Goal: Task Accomplishment & Management: Use online tool/utility

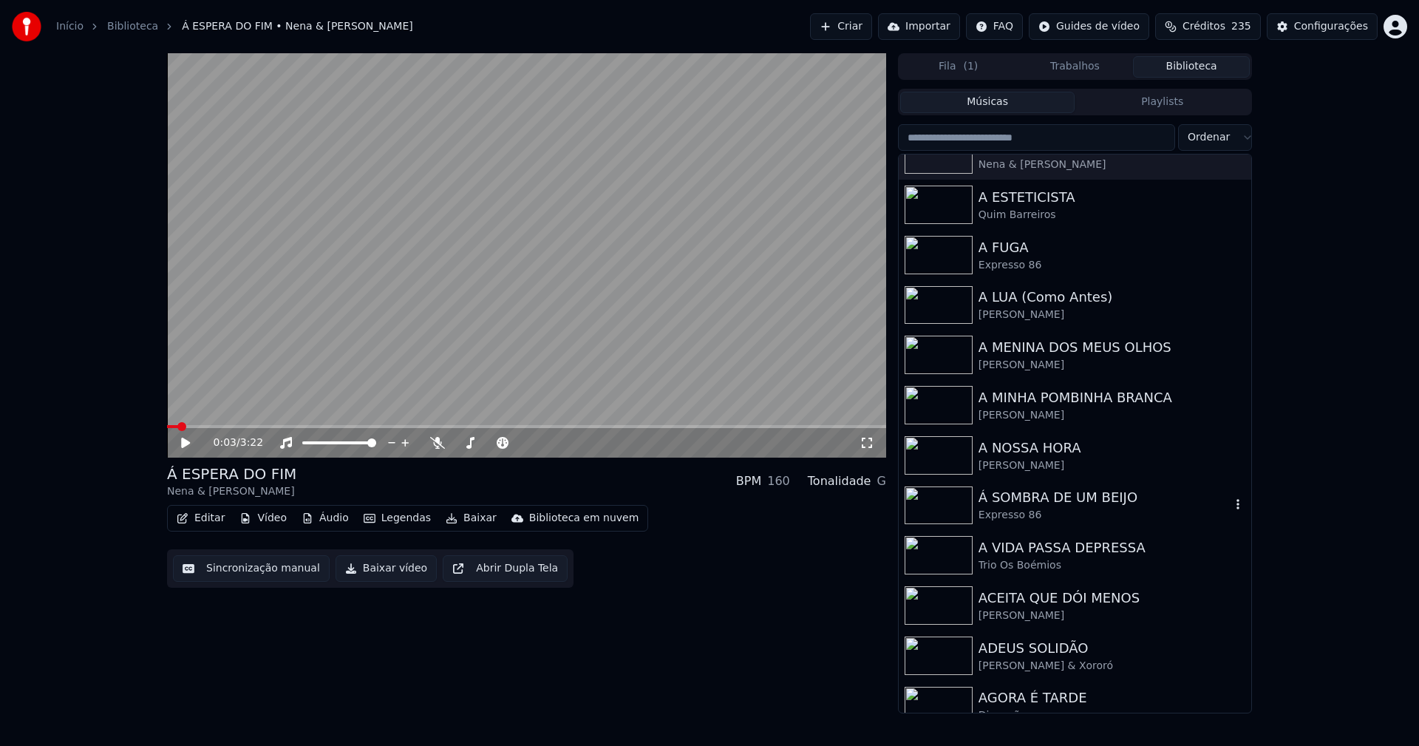
scroll to position [1256, 0]
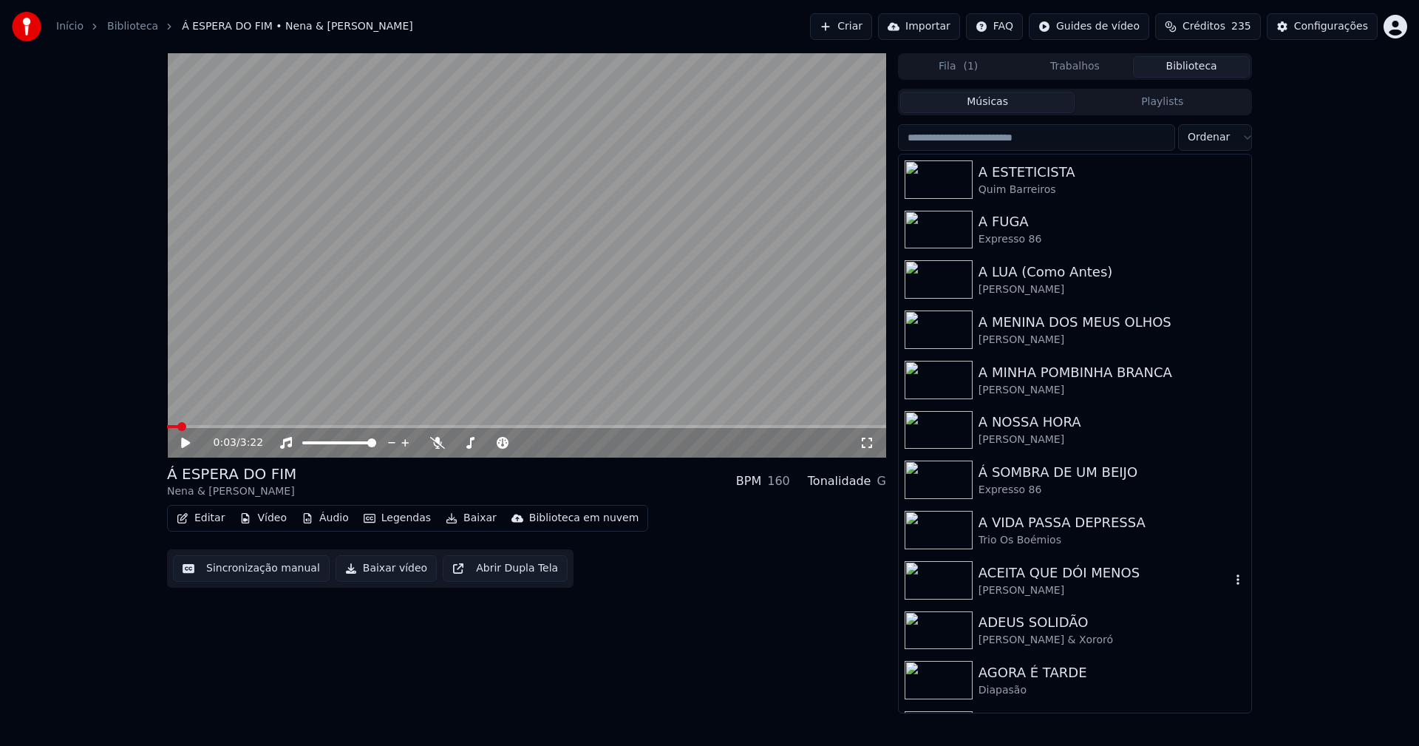
click at [1052, 571] on div "ACEITA QUE DÓI MENOS" at bounding box center [1105, 572] width 252 height 21
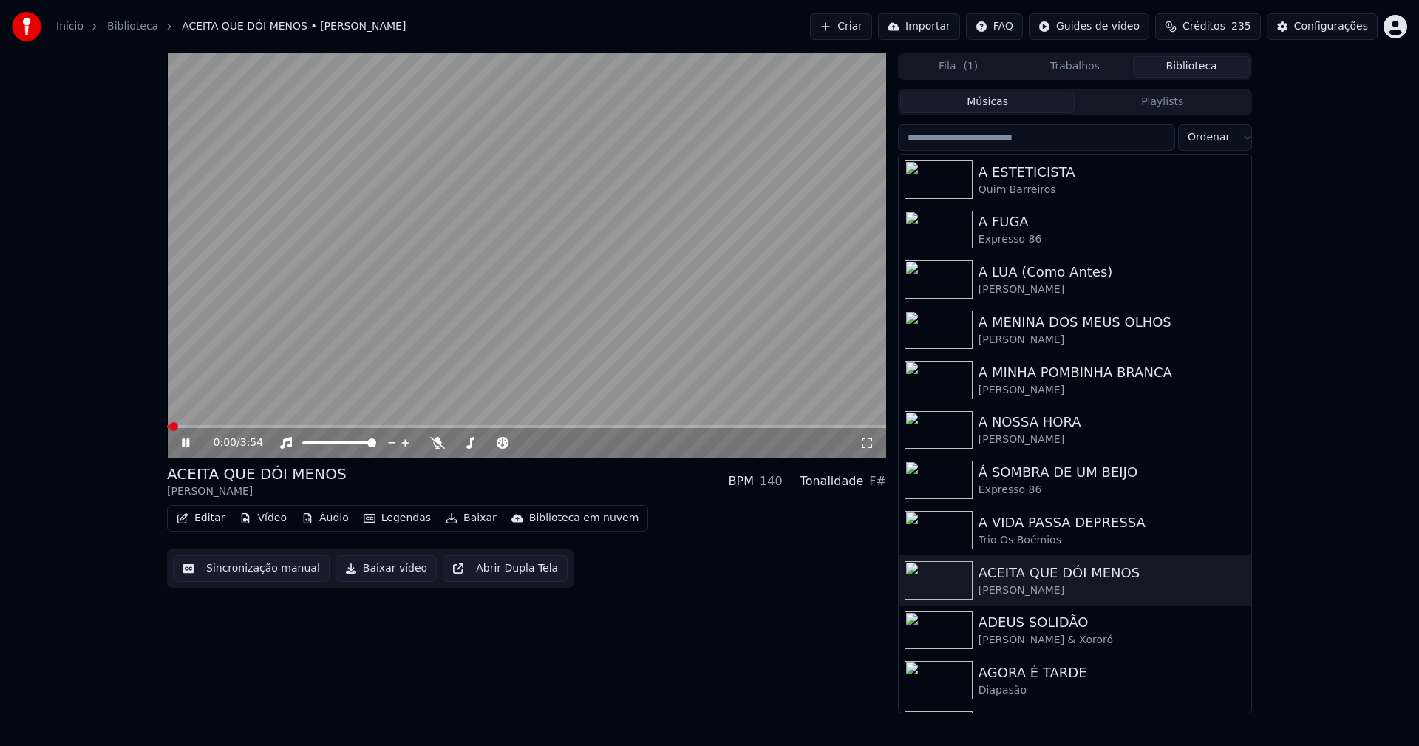
click at [186, 439] on icon at bounding box center [196, 443] width 35 height 12
click at [261, 515] on button "Vídeo" at bounding box center [263, 518] width 59 height 21
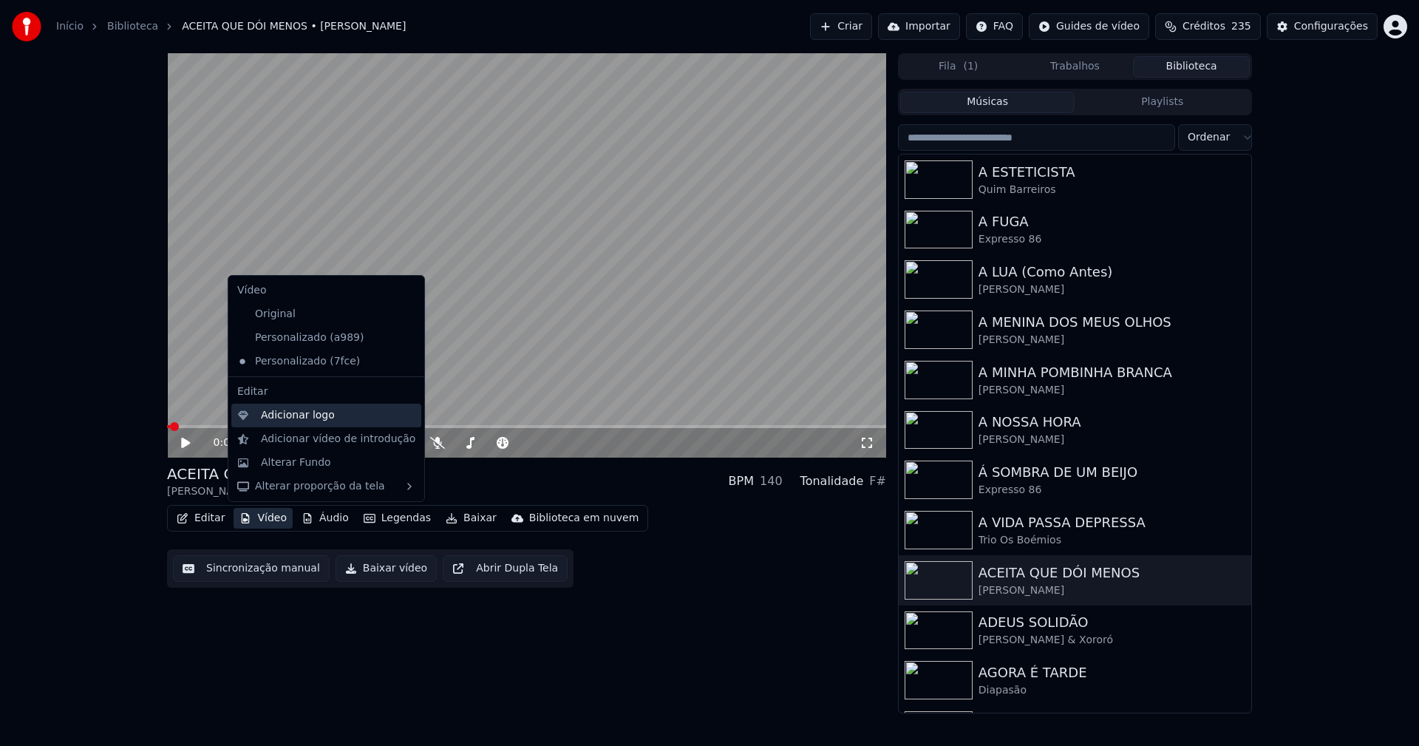
click at [282, 420] on div "Adicionar logo" at bounding box center [298, 415] width 74 height 15
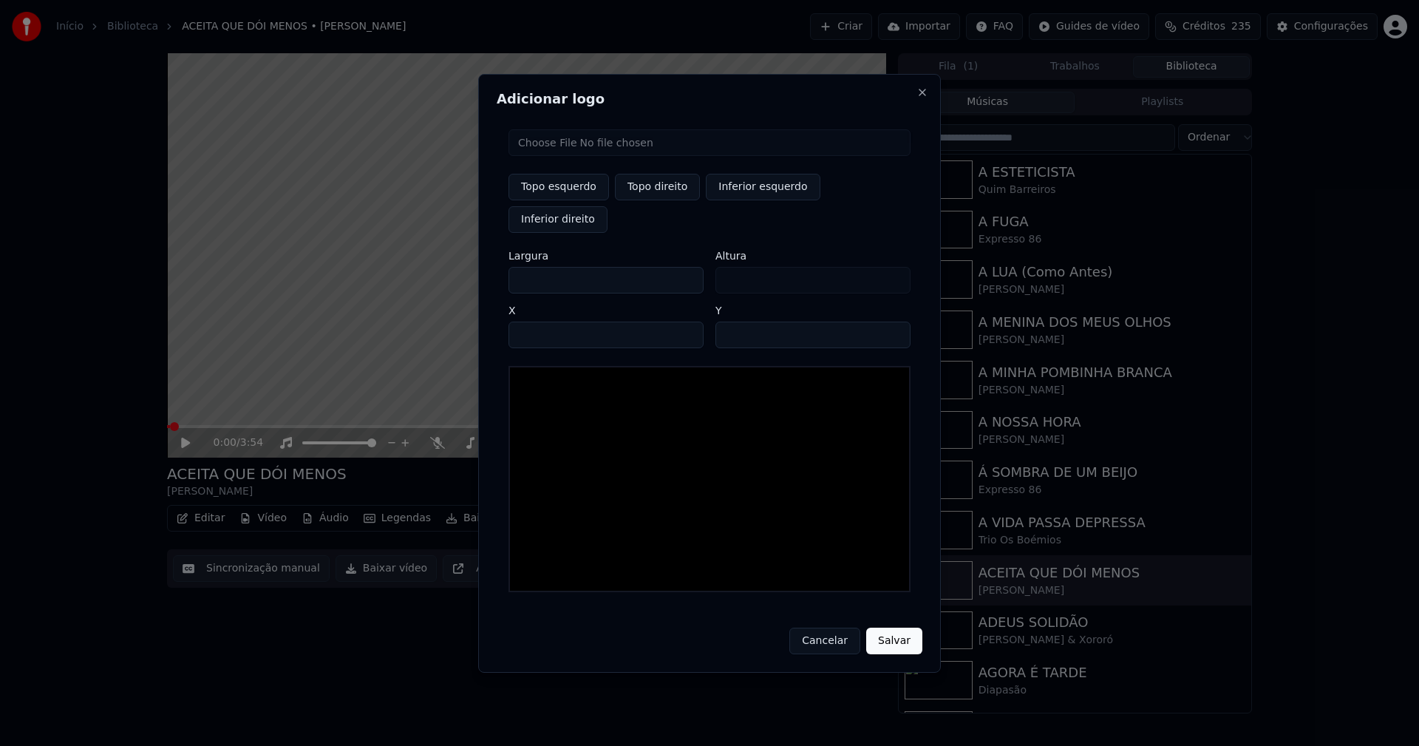
click at [579, 156] on input "file" at bounding box center [709, 142] width 402 height 27
type input "**********"
type input "***"
drag, startPoint x: 656, startPoint y: 197, endPoint x: 650, endPoint y: 242, distance: 45.5
click at [655, 197] on button "Topo direito" at bounding box center [657, 187] width 85 height 27
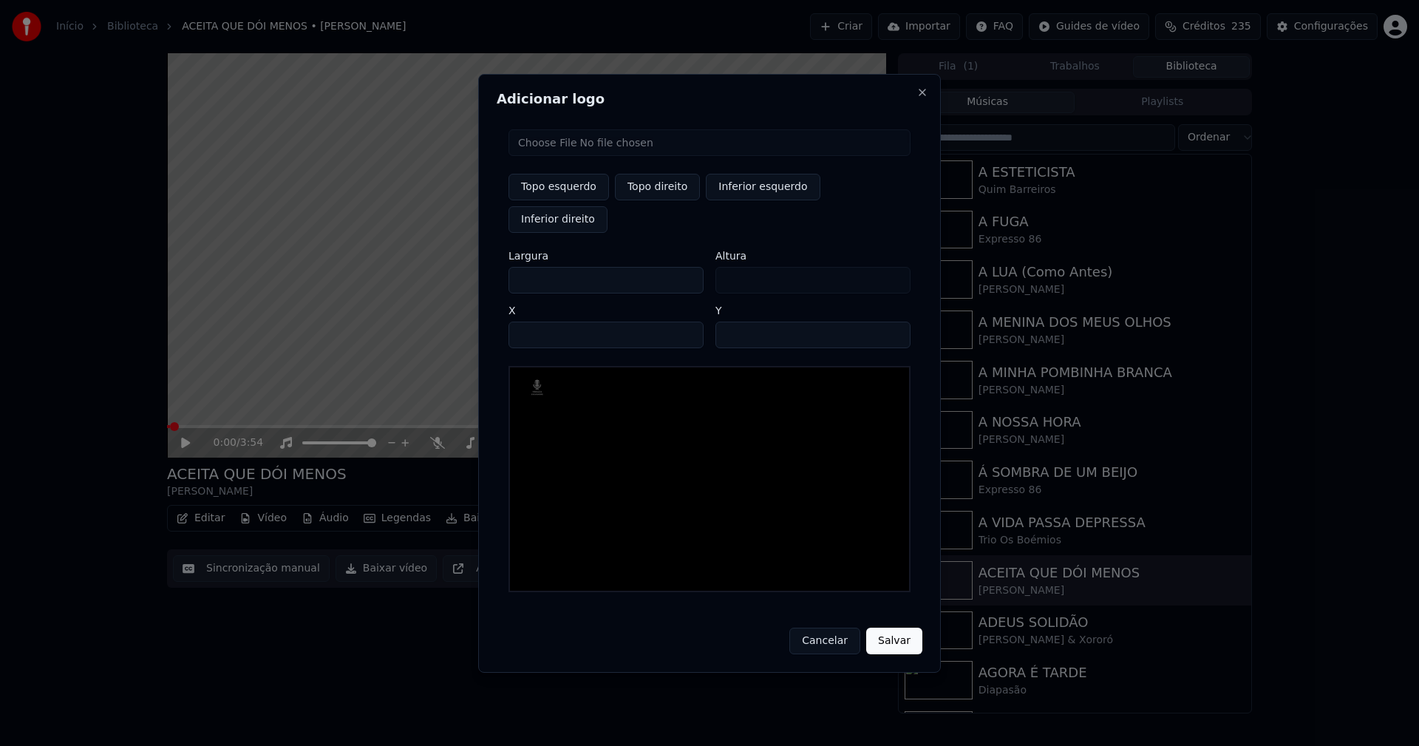
type input "****"
drag, startPoint x: 534, startPoint y: 263, endPoint x: 470, endPoint y: 272, distance: 64.9
click at [470, 272] on body "Início Biblioteca ACEITA QUE DÓI MENOS • [PERSON_NAME] Importar FAQ Guides de v…" at bounding box center [709, 373] width 1419 height 746
type input "**"
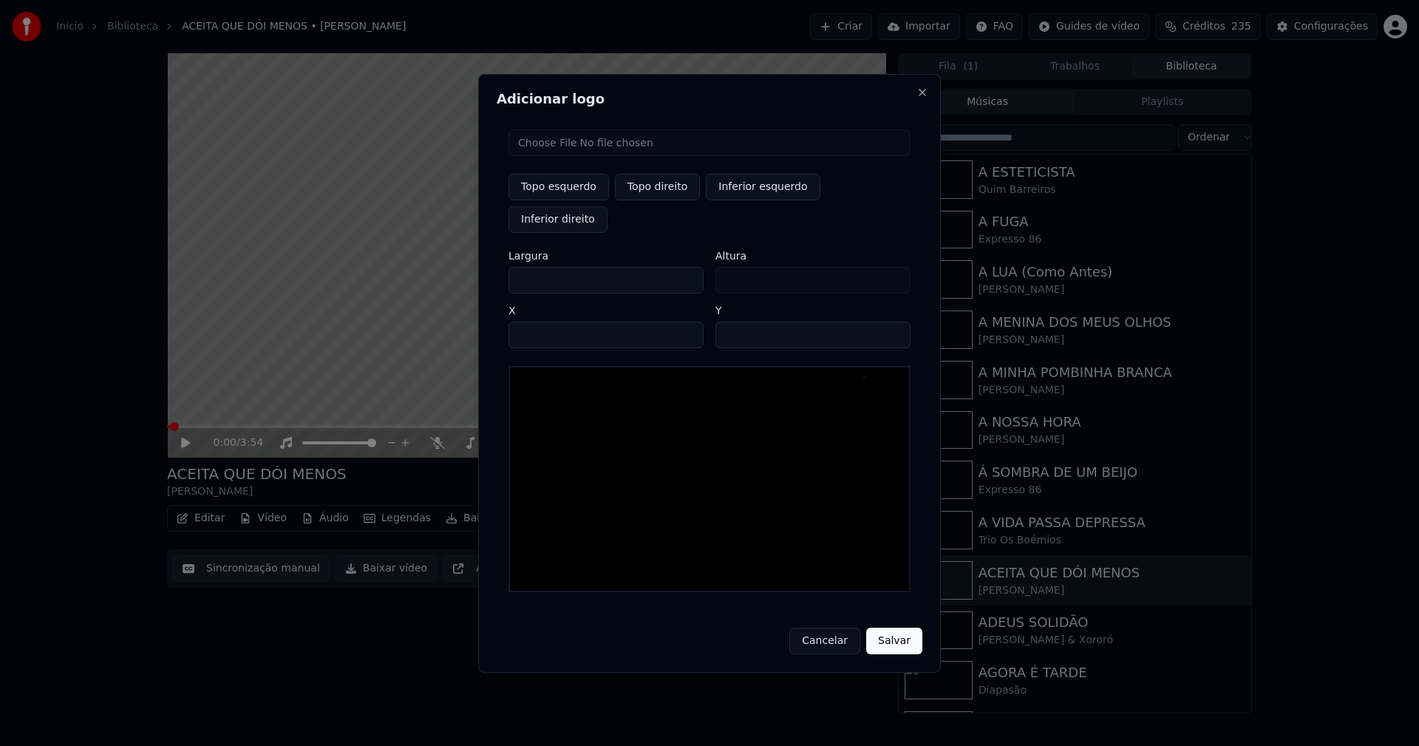
type input "***"
click at [539, 321] on input "****" at bounding box center [605, 334] width 195 height 27
type input "****"
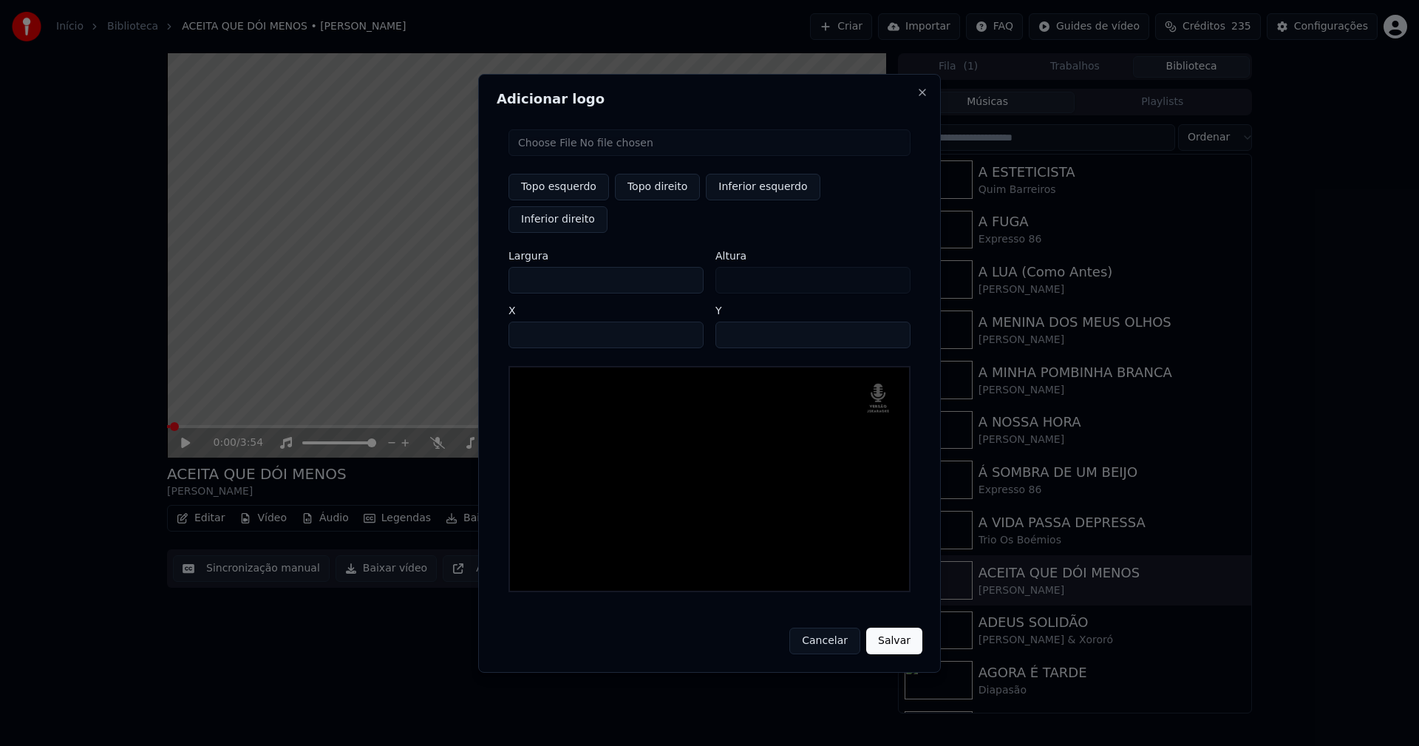
click at [891, 321] on input "**" at bounding box center [812, 334] width 195 height 27
type input "**"
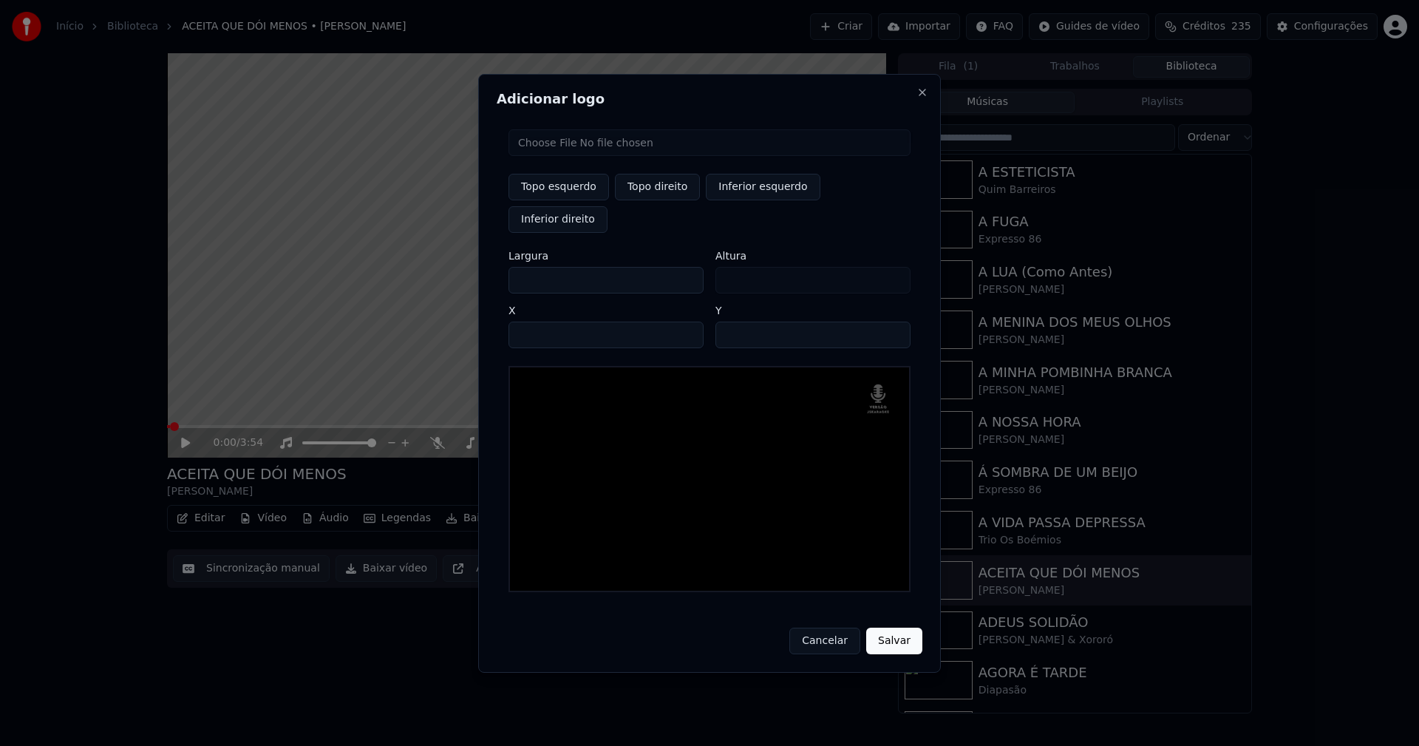
click at [891, 321] on input "**" at bounding box center [812, 334] width 195 height 27
click at [891, 627] on button "Salvar" at bounding box center [894, 640] width 56 height 27
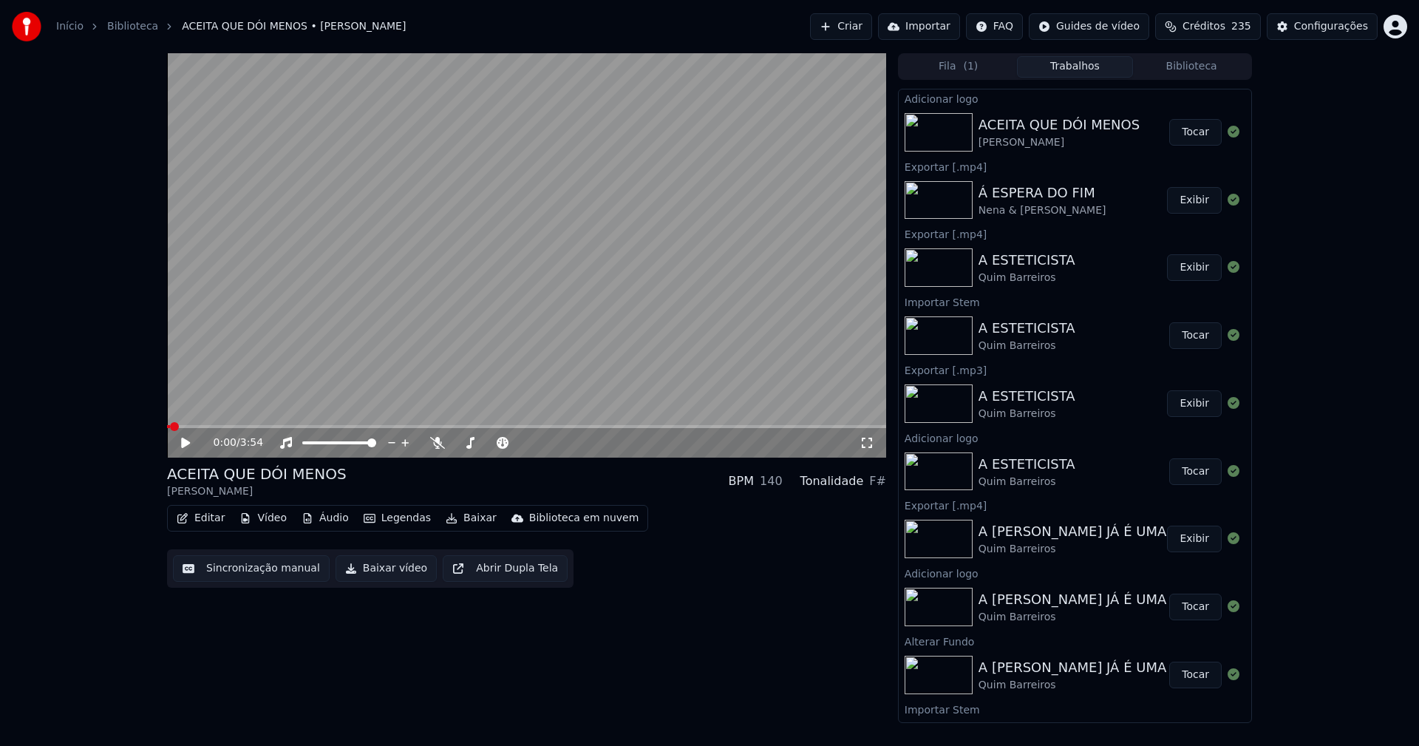
click at [1183, 134] on button "Tocar" at bounding box center [1195, 132] width 52 height 27
click at [188, 446] on icon at bounding box center [185, 442] width 7 height 9
click at [1323, 30] on div "Configurações" at bounding box center [1331, 26] width 74 height 15
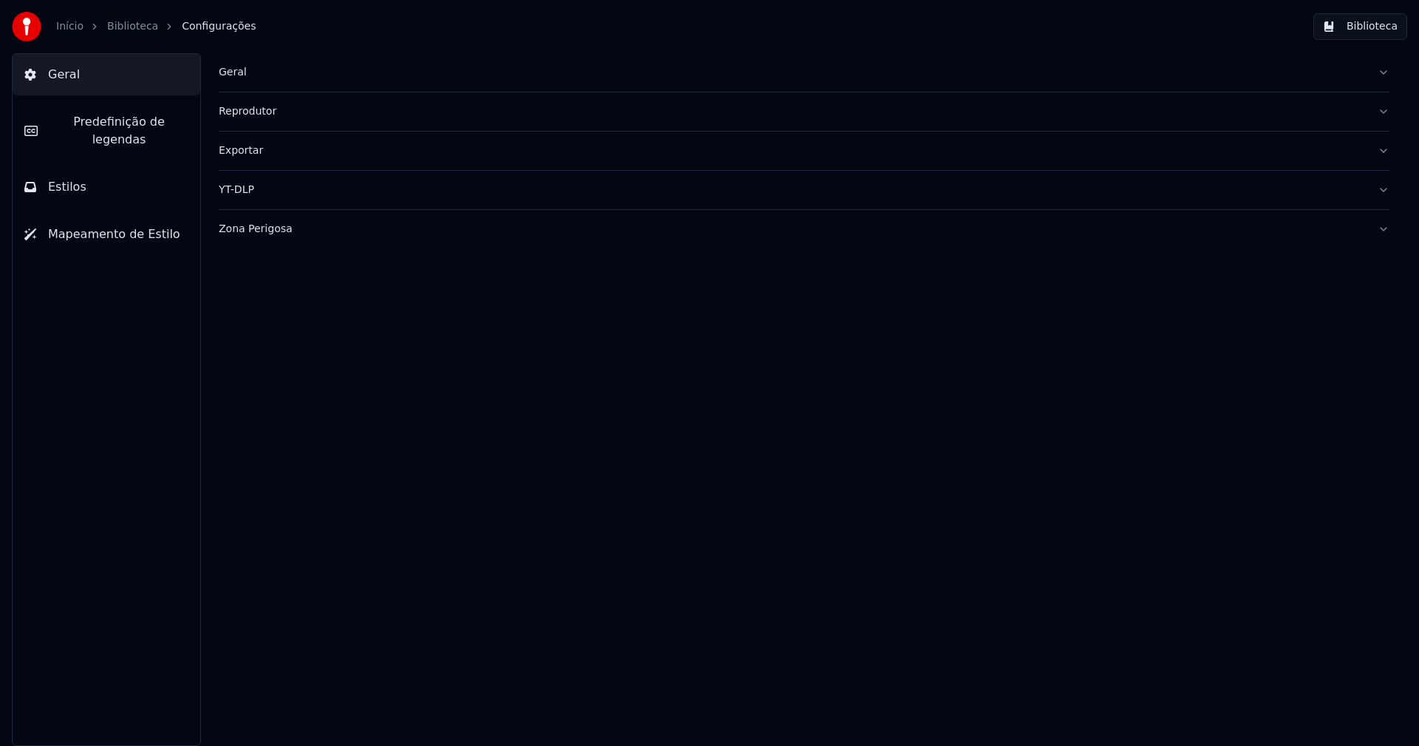
click at [95, 175] on button "Estilos" at bounding box center [107, 186] width 188 height 41
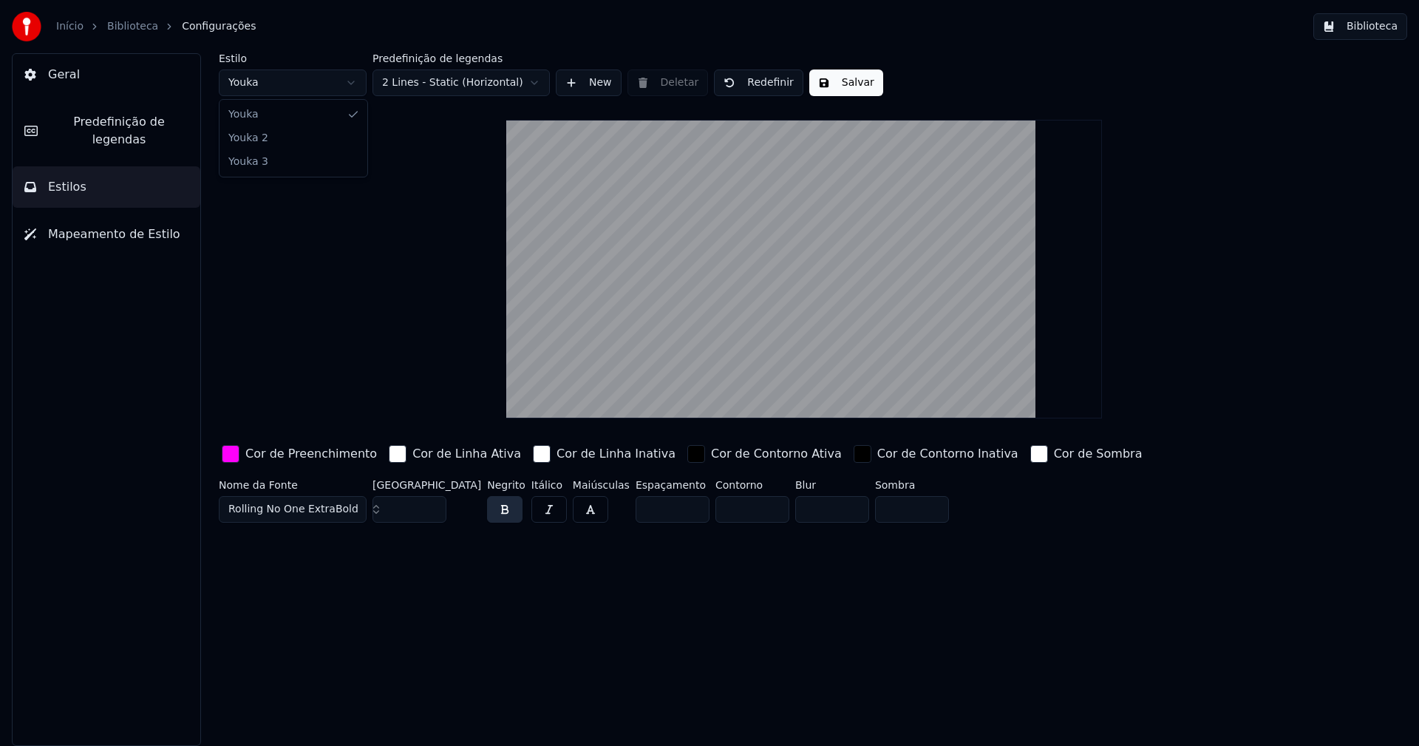
click at [303, 81] on html "Início Biblioteca Configurações Biblioteca Geral Predefinição de legendas Estil…" at bounding box center [709, 373] width 1419 height 746
click at [431, 513] on input "**" at bounding box center [409, 509] width 74 height 27
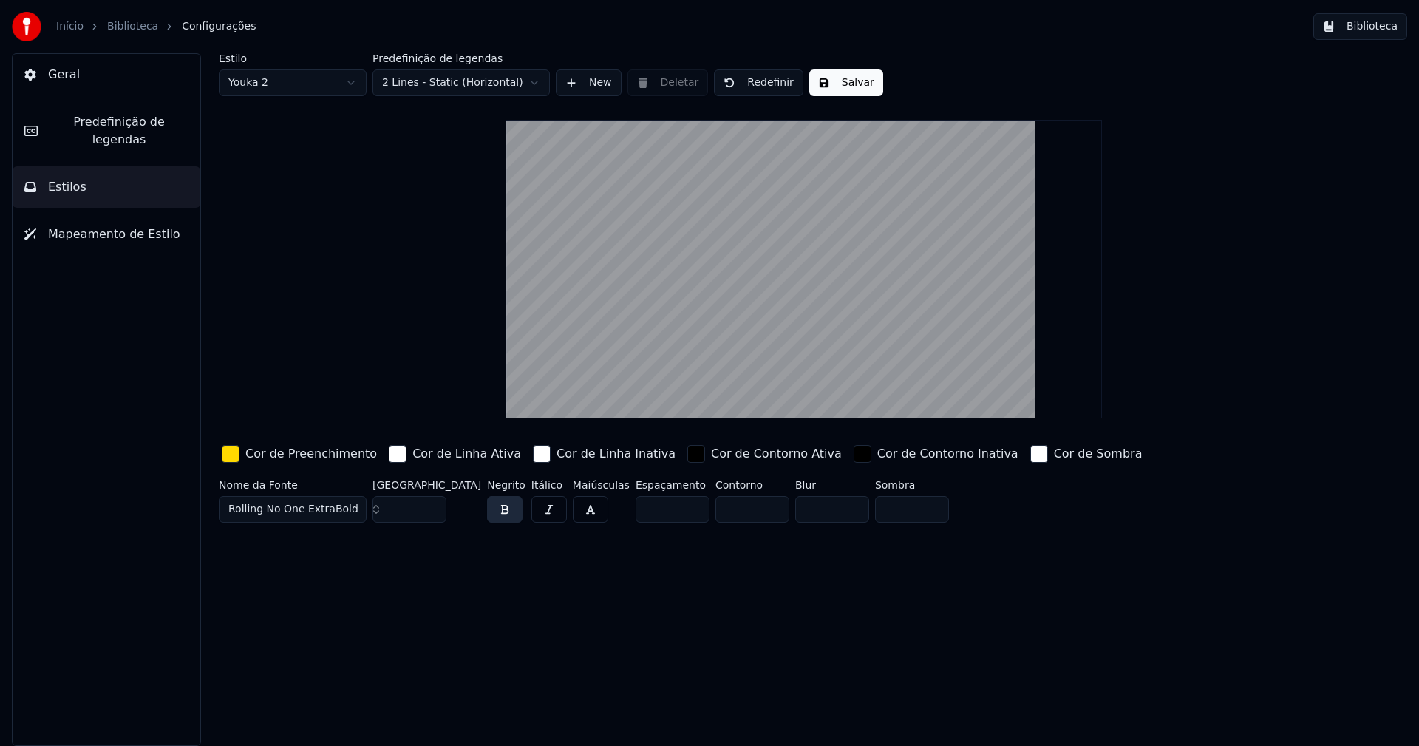
type input "**"
click at [431, 513] on input "**" at bounding box center [409, 509] width 74 height 27
click at [231, 455] on div "button" at bounding box center [231, 454] width 18 height 18
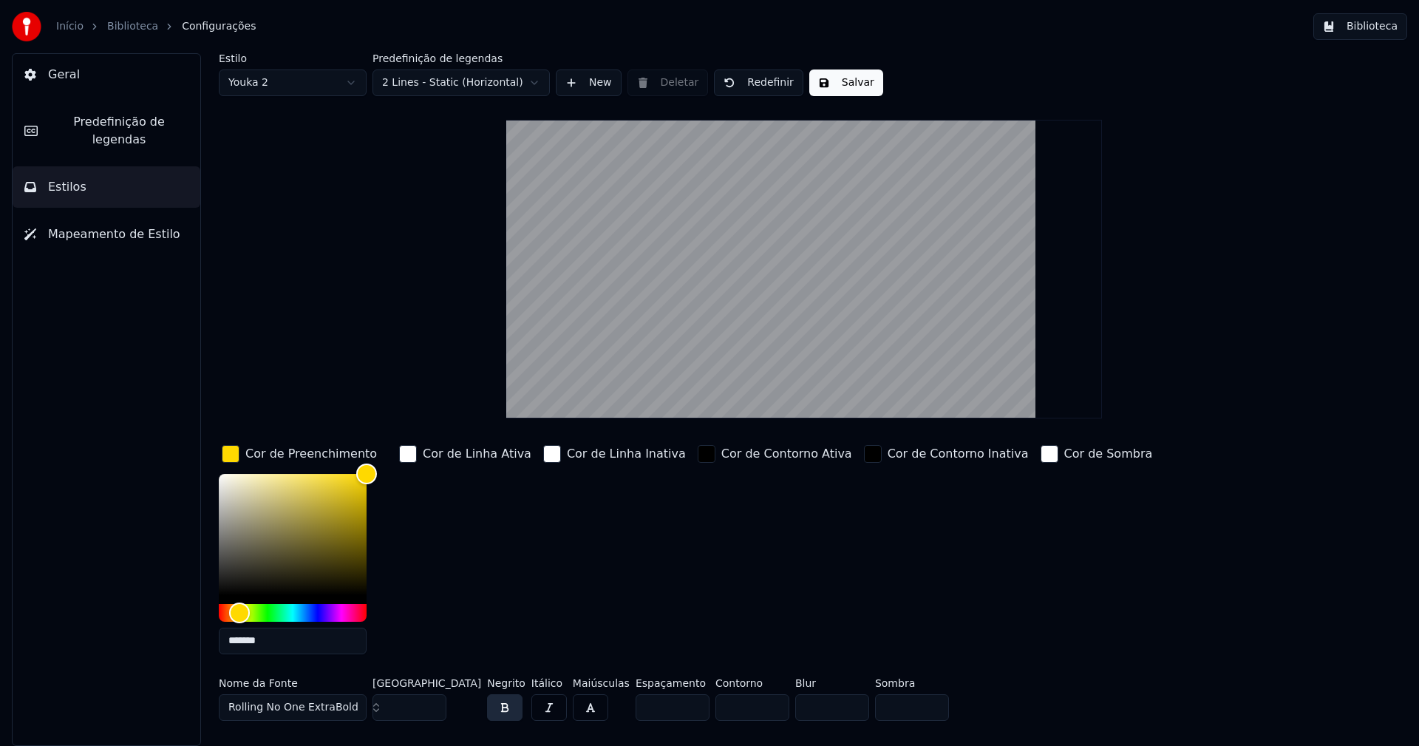
click at [274, 639] on input "*******" at bounding box center [293, 640] width 148 height 27
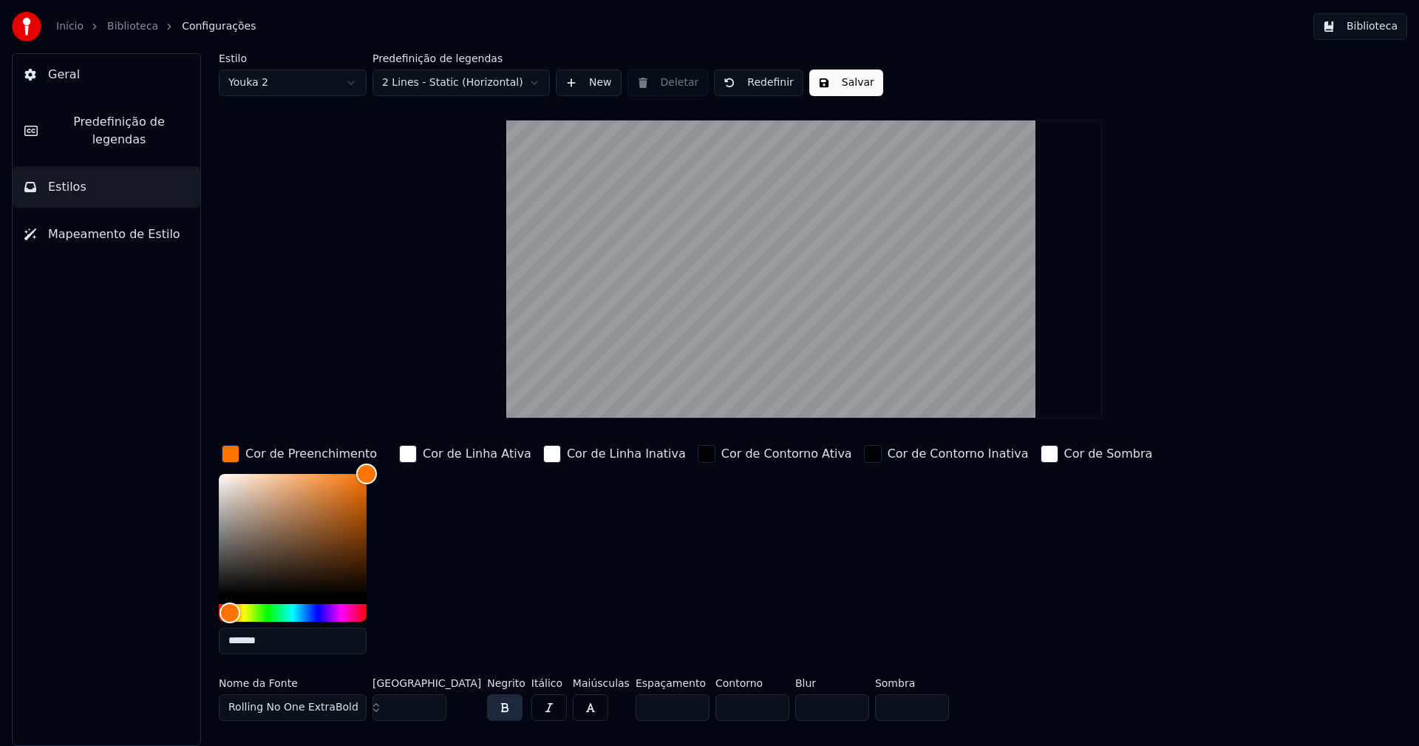
type input "*******"
click at [225, 452] on div "button" at bounding box center [231, 454] width 18 height 18
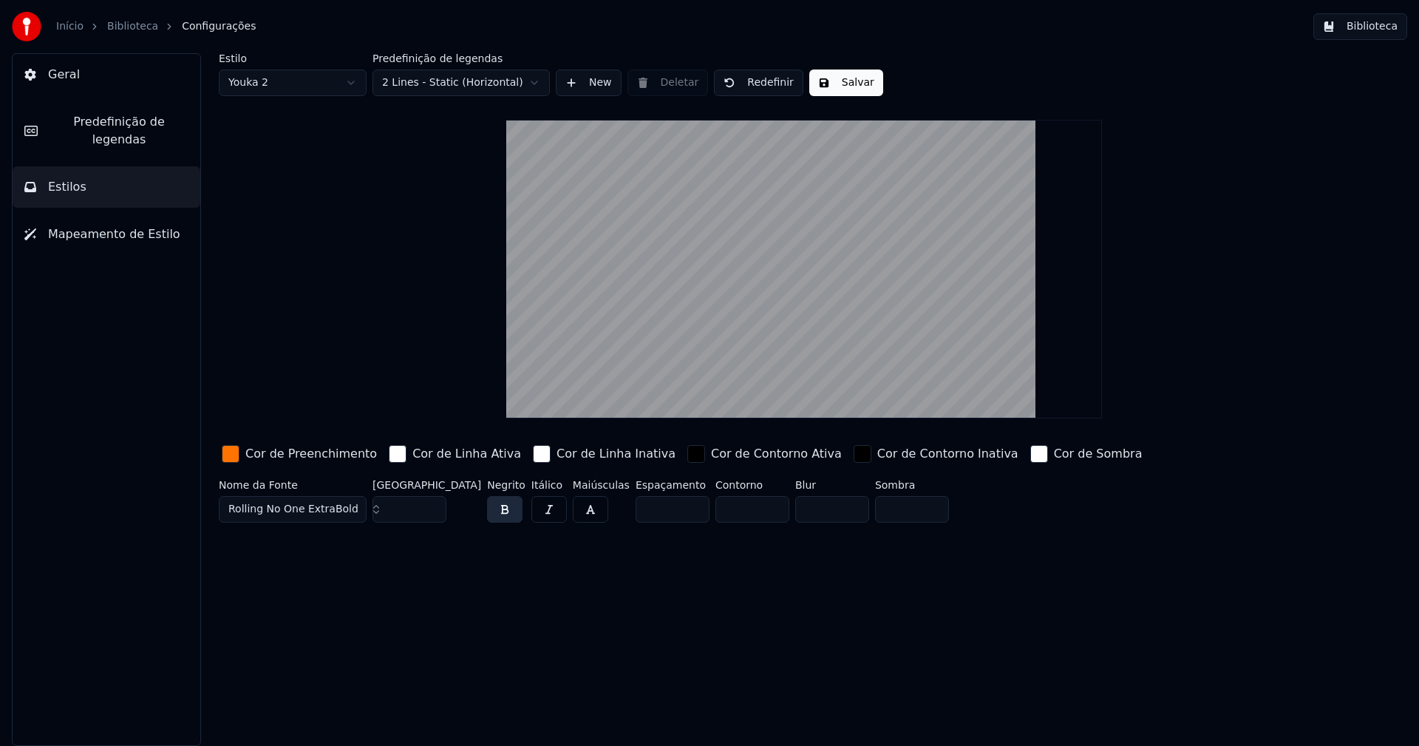
click at [851, 89] on button "Salvar" at bounding box center [846, 82] width 74 height 27
click at [1378, 29] on button "Biblioteca" at bounding box center [1360, 26] width 94 height 27
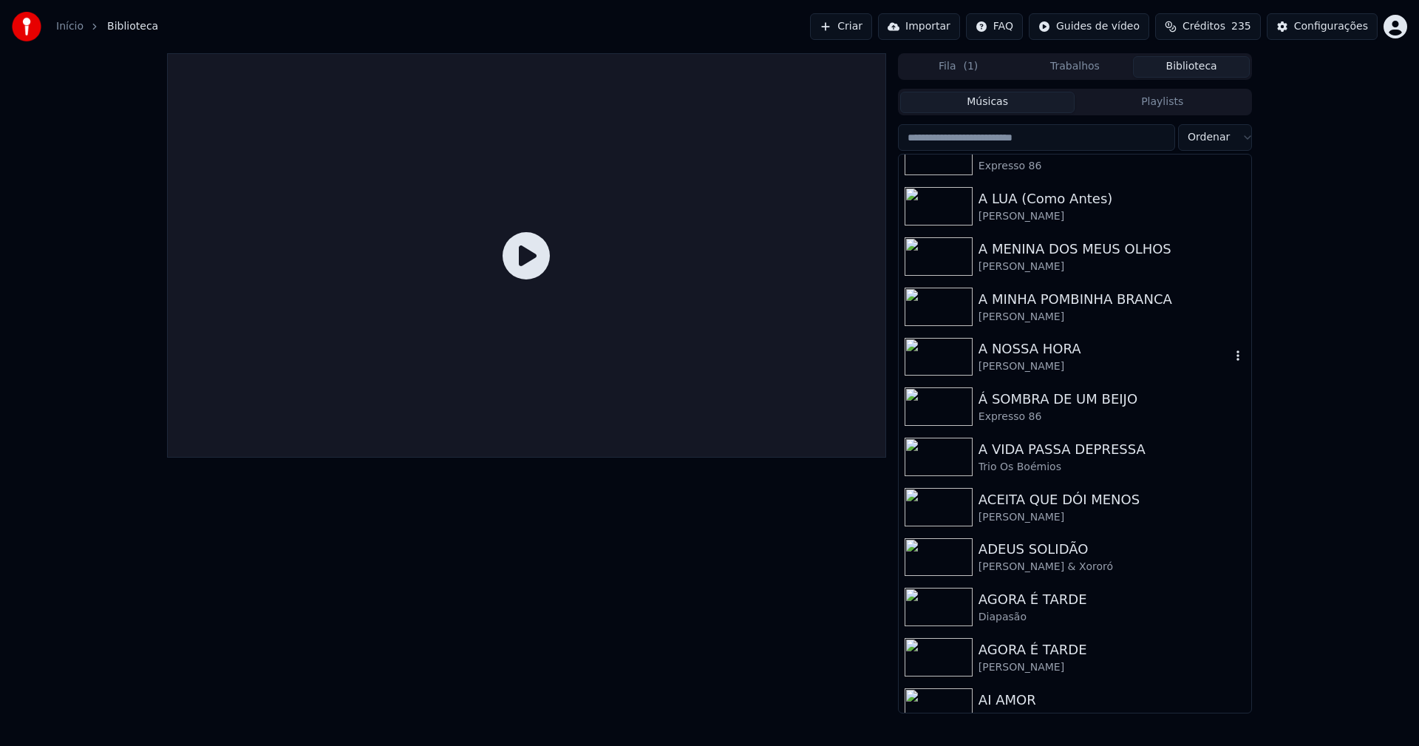
scroll to position [1330, 0]
drag, startPoint x: 1032, startPoint y: 501, endPoint x: 1072, endPoint y: 413, distance: 96.3
click at [1046, 503] on div "ACEITA QUE DÓI MENOS" at bounding box center [1105, 499] width 252 height 21
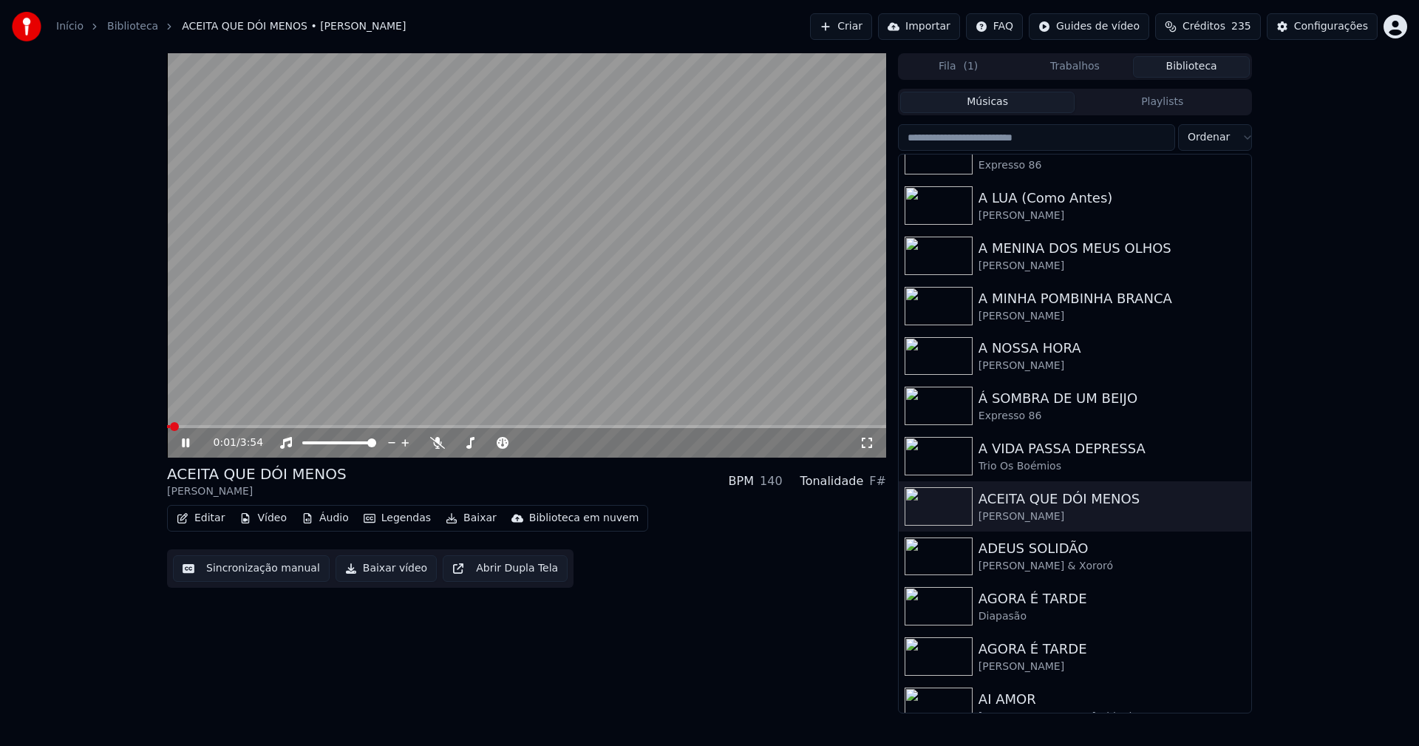
click at [186, 441] on icon at bounding box center [196, 443] width 35 height 12
click at [206, 522] on button "Editar" at bounding box center [201, 518] width 60 height 21
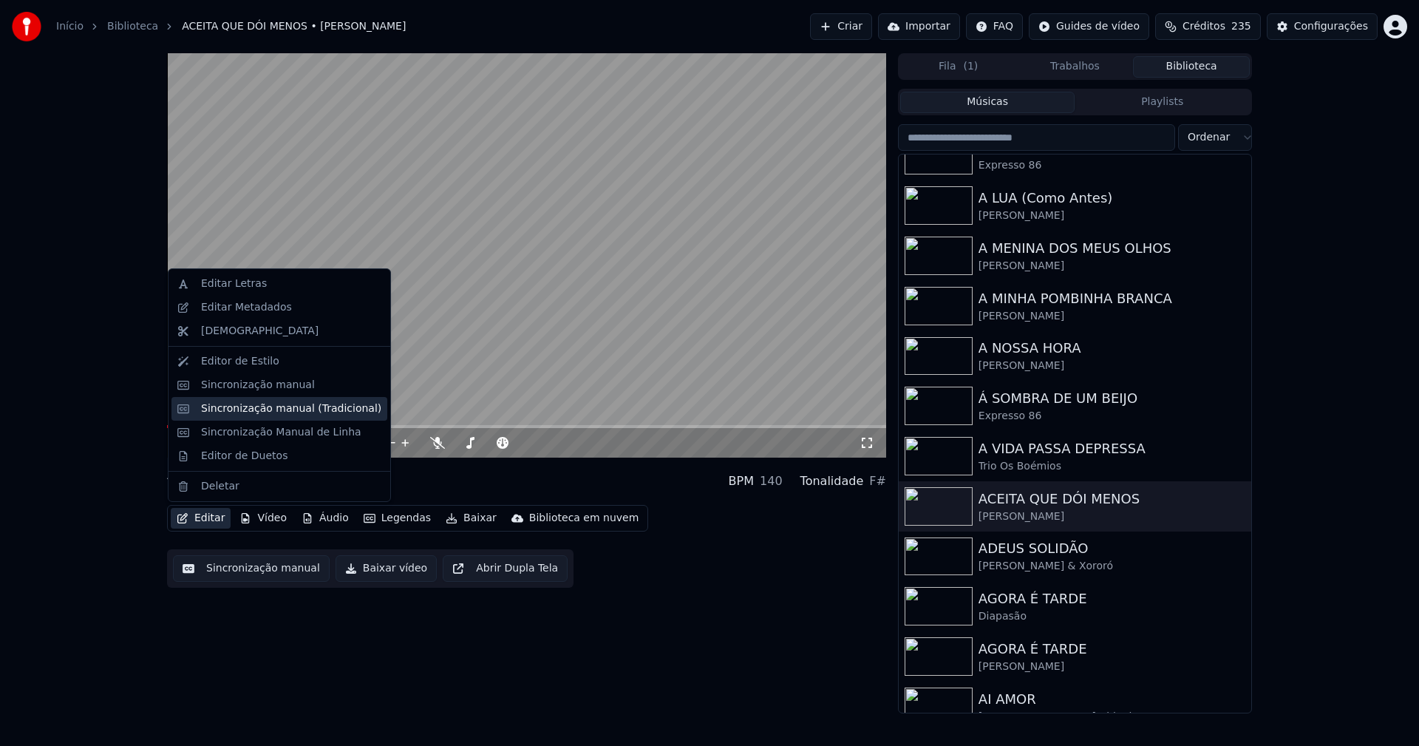
click at [260, 410] on div "Sincronização manual (Tradicional)" at bounding box center [291, 408] width 180 height 15
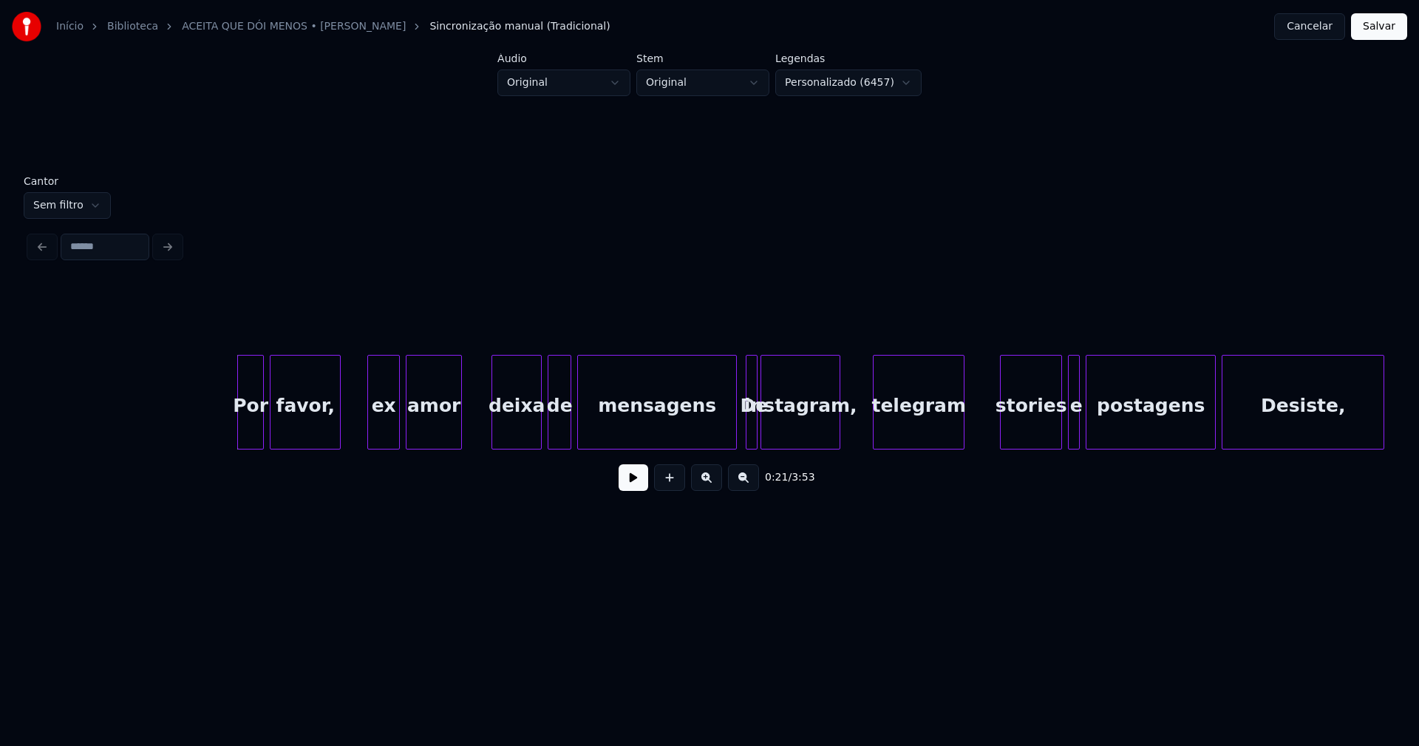
scroll to position [0, 2869]
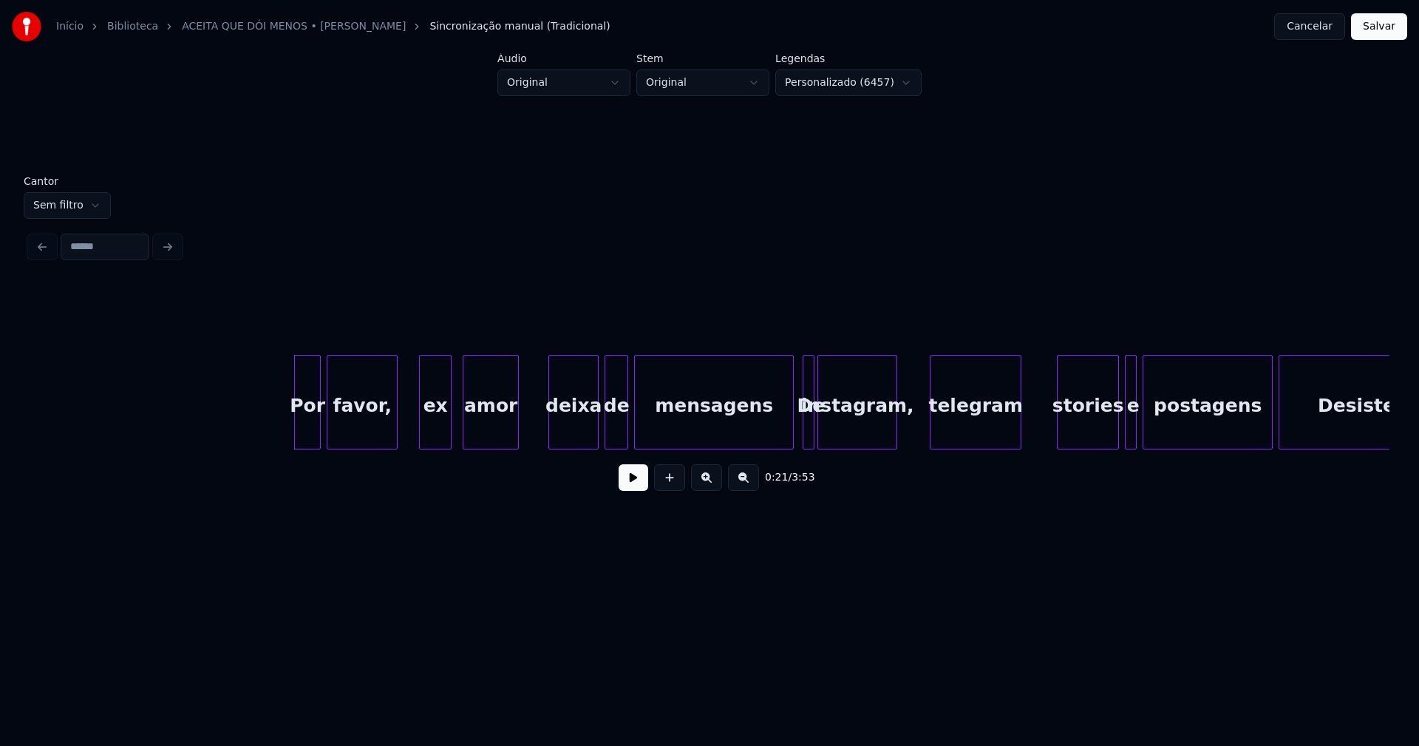
click at [435, 433] on div "ex" at bounding box center [435, 405] width 31 height 101
click at [789, 436] on div at bounding box center [787, 401] width 4 height 93
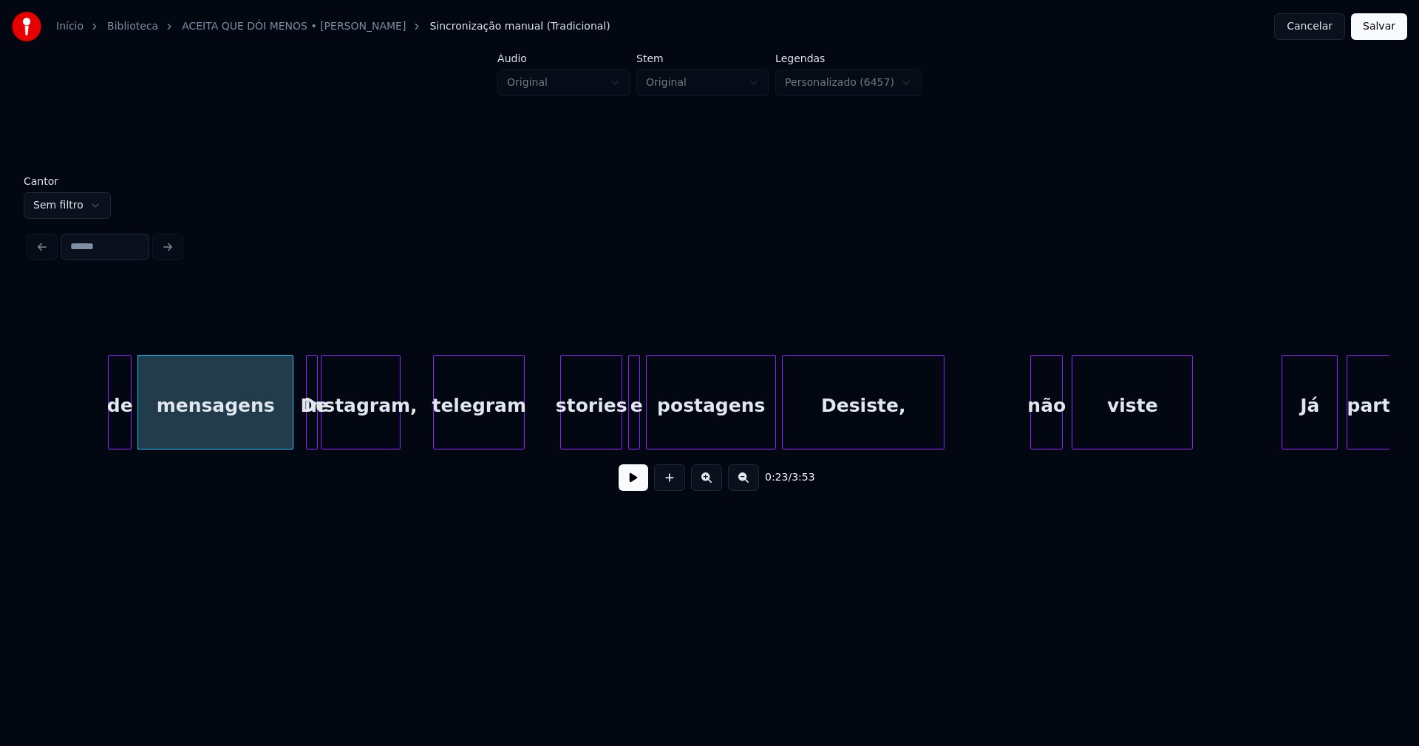
scroll to position [0, 3461]
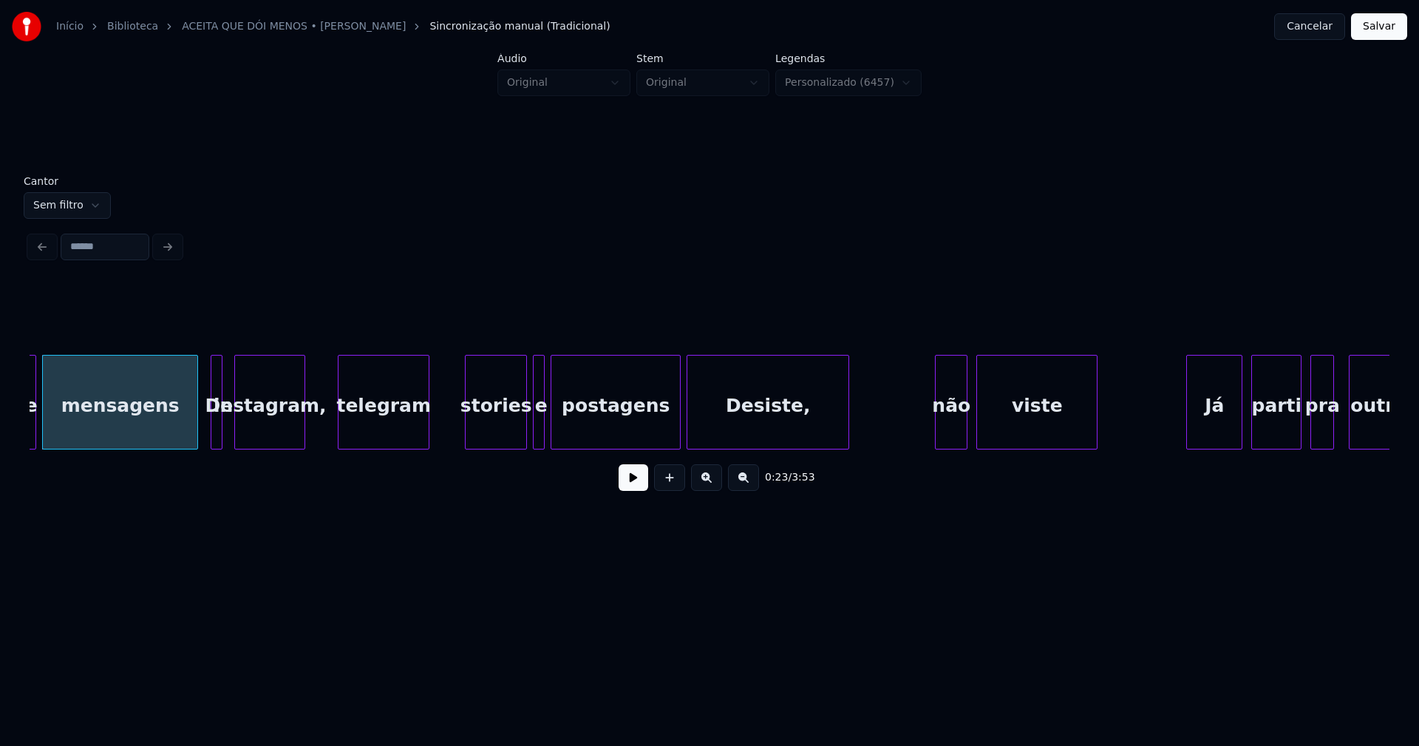
click at [237, 437] on div at bounding box center [237, 401] width 4 height 93
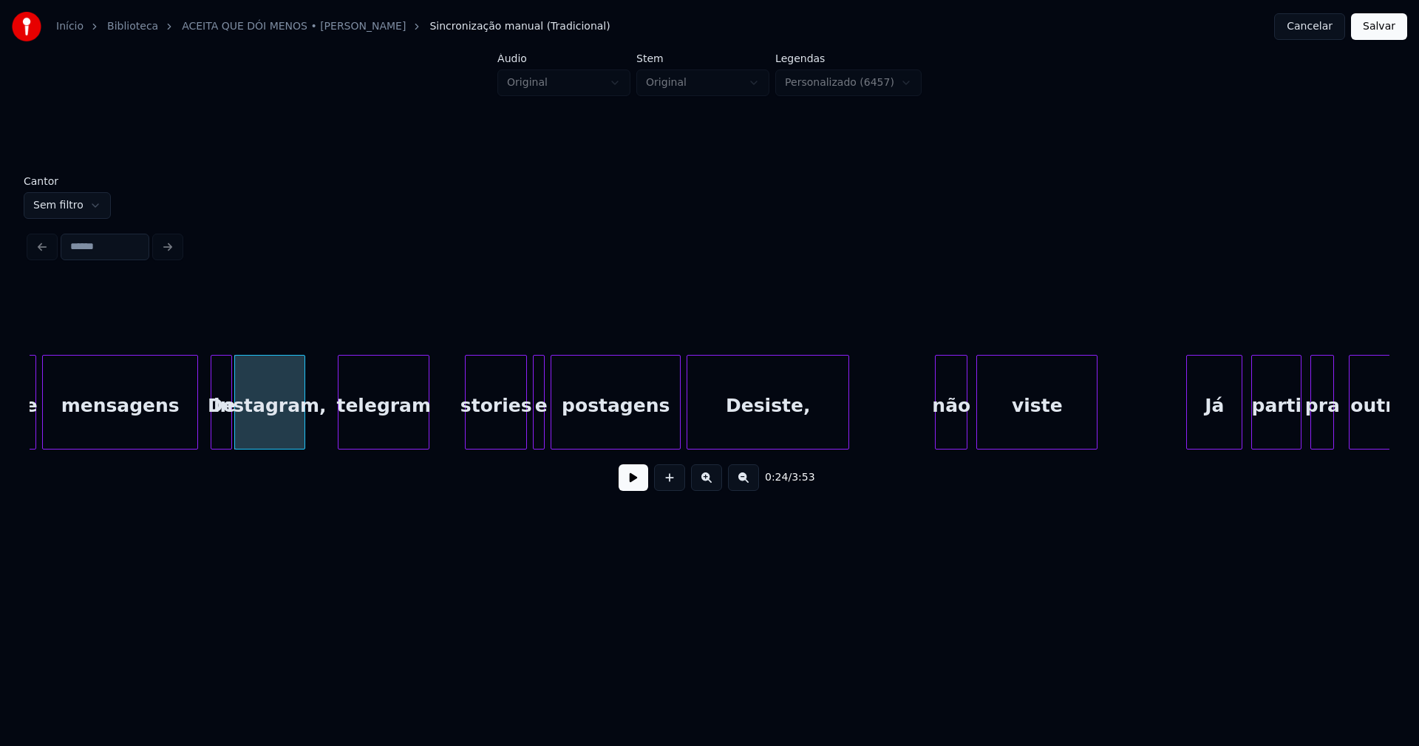
click at [228, 434] on div at bounding box center [229, 401] width 4 height 93
click at [385, 431] on div "telegram" at bounding box center [380, 405] width 90 height 101
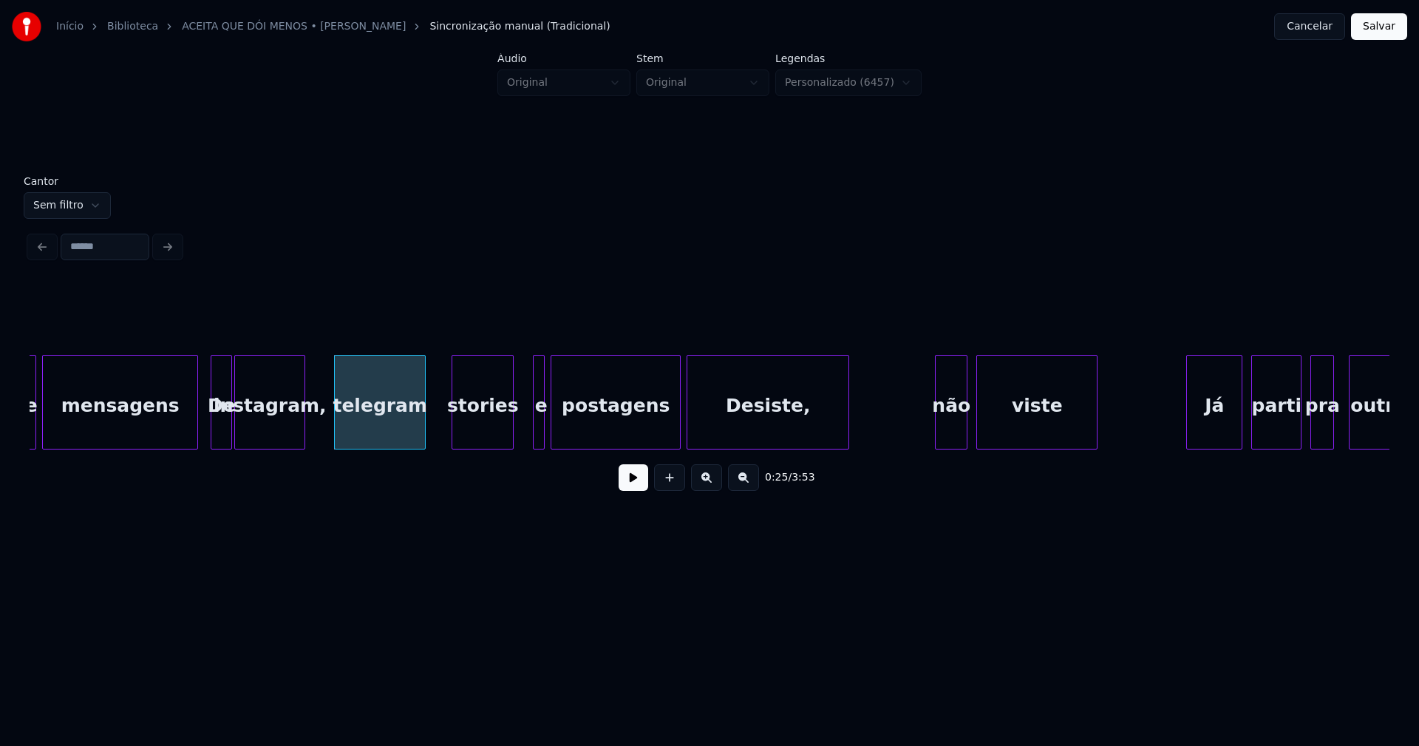
click at [491, 438] on div "stories" at bounding box center [482, 405] width 61 height 101
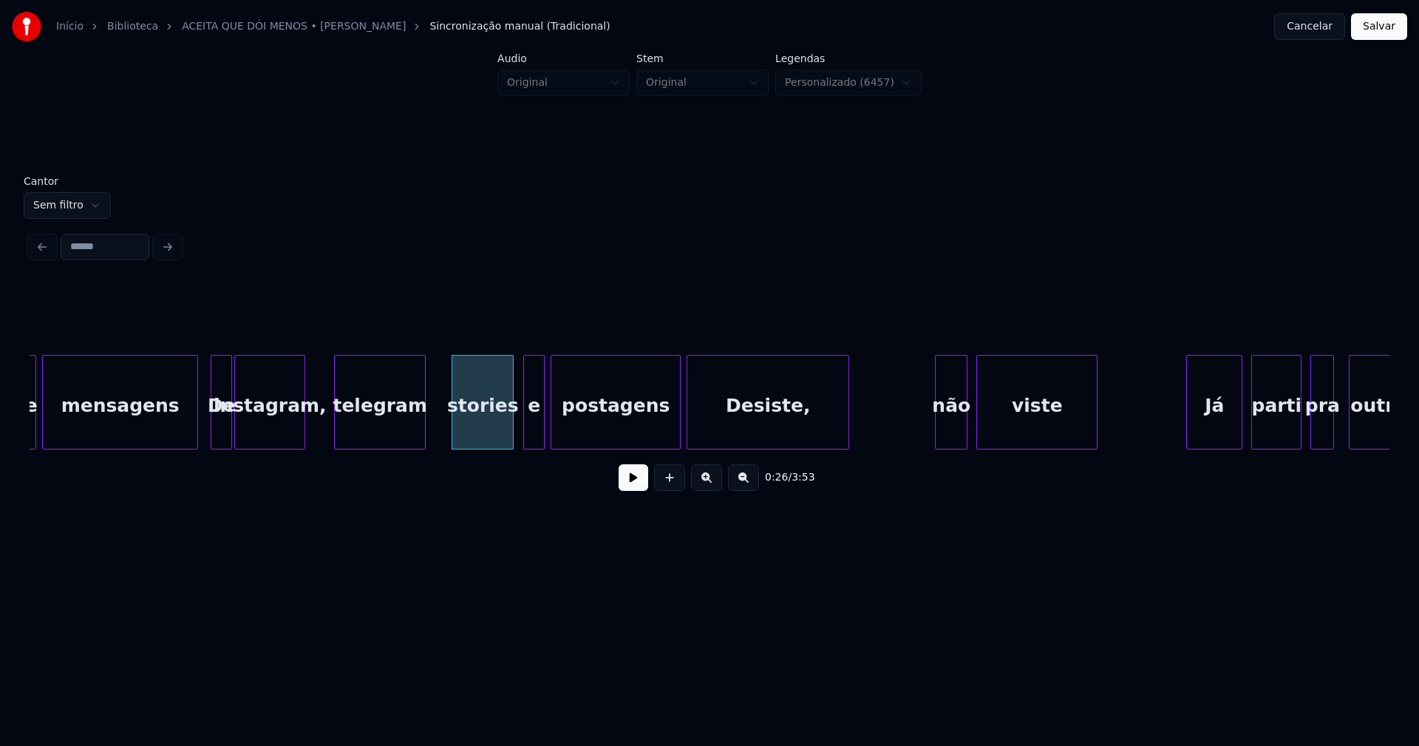
click at [525, 428] on div at bounding box center [526, 401] width 4 height 93
click at [528, 432] on div "e" at bounding box center [527, 405] width 20 height 101
click at [675, 434] on div at bounding box center [673, 401] width 4 height 93
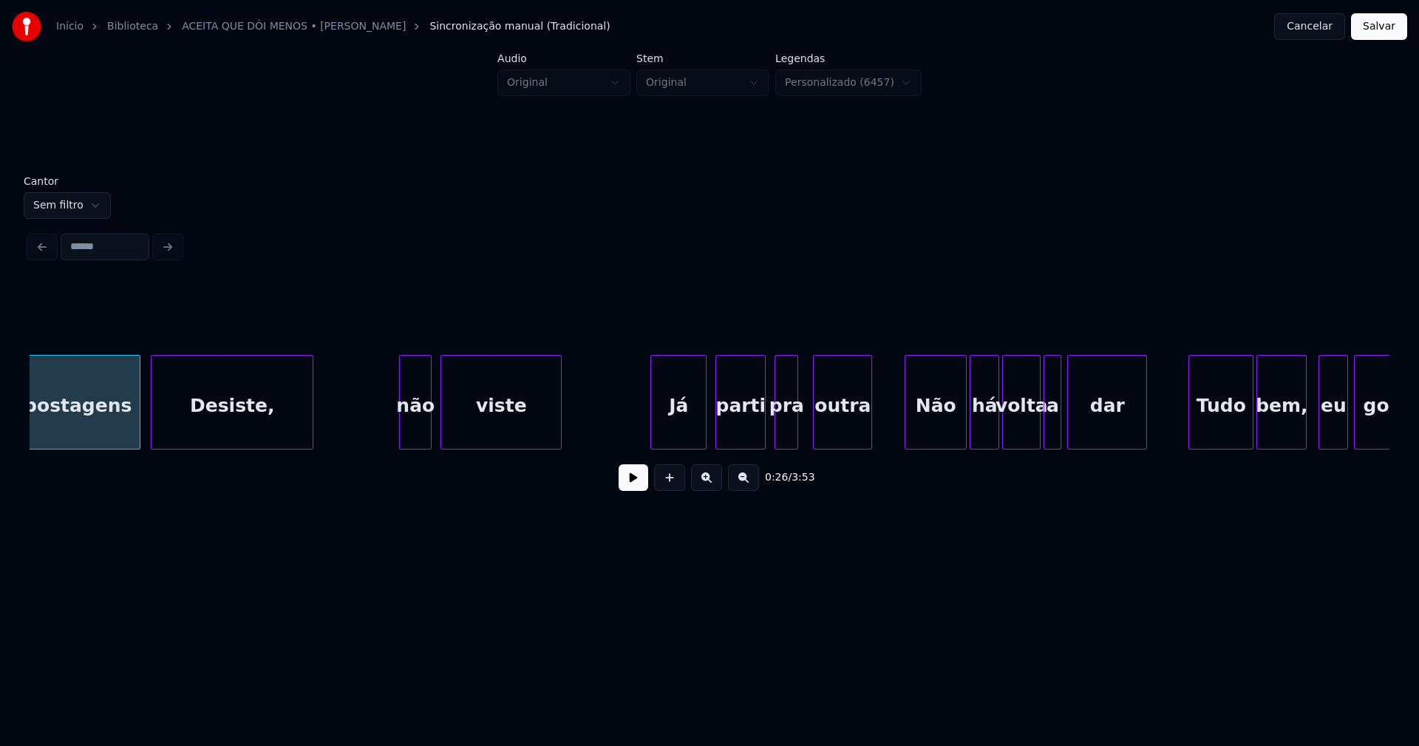
scroll to position [0, 4035]
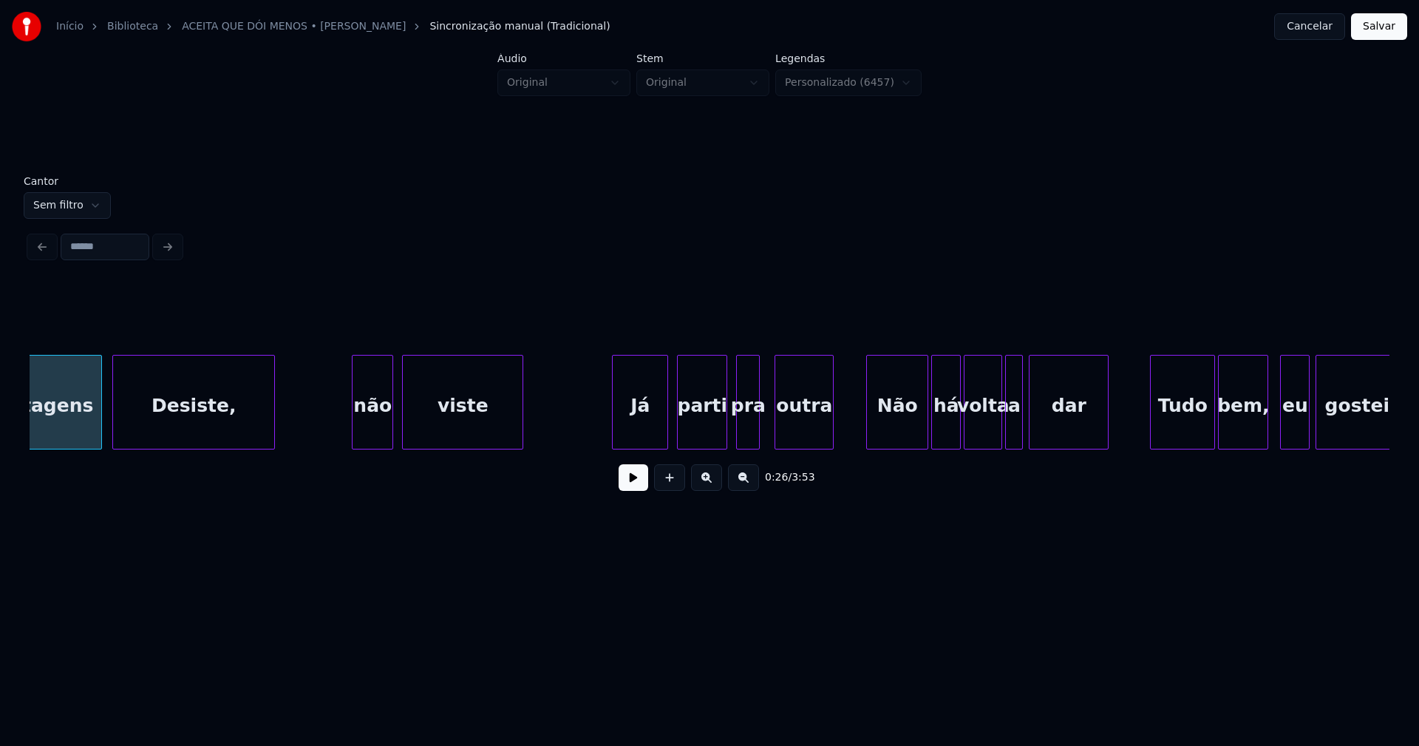
click at [354, 435] on div at bounding box center [355, 401] width 4 height 93
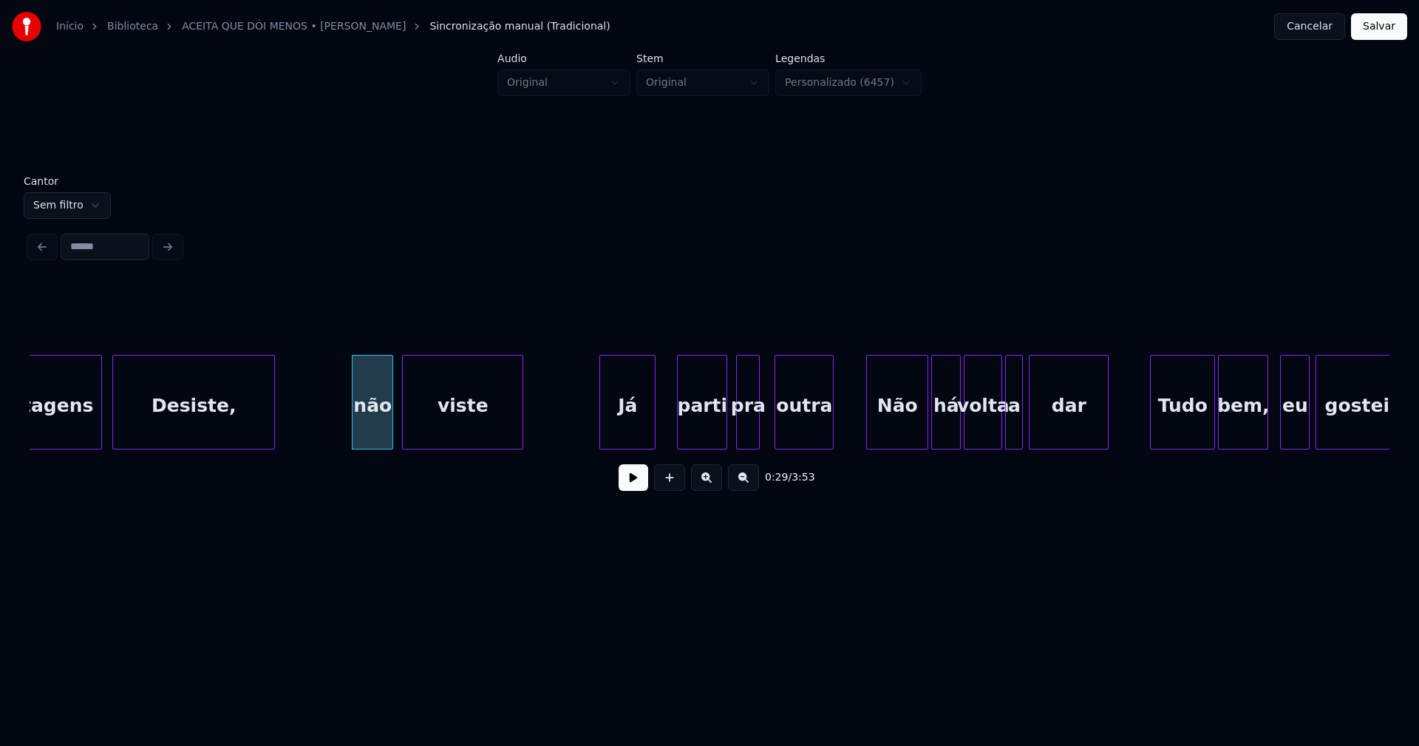
click at [640, 435] on div "Já" at bounding box center [627, 405] width 55 height 101
click at [760, 422] on div at bounding box center [760, 401] width 4 height 93
click at [772, 428] on div at bounding box center [771, 401] width 4 height 93
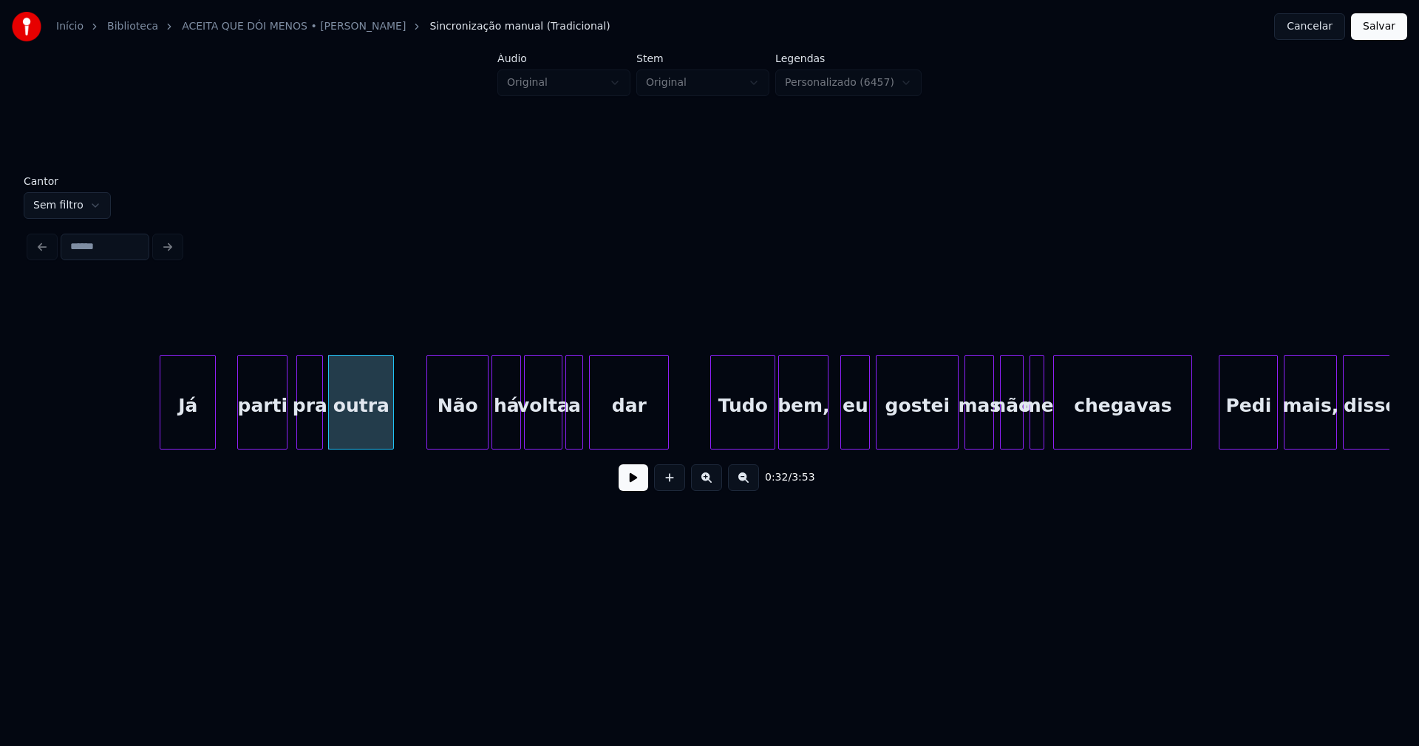
scroll to position [0, 4589]
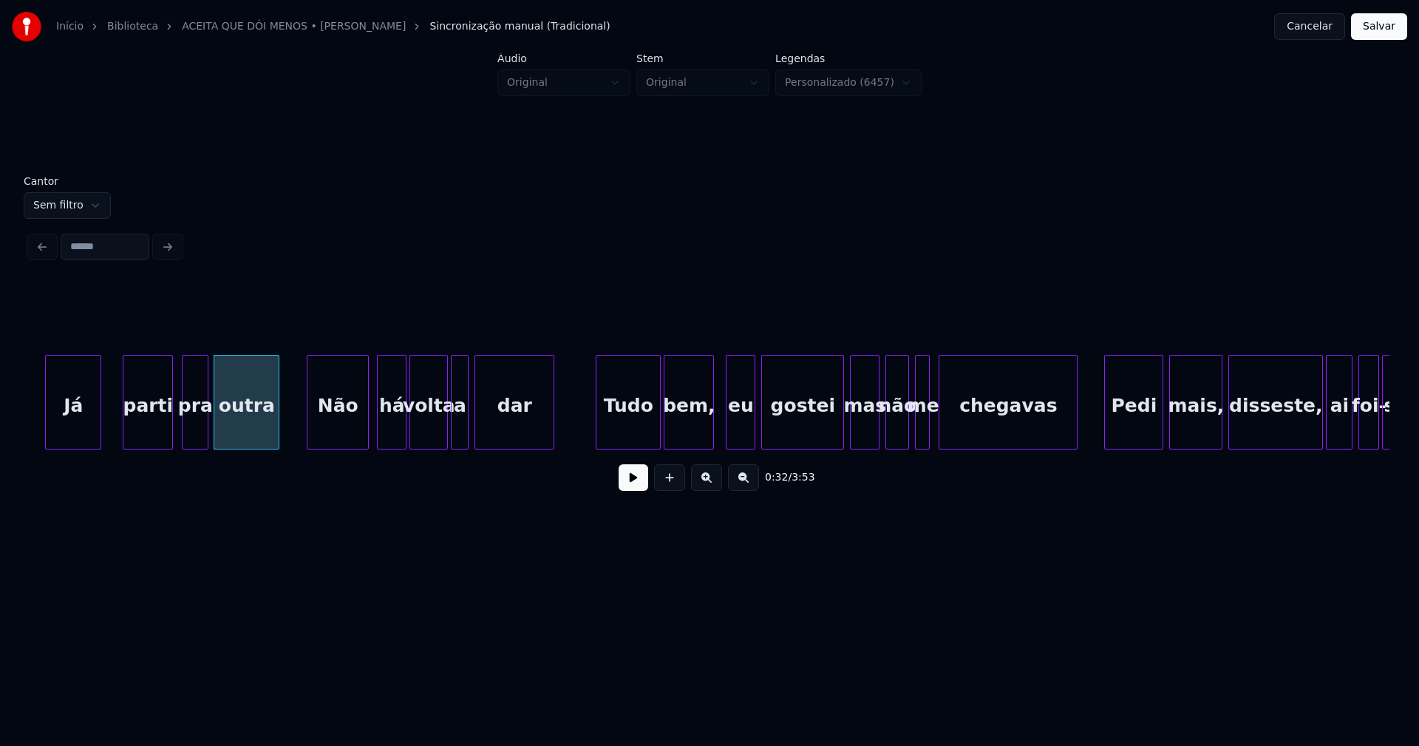
click at [344, 429] on div "Não" at bounding box center [337, 405] width 61 height 101
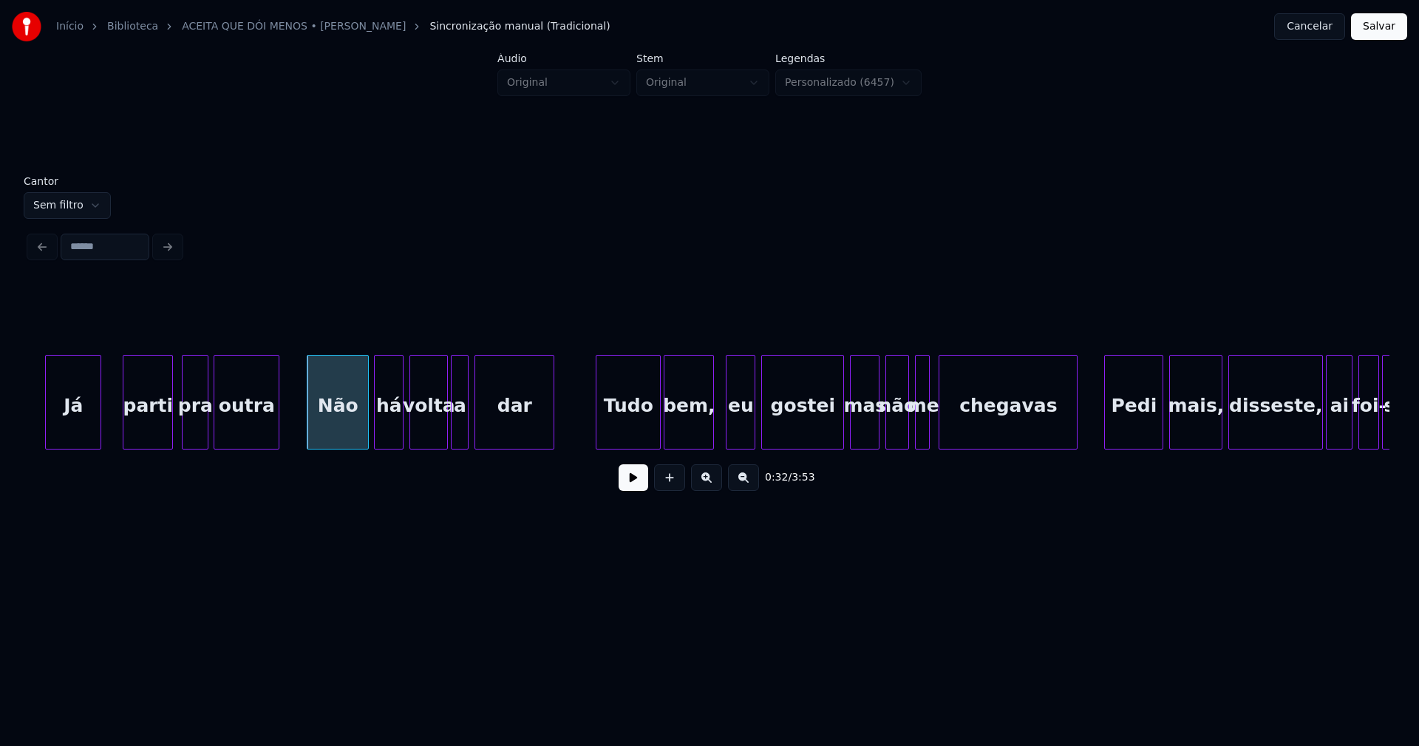
click at [393, 437] on div "há" at bounding box center [389, 405] width 28 height 101
click at [436, 434] on div at bounding box center [437, 401] width 4 height 93
click at [447, 436] on div at bounding box center [446, 401] width 4 height 93
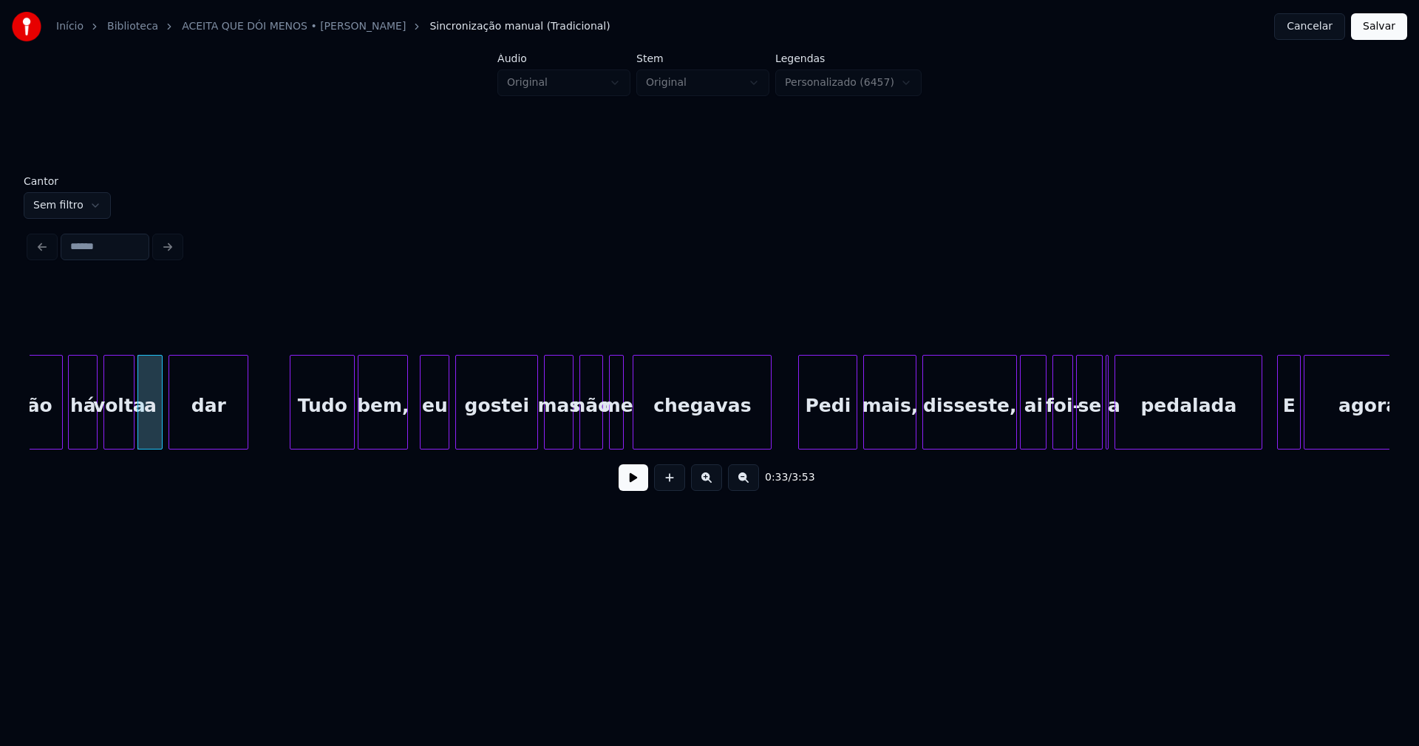
scroll to position [0, 4934]
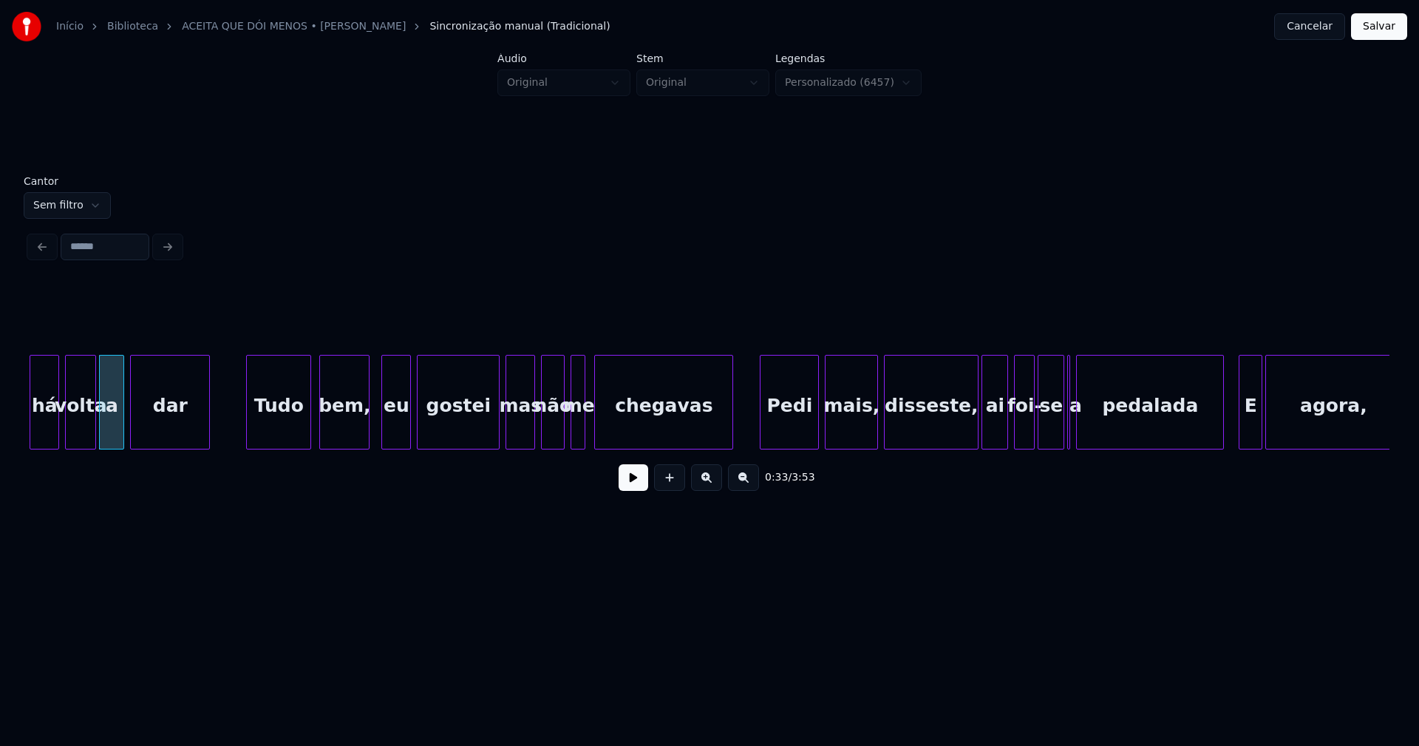
click at [294, 429] on div "Tudo" at bounding box center [279, 405] width 64 height 101
click at [341, 431] on div "bem," at bounding box center [342, 405] width 49 height 101
click at [393, 434] on div "eu" at bounding box center [391, 405] width 28 height 101
click at [480, 437] on div "gostei" at bounding box center [451, 405] width 81 height 101
click at [485, 432] on div at bounding box center [485, 401] width 4 height 93
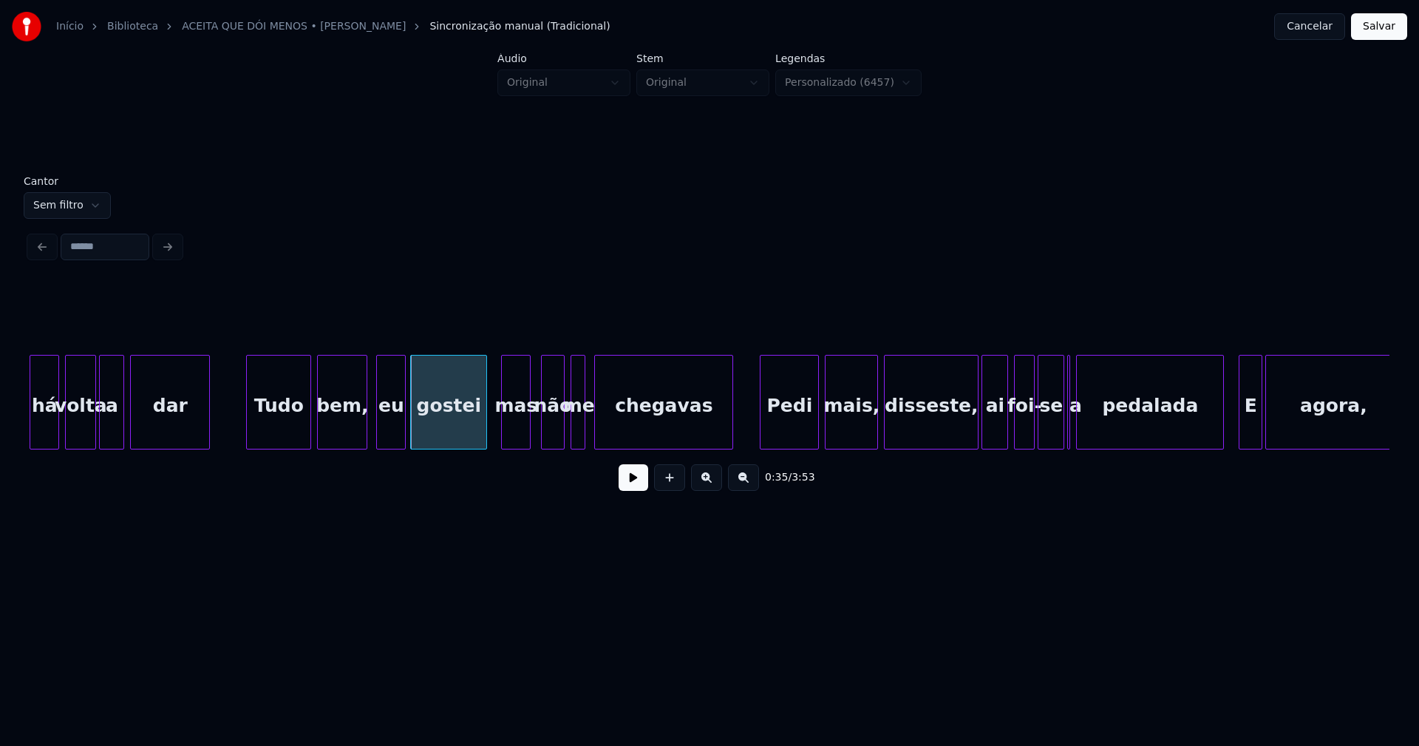
click at [518, 438] on div "mas" at bounding box center [516, 405] width 28 height 101
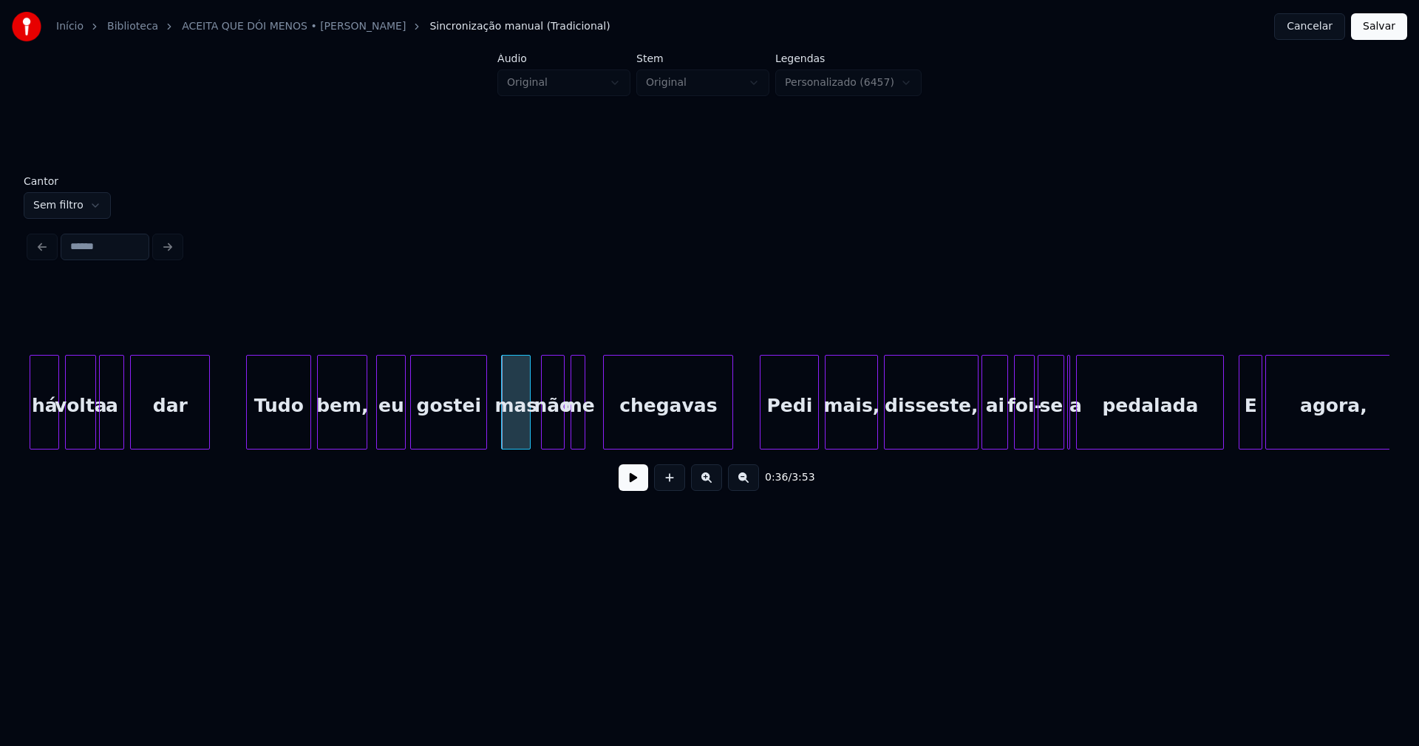
click at [604, 426] on div at bounding box center [606, 401] width 4 height 93
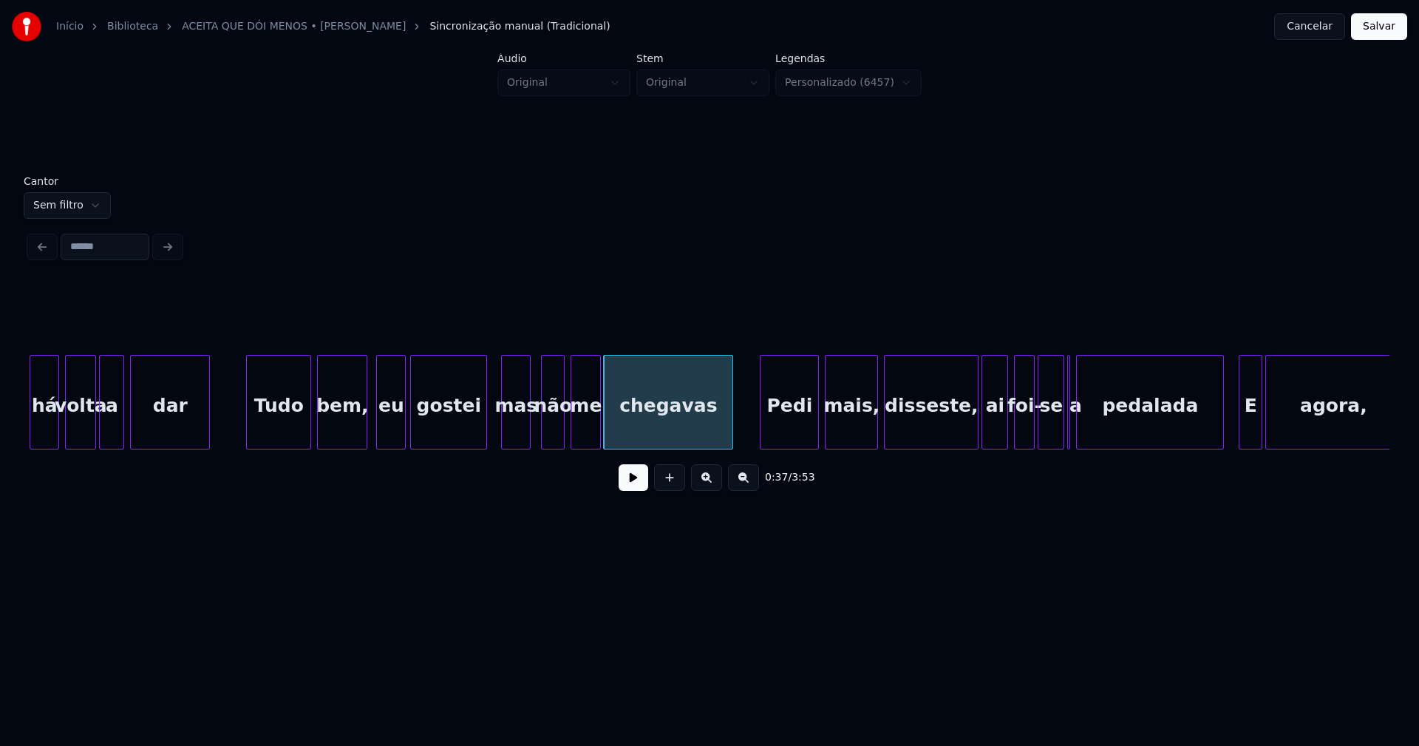
click at [599, 419] on div at bounding box center [598, 401] width 4 height 93
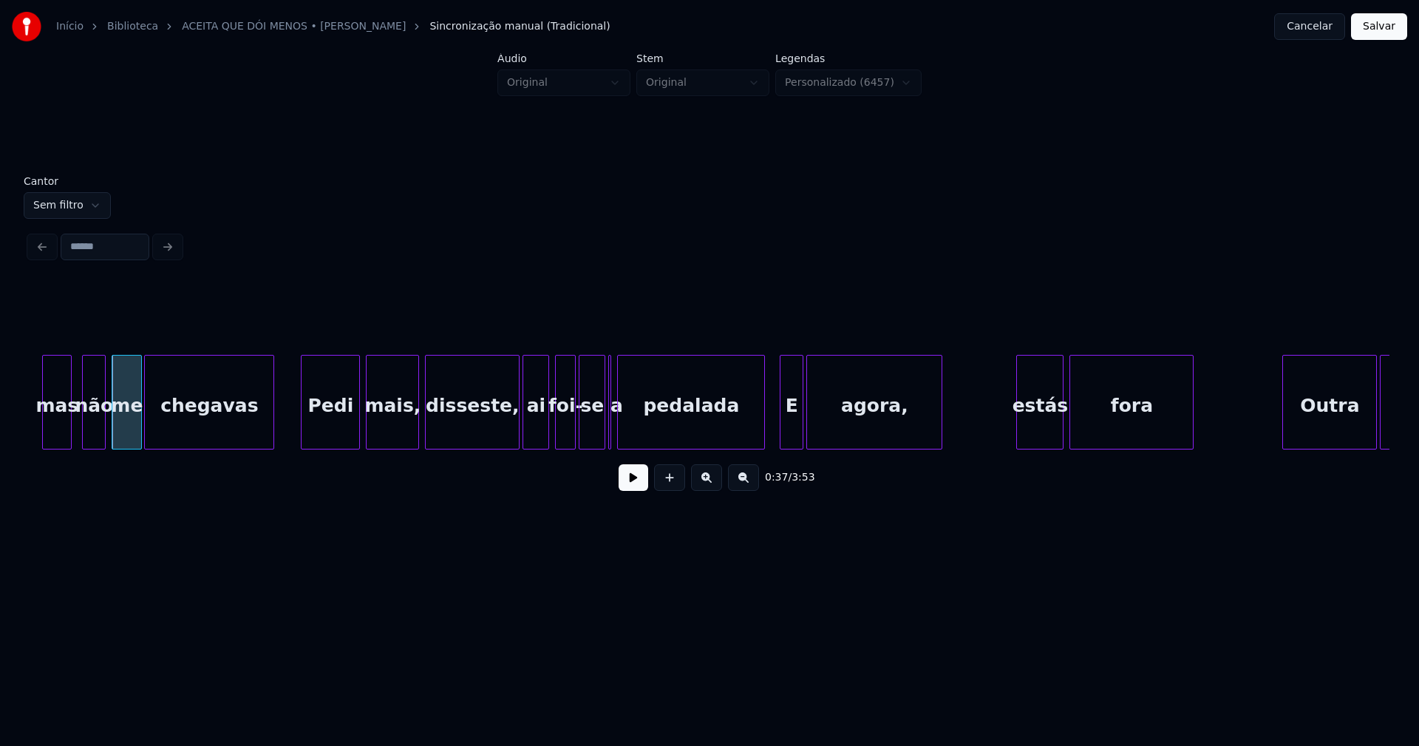
scroll to position [0, 5431]
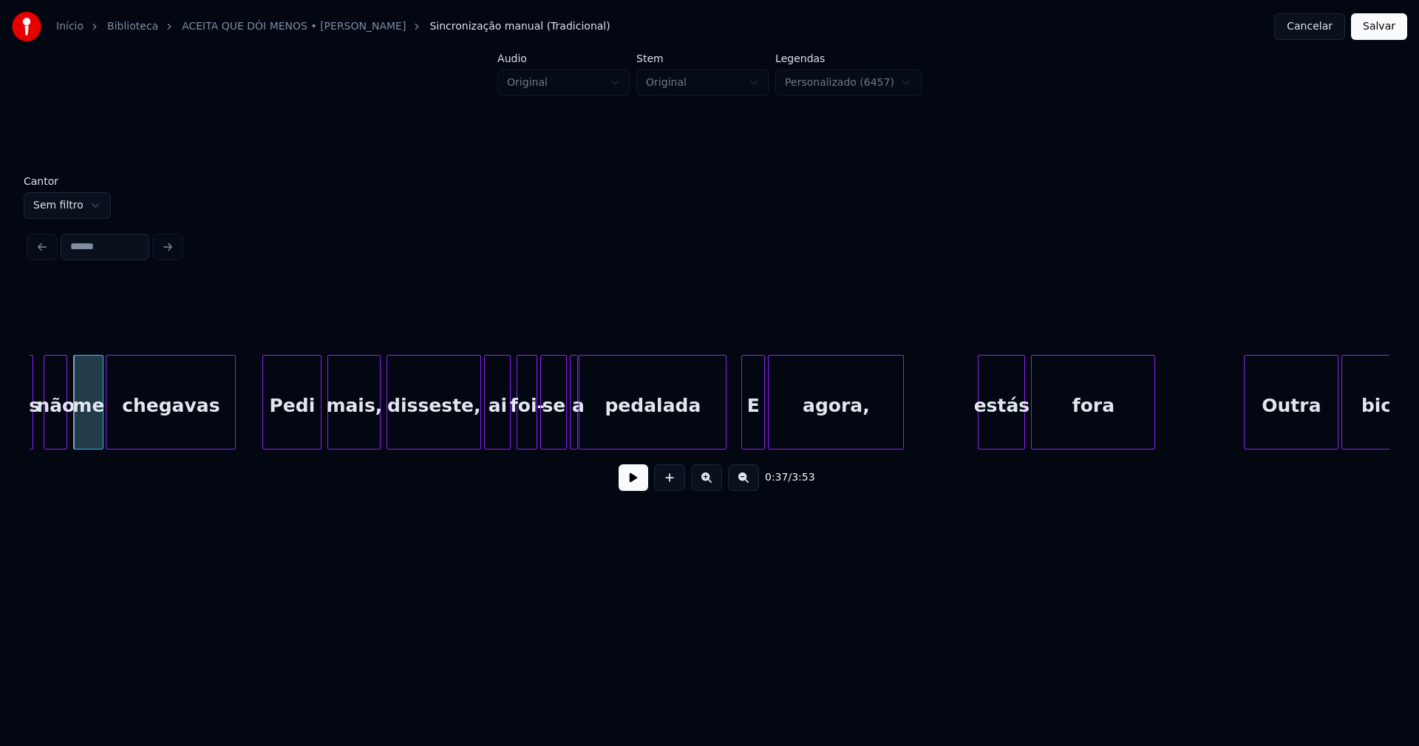
click at [576, 443] on div "mas não me chegavas Pedi mais, disseste, ai foi- se a pedalada E agora, estás f…" at bounding box center [710, 402] width 1360 height 95
click at [719, 438] on div at bounding box center [719, 401] width 4 height 93
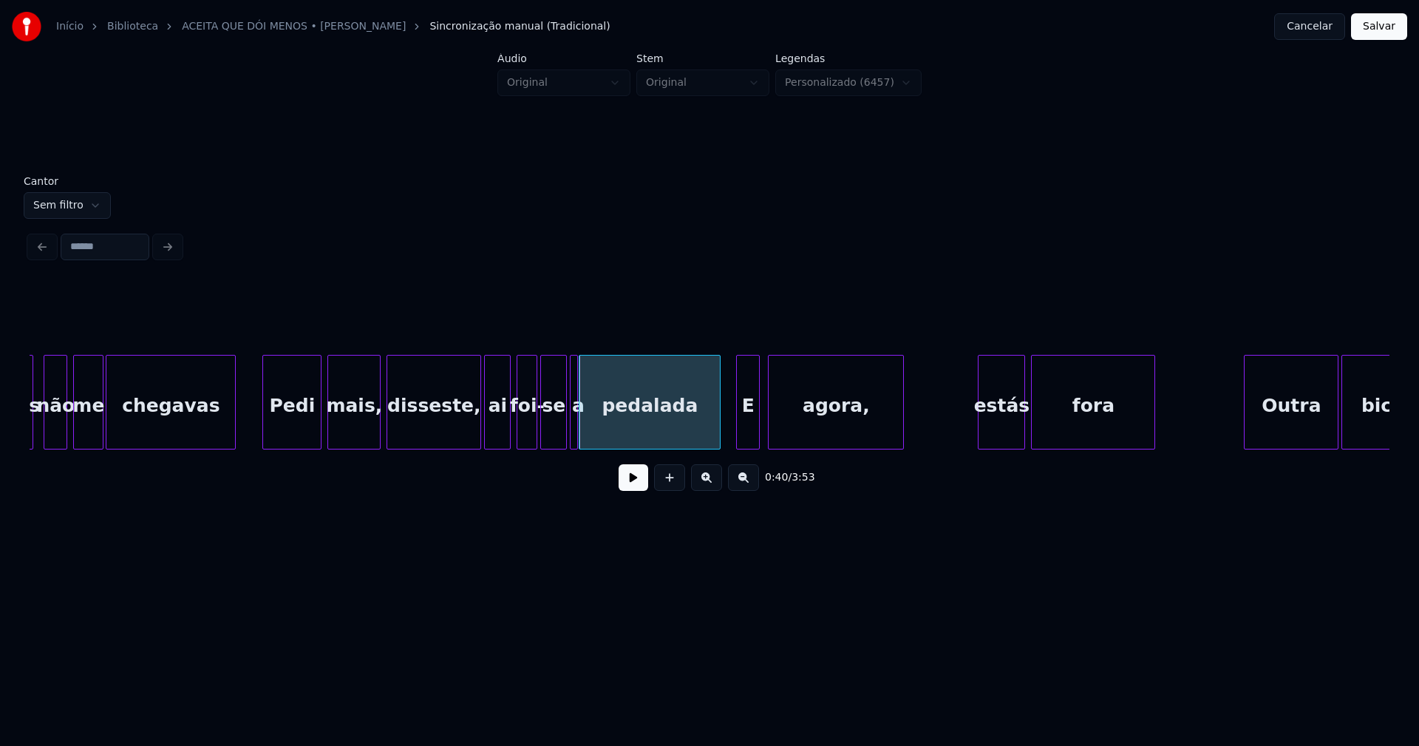
click at [745, 438] on div "E" at bounding box center [748, 405] width 22 height 101
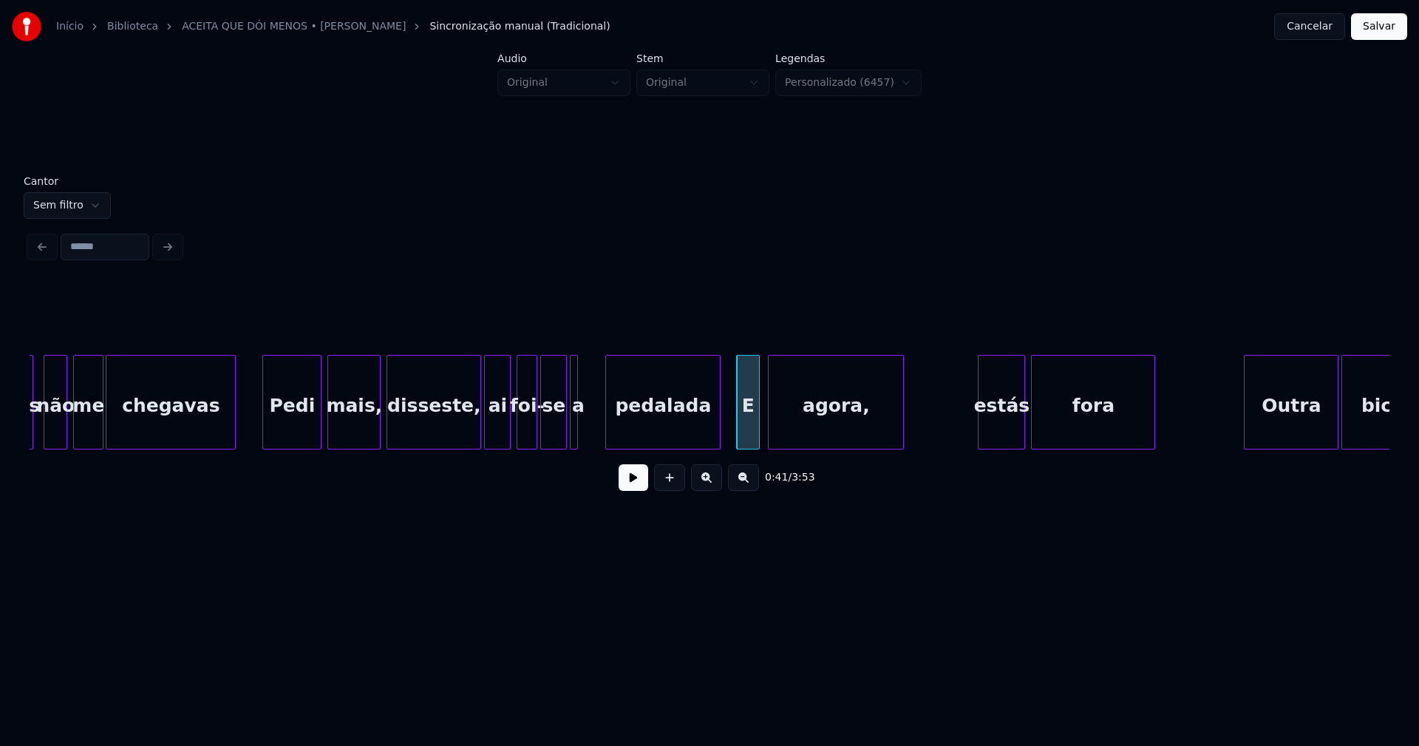
click at [606, 433] on div at bounding box center [608, 401] width 4 height 93
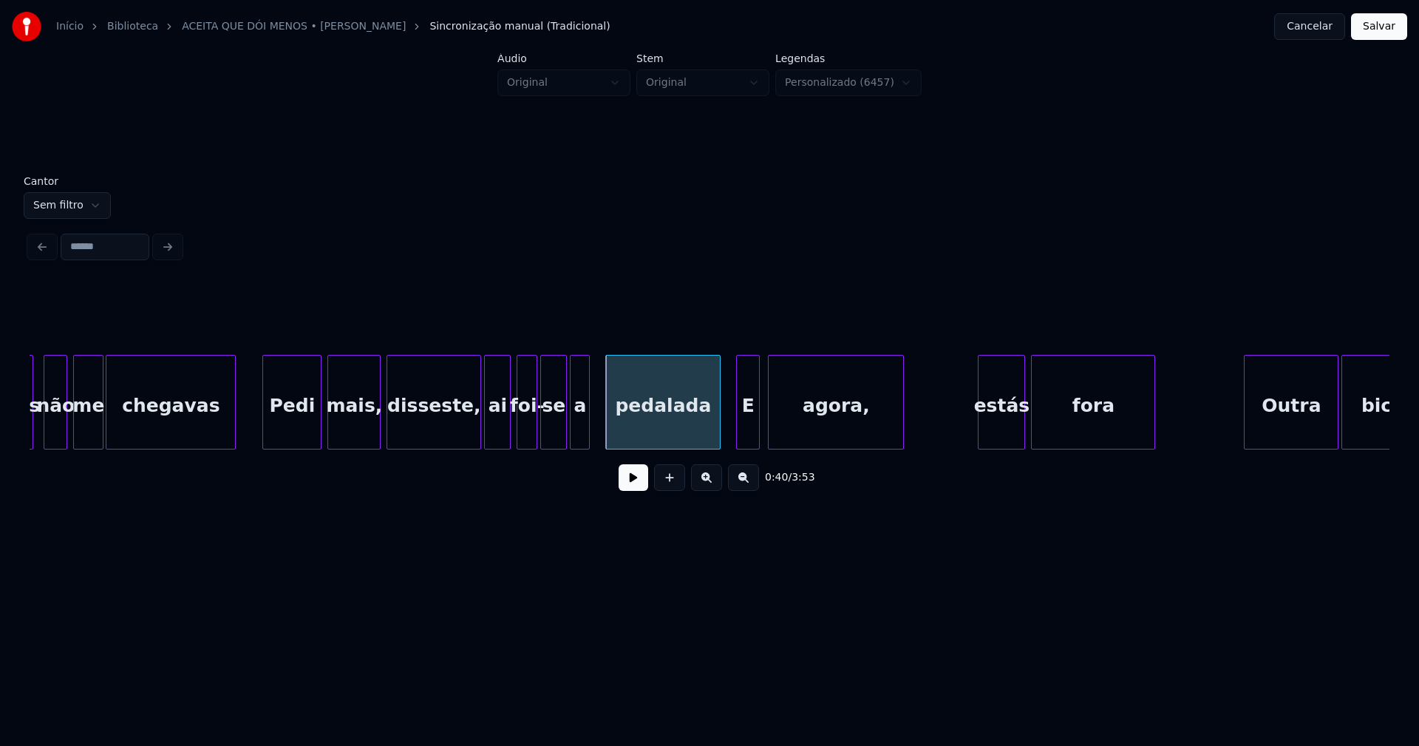
click at [588, 430] on div at bounding box center [587, 401] width 4 height 93
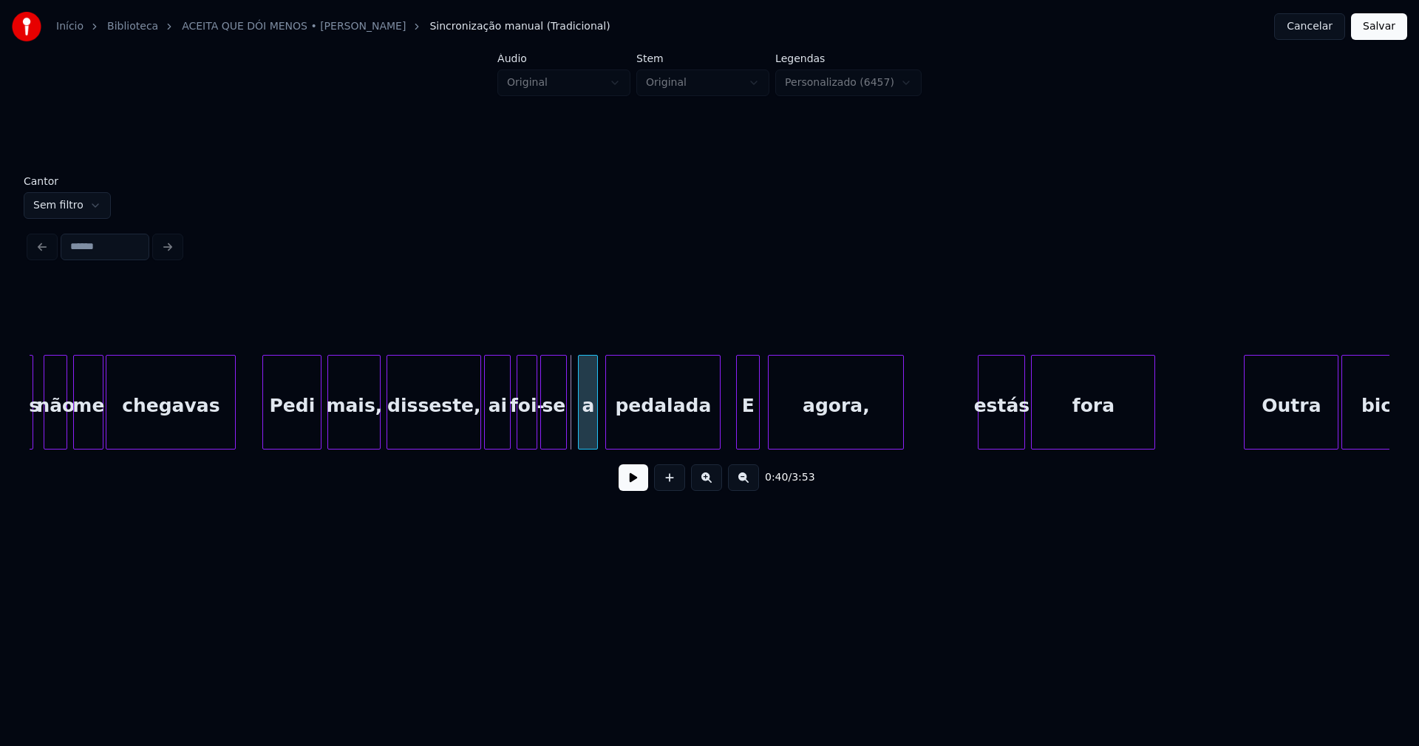
click at [588, 441] on div "a" at bounding box center [588, 405] width 18 height 101
click at [565, 437] on div "se" at bounding box center [558, 405] width 25 height 101
click at [539, 436] on div at bounding box center [540, 401] width 4 height 93
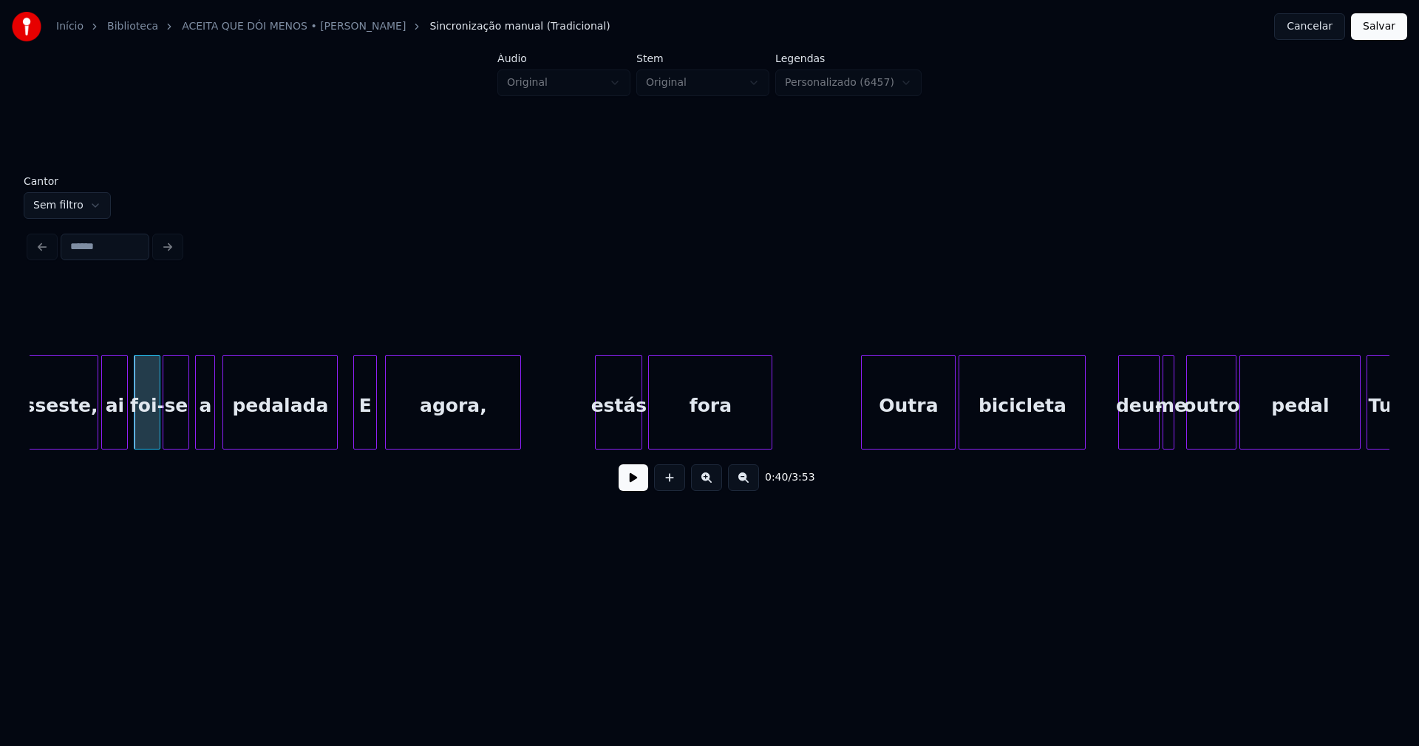
scroll to position [0, 6043]
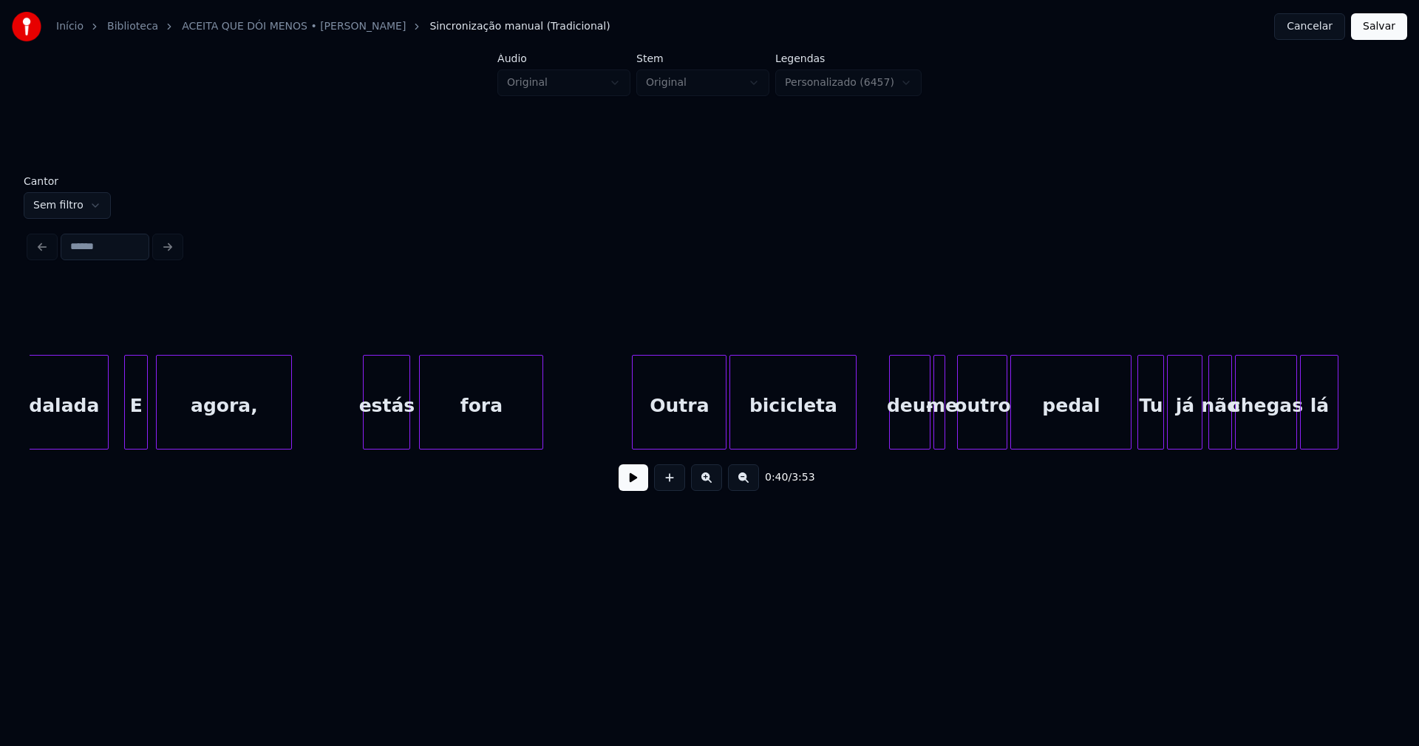
click at [397, 430] on div "estás" at bounding box center [387, 405] width 46 height 101
click at [690, 412] on div "Outra" at bounding box center [676, 405] width 93 height 101
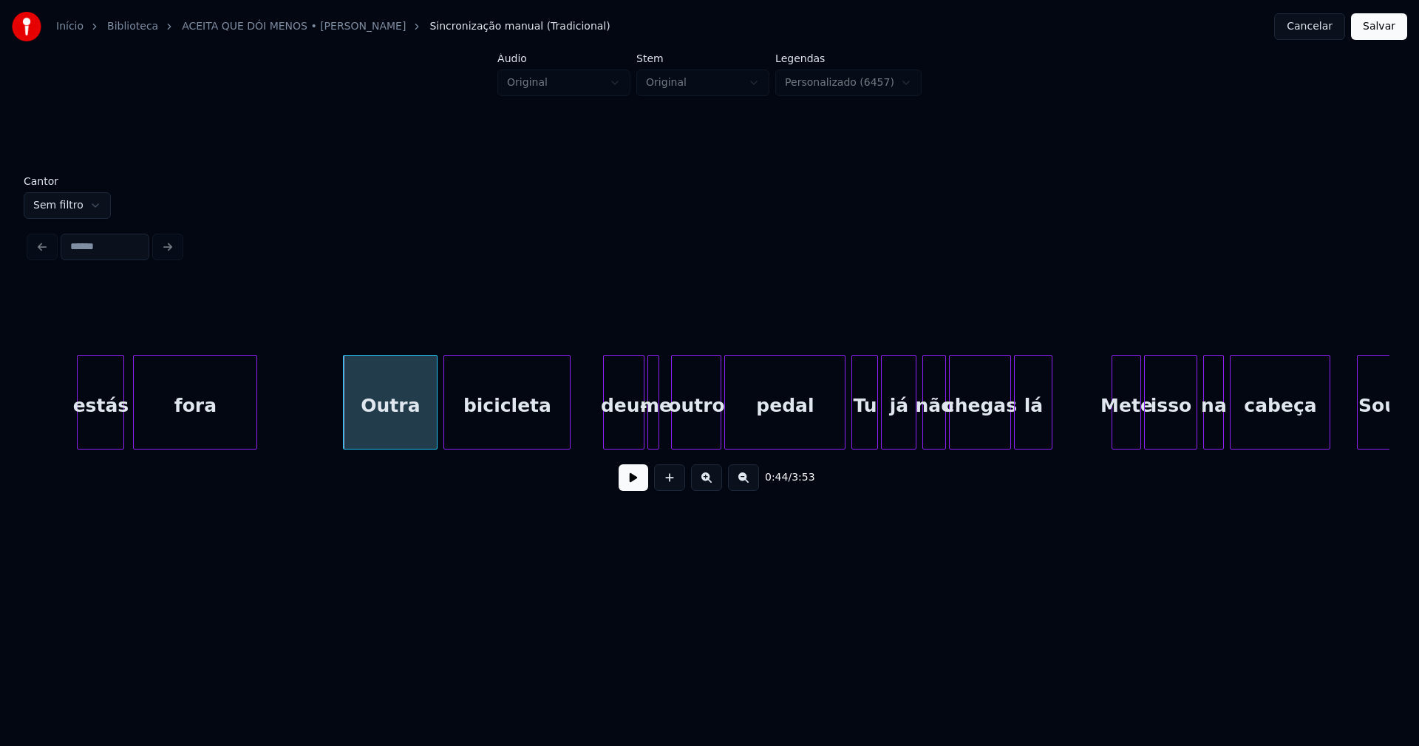
scroll to position [0, 6406]
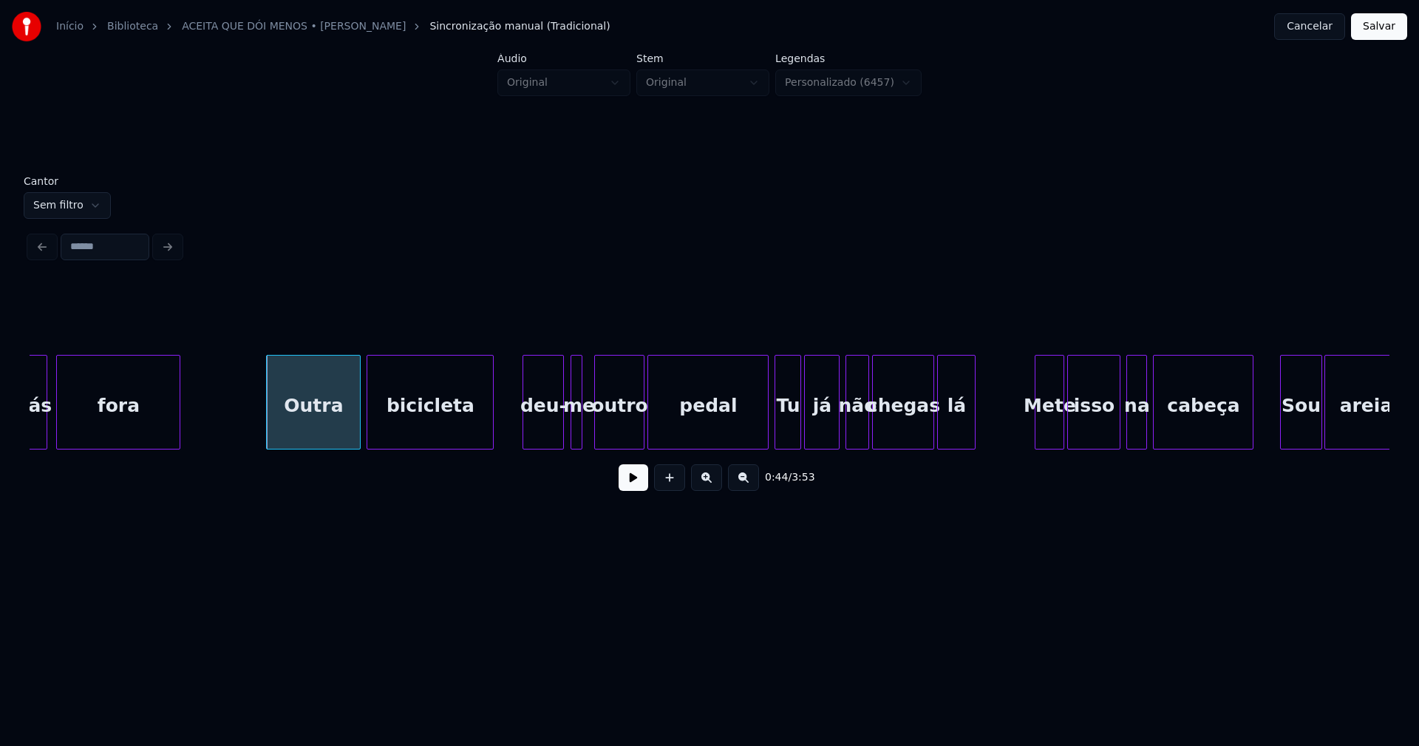
click at [550, 441] on div "deu-" at bounding box center [543, 405] width 40 height 101
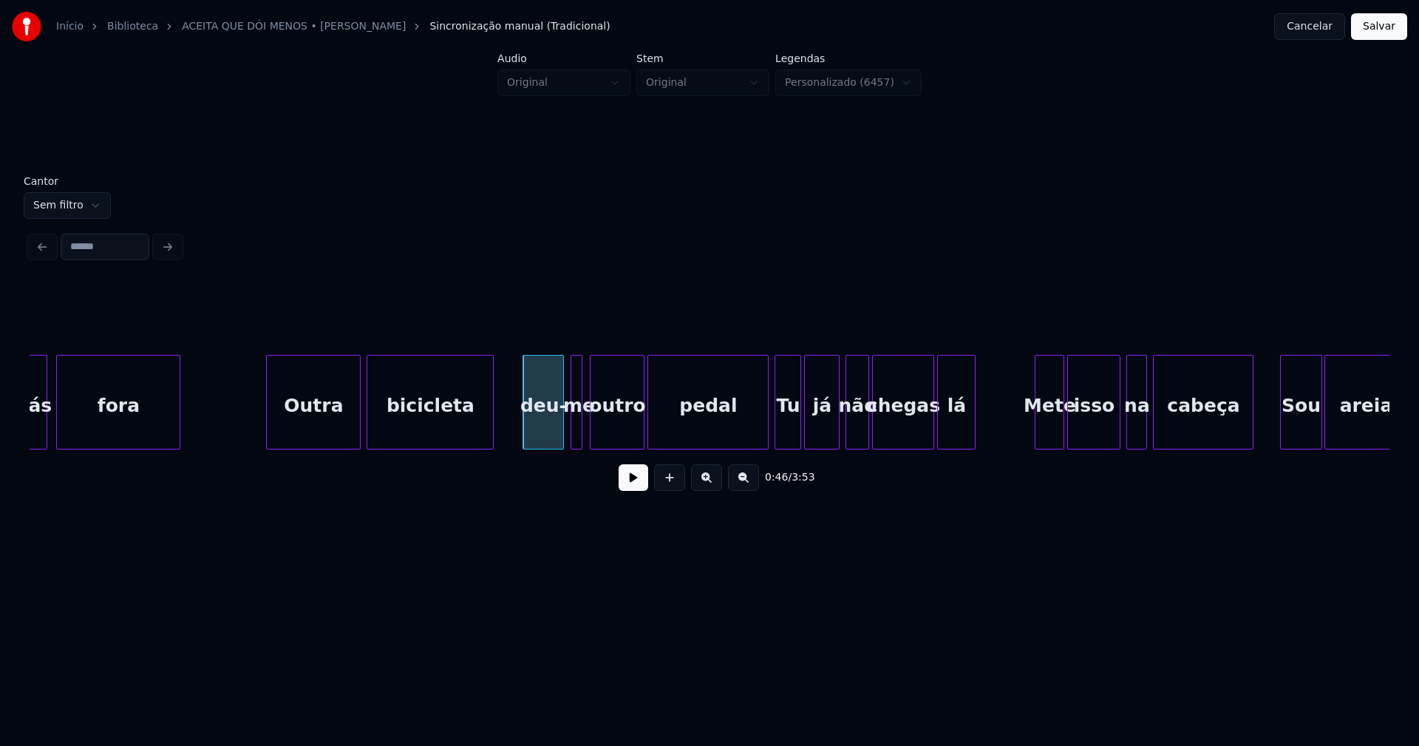
click at [591, 445] on div "estás fora Outra bicicleta deu- me outro pedal Tu já não chegas lá Mete isso na…" at bounding box center [710, 402] width 1360 height 95
click at [754, 443] on div "pedal" at bounding box center [702, 402] width 110 height 95
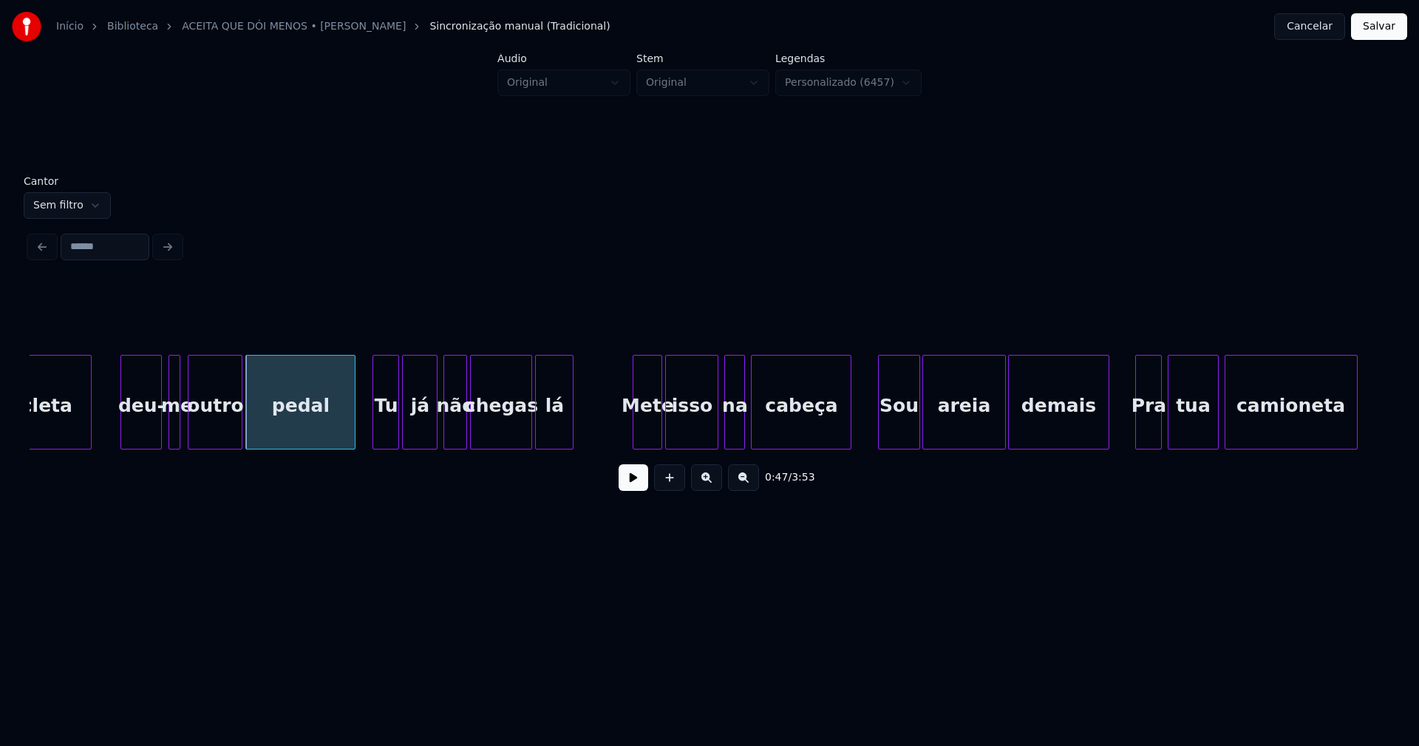
scroll to position [0, 6827]
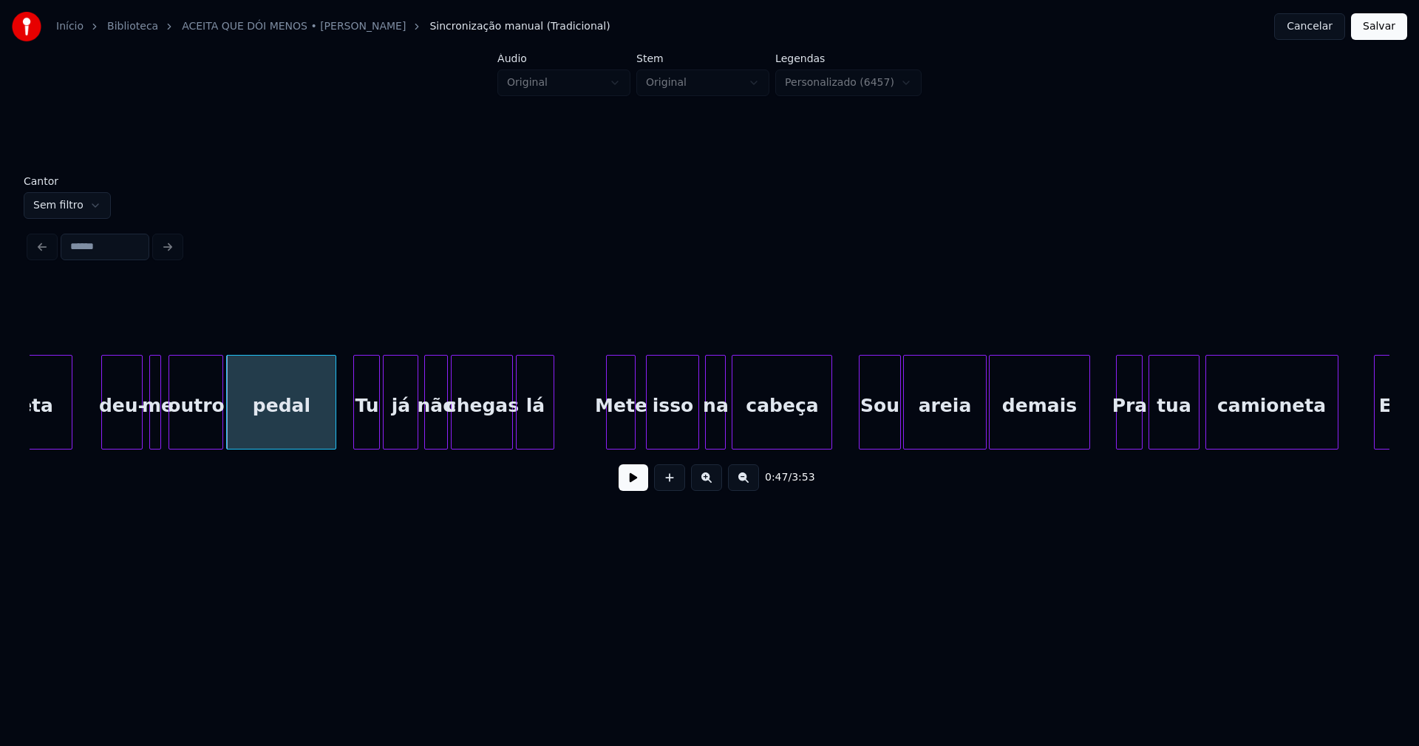
click at [623, 438] on div "Mete" at bounding box center [621, 405] width 28 height 101
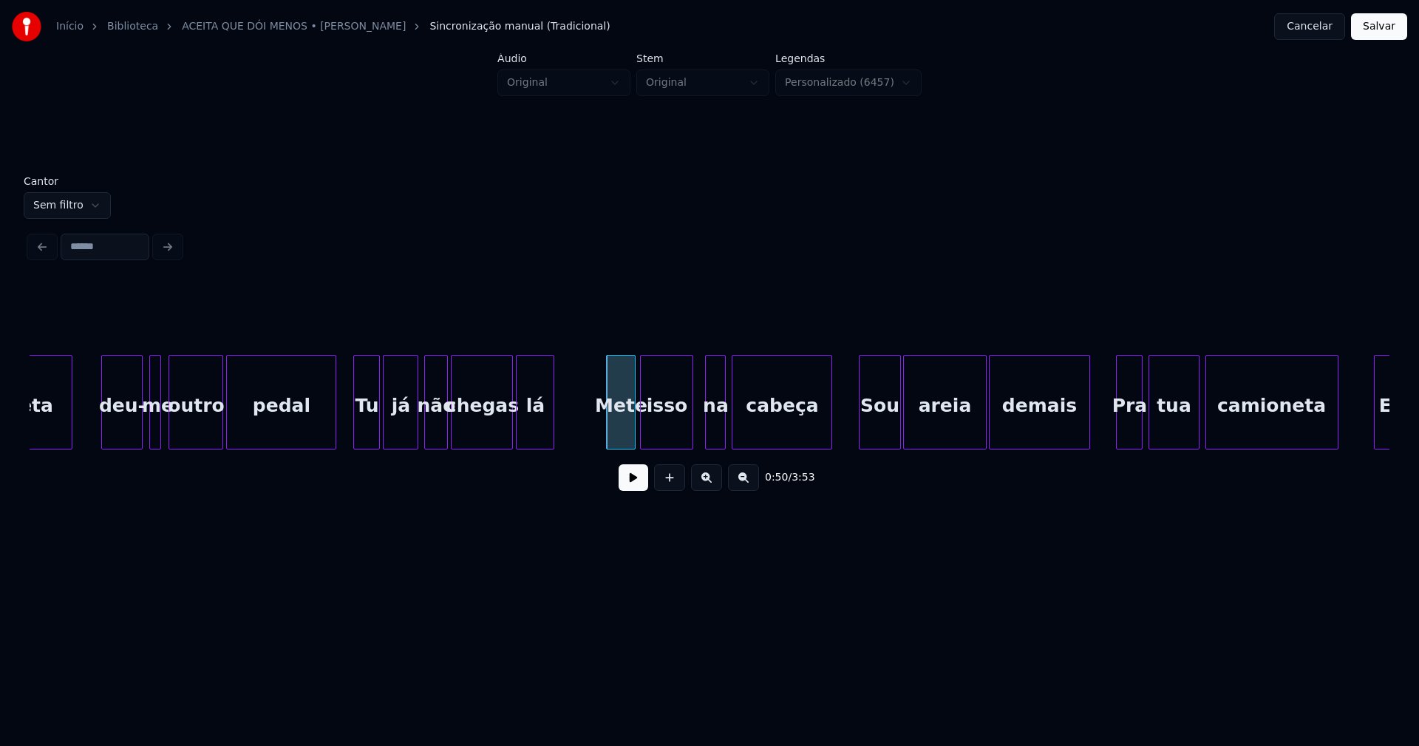
click at [666, 438] on div "isso" at bounding box center [667, 405] width 52 height 101
click at [709, 438] on div "na" at bounding box center [707, 405] width 19 height 101
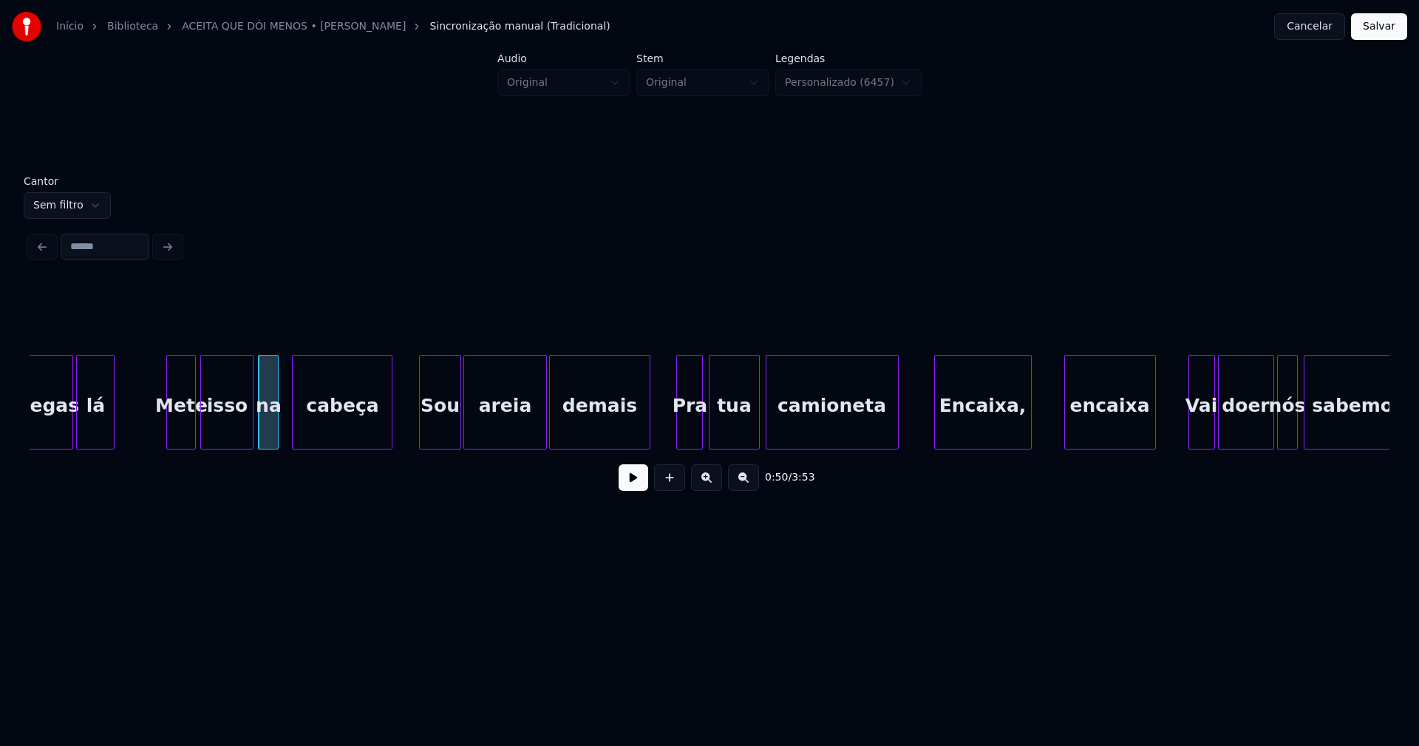
scroll to position [0, 7305]
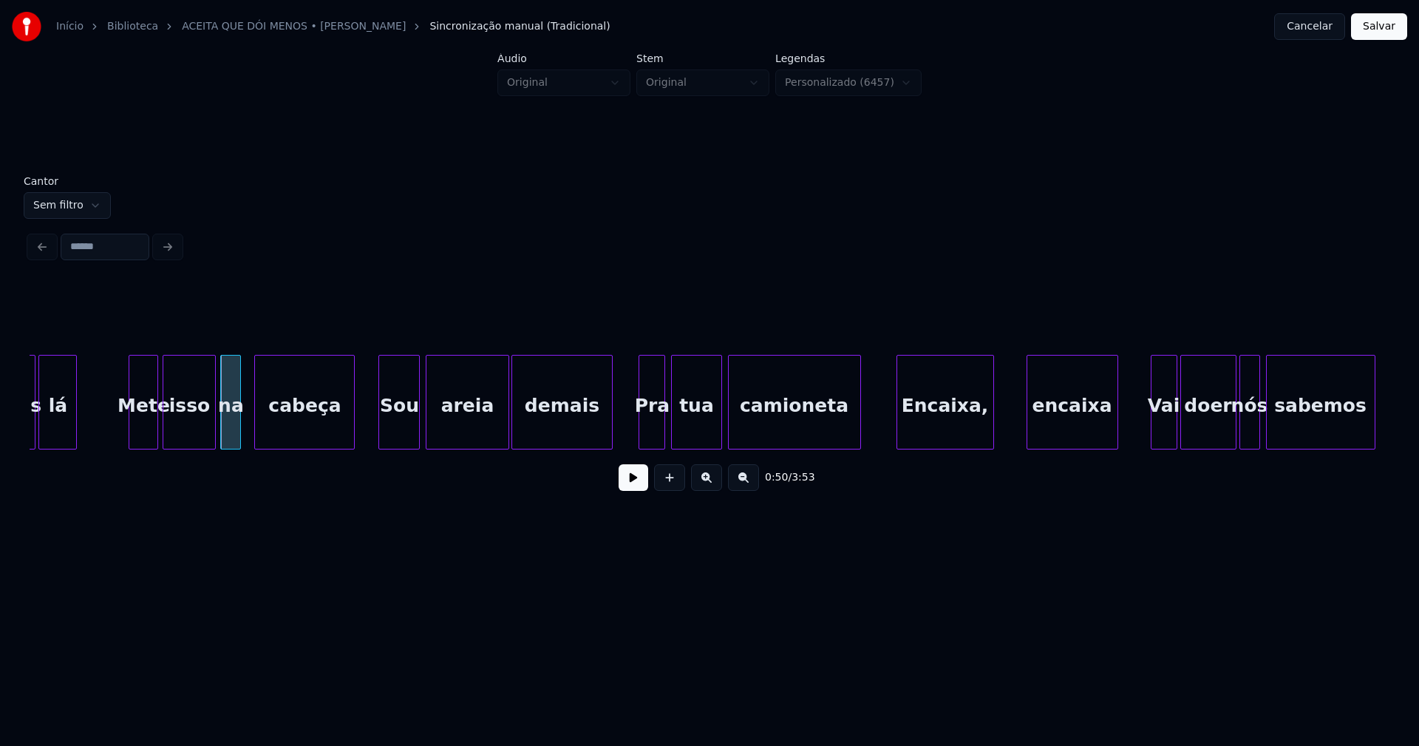
click at [406, 438] on div "Sou" at bounding box center [399, 405] width 40 height 101
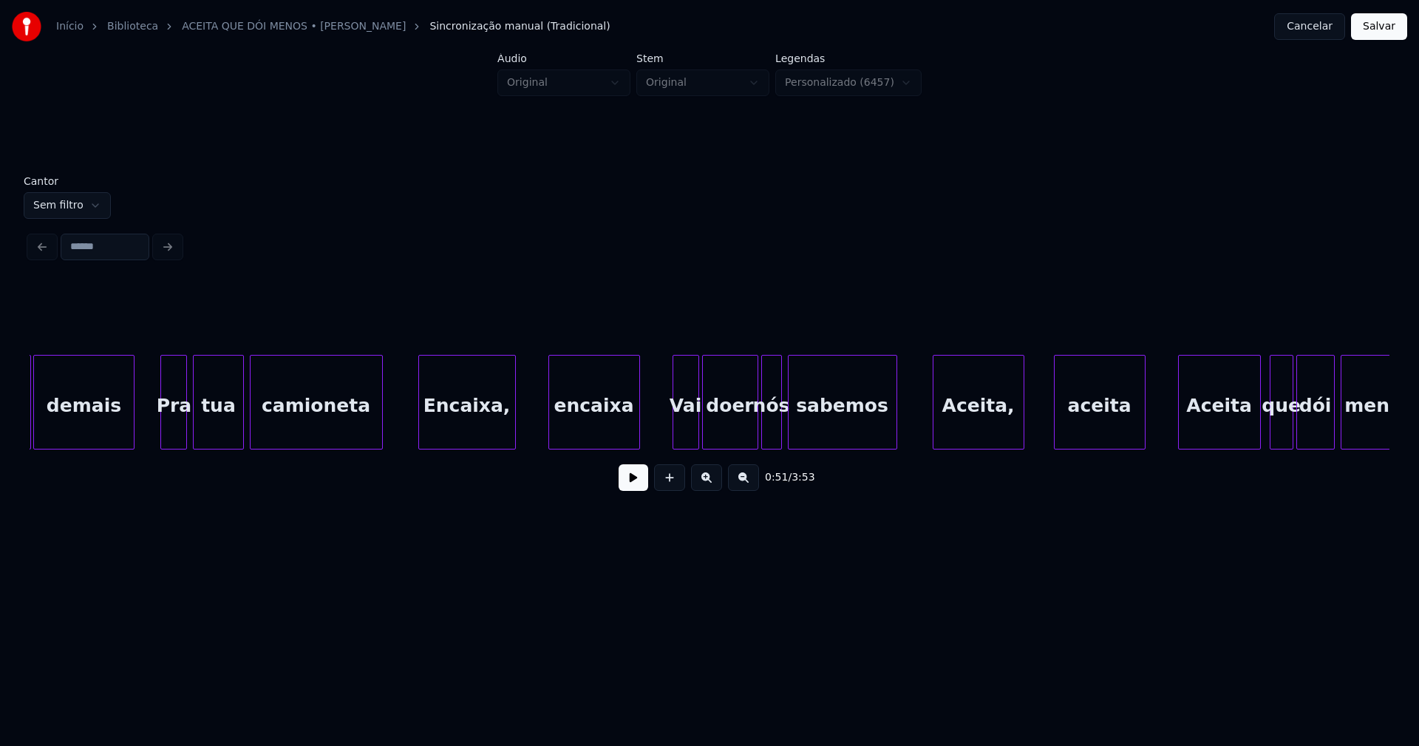
scroll to position [0, 7803]
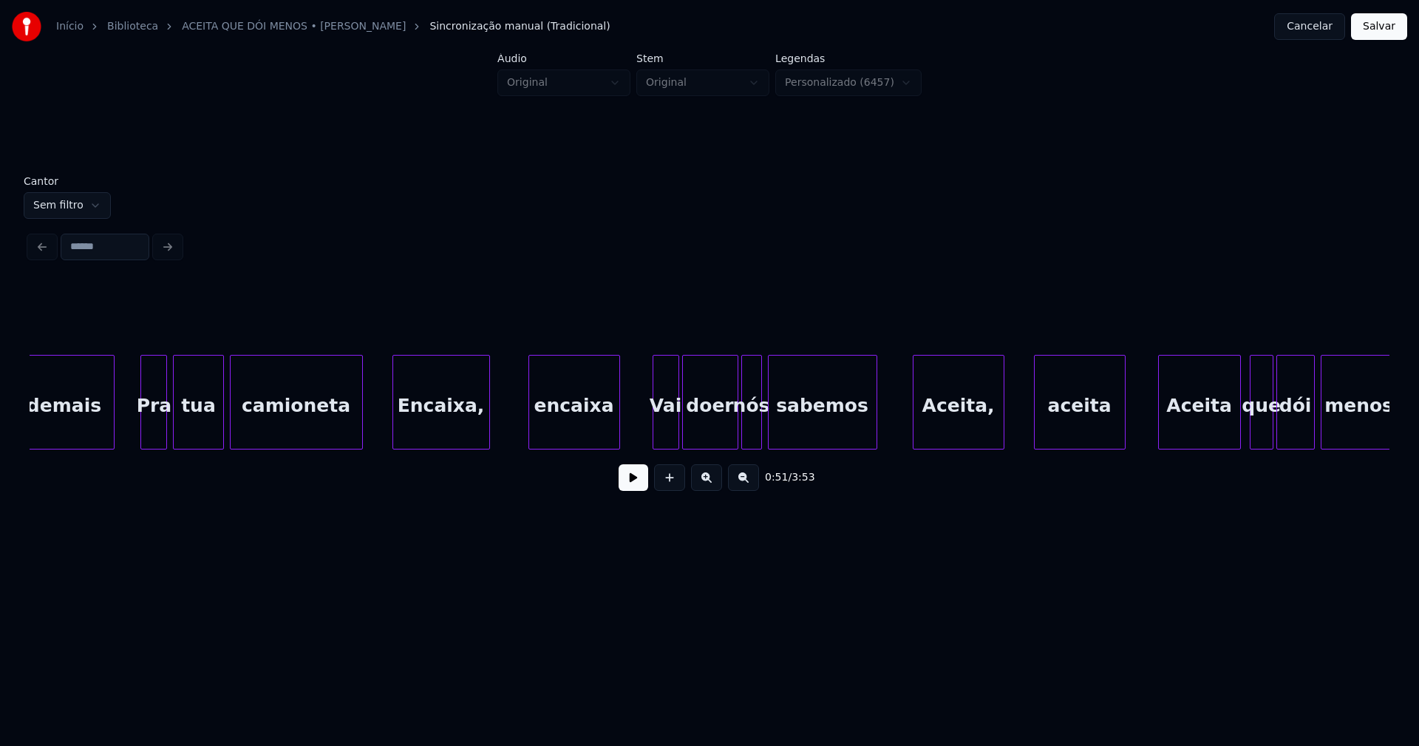
click at [443, 436] on div "Encaixa," at bounding box center [441, 405] width 96 height 101
click at [392, 426] on div at bounding box center [390, 401] width 4 height 93
click at [571, 434] on div "encaixa" at bounding box center [569, 405] width 90 height 101
click at [650, 431] on div at bounding box center [652, 401] width 4 height 93
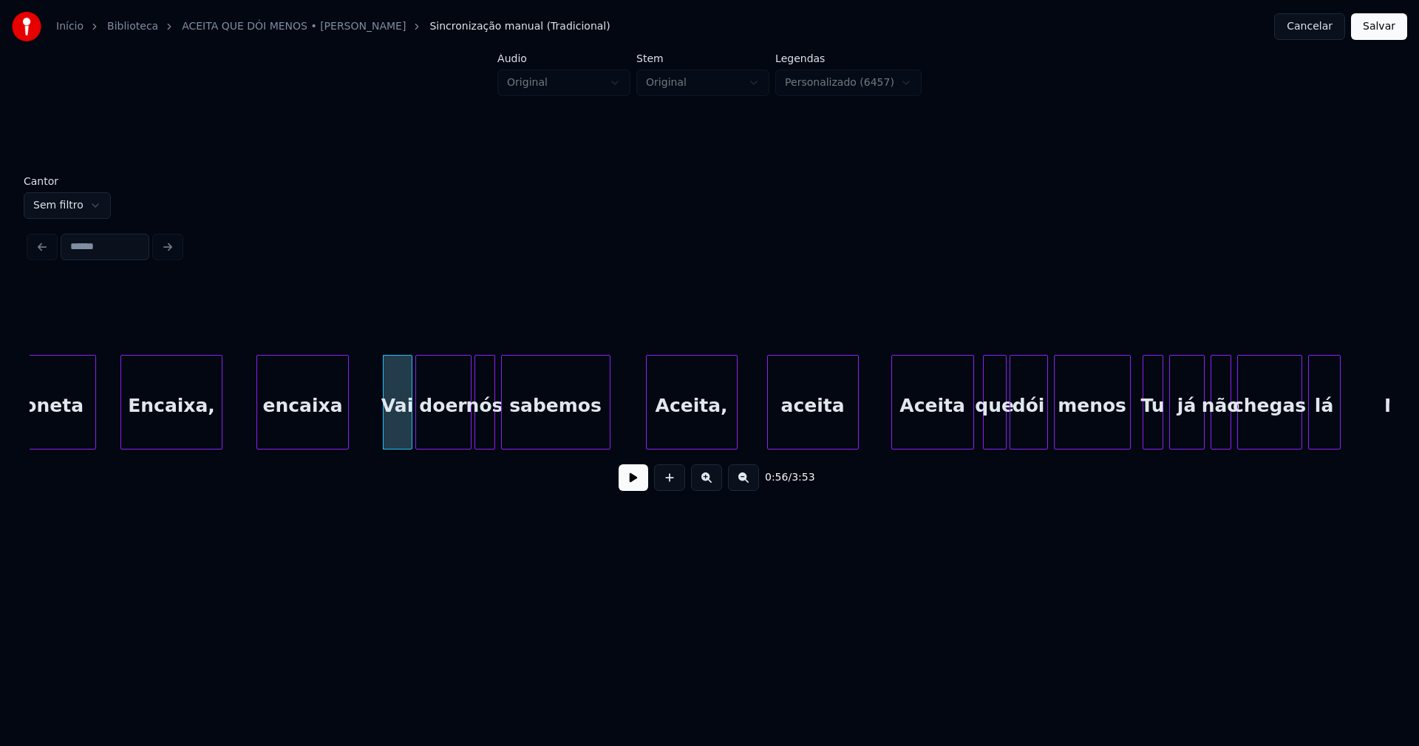
scroll to position [0, 8090]
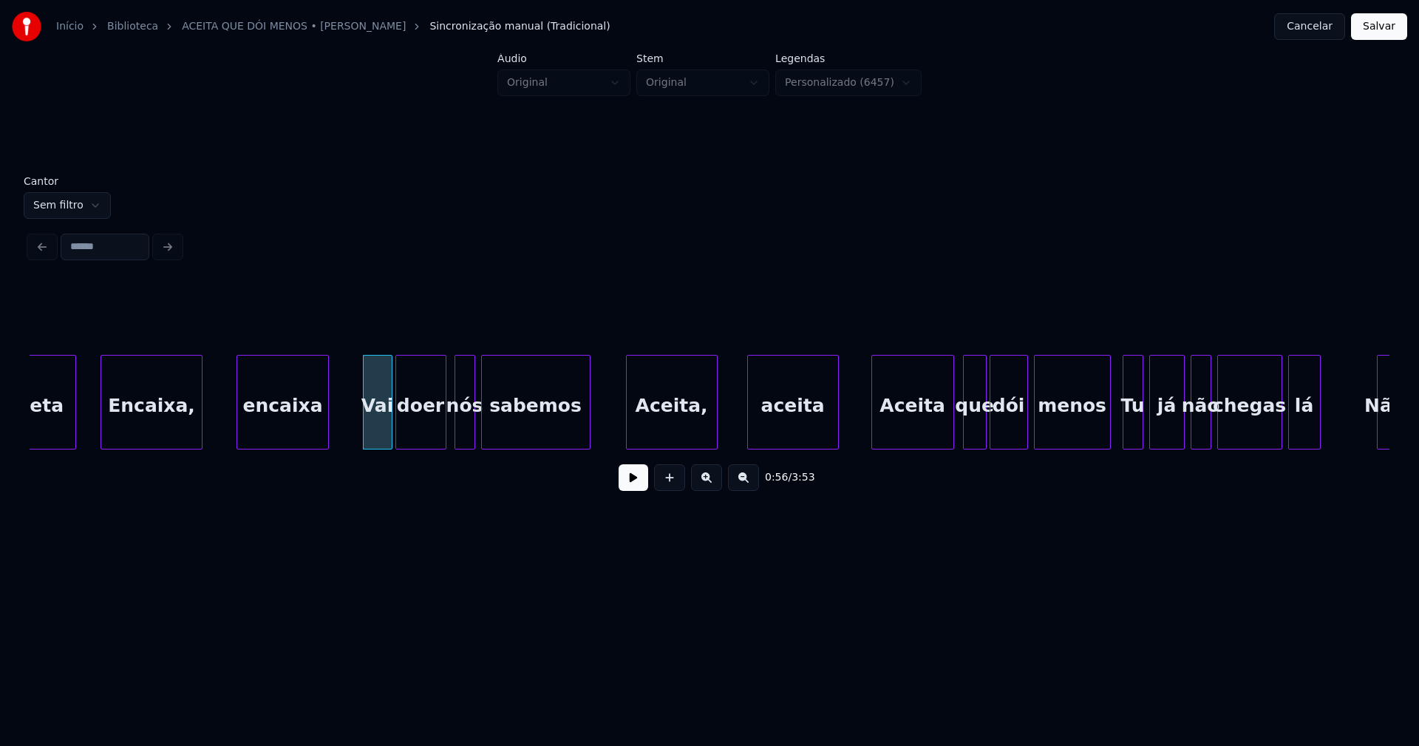
click at [443, 430] on div at bounding box center [443, 401] width 4 height 93
click at [453, 433] on div at bounding box center [452, 401] width 4 height 93
click at [690, 425] on div "Aceita," at bounding box center [669, 405] width 90 height 101
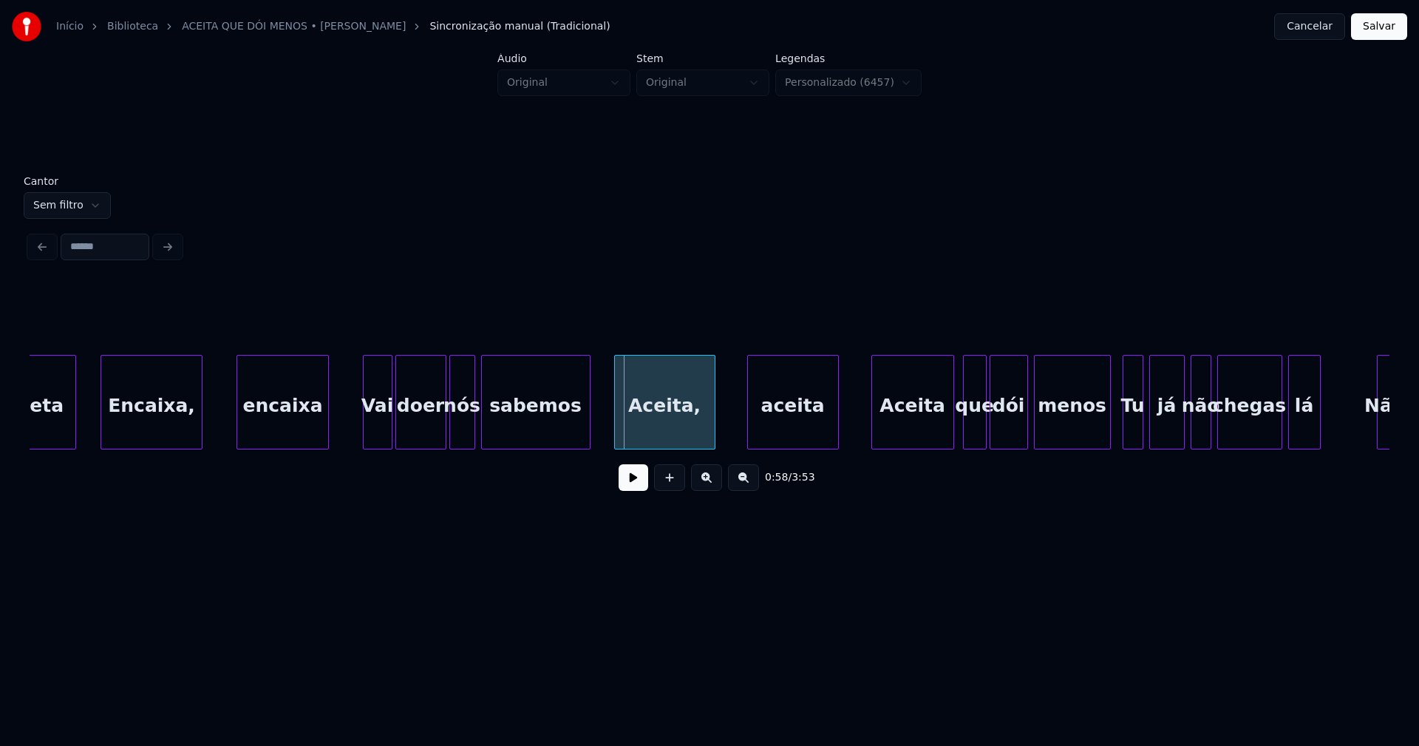
click at [617, 422] on div at bounding box center [617, 401] width 4 height 93
click at [787, 419] on div "aceita" at bounding box center [788, 405] width 90 height 101
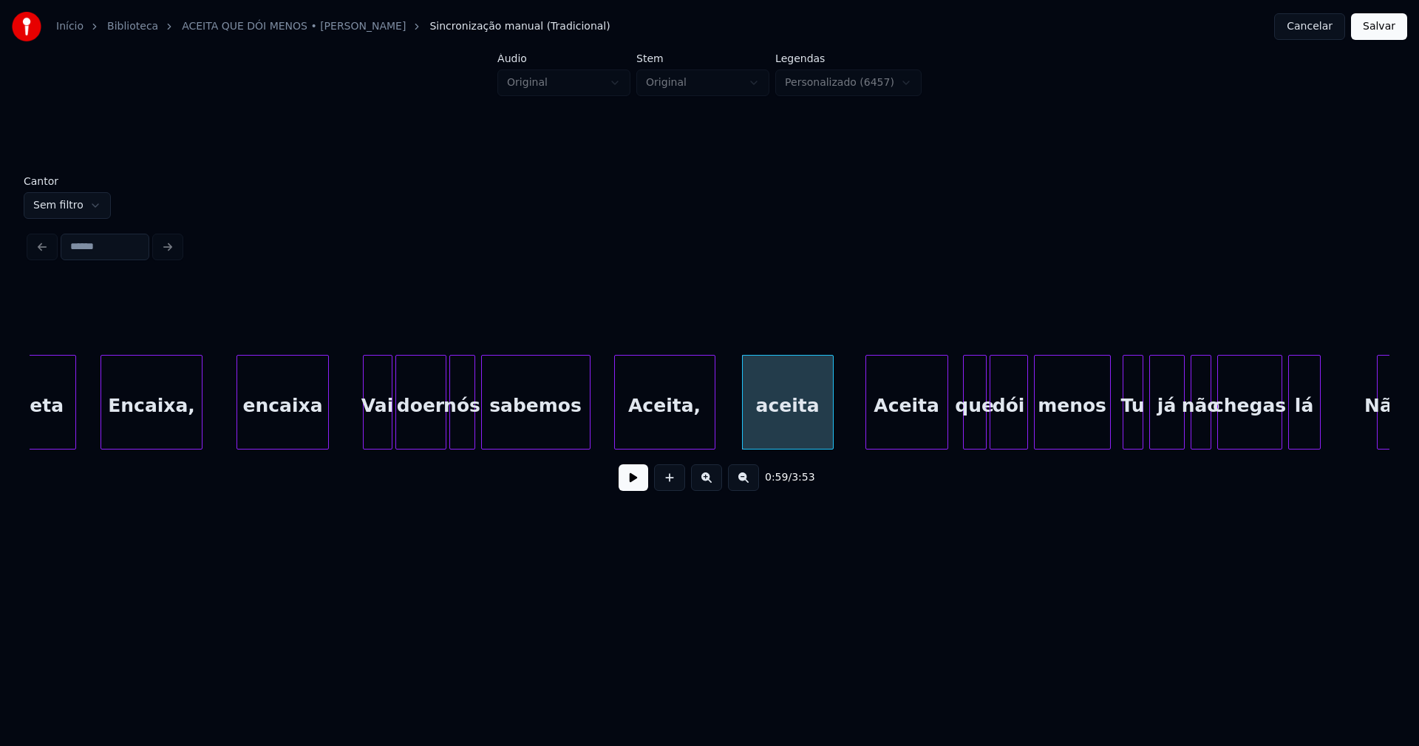
click at [926, 425] on div "Aceita" at bounding box center [906, 405] width 81 height 101
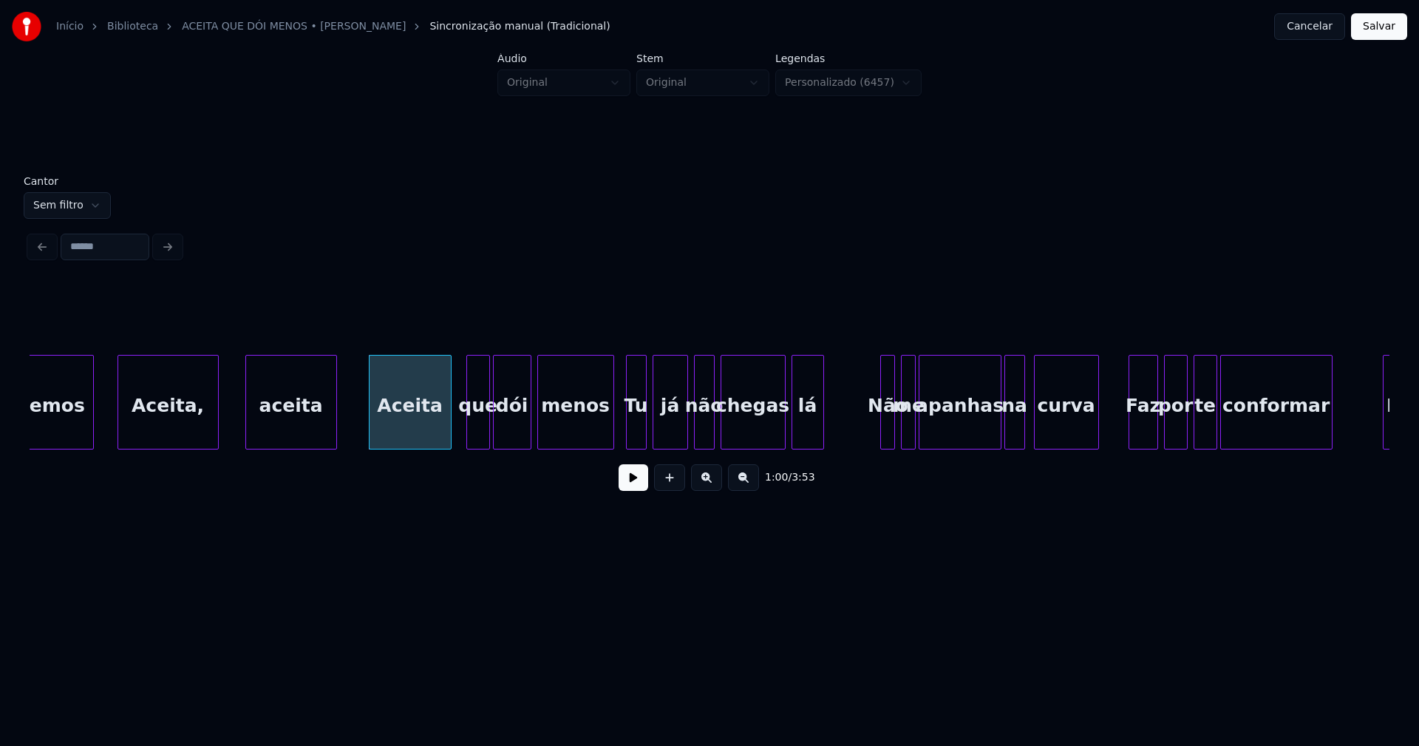
scroll to position [0, 8625]
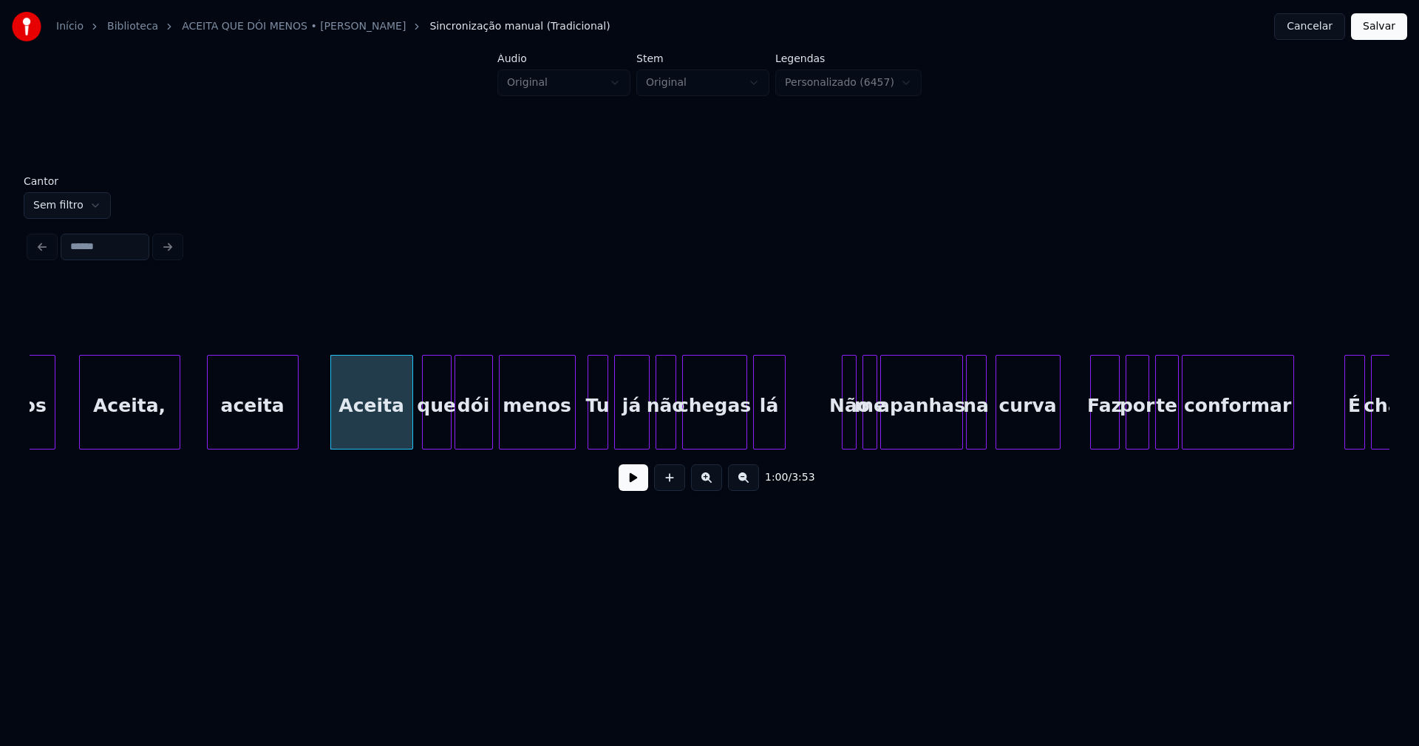
click at [423, 440] on div at bounding box center [425, 401] width 4 height 93
click at [562, 439] on div at bounding box center [562, 401] width 4 height 93
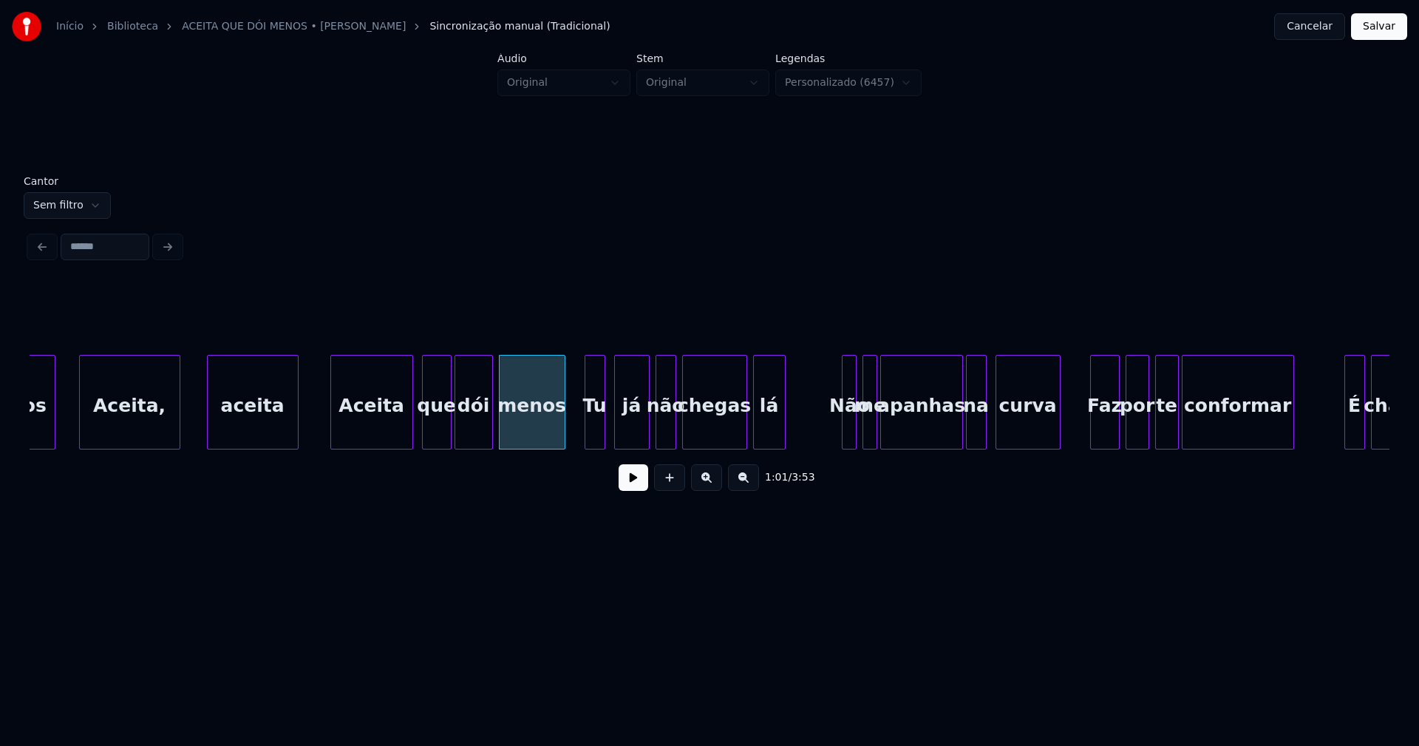
click at [594, 426] on div "Tu" at bounding box center [594, 405] width 19 height 101
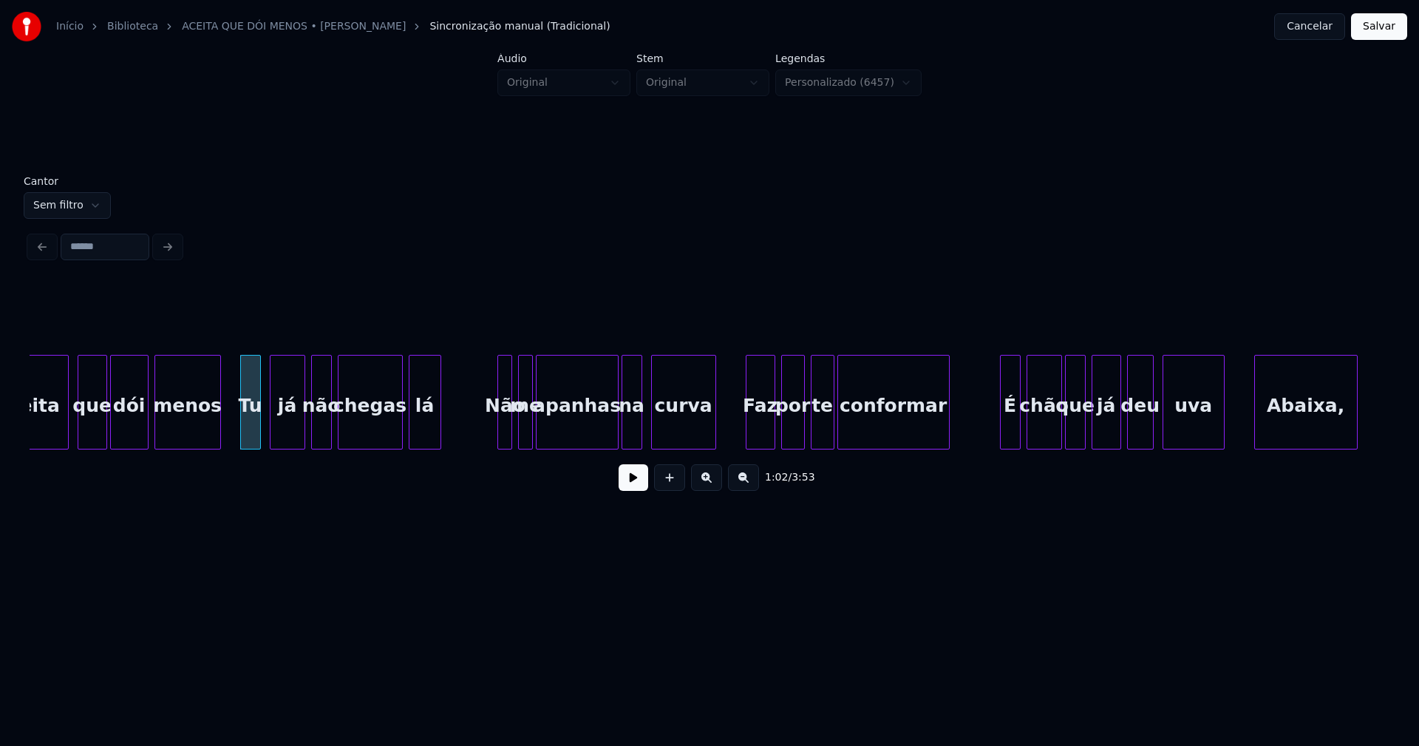
scroll to position [0, 8988]
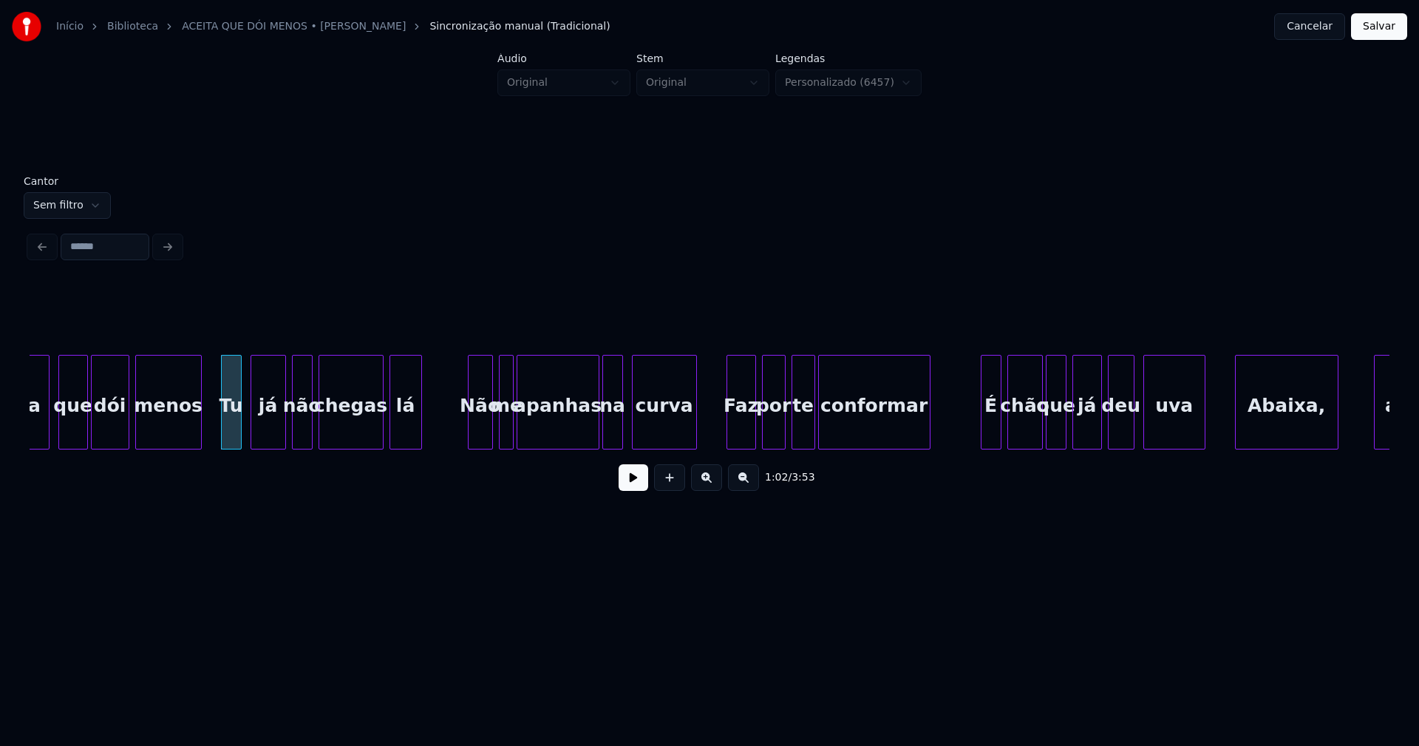
click at [471, 427] on div at bounding box center [471, 401] width 4 height 93
click at [532, 427] on div at bounding box center [534, 401] width 4 height 93
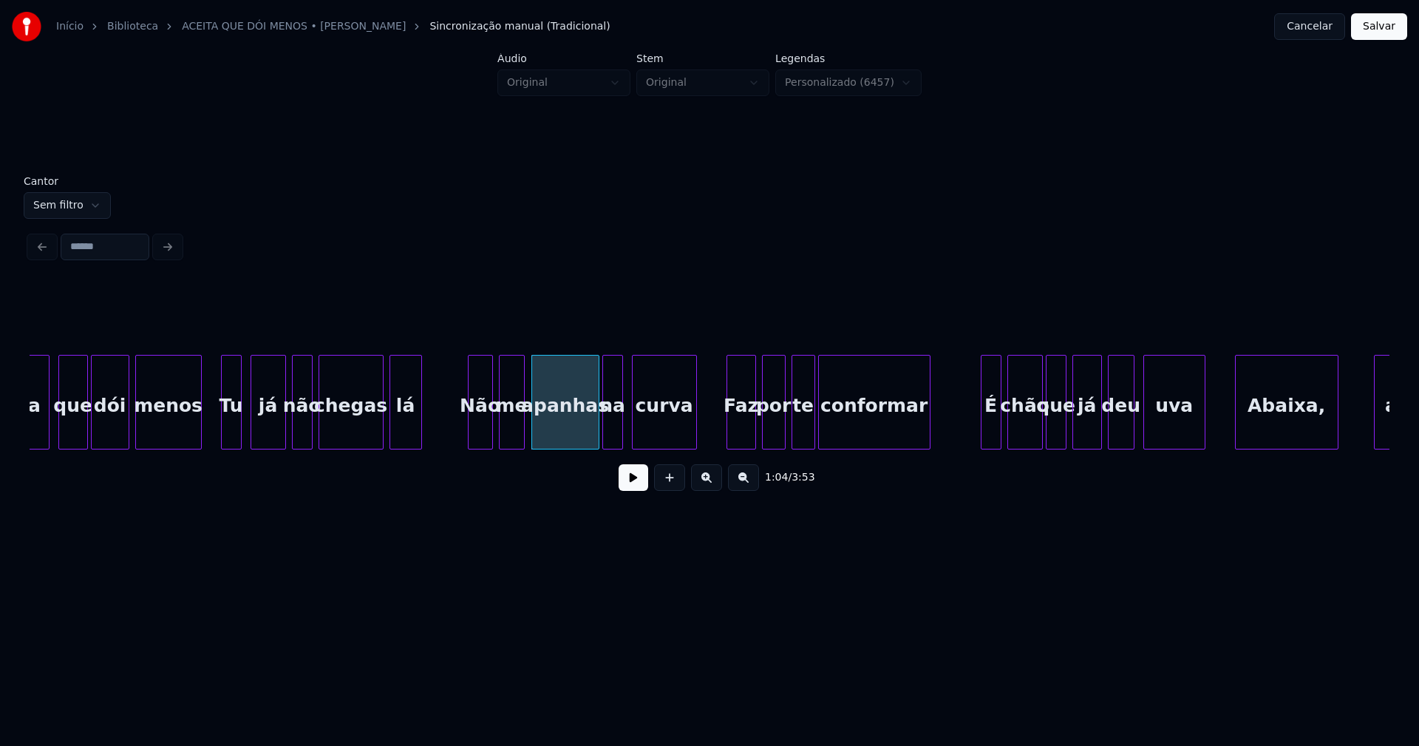
click at [523, 423] on div at bounding box center [522, 401] width 4 height 93
click at [736, 438] on div "Faz" at bounding box center [736, 405] width 28 height 101
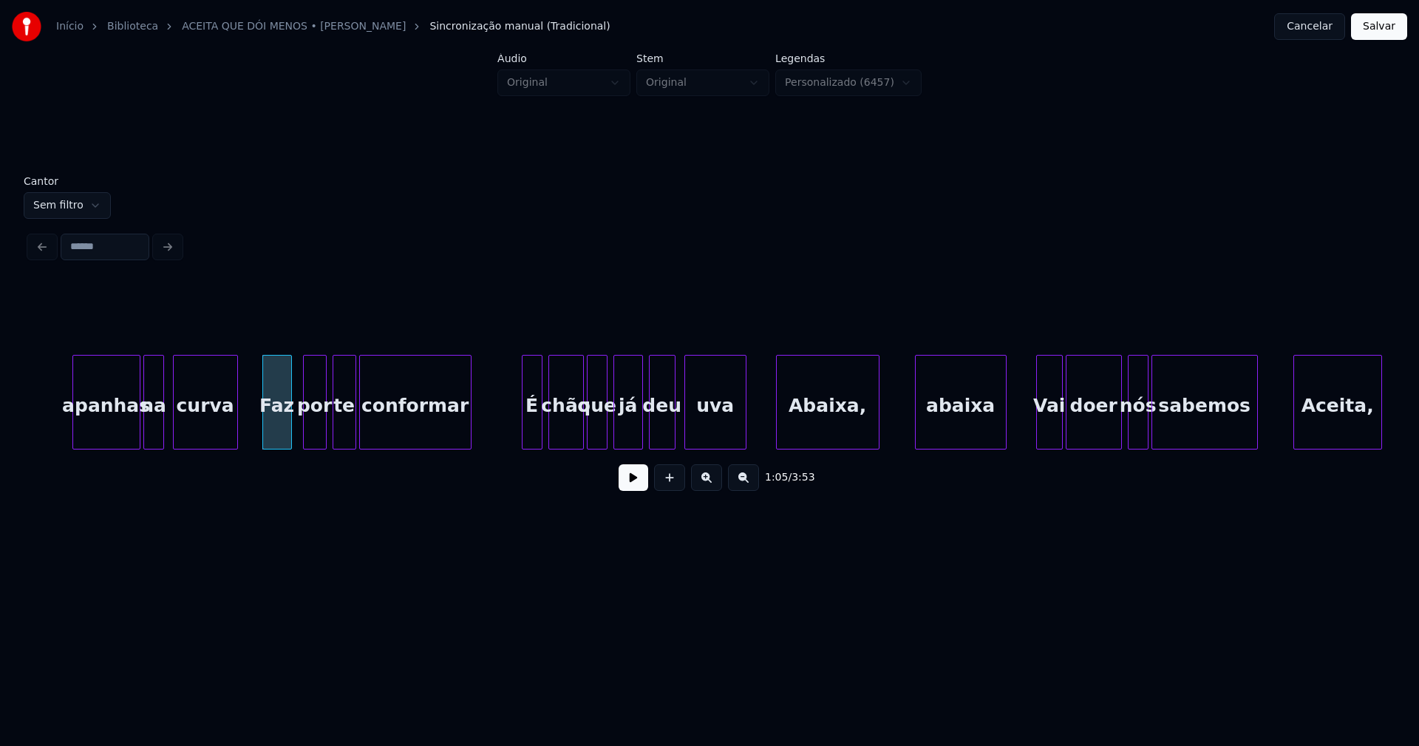
scroll to position [0, 9504]
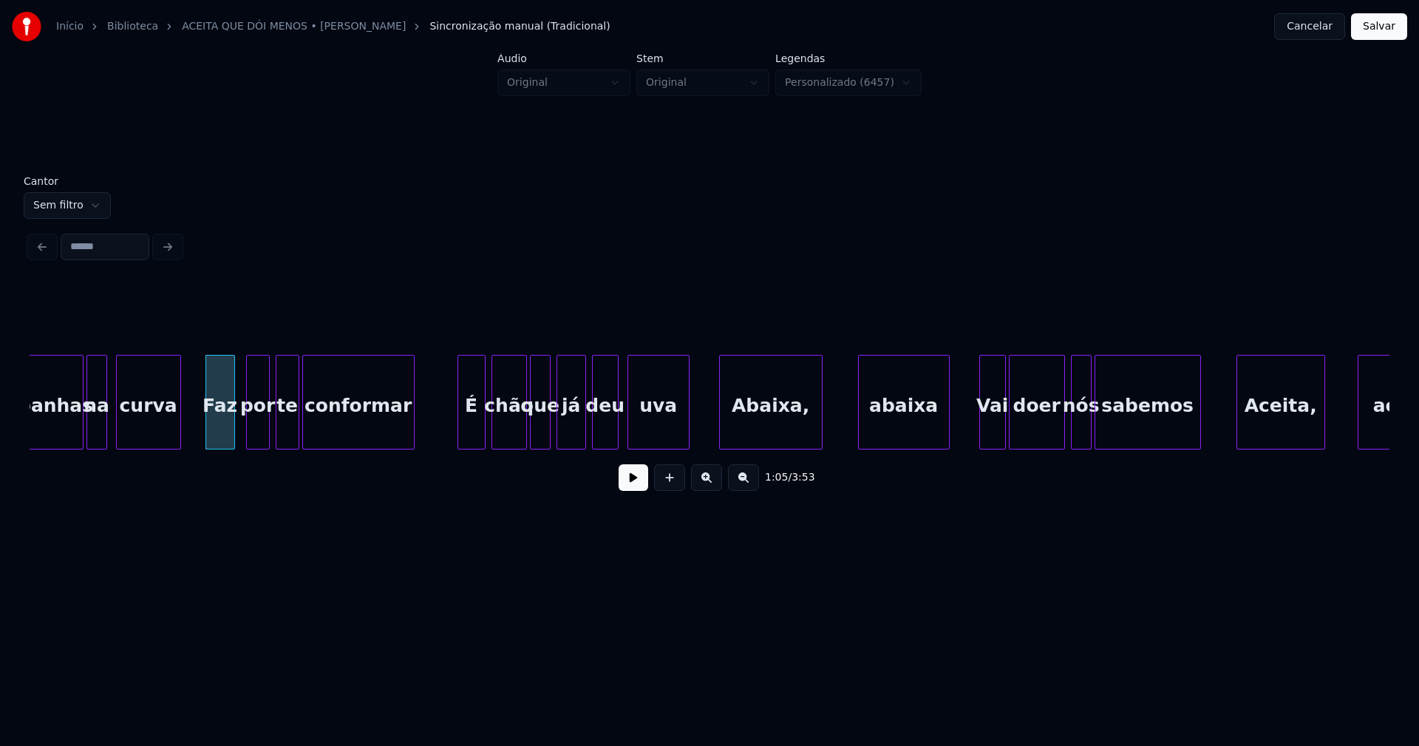
click at [461, 438] on div at bounding box center [460, 401] width 4 height 93
click at [783, 424] on div "Abaixa," at bounding box center [766, 405] width 102 height 101
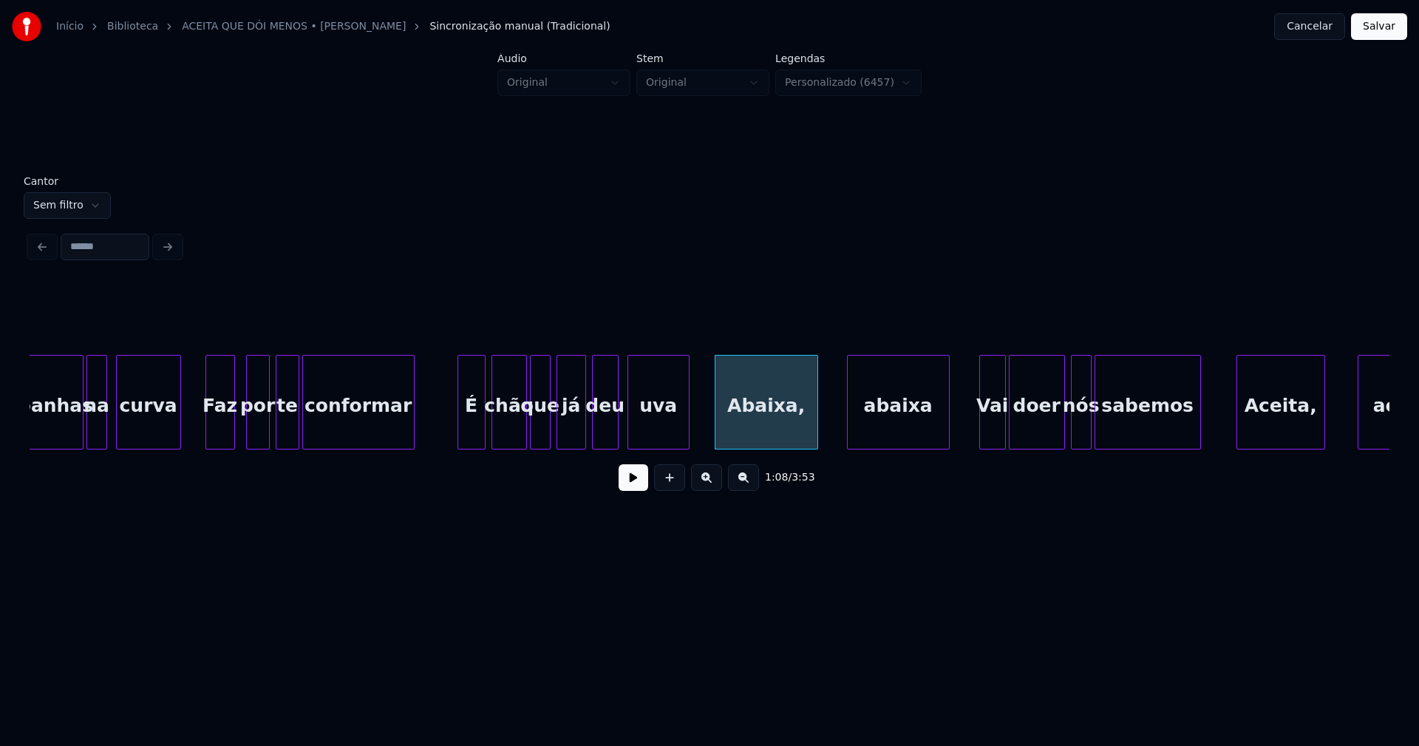
click at [847, 443] on div "apanhas na curva Faz por te conformar É chão que já deu uva Abaixa, abaixa Vai …" at bounding box center [710, 402] width 1360 height 95
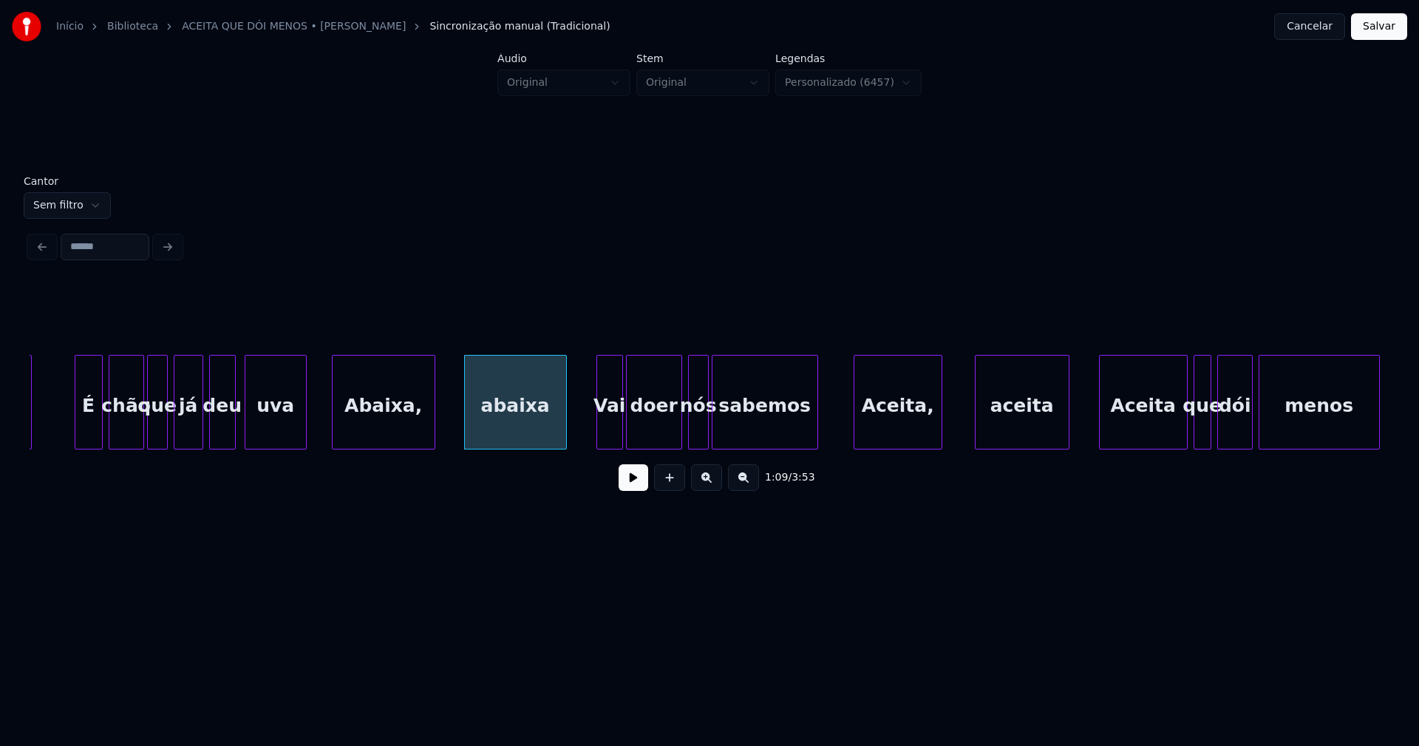
scroll to position [0, 9906]
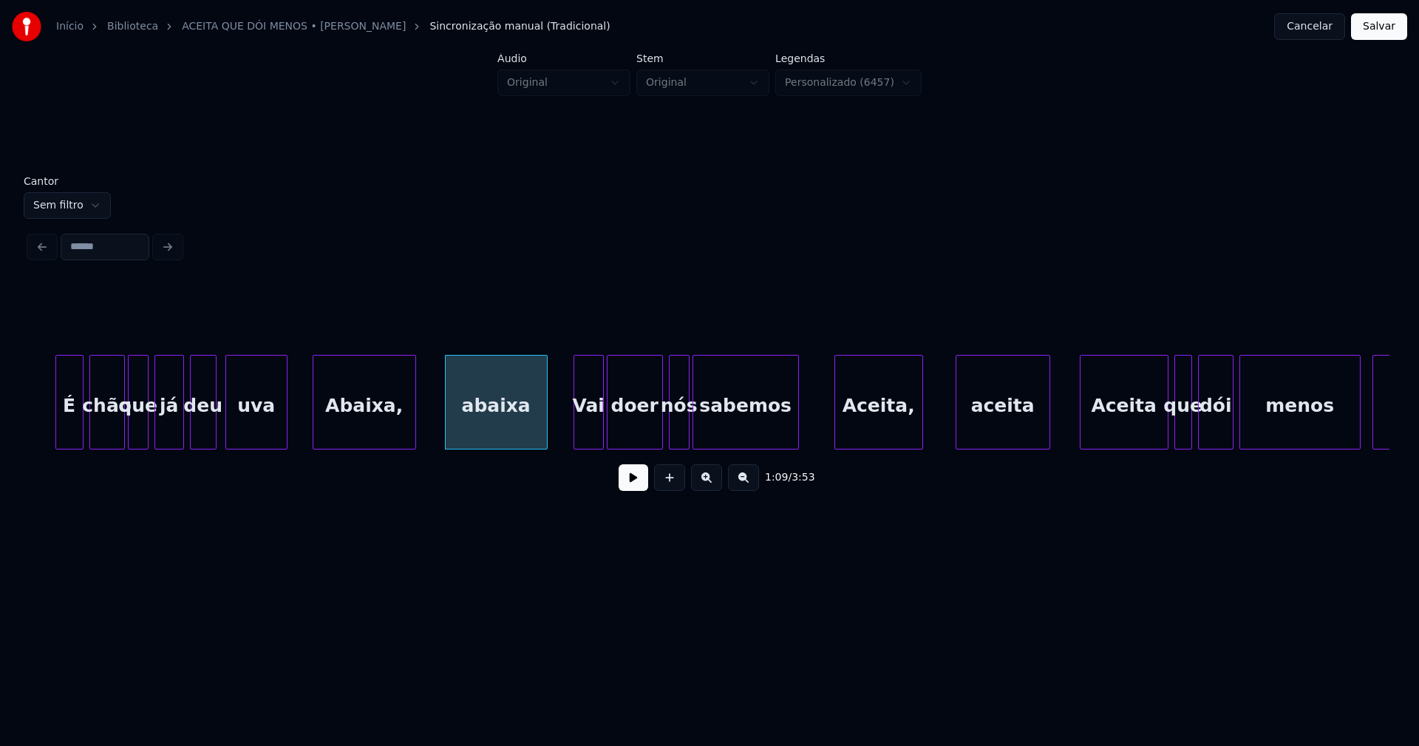
click at [578, 429] on div at bounding box center [576, 401] width 4 height 93
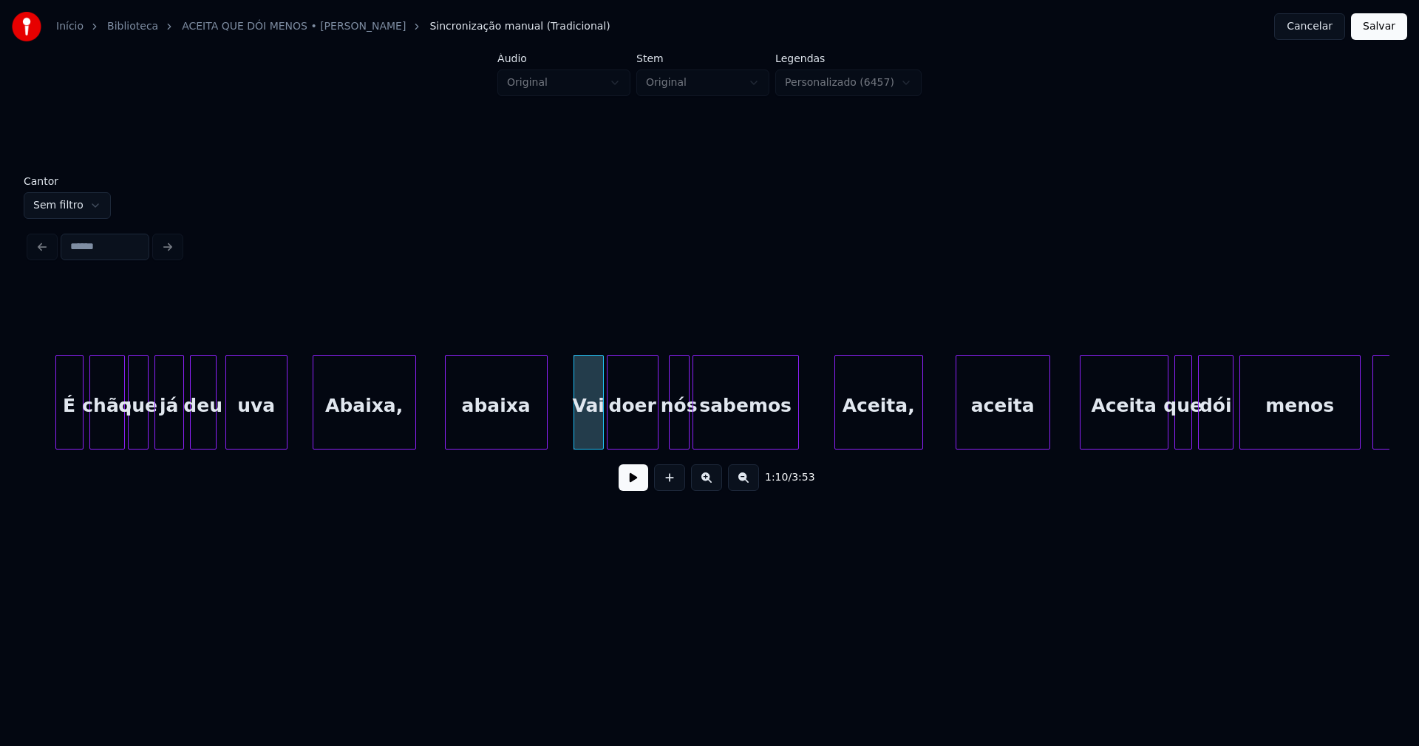
click at [656, 443] on div "doer" at bounding box center [633, 402] width 52 height 95
click at [701, 442] on div at bounding box center [701, 401] width 4 height 93
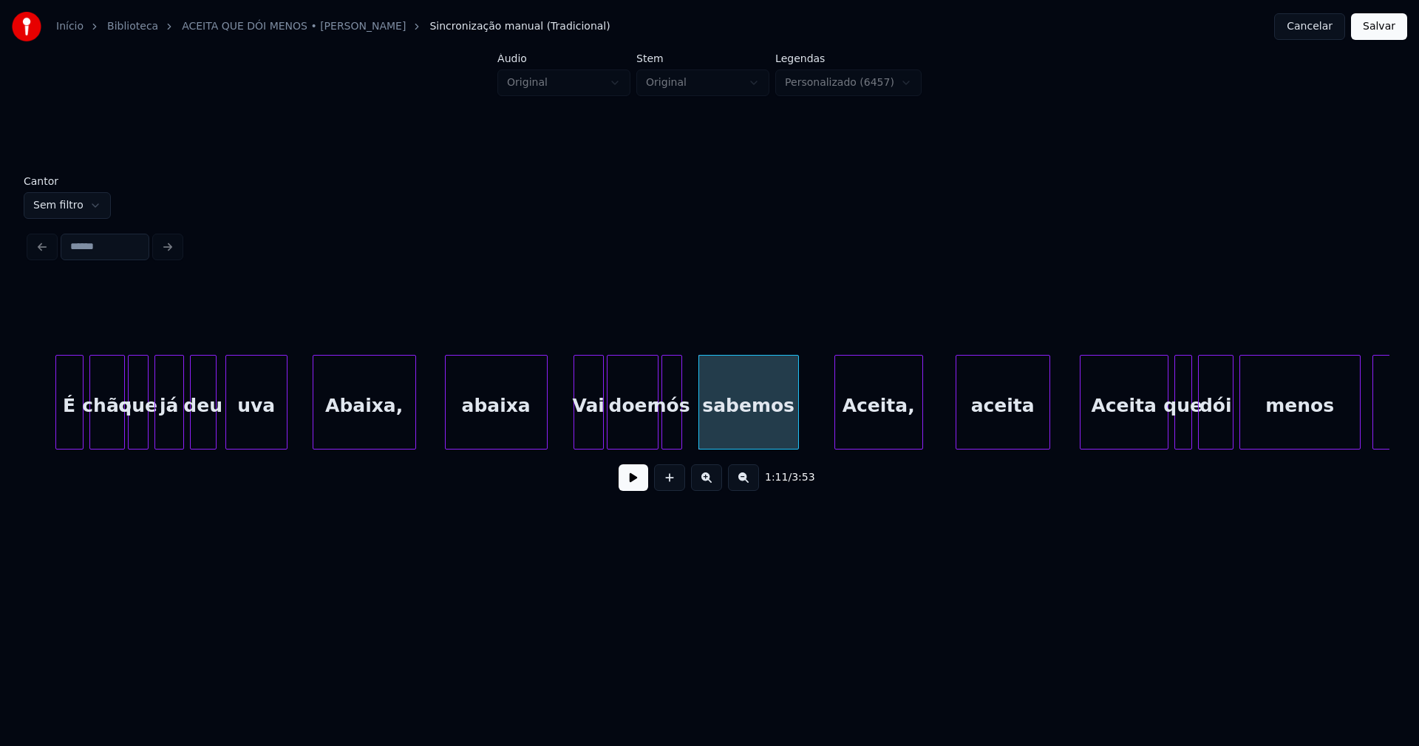
click at [674, 435] on div "nós" at bounding box center [671, 405] width 19 height 101
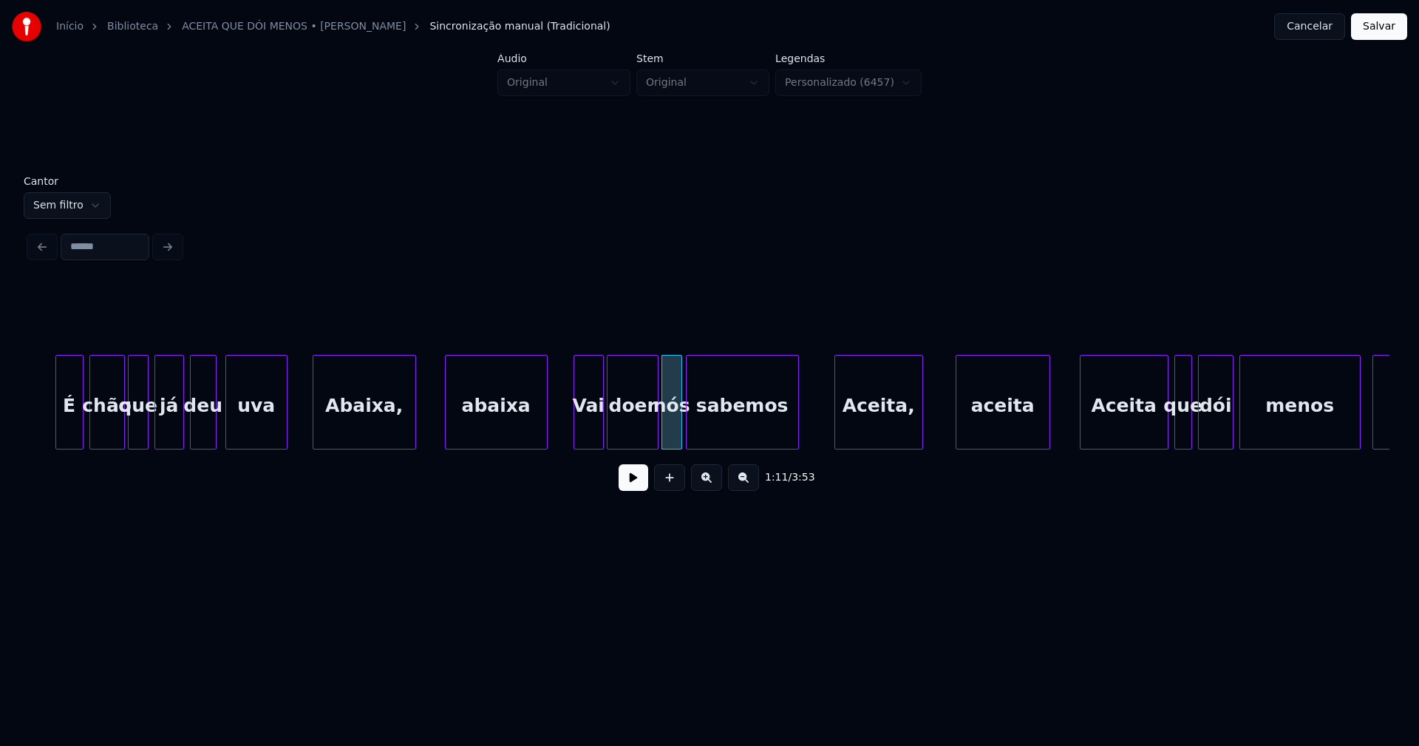
click at [687, 436] on div at bounding box center [689, 401] width 4 height 93
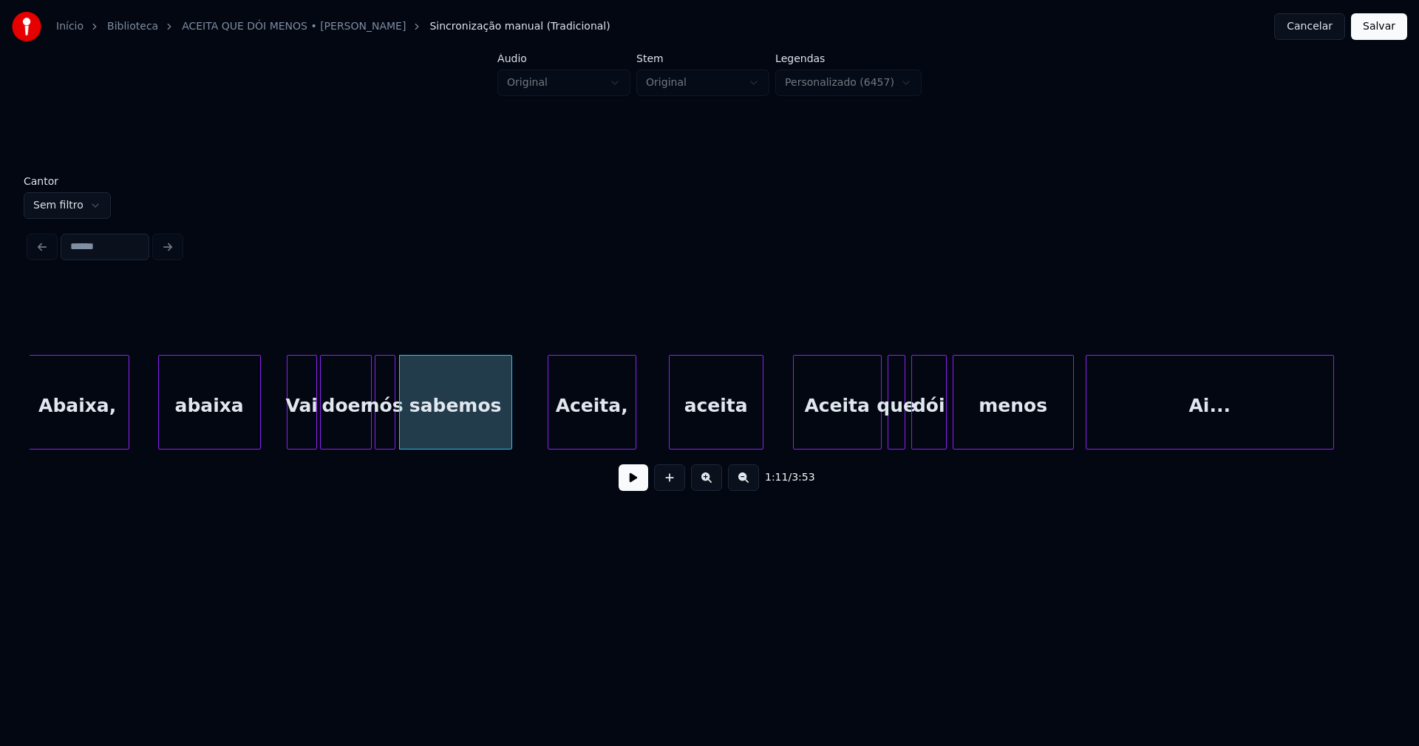
scroll to position [0, 10231]
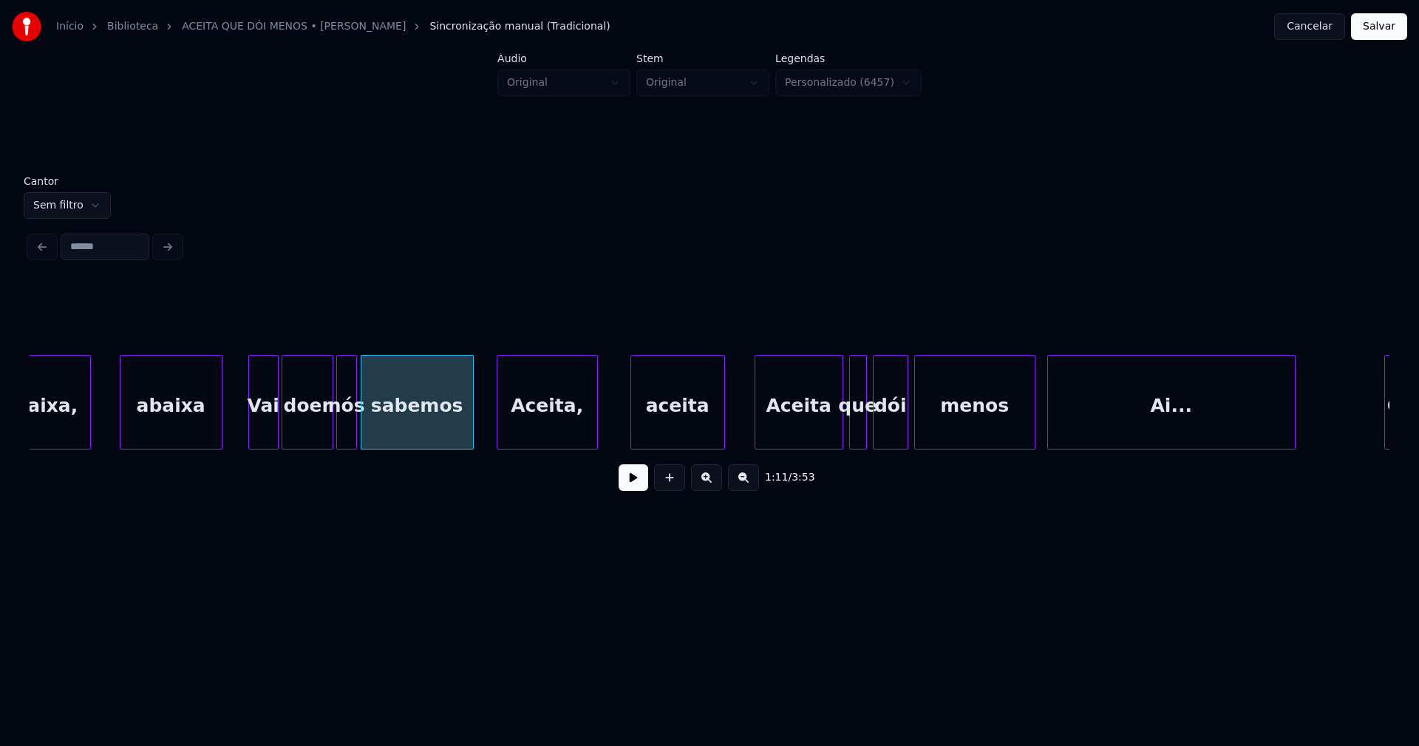
click at [500, 433] on div at bounding box center [499, 401] width 4 height 93
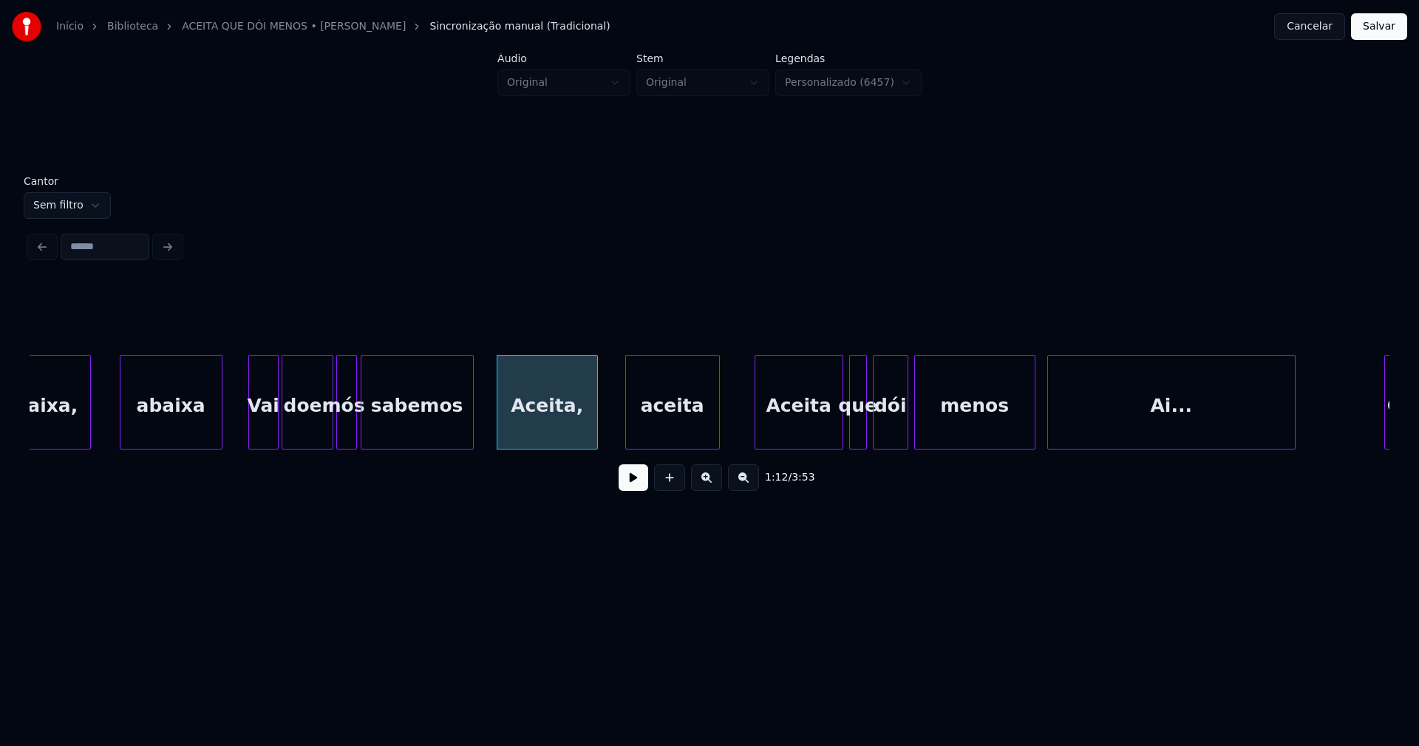
click at [673, 428] on div "aceita" at bounding box center [672, 405] width 93 height 101
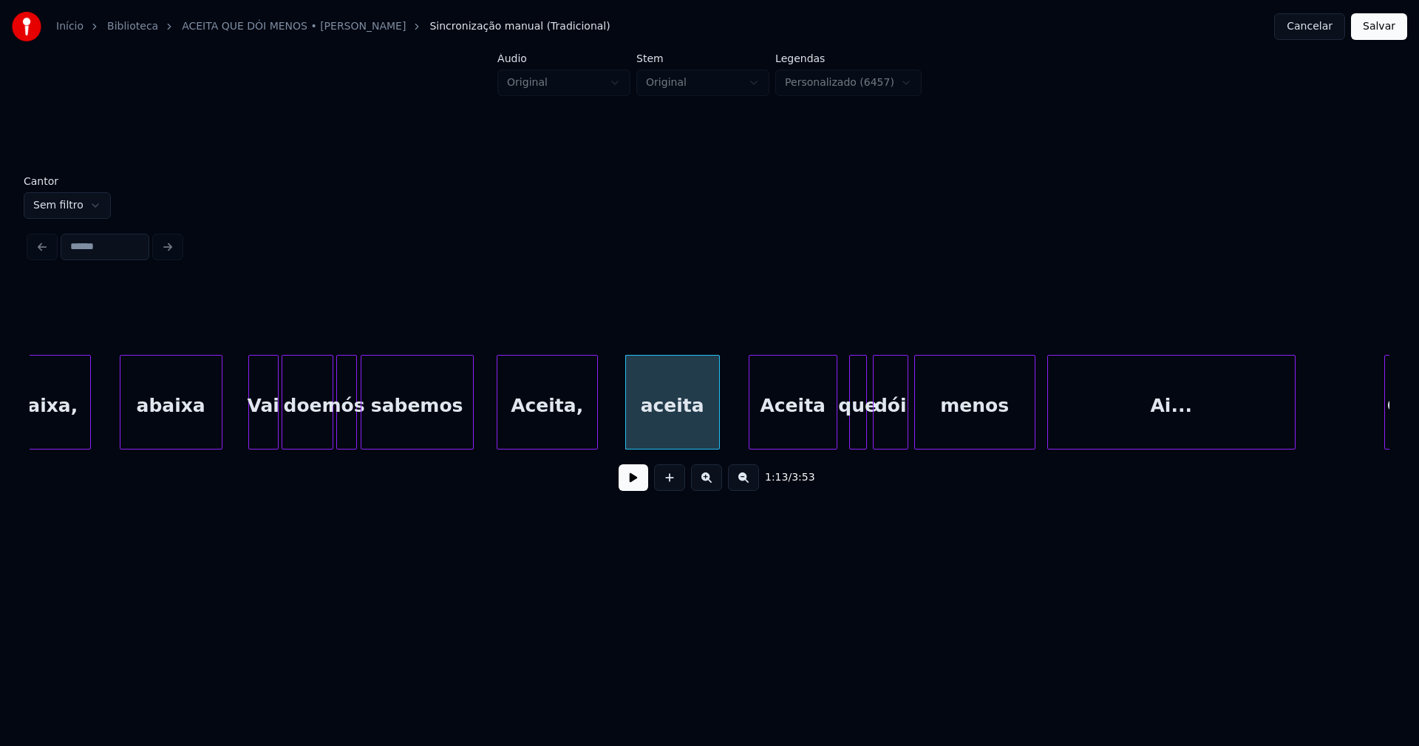
click at [794, 435] on div "Aceita" at bounding box center [792, 405] width 87 height 101
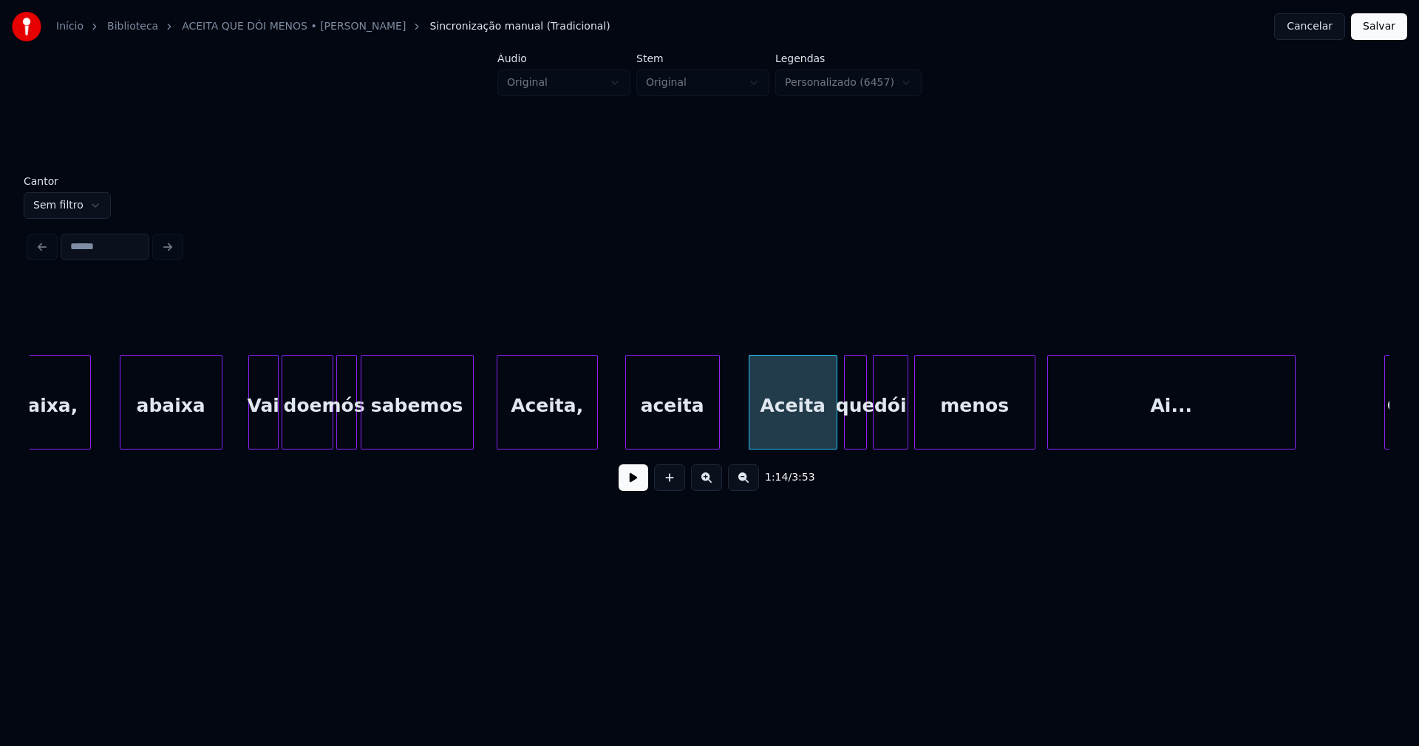
click at [847, 438] on div at bounding box center [847, 401] width 4 height 93
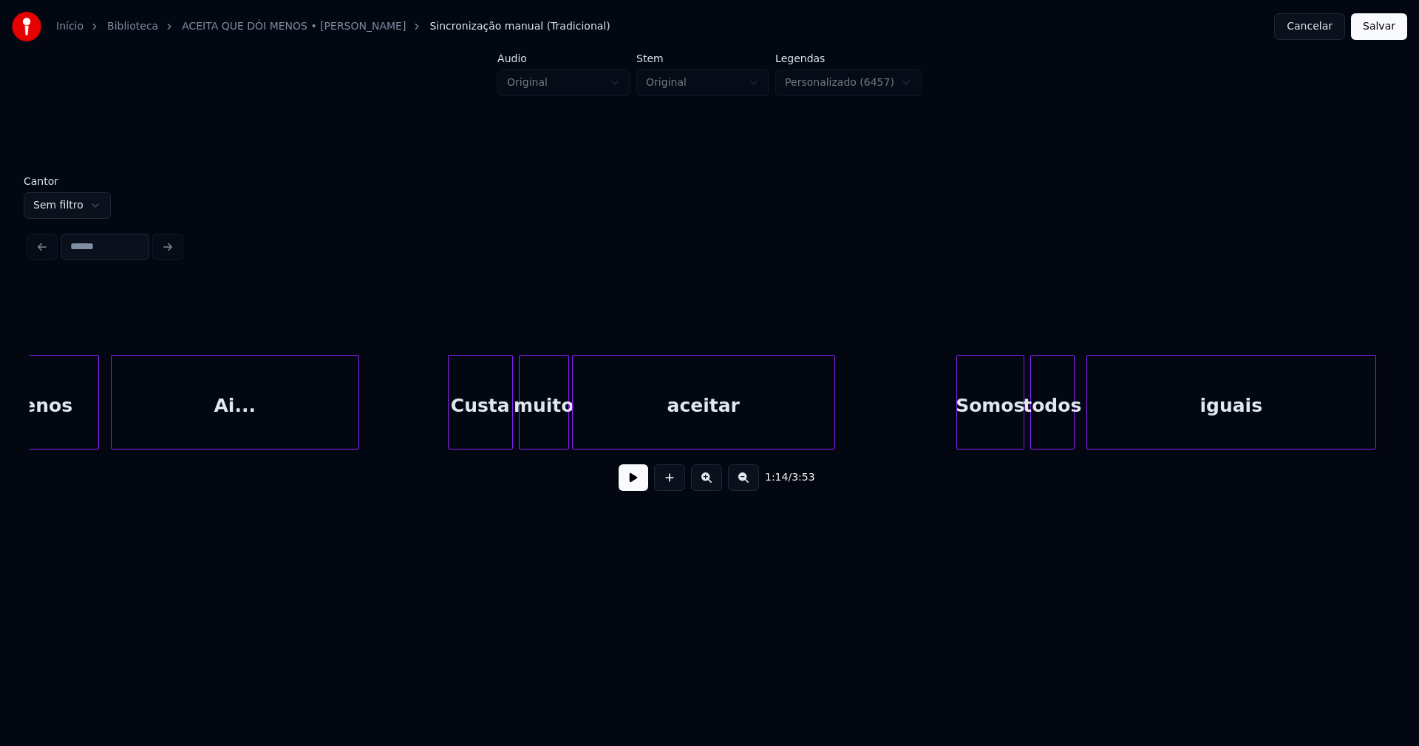
scroll to position [0, 11187]
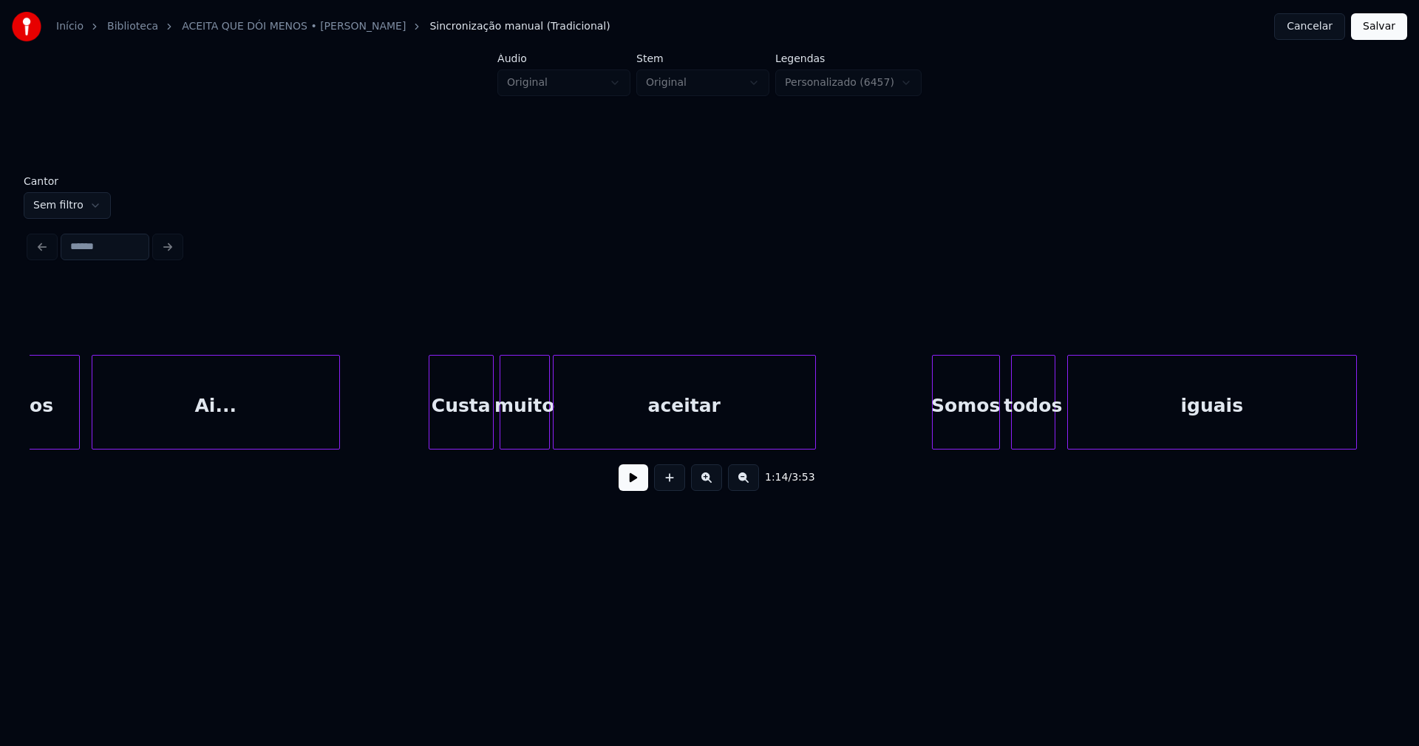
click at [972, 427] on div "Somos" at bounding box center [966, 405] width 67 height 101
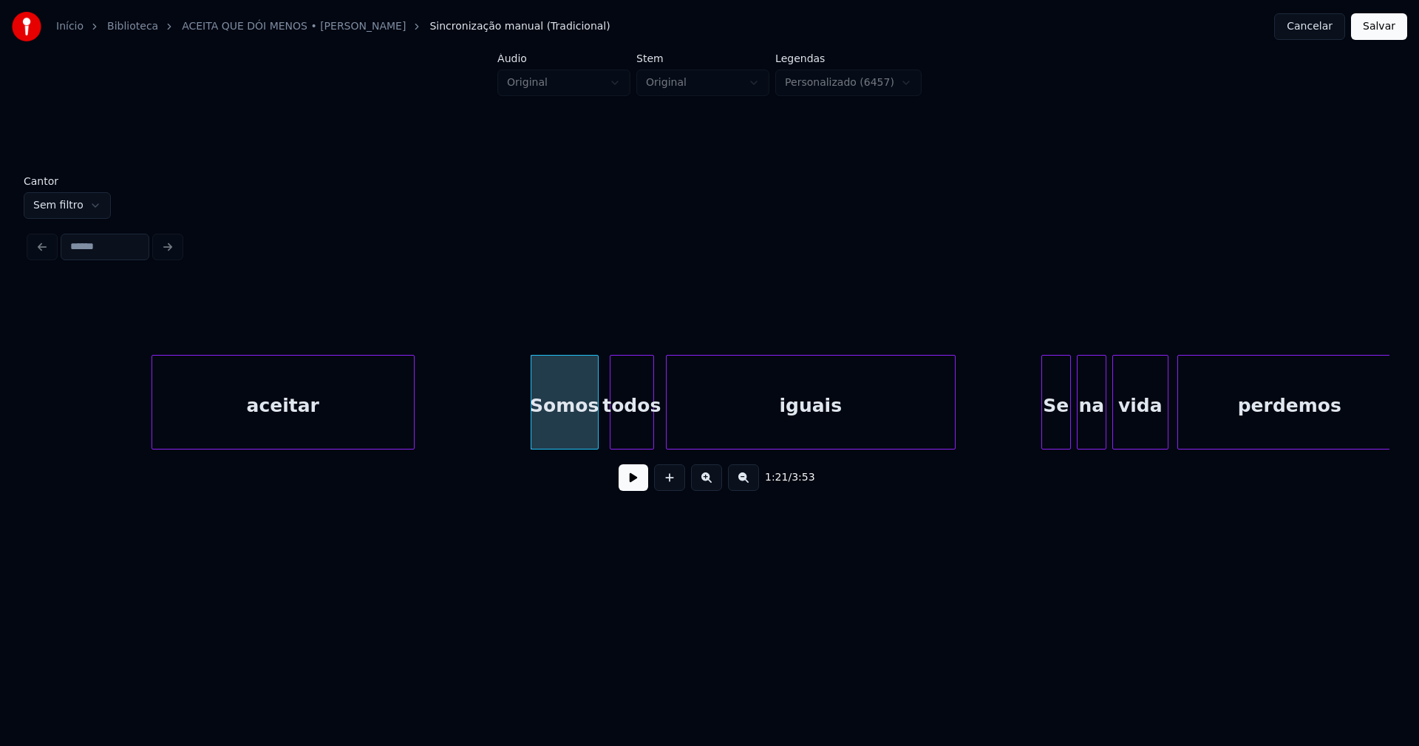
scroll to position [0, 11741]
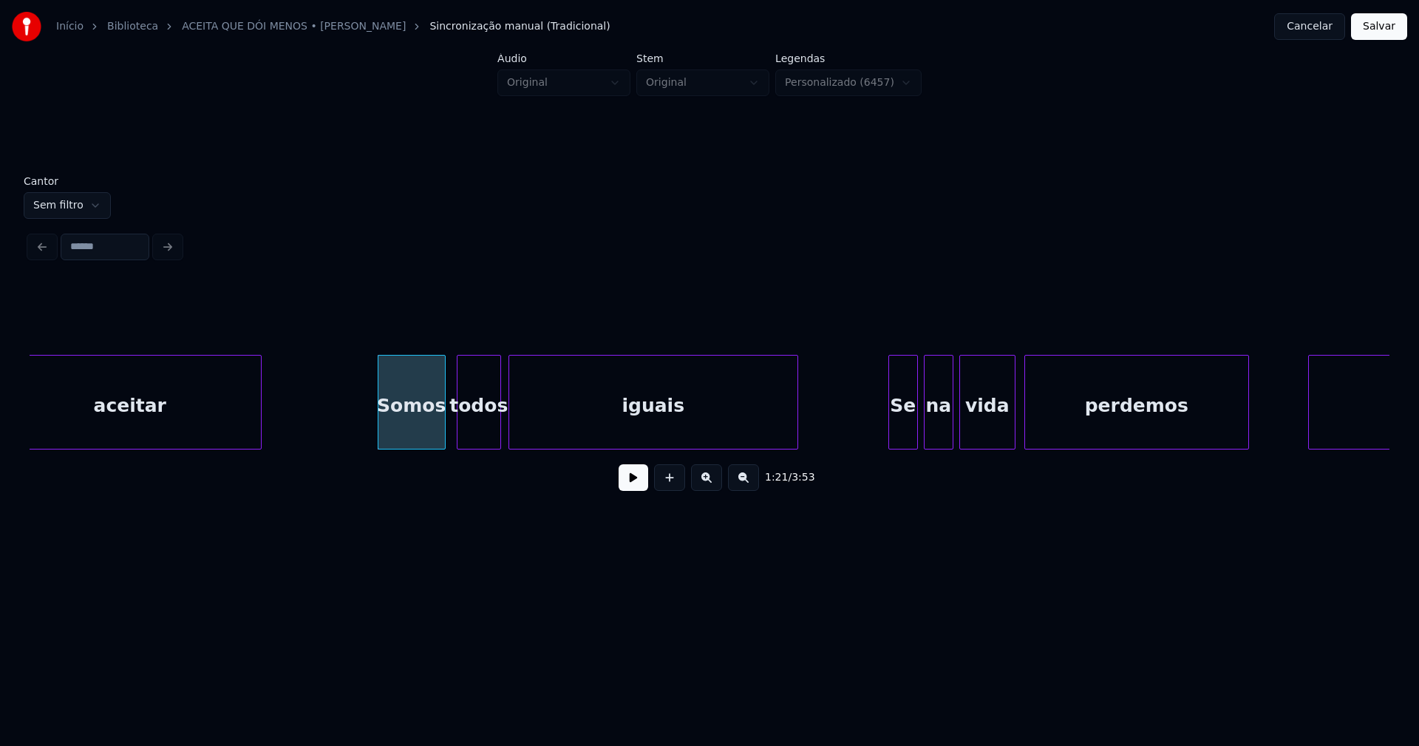
click at [600, 424] on div "iguais" at bounding box center [653, 405] width 288 height 101
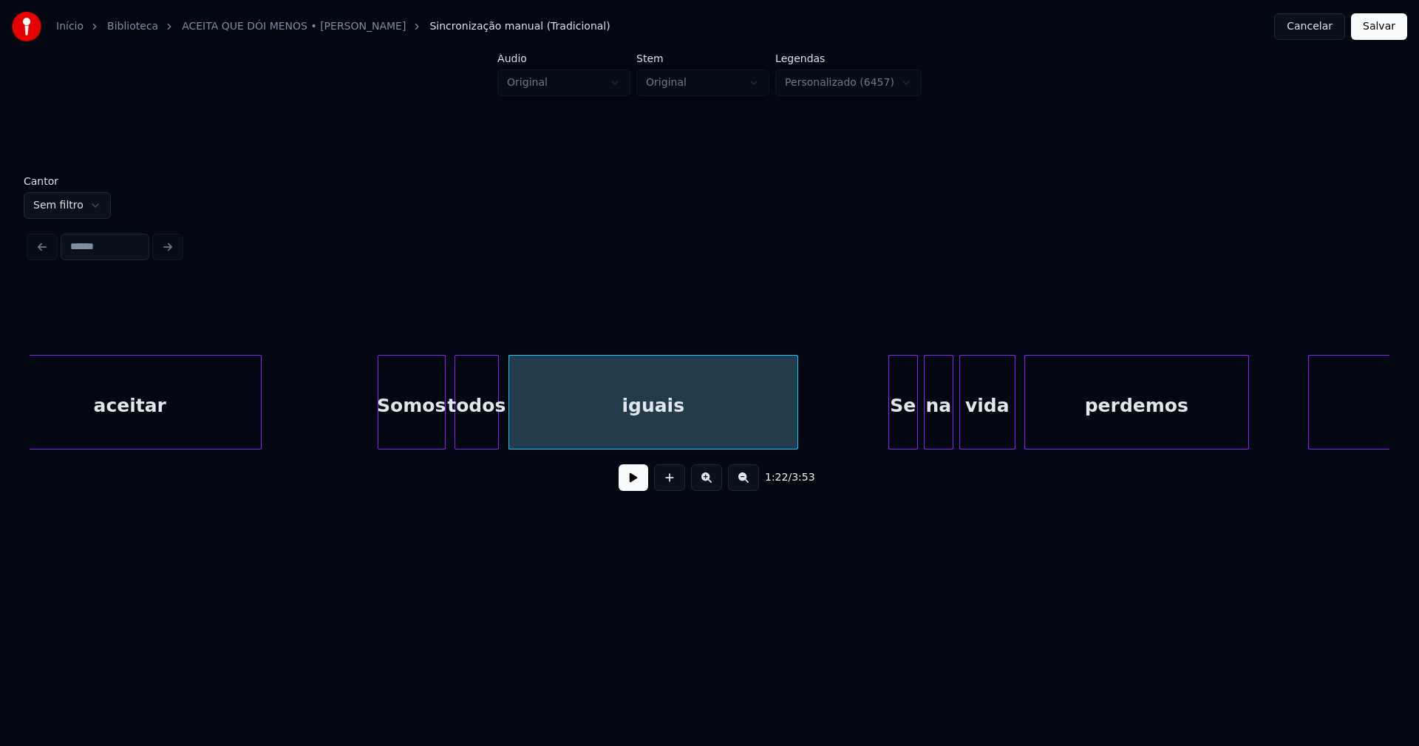
click at [484, 430] on div "todos" at bounding box center [476, 405] width 43 height 101
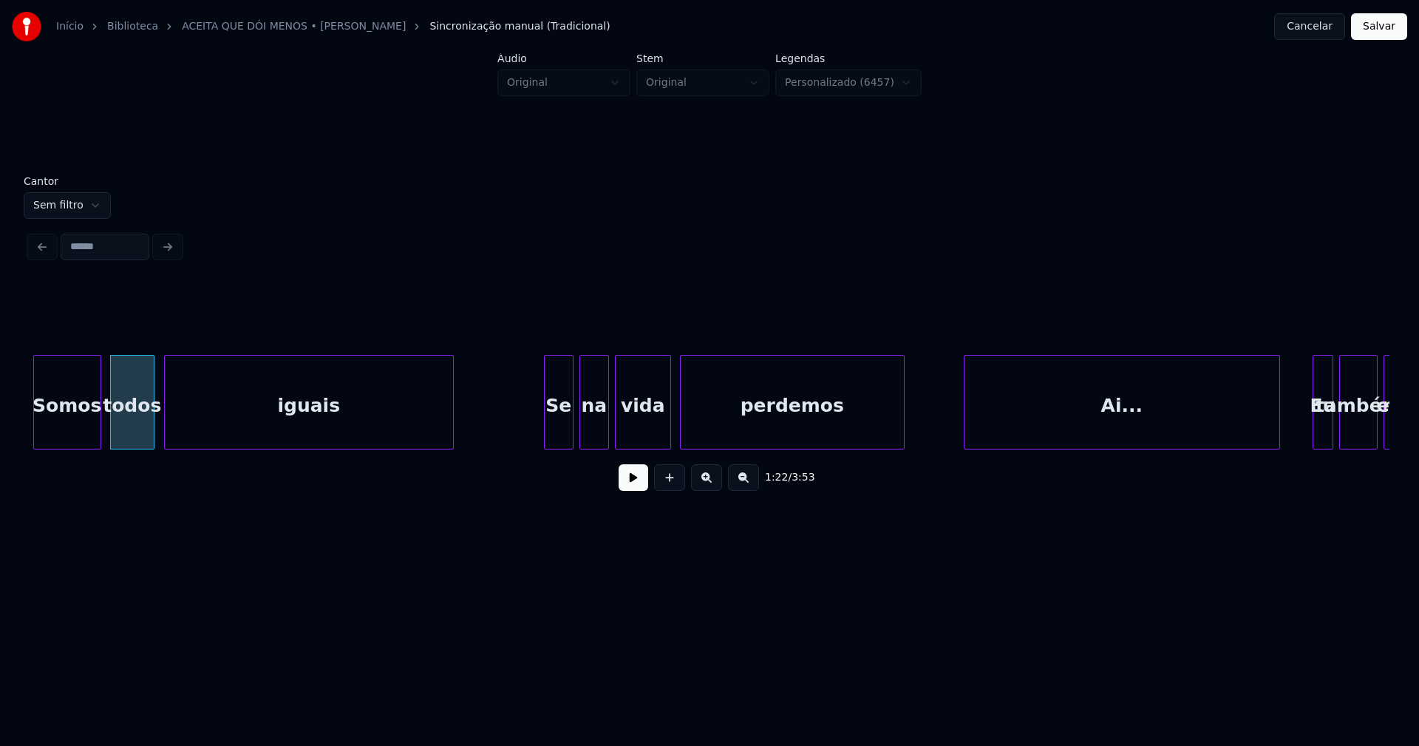
scroll to position [0, 12182]
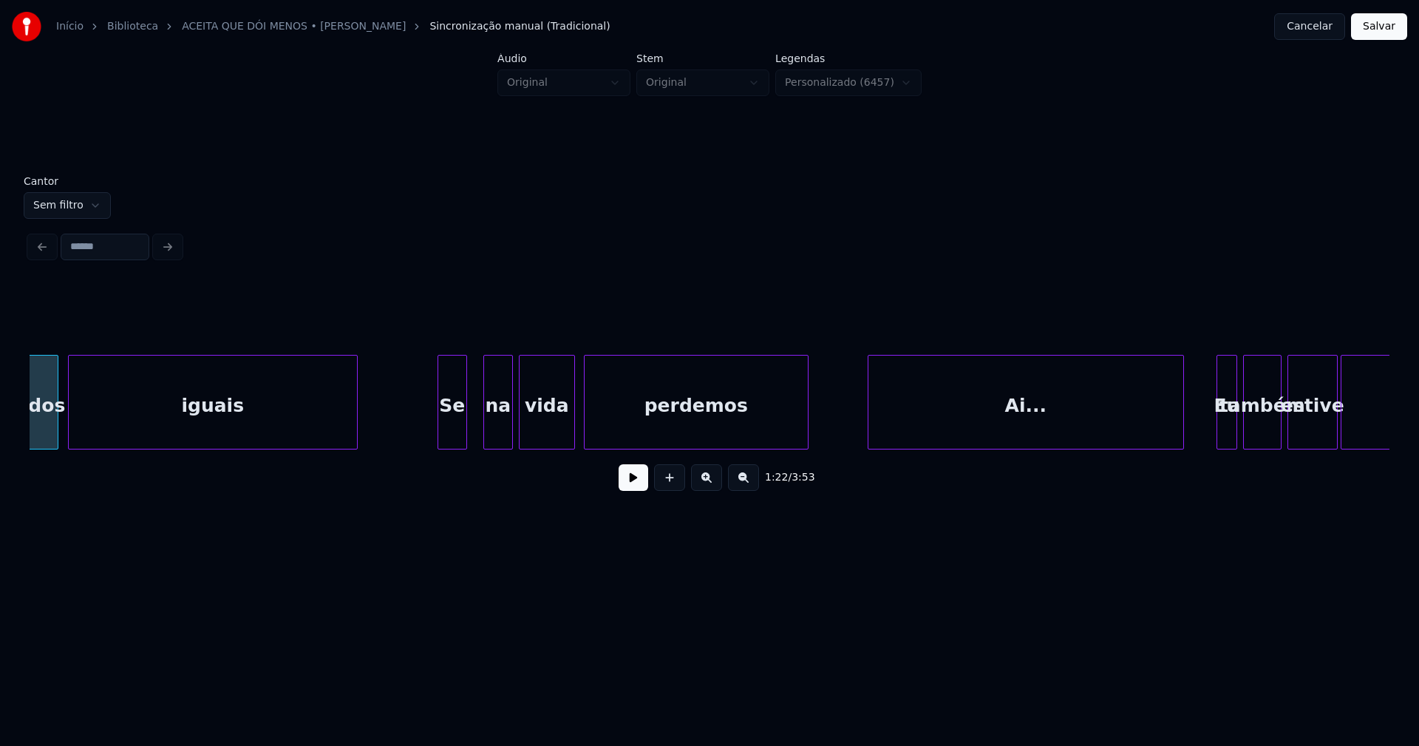
click at [451, 433] on div "Se" at bounding box center [452, 405] width 28 height 101
click at [471, 426] on div at bounding box center [473, 401] width 4 height 93
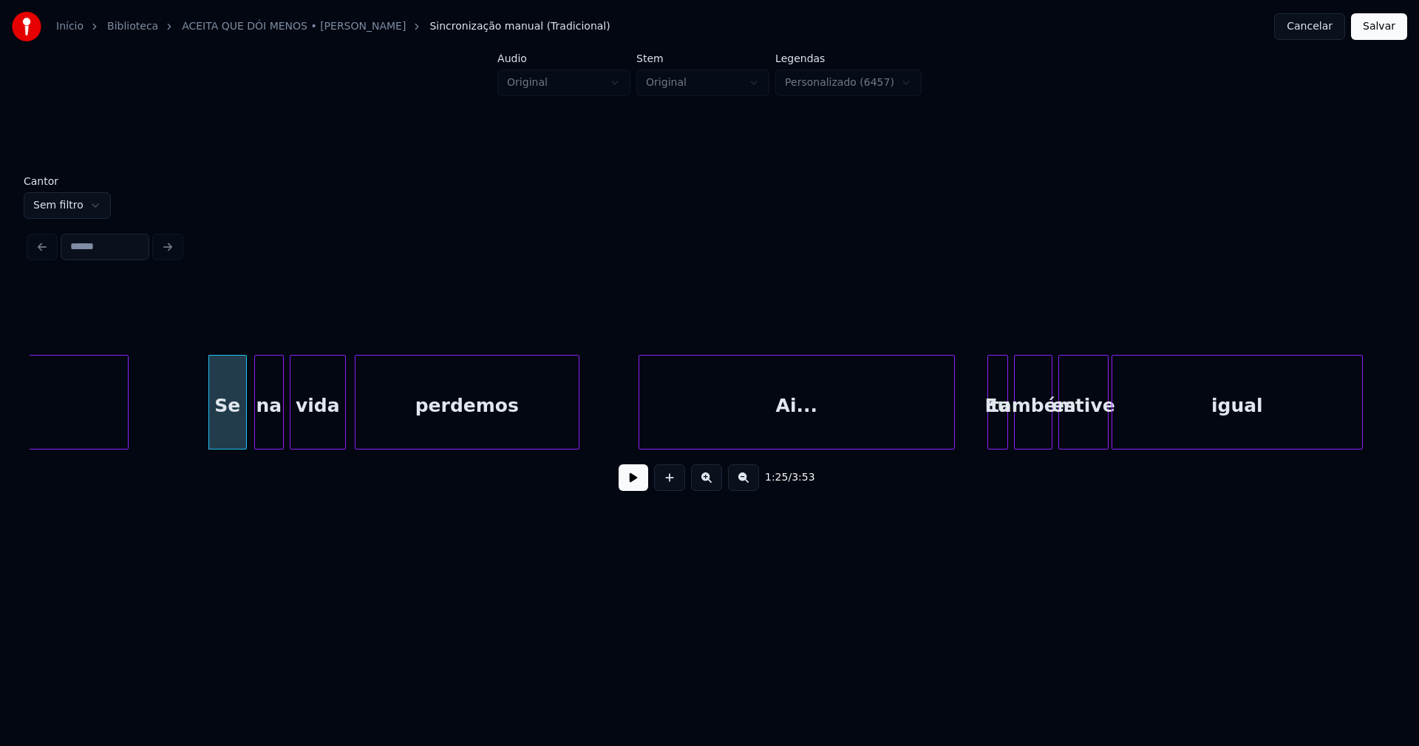
scroll to position [0, 12564]
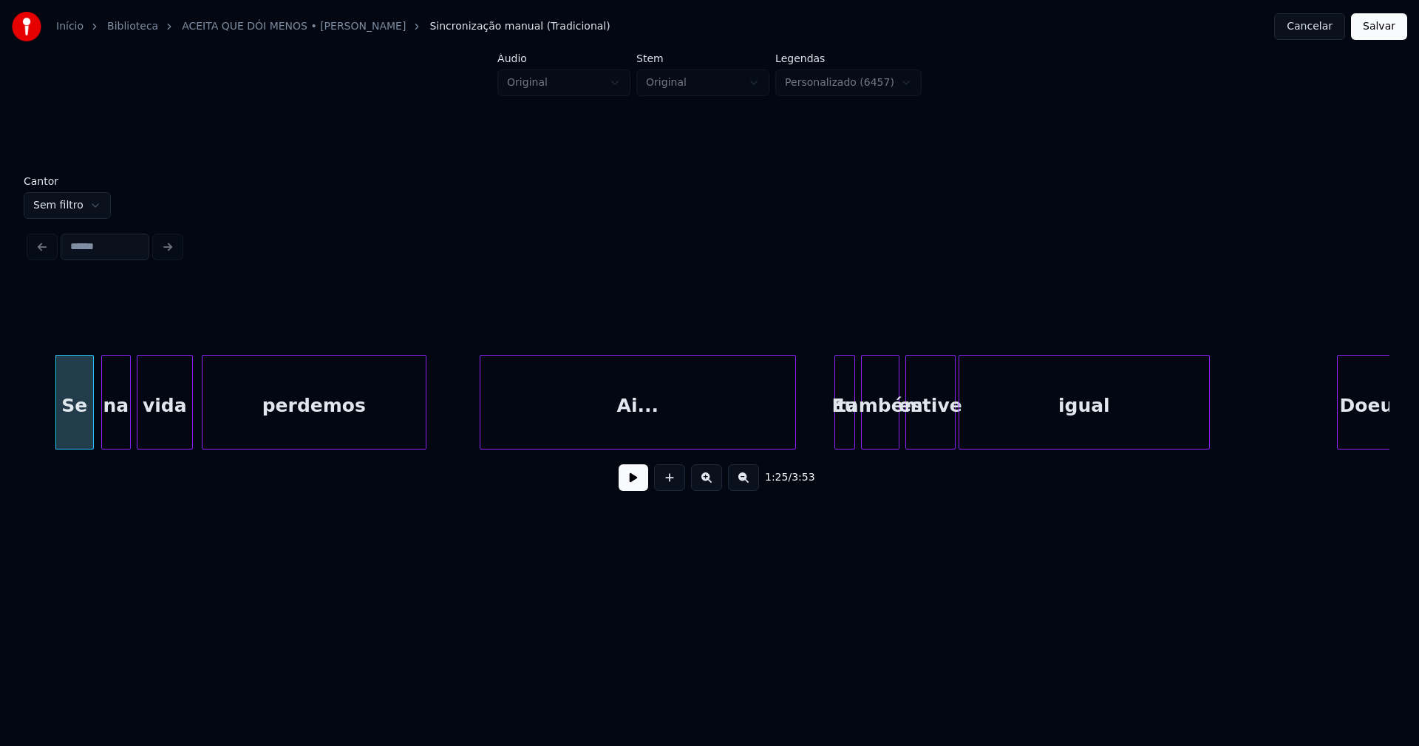
click at [591, 419] on div "Ai..." at bounding box center [637, 405] width 315 height 101
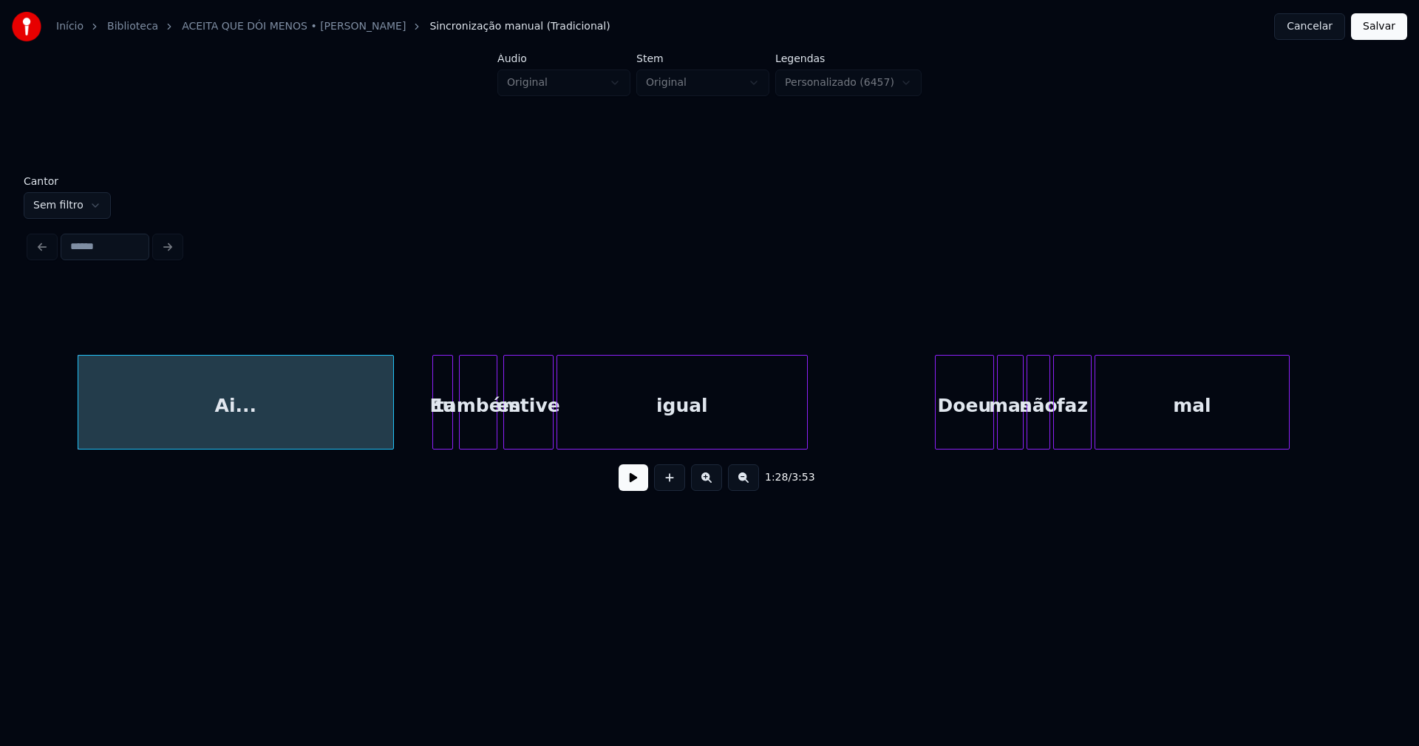
scroll to position [0, 12984]
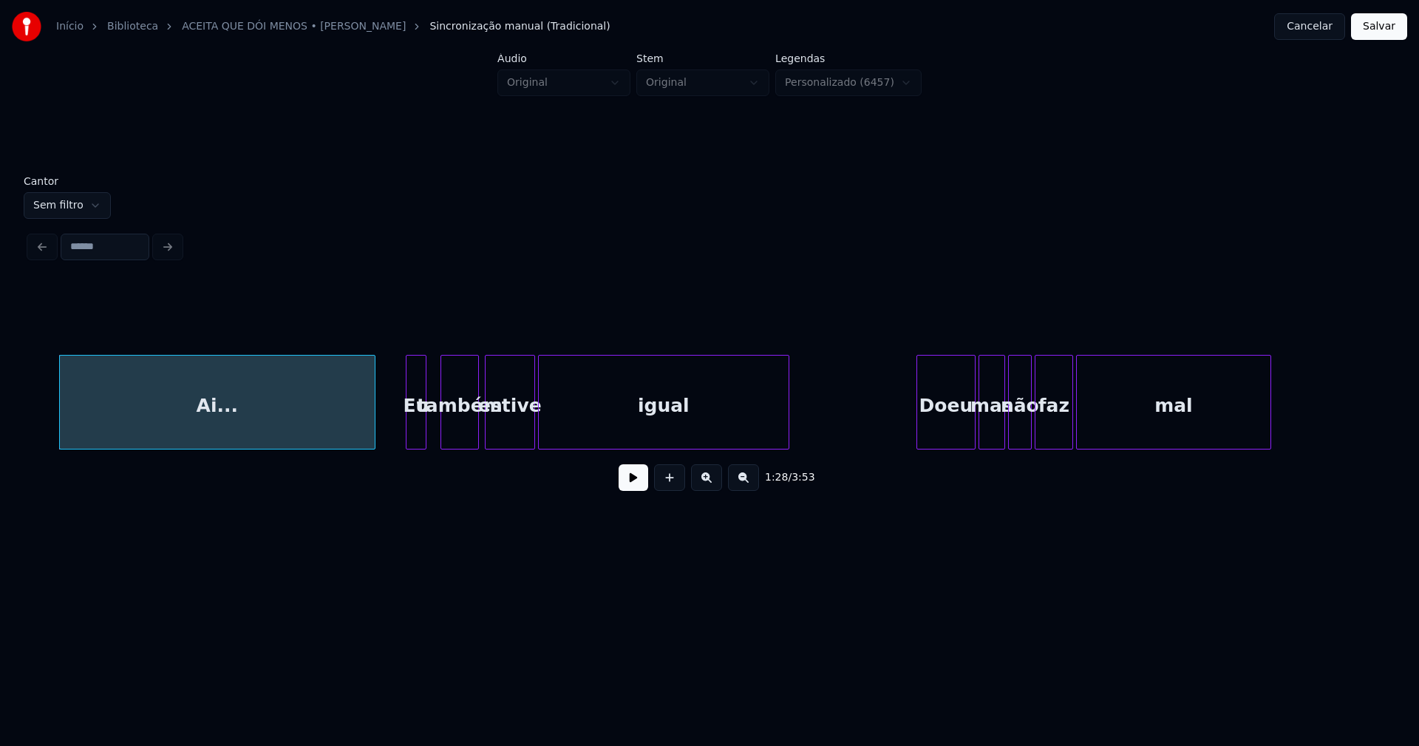
click at [417, 438] on div "Eu" at bounding box center [415, 405] width 19 height 101
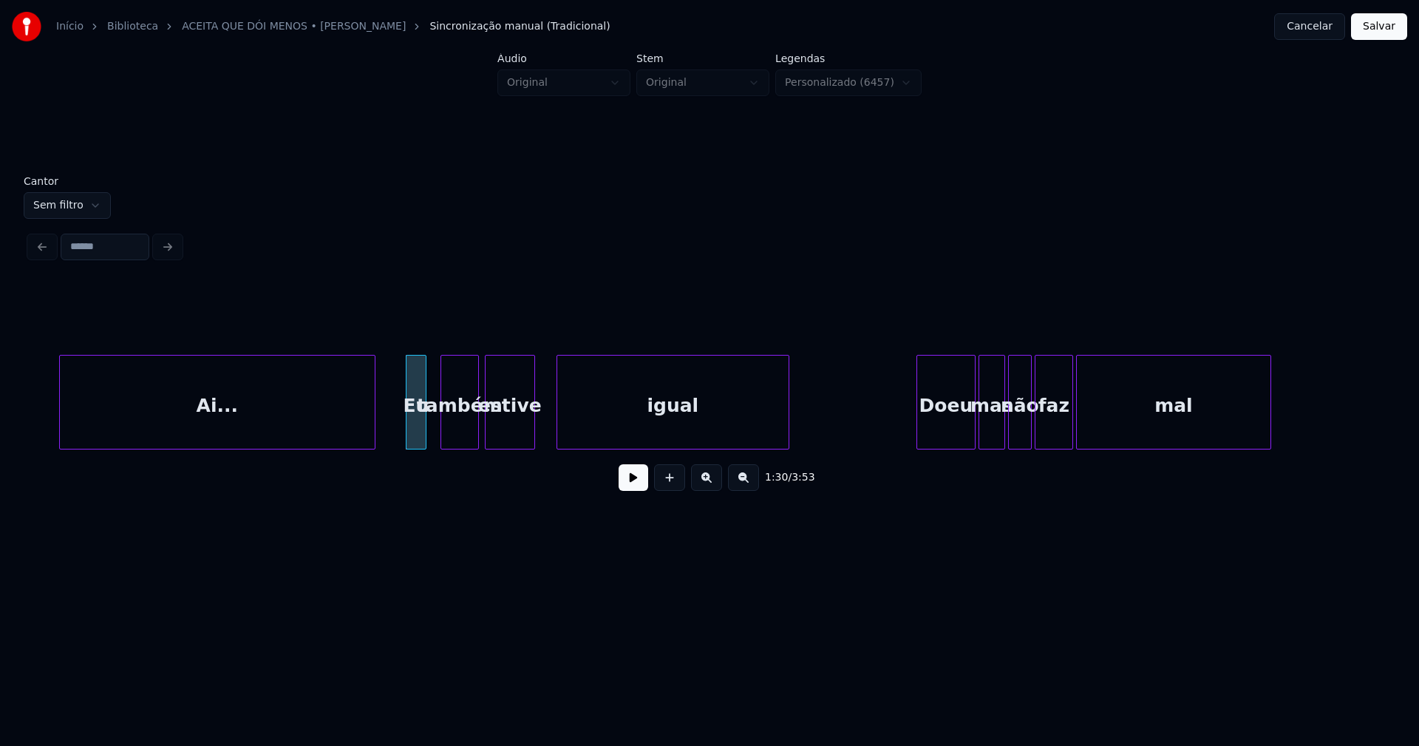
click at [559, 422] on div at bounding box center [559, 401] width 4 height 93
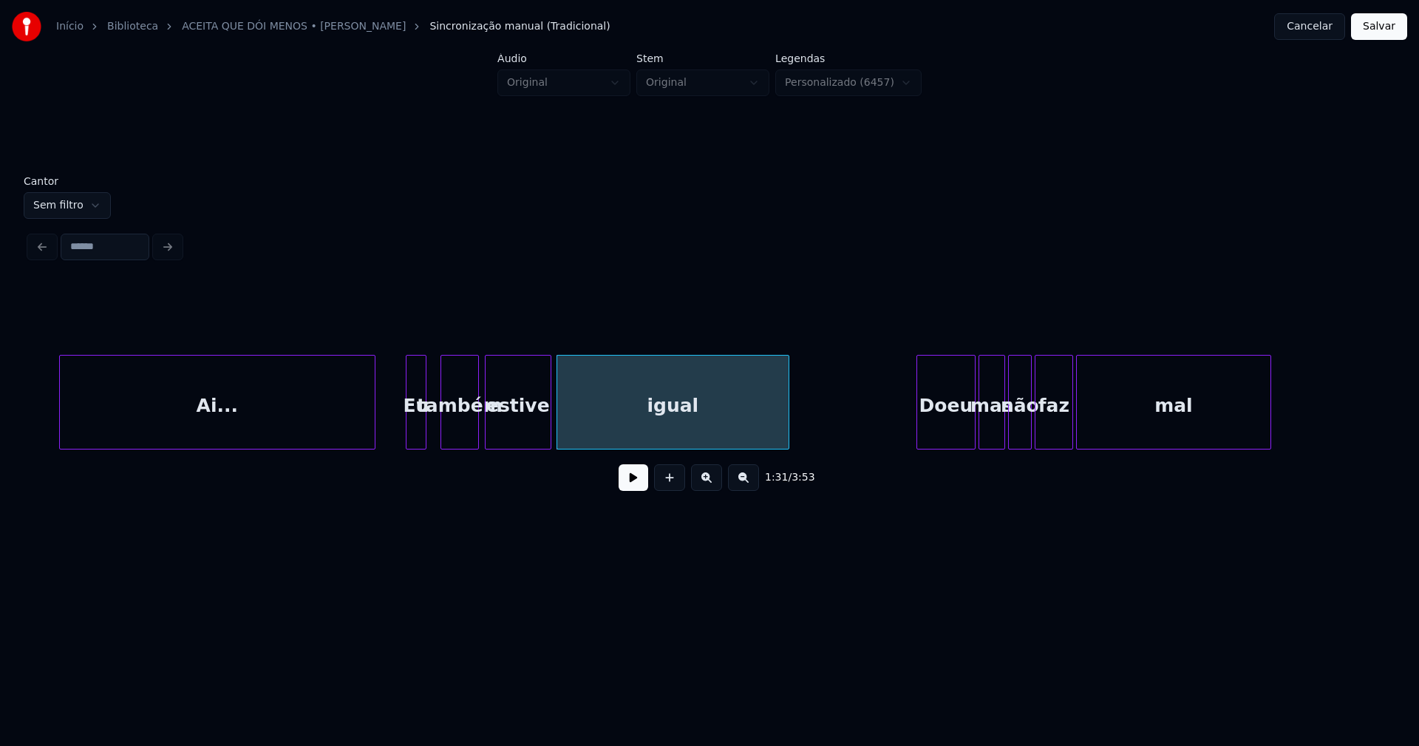
click at [546, 418] on div at bounding box center [548, 401] width 4 height 93
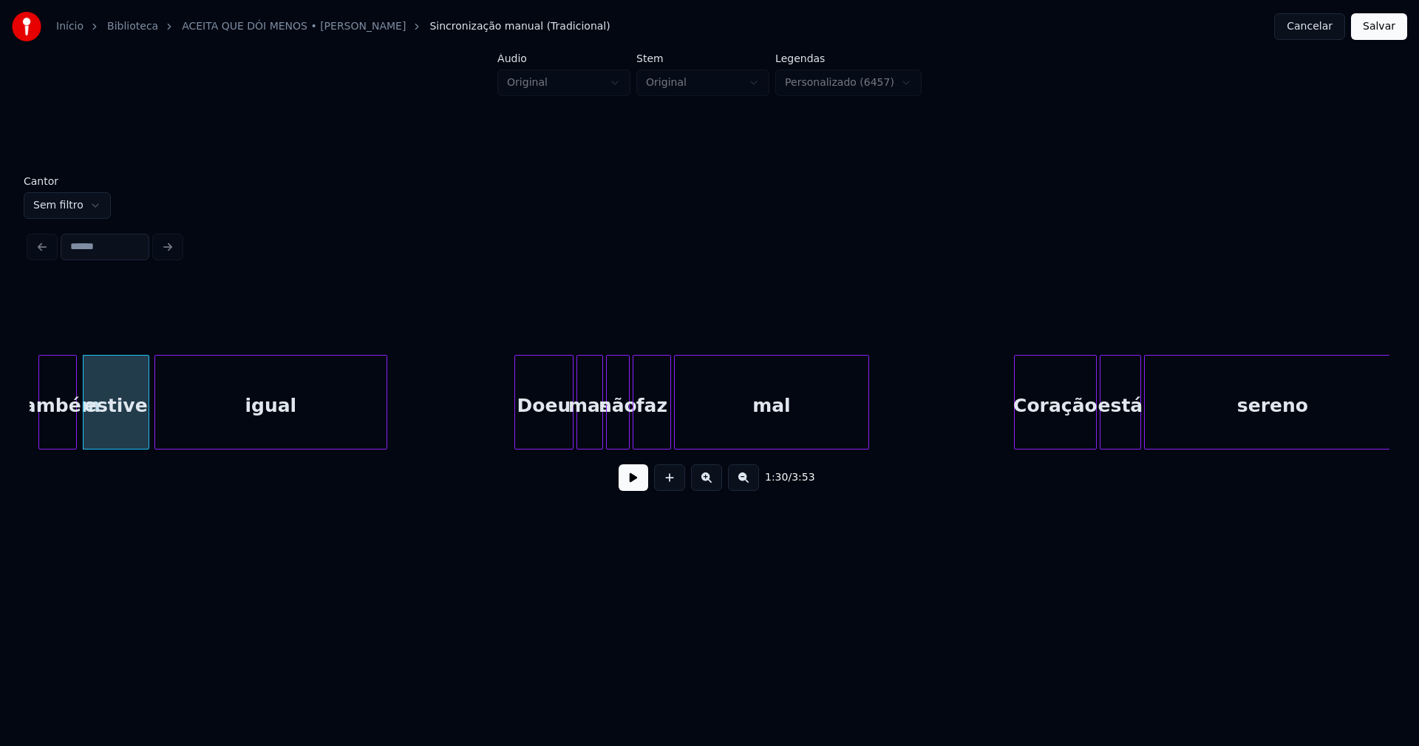
scroll to position [0, 13406]
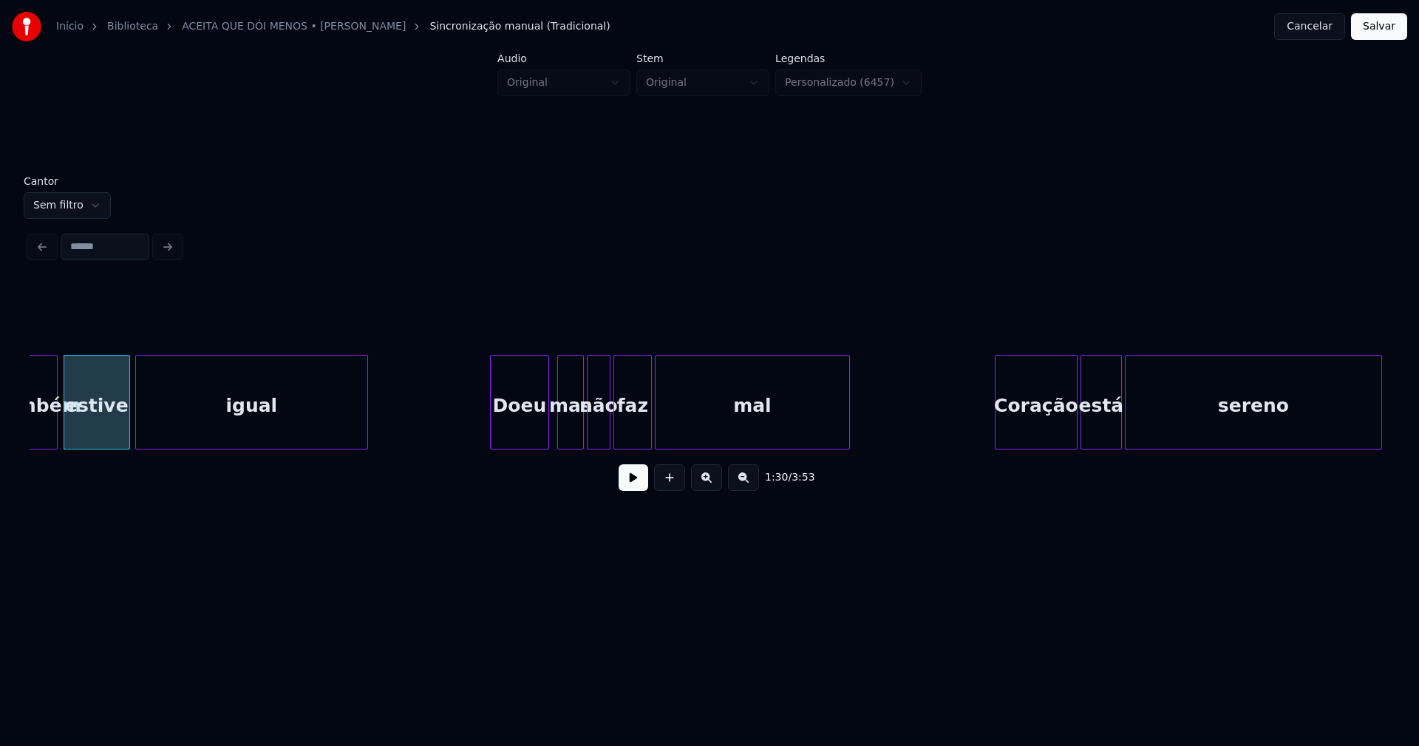
click at [528, 433] on div "Doeu" at bounding box center [520, 405] width 58 height 101
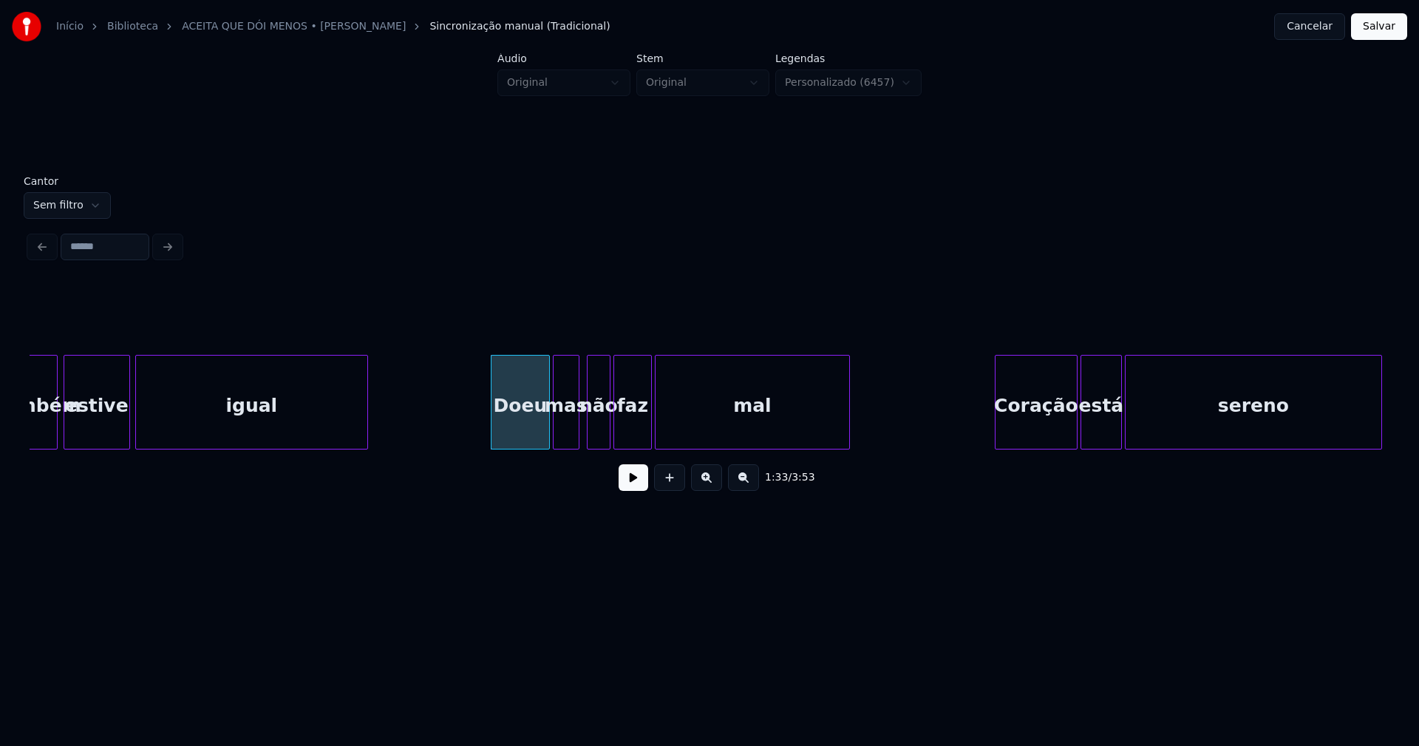
click at [568, 435] on div "mas" at bounding box center [566, 405] width 25 height 101
click at [593, 434] on div "não" at bounding box center [594, 405] width 22 height 101
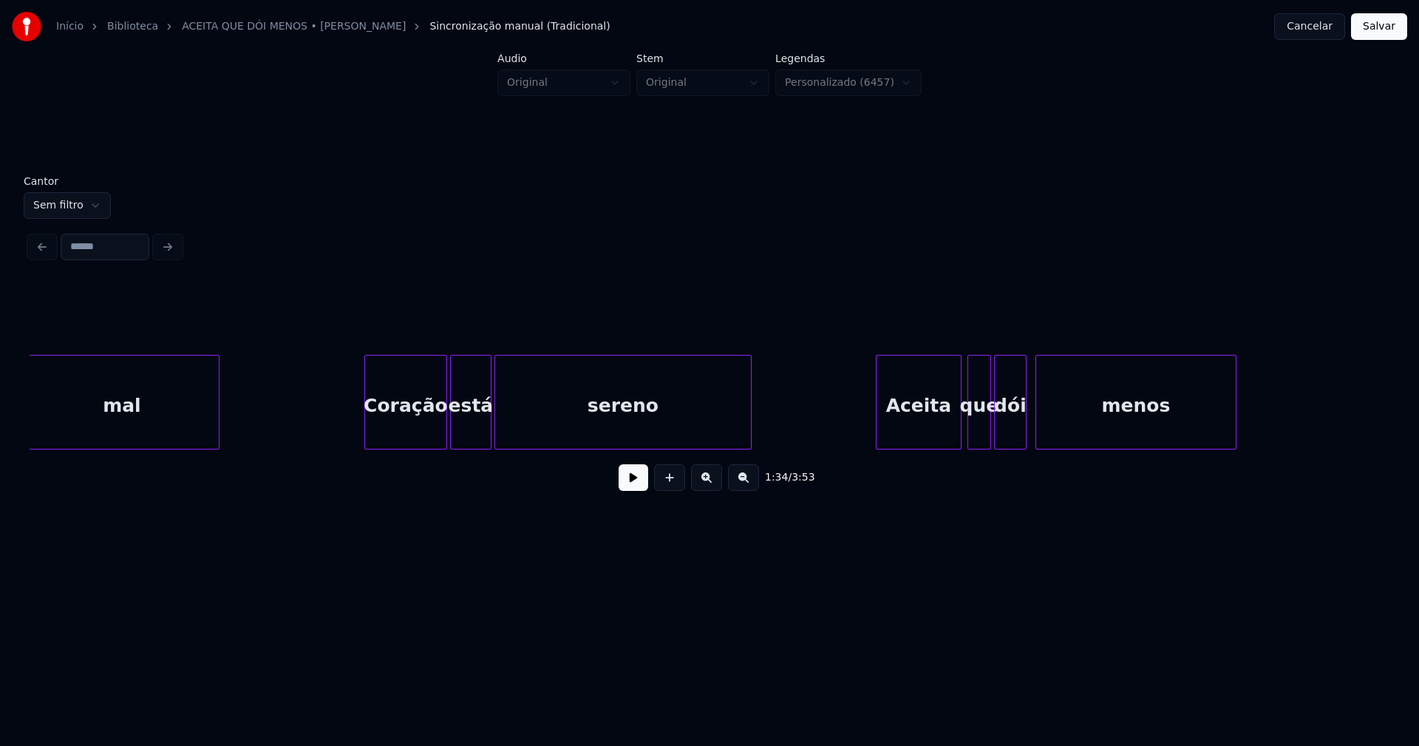
scroll to position [0, 14037]
click at [407, 432] on div "Coração" at bounding box center [399, 405] width 81 height 101
click at [458, 432] on div "está" at bounding box center [466, 405] width 40 height 101
click at [478, 443] on div "está" at bounding box center [463, 402] width 35 height 95
click at [489, 435] on div at bounding box center [491, 401] width 4 height 93
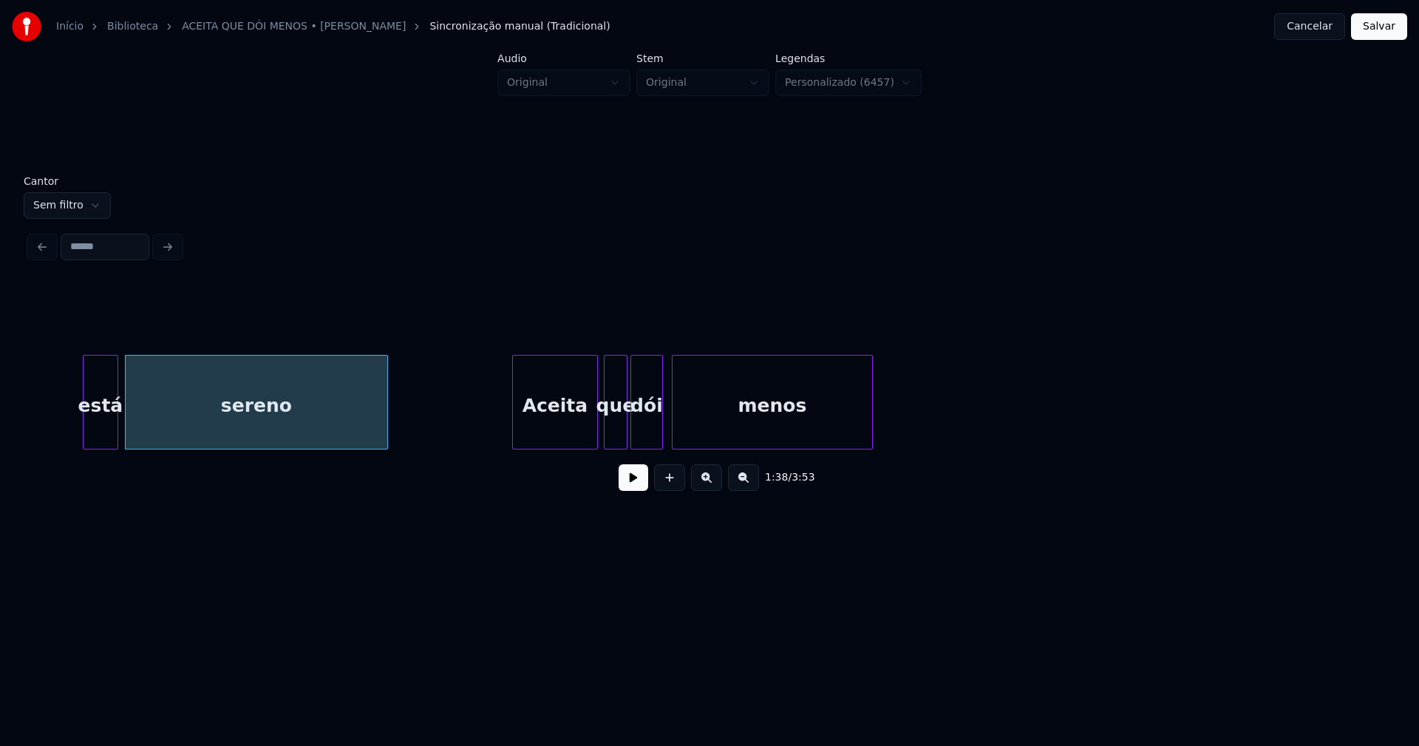
scroll to position [0, 14457]
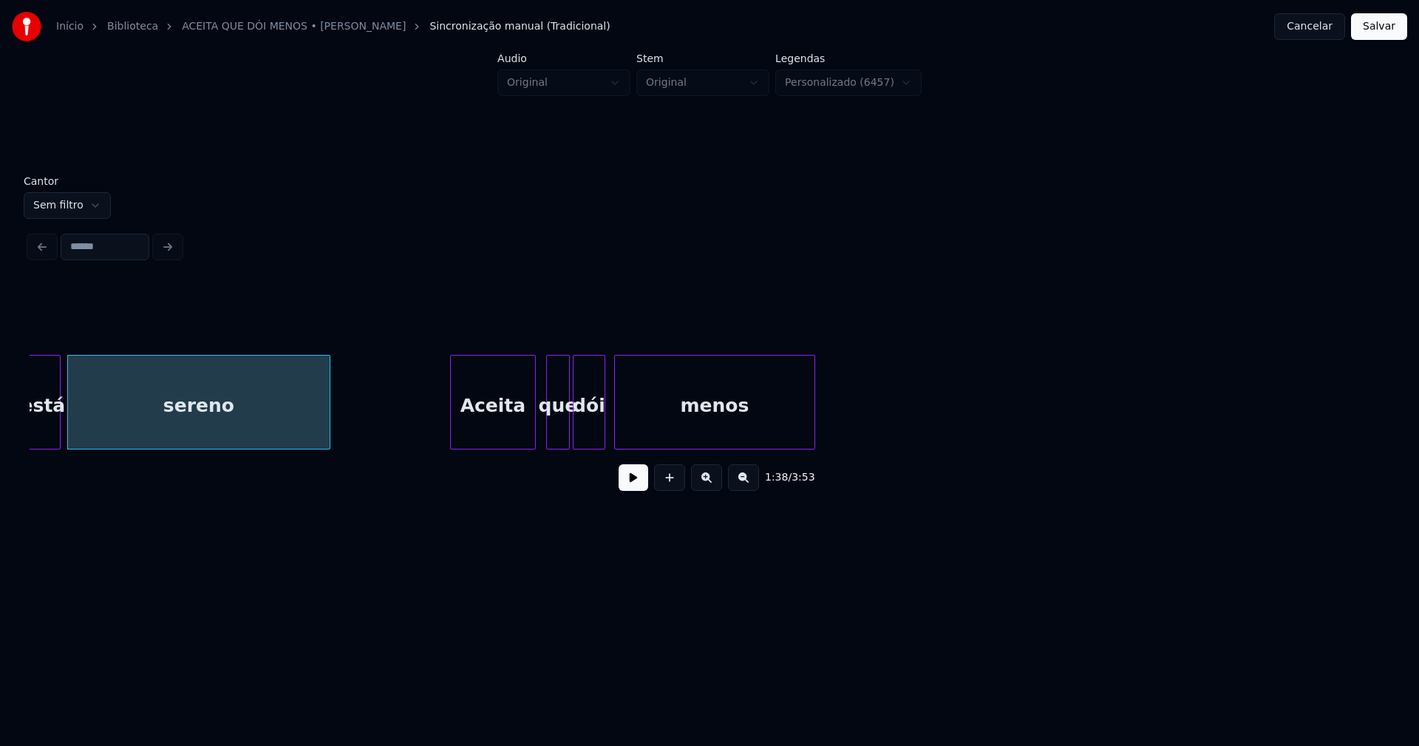
click at [503, 435] on div "Aceita" at bounding box center [493, 405] width 84 height 101
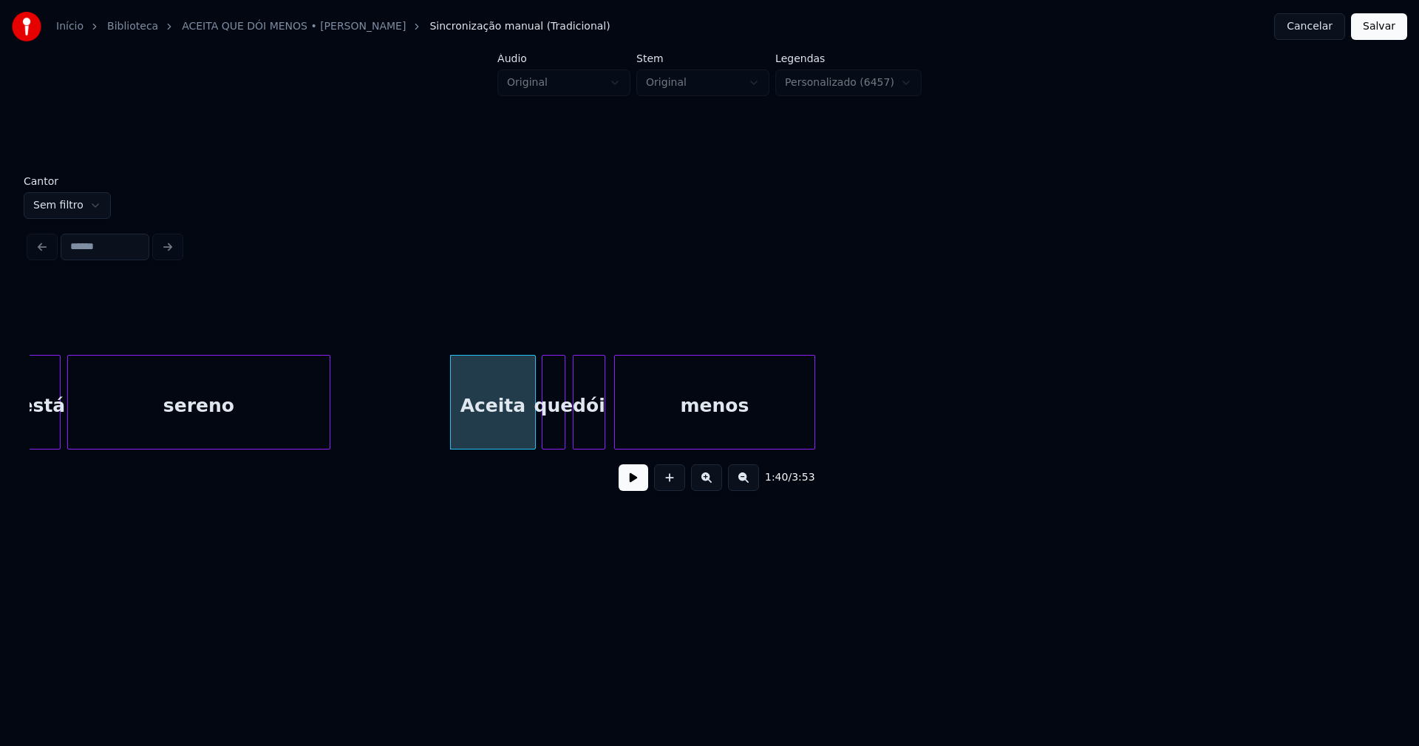
click at [556, 440] on div "que" at bounding box center [553, 405] width 22 height 101
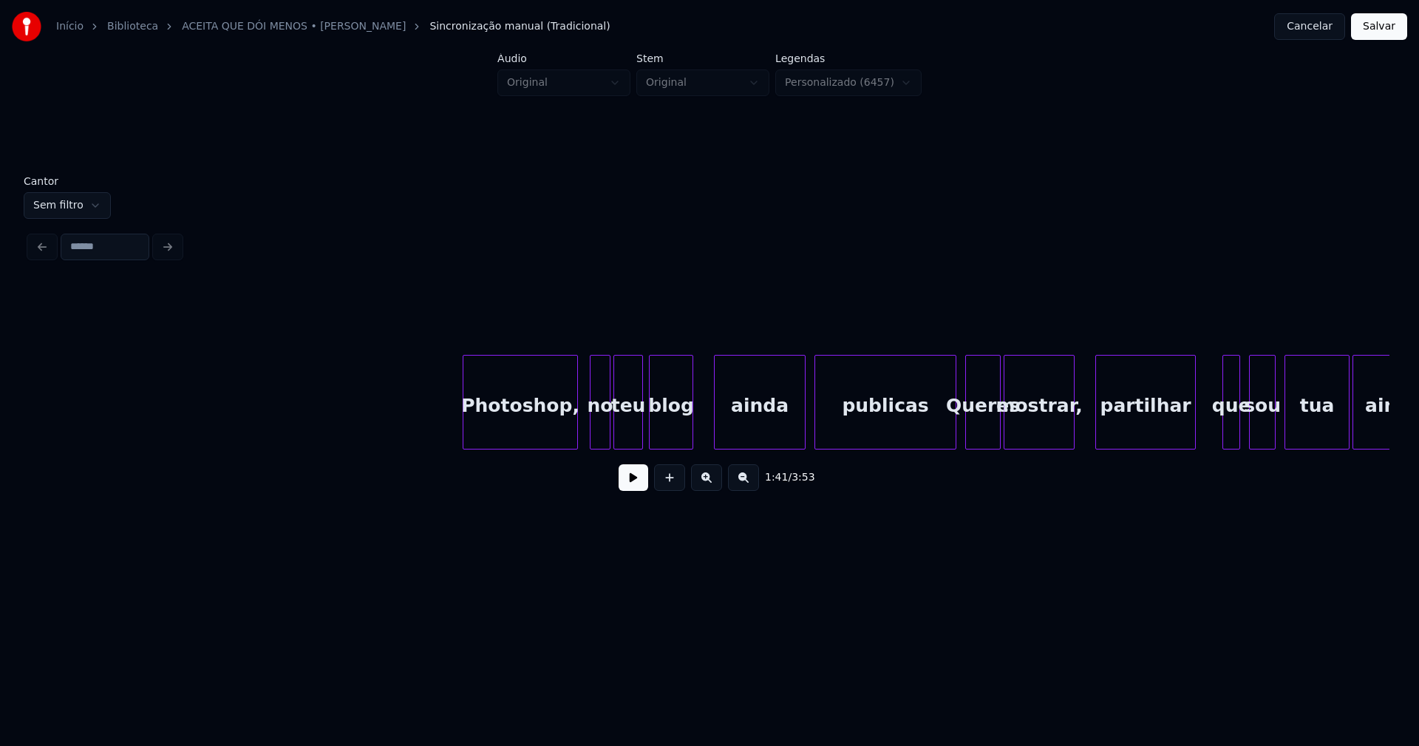
scroll to position [0, 16714]
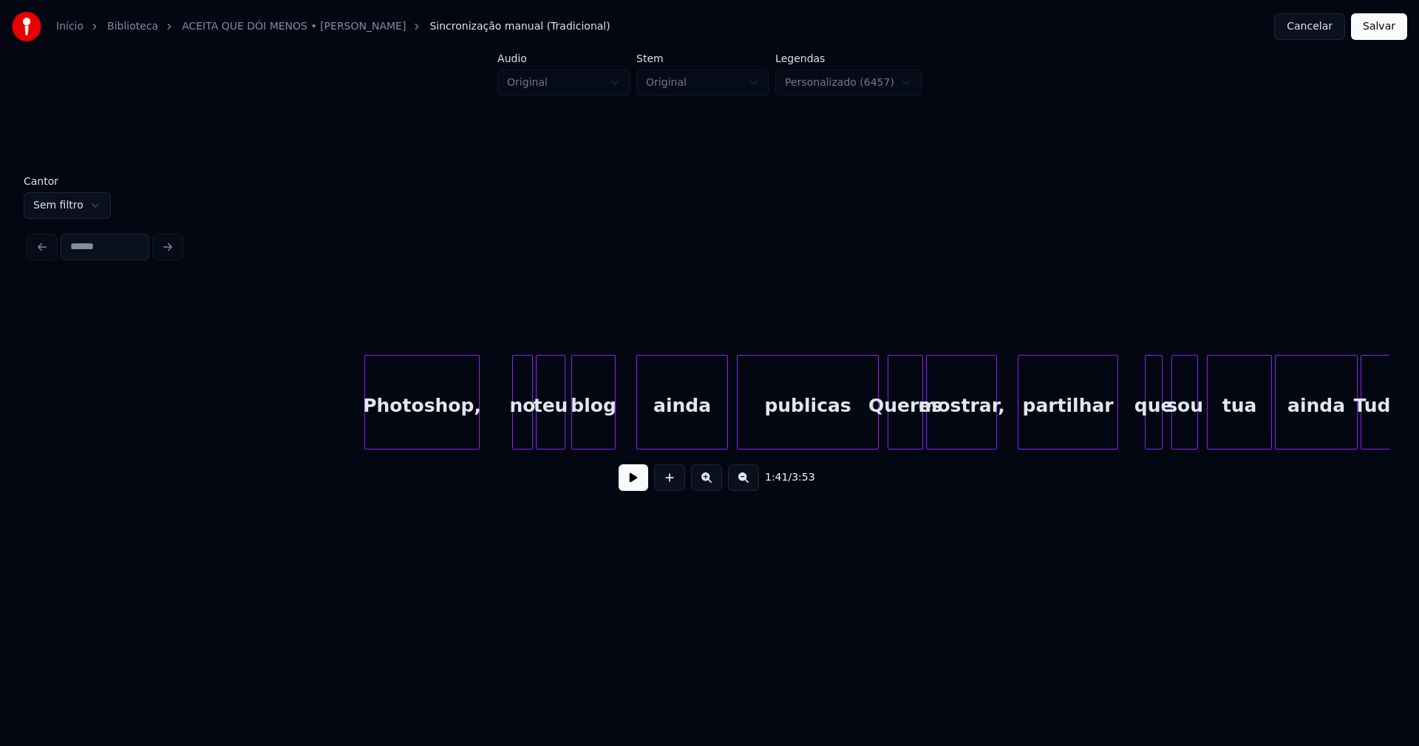
click at [423, 443] on div "Photoshop," at bounding box center [422, 405] width 114 height 101
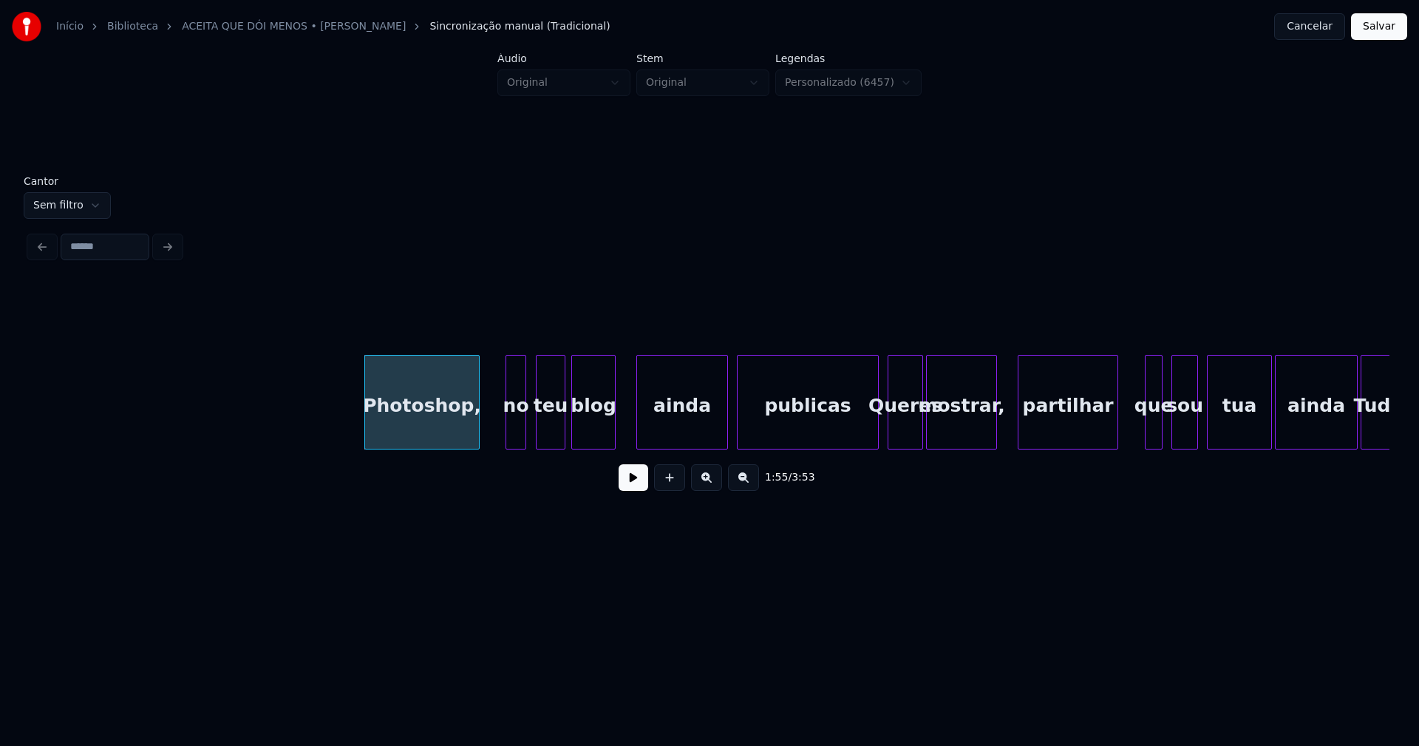
click at [513, 438] on div "no" at bounding box center [515, 405] width 19 height 101
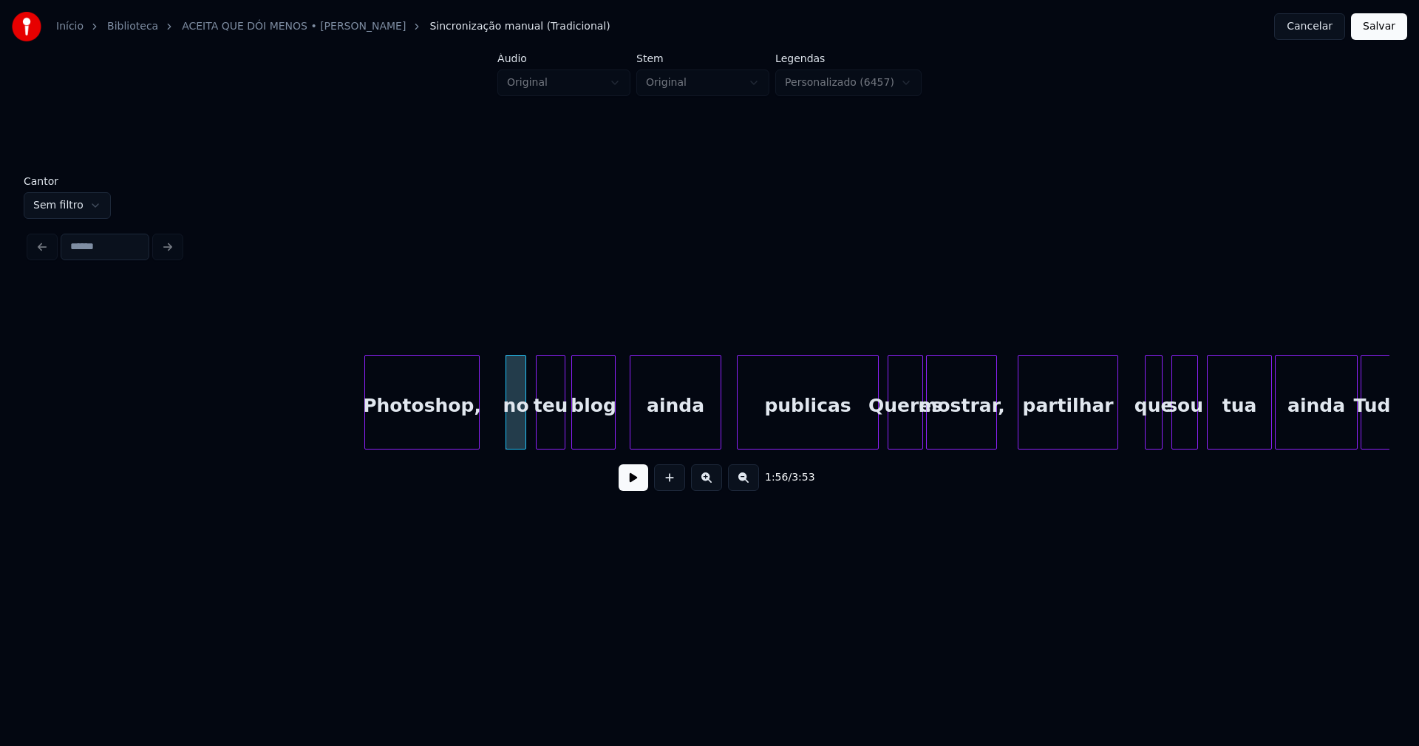
click at [661, 434] on div "ainda" at bounding box center [675, 405] width 90 height 101
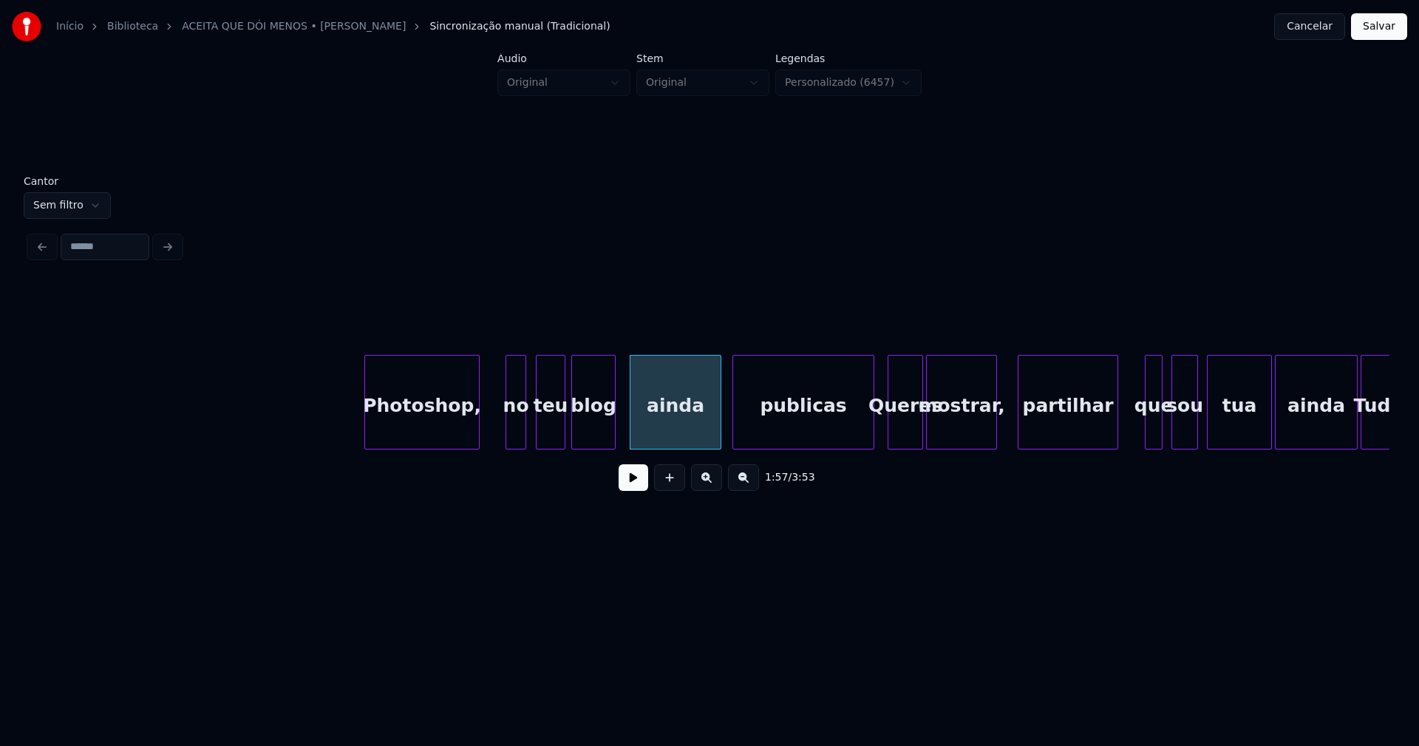
click at [768, 436] on div "publicas" at bounding box center [803, 405] width 140 height 101
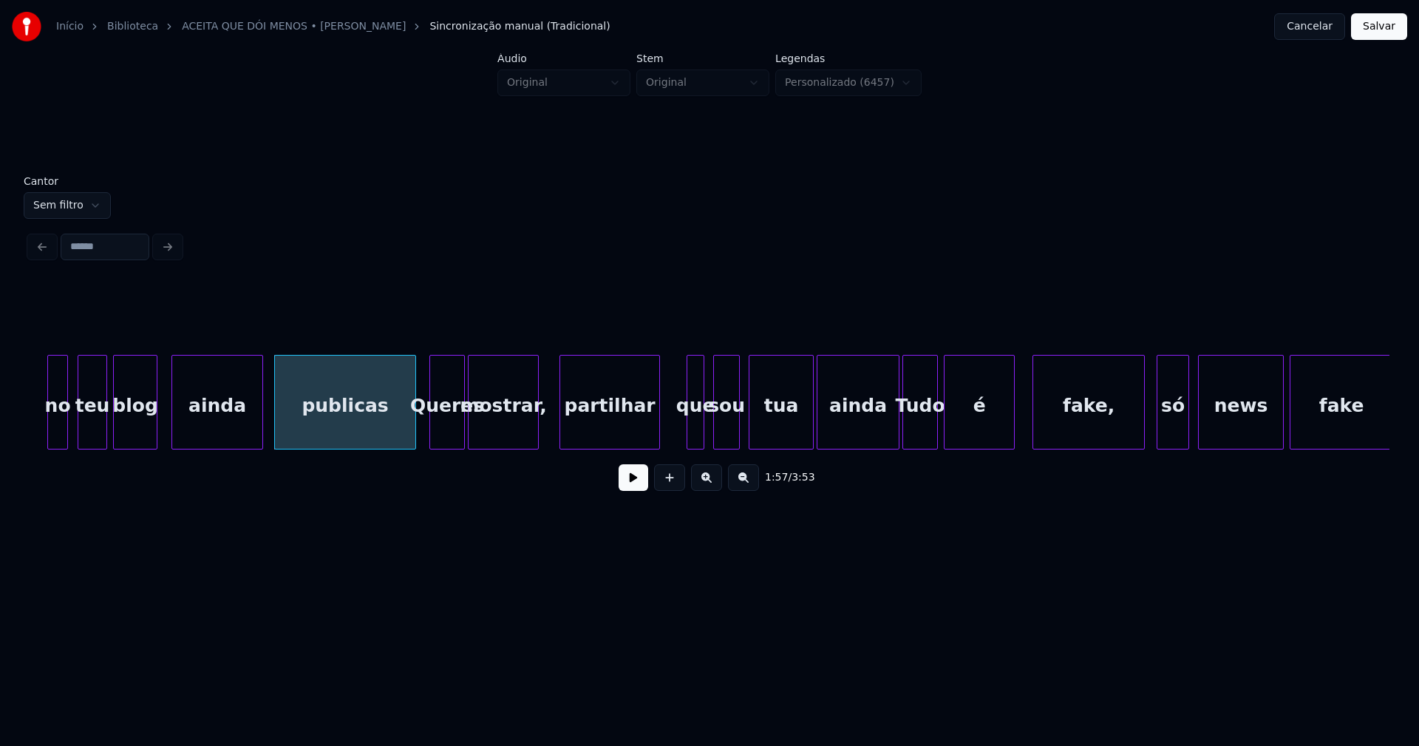
scroll to position [0, 17211]
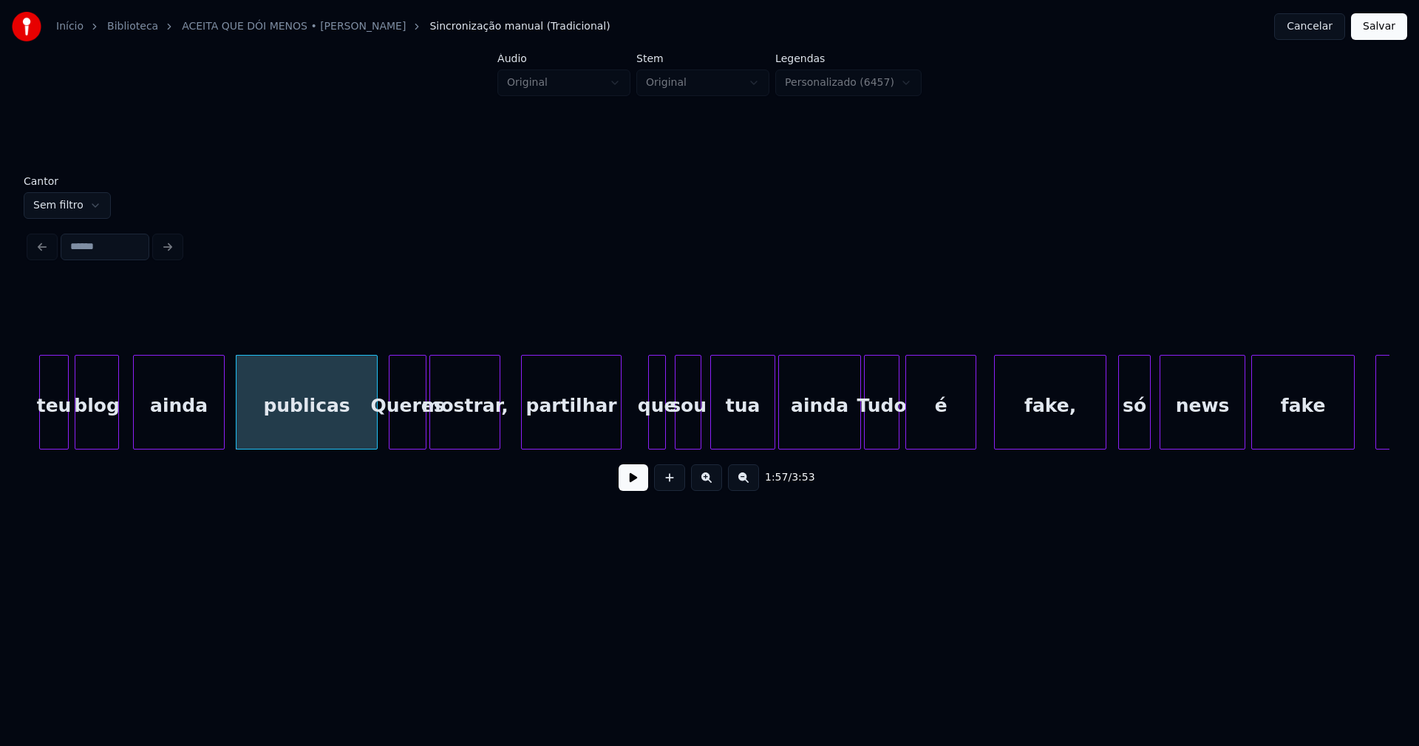
click at [392, 430] on div at bounding box center [391, 401] width 4 height 93
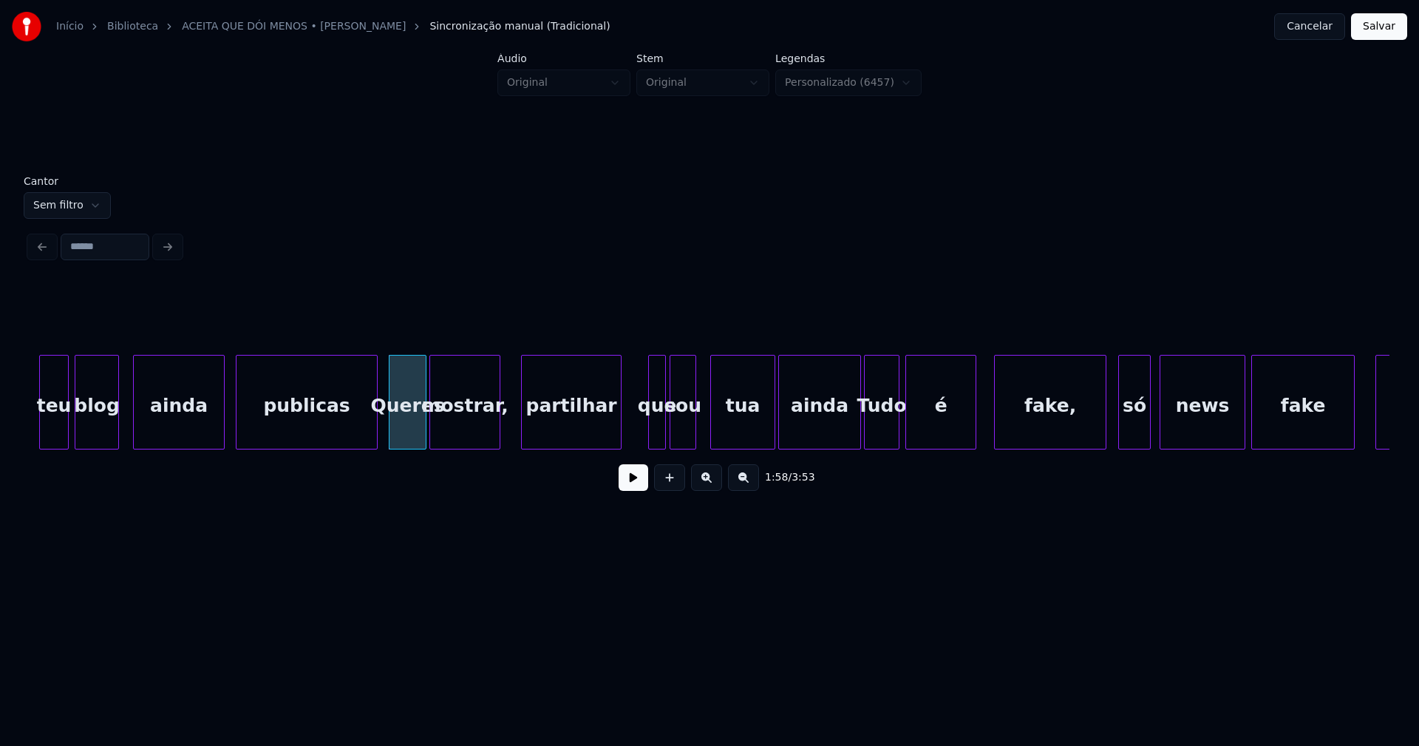
click at [683, 442] on div "sou" at bounding box center [682, 405] width 25 height 101
click at [845, 440] on div at bounding box center [845, 401] width 4 height 93
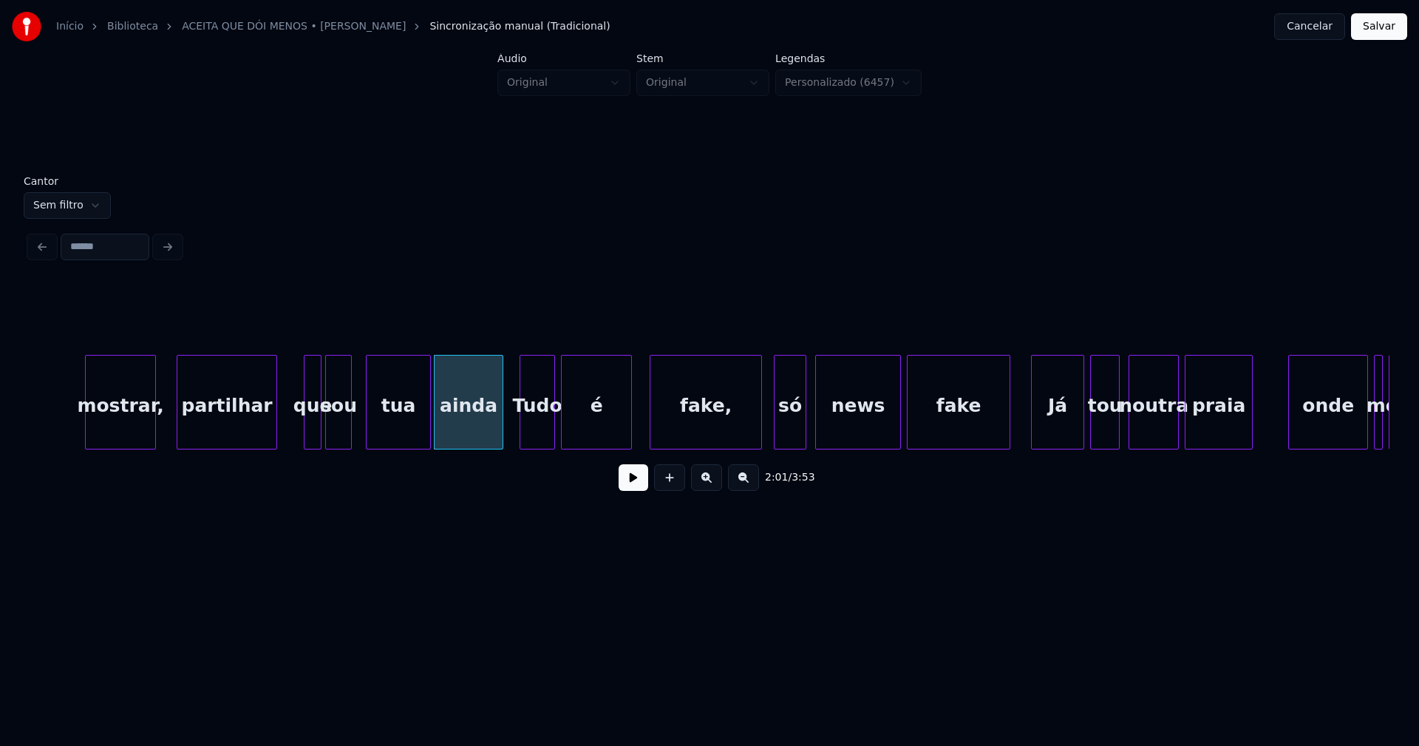
scroll to position [0, 17613]
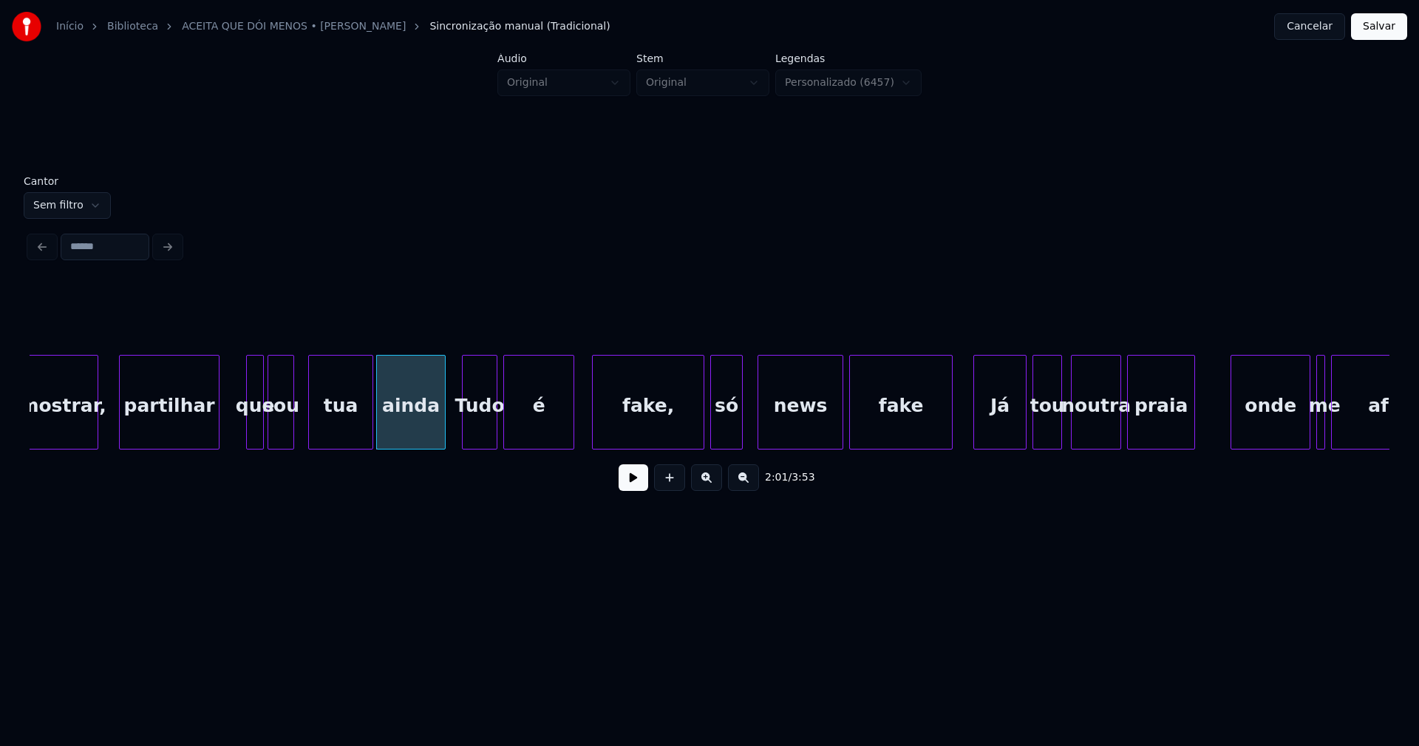
click at [727, 441] on div "só" at bounding box center [726, 405] width 31 height 101
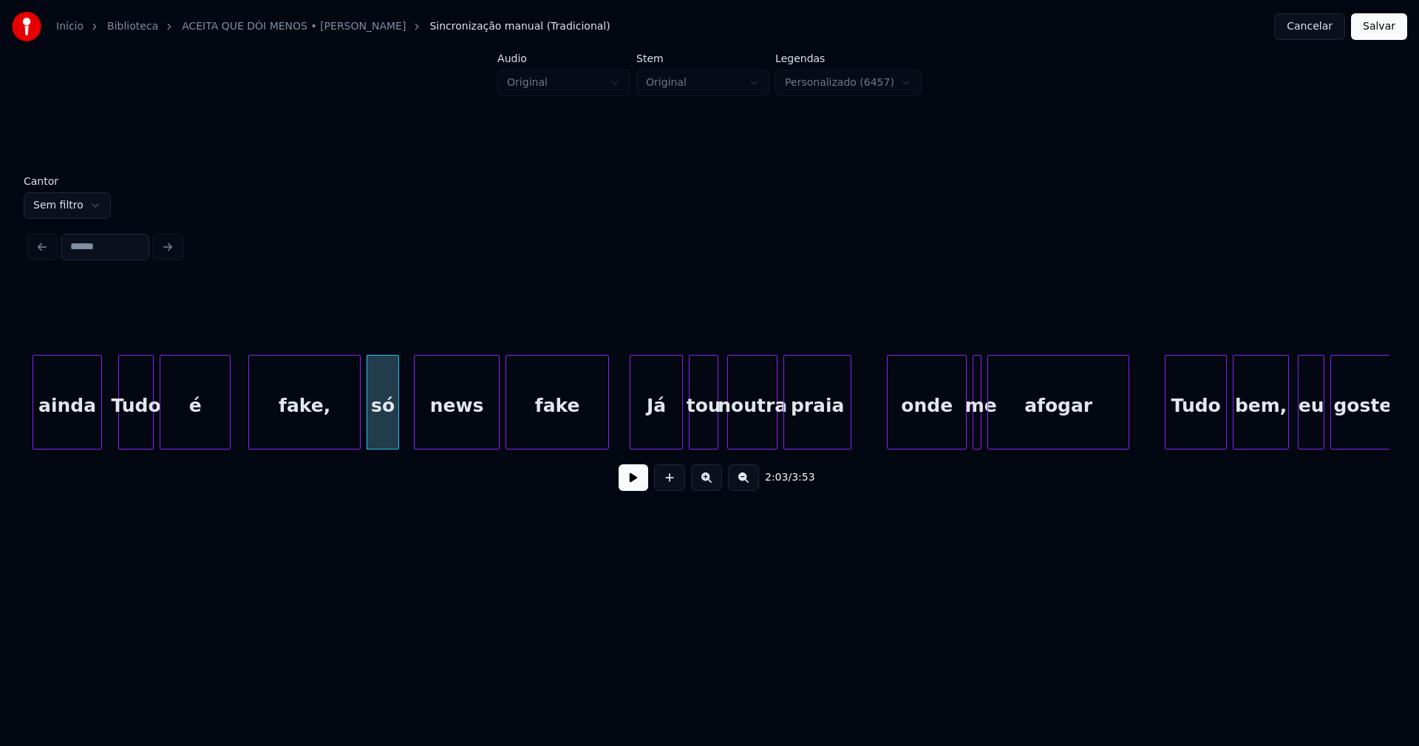
scroll to position [0, 17976]
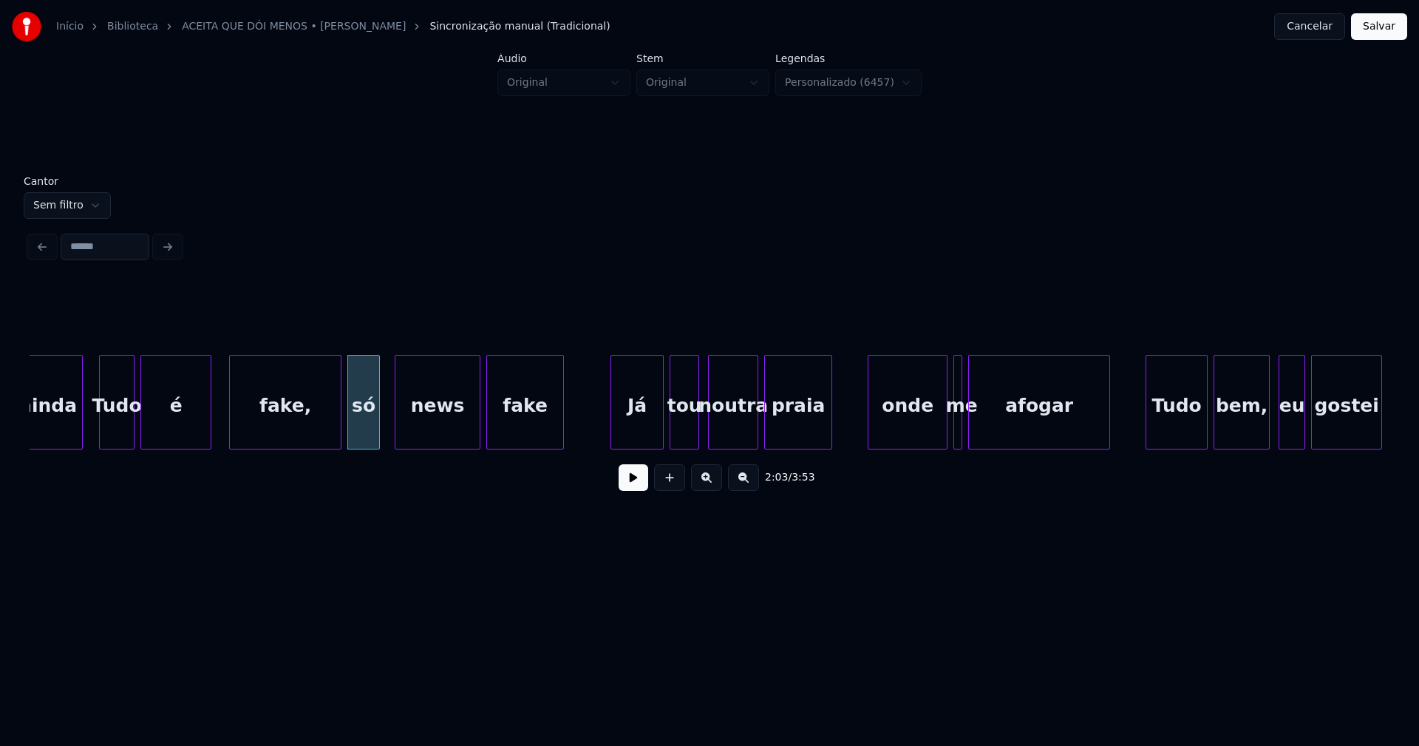
click at [563, 436] on div at bounding box center [561, 401] width 4 height 93
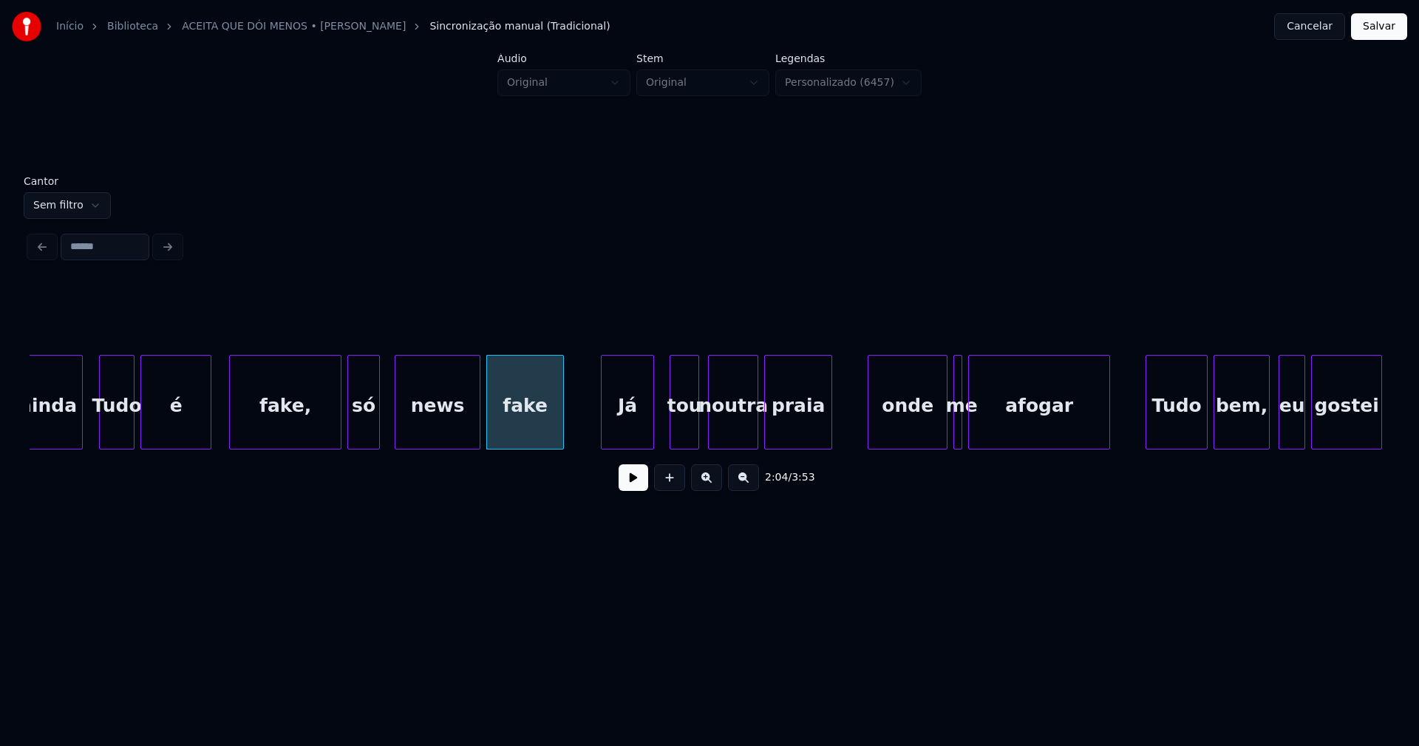
click at [622, 421] on div "Já" at bounding box center [628, 405] width 52 height 101
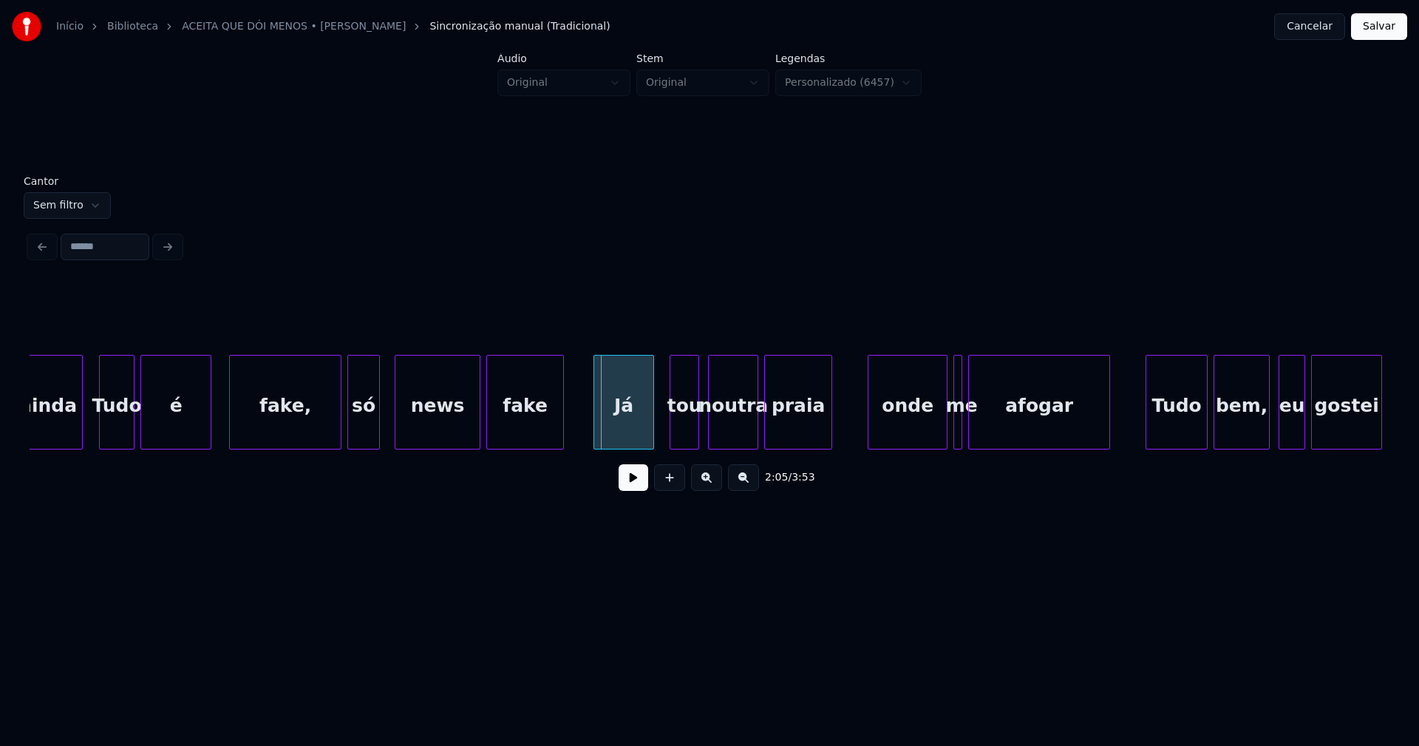
click at [599, 428] on div at bounding box center [596, 401] width 4 height 93
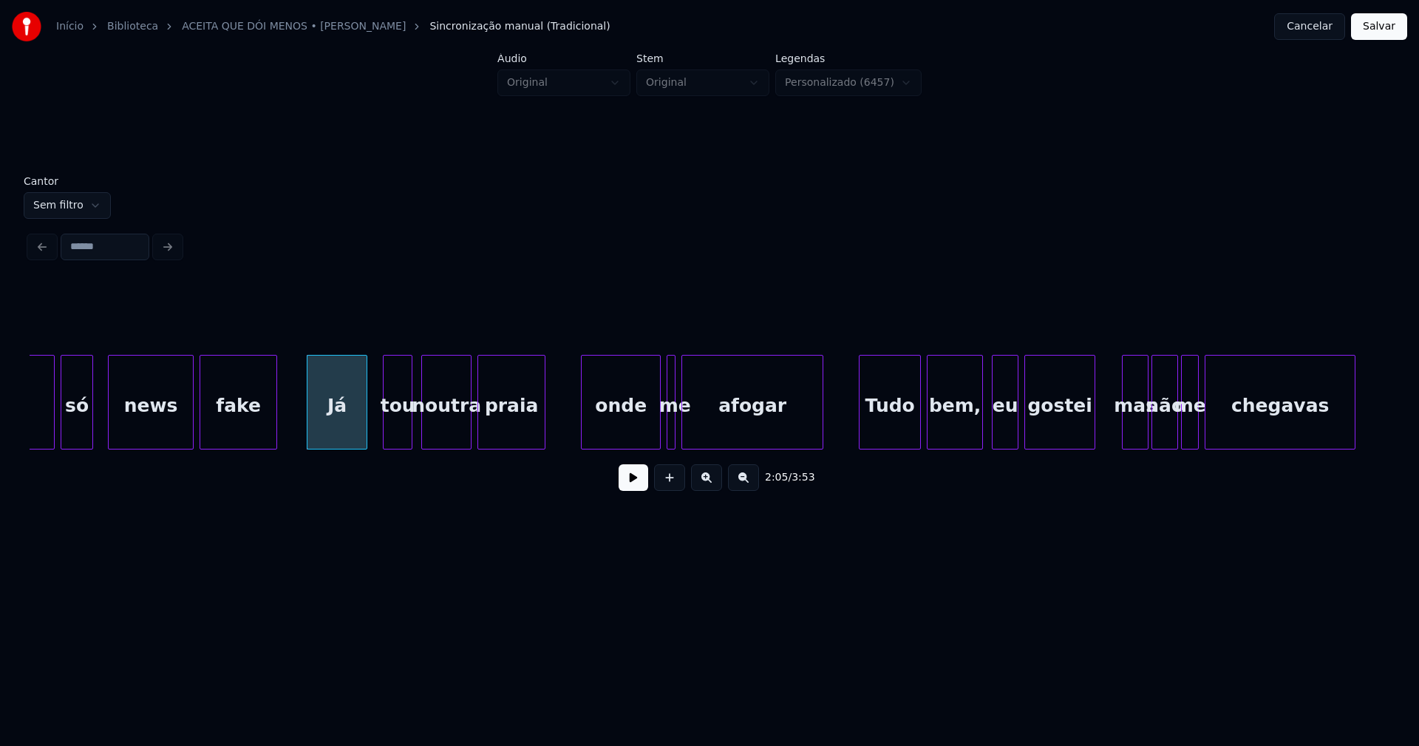
scroll to position [0, 18378]
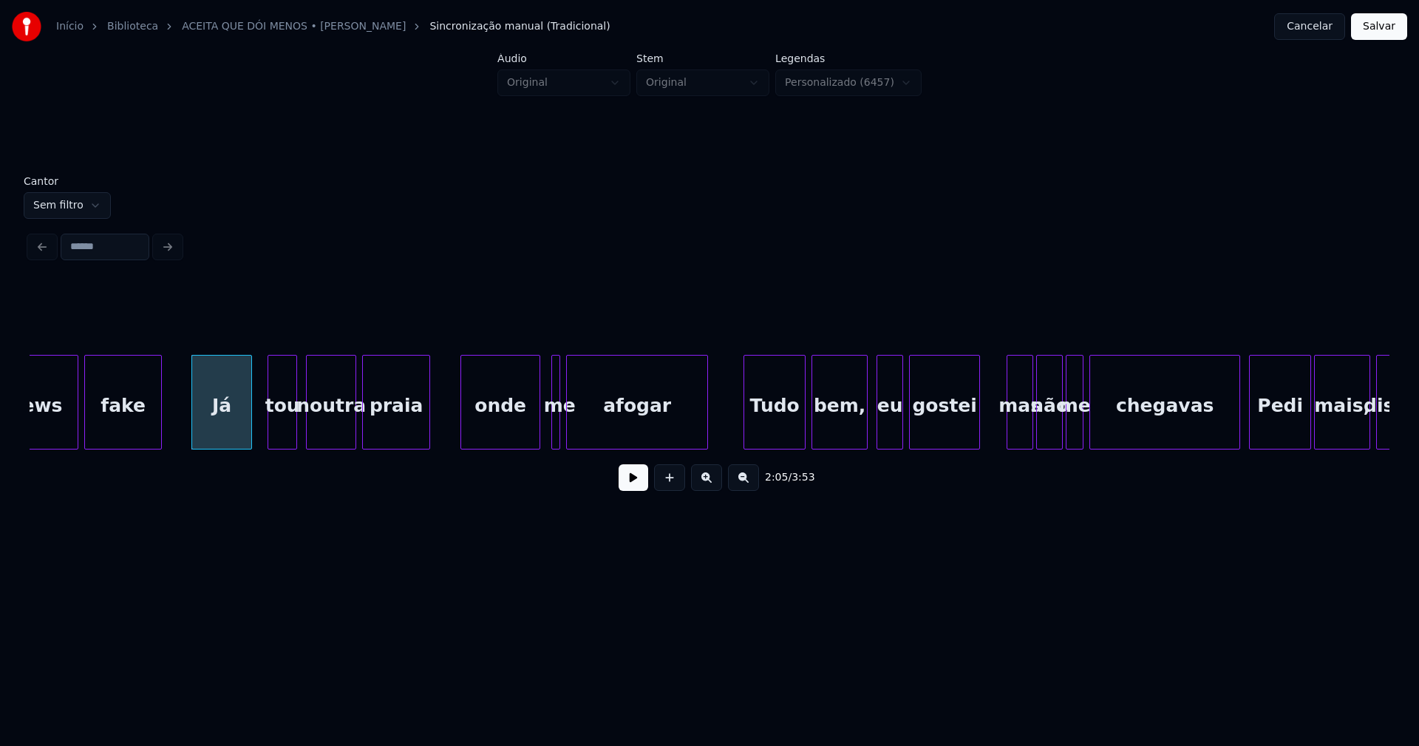
click at [493, 425] on div "onde" at bounding box center [500, 405] width 78 height 101
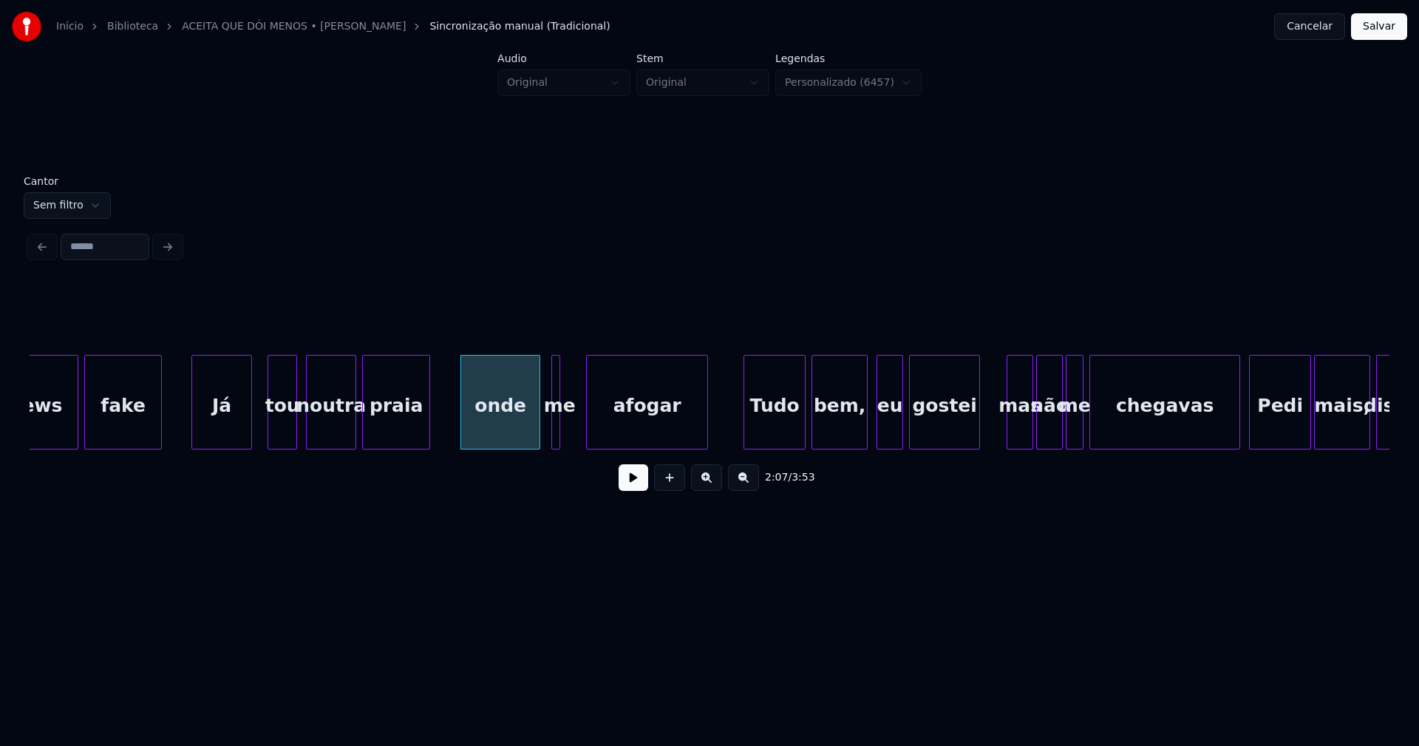
click at [588, 428] on div at bounding box center [589, 401] width 4 height 93
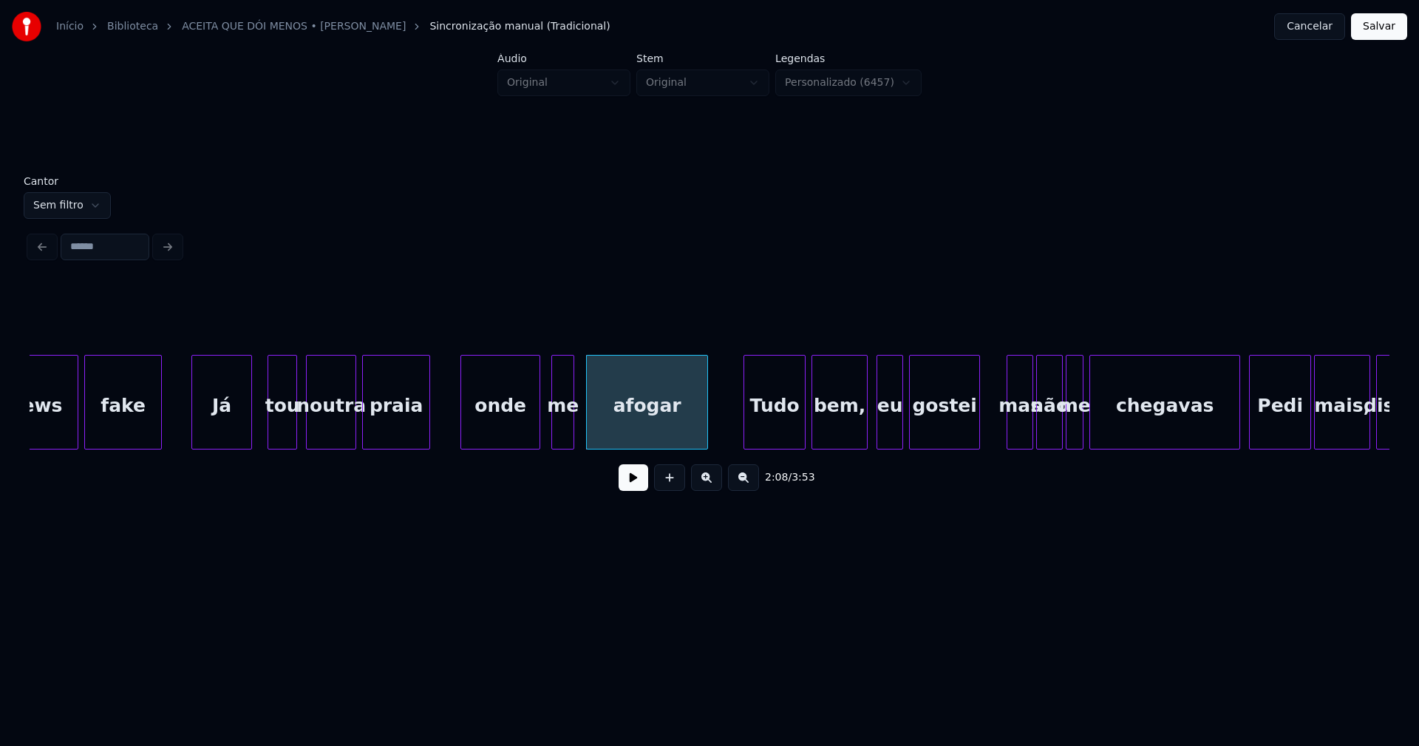
click at [570, 428] on div at bounding box center [571, 401] width 4 height 93
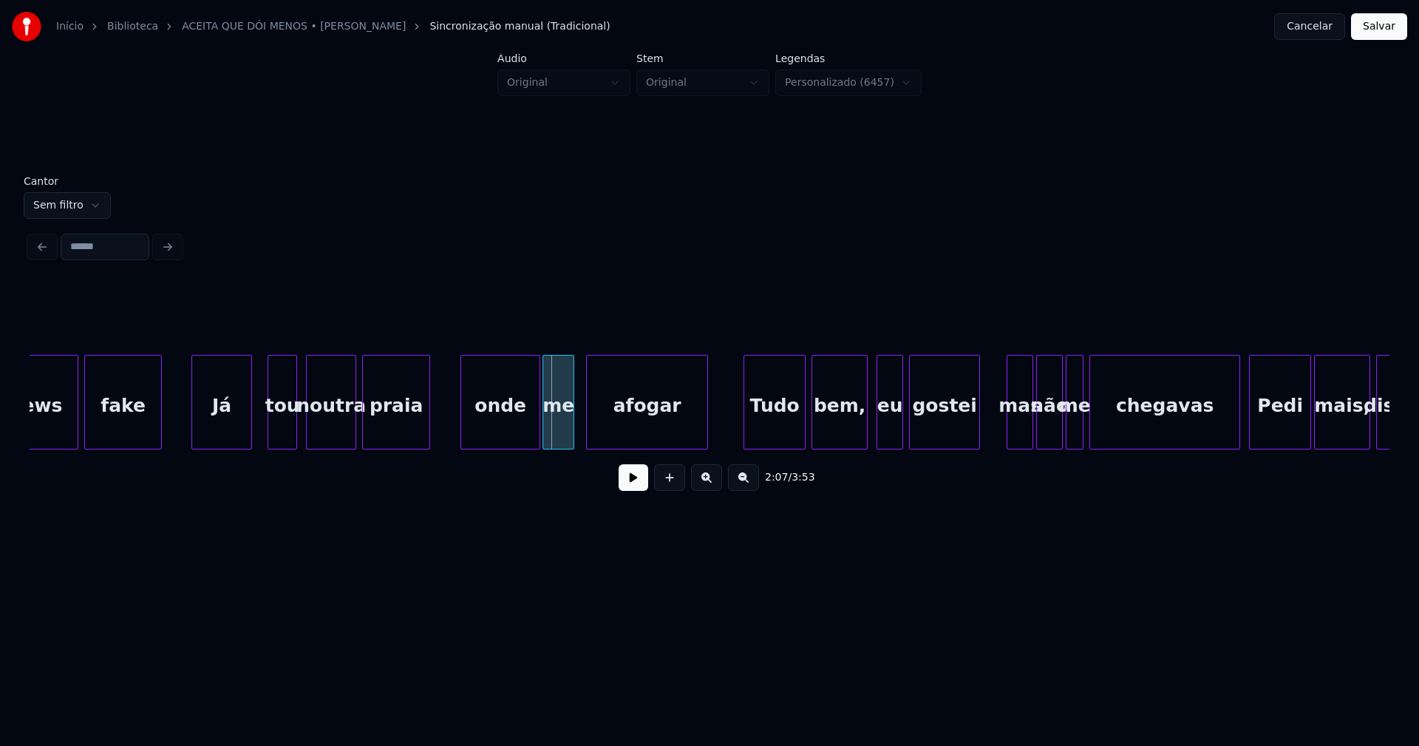
click at [545, 437] on div at bounding box center [545, 401] width 4 height 93
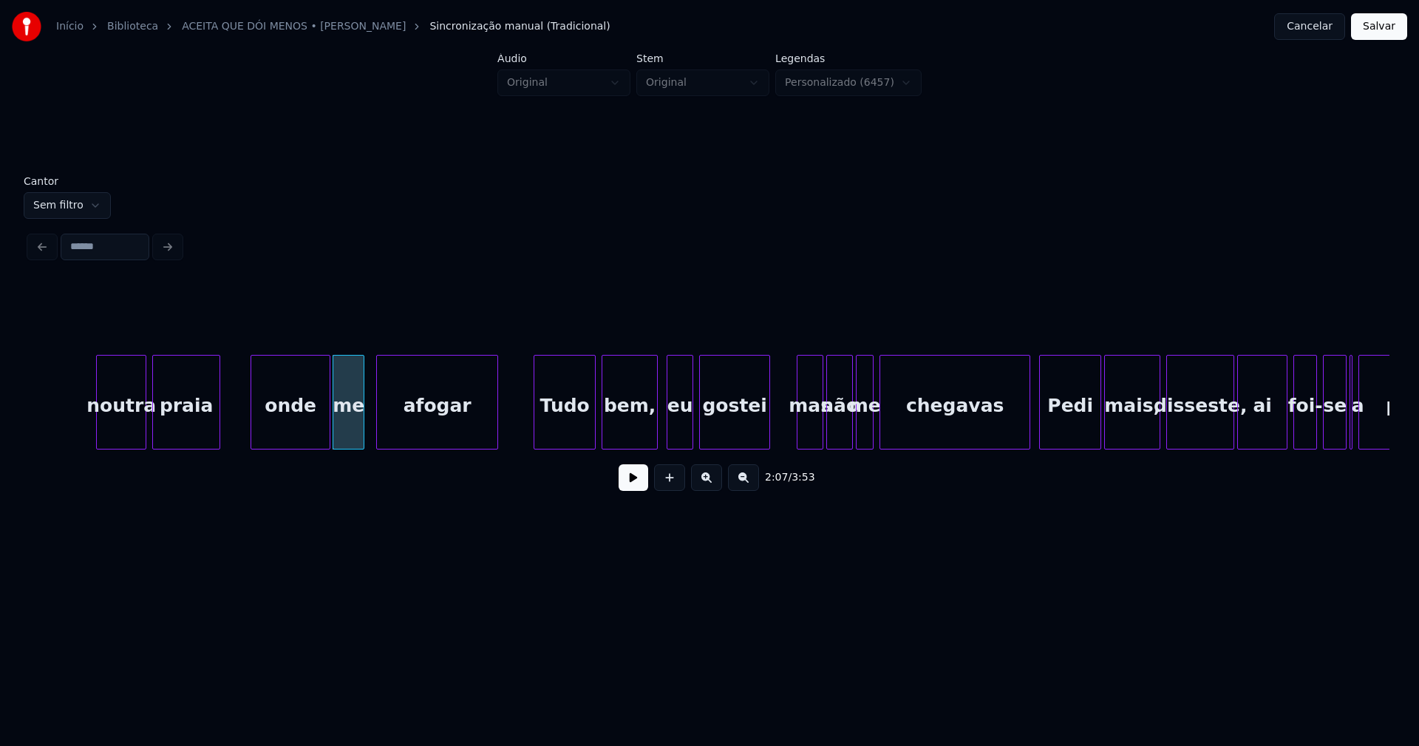
scroll to position [0, 18702]
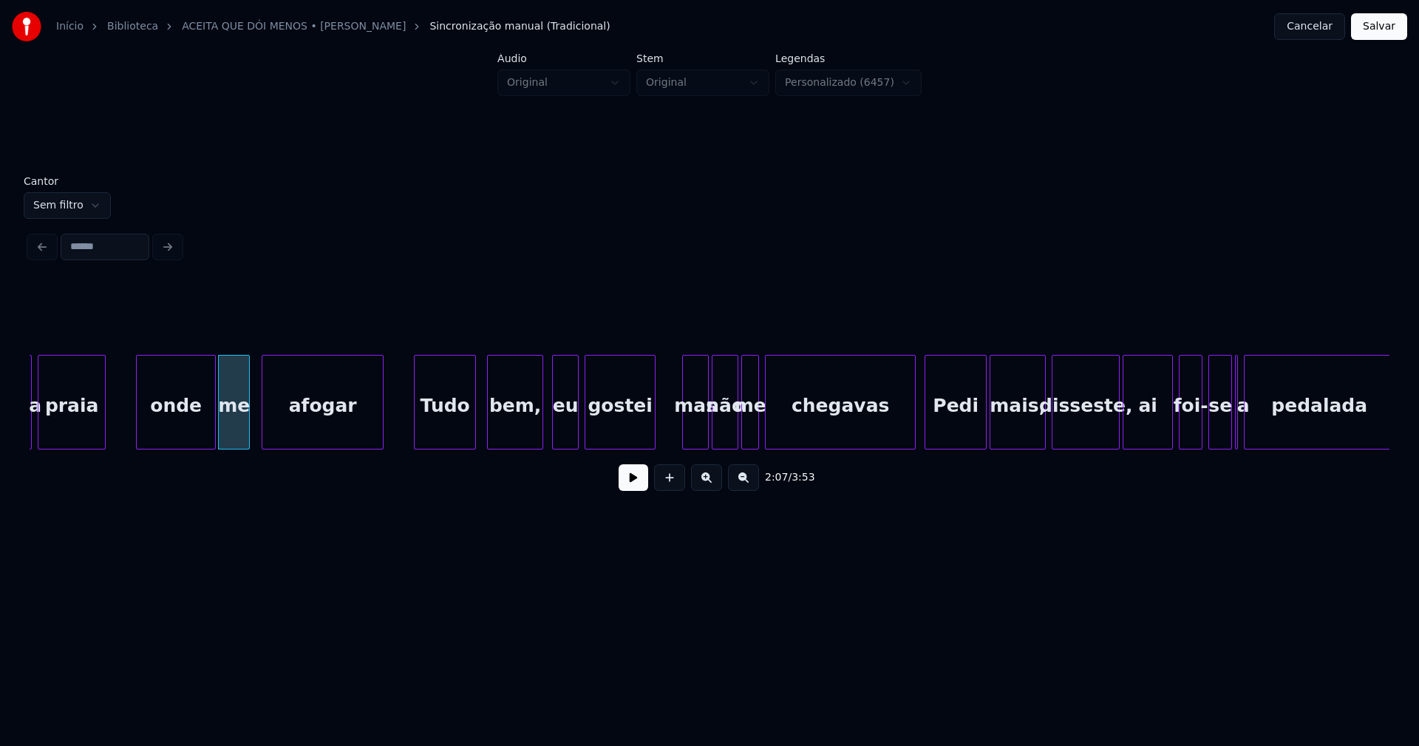
click at [447, 429] on div "Tudo" at bounding box center [445, 405] width 61 height 101
click at [506, 426] on div "bem," at bounding box center [513, 405] width 55 height 101
click at [560, 438] on div "eu" at bounding box center [558, 405] width 25 height 101
click at [617, 441] on div "gostei" at bounding box center [613, 405] width 69 height 101
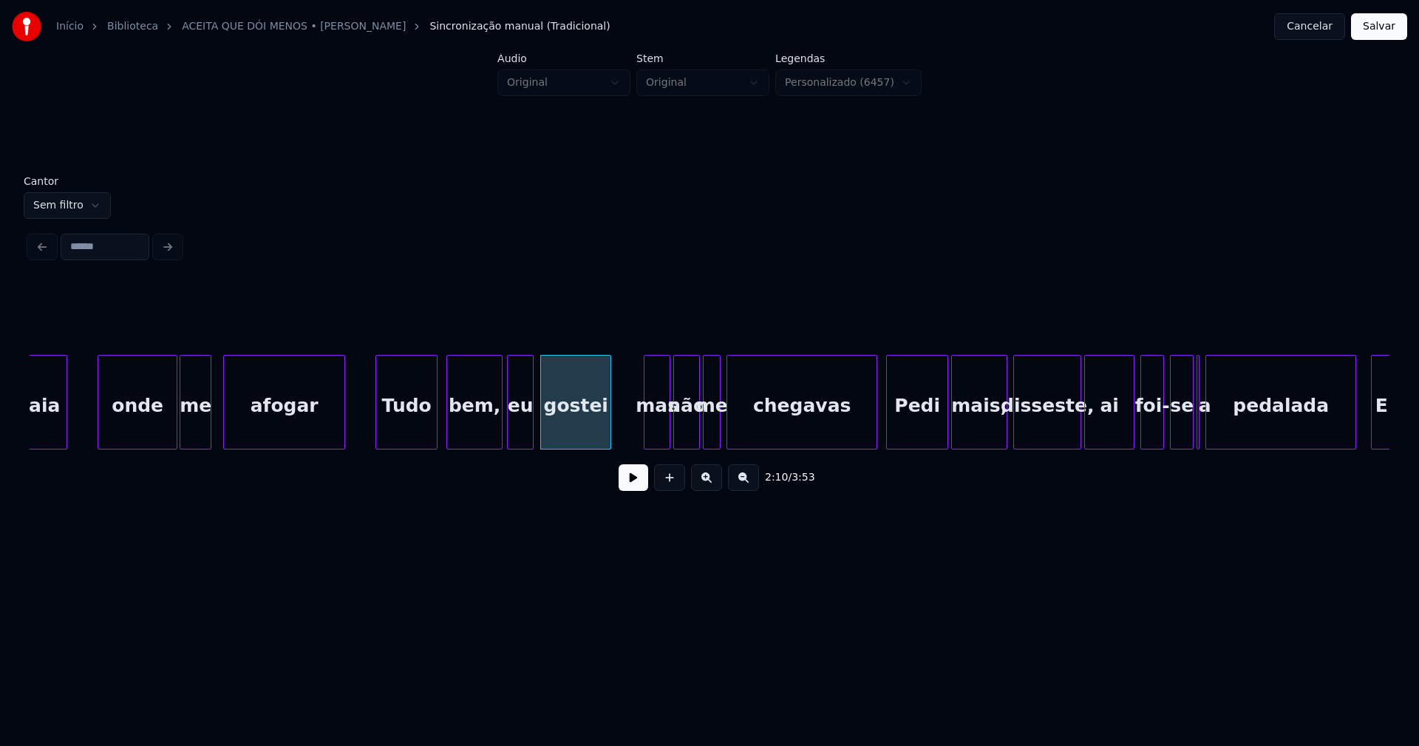
scroll to position [0, 18932]
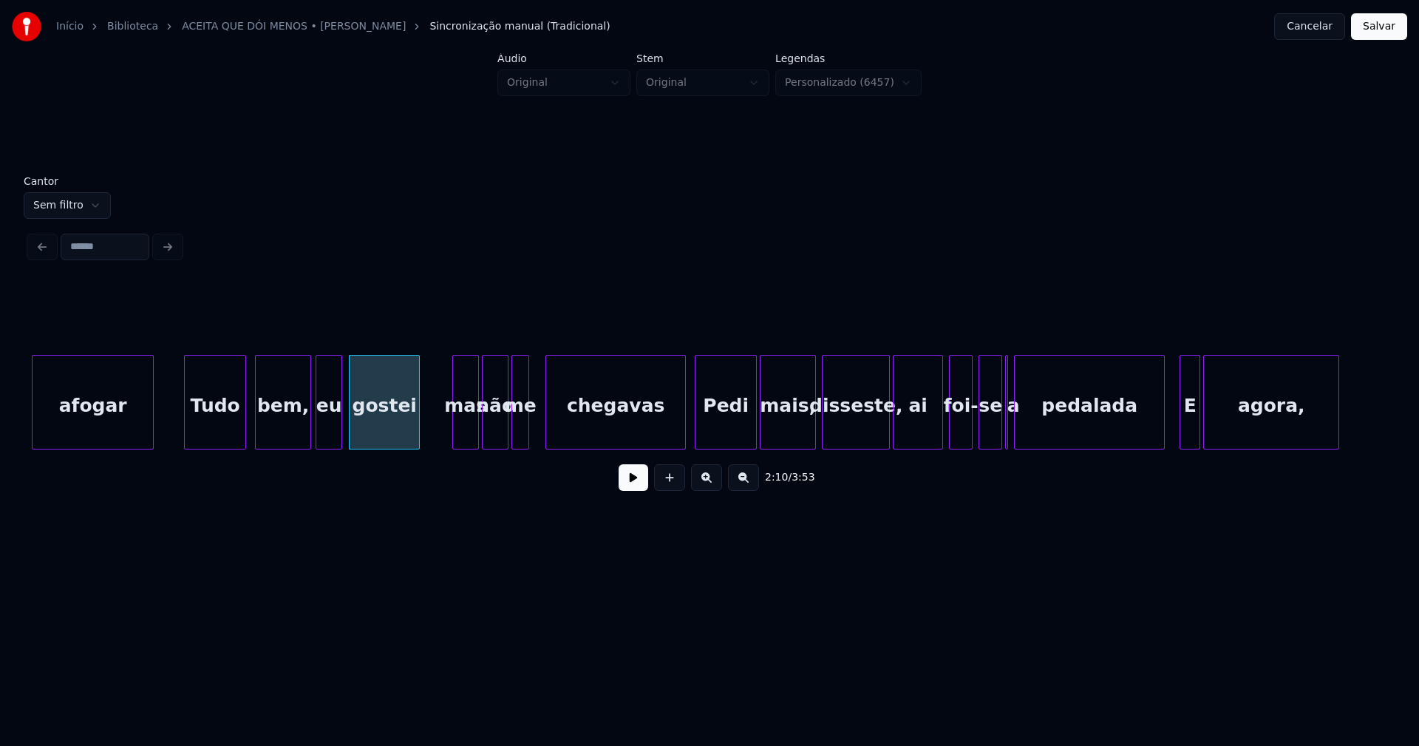
click at [548, 429] on div at bounding box center [548, 401] width 4 height 93
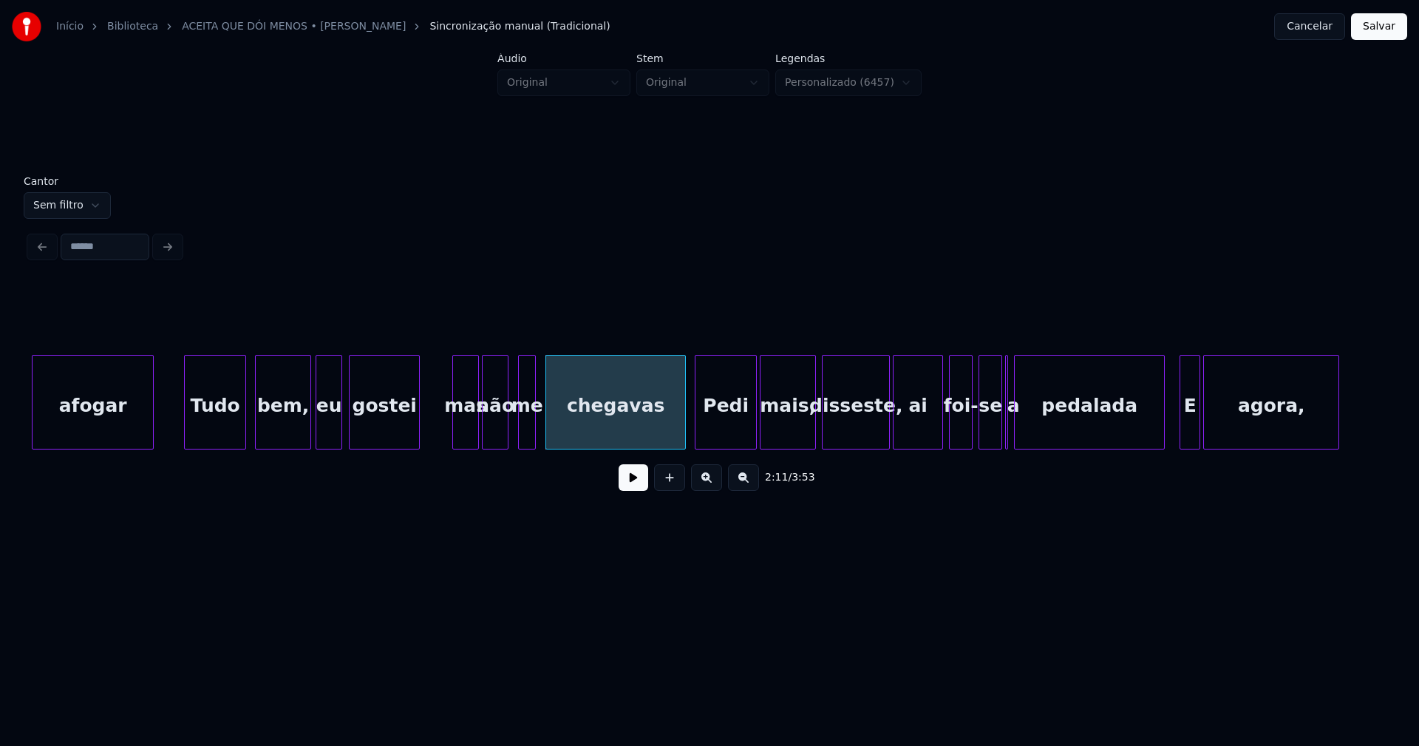
click at [525, 429] on div "me" at bounding box center [527, 405] width 16 height 101
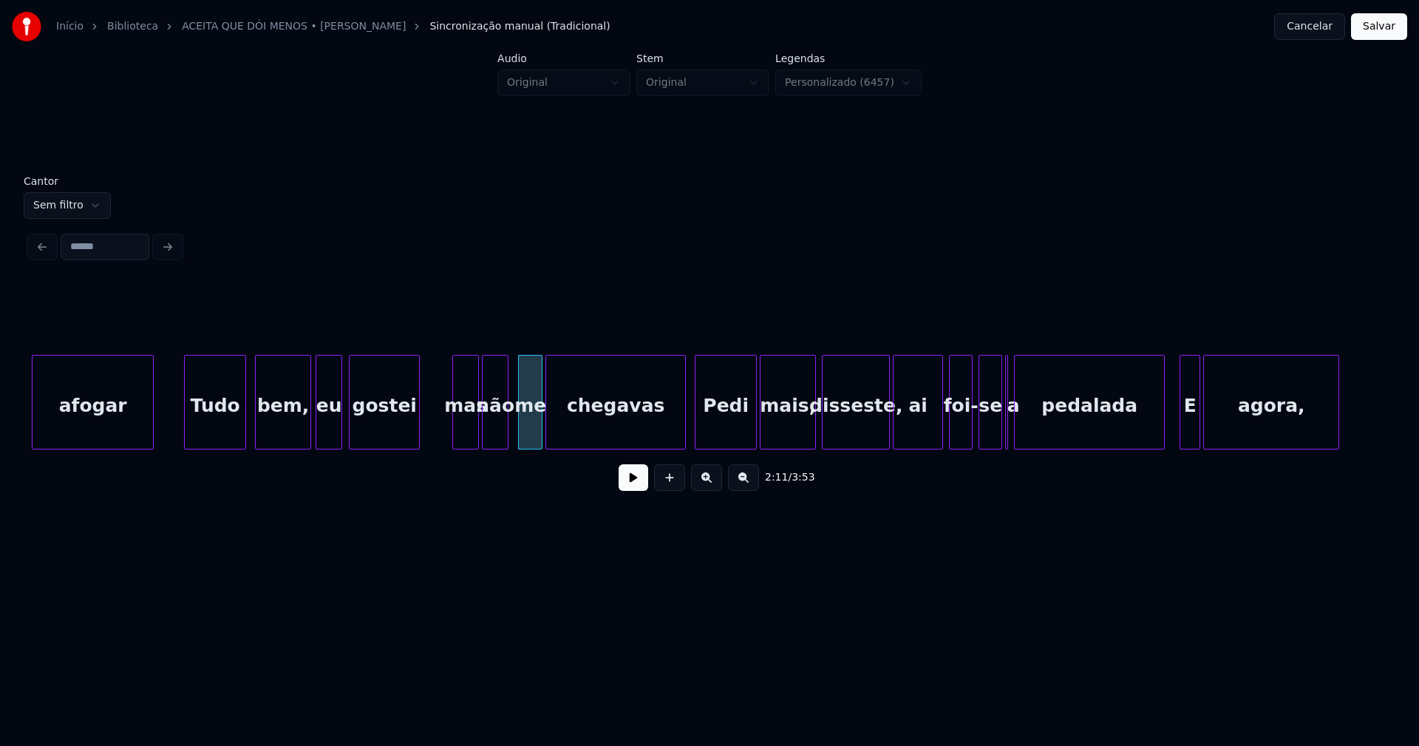
click at [538, 428] on div at bounding box center [539, 401] width 4 height 93
click at [515, 434] on div at bounding box center [516, 401] width 4 height 93
click at [449, 428] on div at bounding box center [451, 401] width 4 height 93
click at [673, 438] on div at bounding box center [673, 401] width 4 height 93
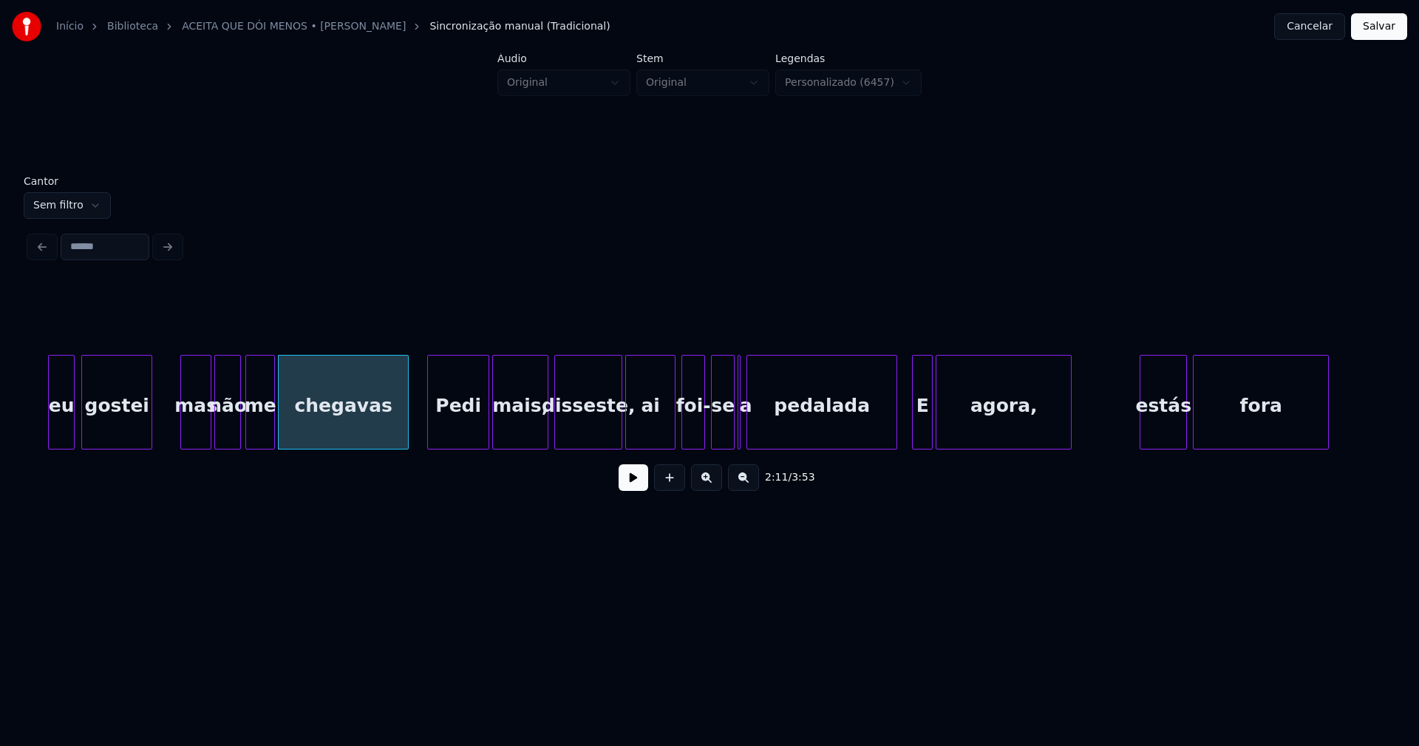
scroll to position [0, 19219]
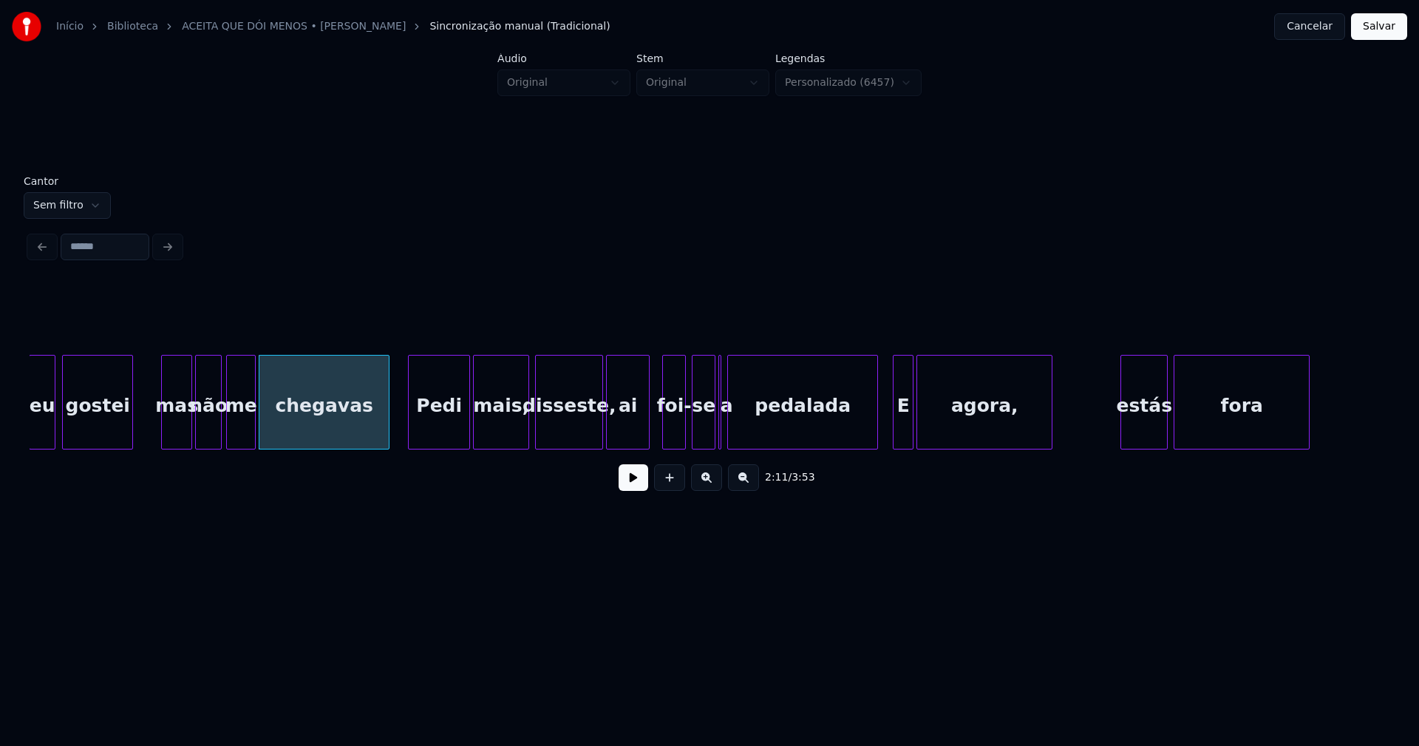
click at [647, 437] on div at bounding box center [646, 401] width 4 height 93
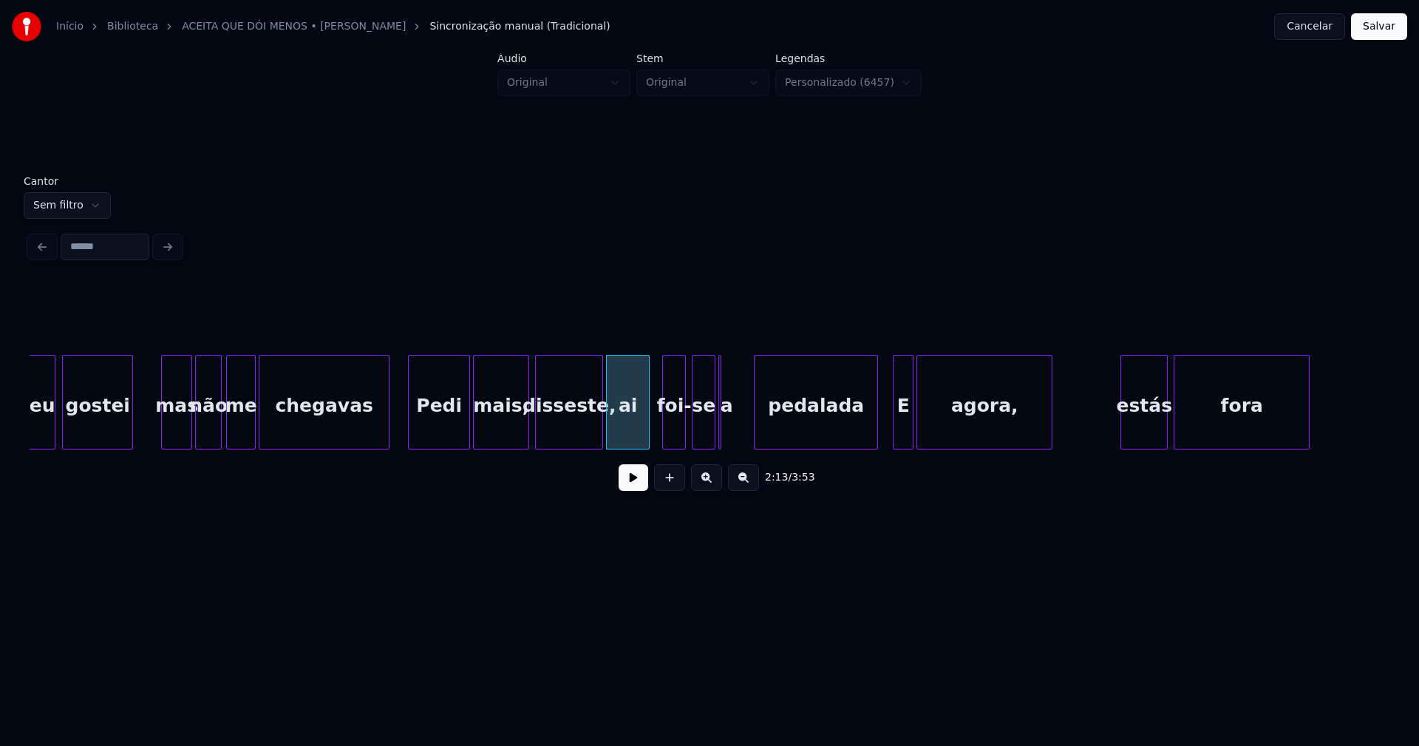
click at [758, 422] on div at bounding box center [757, 401] width 4 height 93
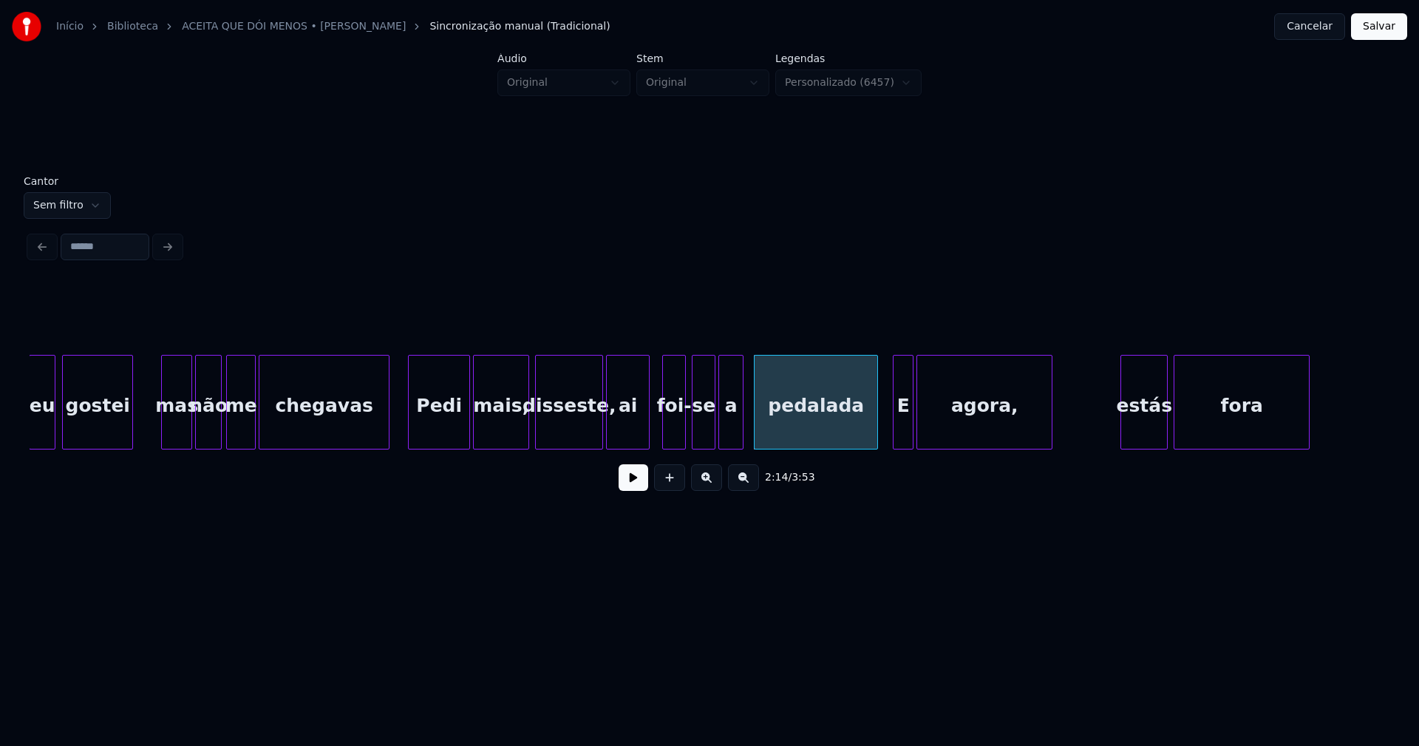
click at [743, 426] on div at bounding box center [740, 401] width 4 height 93
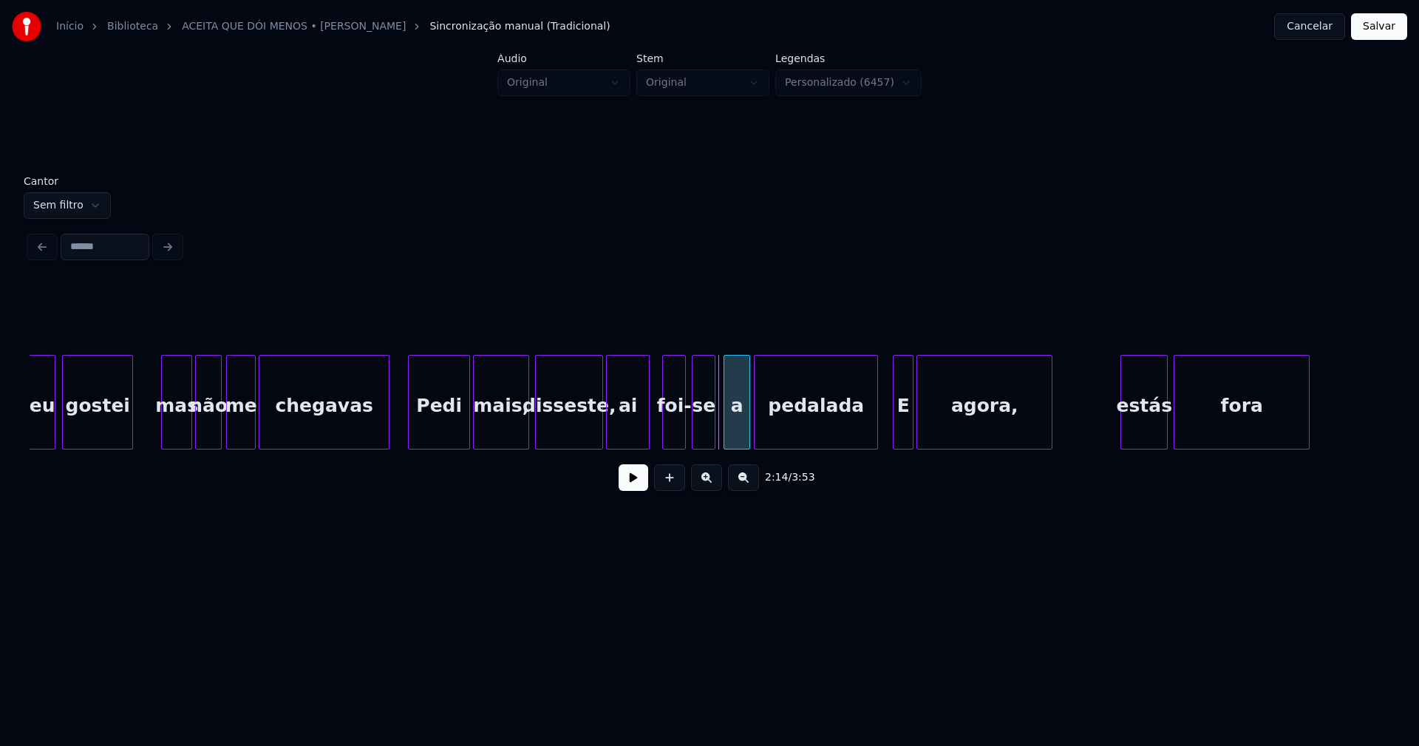
click at [735, 435] on div "a" at bounding box center [736, 405] width 25 height 101
click at [864, 436] on div at bounding box center [866, 401] width 4 height 93
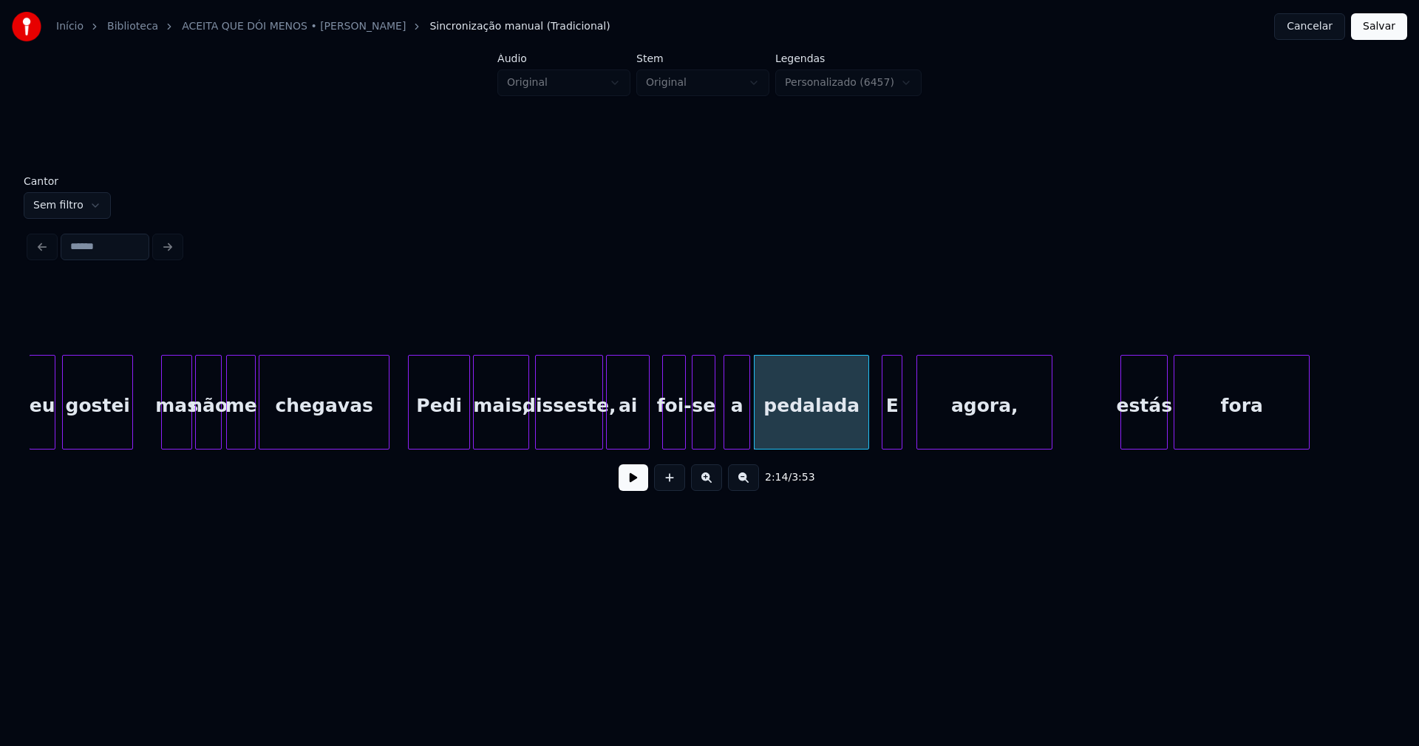
click at [894, 433] on div "E" at bounding box center [891, 405] width 19 height 101
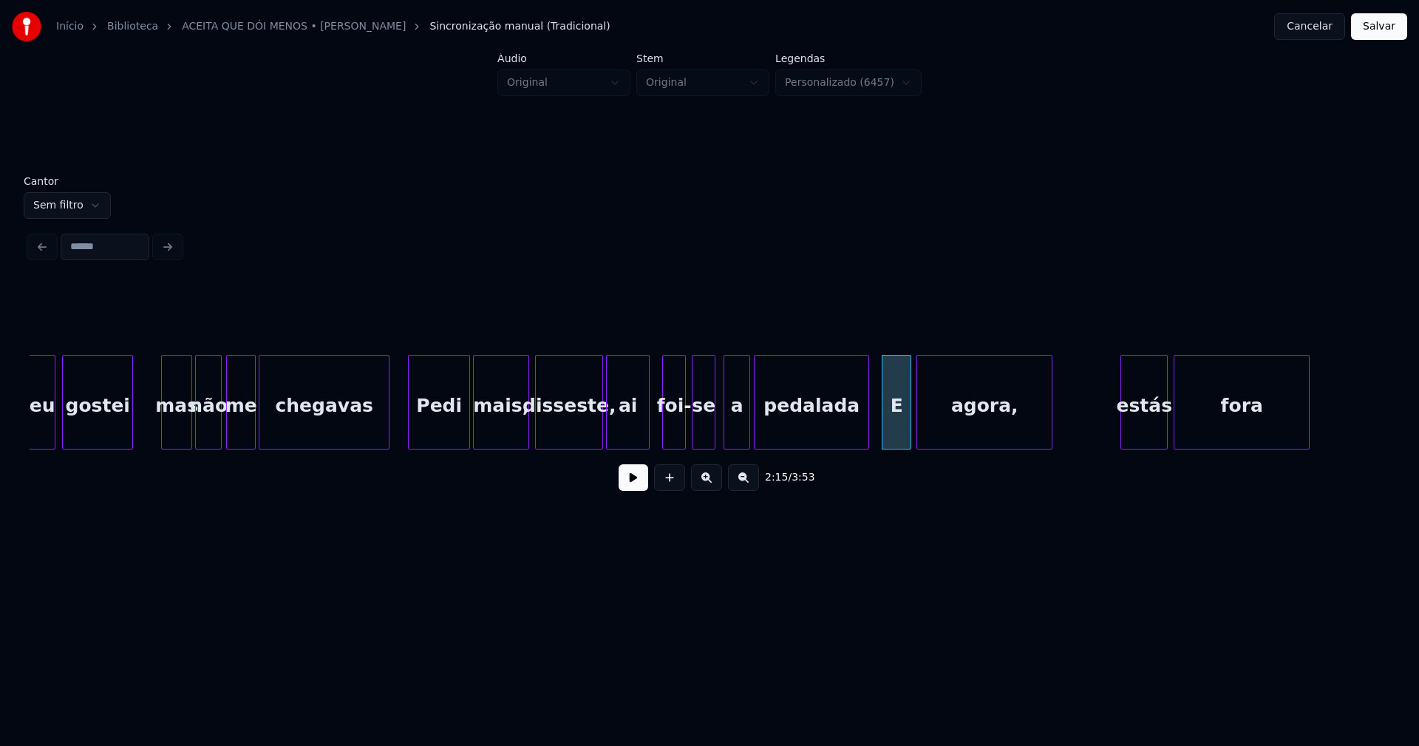
click at [911, 423] on div at bounding box center [908, 401] width 4 height 93
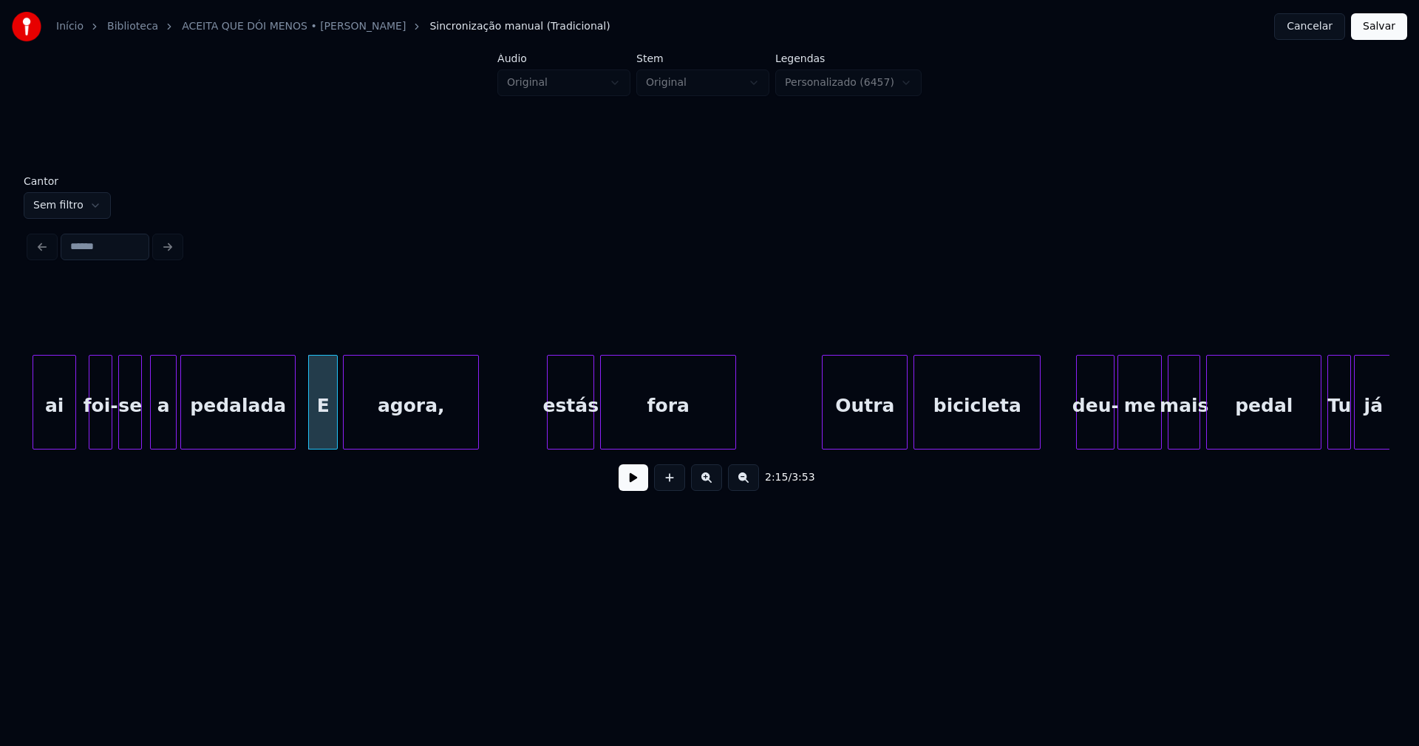
scroll to position [0, 19812]
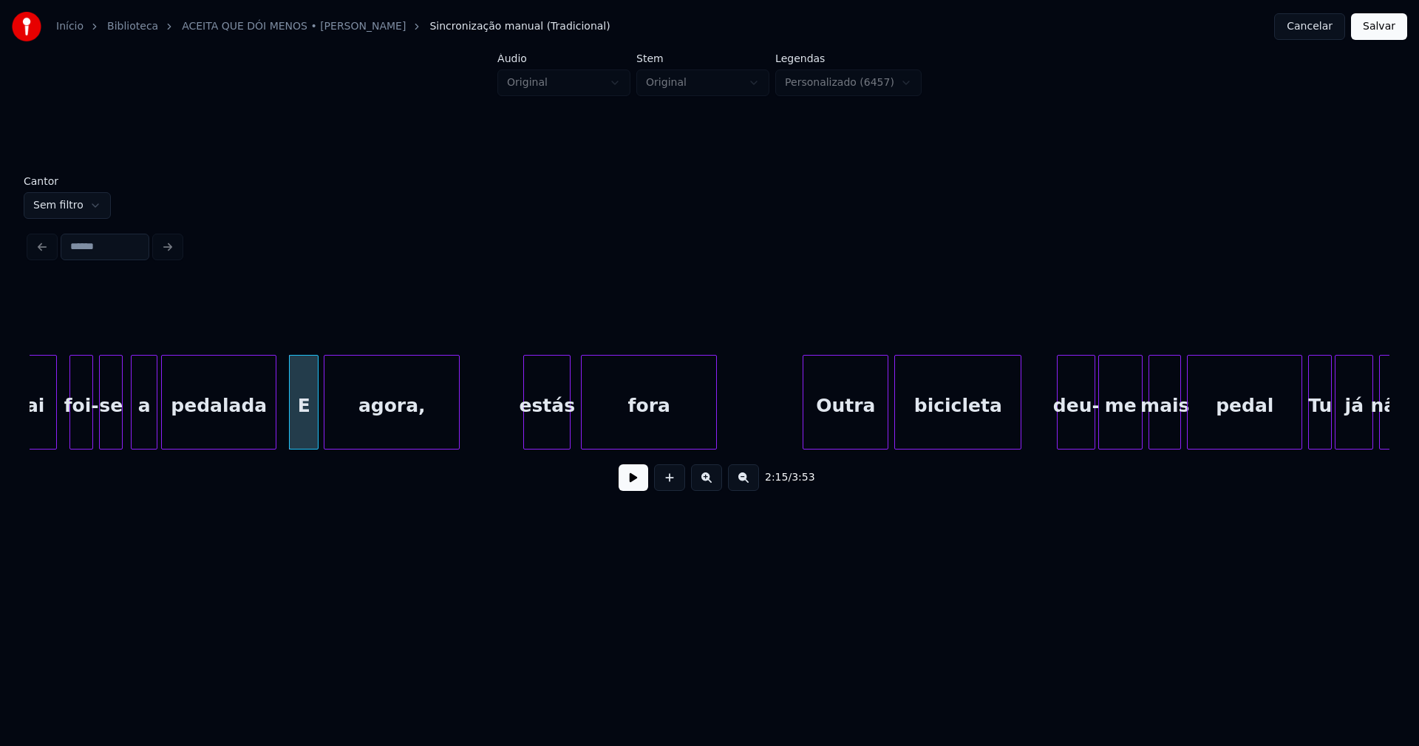
click at [545, 425] on div "estás" at bounding box center [547, 405] width 46 height 101
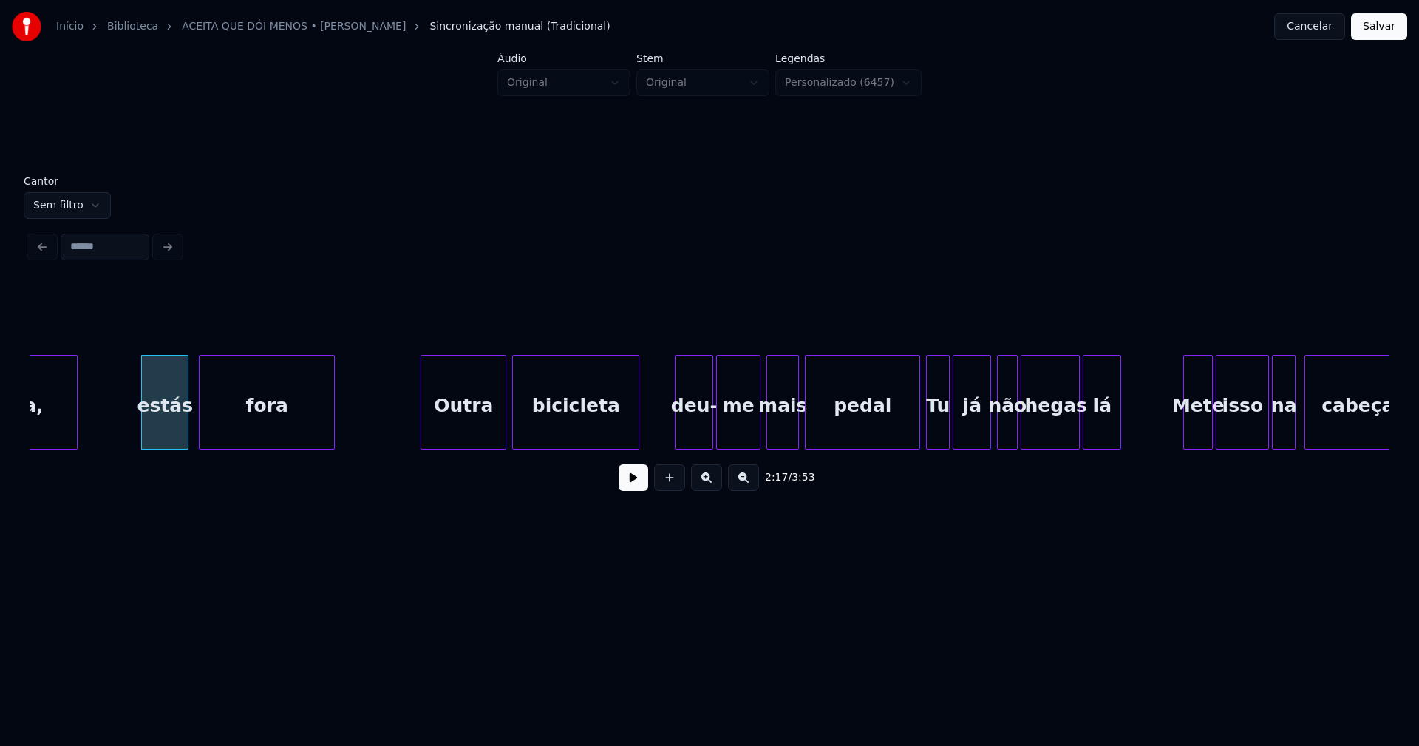
scroll to position [0, 20195]
click at [473, 426] on div "Outra" at bounding box center [457, 405] width 84 height 101
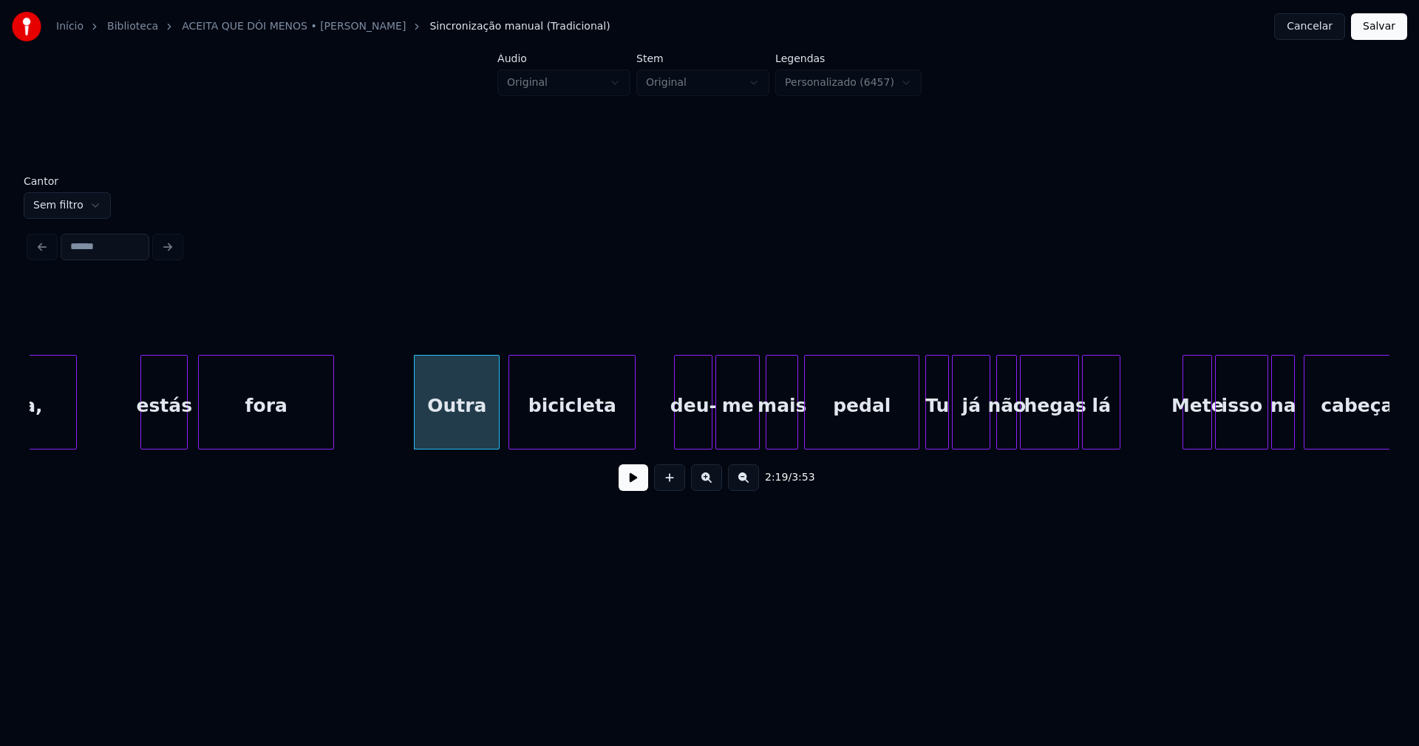
click at [605, 429] on div "bicicleta" at bounding box center [572, 405] width 126 height 101
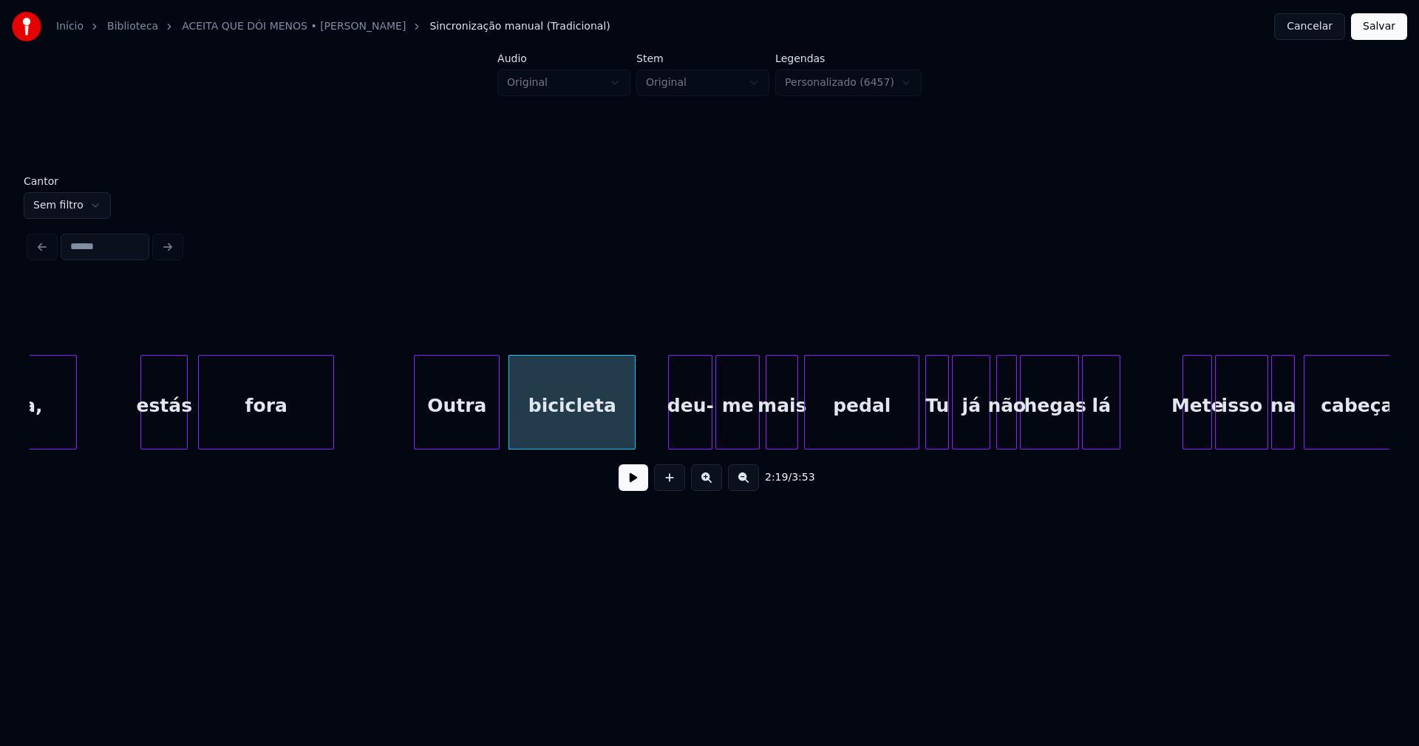
click at [671, 430] on div at bounding box center [671, 401] width 4 height 93
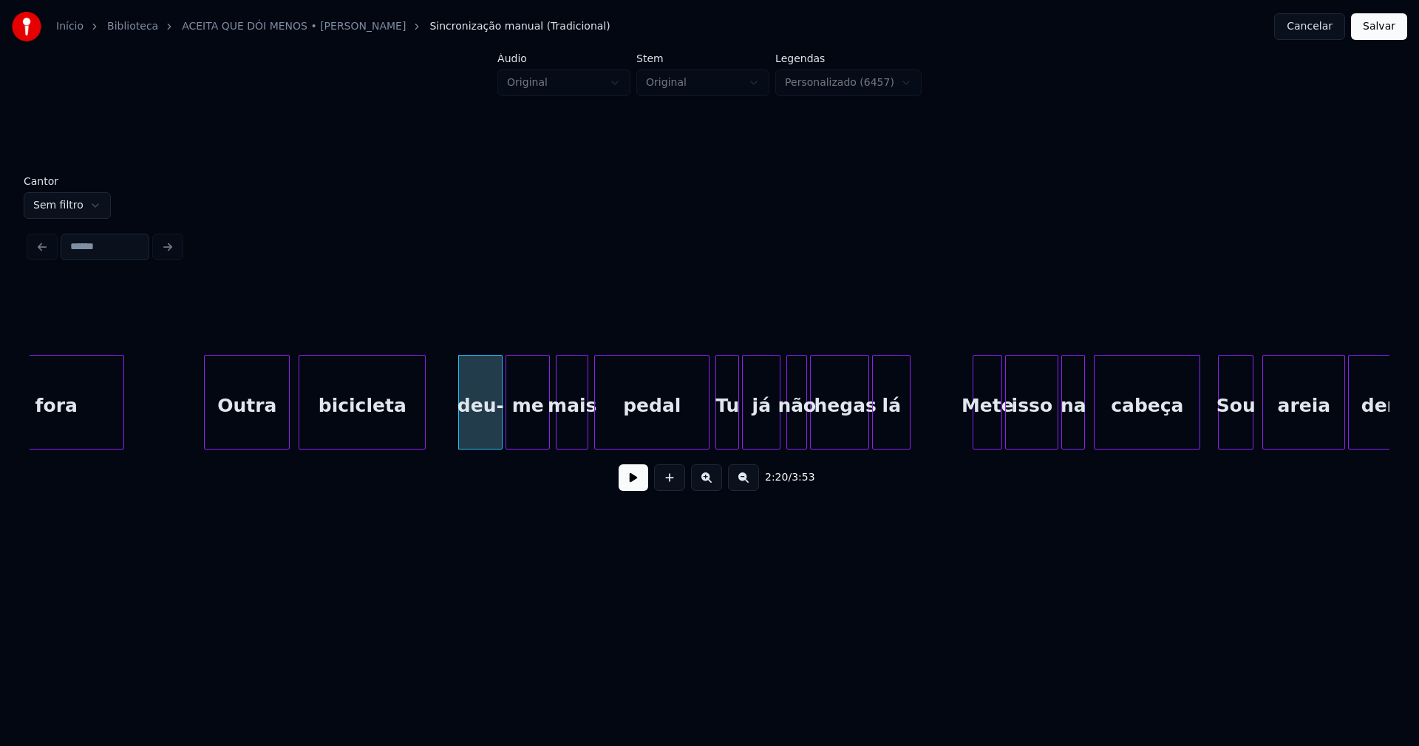
scroll to position [0, 20443]
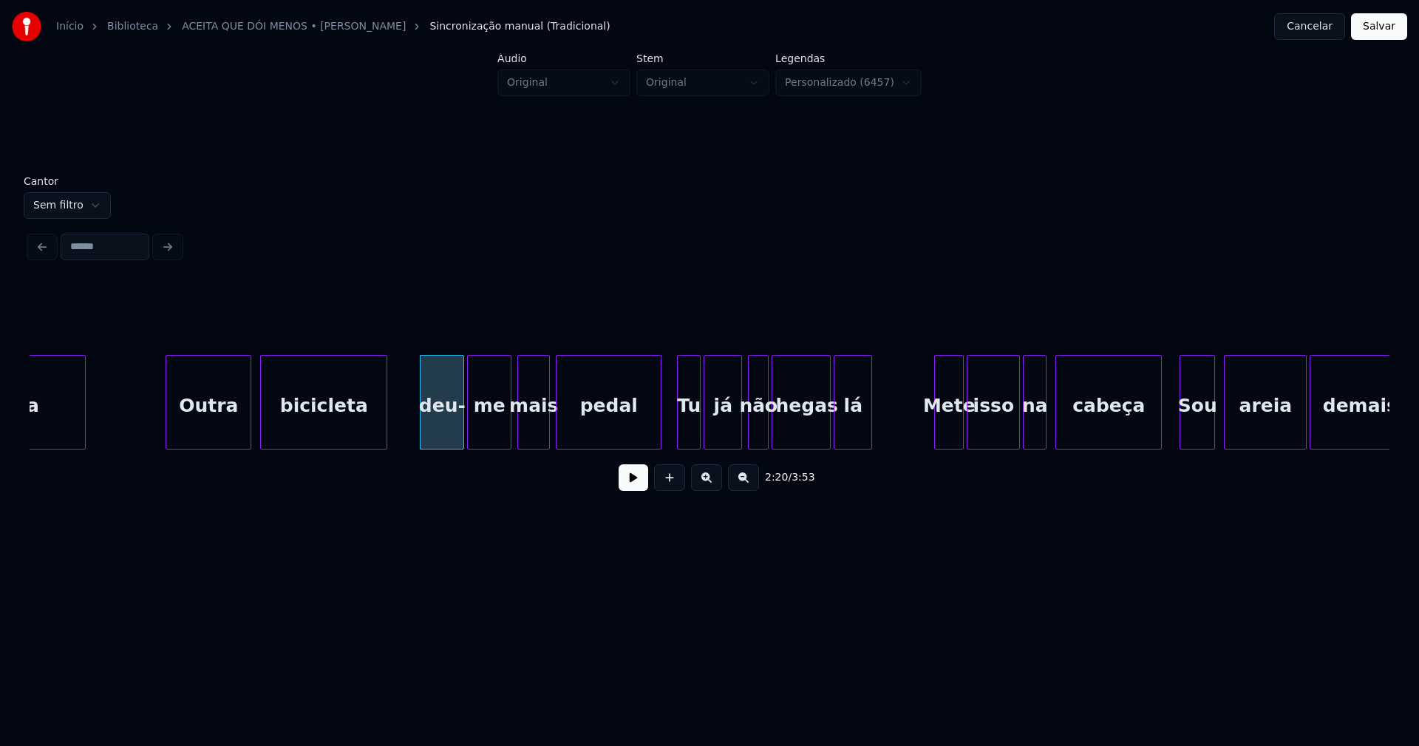
click at [660, 436] on div at bounding box center [658, 401] width 4 height 93
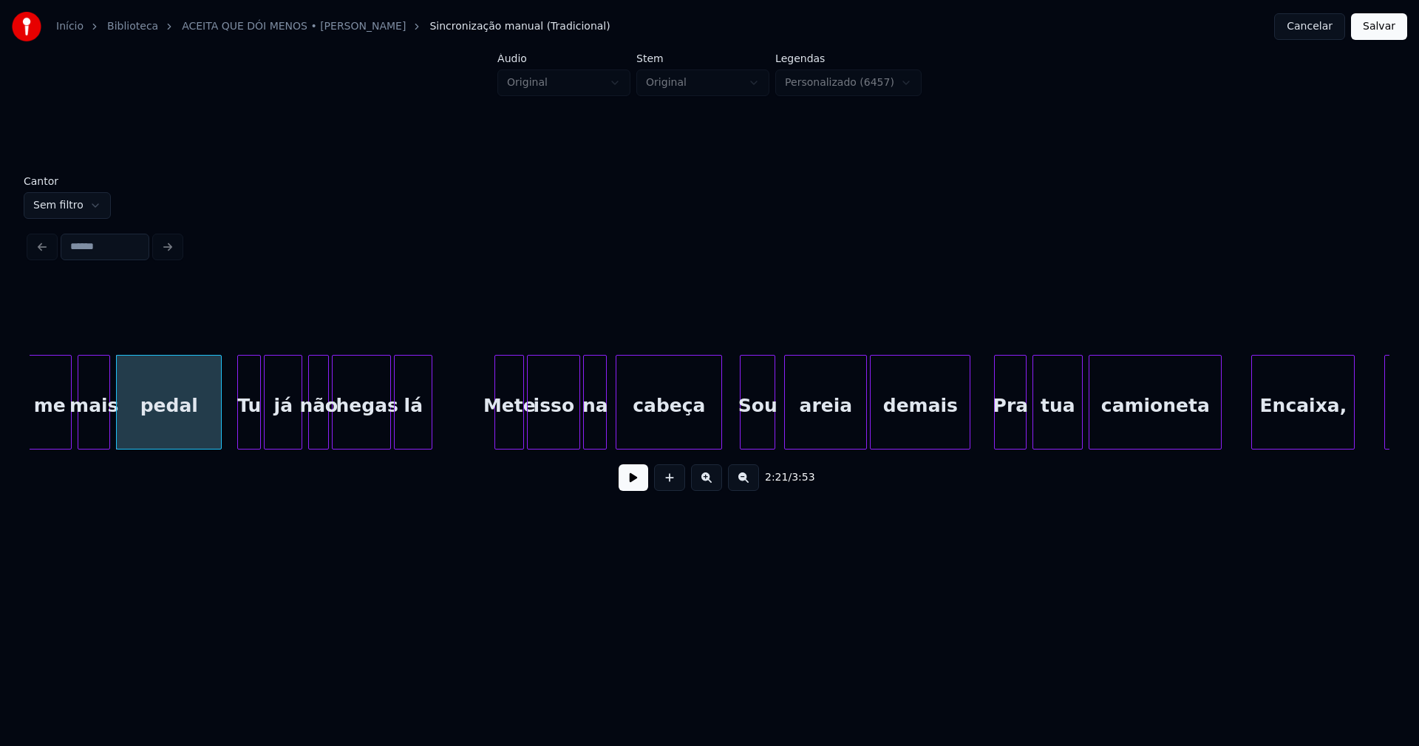
scroll to position [0, 20902]
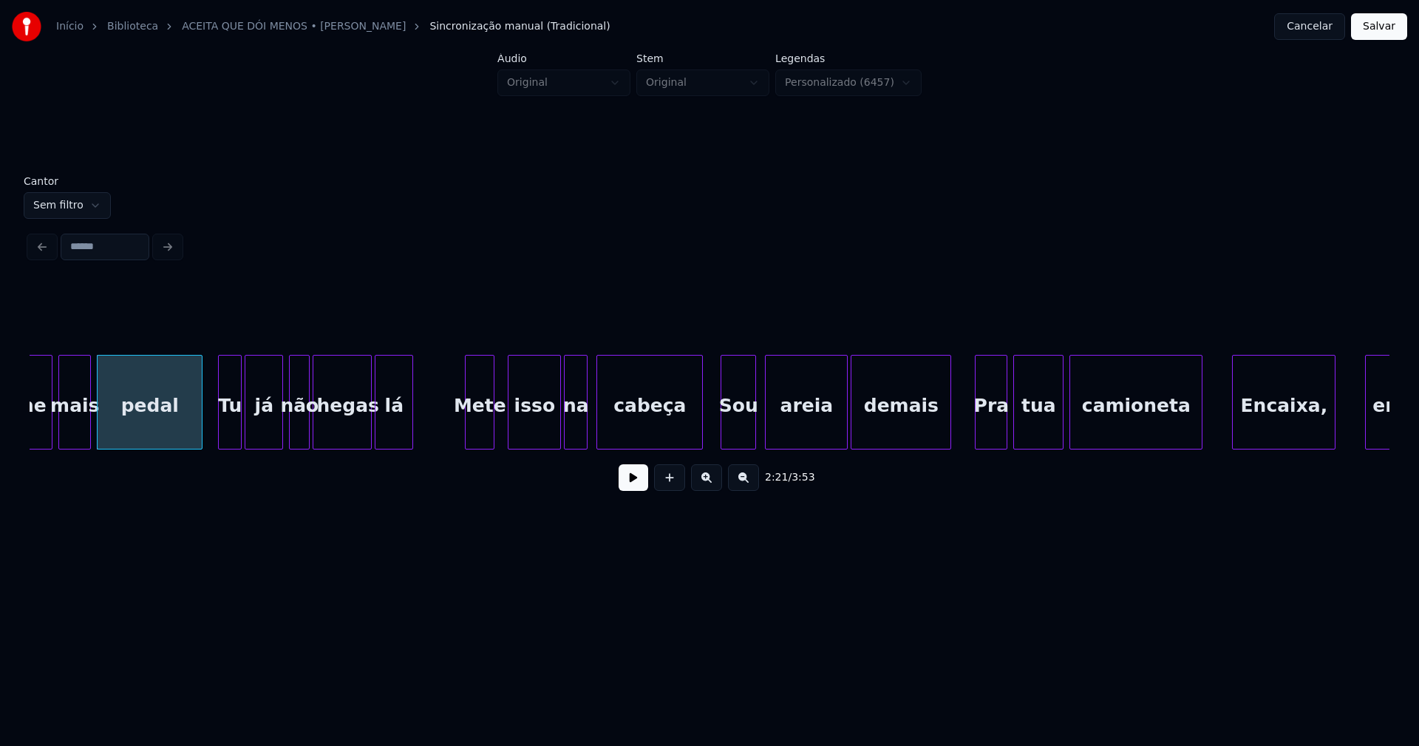
click at [476, 440] on div "Mete" at bounding box center [480, 405] width 28 height 101
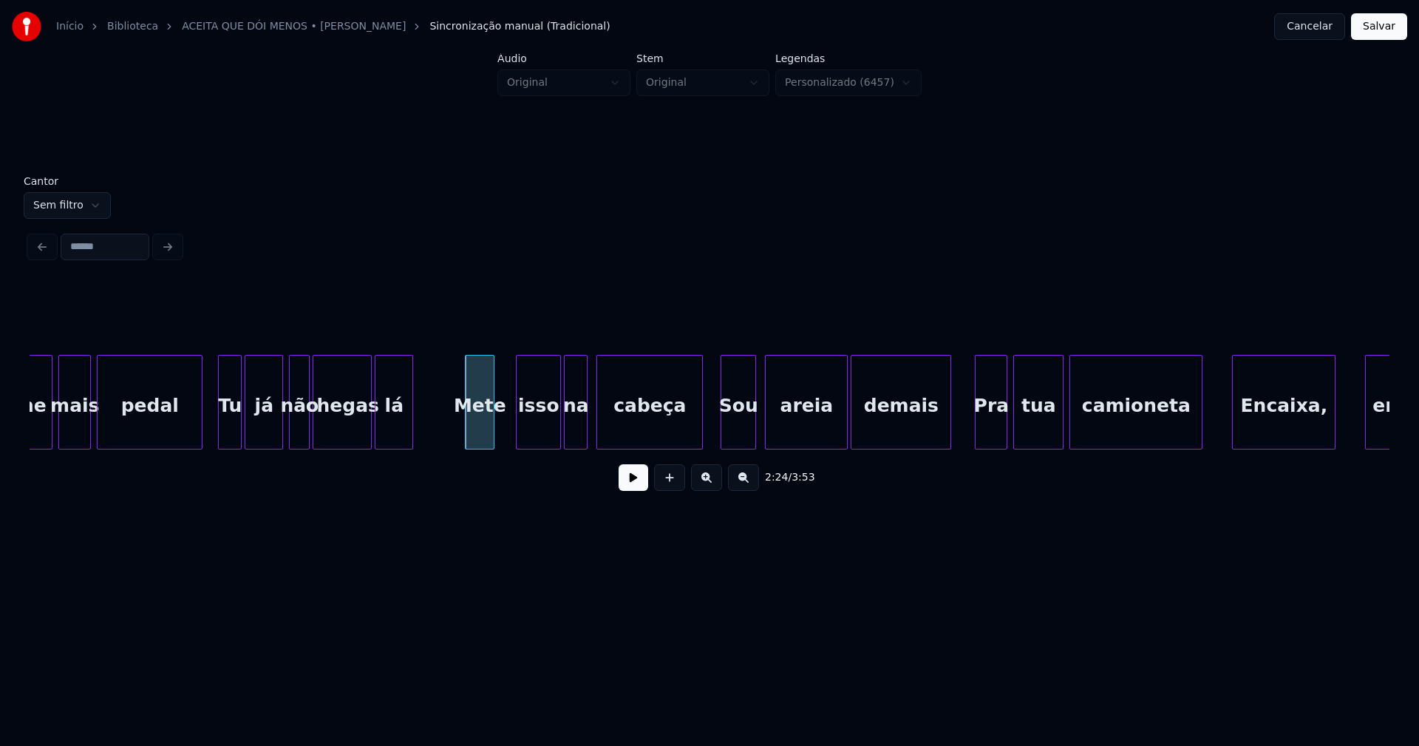
click at [520, 419] on div at bounding box center [519, 401] width 4 height 93
click at [508, 418] on div at bounding box center [510, 401] width 4 height 93
click at [556, 429] on div at bounding box center [555, 401] width 4 height 93
click at [568, 435] on div "na" at bounding box center [570, 405] width 22 height 101
click at [632, 424] on div "cabeça" at bounding box center [643, 405] width 105 height 101
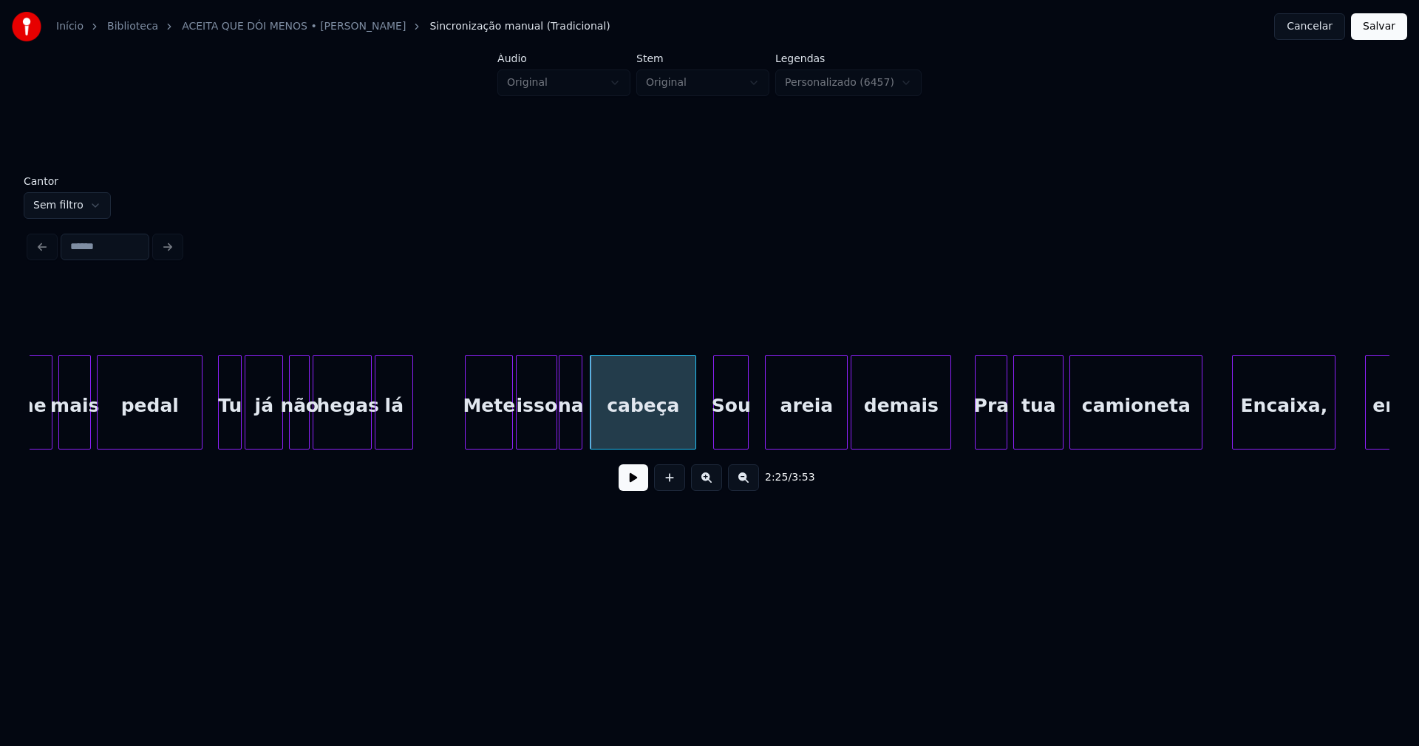
click at [734, 438] on div "Sou" at bounding box center [731, 405] width 34 height 101
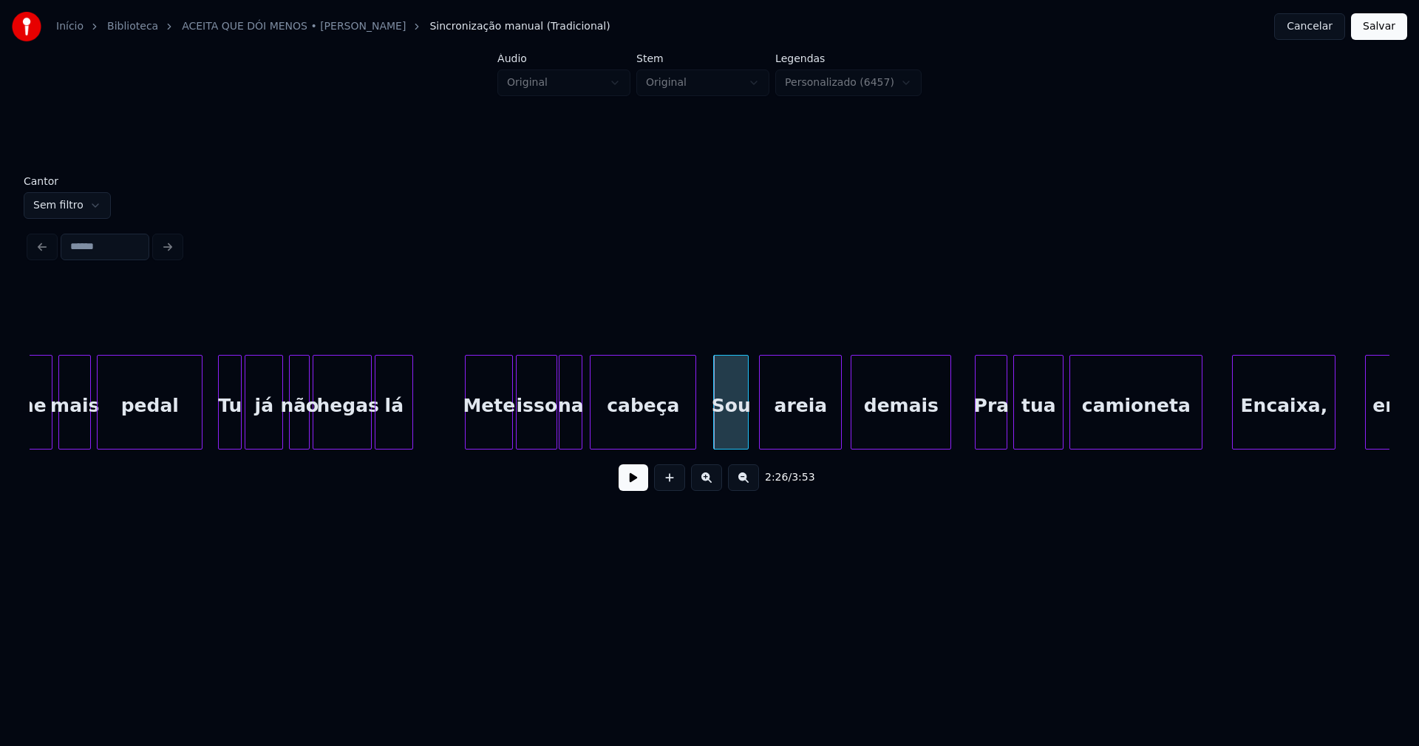
click at [800, 436] on div "areia" at bounding box center [800, 405] width 81 height 101
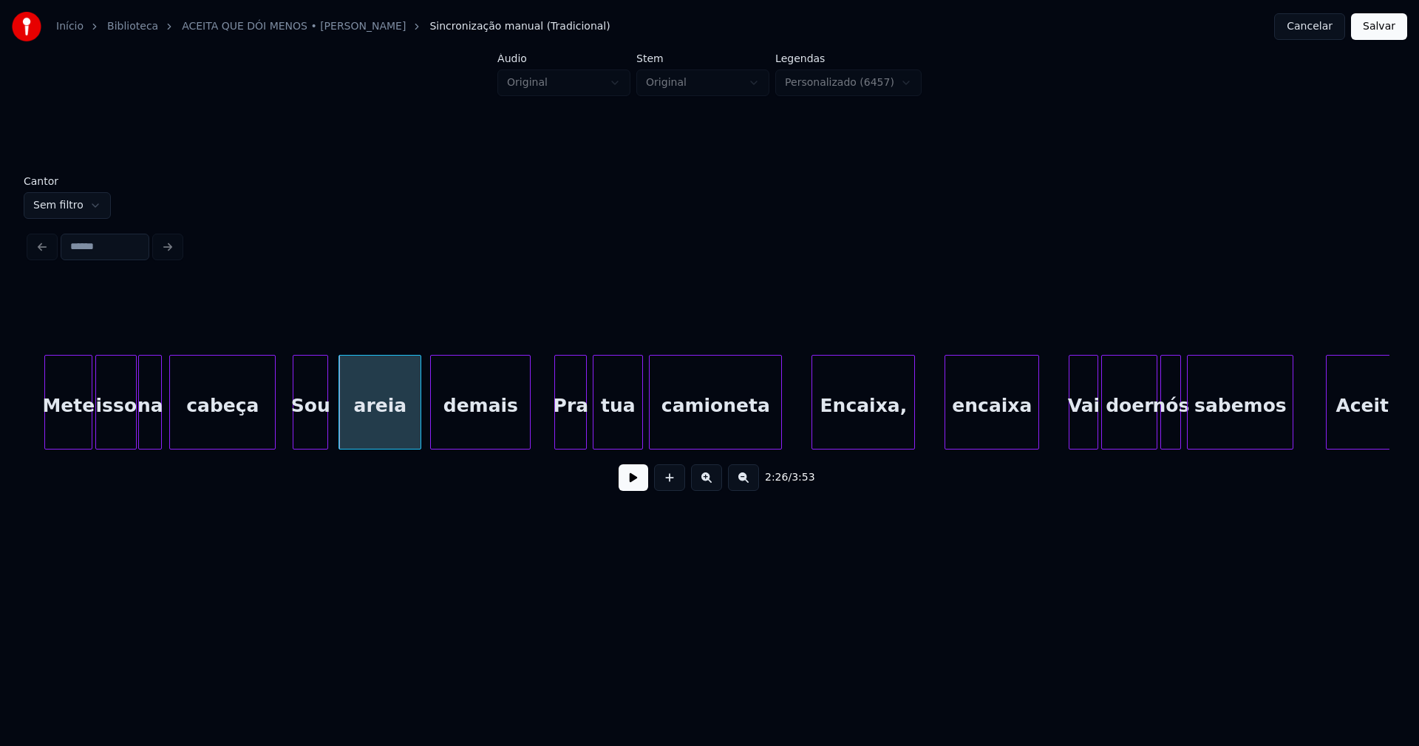
scroll to position [0, 21438]
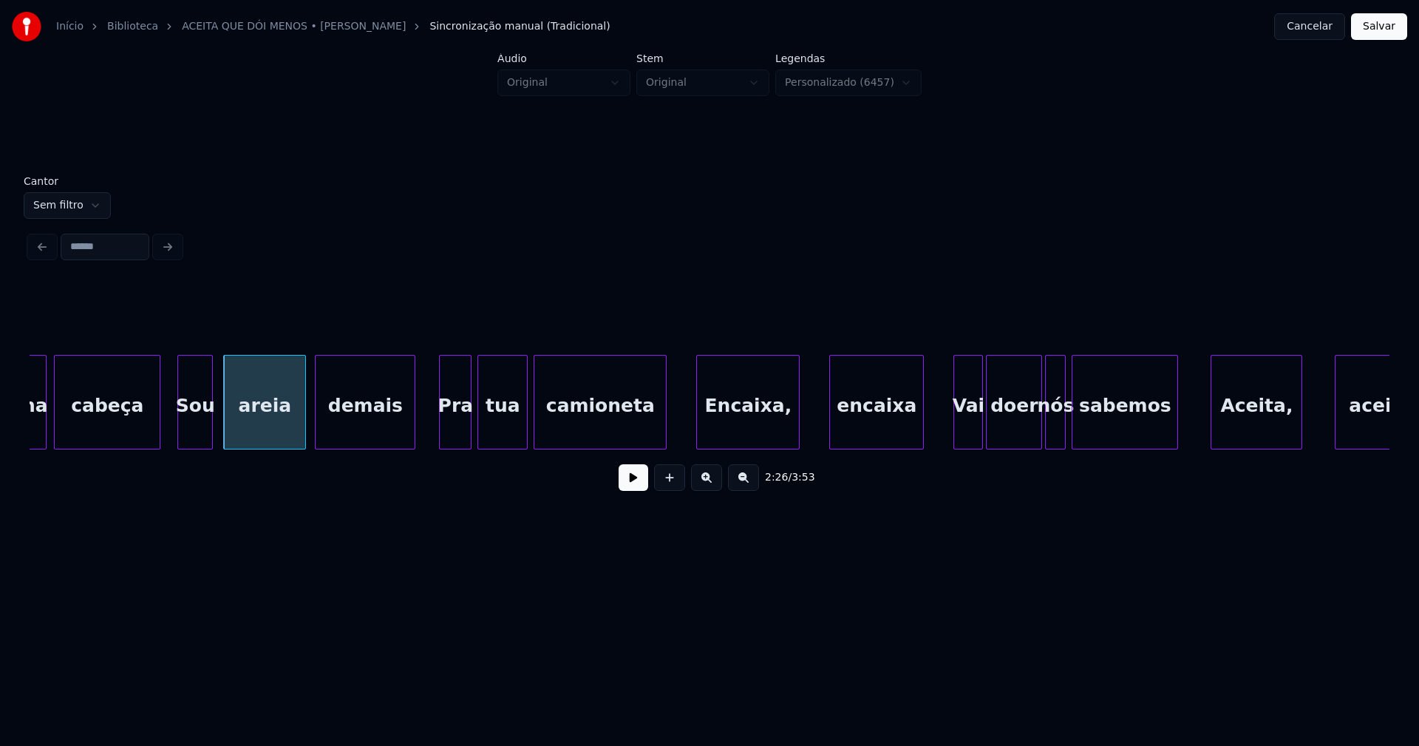
click at [744, 423] on div "Encaixa," at bounding box center [748, 405] width 102 height 101
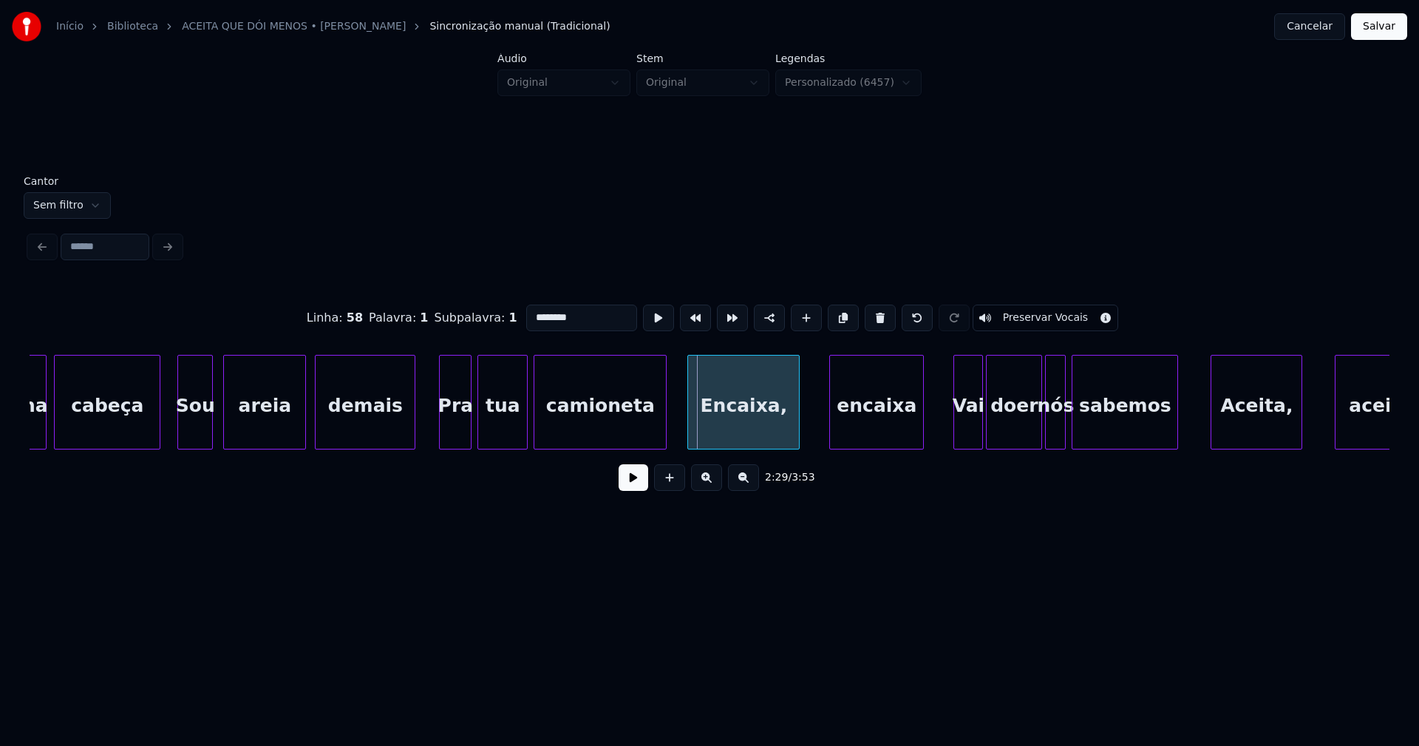
click at [692, 438] on div at bounding box center [690, 401] width 4 height 93
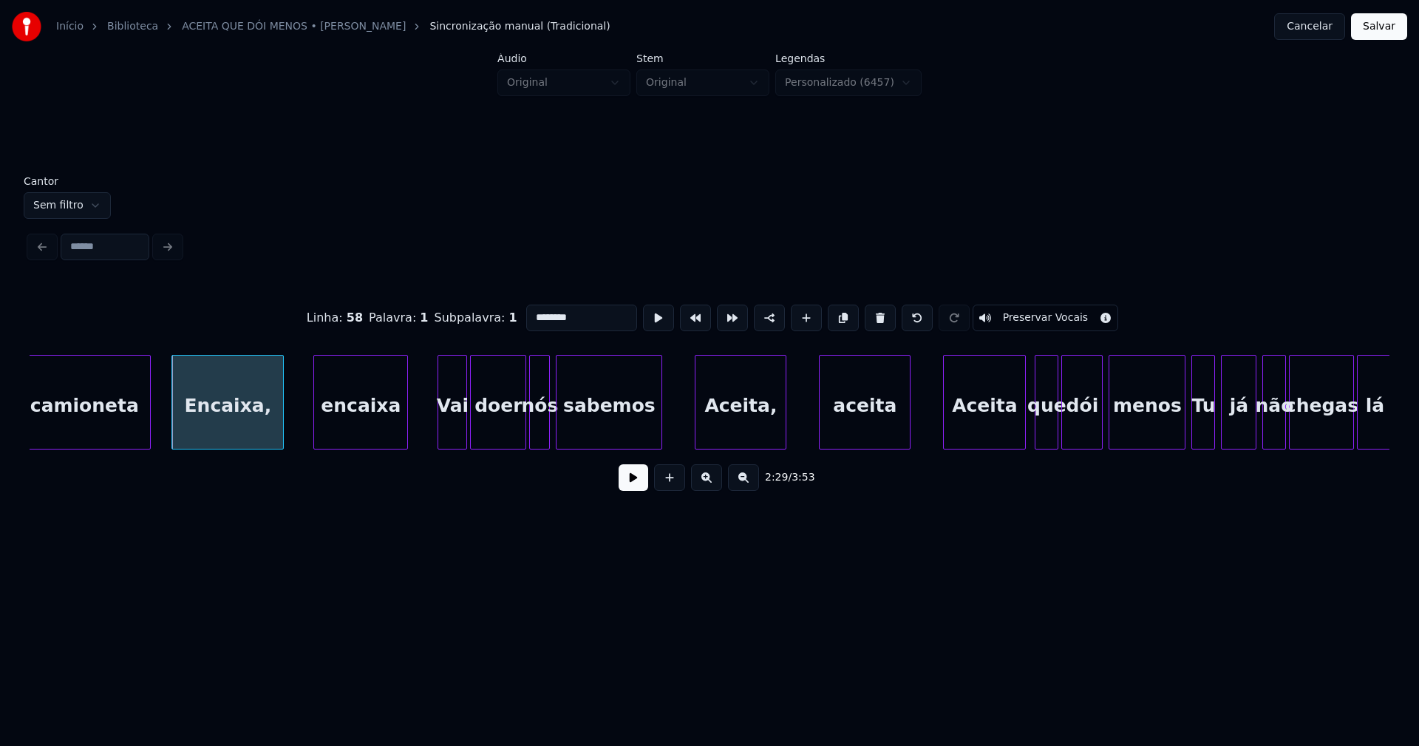
scroll to position [0, 21973]
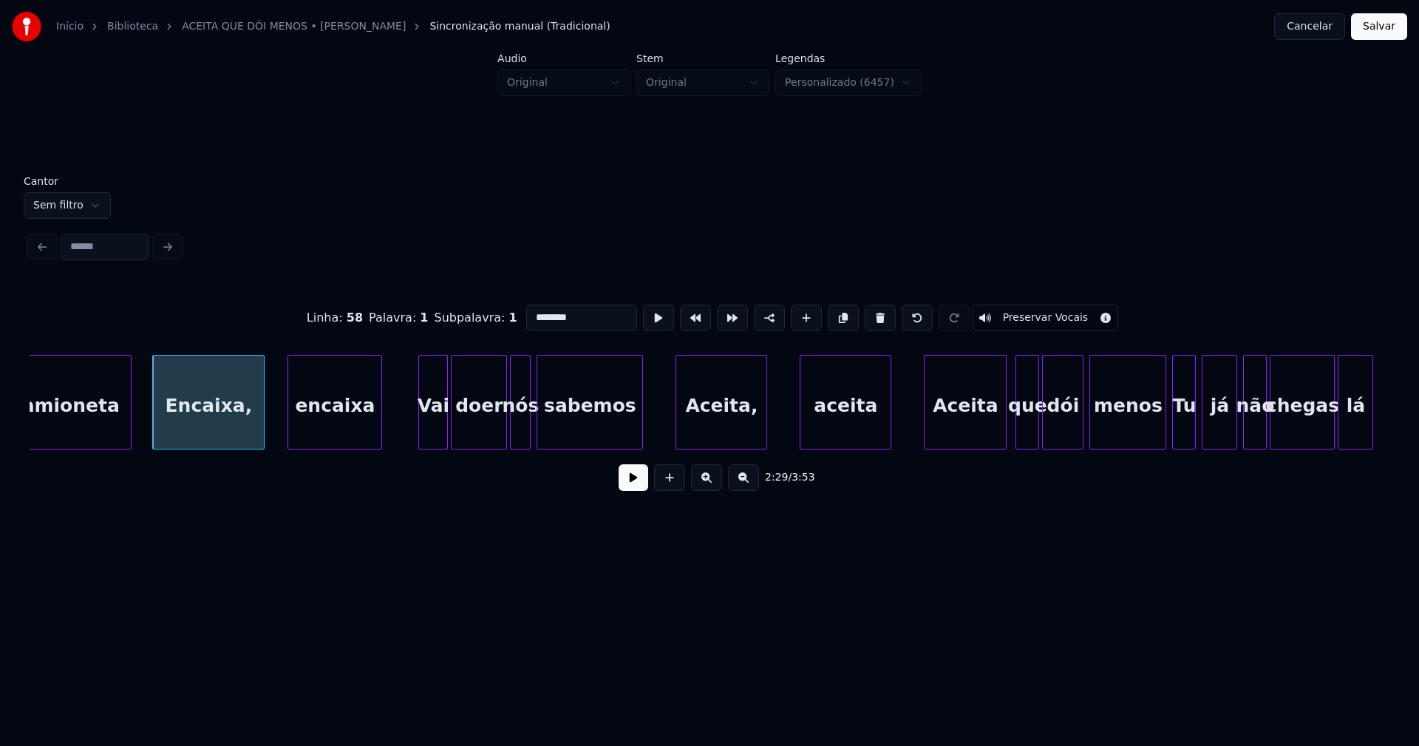
click at [333, 419] on div "encaixa" at bounding box center [334, 405] width 93 height 101
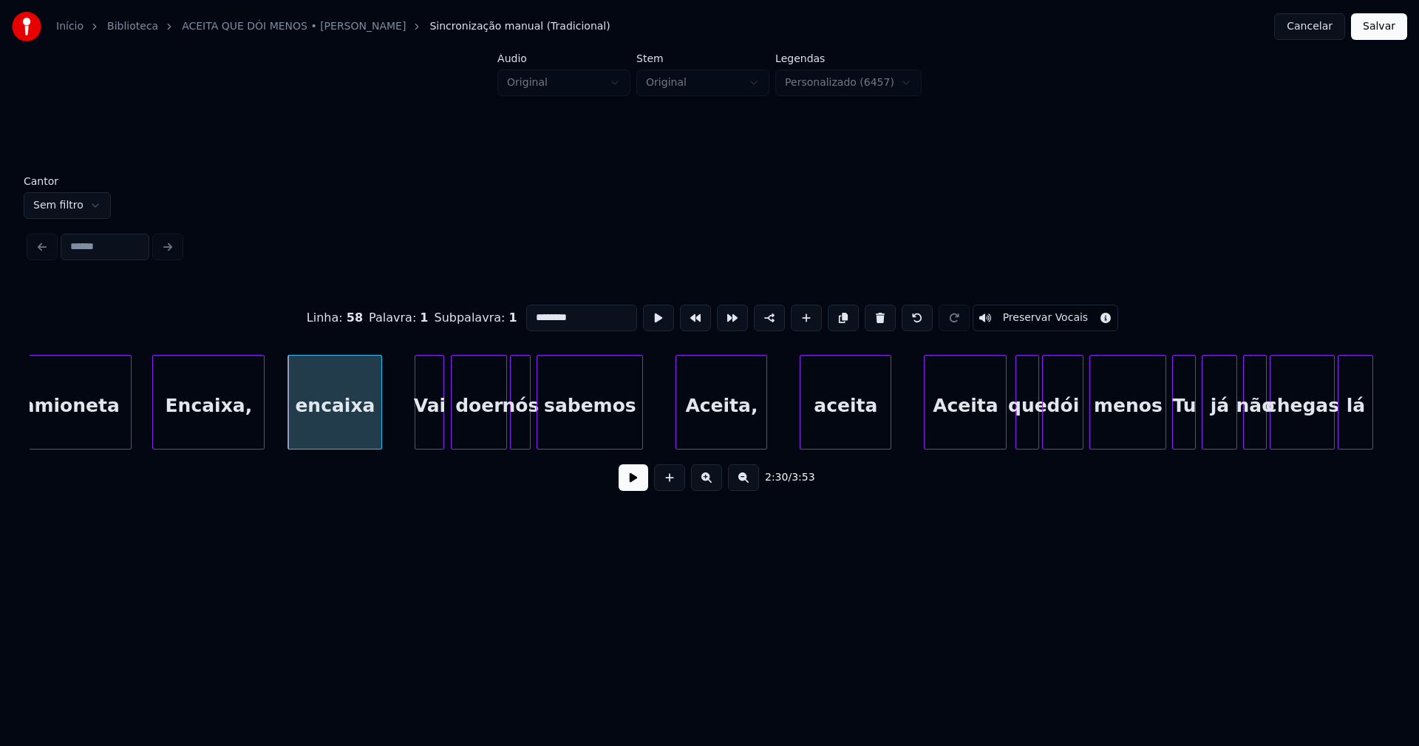
click at [425, 429] on div "Vai" at bounding box center [429, 405] width 28 height 101
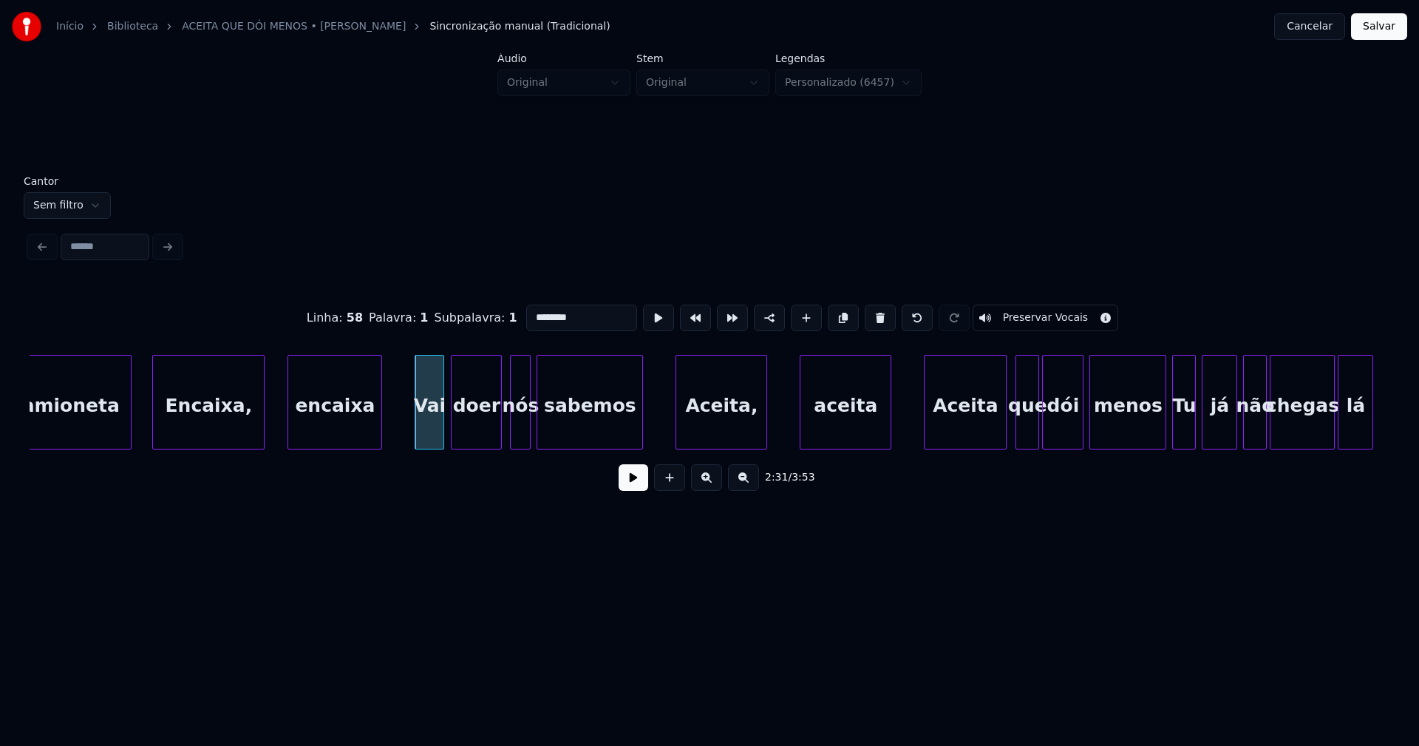
click at [499, 435] on div at bounding box center [499, 401] width 4 height 93
click at [511, 438] on div "nós" at bounding box center [513, 405] width 19 height 101
click at [531, 436] on div at bounding box center [533, 401] width 4 height 93
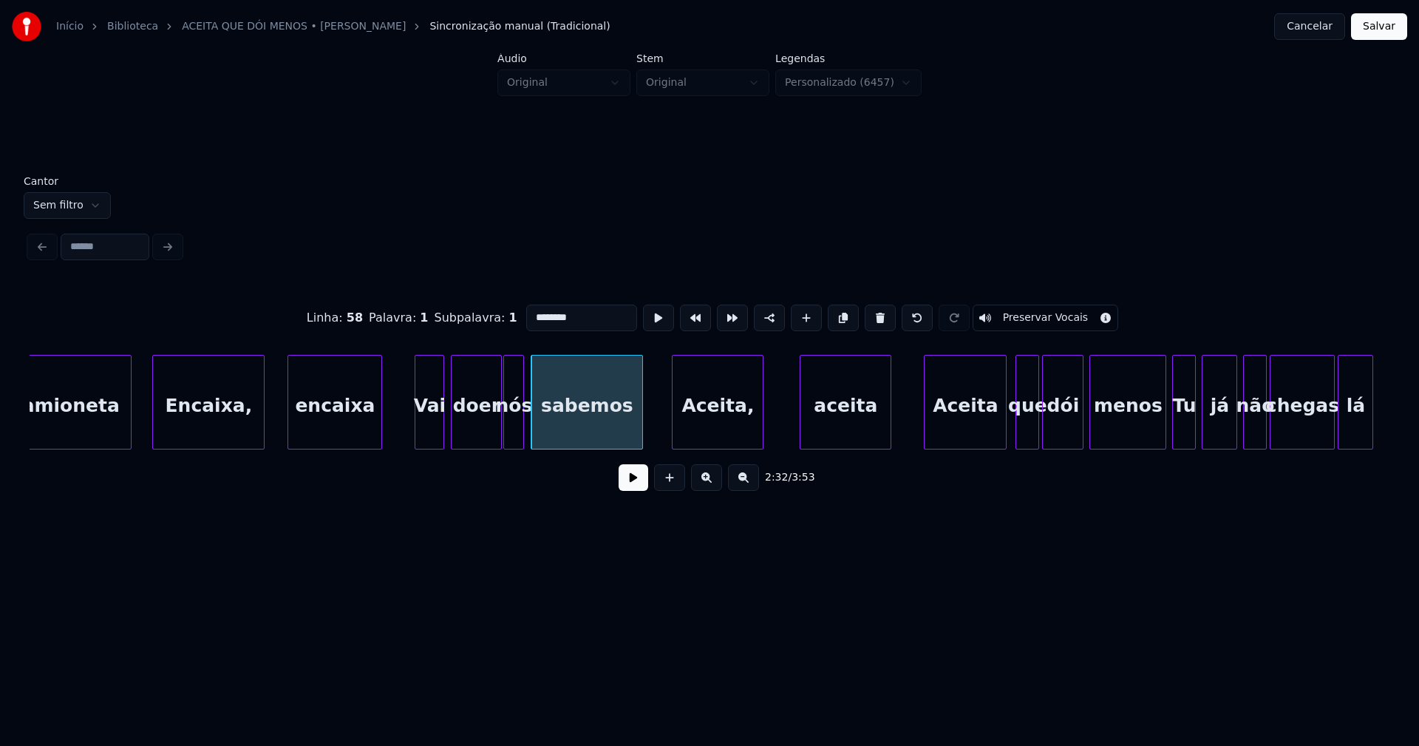
click at [743, 440] on div "Aceita," at bounding box center [718, 405] width 90 height 101
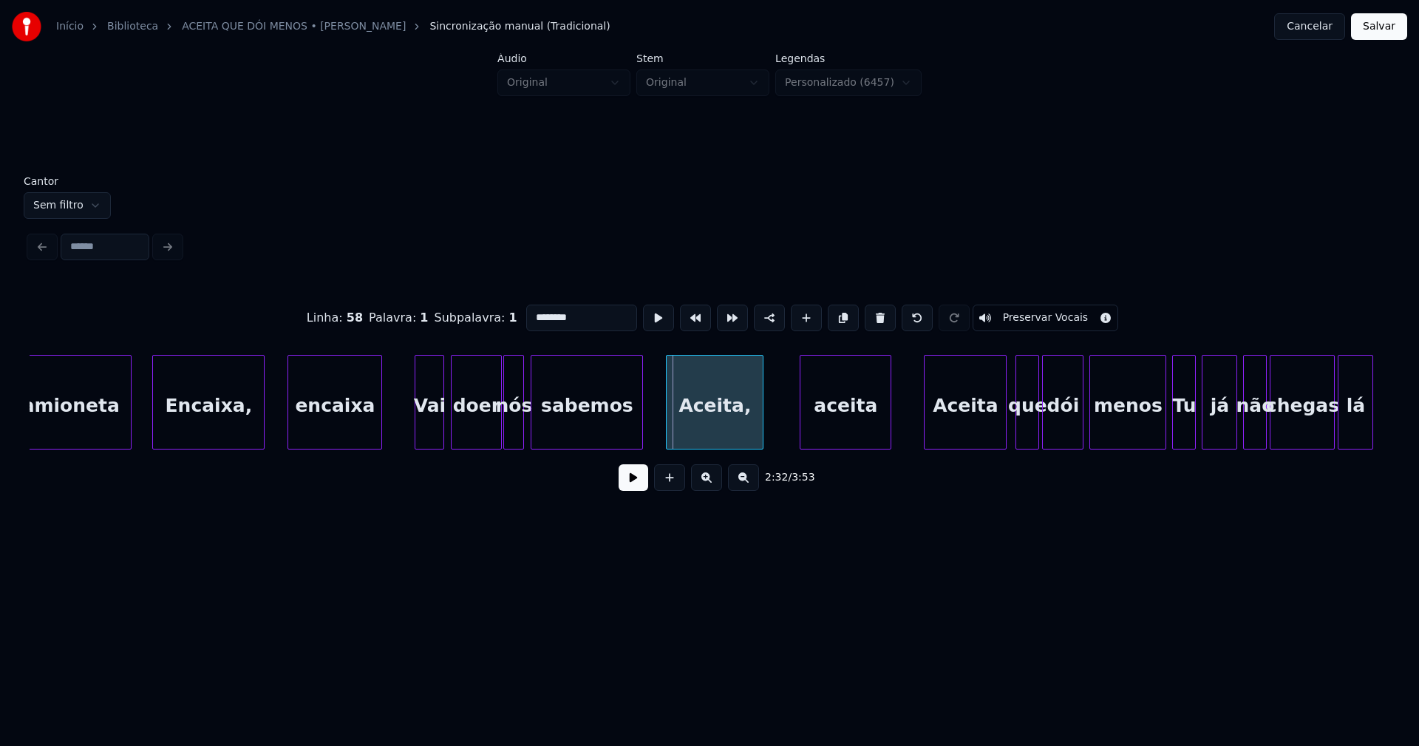
click at [667, 432] on div at bounding box center [669, 401] width 4 height 93
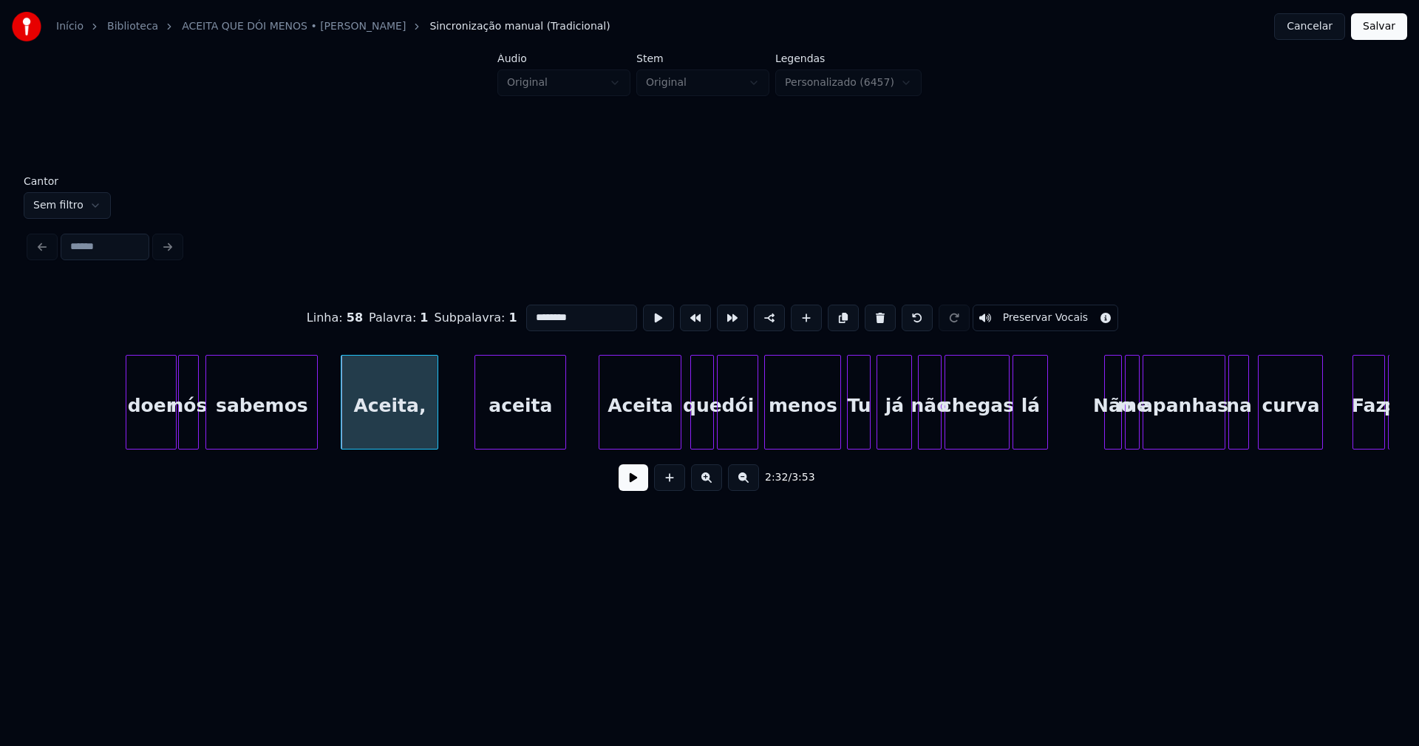
scroll to position [0, 22412]
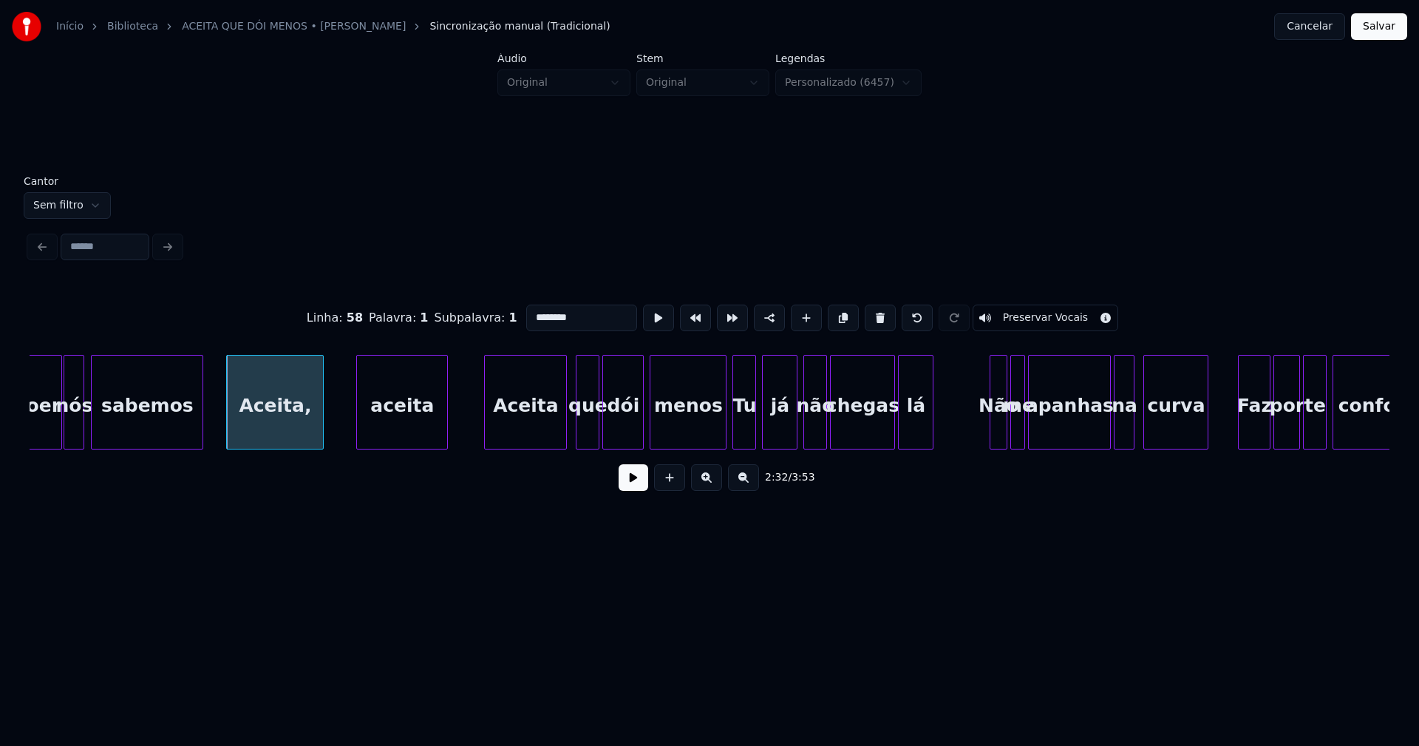
click at [392, 425] on div "aceita" at bounding box center [402, 405] width 90 height 101
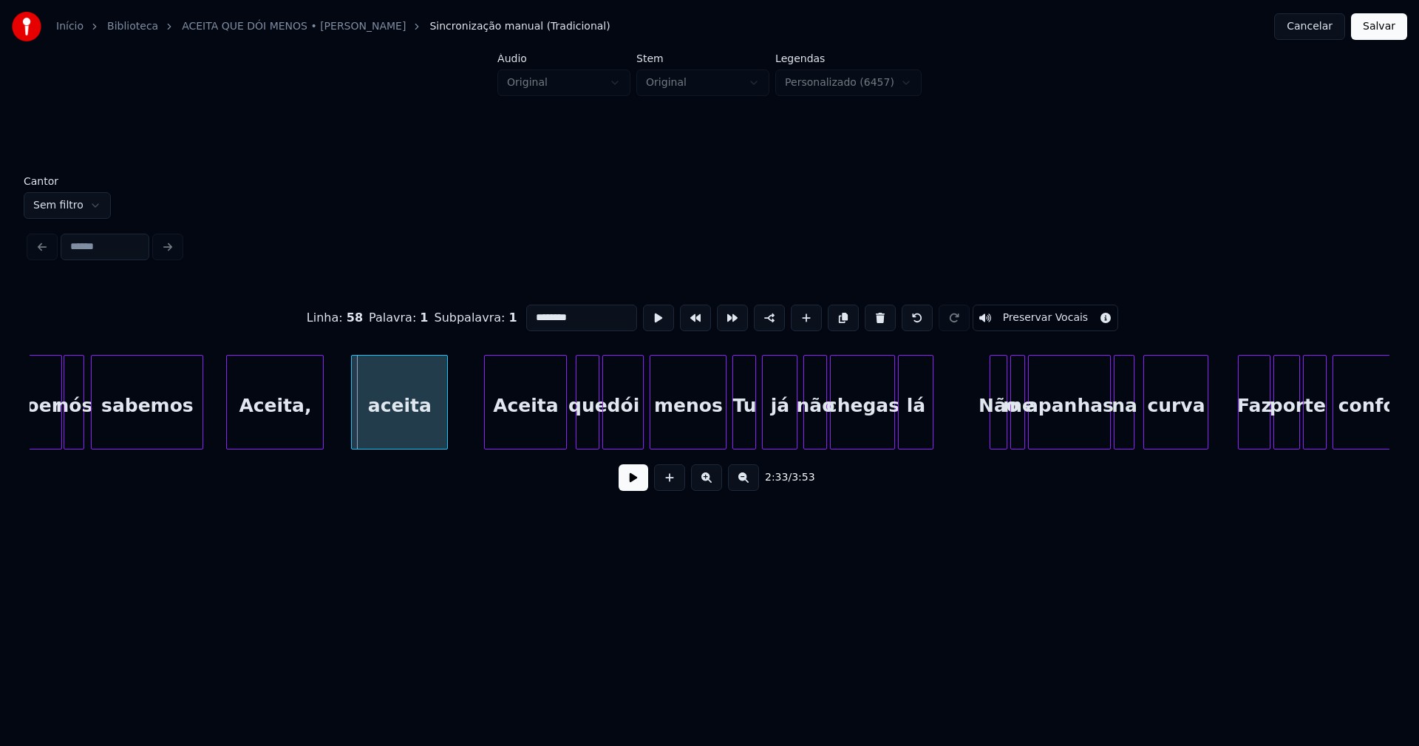
click at [354, 410] on div at bounding box center [354, 401] width 4 height 93
click at [535, 422] on div "Aceita" at bounding box center [519, 405] width 81 height 101
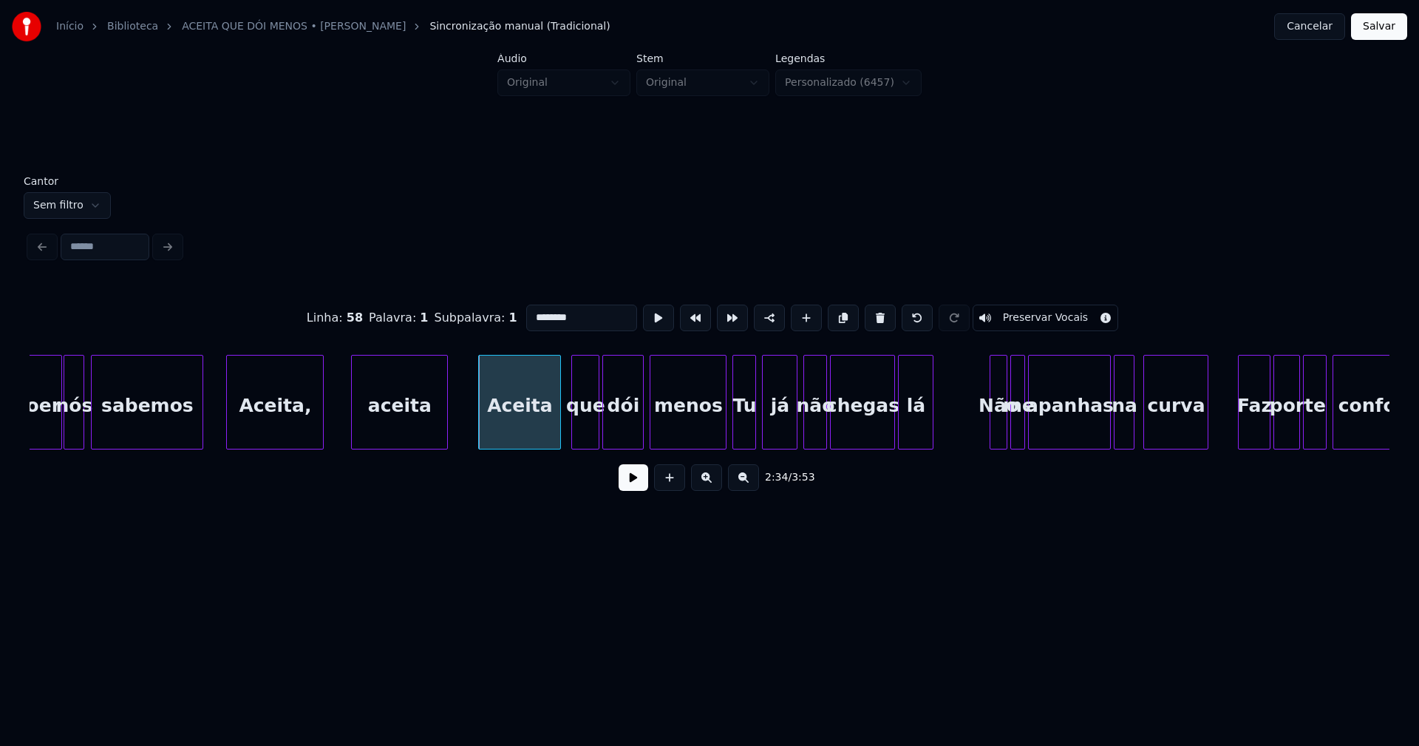
click at [575, 432] on div at bounding box center [574, 401] width 4 height 93
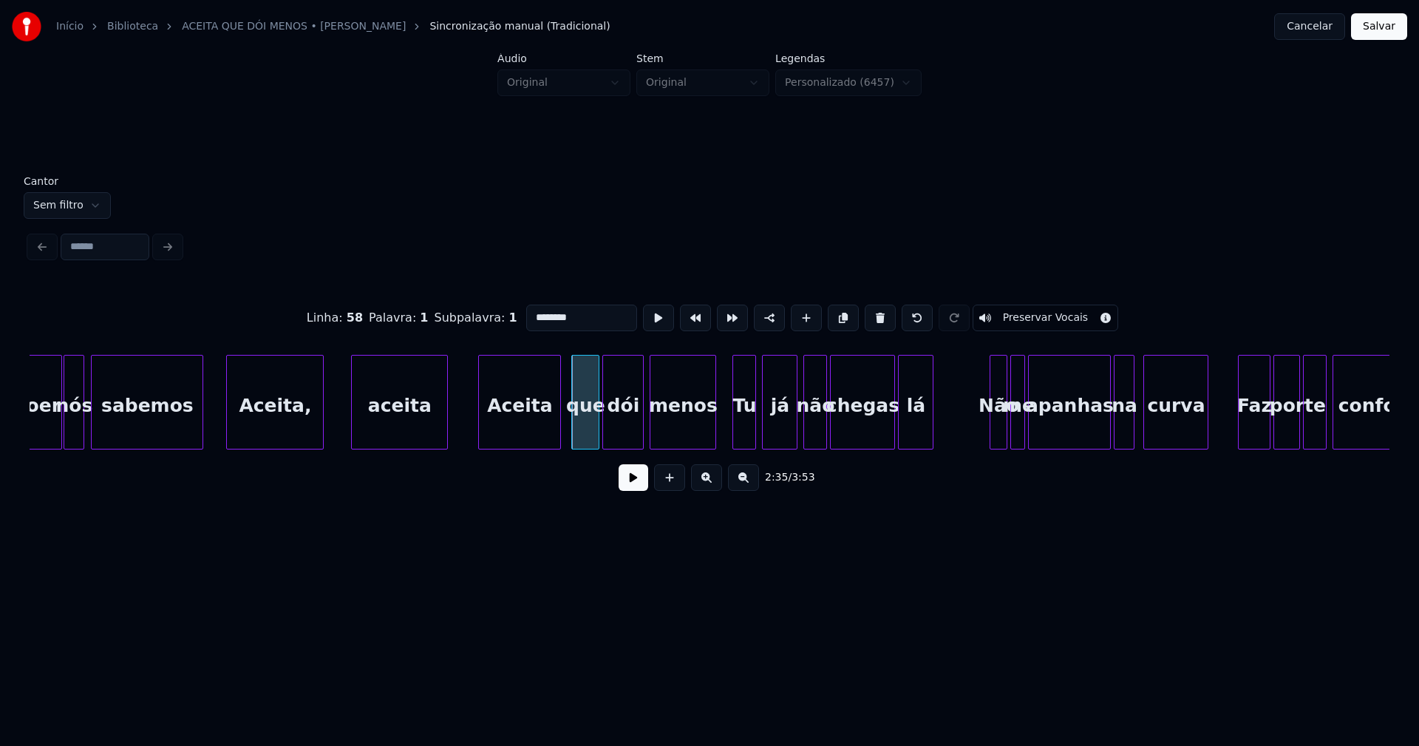
click at [714, 441] on div at bounding box center [713, 401] width 4 height 93
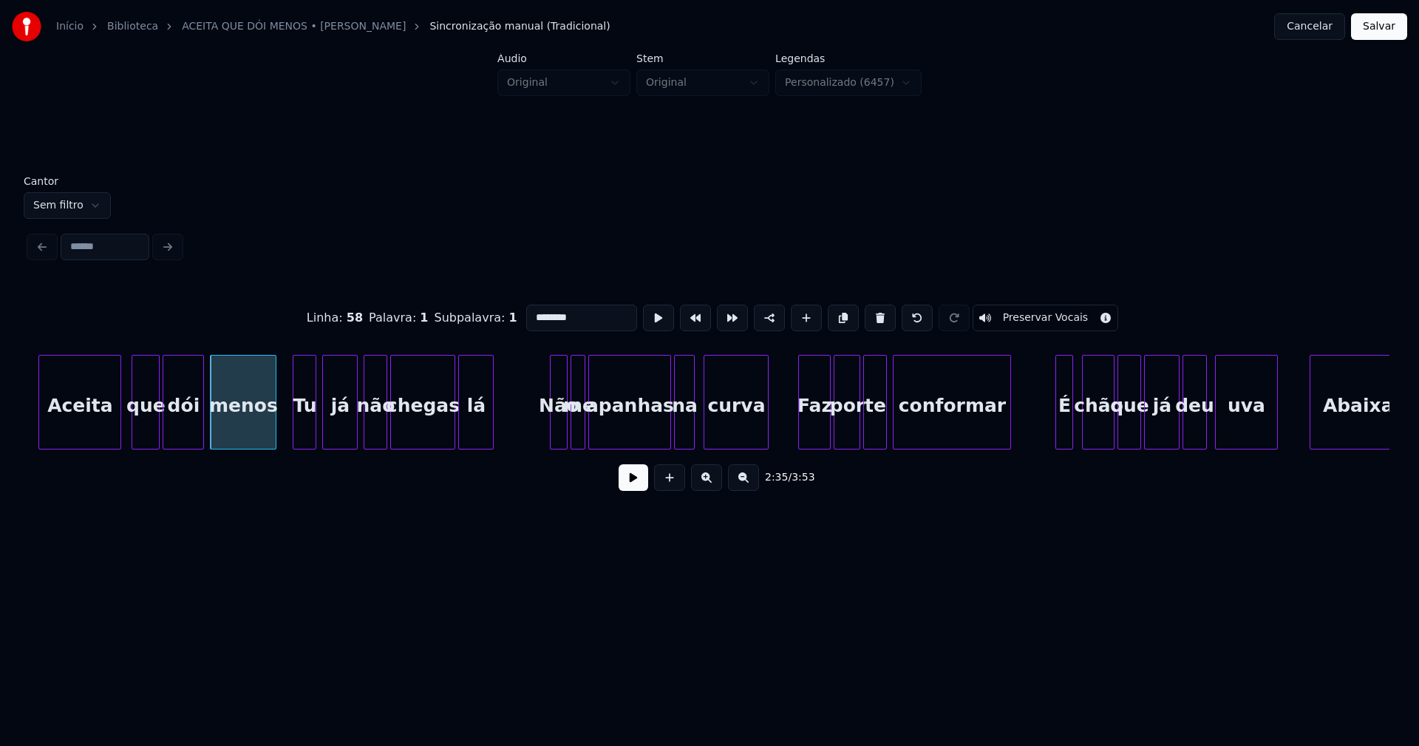
scroll to position [0, 22891]
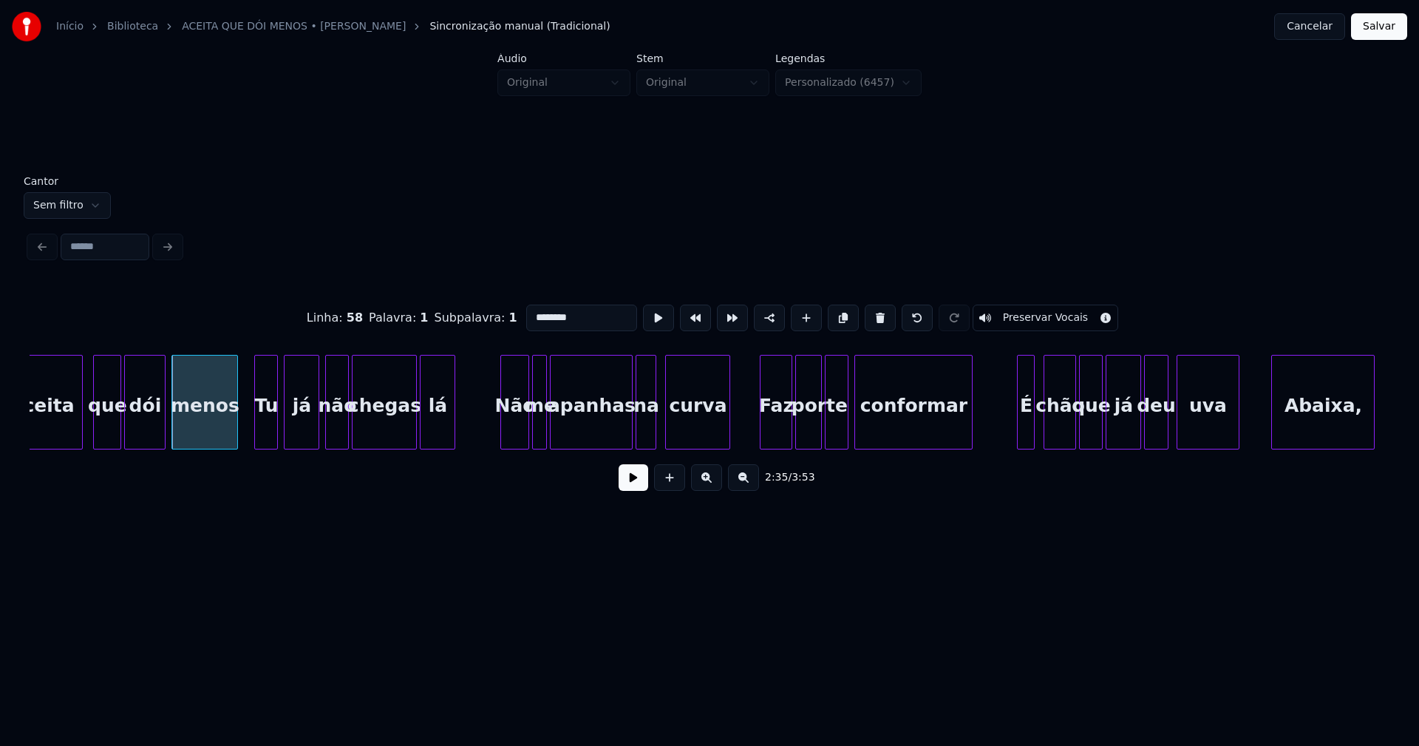
click at [503, 423] on div at bounding box center [503, 401] width 4 height 93
click at [566, 422] on div at bounding box center [566, 401] width 4 height 93
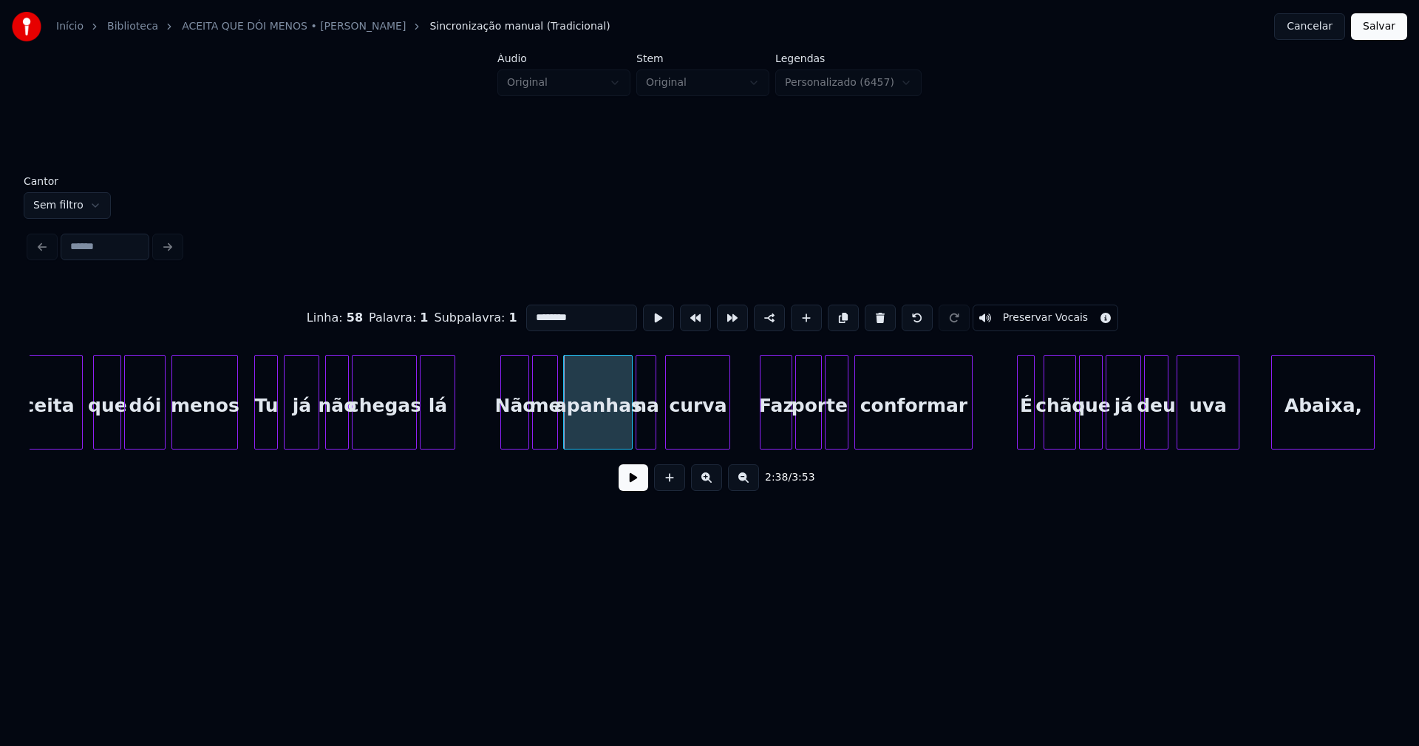
click at [557, 423] on div at bounding box center [555, 401] width 4 height 93
click at [625, 440] on div at bounding box center [624, 401] width 4 height 93
click at [641, 436] on div "na" at bounding box center [639, 405] width 19 height 101
click at [772, 440] on div "Faz" at bounding box center [773, 405] width 31 height 101
click at [808, 431] on div "por" at bounding box center [806, 405] width 25 height 101
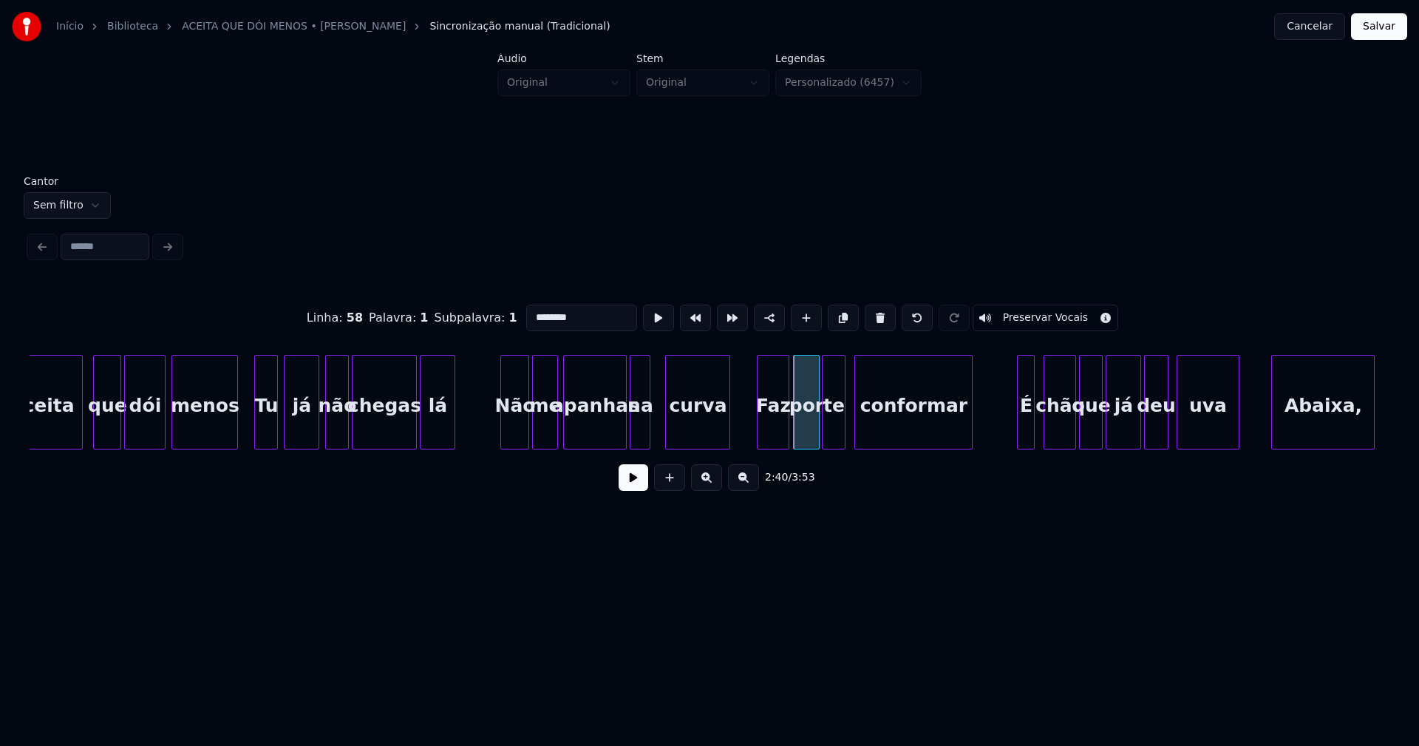
click at [835, 434] on div "te" at bounding box center [834, 405] width 22 height 101
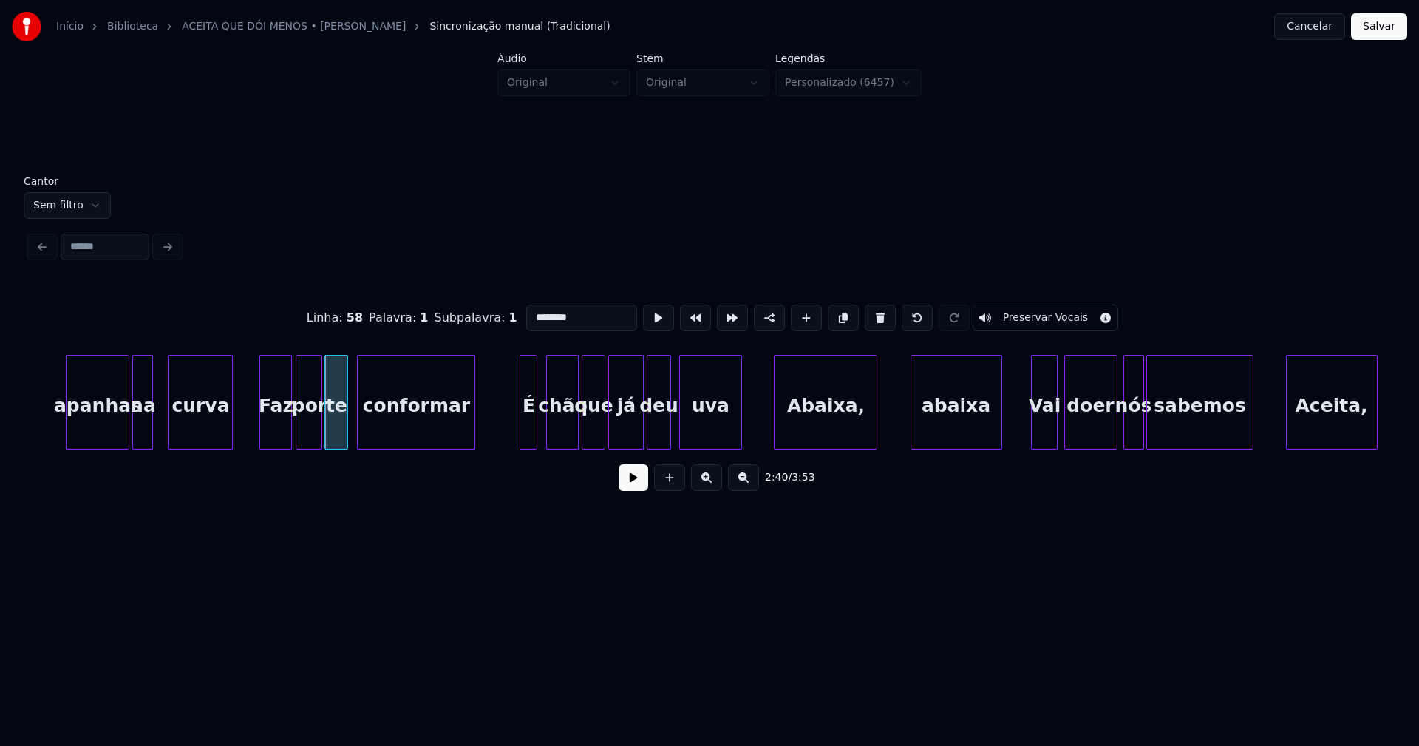
scroll to position [0, 23464]
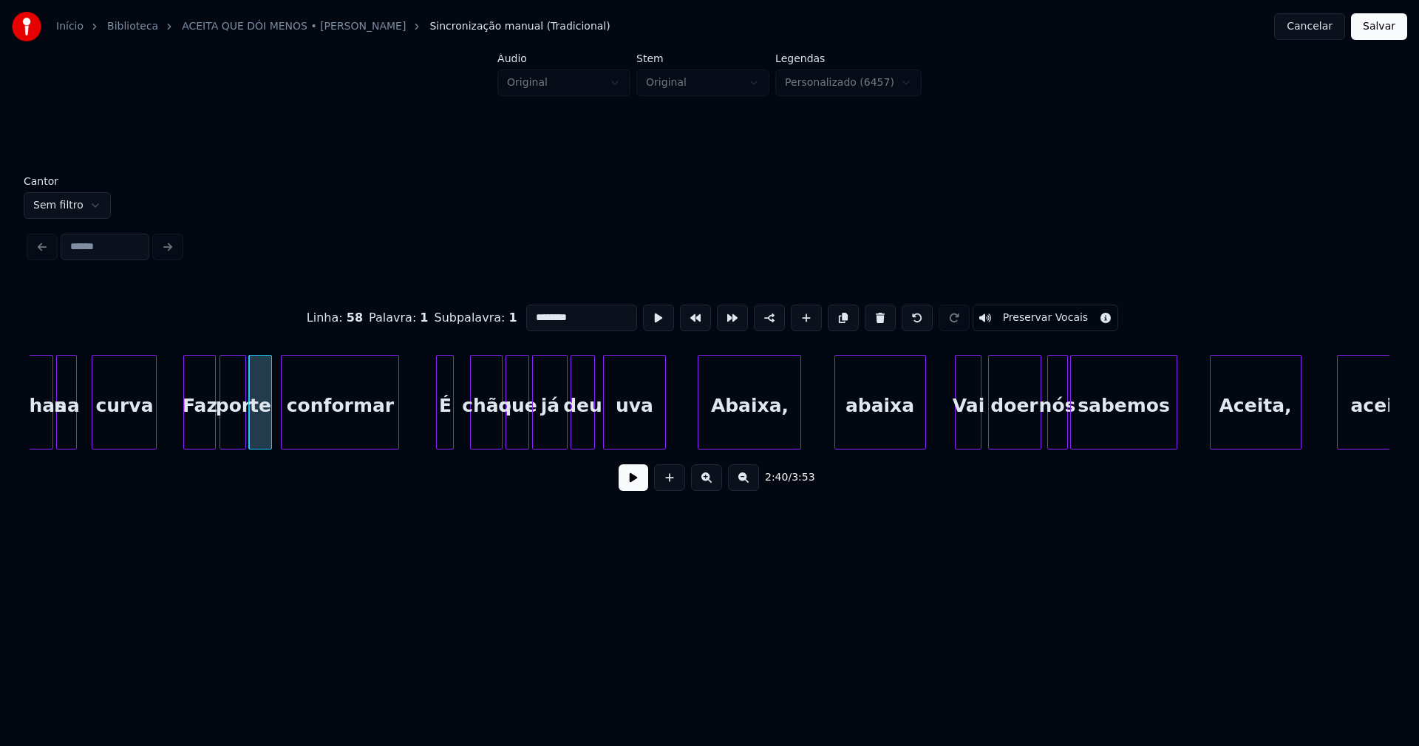
click at [444, 440] on div "É" at bounding box center [445, 405] width 16 height 101
click at [478, 440] on div "chão" at bounding box center [476, 405] width 31 height 101
click at [560, 443] on div "apanhas na curva Faz por te conformar É chão que já deu uva Abaixa, abaixa Vai …" at bounding box center [710, 402] width 1360 height 95
click at [597, 436] on div at bounding box center [595, 401] width 4 height 93
click at [731, 428] on div "Abaixa," at bounding box center [745, 405] width 102 height 101
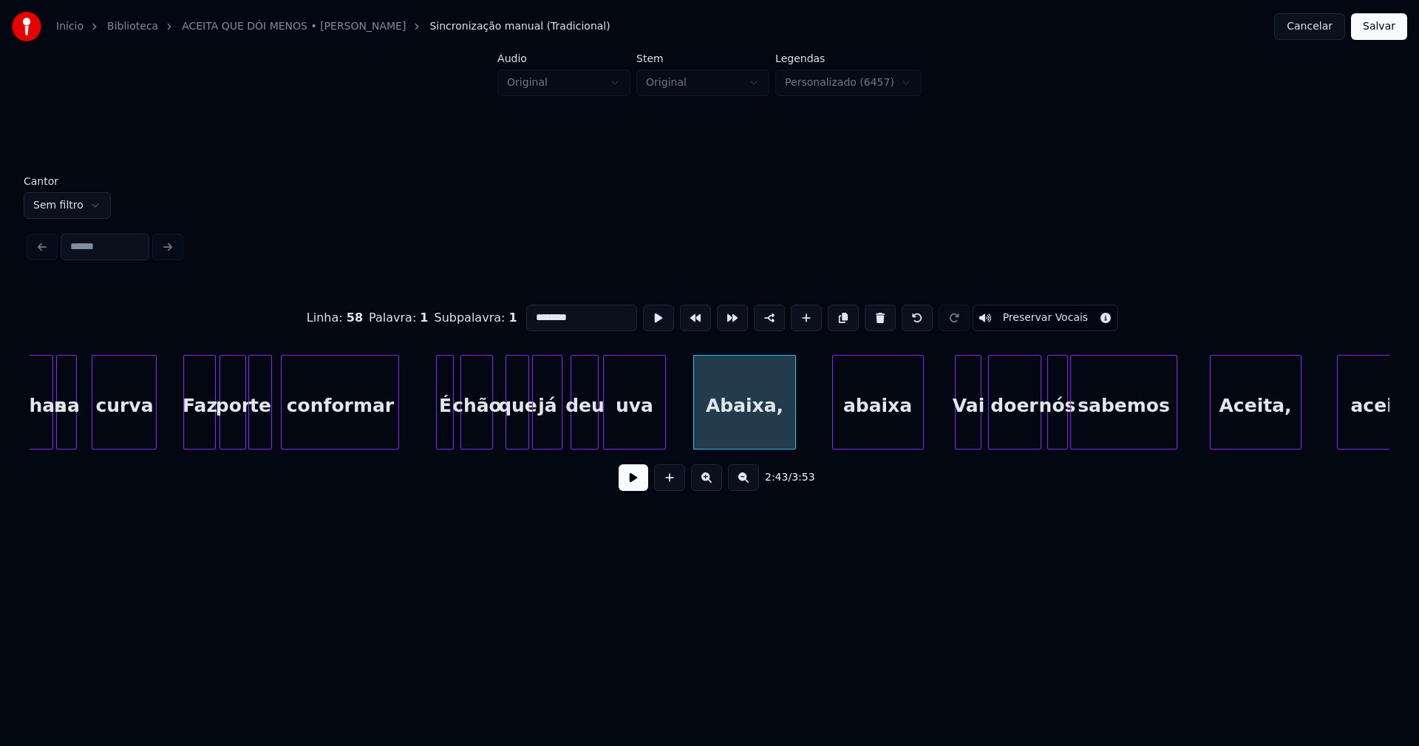
click at [865, 424] on div "abaixa" at bounding box center [878, 405] width 90 height 101
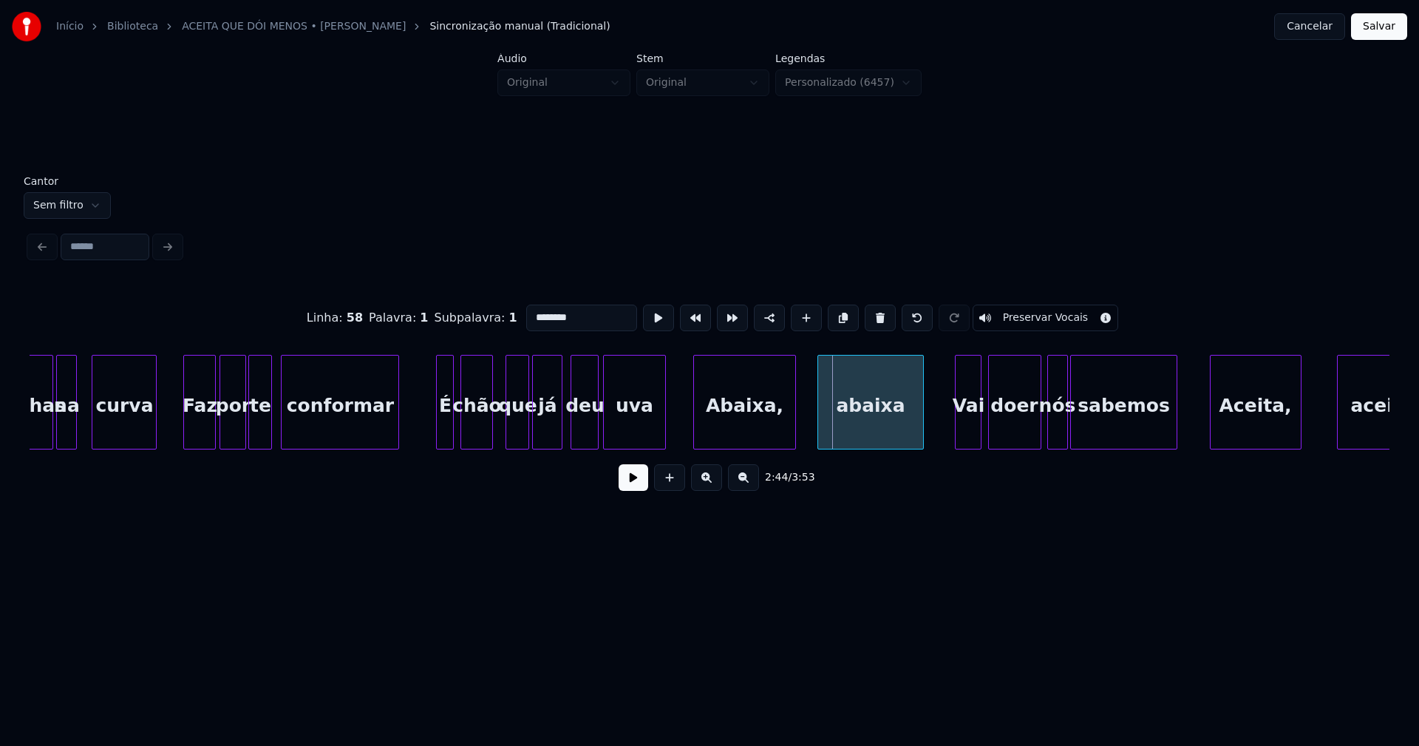
click at [820, 434] on div at bounding box center [820, 401] width 4 height 93
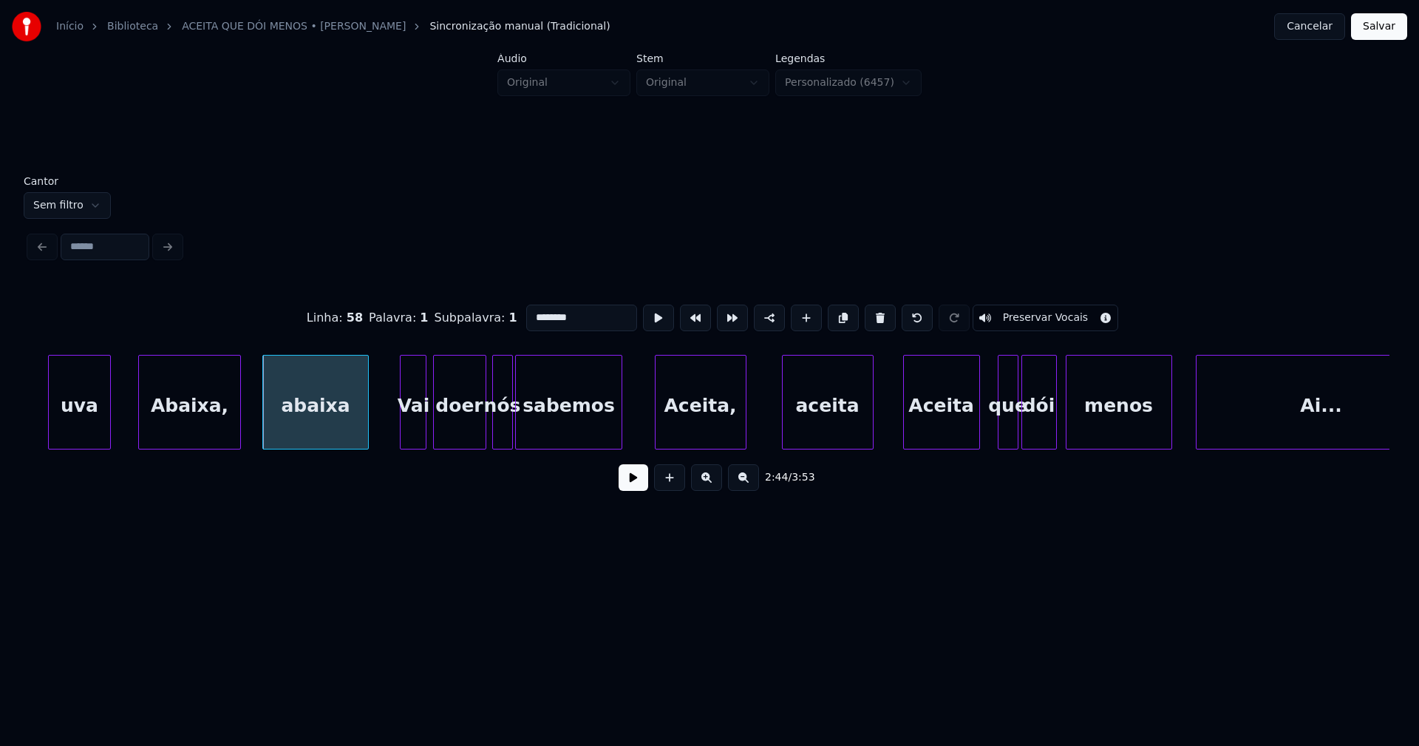
scroll to position [0, 24038]
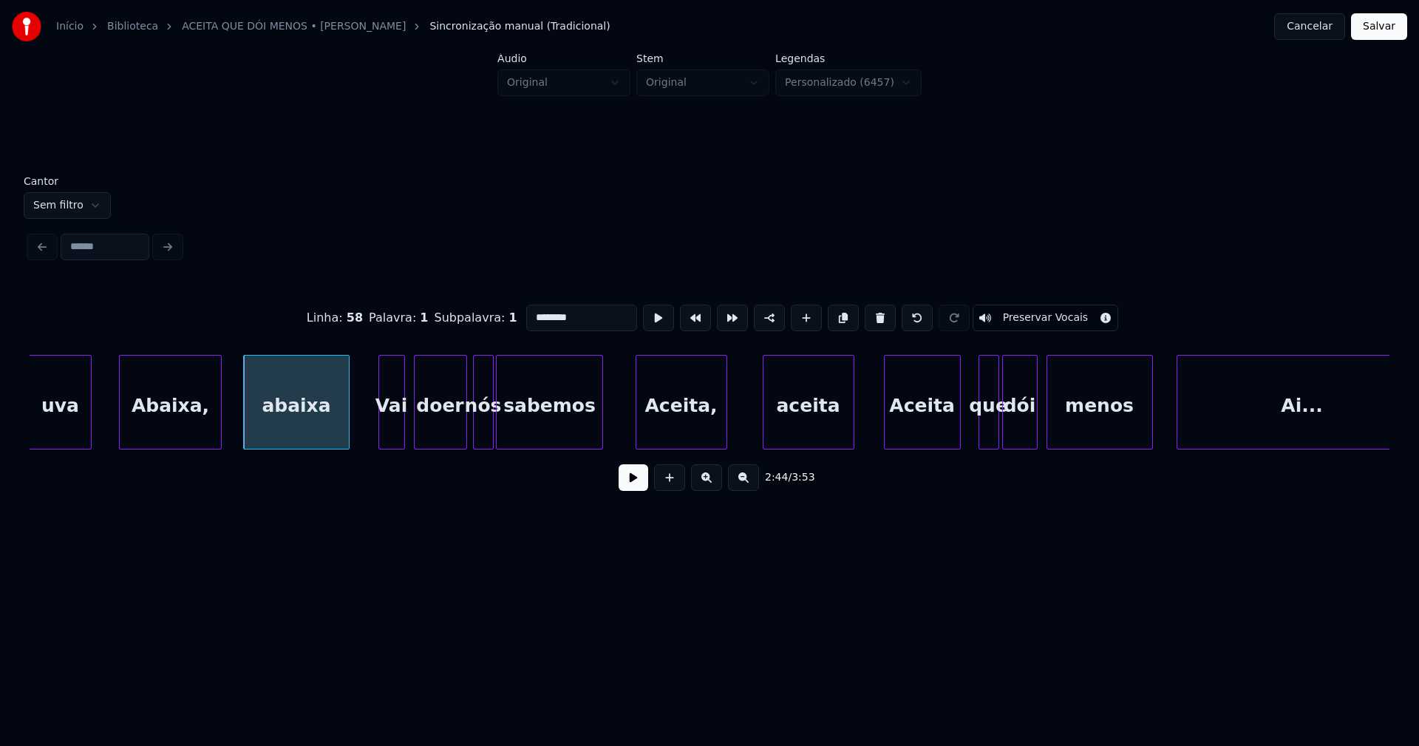
click at [392, 432] on div "Vai" at bounding box center [391, 405] width 25 height 101
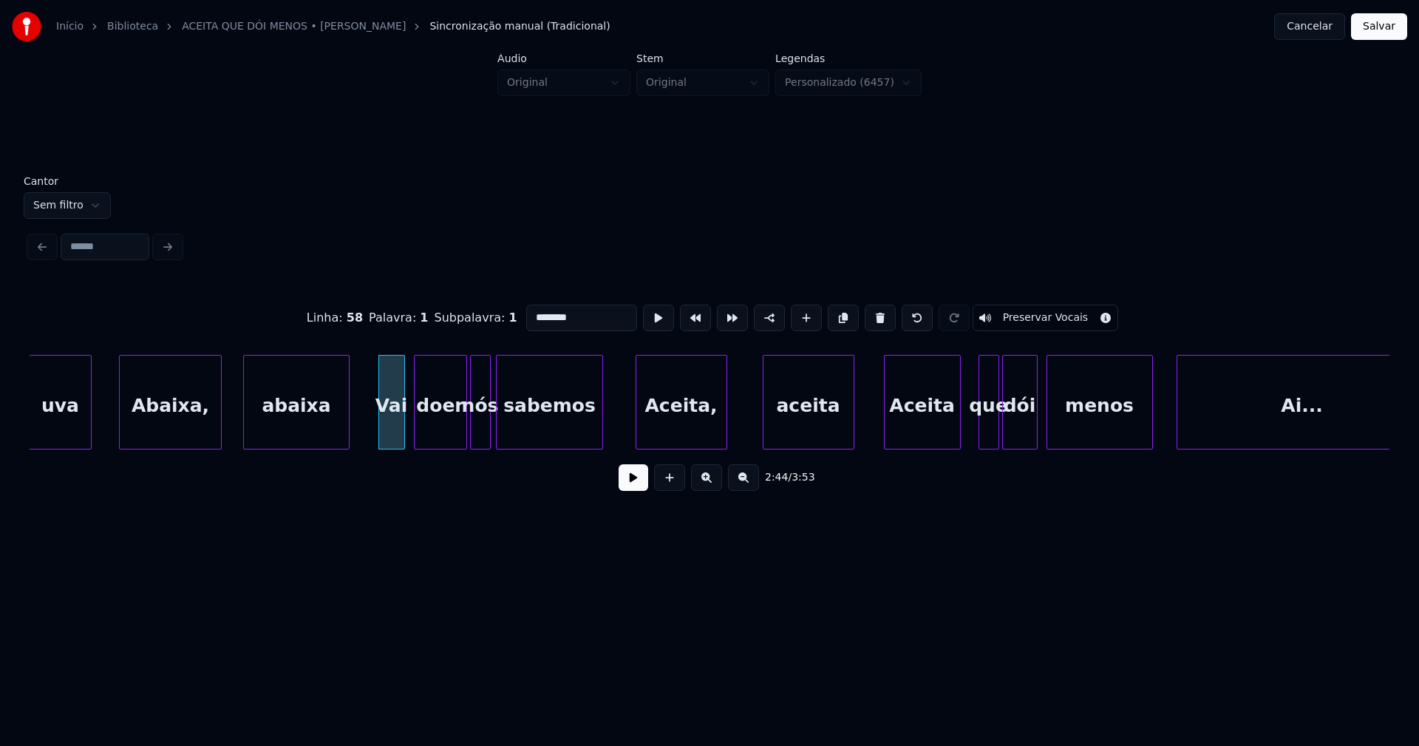
click at [482, 438] on div "nós" at bounding box center [480, 405] width 19 height 101
click at [459, 433] on div at bounding box center [459, 401] width 4 height 93
click at [474, 435] on div "nós" at bounding box center [474, 405] width 19 height 101
click at [490, 433] on div at bounding box center [491, 401] width 4 height 93
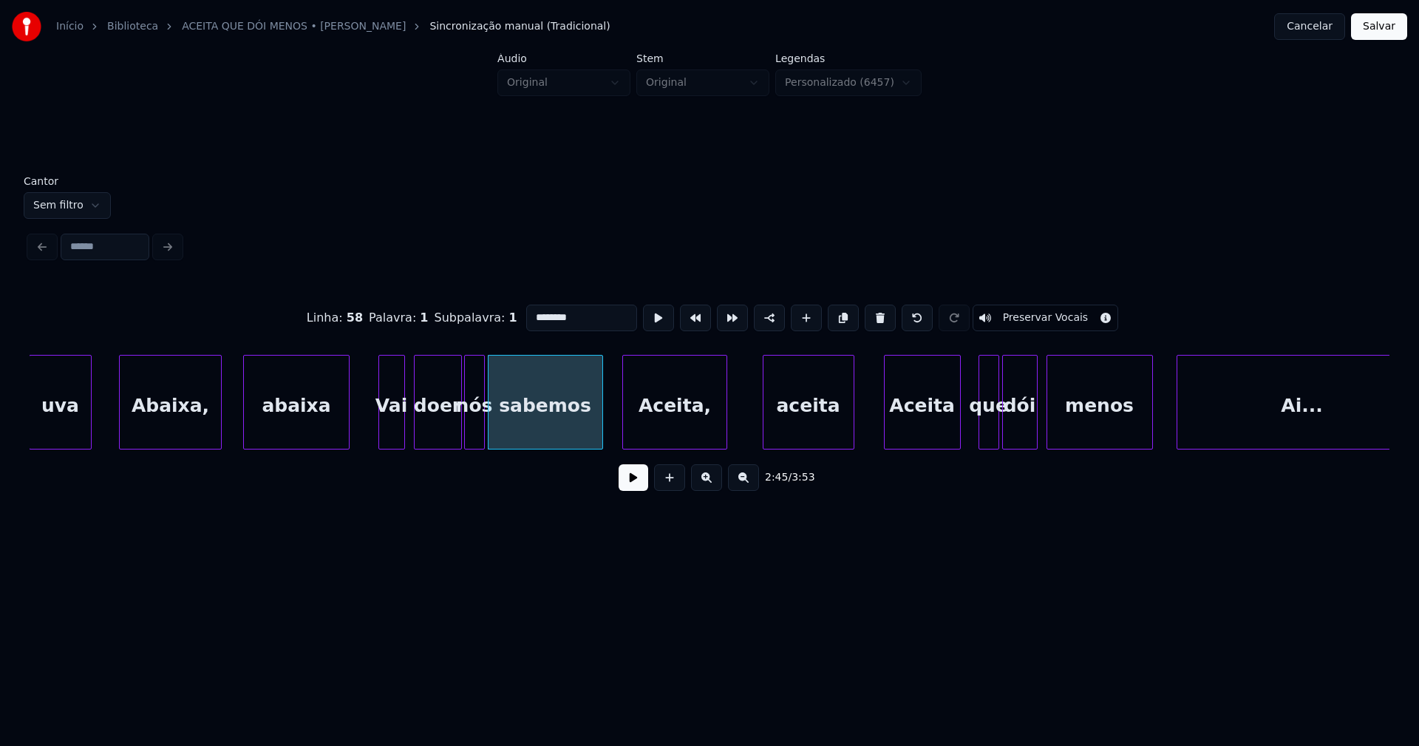
click at [627, 435] on div at bounding box center [625, 401] width 4 height 93
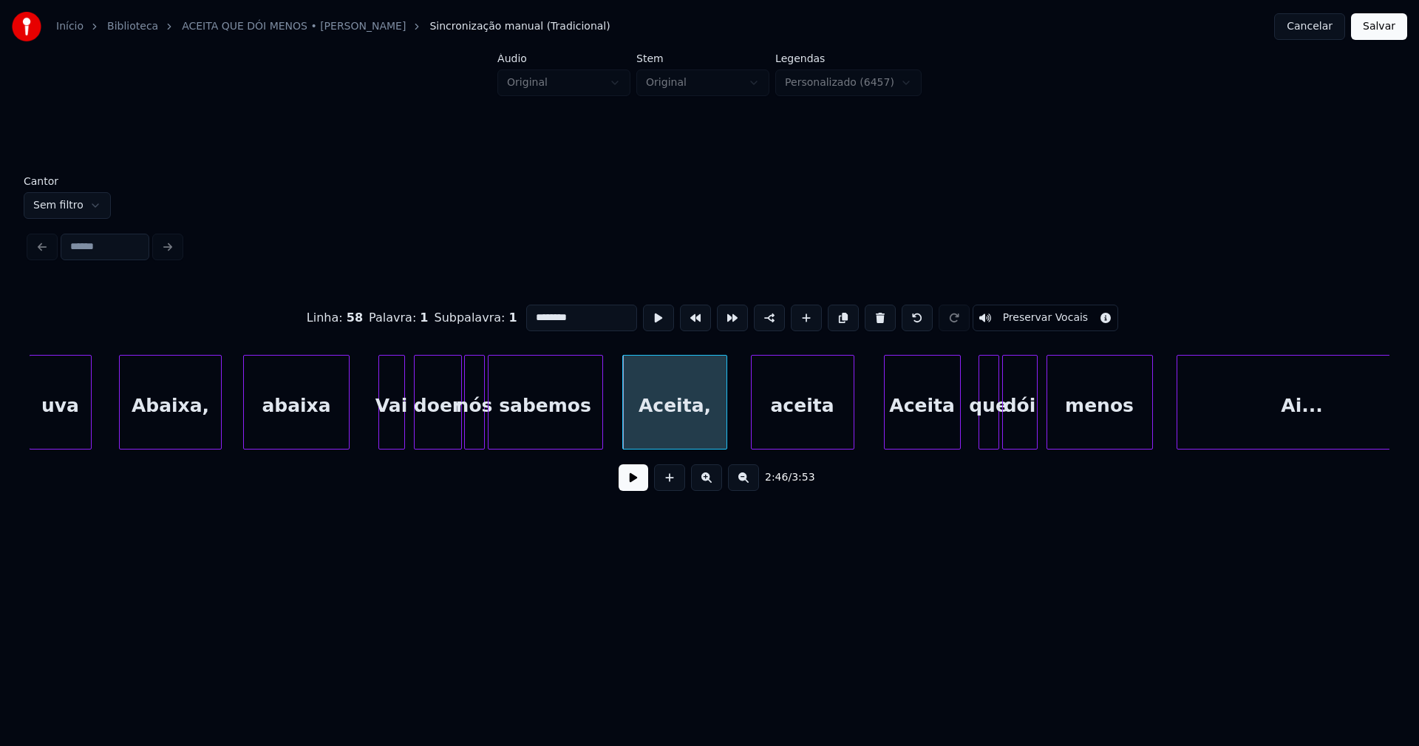
click at [753, 433] on div at bounding box center [754, 401] width 4 height 93
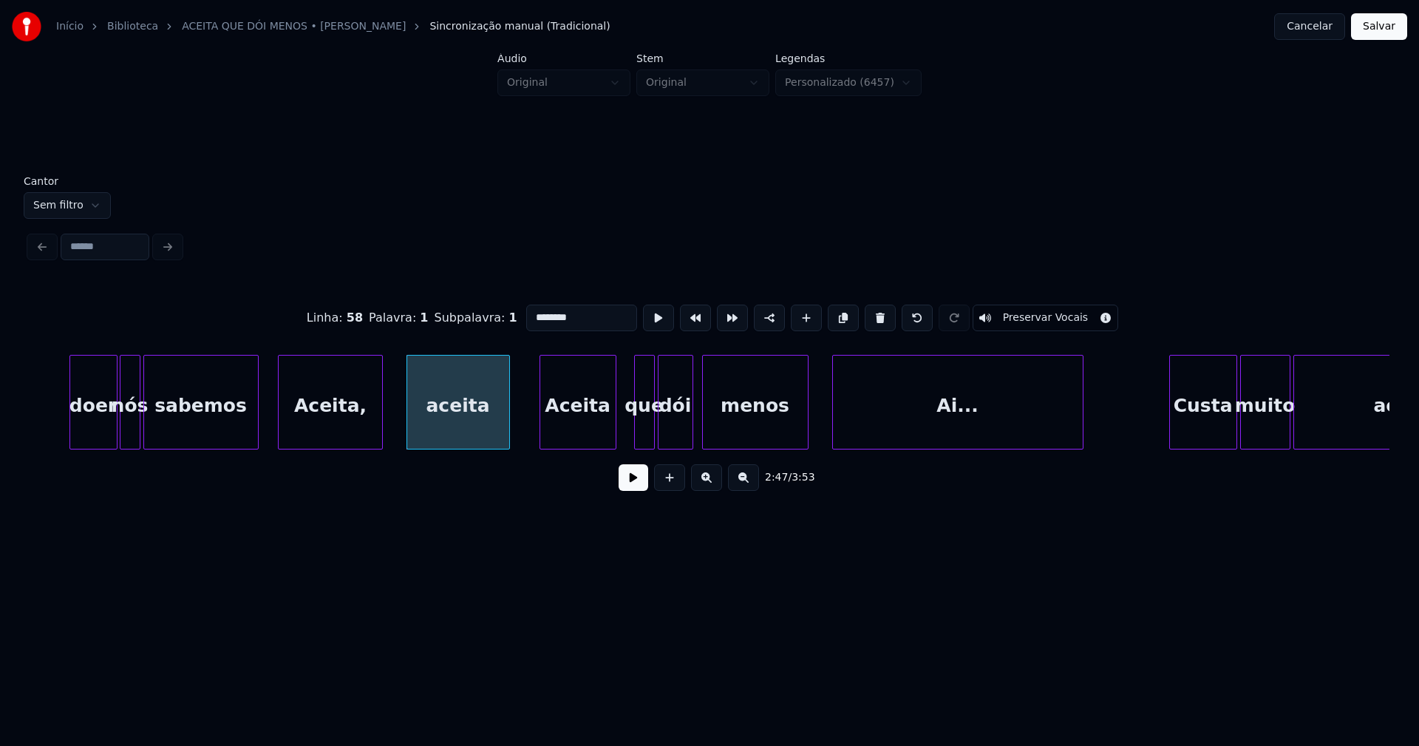
scroll to position [0, 24478]
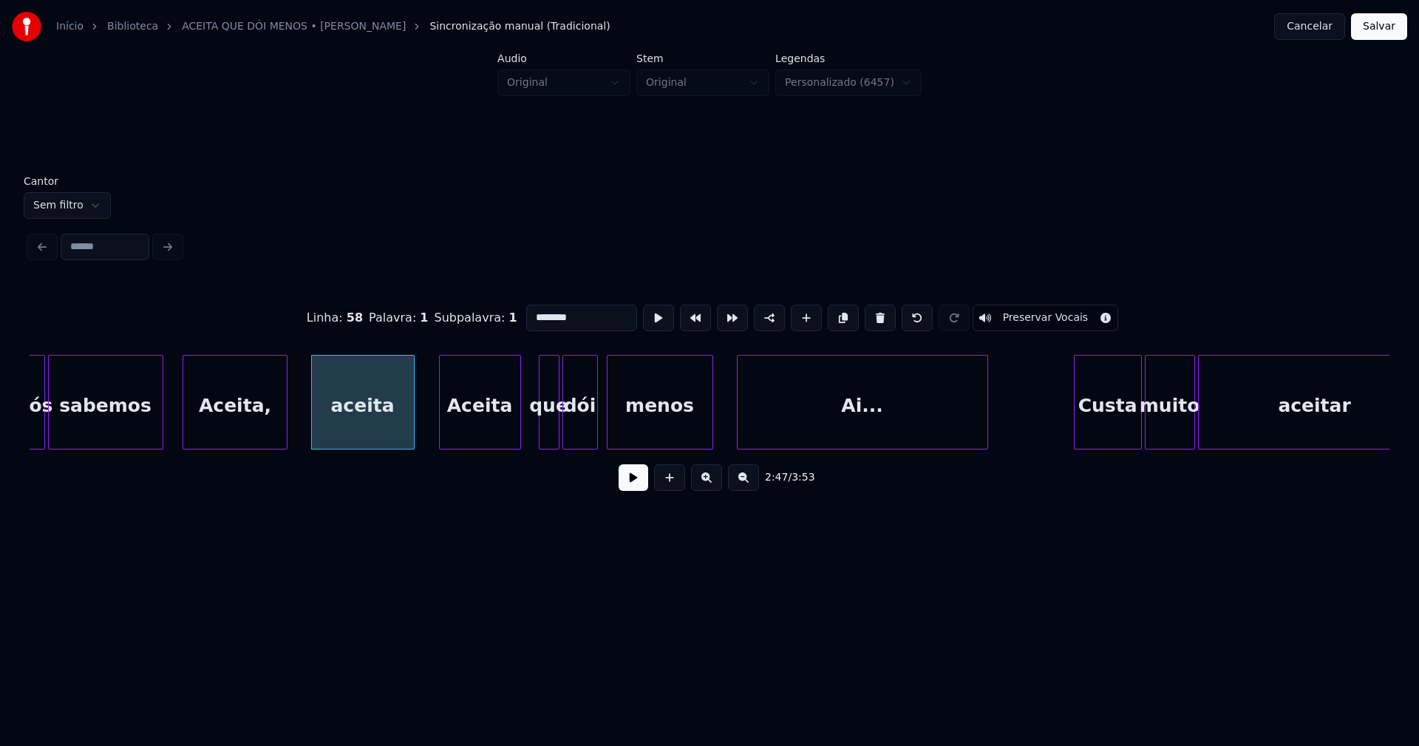
click at [443, 432] on div at bounding box center [442, 401] width 4 height 93
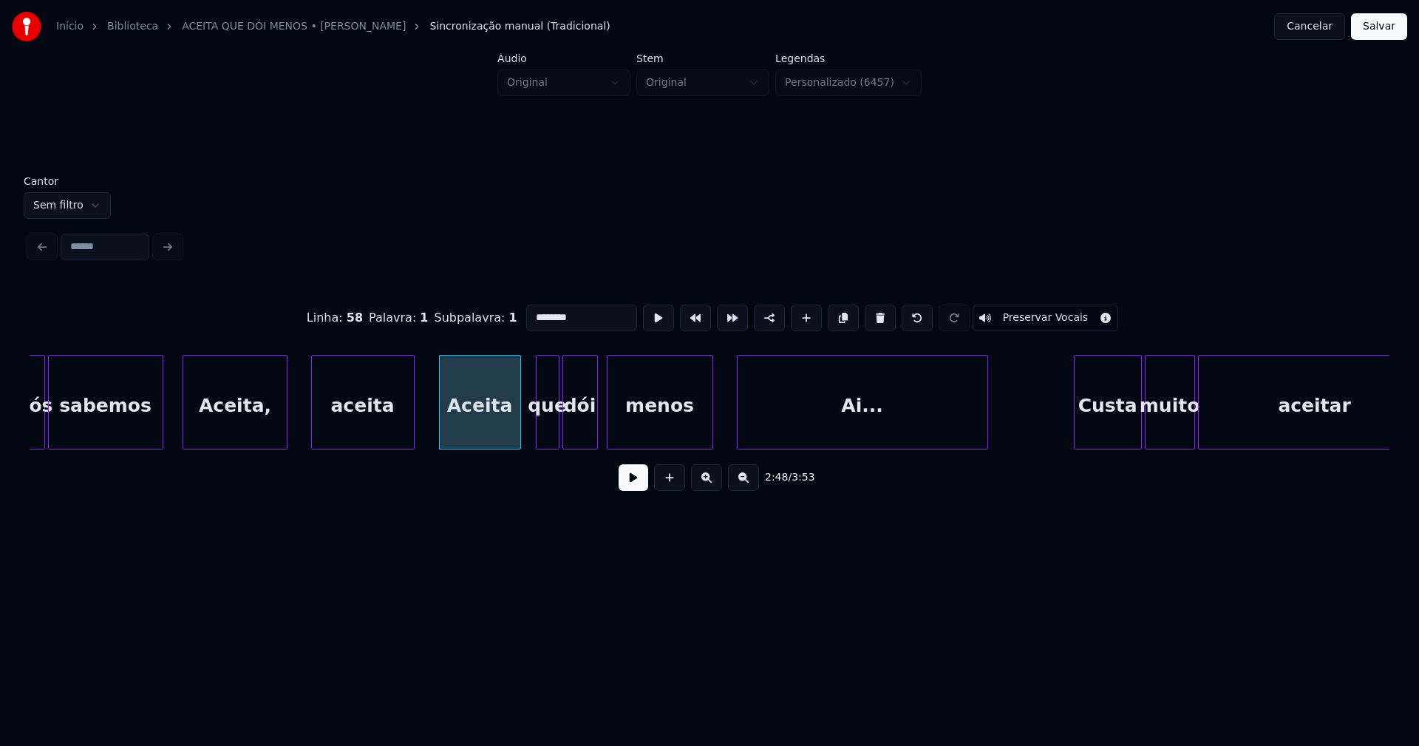
click at [540, 435] on div at bounding box center [539, 401] width 4 height 93
click at [703, 434] on div at bounding box center [703, 401] width 4 height 93
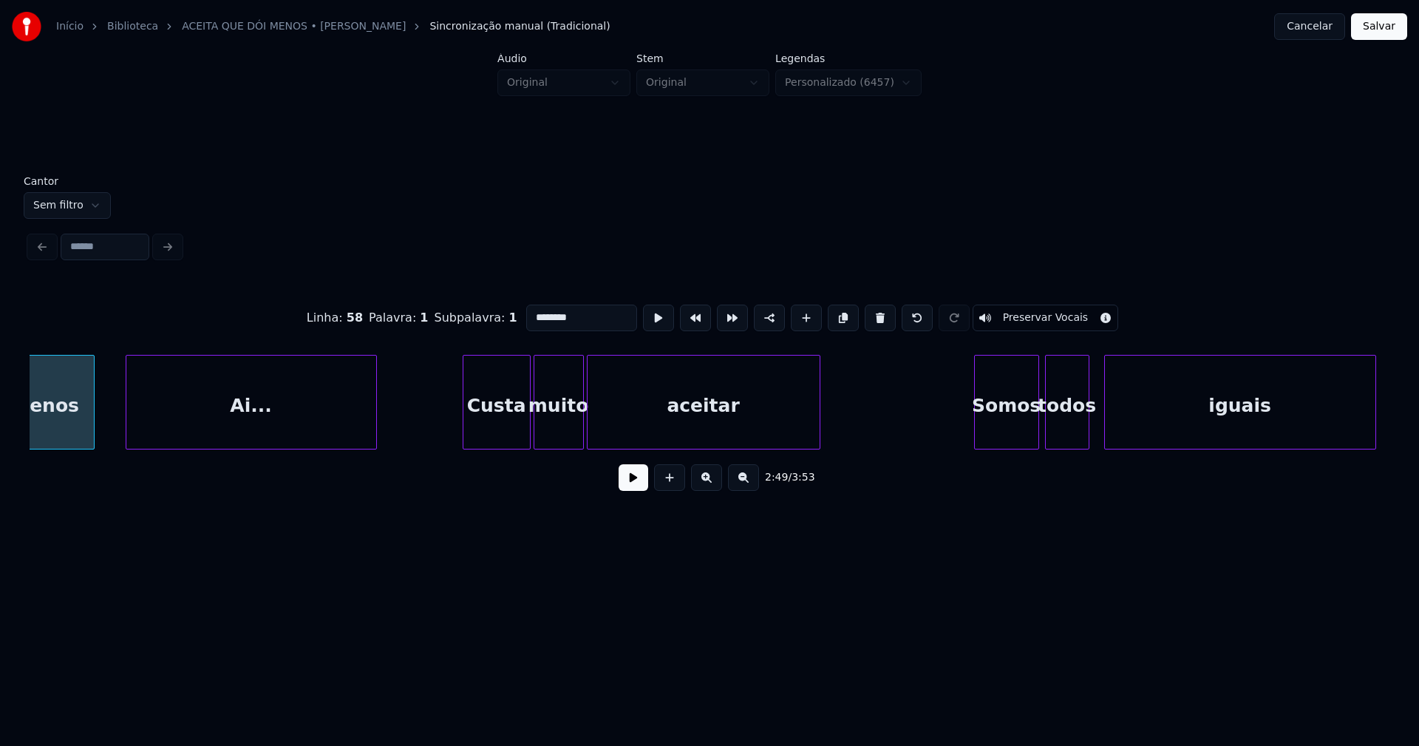
scroll to position [0, 25109]
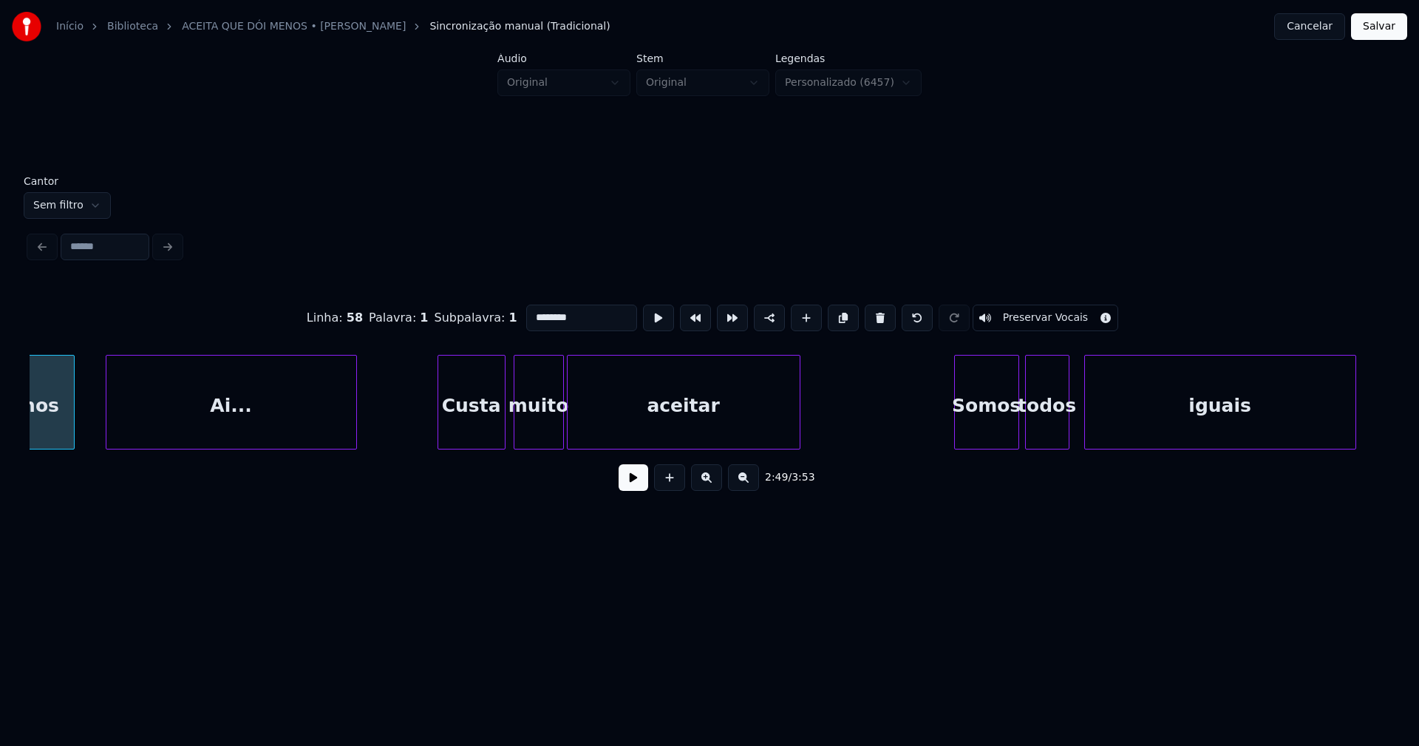
click at [472, 427] on div "Custa" at bounding box center [471, 405] width 67 height 101
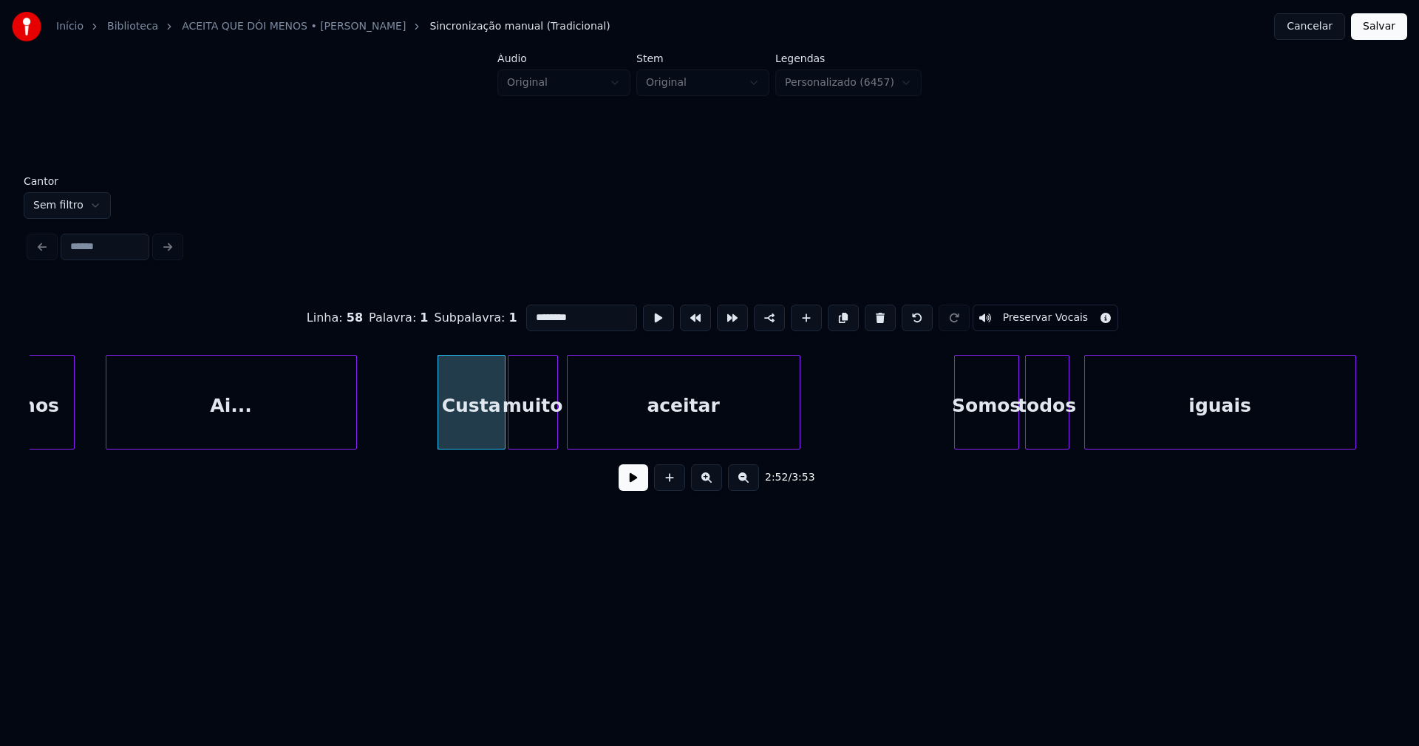
click at [539, 434] on div "muito" at bounding box center [532, 405] width 49 height 101
click at [663, 433] on div "aceitar" at bounding box center [679, 405] width 232 height 101
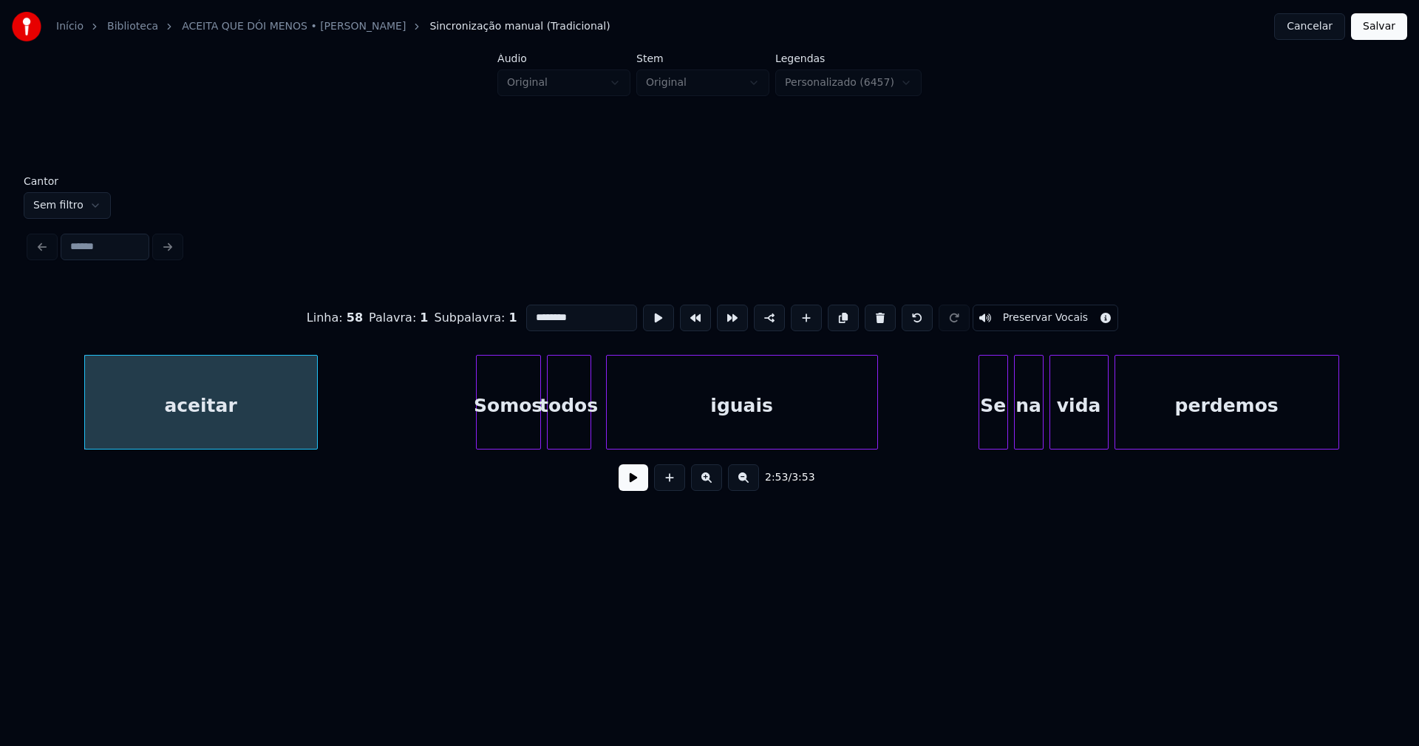
scroll to position [0, 25663]
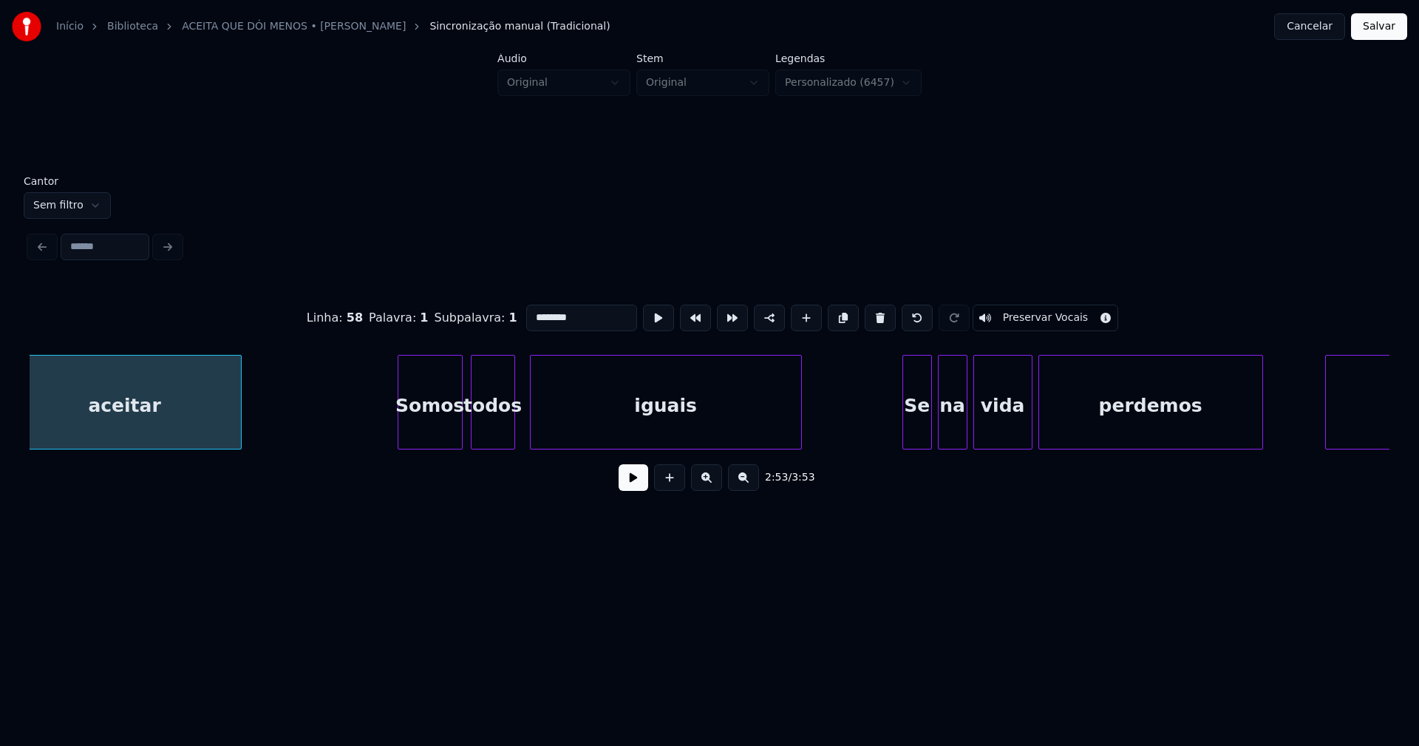
click at [435, 432] on div "Somos" at bounding box center [430, 405] width 64 height 101
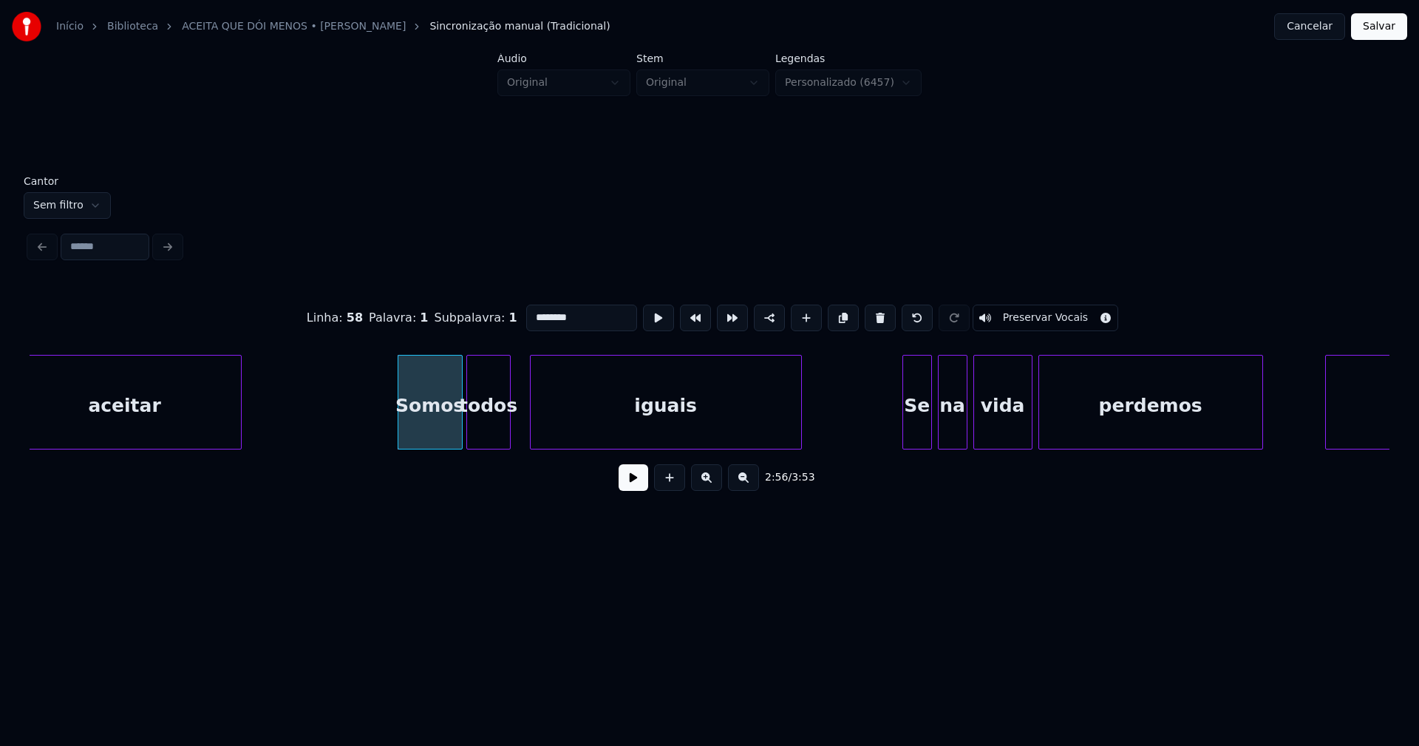
click at [491, 436] on div "todos" at bounding box center [488, 405] width 43 height 101
click at [520, 428] on div at bounding box center [520, 401] width 4 height 93
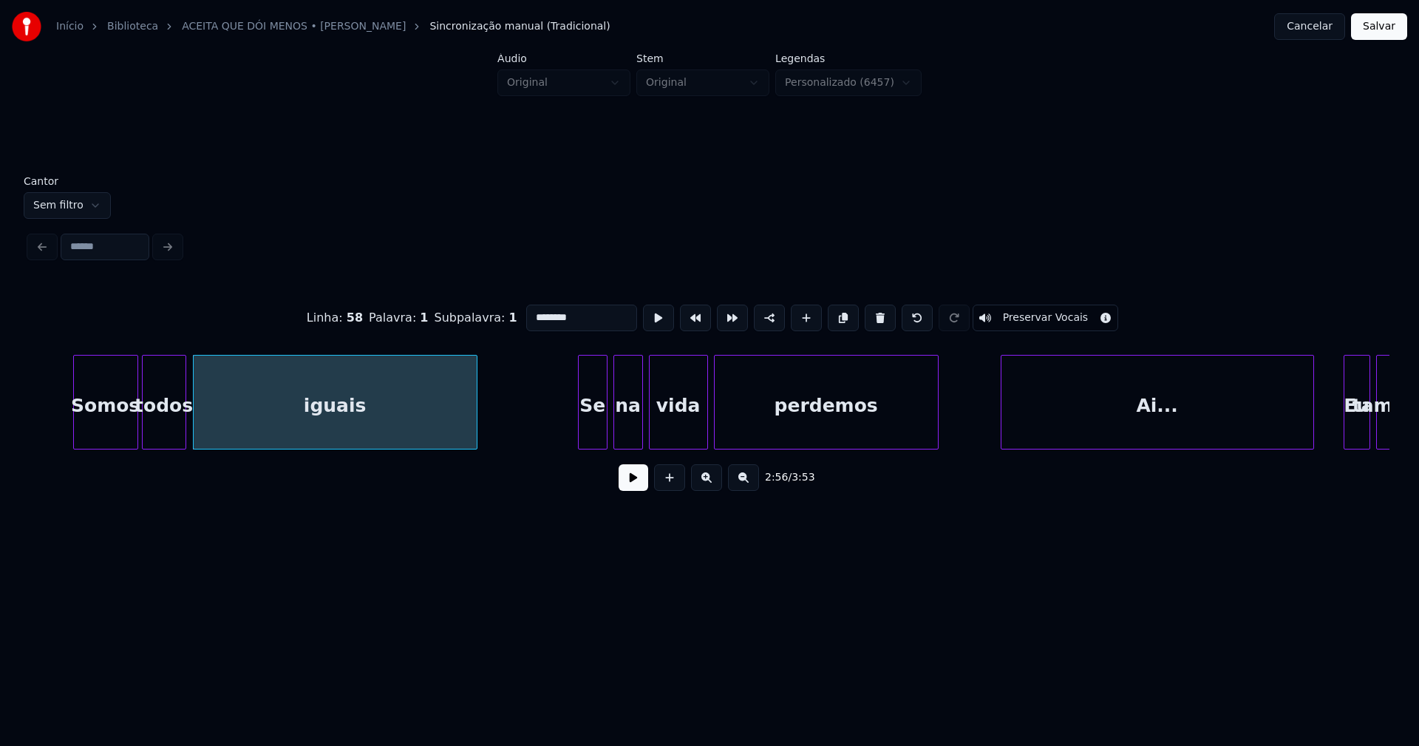
scroll to position [0, 26046]
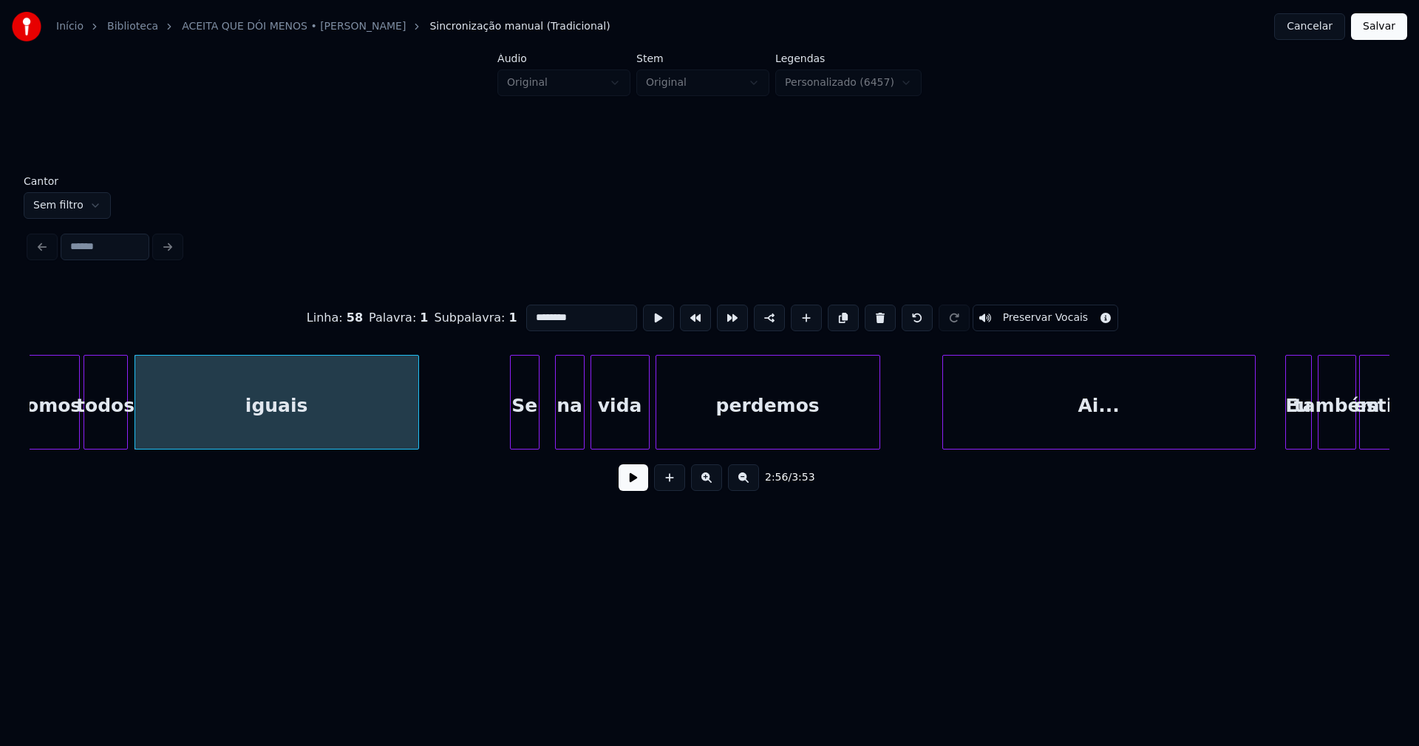
click at [521, 437] on div "Se" at bounding box center [525, 405] width 28 height 101
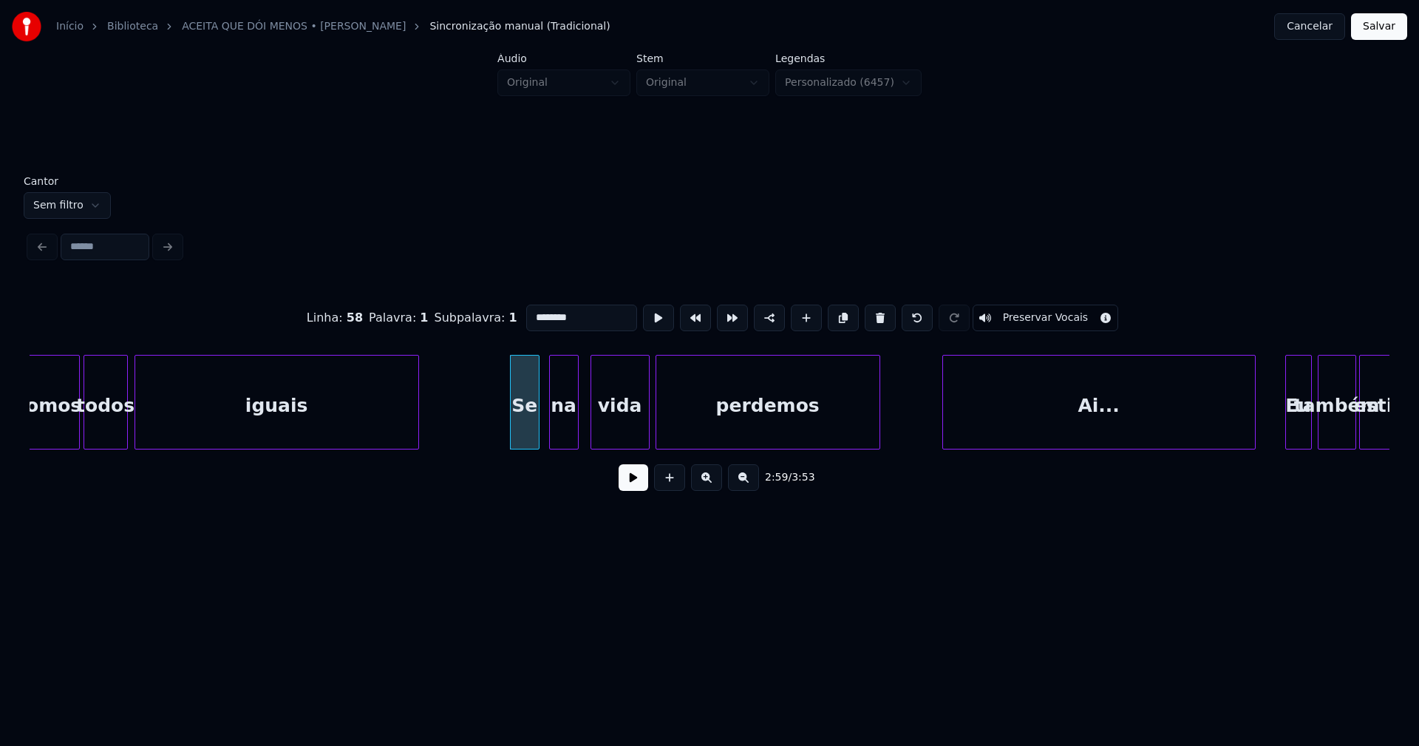
click at [567, 442] on div "na" at bounding box center [564, 405] width 28 height 101
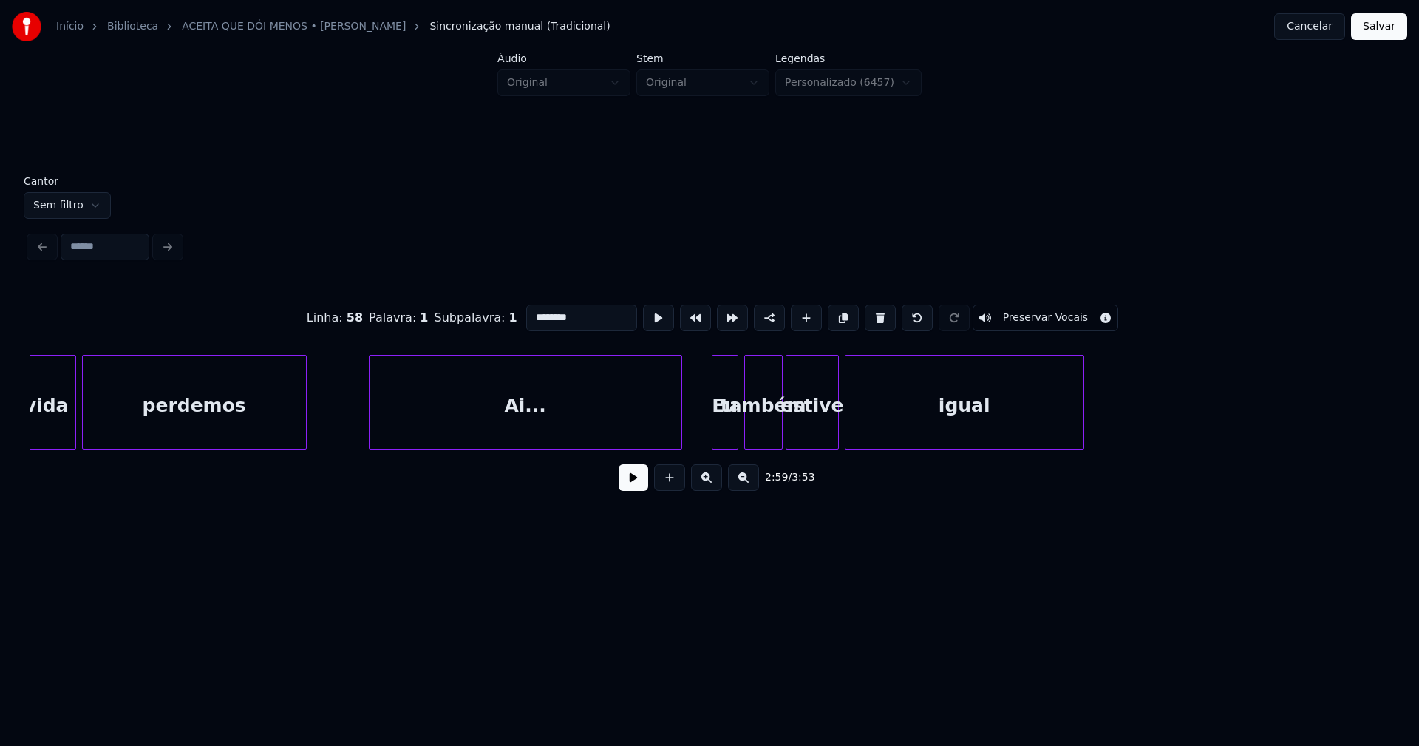
scroll to position [0, 26658]
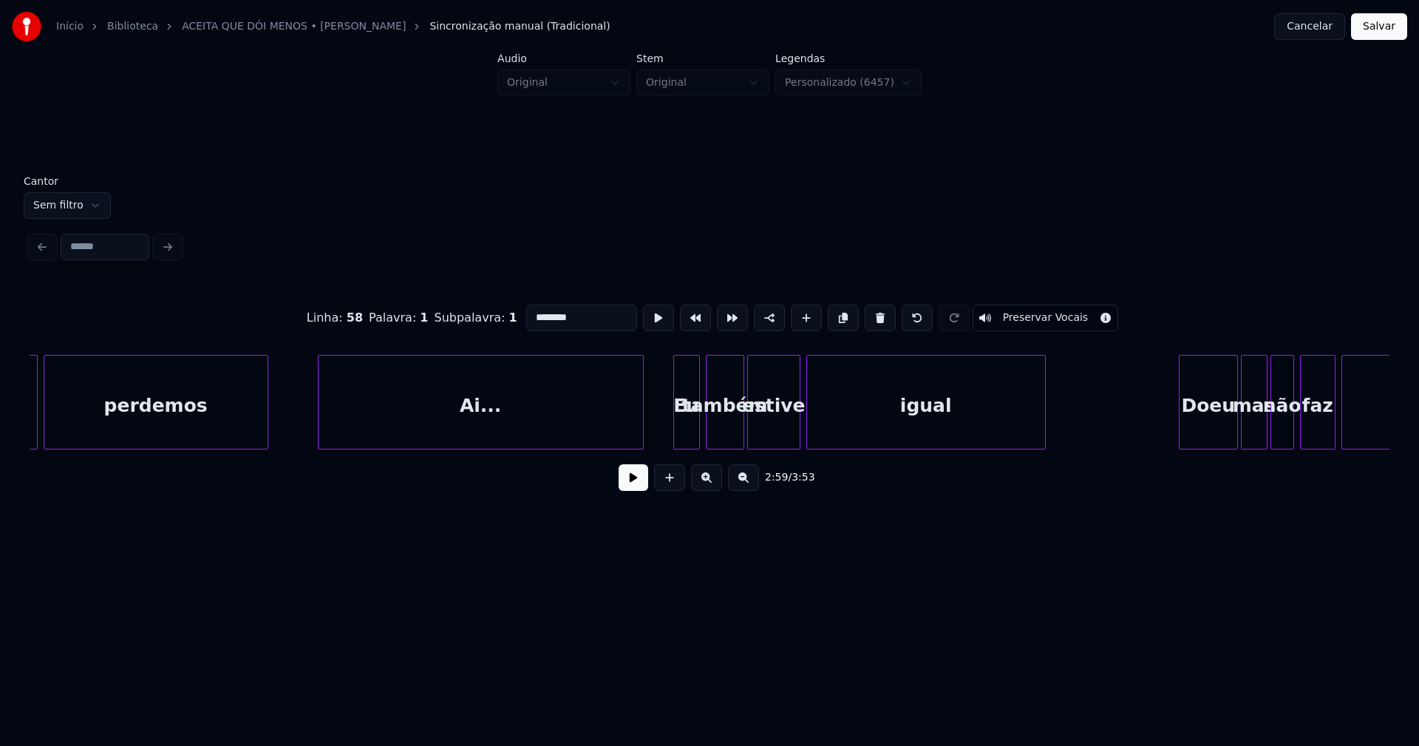
click at [322, 421] on div at bounding box center [321, 401] width 4 height 93
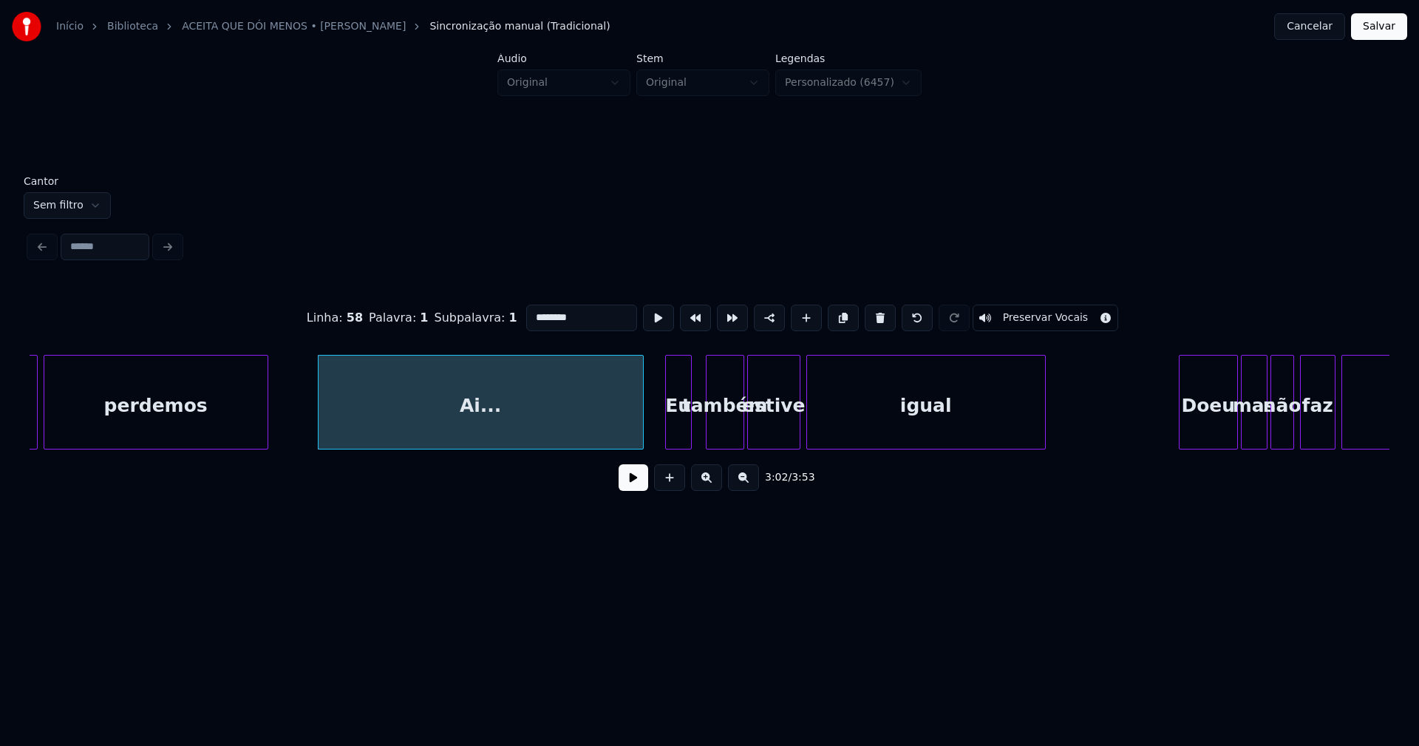
click at [673, 432] on div "Eu" at bounding box center [678, 405] width 25 height 101
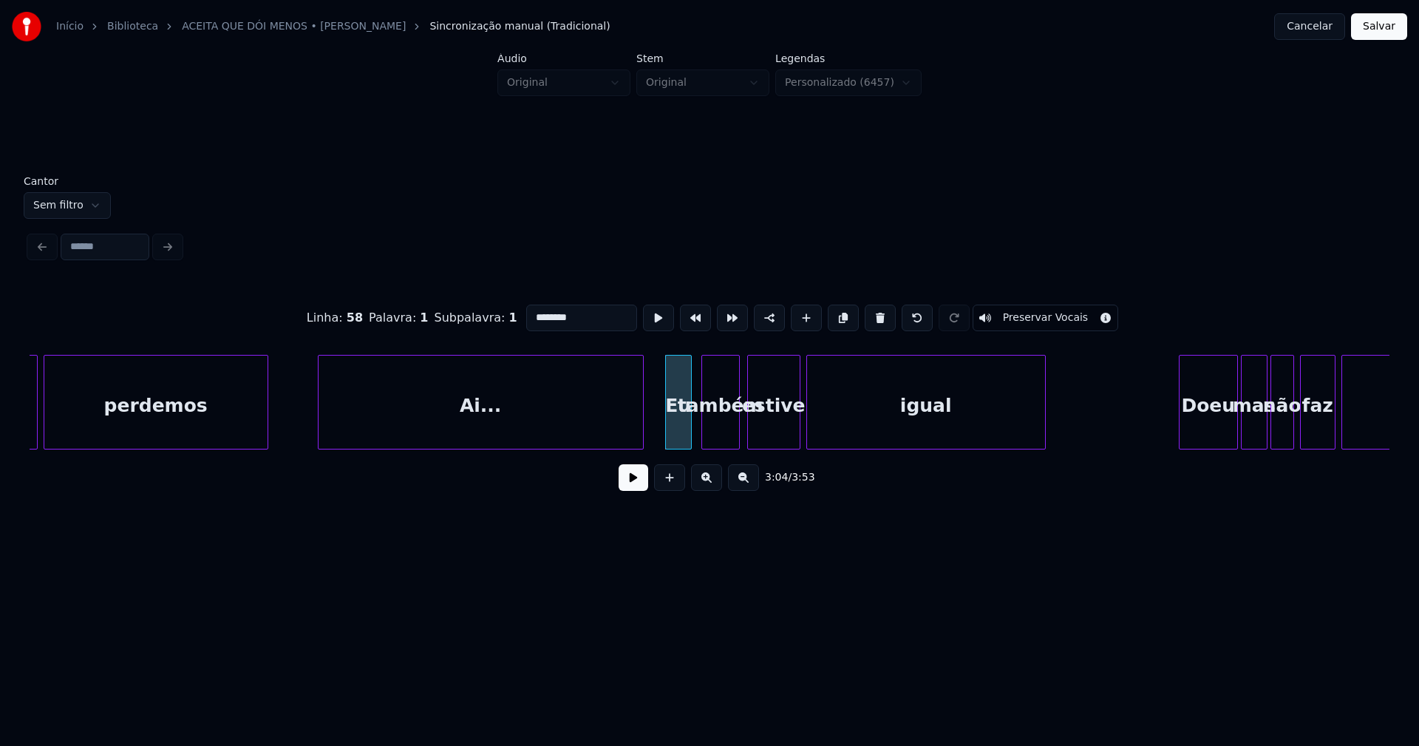
click at [719, 433] on div "também" at bounding box center [720, 405] width 37 height 101
click at [774, 433] on div "estive" at bounding box center [770, 405] width 52 height 101
click at [820, 418] on div at bounding box center [822, 401] width 4 height 93
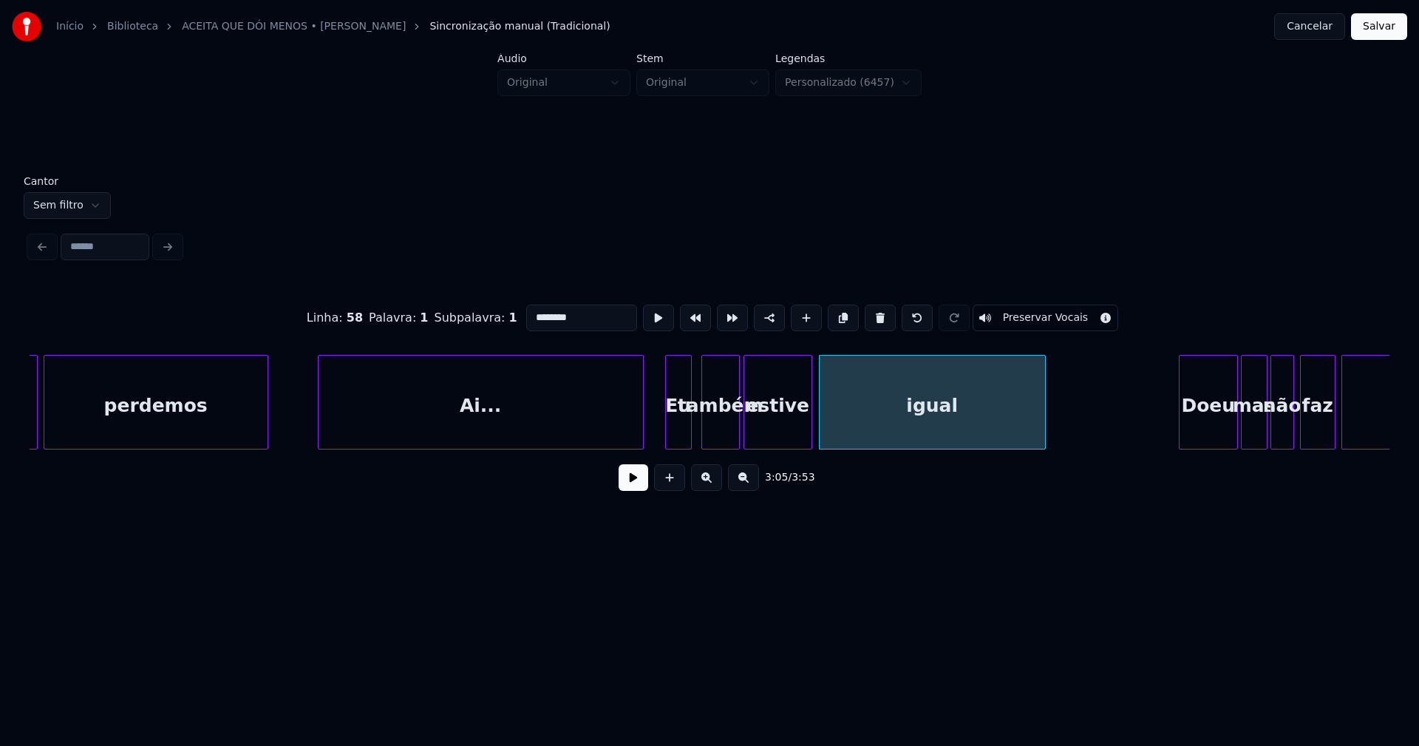
click at [809, 418] on div at bounding box center [809, 401] width 4 height 93
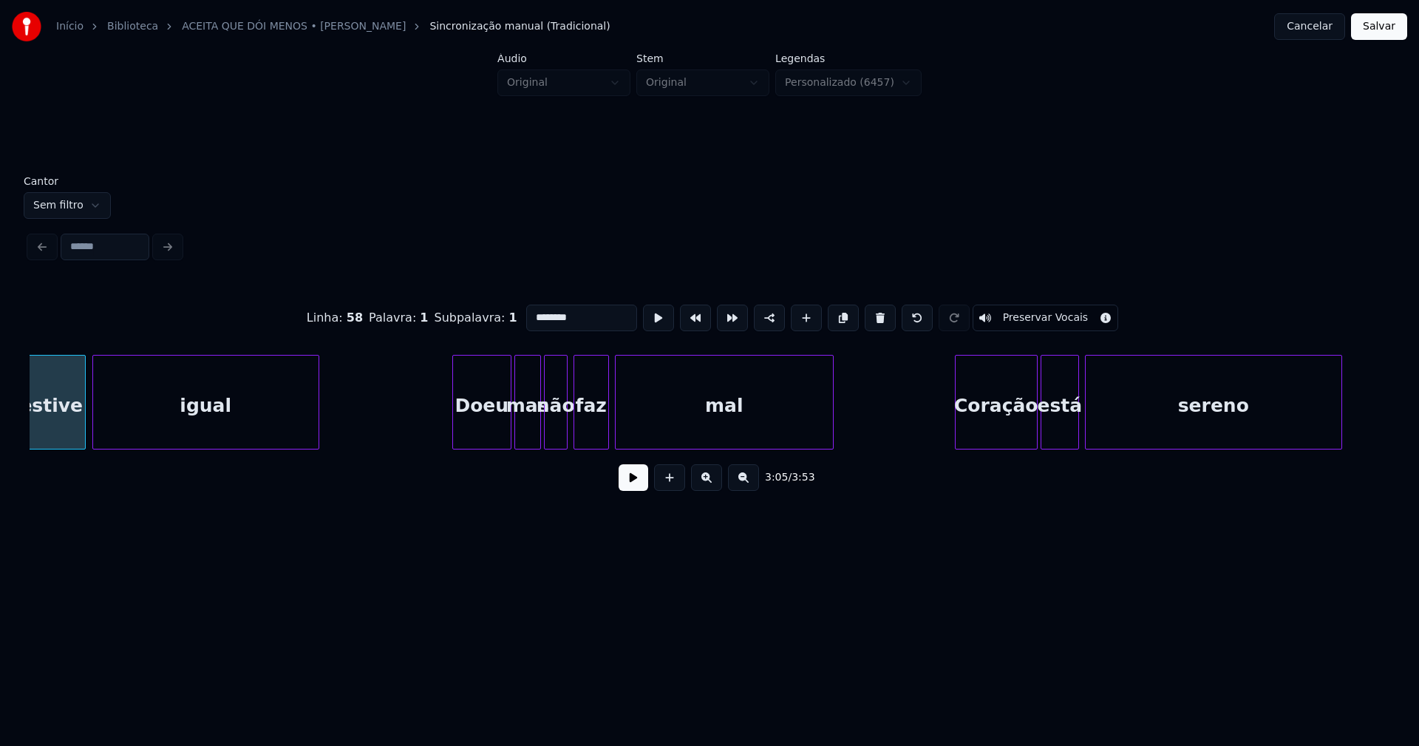
scroll to position [0, 27404]
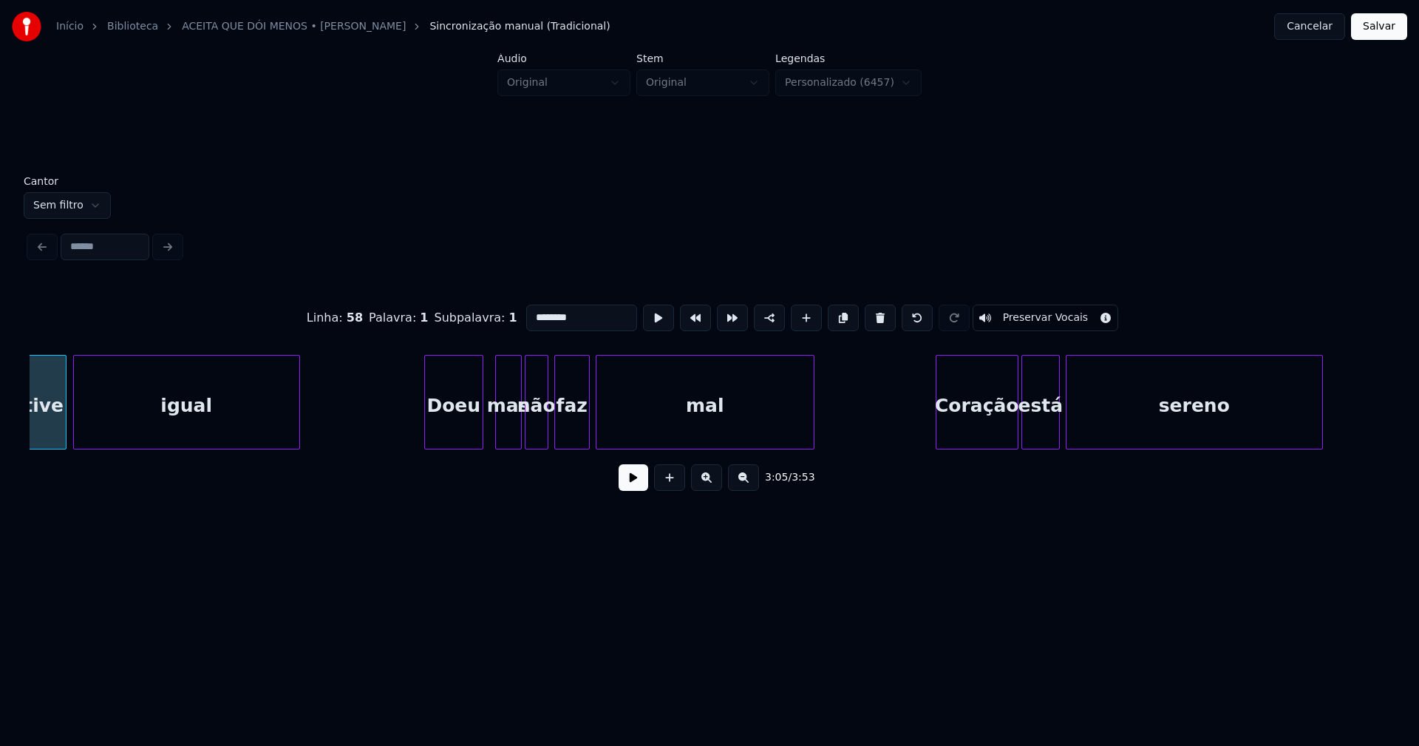
click at [452, 429] on div "Doeu" at bounding box center [454, 405] width 58 height 101
click at [499, 429] on div "mas" at bounding box center [499, 405] width 25 height 101
click at [530, 437] on div "não" at bounding box center [530, 405] width 22 height 101
click at [989, 432] on div "Coração" at bounding box center [970, 405] width 81 height 101
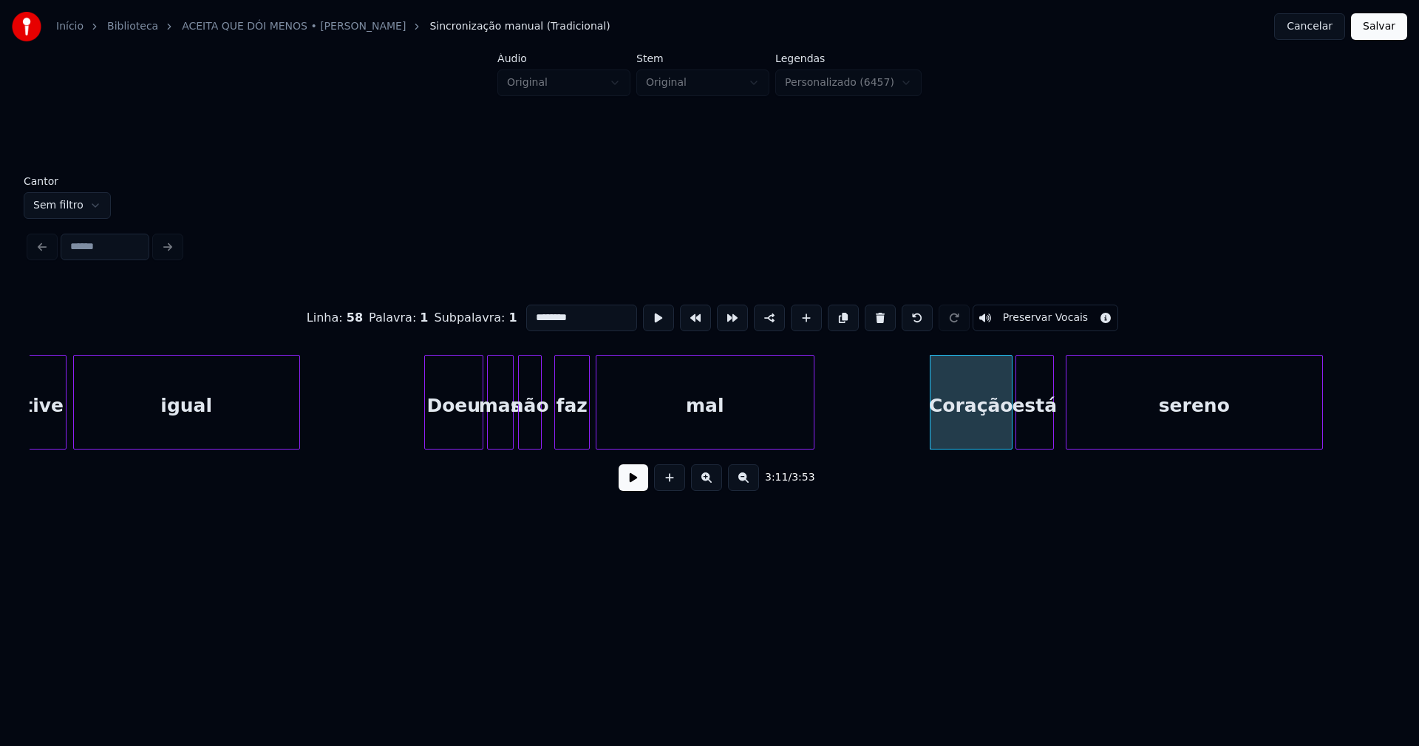
click at [1035, 433] on div "está" at bounding box center [1034, 405] width 37 height 101
click at [1048, 434] on div at bounding box center [1047, 401] width 4 height 93
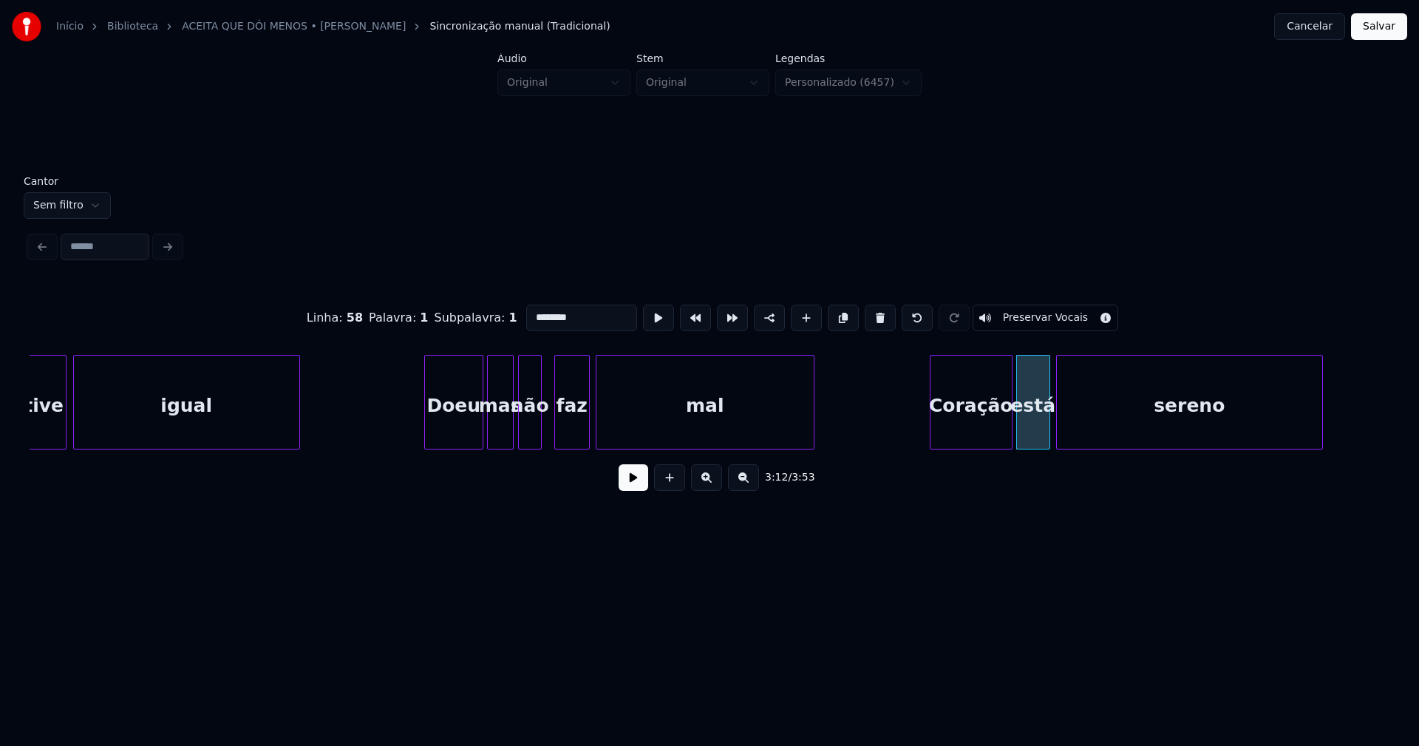
click at [1058, 426] on div at bounding box center [1059, 401] width 4 height 93
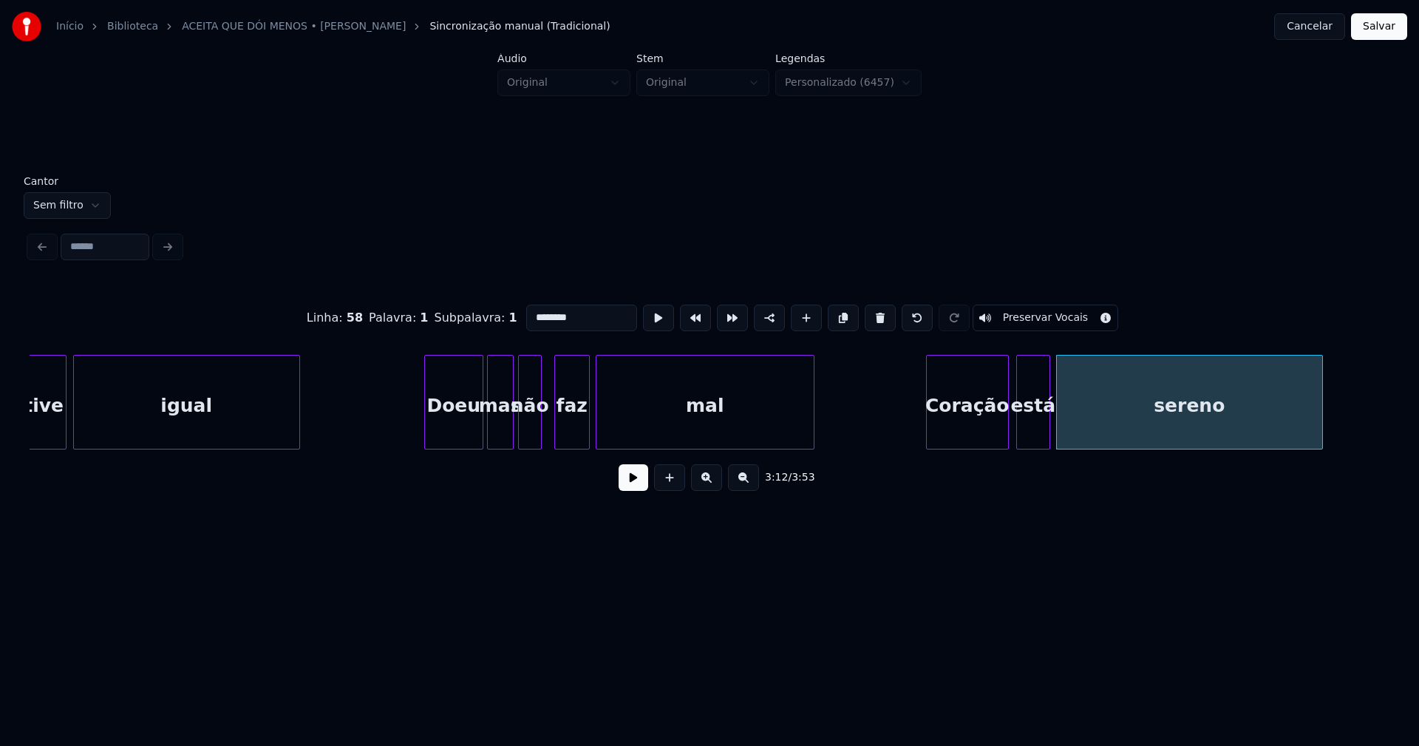
click at [976, 438] on div "Coração" at bounding box center [967, 405] width 81 height 101
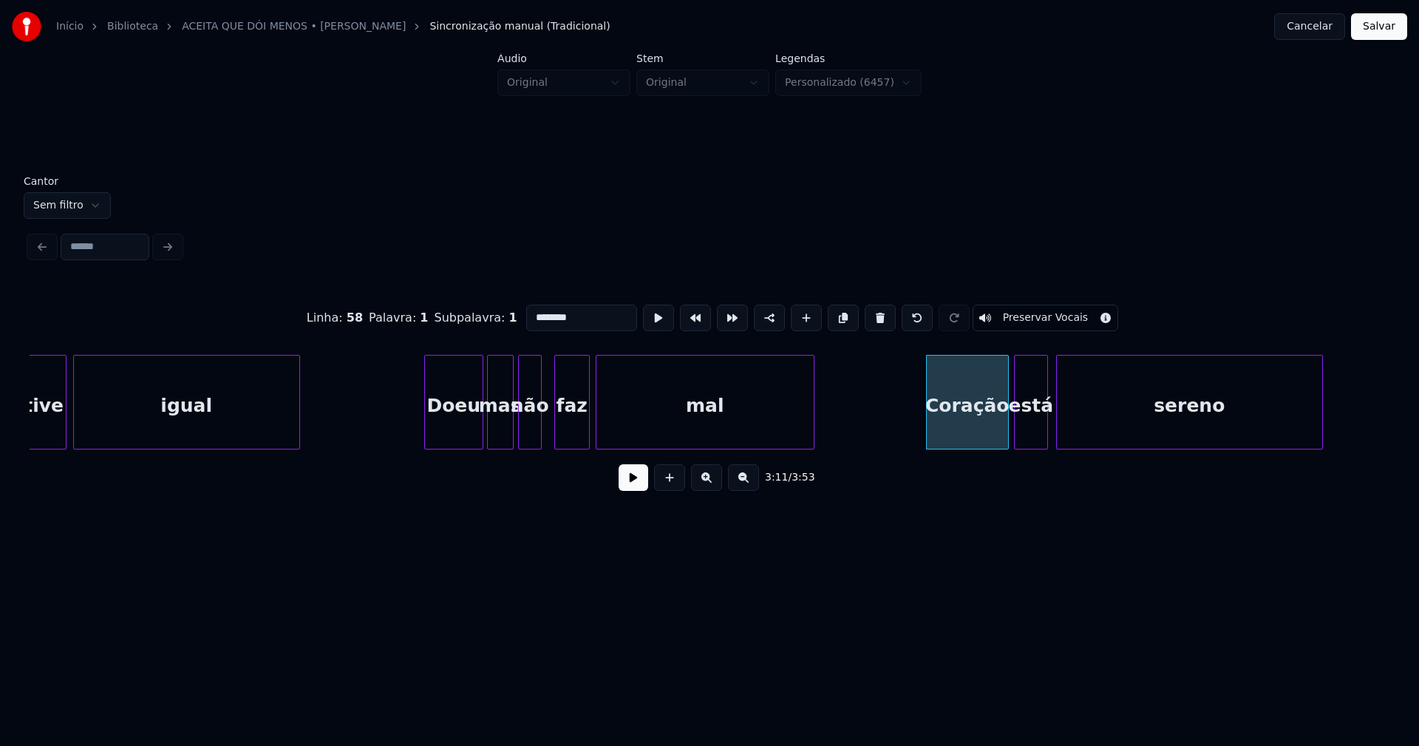
click at [1041, 429] on div "está" at bounding box center [1031, 405] width 33 height 101
click at [1057, 428] on div at bounding box center [1056, 401] width 4 height 93
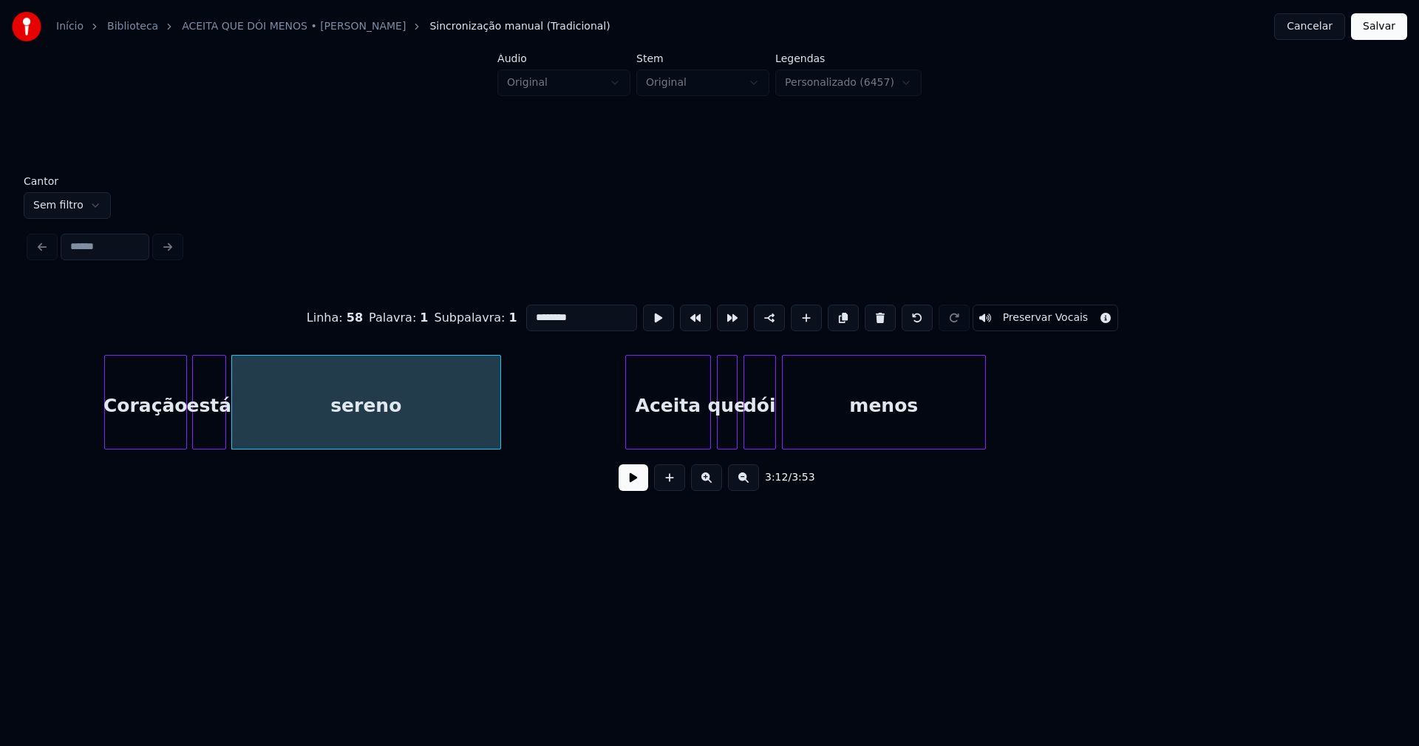
scroll to position [0, 28379]
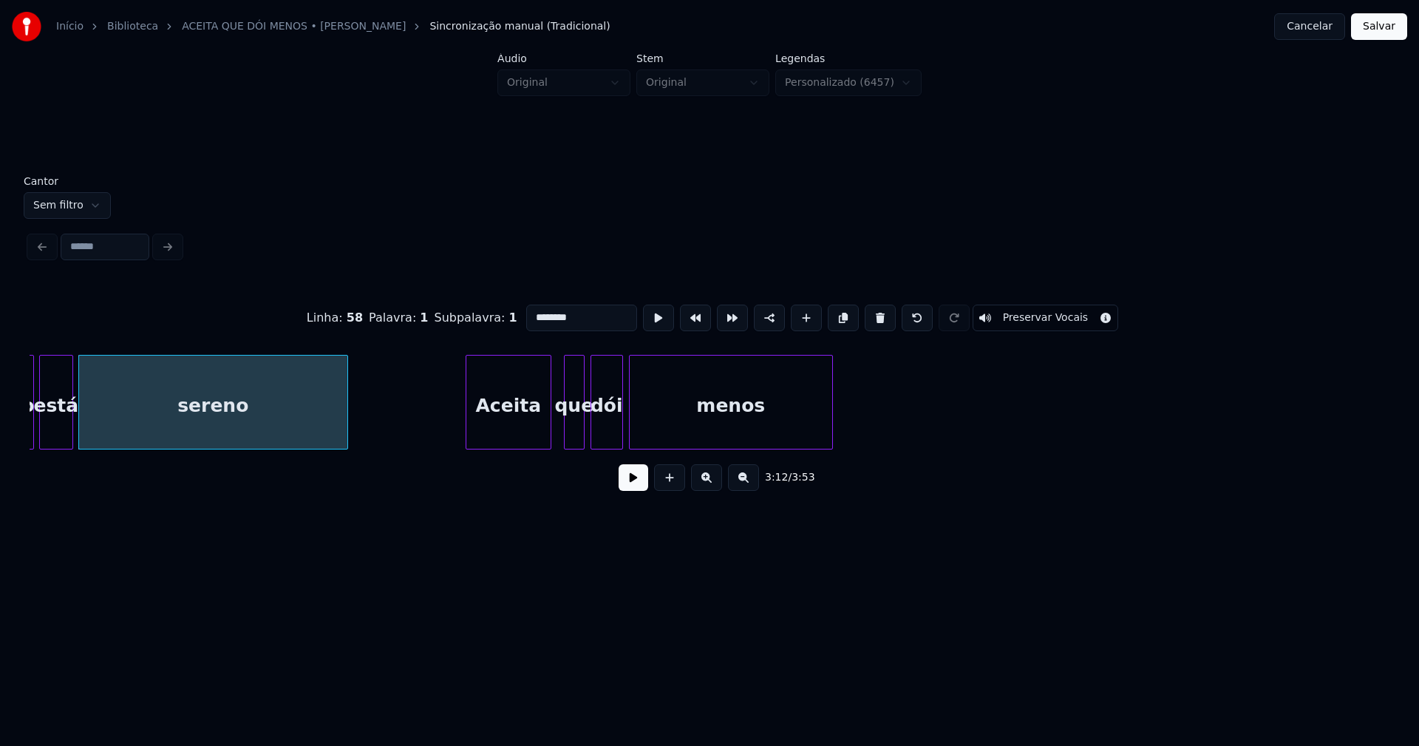
click at [512, 432] on div "Aceita" at bounding box center [508, 405] width 84 height 101
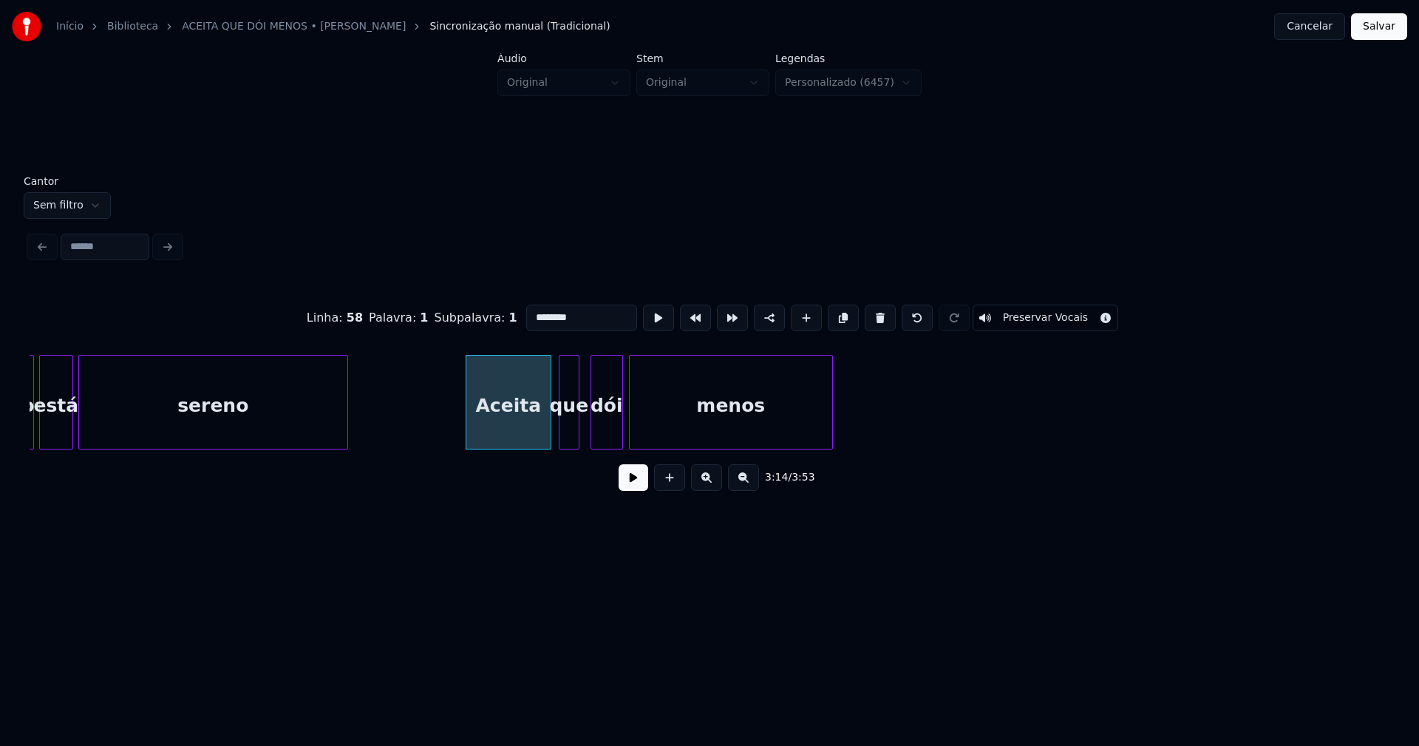
click at [572, 438] on div "que" at bounding box center [568, 405] width 19 height 101
click at [610, 430] on div "dói" at bounding box center [604, 405] width 31 height 101
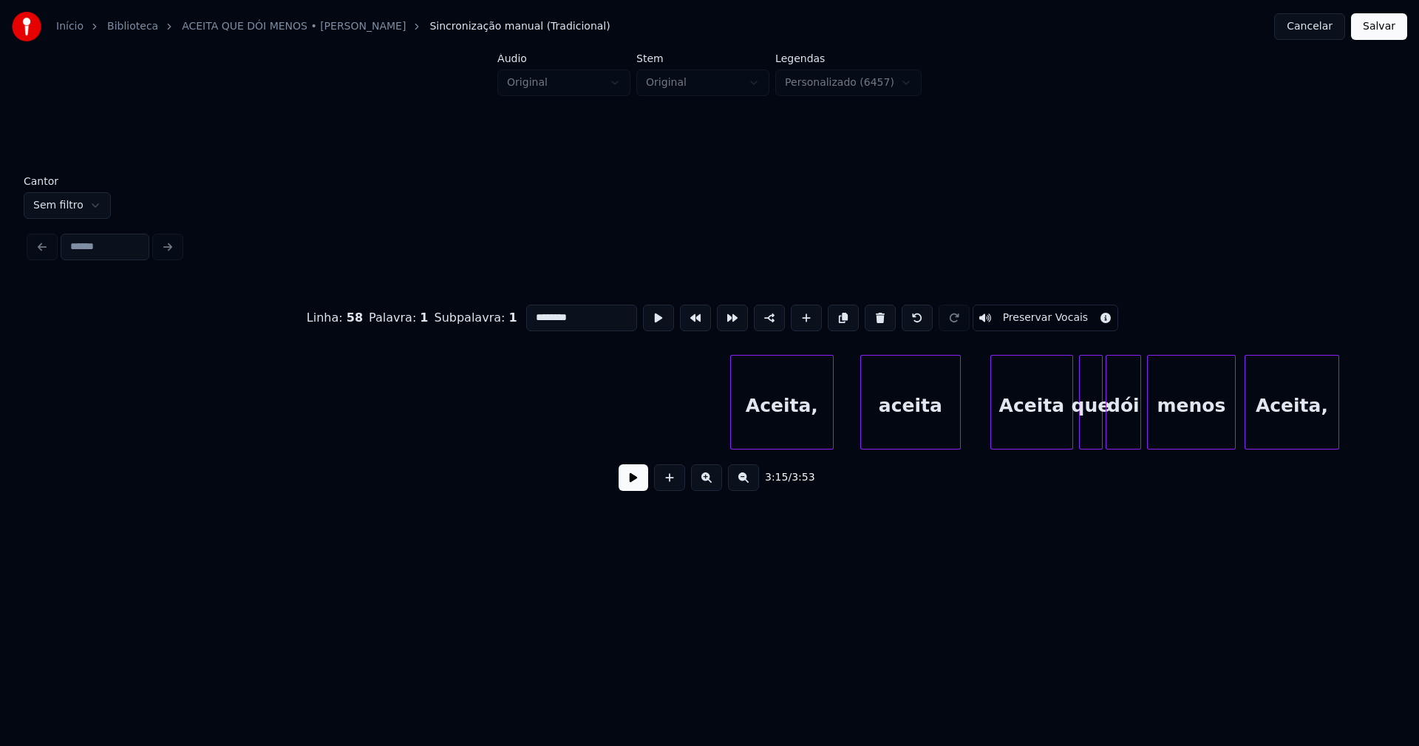
scroll to position [0, 29507]
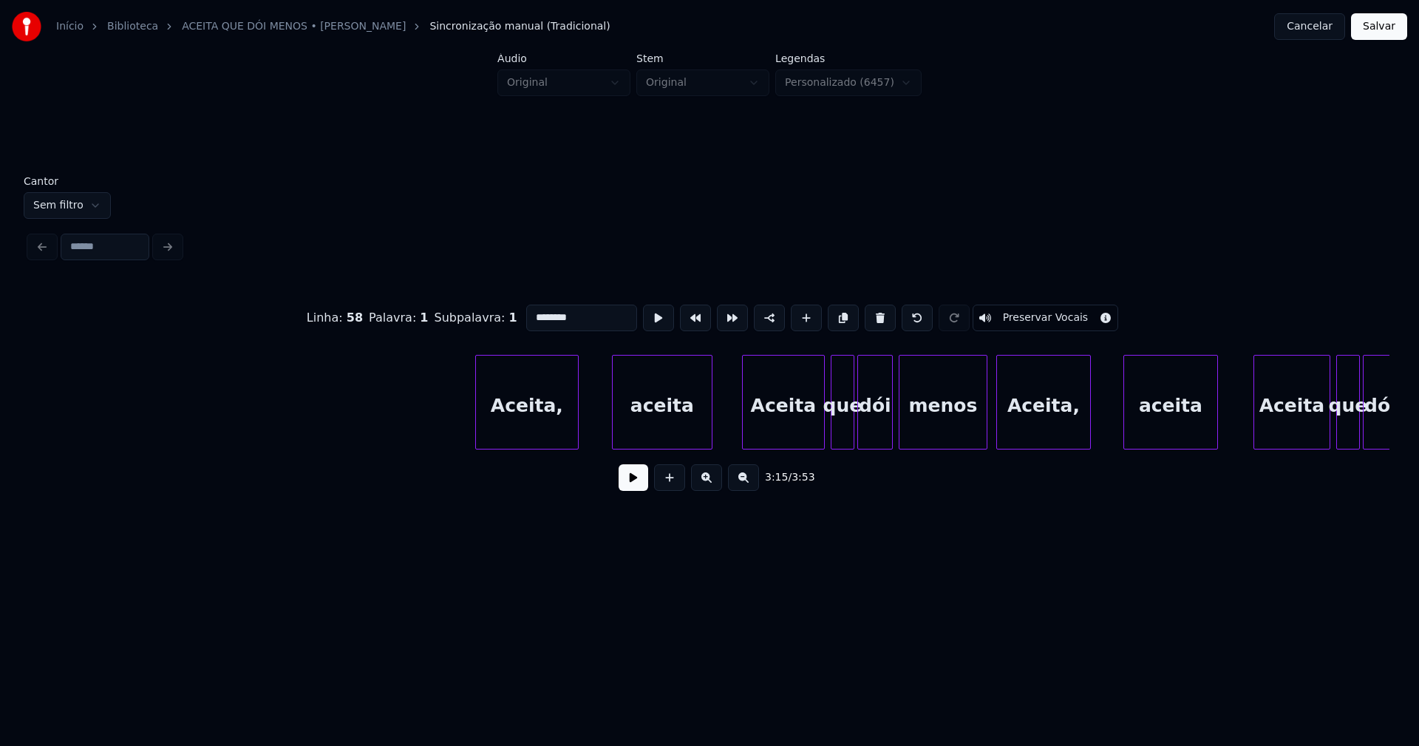
click at [547, 430] on div "Aceita," at bounding box center [527, 405] width 102 height 101
click at [667, 443] on div "Aceita, aceita Aceita que dói menos Aceita, aceita Aceita que dói" at bounding box center [710, 402] width 1360 height 95
click at [790, 421] on div "Aceita" at bounding box center [777, 405] width 81 height 101
click at [843, 433] on div "que" at bounding box center [840, 405] width 22 height 101
click at [980, 429] on div at bounding box center [980, 401] width 4 height 93
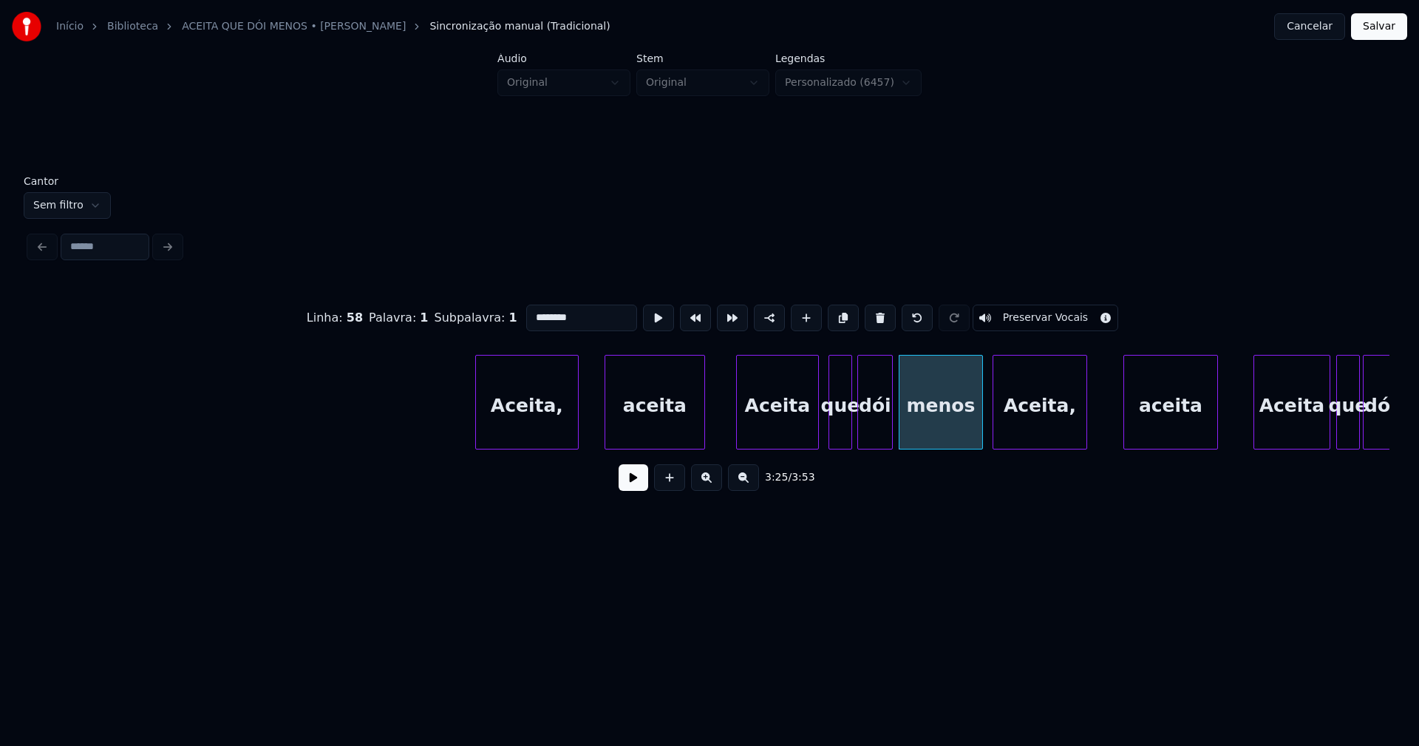
click at [1057, 432] on div "Aceita," at bounding box center [1039, 405] width 93 height 101
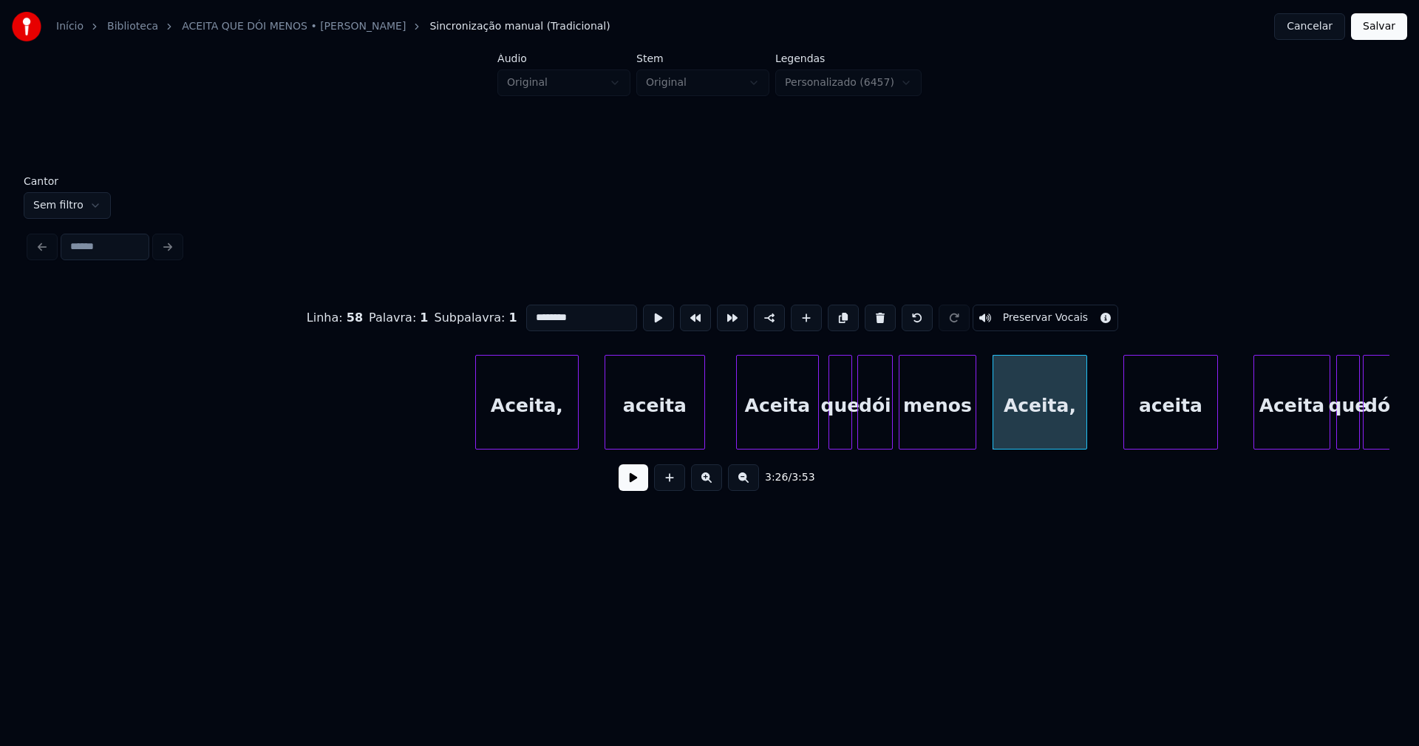
click at [975, 431] on div at bounding box center [973, 401] width 4 height 93
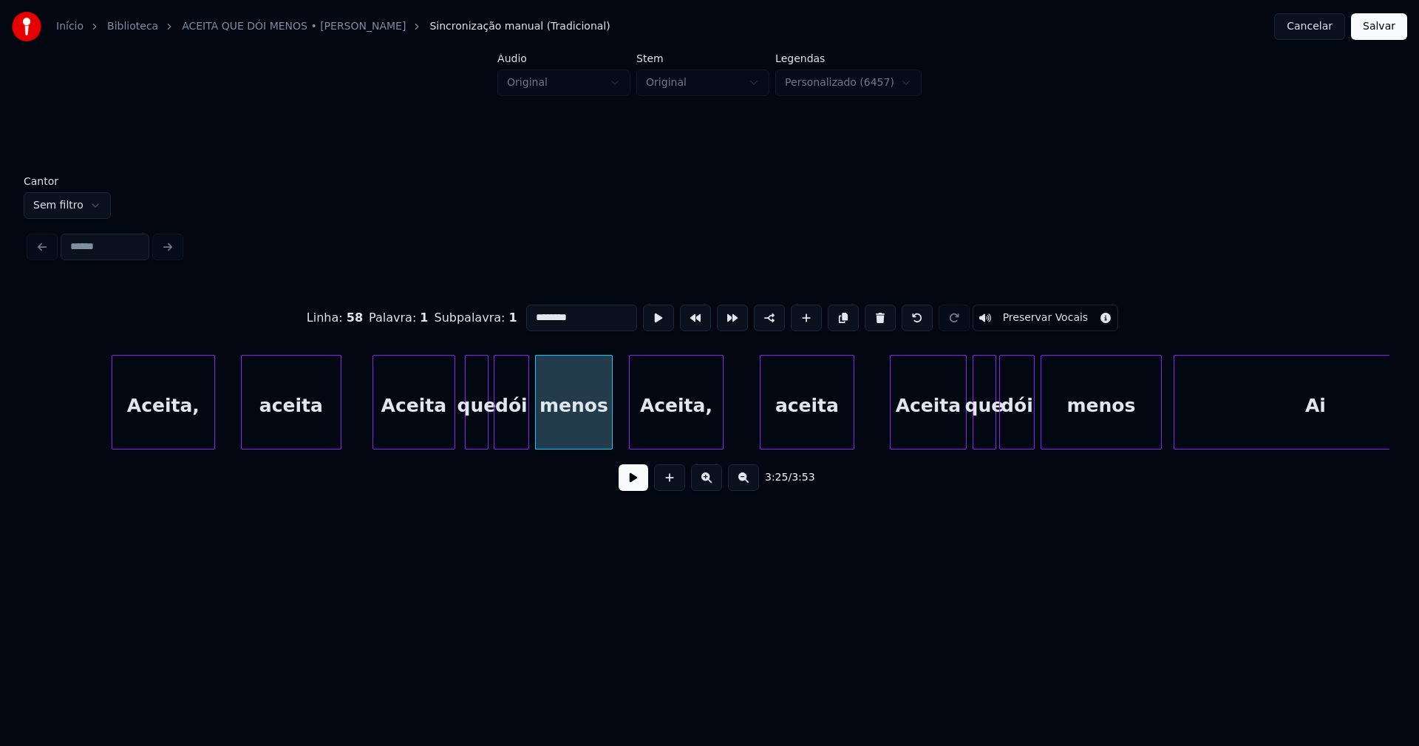
scroll to position [0, 30081]
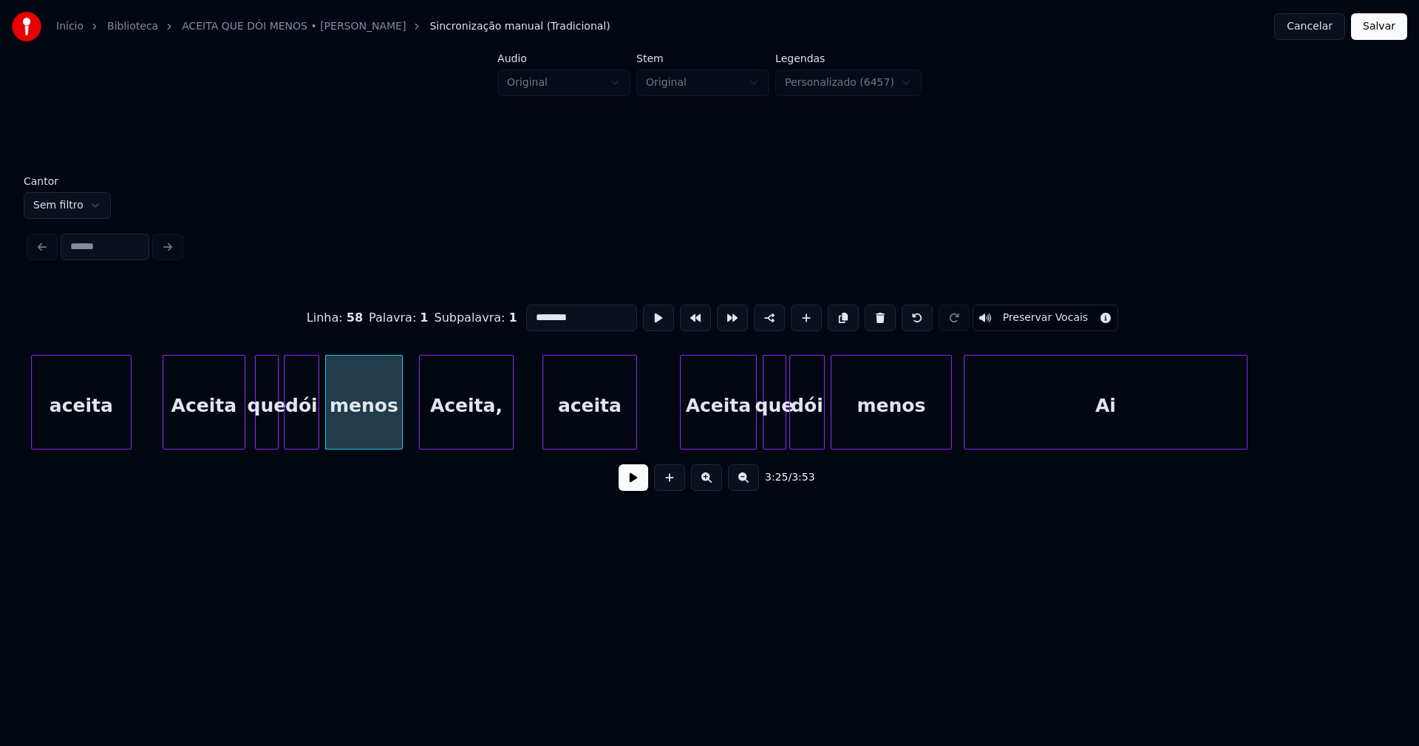
click at [608, 418] on div "aceita" at bounding box center [589, 405] width 93 height 101
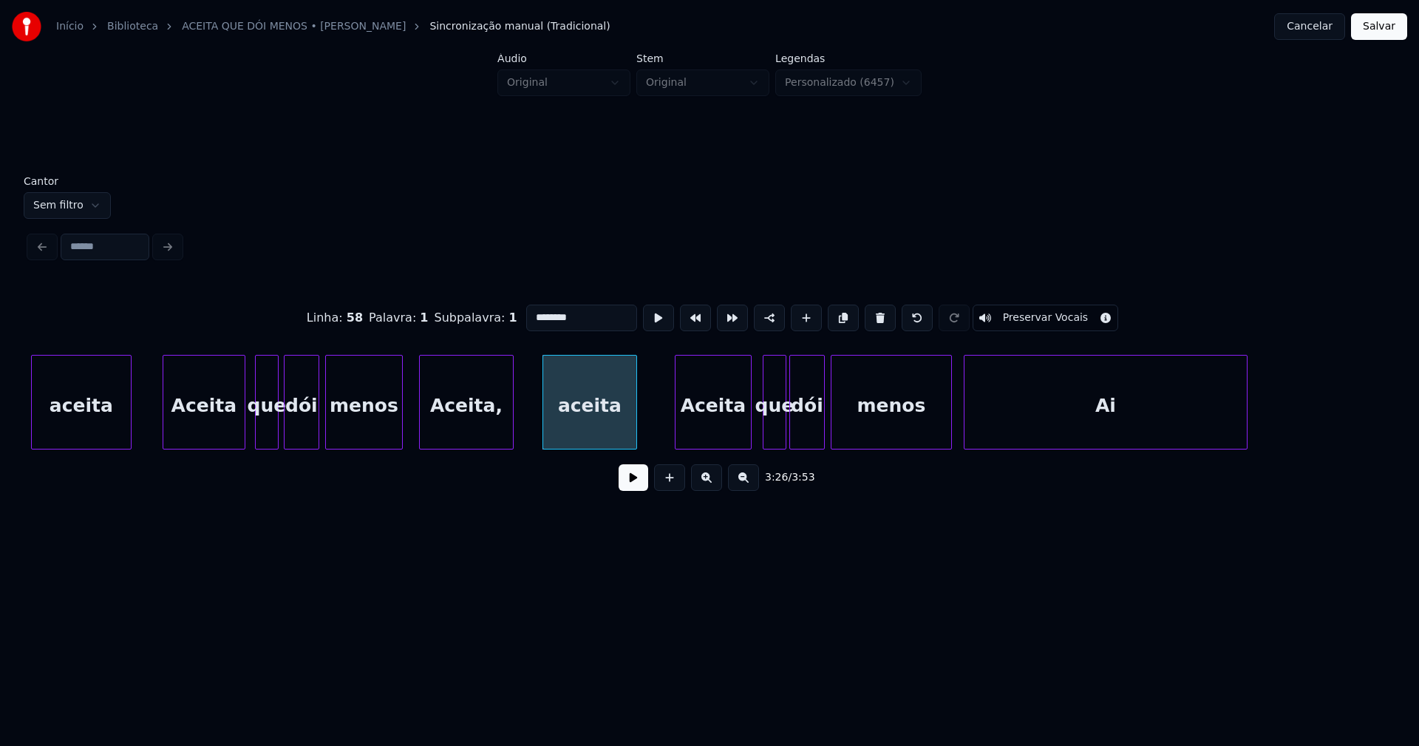
click at [721, 432] on div "Aceita" at bounding box center [712, 405] width 75 height 101
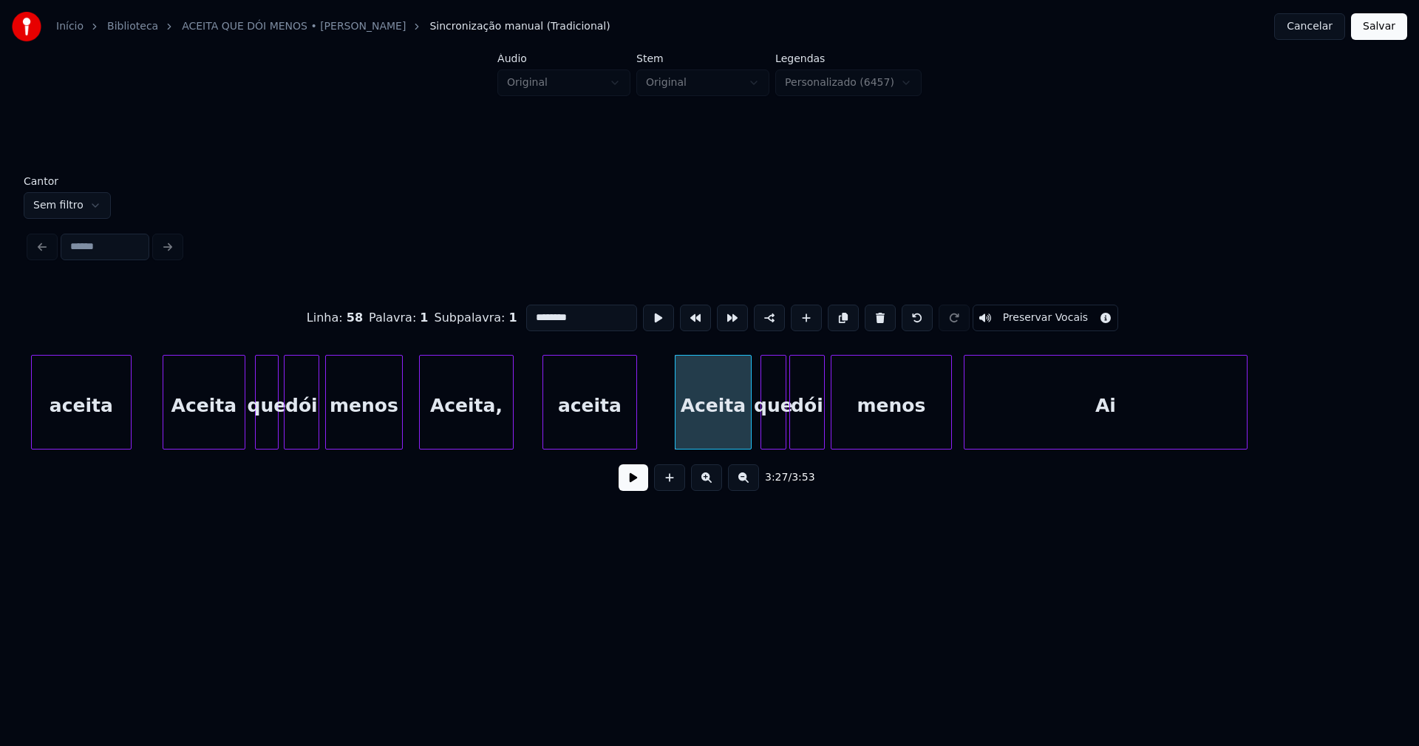
click at [762, 437] on div at bounding box center [763, 401] width 4 height 93
click at [935, 431] on div at bounding box center [937, 401] width 4 height 93
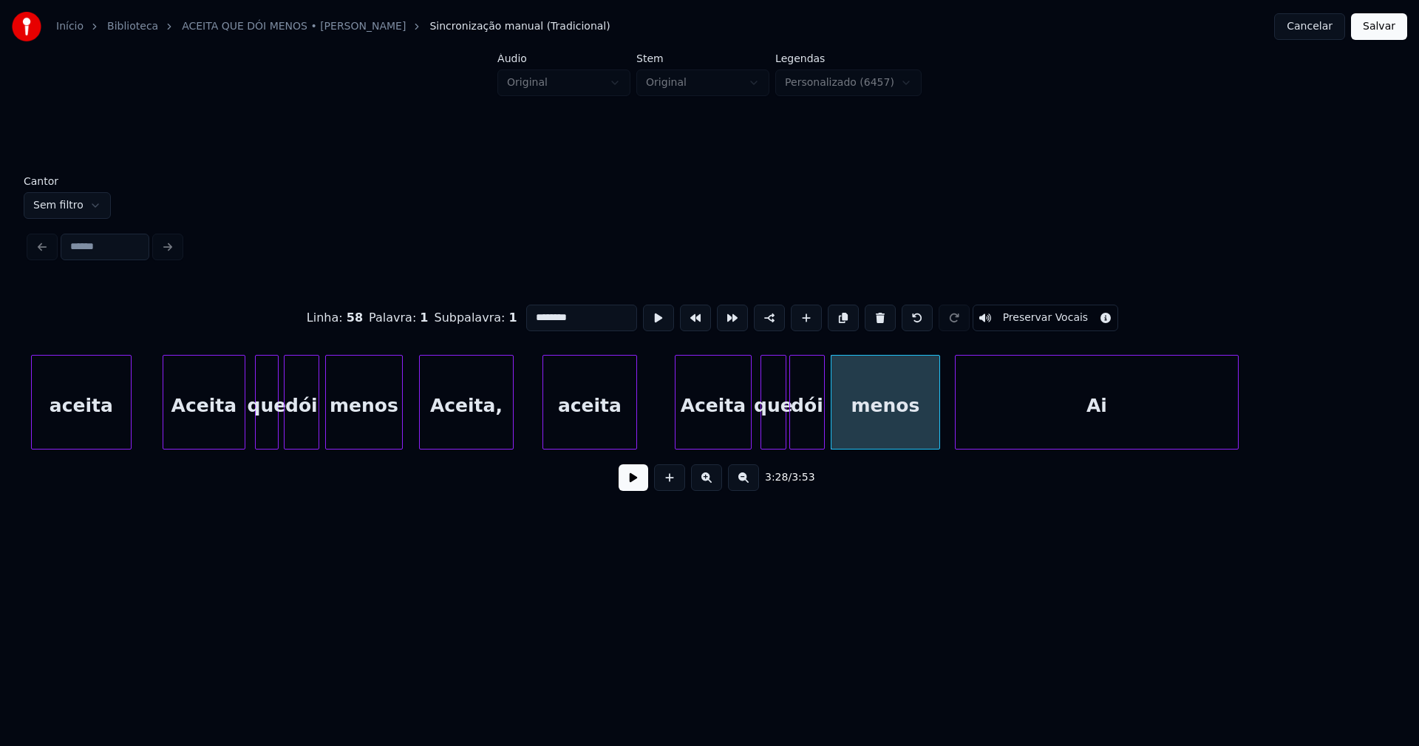
click at [993, 426] on div "Ai" at bounding box center [1097, 405] width 282 height 101
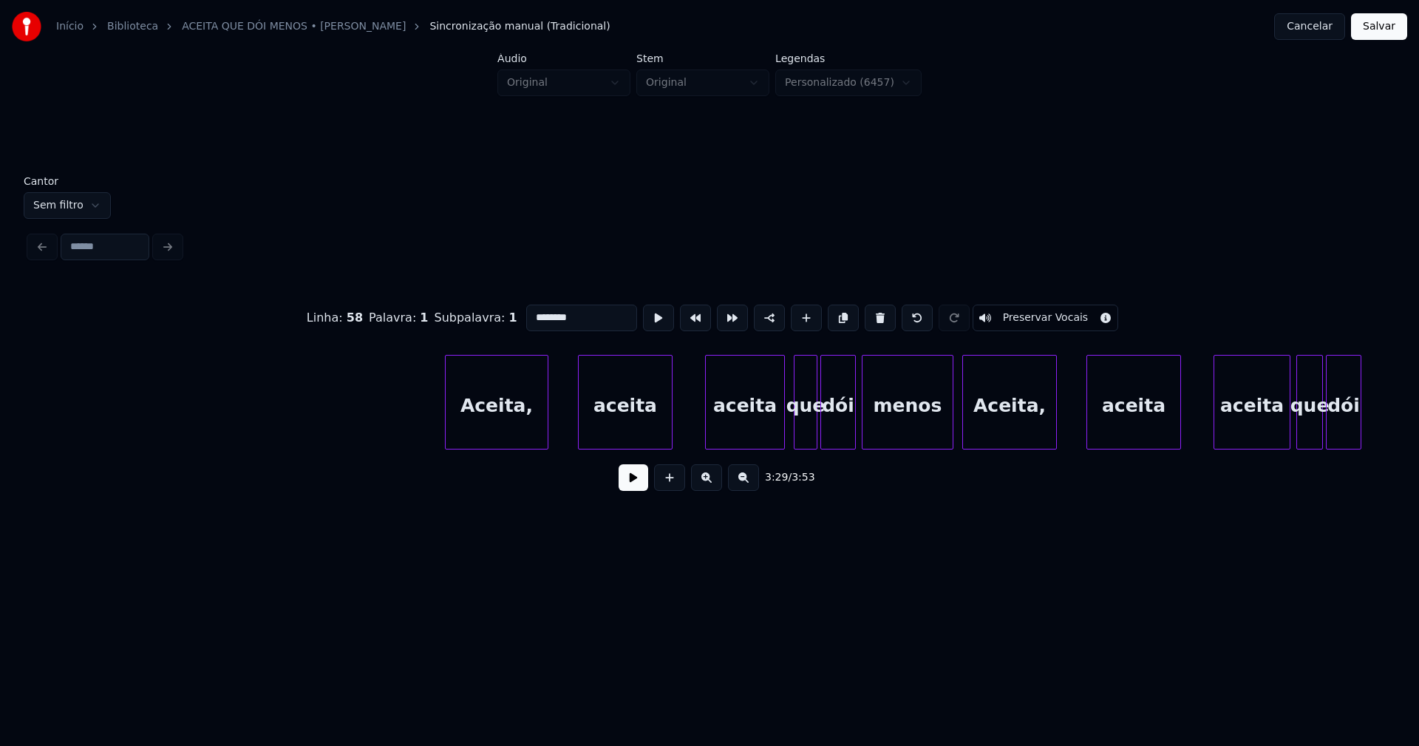
scroll to position [0, 31592]
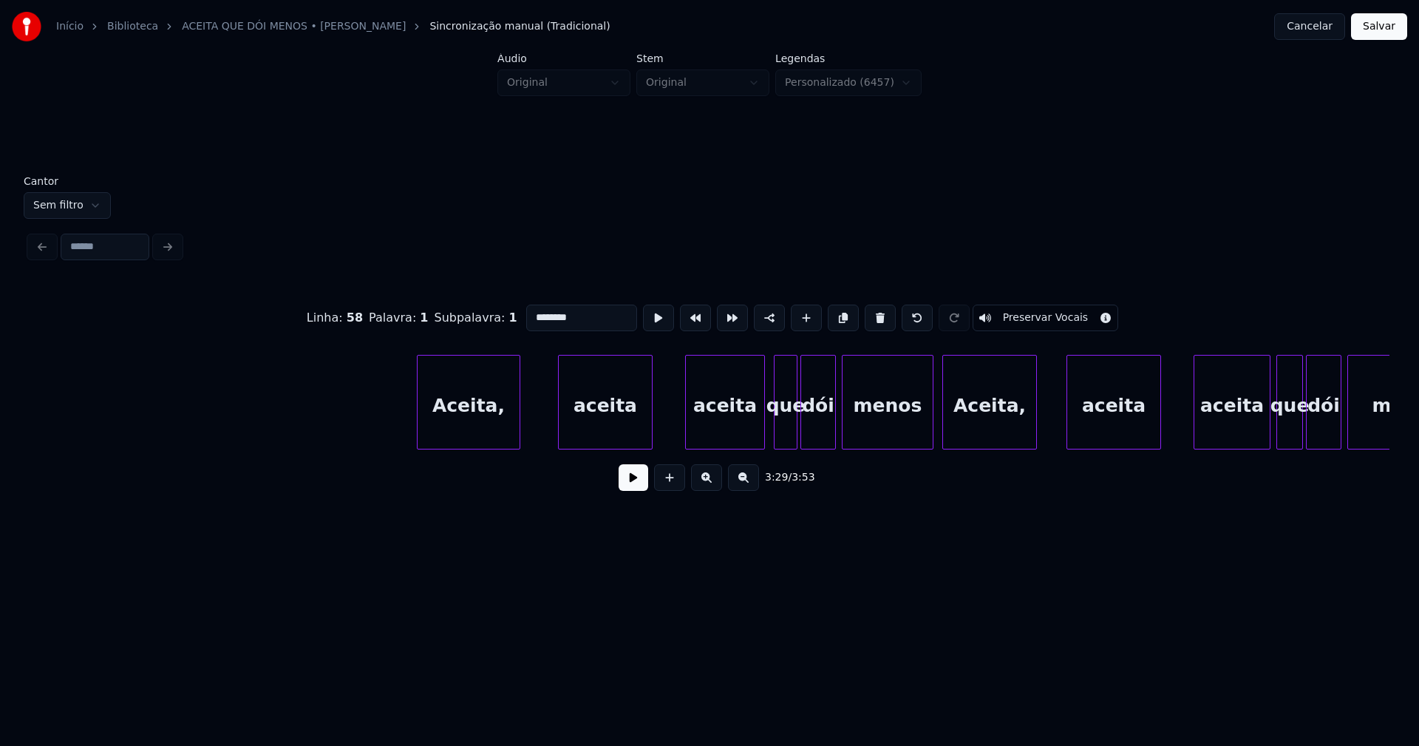
click at [474, 423] on div "Aceita," at bounding box center [469, 405] width 102 height 101
click at [607, 425] on div "aceita" at bounding box center [600, 405] width 93 height 101
click at [744, 434] on div "aceita" at bounding box center [719, 405] width 78 height 101
click at [772, 435] on div at bounding box center [772, 401] width 4 height 93
click at [925, 437] on div at bounding box center [924, 401] width 4 height 93
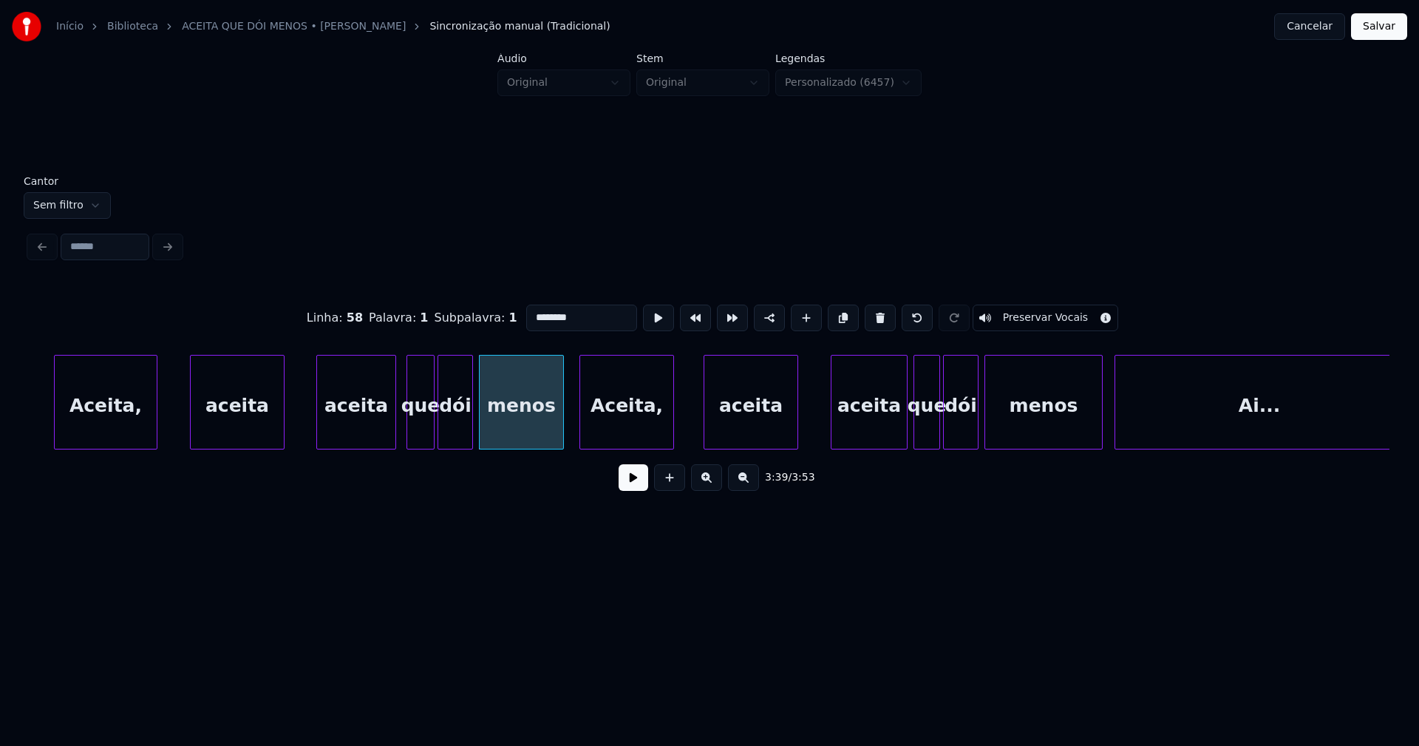
scroll to position [0, 31993]
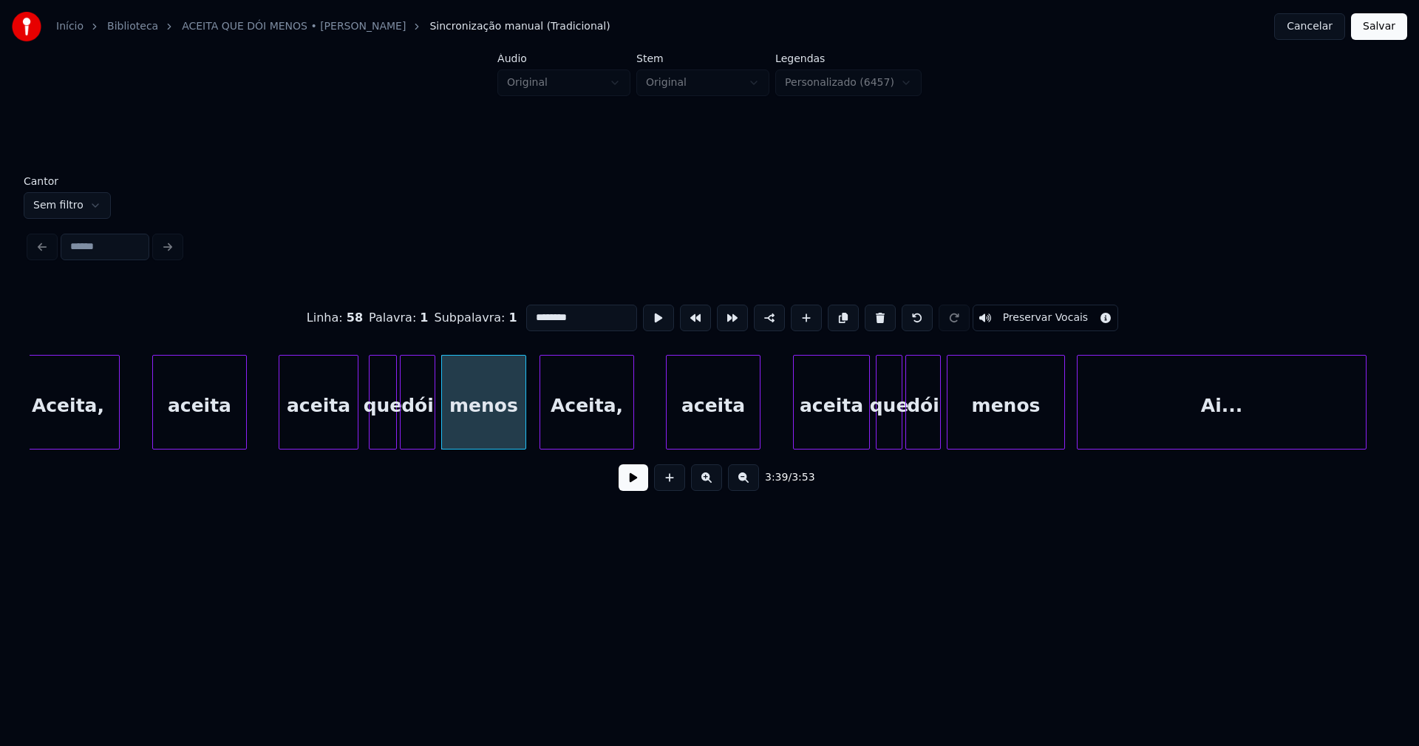
click at [611, 420] on div "Aceita," at bounding box center [586, 405] width 93 height 101
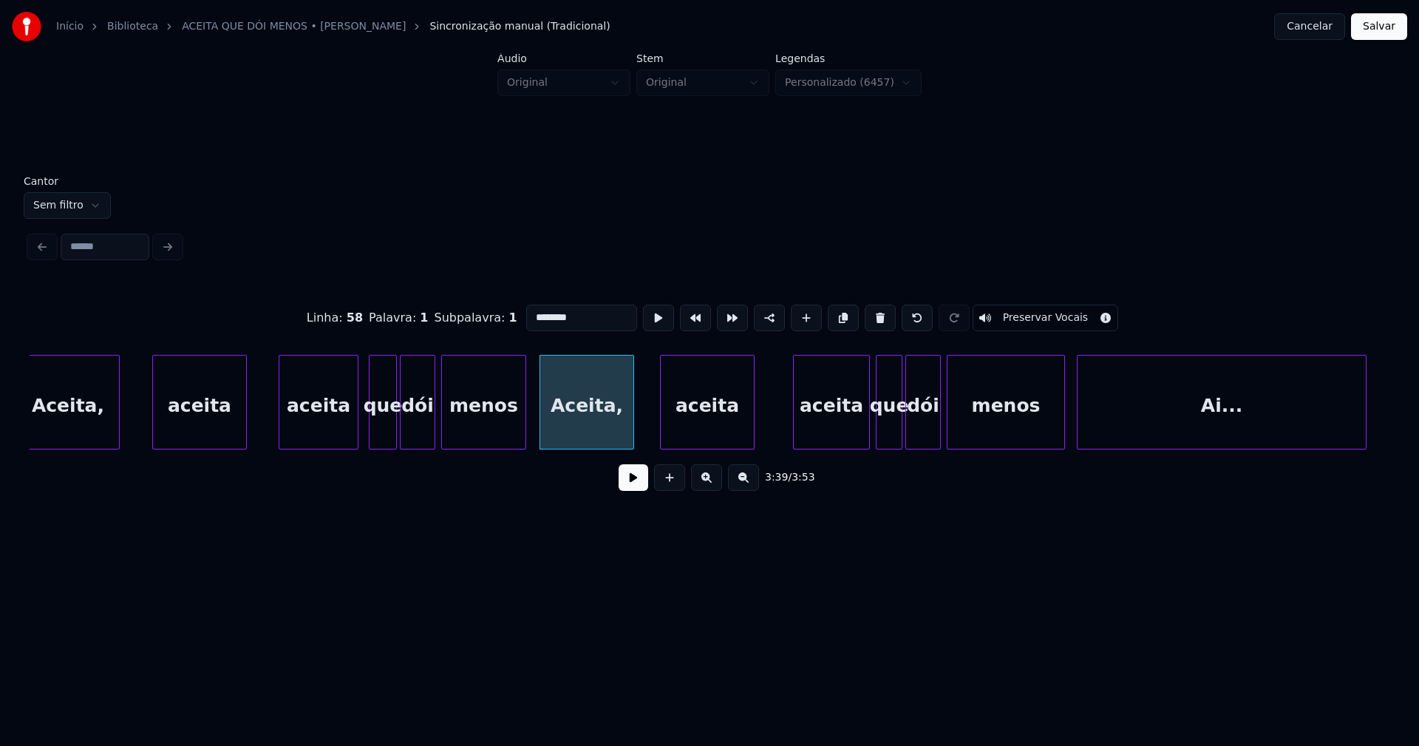
click at [701, 428] on div "aceita" at bounding box center [707, 405] width 93 height 101
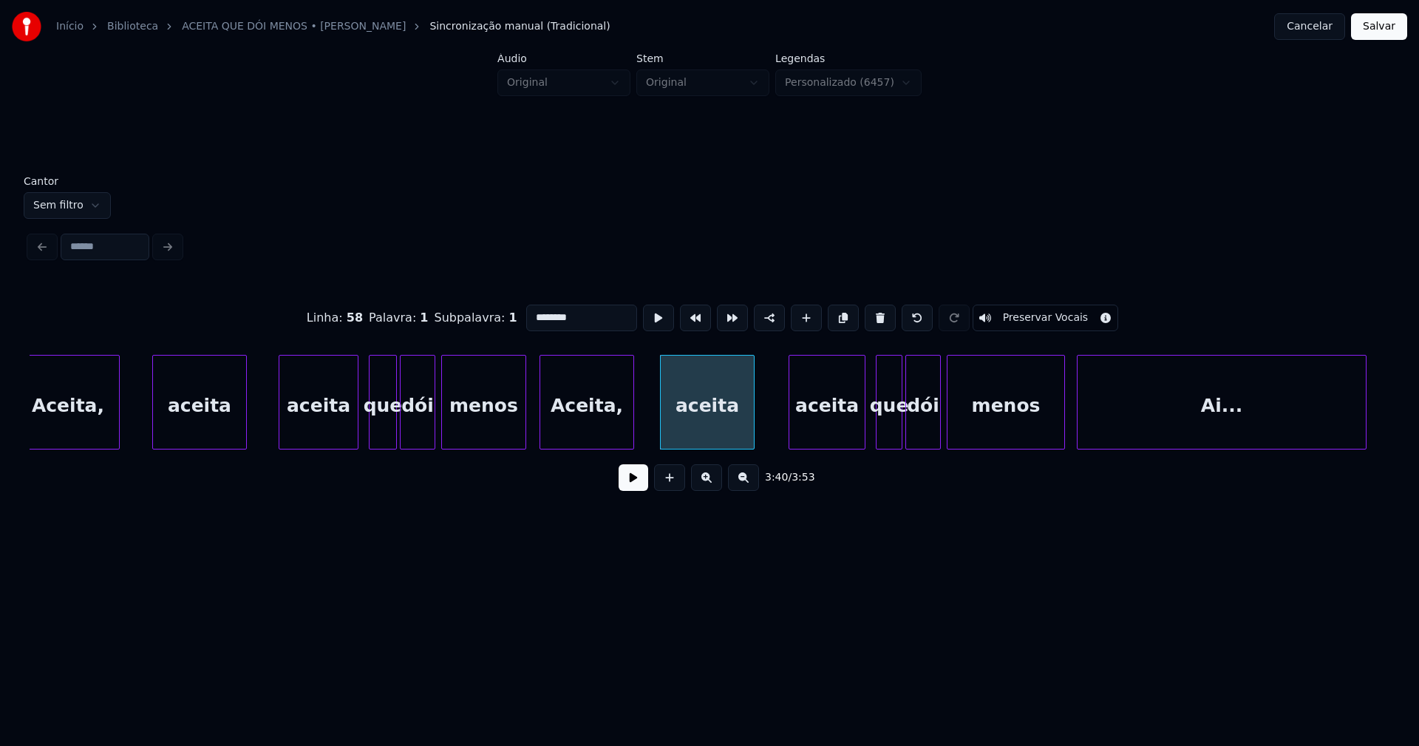
click at [834, 428] on div "aceita" at bounding box center [826, 405] width 75 height 101
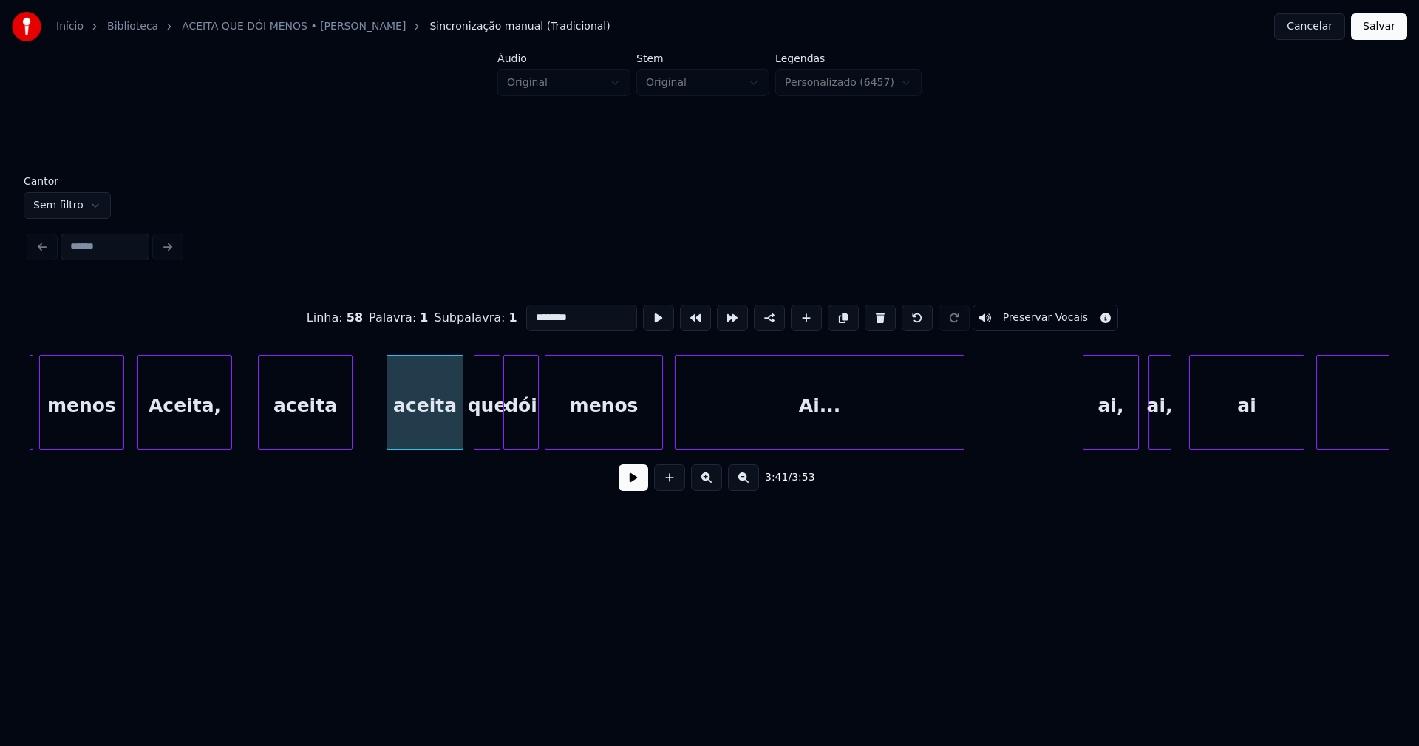
scroll to position [0, 32414]
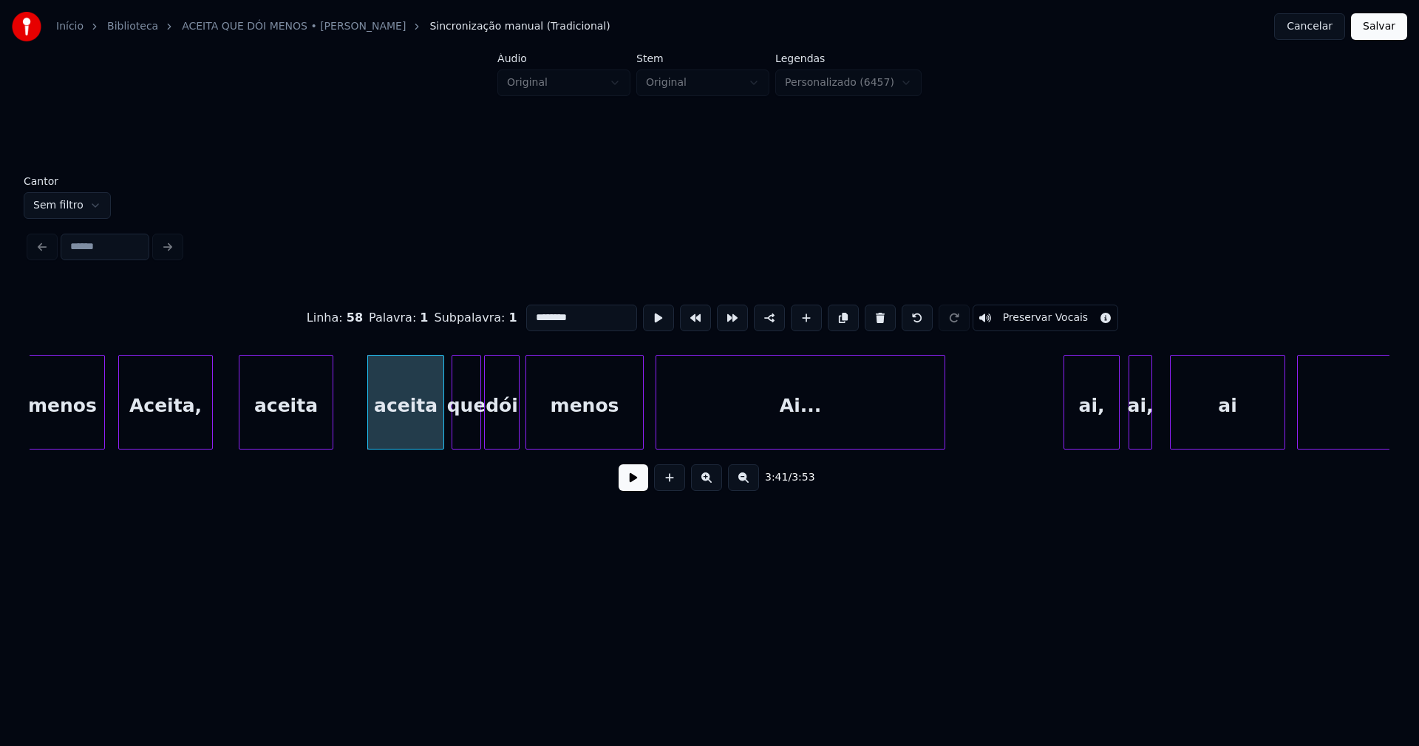
click at [456, 438] on div at bounding box center [454, 401] width 4 height 93
click at [464, 437] on div "que" at bounding box center [463, 405] width 28 height 101
click at [497, 429] on div "dói" at bounding box center [499, 405] width 34 height 101
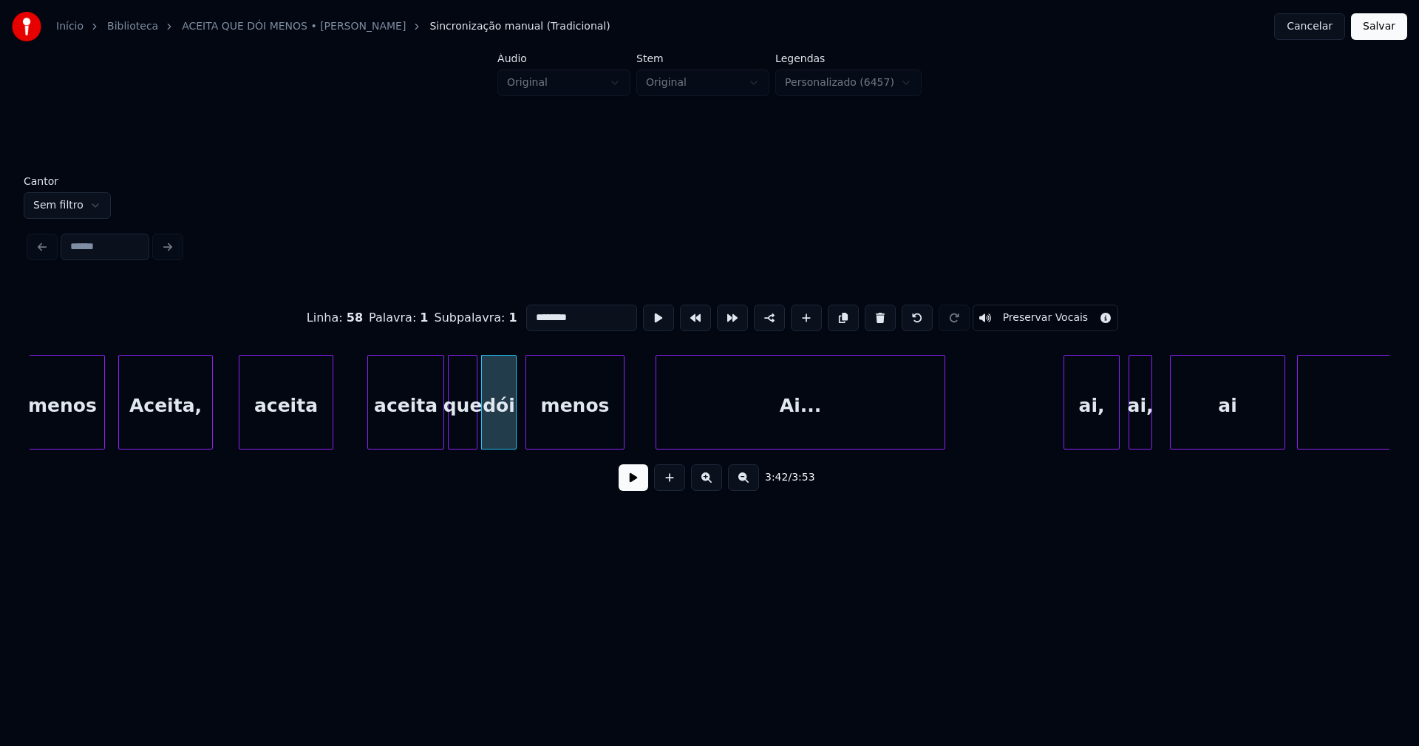
click at [622, 449] on div "menos Aceita, aceita aceita que dói menos Ai... ai, ai, ai aceita" at bounding box center [710, 402] width 1360 height 95
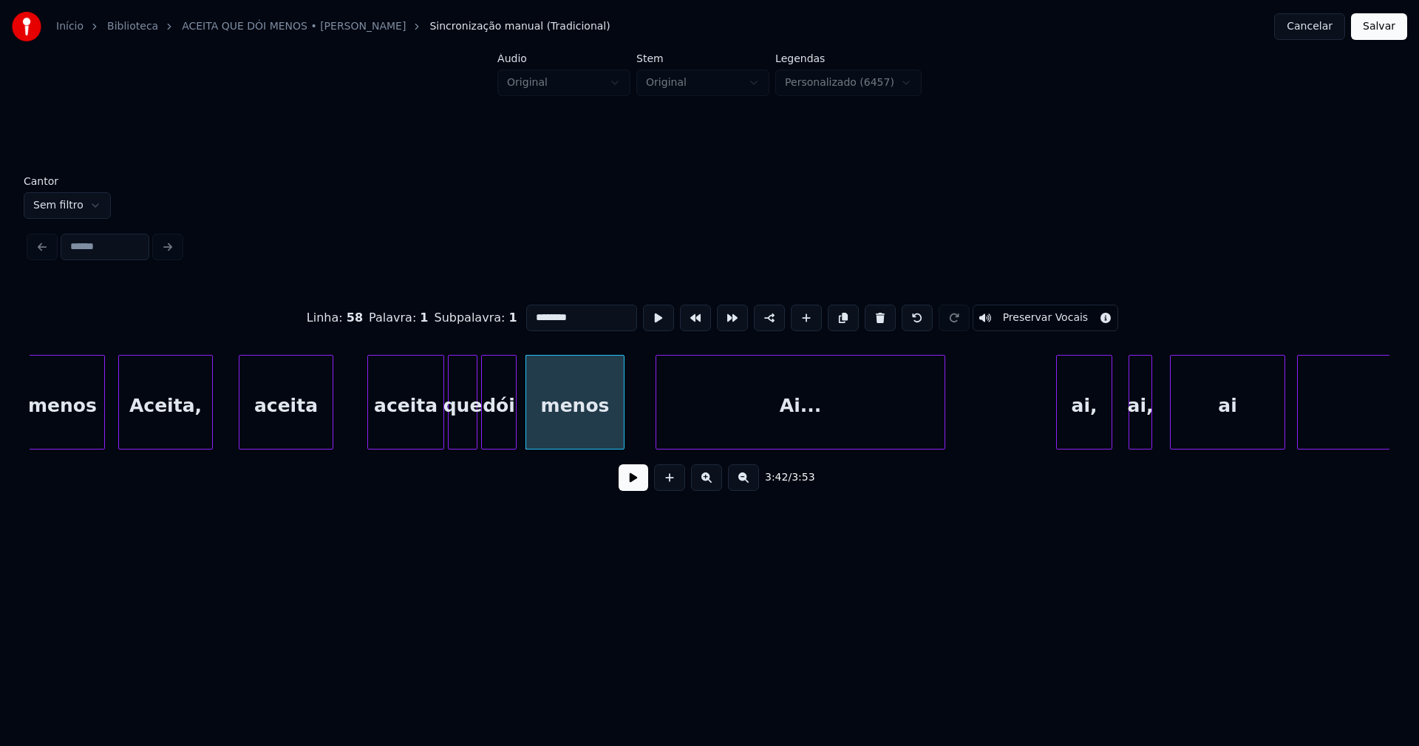
click at [1084, 433] on div "ai," at bounding box center [1084, 405] width 55 height 101
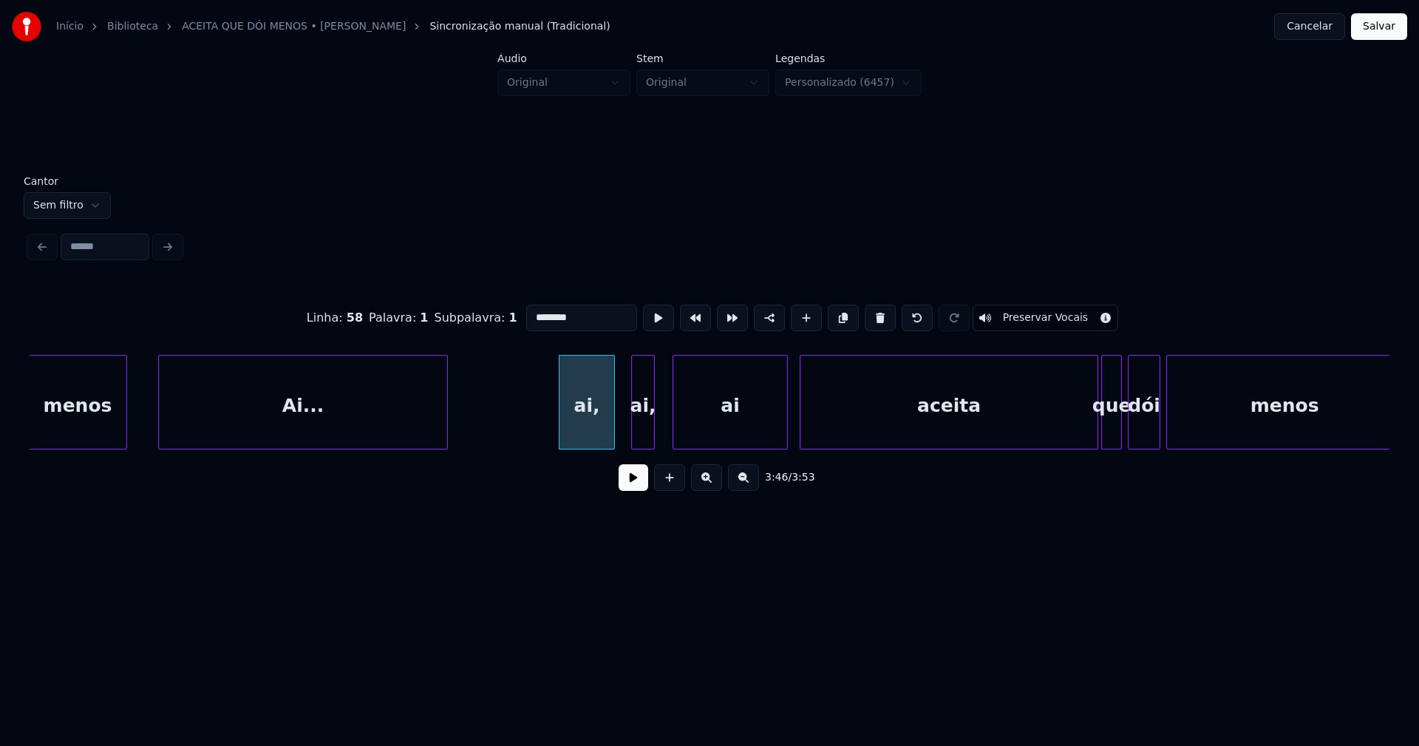
scroll to position [0, 32949]
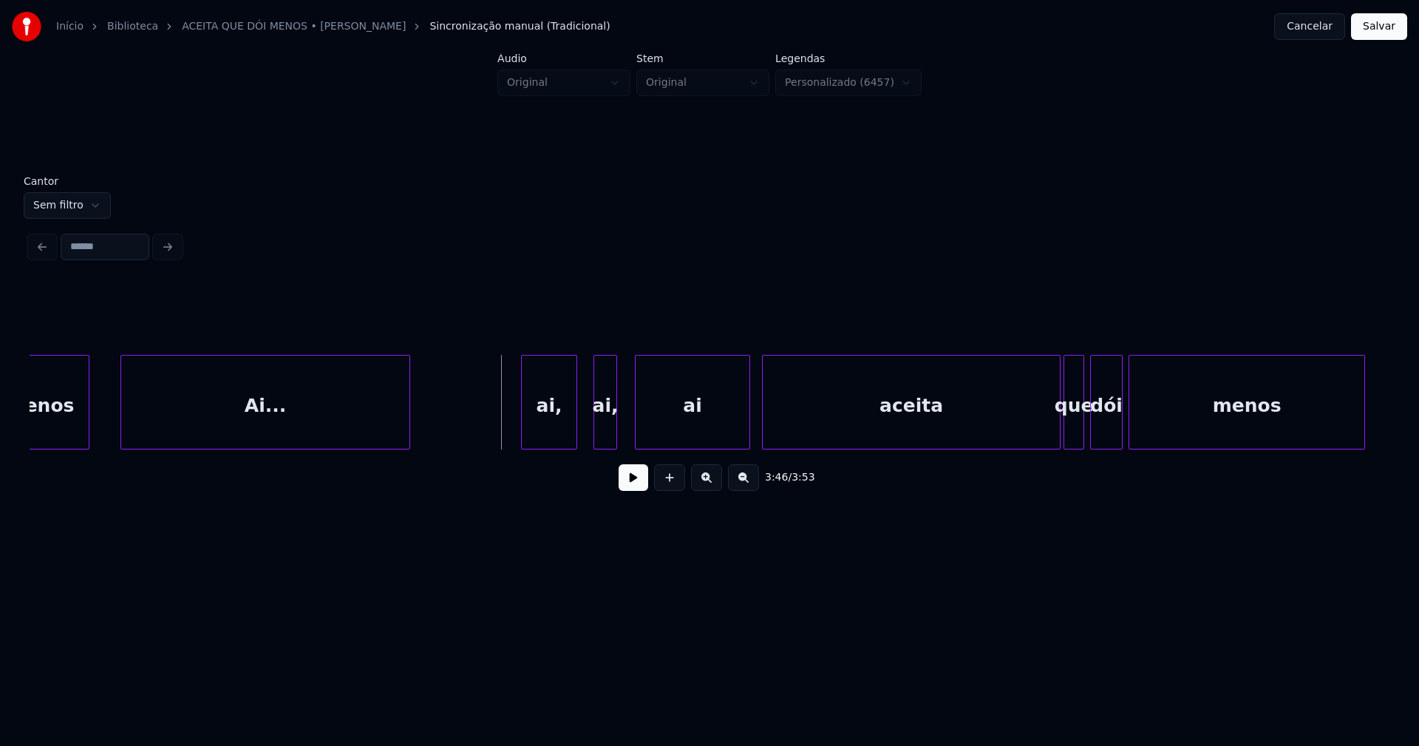
click at [638, 485] on button at bounding box center [634, 477] width 30 height 27
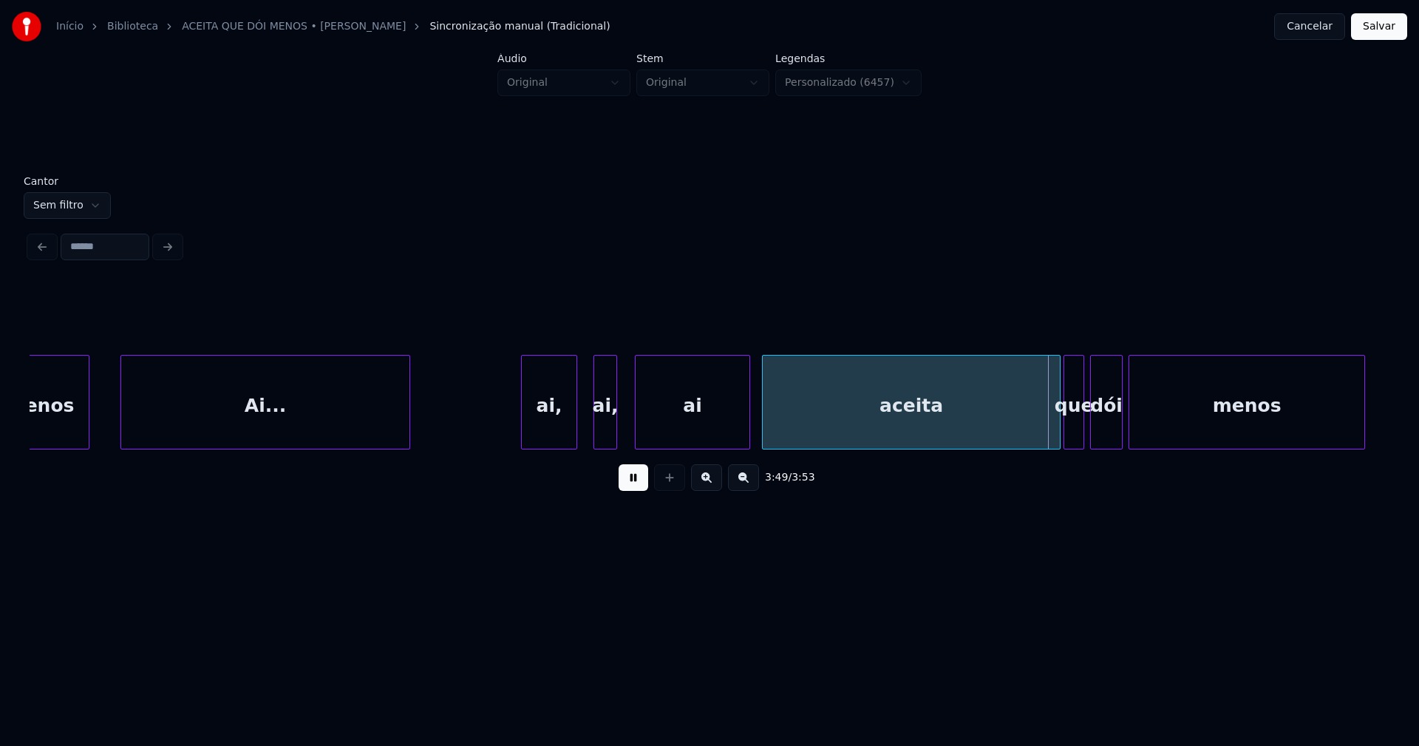
click at [638, 485] on button at bounding box center [634, 477] width 30 height 27
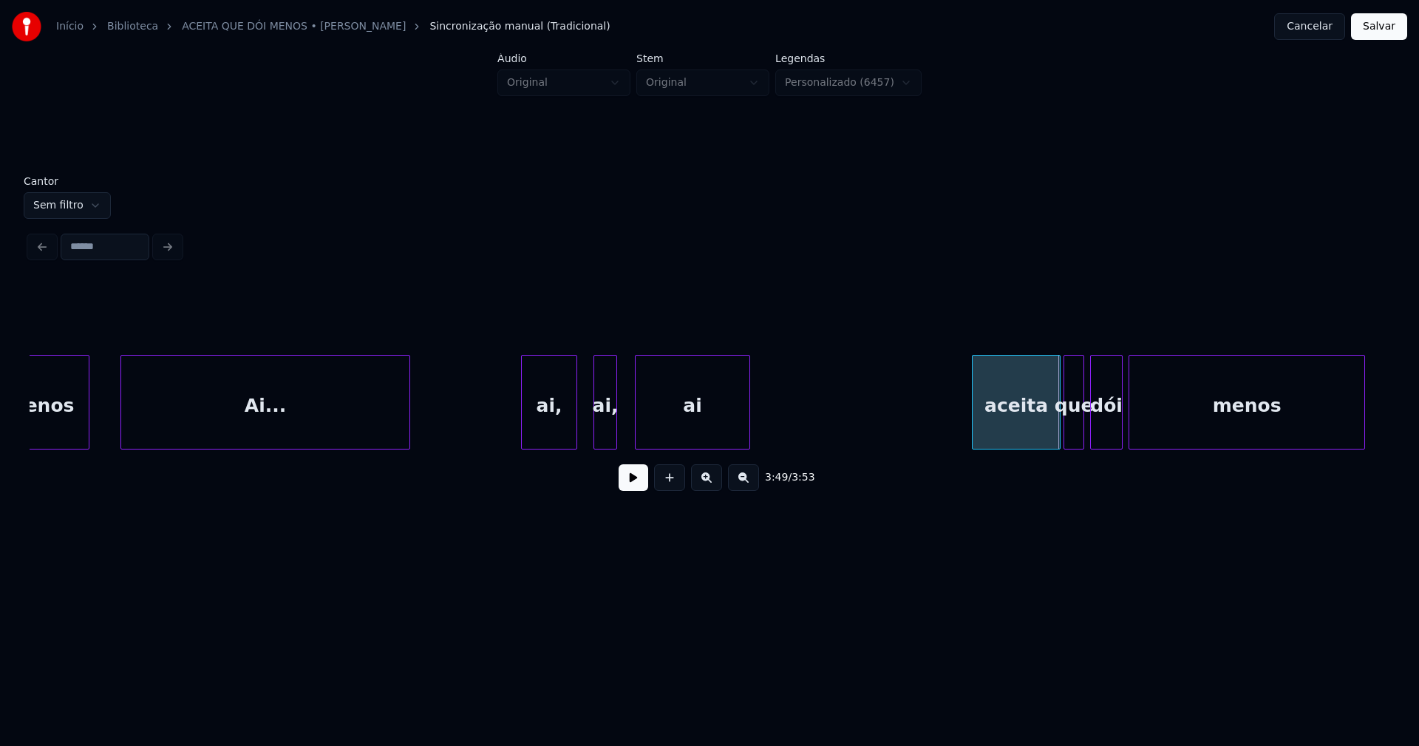
click at [973, 421] on div at bounding box center [975, 401] width 4 height 93
drag, startPoint x: 491, startPoint y: 396, endPoint x: 648, endPoint y: 501, distance: 188.6
click at [641, 485] on button at bounding box center [634, 477] width 30 height 27
click at [641, 484] on button at bounding box center [634, 477] width 30 height 27
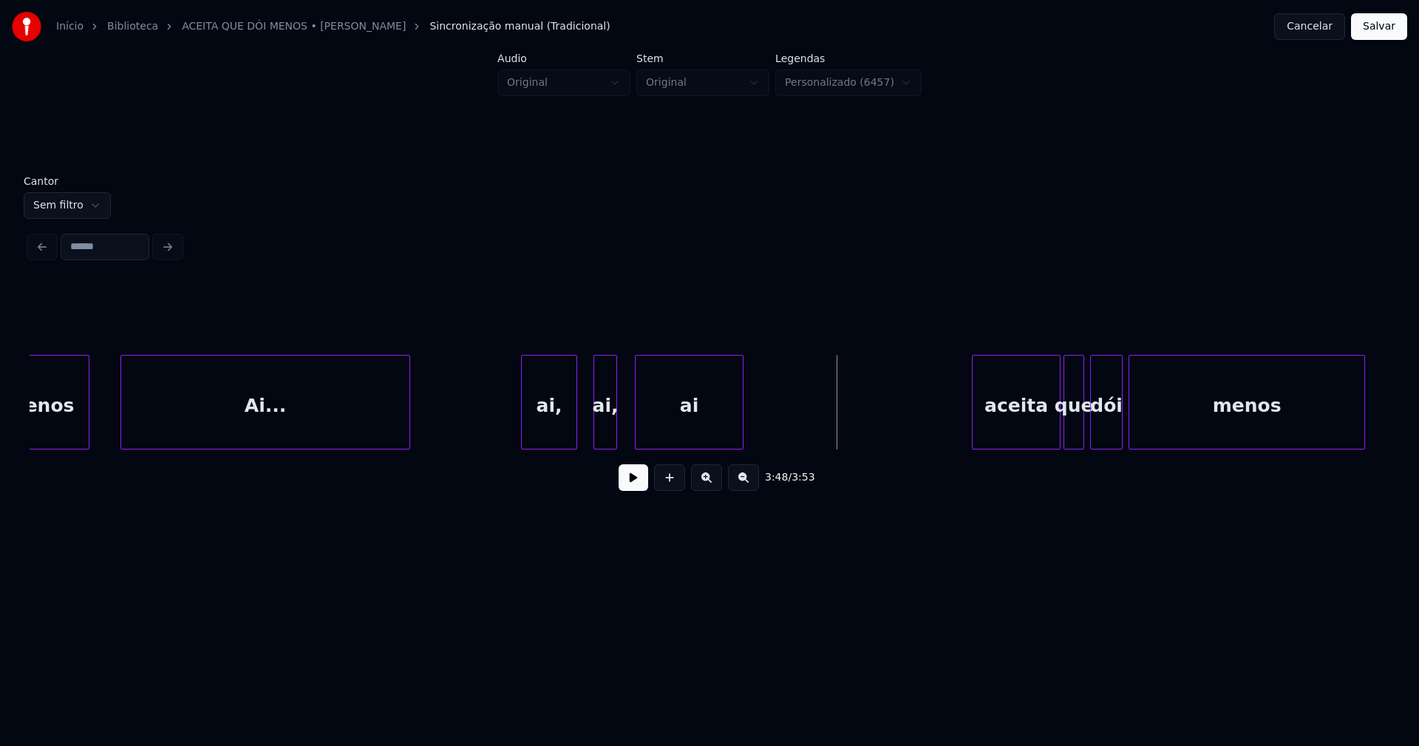
click at [741, 431] on div at bounding box center [740, 401] width 4 height 93
click at [623, 436] on div at bounding box center [623, 401] width 4 height 93
click at [593, 429] on div at bounding box center [593, 401] width 4 height 93
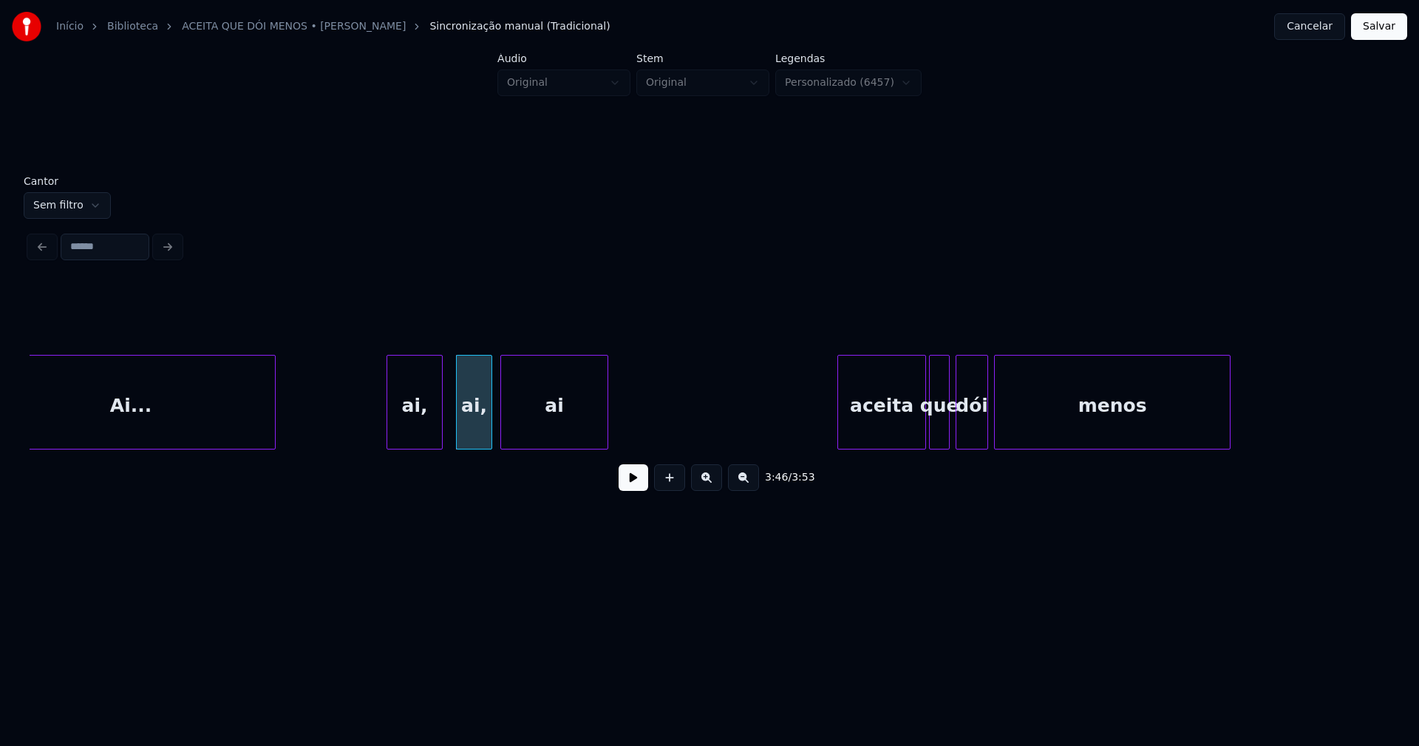
scroll to position [0, 33179]
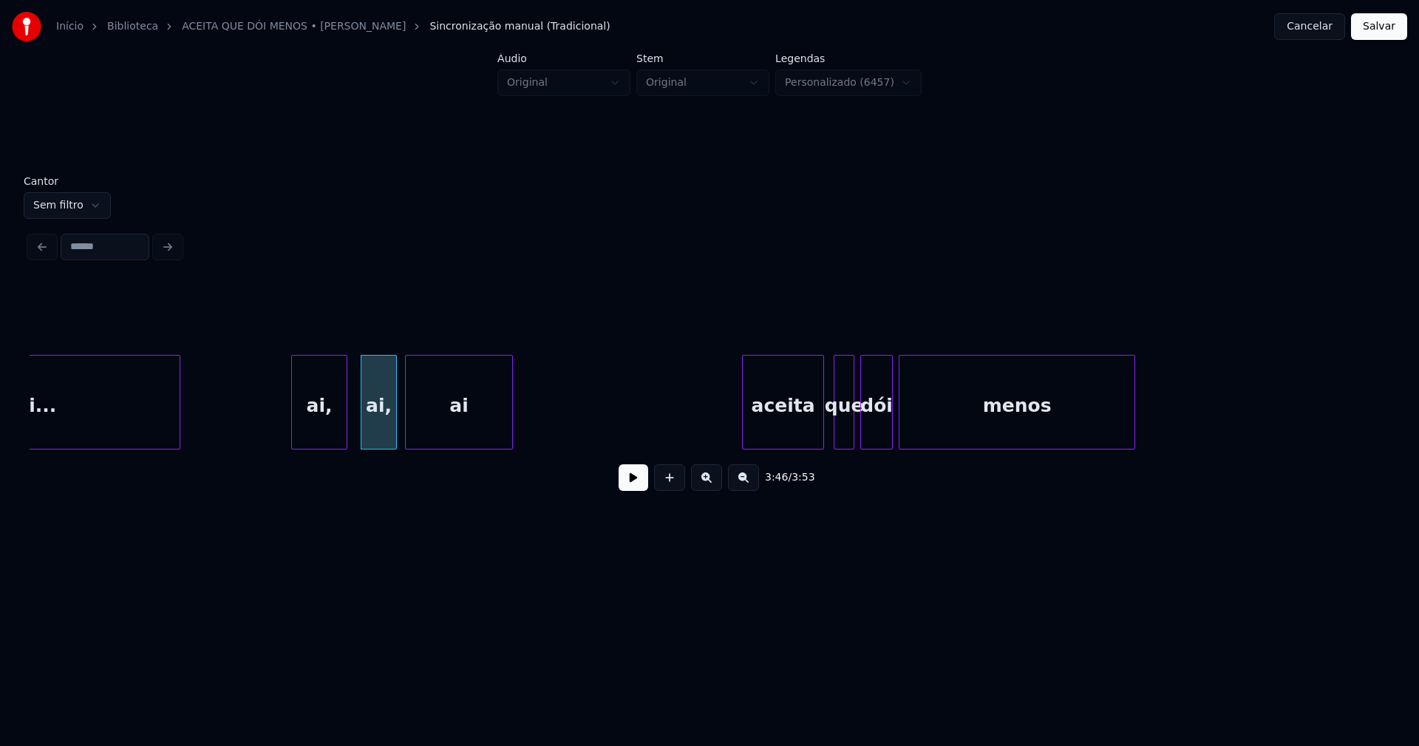
click at [823, 441] on div at bounding box center [821, 401] width 4 height 93
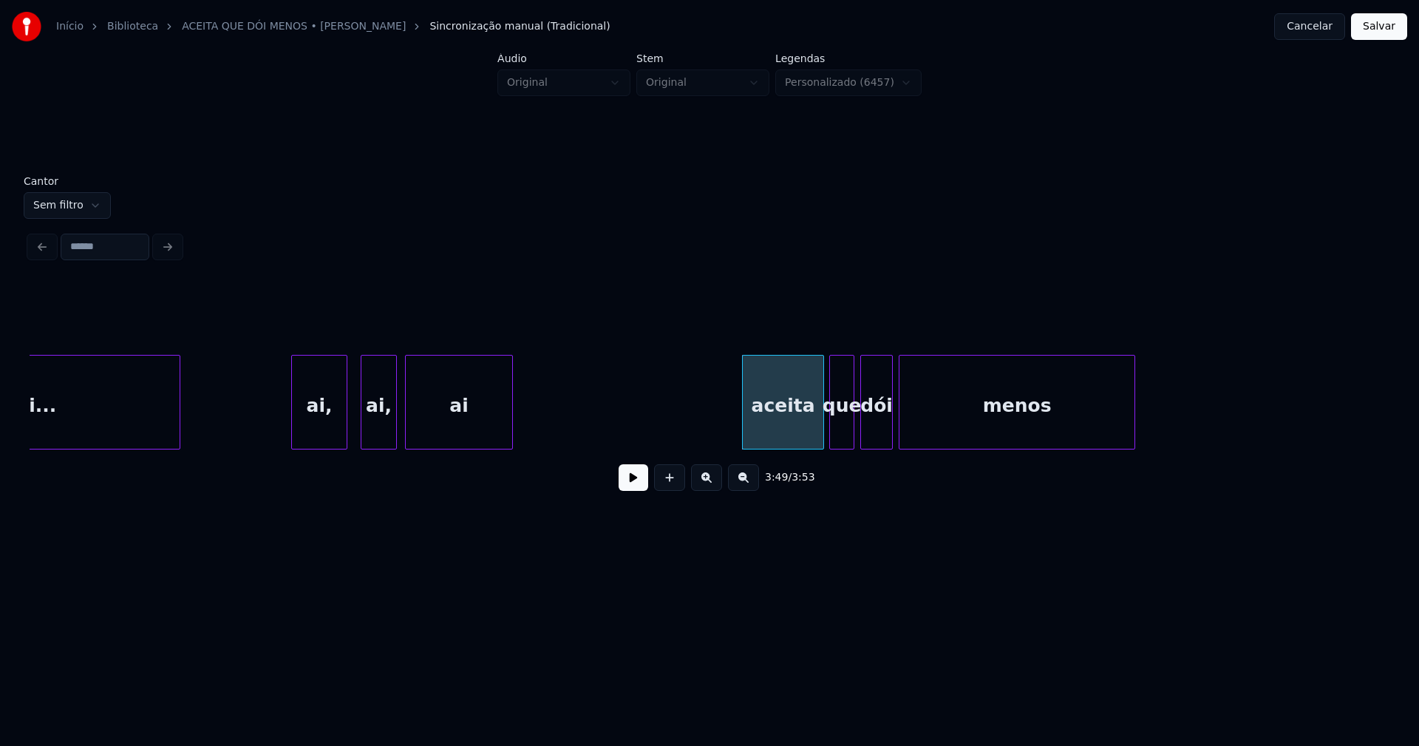
click at [833, 440] on div at bounding box center [832, 401] width 4 height 93
click at [851, 436] on div at bounding box center [852, 401] width 4 height 93
click at [880, 430] on div "dói" at bounding box center [873, 405] width 31 height 101
click at [1378, 30] on button "Salvar" at bounding box center [1379, 26] width 56 height 27
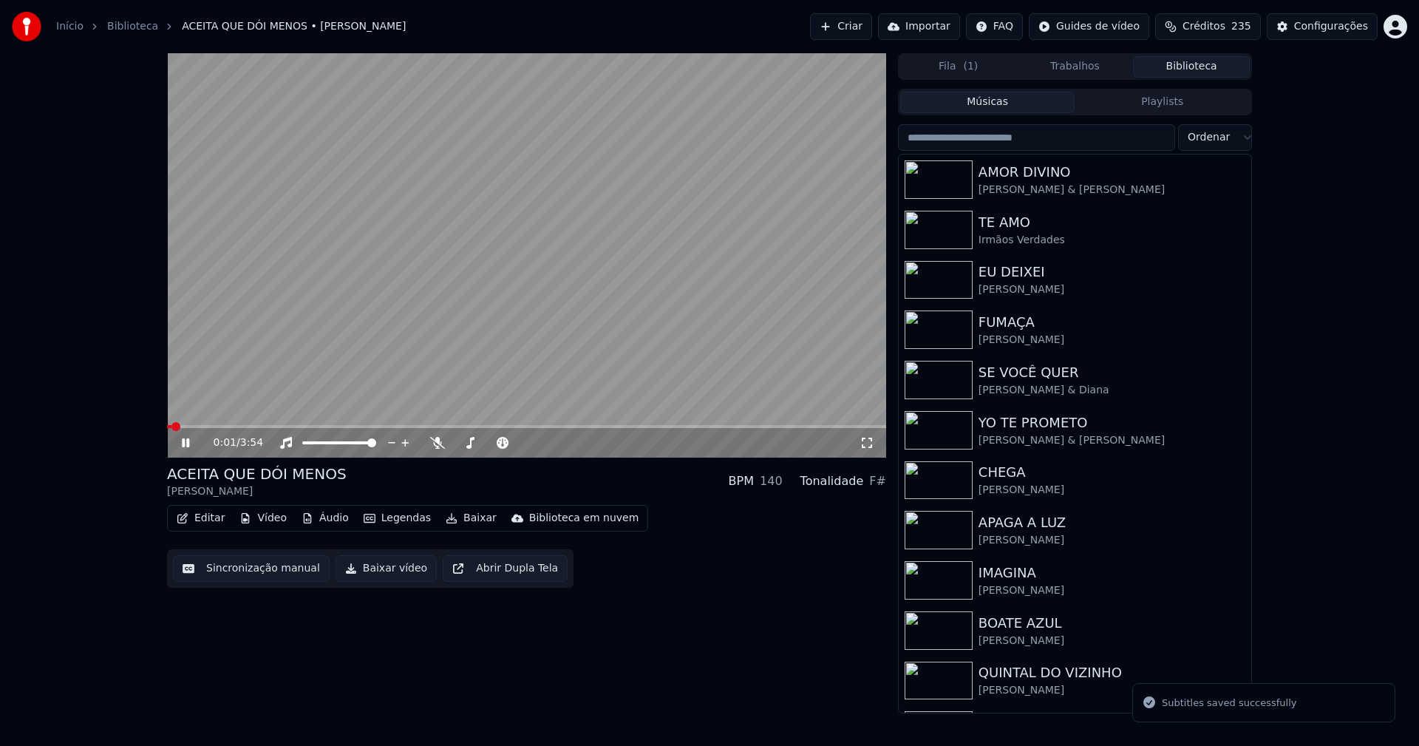
click at [191, 444] on icon at bounding box center [196, 443] width 35 height 12
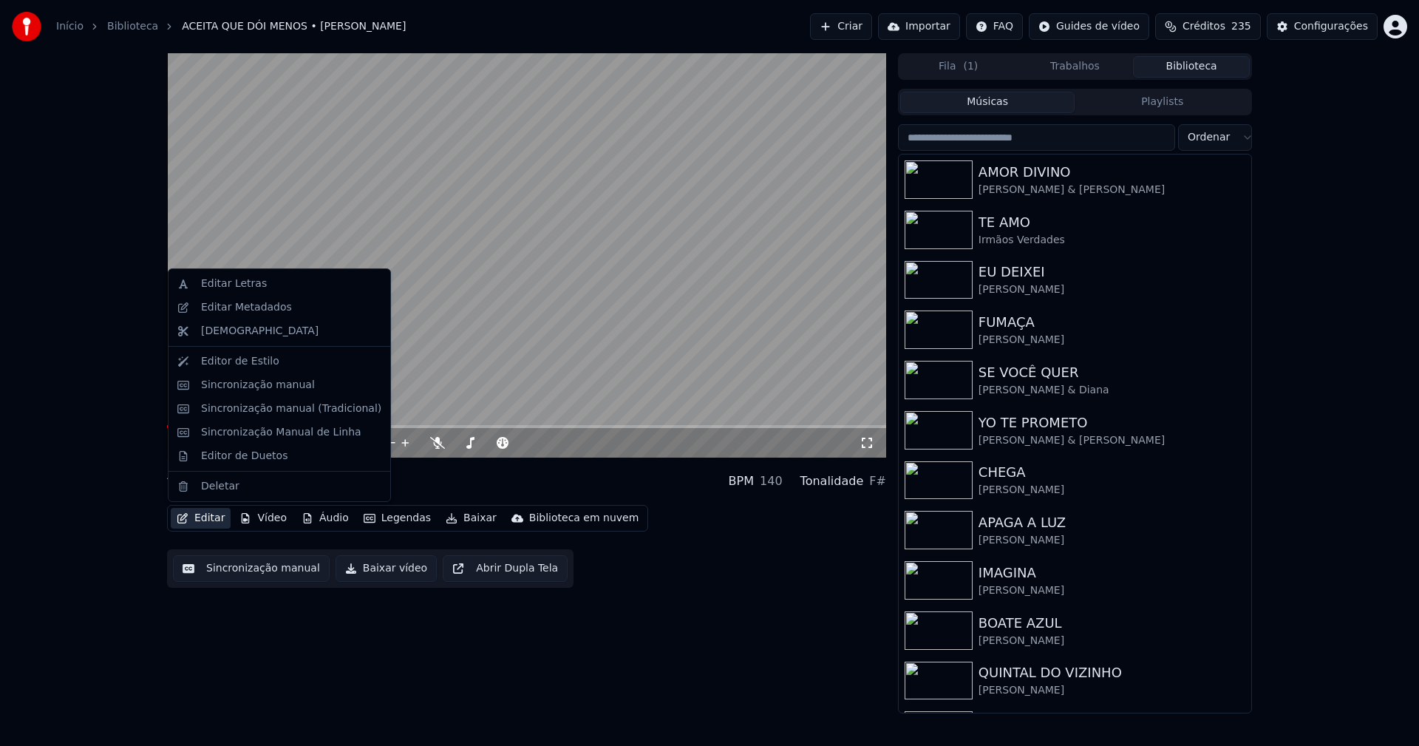
click at [208, 523] on button "Editar" at bounding box center [201, 518] width 60 height 21
click at [304, 415] on div "Sincronização manual (Tradicional)" at bounding box center [291, 408] width 180 height 15
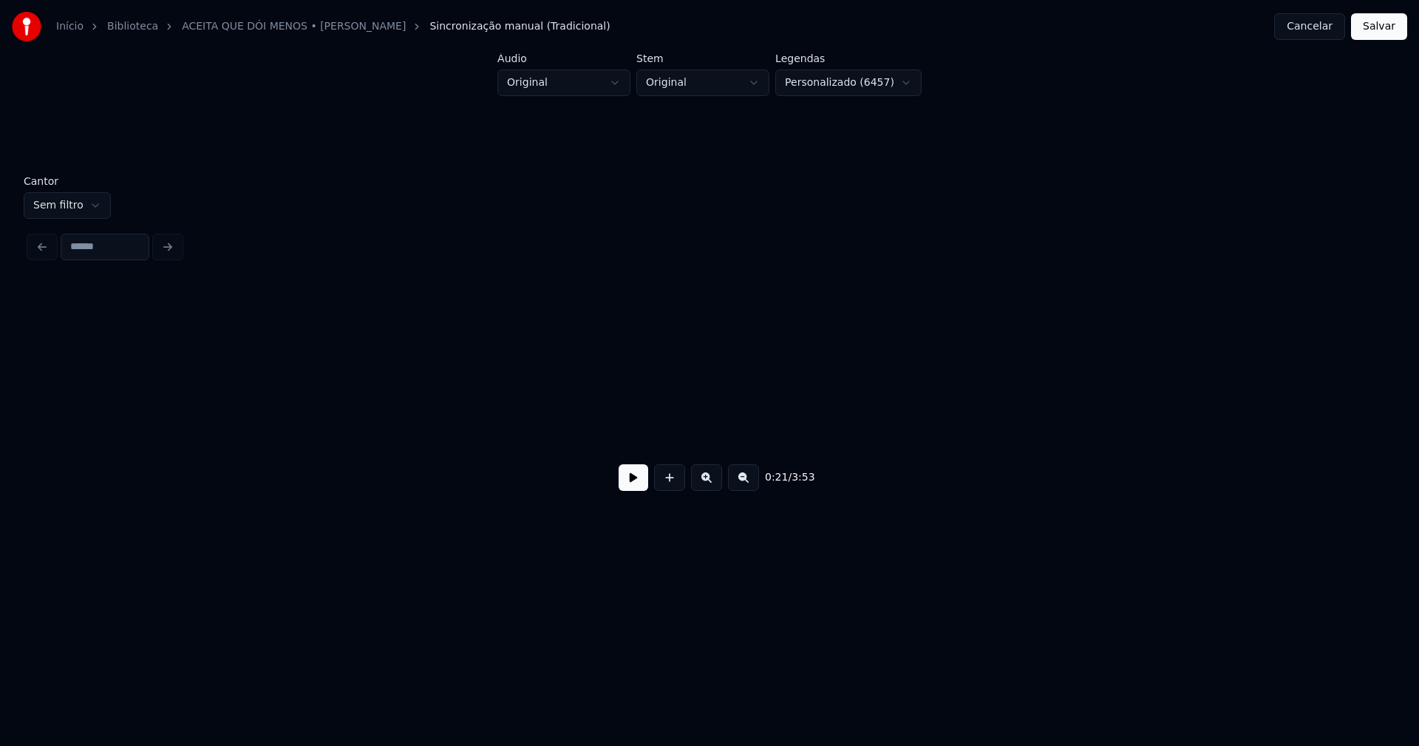
scroll to position [0, 3134]
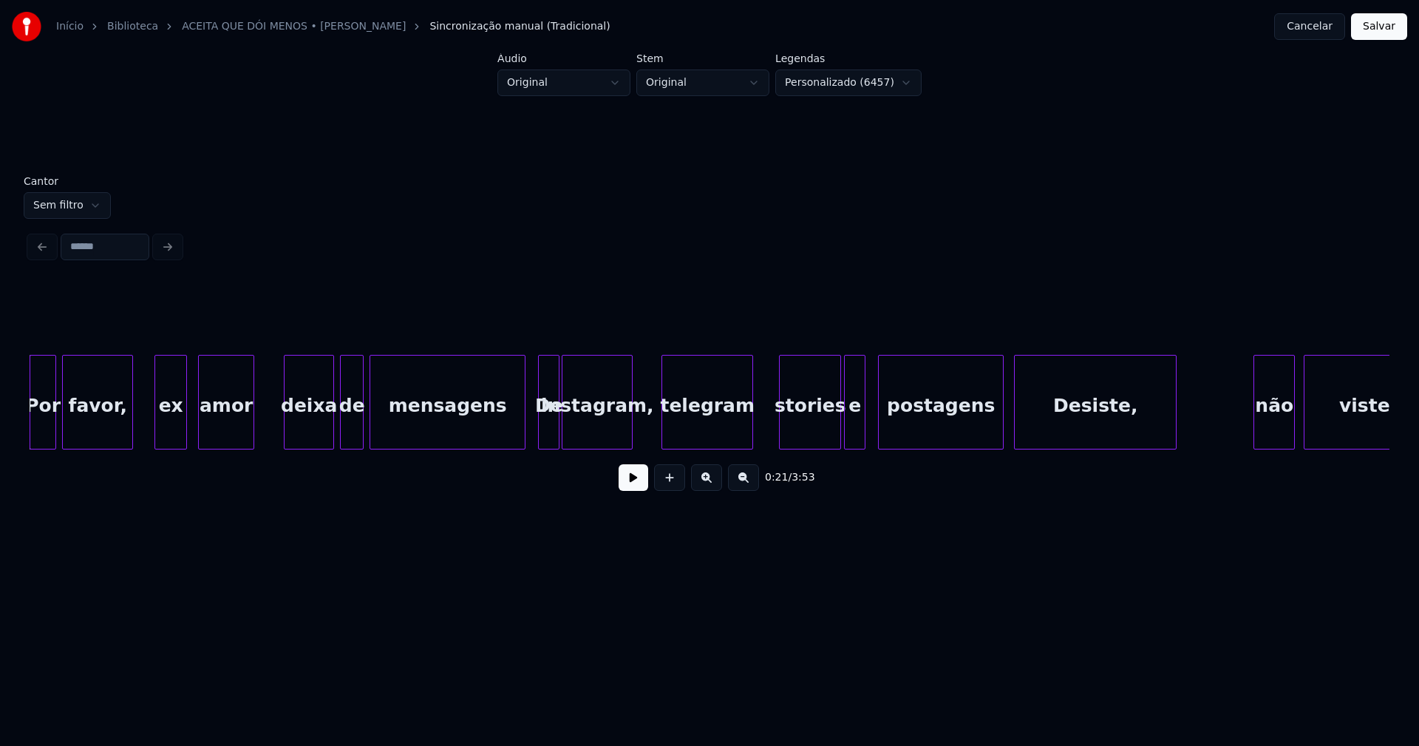
click at [636, 489] on button at bounding box center [634, 477] width 30 height 27
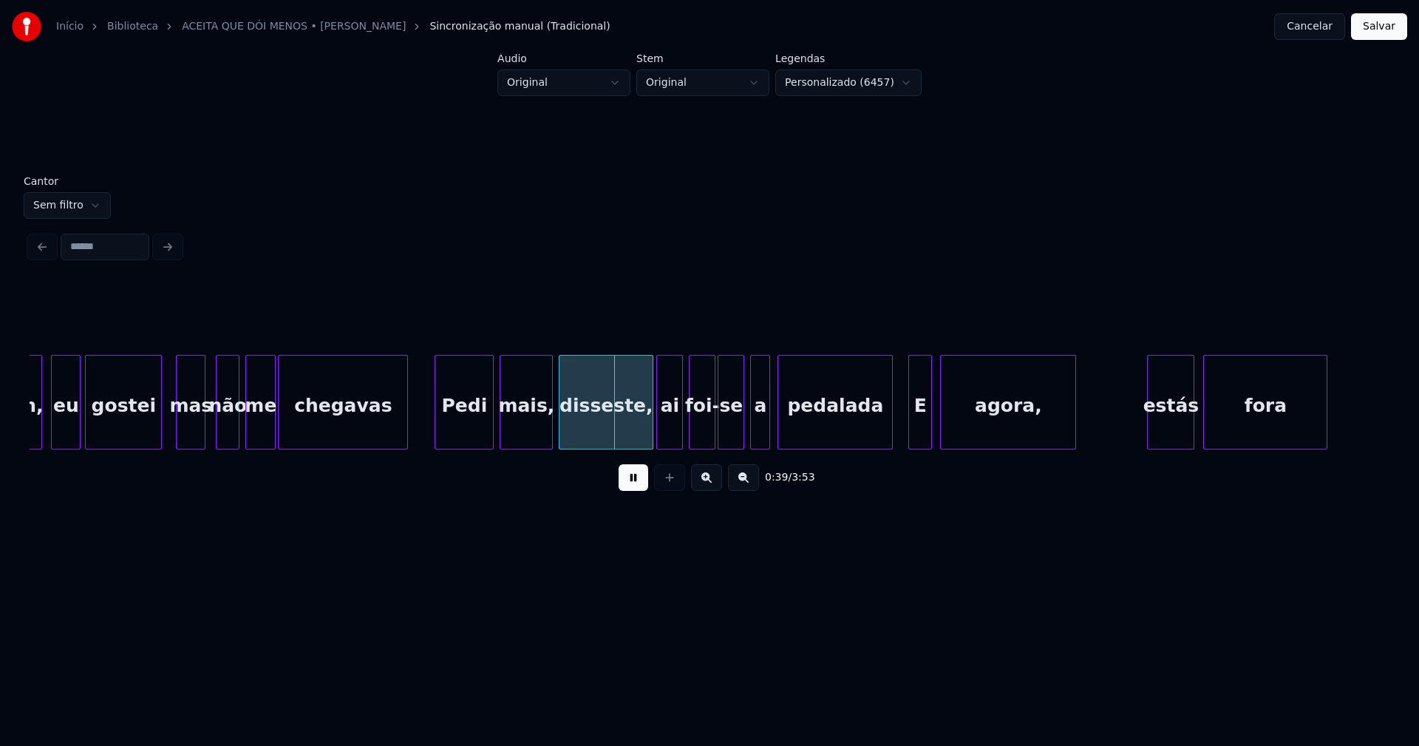
scroll to position [0, 5316]
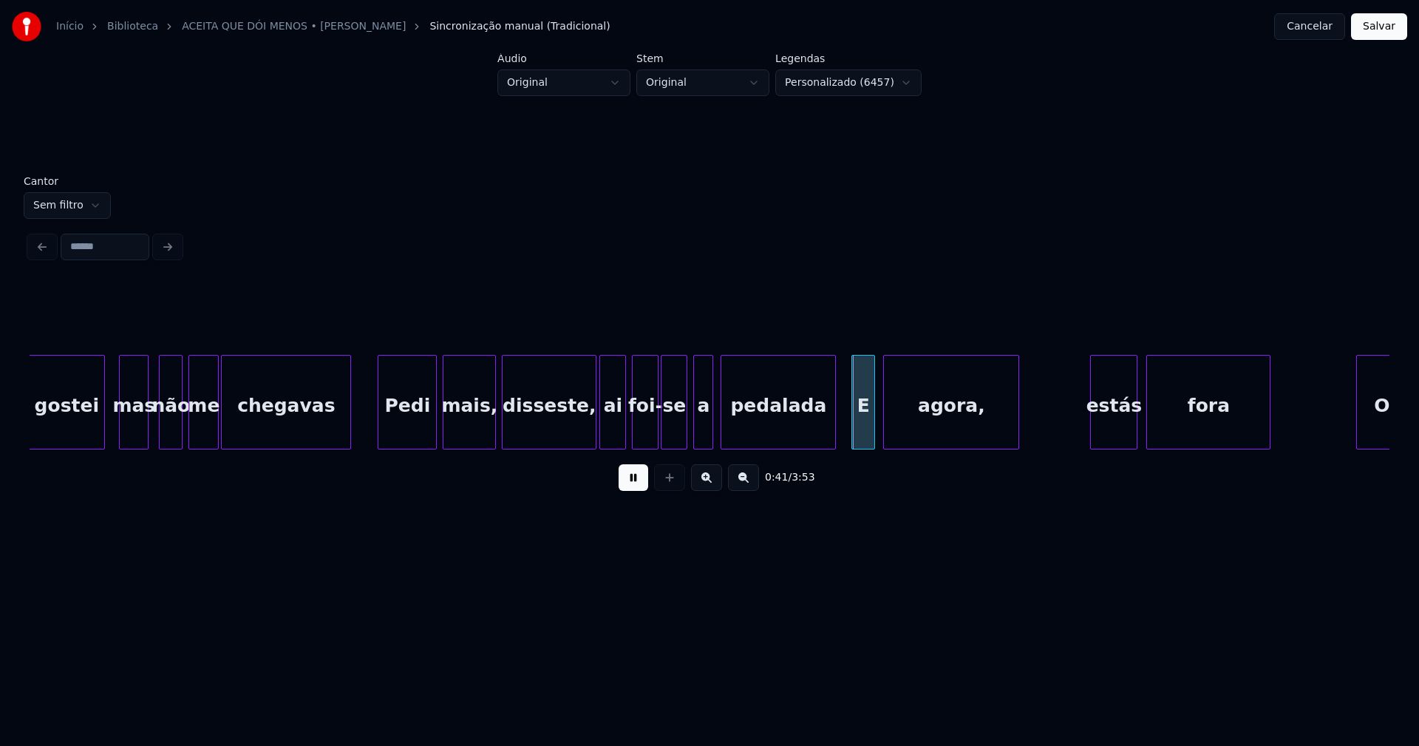
drag, startPoint x: 362, startPoint y: 428, endPoint x: 395, endPoint y: 434, distance: 33.1
click at [627, 484] on button at bounding box center [634, 477] width 30 height 27
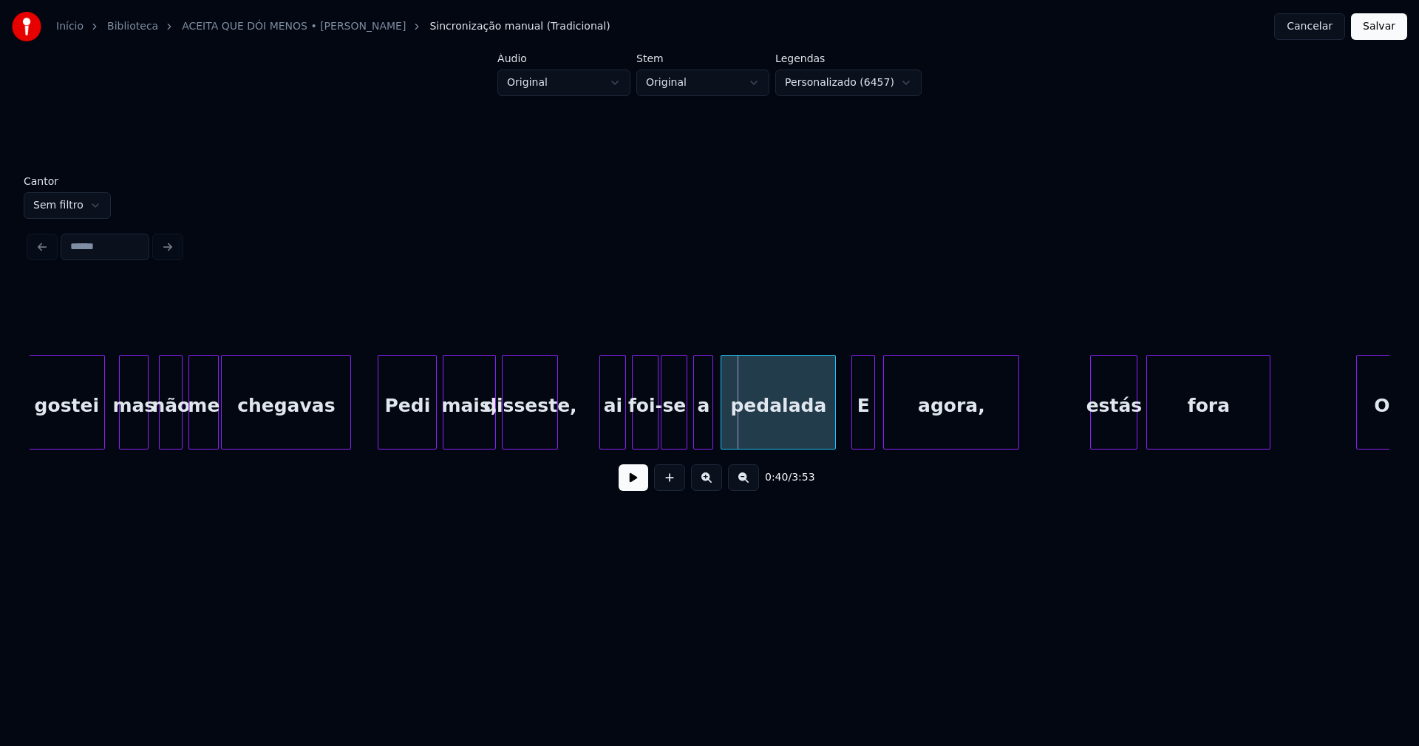
click at [554, 437] on div at bounding box center [555, 401] width 4 height 93
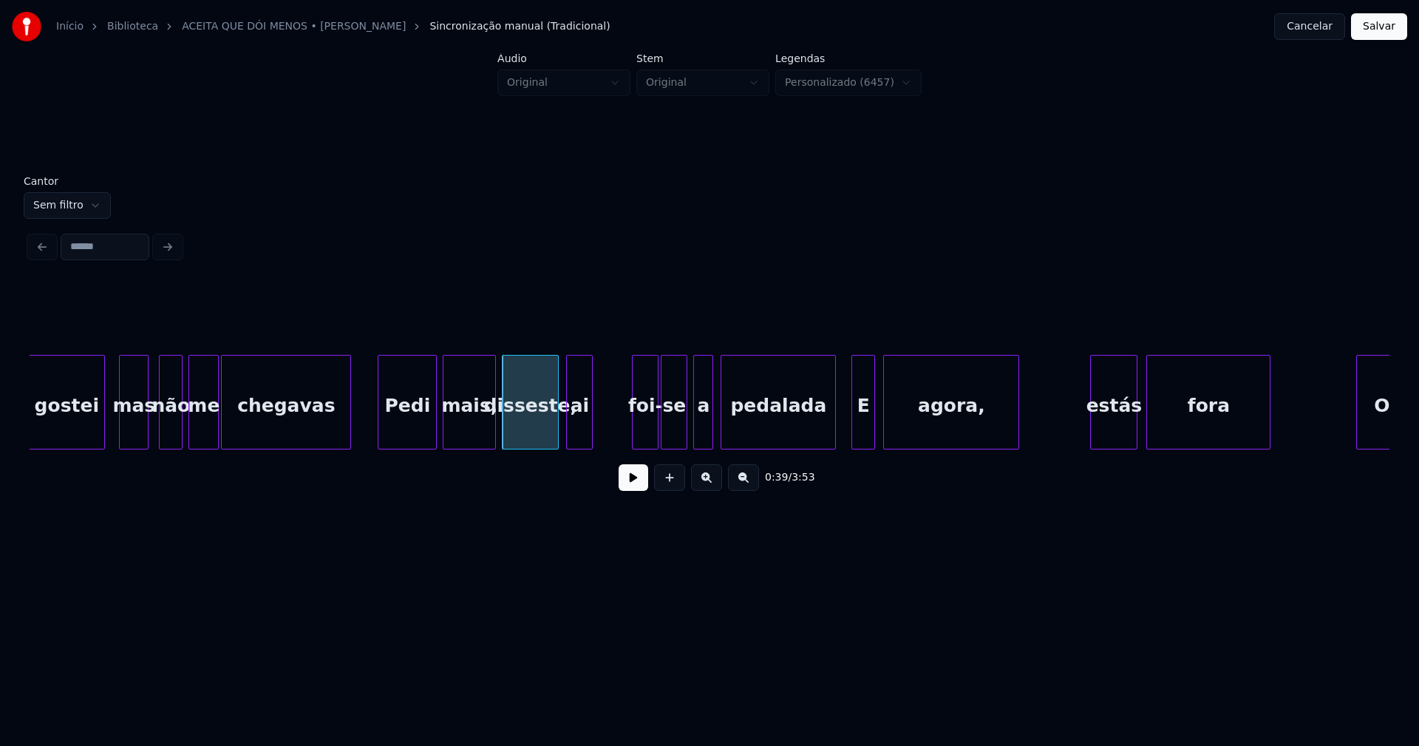
click at [578, 440] on div "ai" at bounding box center [579, 405] width 25 height 101
click at [613, 421] on div at bounding box center [614, 401] width 4 height 93
drag, startPoint x: 634, startPoint y: 486, endPoint x: 601, endPoint y: 509, distance: 40.4
click at [634, 487] on button at bounding box center [634, 477] width 30 height 27
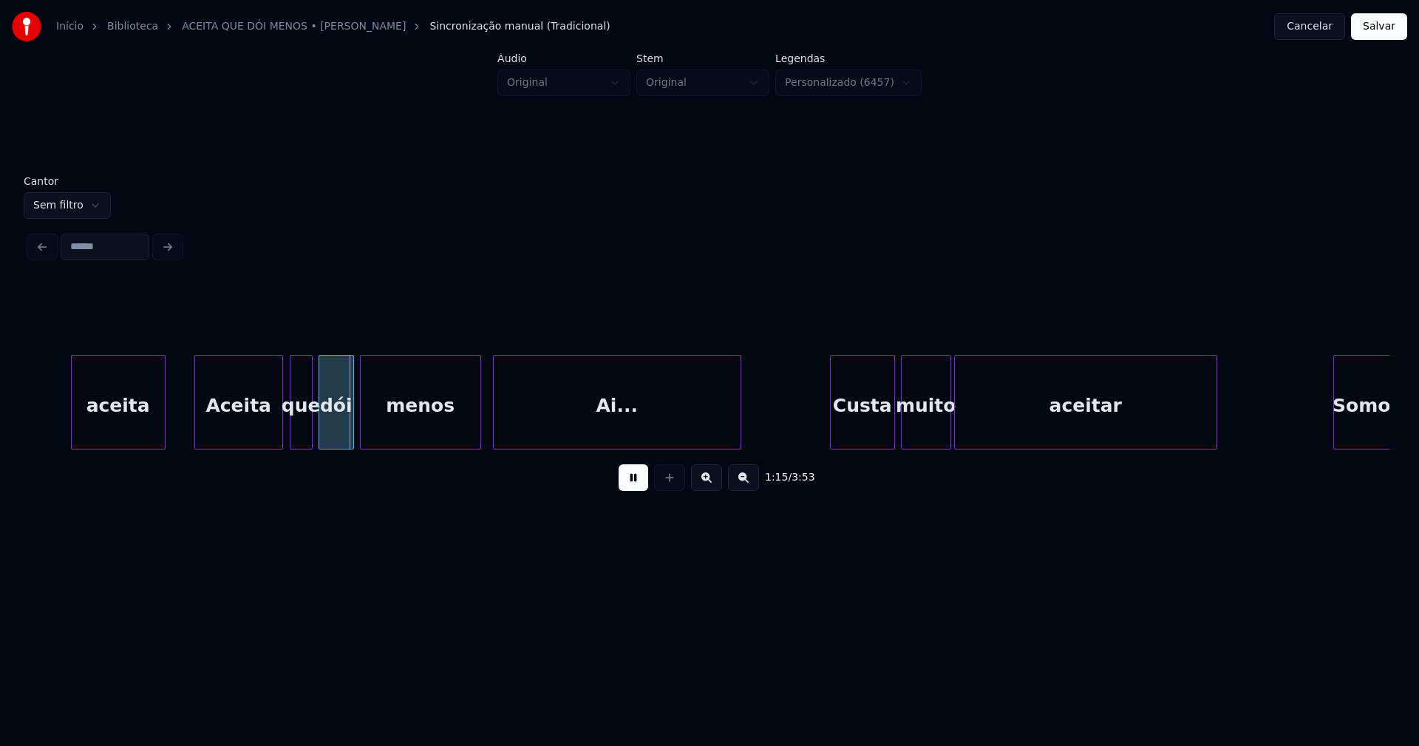
scroll to position [0, 10843]
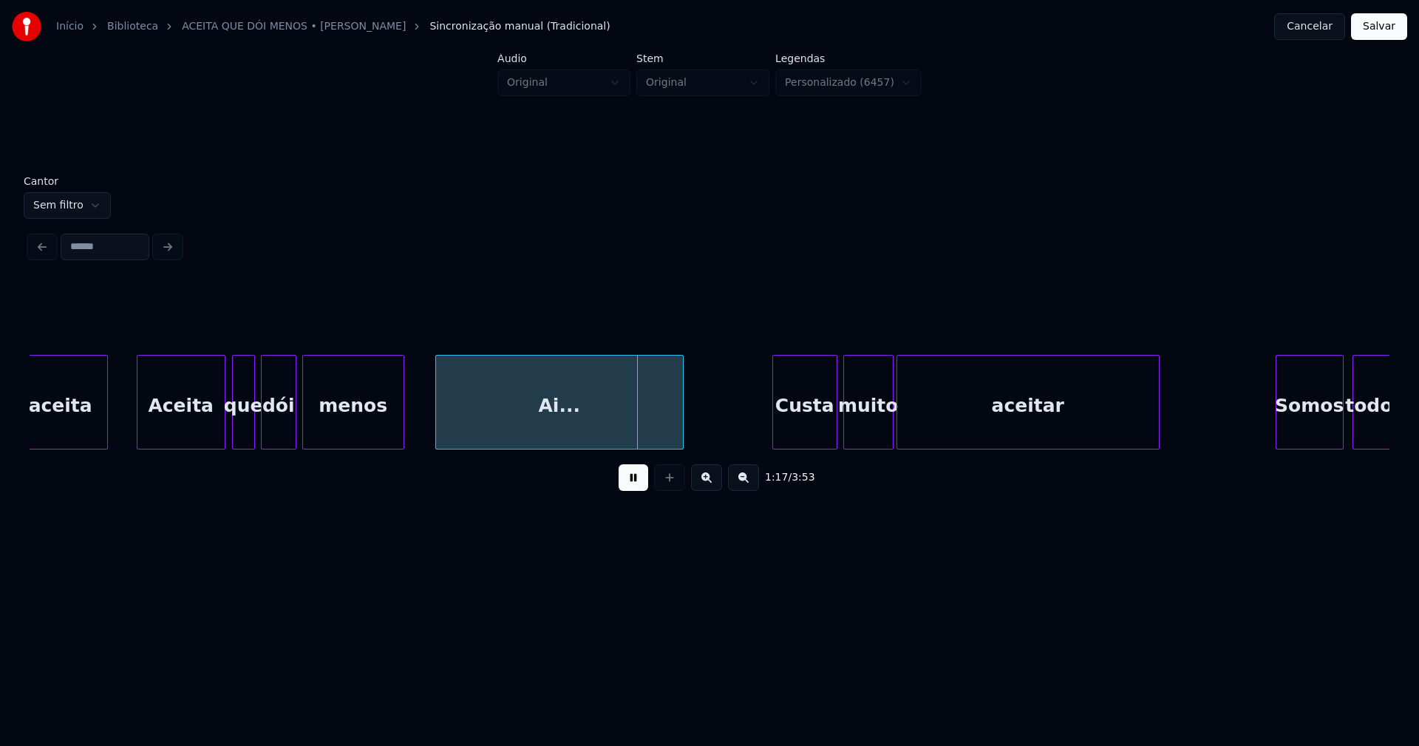
click at [402, 434] on div at bounding box center [401, 401] width 4 height 93
click at [416, 427] on div at bounding box center [418, 401] width 4 height 93
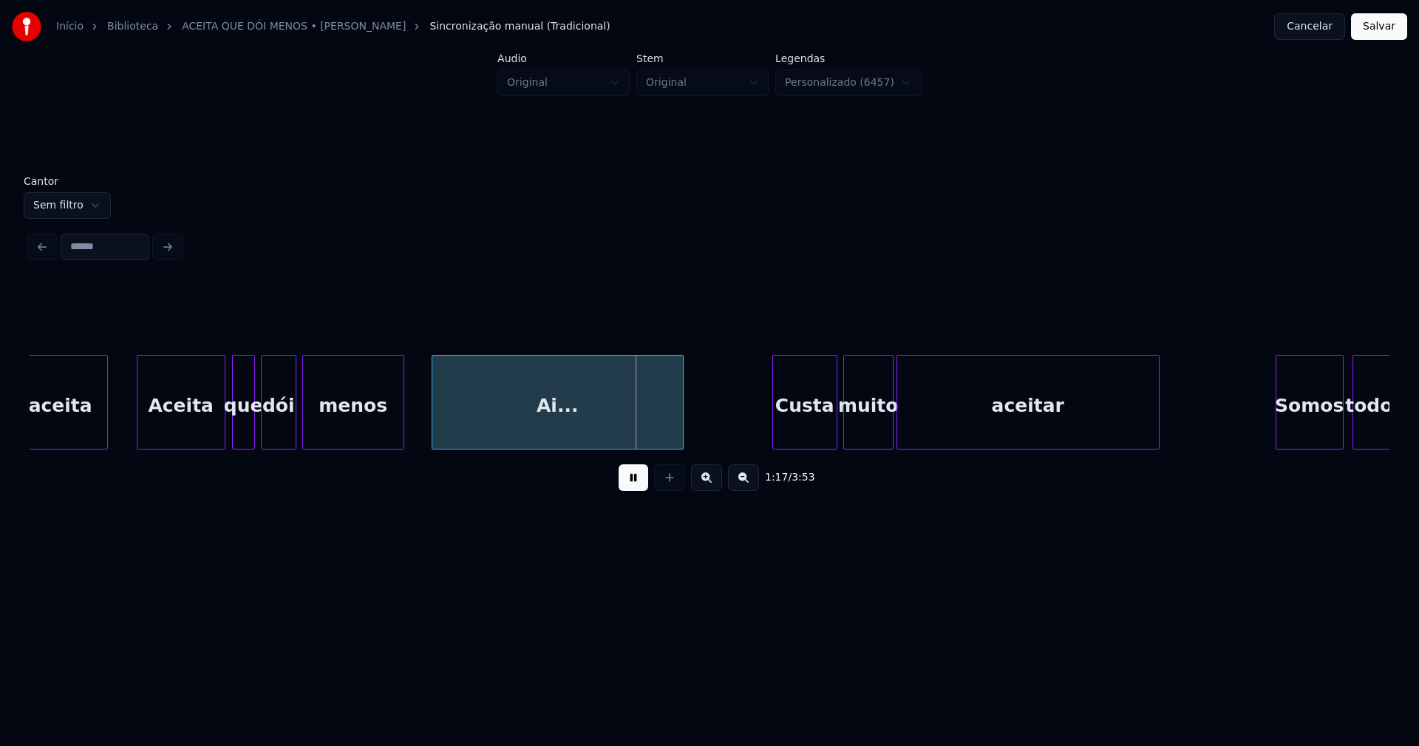
click at [434, 425] on div at bounding box center [434, 401] width 4 height 93
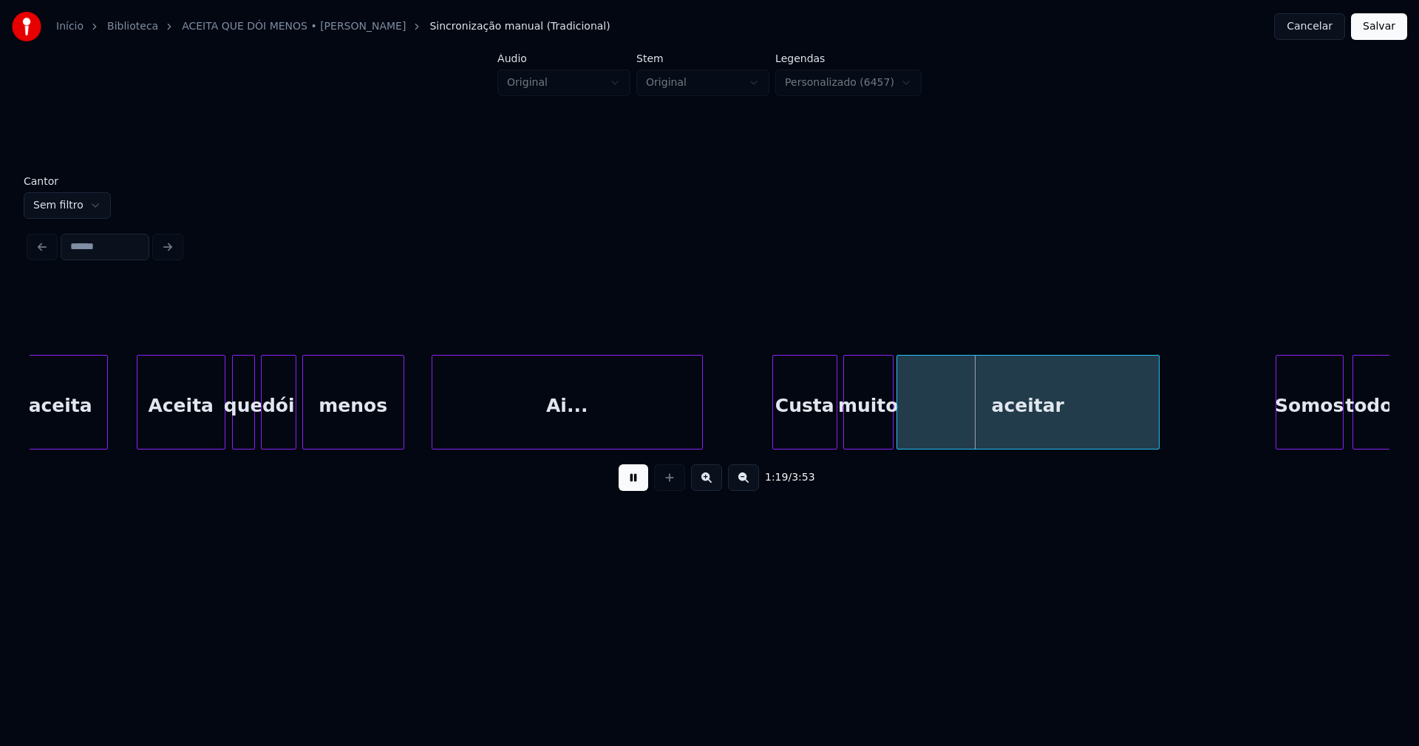
click at [701, 417] on div at bounding box center [700, 401] width 4 height 93
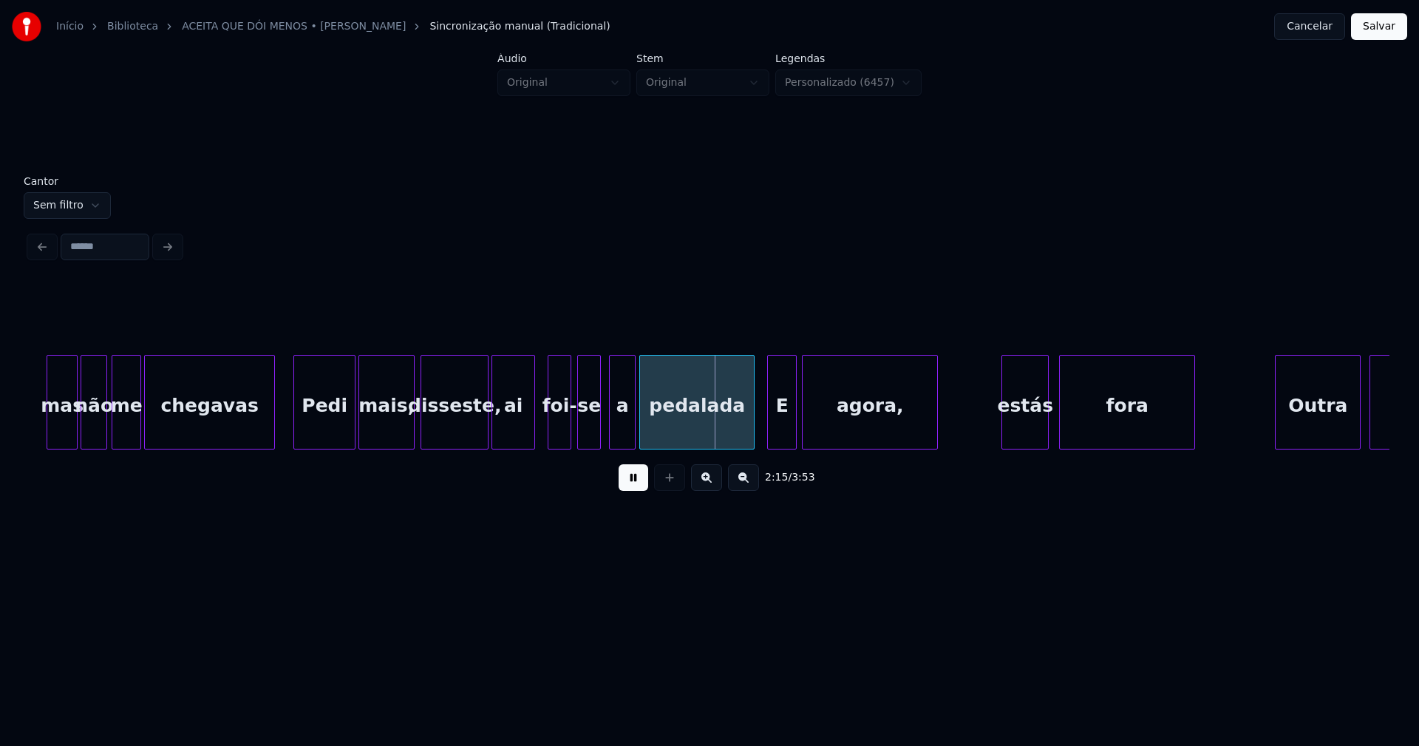
scroll to position [0, 19391]
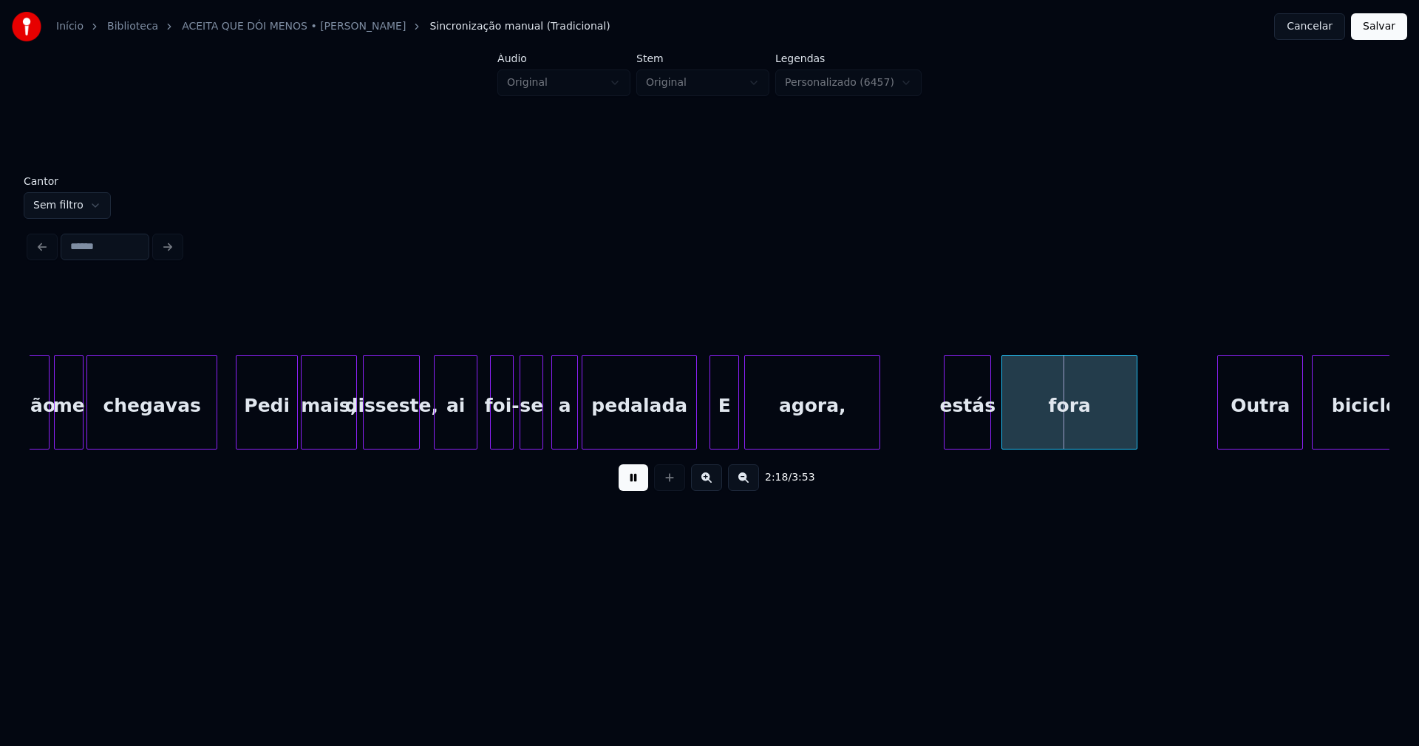
click at [416, 443] on div "não me chegavas Pedi mais, disseste, ai foi- se a pedalada E agora, estás fora …" at bounding box center [710, 402] width 1360 height 95
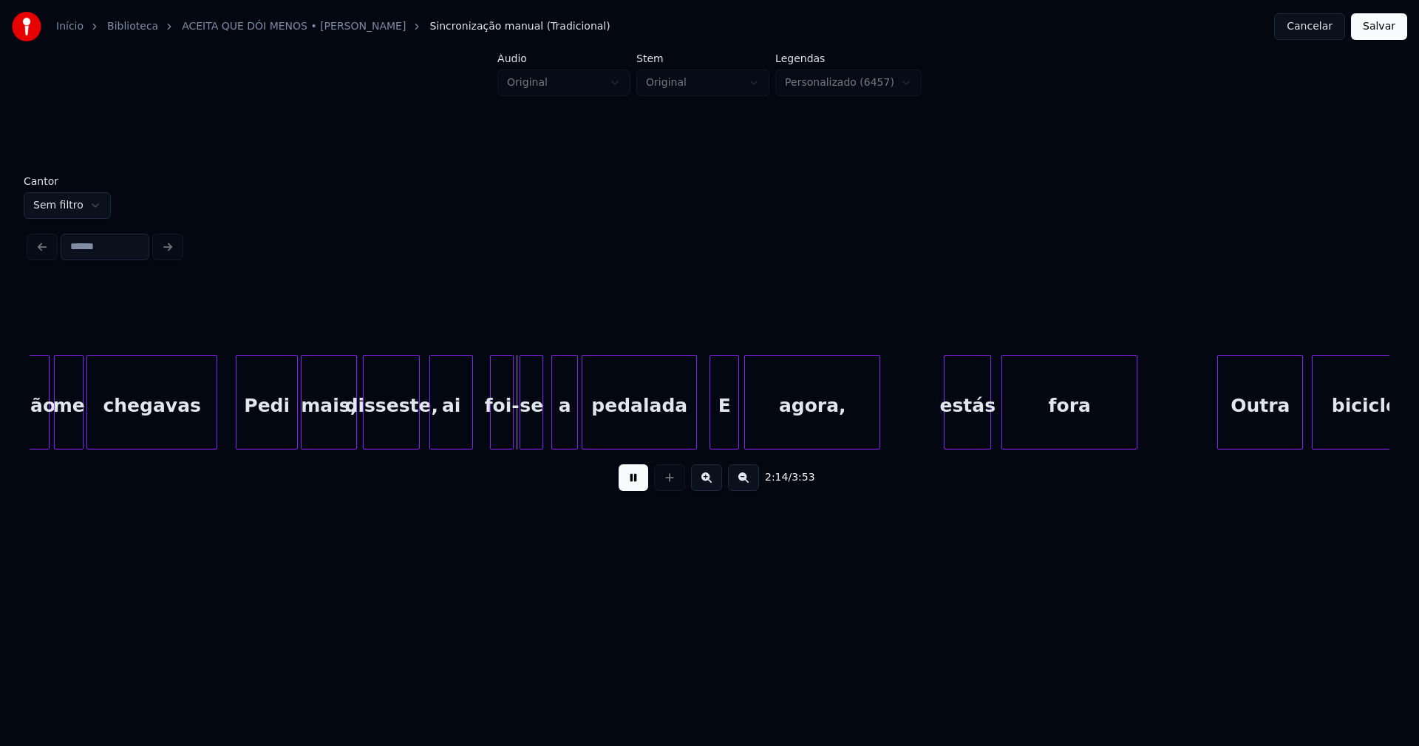
click at [455, 422] on div "ai" at bounding box center [451, 405] width 42 height 101
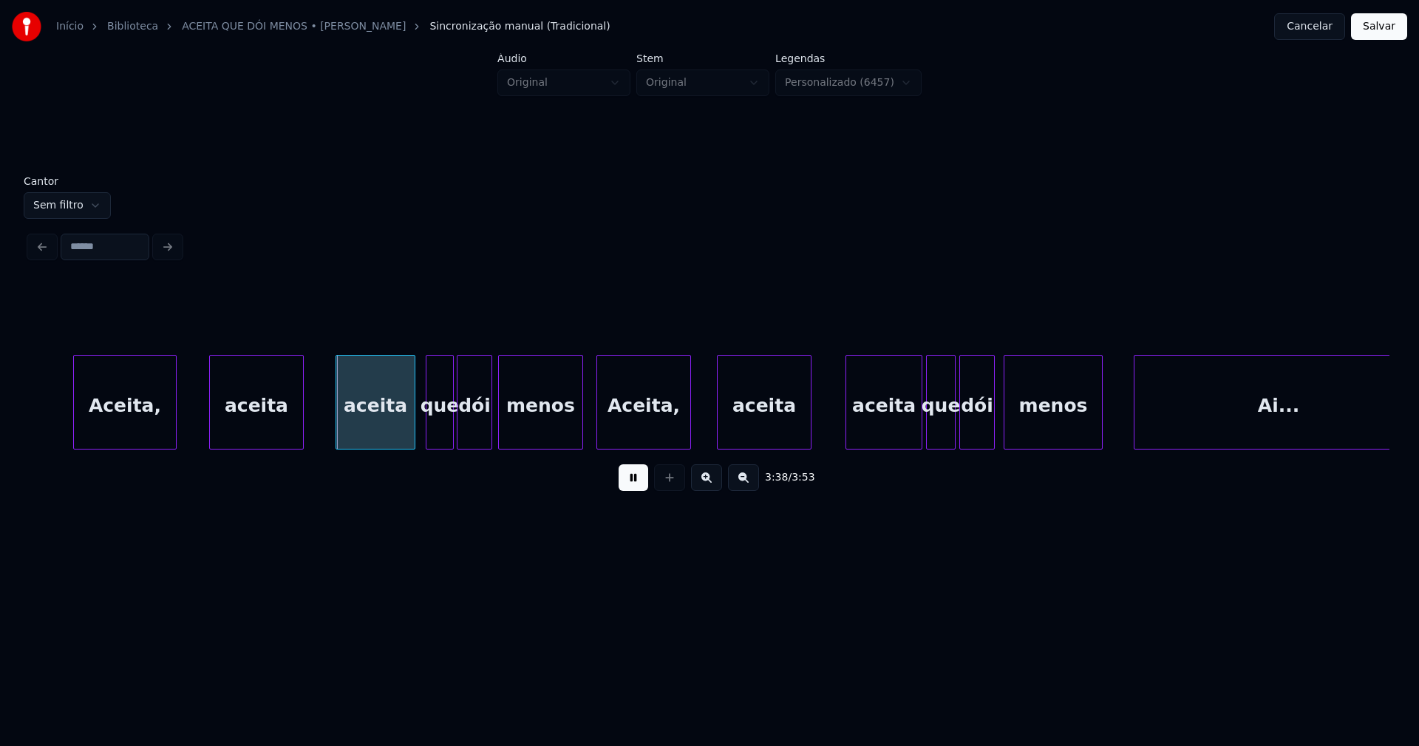
scroll to position [0, 31974]
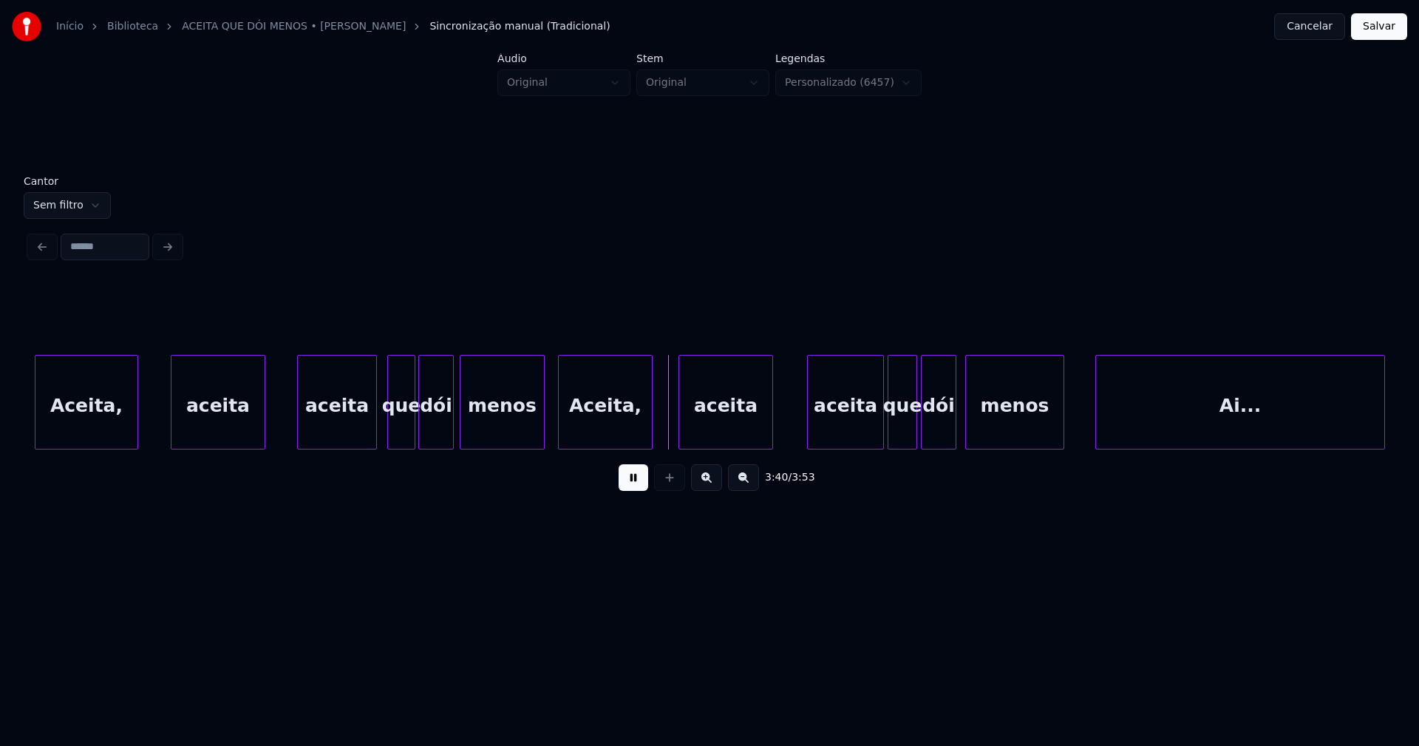
click at [639, 491] on button at bounding box center [634, 477] width 30 height 27
click at [344, 428] on div "aceita" at bounding box center [337, 405] width 78 height 101
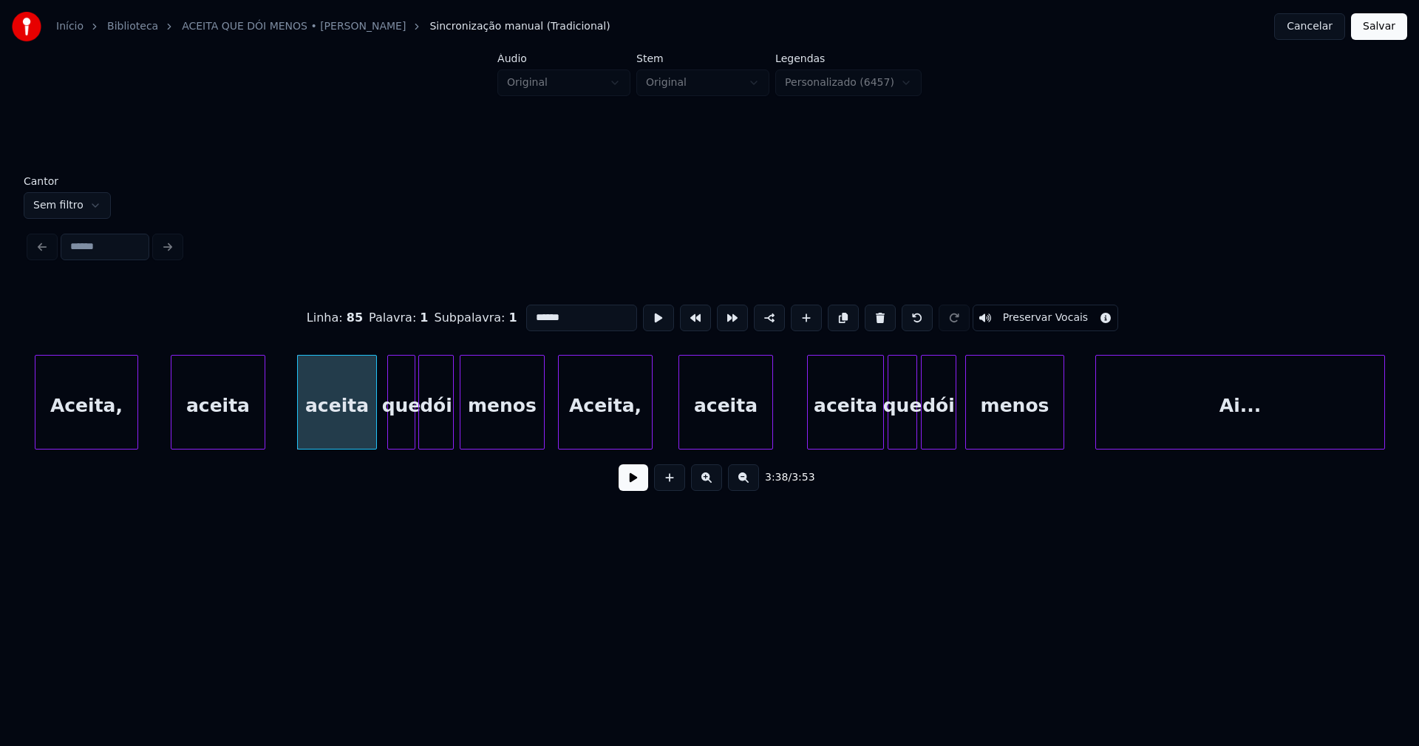
click at [527, 310] on input "******" at bounding box center [581, 317] width 111 height 27
type input "******"
click at [630, 486] on button at bounding box center [634, 477] width 30 height 27
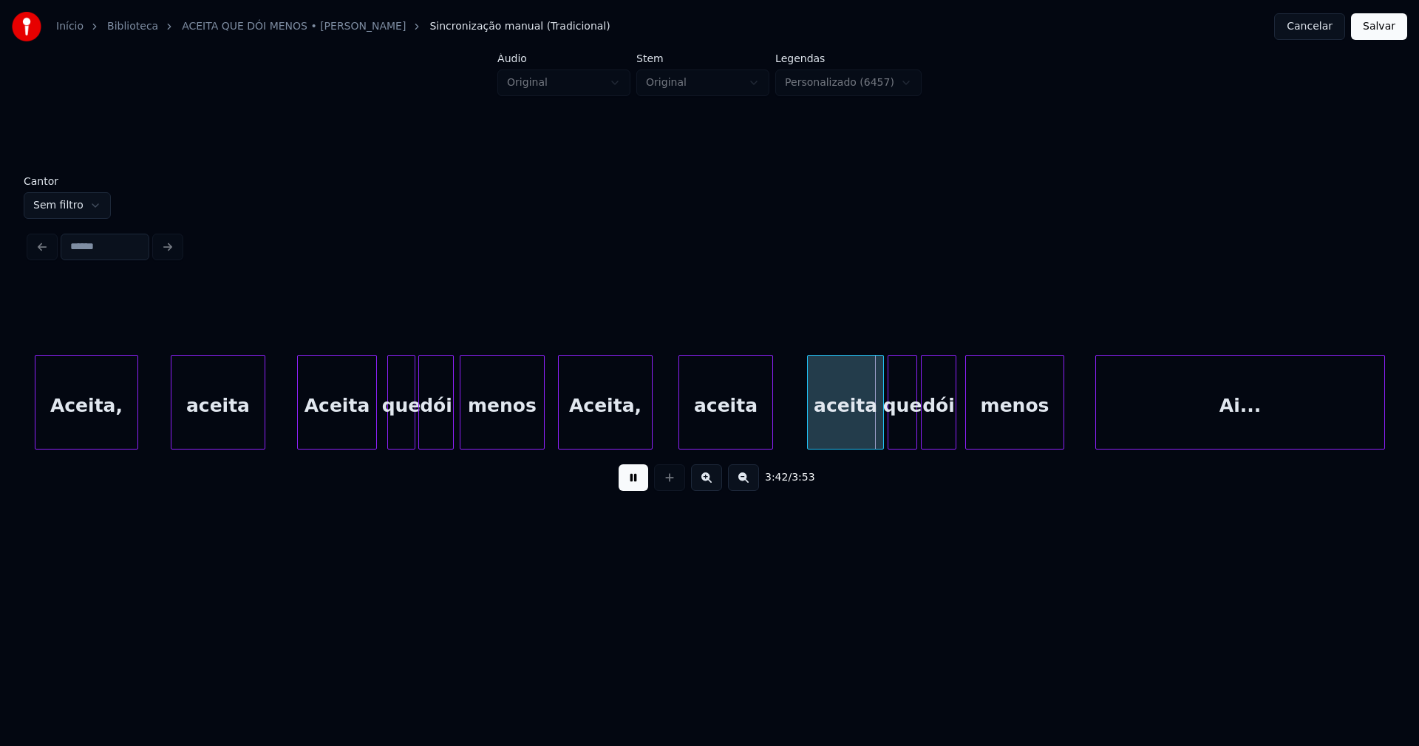
click at [845, 439] on div "aceita" at bounding box center [845, 405] width 75 height 101
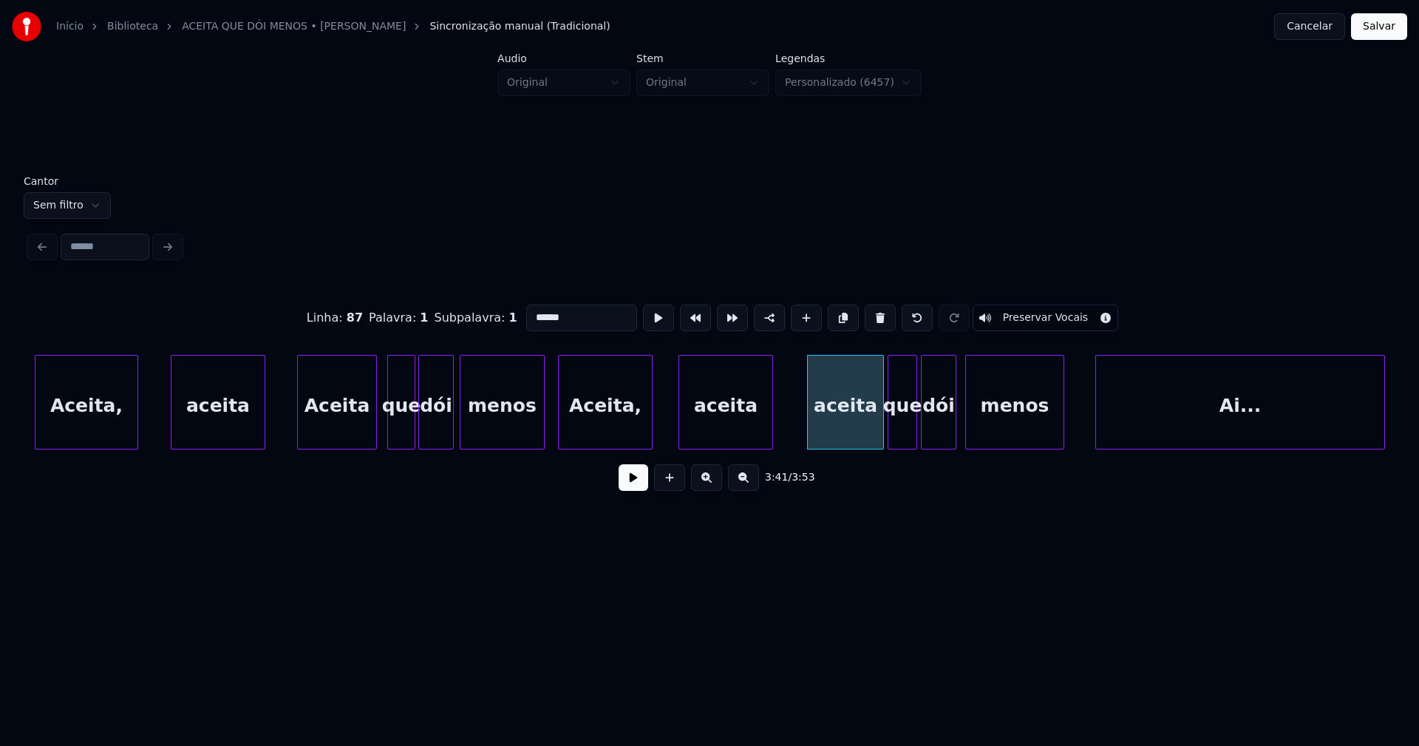
drag, startPoint x: 528, startPoint y: 313, endPoint x: 517, endPoint y: 316, distance: 12.0
click at [526, 316] on input "******" at bounding box center [581, 317] width 111 height 27
type input "******"
click at [627, 488] on button at bounding box center [634, 477] width 30 height 27
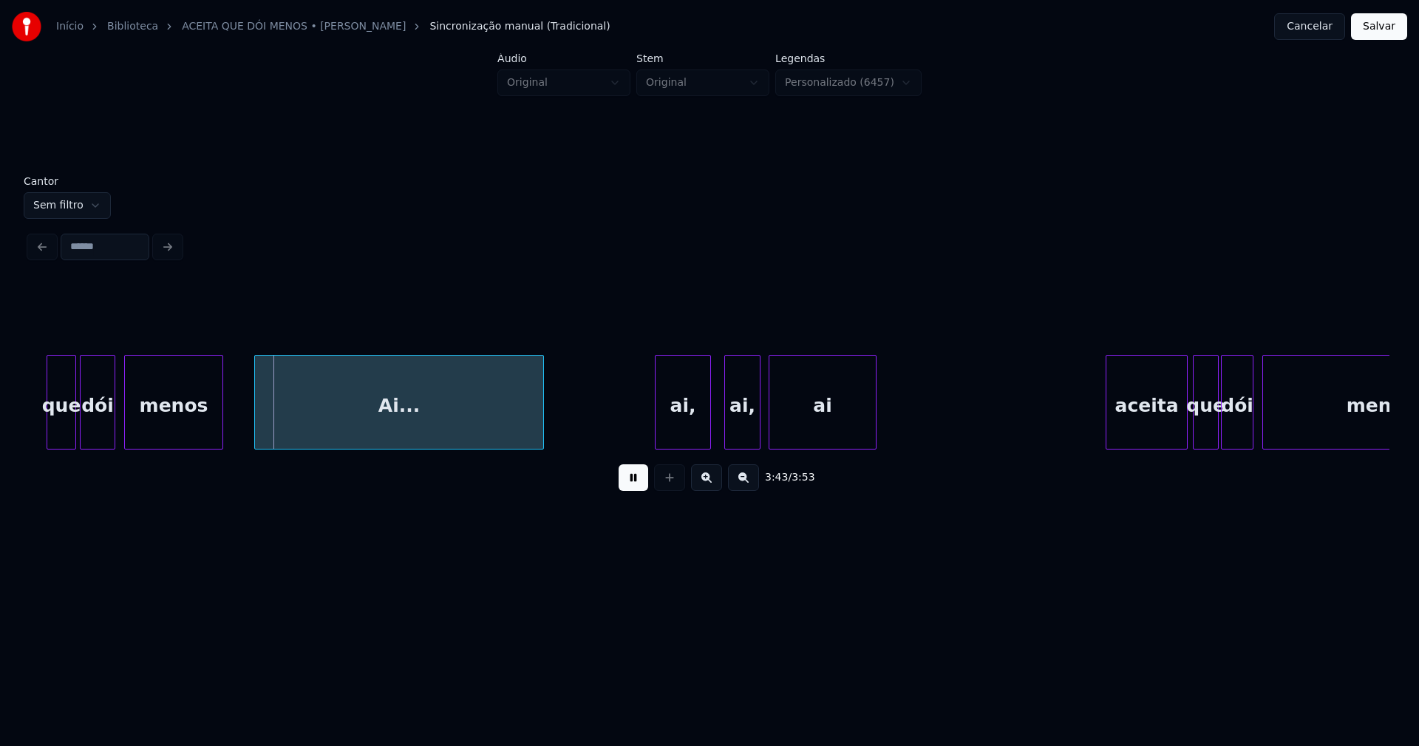
scroll to position [0, 32834]
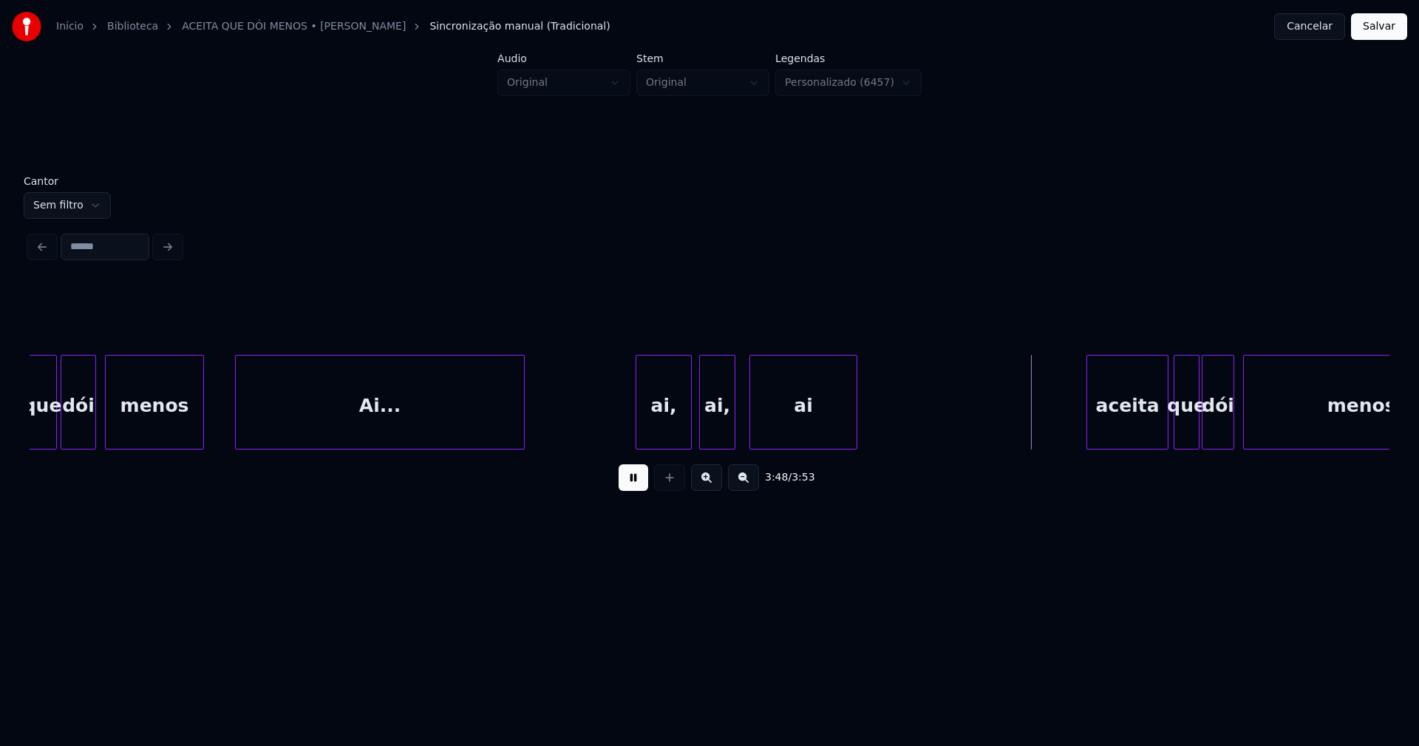
click at [725, 434] on div "ai," at bounding box center [717, 405] width 35 height 101
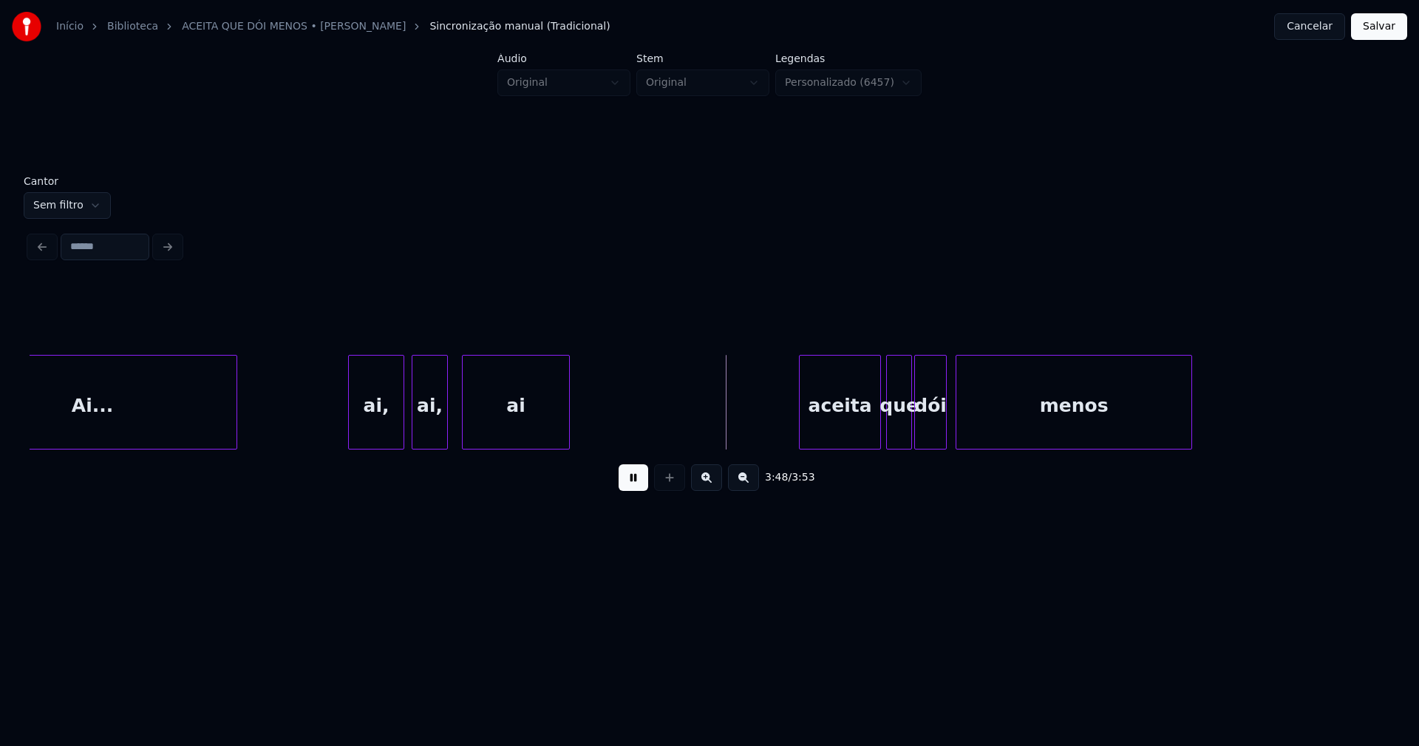
scroll to position [0, 33179]
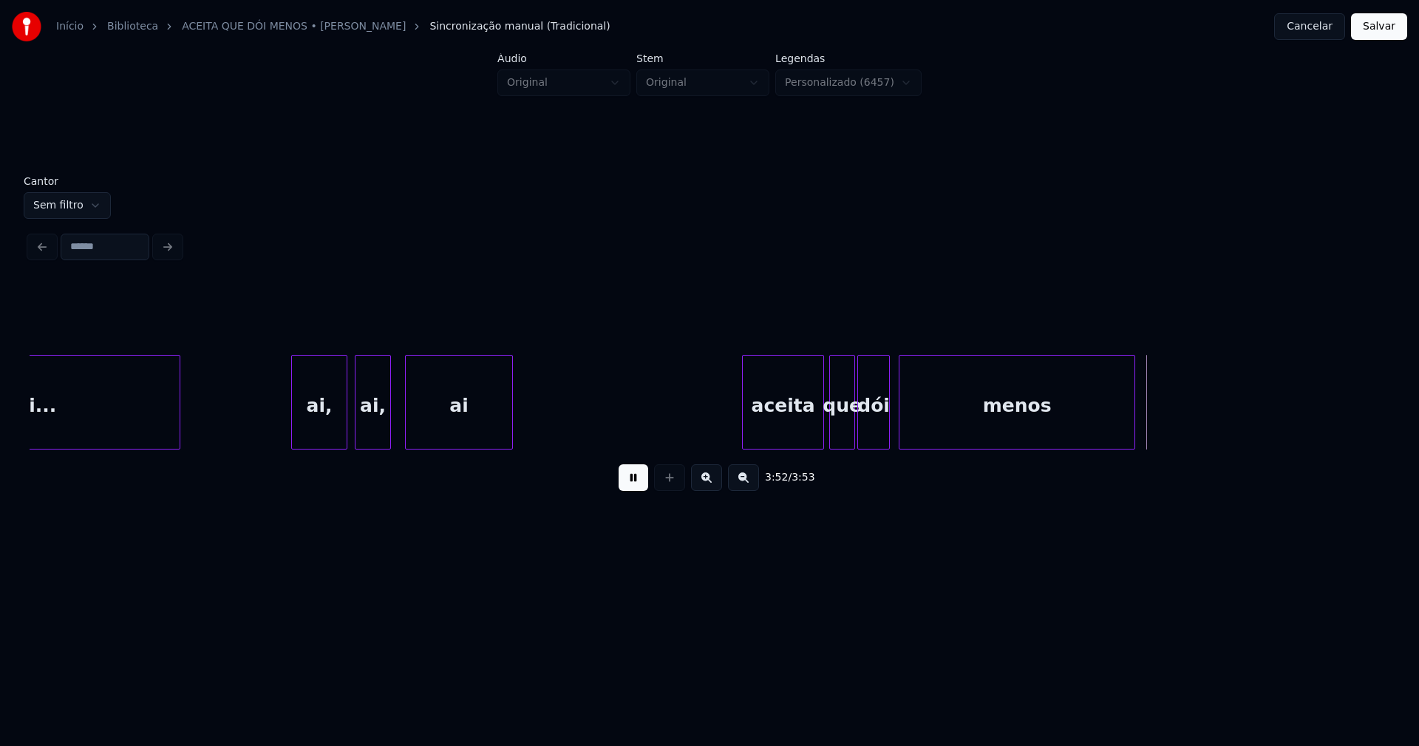
click at [1371, 34] on button "Salvar" at bounding box center [1379, 26] width 56 height 27
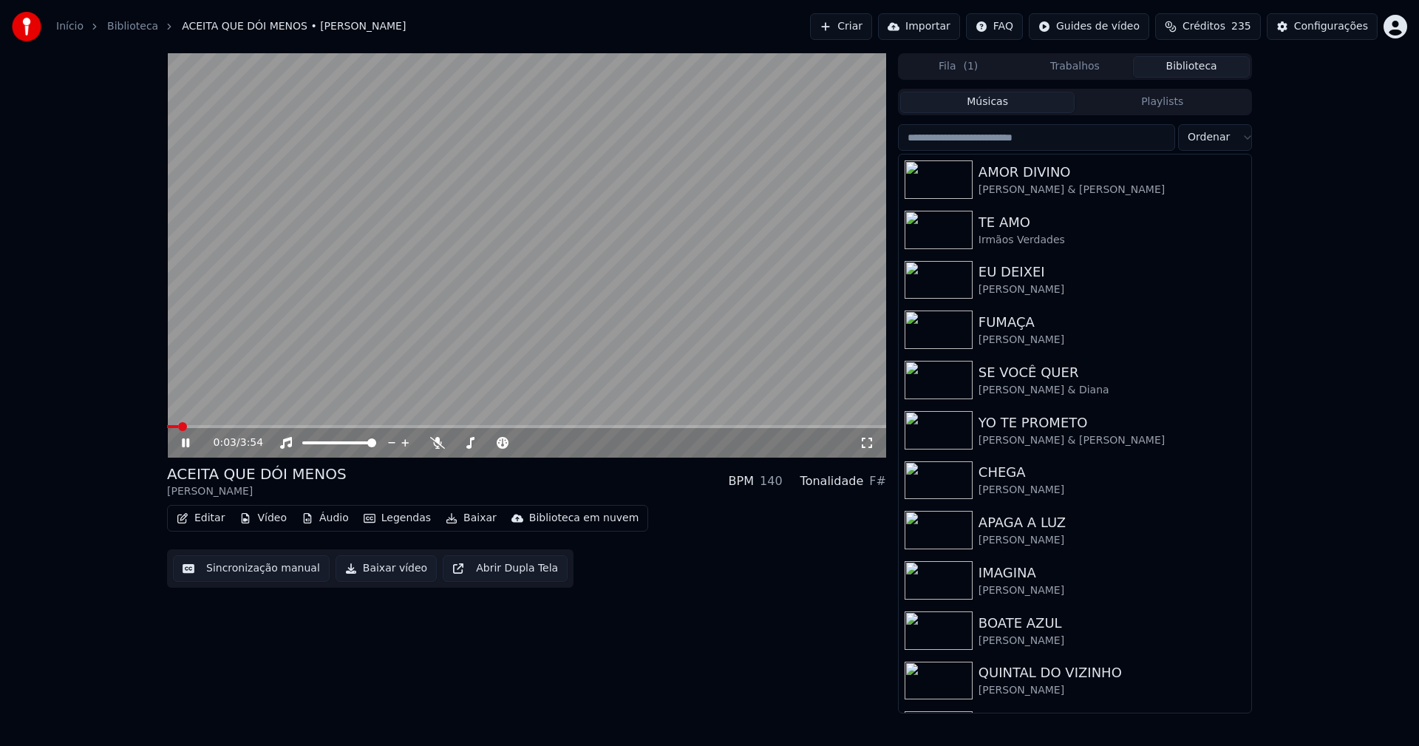
drag, startPoint x: 868, startPoint y: 447, endPoint x: 975, endPoint y: 511, distance: 124.0
click at [871, 447] on icon at bounding box center [867, 443] width 10 height 10
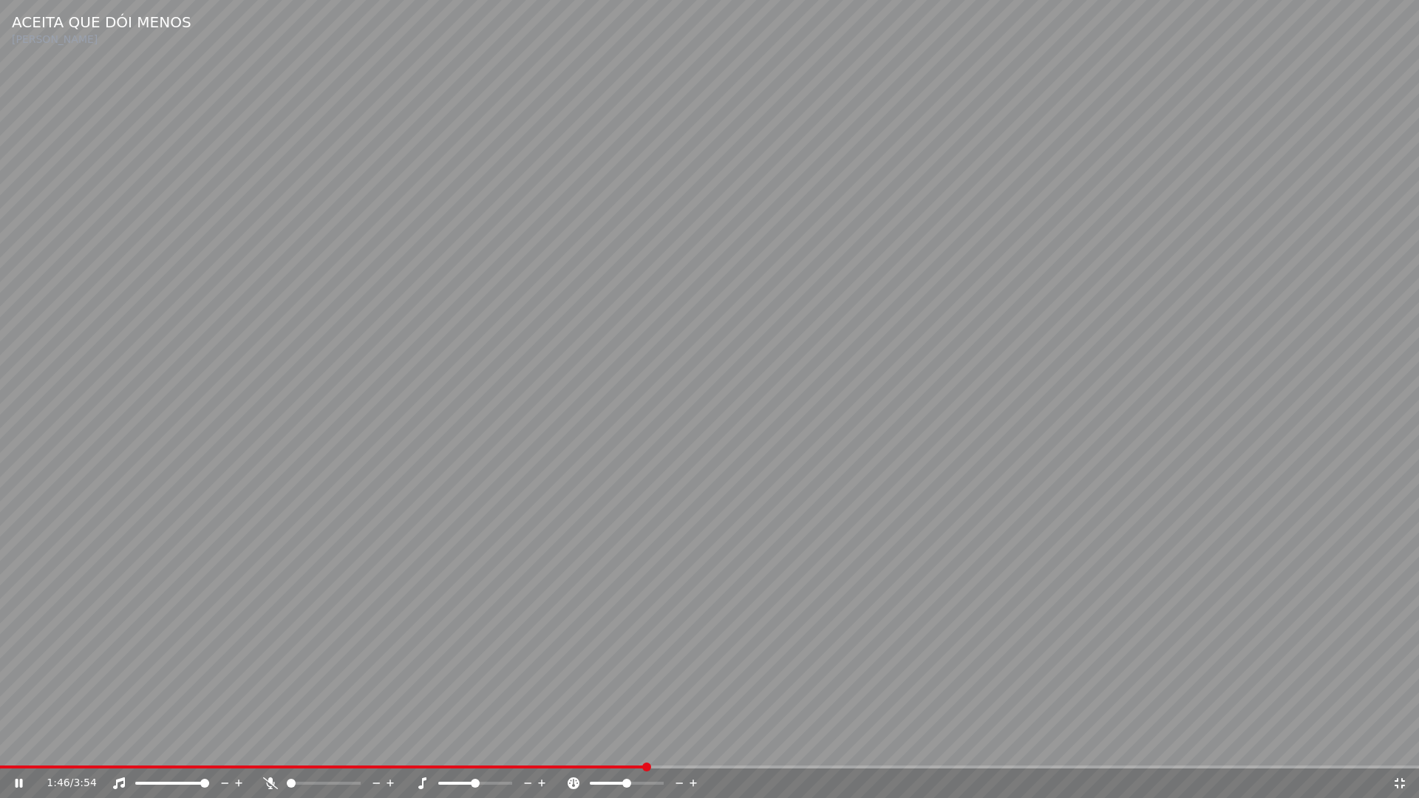
click at [1402, 745] on icon at bounding box center [1399, 783] width 15 height 12
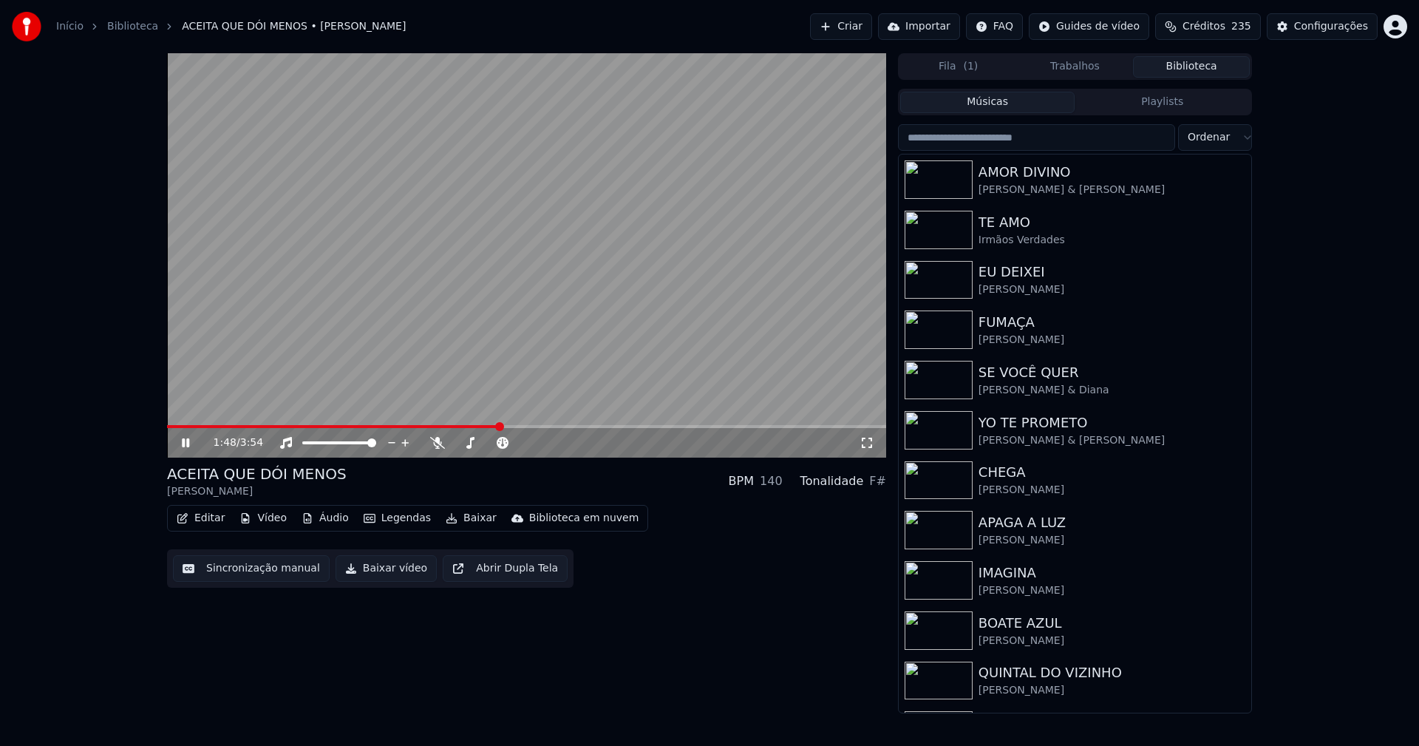
click at [184, 443] on icon at bounding box center [185, 442] width 7 height 9
drag, startPoint x: 385, startPoint y: 574, endPoint x: 402, endPoint y: 567, distance: 18.5
click at [386, 574] on button "Baixar vídeo" at bounding box center [386, 568] width 101 height 27
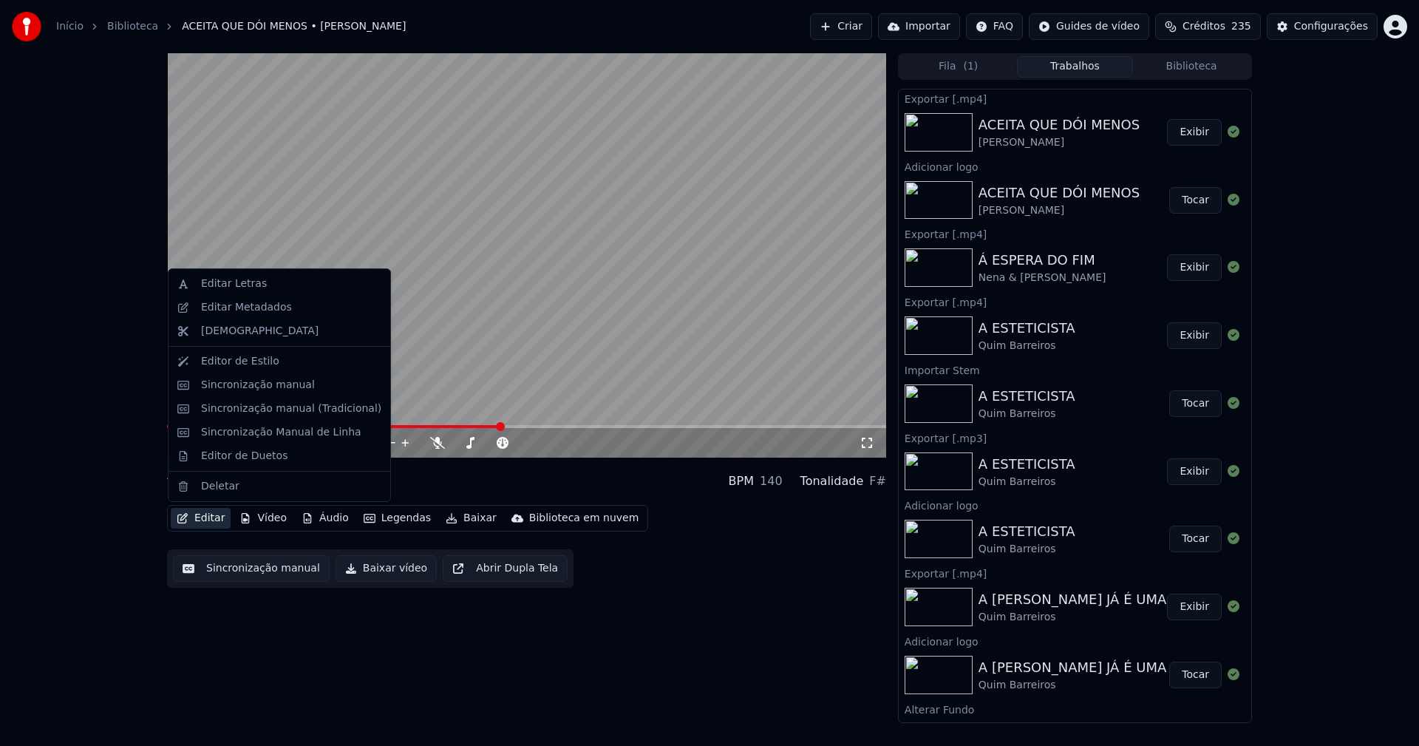
click at [203, 517] on button "Editar" at bounding box center [201, 518] width 60 height 21
click at [253, 310] on div "Editar Metadados" at bounding box center [246, 307] width 91 height 15
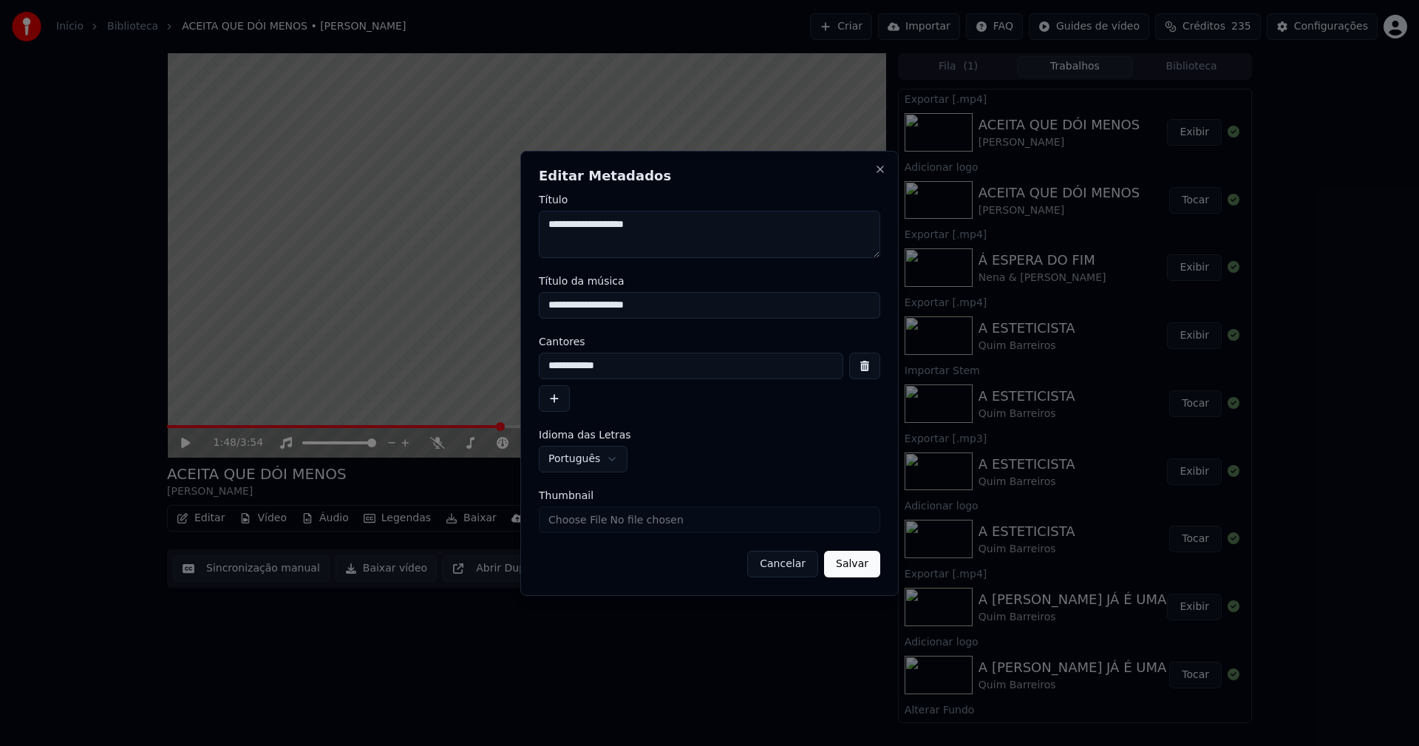
click at [583, 523] on input "Thumbnail" at bounding box center [709, 519] width 341 height 27
type input "**********"
drag, startPoint x: 857, startPoint y: 568, endPoint x: 707, endPoint y: 657, distance: 174.9
click at [857, 568] on button "Salvar" at bounding box center [852, 564] width 56 height 27
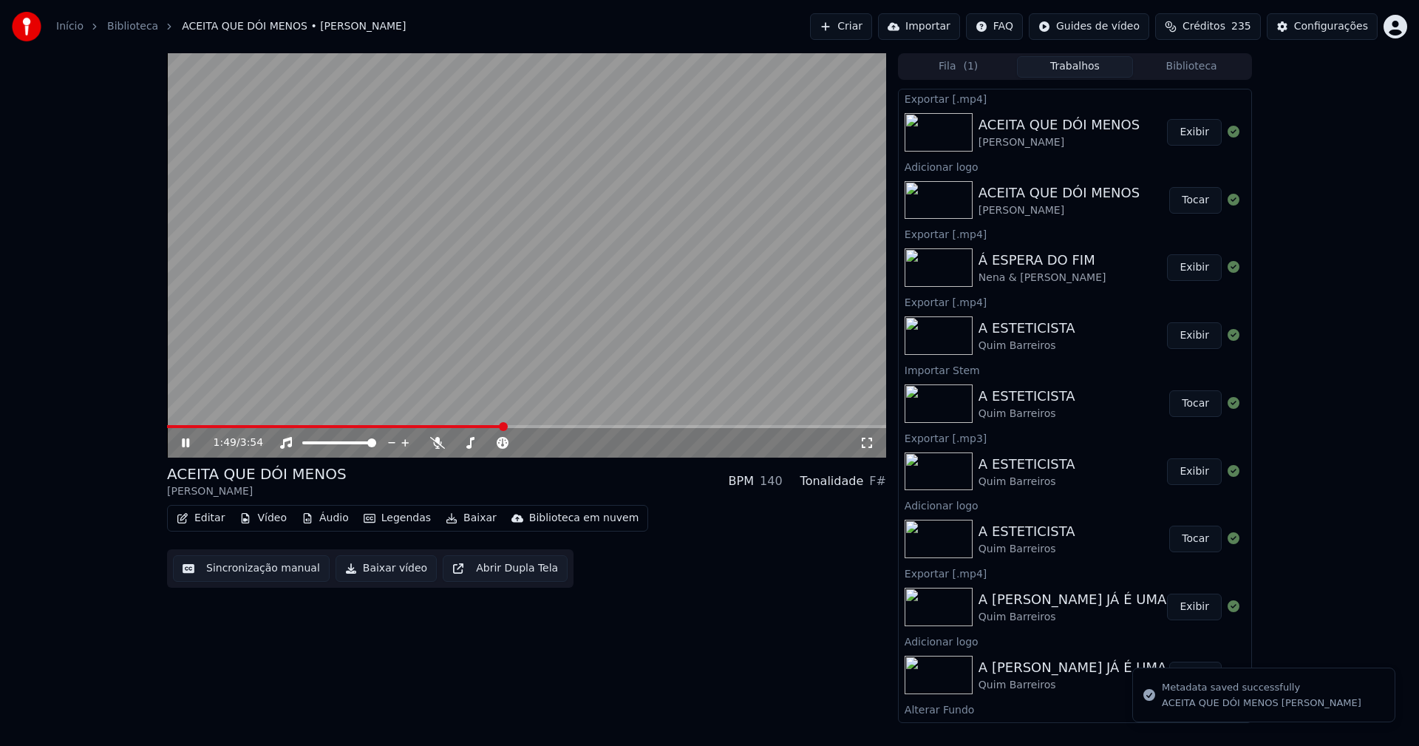
drag, startPoint x: 190, startPoint y: 446, endPoint x: 197, endPoint y: 438, distance: 10.5
click at [190, 445] on icon at bounding box center [196, 443] width 35 height 12
click at [1206, 64] on button "Biblioteca" at bounding box center [1191, 66] width 117 height 21
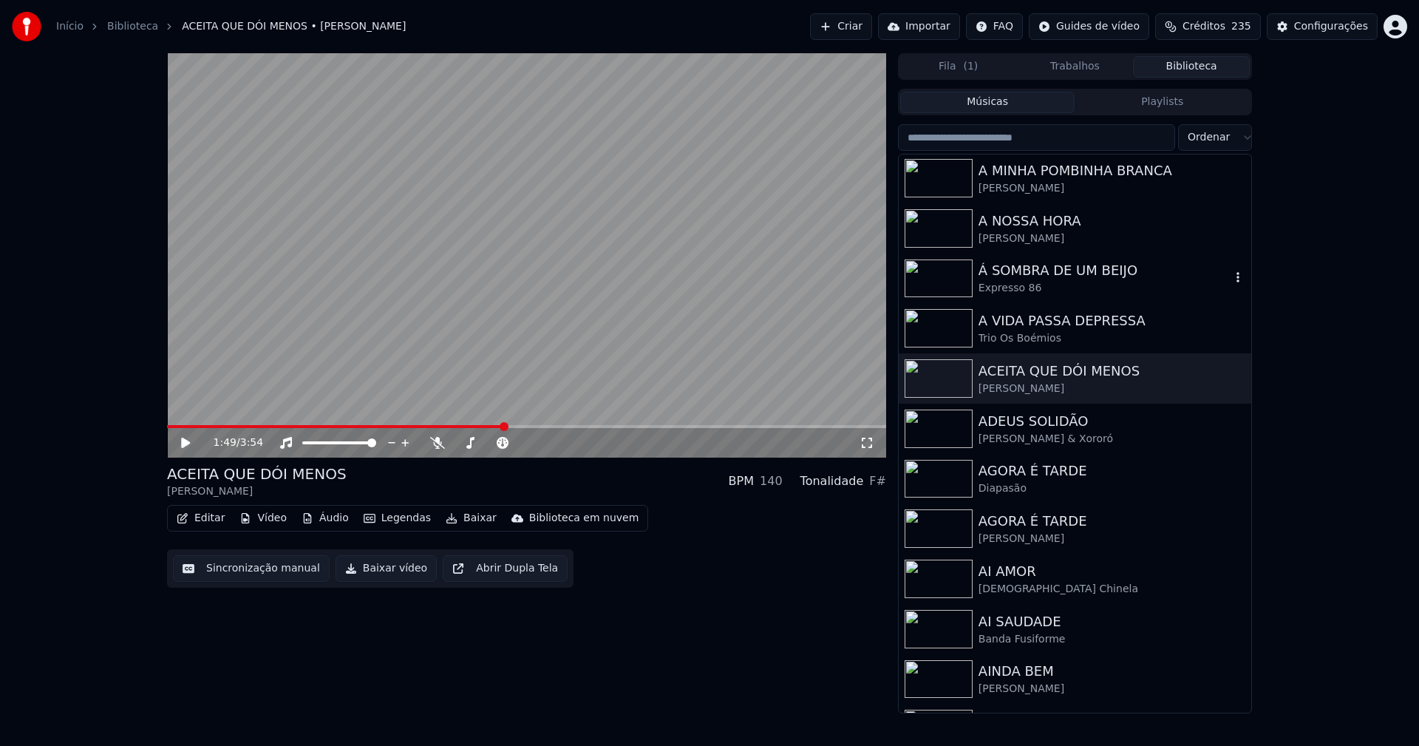
scroll to position [1478, 0]
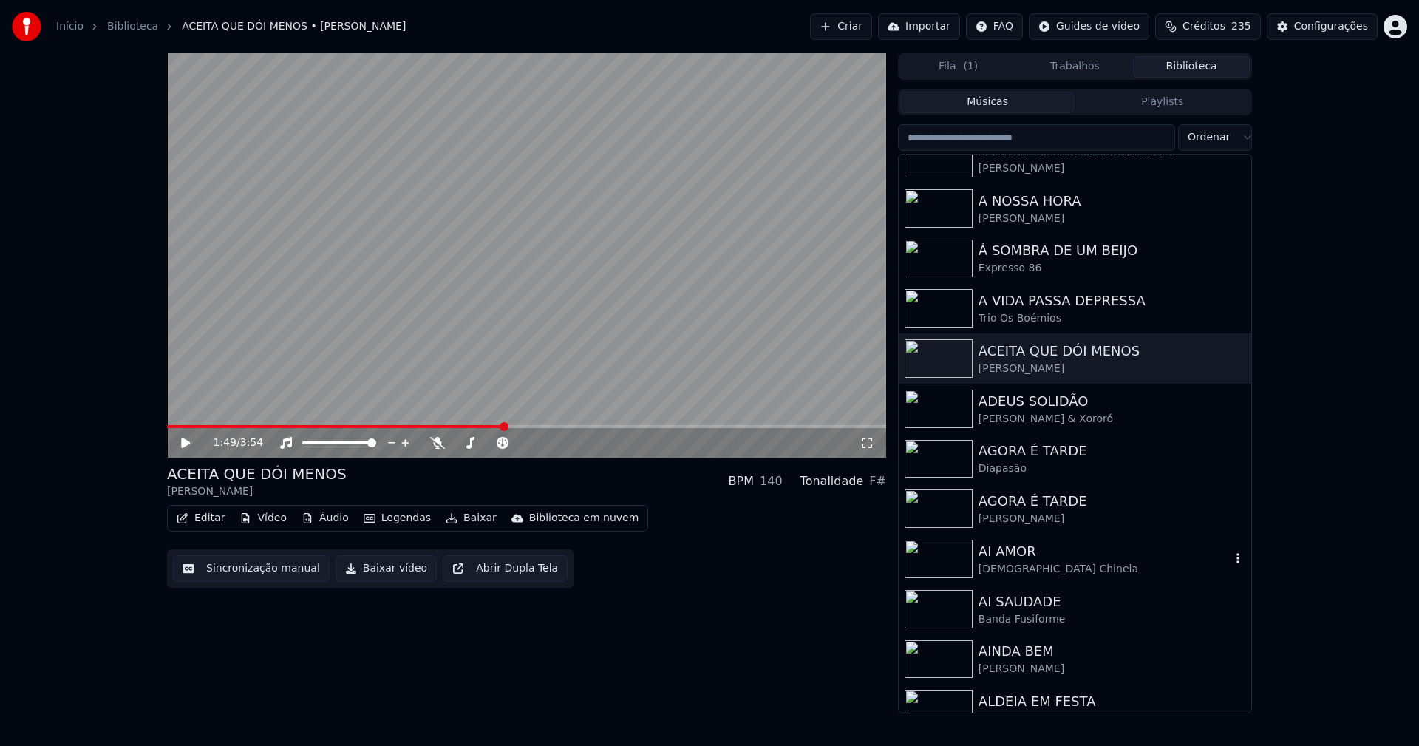
click at [998, 557] on div "AI AMOR" at bounding box center [1105, 551] width 252 height 21
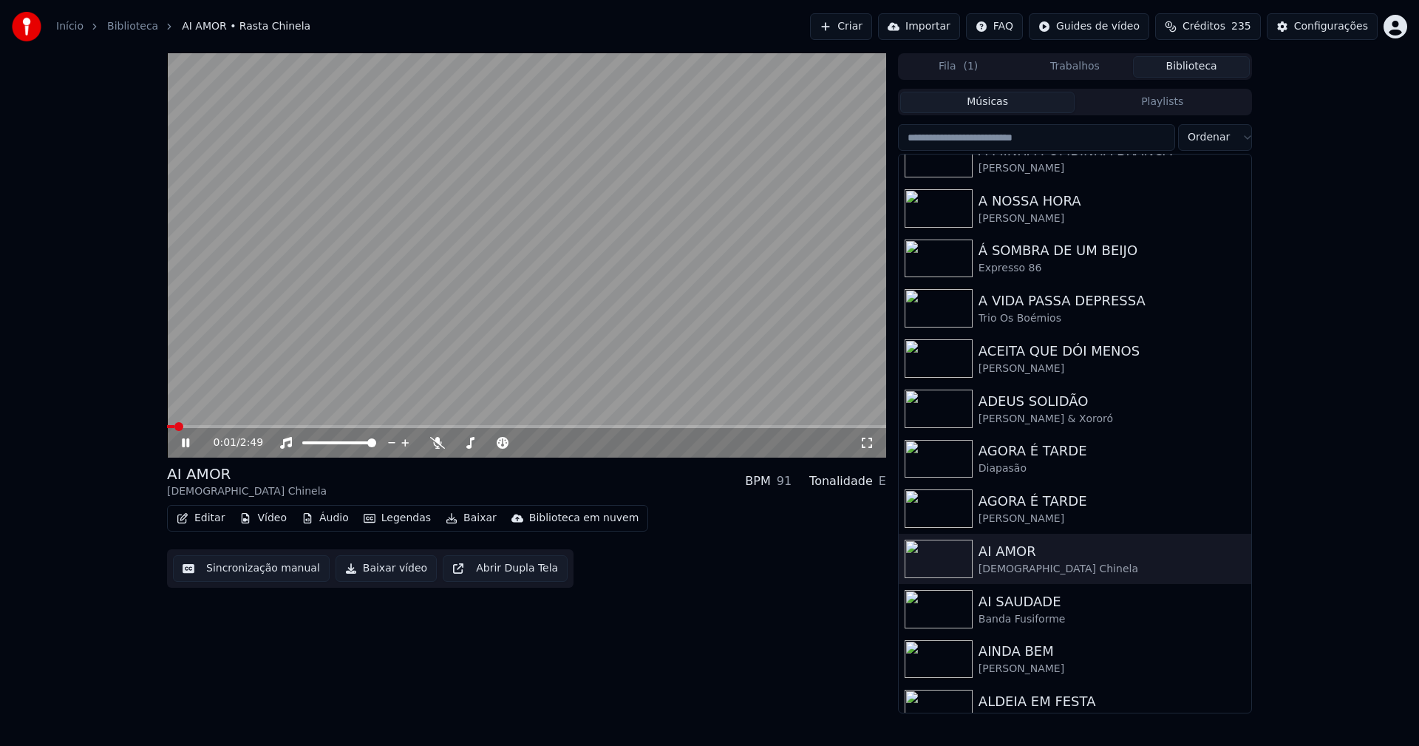
click at [865, 449] on icon at bounding box center [867, 443] width 15 height 12
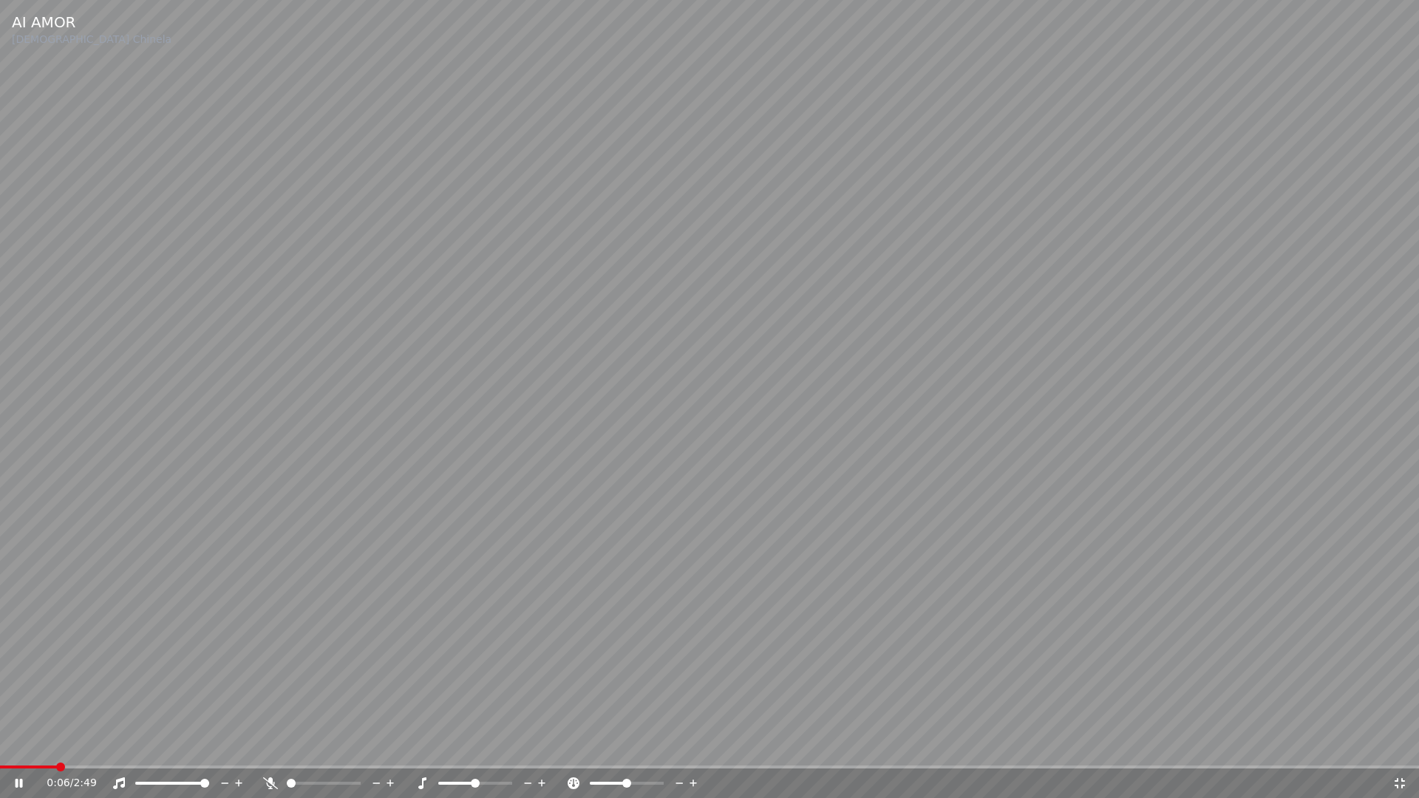
click at [1400, 745] on icon at bounding box center [1399, 783] width 15 height 12
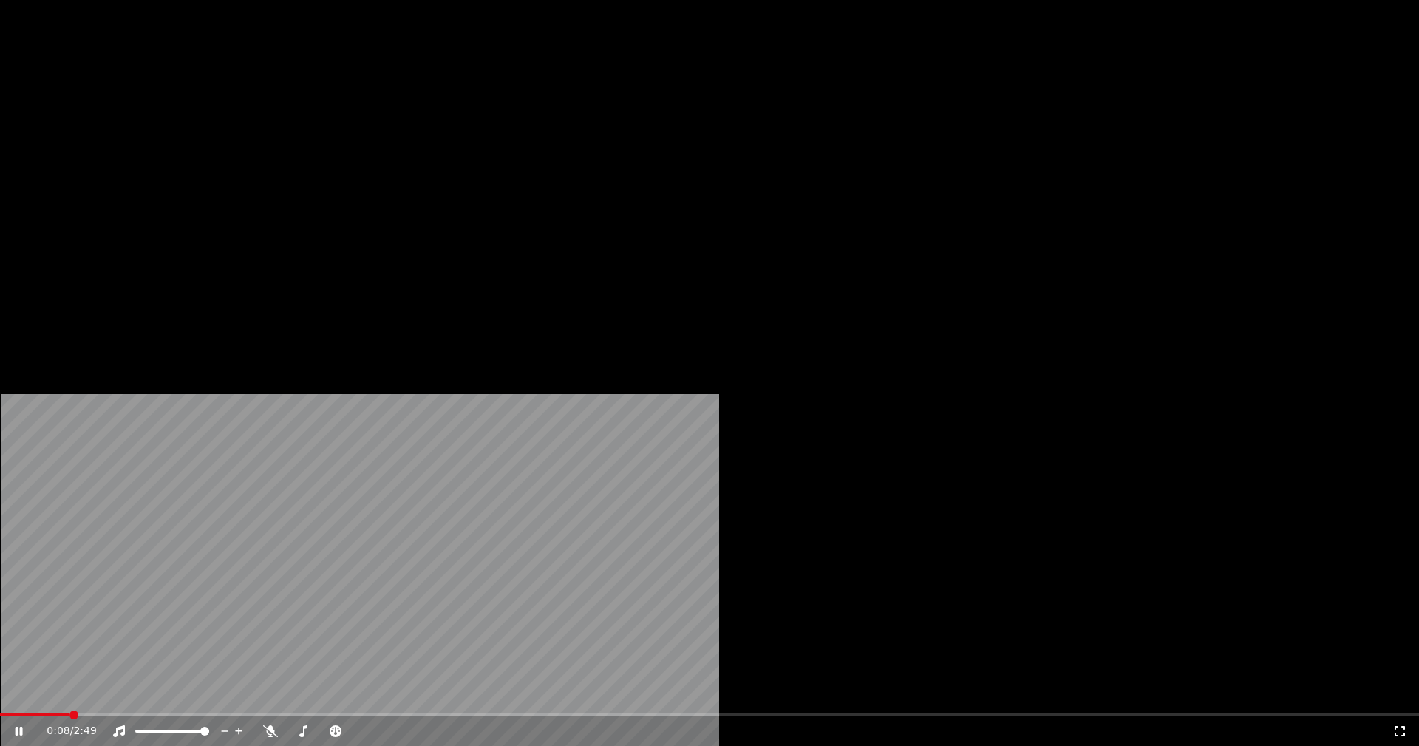
click at [205, 124] on button "Editar" at bounding box center [201, 113] width 60 height 21
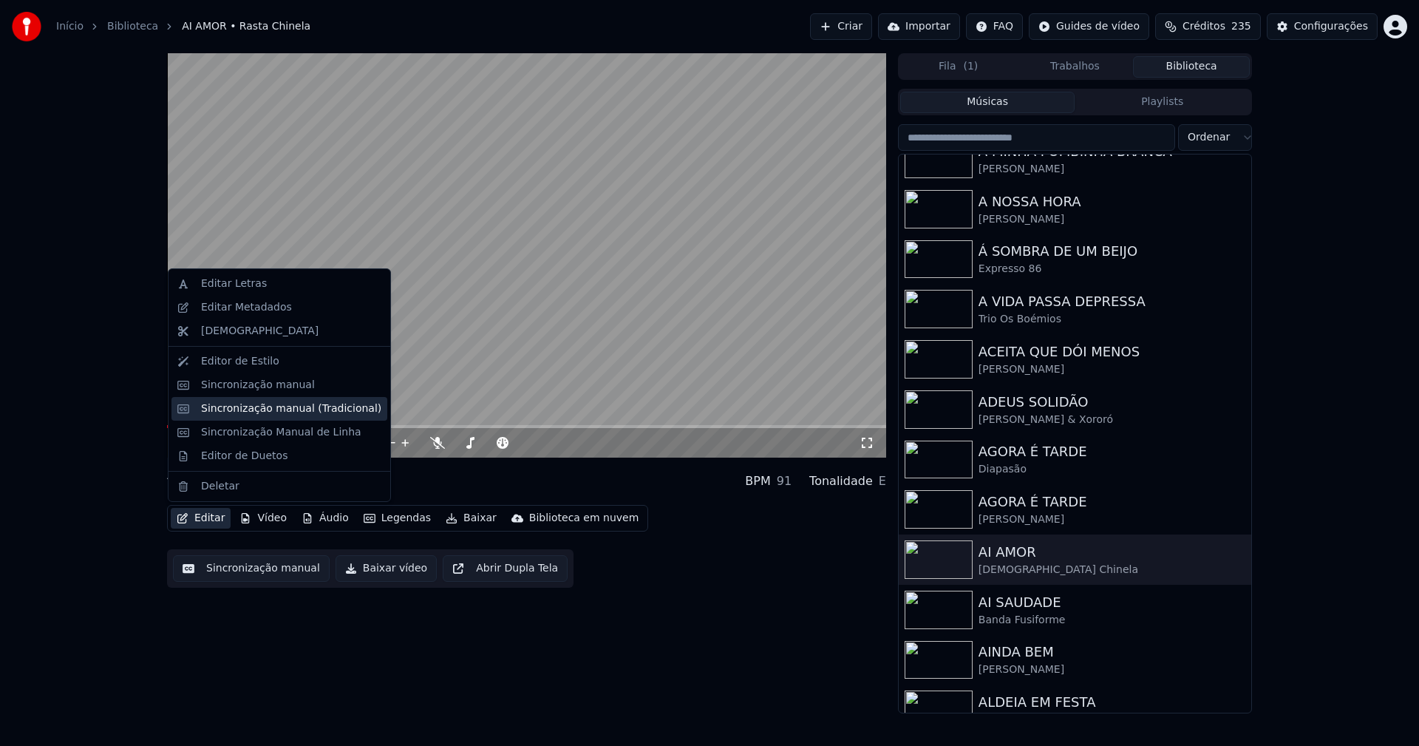
click at [267, 409] on div "Sincronização manual (Tradicional)" at bounding box center [291, 408] width 180 height 15
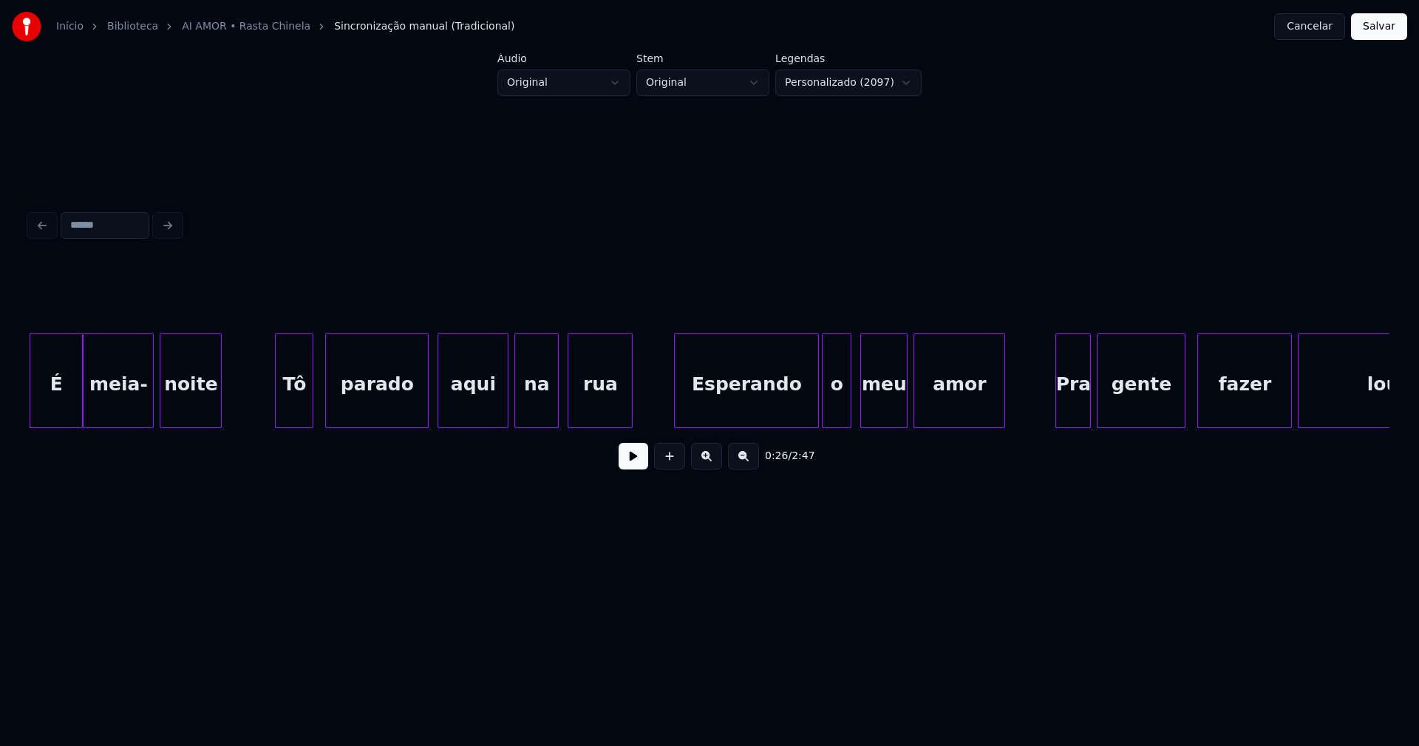
scroll to position [0, 3759]
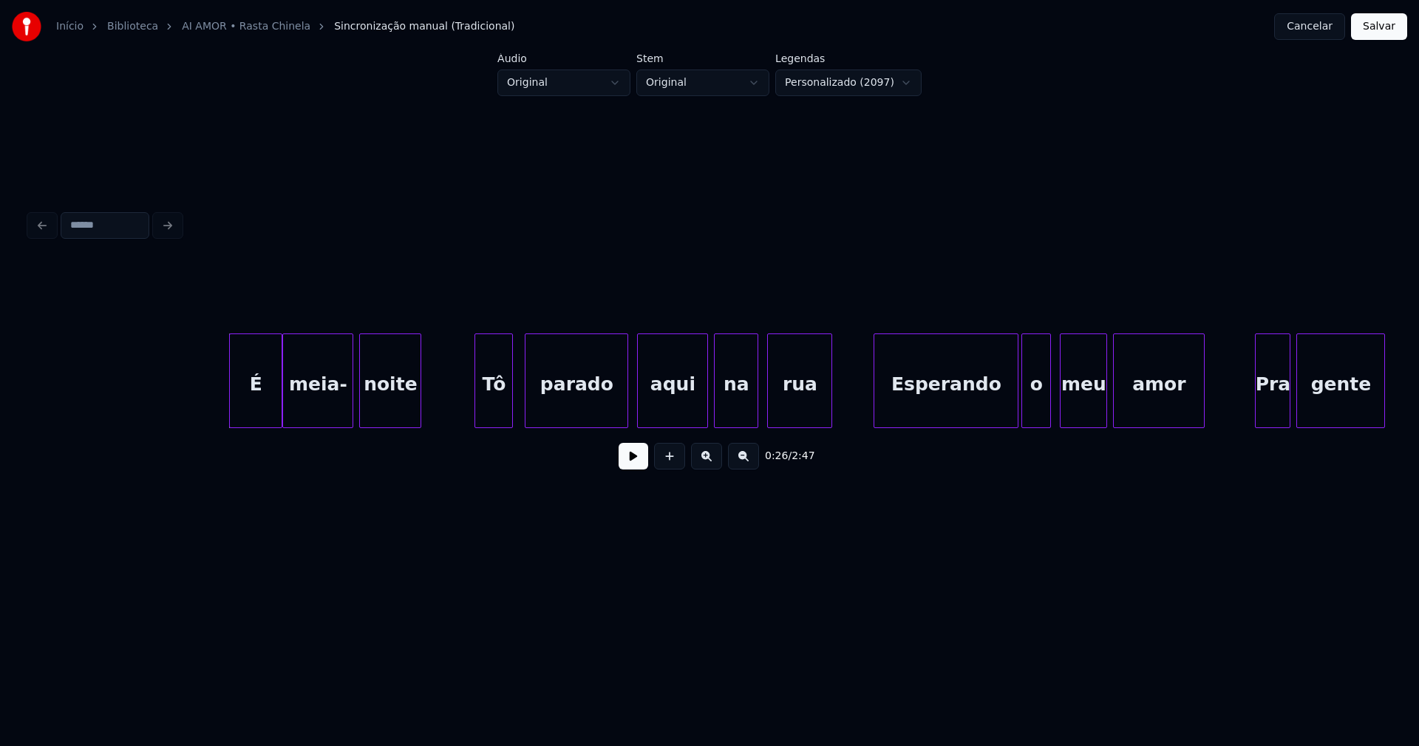
click at [630, 464] on button at bounding box center [634, 456] width 30 height 27
click at [487, 416] on div "Tô" at bounding box center [491, 384] width 37 height 101
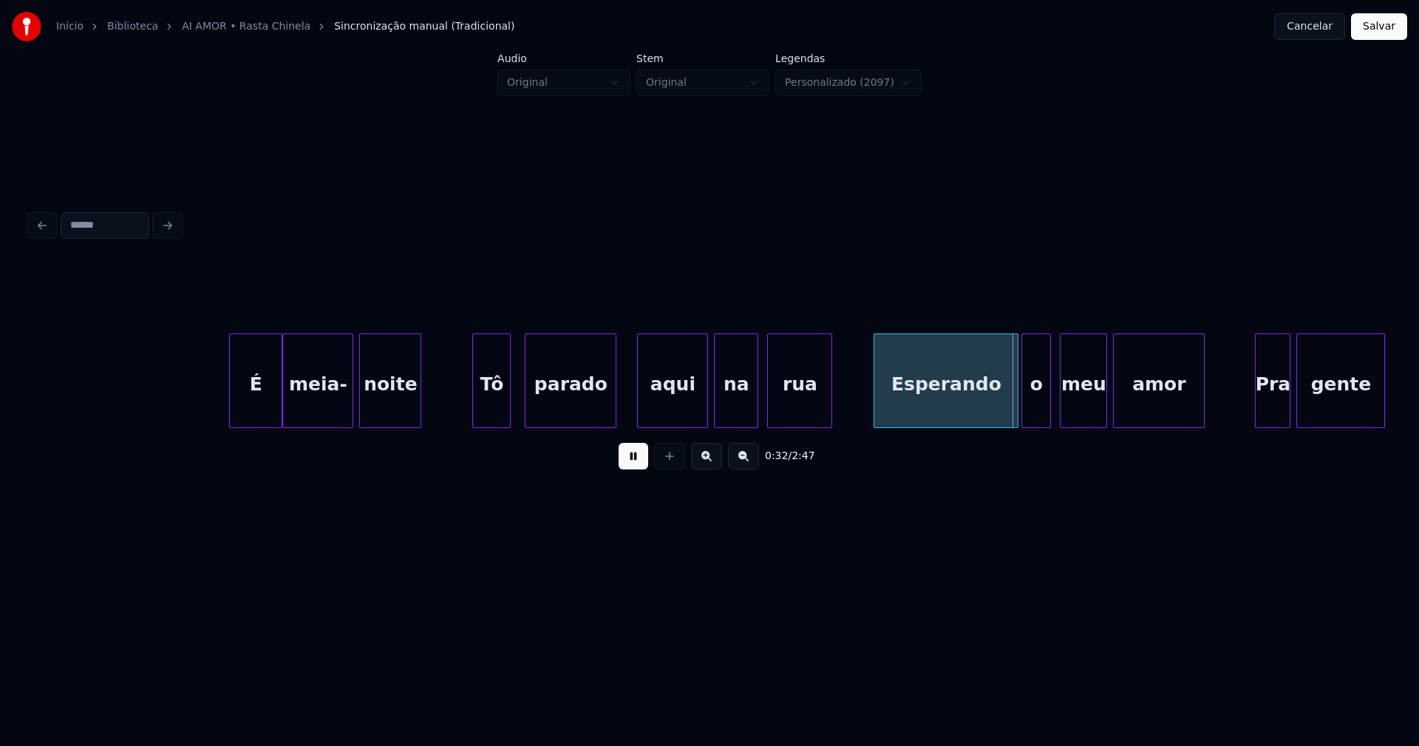
click at [613, 414] on div at bounding box center [613, 380] width 4 height 93
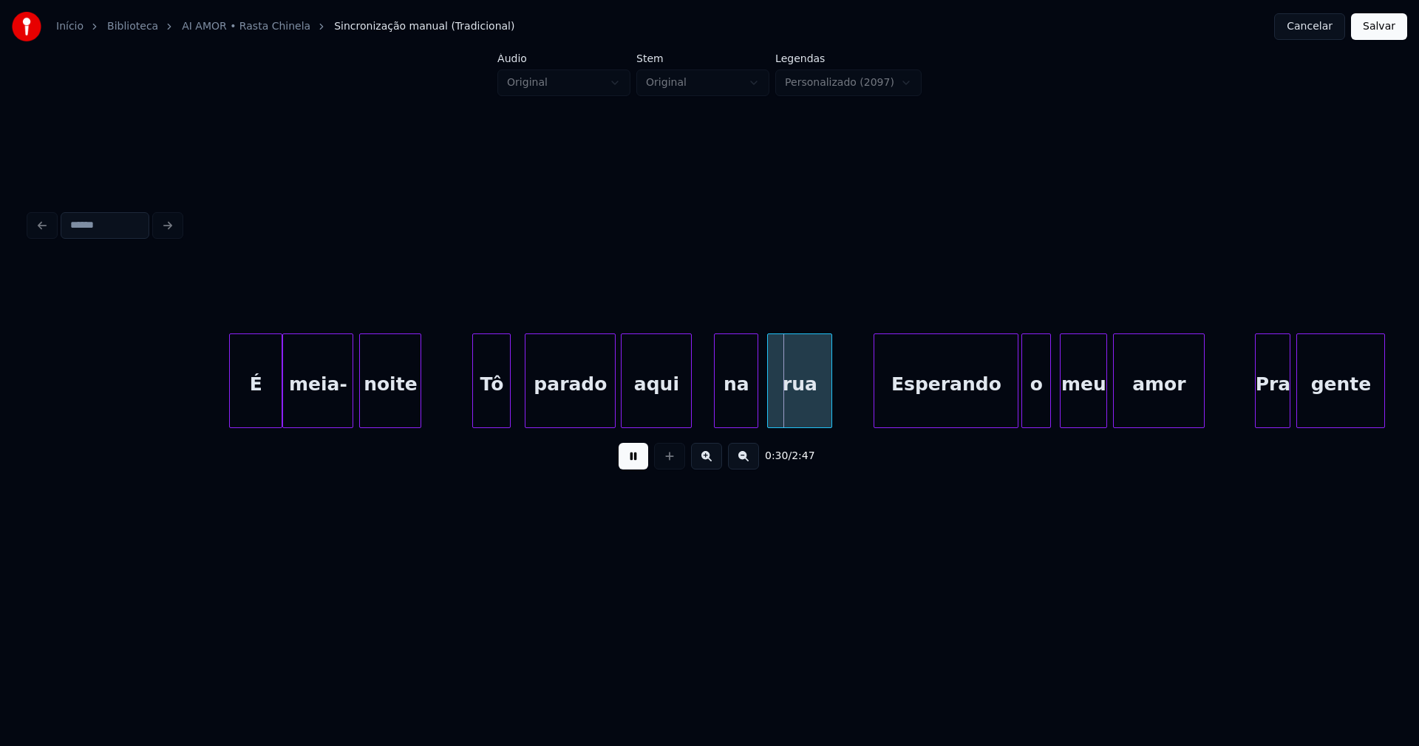
click at [652, 409] on div "aqui" at bounding box center [656, 384] width 69 height 101
click at [692, 405] on div "aqui" at bounding box center [656, 380] width 71 height 95
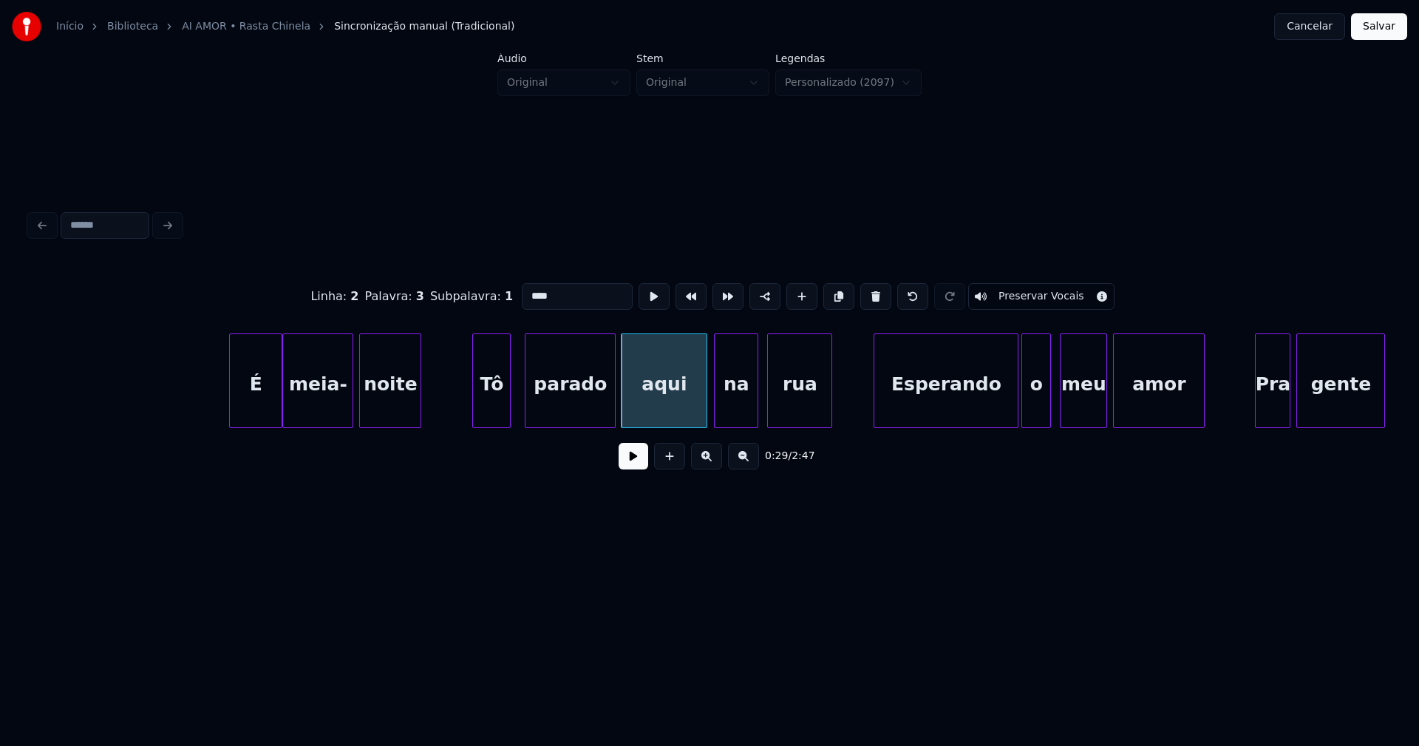
click at [704, 398] on div at bounding box center [704, 380] width 4 height 93
click at [641, 461] on button at bounding box center [634, 456] width 30 height 27
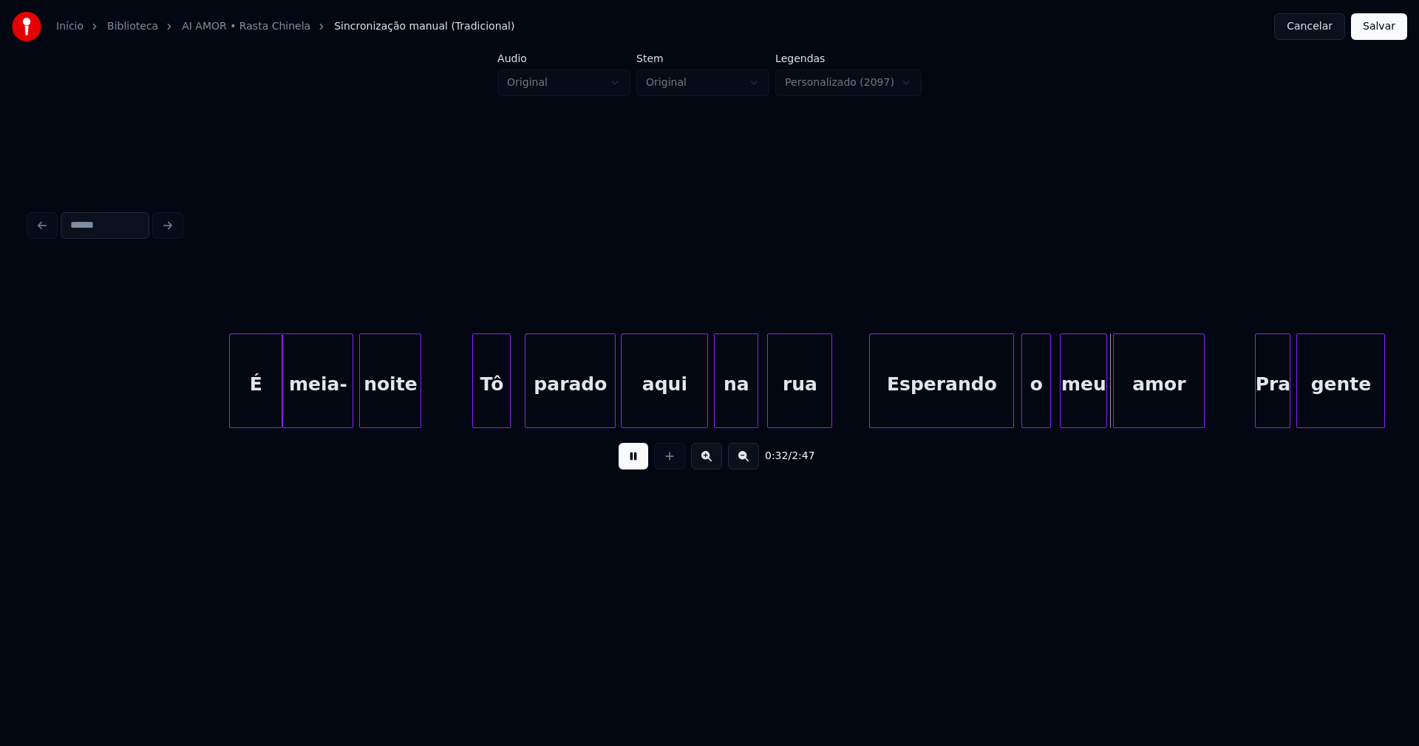
click at [939, 404] on div "Esperando" at bounding box center [941, 384] width 143 height 101
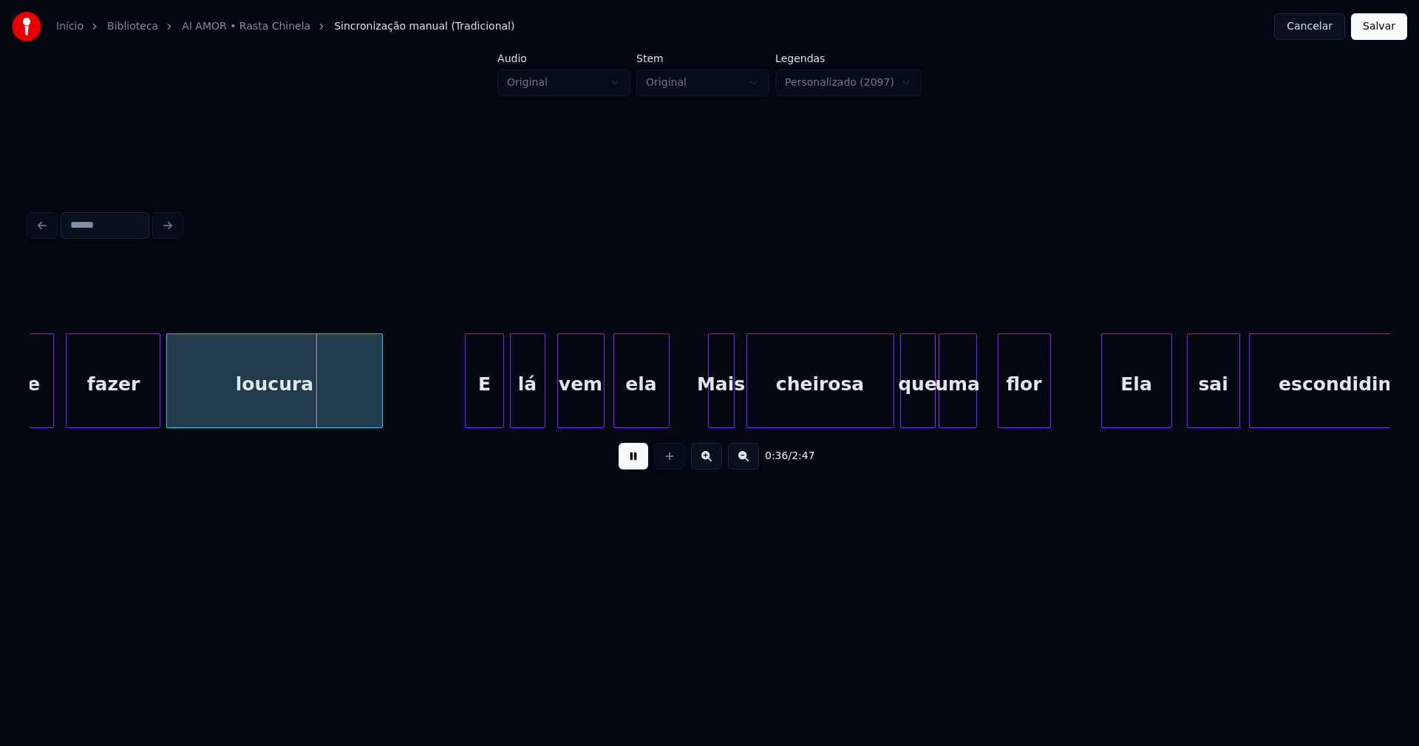
scroll to position [0, 5131]
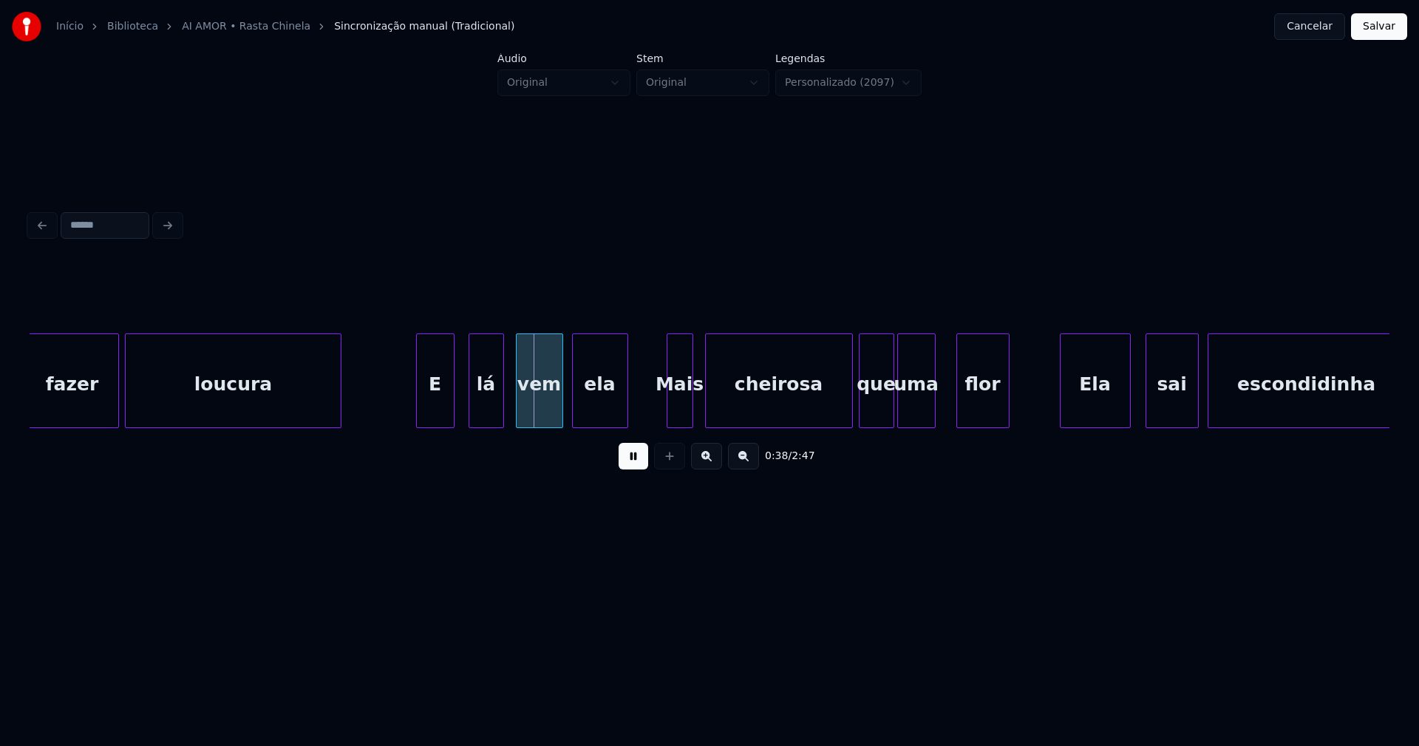
click at [430, 404] on div "E" at bounding box center [435, 384] width 37 height 101
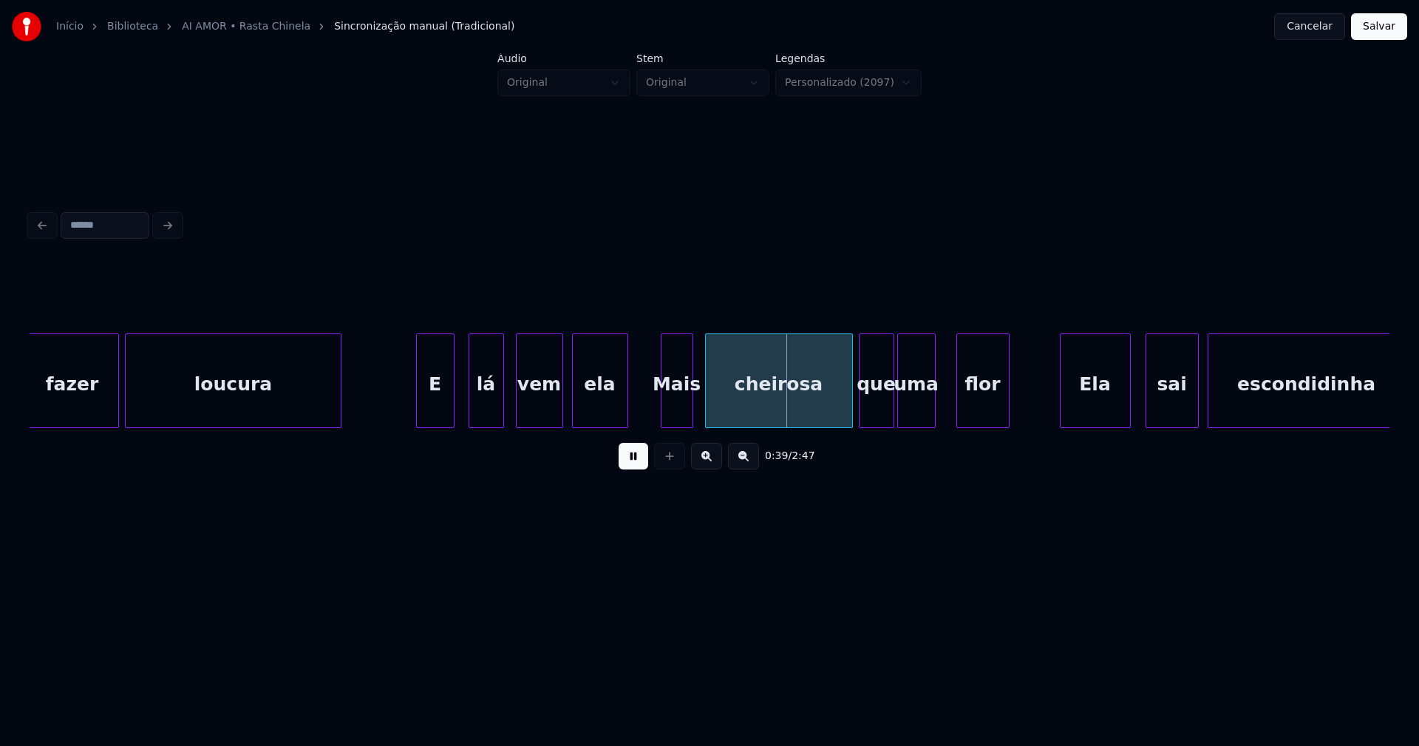
click at [664, 415] on div at bounding box center [663, 380] width 4 height 93
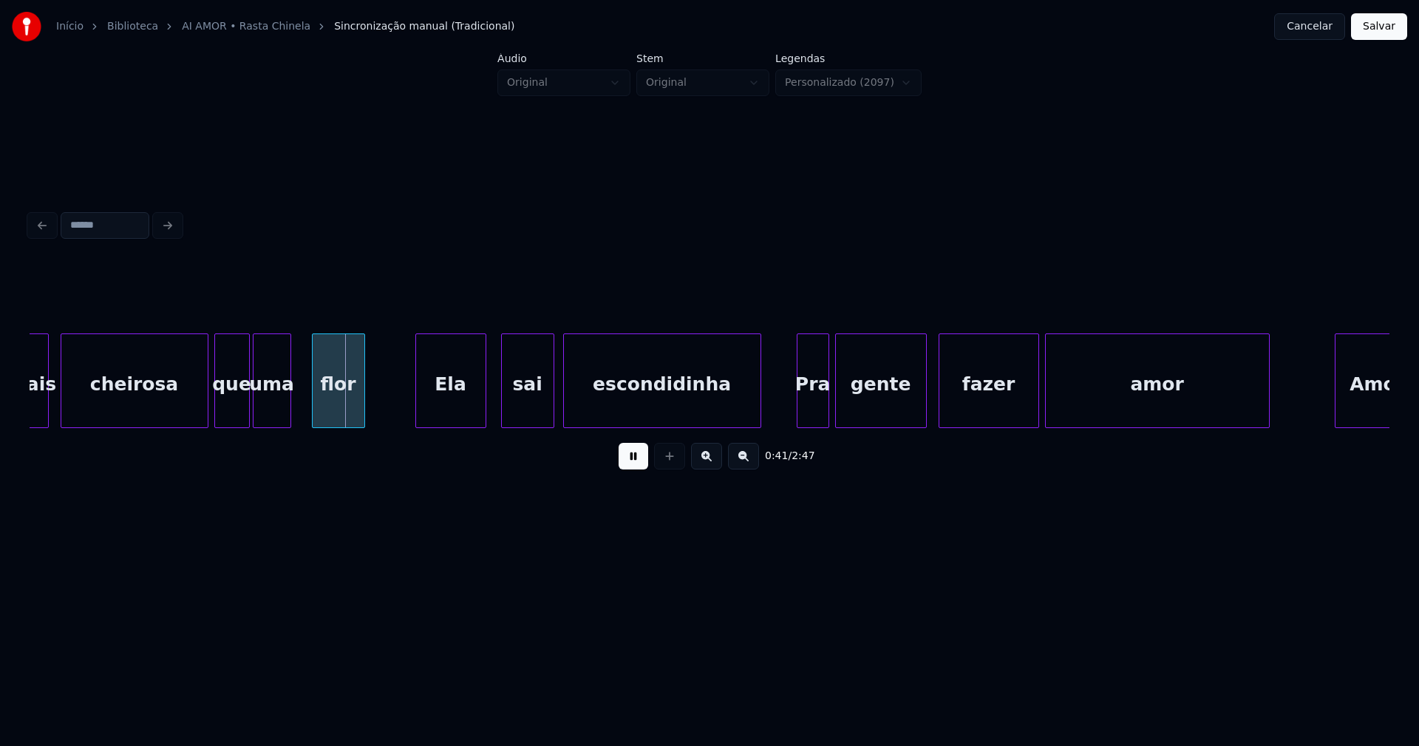
scroll to position [0, 5789]
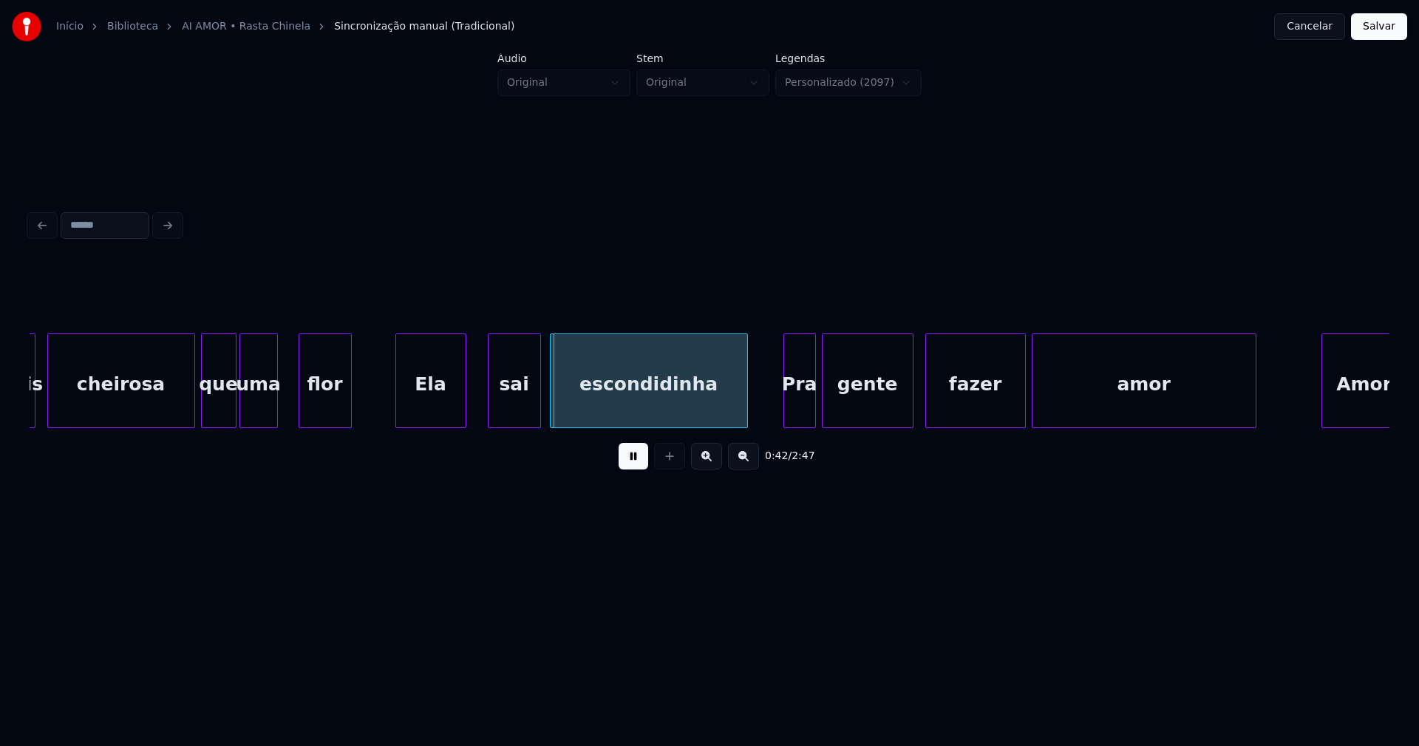
click at [414, 401] on div "Ela" at bounding box center [430, 384] width 69 height 101
click at [466, 401] on div "Ela" at bounding box center [430, 380] width 71 height 95
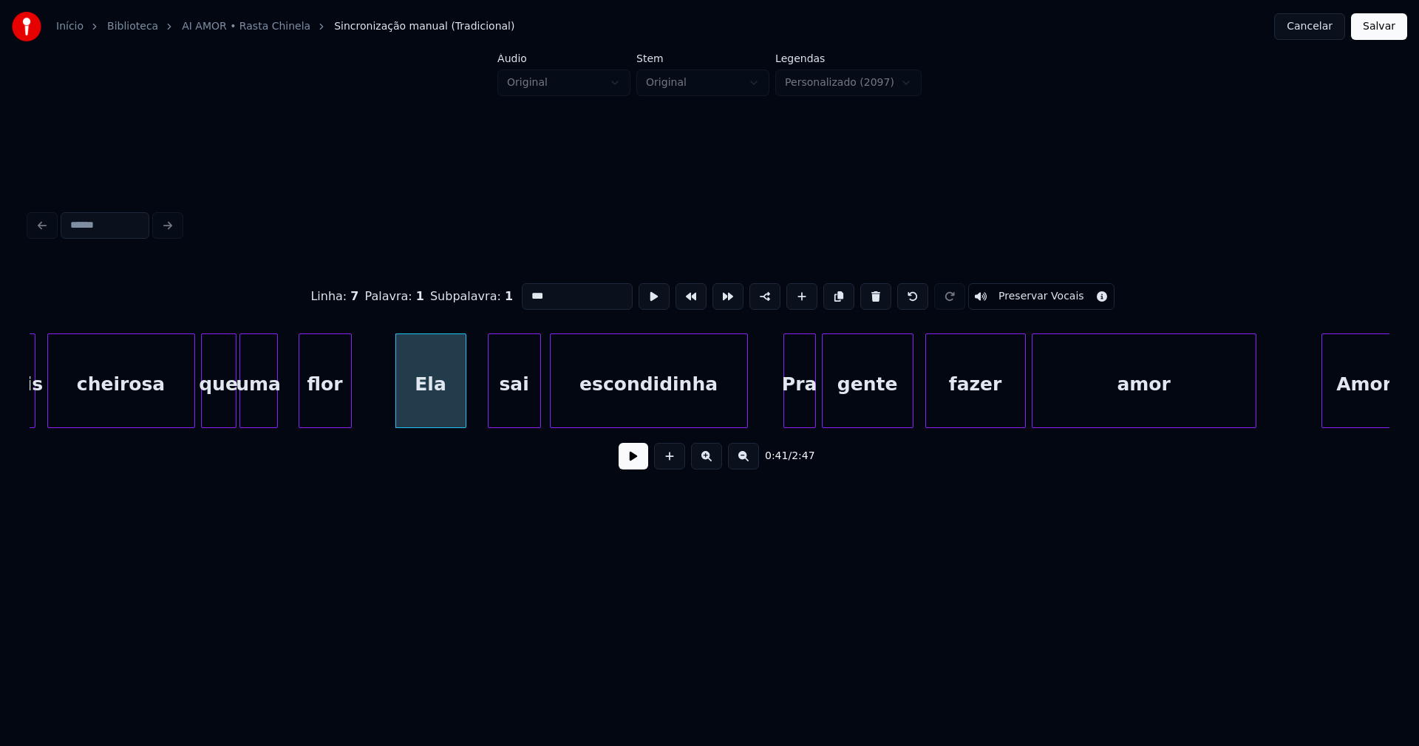
click at [463, 403] on div at bounding box center [463, 380] width 4 height 93
click at [475, 401] on div at bounding box center [473, 380] width 4 height 93
click at [630, 463] on button at bounding box center [634, 456] width 30 height 27
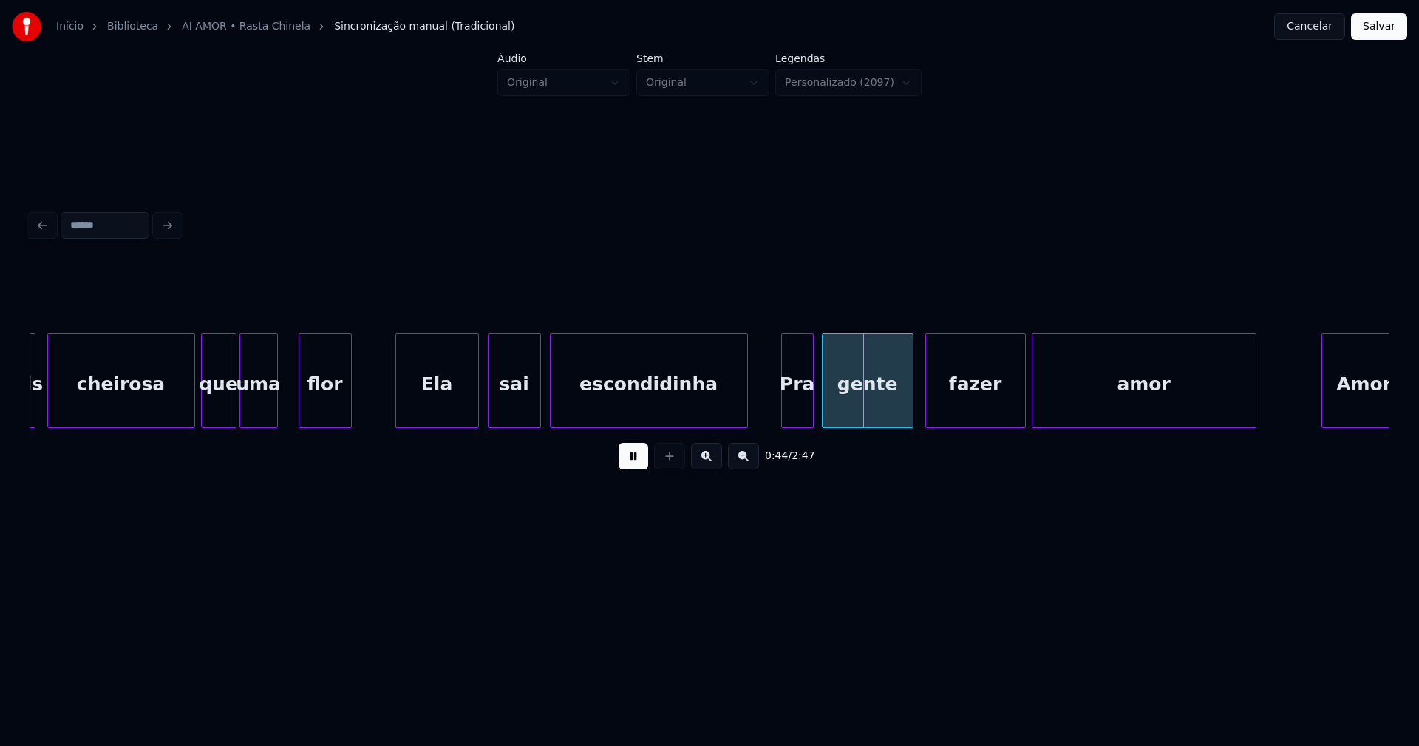
click at [797, 410] on div "Pra" at bounding box center [797, 384] width 31 height 101
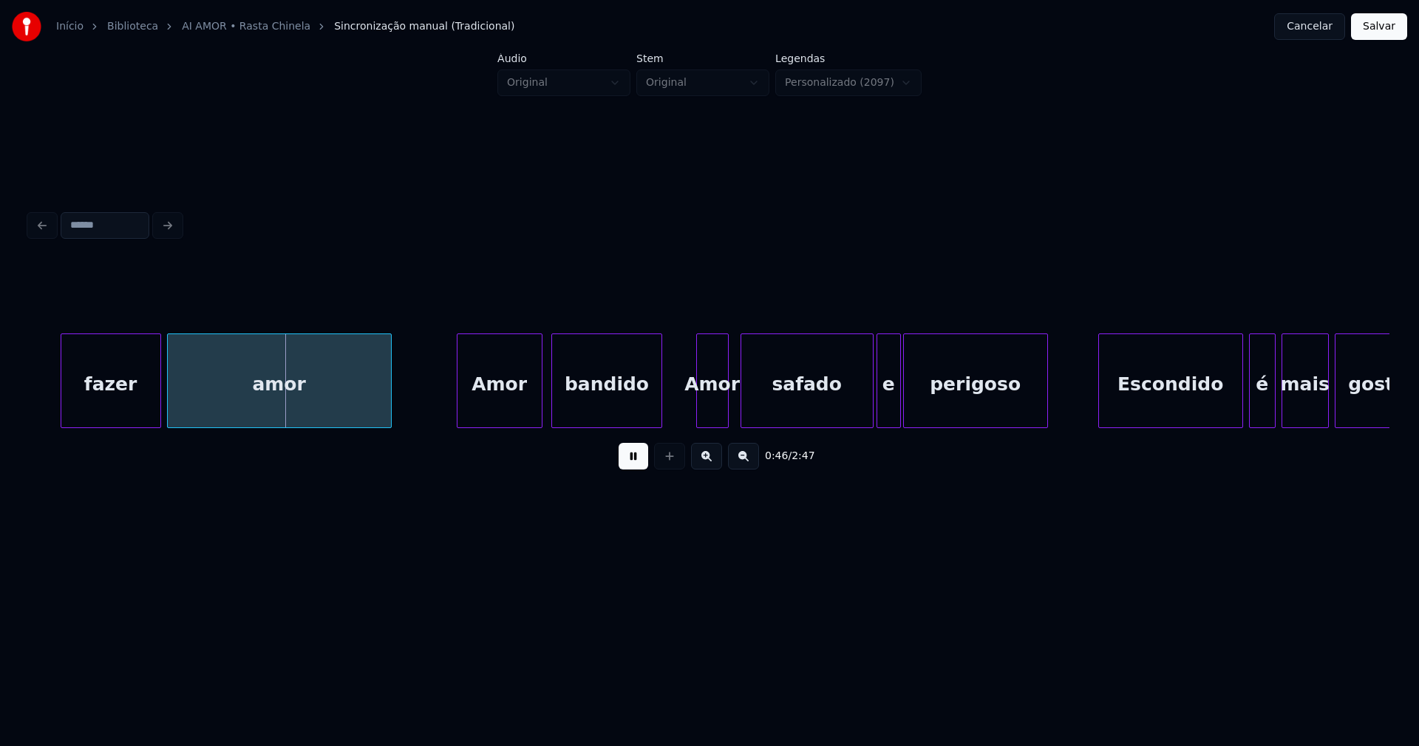
scroll to position [0, 6818]
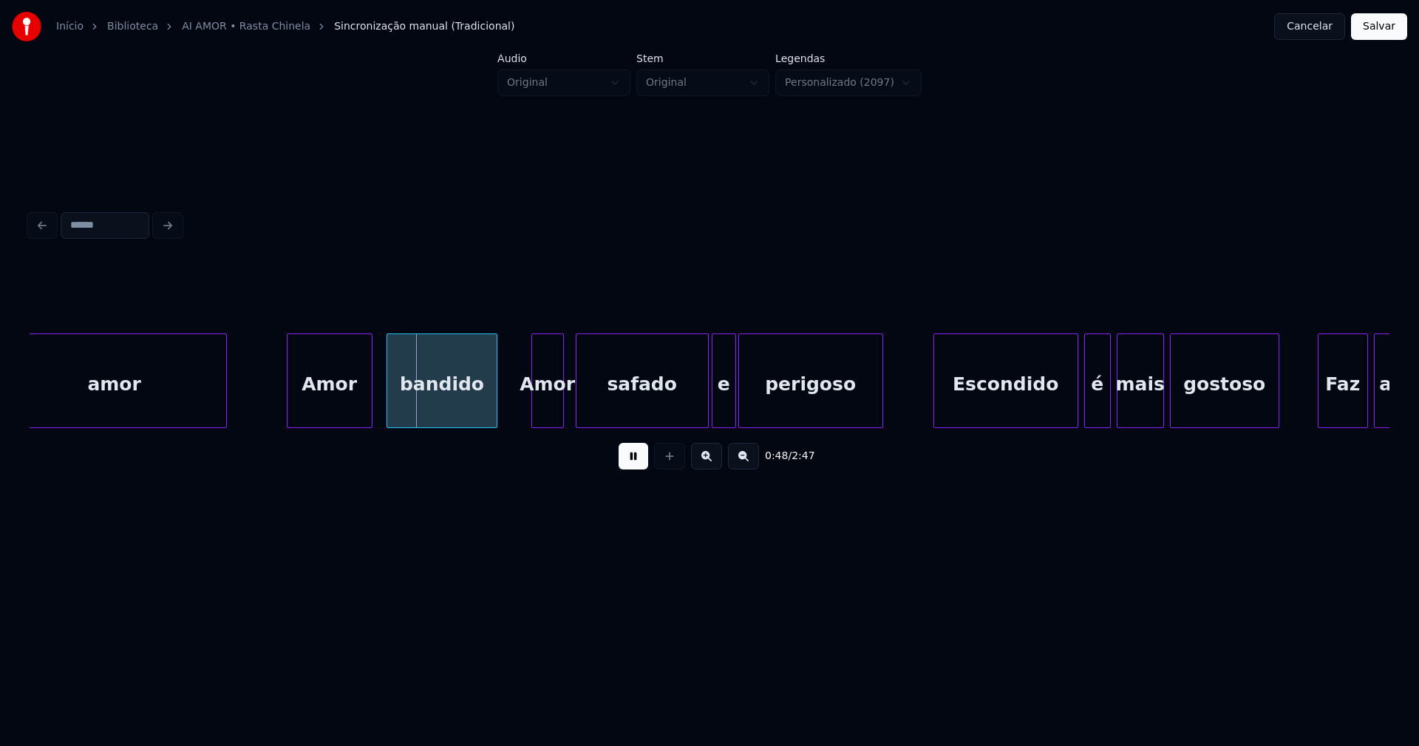
click at [327, 406] on div "Amor" at bounding box center [329, 384] width 84 height 101
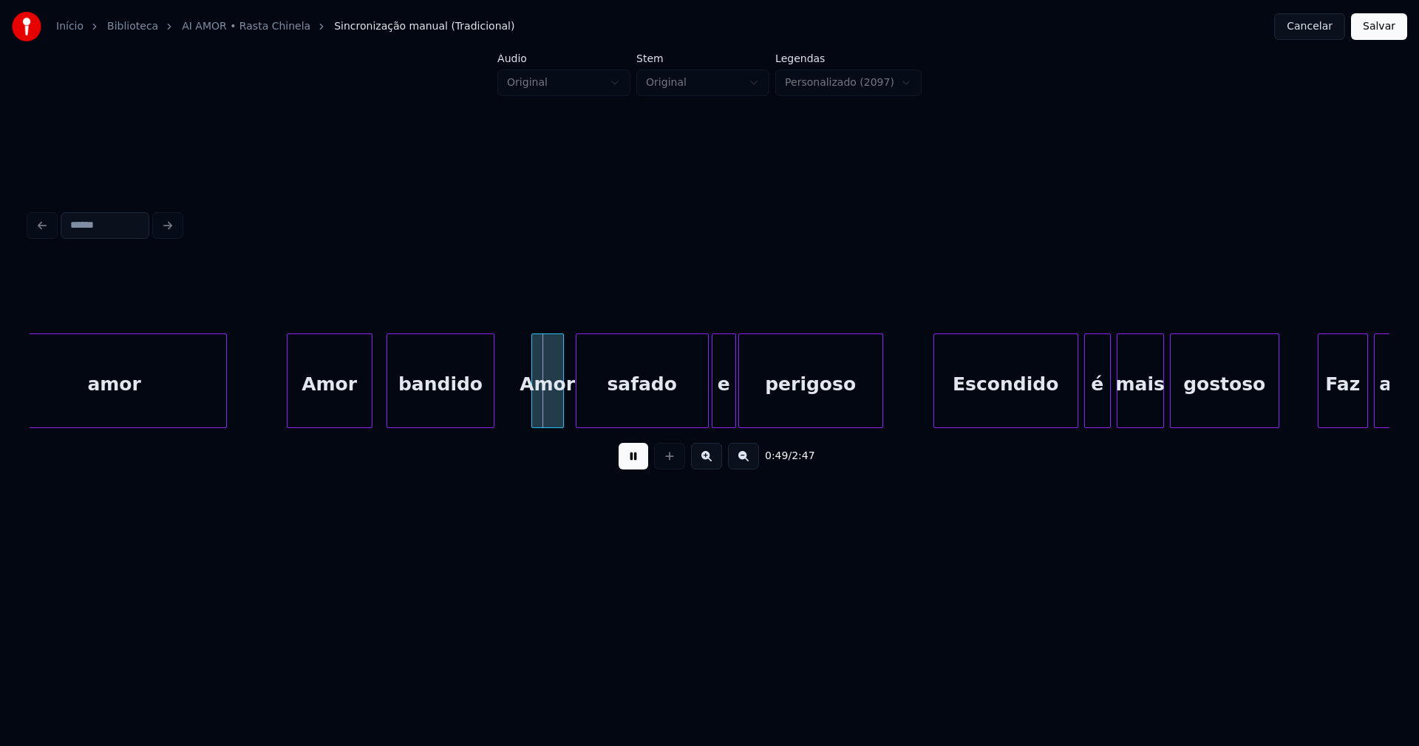
click at [493, 404] on div at bounding box center [491, 380] width 4 height 93
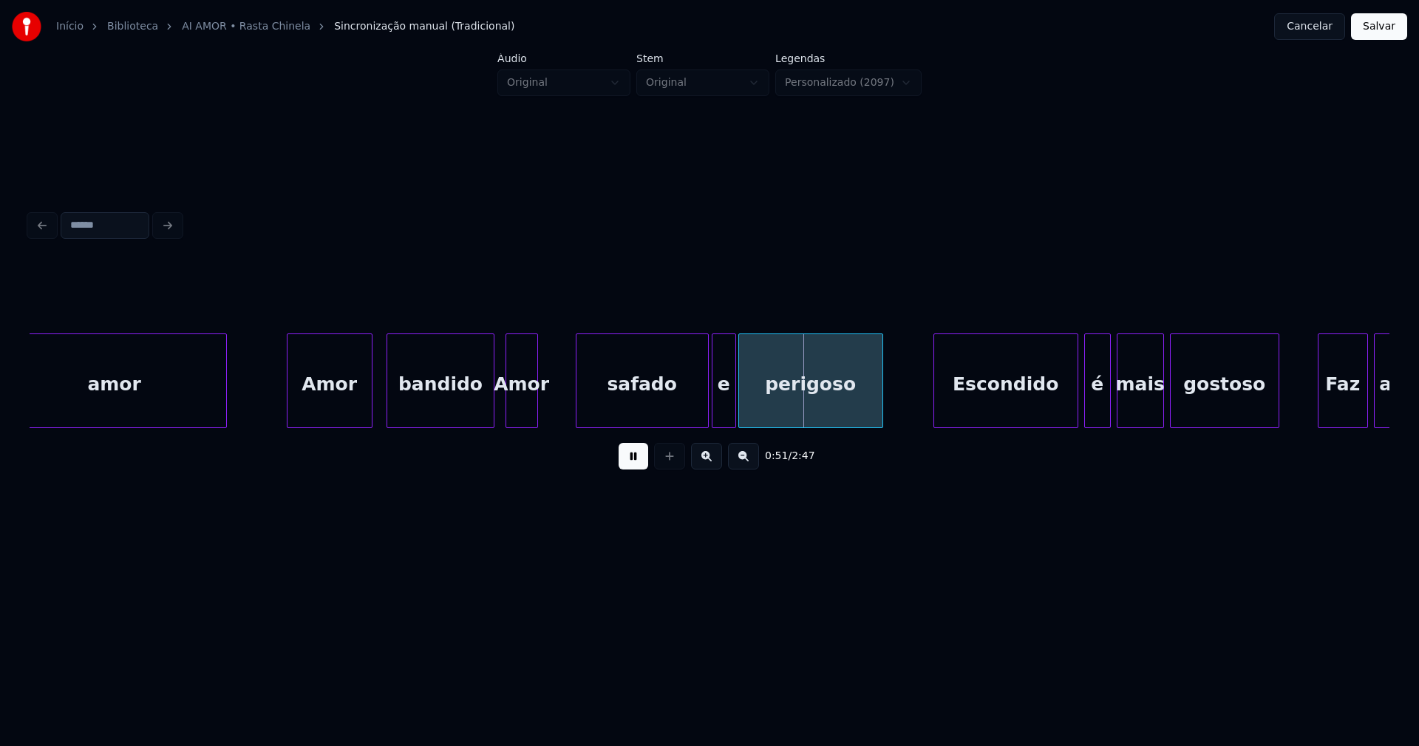
click at [529, 412] on div "Amor" at bounding box center [521, 384] width 31 height 101
click at [552, 398] on div at bounding box center [552, 380] width 4 height 93
click at [565, 404] on div at bounding box center [566, 380] width 4 height 93
click at [690, 418] on div at bounding box center [690, 380] width 4 height 93
click at [707, 416] on div "e" at bounding box center [709, 384] width 23 height 101
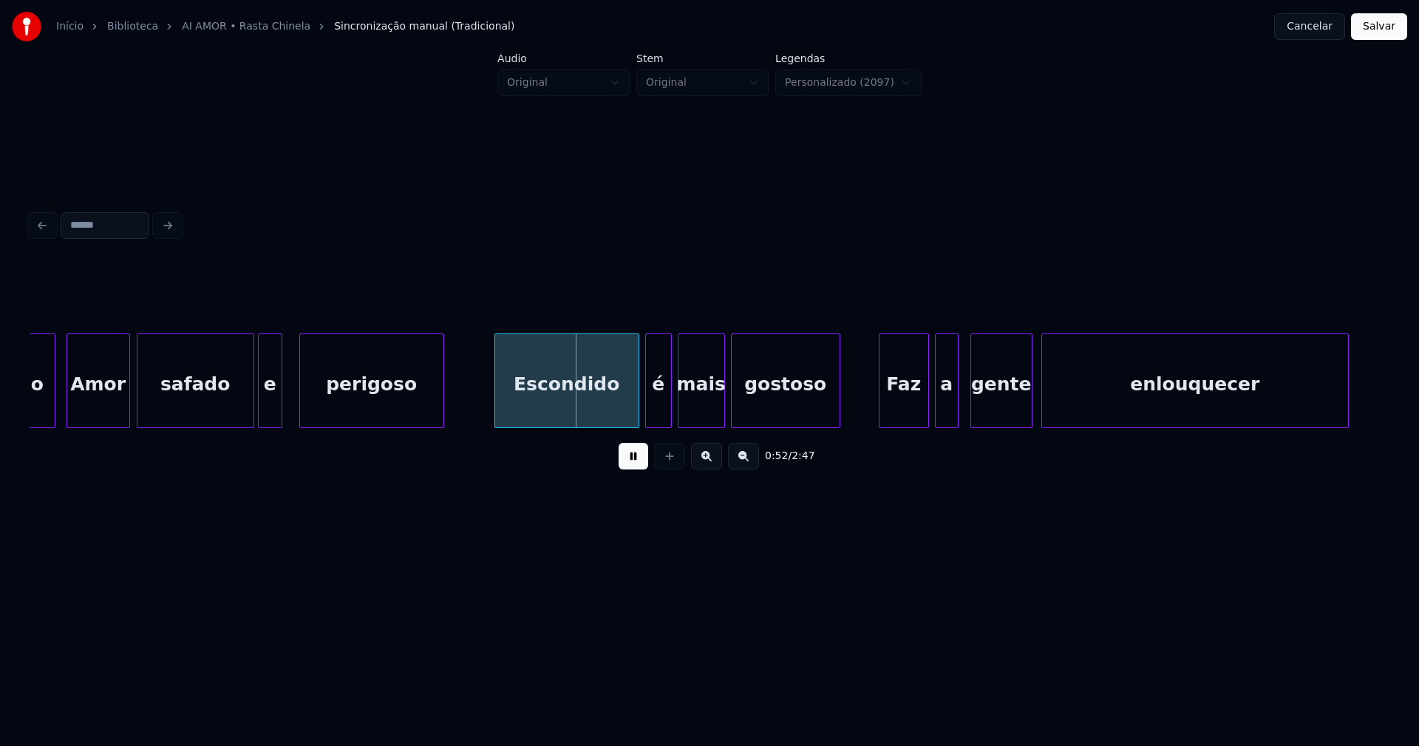
scroll to position [0, 7271]
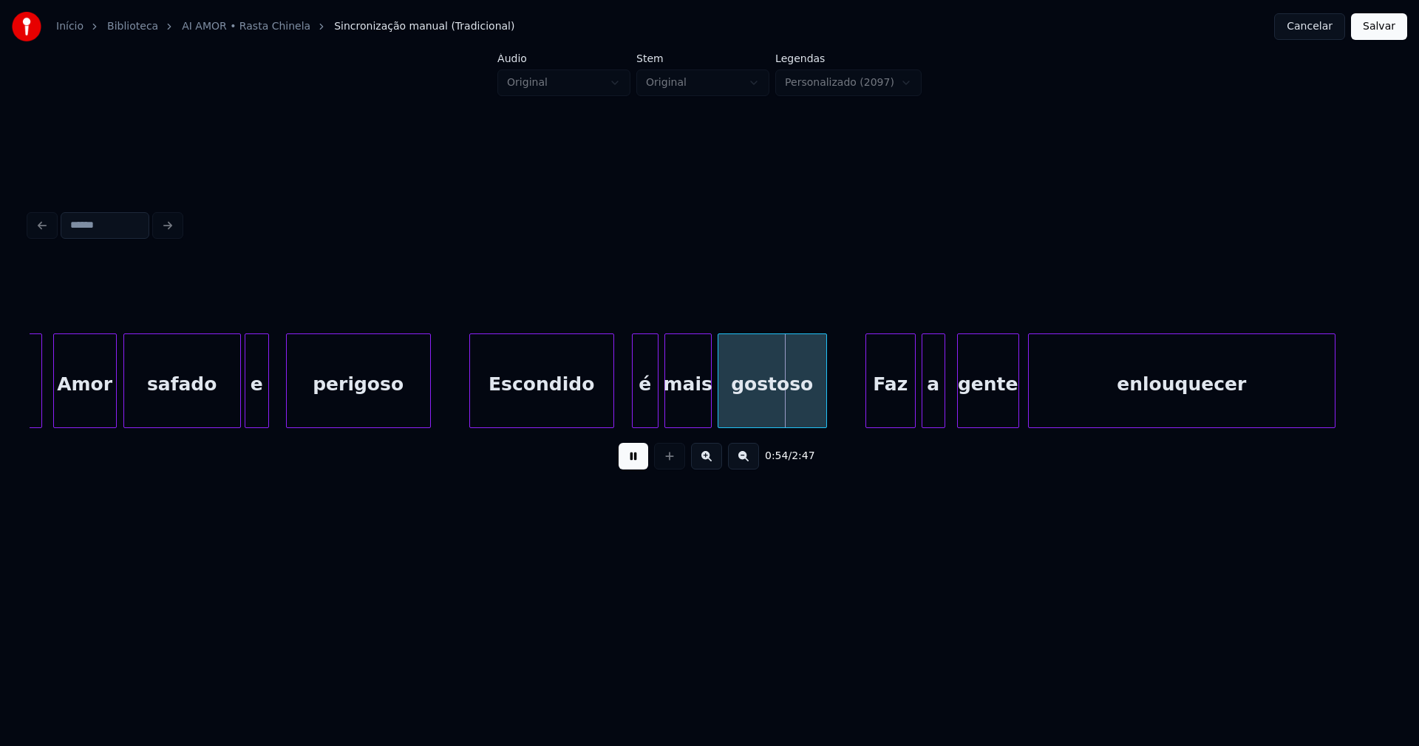
click at [537, 406] on div "Escondido" at bounding box center [541, 384] width 143 height 101
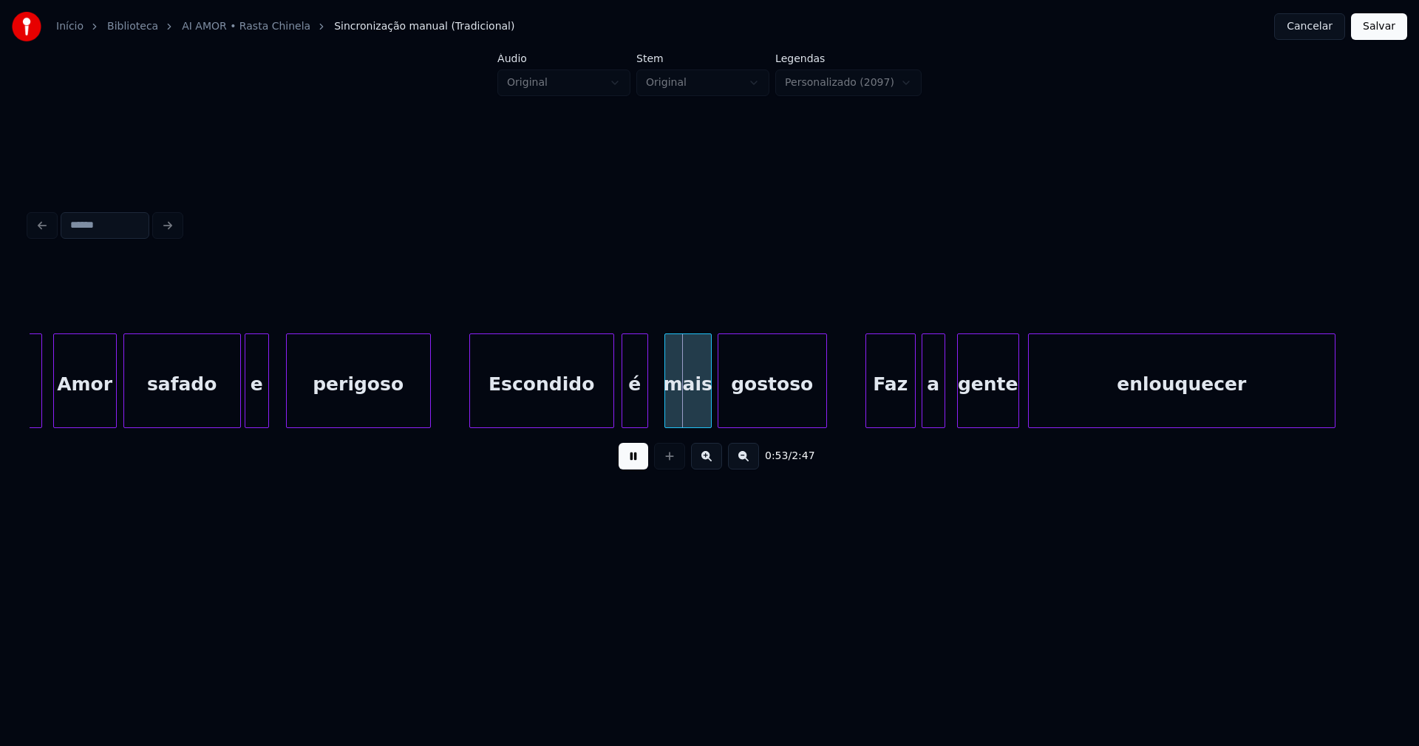
click at [635, 404] on div "é" at bounding box center [634, 384] width 25 height 101
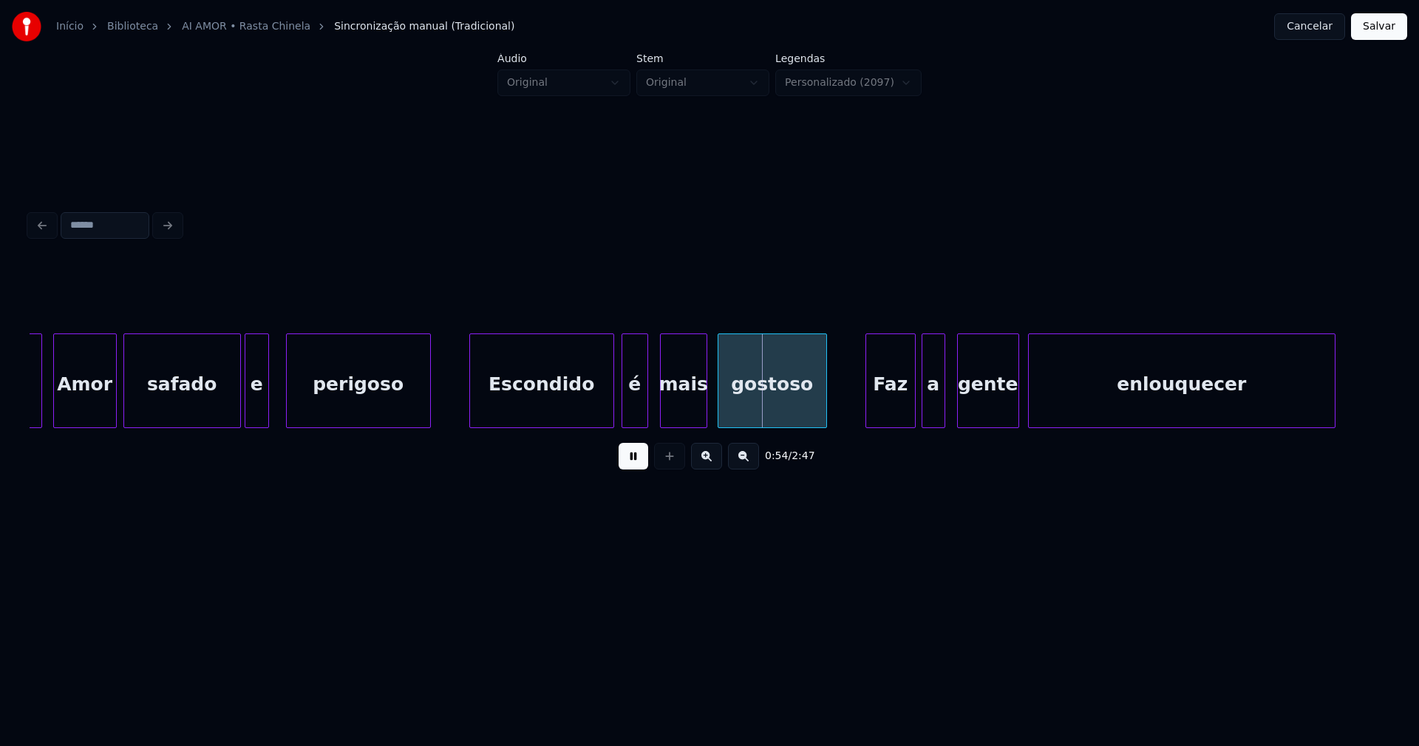
click at [687, 404] on div "mais" at bounding box center [684, 384] width 46 height 101
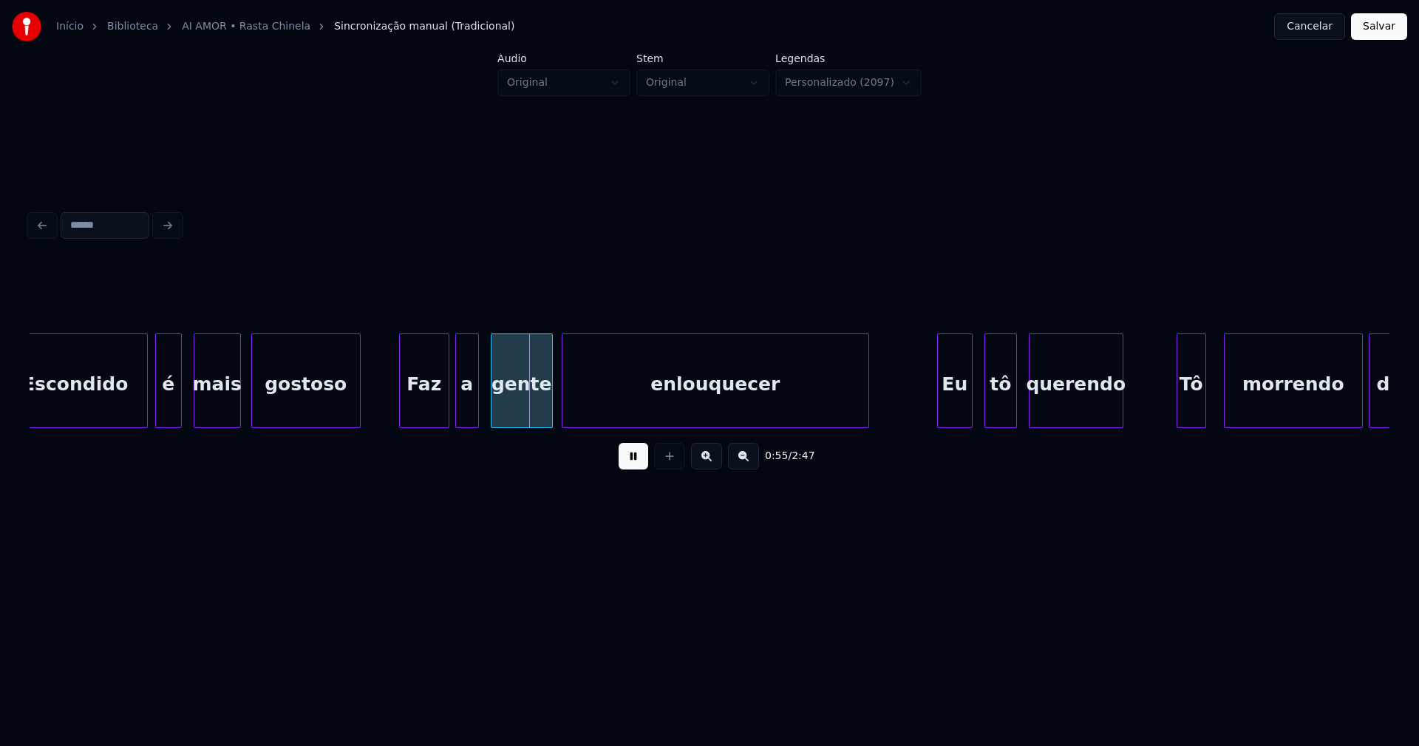
scroll to position [0, 7764]
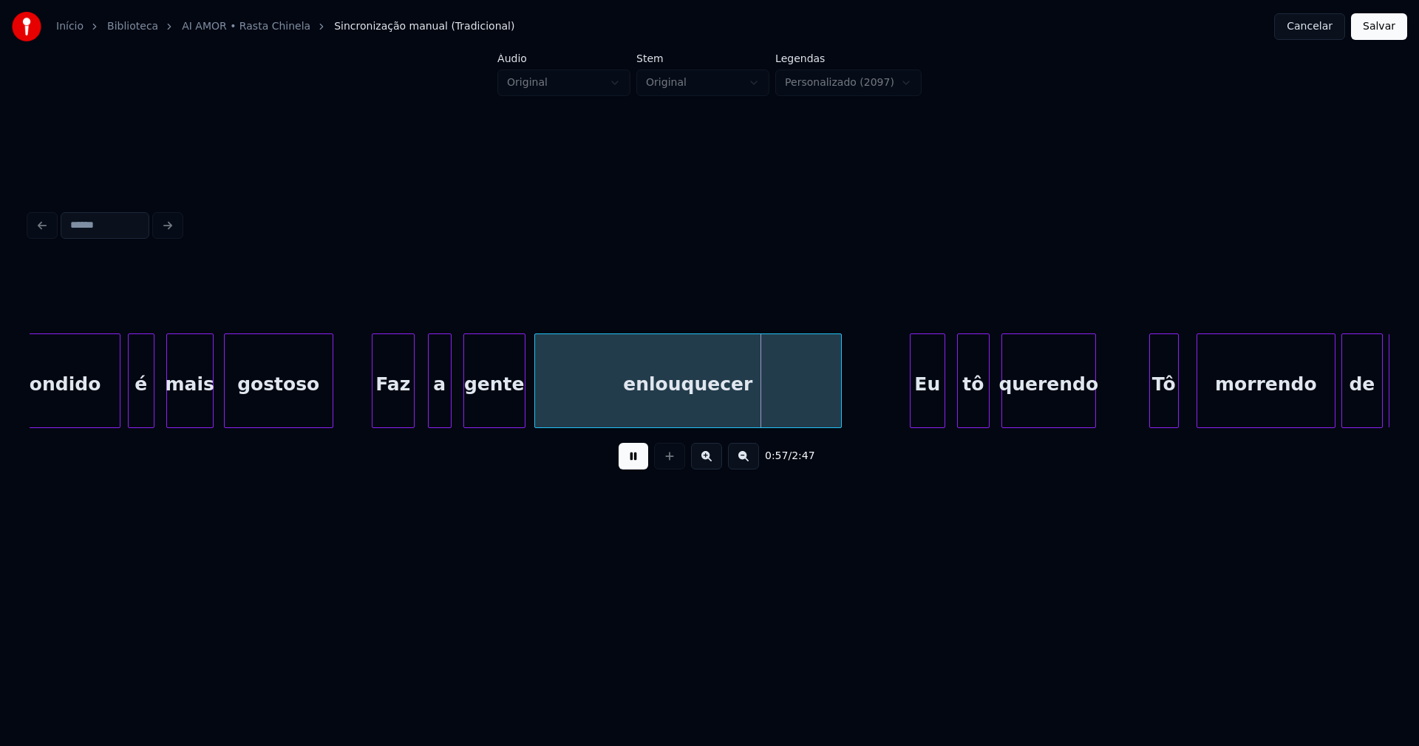
click at [412, 408] on div at bounding box center [411, 380] width 4 height 93
click at [423, 410] on div at bounding box center [422, 380] width 4 height 93
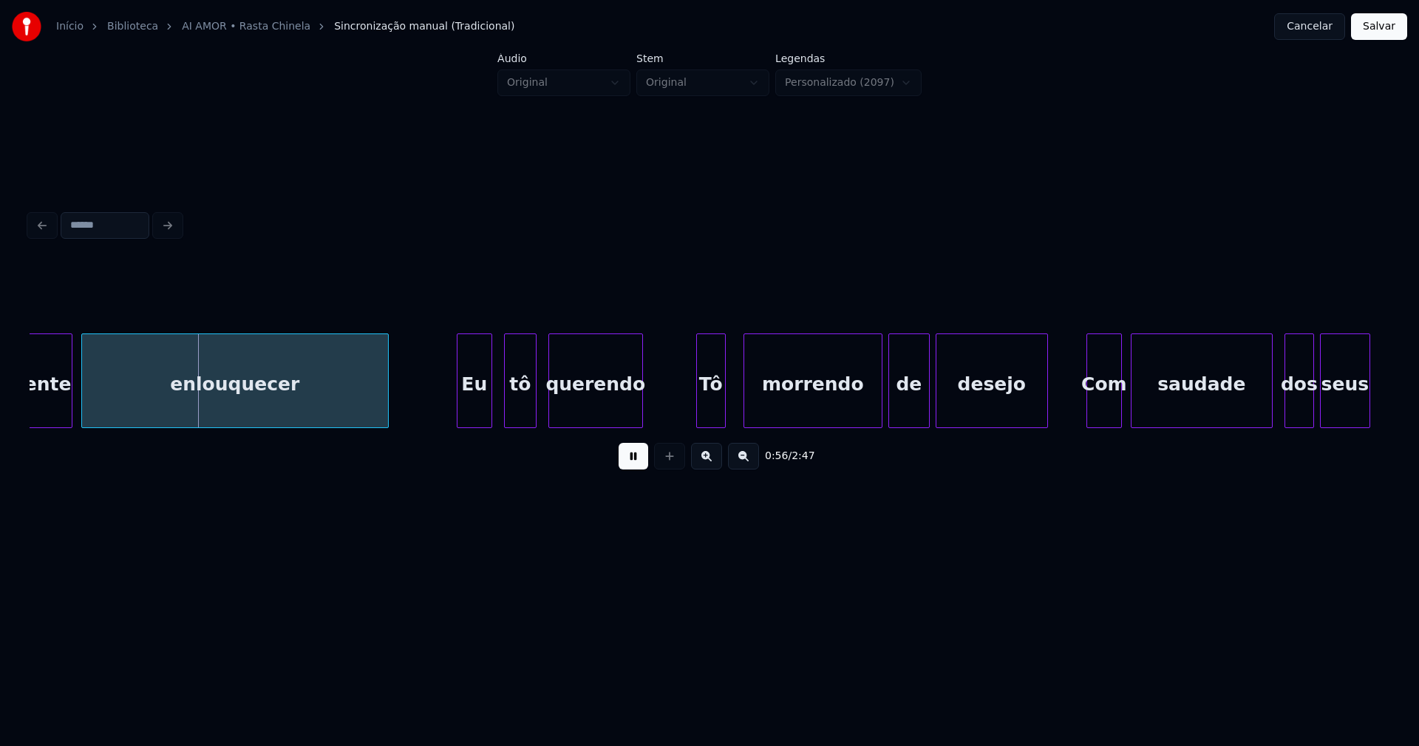
scroll to position [0, 8259]
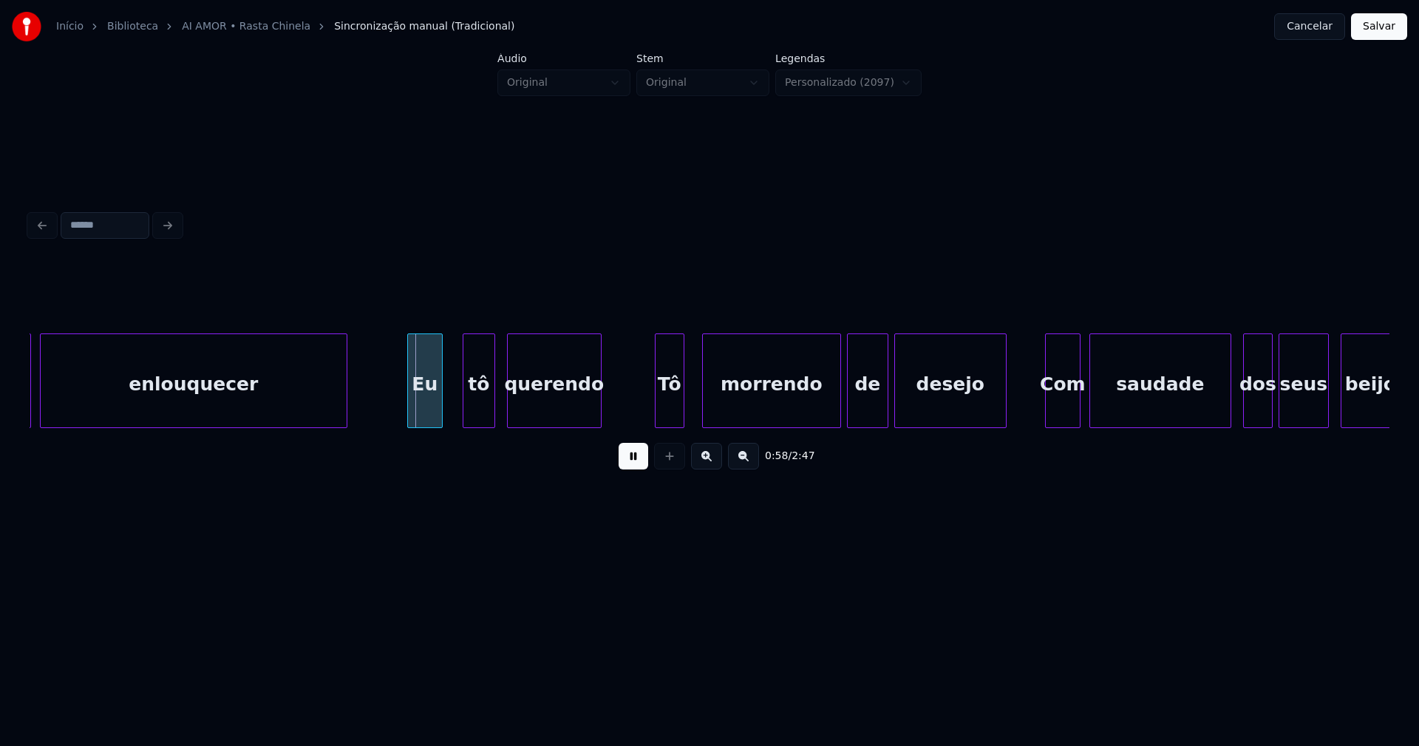
click at [424, 426] on div "gente enlouquecer Eu tô querendo Tô morrendo de desejo Com saudade dos seus bei…" at bounding box center [710, 380] width 1360 height 95
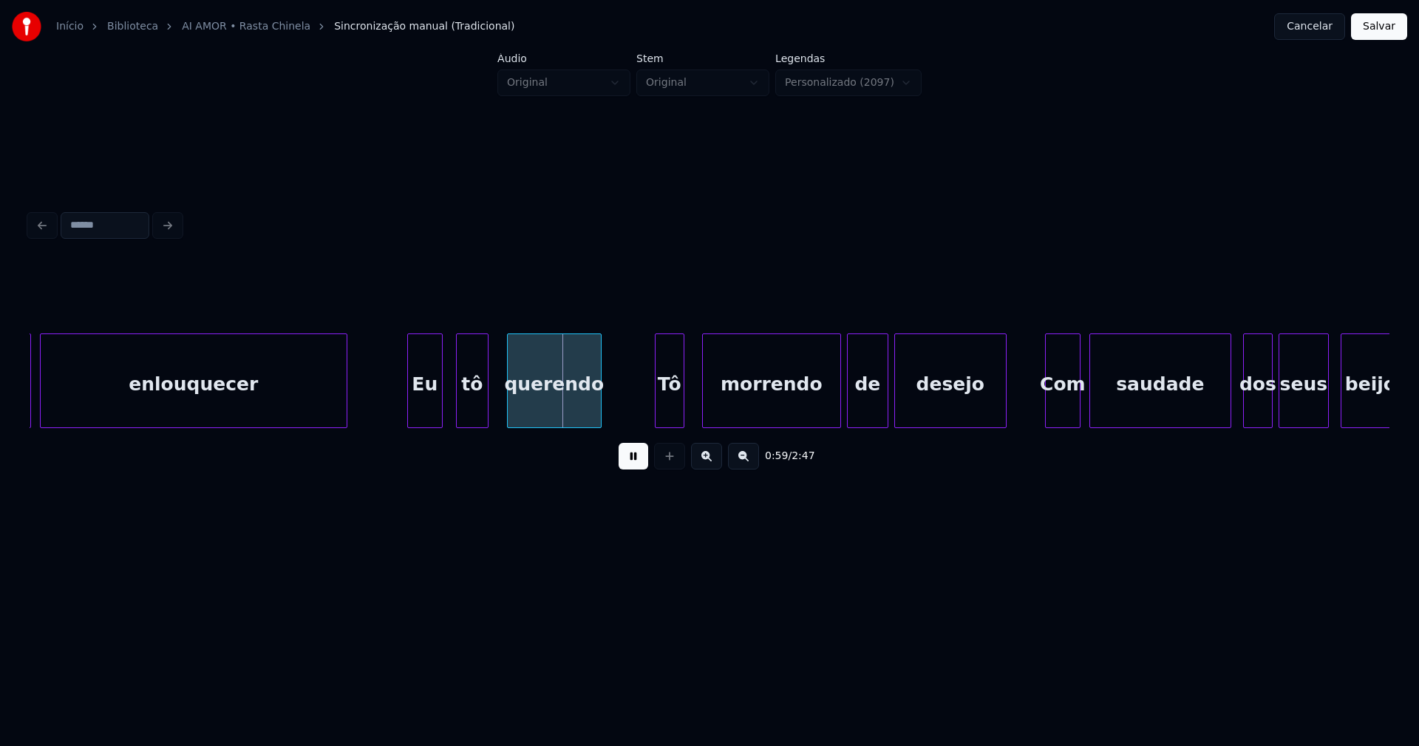
click at [475, 415] on div "tô" at bounding box center [472, 384] width 31 height 101
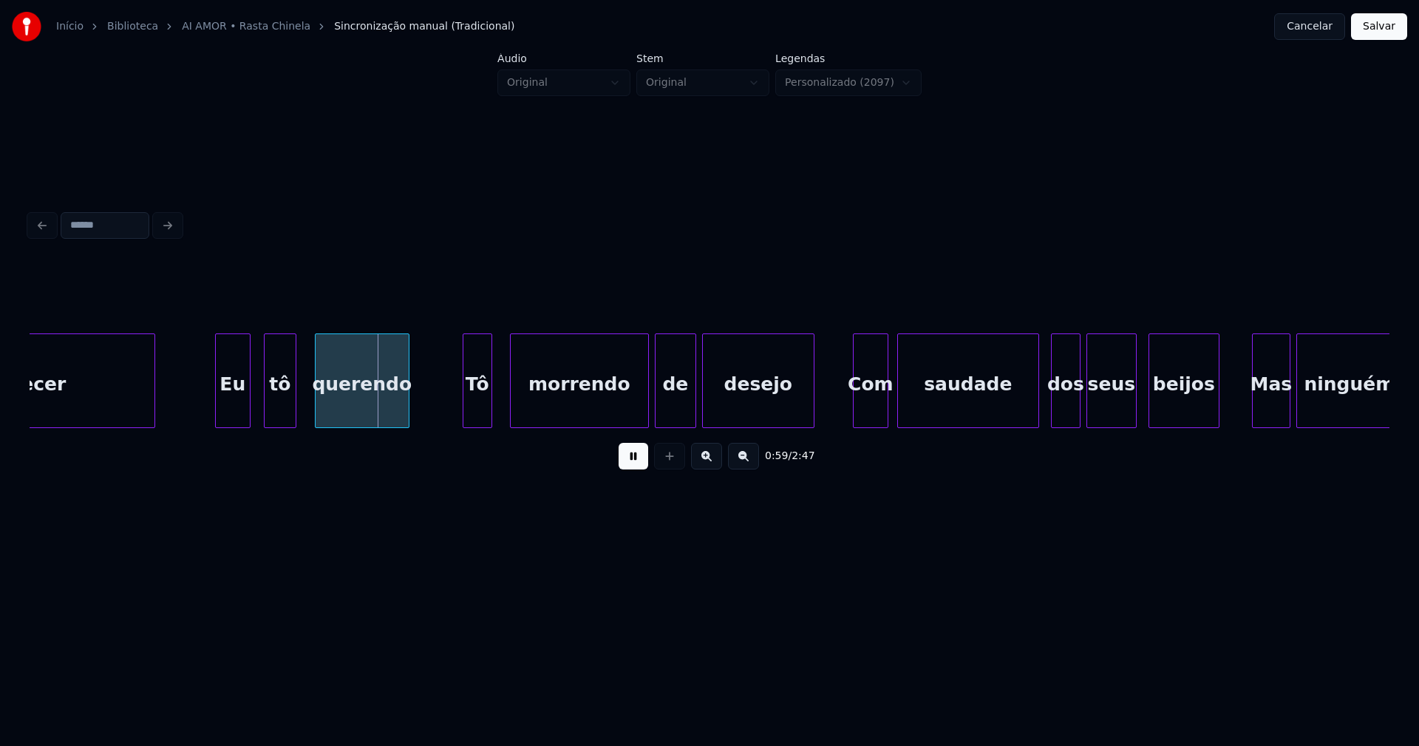
scroll to position [0, 8464]
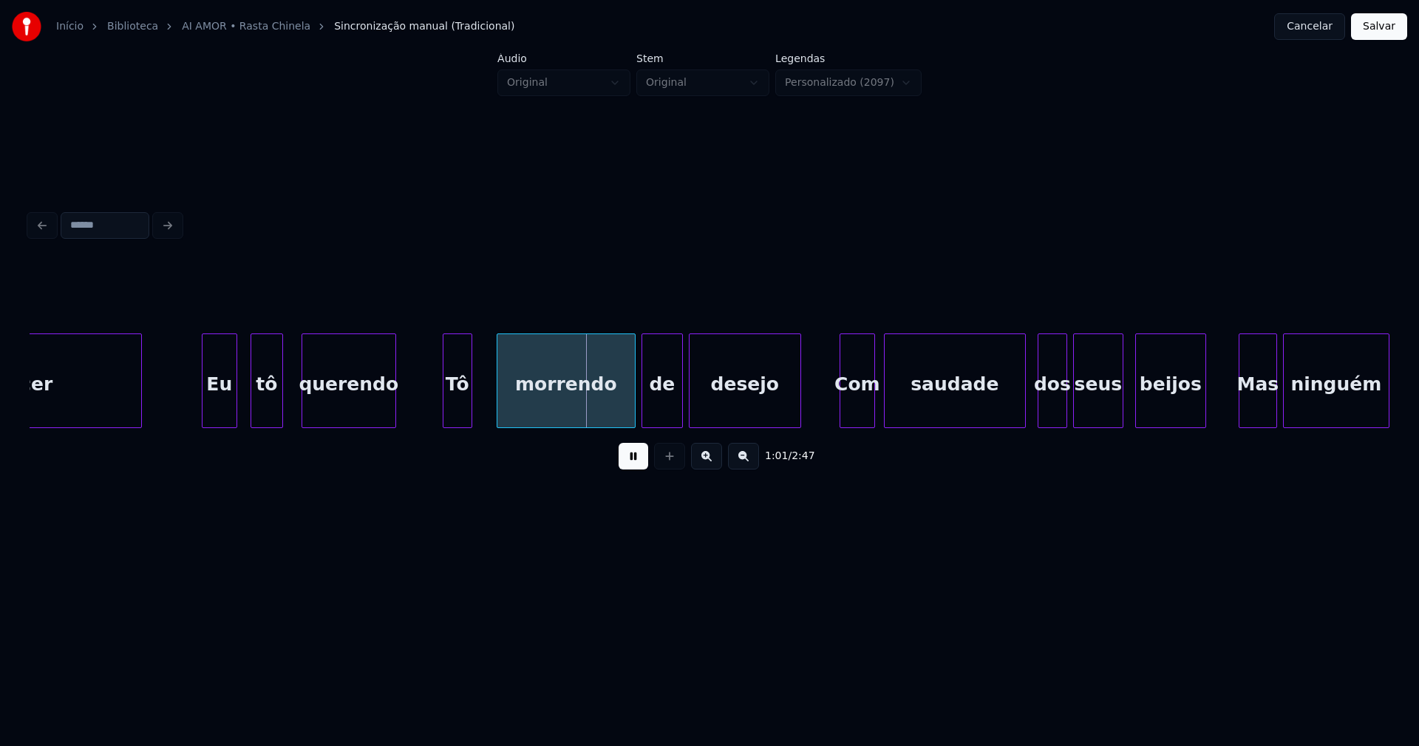
click at [459, 412] on div "Tô" at bounding box center [457, 384] width 28 height 101
click at [458, 405] on div "Tô" at bounding box center [458, 384] width 28 height 101
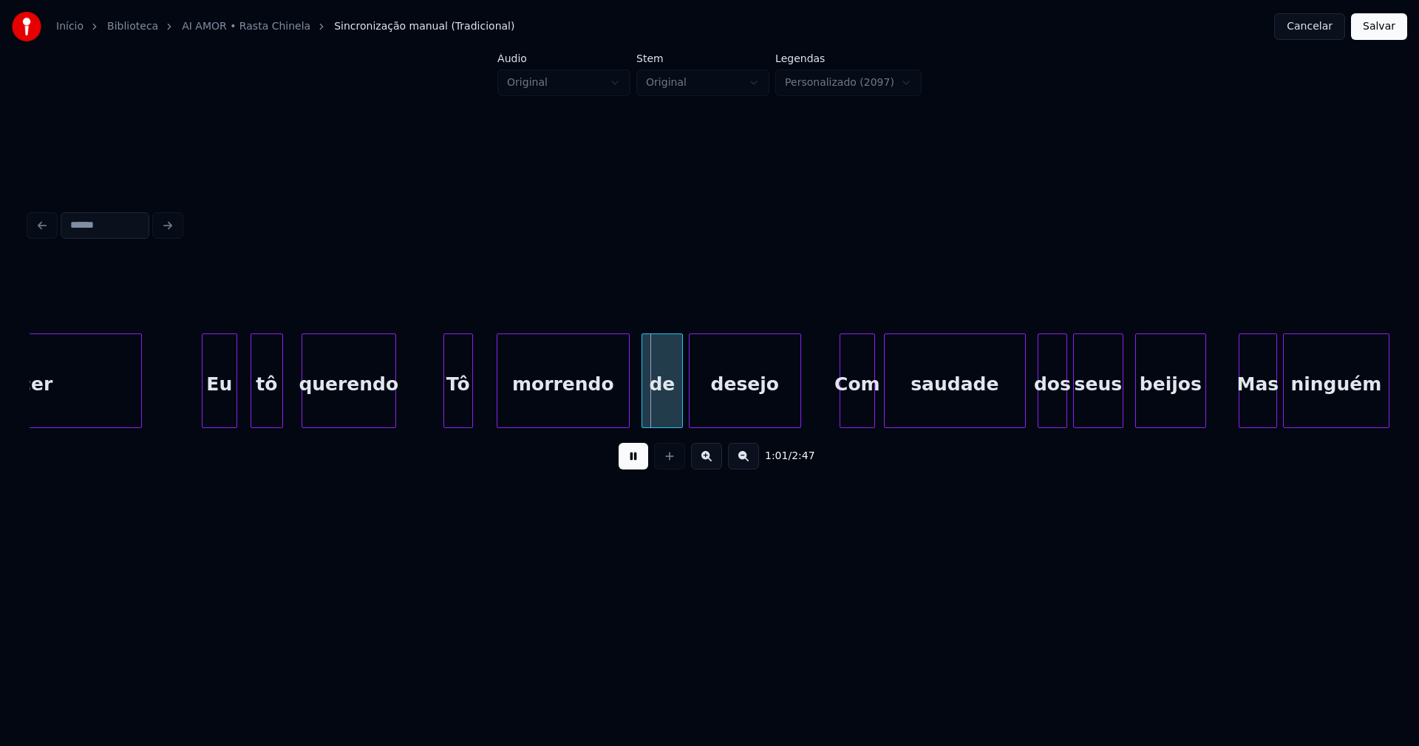
click at [628, 409] on div at bounding box center [626, 380] width 4 height 93
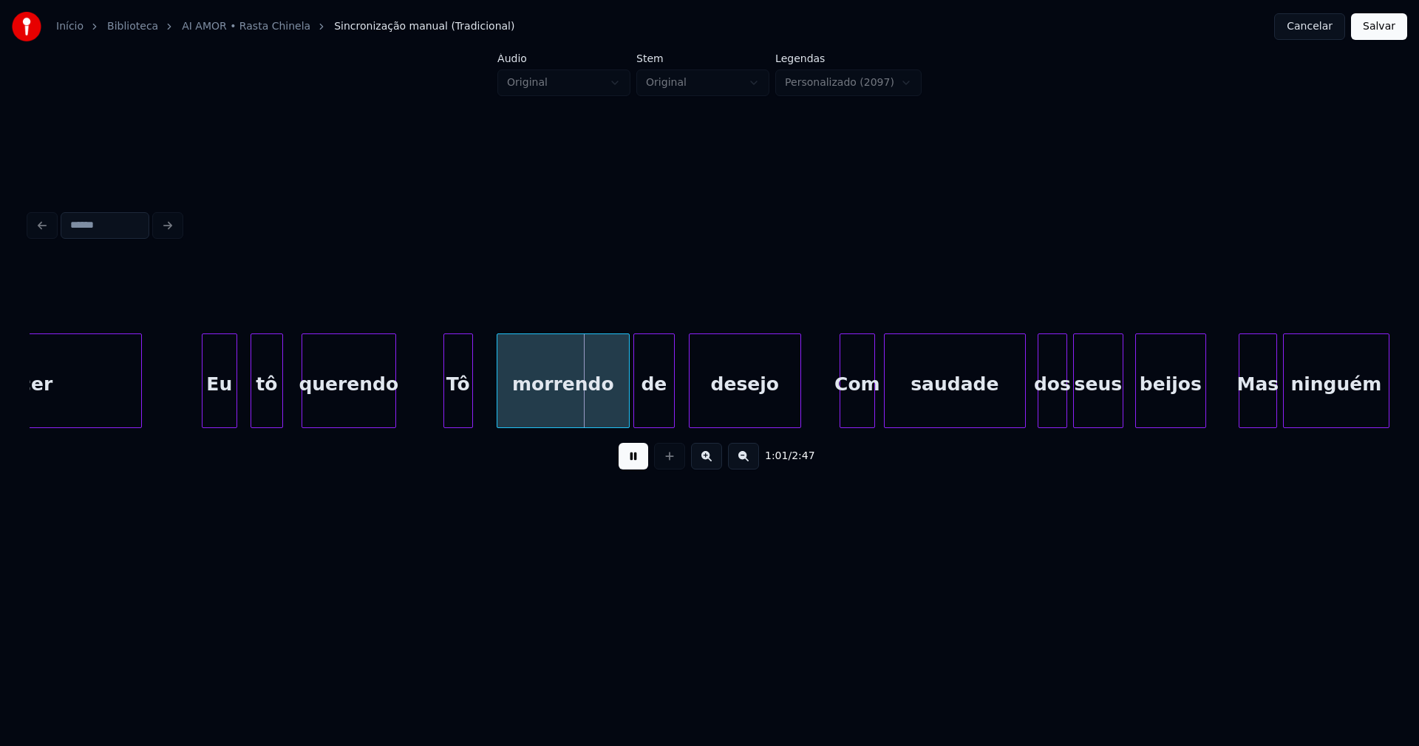
click at [654, 406] on div "de" at bounding box center [654, 384] width 40 height 101
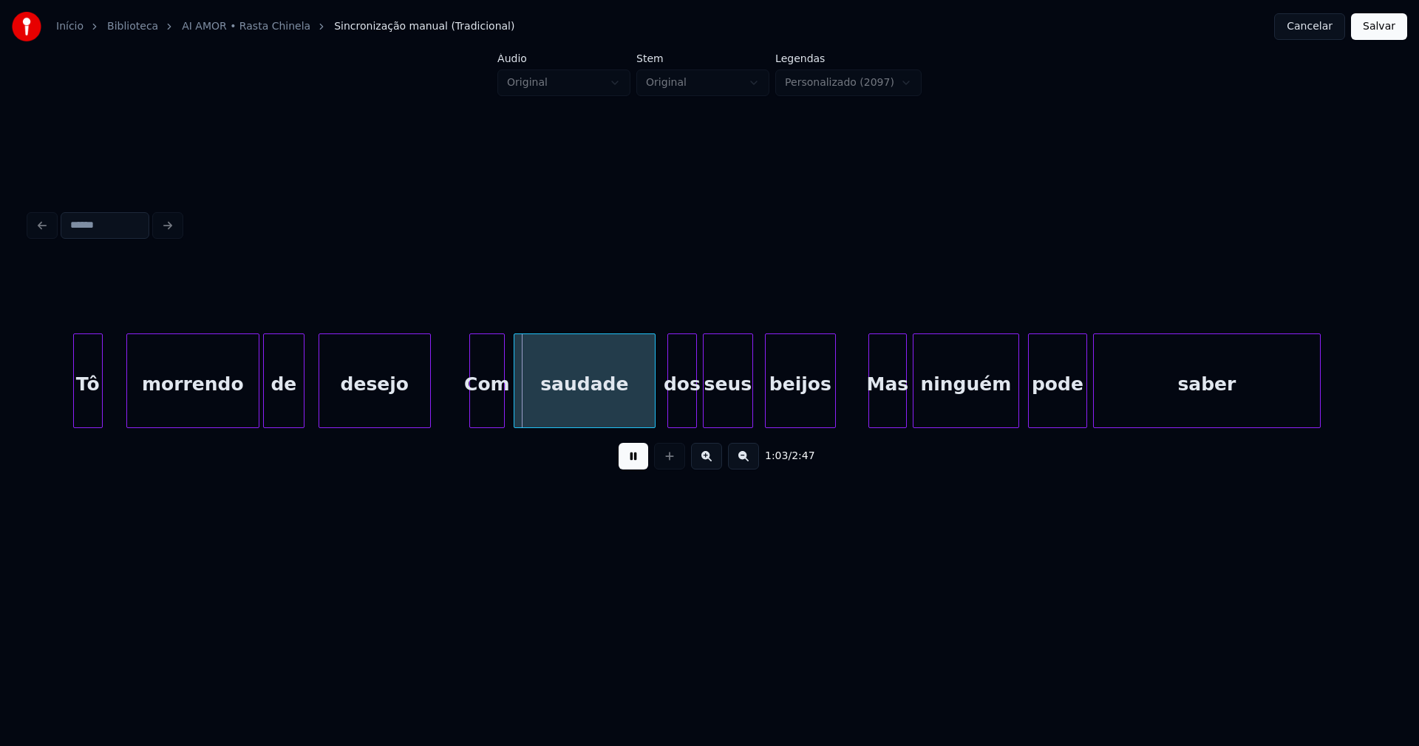
scroll to position [0, 8849]
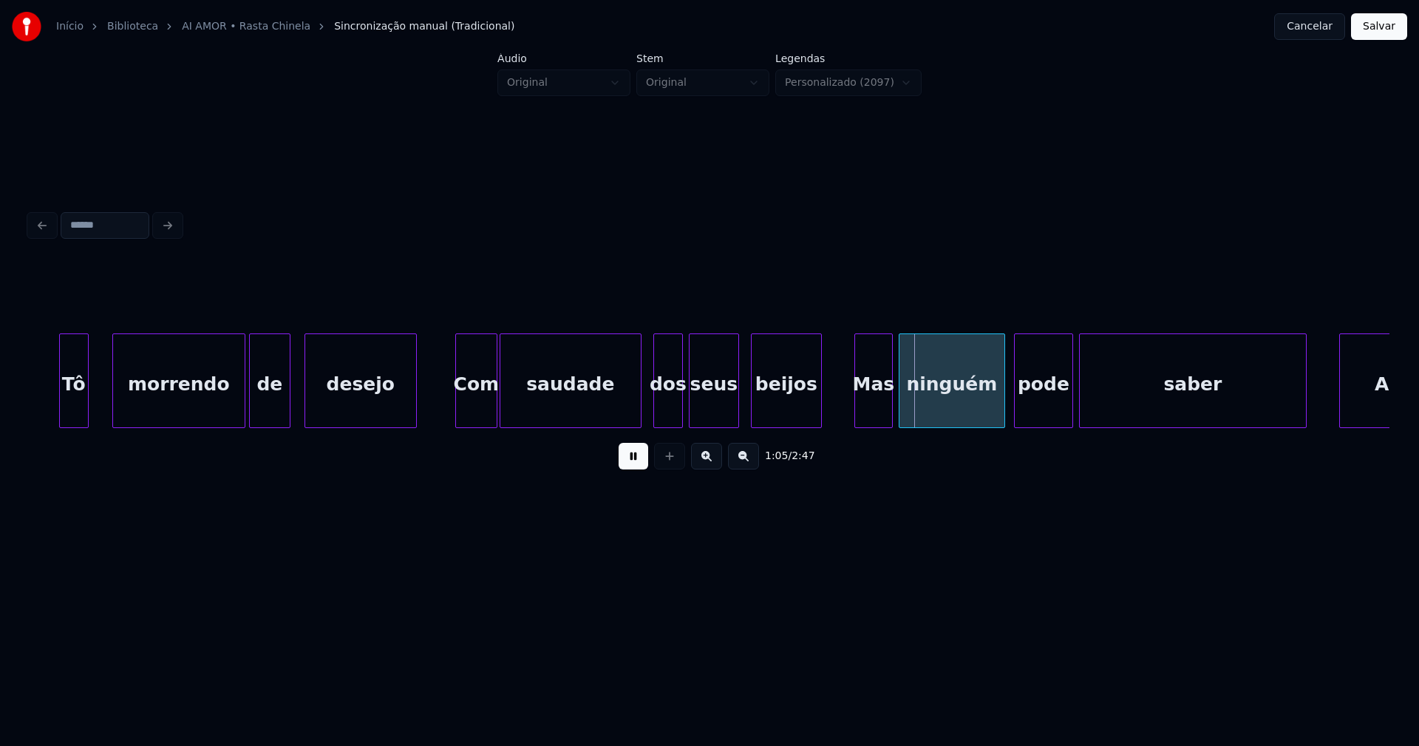
click at [494, 418] on div at bounding box center [494, 380] width 4 height 93
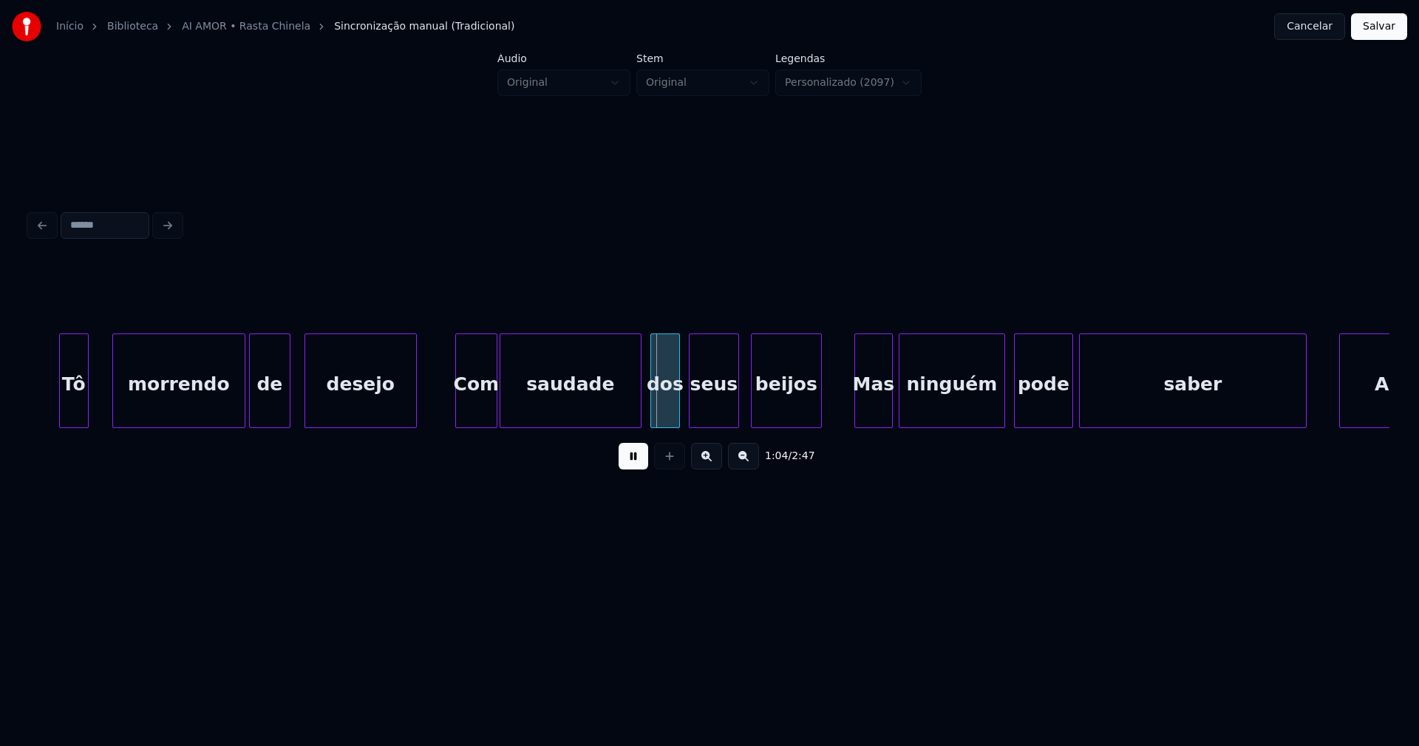
click at [663, 412] on div "dos" at bounding box center [665, 384] width 28 height 101
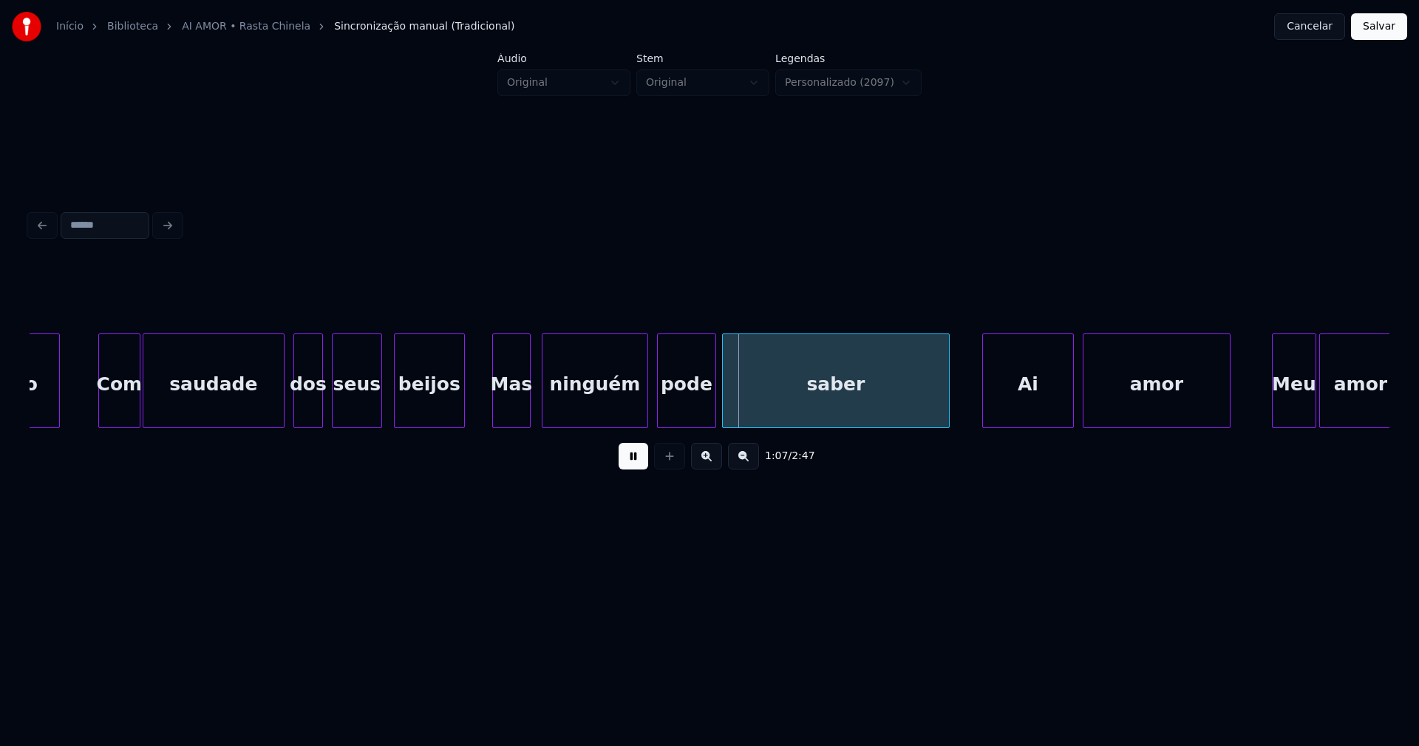
click at [512, 409] on div "Mas" at bounding box center [511, 384] width 37 height 101
click at [681, 405] on div "pode" at bounding box center [682, 384] width 58 height 101
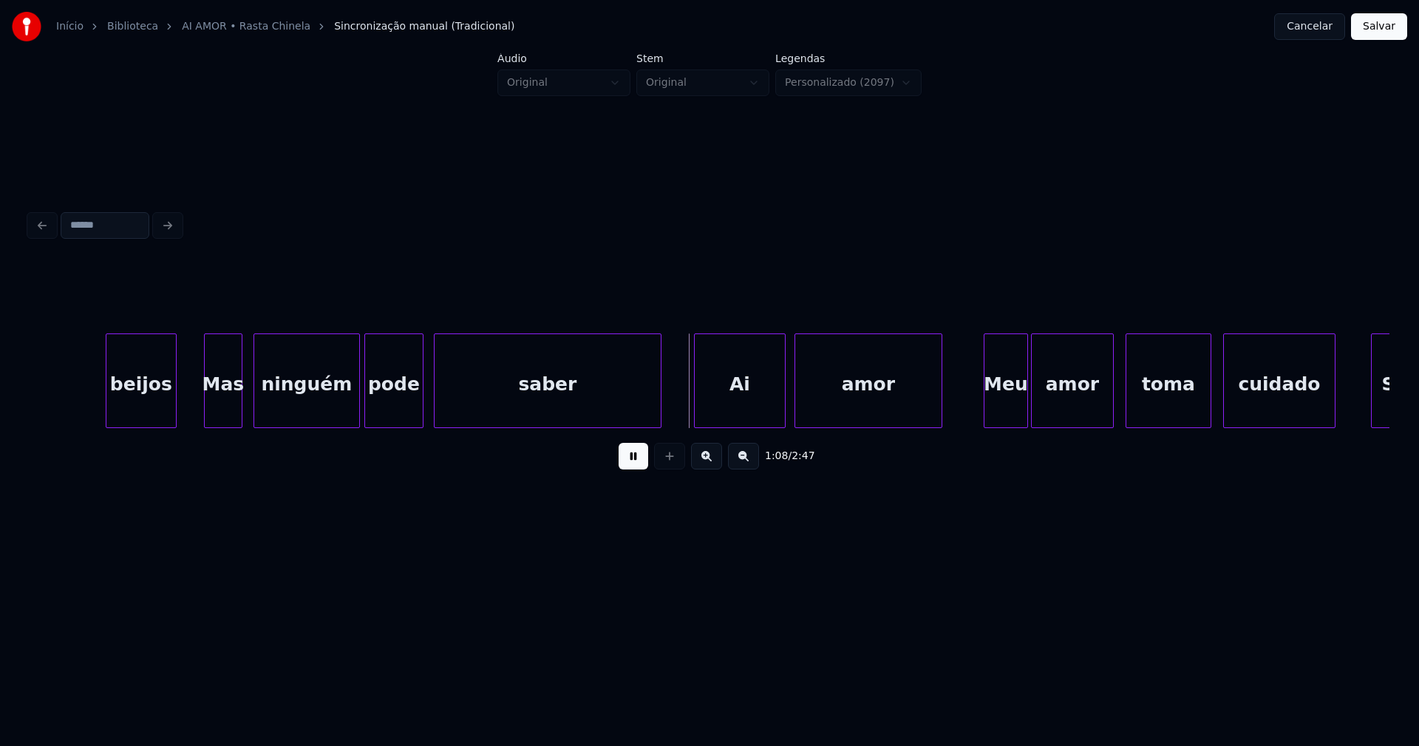
scroll to position [0, 9713]
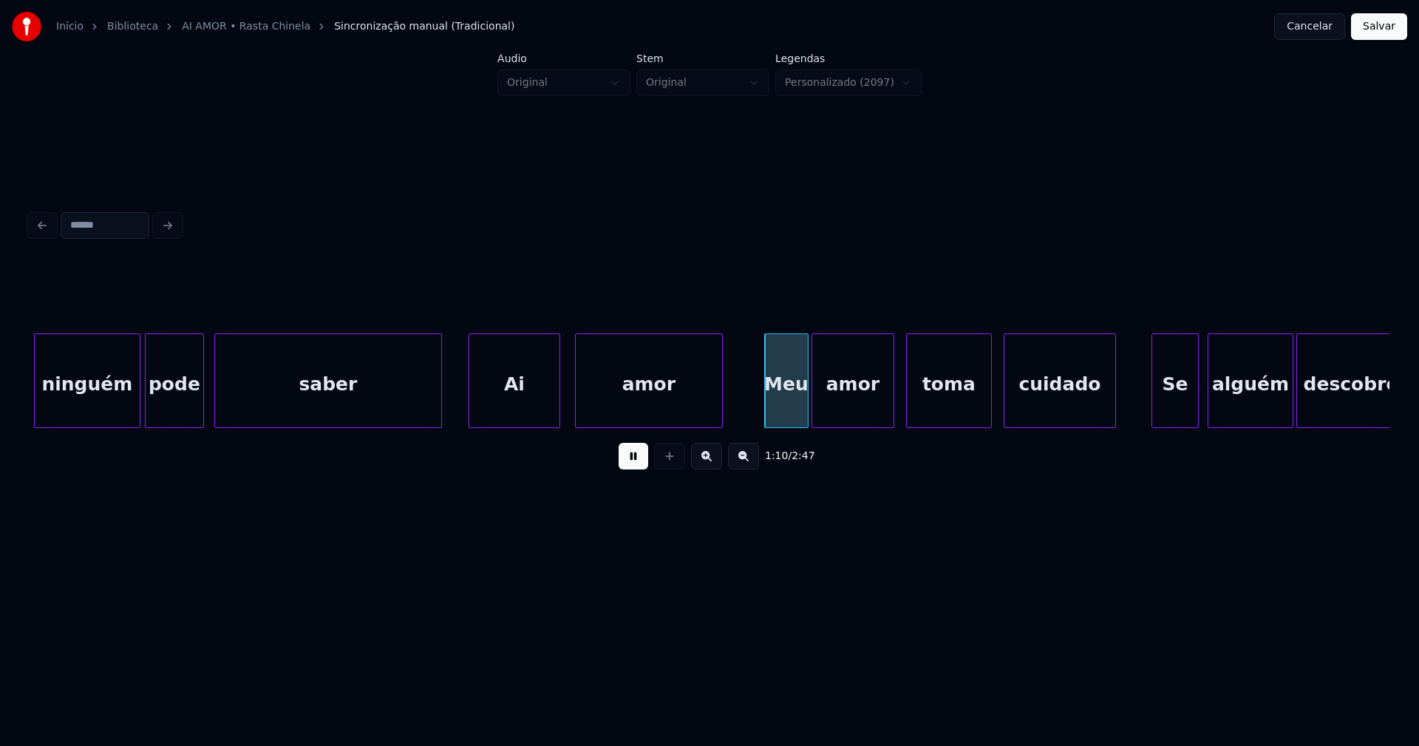
click at [511, 409] on div "Ai" at bounding box center [514, 384] width 90 height 101
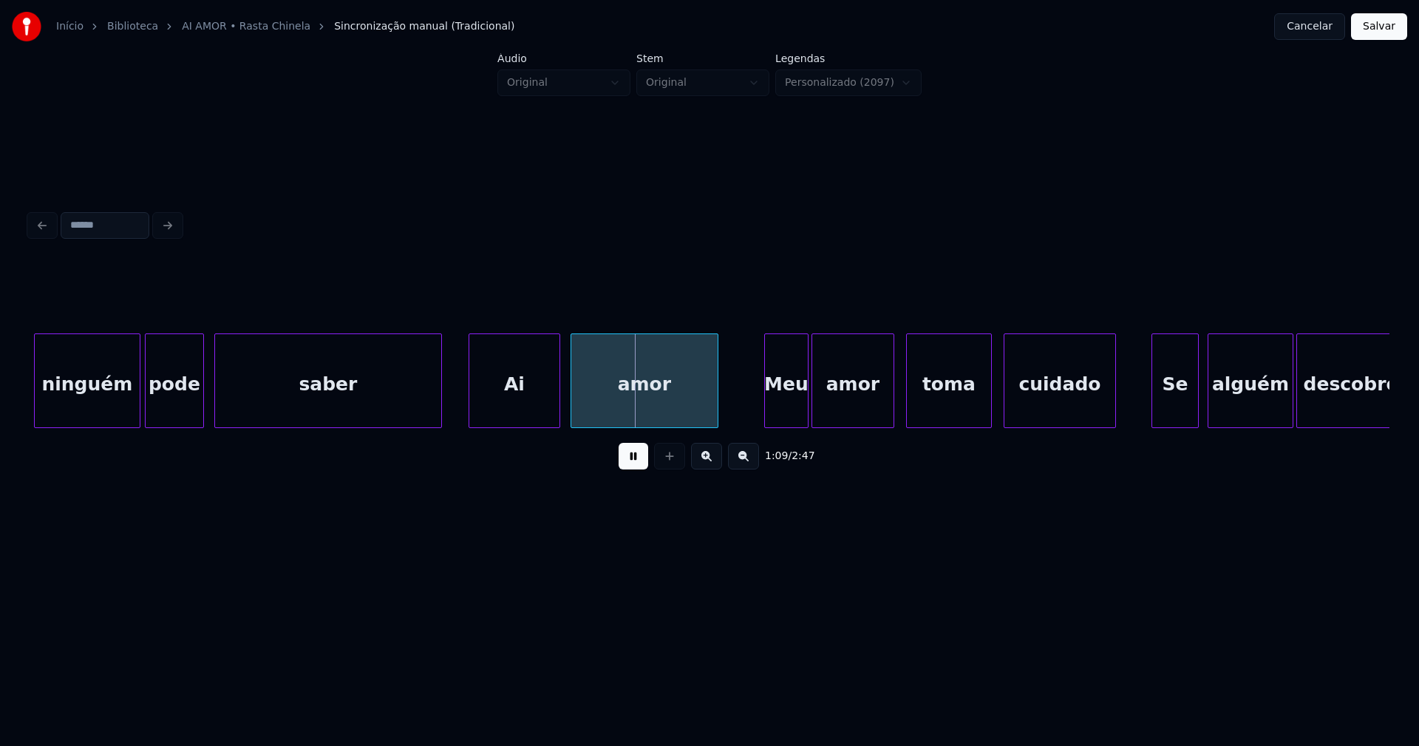
click at [610, 404] on div "amor" at bounding box center [644, 384] width 146 height 101
click at [782, 415] on div "Meu" at bounding box center [780, 384] width 43 height 101
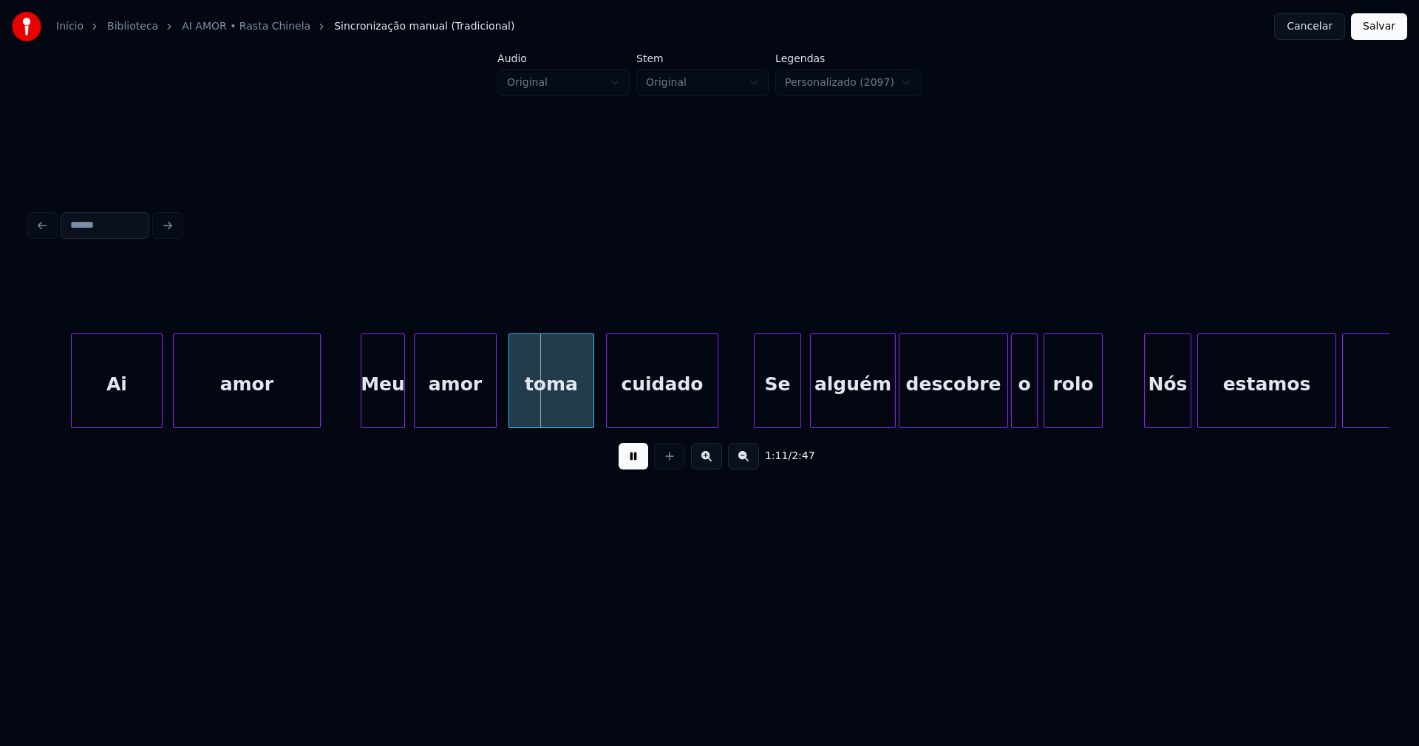
scroll to position [0, 10248]
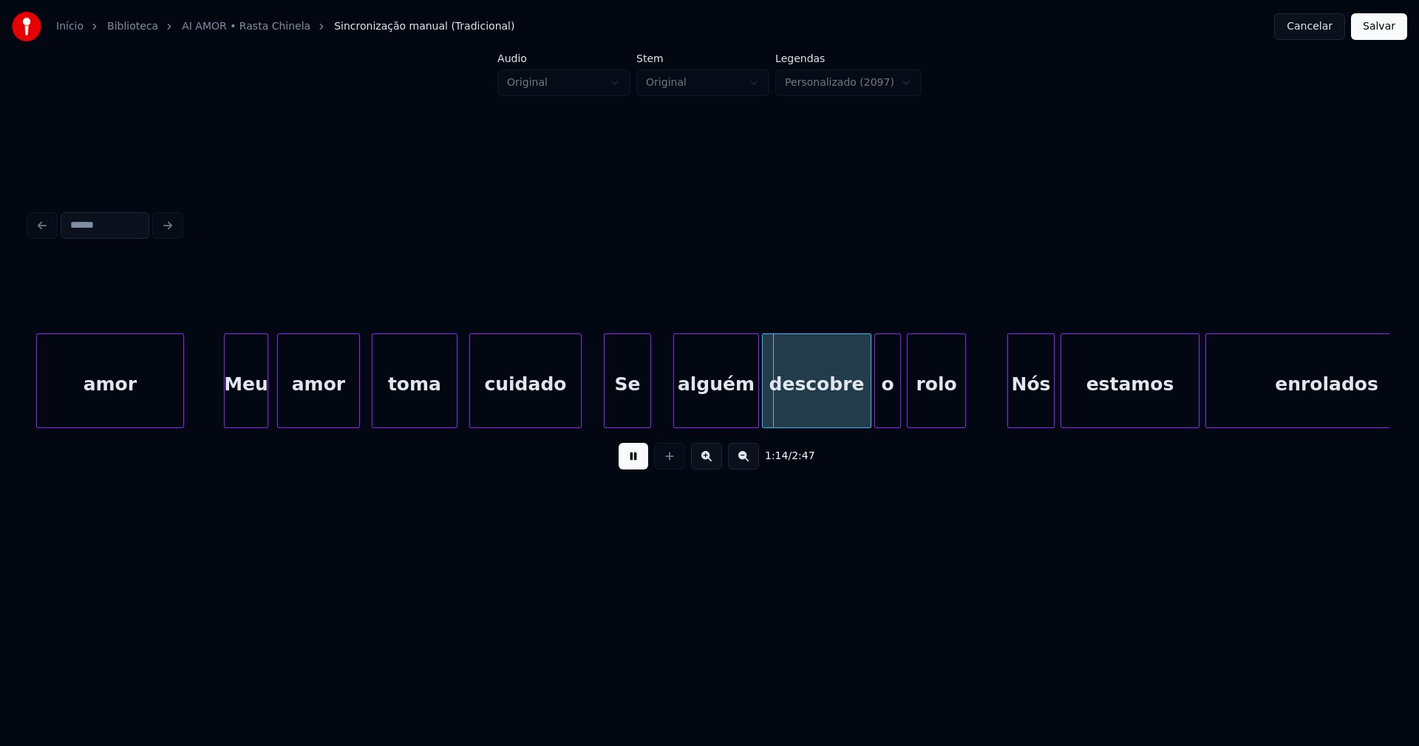
click at [630, 410] on div "Se" at bounding box center [628, 384] width 46 height 101
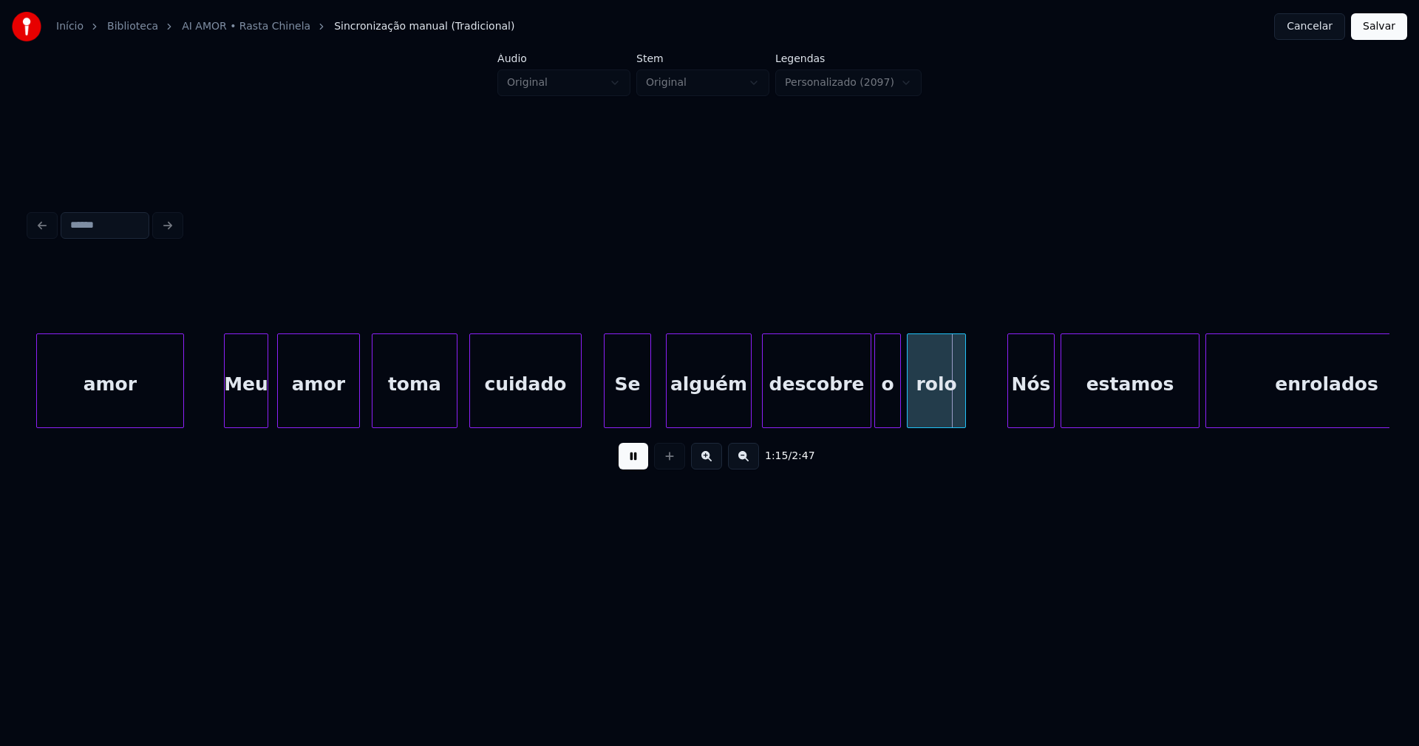
click at [690, 414] on div "alguém" at bounding box center [709, 384] width 84 height 101
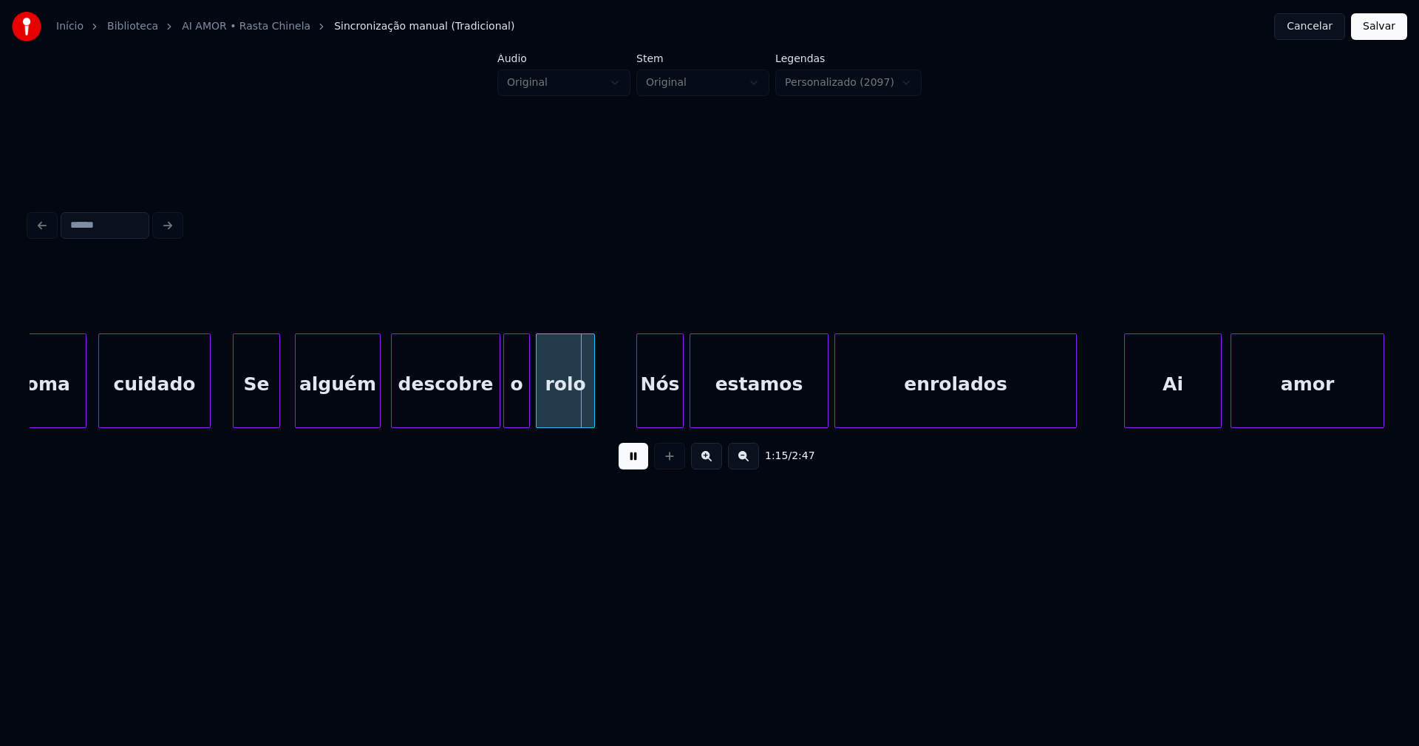
scroll to position [0, 10701]
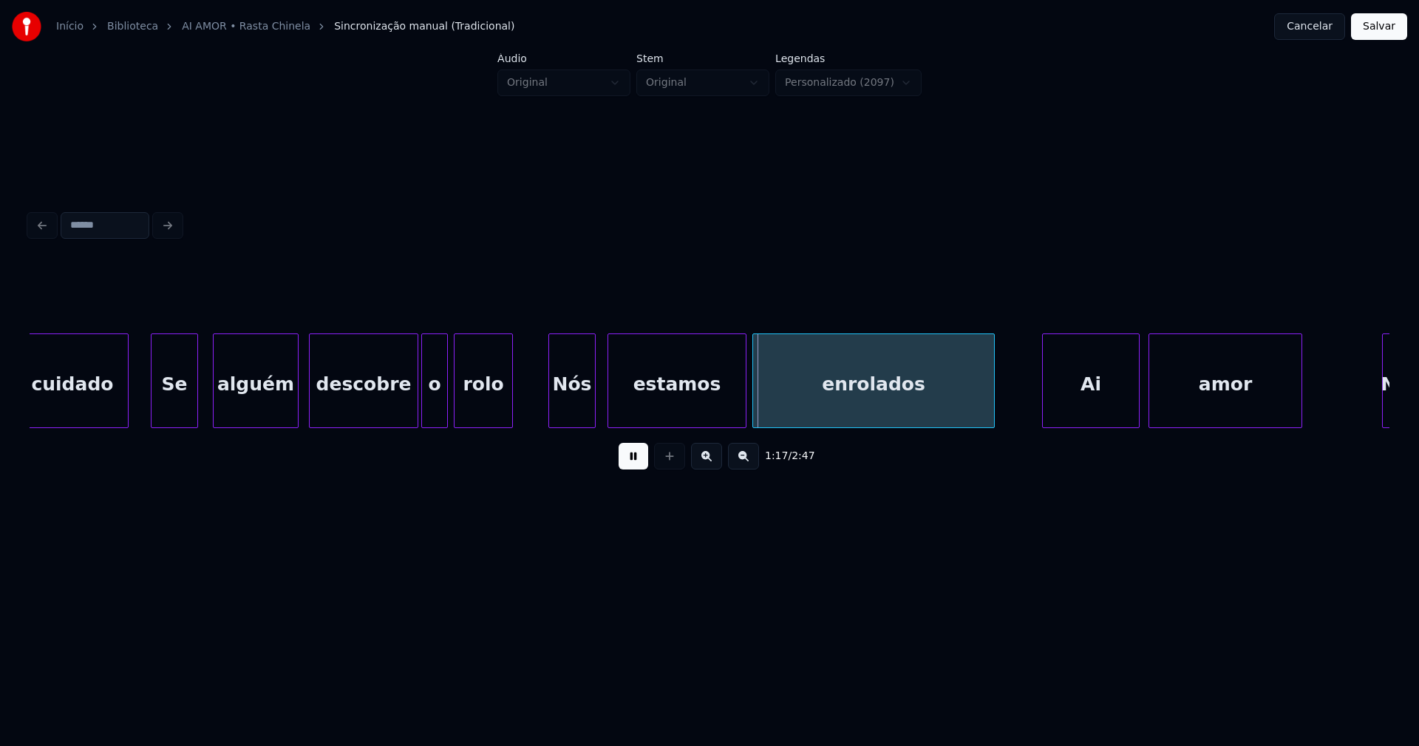
click at [574, 409] on div "Nós" at bounding box center [572, 384] width 46 height 101
click at [656, 399] on div "estamos" at bounding box center [668, 384] width 137 height 101
click at [786, 398] on div "enrolados" at bounding box center [869, 384] width 241 height 101
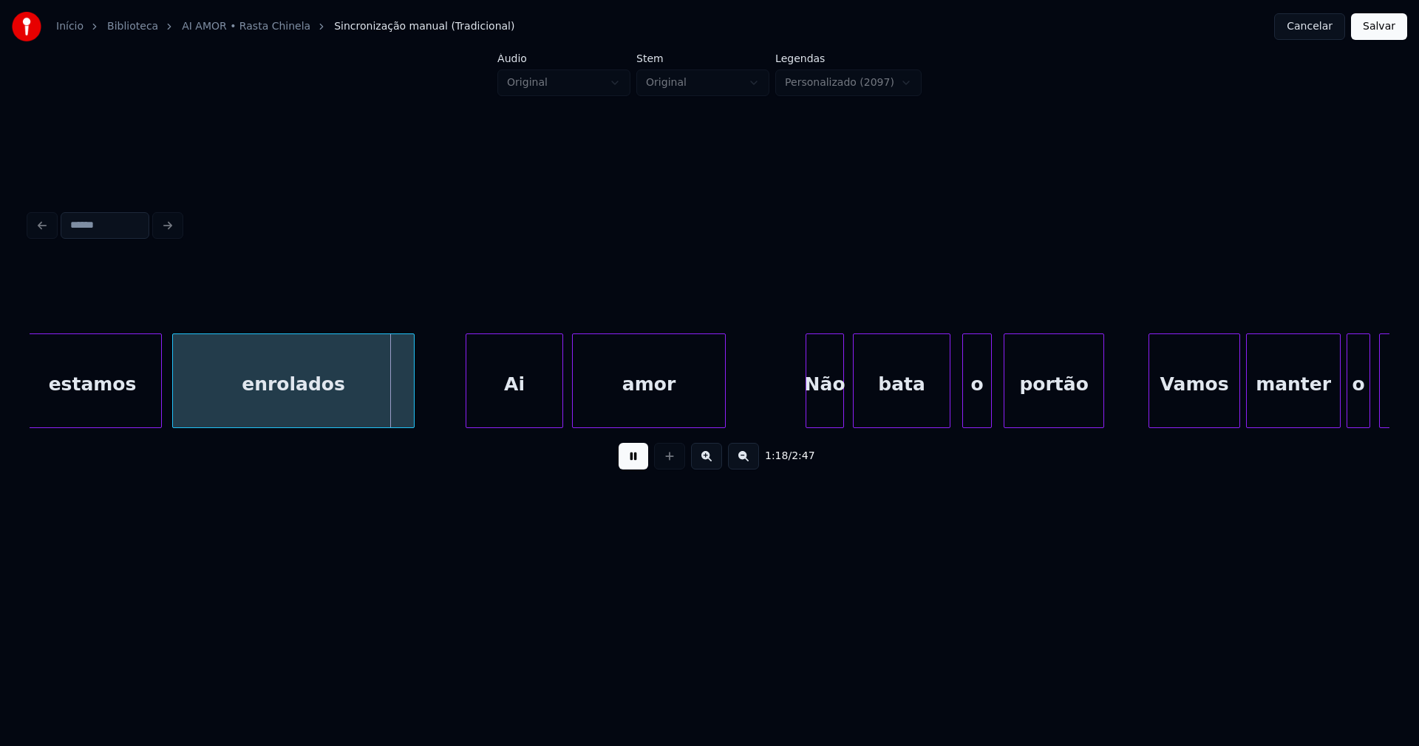
scroll to position [0, 11290]
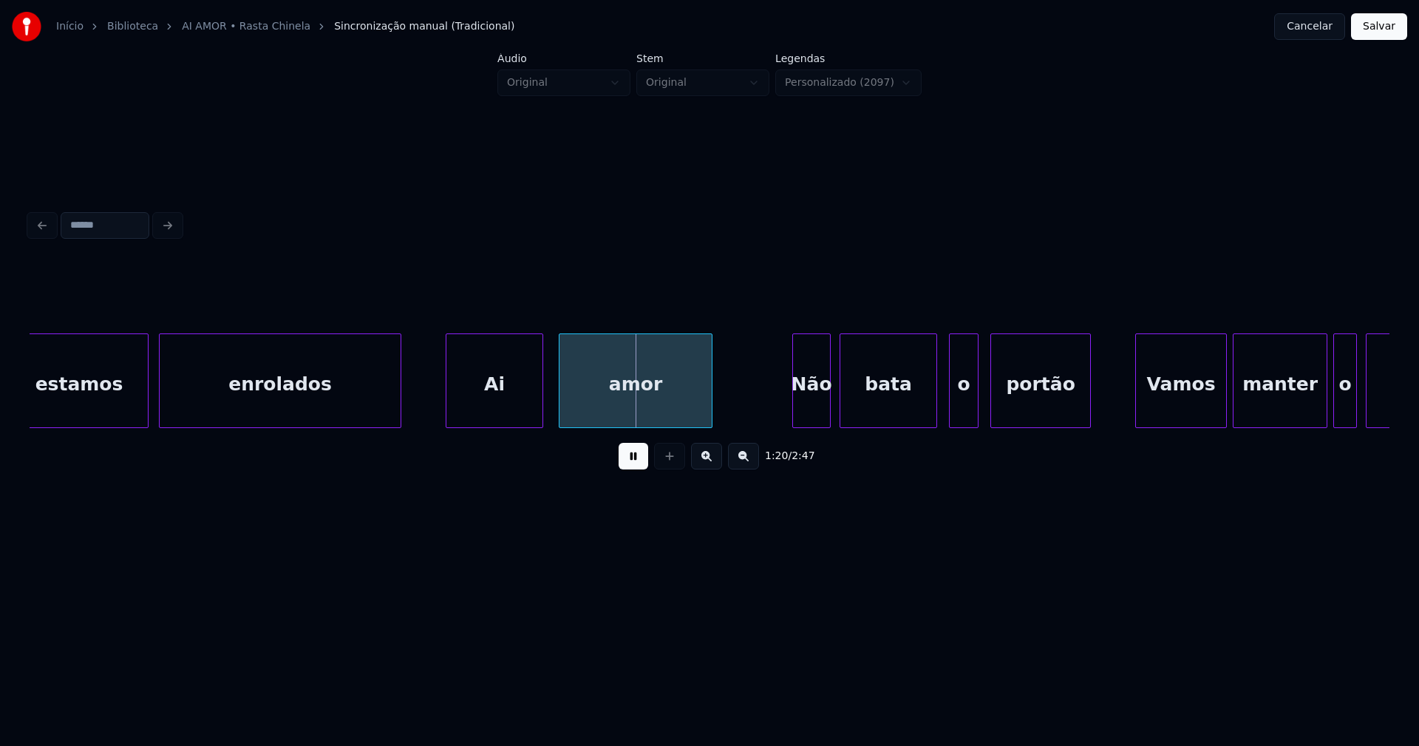
click at [493, 404] on div "Ai" at bounding box center [494, 384] width 96 height 101
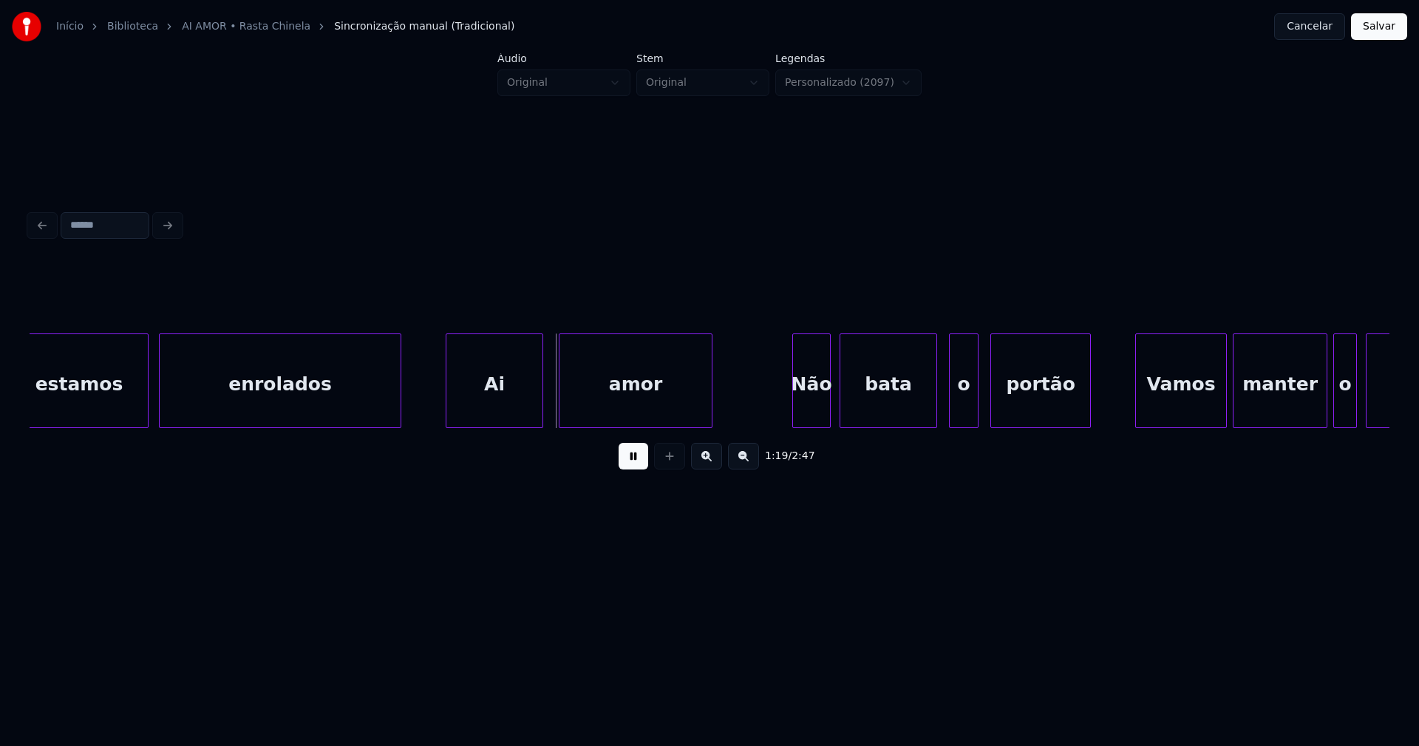
click at [587, 391] on div "amor" at bounding box center [635, 384] width 152 height 101
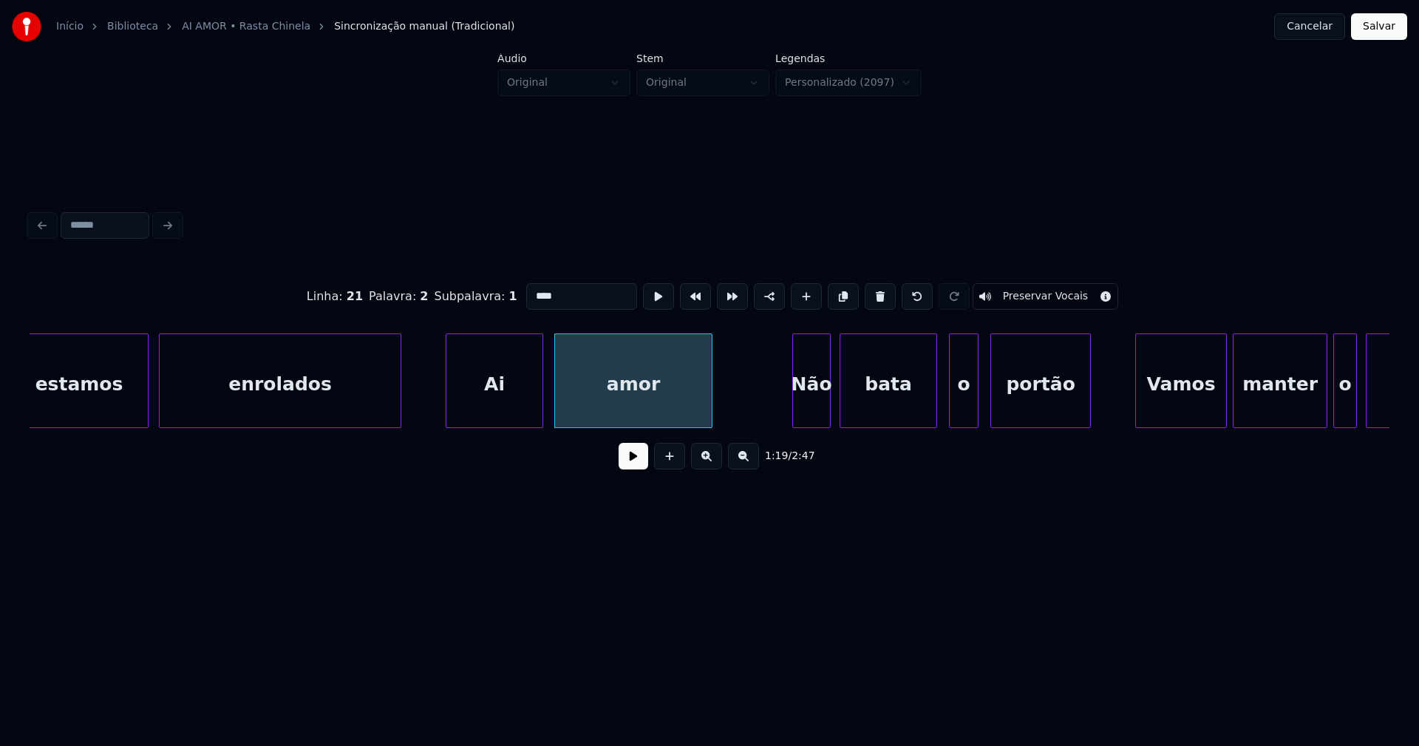
click at [558, 399] on div at bounding box center [557, 380] width 4 height 93
drag, startPoint x: 636, startPoint y: 464, endPoint x: 663, endPoint y: 450, distance: 30.1
click at [637, 464] on button at bounding box center [634, 456] width 30 height 27
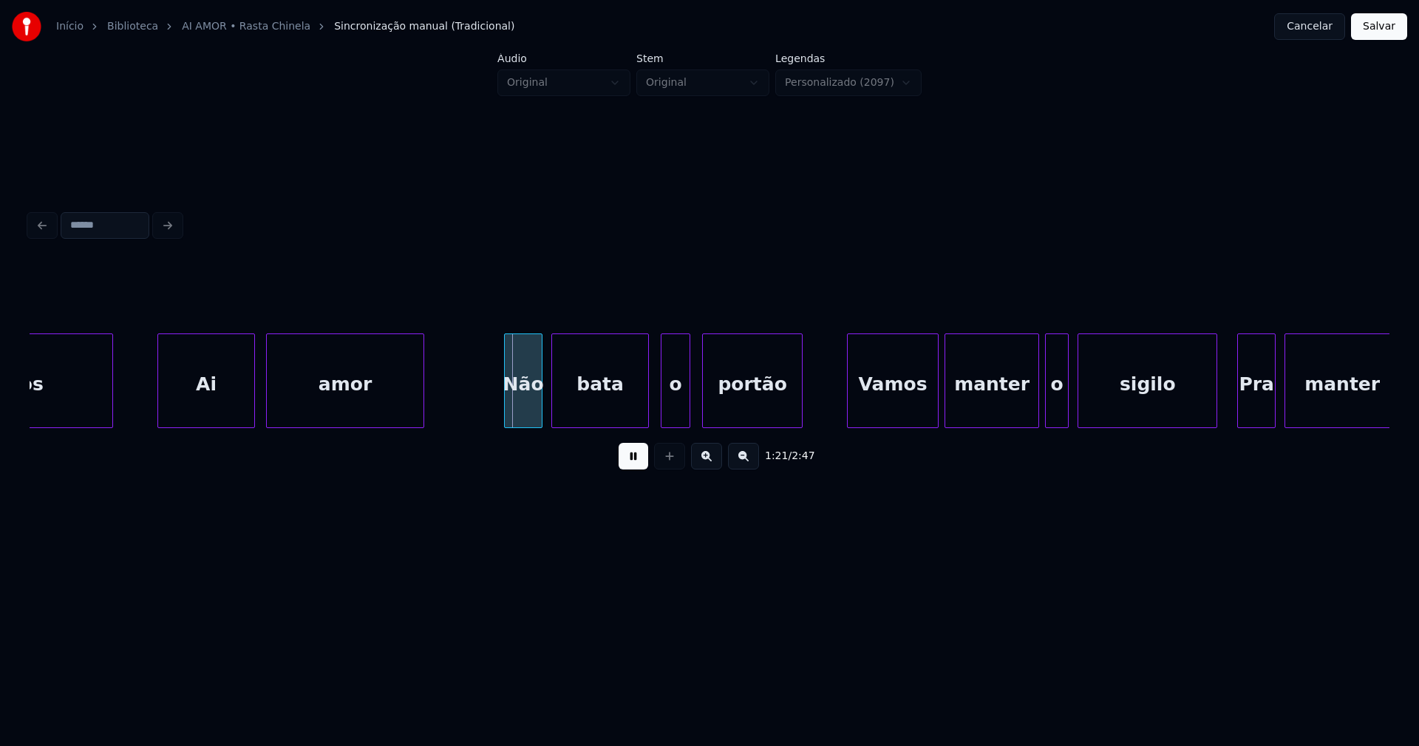
scroll to position [0, 11633]
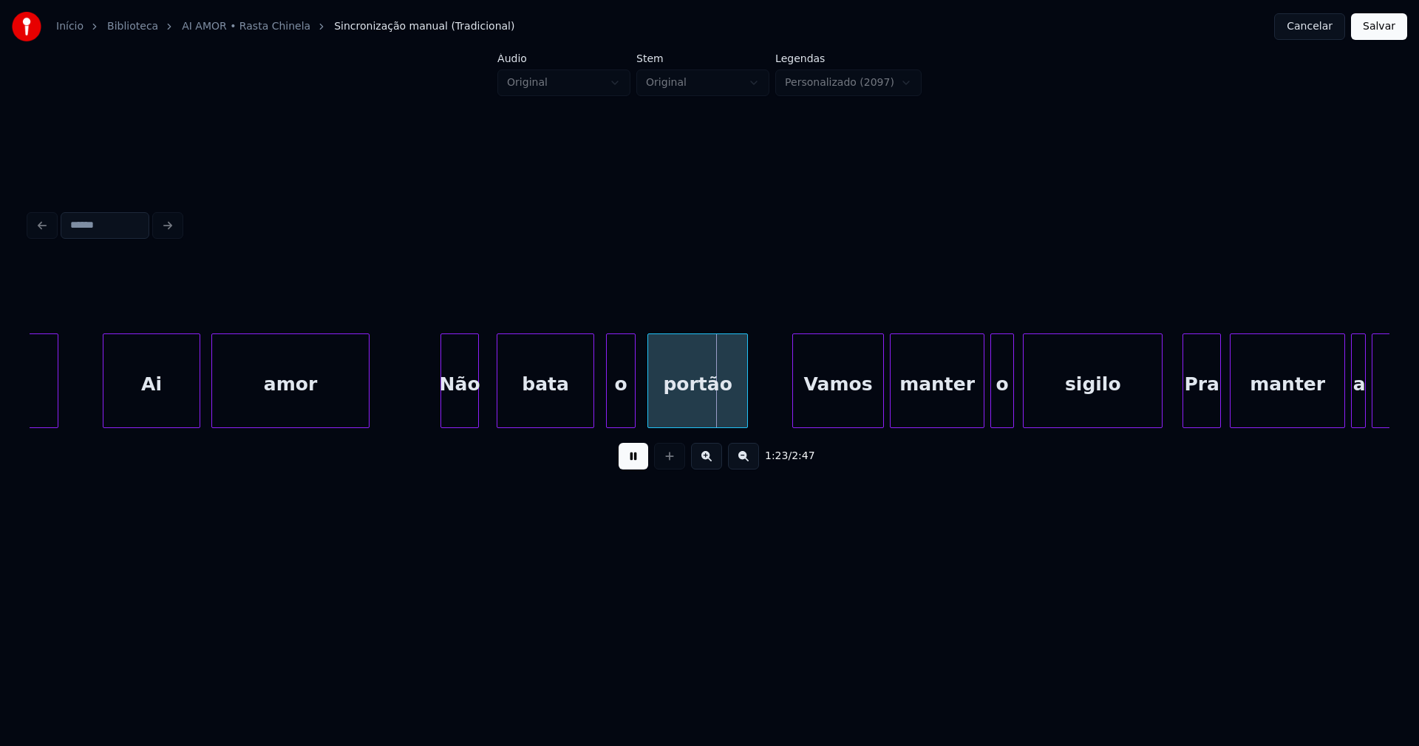
click at [457, 417] on div "Não" at bounding box center [459, 384] width 37 height 101
click at [610, 422] on div "enrolados Ai amor Não bata o portão Vamos manter o sigilo Pra manter a relação" at bounding box center [710, 380] width 1360 height 95
click at [694, 418] on div "portão" at bounding box center [693, 384] width 99 height 101
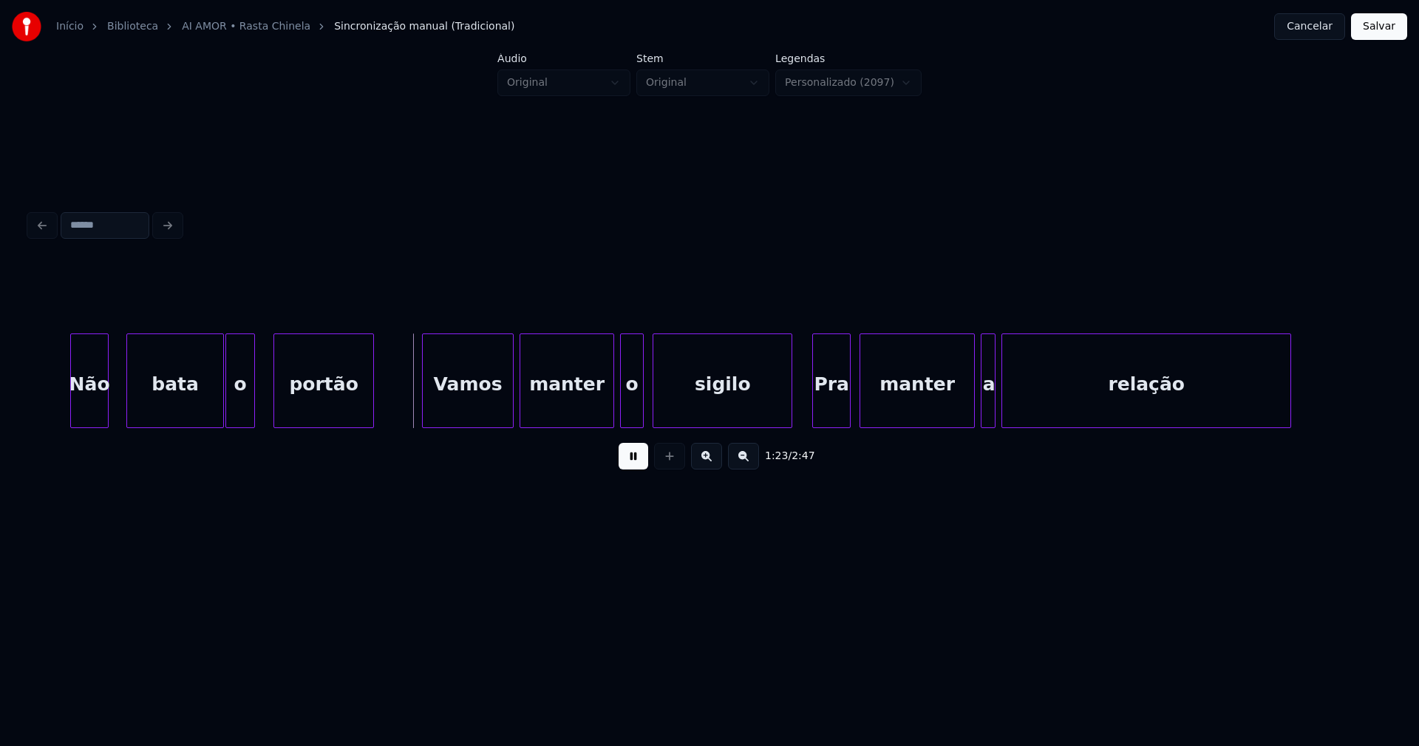
scroll to position [0, 12141]
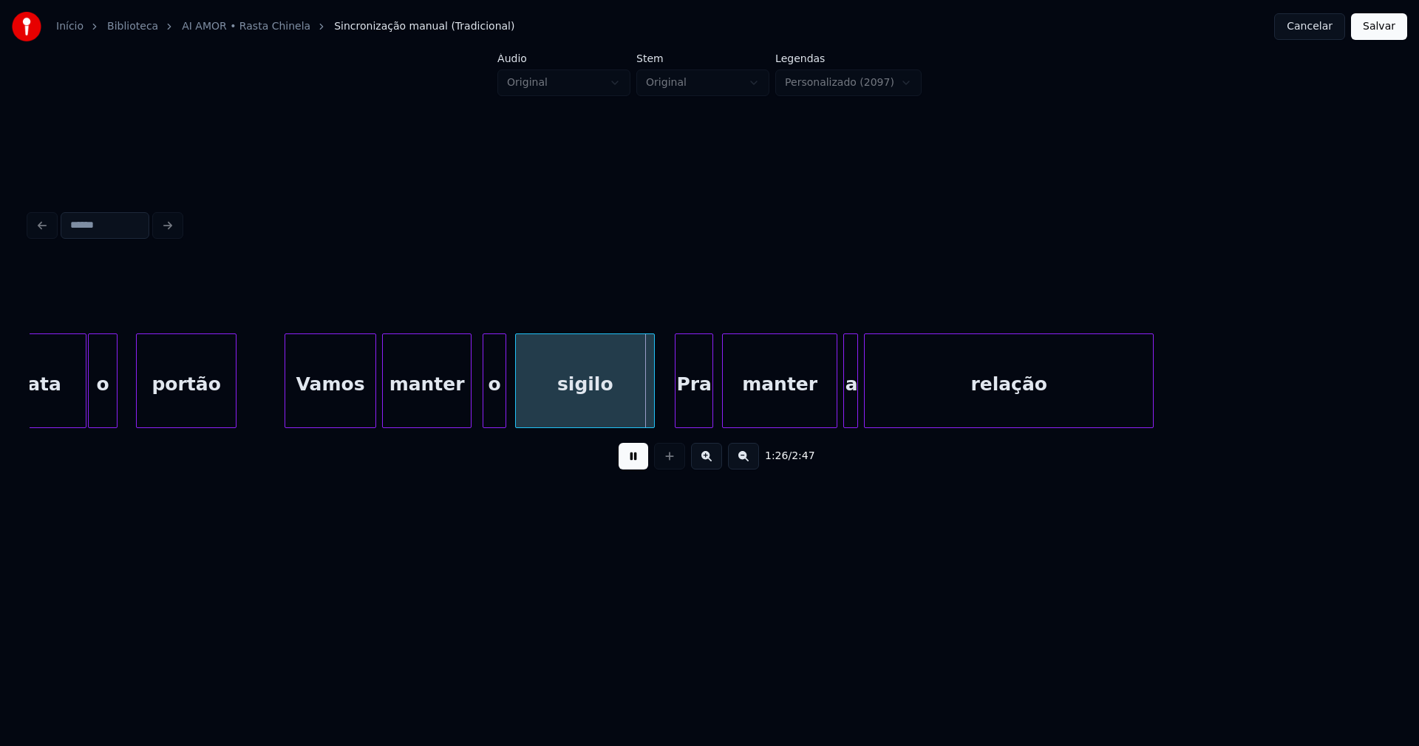
click at [469, 418] on div at bounding box center [468, 380] width 4 height 93
click at [480, 410] on div at bounding box center [479, 380] width 4 height 93
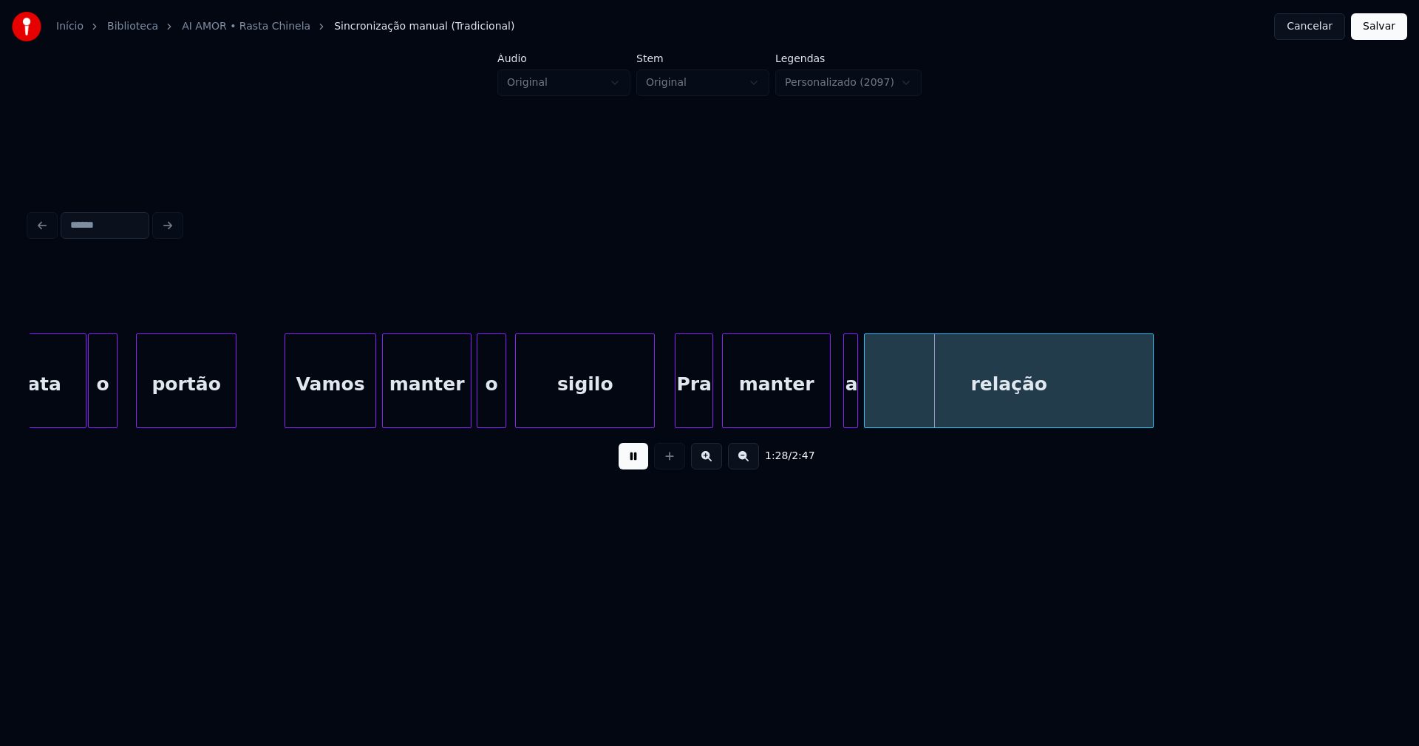
click at [828, 415] on div at bounding box center [828, 380] width 4 height 93
click at [837, 420] on div at bounding box center [837, 380] width 4 height 93
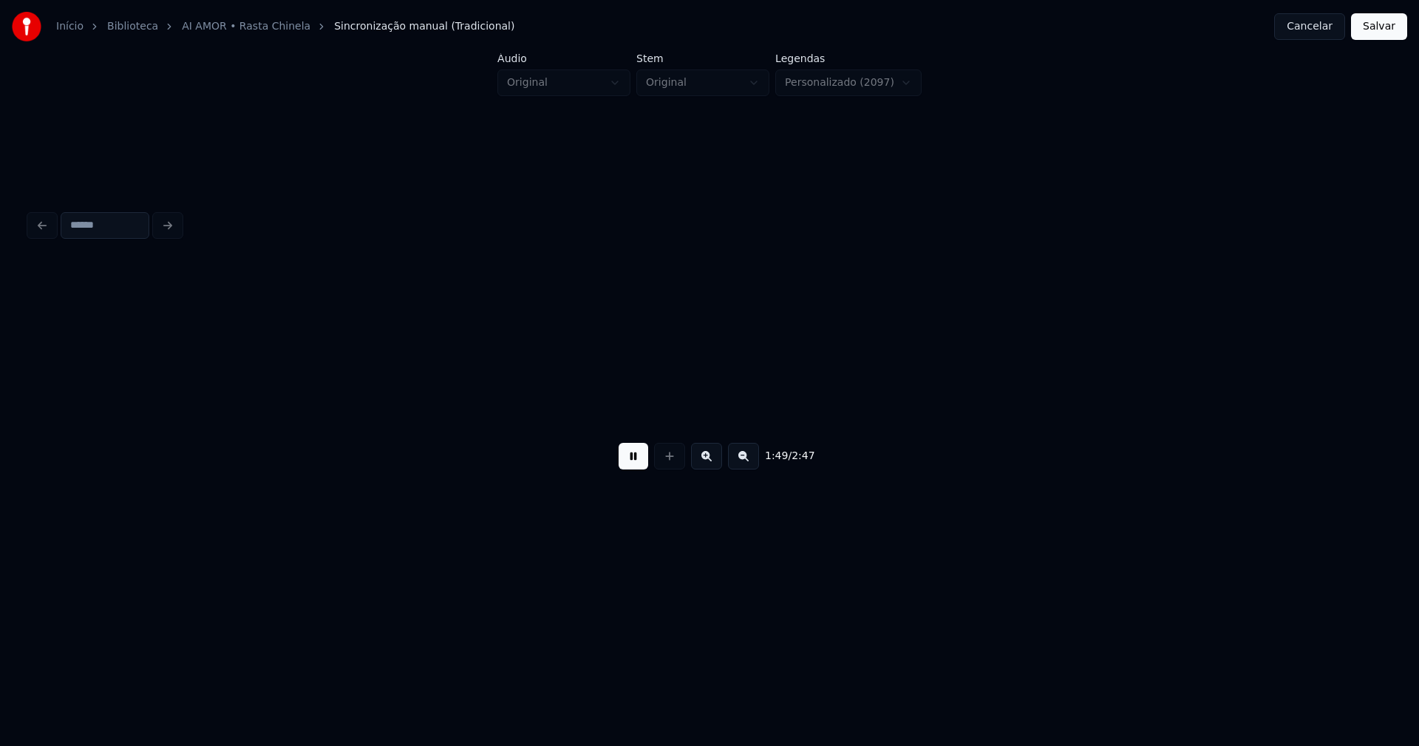
scroll to position [0, 16221]
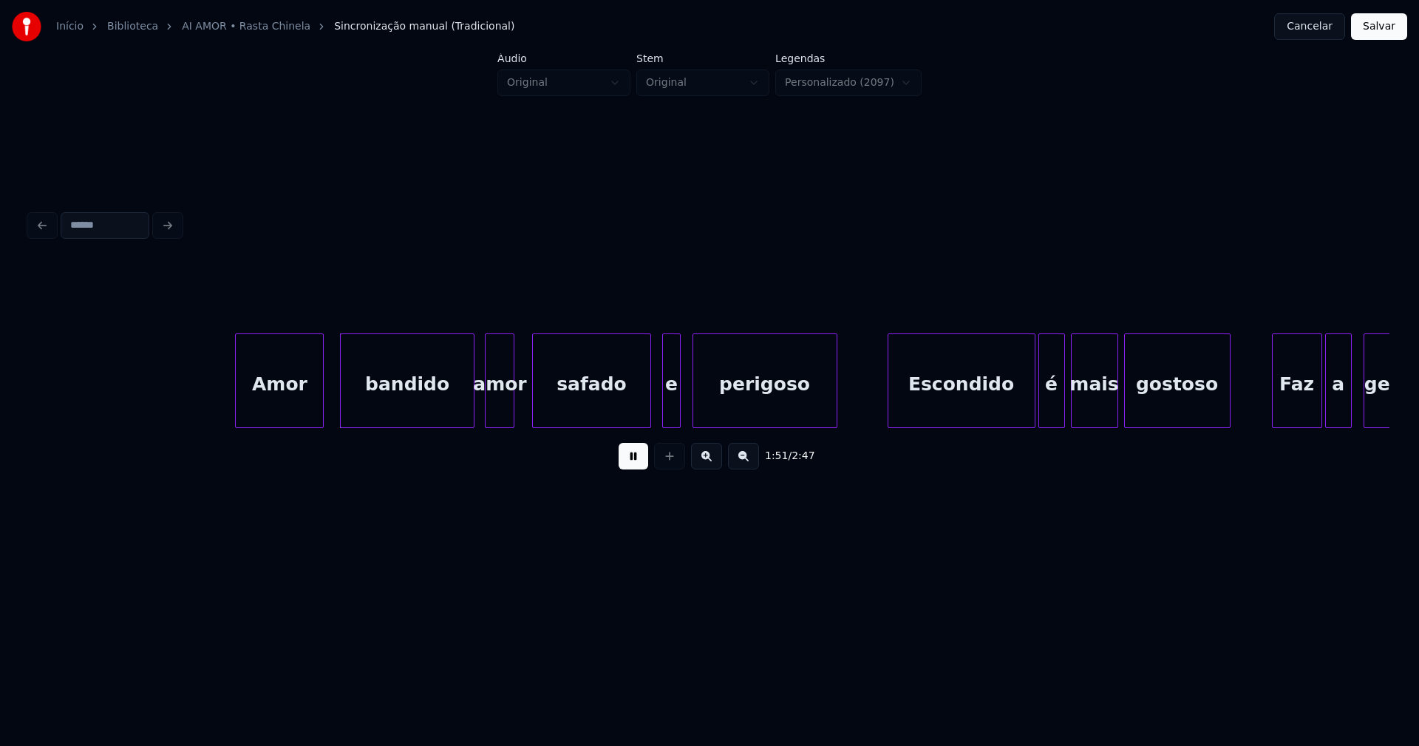
click at [279, 404] on div "Amor" at bounding box center [279, 384] width 87 height 101
click at [383, 392] on div "bandido" at bounding box center [402, 384] width 132 height 101
click at [472, 391] on div at bounding box center [473, 380] width 4 height 93
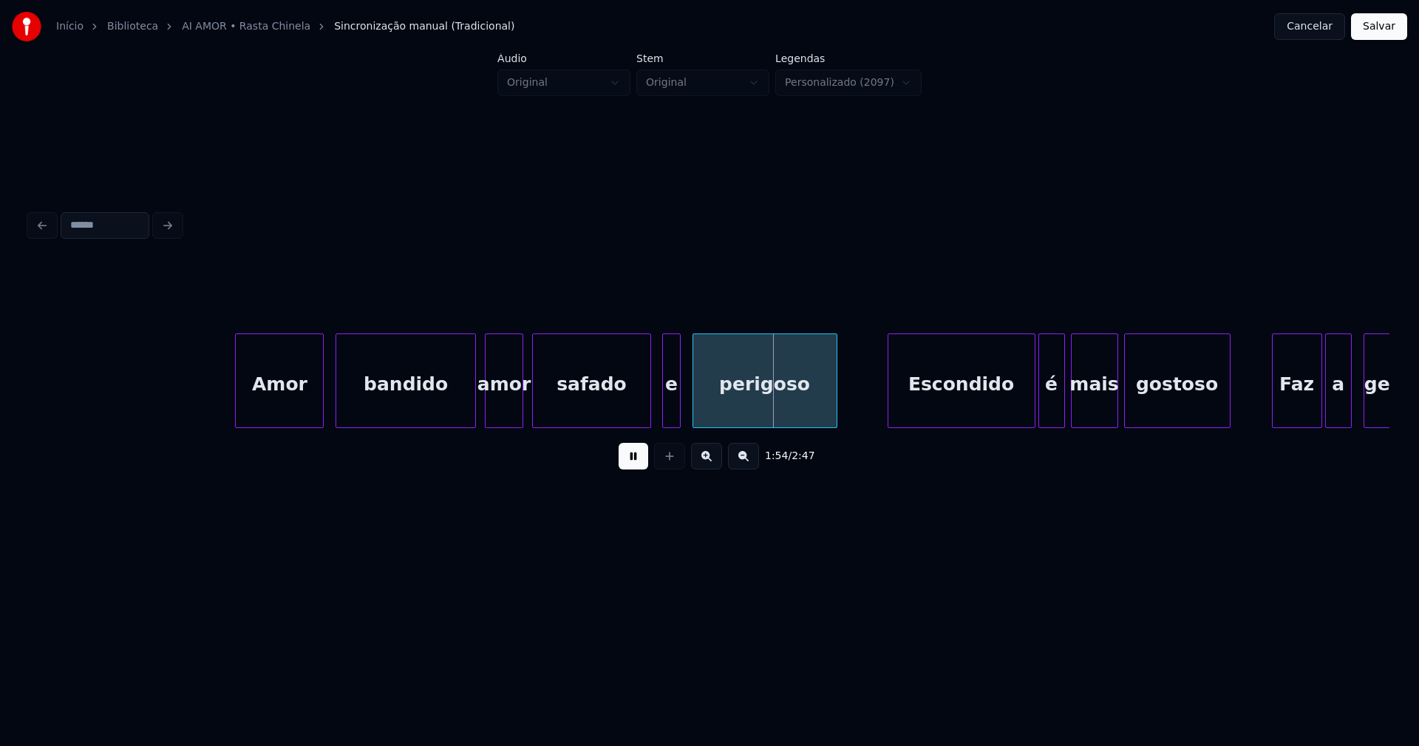
click at [520, 392] on div at bounding box center [520, 380] width 4 height 93
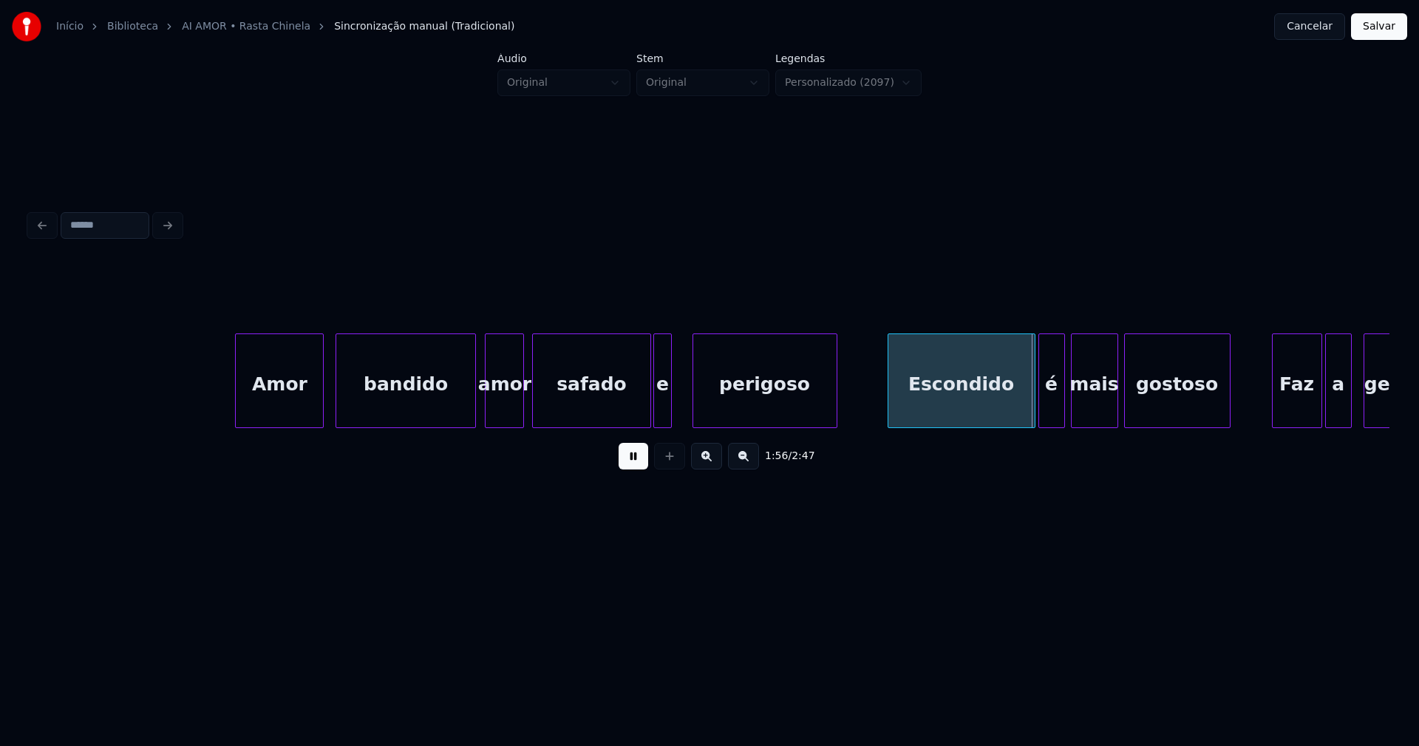
click at [664, 409] on div "e" at bounding box center [662, 384] width 16 height 101
click at [690, 402] on div at bounding box center [689, 380] width 4 height 93
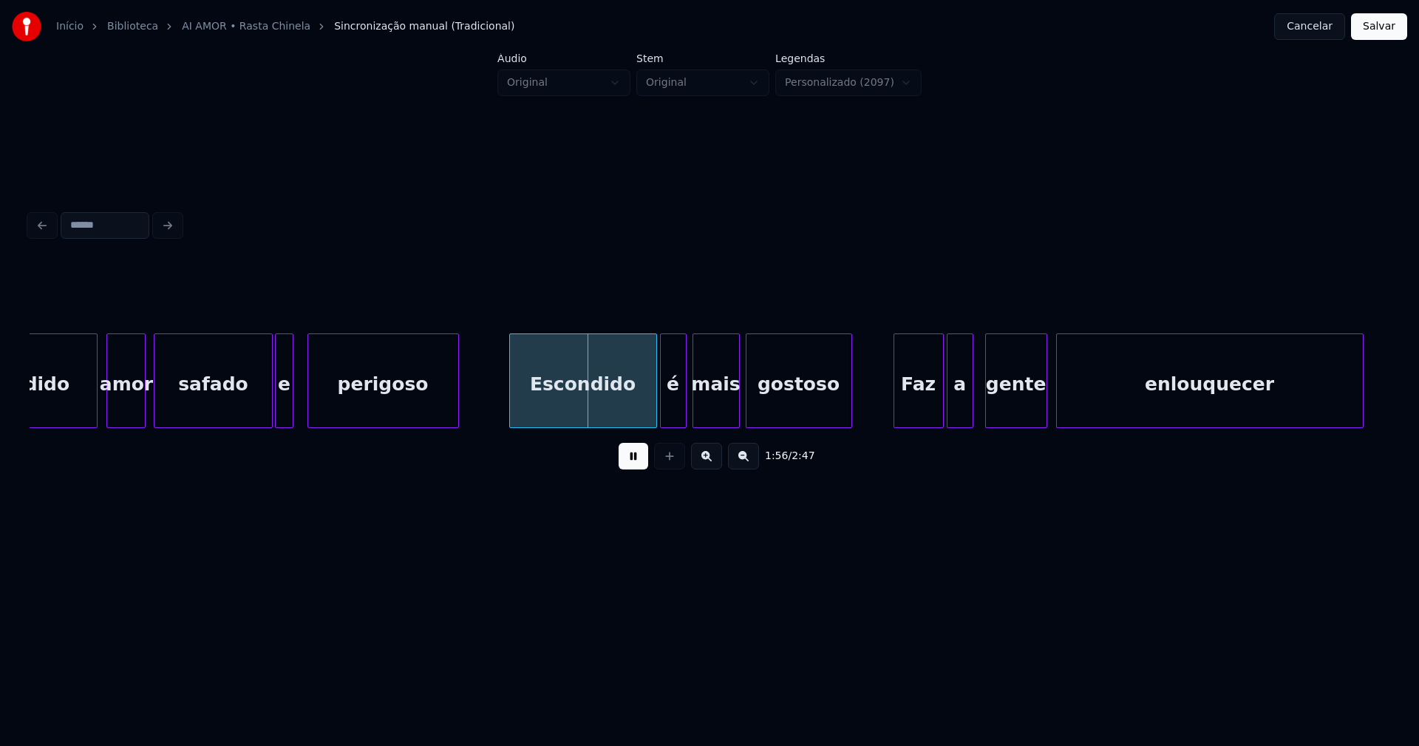
scroll to position [0, 16640]
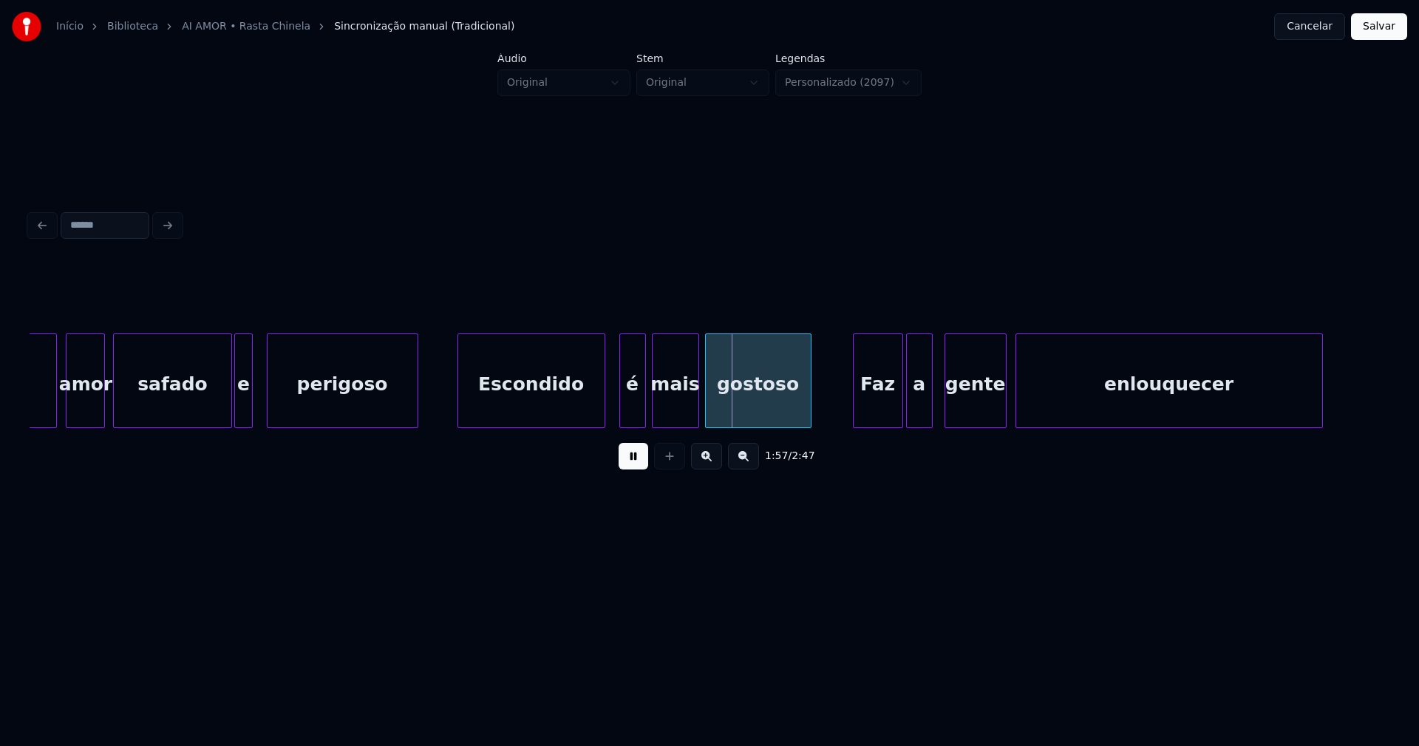
click at [525, 396] on div "Escondido" at bounding box center [531, 384] width 146 height 101
click at [594, 405] on div at bounding box center [595, 380] width 4 height 93
click at [619, 407] on div "é" at bounding box center [619, 384] width 25 height 101
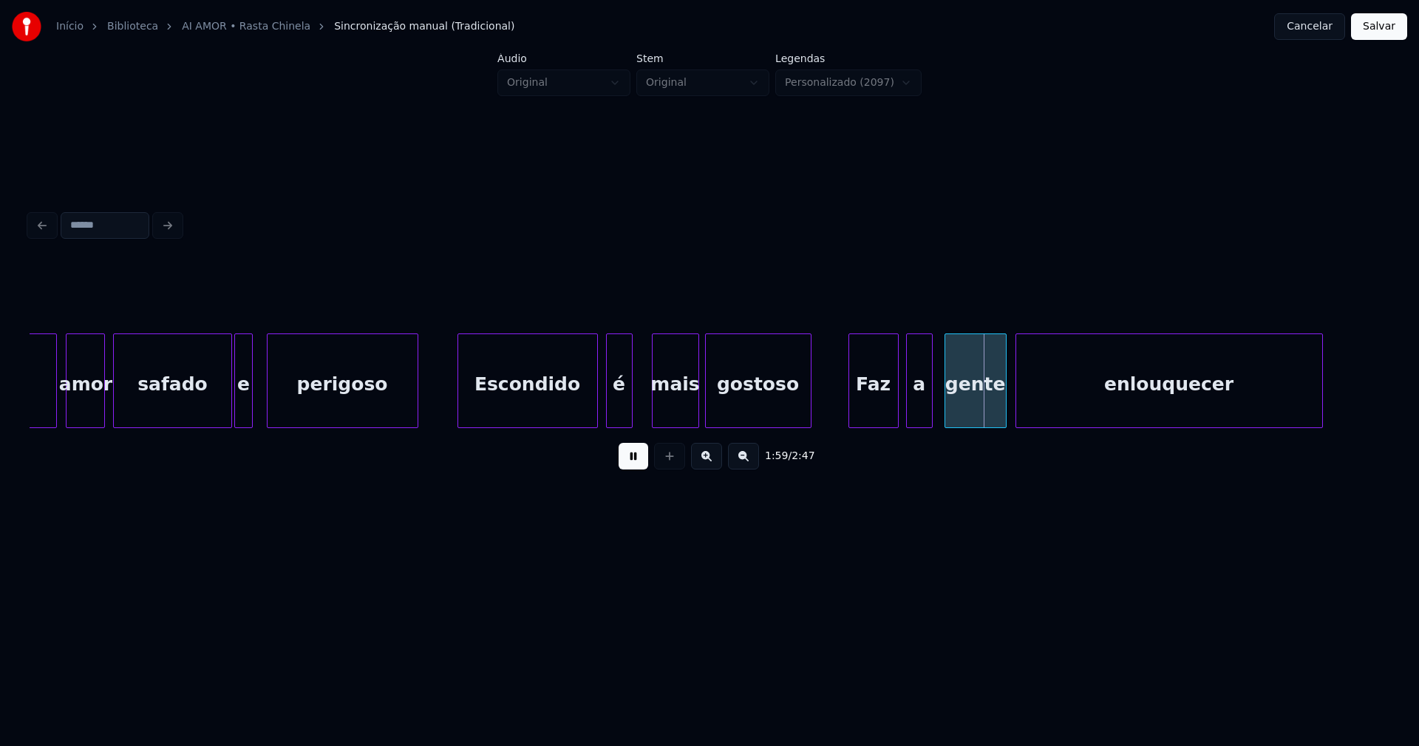
click at [861, 406] on div "Faz" at bounding box center [873, 384] width 49 height 101
click at [889, 409] on div at bounding box center [889, 380] width 4 height 93
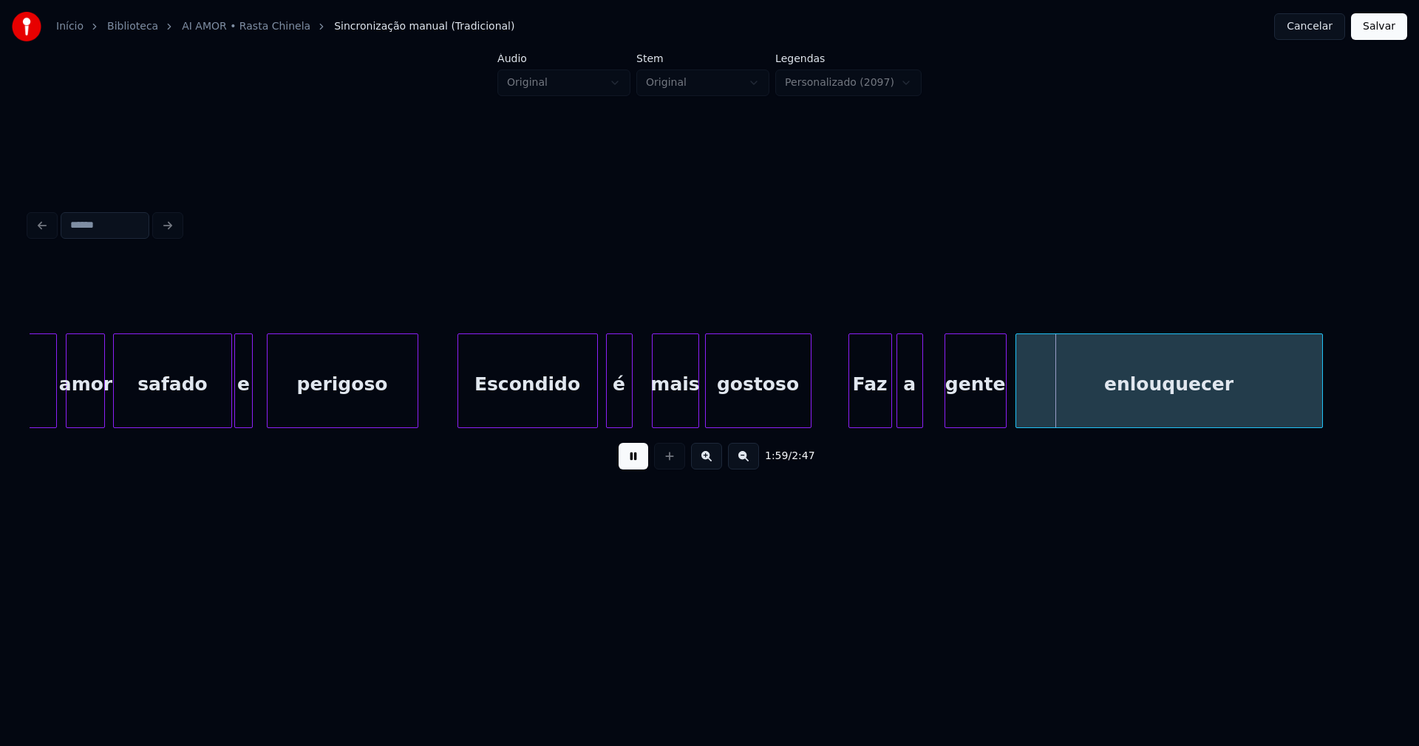
click at [913, 419] on div "a" at bounding box center [909, 384] width 25 height 101
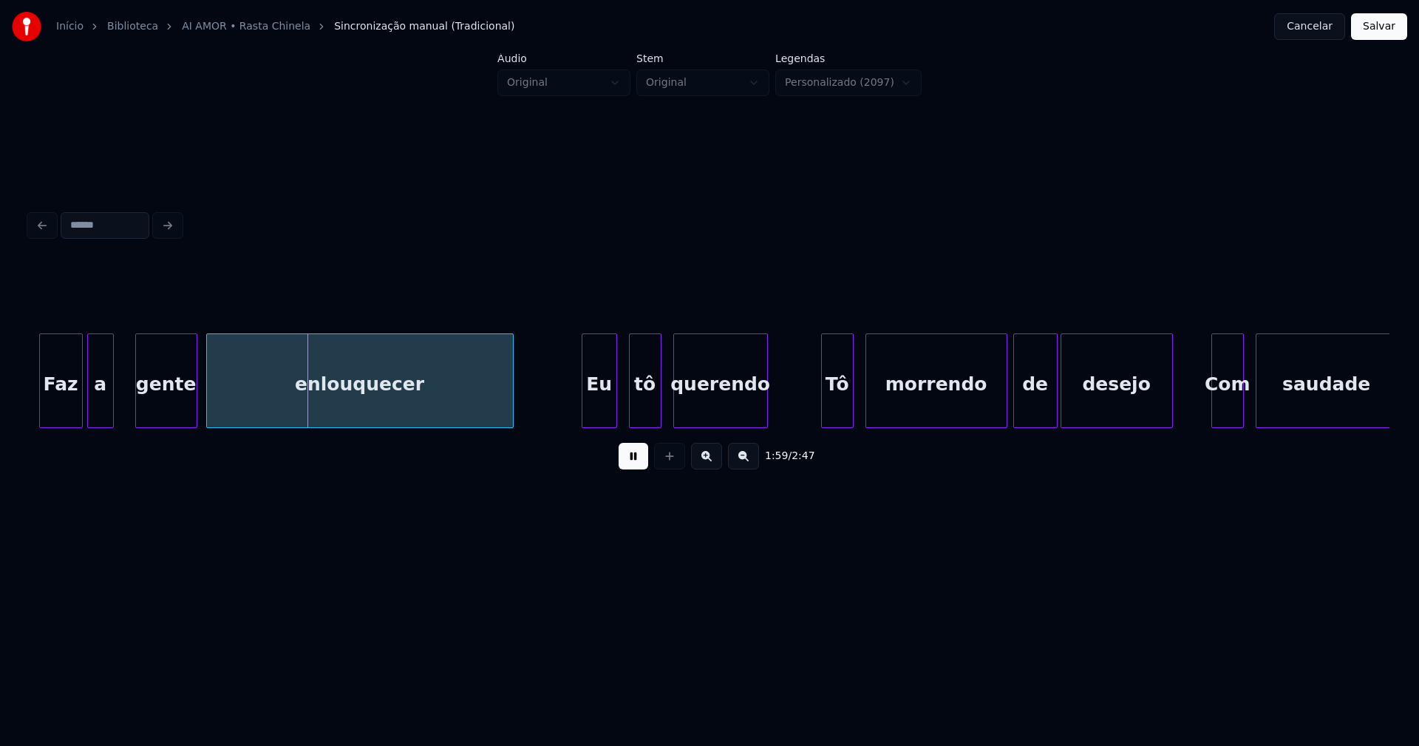
scroll to position [0, 17464]
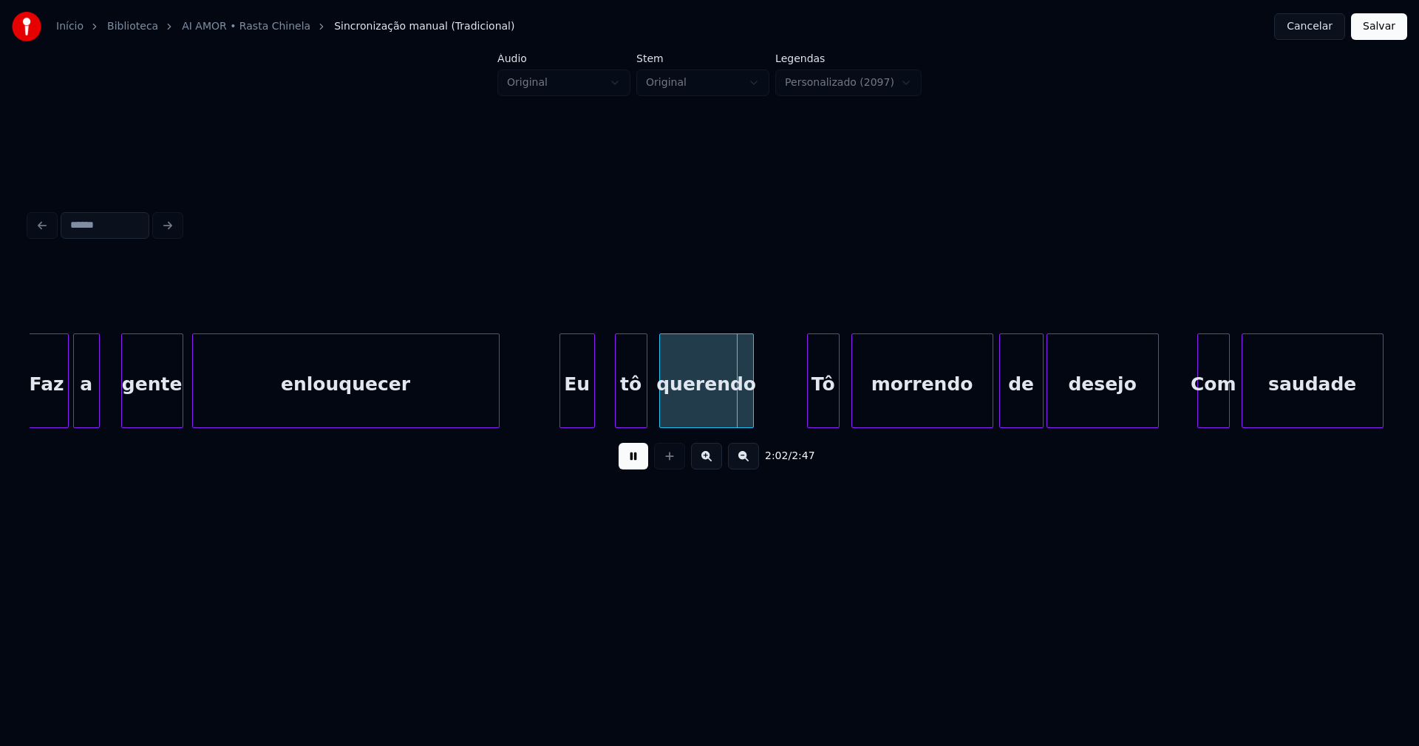
click at [568, 411] on div "Eu" at bounding box center [577, 384] width 34 height 101
click at [624, 412] on div "tô" at bounding box center [624, 384] width 31 height 101
click at [815, 411] on div "Tô" at bounding box center [818, 384] width 31 height 101
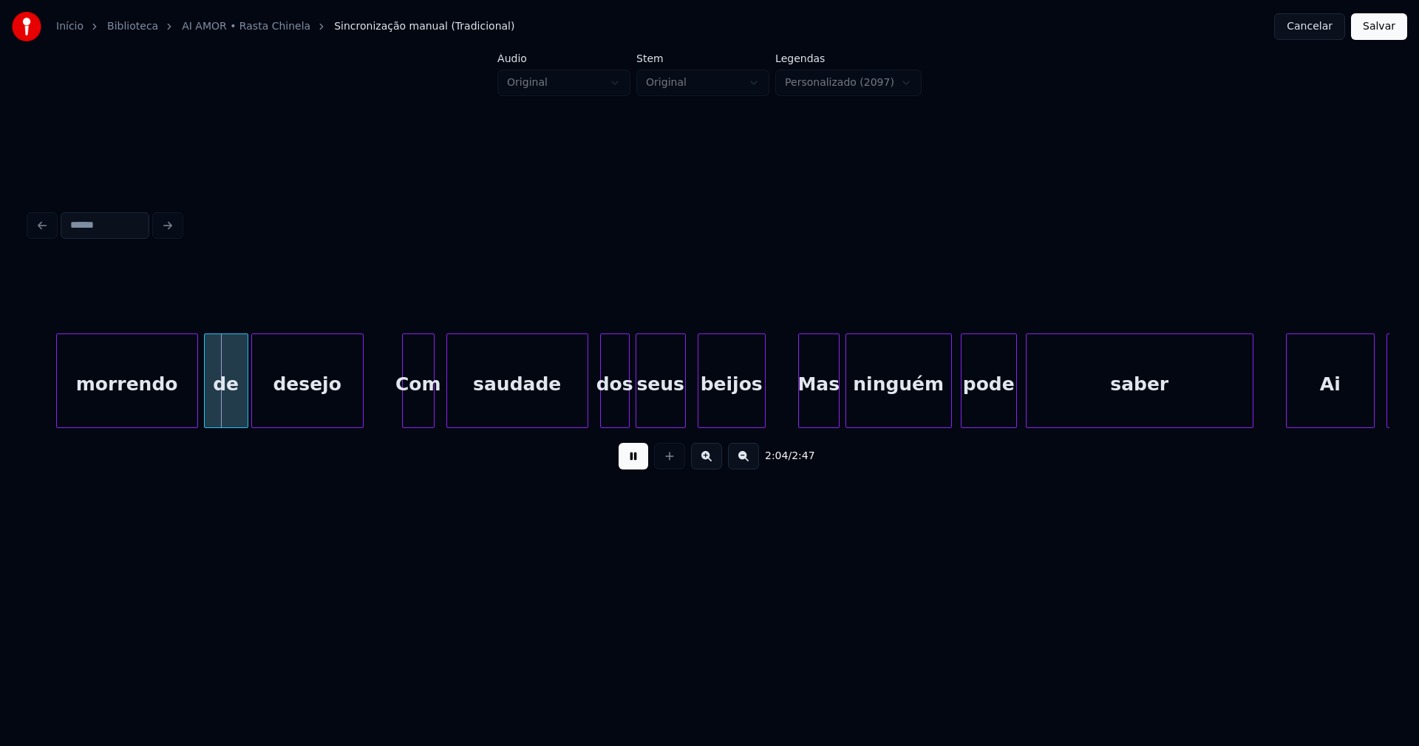
scroll to position [0, 18274]
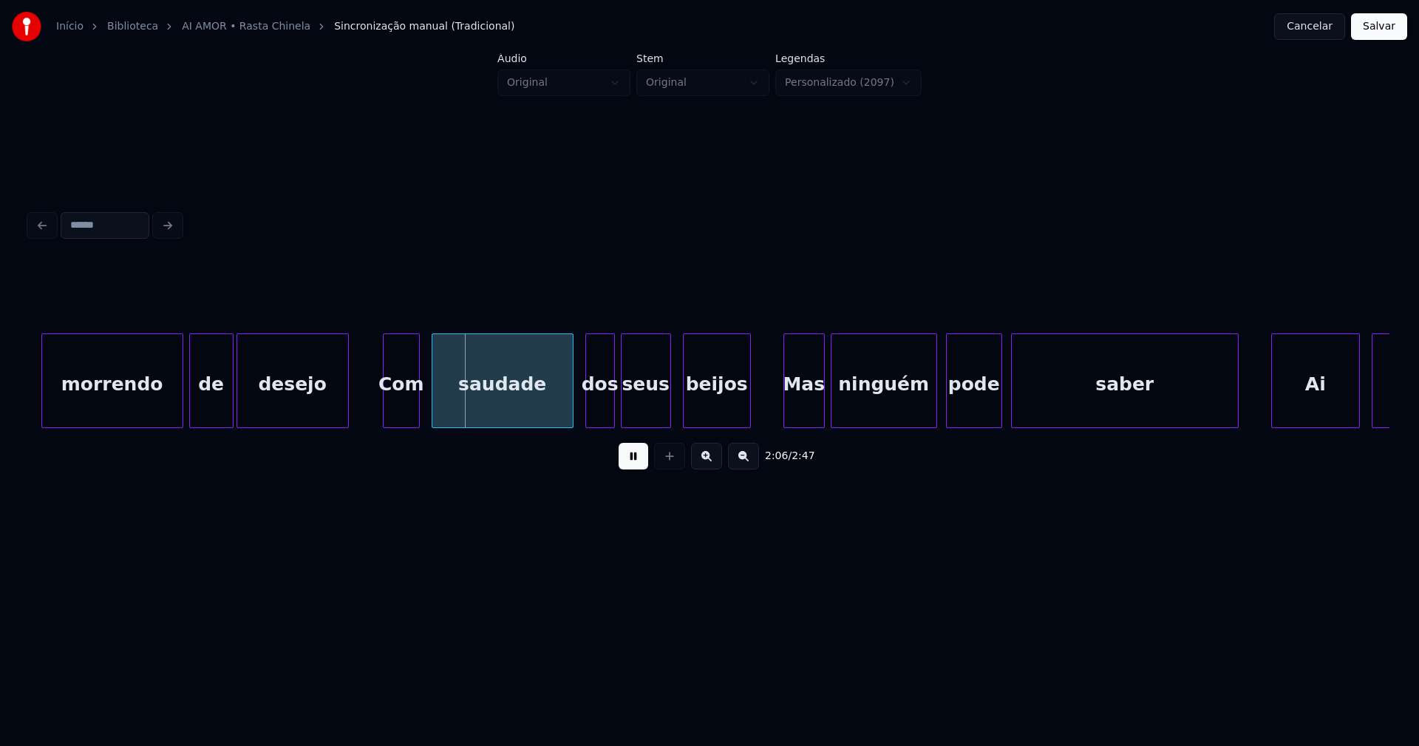
click at [386, 412] on div at bounding box center [386, 380] width 4 height 93
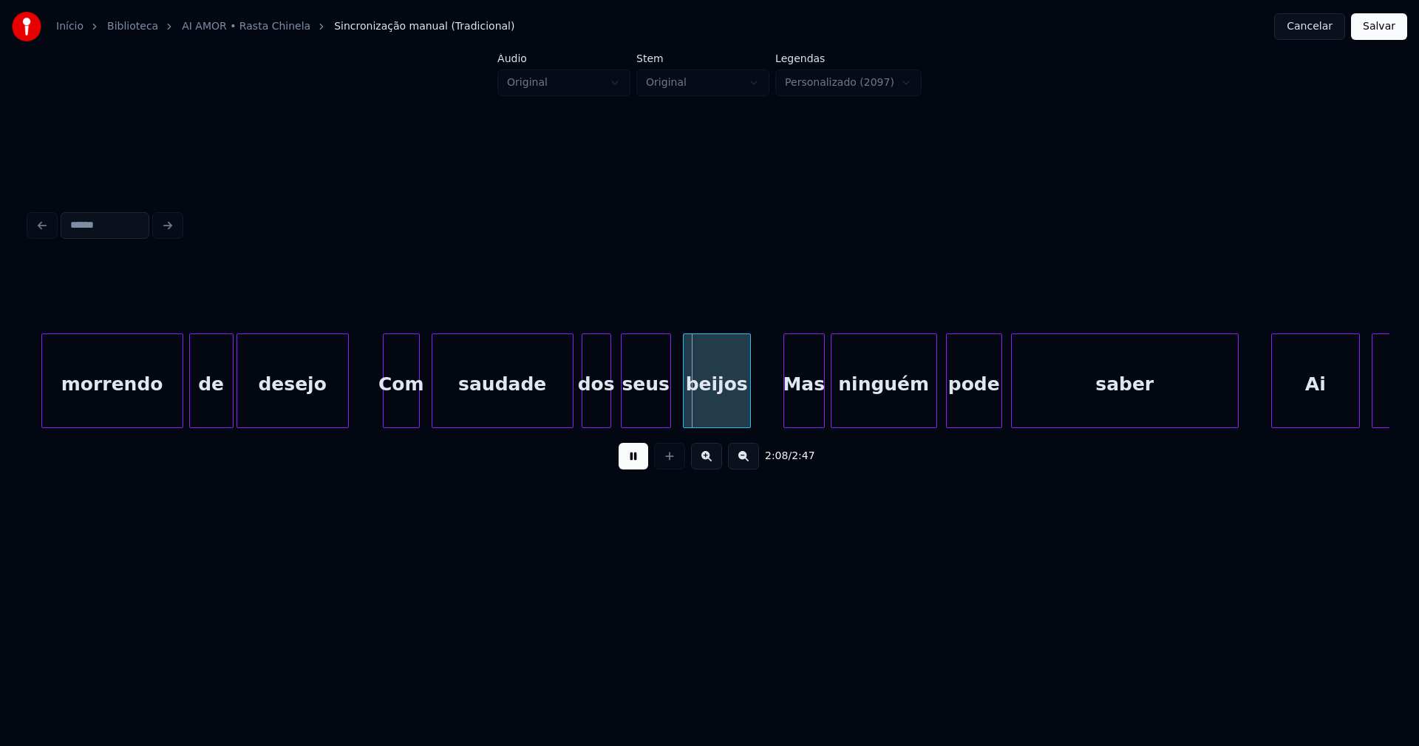
click at [599, 421] on div "dos" at bounding box center [596, 384] width 28 height 101
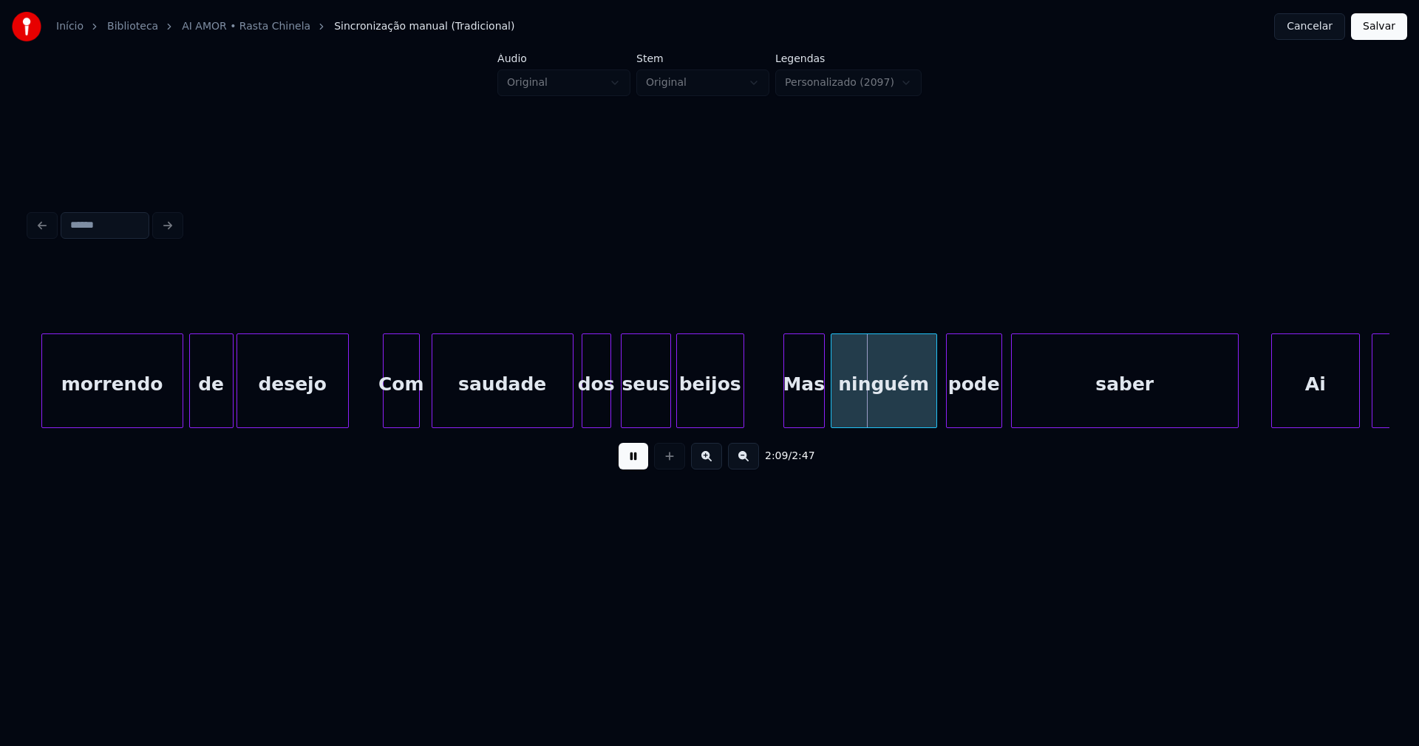
click at [690, 418] on div "beijos" at bounding box center [710, 384] width 67 height 101
click at [797, 408] on div "Mas" at bounding box center [797, 384] width 40 height 101
click at [861, 412] on div "ninguém" at bounding box center [878, 384] width 105 height 101
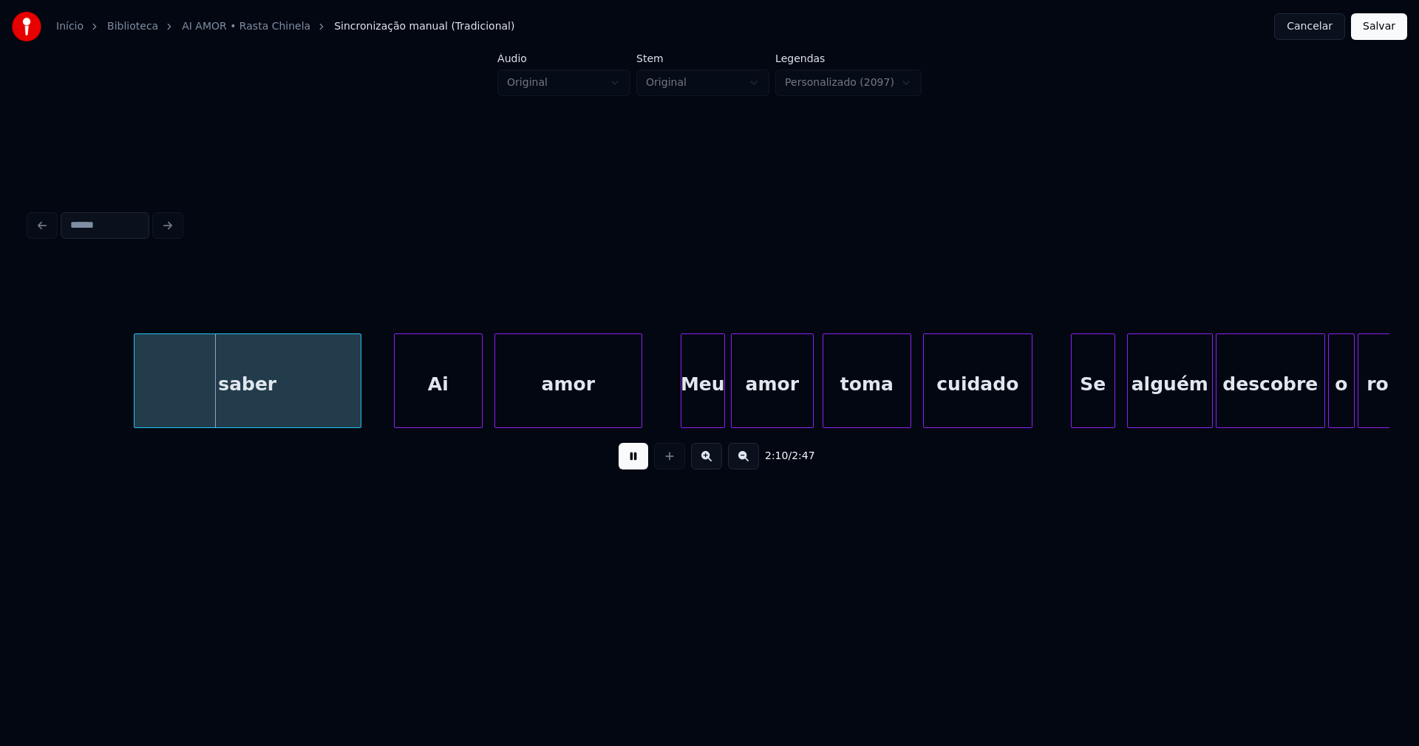
scroll to position [0, 19288]
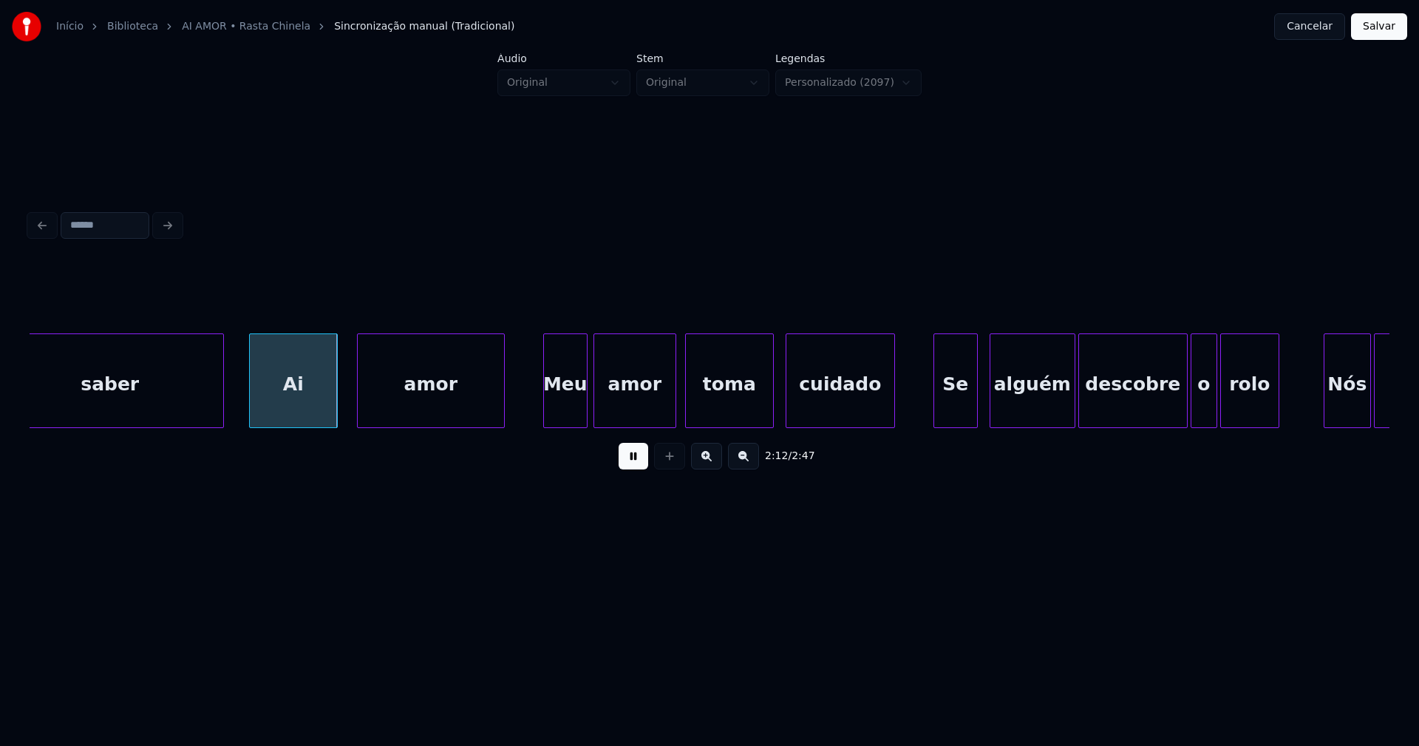
click at [285, 405] on div "Ai" at bounding box center [293, 384] width 87 height 101
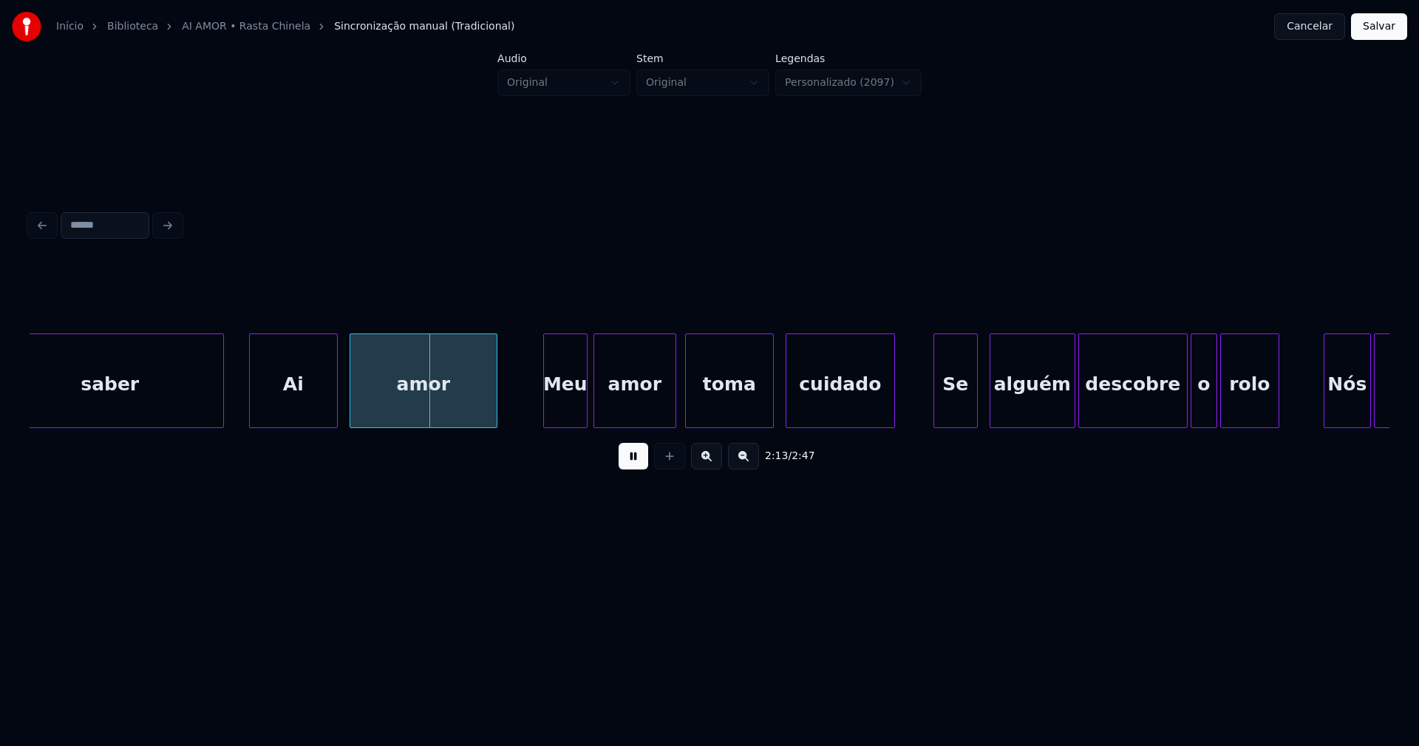
click at [423, 409] on div "amor" at bounding box center [423, 384] width 146 height 101
click at [564, 409] on div "Meu" at bounding box center [558, 384] width 43 height 101
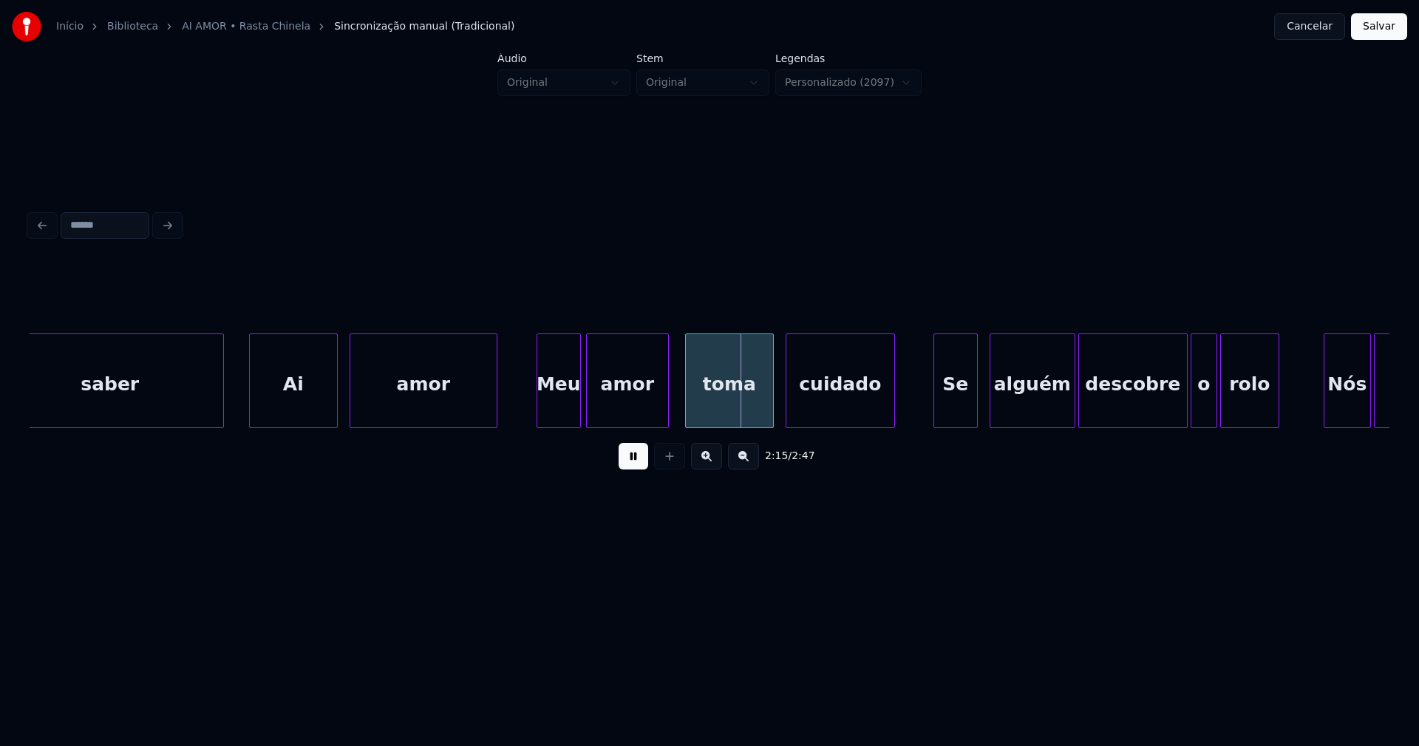
click at [641, 407] on div "amor" at bounding box center [627, 384] width 81 height 101
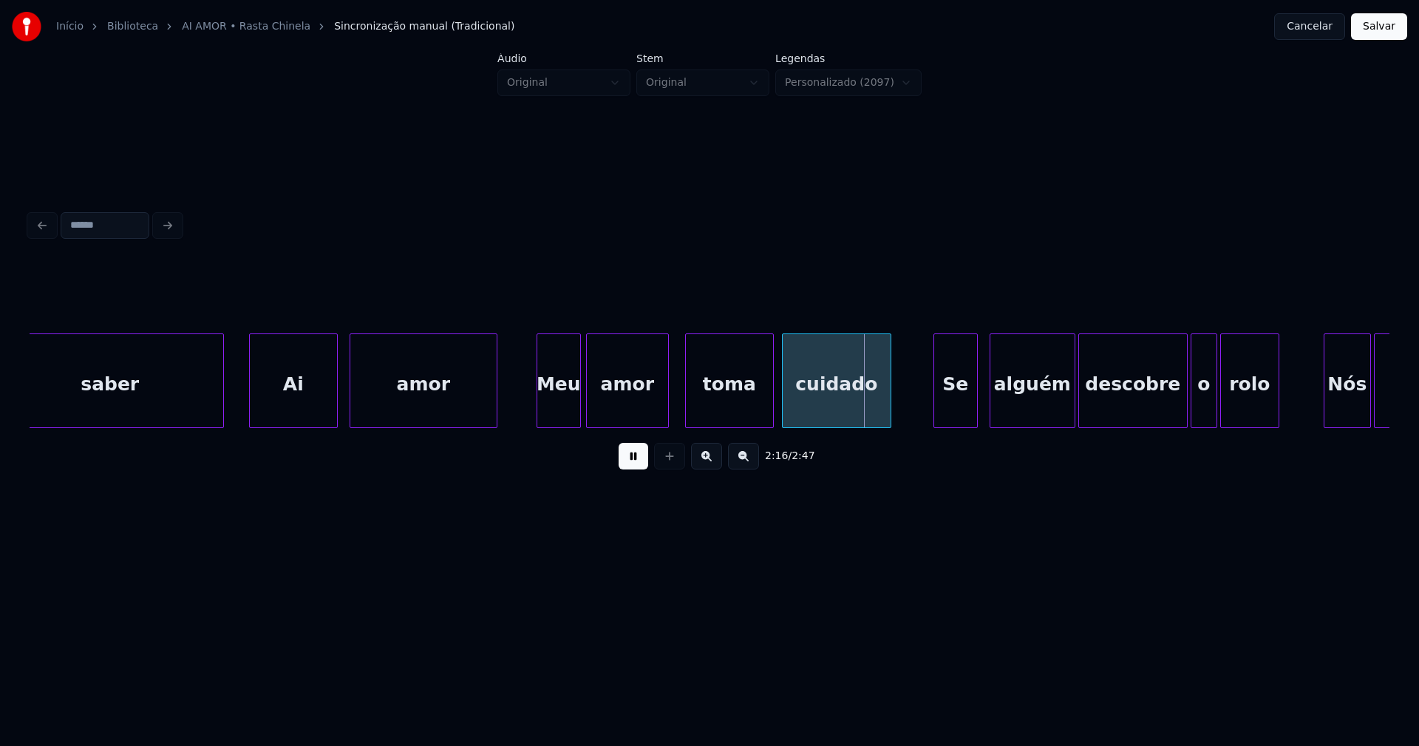
click at [838, 416] on div "cuidado" at bounding box center [837, 384] width 108 height 101
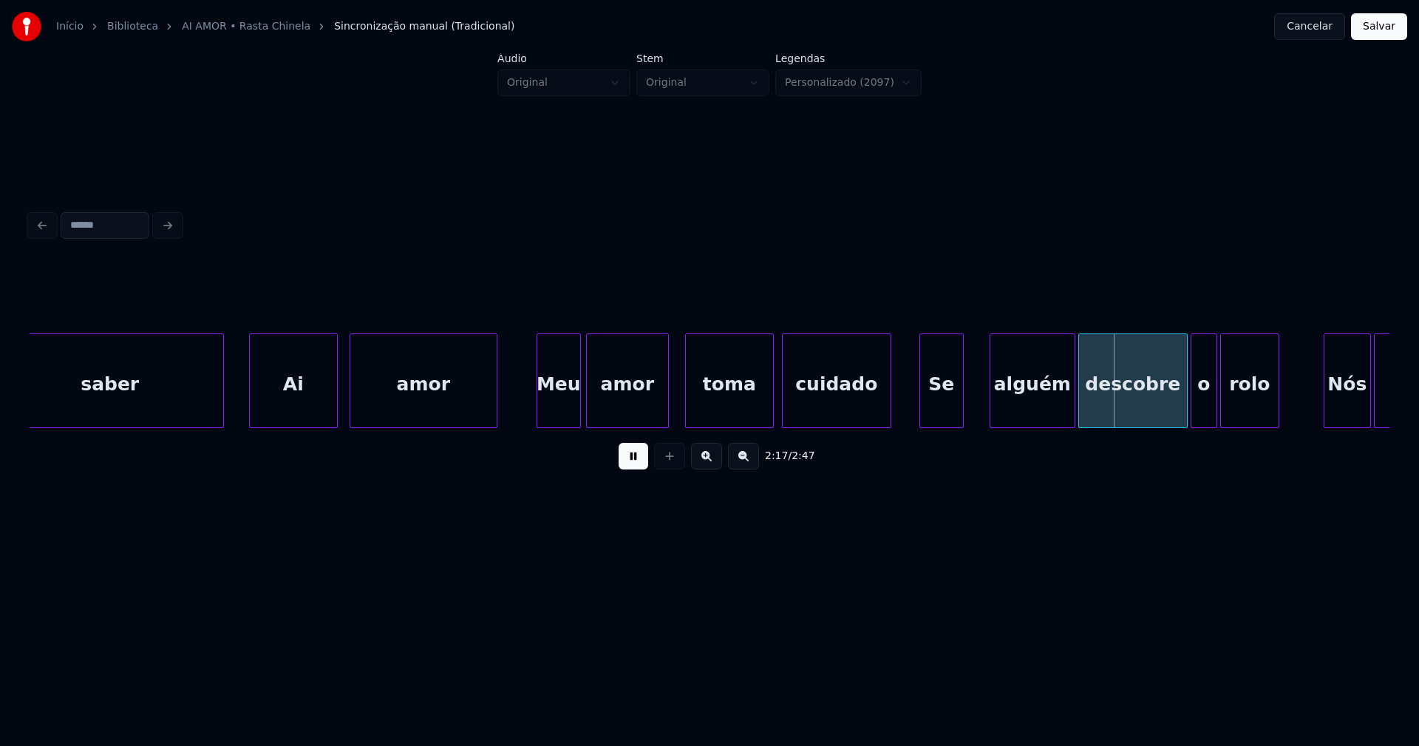
click at [945, 418] on div "Se" at bounding box center [941, 384] width 43 height 101
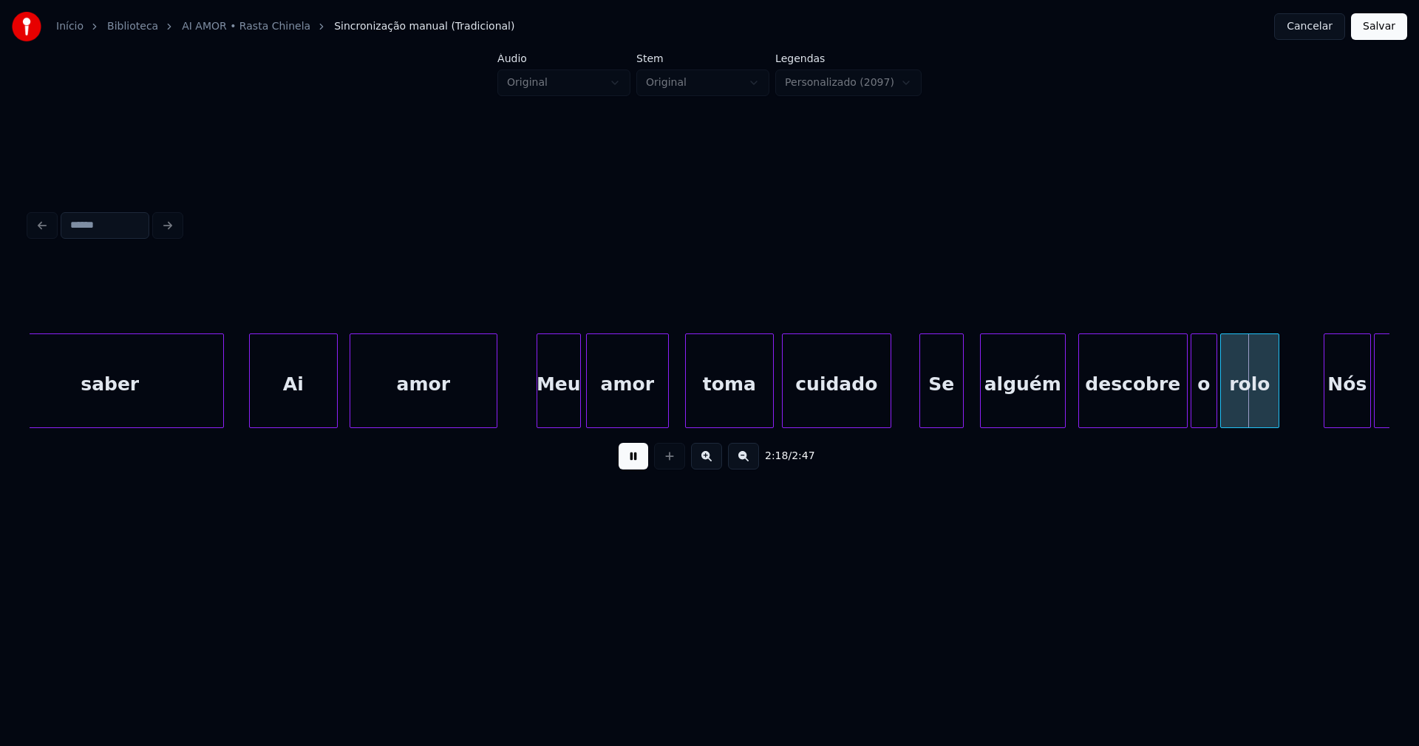
click at [998, 406] on div "alguém" at bounding box center [1023, 384] width 84 height 101
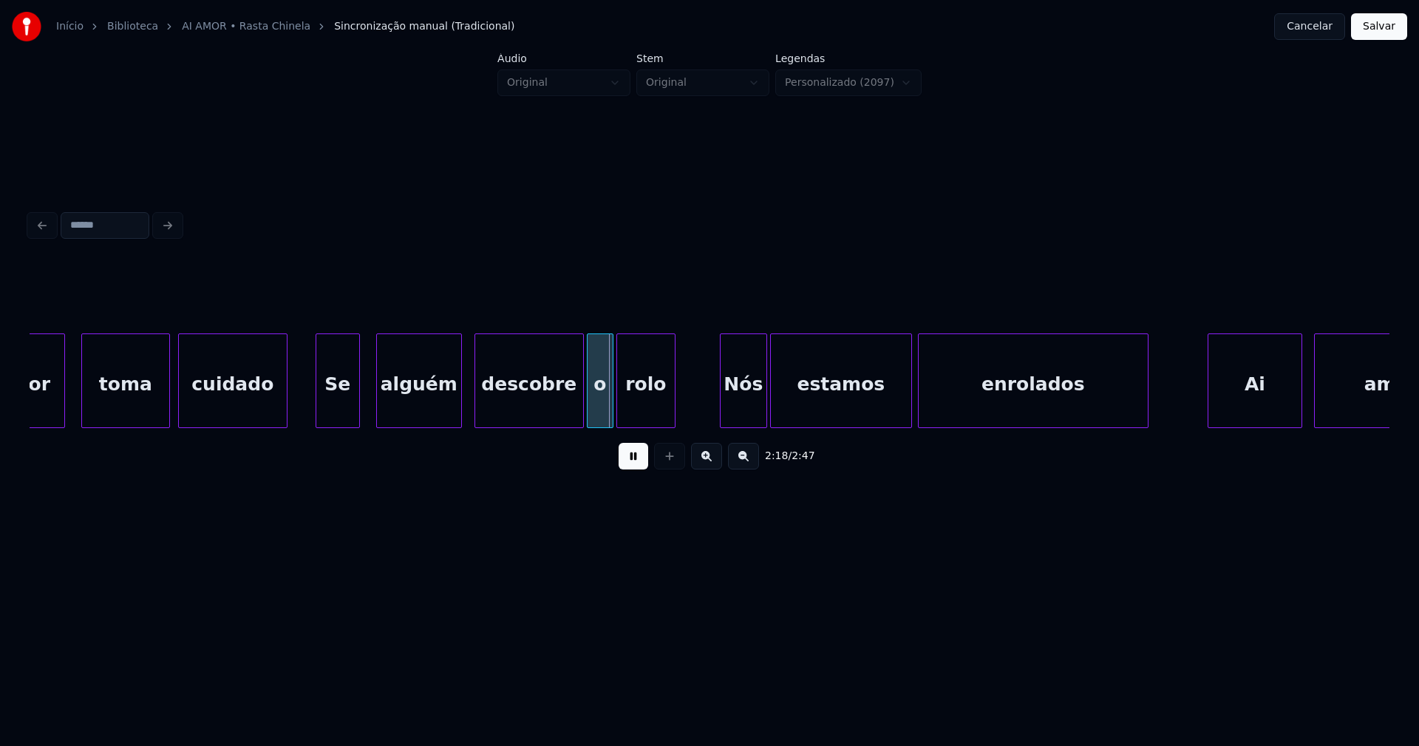
scroll to position [0, 19920]
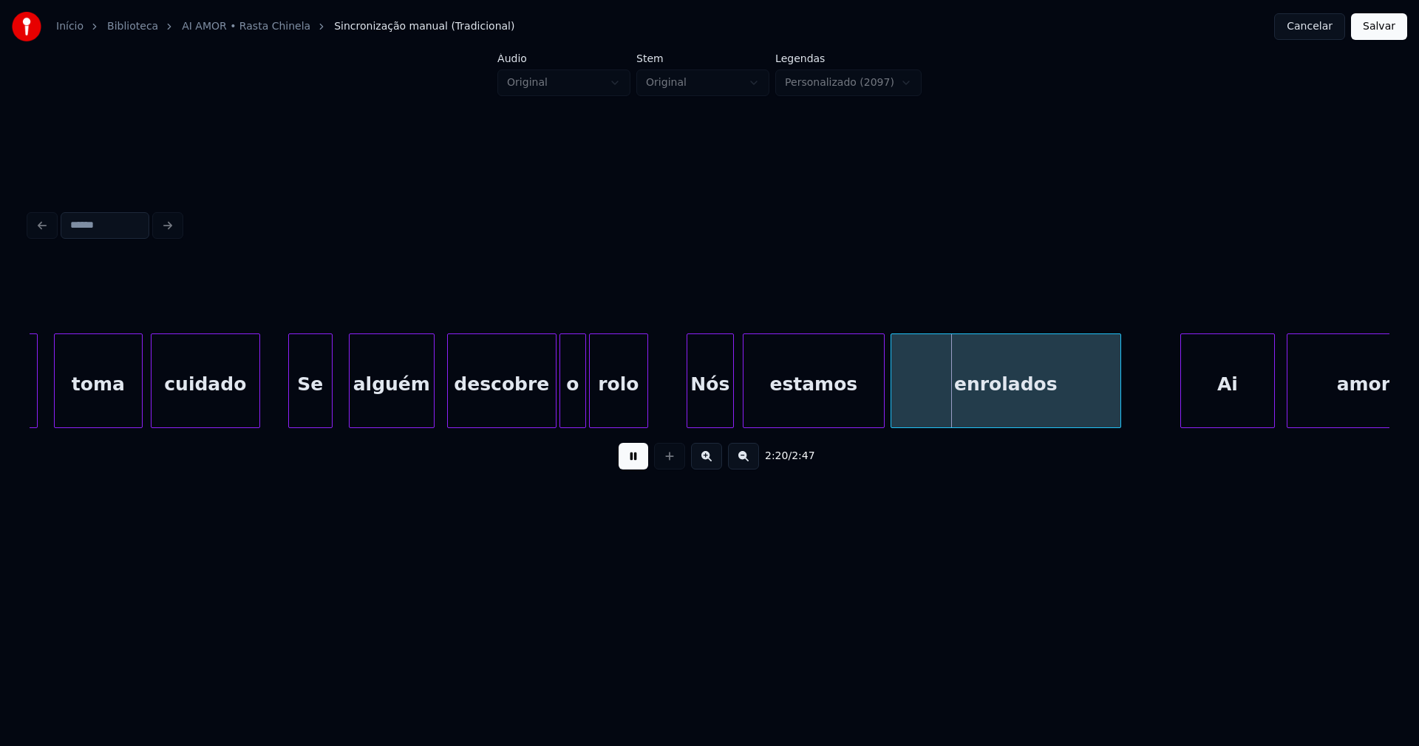
click at [719, 416] on div "Nós" at bounding box center [710, 384] width 46 height 101
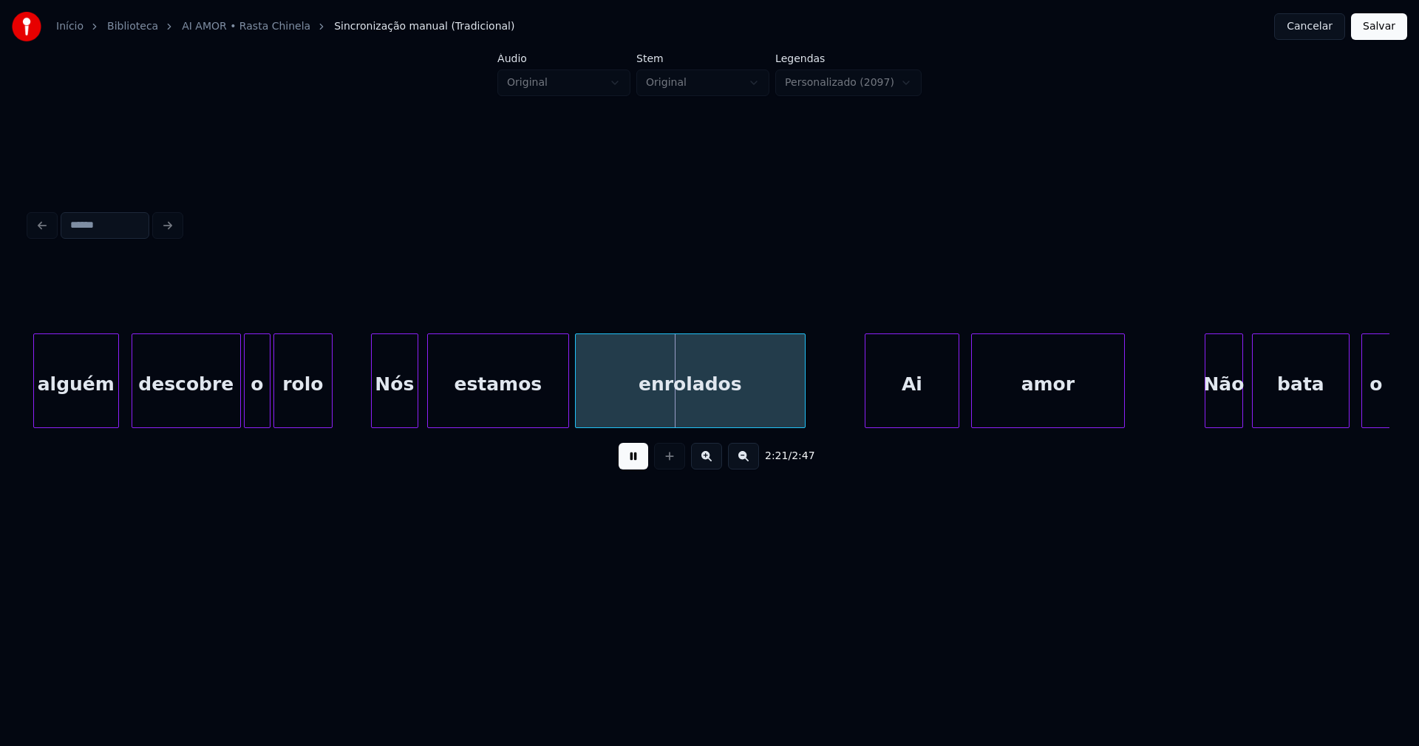
scroll to position [0, 20619]
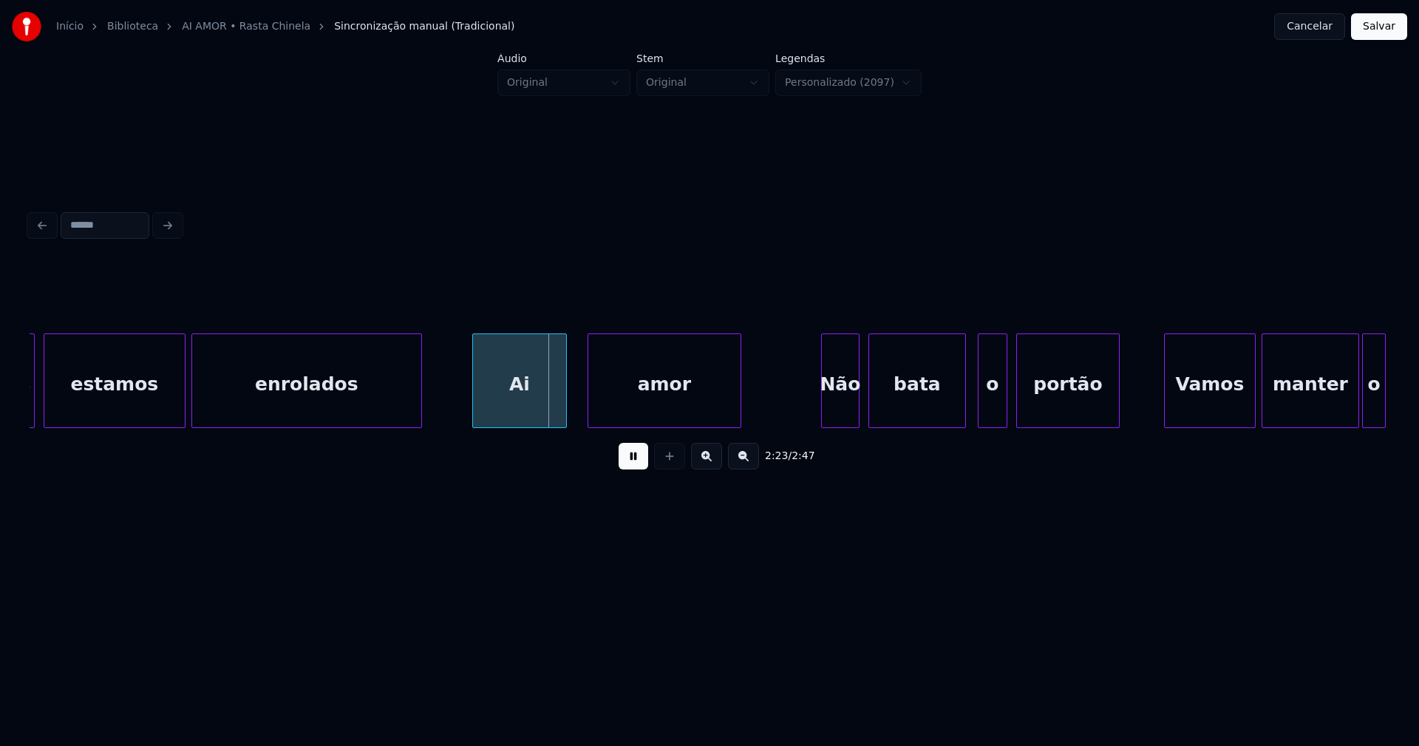
click at [508, 395] on div "Ai" at bounding box center [519, 384] width 93 height 101
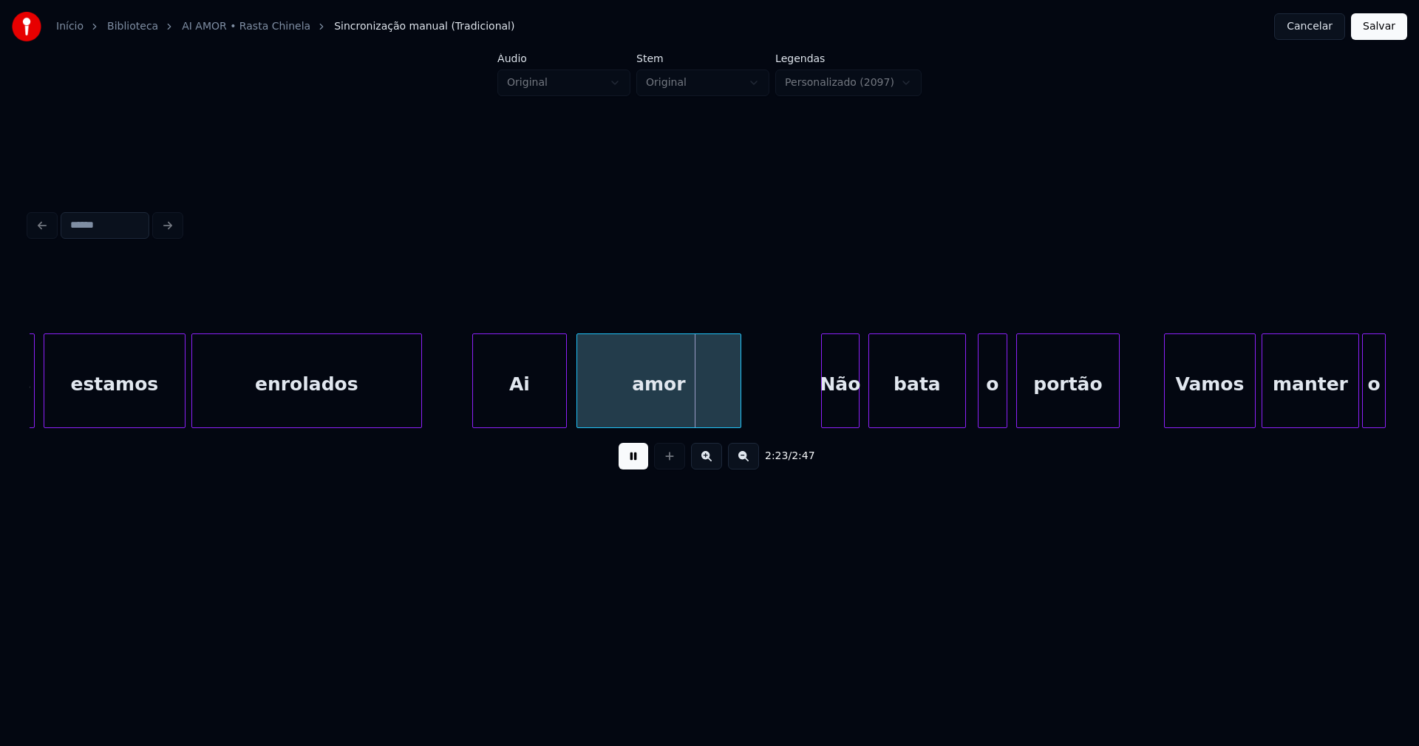
click at [579, 401] on div at bounding box center [579, 380] width 4 height 93
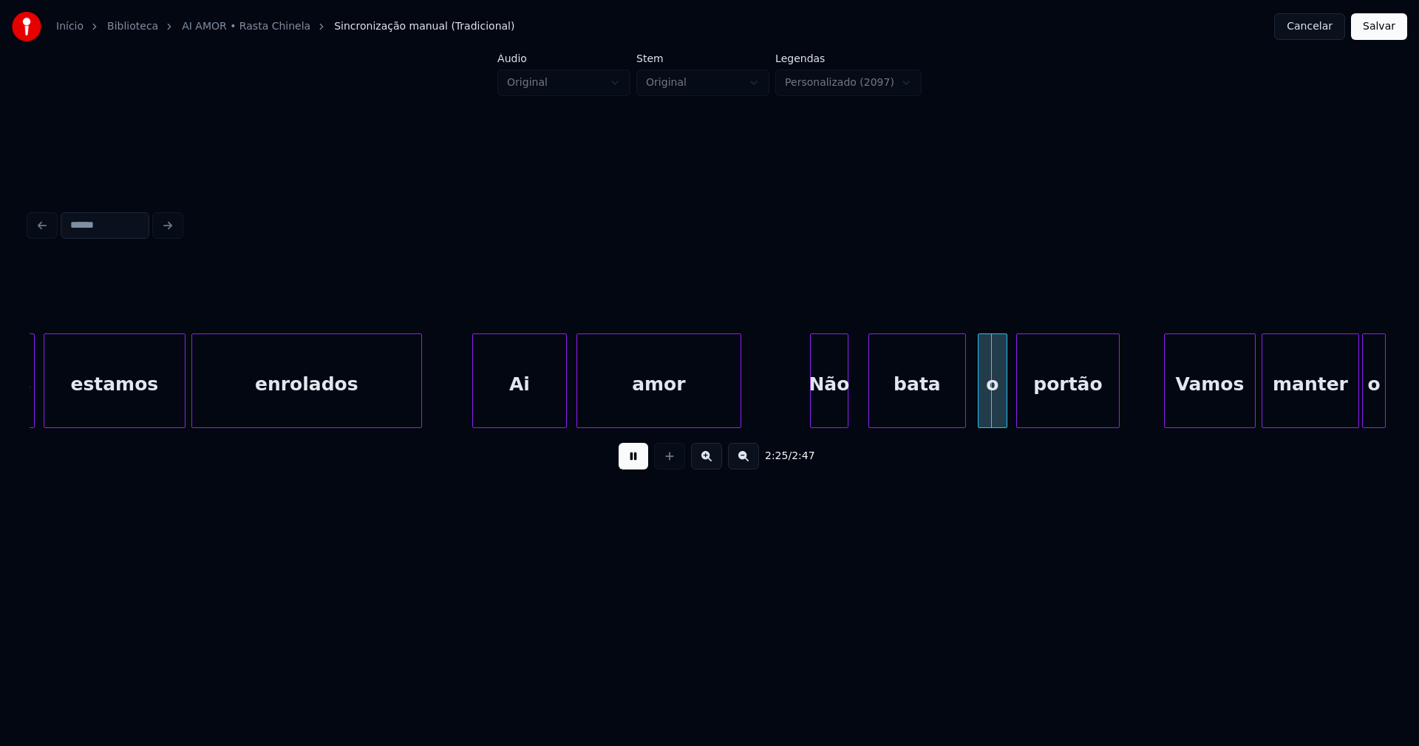
click at [828, 410] on div "Não" at bounding box center [829, 384] width 37 height 101
click at [899, 404] on div "bata" at bounding box center [912, 384] width 96 height 101
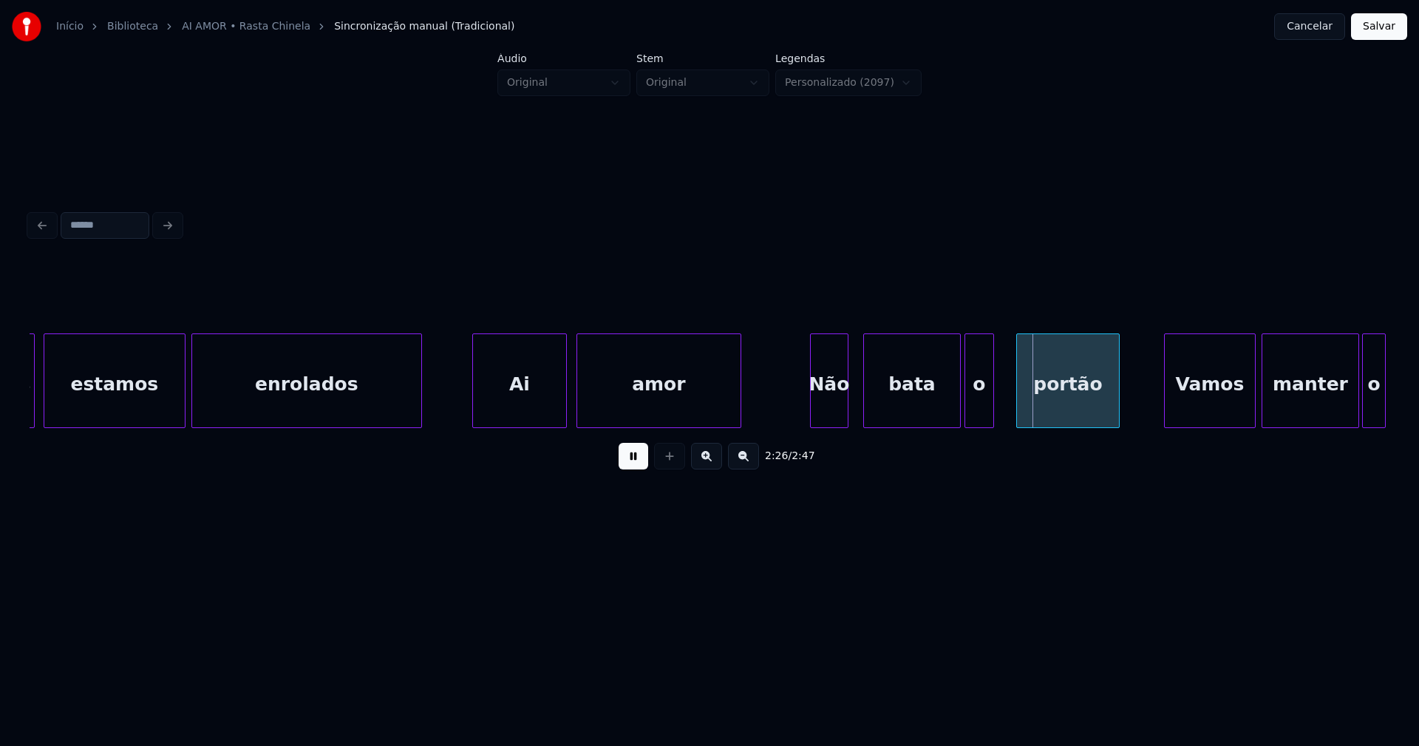
click at [981, 413] on div "o" at bounding box center [979, 384] width 28 height 101
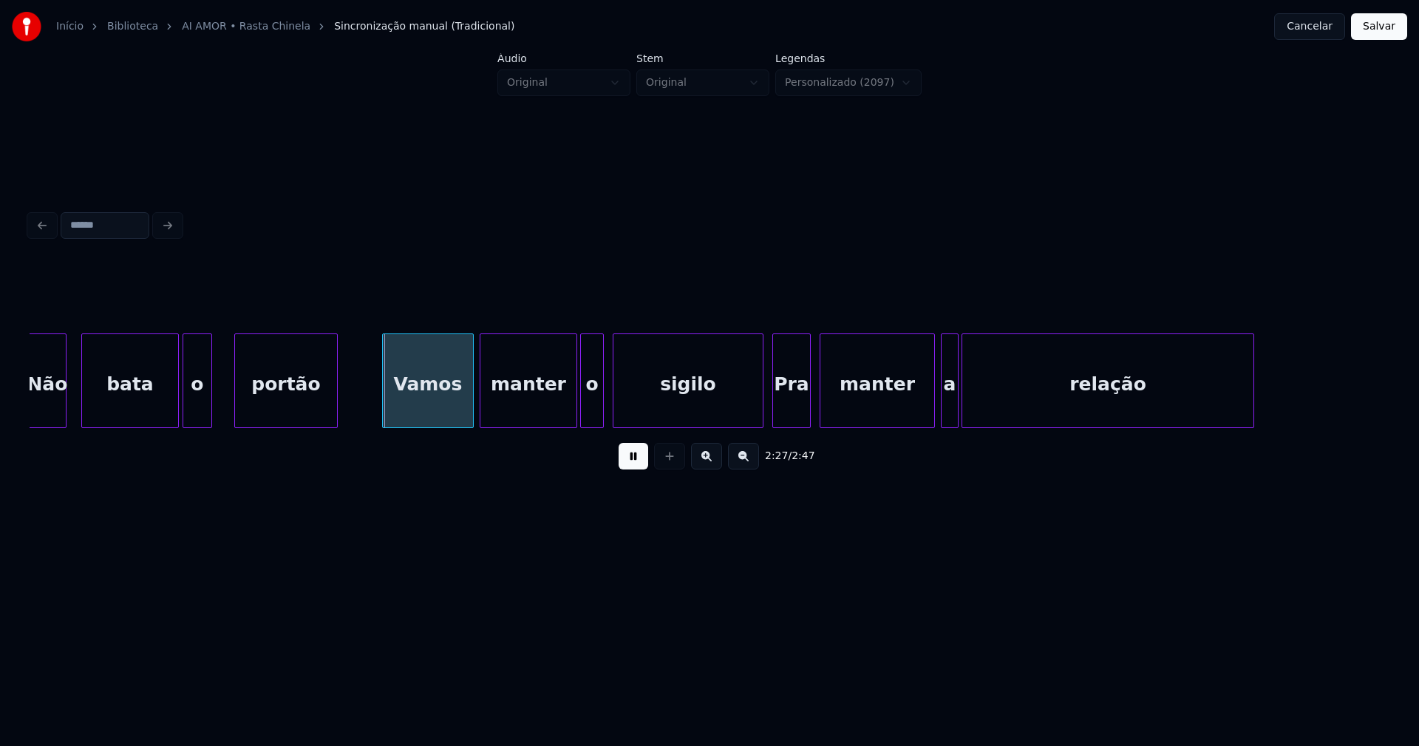
scroll to position [0, 21415]
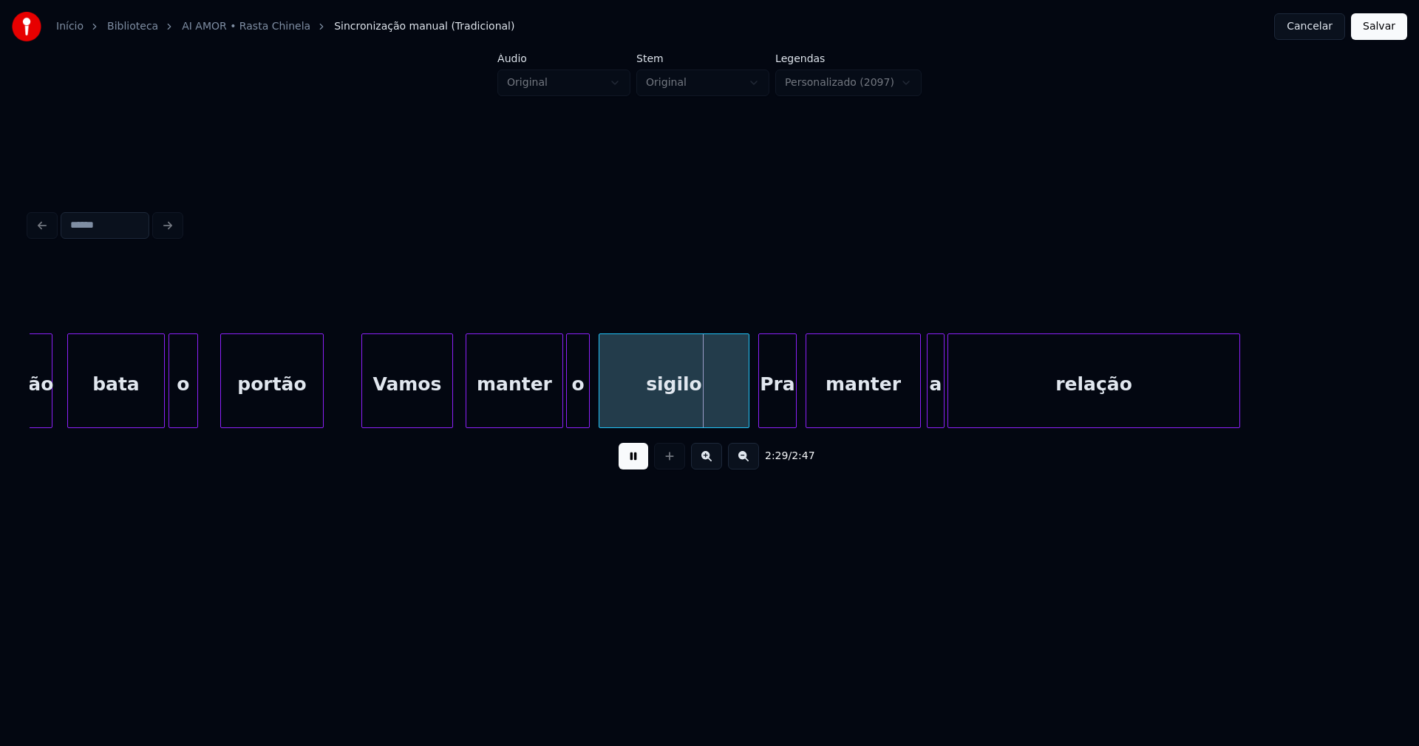
click at [435, 401] on div "Vamos" at bounding box center [407, 384] width 90 height 101
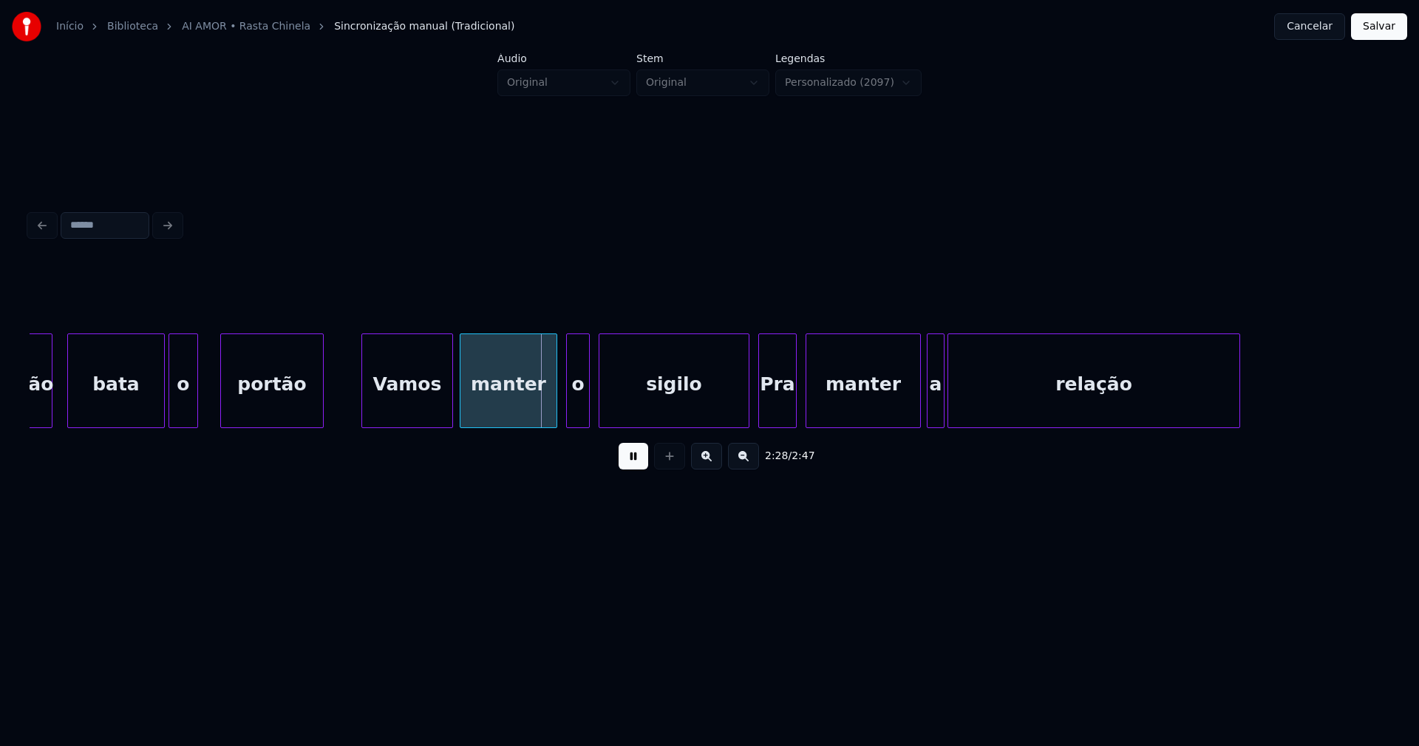
click at [503, 404] on div "manter" at bounding box center [508, 384] width 96 height 101
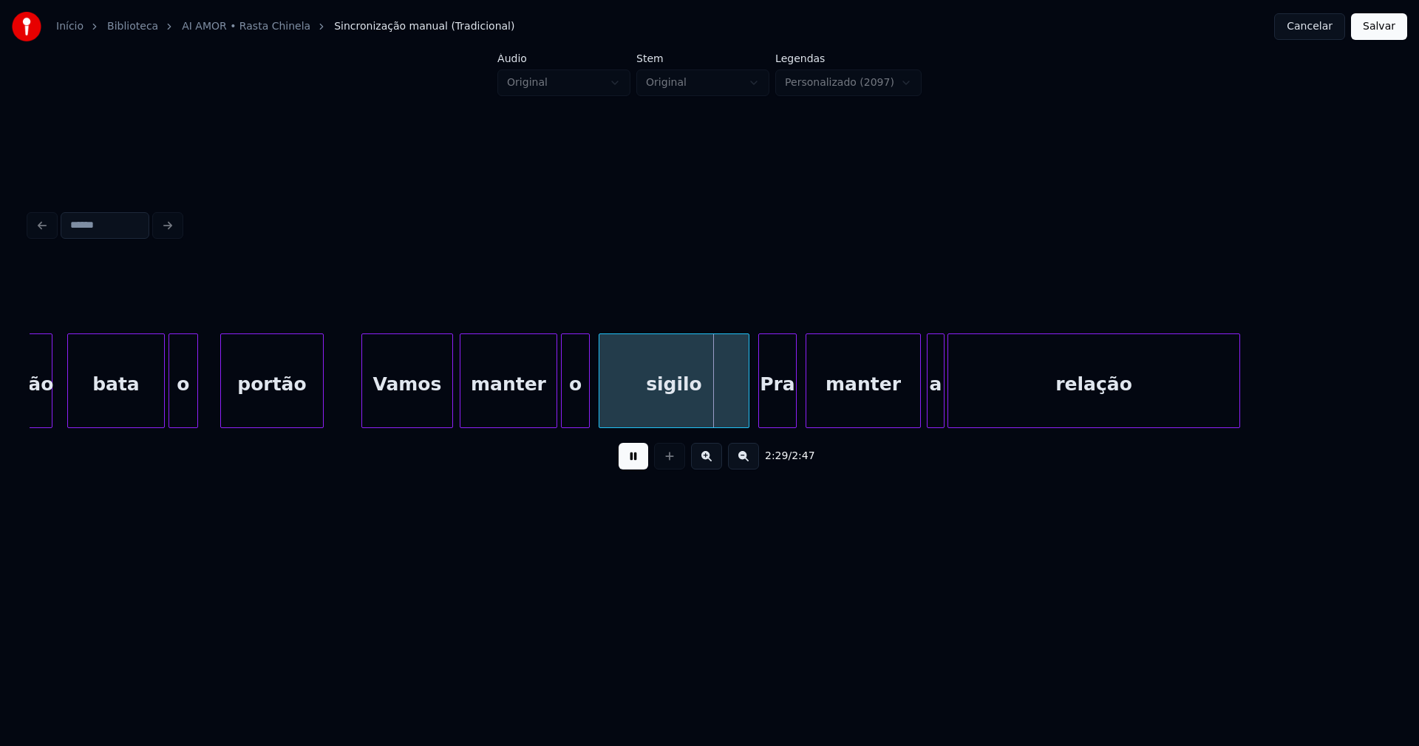
click at [562, 415] on div at bounding box center [564, 380] width 4 height 93
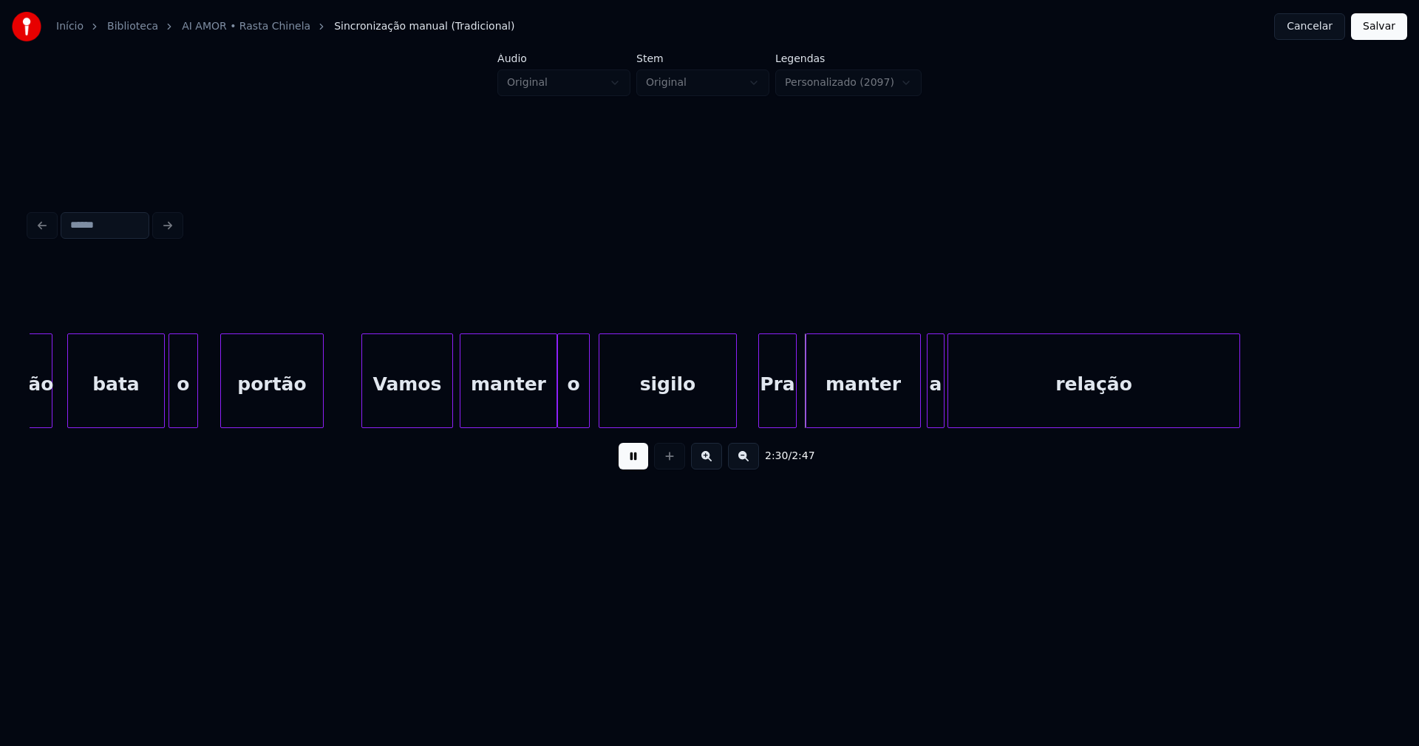
click at [732, 421] on div "sigilo" at bounding box center [668, 380] width 138 height 95
click at [769, 417] on div "Pra" at bounding box center [771, 384] width 37 height 101
click at [843, 414] on div "manter" at bounding box center [854, 384] width 114 height 101
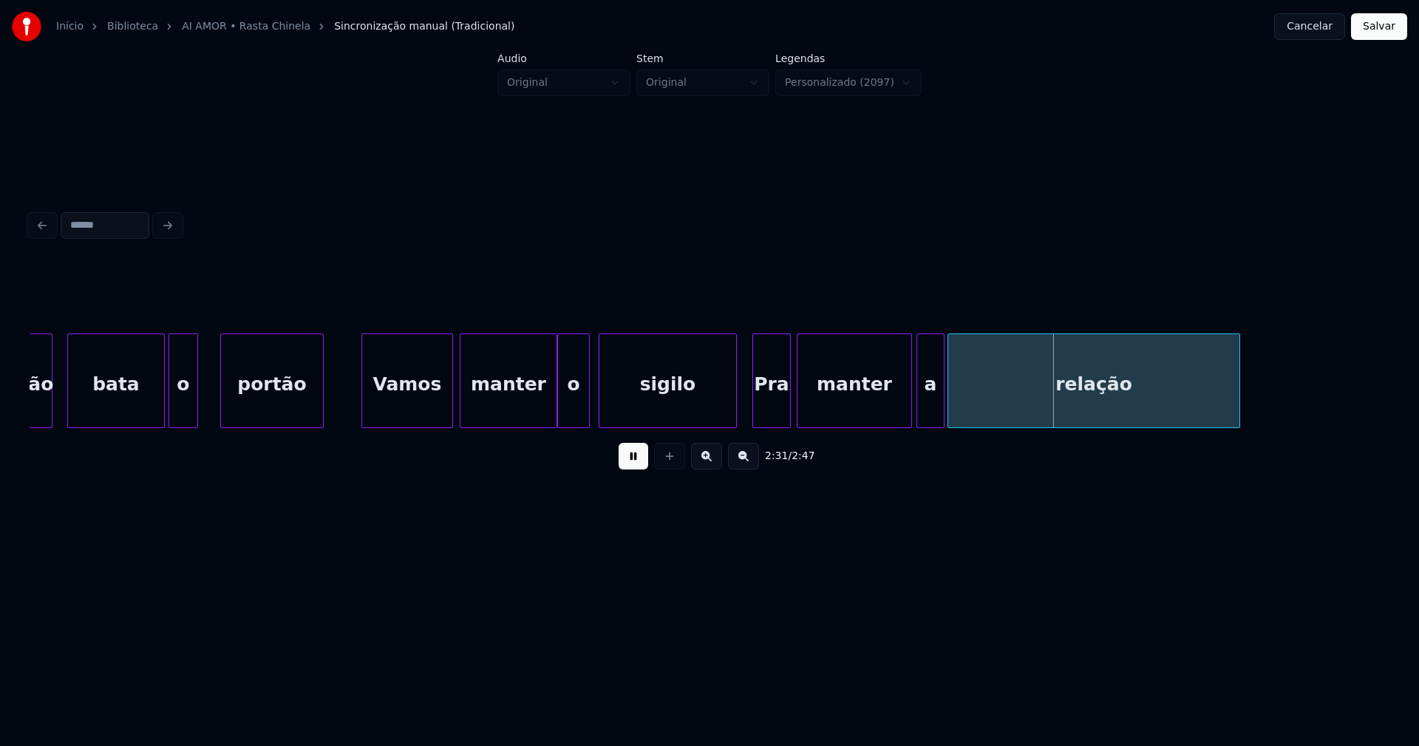
click at [921, 411] on div at bounding box center [919, 380] width 4 height 93
click at [1381, 29] on button "Salvar" at bounding box center [1379, 26] width 56 height 27
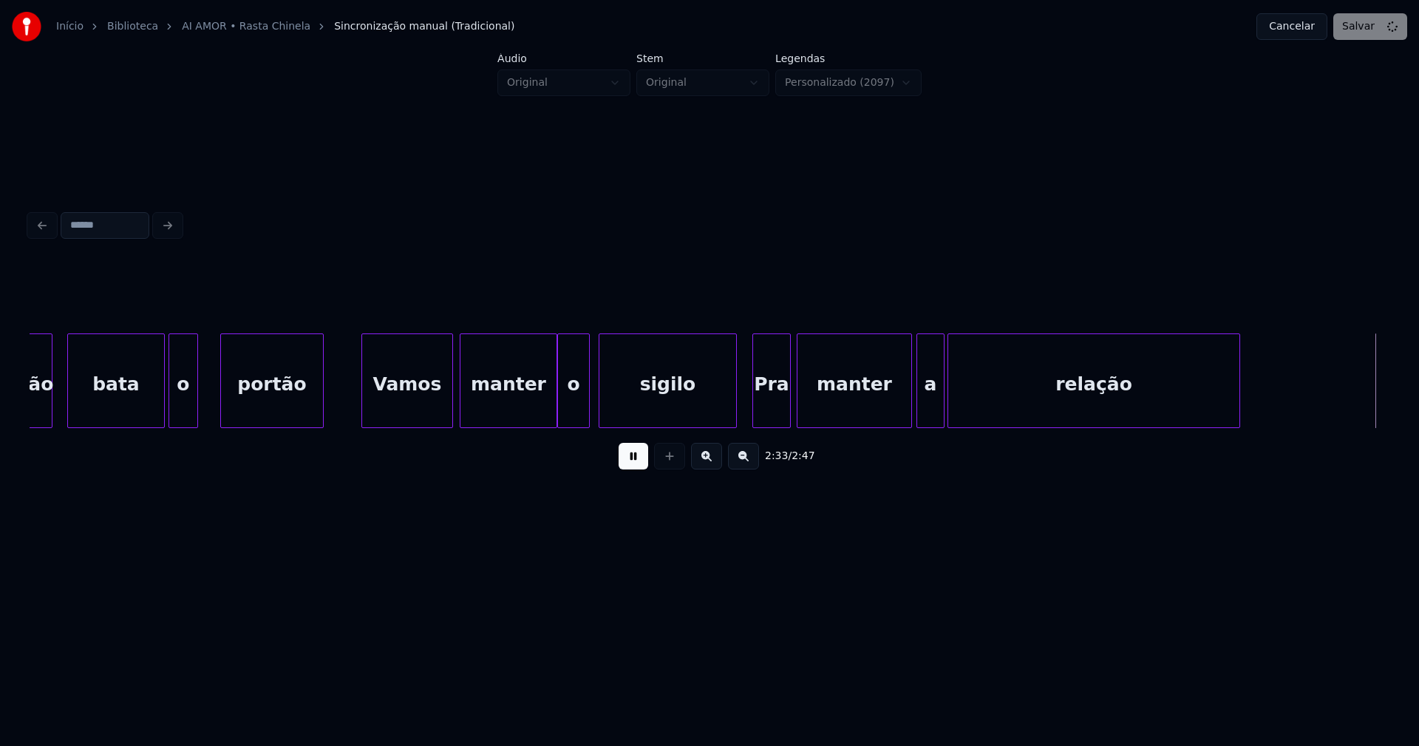
scroll to position [0, 22775]
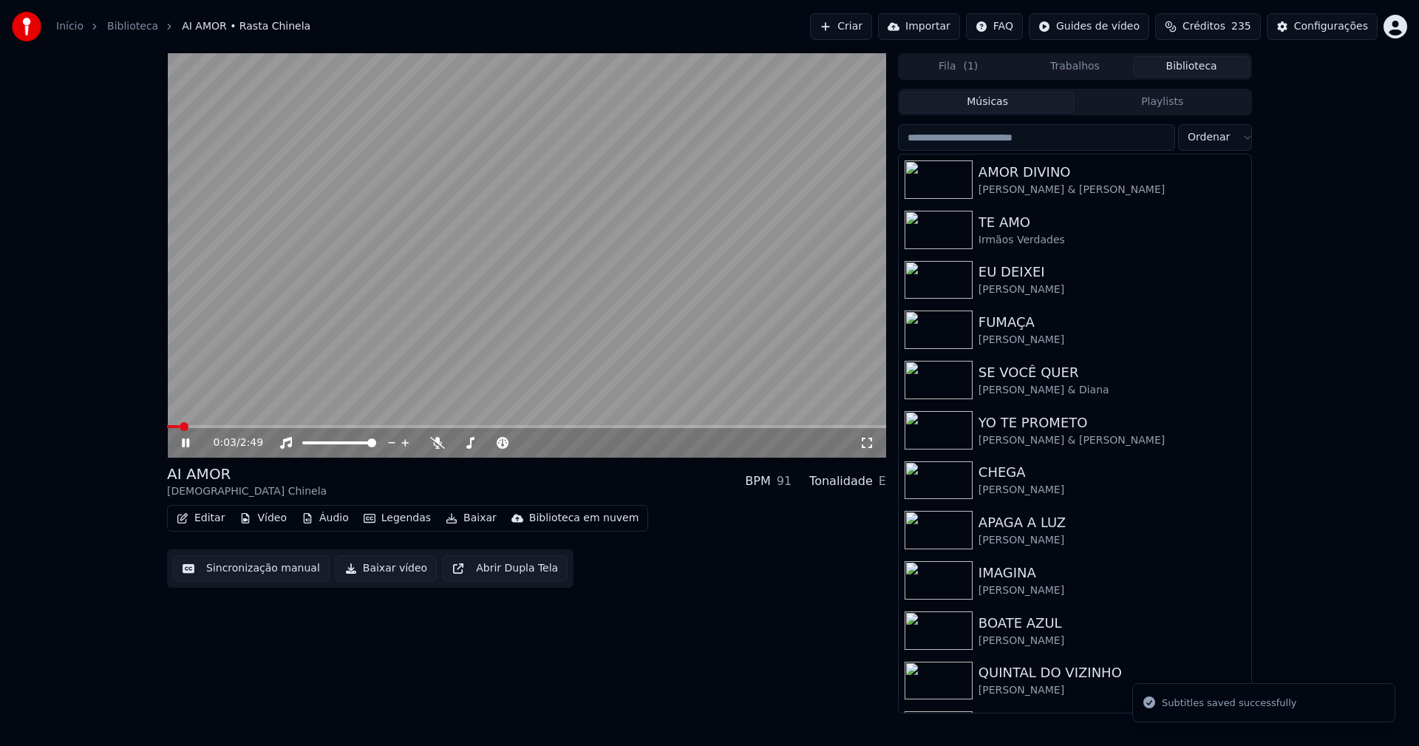
click at [1343, 22] on div "Configurações" at bounding box center [1331, 26] width 74 height 15
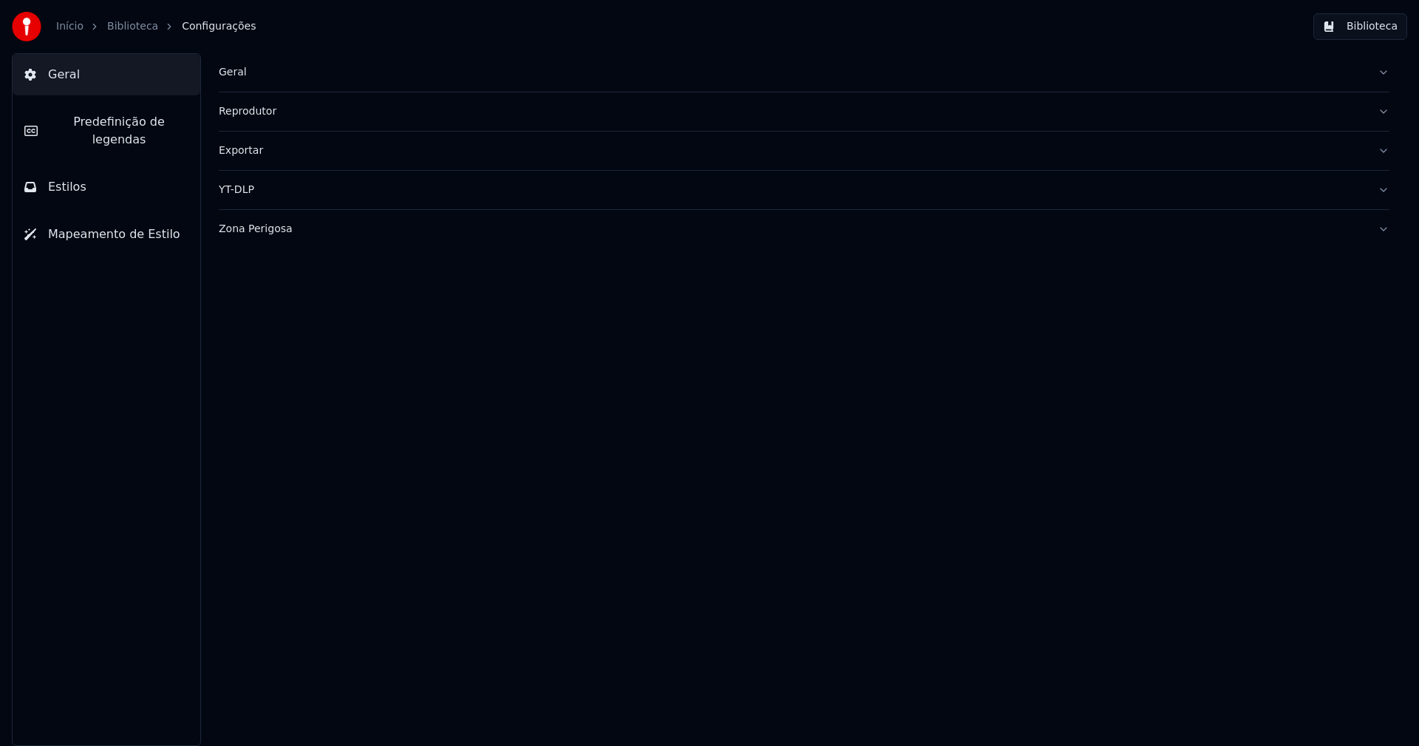
click at [74, 178] on span "Estilos" at bounding box center [67, 187] width 38 height 18
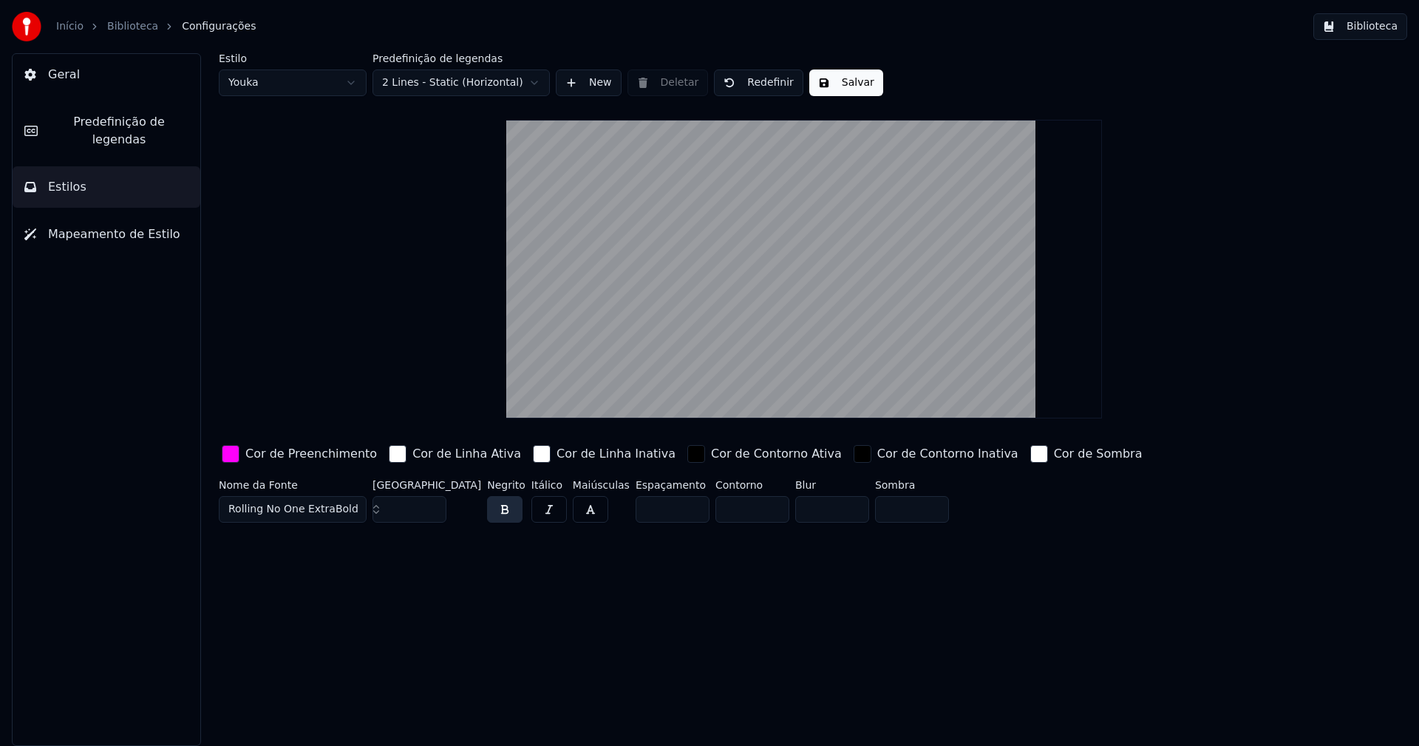
click at [234, 449] on div "button" at bounding box center [231, 454] width 18 height 18
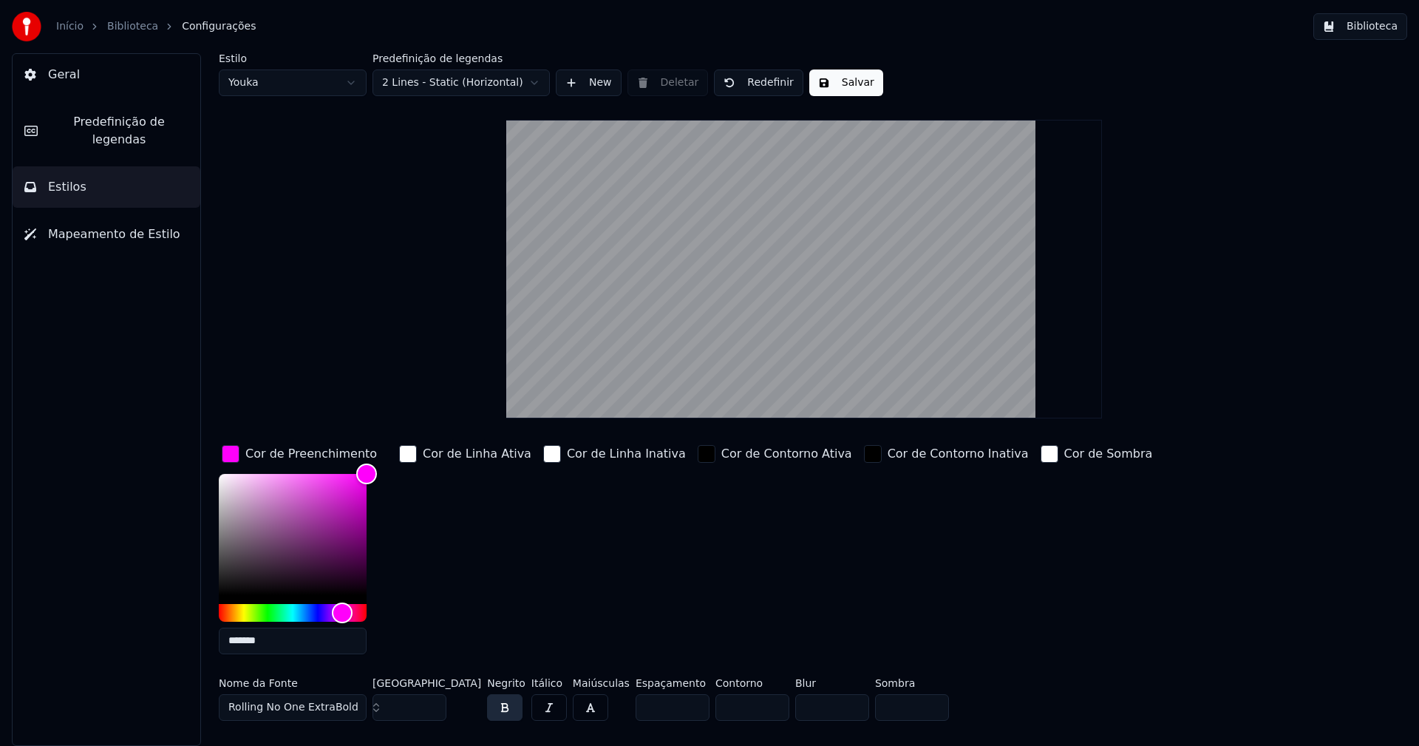
click at [276, 638] on input "*******" at bounding box center [293, 640] width 148 height 27
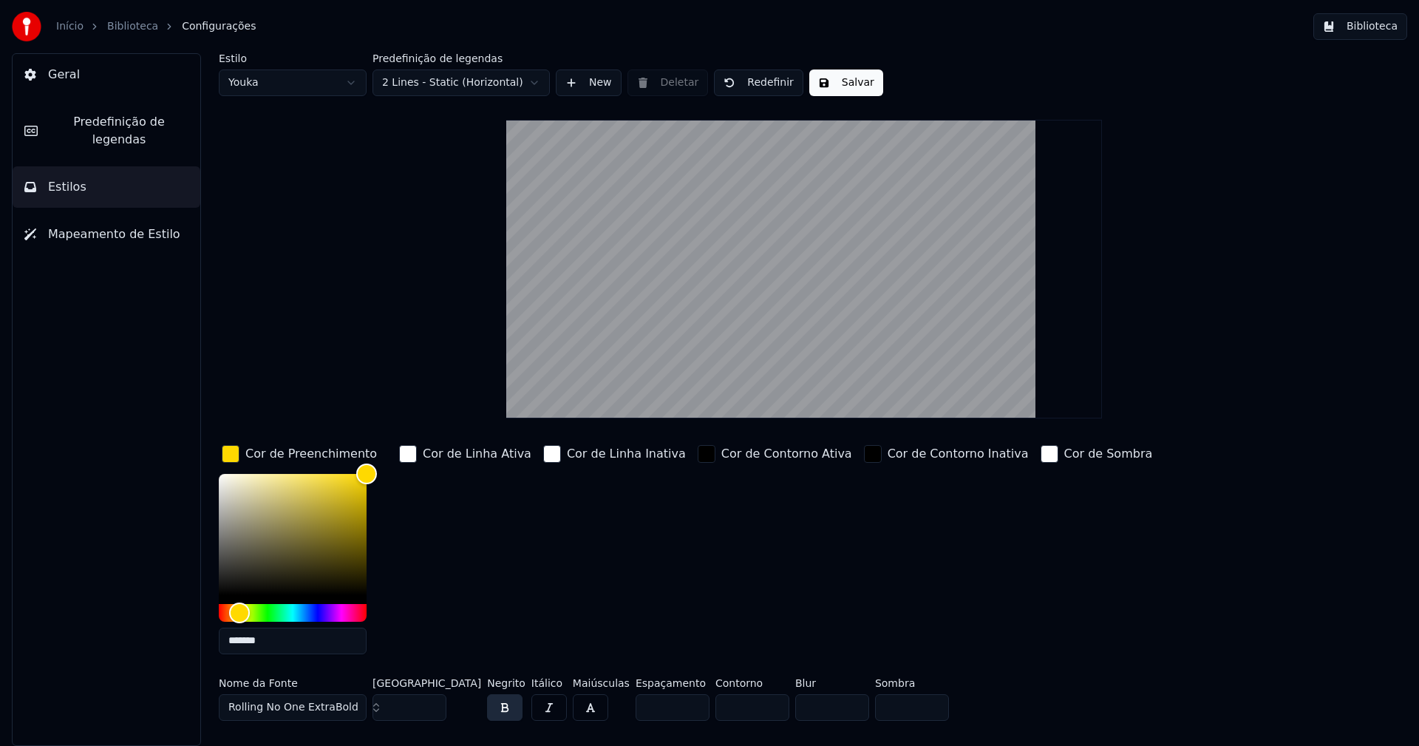
type input "*******"
click at [846, 88] on button "Salvar" at bounding box center [846, 82] width 74 height 27
click at [1373, 25] on button "Biblioteca" at bounding box center [1360, 26] width 94 height 27
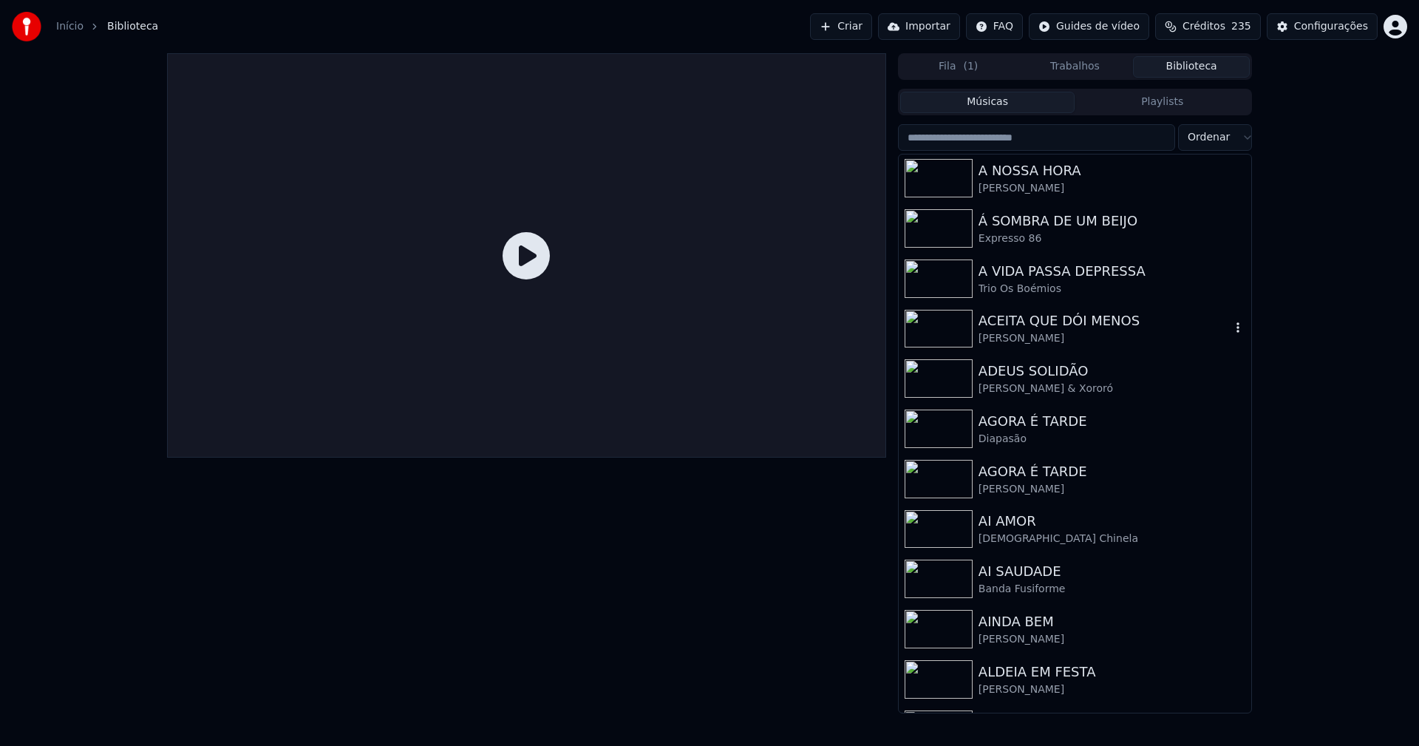
scroll to position [1552, 0]
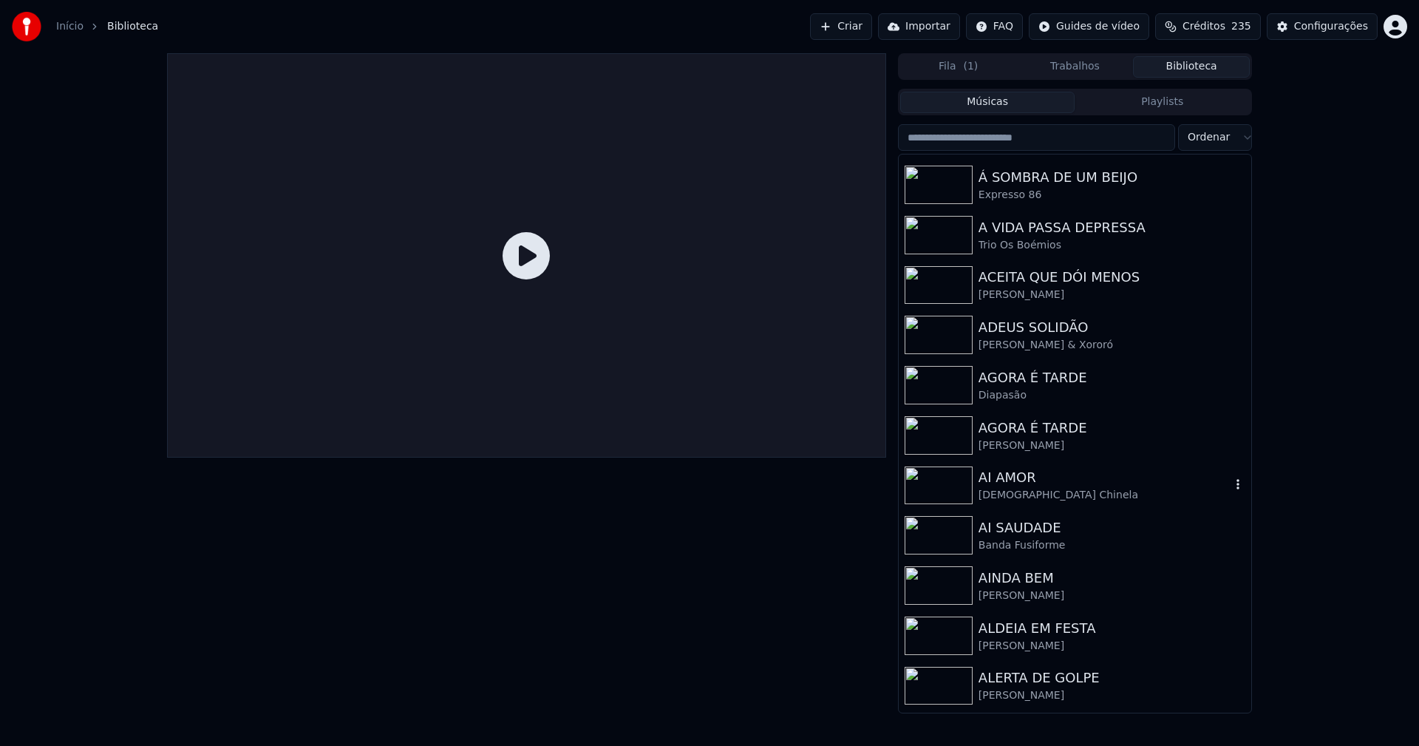
click at [1021, 468] on div "AI AMOR" at bounding box center [1105, 477] width 252 height 21
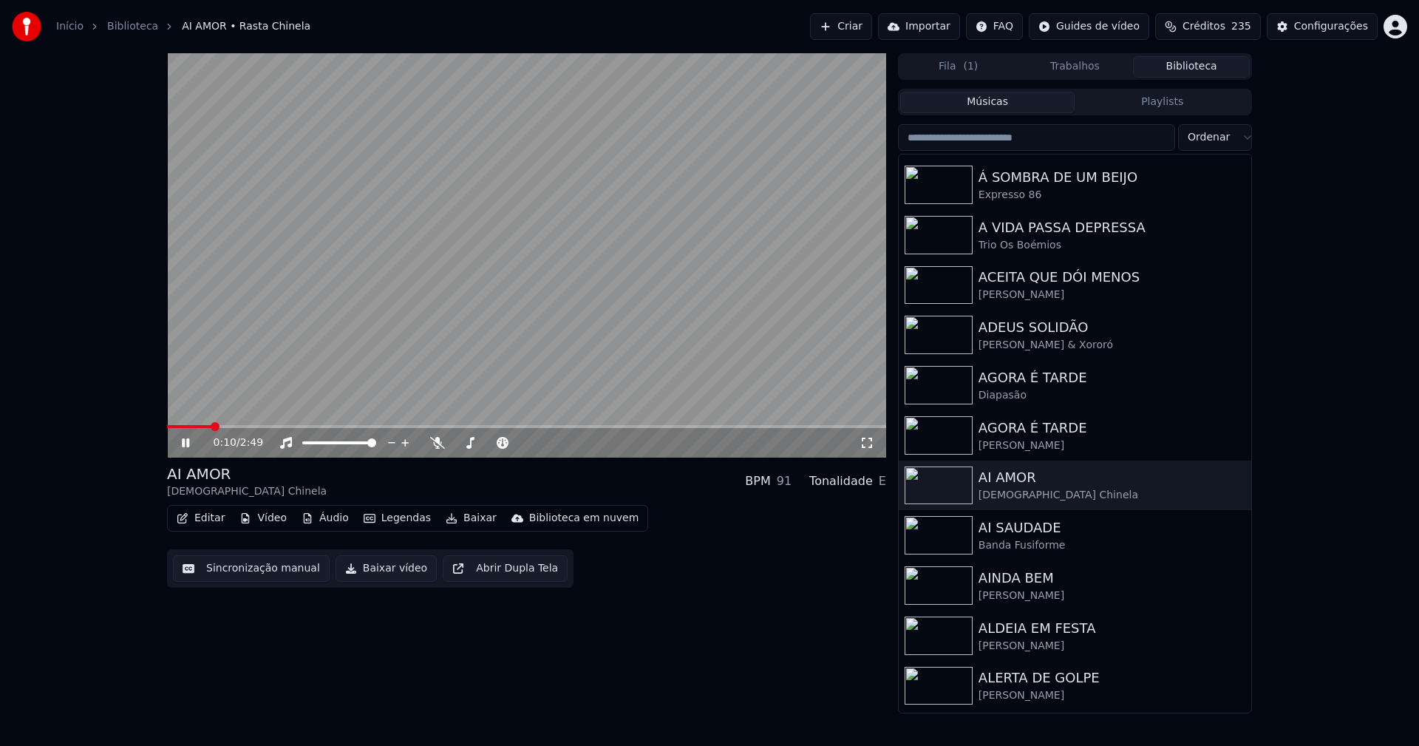
click at [863, 443] on icon at bounding box center [867, 443] width 15 height 12
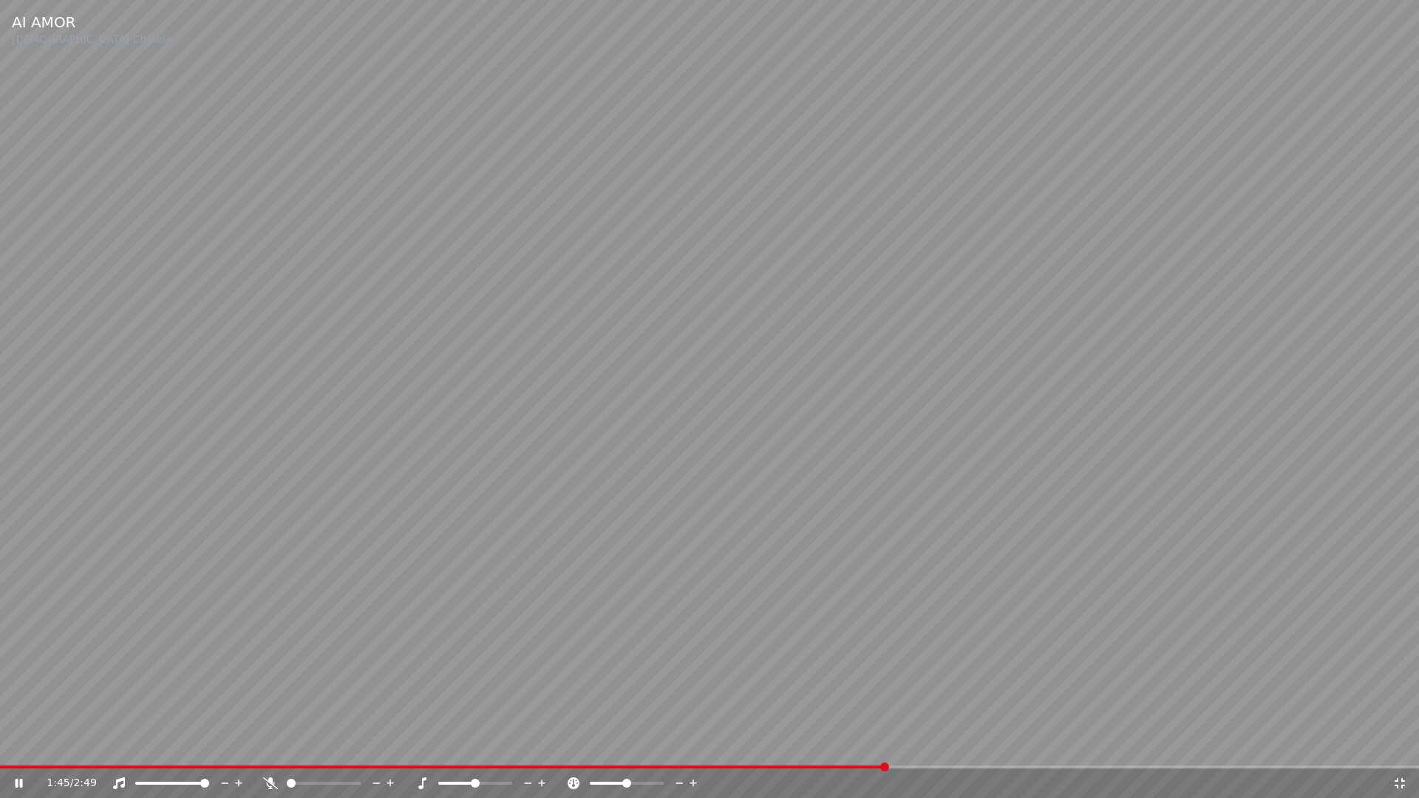
click at [1403, 745] on icon at bounding box center [1400, 783] width 10 height 10
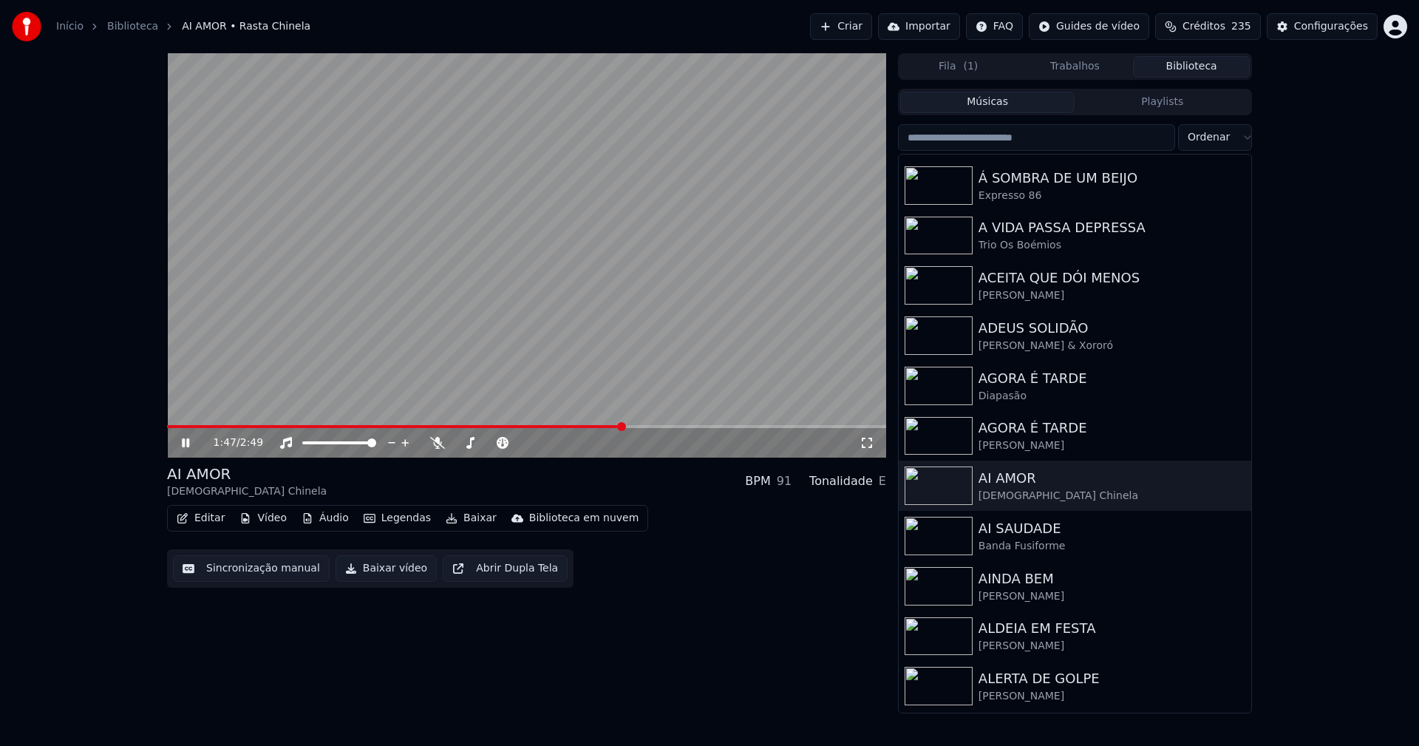
click at [188, 443] on icon at bounding box center [185, 442] width 7 height 9
drag, startPoint x: 386, startPoint y: 572, endPoint x: 692, endPoint y: 721, distance: 340.4
click at [387, 572] on button "Baixar vídeo" at bounding box center [386, 568] width 101 height 27
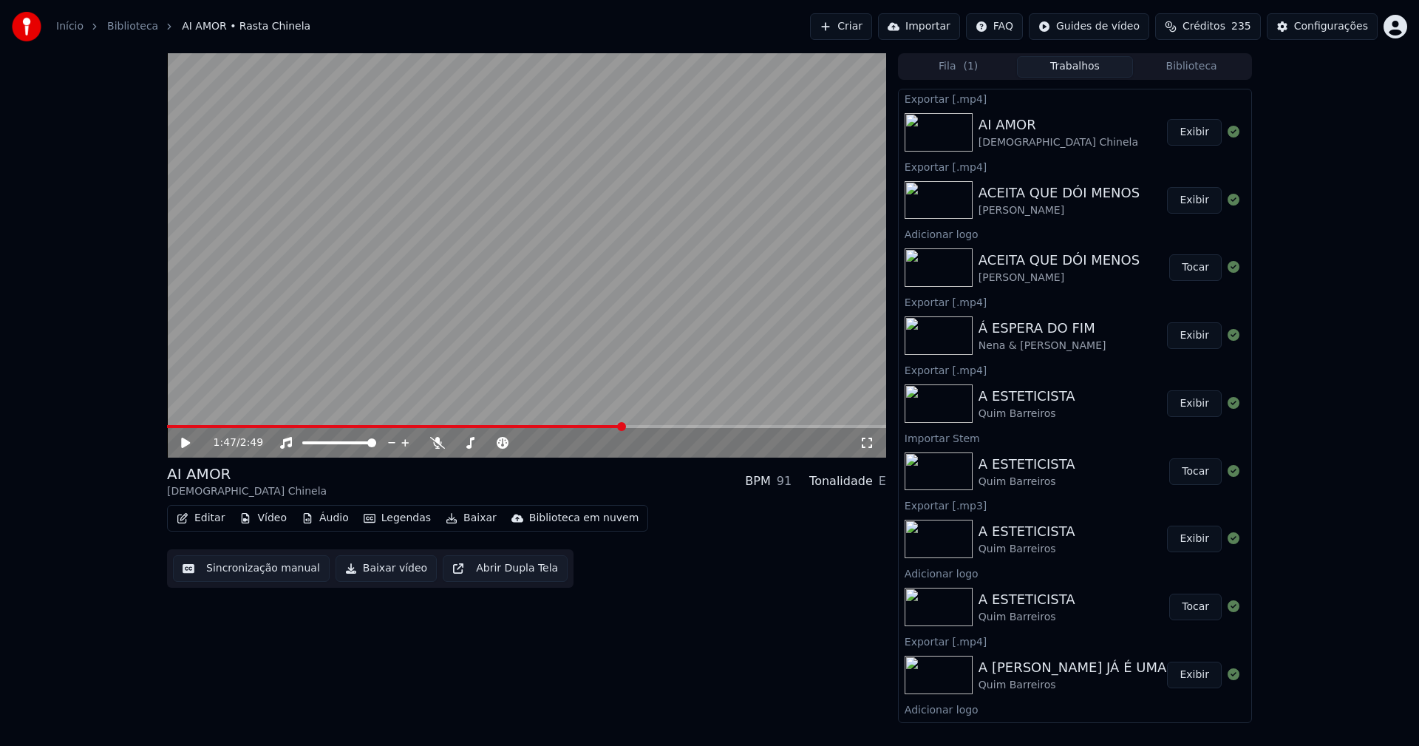
click at [207, 515] on button "Editar" at bounding box center [201, 518] width 60 height 21
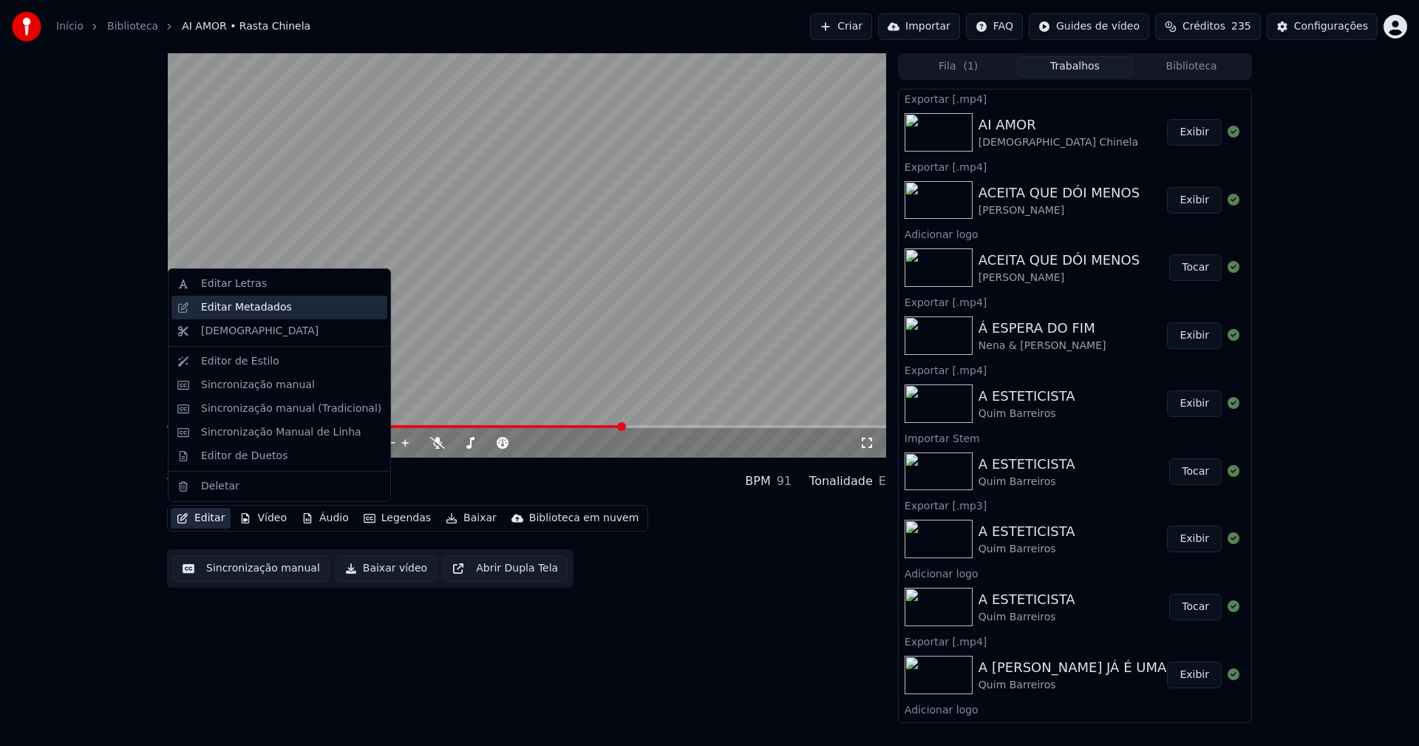
click at [243, 311] on div "Editar Metadados" at bounding box center [246, 307] width 91 height 15
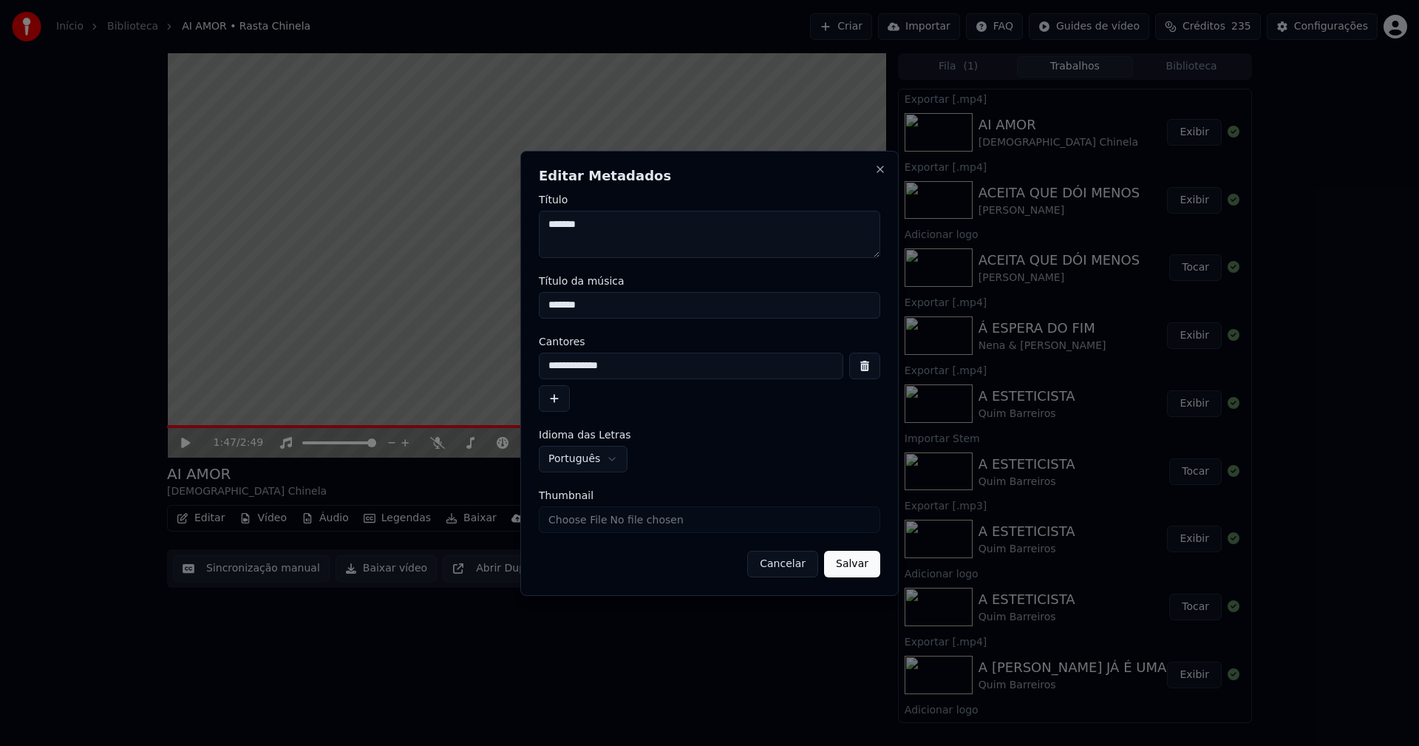
click at [588, 518] on input "Thumbnail" at bounding box center [709, 519] width 341 height 27
type input "**********"
drag, startPoint x: 843, startPoint y: 565, endPoint x: 817, endPoint y: 519, distance: 53.3
click at [843, 565] on button "Salvar" at bounding box center [852, 564] width 56 height 27
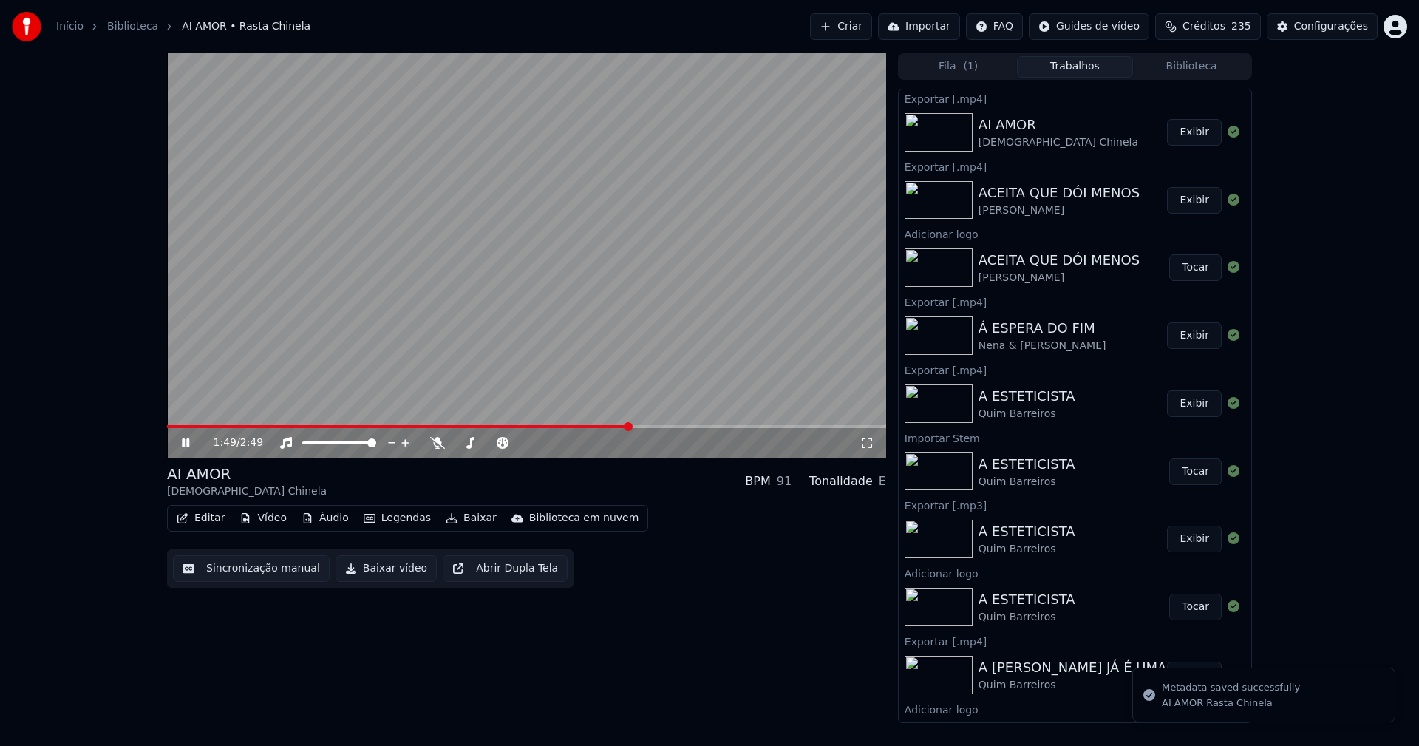
click at [187, 446] on icon at bounding box center [185, 442] width 7 height 9
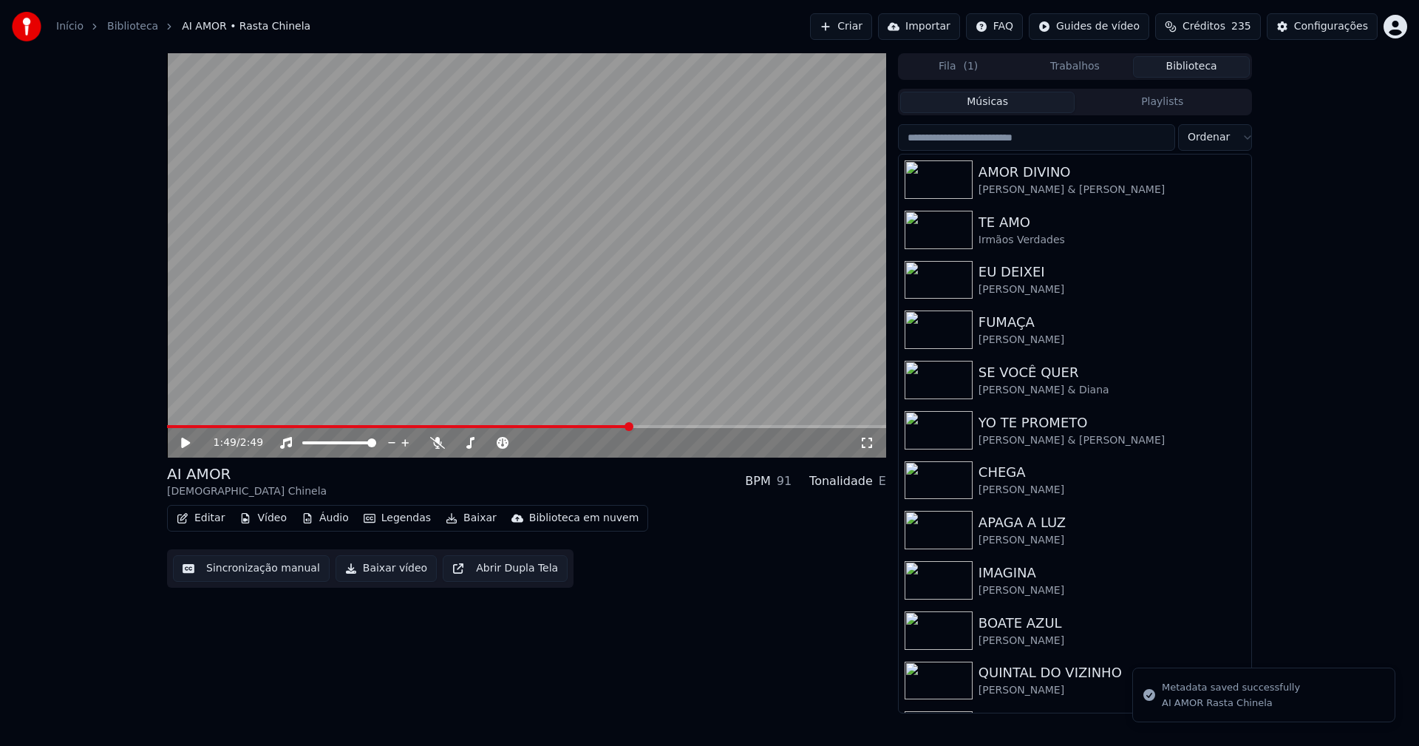
click at [1222, 64] on button "Biblioteca" at bounding box center [1191, 66] width 117 height 21
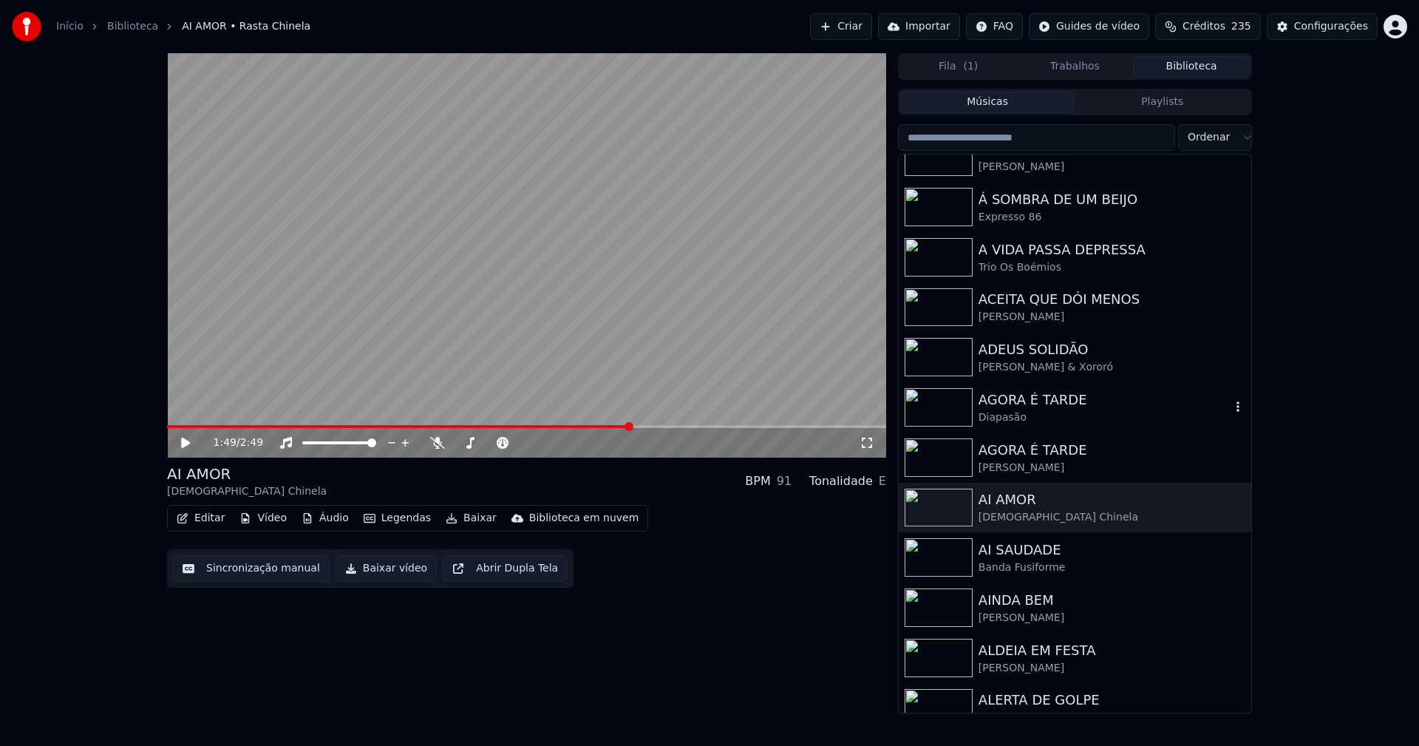
scroll to position [1552, 0]
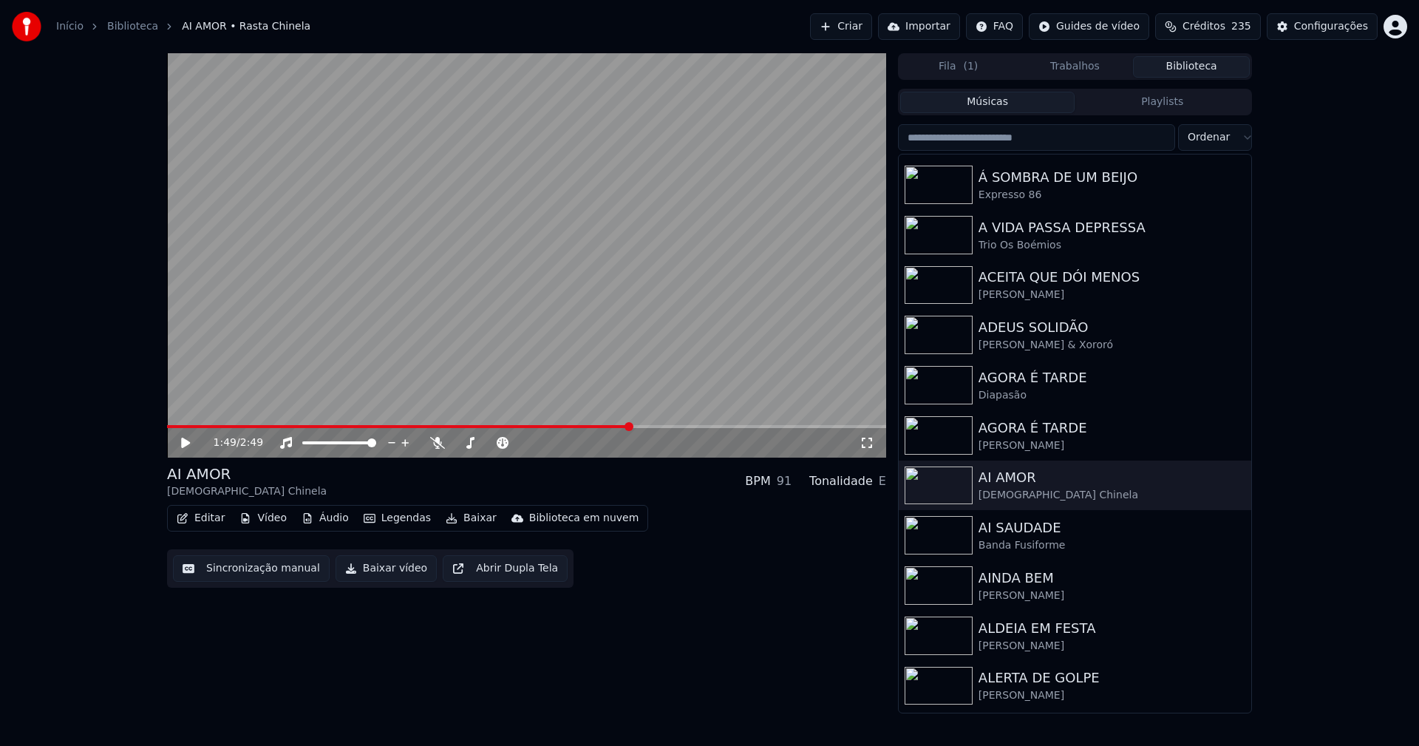
drag, startPoint x: 1205, startPoint y: 64, endPoint x: 1074, endPoint y: 123, distance: 143.9
click at [1206, 64] on button "Biblioteca" at bounding box center [1191, 66] width 117 height 21
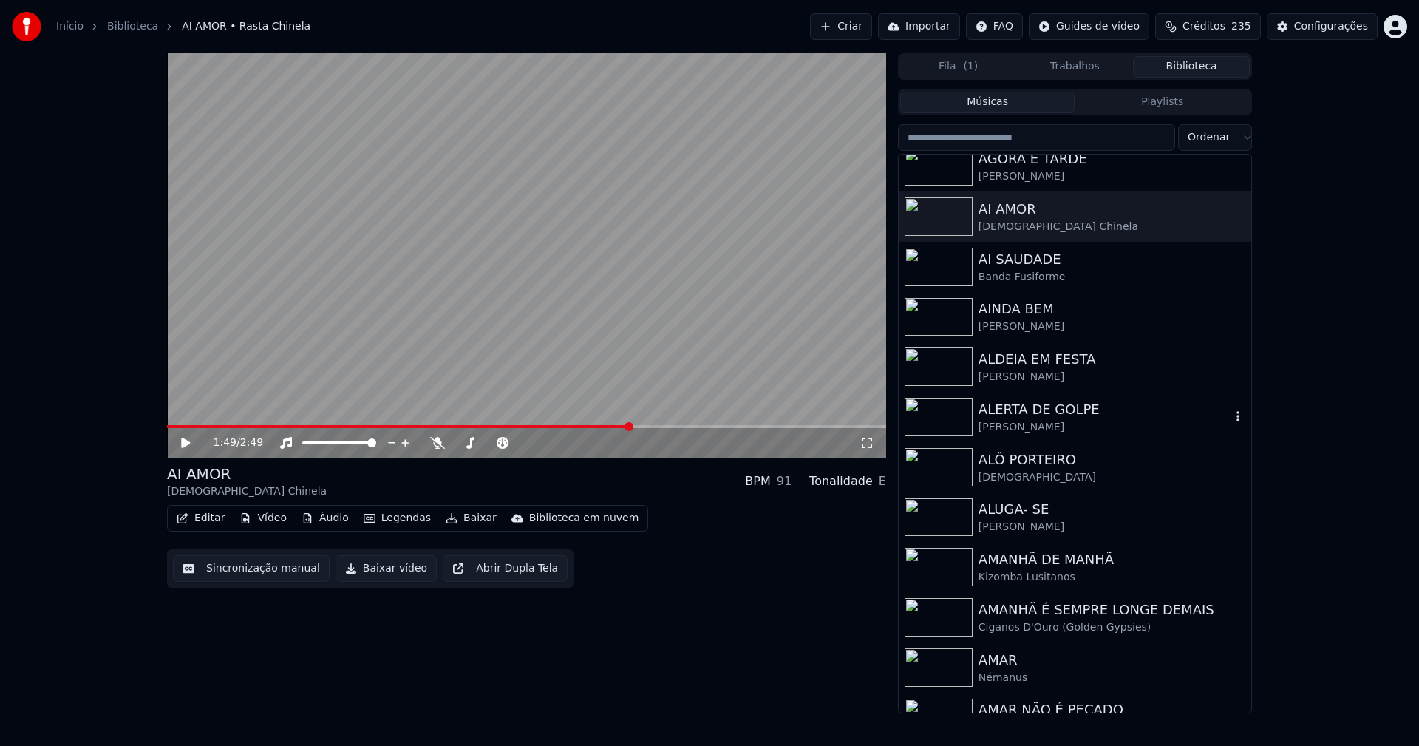
scroll to position [1848, 0]
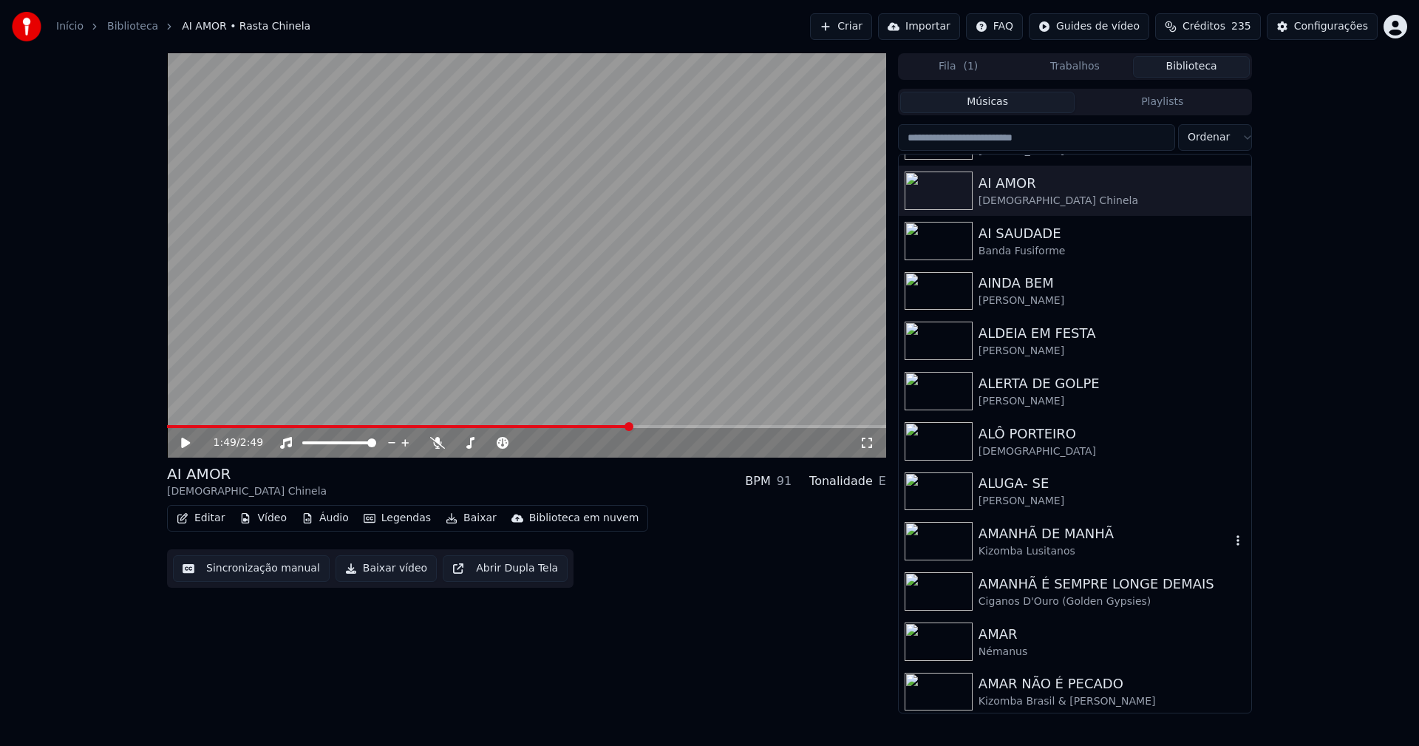
drag, startPoint x: 1020, startPoint y: 541, endPoint x: 1381, endPoint y: 452, distance: 371.4
click at [1027, 540] on div "AMANHÃ DE MANHÃ" at bounding box center [1105, 533] width 252 height 21
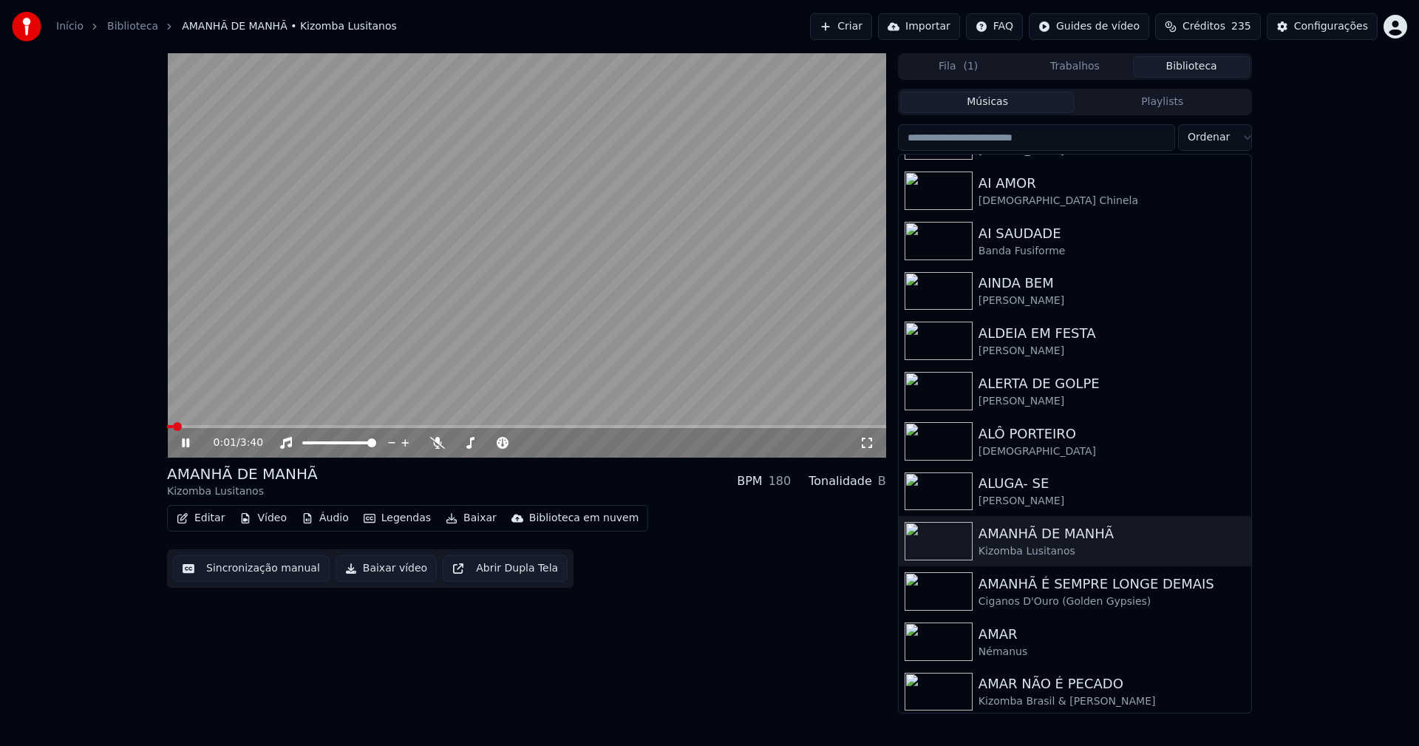
click at [865, 446] on icon at bounding box center [867, 443] width 15 height 12
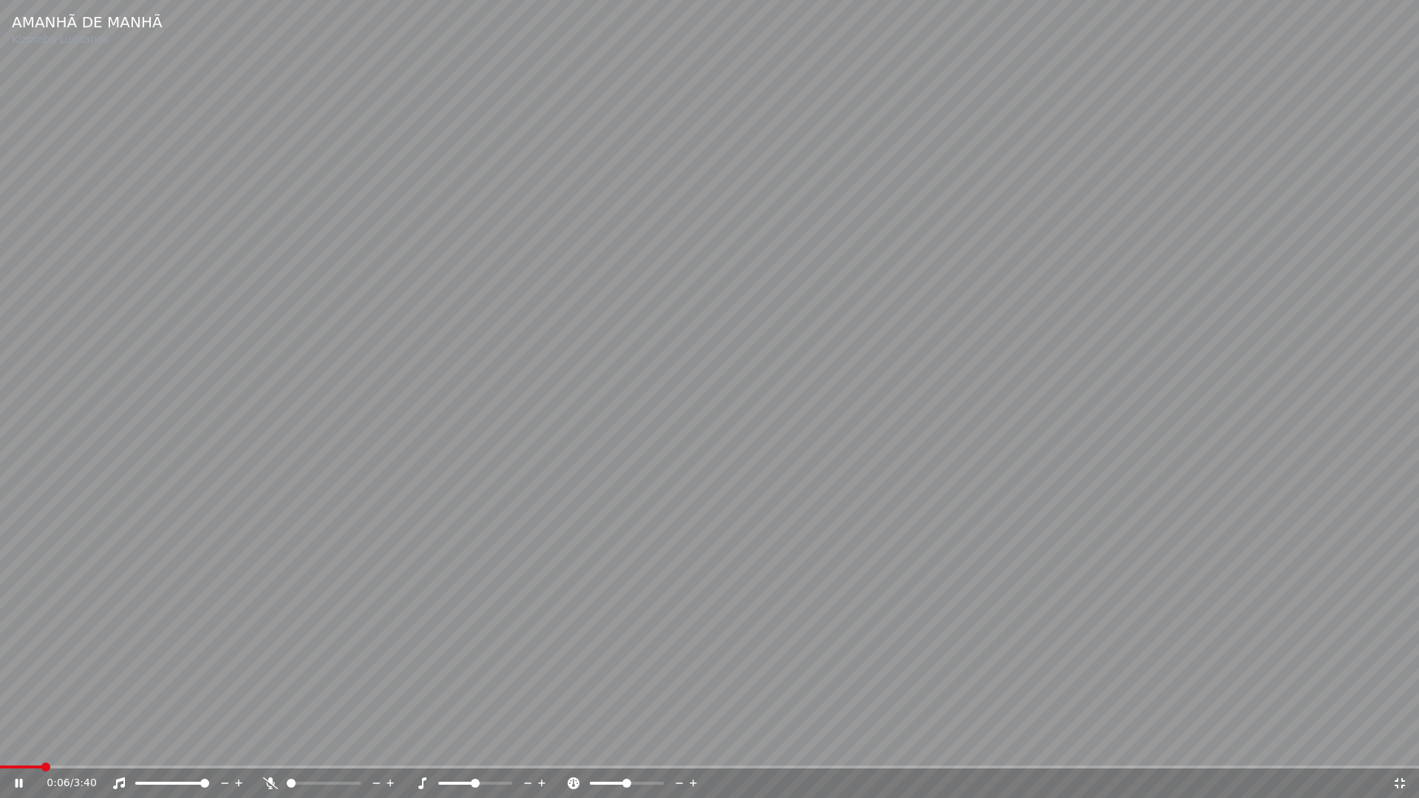
click at [1400, 745] on icon at bounding box center [1399, 783] width 15 height 12
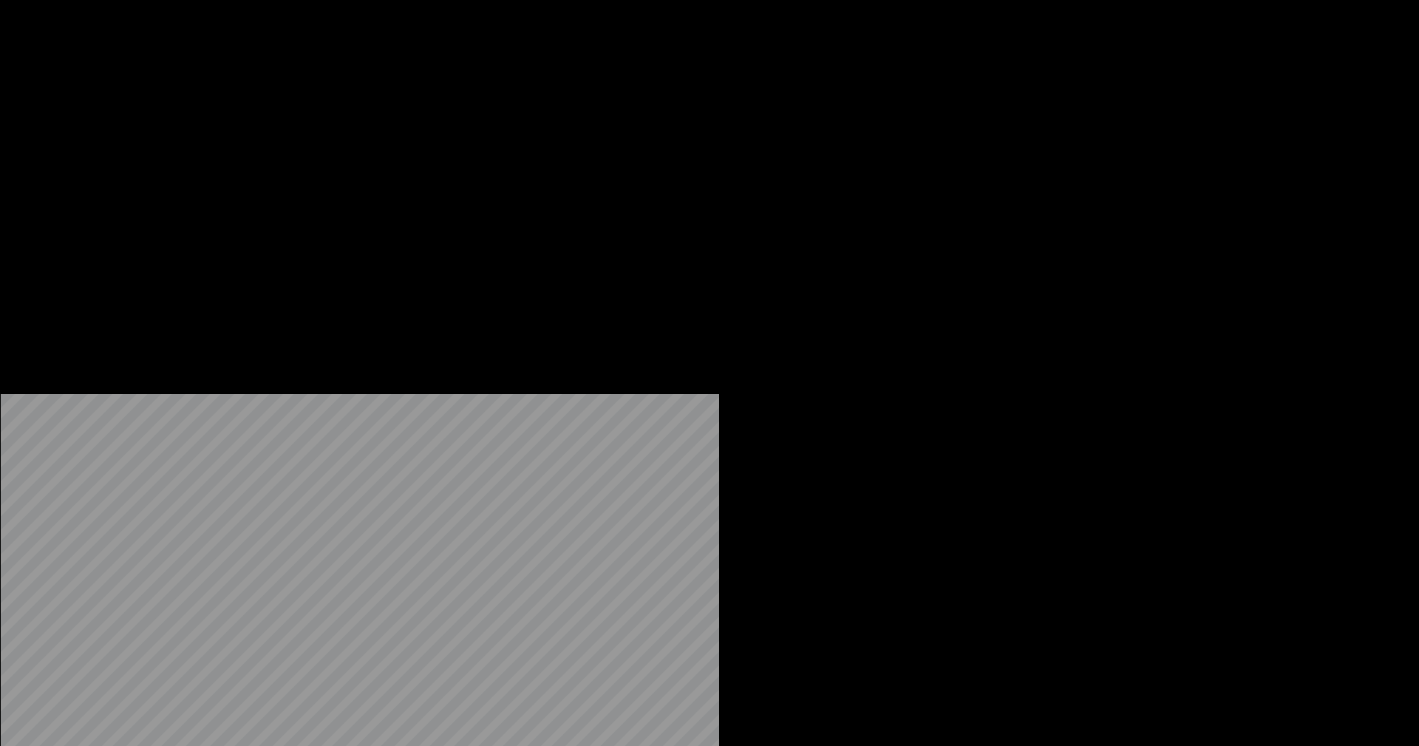
click at [203, 124] on button "Editar" at bounding box center [201, 113] width 60 height 21
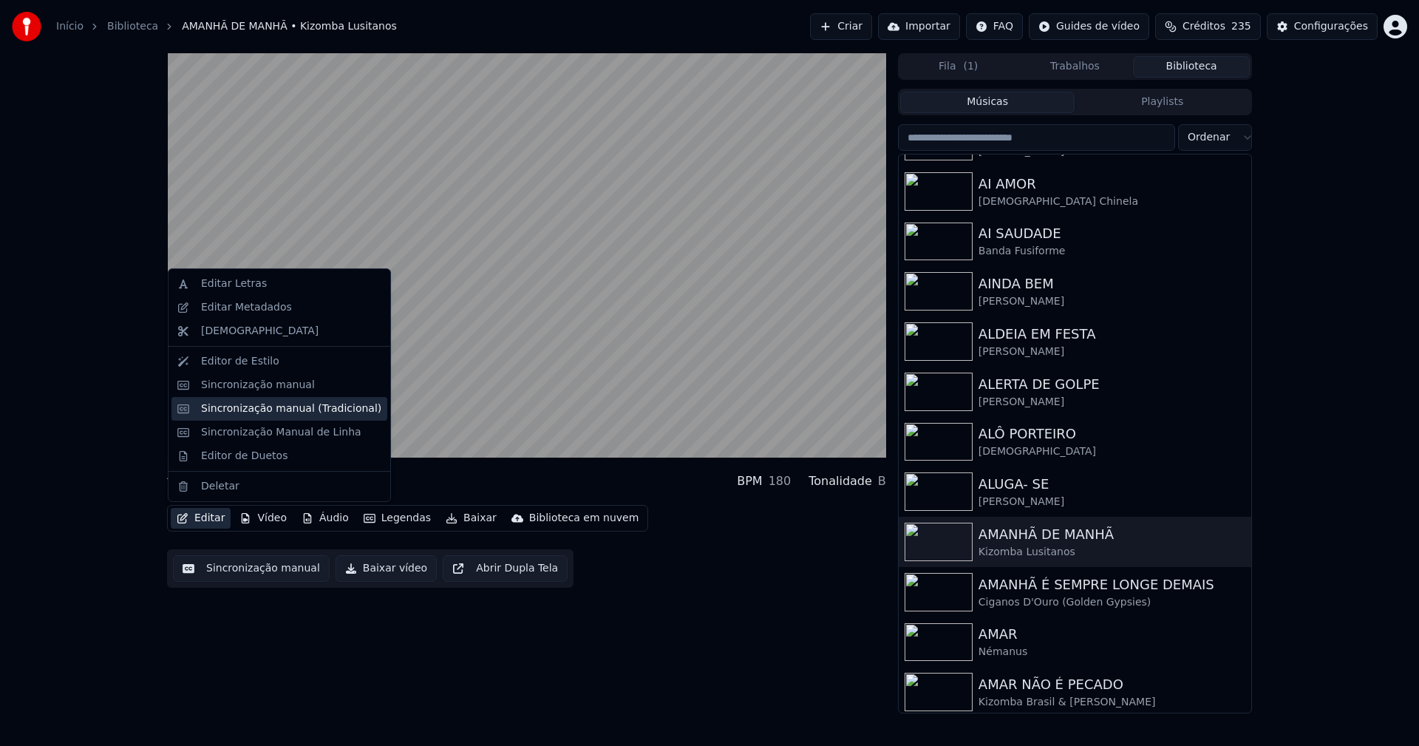
click at [272, 410] on div "Sincronização manual (Tradicional)" at bounding box center [291, 408] width 180 height 15
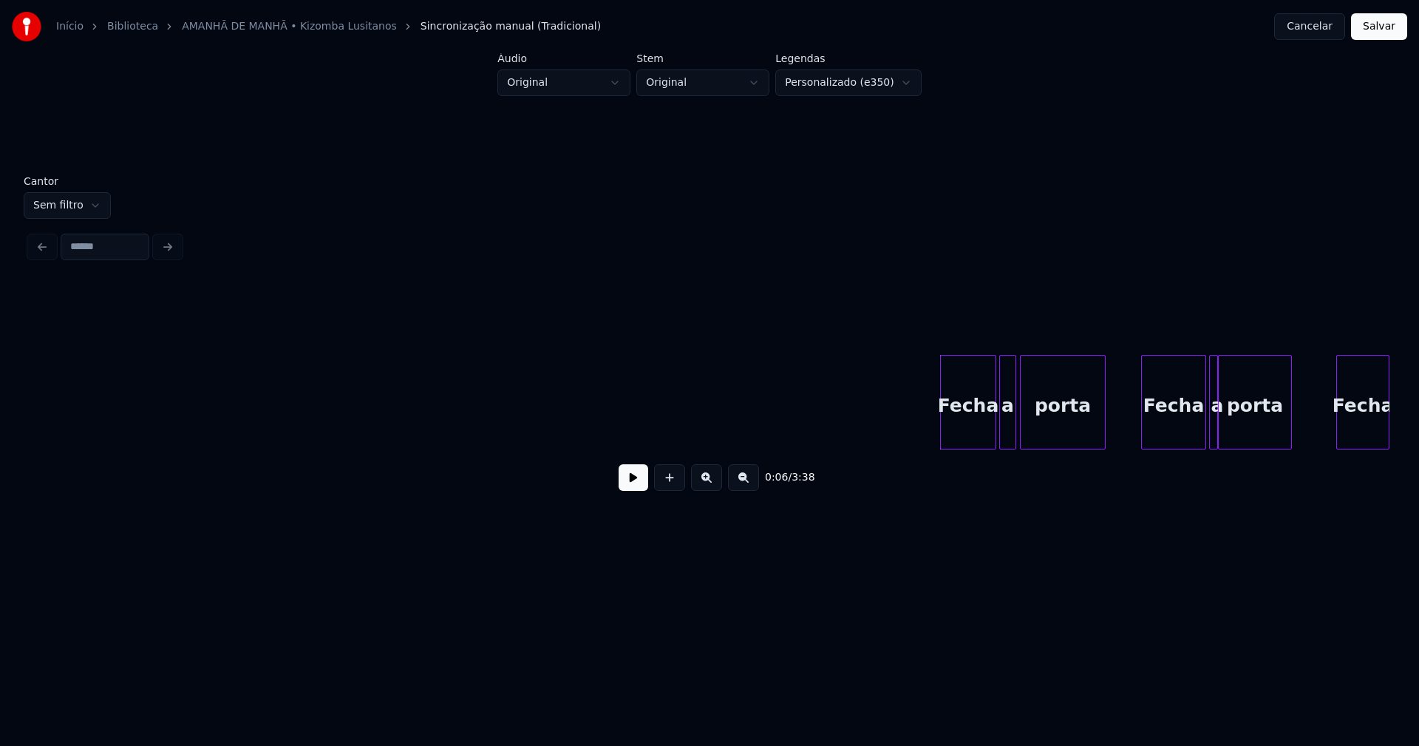
click at [637, 485] on button at bounding box center [634, 477] width 30 height 27
click at [636, 484] on button at bounding box center [634, 477] width 30 height 27
click at [1317, 28] on button "Cancelar" at bounding box center [1309, 26] width 71 height 27
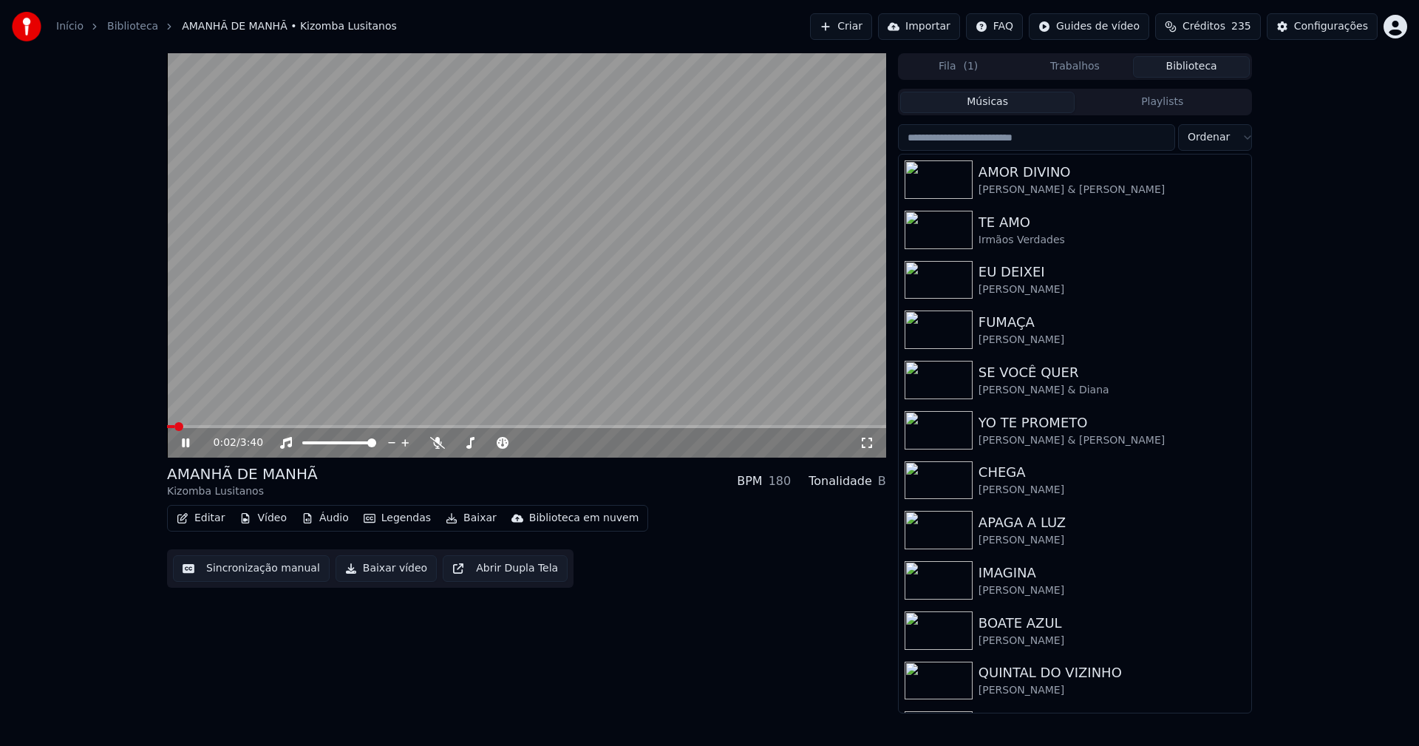
click at [188, 442] on icon at bounding box center [185, 442] width 7 height 9
click at [256, 520] on button "Vídeo" at bounding box center [263, 518] width 59 height 21
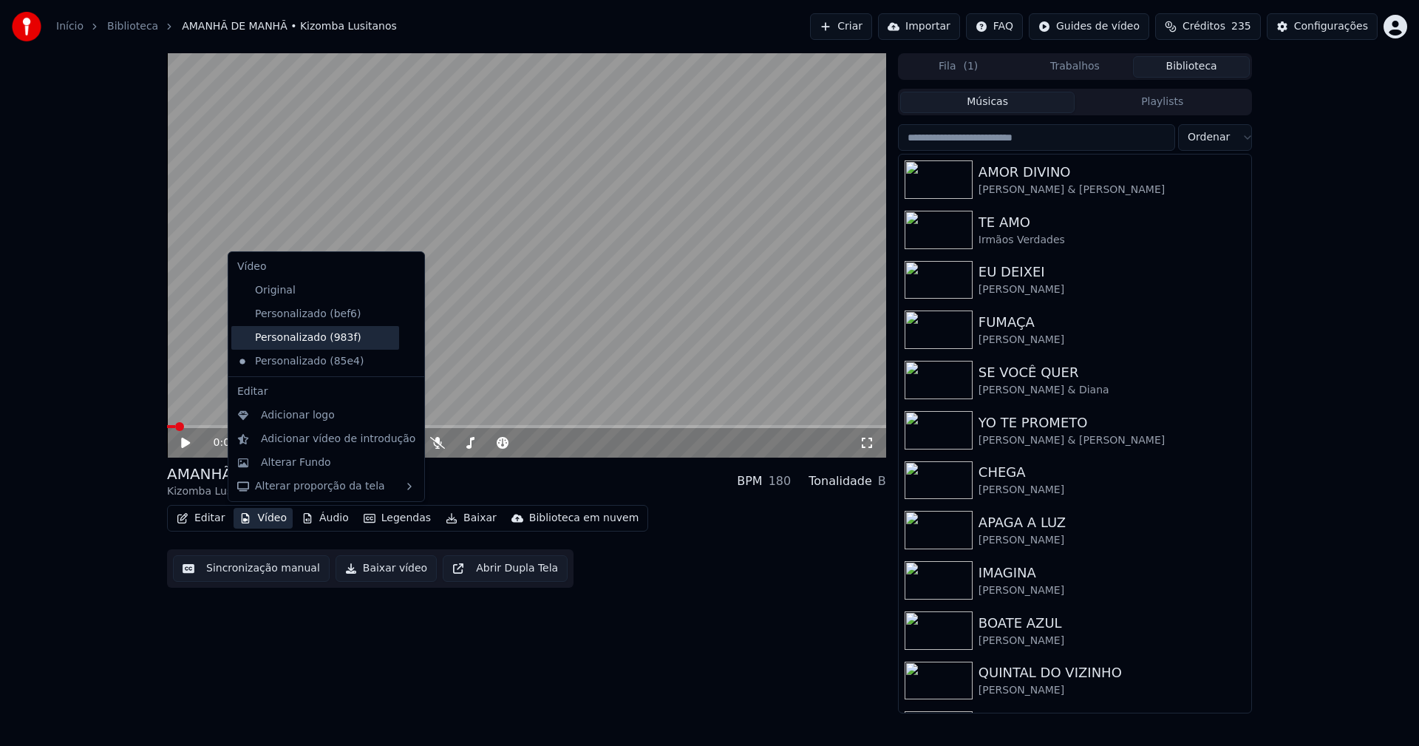
click at [311, 334] on div "Personalizado (983f)" at bounding box center [315, 338] width 168 height 24
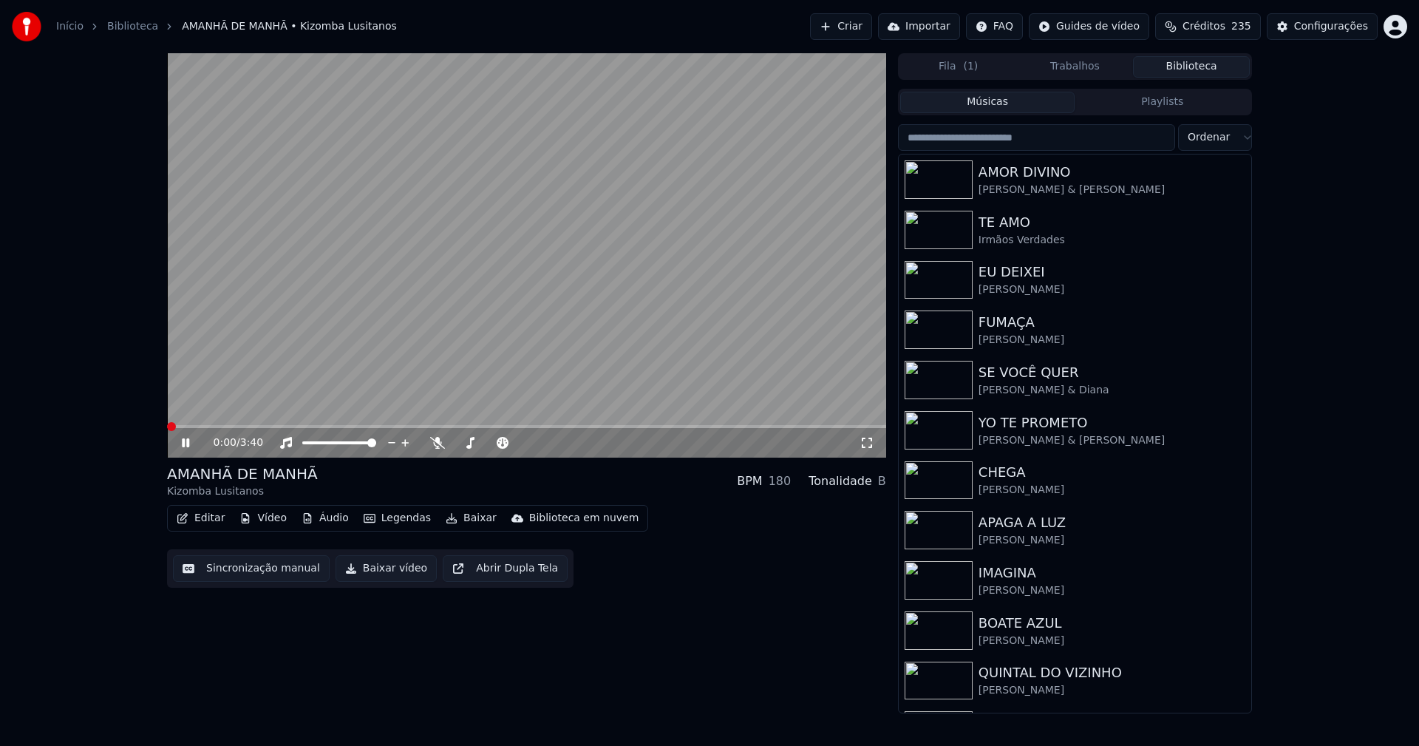
click at [279, 512] on button "Vídeo" at bounding box center [263, 518] width 59 height 21
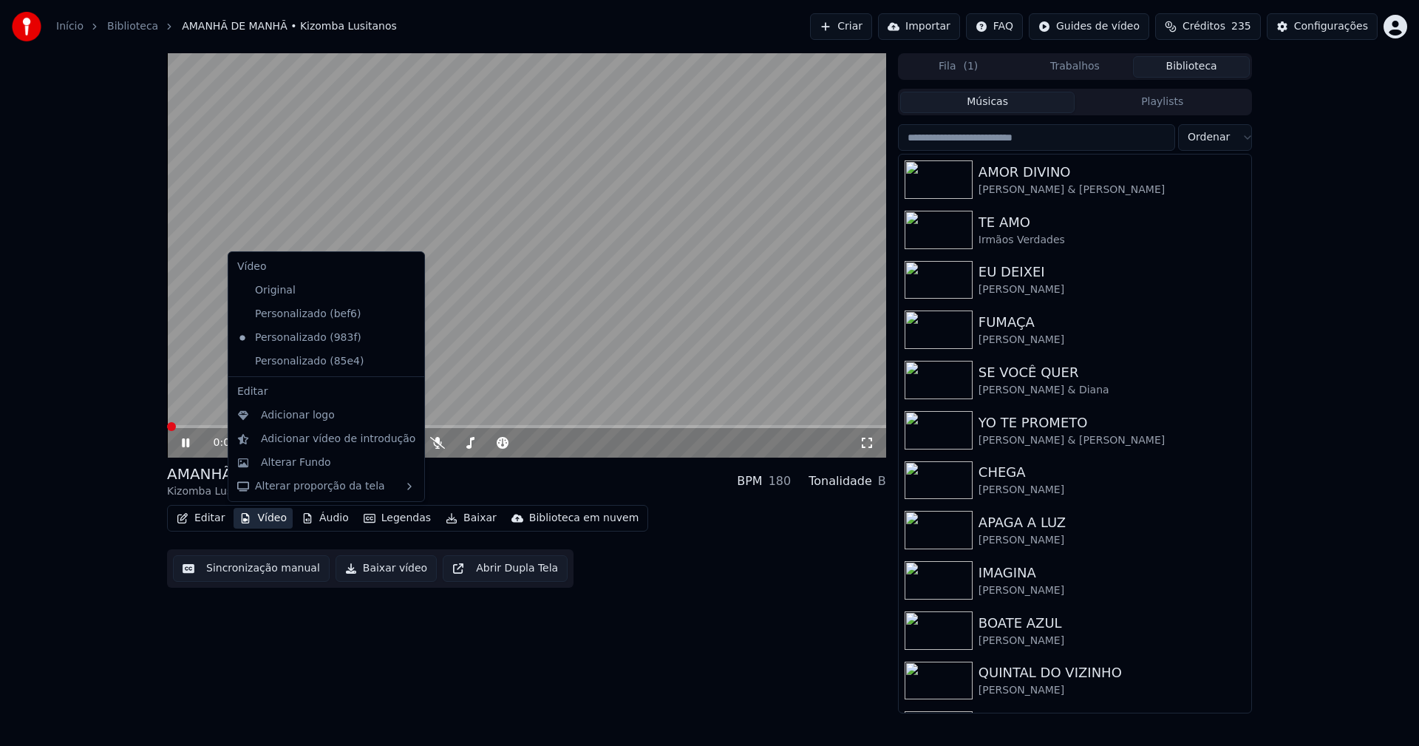
click at [405, 358] on icon at bounding box center [413, 361] width 16 height 12
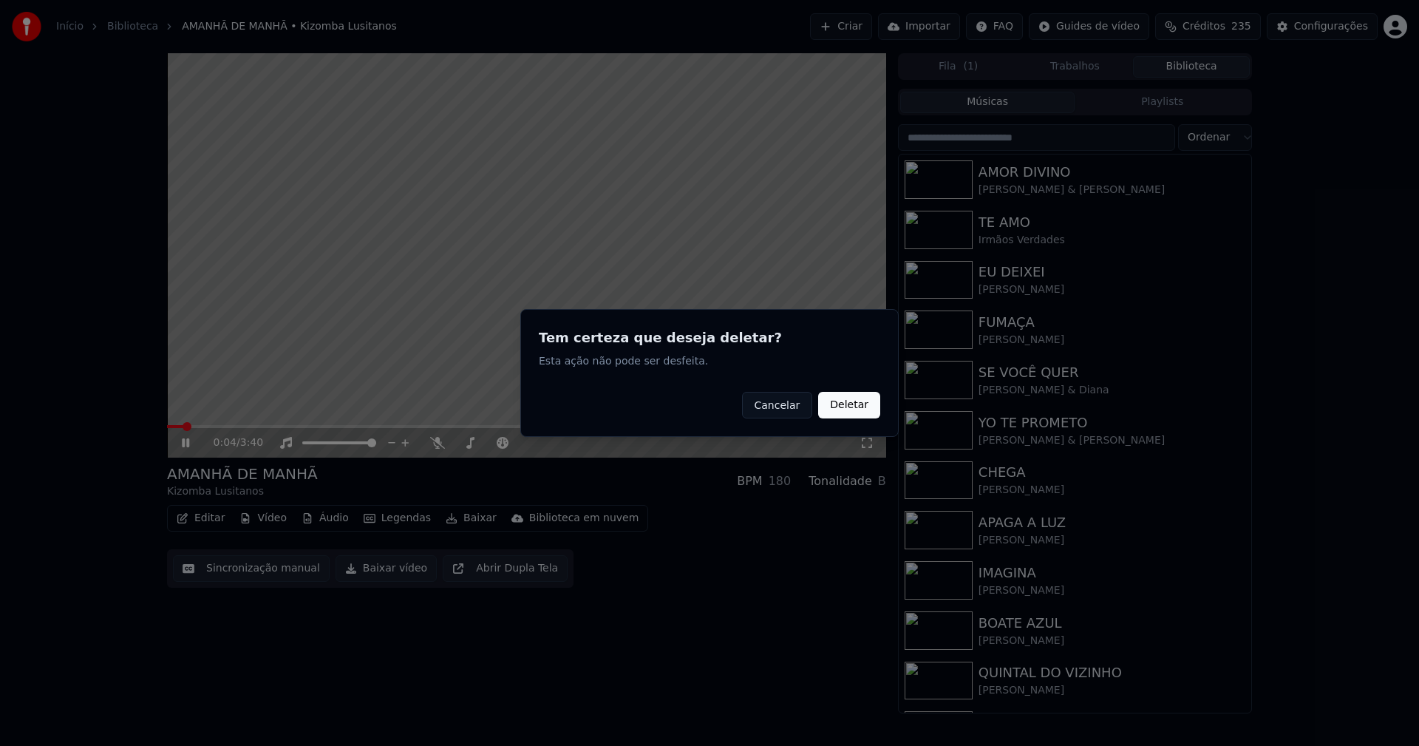
click at [861, 399] on button "Deletar" at bounding box center [849, 405] width 62 height 27
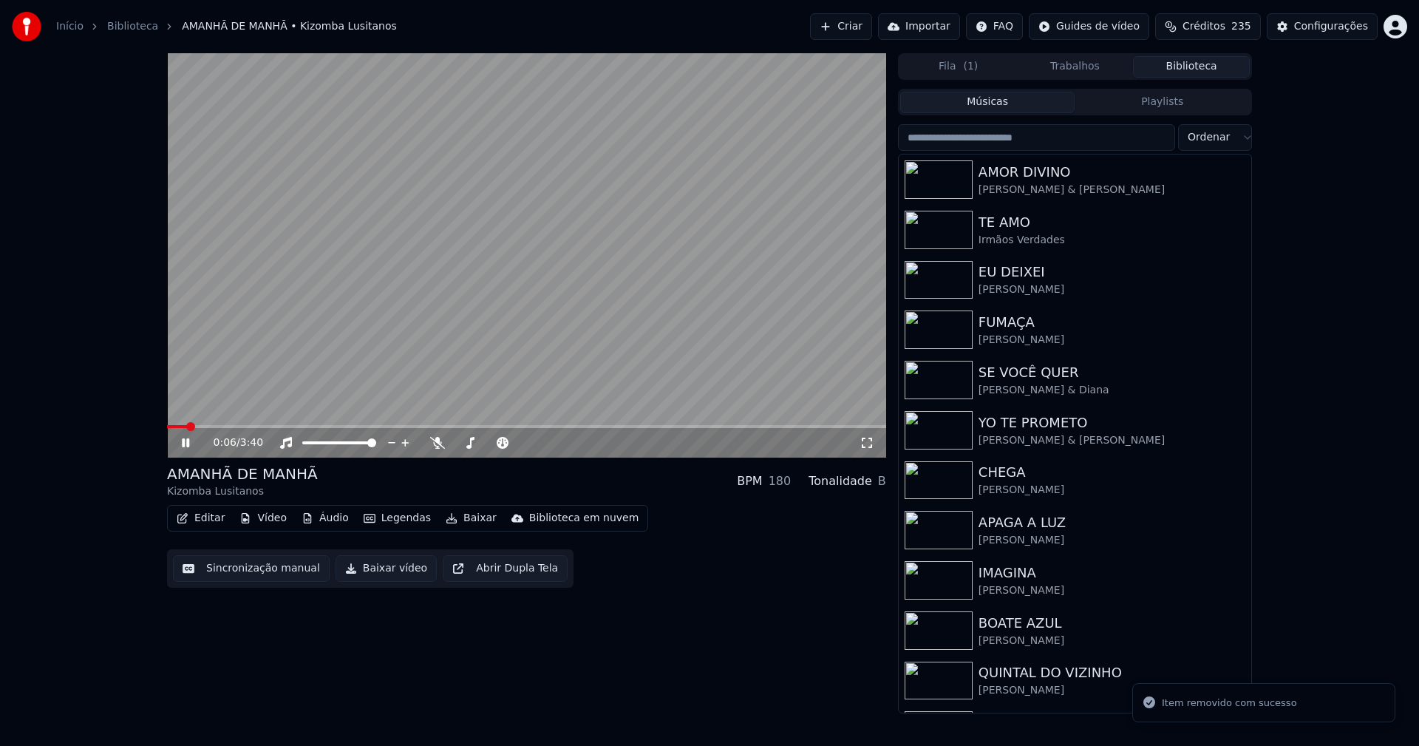
click at [267, 517] on button "Vídeo" at bounding box center [263, 518] width 59 height 21
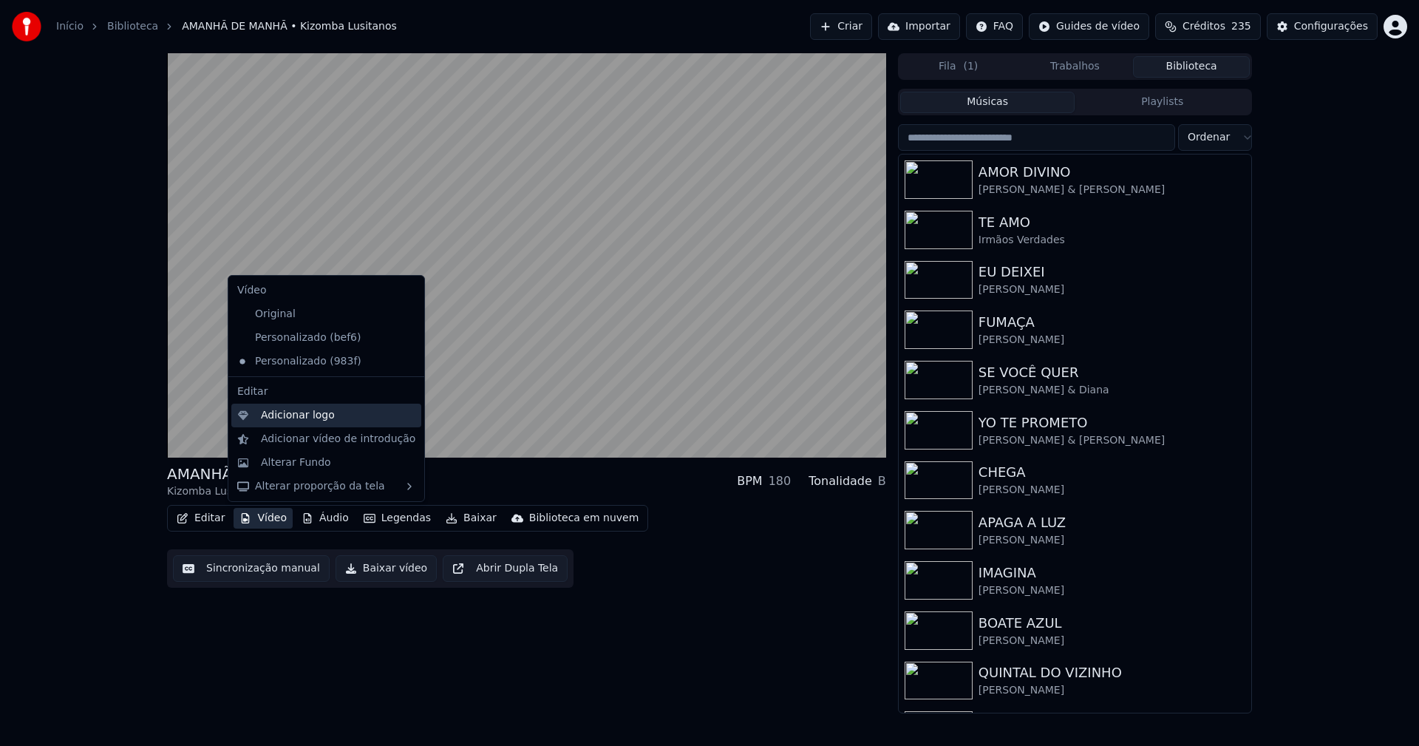
click at [287, 418] on div "Adicionar logo" at bounding box center [298, 415] width 74 height 15
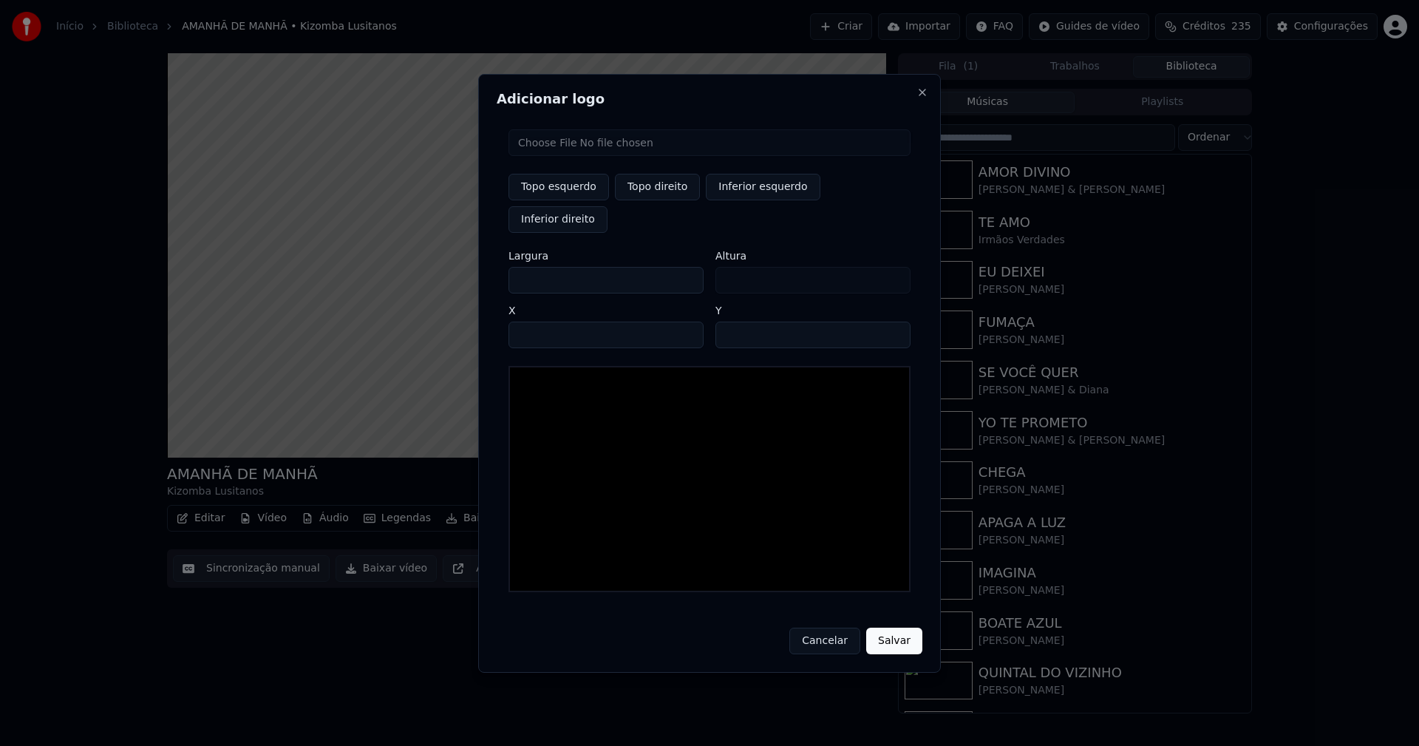
click at [557, 156] on input "file" at bounding box center [709, 142] width 402 height 27
type input "**********"
type input "***"
click at [656, 200] on button "Topo direito" at bounding box center [657, 187] width 85 height 27
type input "****"
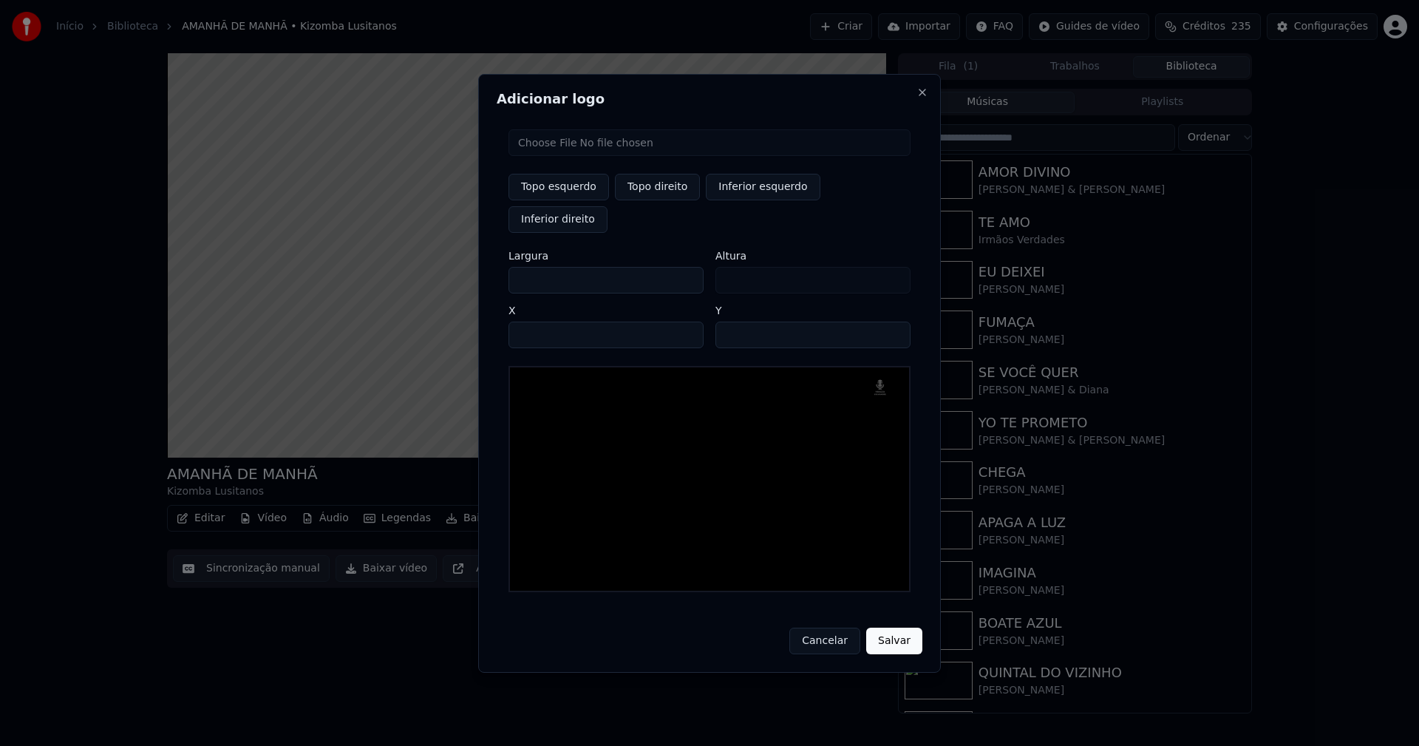
drag, startPoint x: 532, startPoint y: 269, endPoint x: 478, endPoint y: 264, distance: 54.2
click at [478, 264] on body "Início Biblioteca AMANHÃ DE MANHÃ • Kizomba Lusitanos Criar Importar FAQ Guides…" at bounding box center [709, 373] width 1419 height 746
type input "**"
type input "***"
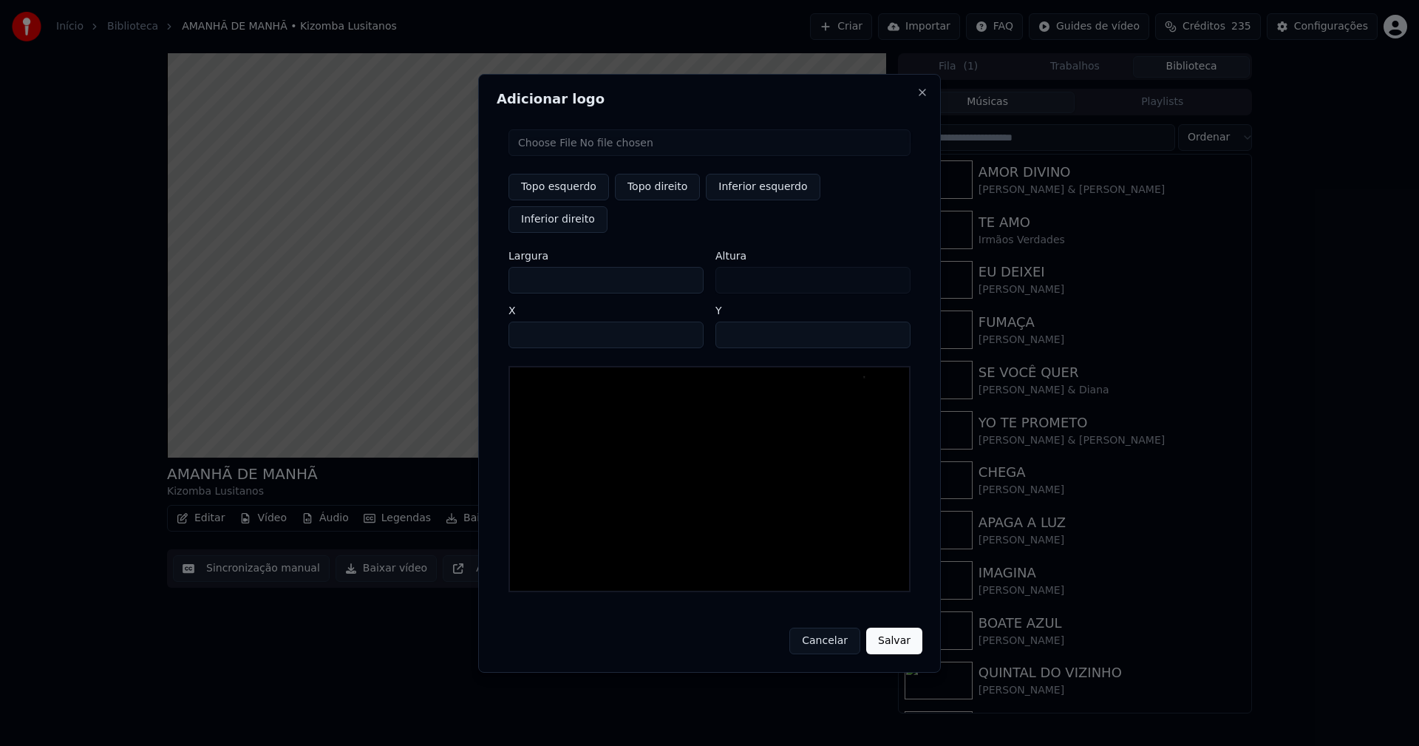
type input "***"
click at [537, 321] on input "****" at bounding box center [605, 334] width 195 height 27
type input "****"
click at [891, 321] on input "**" at bounding box center [812, 334] width 195 height 27
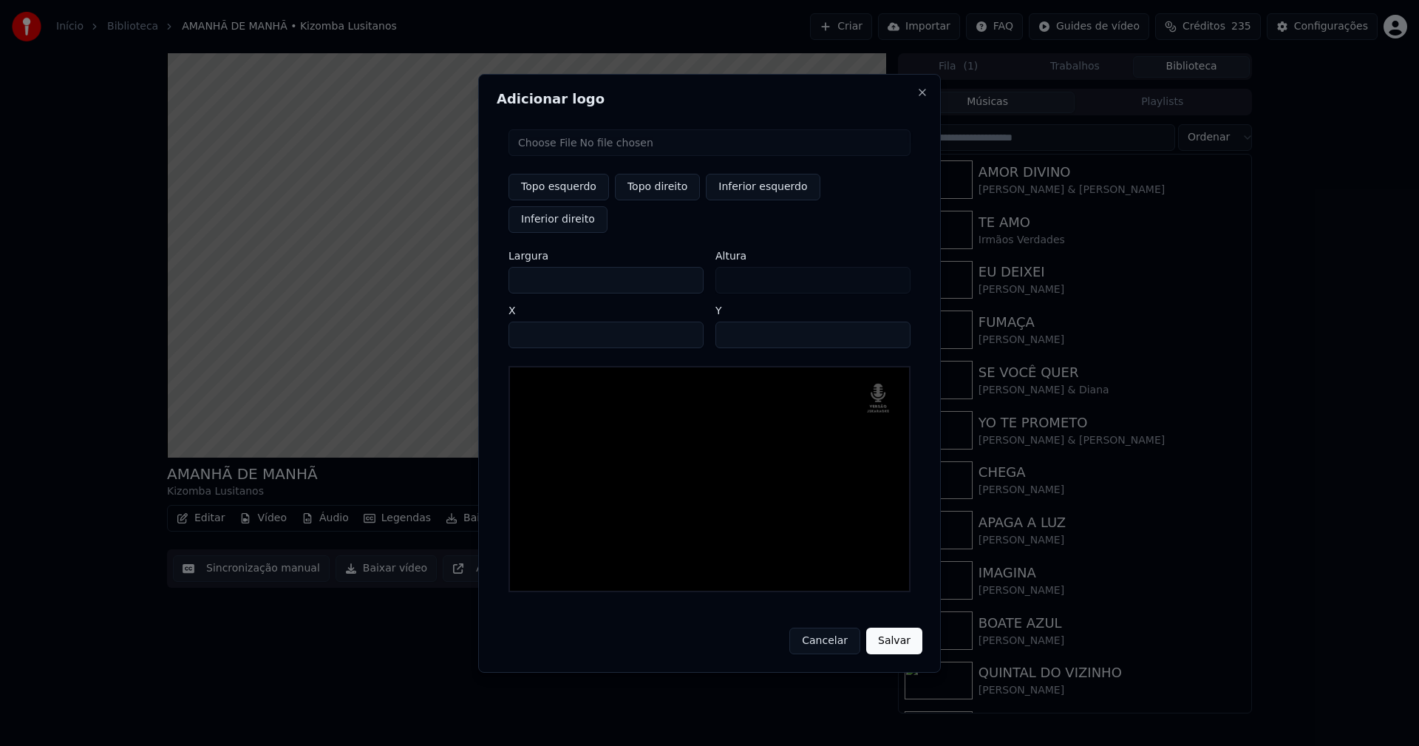
click at [891, 321] on input "**" at bounding box center [812, 334] width 195 height 27
type input "**"
click at [891, 321] on input "**" at bounding box center [812, 334] width 195 height 27
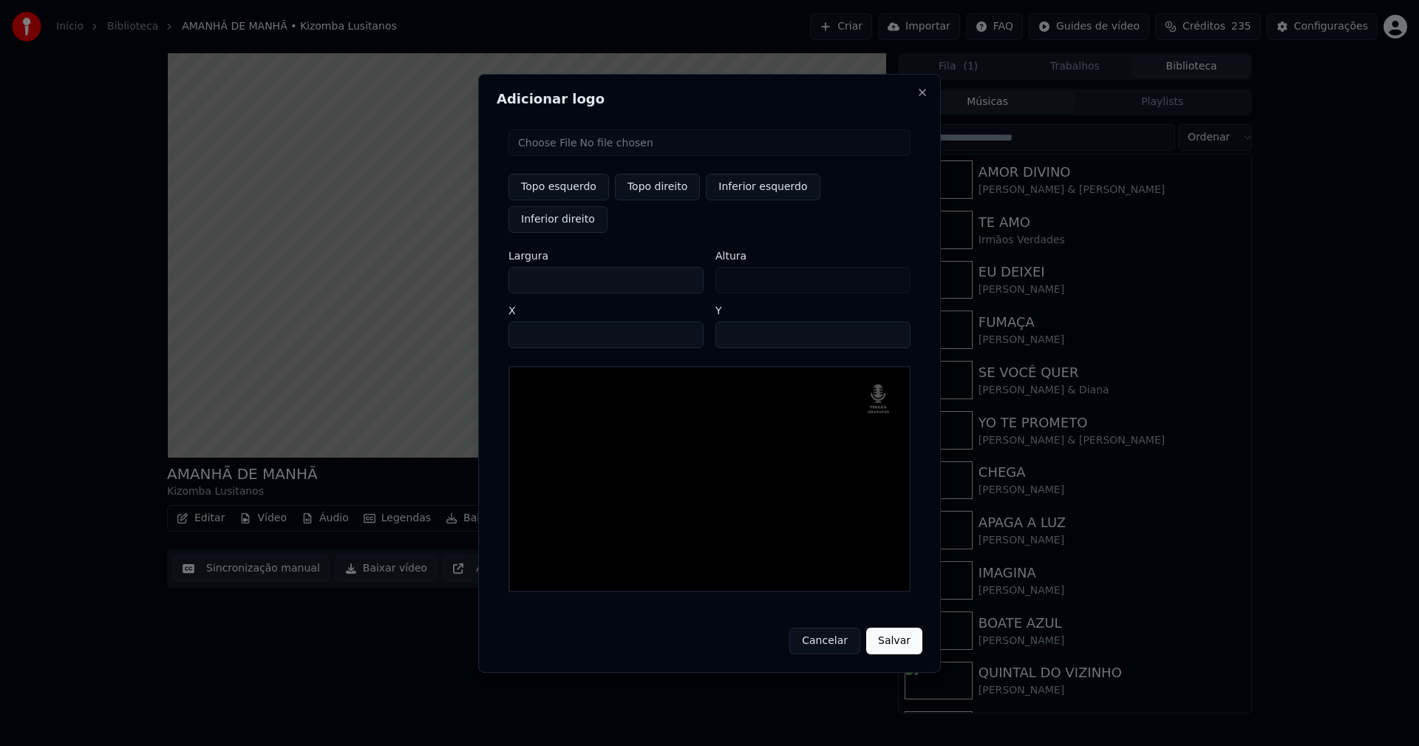
click at [898, 627] on button "Salvar" at bounding box center [894, 640] width 56 height 27
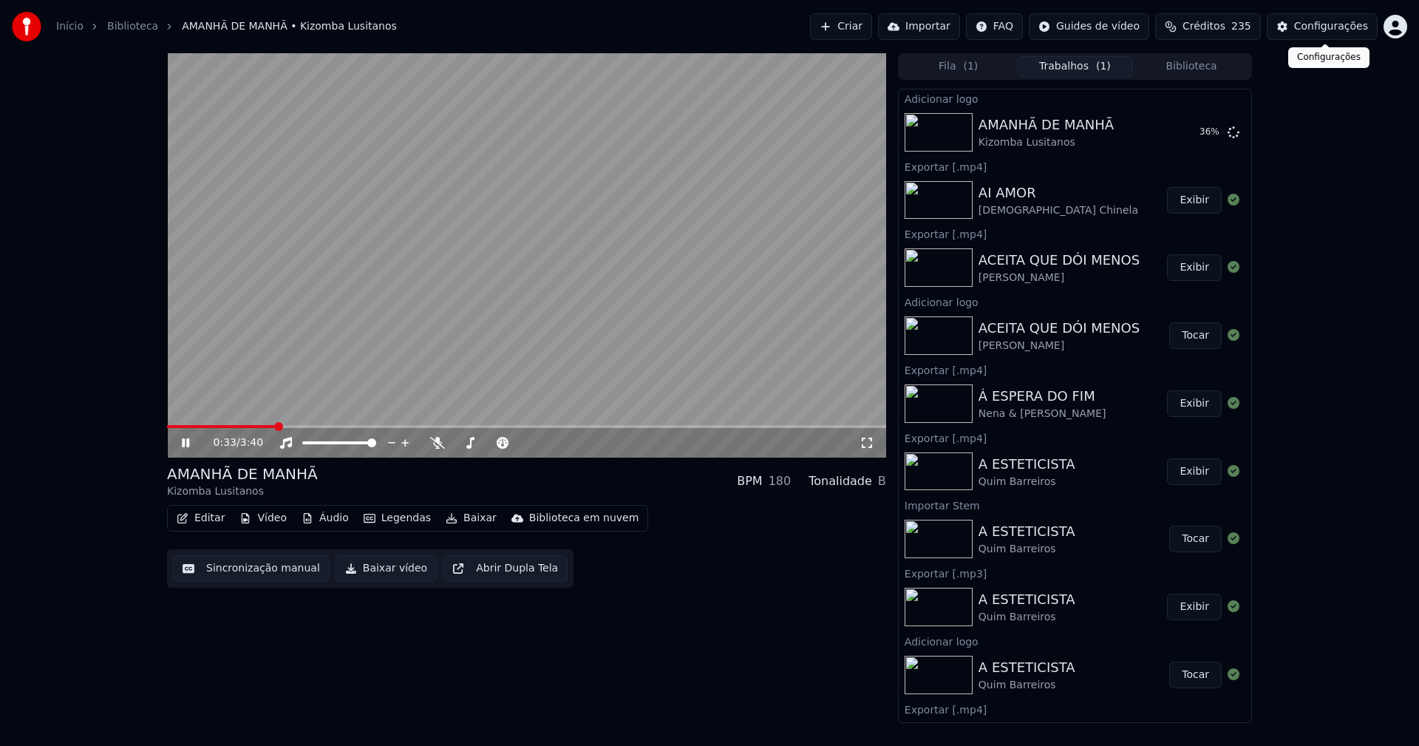
click at [1331, 32] on div "Configurações" at bounding box center [1331, 26] width 74 height 15
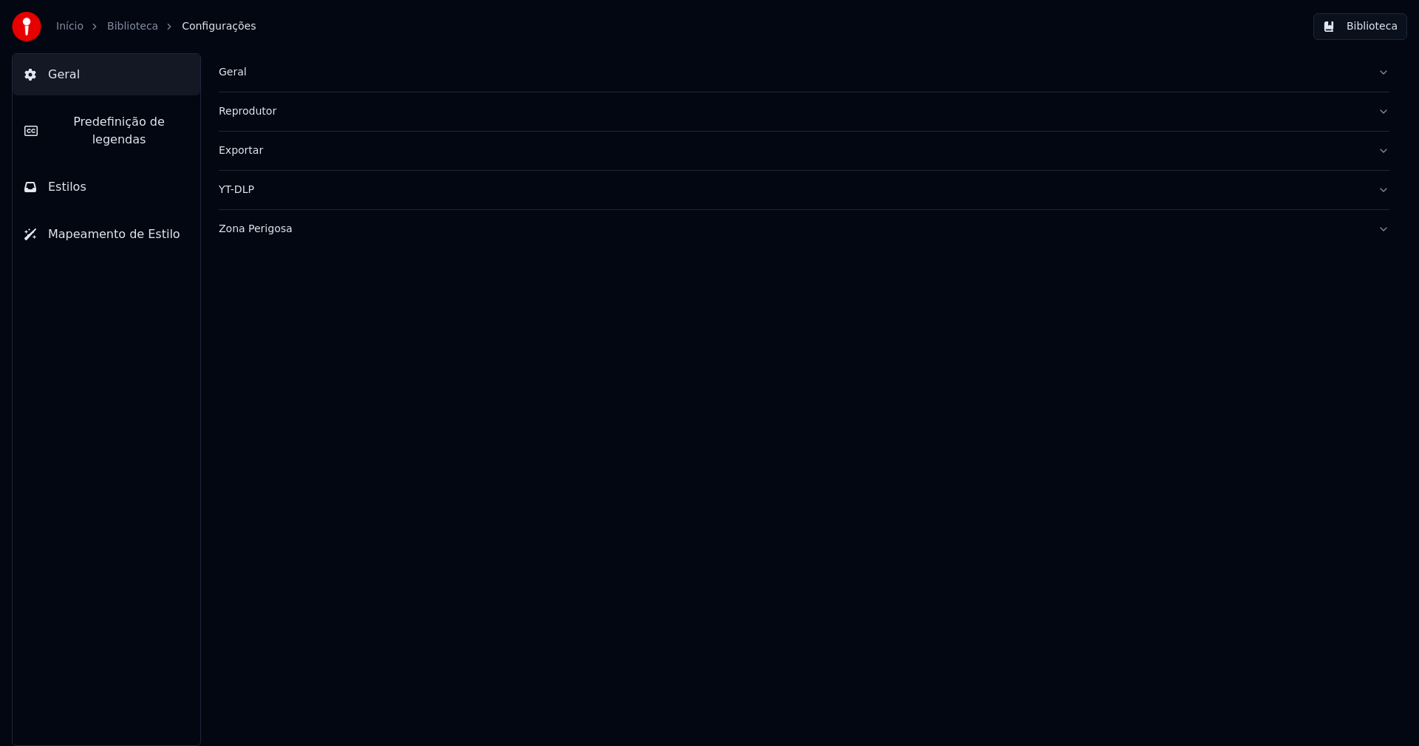
click at [123, 166] on button "Estilos" at bounding box center [107, 186] width 188 height 41
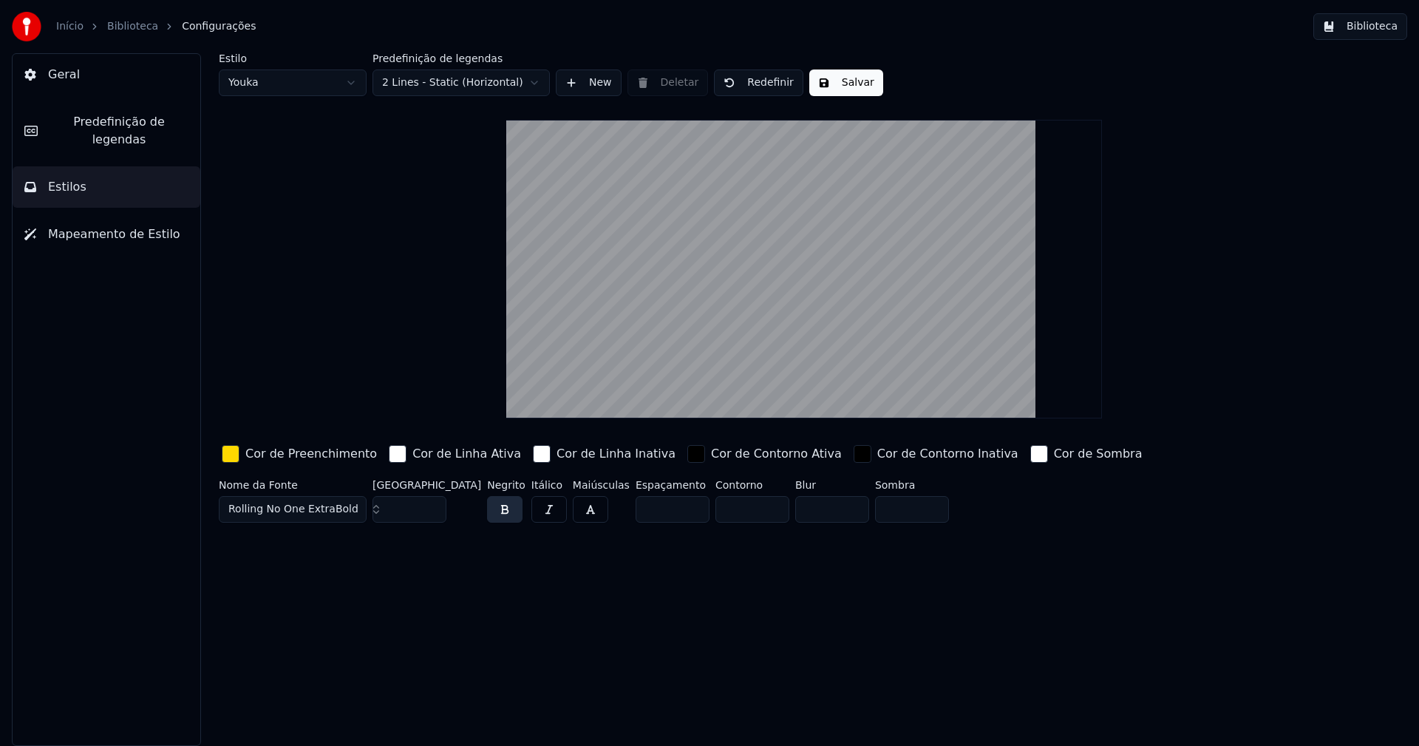
drag, startPoint x: 231, startPoint y: 455, endPoint x: 245, endPoint y: 468, distance: 18.8
click at [232, 455] on div "button" at bounding box center [231, 454] width 18 height 18
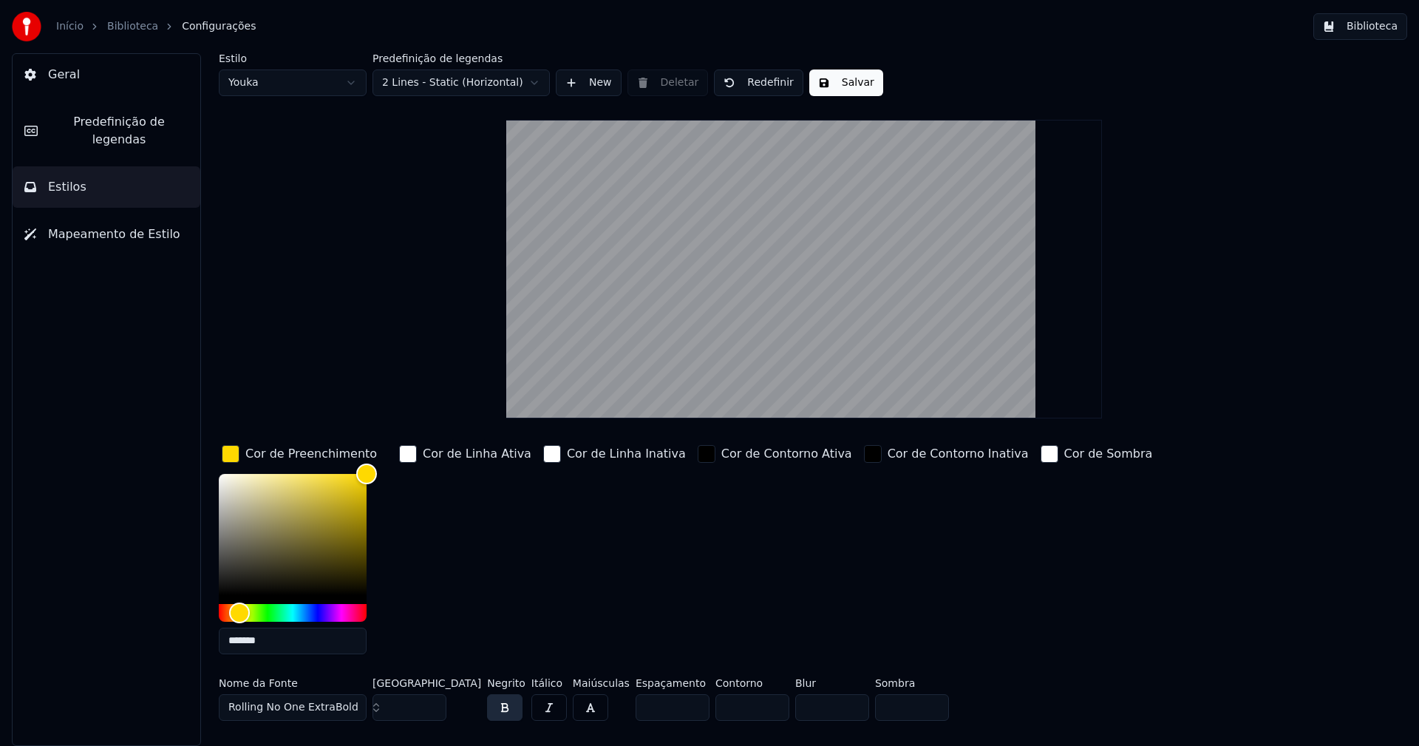
click at [276, 641] on input "*******" at bounding box center [293, 640] width 148 height 27
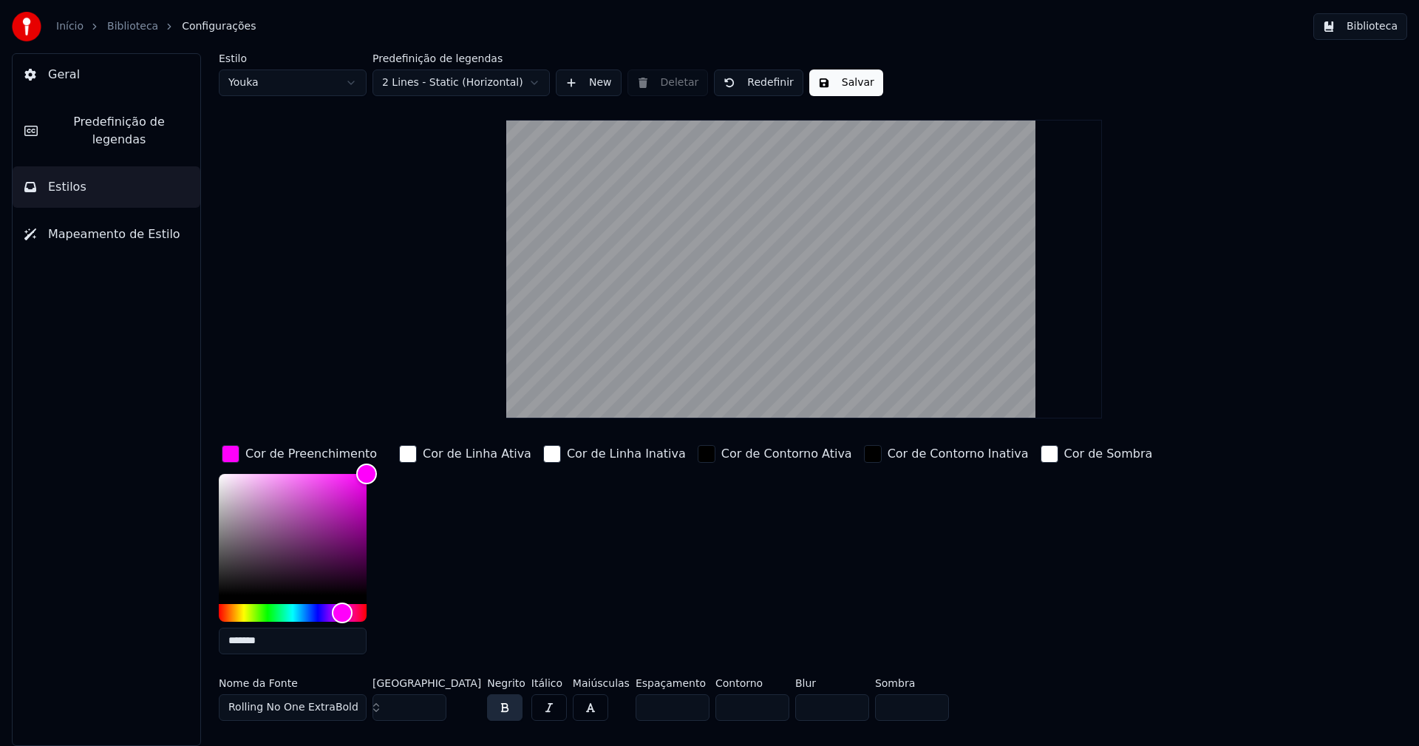
type input "*******"
click at [227, 454] on div "button" at bounding box center [231, 454] width 18 height 18
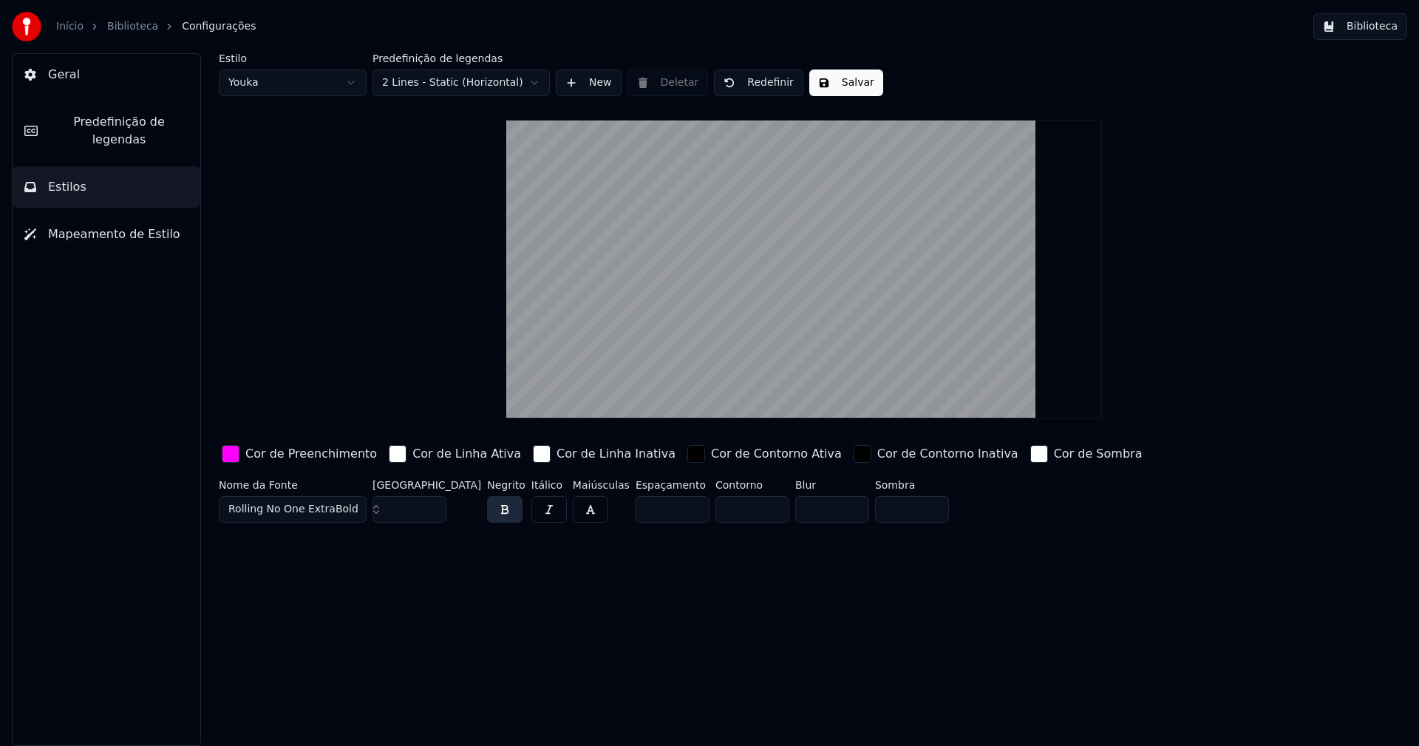
click at [848, 82] on button "Salvar" at bounding box center [846, 82] width 74 height 27
click at [1378, 23] on button "Biblioteca" at bounding box center [1360, 26] width 94 height 27
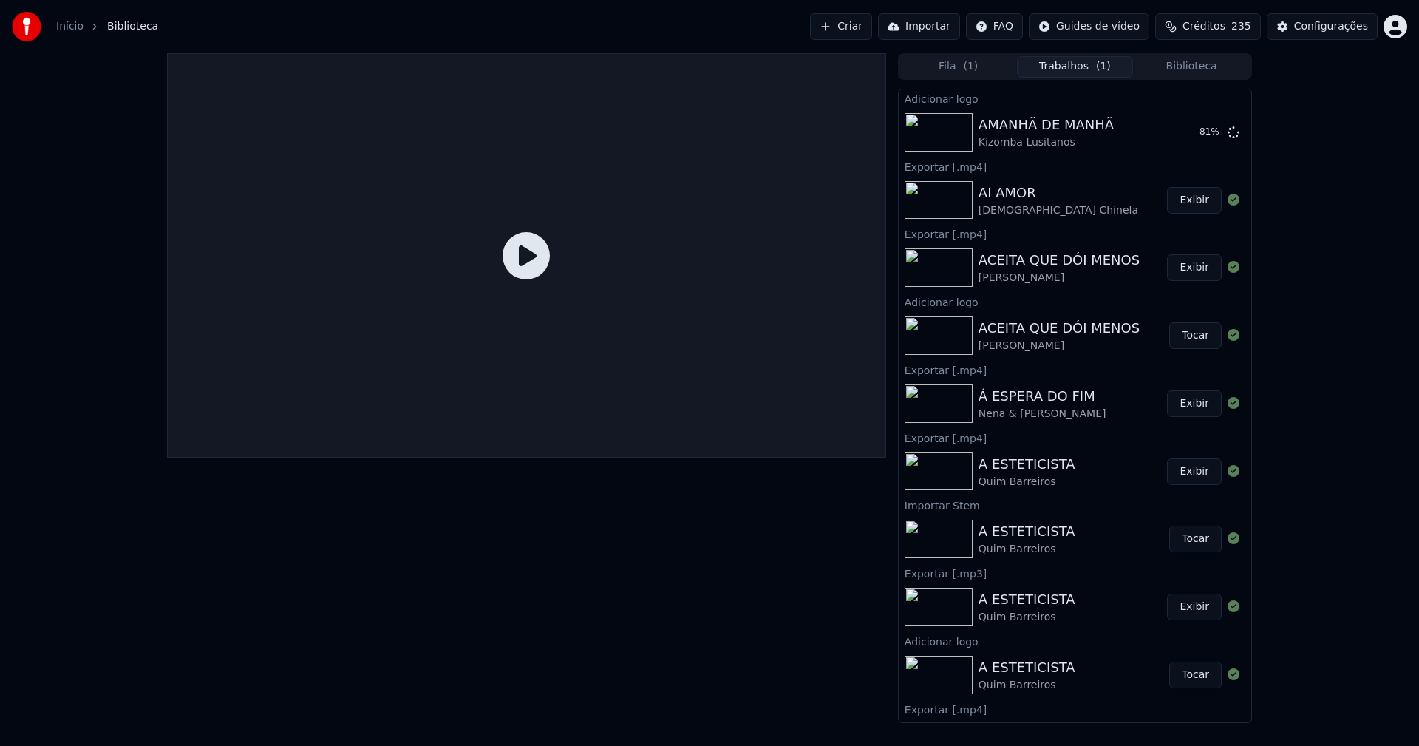
click at [1078, 69] on button "Trabalhos ( 1 )" at bounding box center [1075, 66] width 117 height 21
drag, startPoint x: 1176, startPoint y: 129, endPoint x: 916, endPoint y: 185, distance: 265.3
click at [1176, 131] on button "Tocar" at bounding box center [1195, 132] width 52 height 27
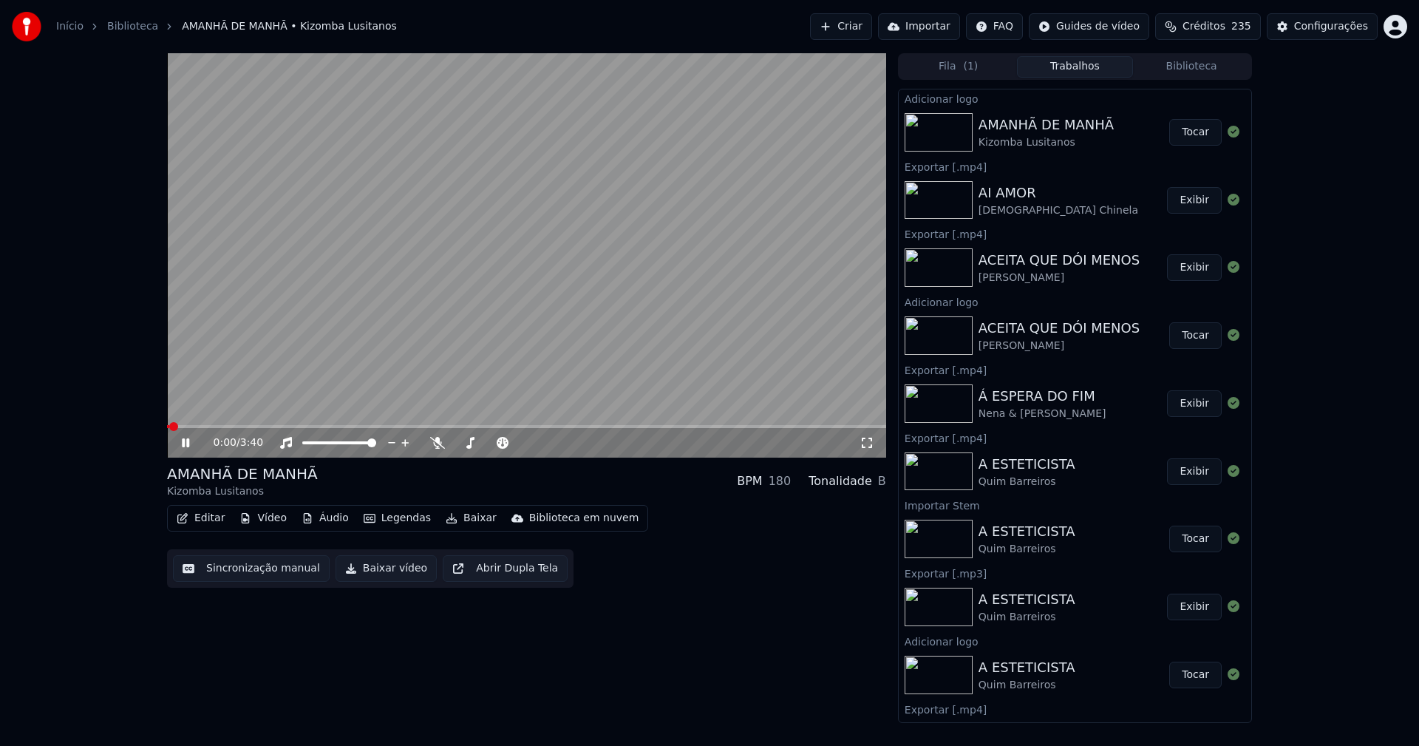
click at [209, 517] on button "Editar" at bounding box center [201, 518] width 60 height 21
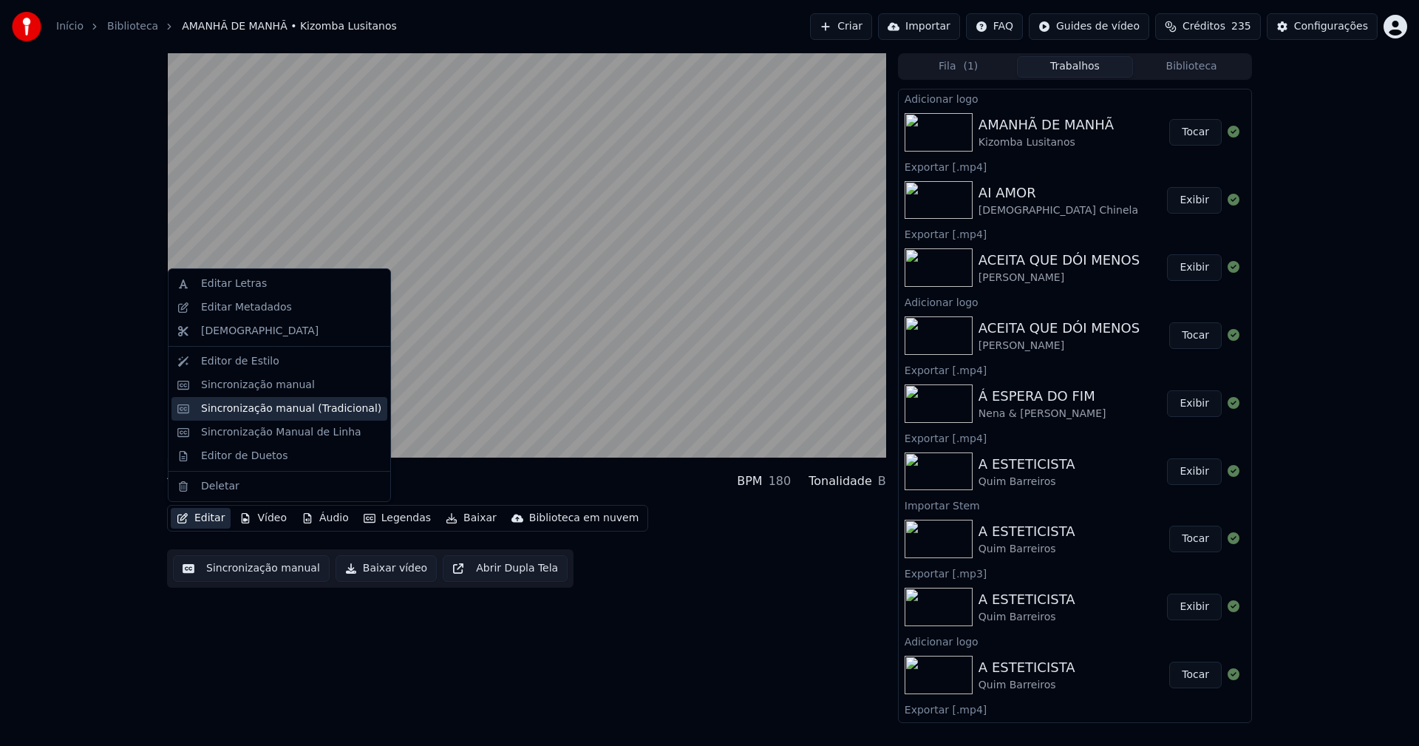
click at [264, 408] on div "Sincronização manual (Tradicional)" at bounding box center [291, 408] width 180 height 15
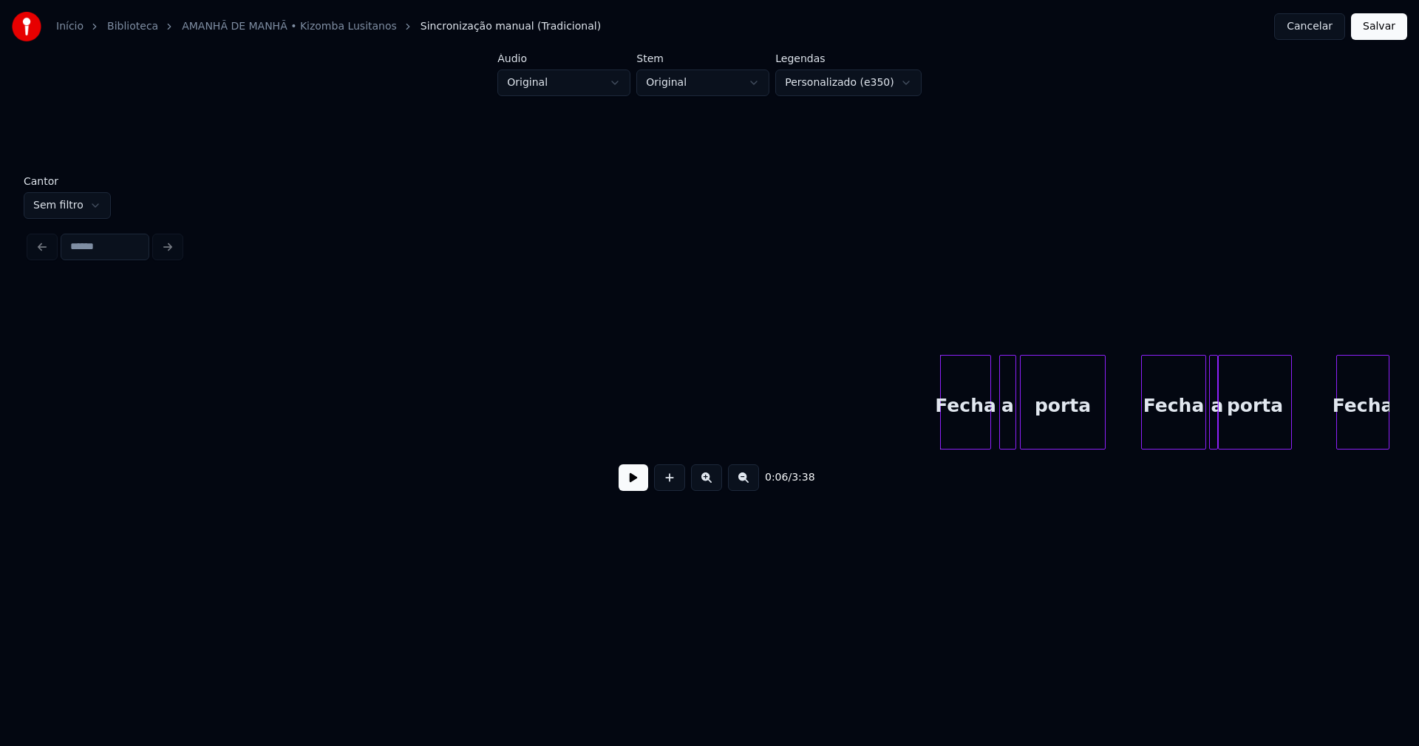
click at [987, 433] on div at bounding box center [988, 401] width 4 height 93
click at [1003, 440] on div "a" at bounding box center [1002, 405] width 16 height 101
drag, startPoint x: 631, startPoint y: 487, endPoint x: 531, endPoint y: 438, distance: 112.0
click at [633, 487] on button at bounding box center [634, 477] width 30 height 27
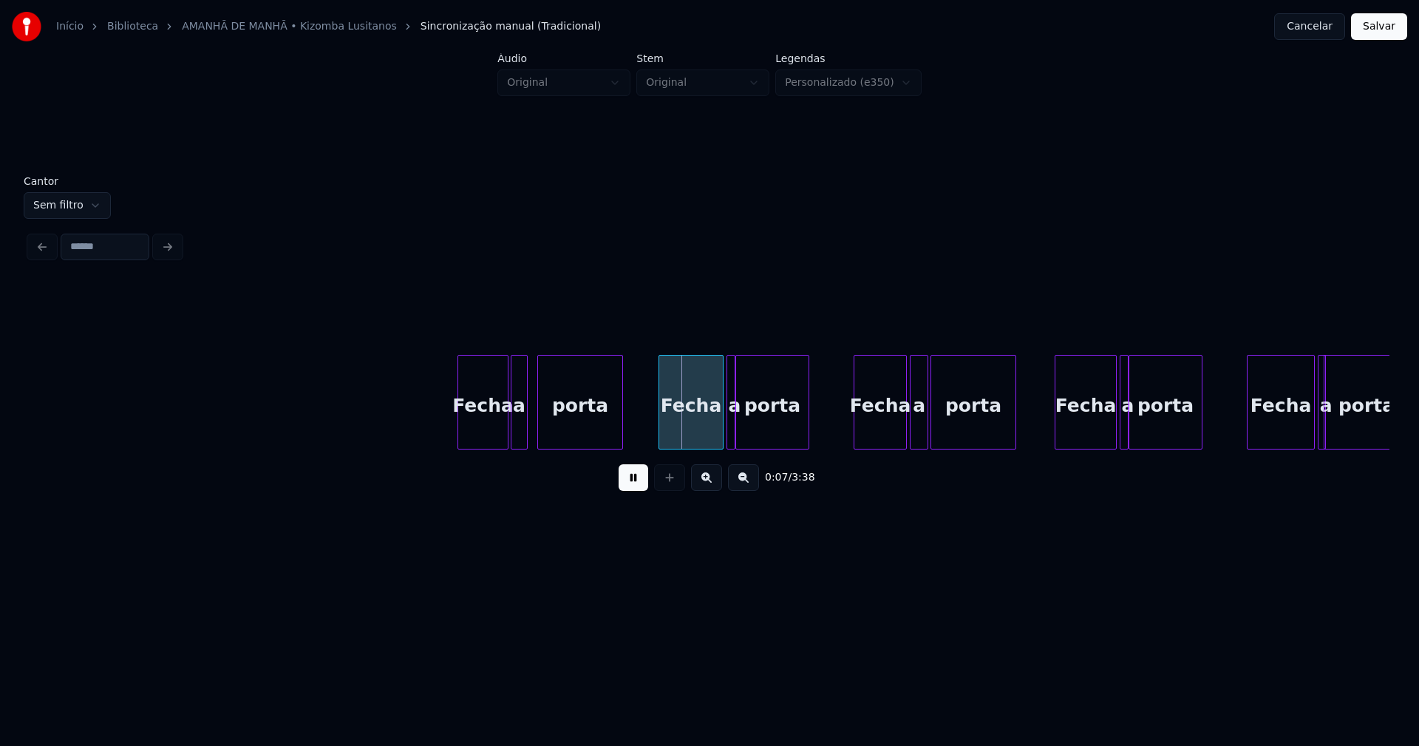
scroll to position [0, 840]
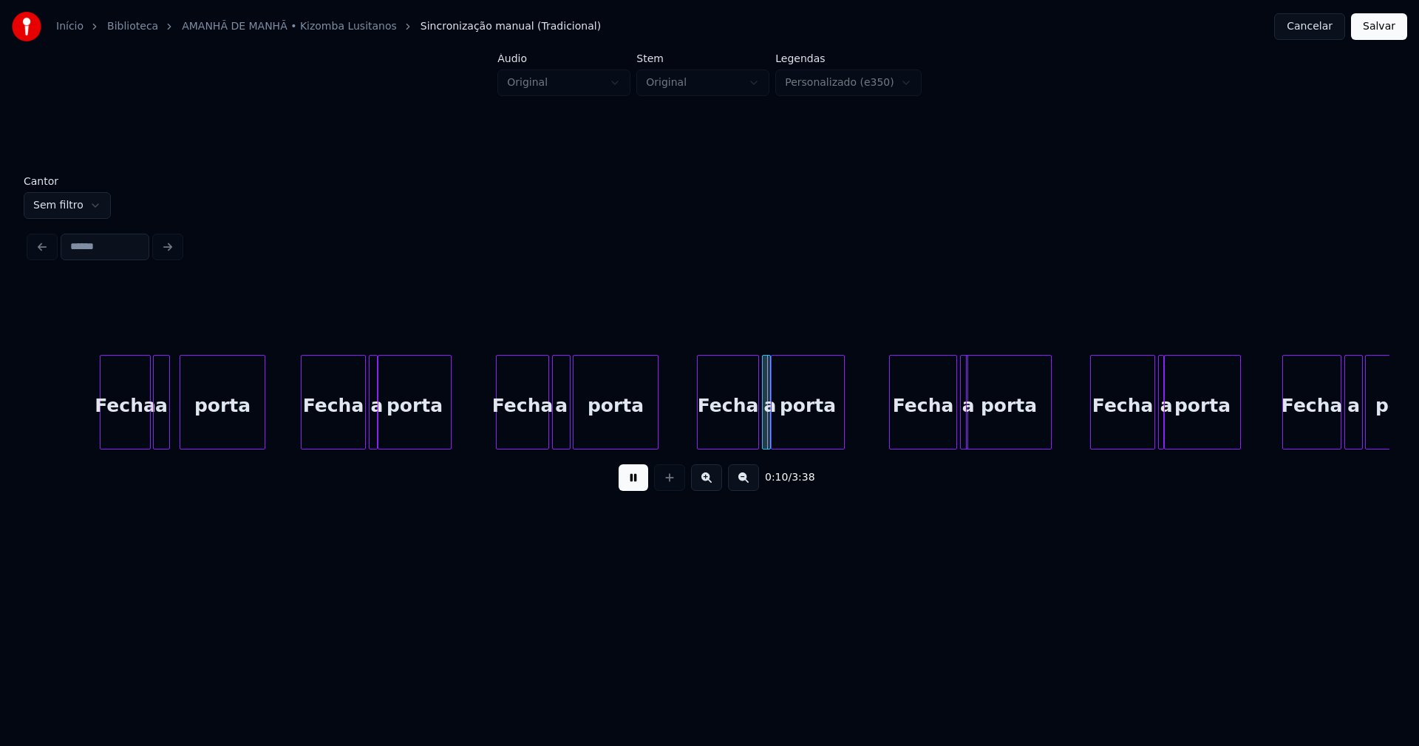
click at [348, 439] on div at bounding box center [347, 401] width 4 height 93
click at [360, 428] on div at bounding box center [362, 401] width 4 height 93
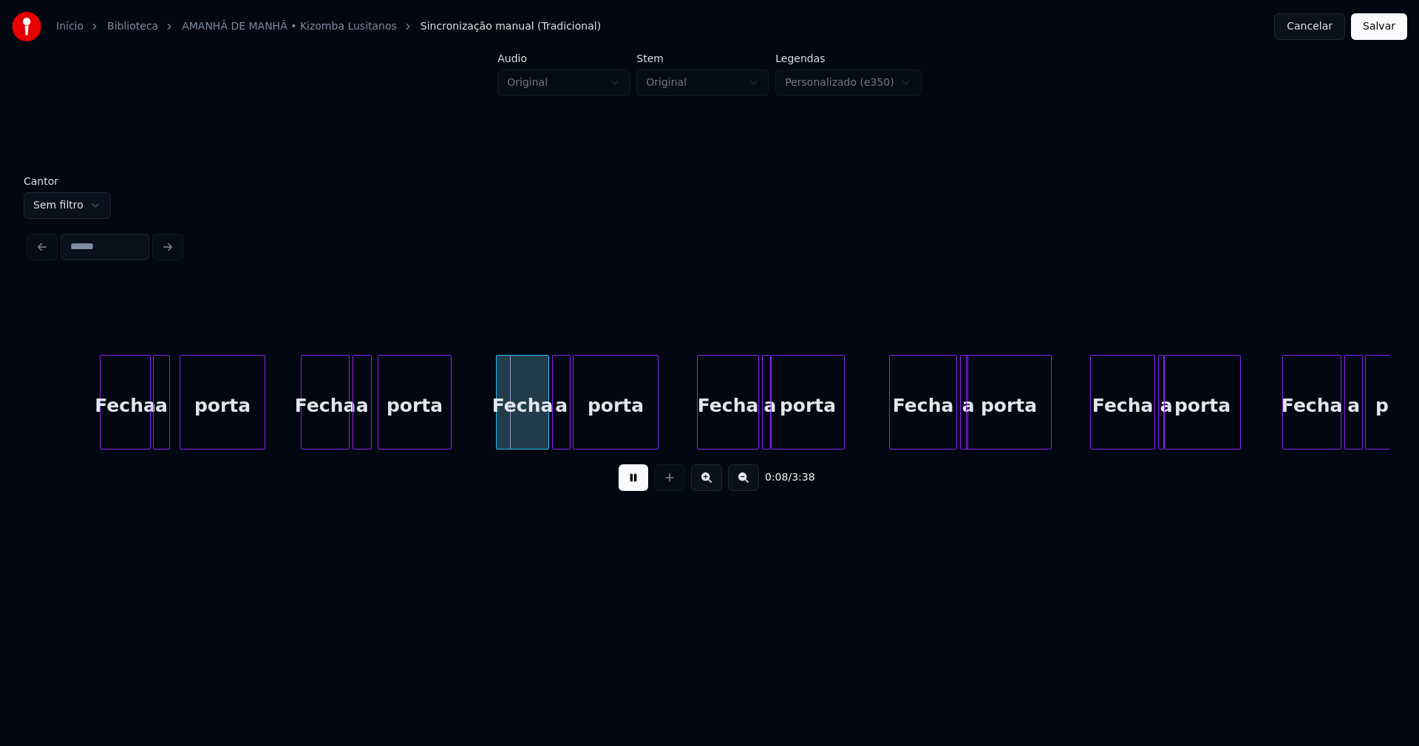
click at [361, 435] on div "a" at bounding box center [362, 405] width 18 height 101
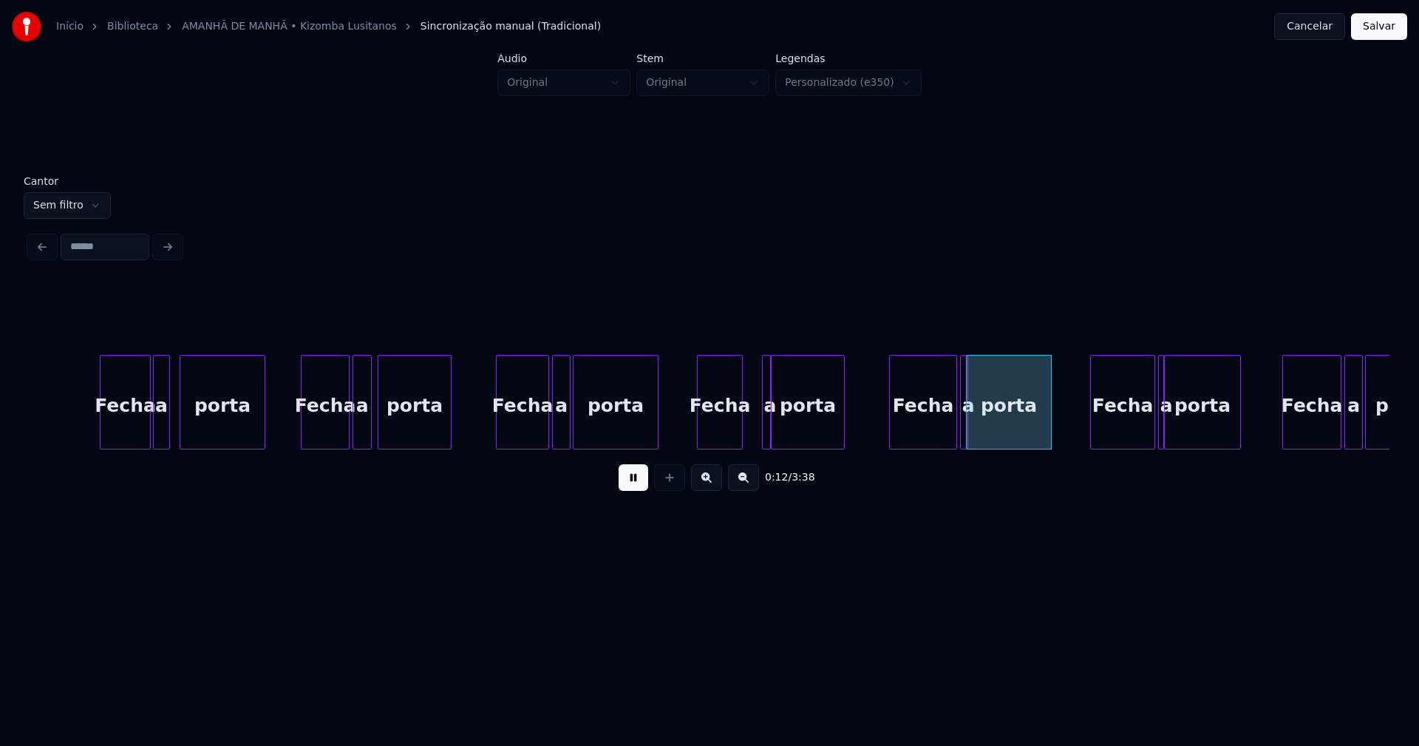
click at [739, 438] on div at bounding box center [740, 401] width 4 height 93
click at [753, 425] on div at bounding box center [755, 401] width 4 height 93
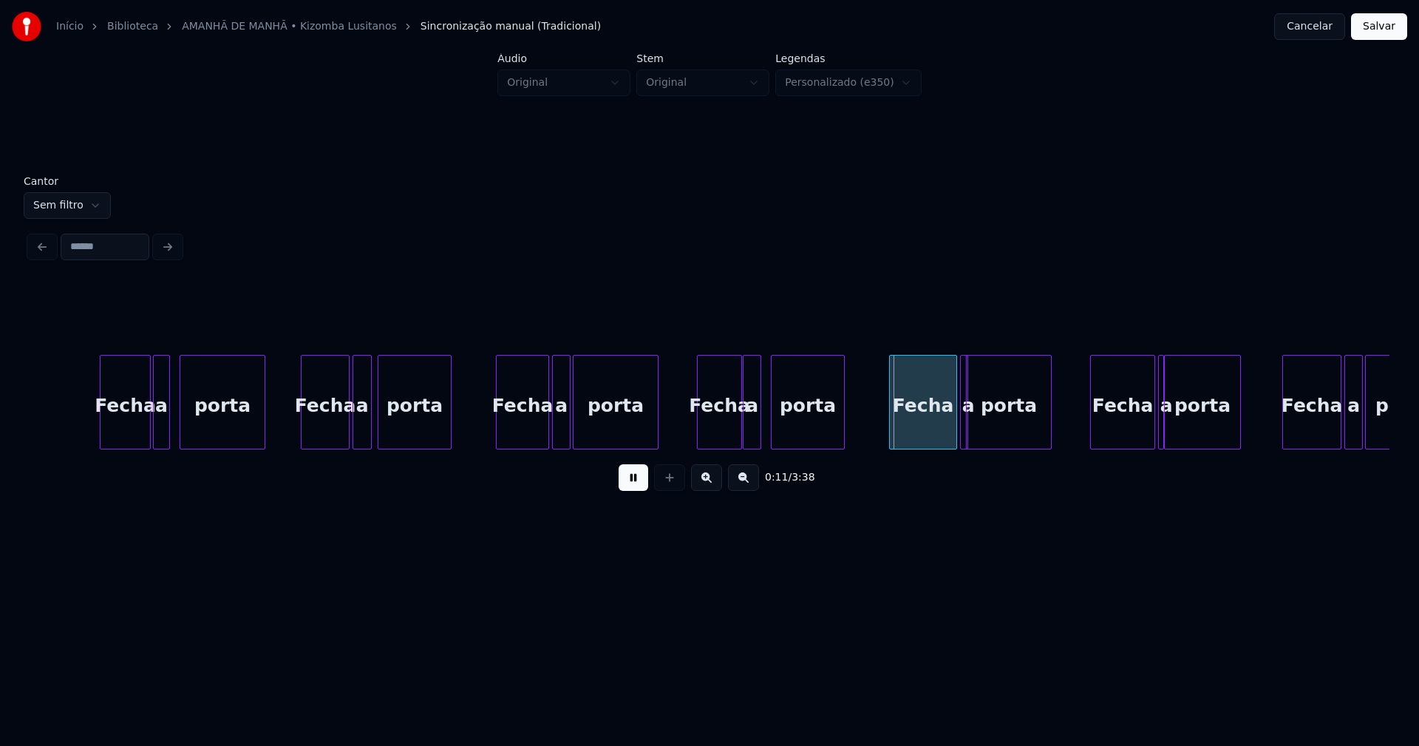
click at [752, 428] on div "a" at bounding box center [751, 405] width 17 height 101
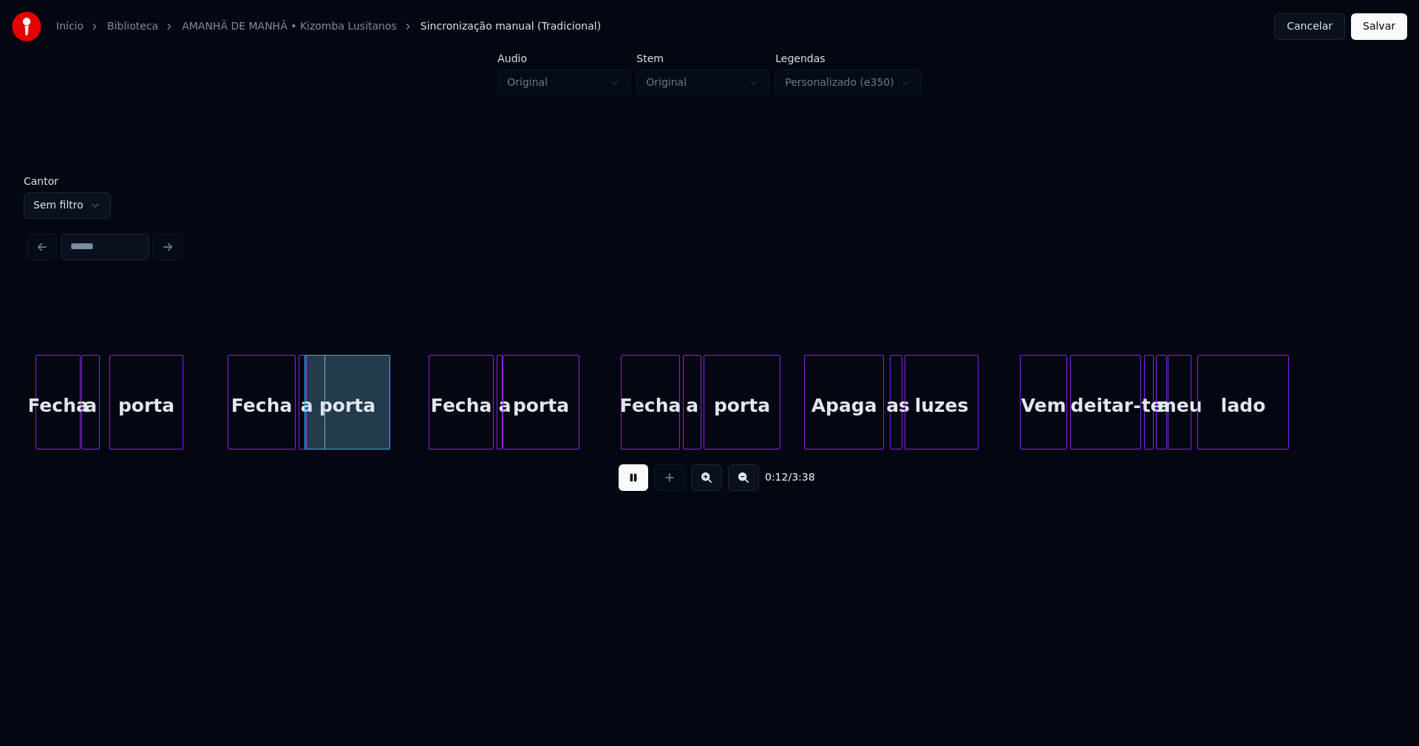
scroll to position [0, 1555]
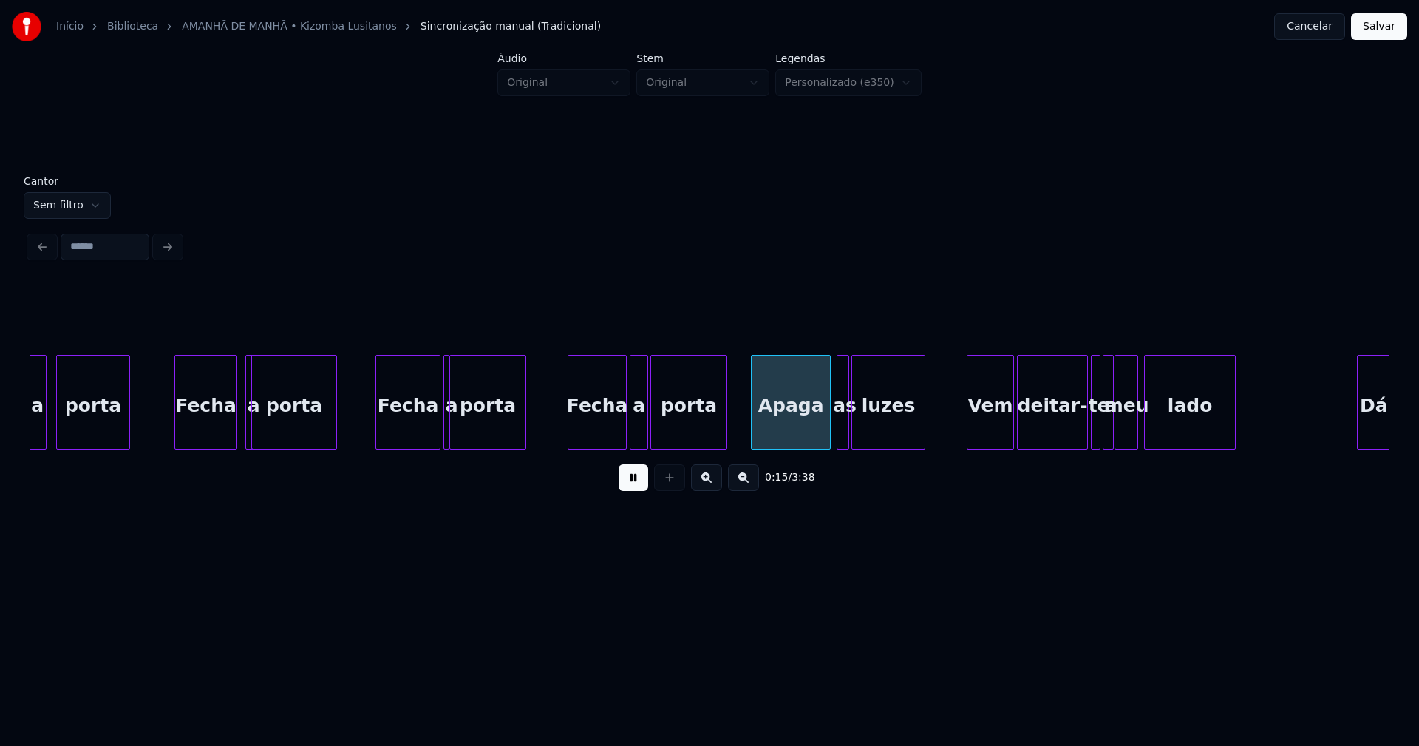
click at [233, 436] on div at bounding box center [234, 401] width 4 height 93
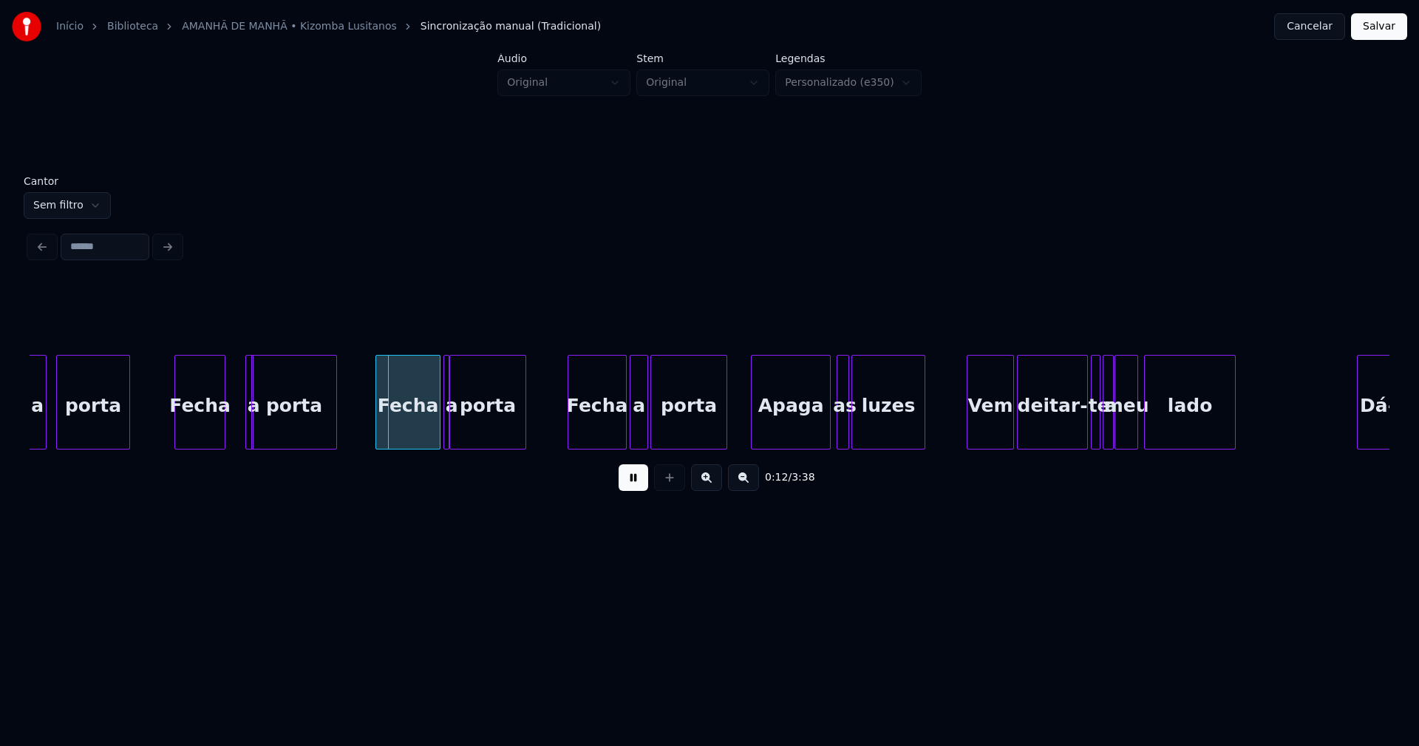
click at [221, 445] on div "a porta Fecha a porta Fecha a porta Fecha a porta Apaga as luzes Vem deitar- te…" at bounding box center [710, 402] width 1360 height 95
click at [228, 429] on div "a" at bounding box center [232, 402] width 8 height 95
click at [248, 421] on div at bounding box center [245, 401] width 4 height 93
click at [418, 431] on div at bounding box center [418, 401] width 4 height 93
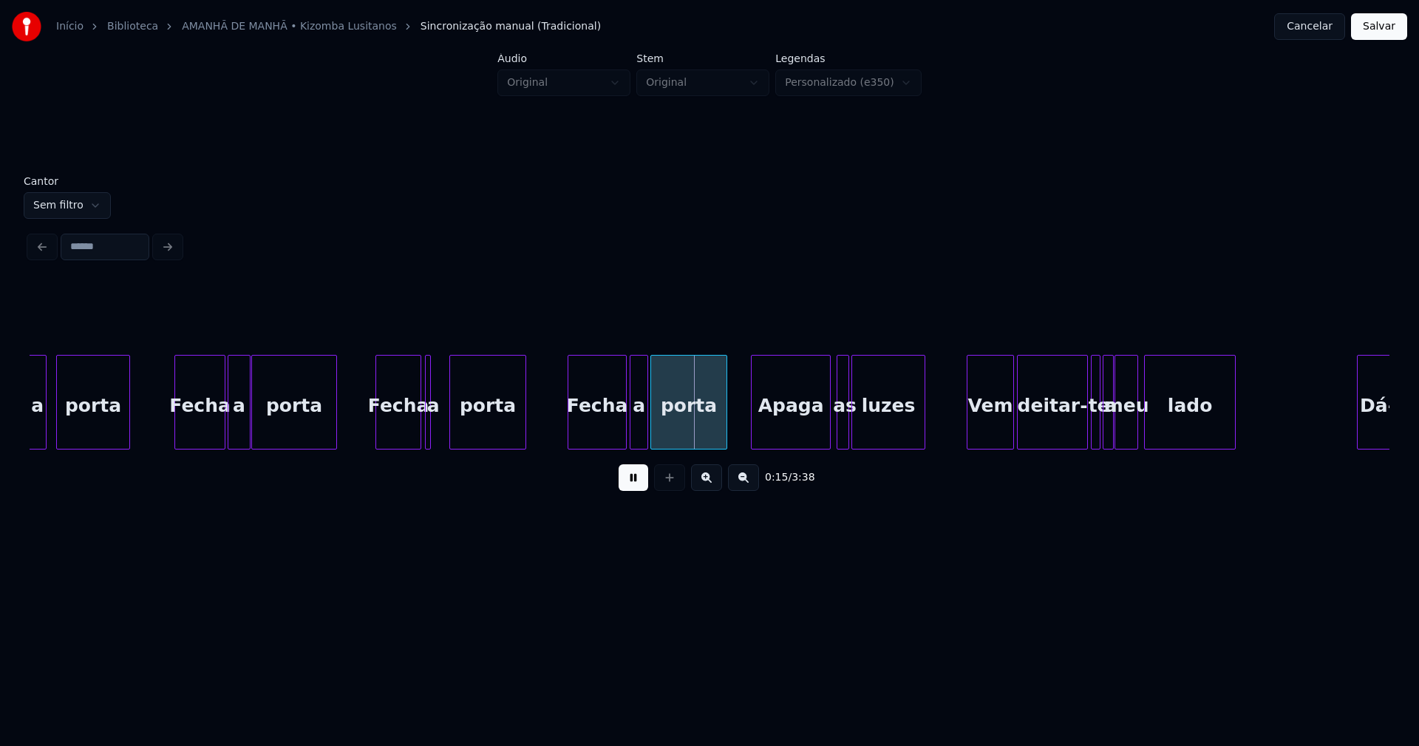
click at [425, 431] on div "a" at bounding box center [428, 402] width 6 height 95
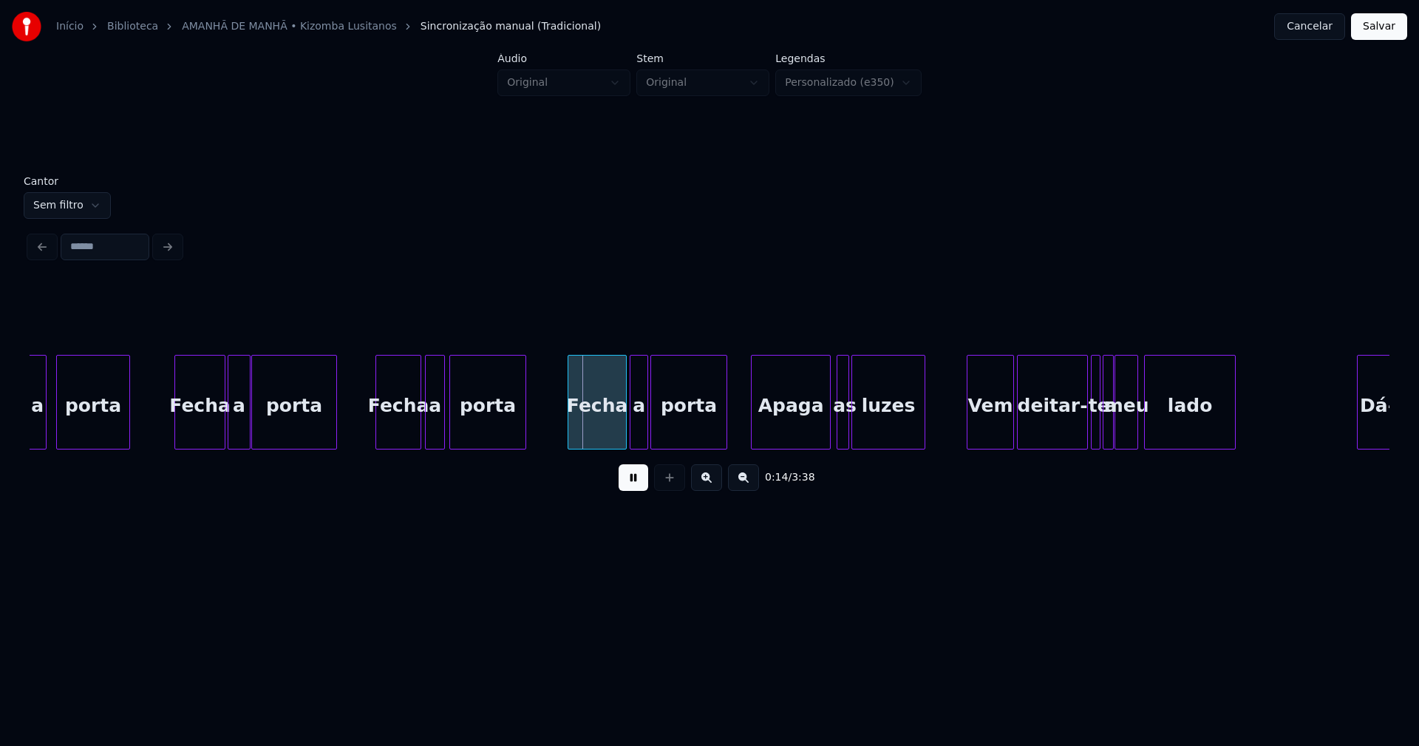
click at [443, 422] on div at bounding box center [442, 401] width 4 height 93
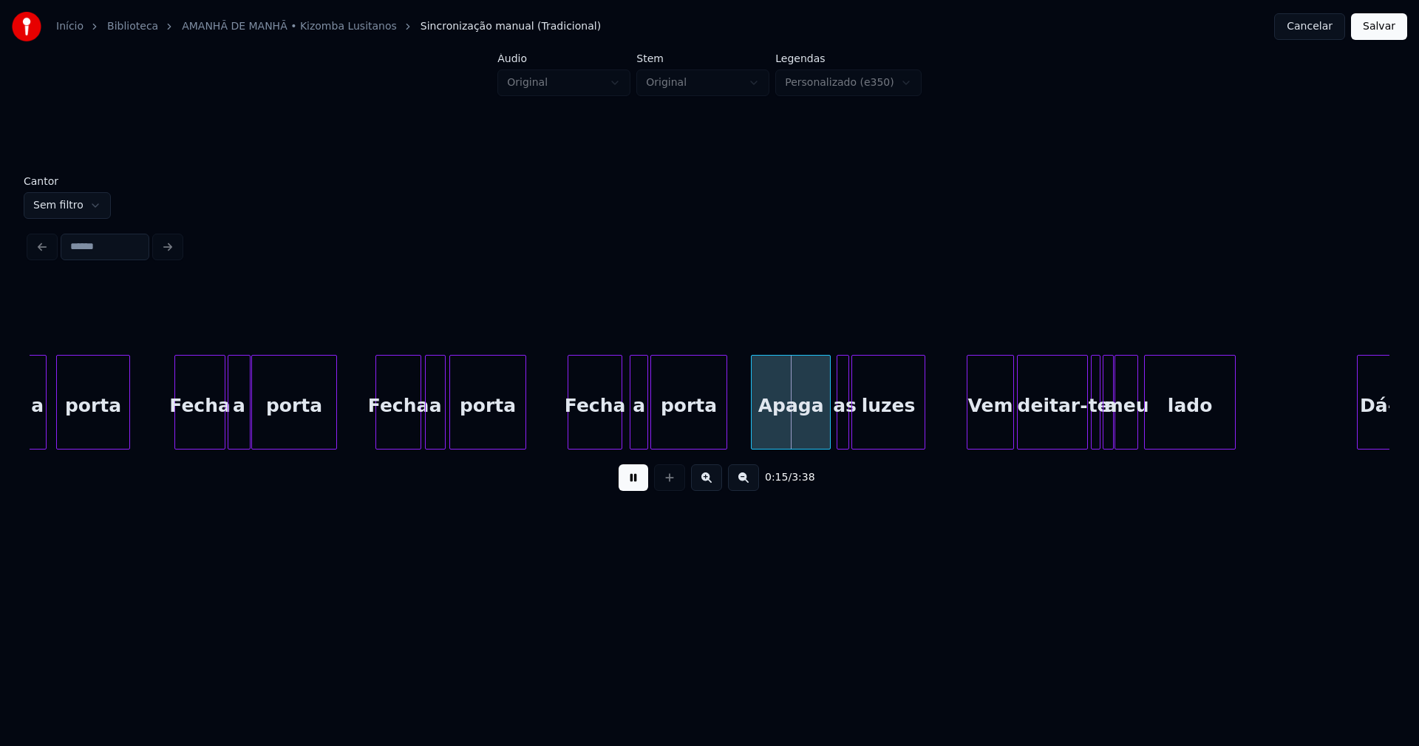
click at [619, 436] on div at bounding box center [619, 401] width 4 height 93
click at [636, 437] on div "a" at bounding box center [633, 405] width 17 height 101
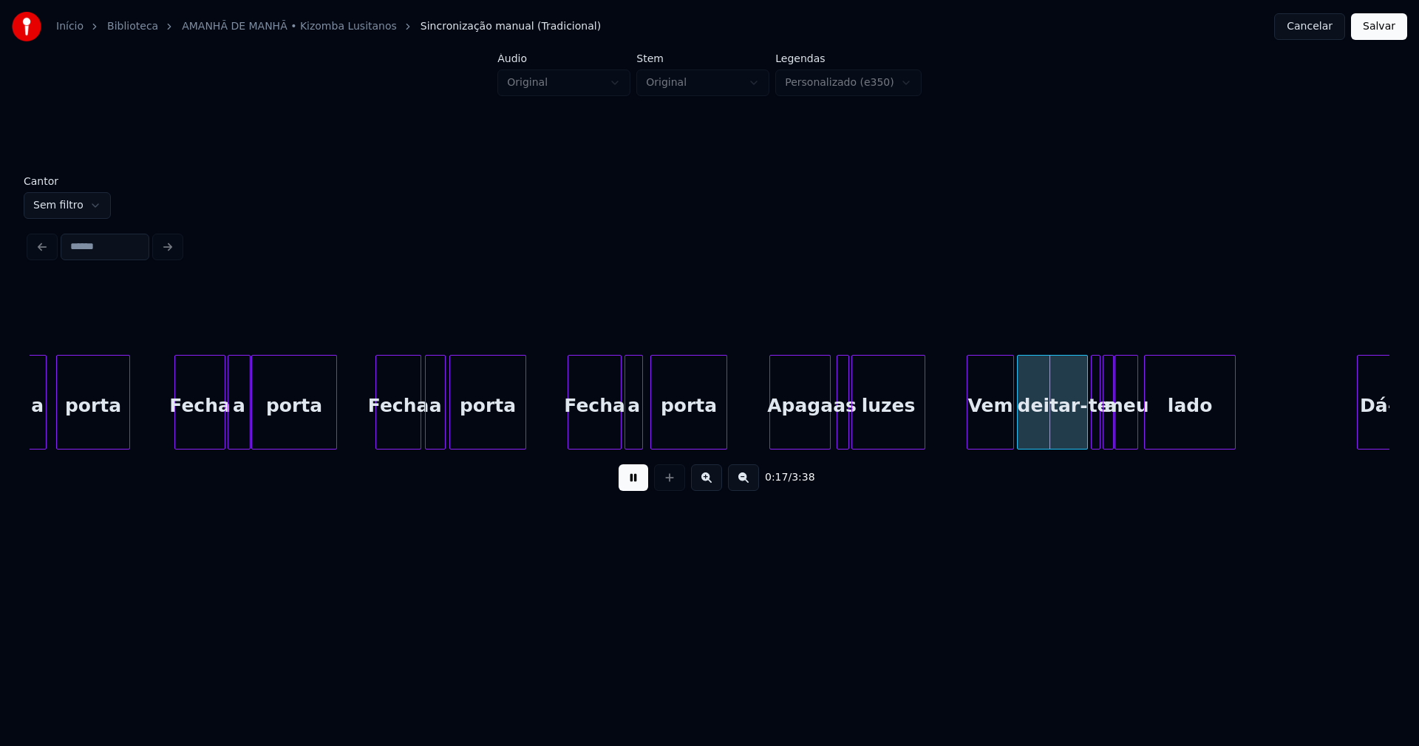
click at [771, 417] on div at bounding box center [772, 401] width 4 height 93
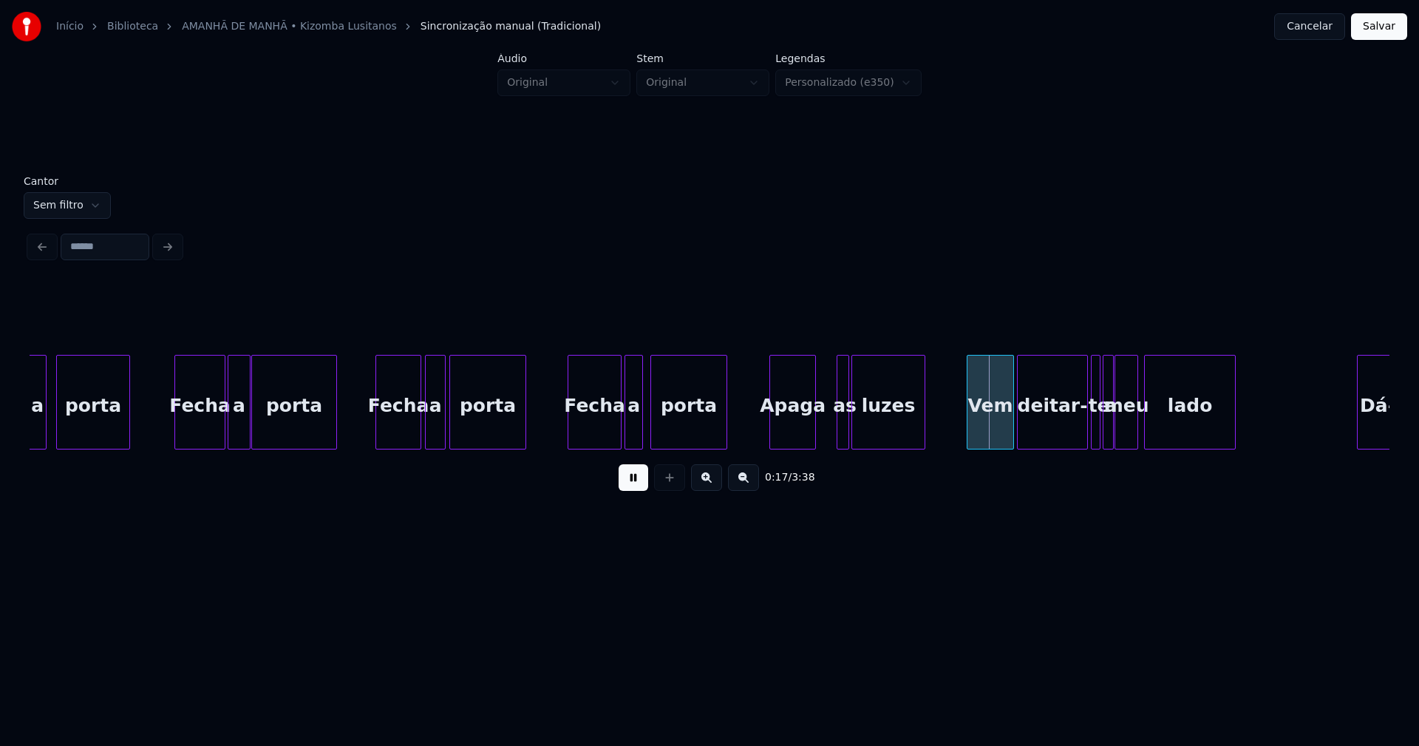
click at [814, 438] on div at bounding box center [813, 401] width 4 height 93
click at [820, 432] on div at bounding box center [822, 401] width 4 height 93
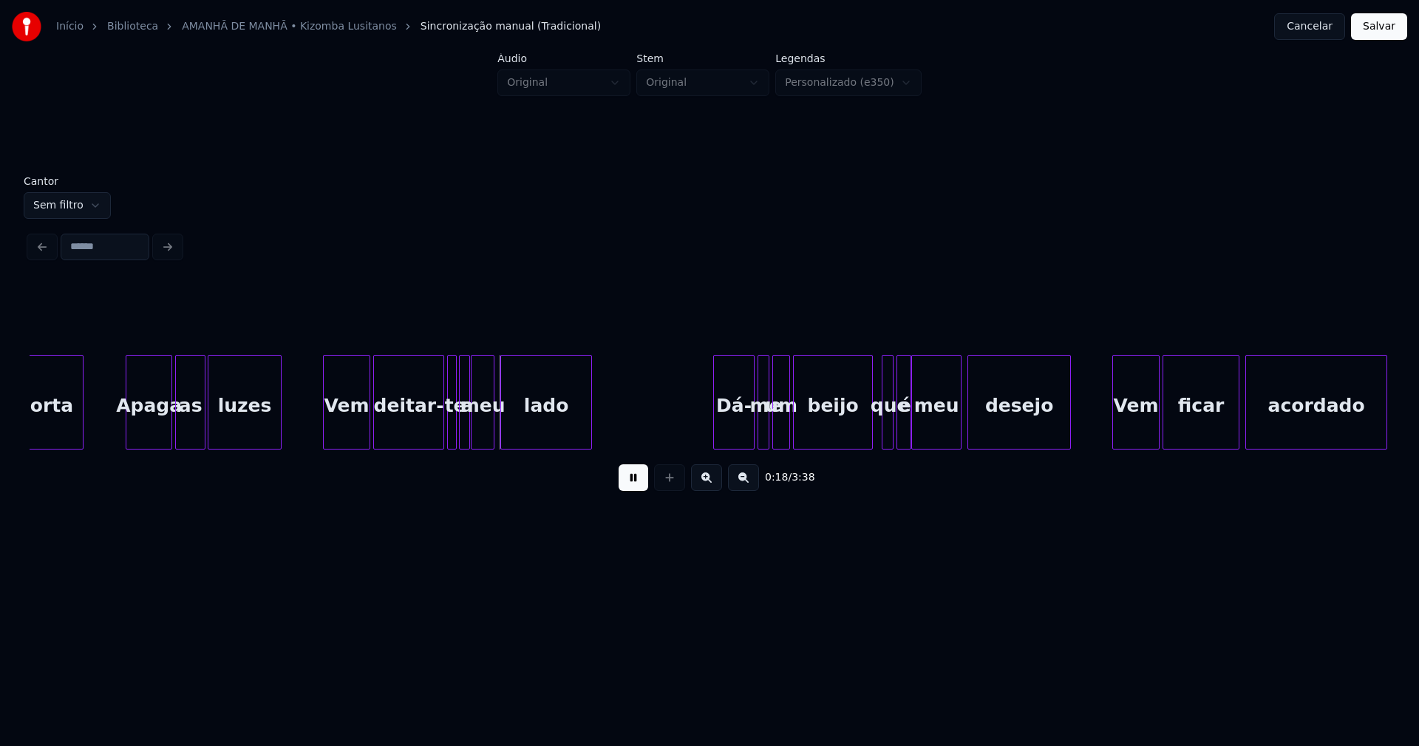
scroll to position [0, 2234]
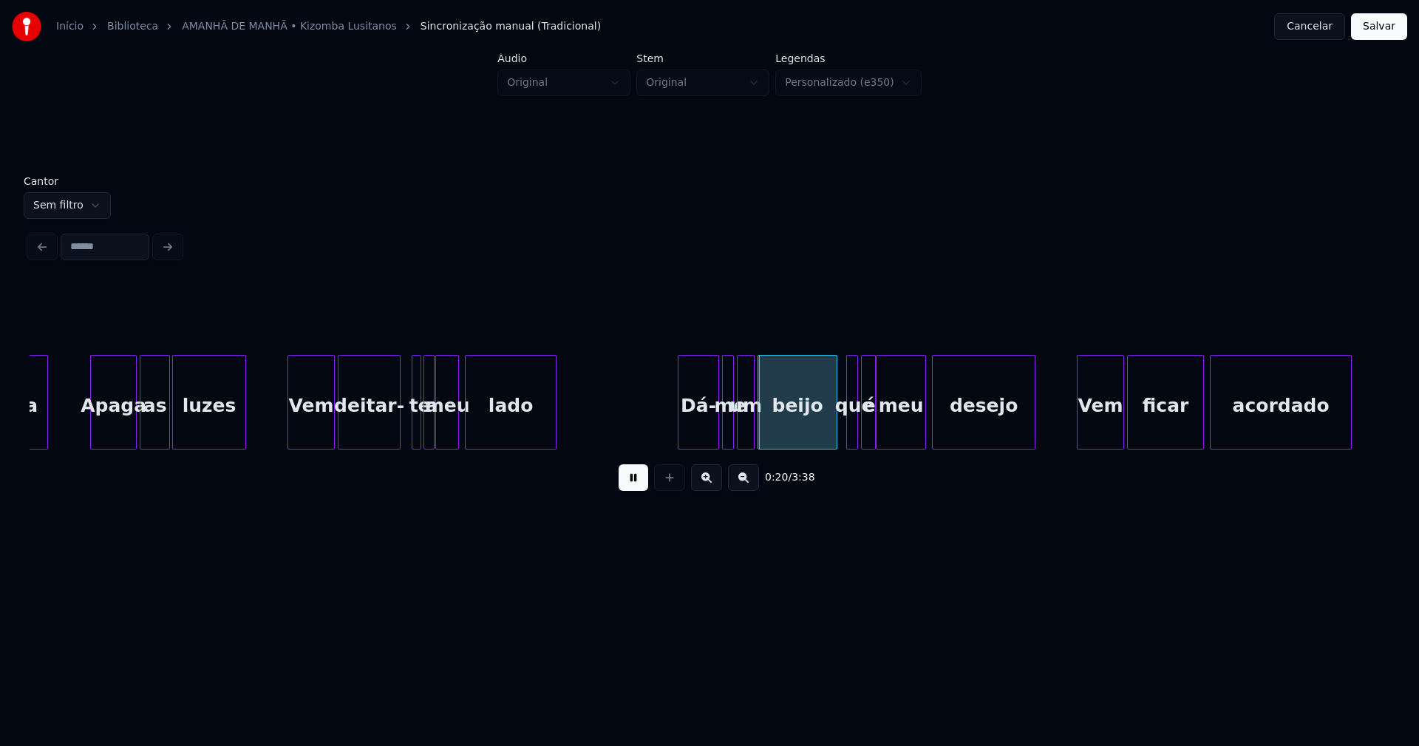
click at [398, 438] on div at bounding box center [397, 401] width 4 height 93
click at [410, 425] on div at bounding box center [409, 401] width 4 height 93
click at [823, 439] on div at bounding box center [822, 401] width 4 height 93
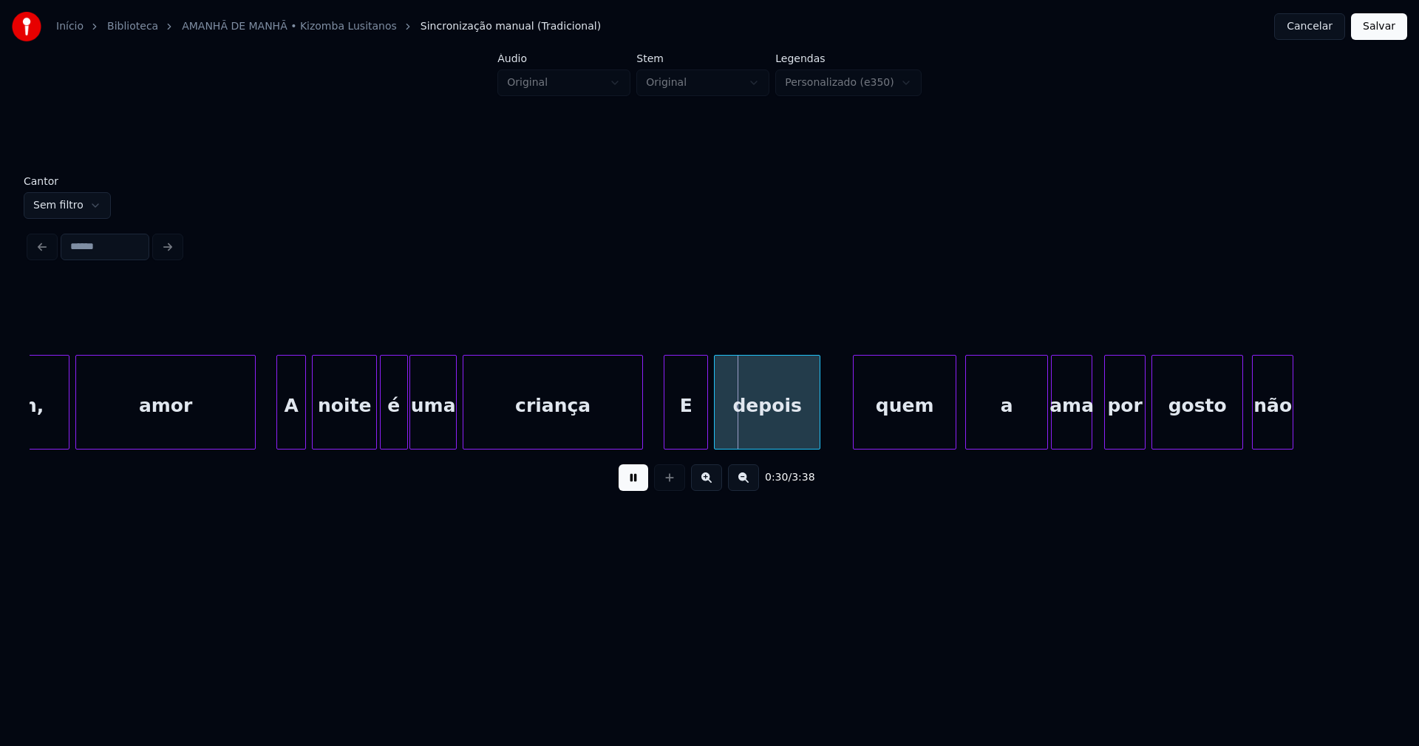
scroll to position [0, 3843]
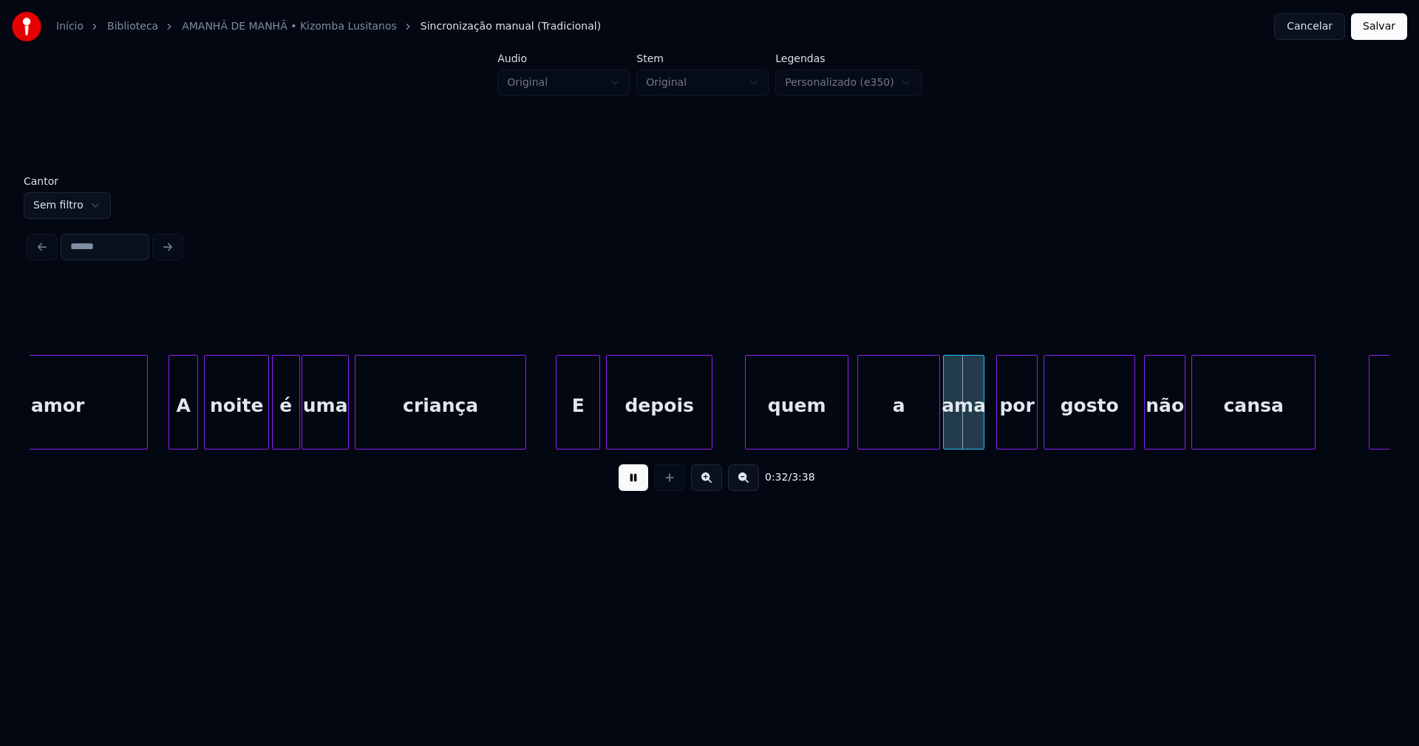
click at [523, 433] on div at bounding box center [523, 401] width 4 height 93
click at [382, 429] on div "criança" at bounding box center [440, 405] width 170 height 101
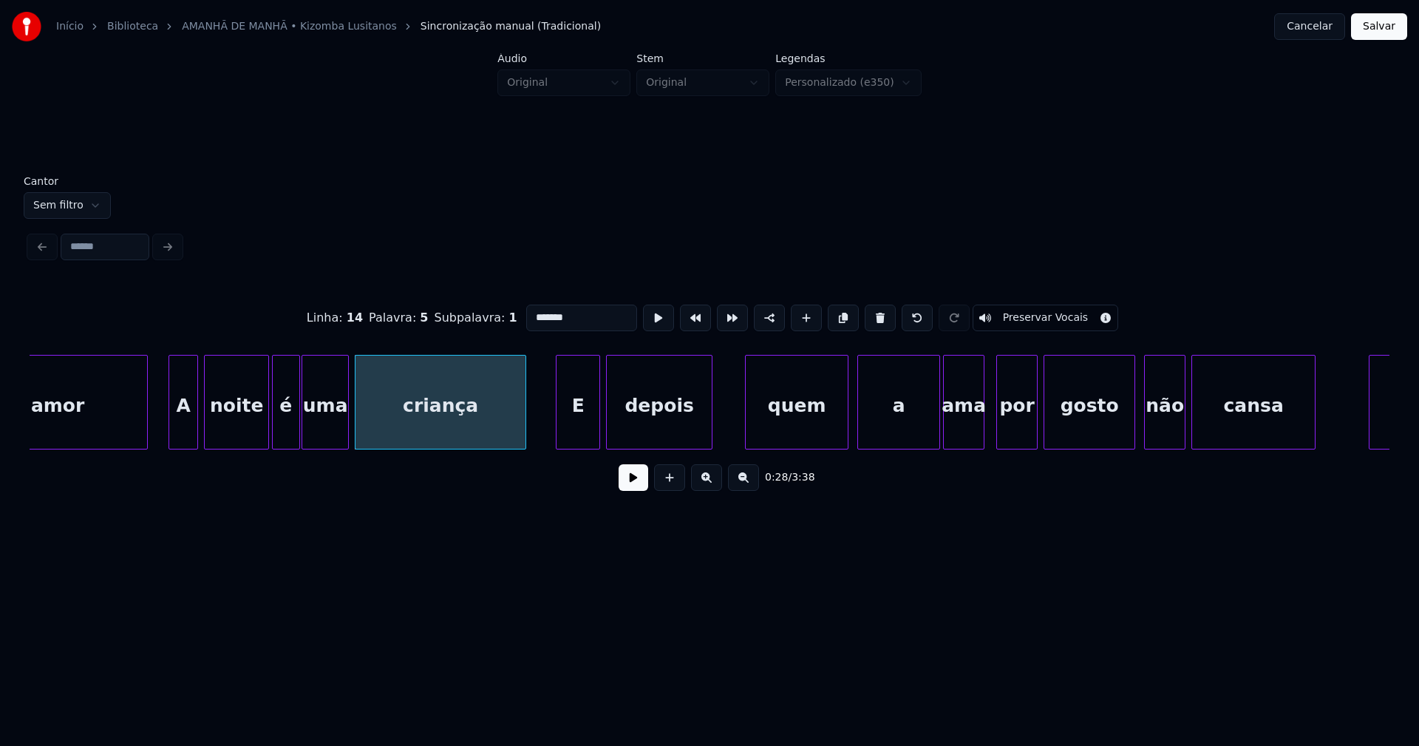
click at [630, 484] on button at bounding box center [634, 477] width 30 height 27
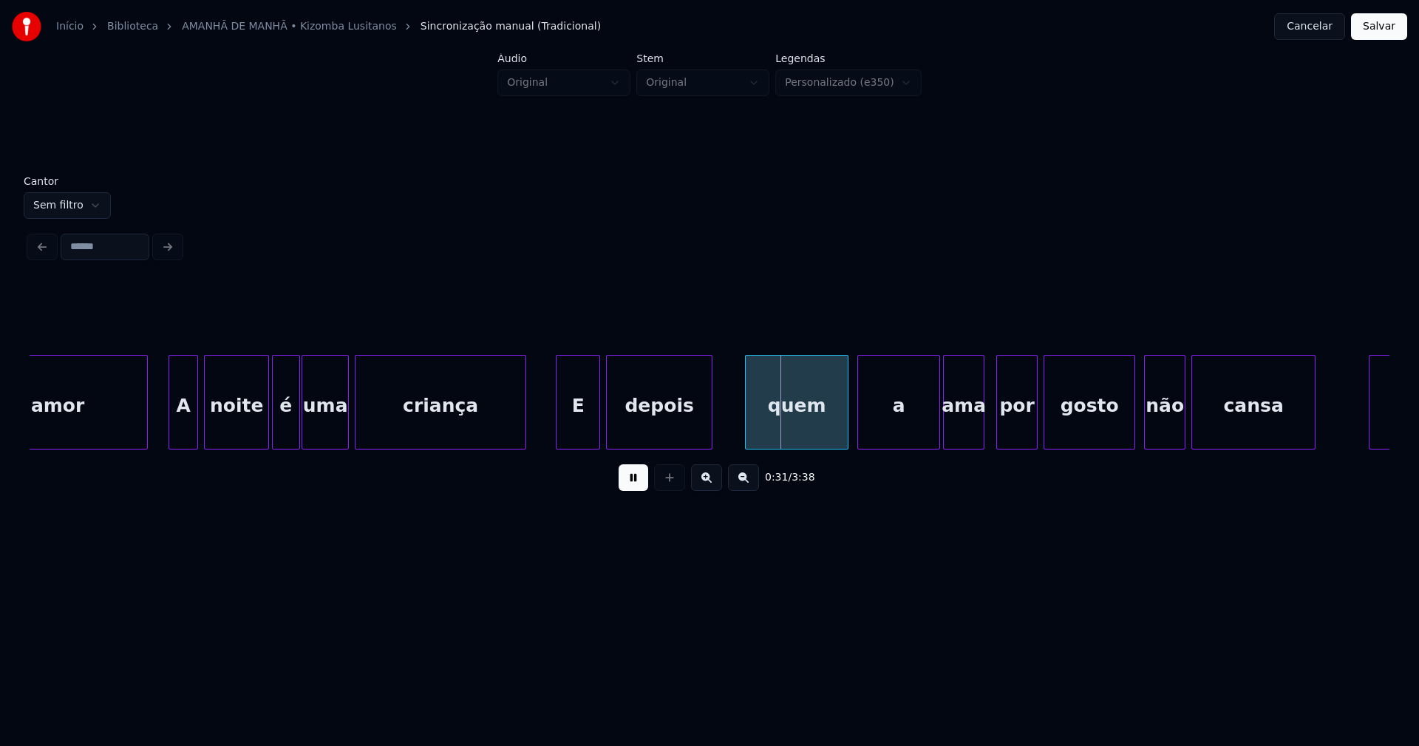
click at [554, 443] on div "E" at bounding box center [562, 405] width 43 height 101
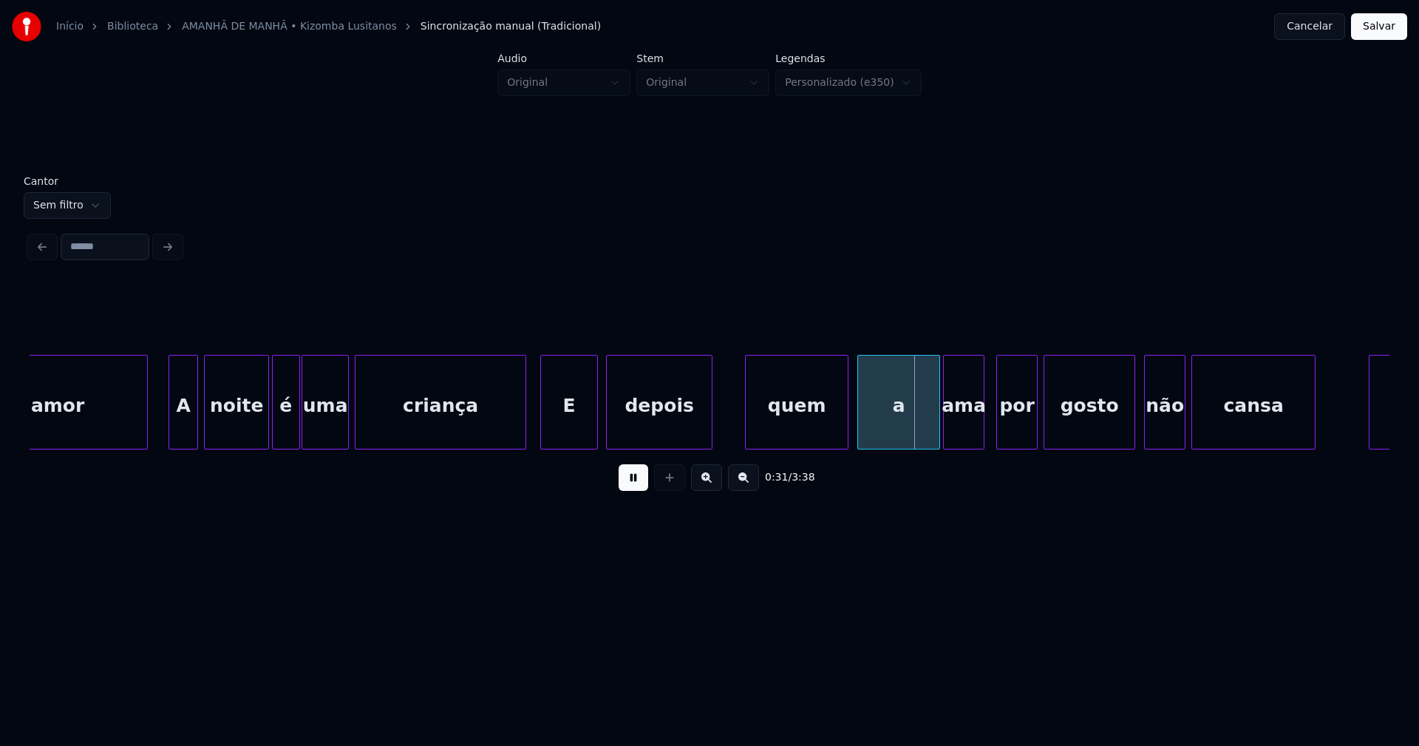
click at [594, 426] on div at bounding box center [595, 401] width 4 height 93
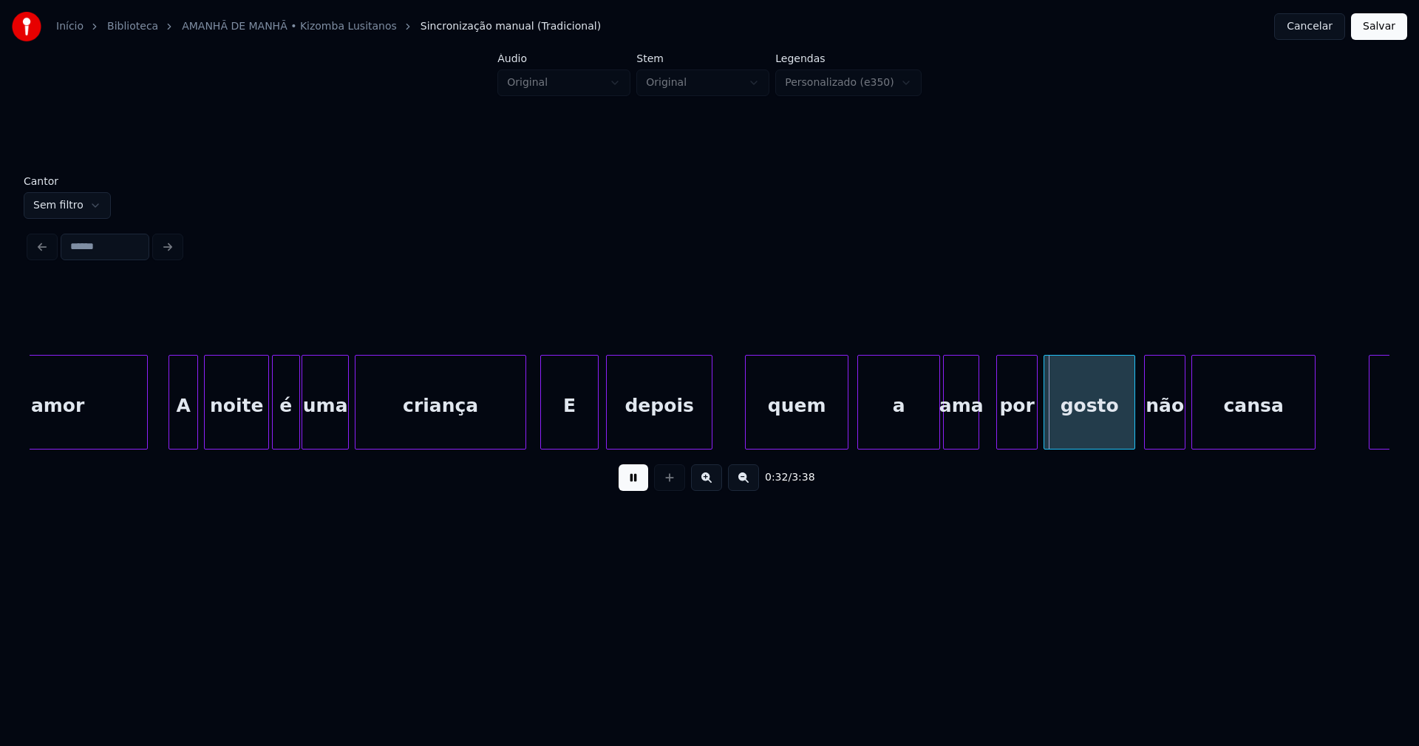
click at [977, 428] on div at bounding box center [976, 401] width 4 height 93
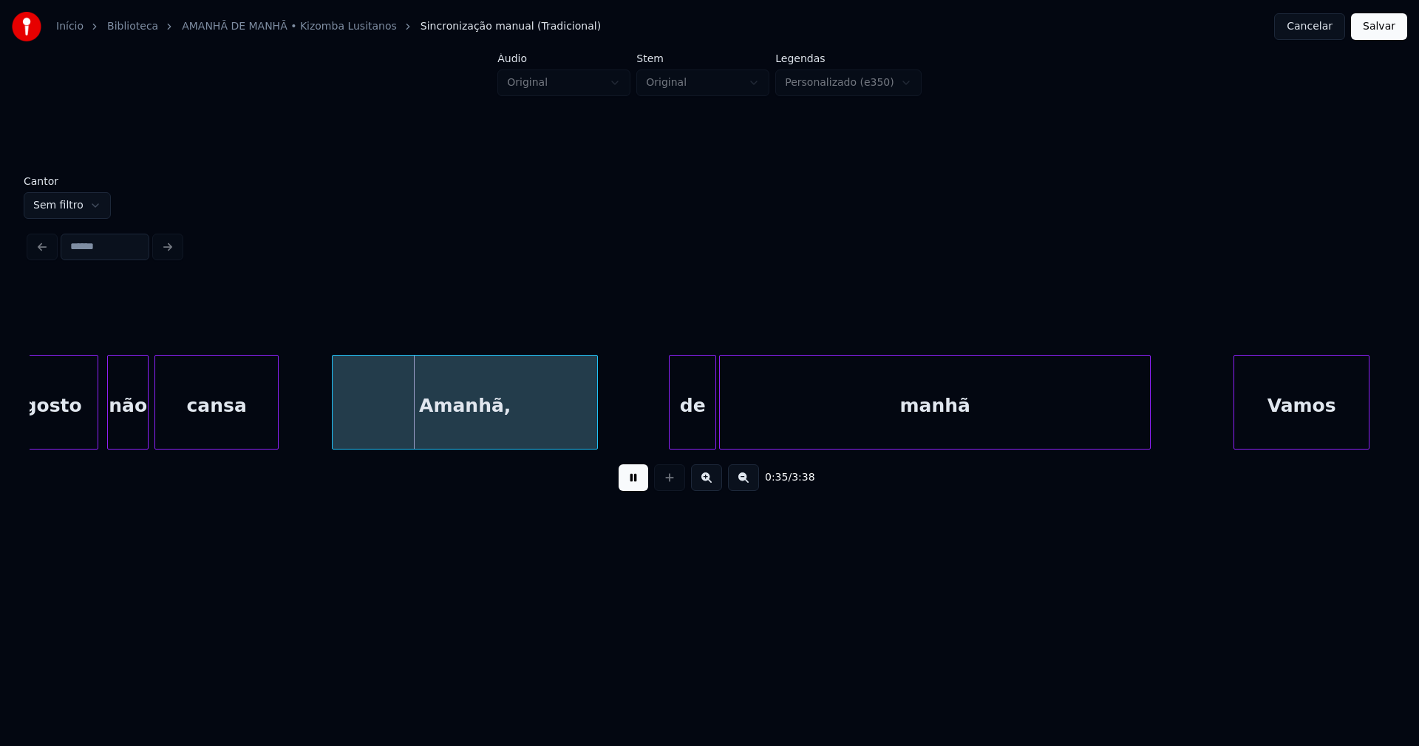
scroll to position [0, 4897]
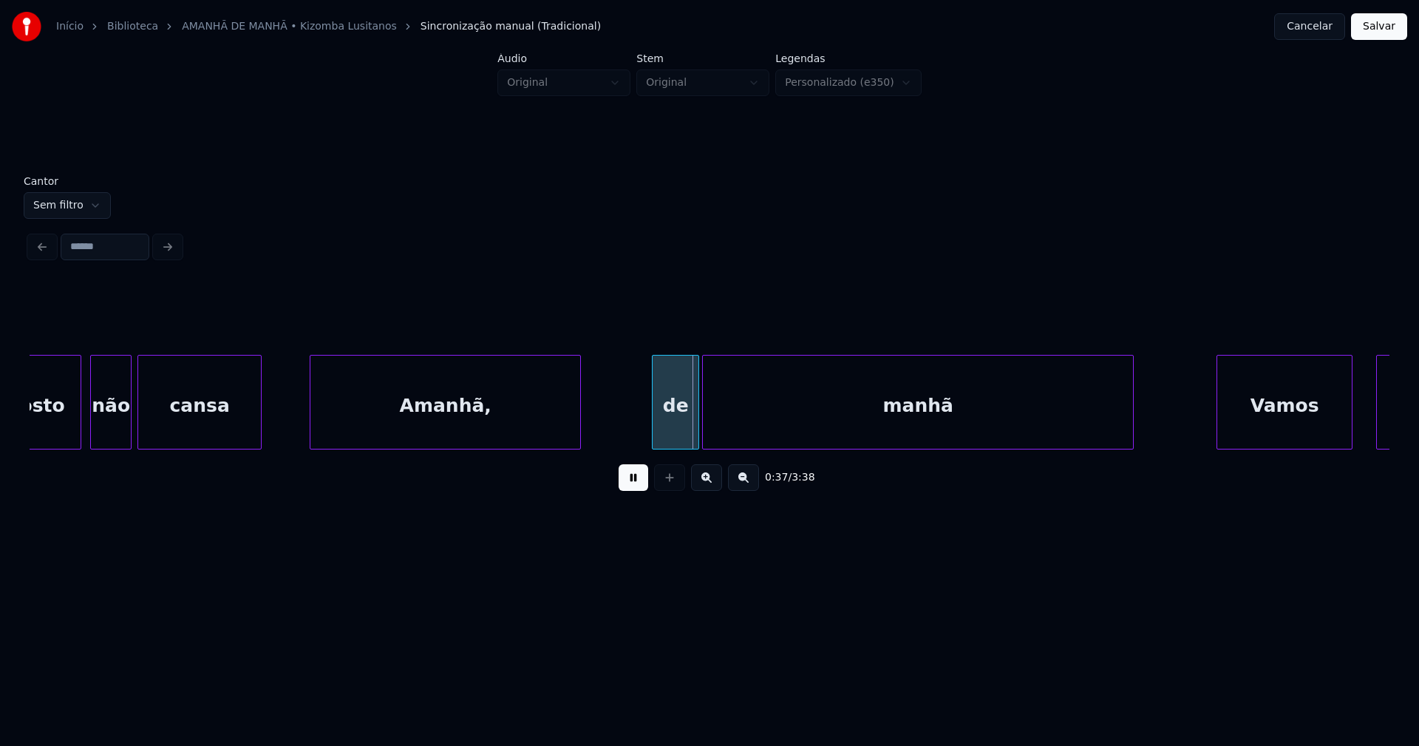
click at [314, 435] on div at bounding box center [312, 401] width 4 height 93
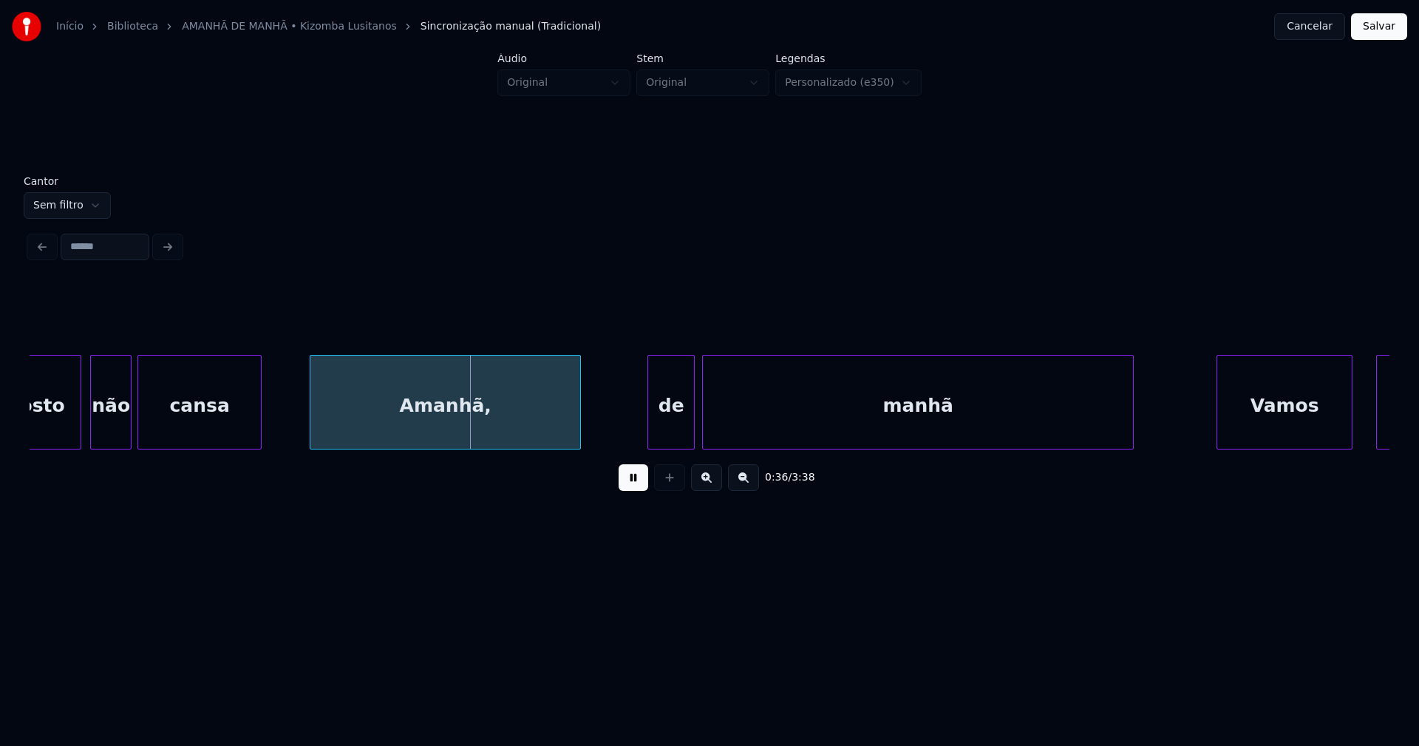
click at [682, 423] on div "de" at bounding box center [671, 405] width 46 height 101
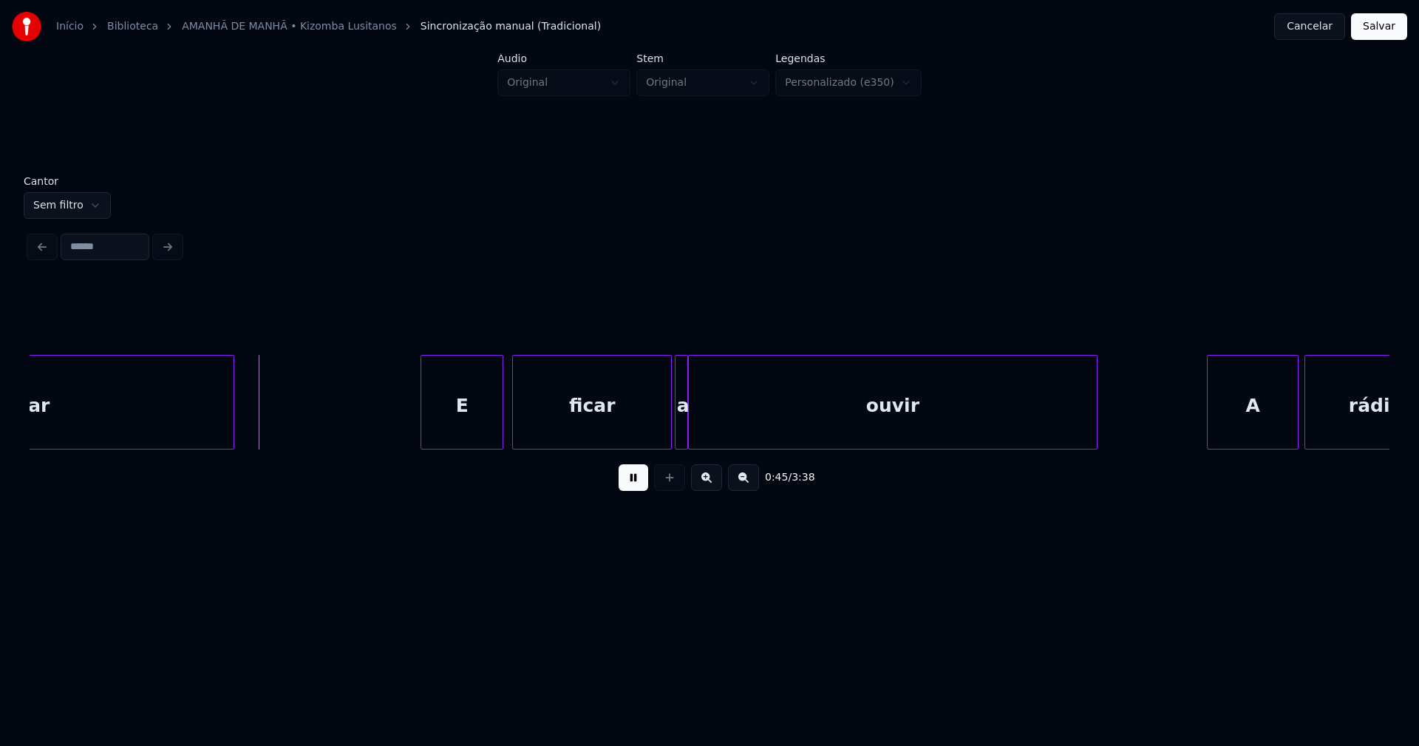
scroll to position [0, 6524]
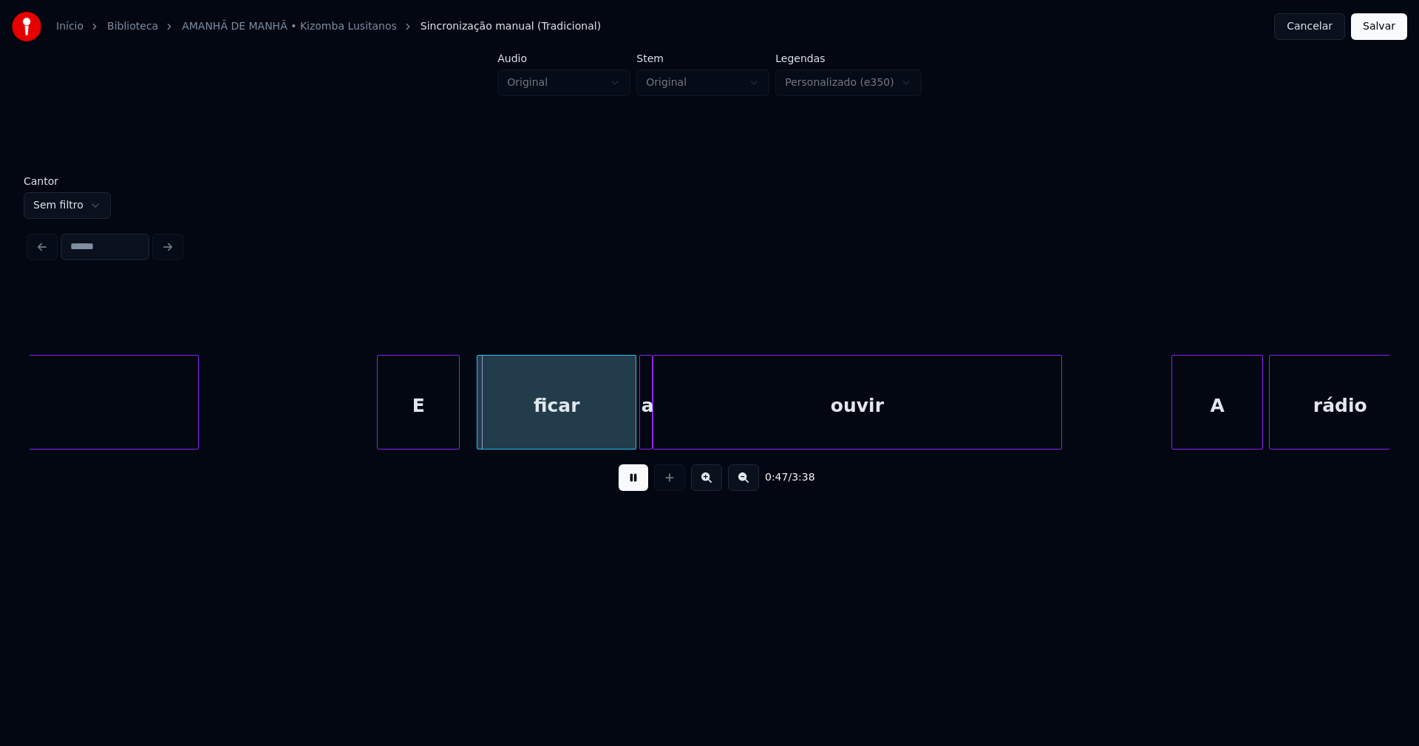
click at [433, 429] on div "E" at bounding box center [418, 405] width 81 height 101
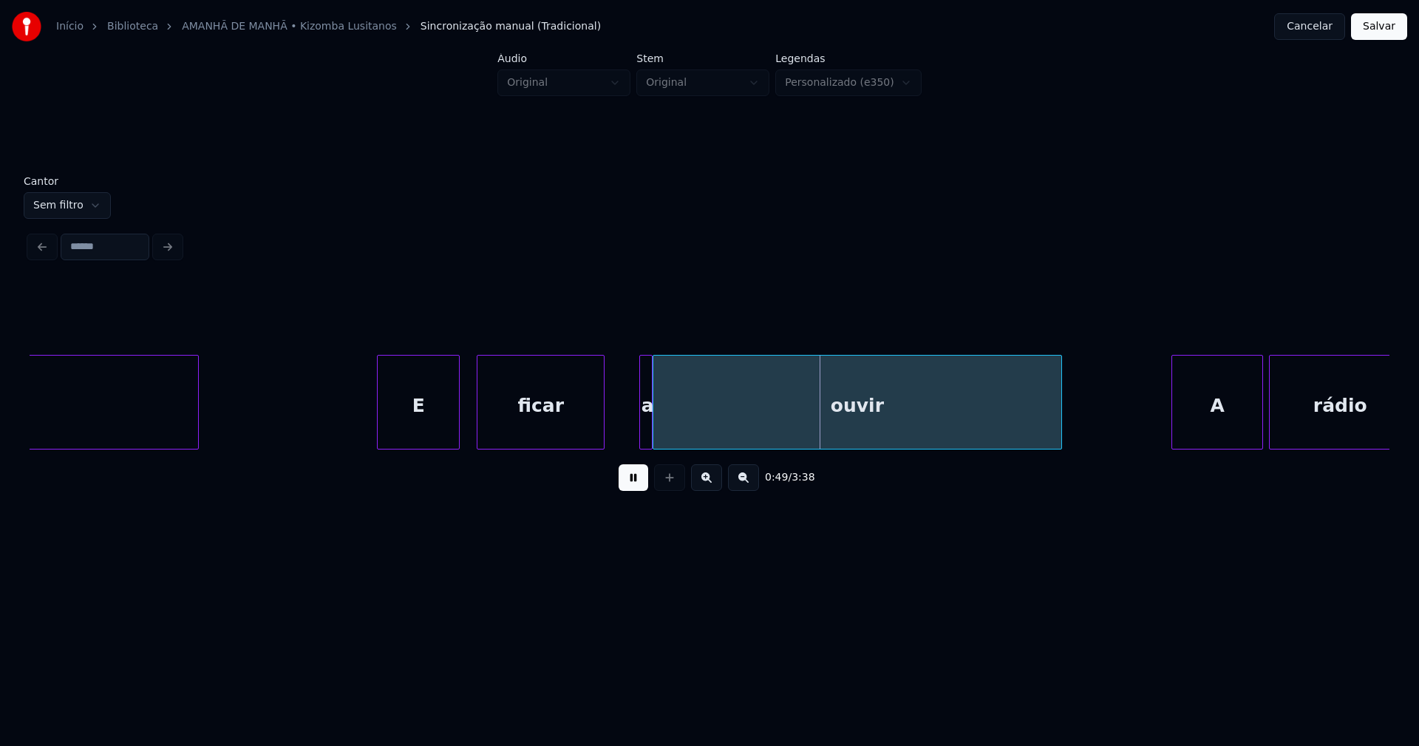
click at [604, 456] on div "0:49 / 3:38" at bounding box center [710, 393] width 1360 height 225
click at [627, 436] on div at bounding box center [629, 401] width 4 height 93
click at [616, 446] on div "acordar E ficar a ouvir A rádio" at bounding box center [710, 402] width 1360 height 95
click at [639, 434] on div at bounding box center [641, 401] width 4 height 93
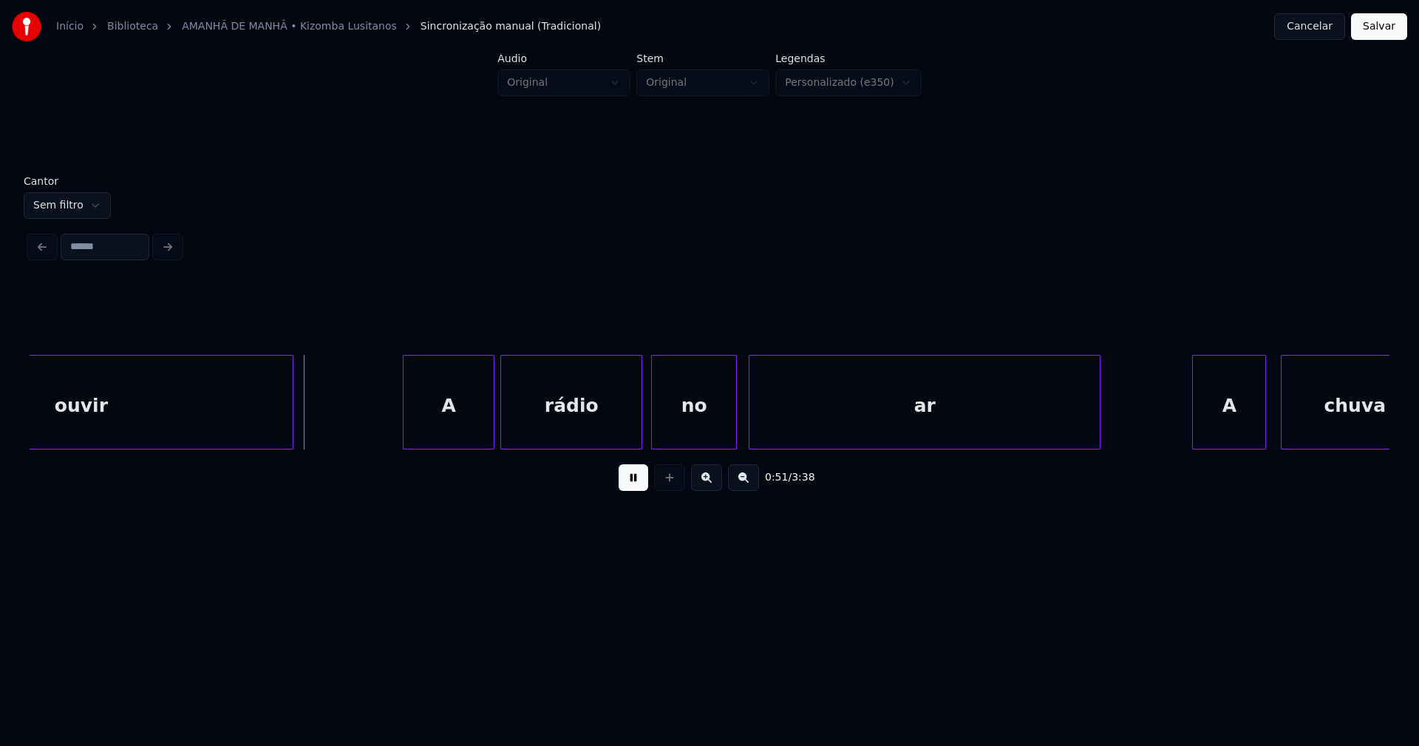
scroll to position [0, 7310]
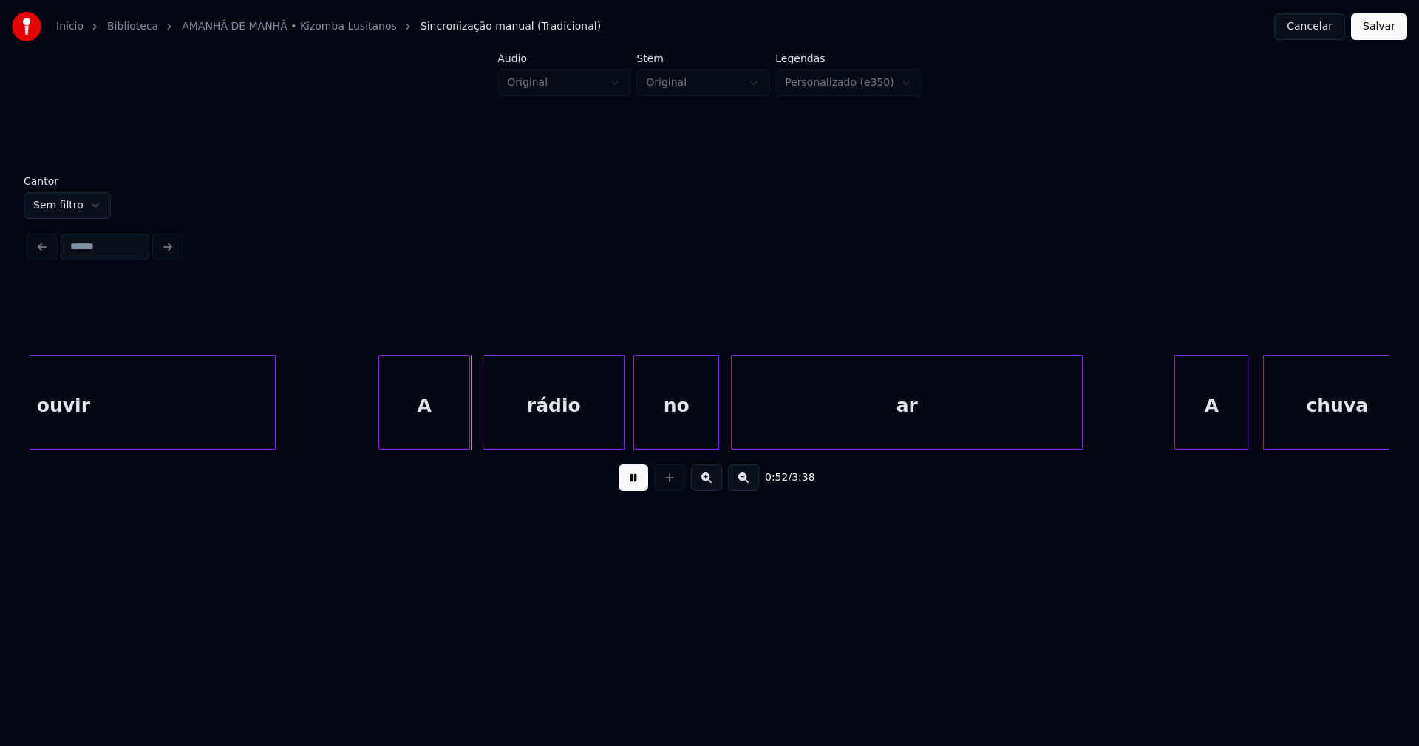
click at [415, 423] on div "A" at bounding box center [424, 405] width 90 height 101
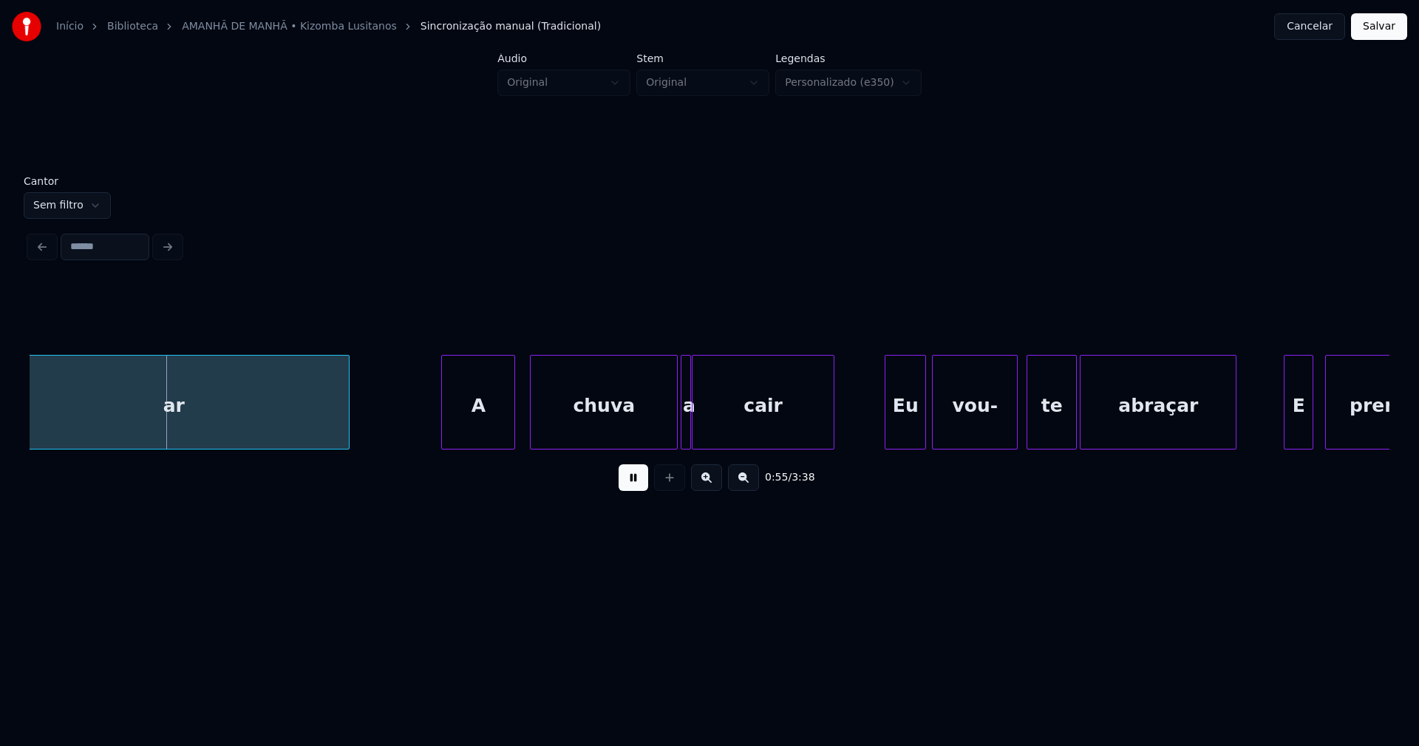
scroll to position [0, 8079]
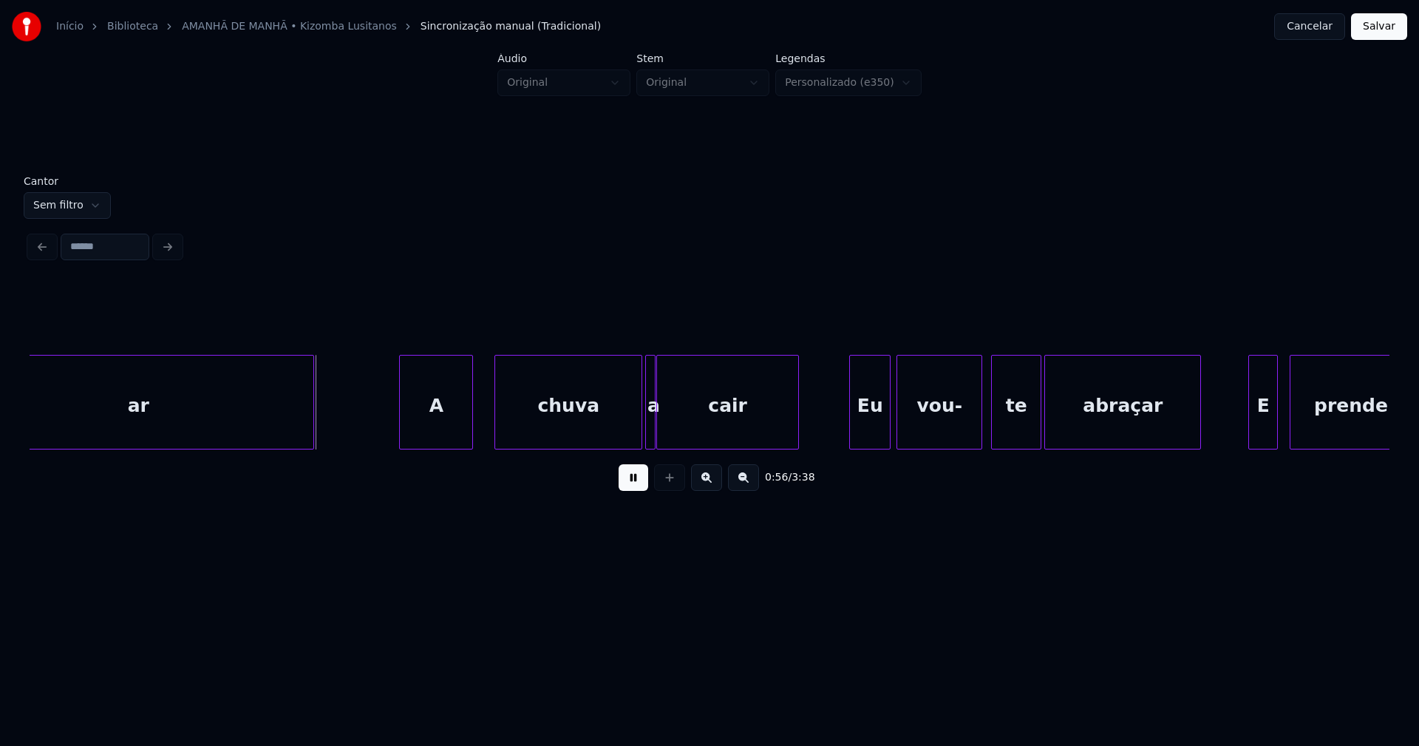
click at [446, 430] on div "A" at bounding box center [436, 405] width 72 height 101
click at [544, 438] on div "chuva" at bounding box center [559, 405] width 146 height 101
click at [619, 439] on div at bounding box center [616, 401] width 4 height 93
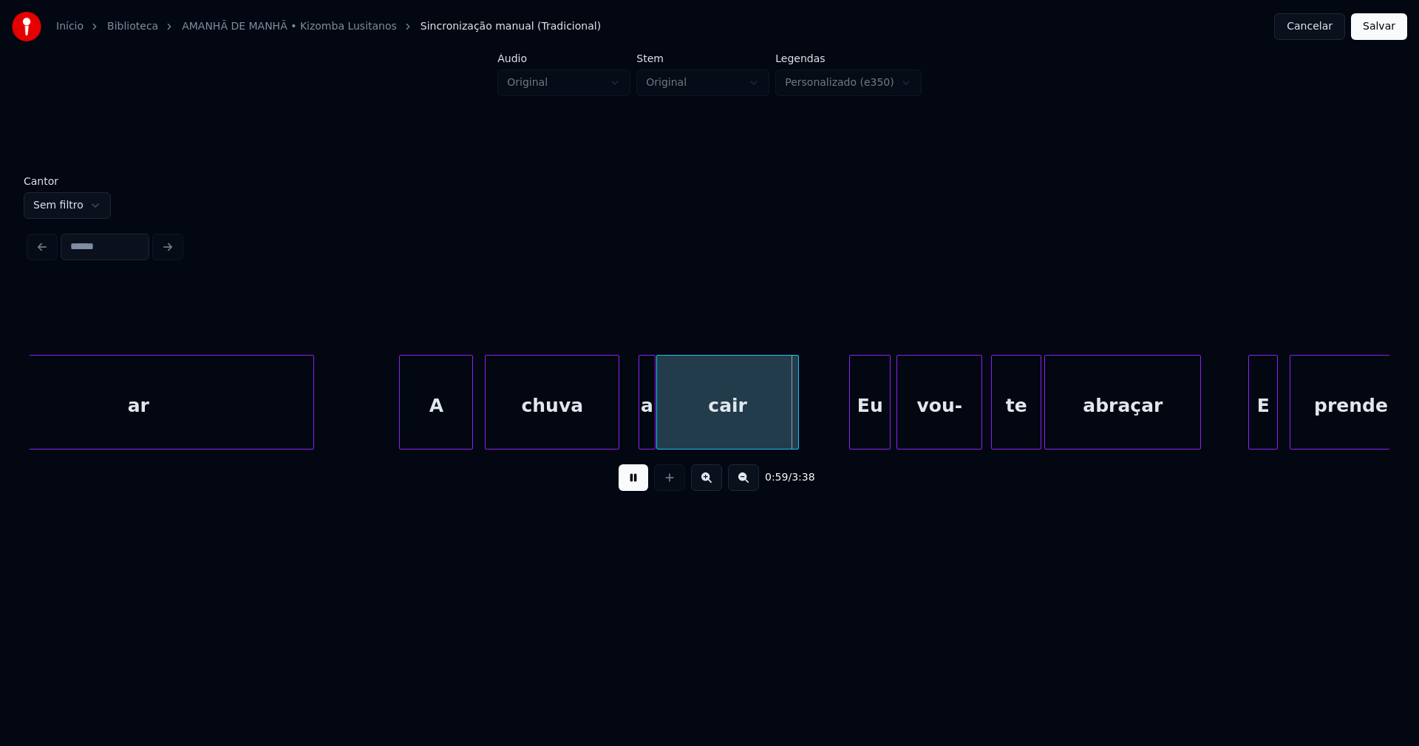
click at [640, 424] on div at bounding box center [641, 401] width 4 height 93
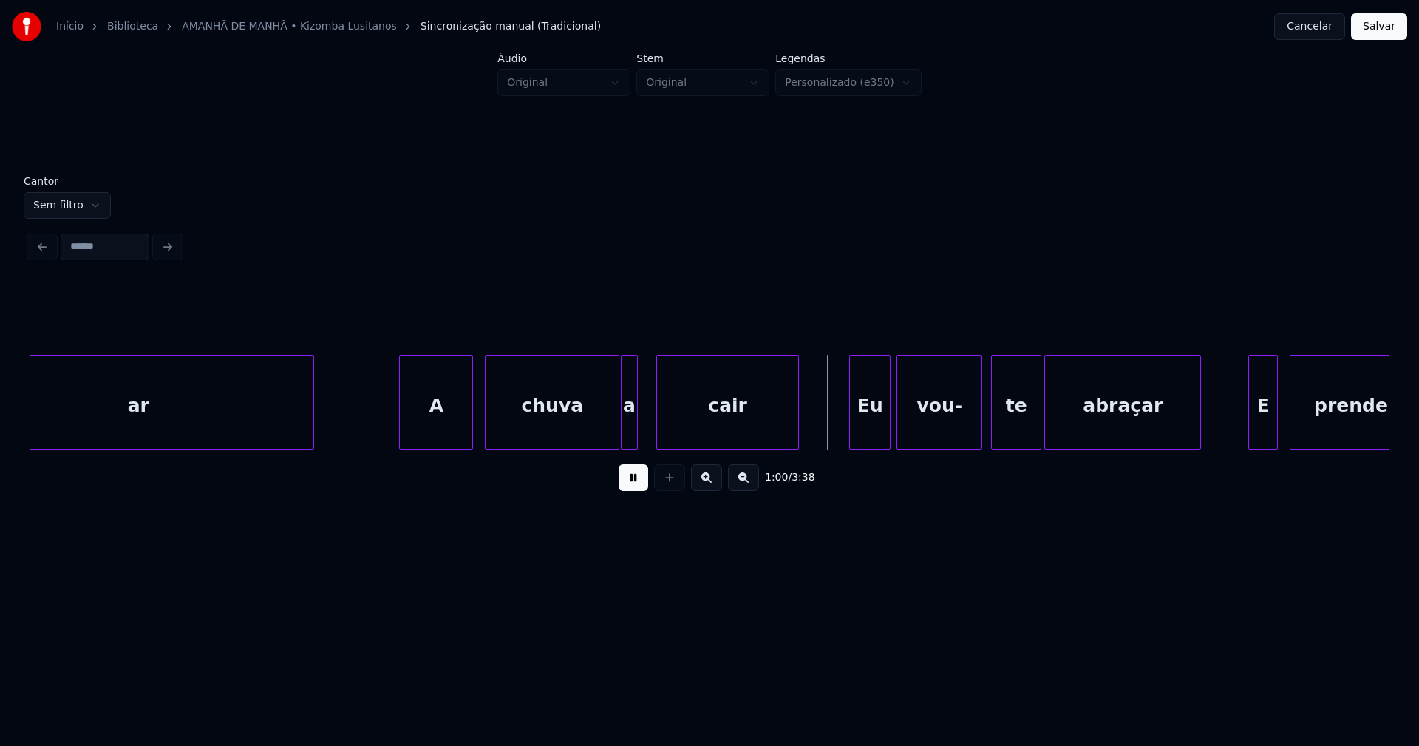
click at [631, 432] on div "a" at bounding box center [629, 405] width 15 height 101
click at [651, 425] on div at bounding box center [652, 401] width 4 height 93
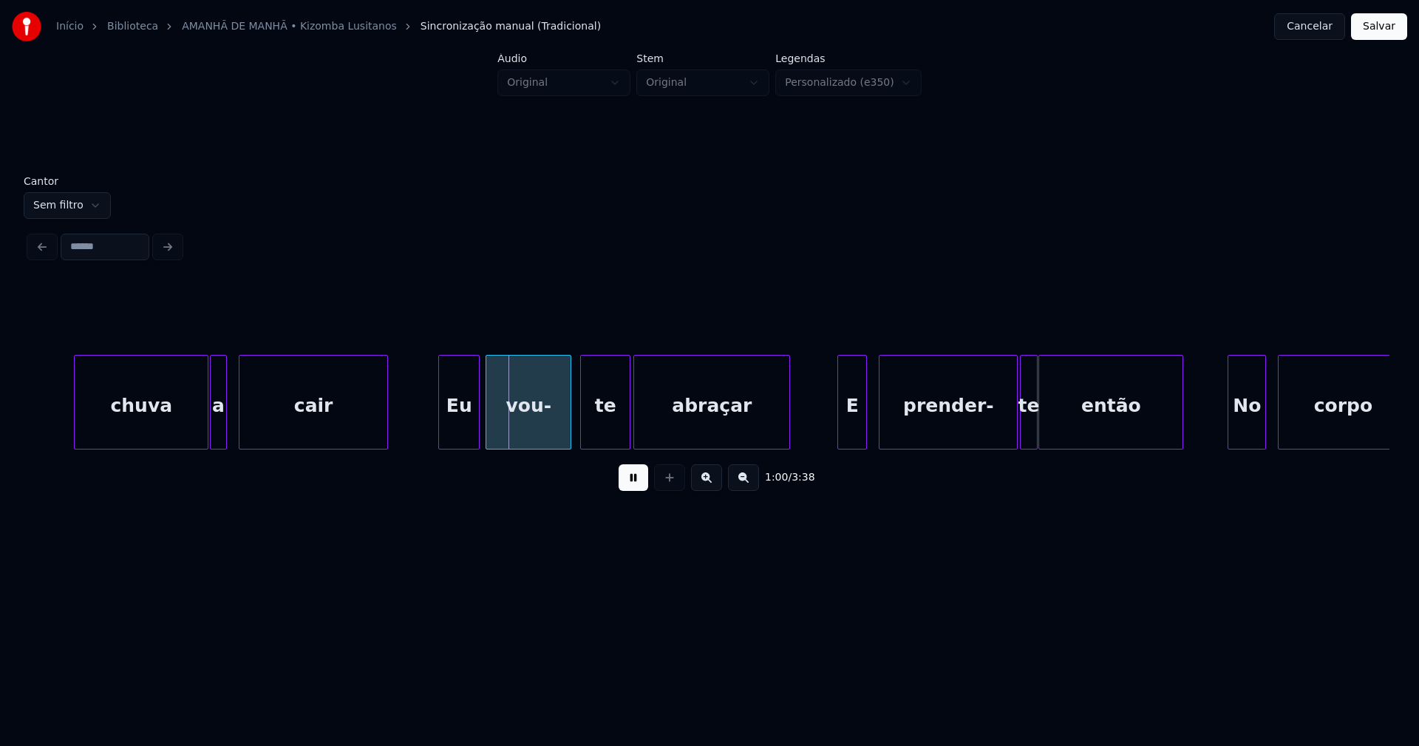
scroll to position [0, 8561]
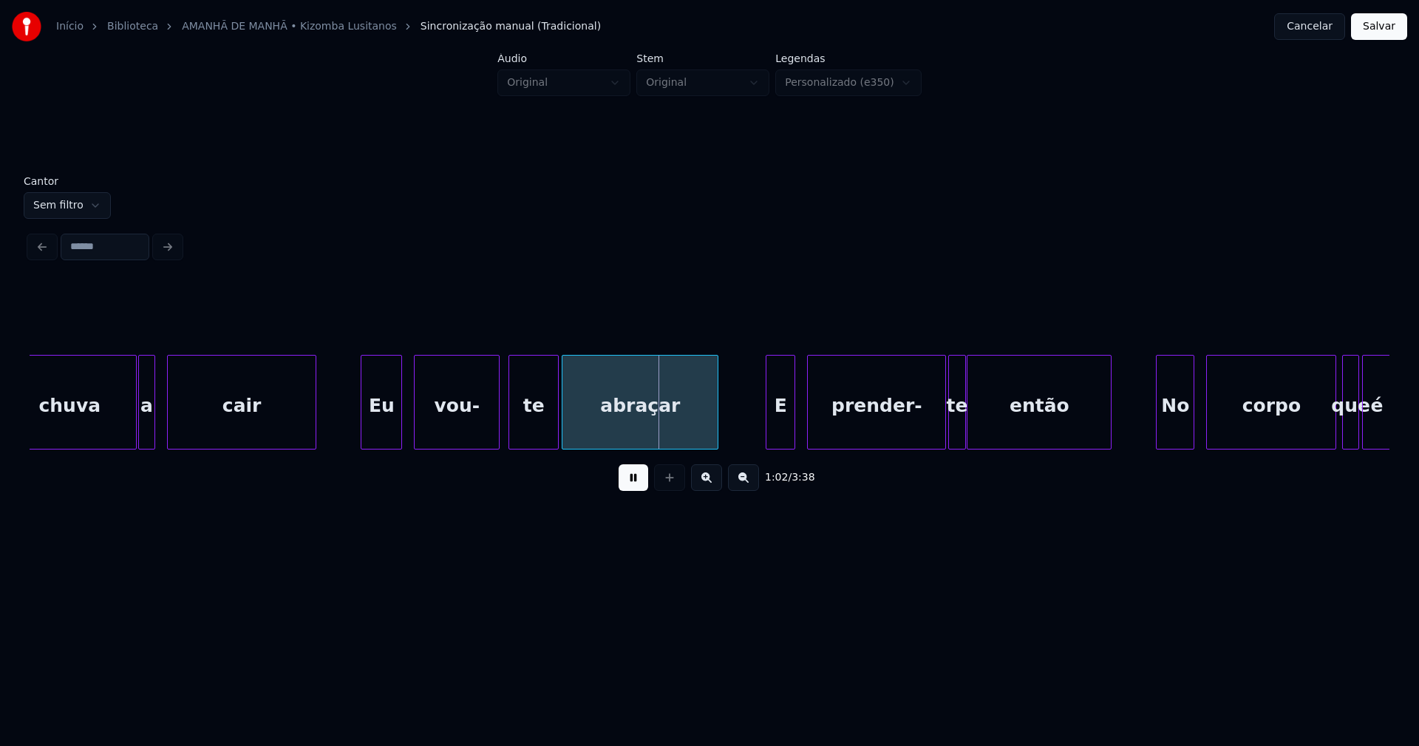
click at [376, 436] on div "Eu" at bounding box center [381, 405] width 40 height 101
click at [775, 434] on div "E" at bounding box center [776, 405] width 28 height 101
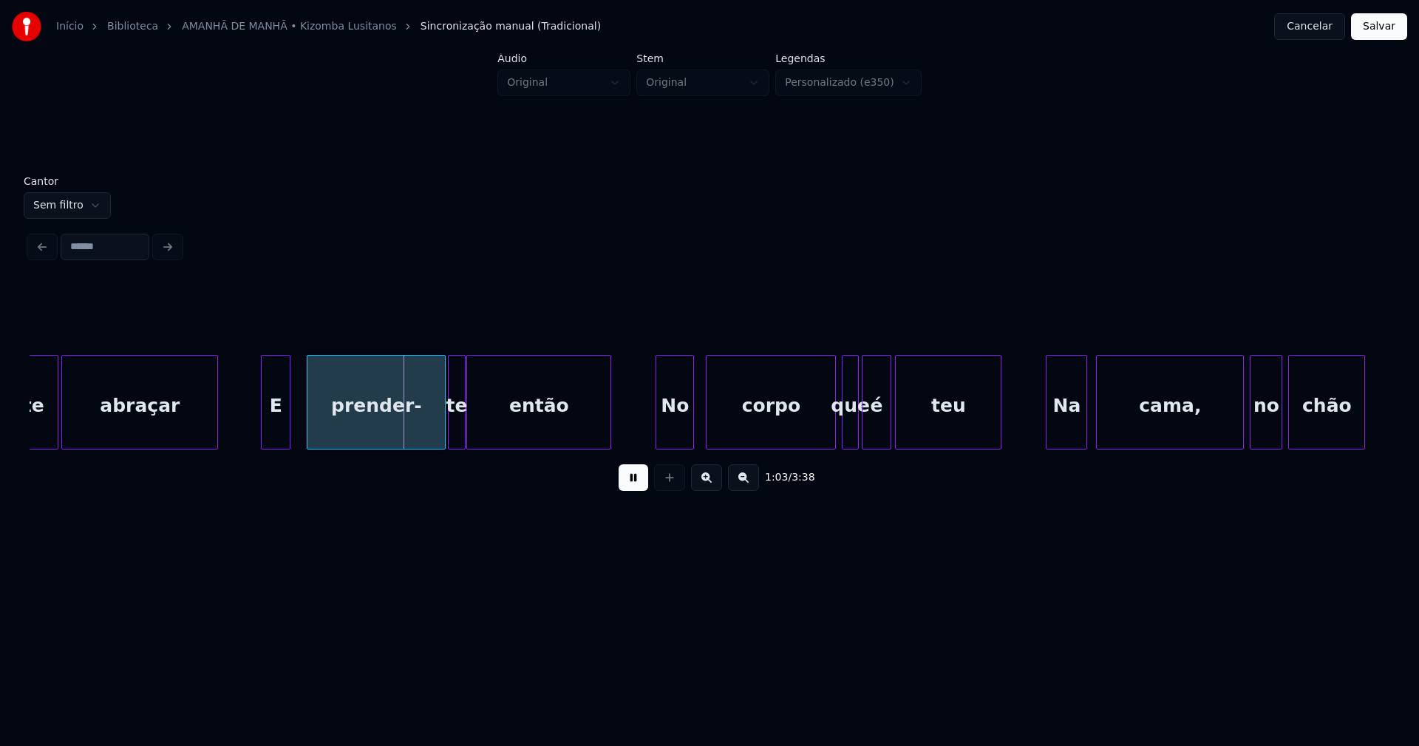
scroll to position [0, 9098]
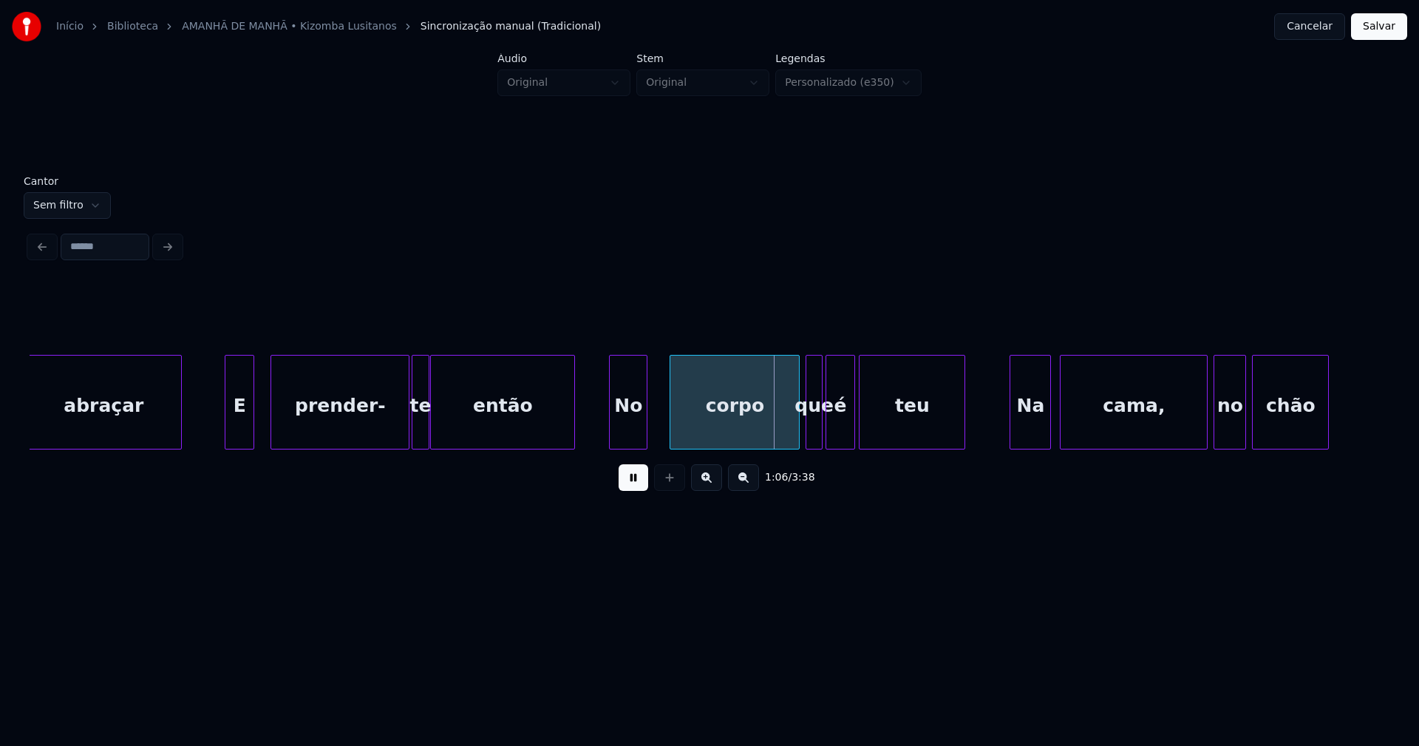
click at [630, 436] on div "No" at bounding box center [628, 405] width 37 height 101
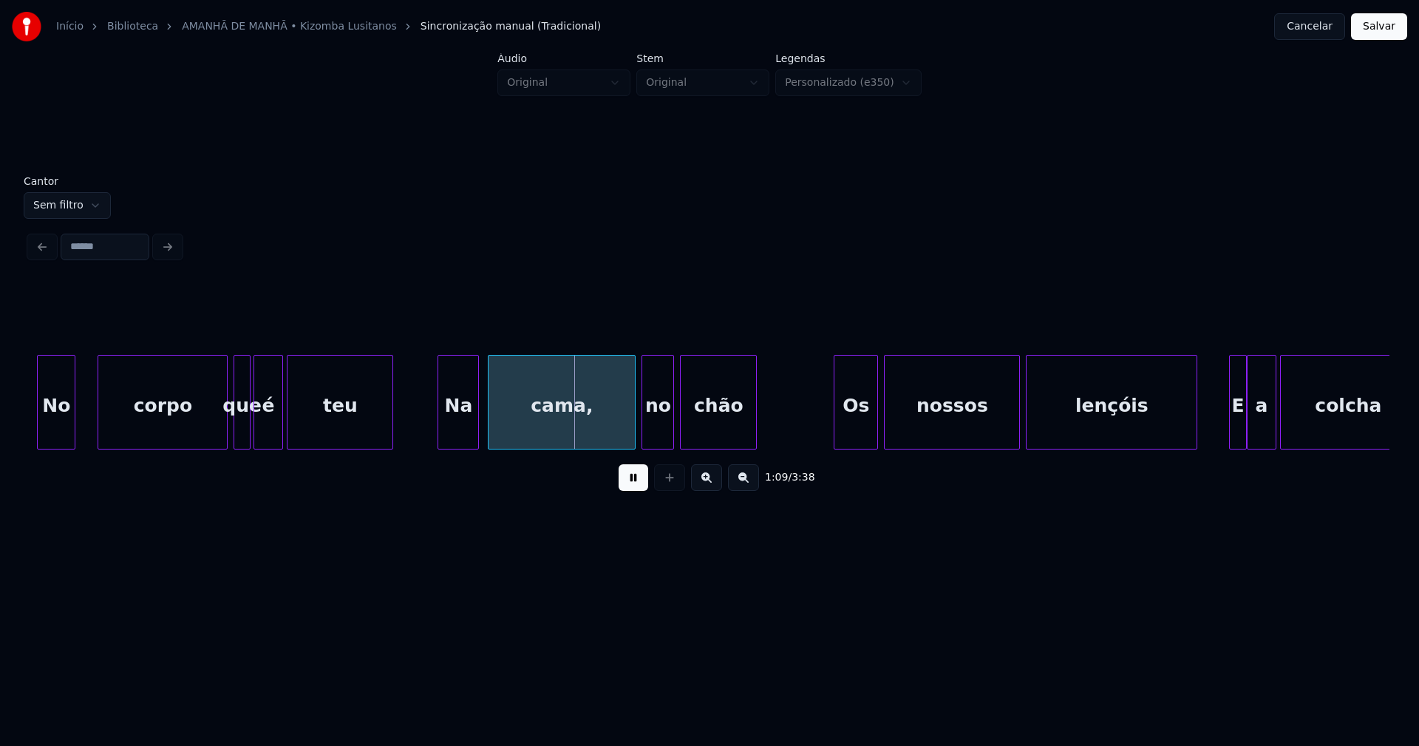
scroll to position [0, 9687]
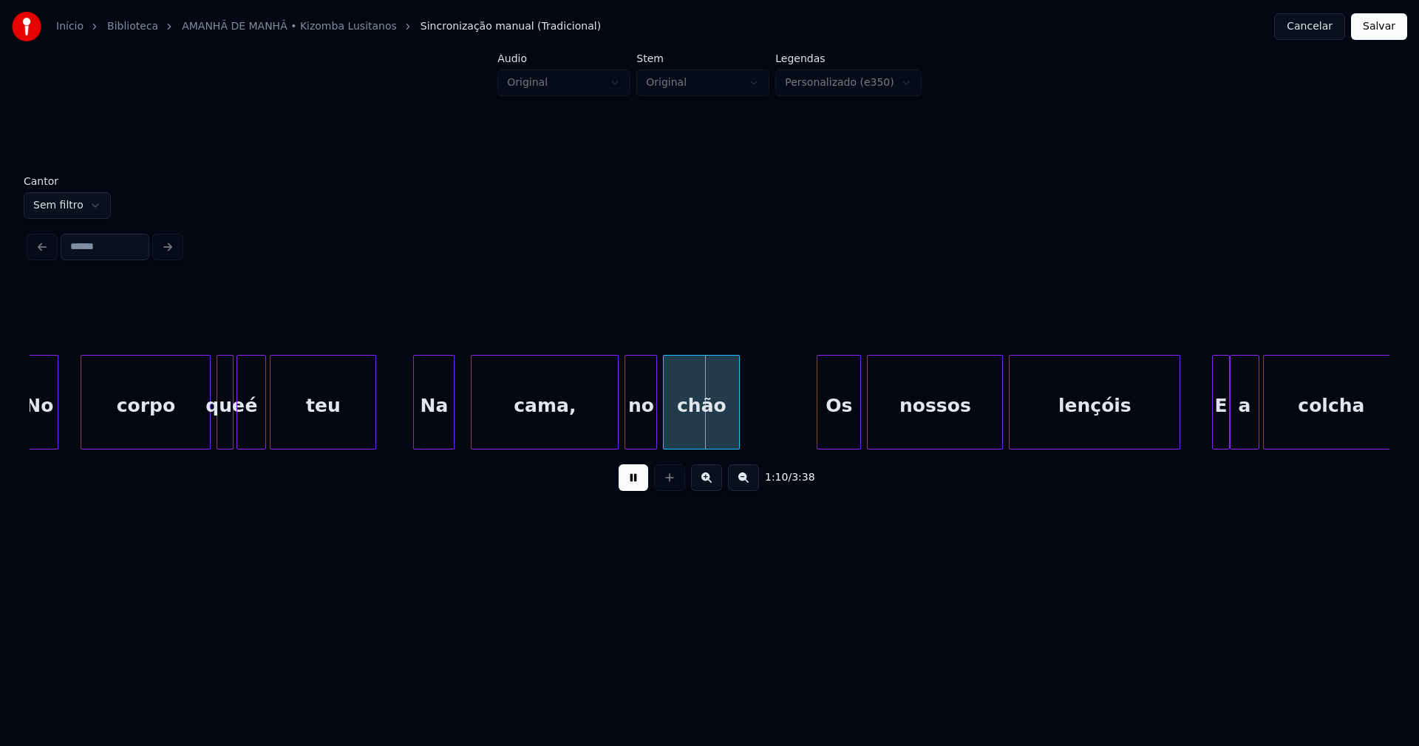
click at [438, 436] on div "Na" at bounding box center [434, 405] width 40 height 101
click at [836, 432] on div "Os" at bounding box center [835, 405] width 43 height 101
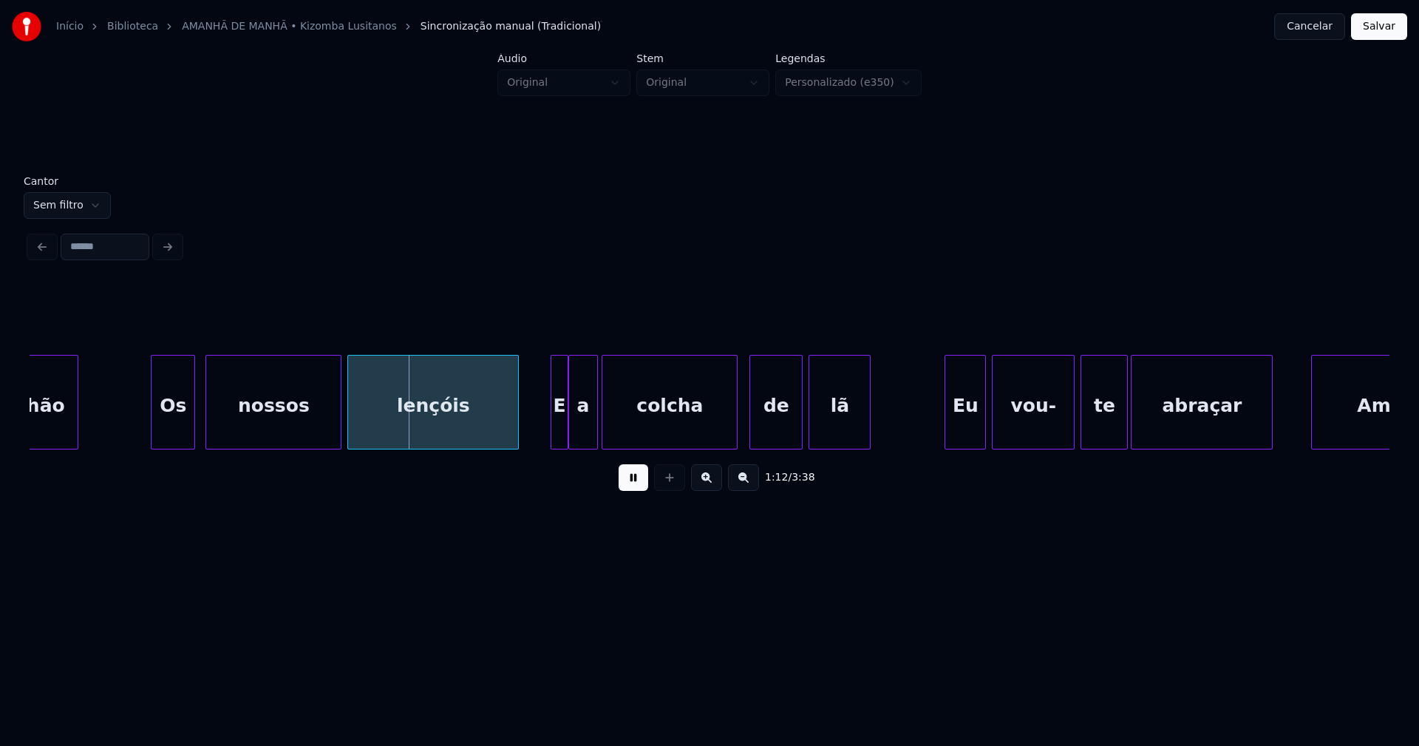
scroll to position [0, 10367]
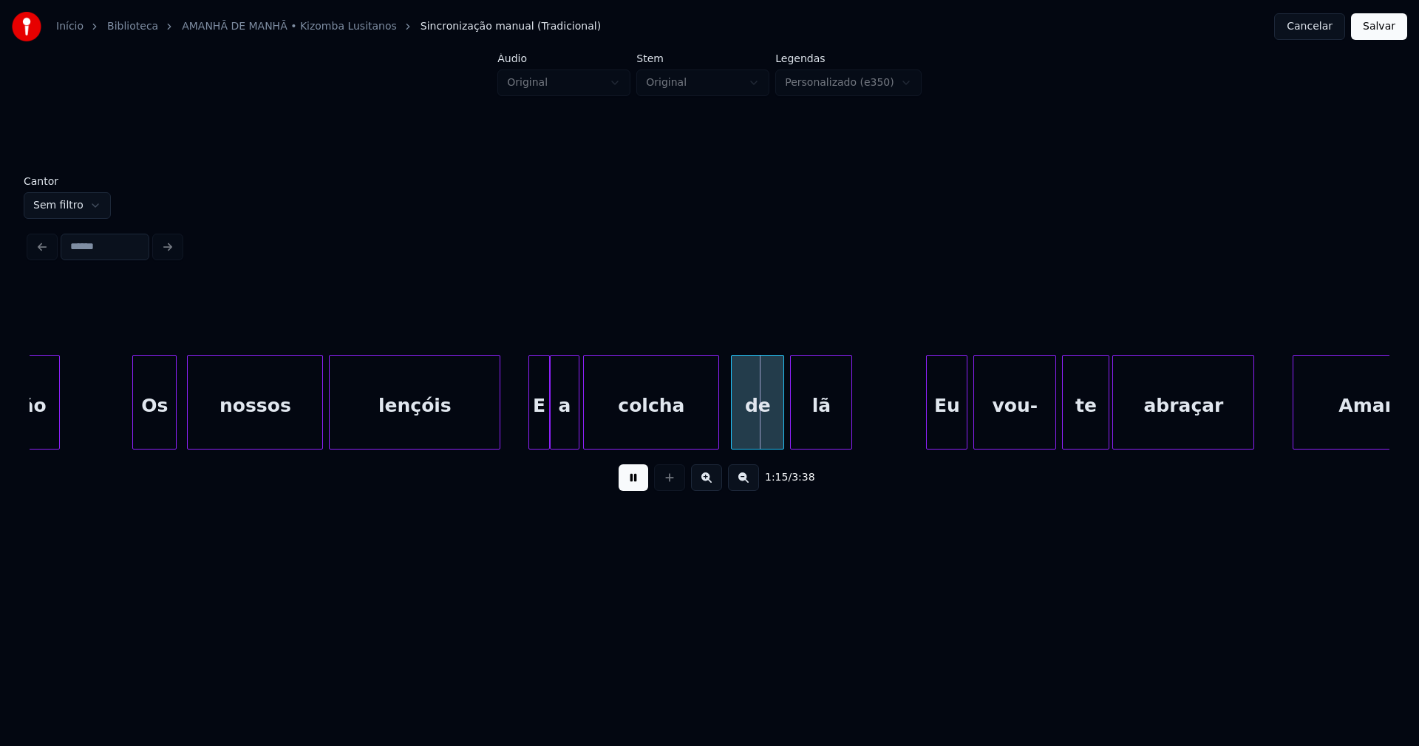
click at [532, 428] on div at bounding box center [531, 401] width 4 height 93
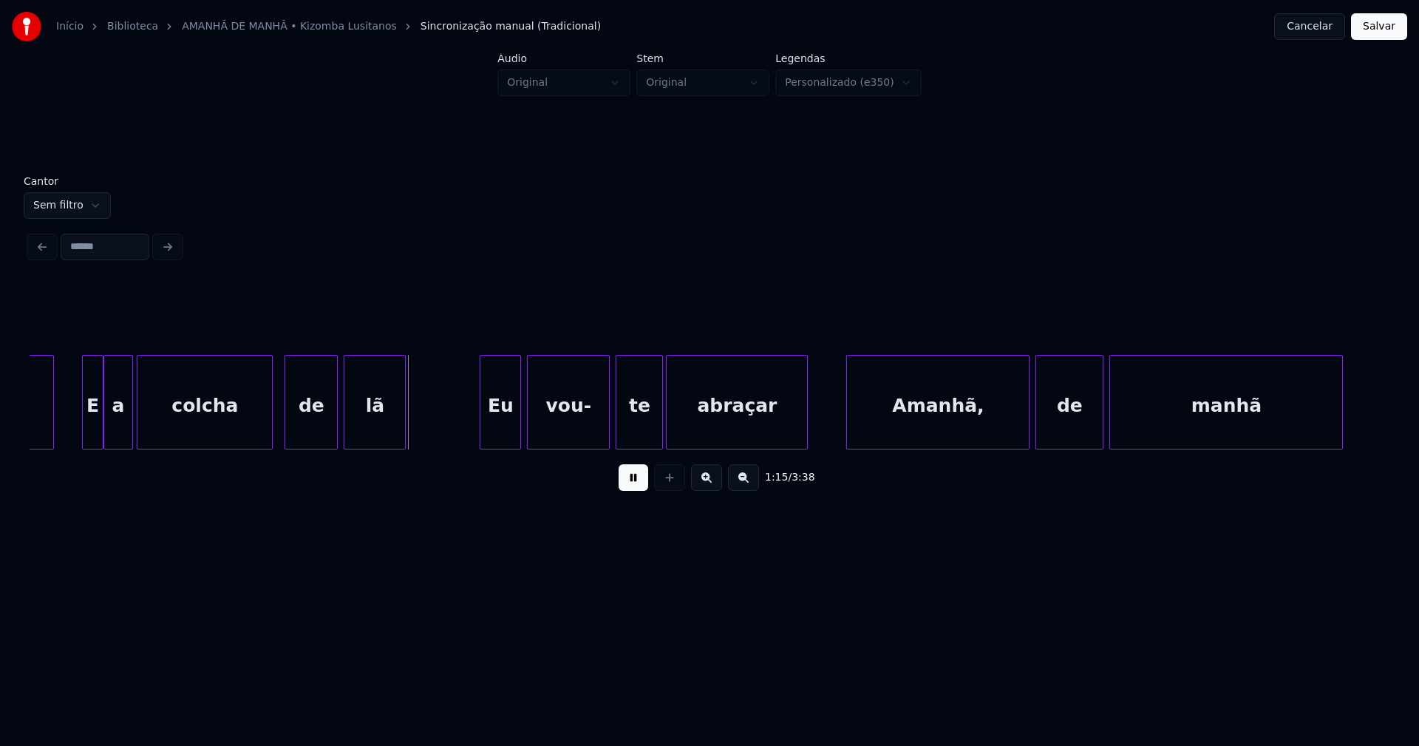
scroll to position [0, 10831]
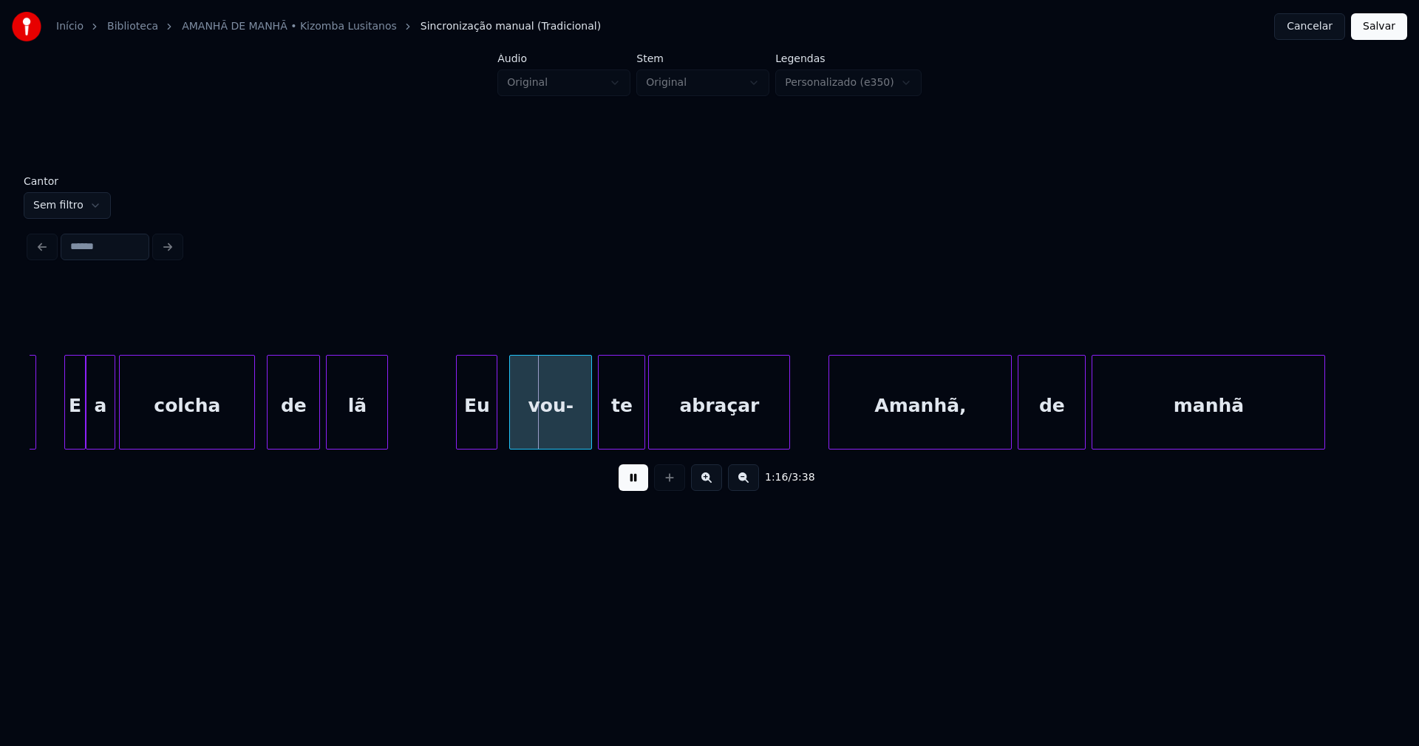
click at [471, 429] on div "Eu" at bounding box center [477, 405] width 40 height 101
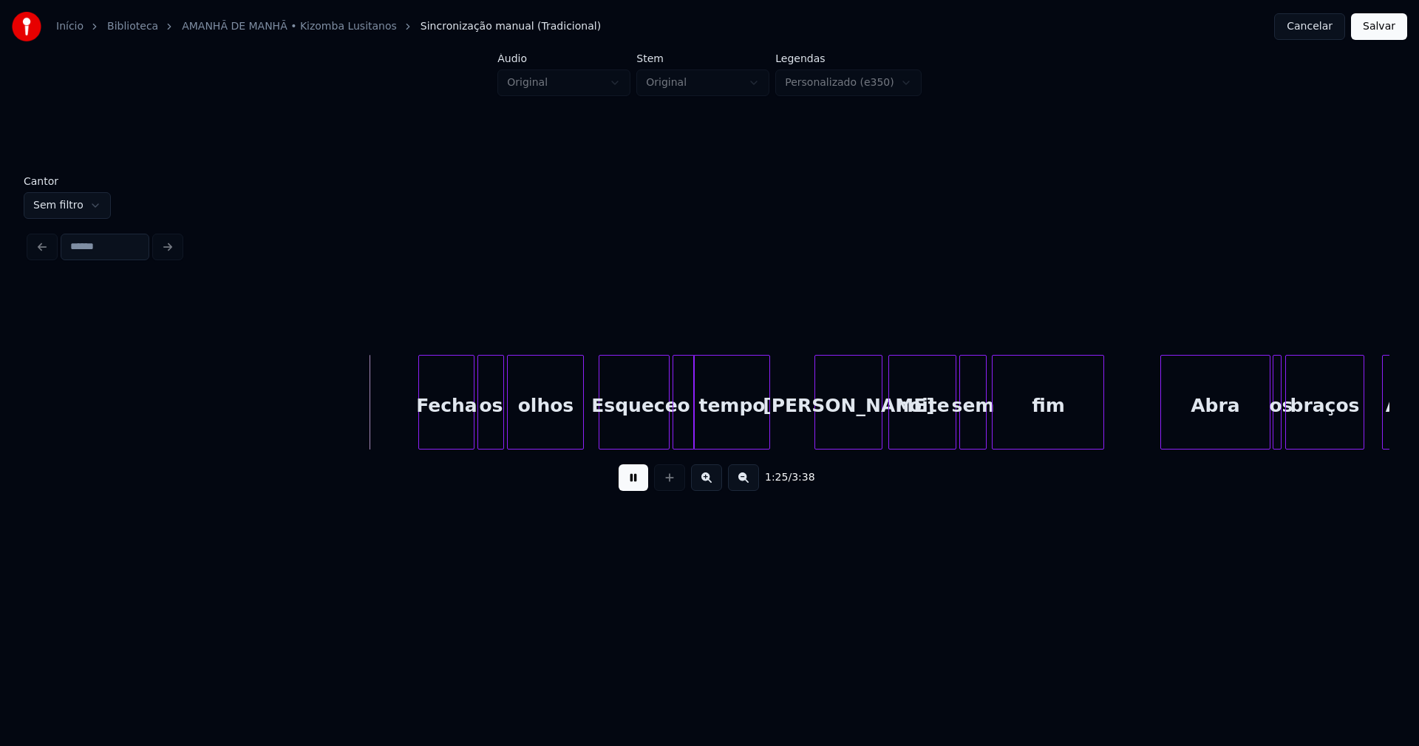
scroll to position [0, 12440]
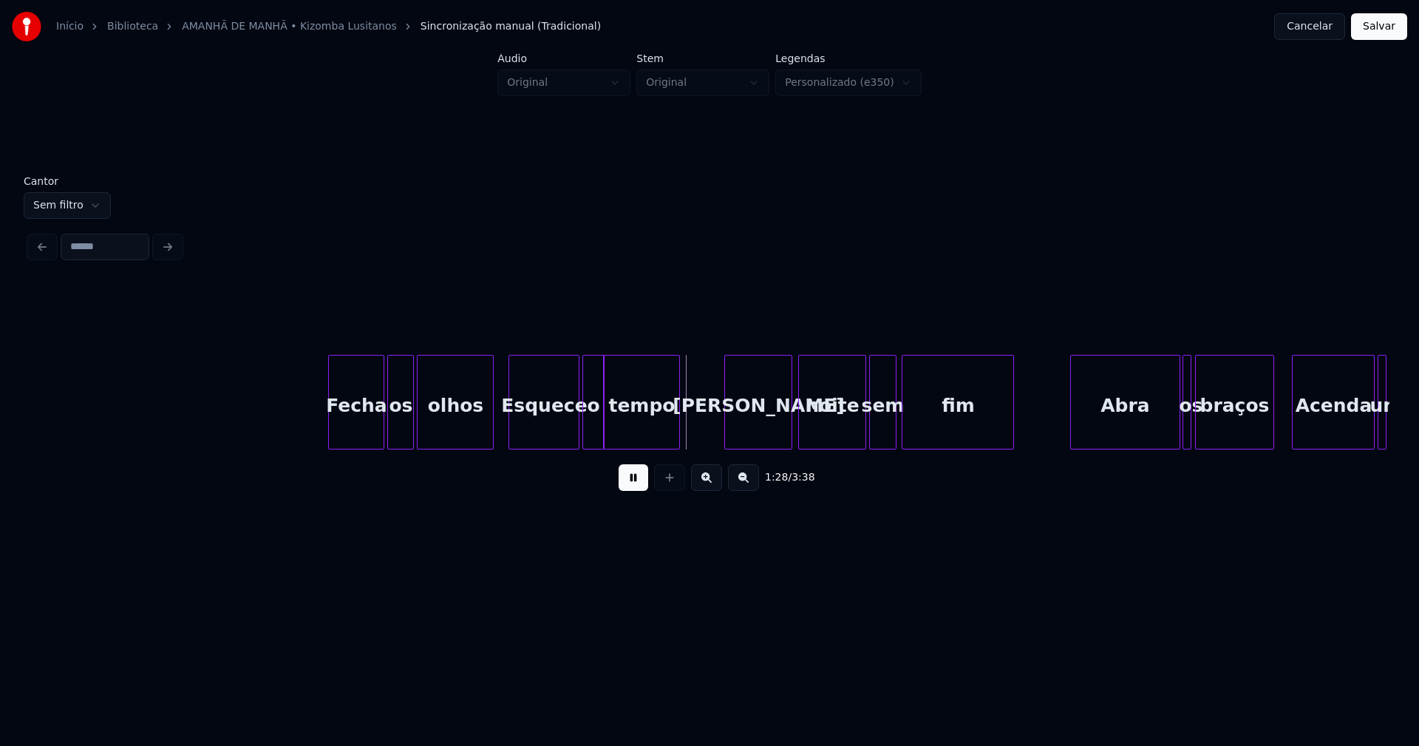
click at [641, 484] on button at bounding box center [634, 477] width 30 height 27
click at [553, 434] on div "Esquece" at bounding box center [543, 405] width 69 height 101
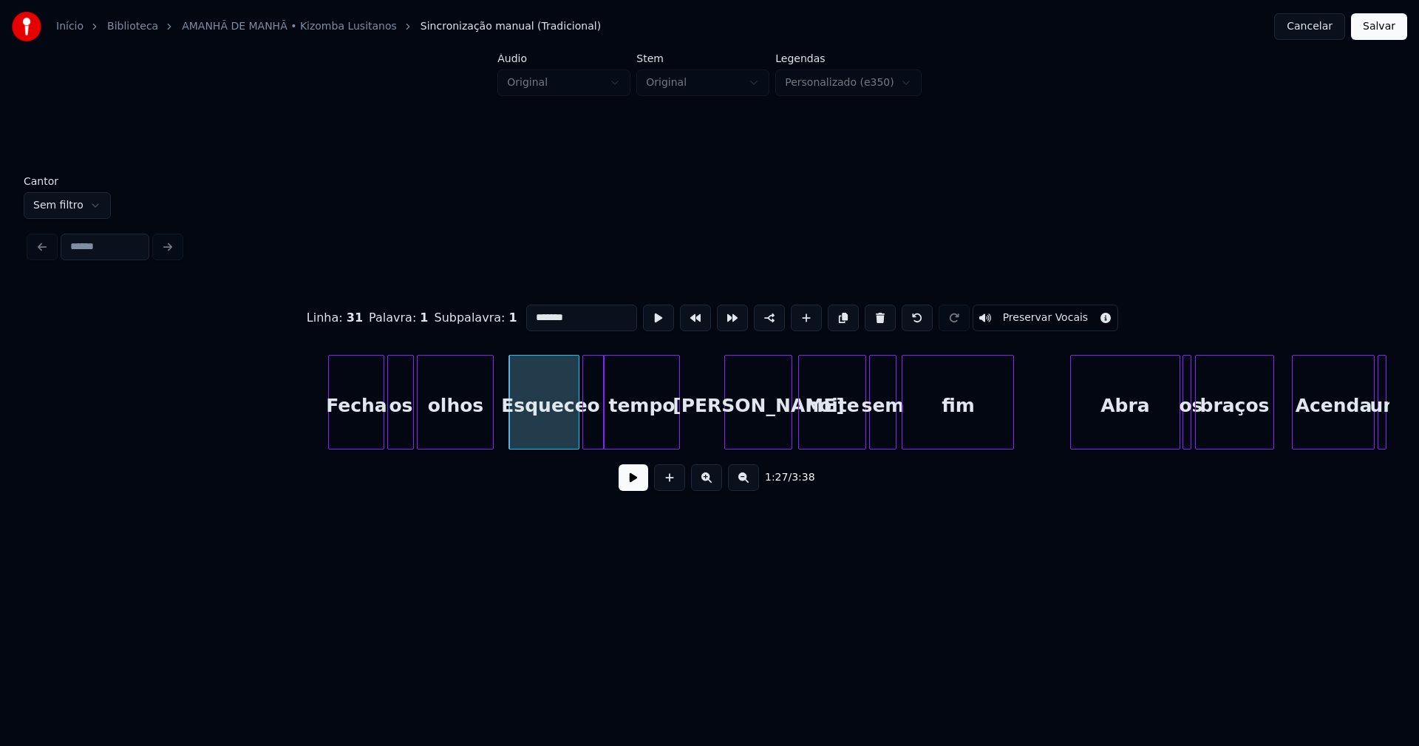
click at [529, 309] on input "*******" at bounding box center [581, 317] width 111 height 27
click at [625, 488] on button at bounding box center [634, 477] width 30 height 27
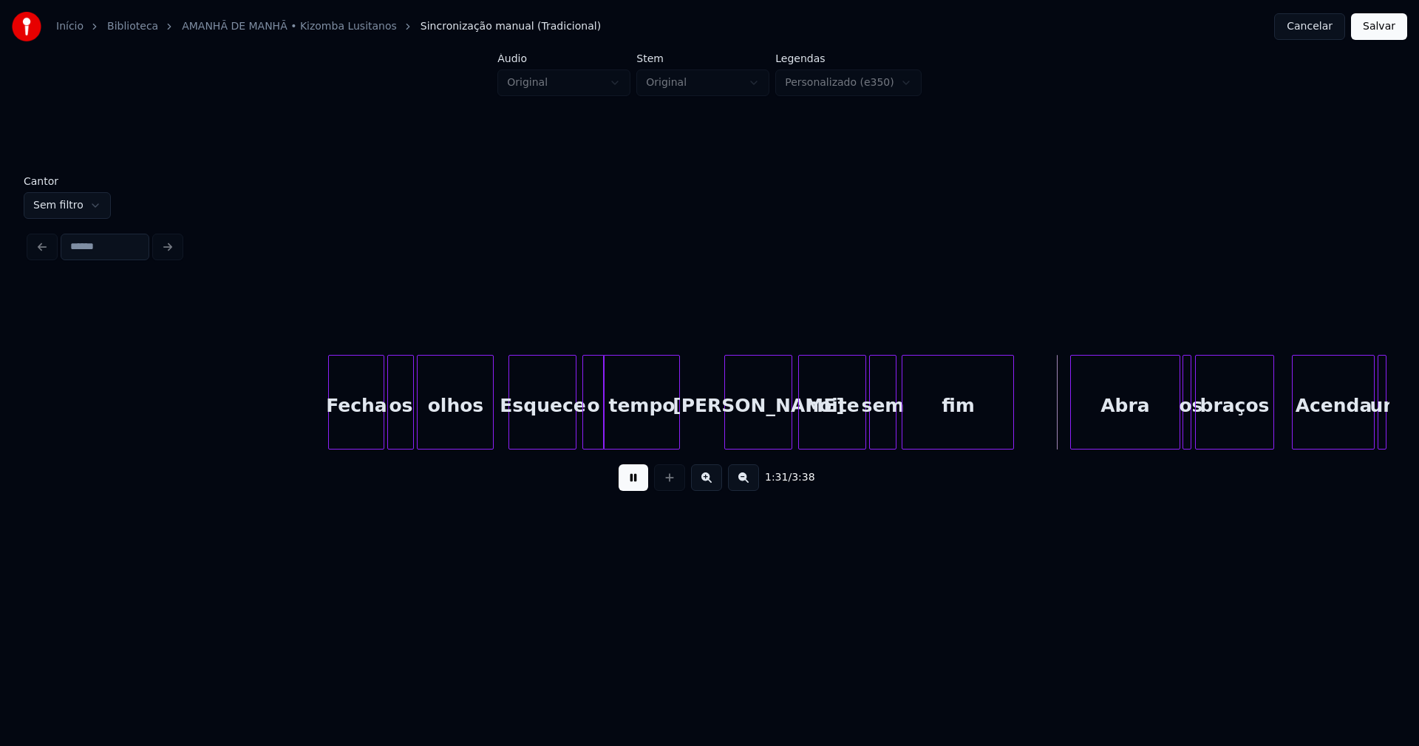
click at [575, 429] on div at bounding box center [573, 401] width 4 height 93
click at [592, 427] on div "o" at bounding box center [590, 405] width 20 height 101
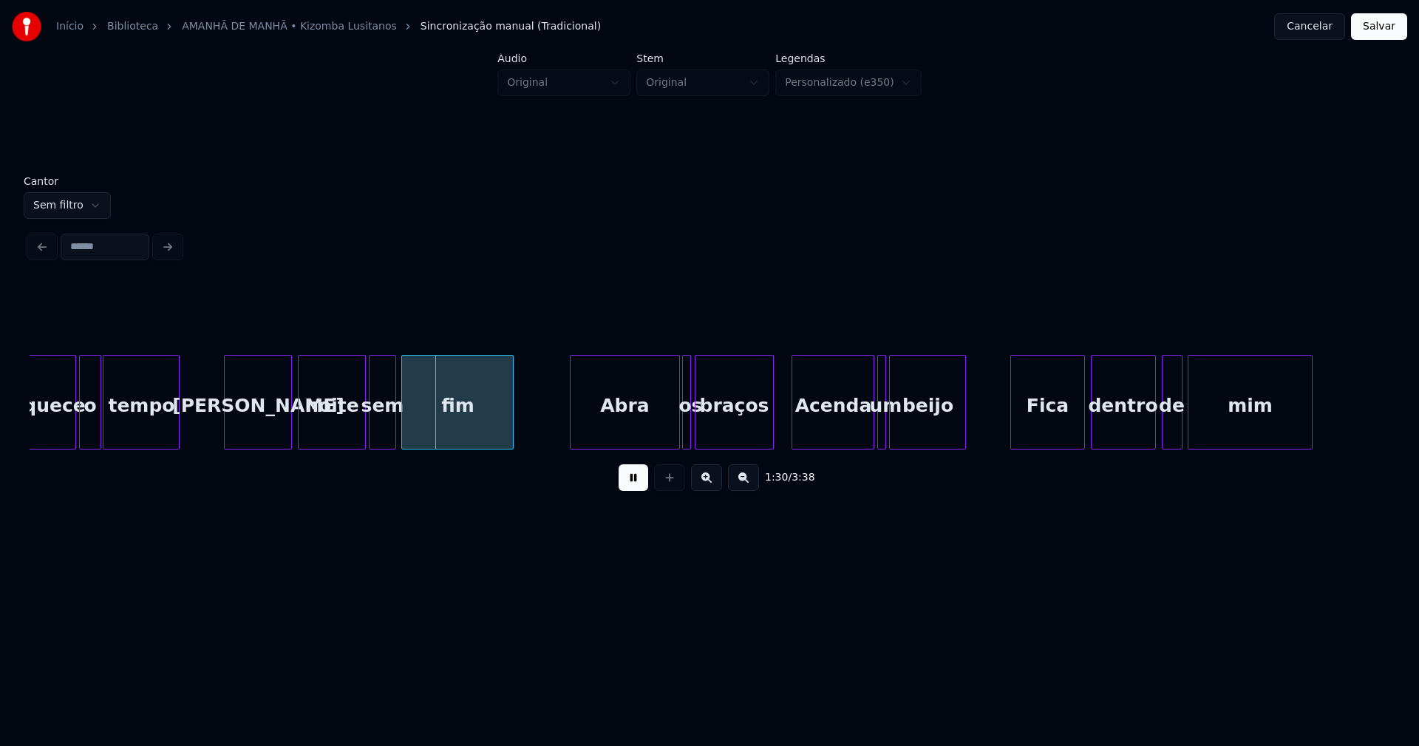
scroll to position [0, 13012]
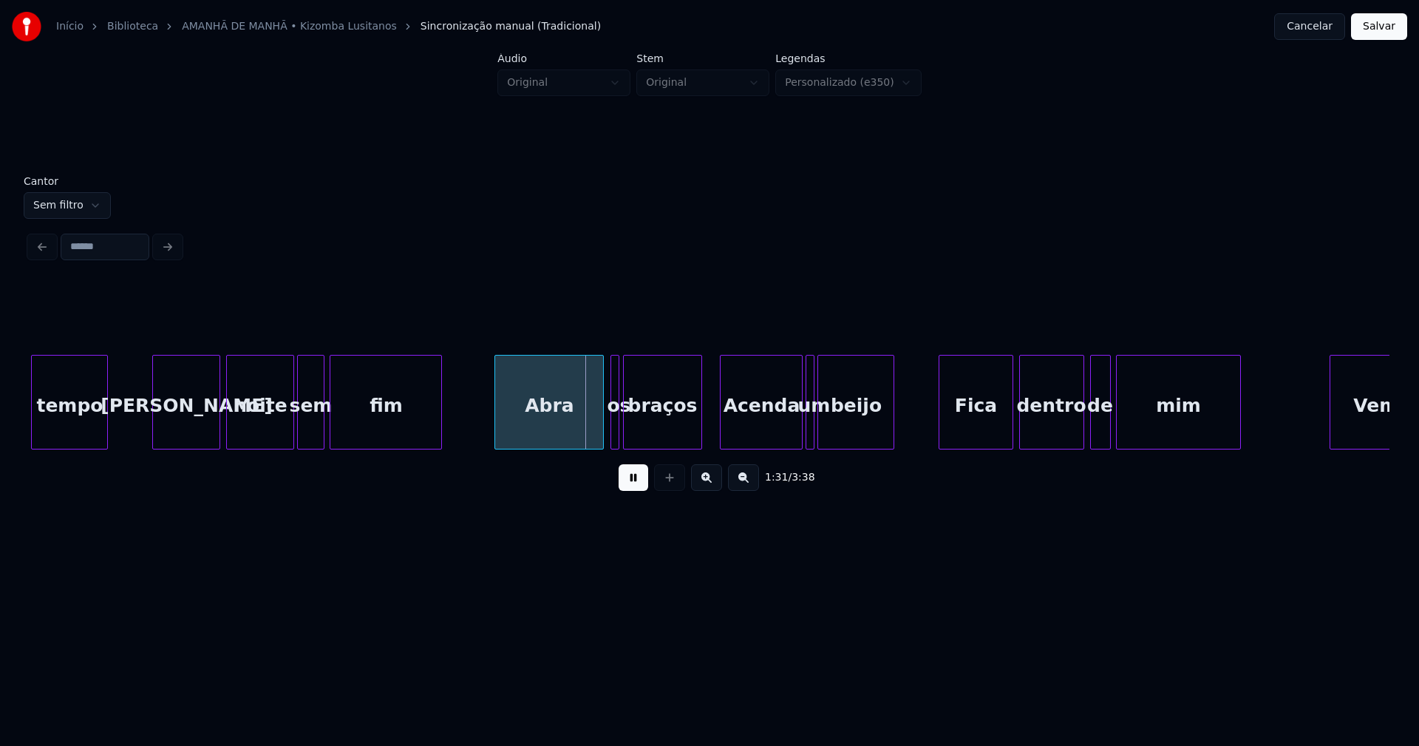
click at [551, 421] on div "Abra" at bounding box center [549, 405] width 108 height 101
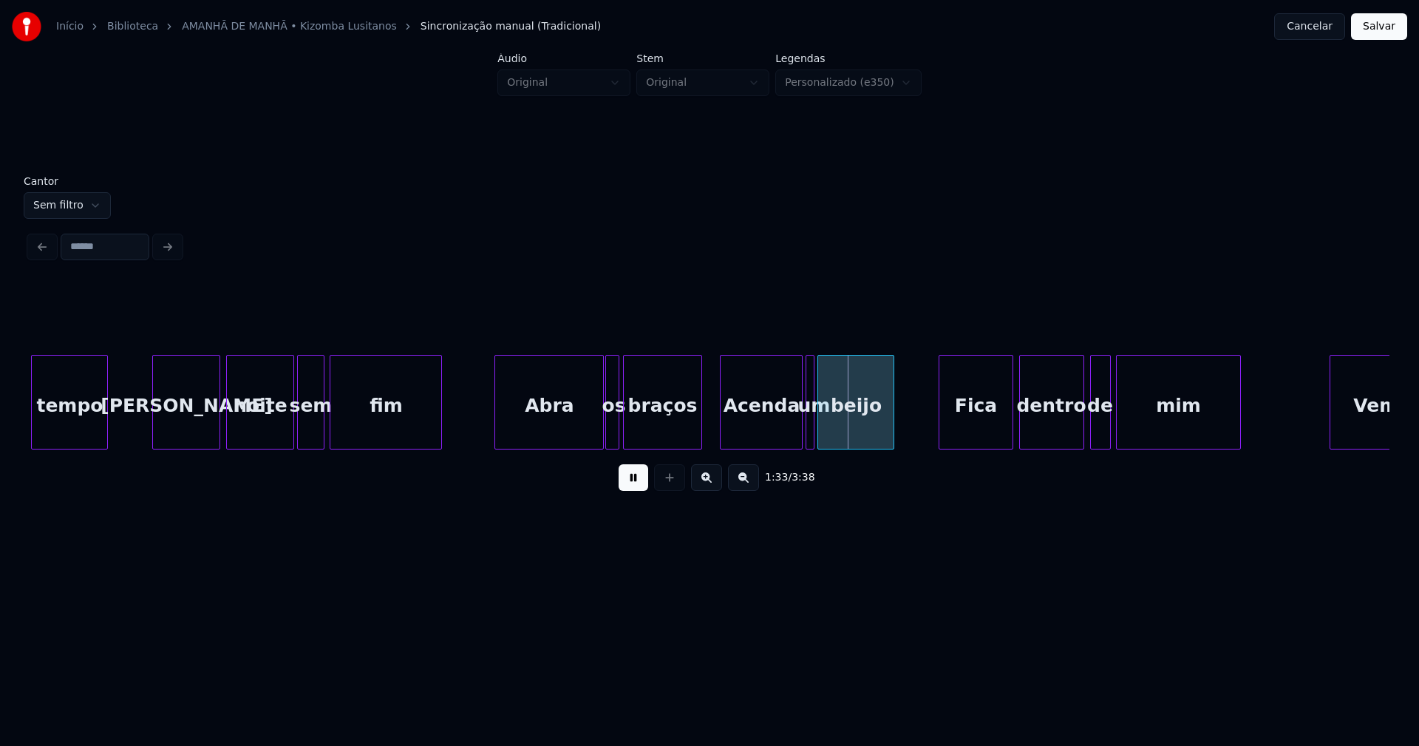
click at [606, 429] on div at bounding box center [608, 401] width 4 height 93
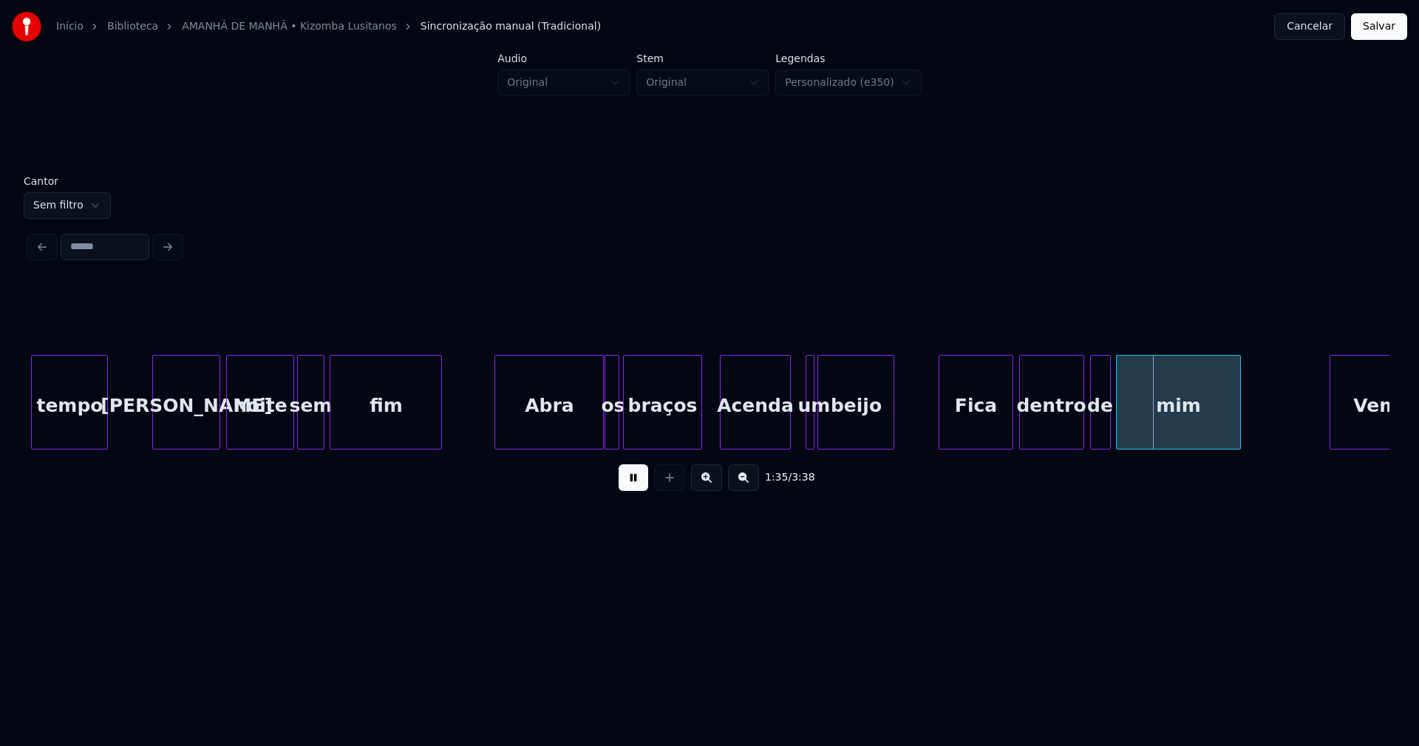
click at [785, 446] on div "tempo Nesta noite sem fim Abra os braços Acenda um beijo Fica dentro de mim Vem," at bounding box center [710, 402] width 1360 height 95
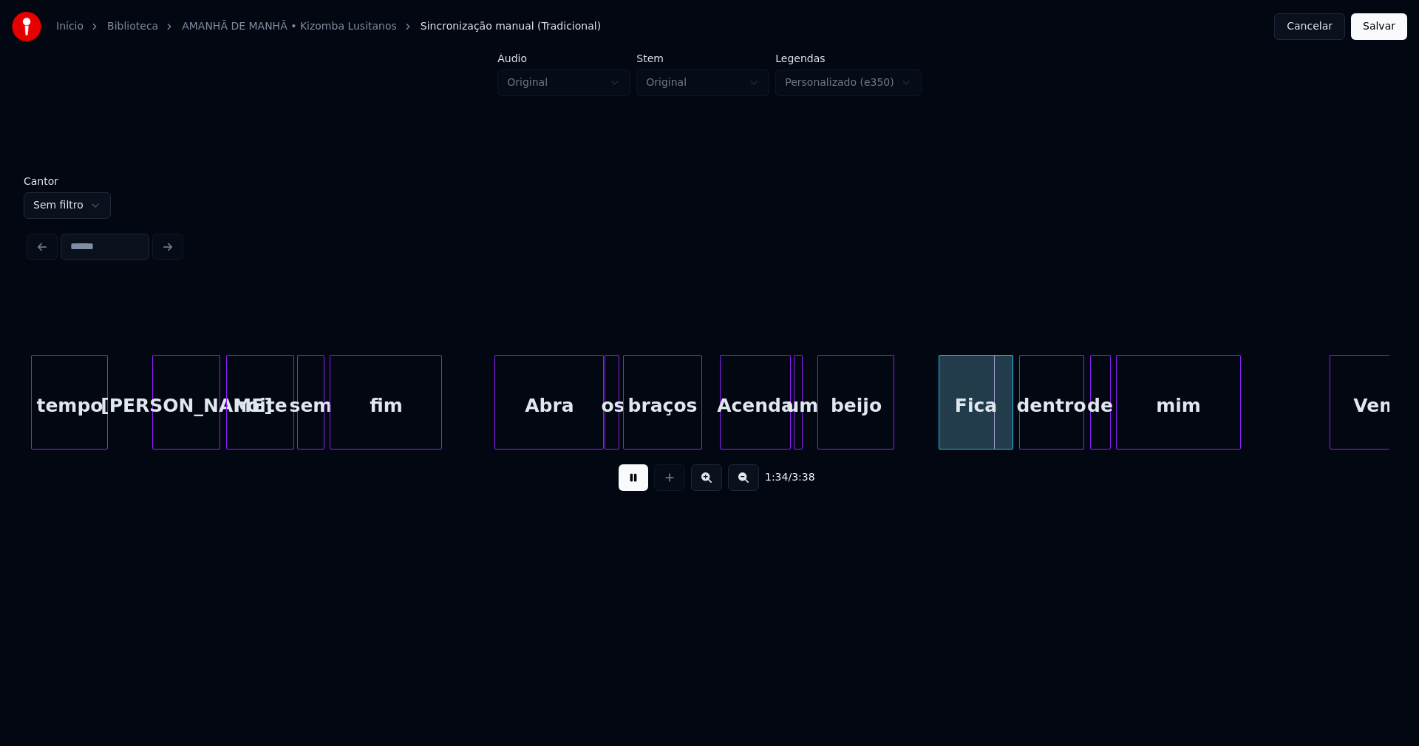
click at [794, 429] on div "um" at bounding box center [798, 402] width 9 height 95
click at [811, 421] on div at bounding box center [811, 401] width 4 height 93
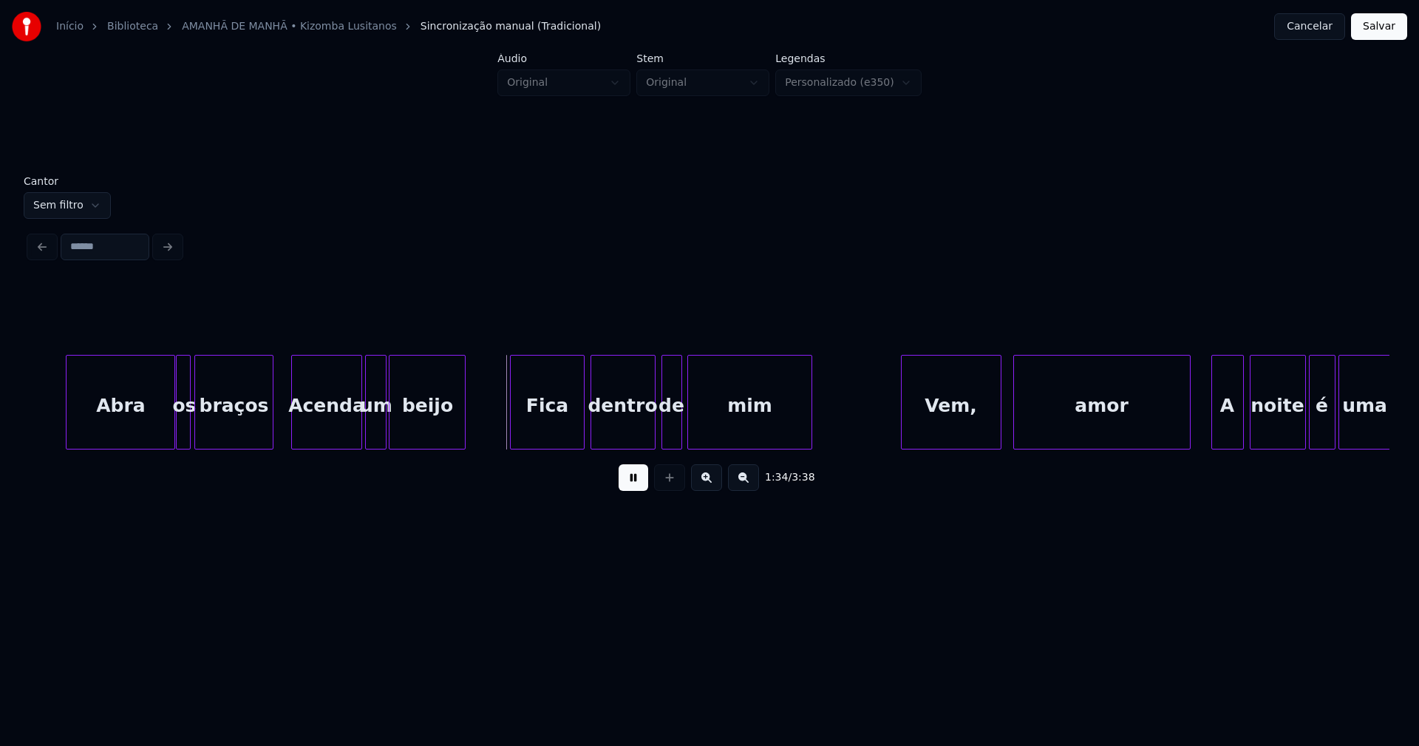
scroll to position [0, 13637]
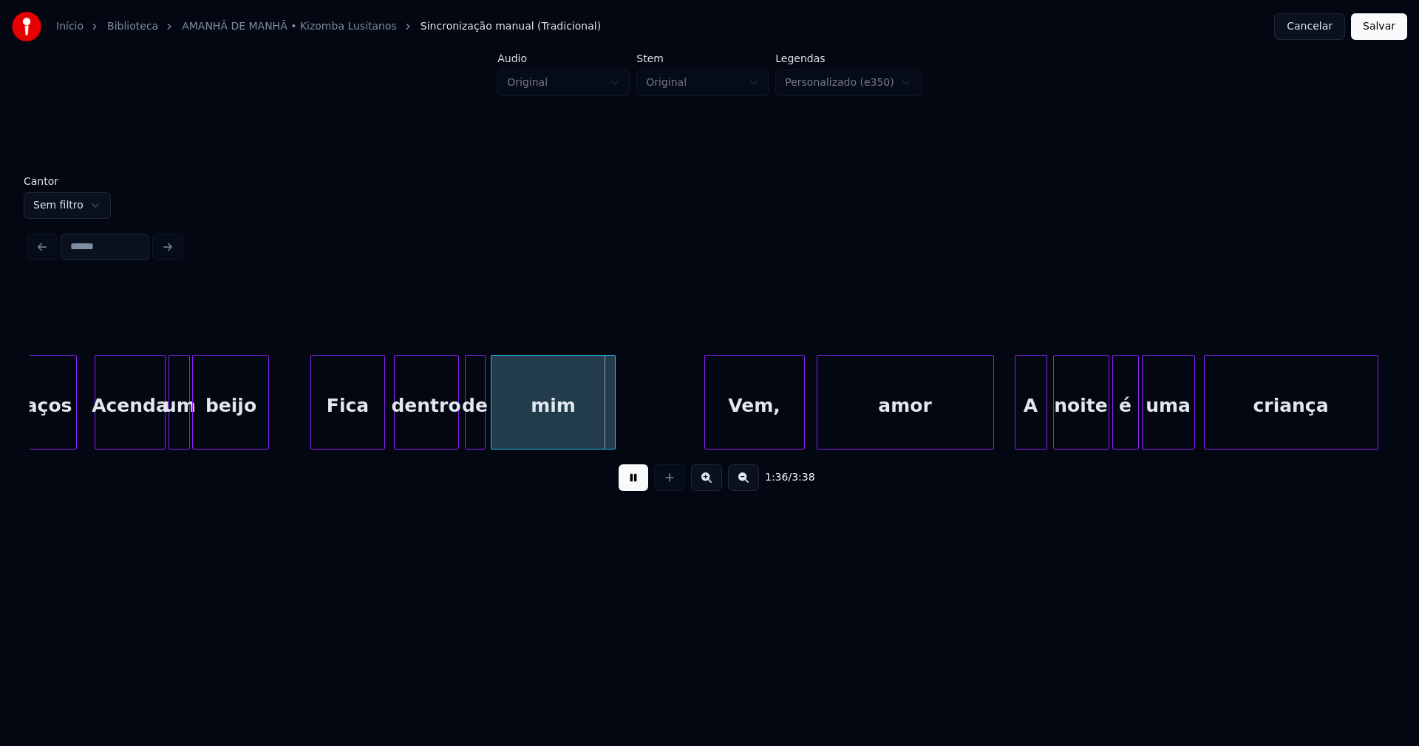
click at [348, 433] on div "Fica" at bounding box center [347, 405] width 72 height 101
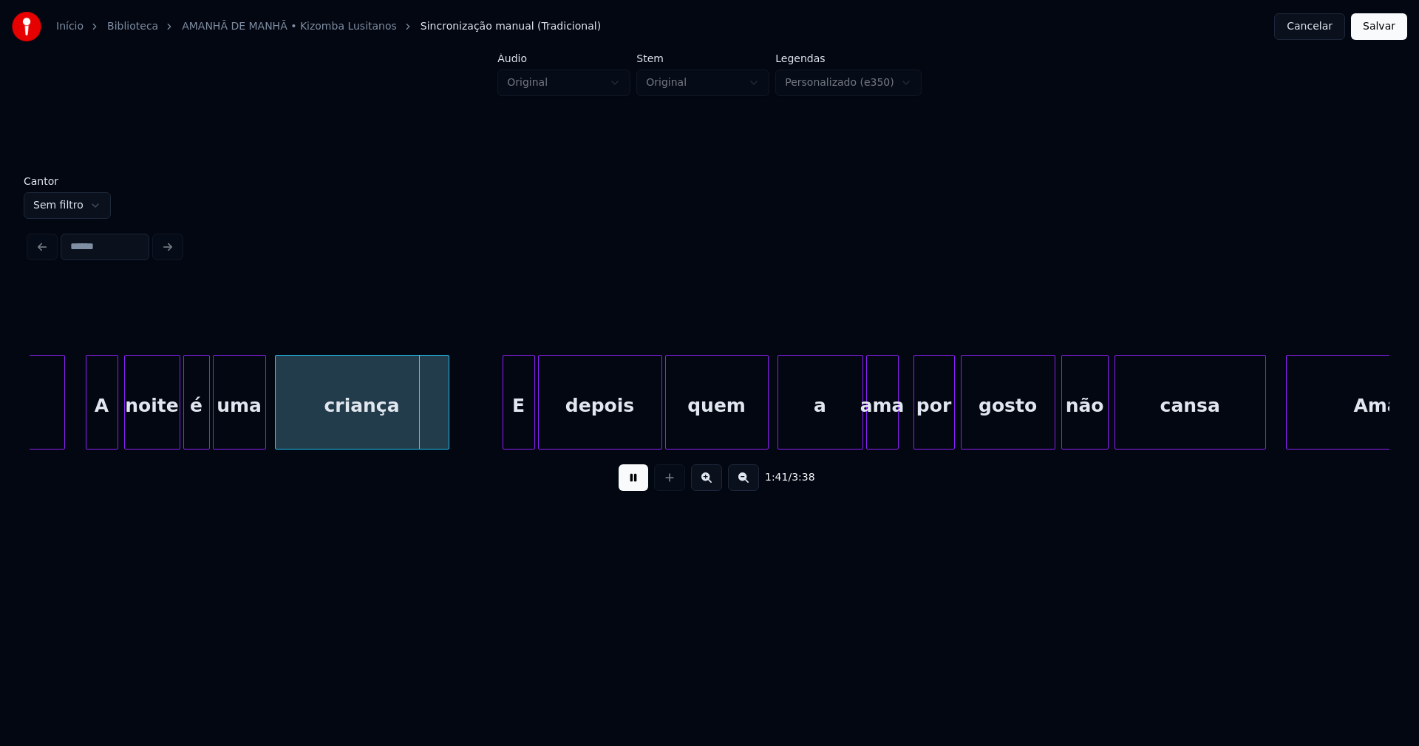
scroll to position [0, 14692]
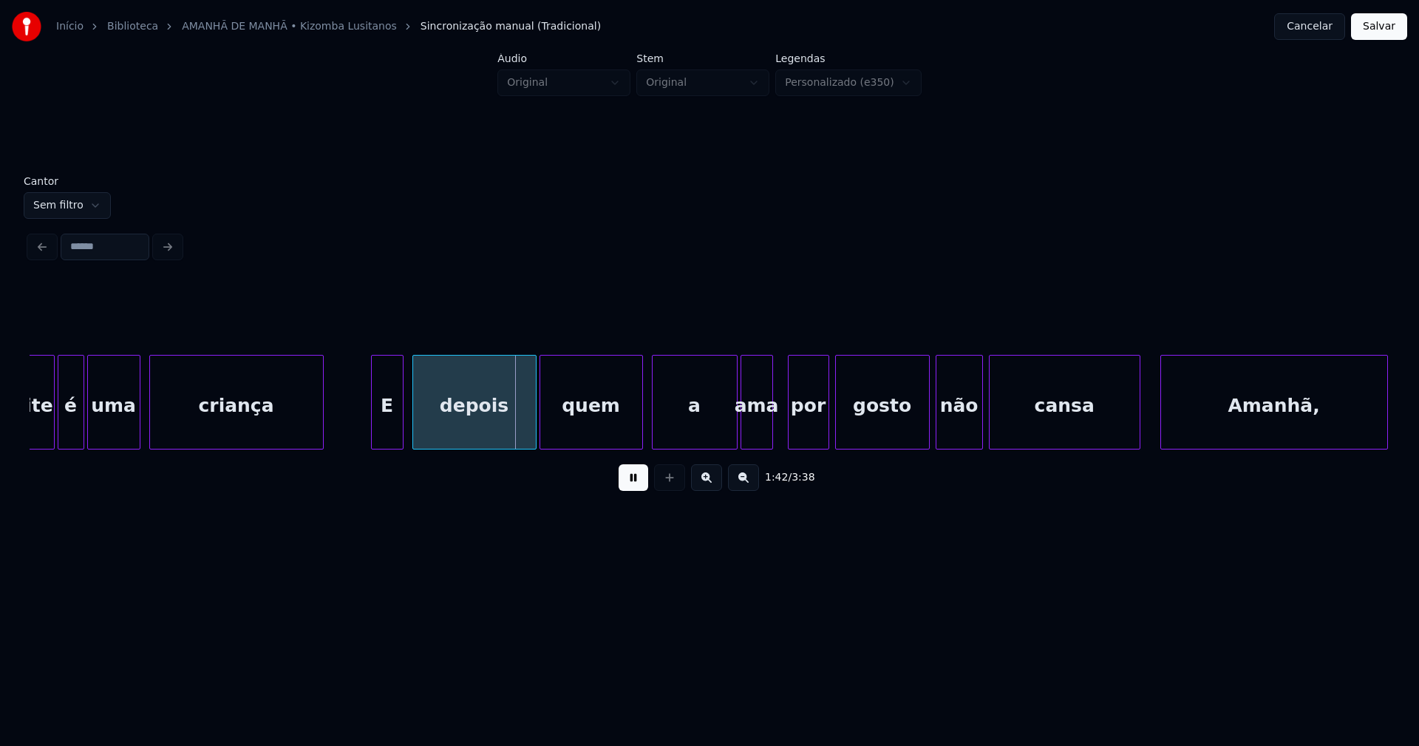
click at [390, 423] on div "E" at bounding box center [387, 405] width 31 height 101
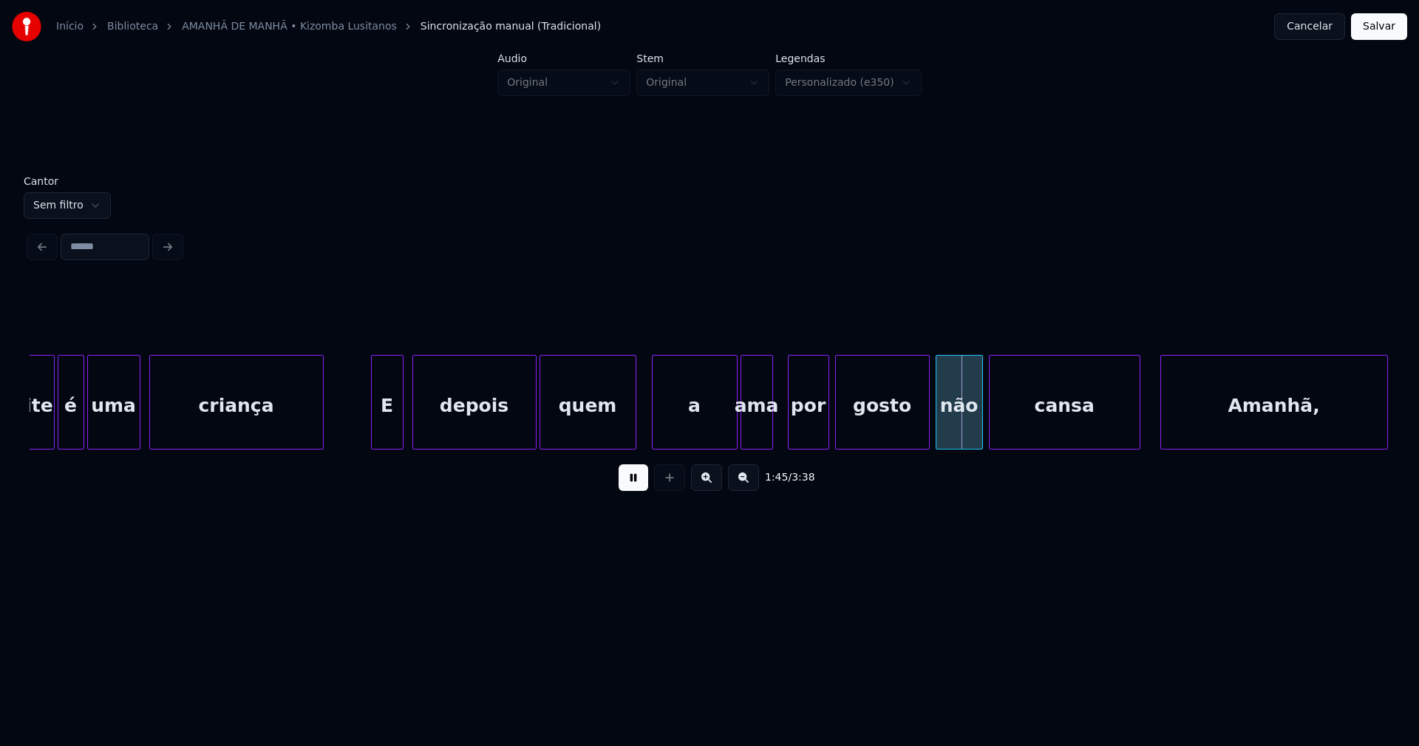
click at [635, 424] on div at bounding box center [633, 401] width 4 height 93
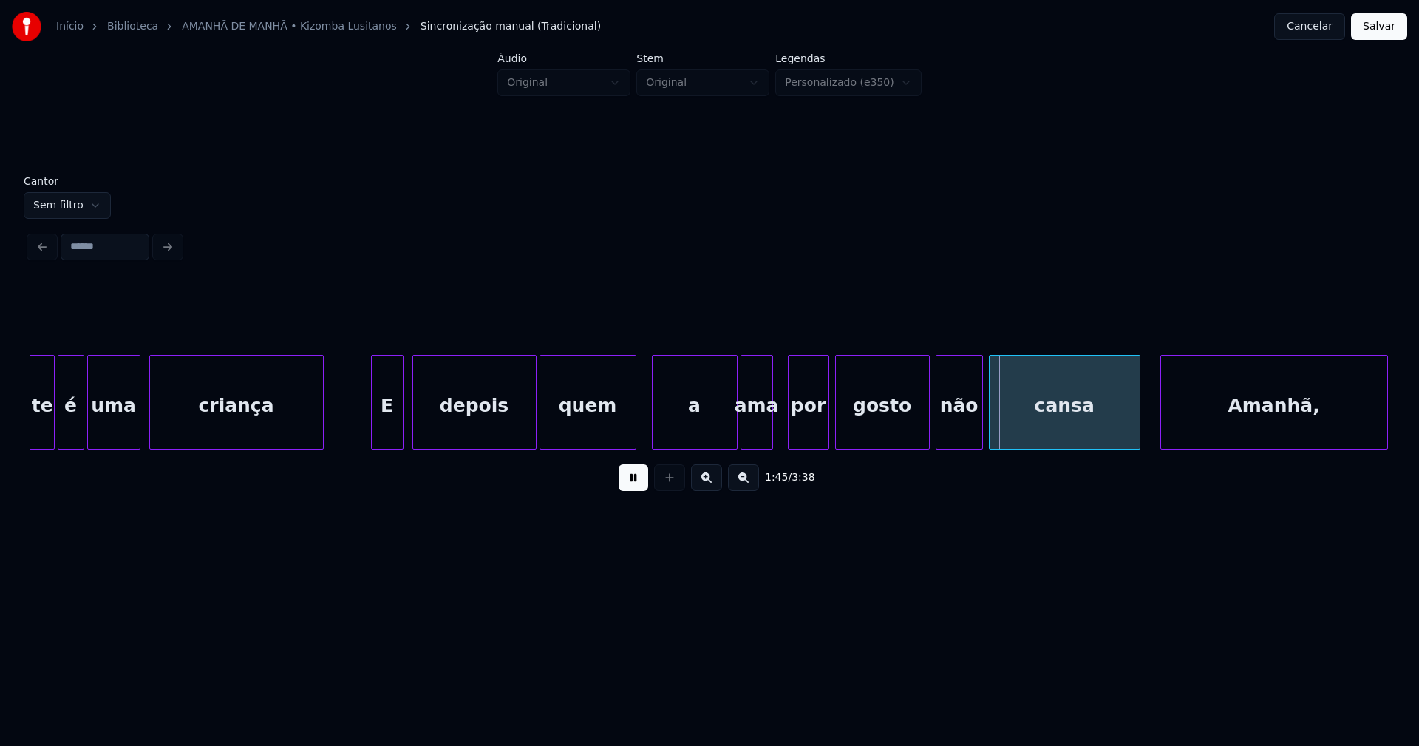
click at [631, 489] on button at bounding box center [634, 477] width 30 height 27
click at [763, 423] on div "ama" at bounding box center [756, 405] width 31 height 101
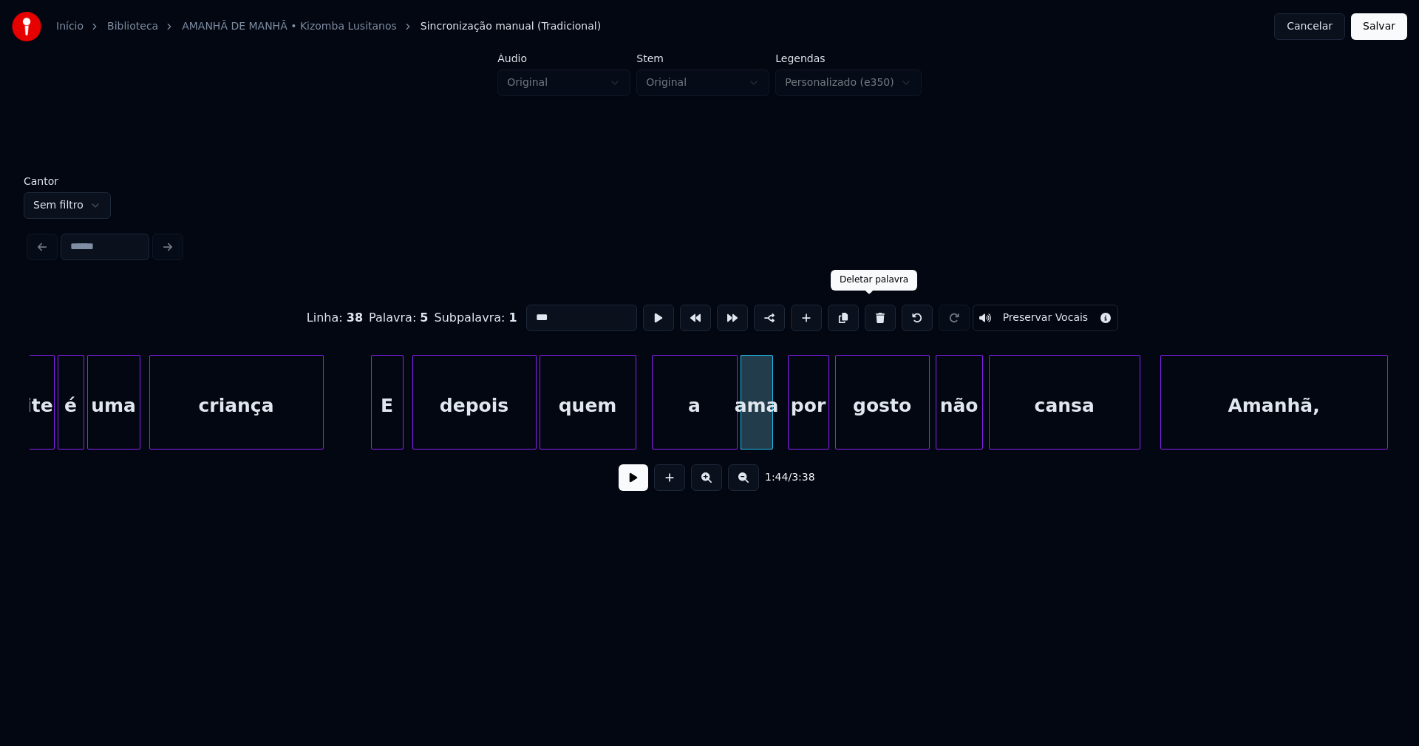
click at [873, 314] on button at bounding box center [880, 317] width 31 height 27
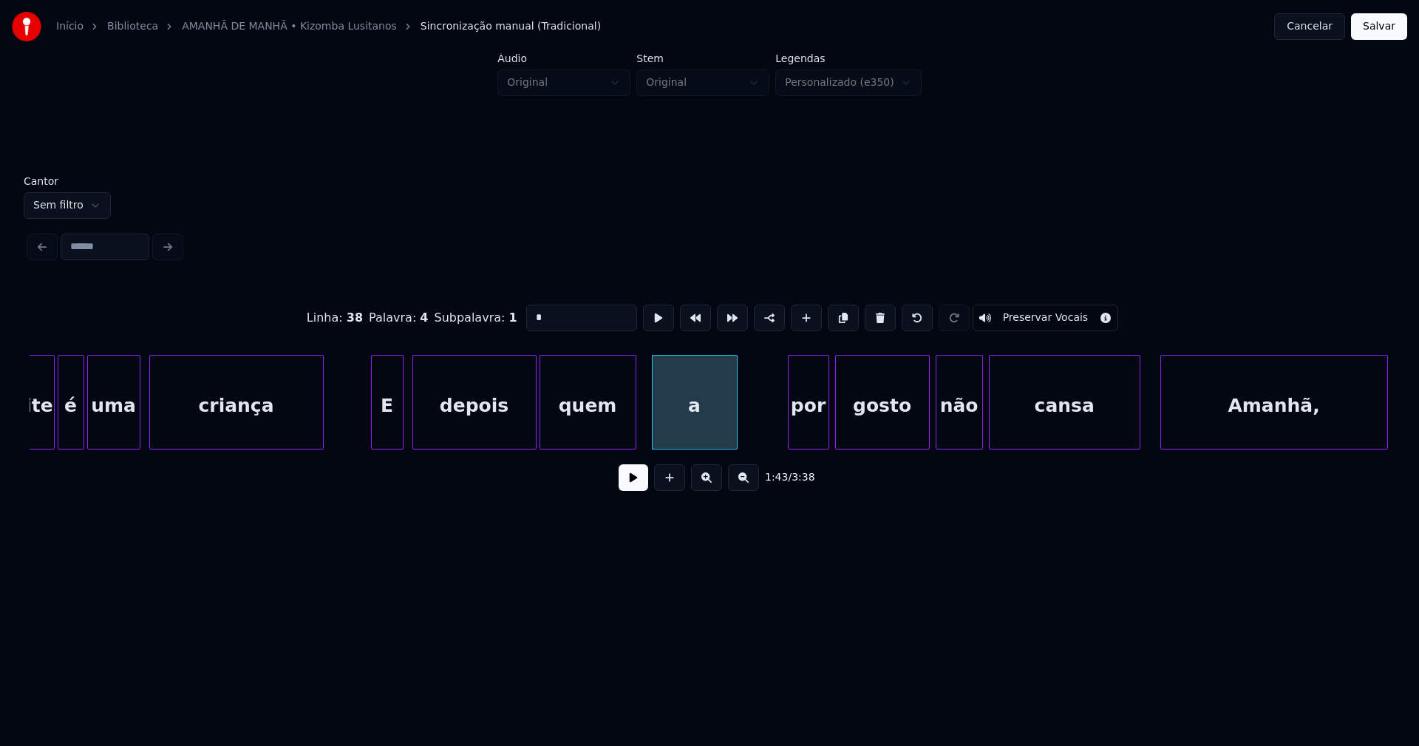
click at [696, 412] on div "a" at bounding box center [695, 405] width 84 height 101
click at [545, 310] on input "*" at bounding box center [581, 317] width 111 height 27
click at [685, 423] on div "ama" at bounding box center [688, 405] width 84 height 101
type input "***"
click at [641, 489] on button at bounding box center [634, 477] width 30 height 27
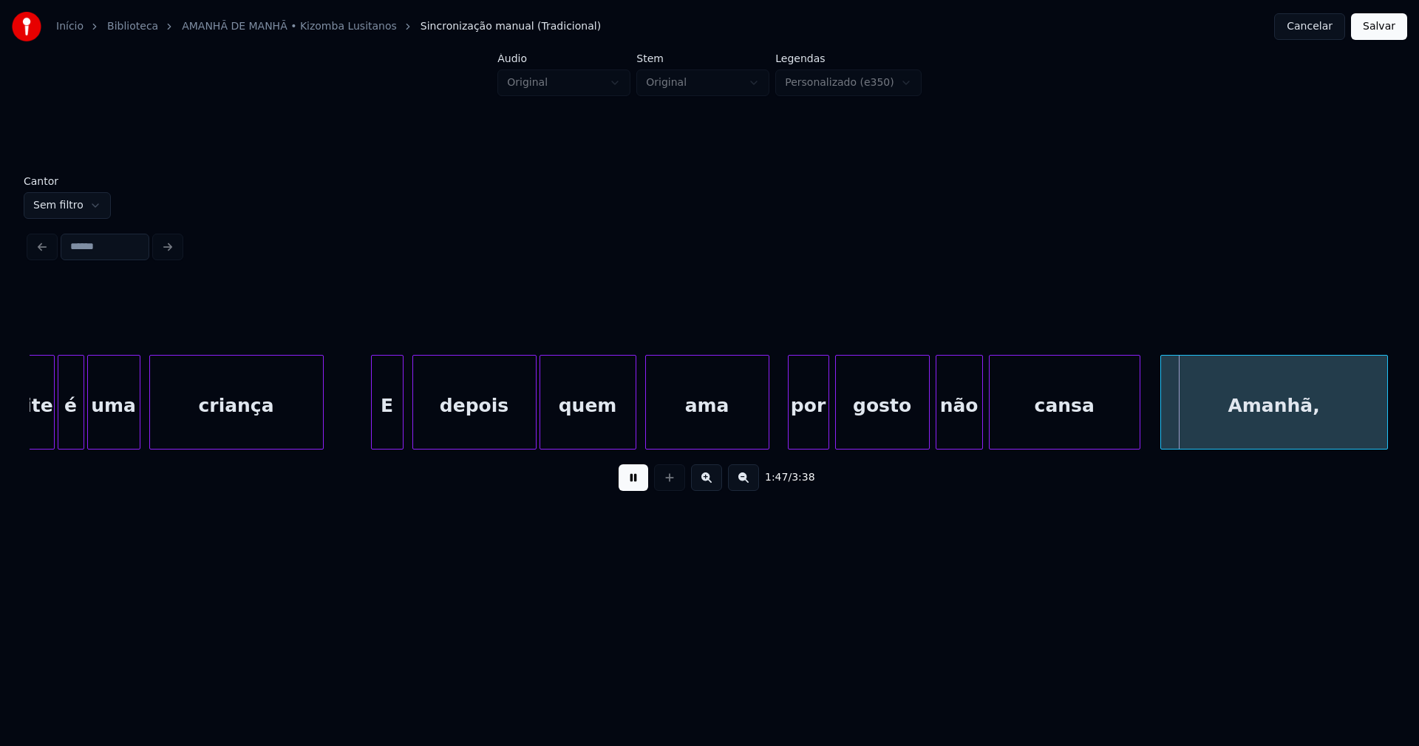
click at [767, 411] on div at bounding box center [766, 401] width 4 height 93
drag, startPoint x: 688, startPoint y: 457, endPoint x: 722, endPoint y: 454, distance: 34.1
click at [722, 454] on div "1:47 / 3:38" at bounding box center [710, 393] width 1360 height 225
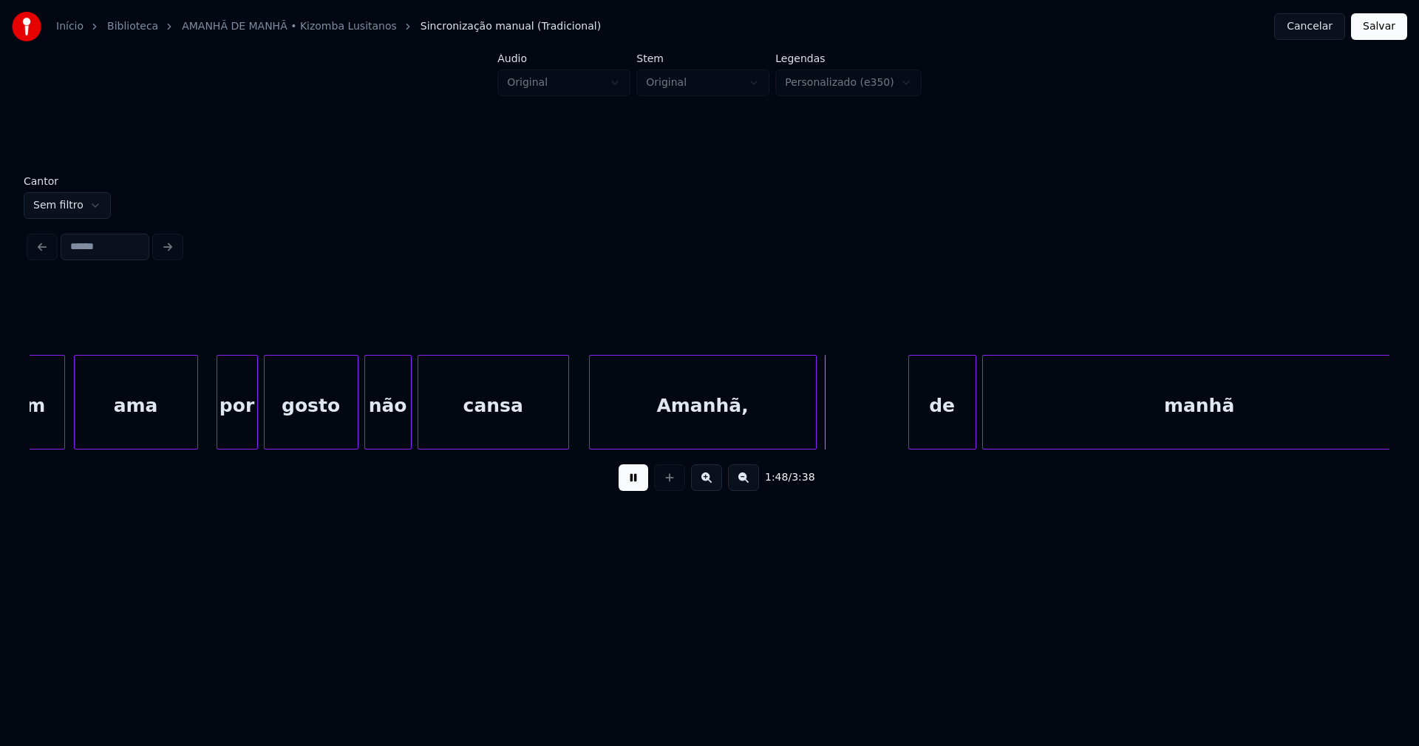
scroll to position [0, 15264]
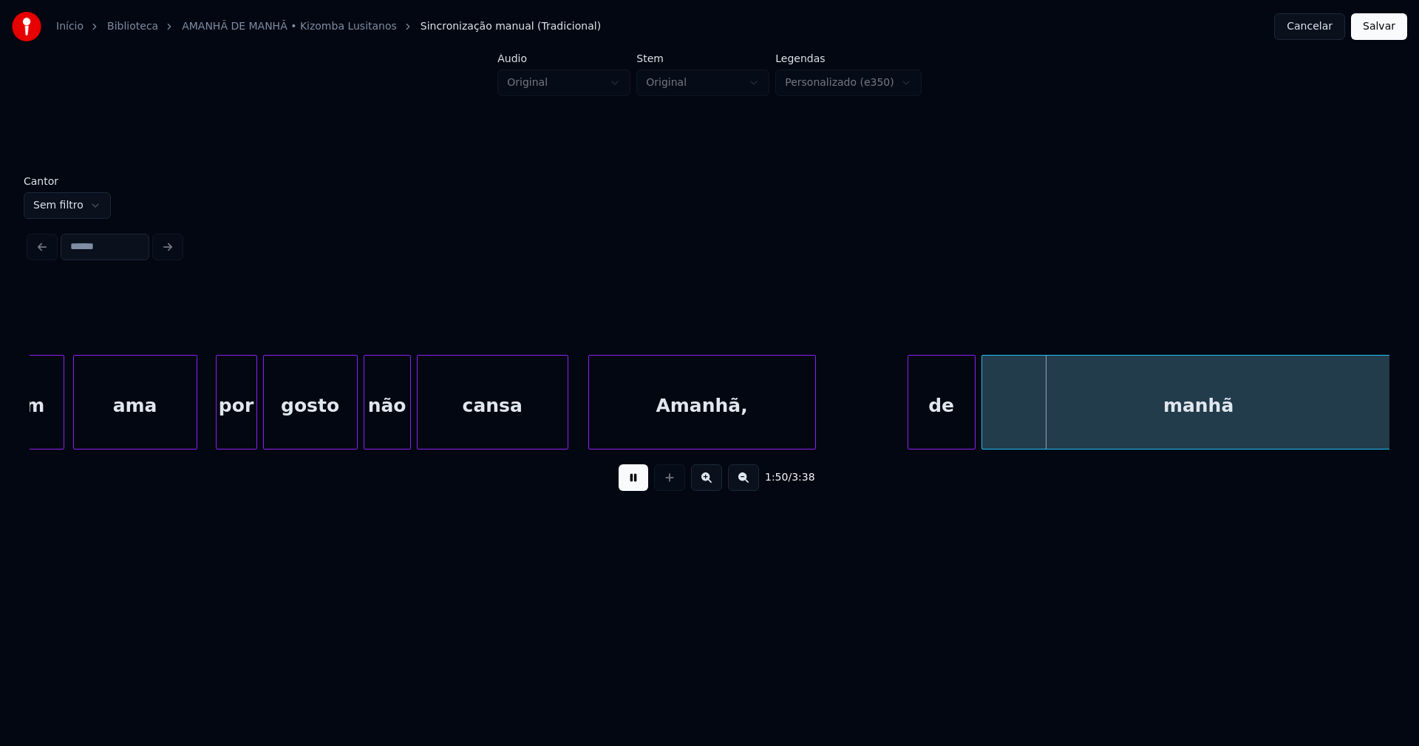
click at [404, 432] on div "não" at bounding box center [387, 405] width 46 height 101
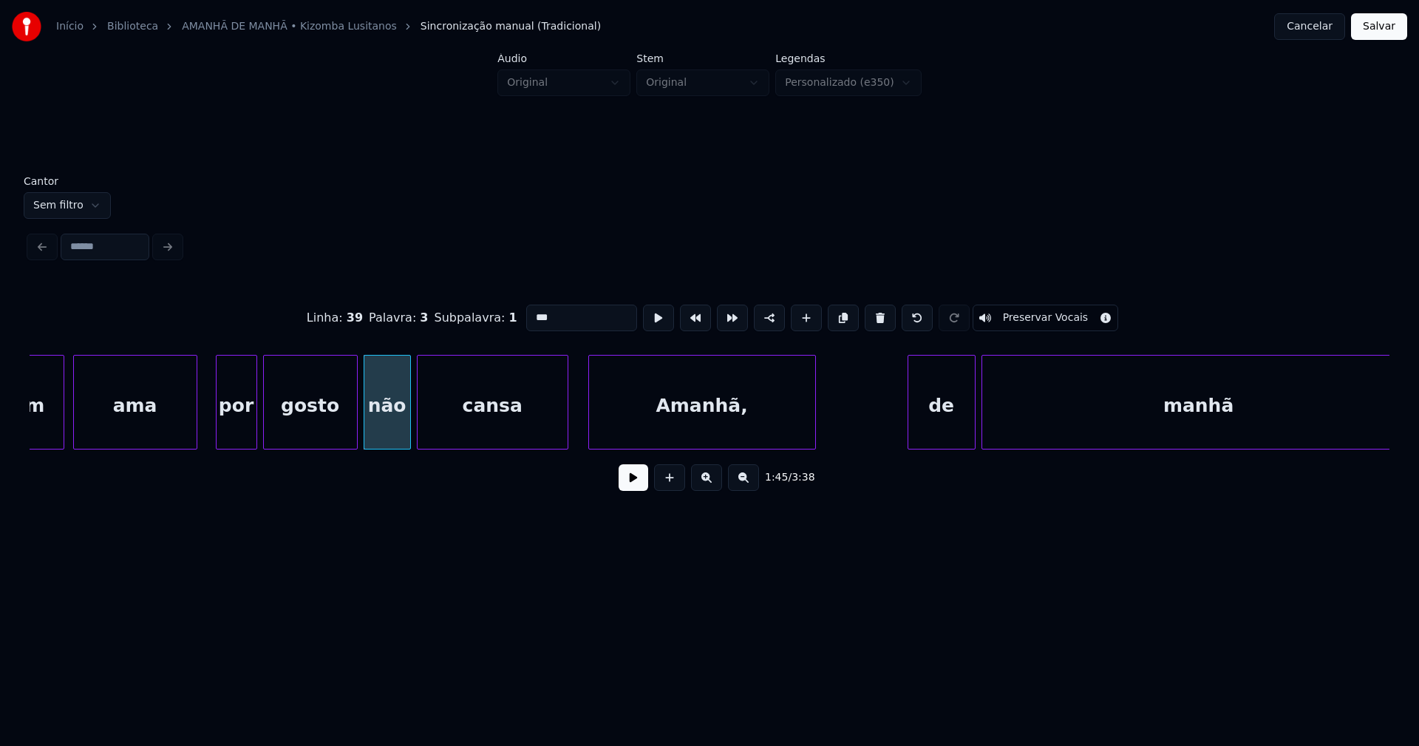
click at [633, 478] on button at bounding box center [634, 477] width 30 height 27
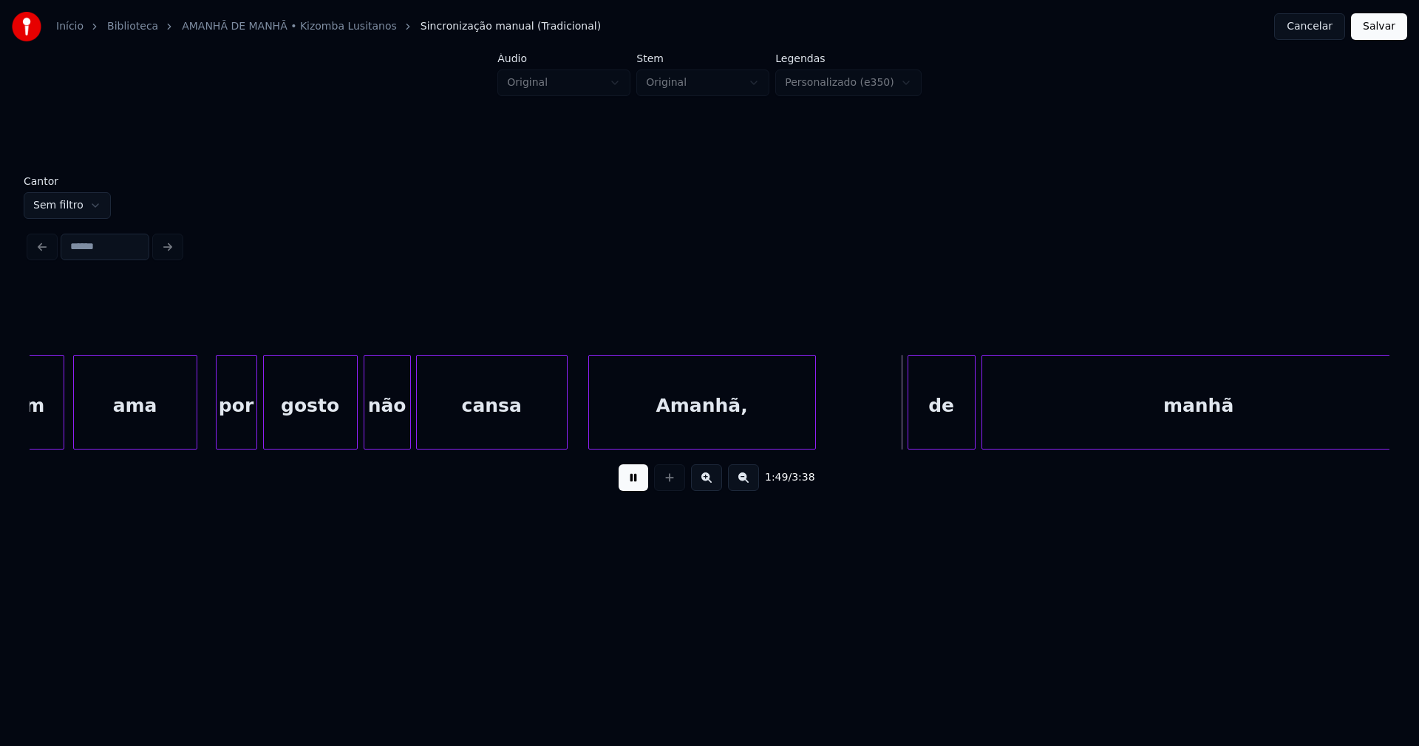
click at [567, 420] on div "cansa" at bounding box center [492, 402] width 152 height 95
click at [508, 443] on div "quem ama por [PERSON_NAME] não cansa Amanhã, de manhã" at bounding box center [710, 402] width 1360 height 95
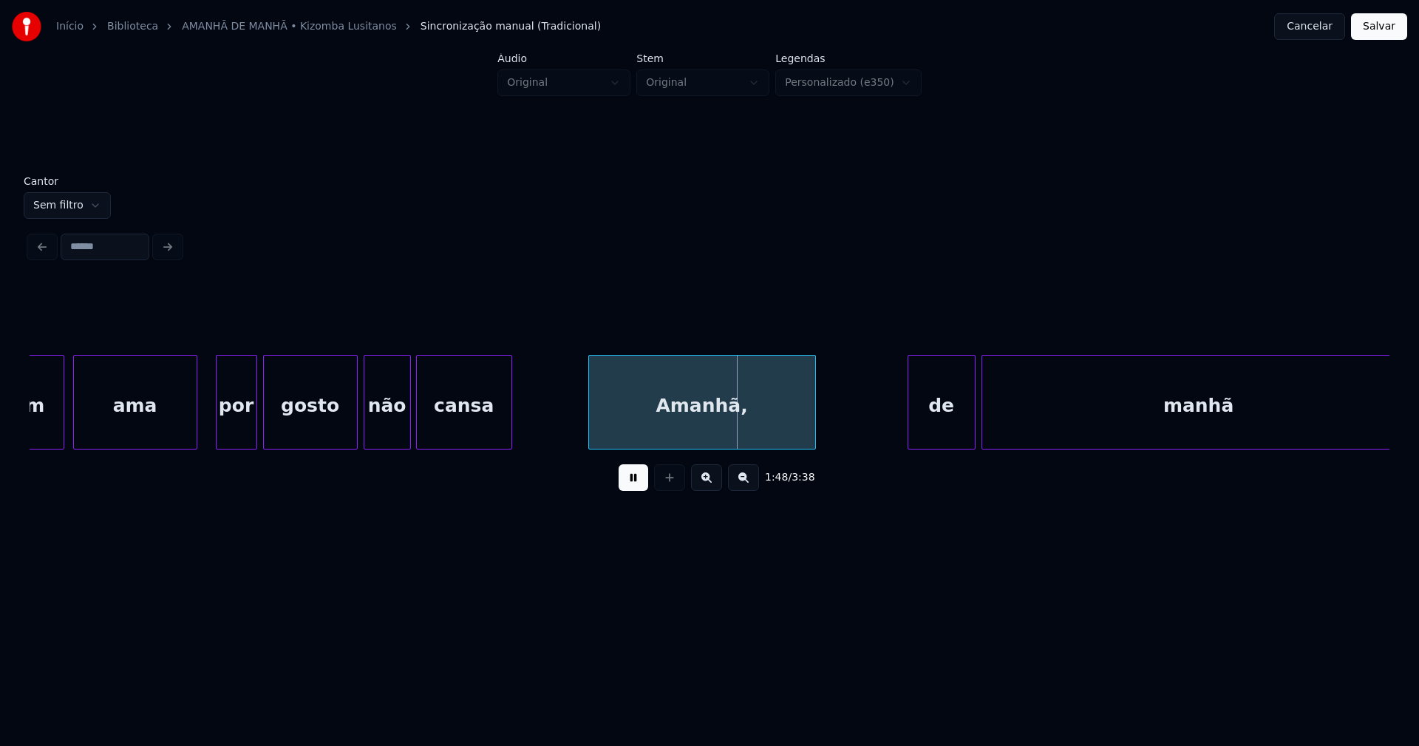
click at [628, 421] on div "Amanhã," at bounding box center [702, 405] width 226 height 101
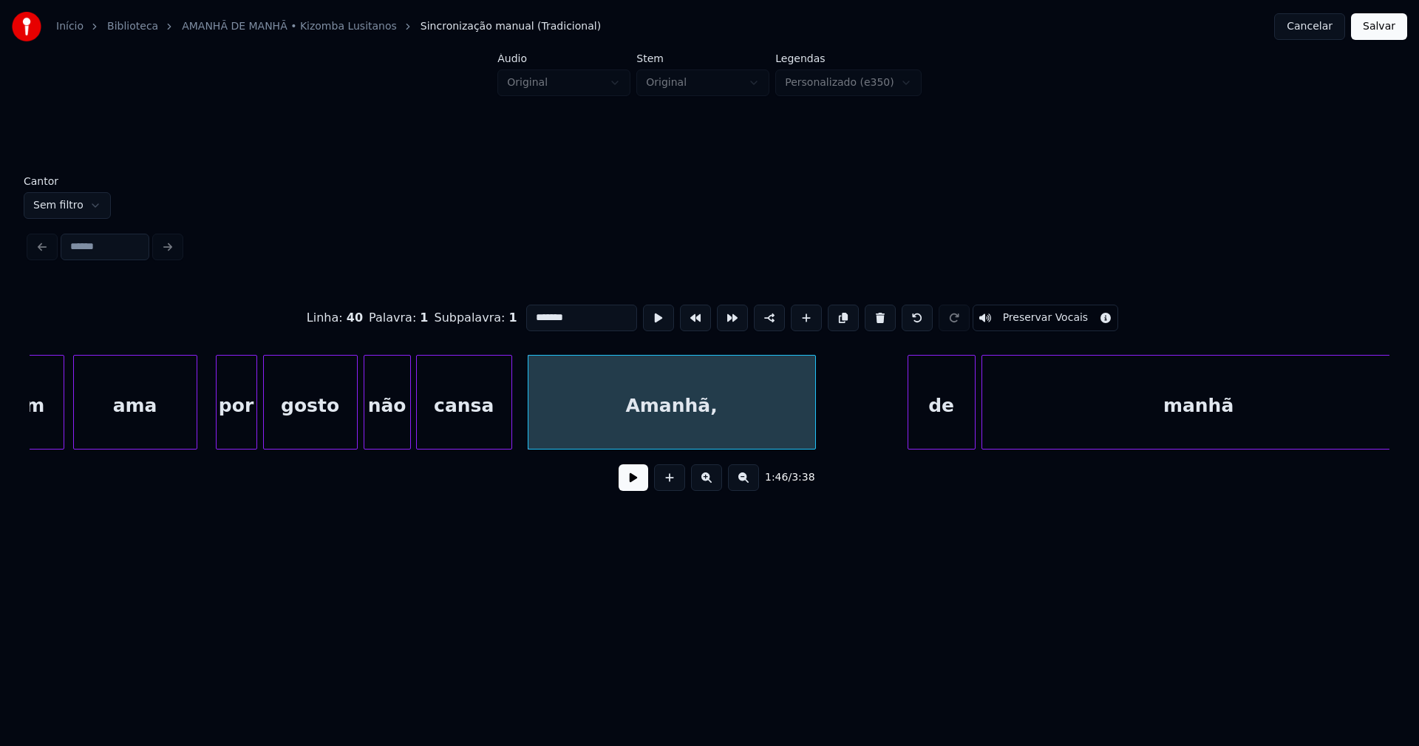
click at [530, 437] on div at bounding box center [530, 401] width 4 height 93
click at [635, 487] on button at bounding box center [634, 477] width 30 height 27
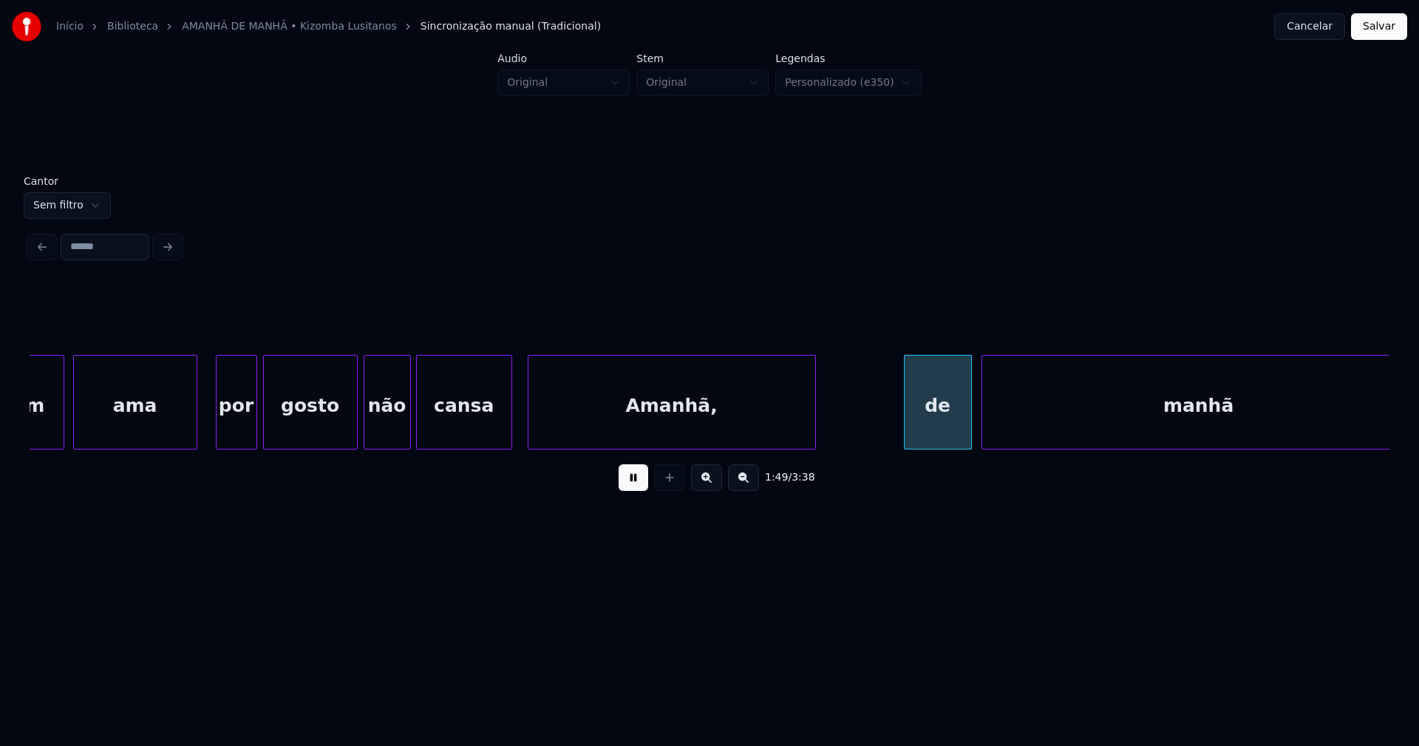
click at [937, 435] on div "de" at bounding box center [938, 405] width 67 height 101
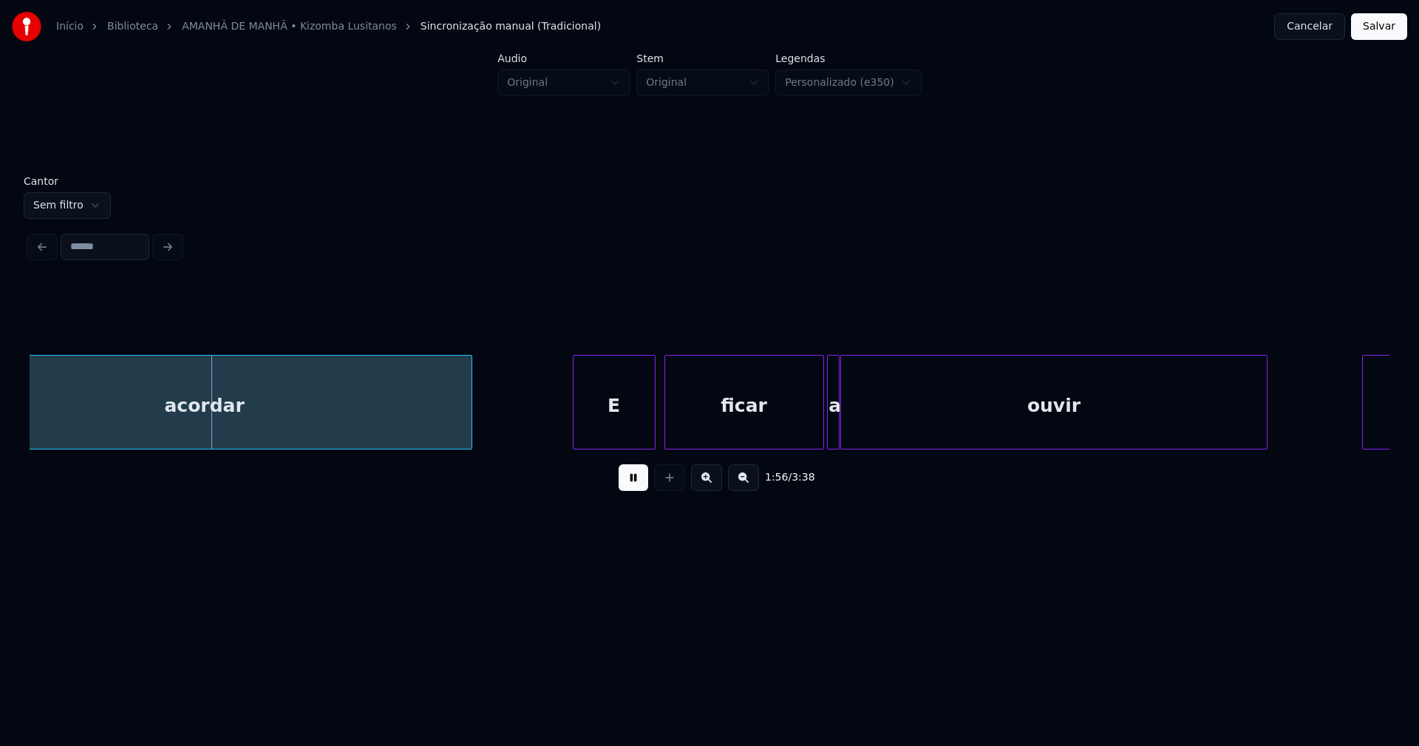
scroll to position [0, 17086]
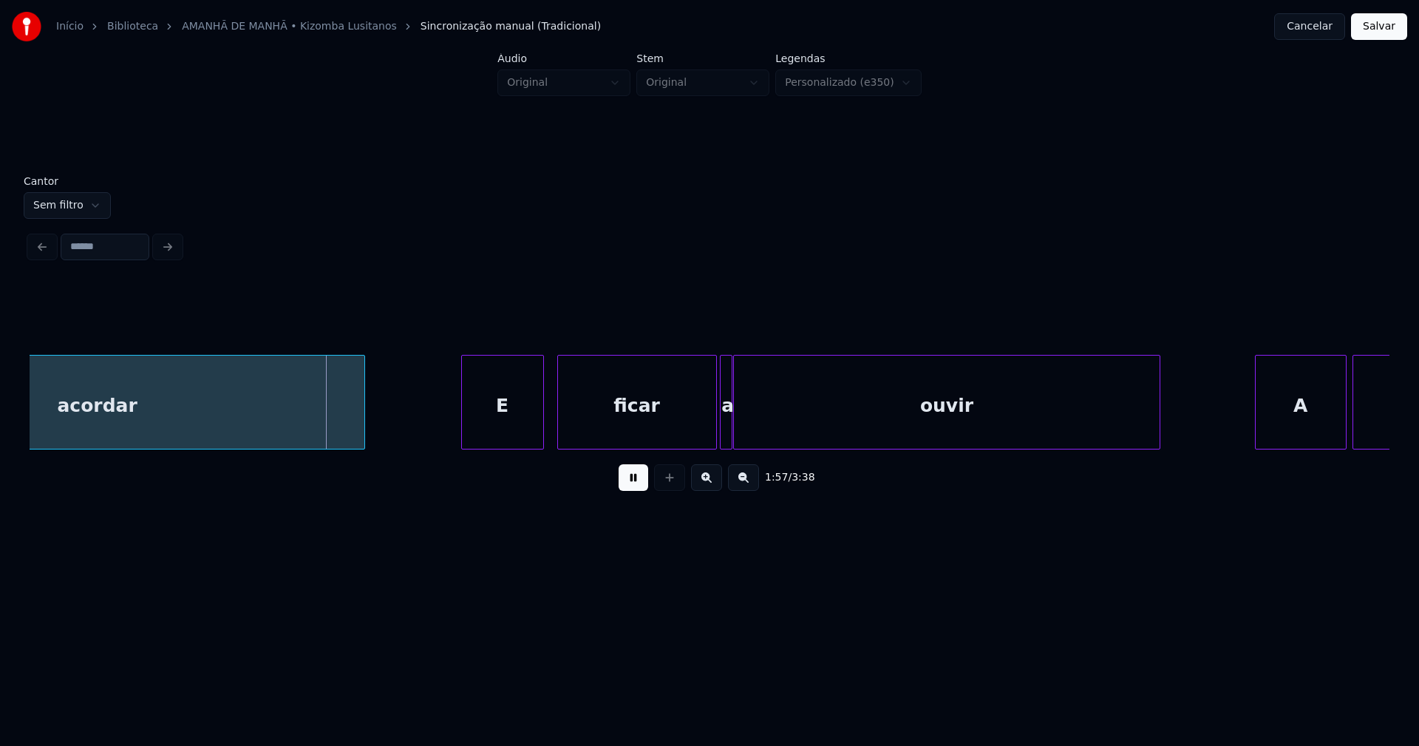
click at [505, 429] on div "E" at bounding box center [502, 405] width 81 height 101
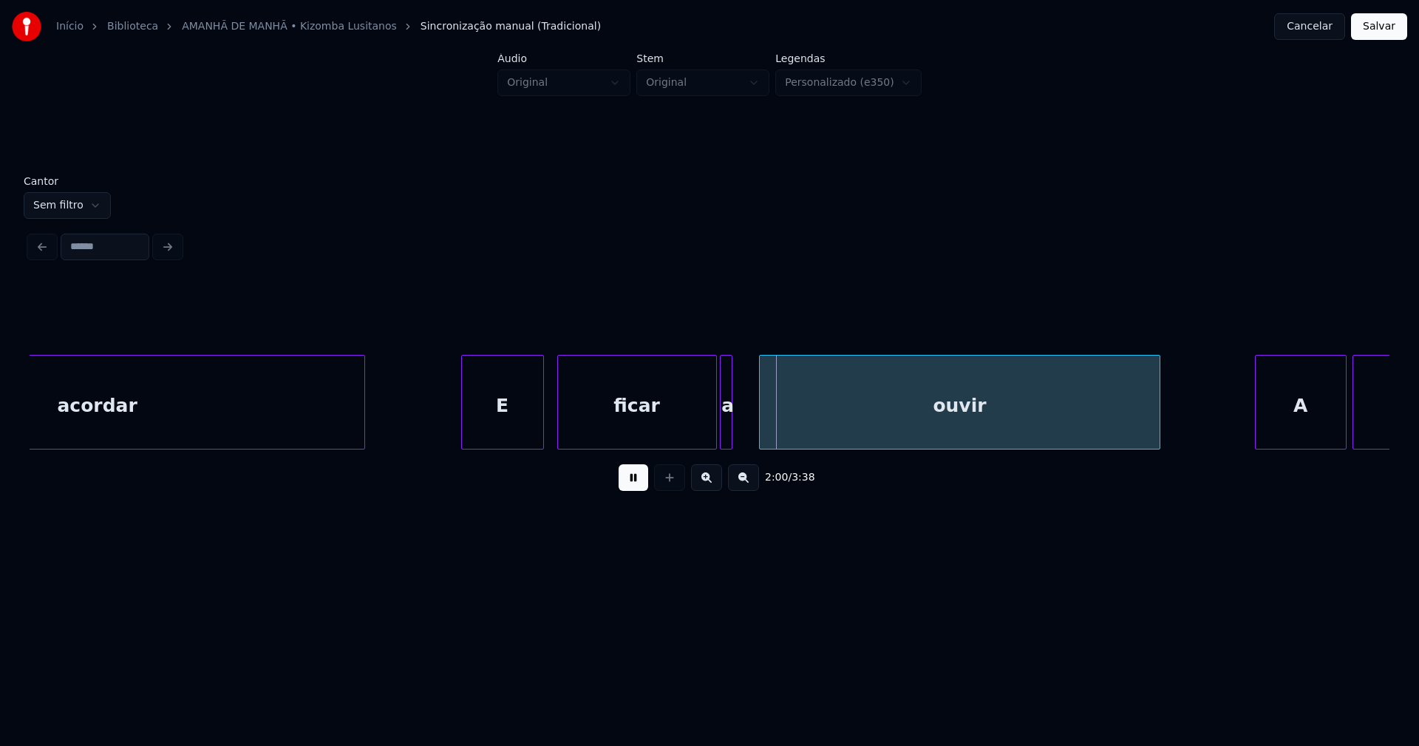
click at [763, 429] on div at bounding box center [762, 401] width 4 height 93
click at [753, 423] on div at bounding box center [751, 401] width 4 height 93
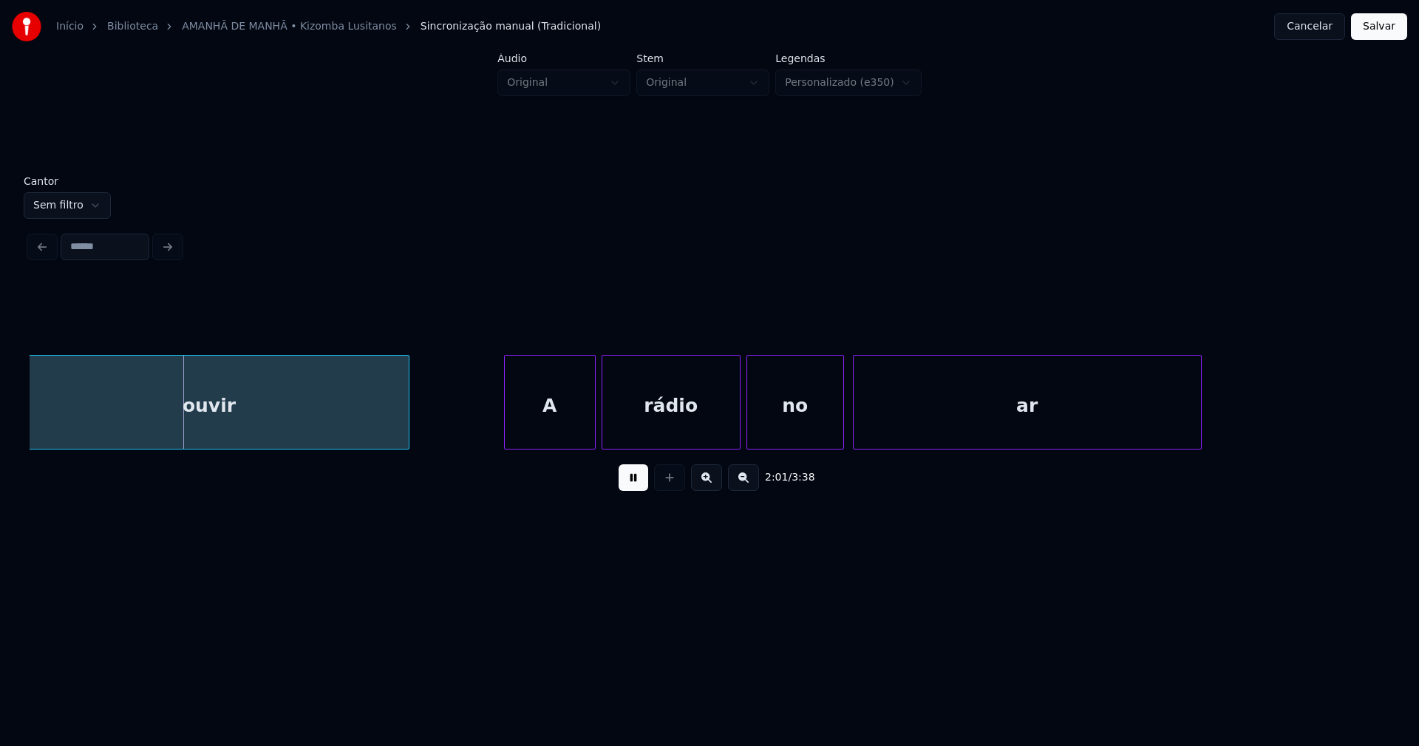
scroll to position [0, 17909]
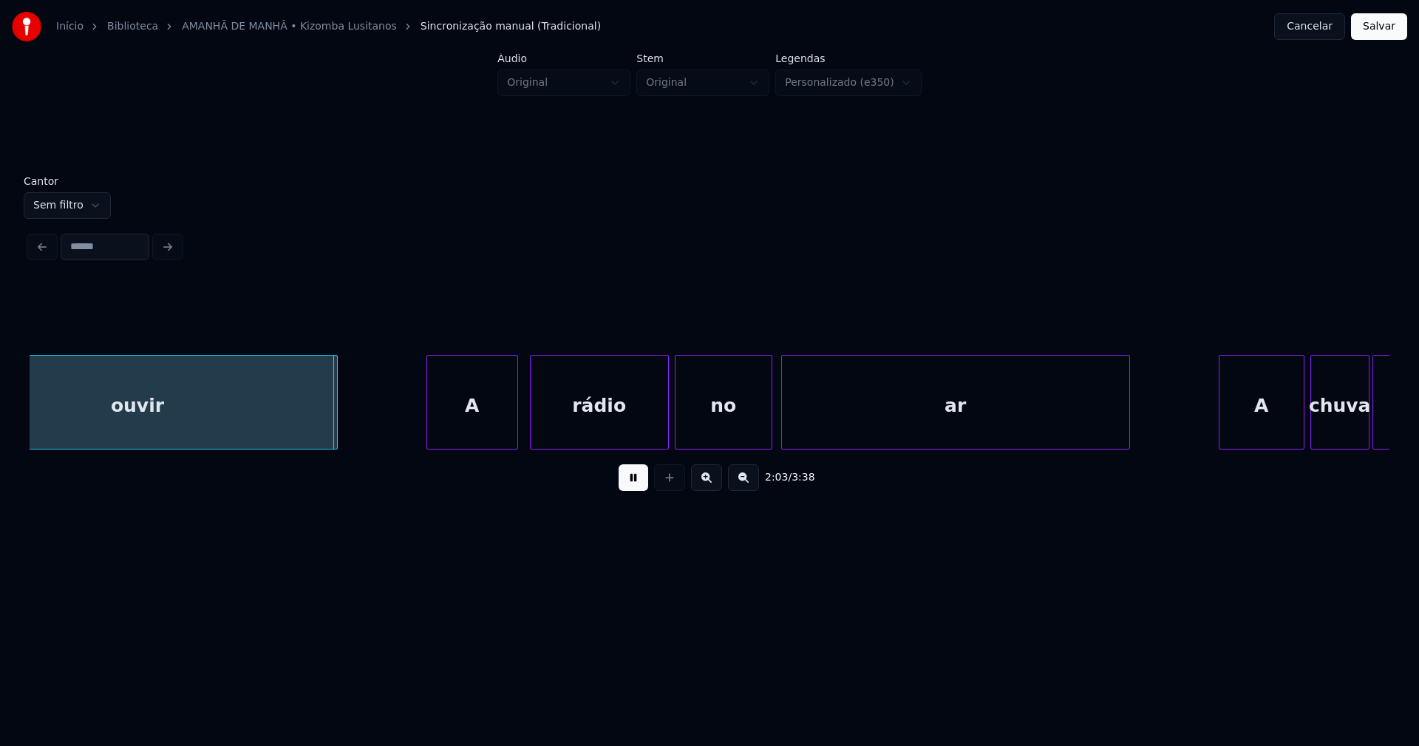
click at [482, 430] on div "A" at bounding box center [472, 405] width 90 height 101
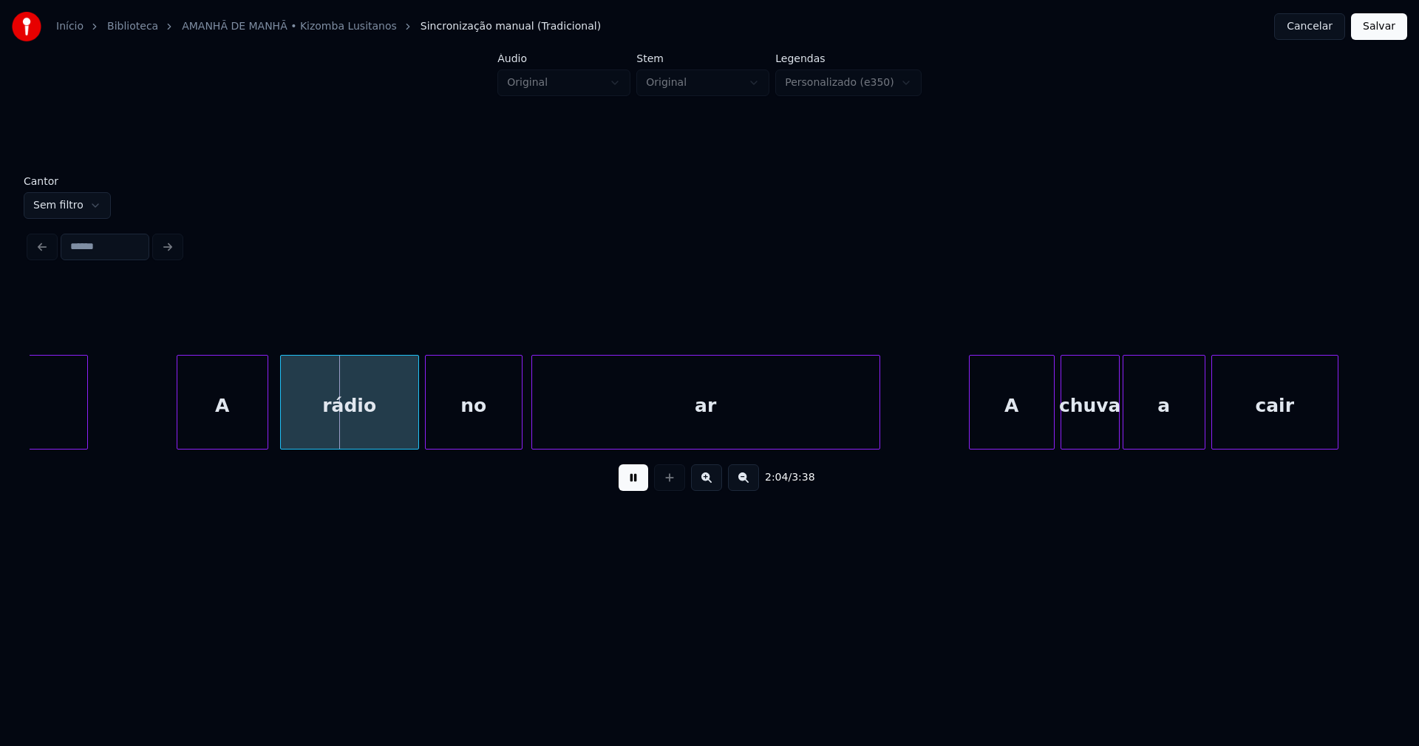
scroll to position [0, 18463]
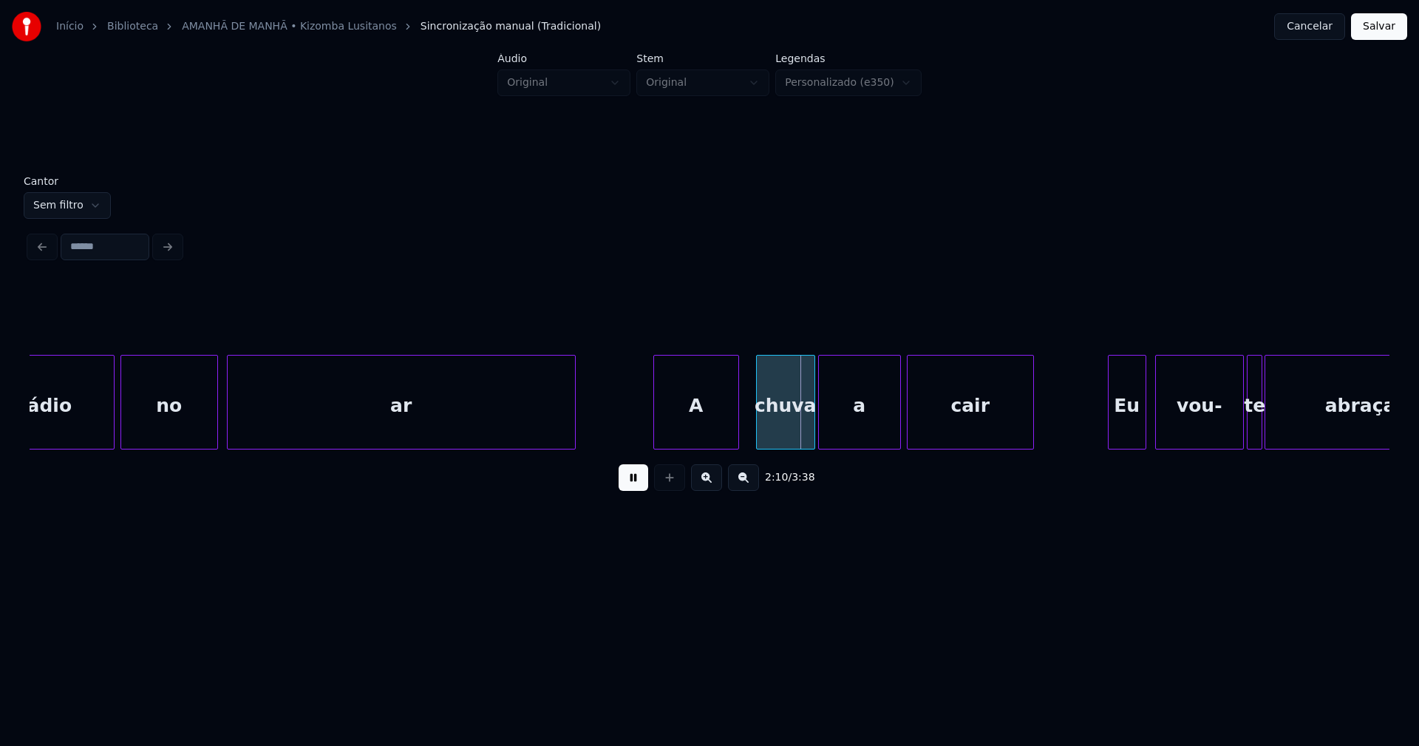
click at [700, 431] on div "A" at bounding box center [696, 405] width 84 height 101
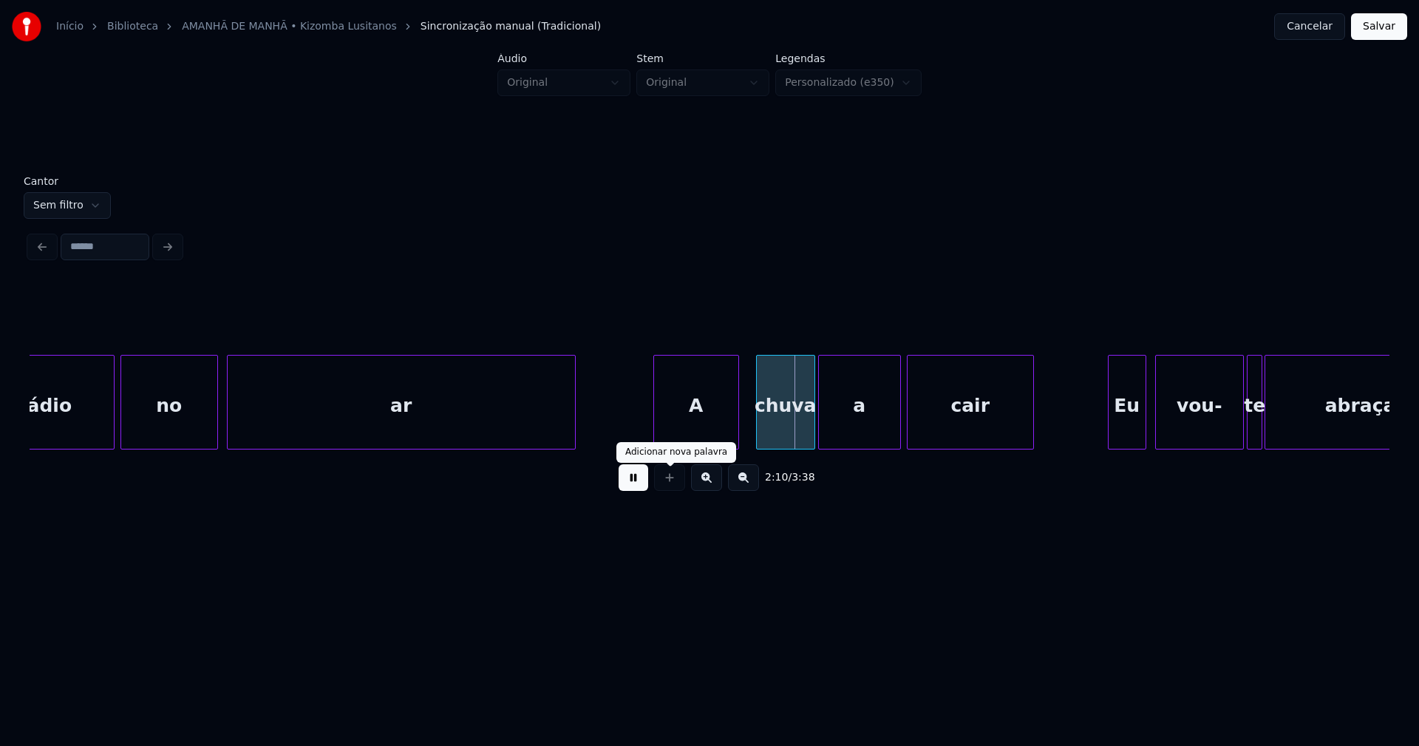
click at [636, 481] on button at bounding box center [634, 477] width 30 height 27
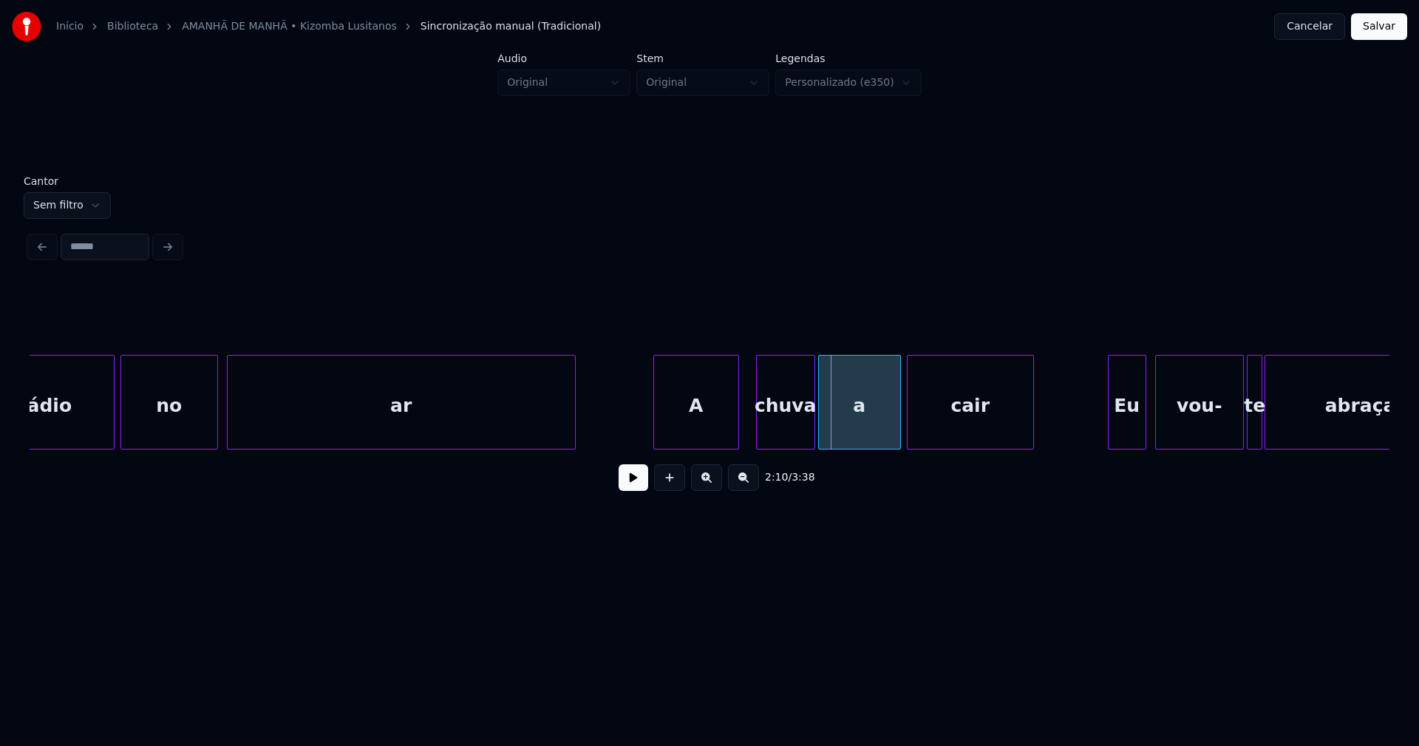
click at [683, 434] on div "A" at bounding box center [696, 405] width 84 height 101
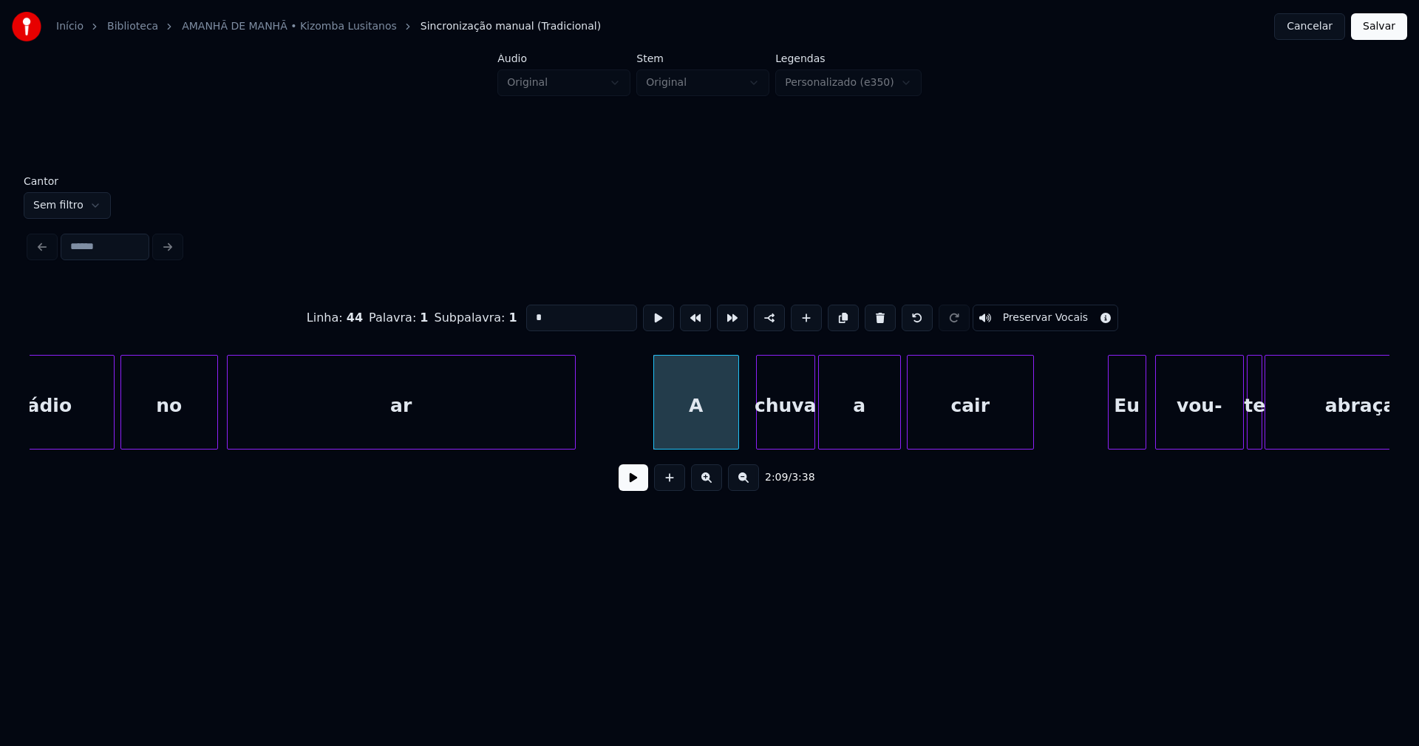
click at [526, 315] on input "*" at bounding box center [581, 317] width 111 height 27
type input "***"
click at [633, 480] on button at bounding box center [634, 477] width 30 height 27
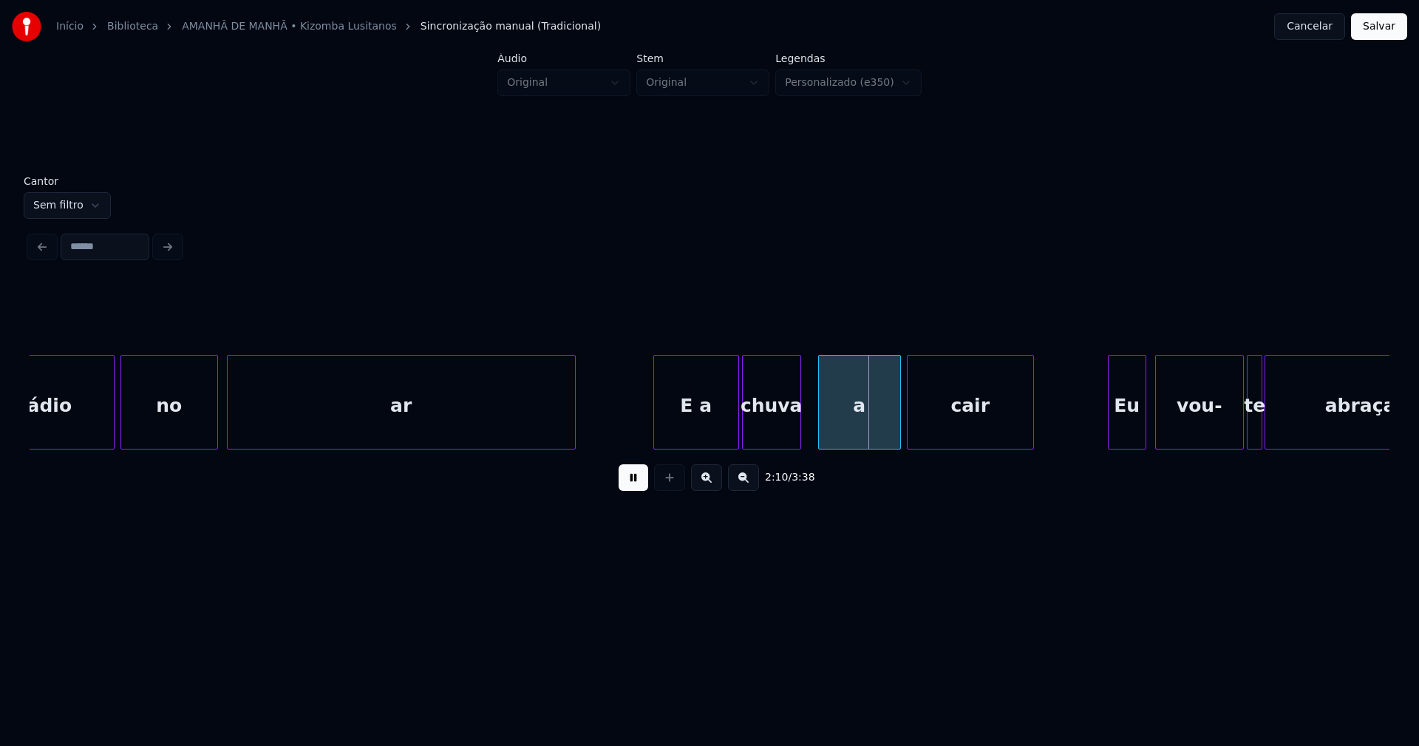
click at [766, 424] on div "chuva" at bounding box center [772, 405] width 58 height 101
click at [839, 418] on div "a" at bounding box center [849, 405] width 81 height 101
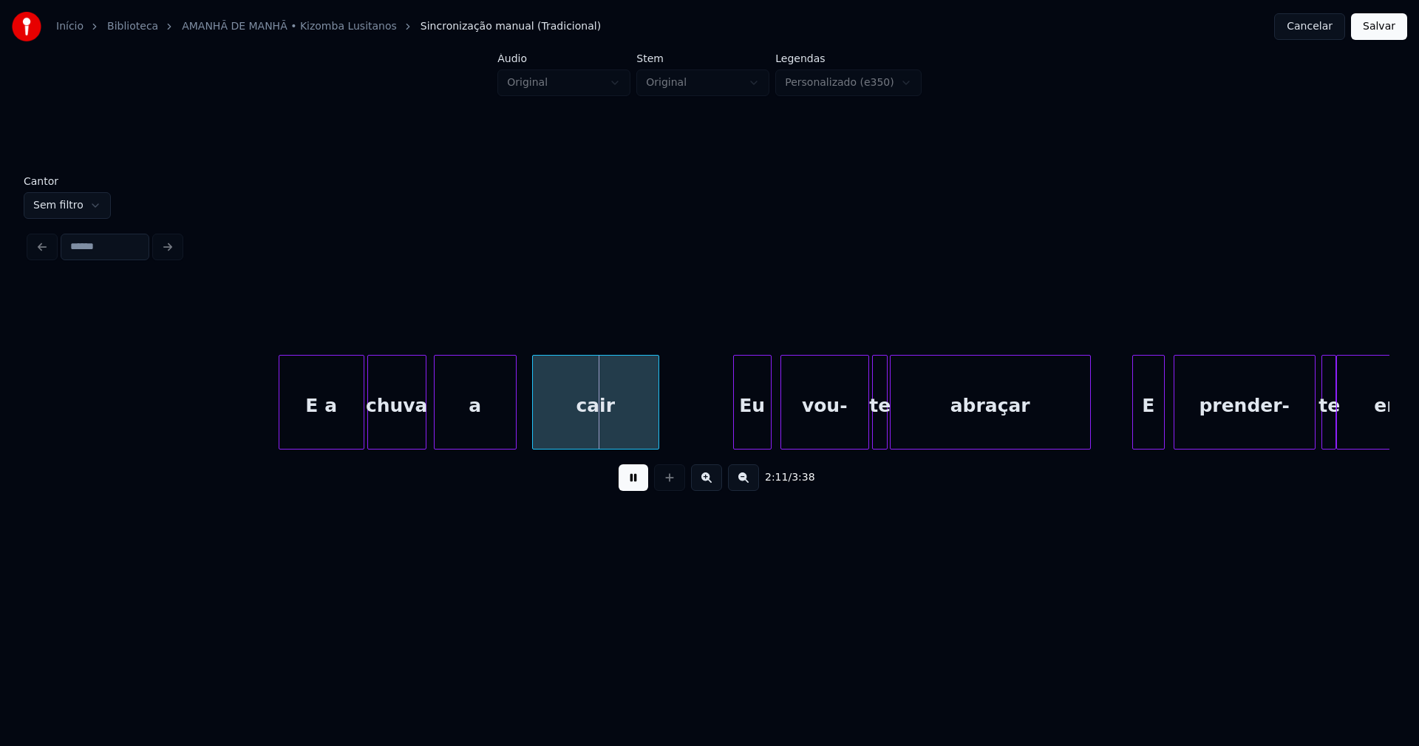
scroll to position [0, 19267]
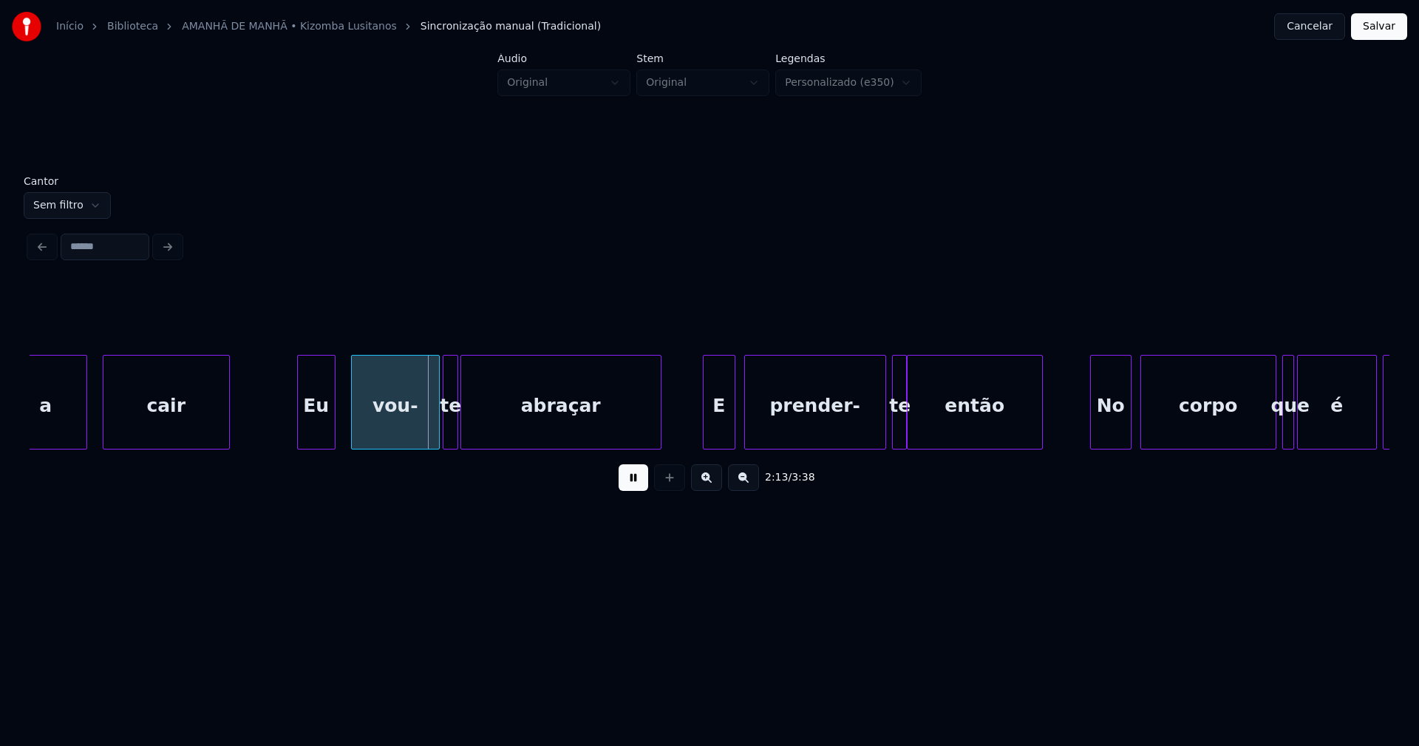
click at [313, 427] on div "Eu" at bounding box center [316, 405] width 37 height 101
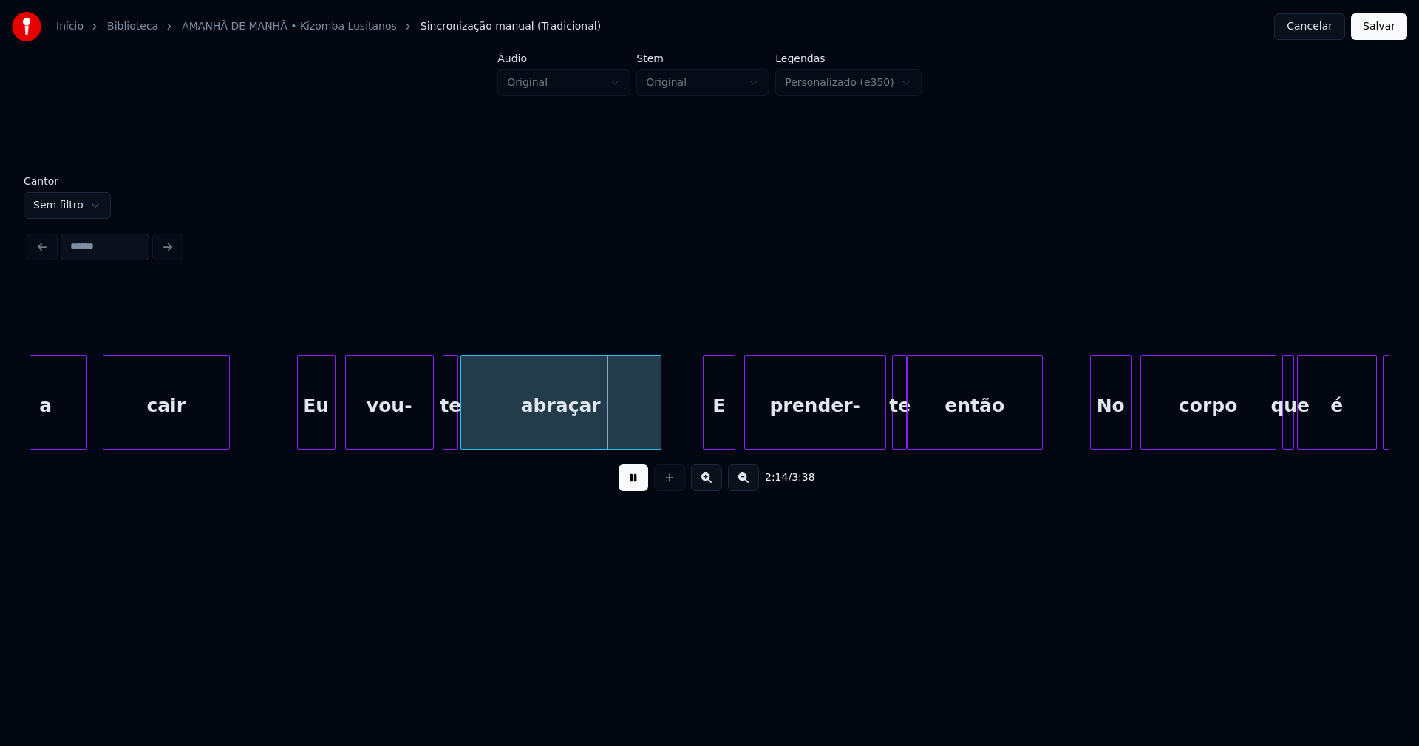
click at [409, 437] on div "vou-" at bounding box center [389, 405] width 87 height 101
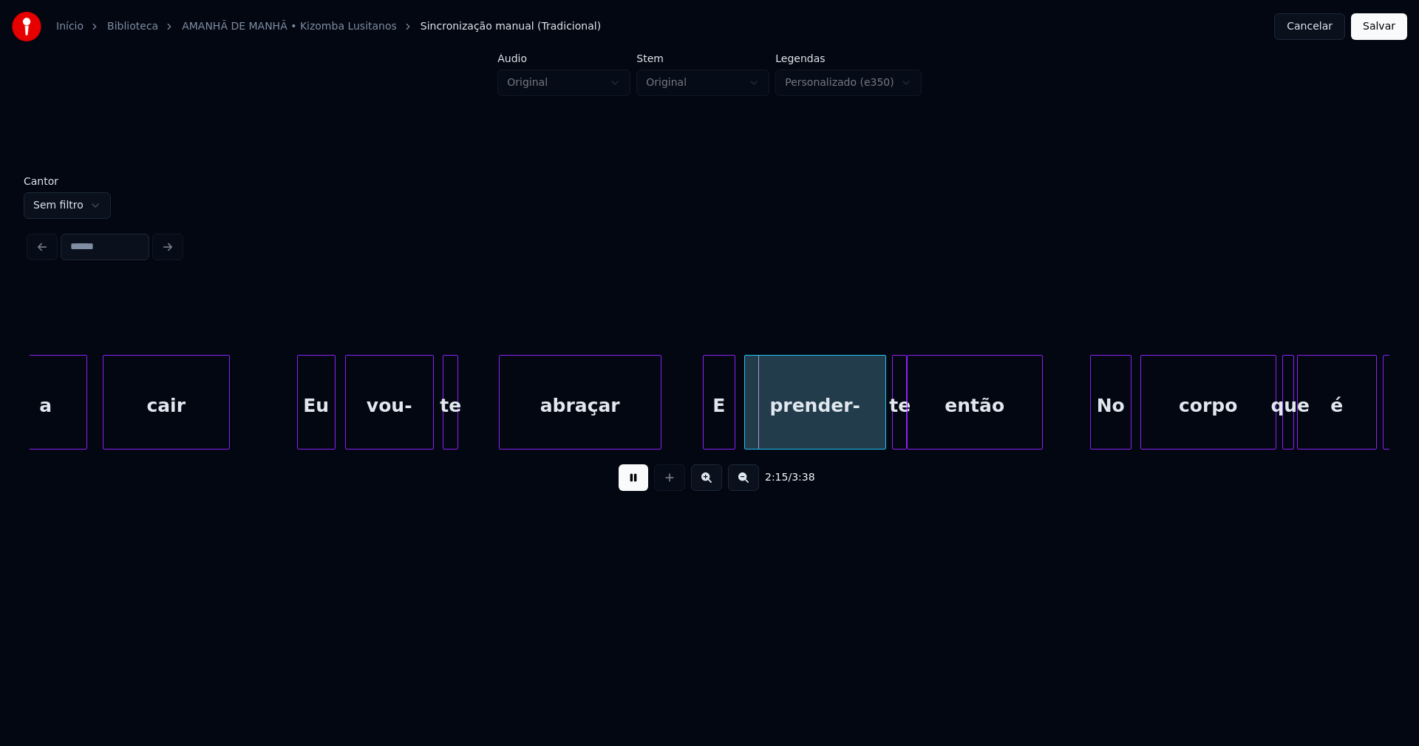
click at [500, 421] on div at bounding box center [502, 401] width 4 height 93
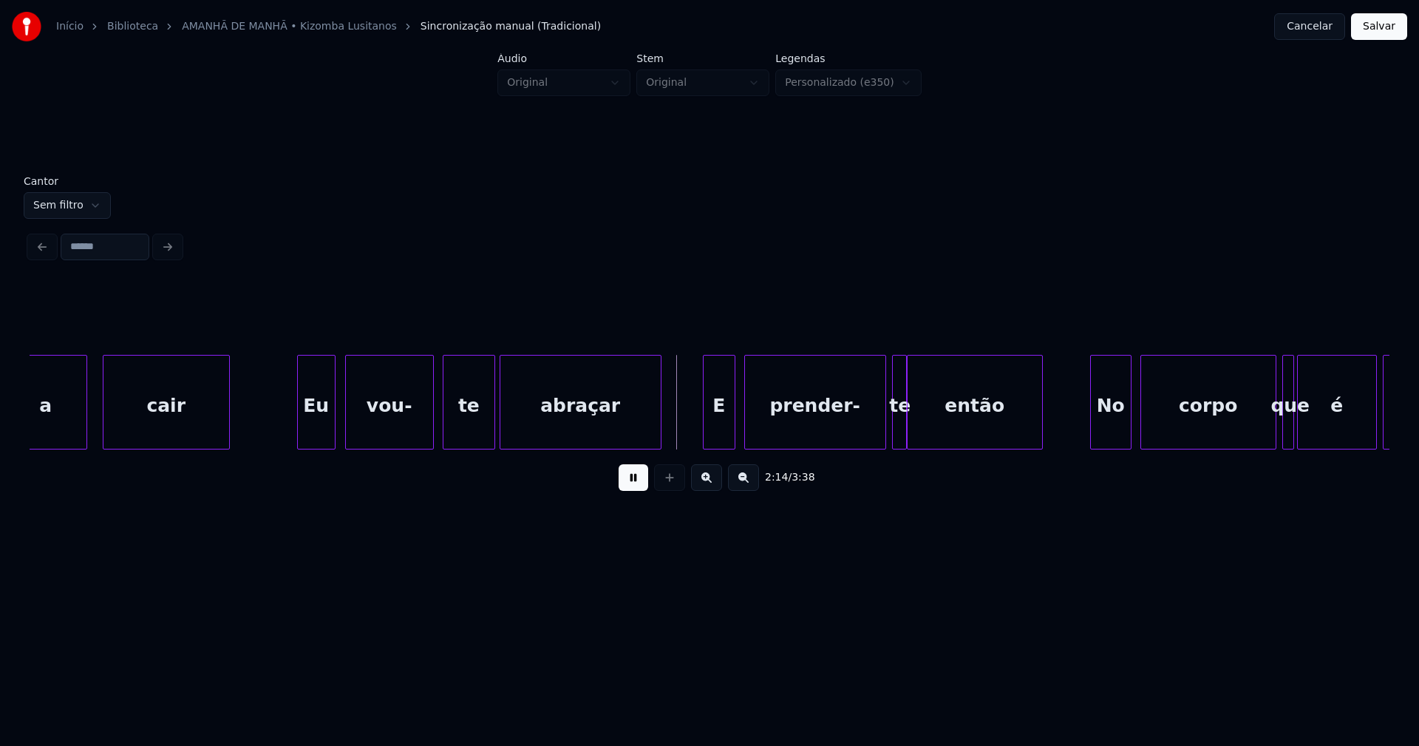
click at [491, 414] on div at bounding box center [492, 401] width 4 height 93
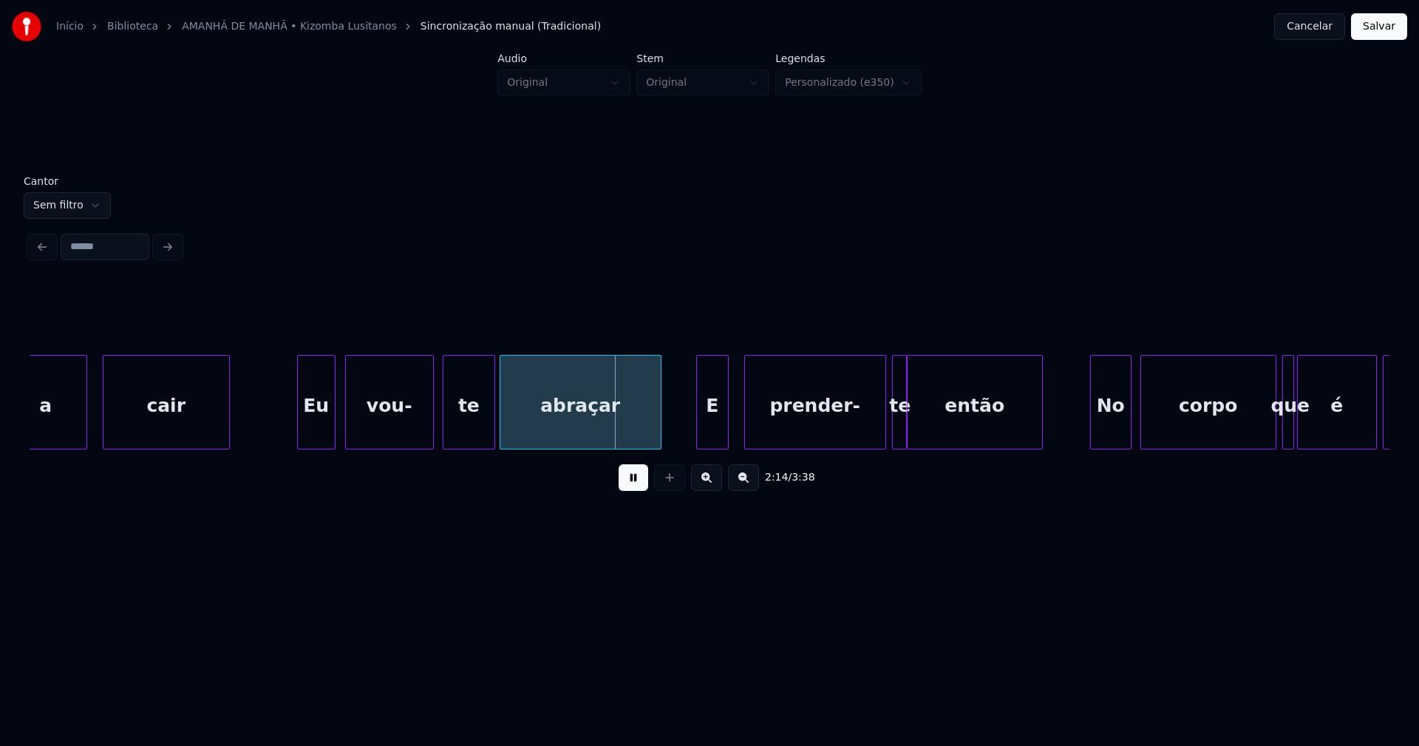
click at [715, 434] on div "E" at bounding box center [712, 405] width 31 height 101
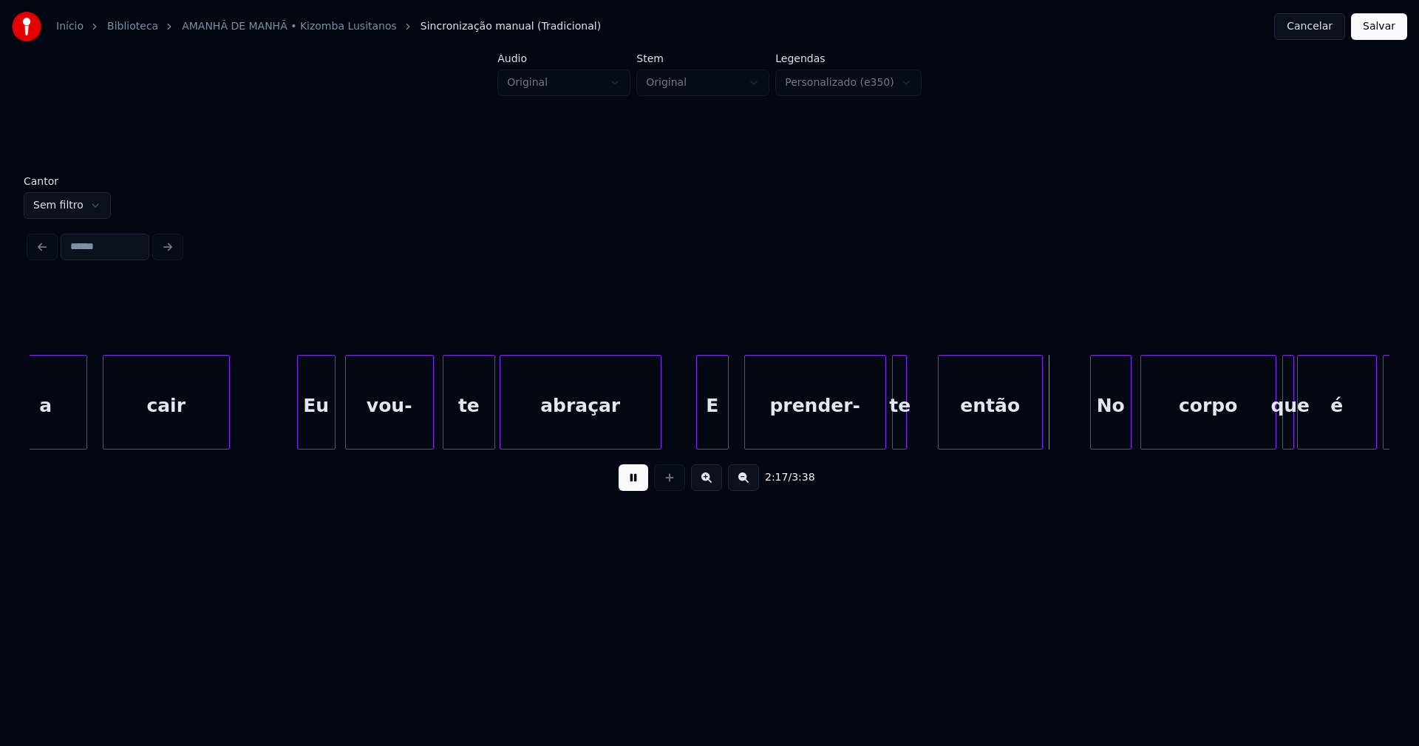
click at [940, 421] on div at bounding box center [941, 401] width 4 height 93
click at [926, 419] on div at bounding box center [926, 401] width 4 height 93
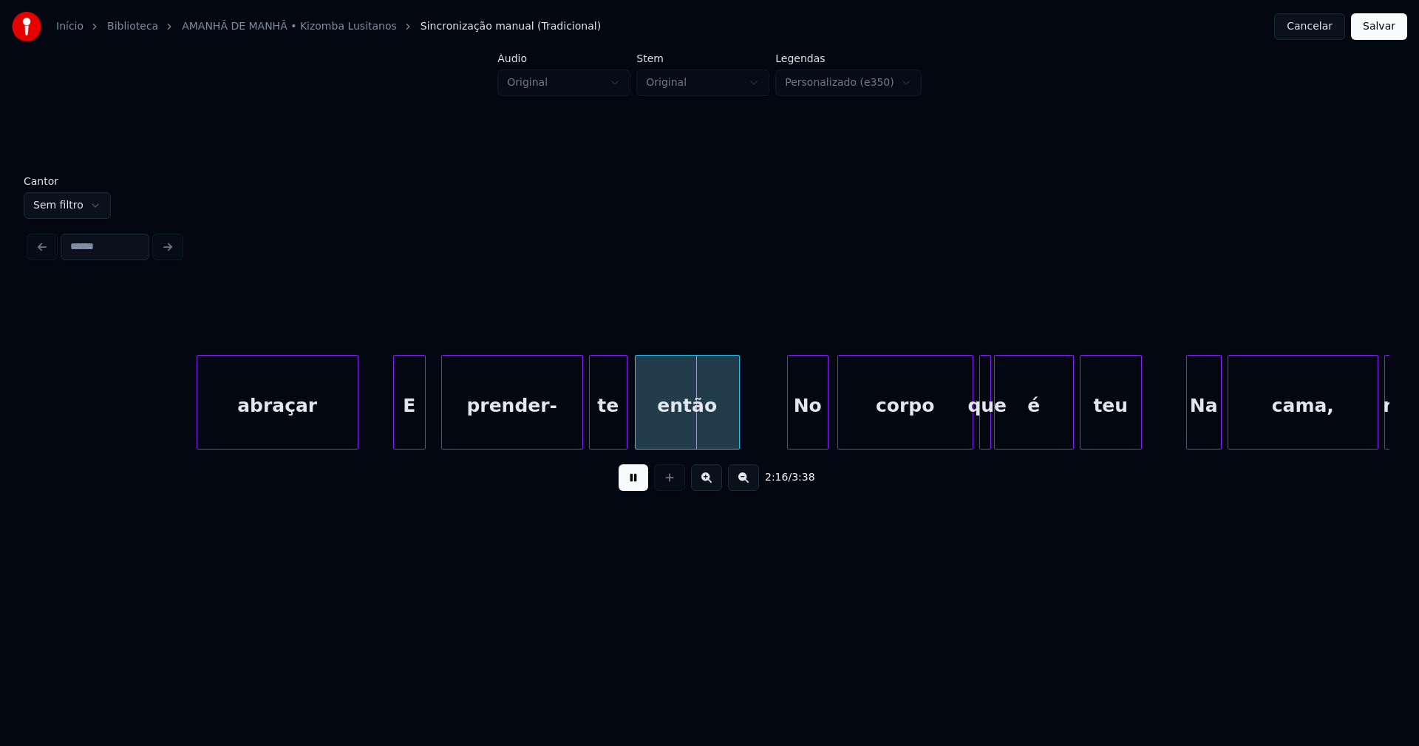
scroll to position [0, 20053]
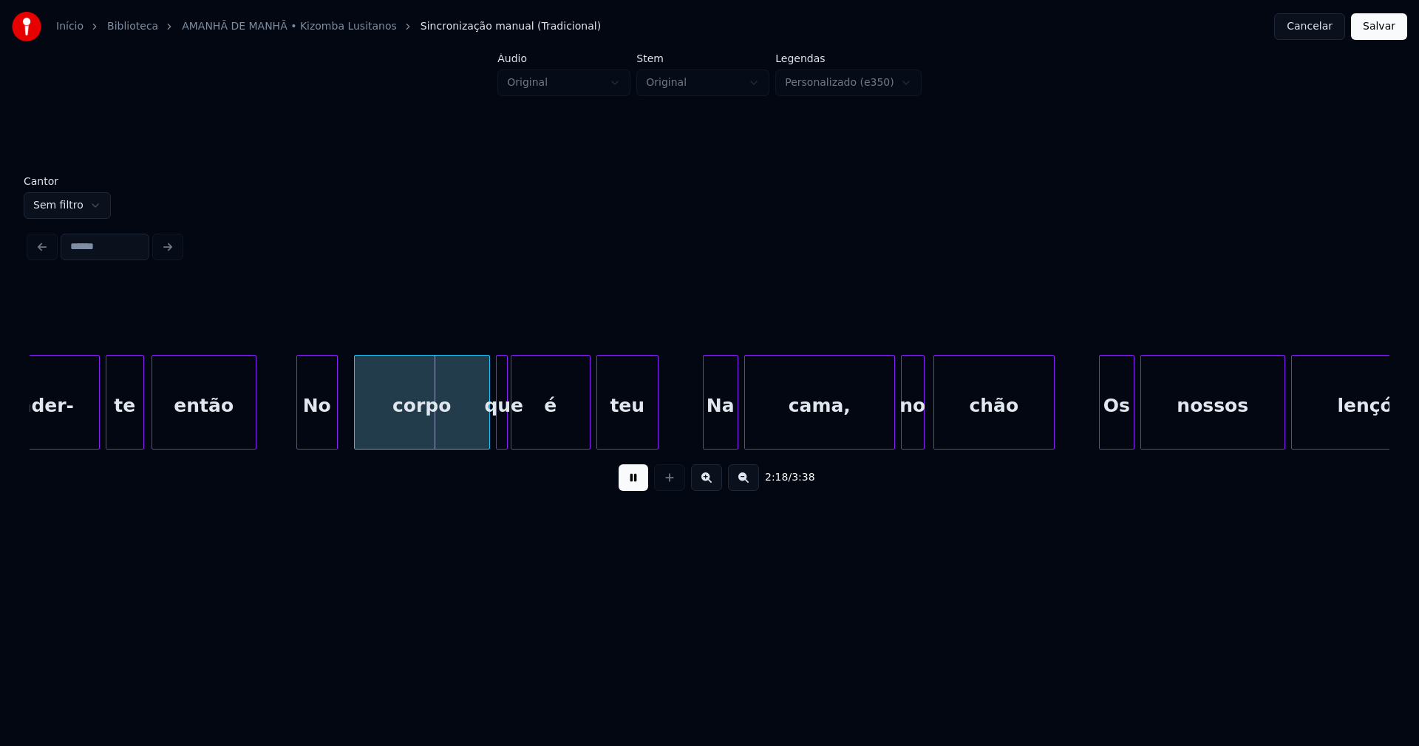
click at [319, 436] on div "No" at bounding box center [317, 405] width 40 height 101
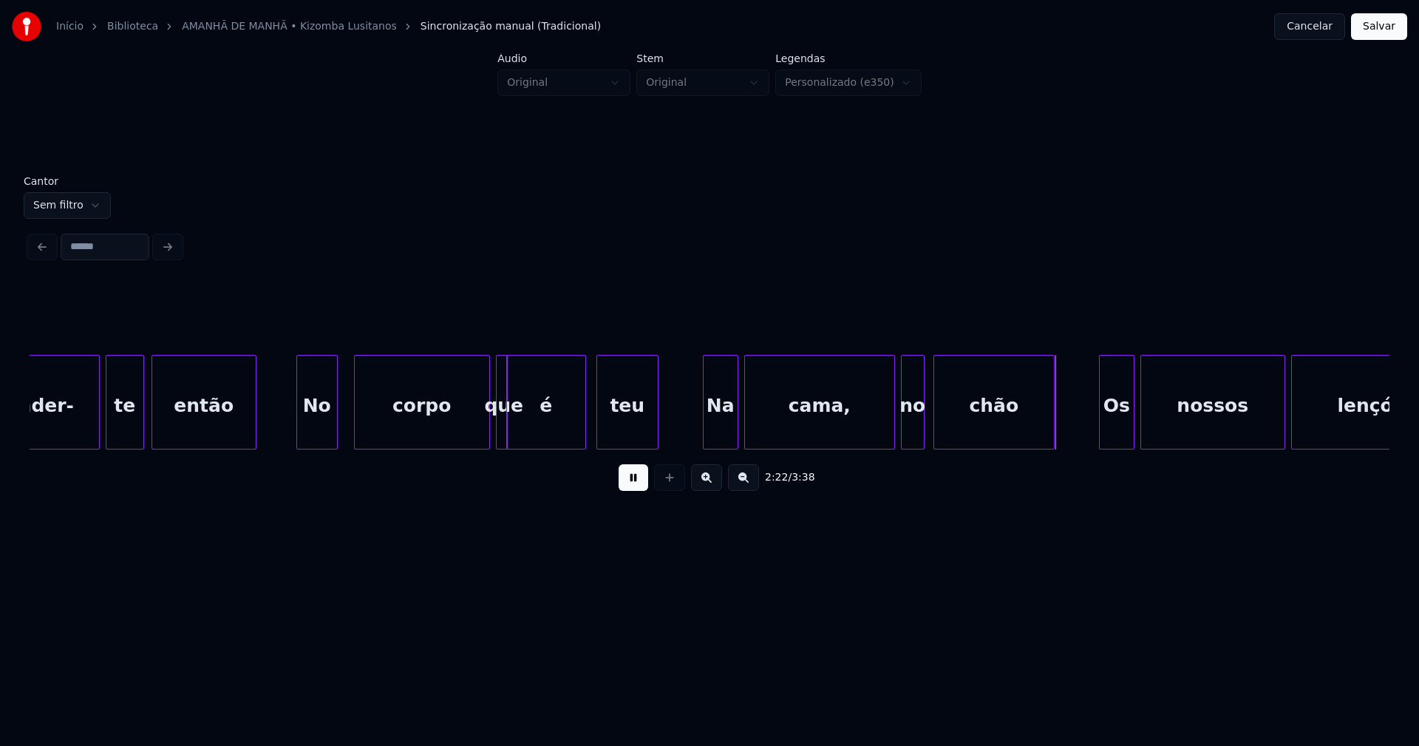
click at [511, 441] on div "é" at bounding box center [546, 405] width 78 height 101
click at [523, 432] on div at bounding box center [525, 401] width 4 height 93
click at [503, 430] on div "que" at bounding box center [502, 402] width 12 height 95
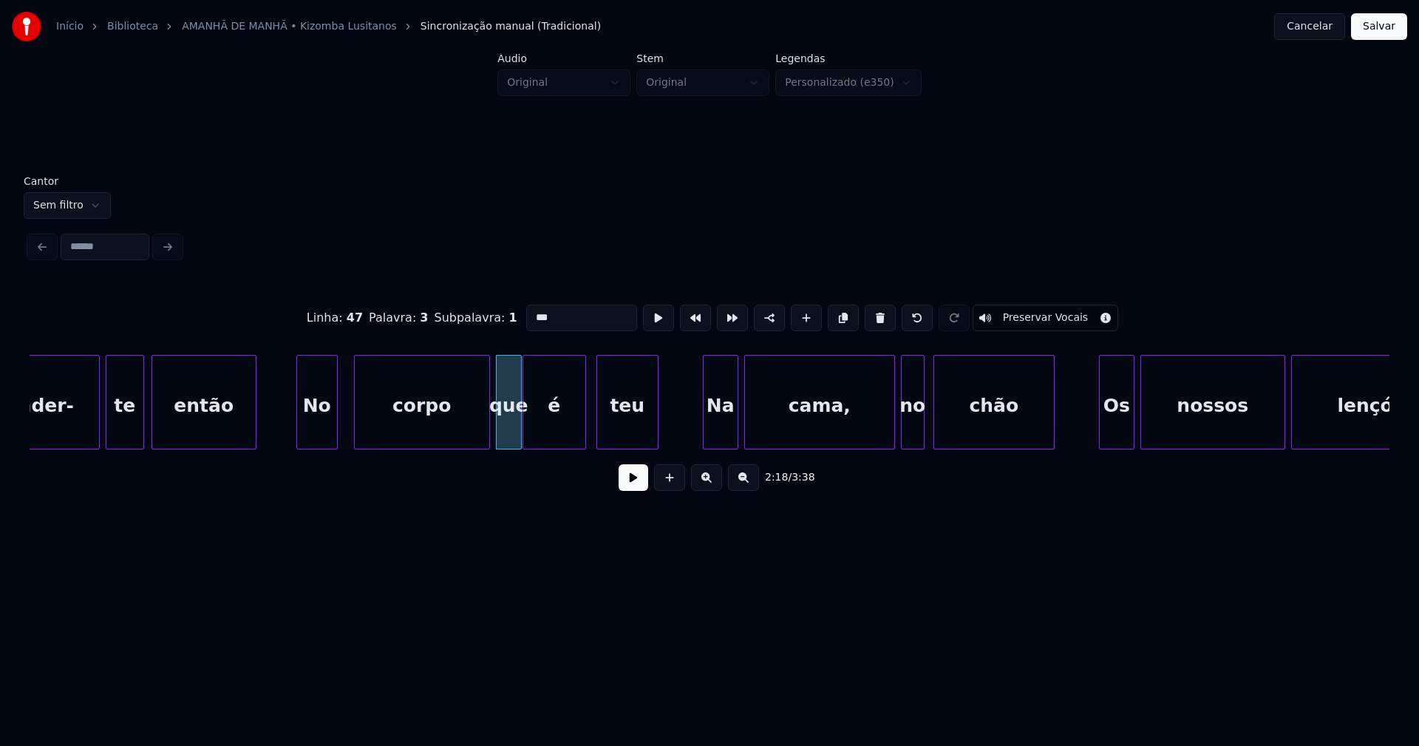
click at [518, 429] on div at bounding box center [519, 401] width 4 height 93
click at [626, 483] on button at bounding box center [634, 477] width 30 height 27
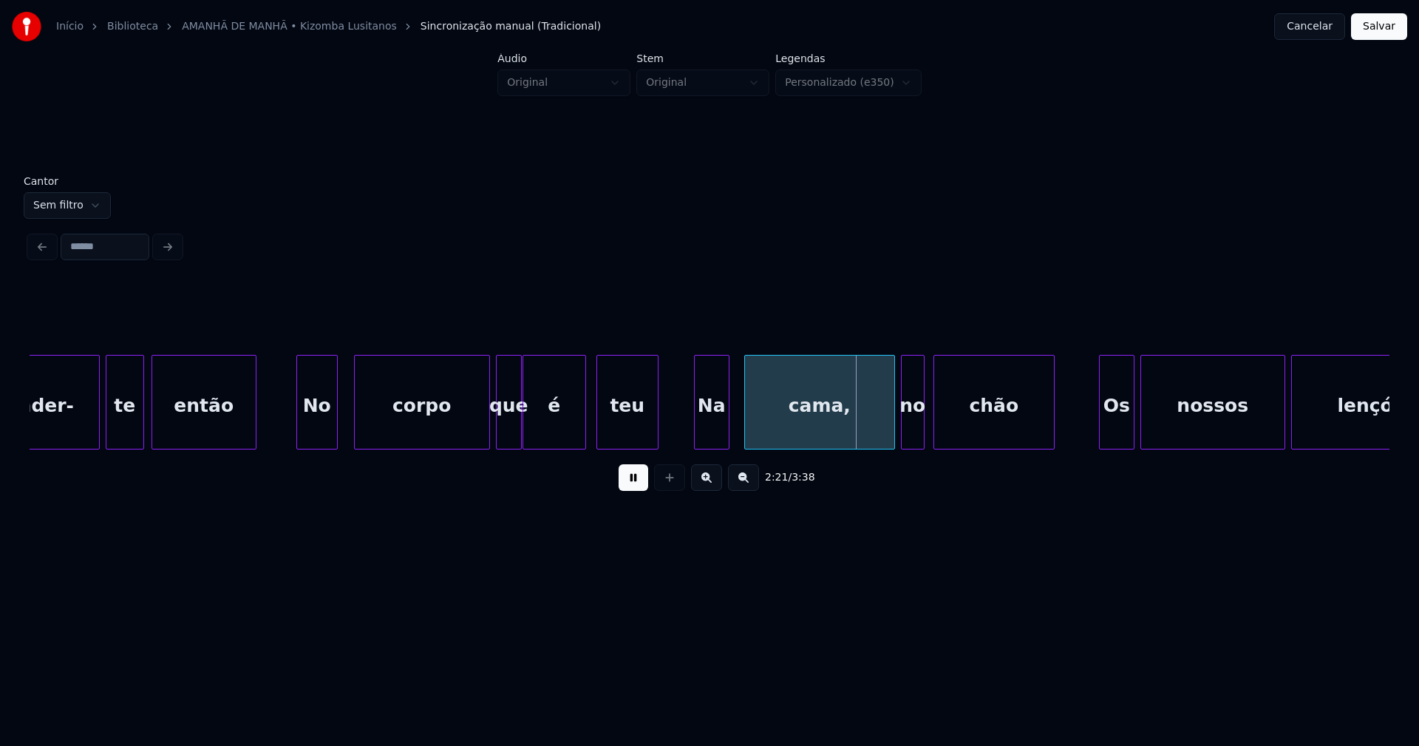
click at [715, 440] on div "Na" at bounding box center [712, 405] width 34 height 101
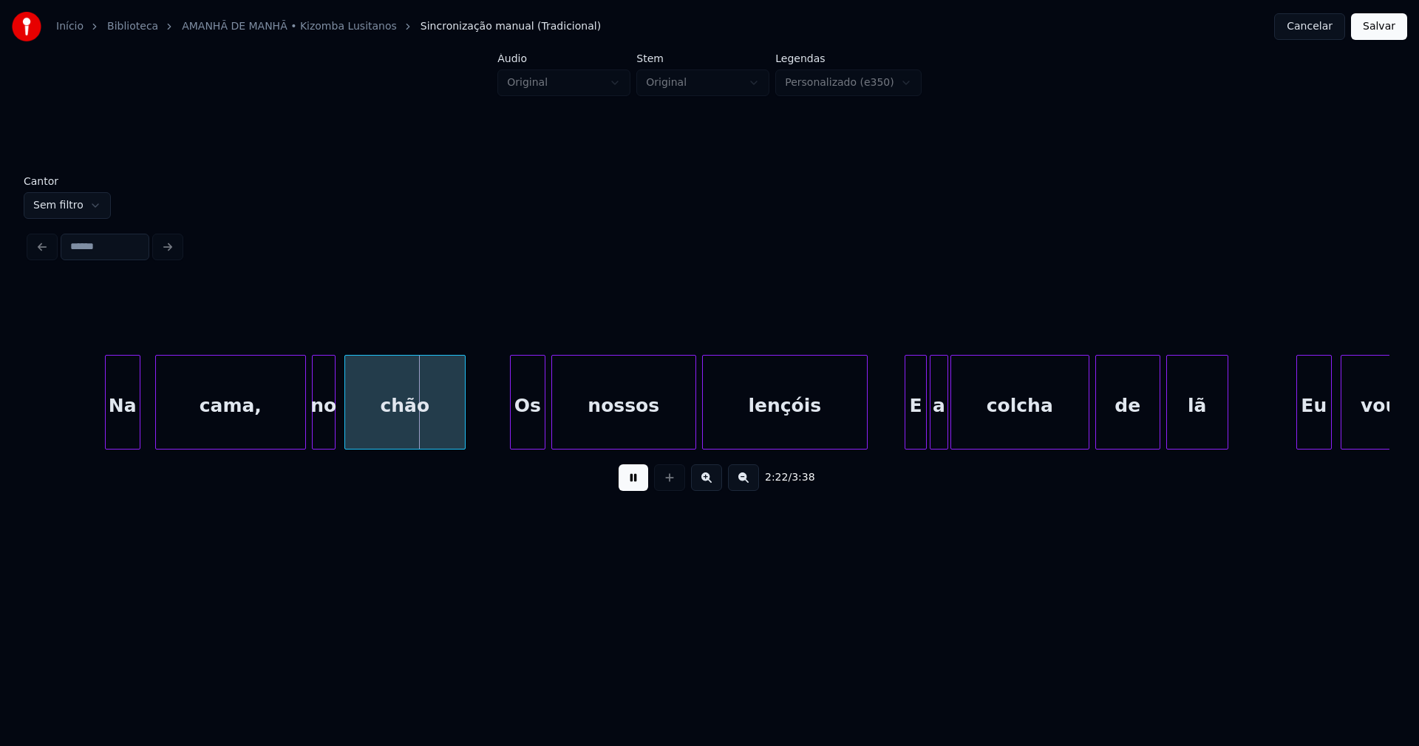
scroll to position [0, 20715]
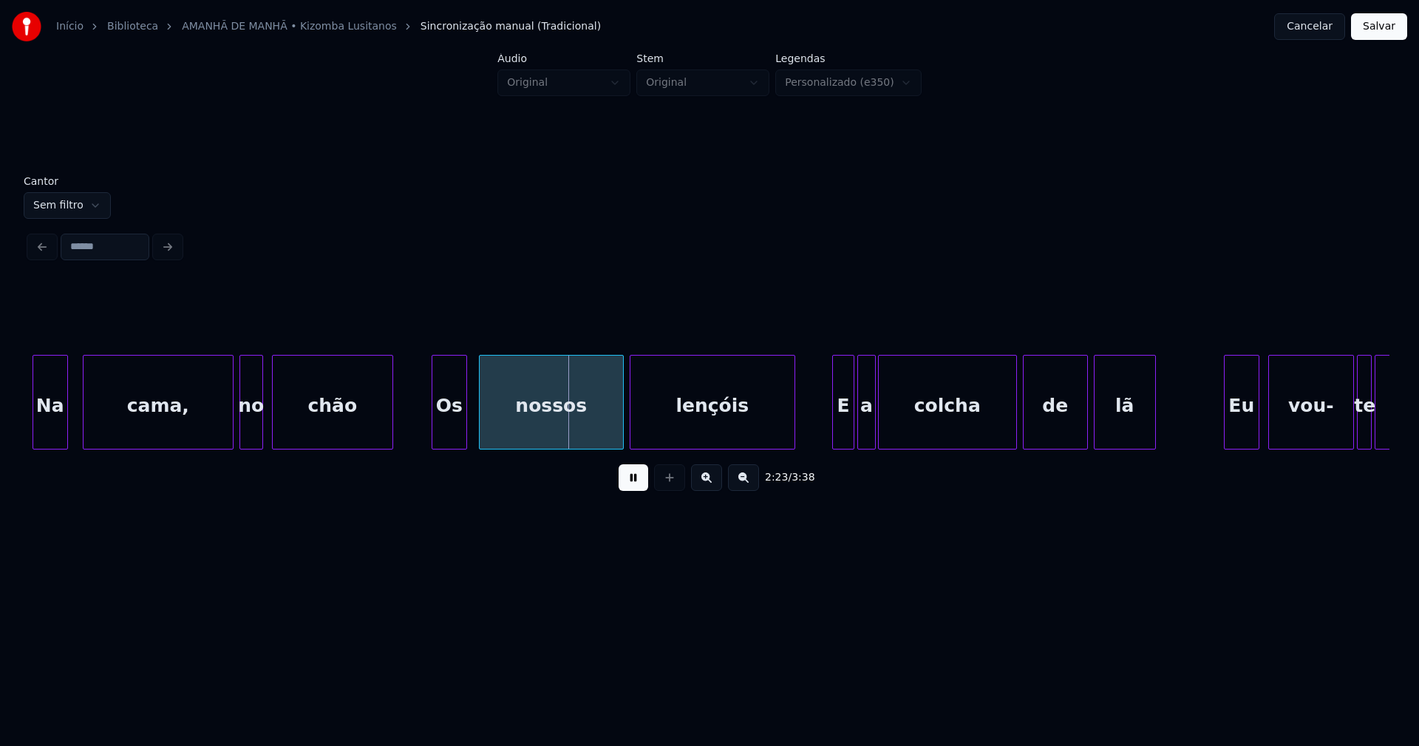
click at [449, 435] on div "Os" at bounding box center [449, 405] width 34 height 101
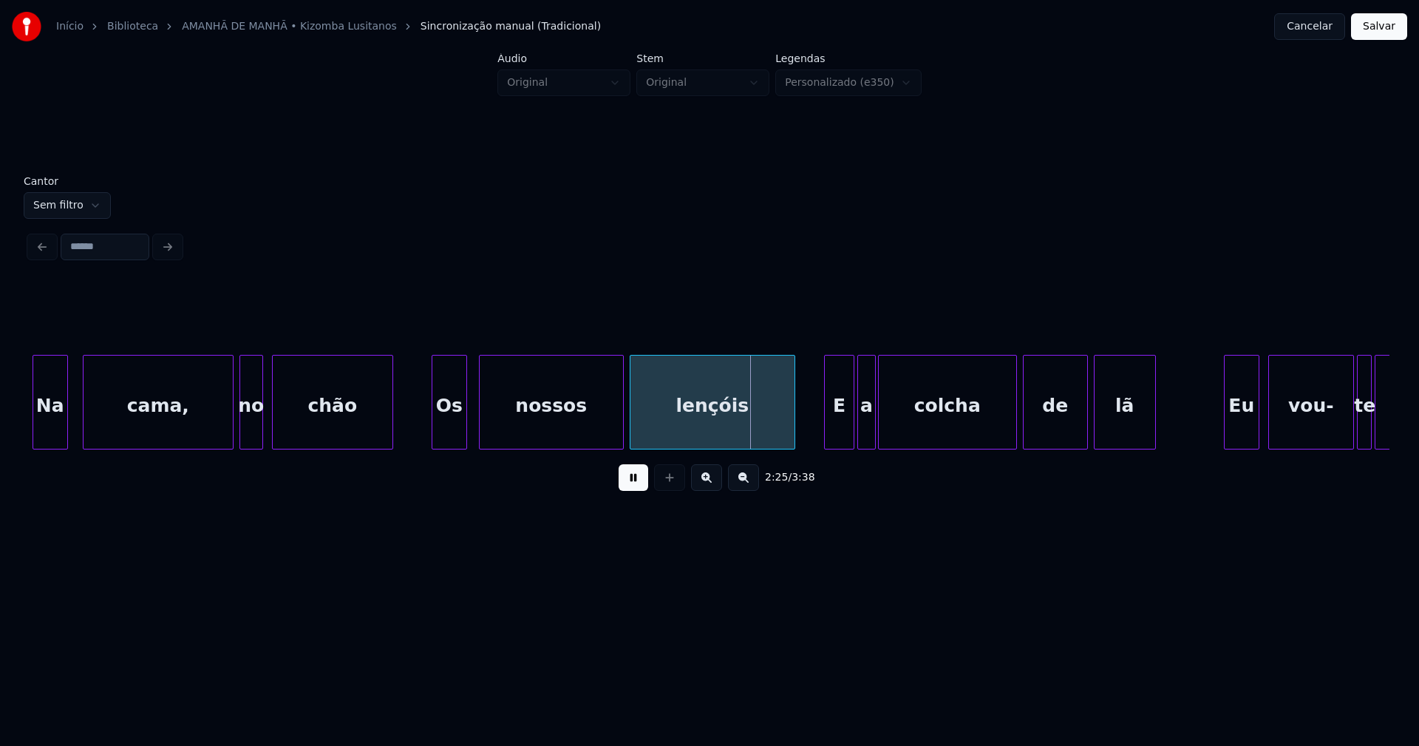
click at [826, 435] on div at bounding box center [827, 401] width 4 height 93
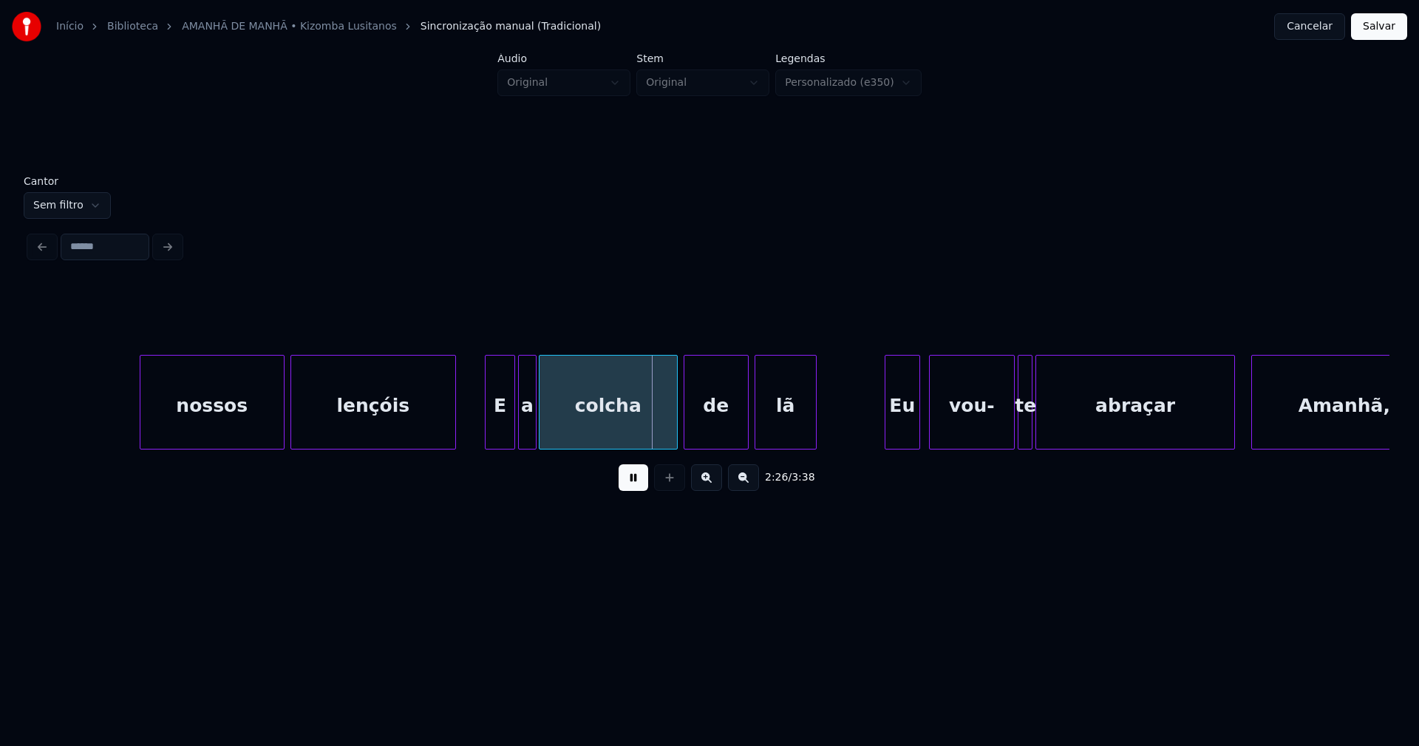
scroll to position [0, 21179]
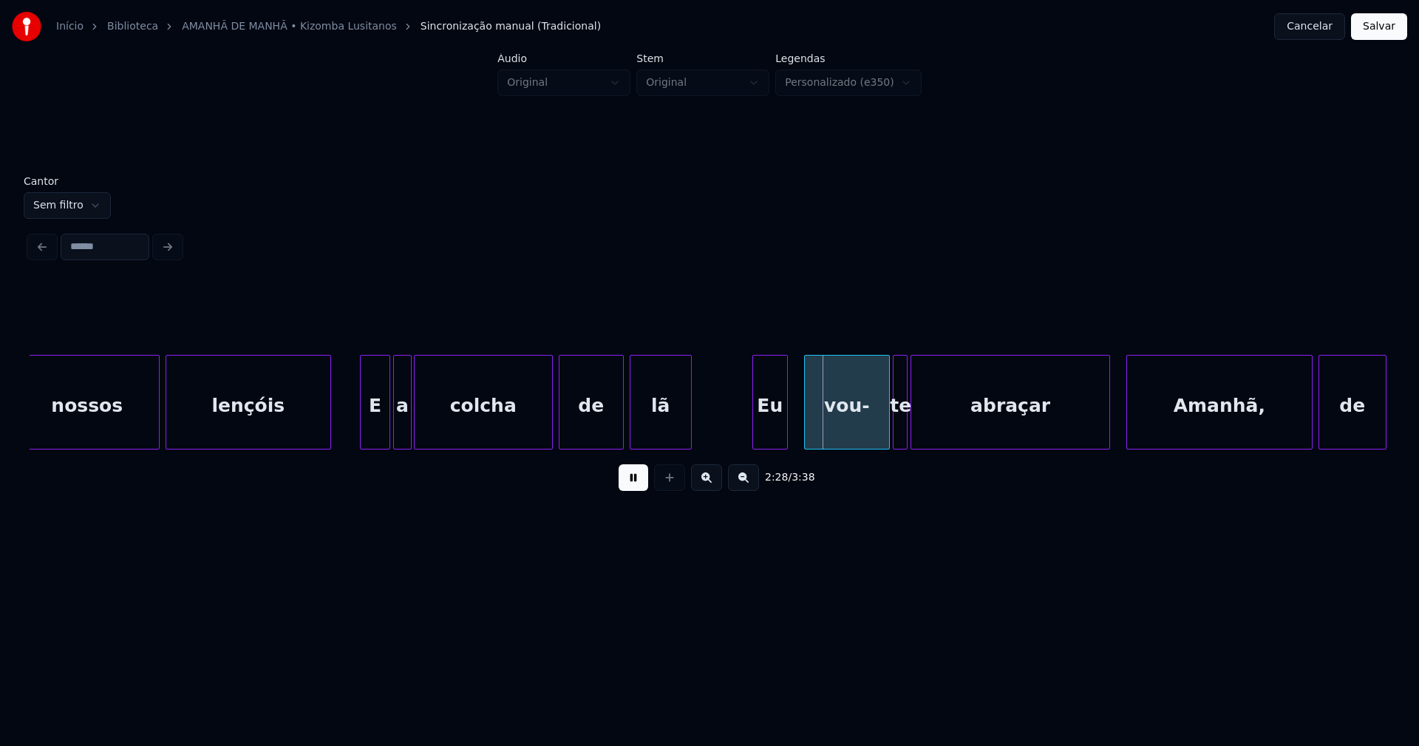
click at [776, 434] on div "Eu" at bounding box center [770, 405] width 34 height 101
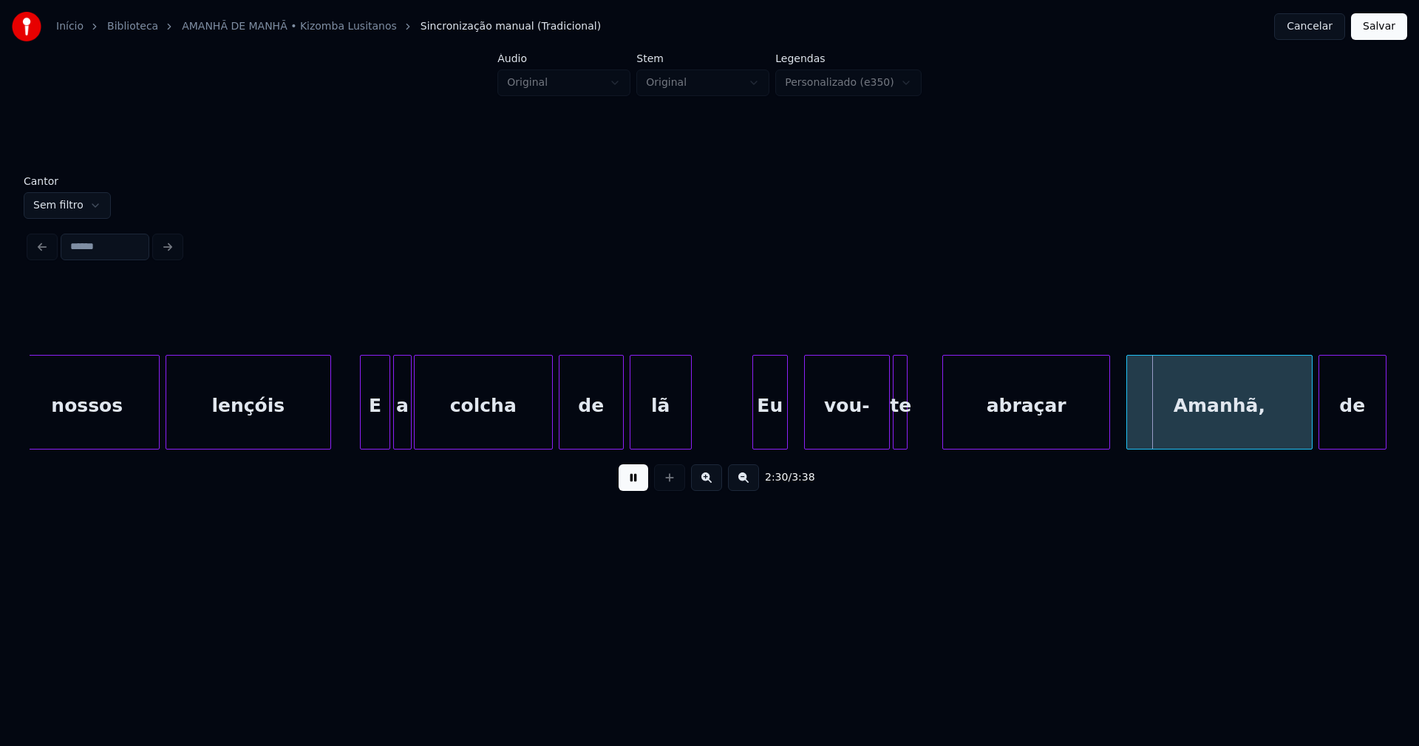
click at [947, 415] on div at bounding box center [945, 401] width 4 height 93
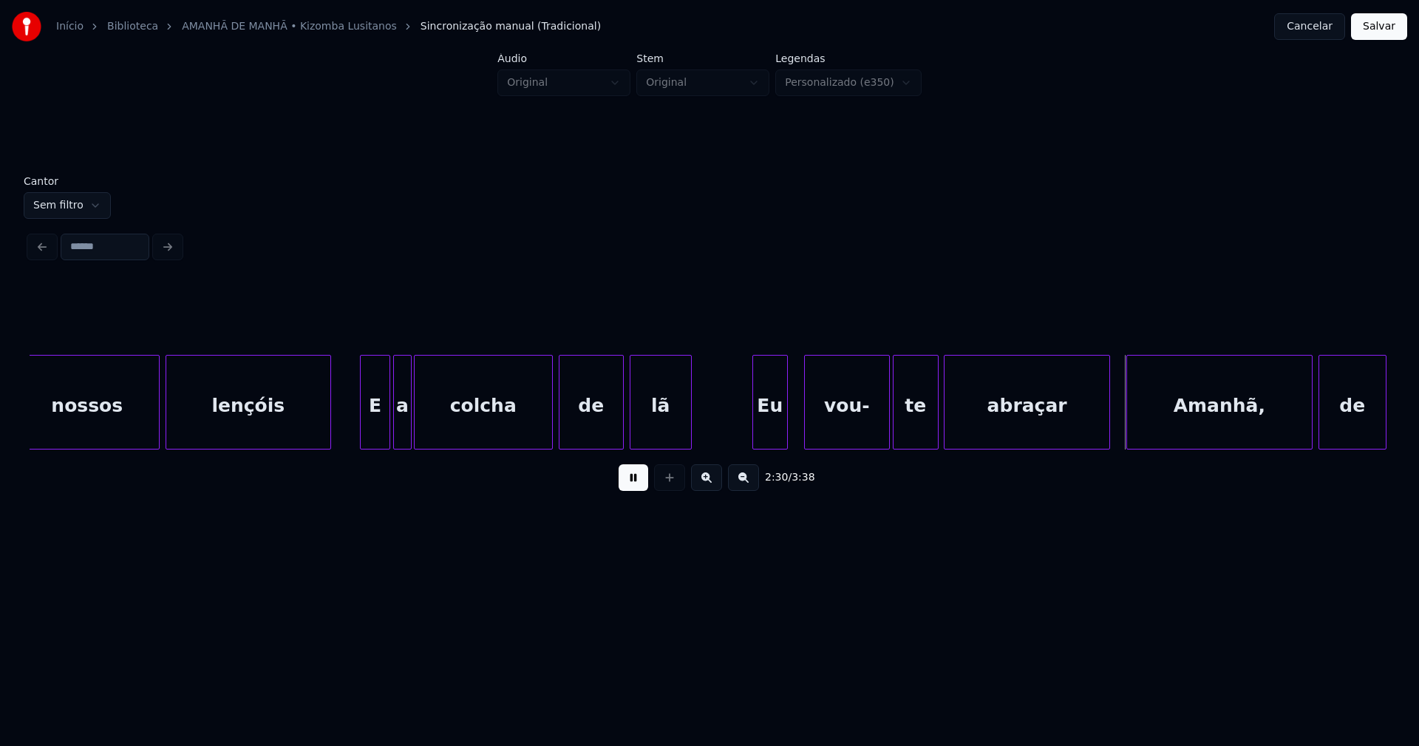
click at [937, 413] on div at bounding box center [935, 401] width 4 height 93
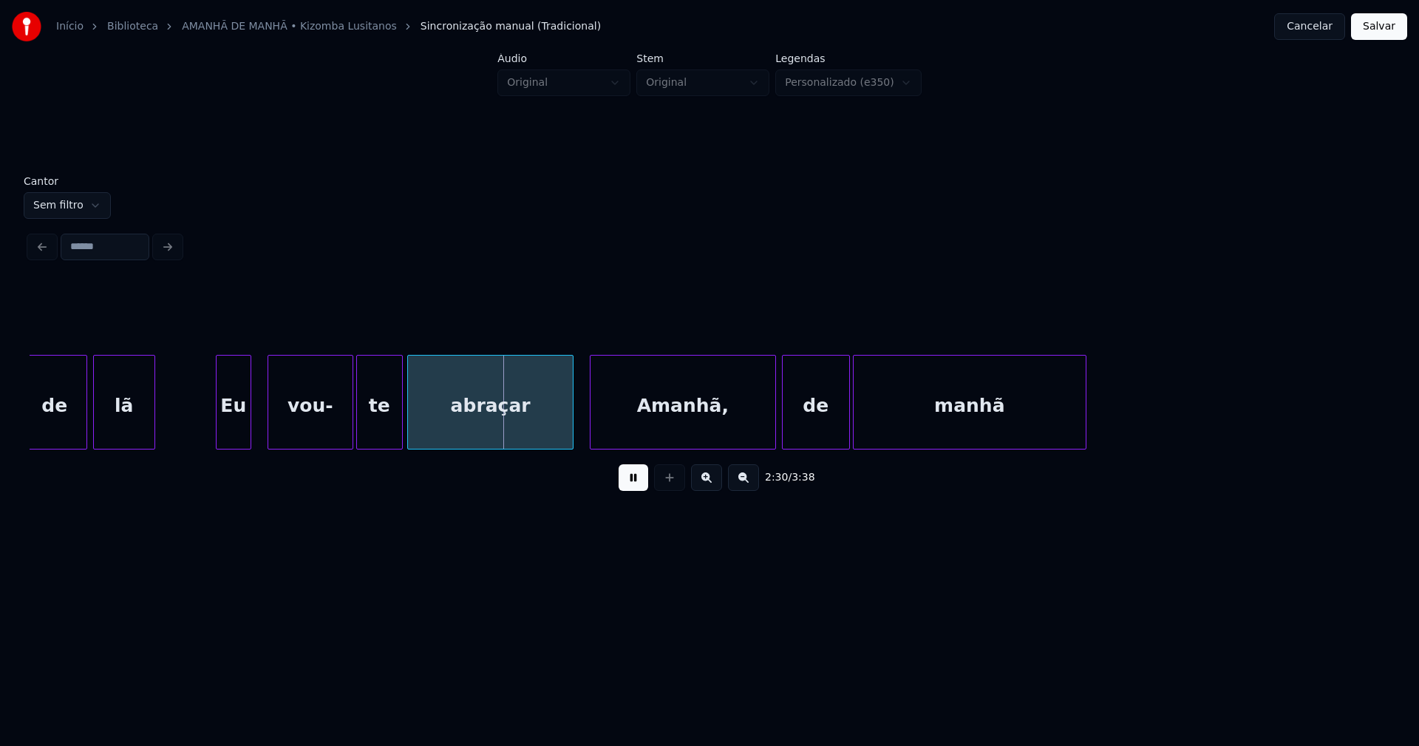
scroll to position [0, 21769]
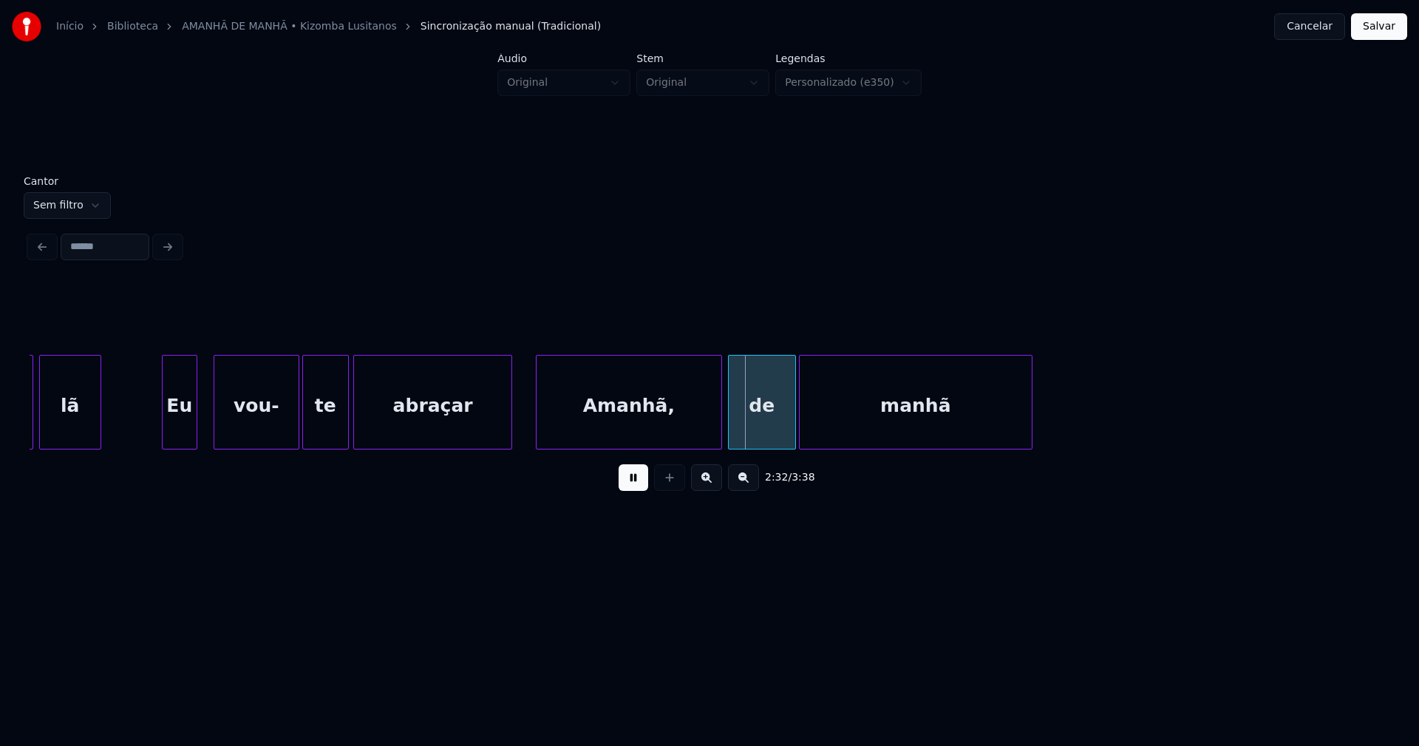
click at [510, 435] on div at bounding box center [509, 401] width 4 height 93
click at [530, 428] on div at bounding box center [529, 401] width 4 height 93
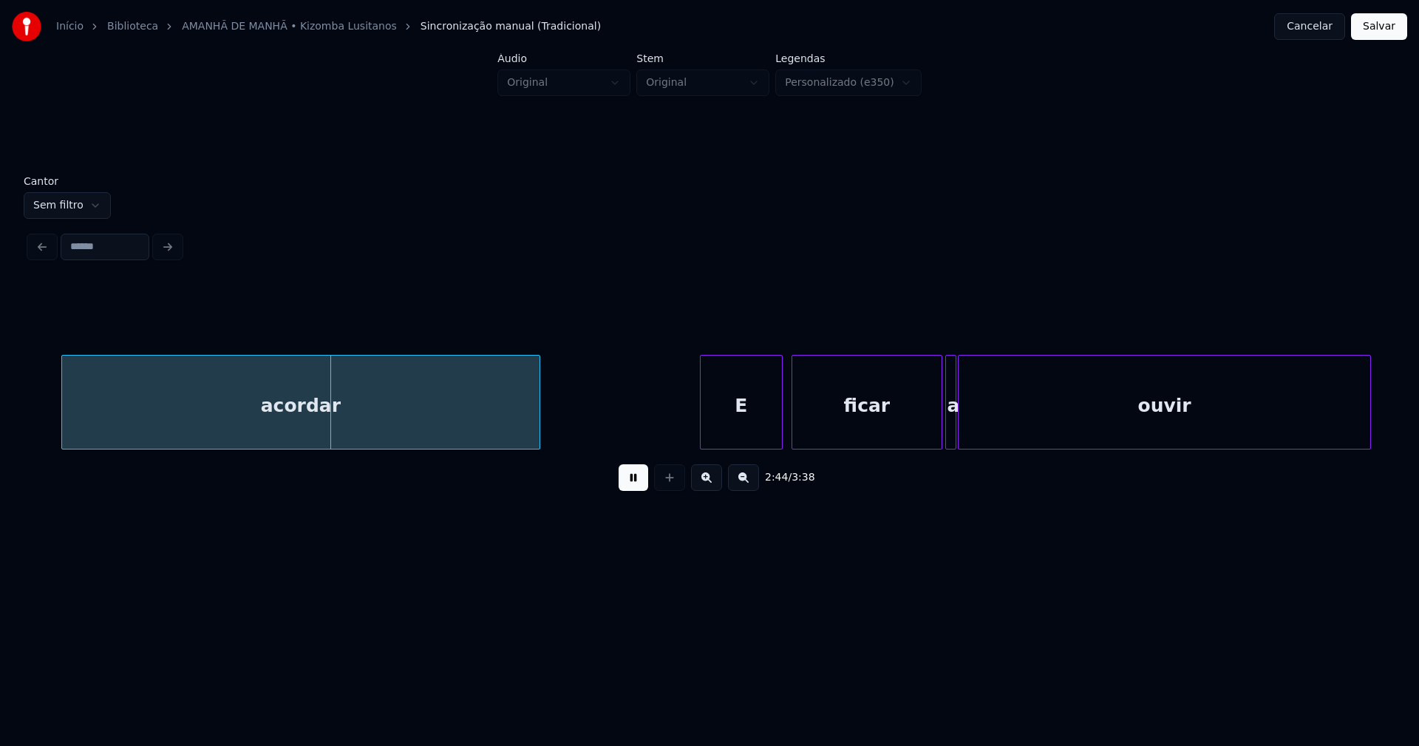
scroll to position [0, 24003]
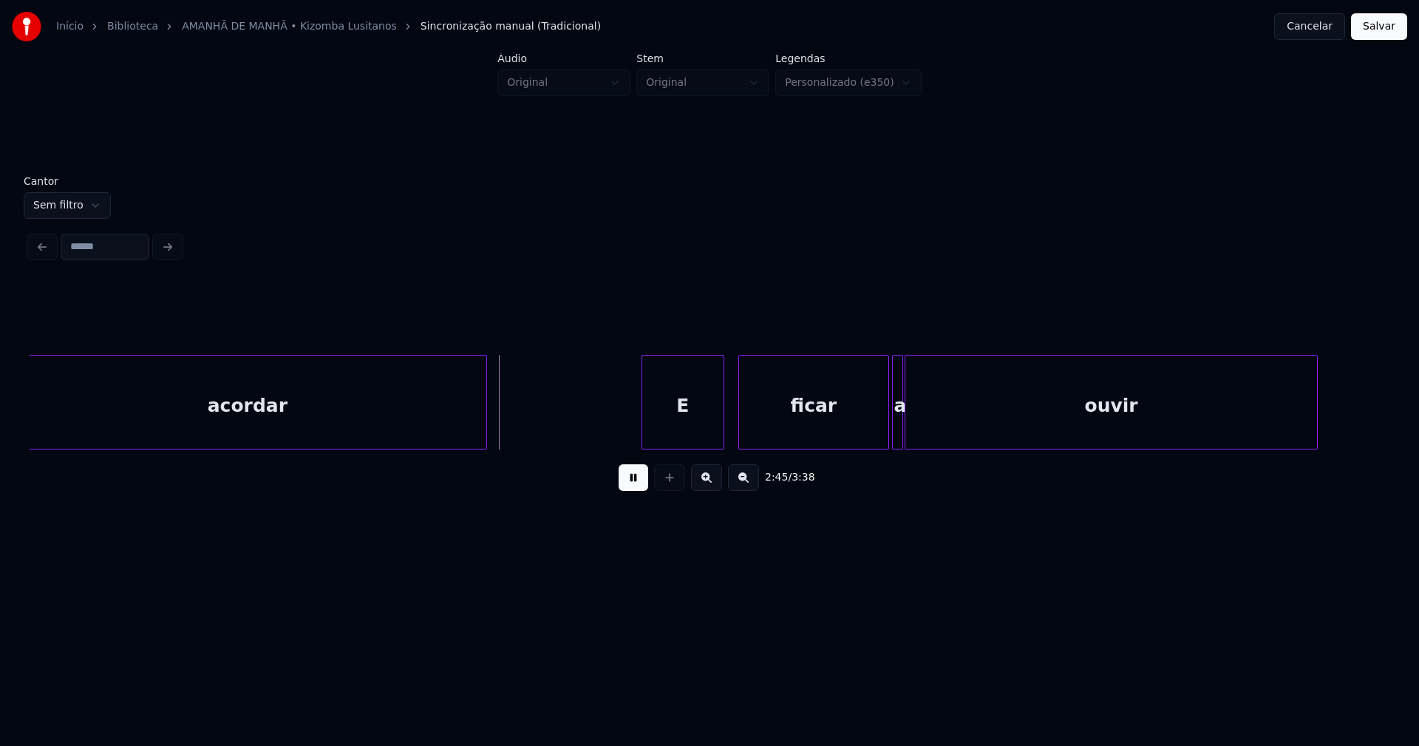
click at [692, 428] on div "E" at bounding box center [682, 405] width 81 height 101
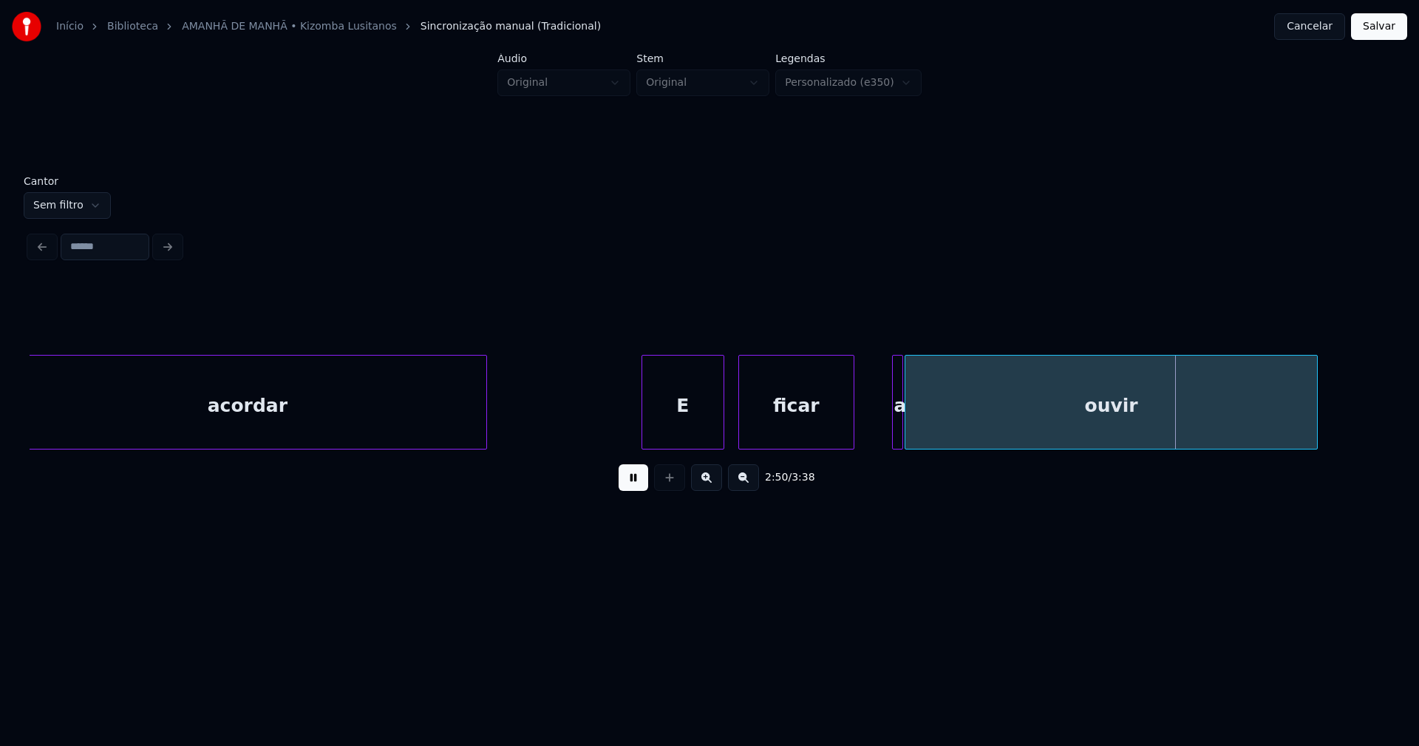
click at [851, 449] on div "acordar E ficar a ouvir" at bounding box center [710, 402] width 1360 height 95
click at [879, 435] on div at bounding box center [880, 401] width 4 height 93
click at [876, 439] on div "a" at bounding box center [871, 405] width 24 height 101
click at [890, 429] on div at bounding box center [892, 401] width 4 height 93
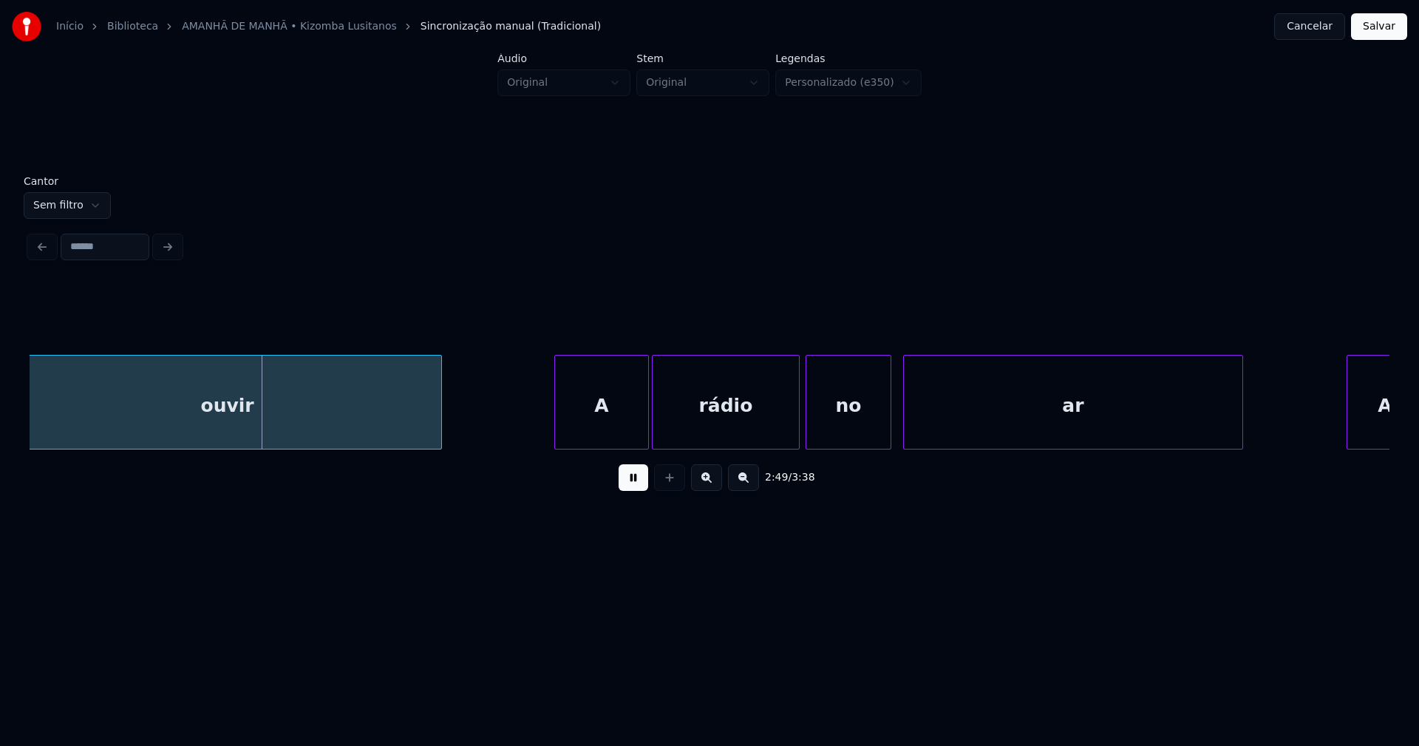
scroll to position [0, 25075]
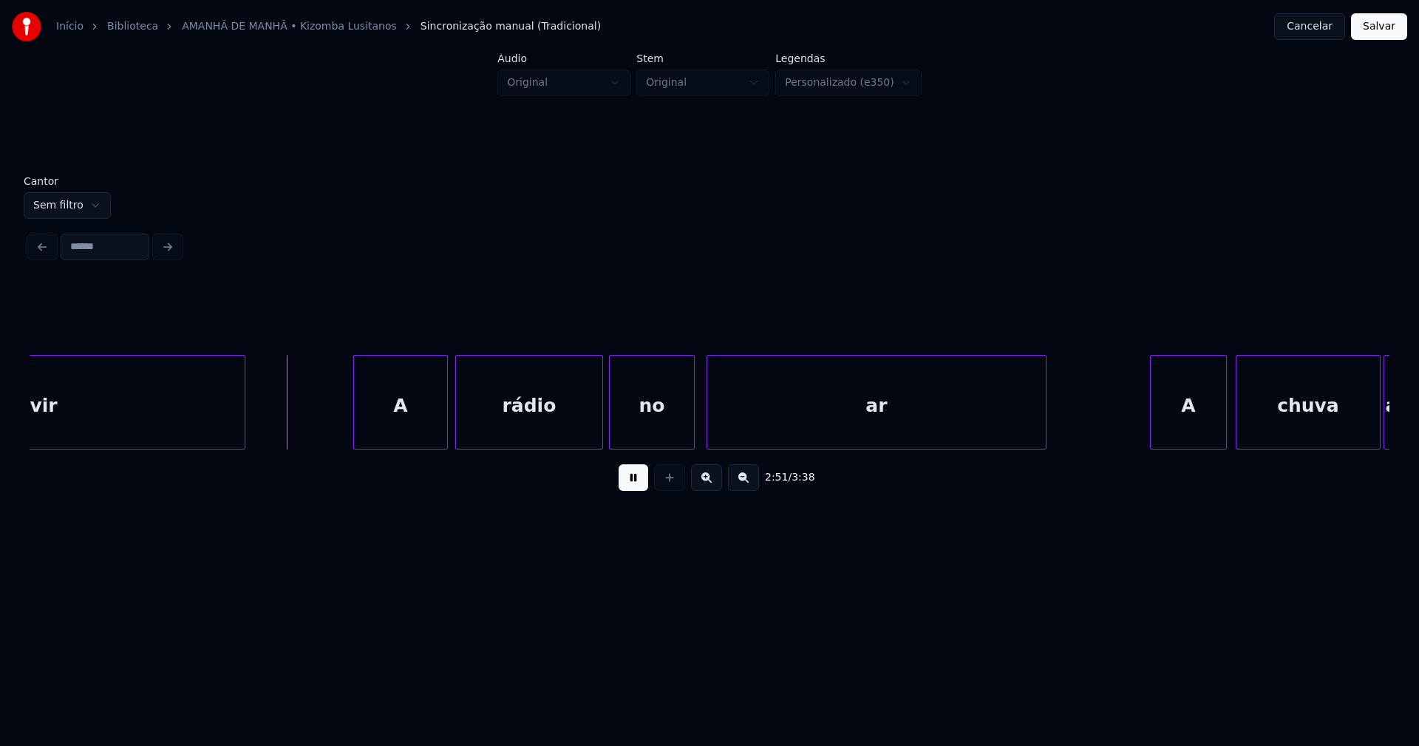
click at [408, 424] on div "A" at bounding box center [400, 405] width 93 height 101
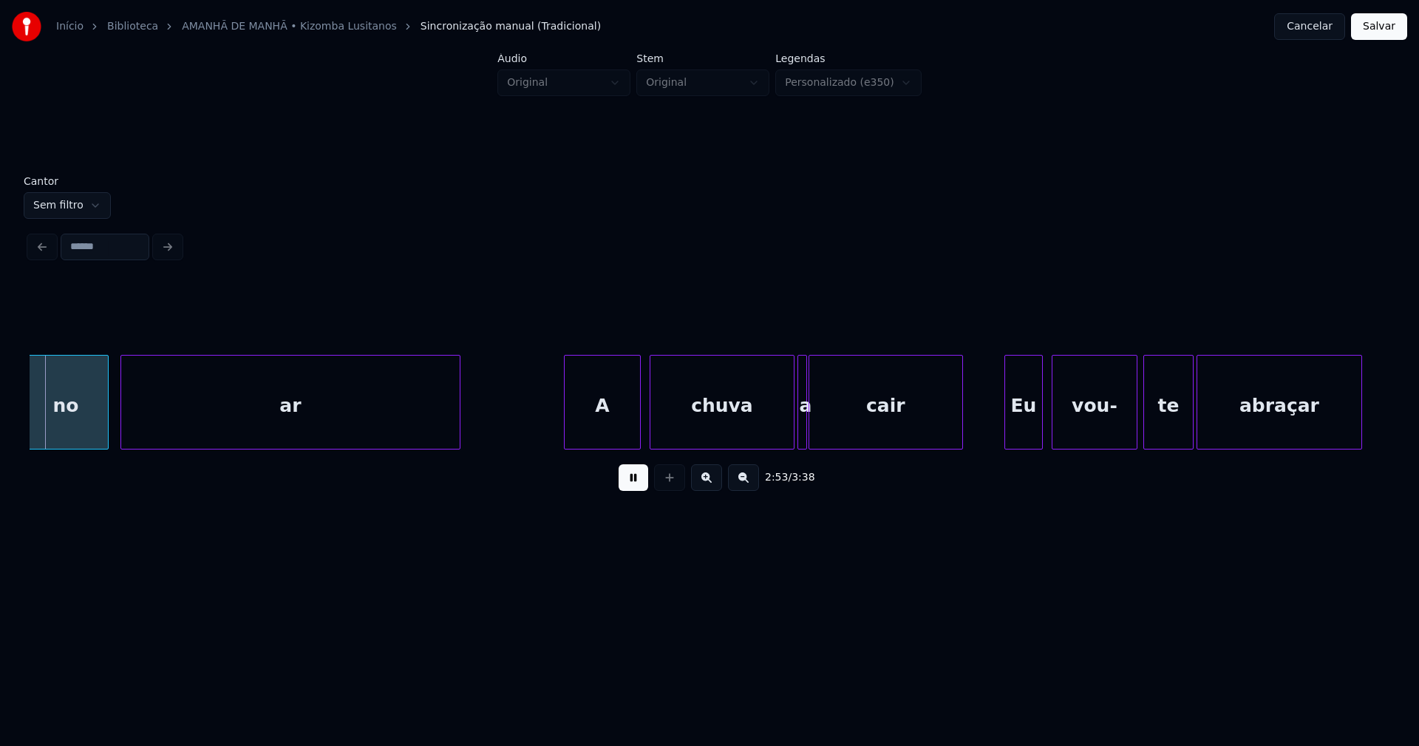
scroll to position [0, 25674]
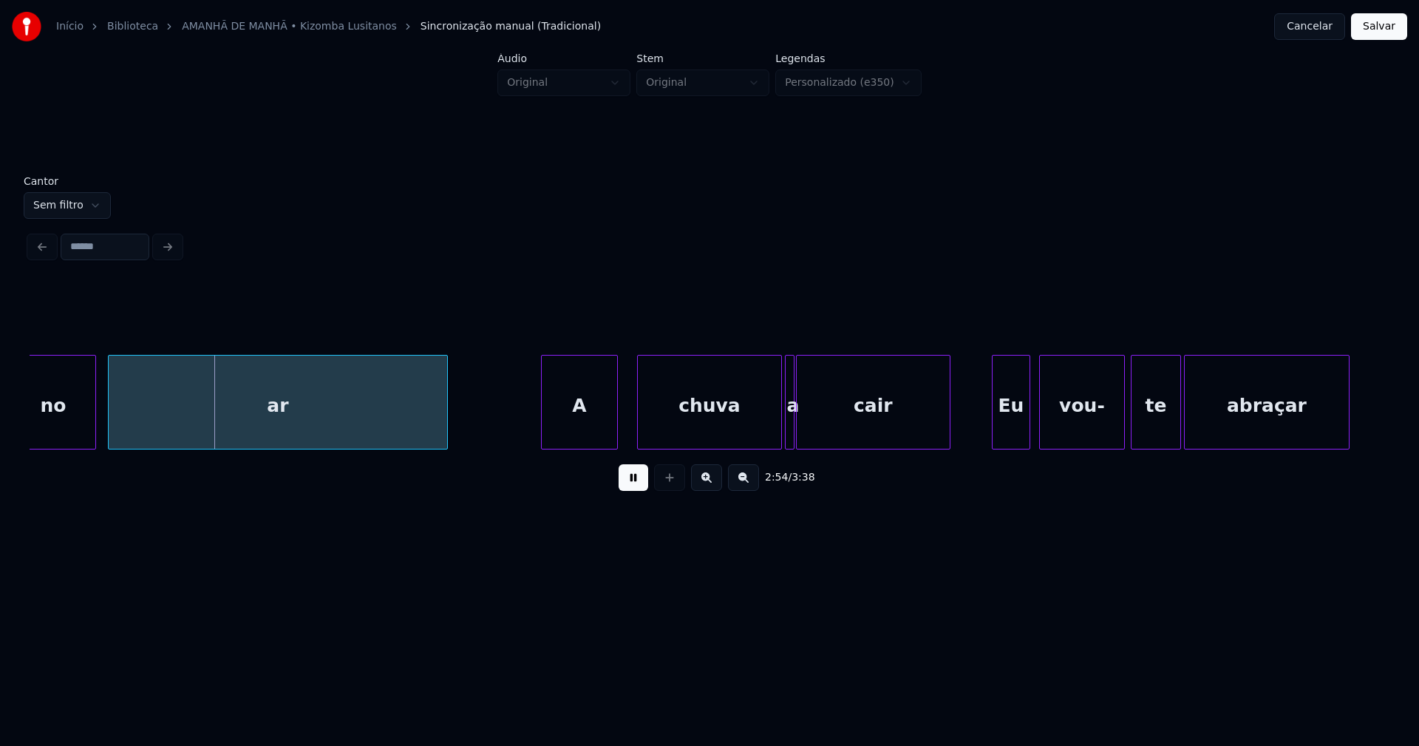
click at [576, 430] on div "A" at bounding box center [579, 405] width 75 height 101
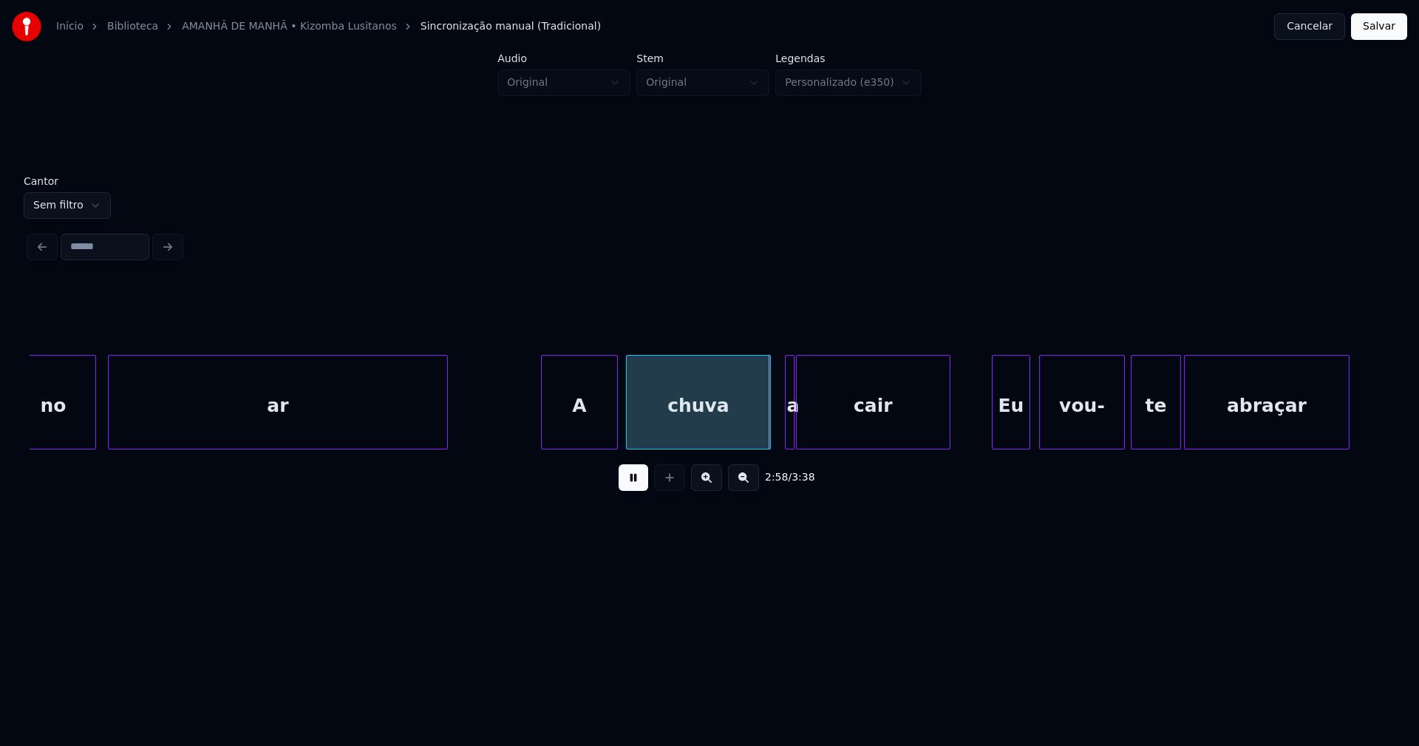
click at [658, 426] on div "chuva" at bounding box center [698, 405] width 143 height 101
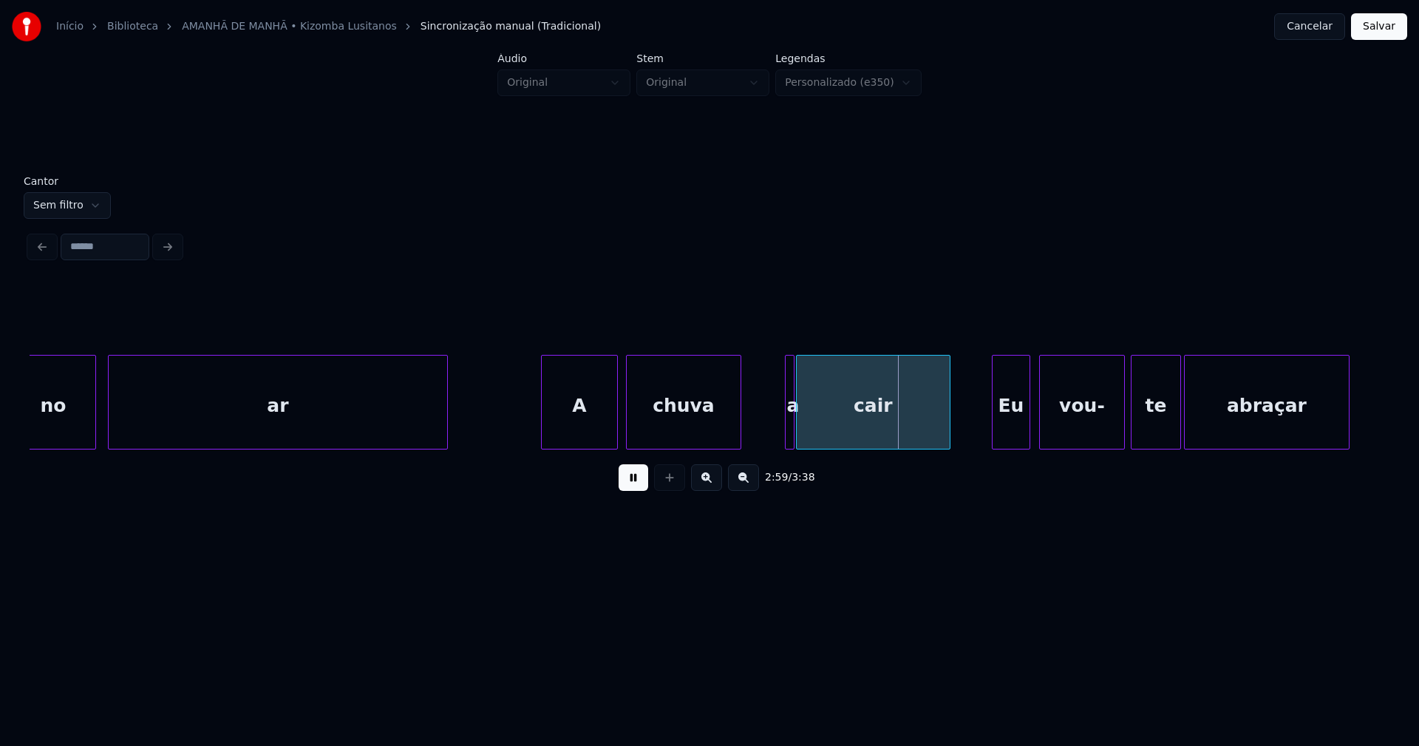
click at [738, 438] on div at bounding box center [738, 401] width 4 height 93
click at [762, 433] on div at bounding box center [764, 401] width 4 height 93
click at [756, 434] on div "a" at bounding box center [759, 405] width 32 height 101
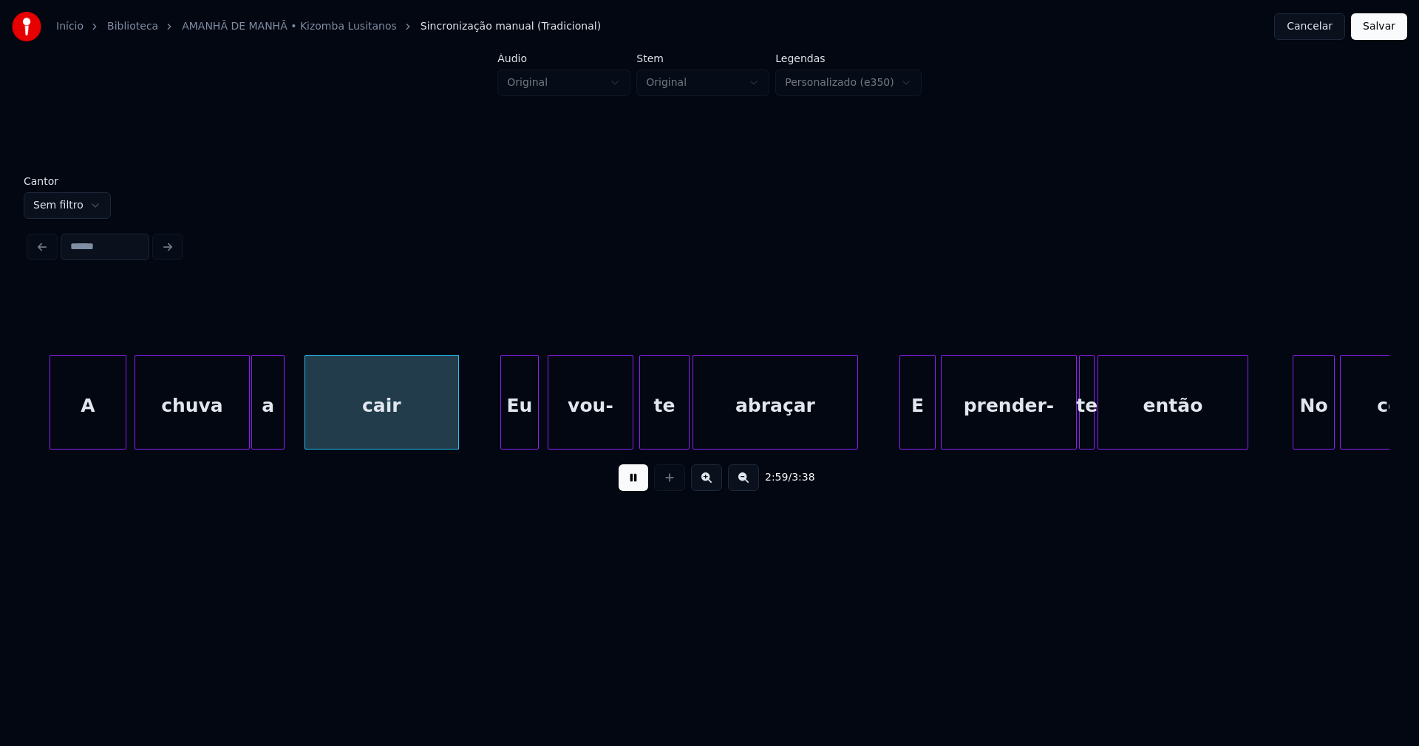
scroll to position [0, 26219]
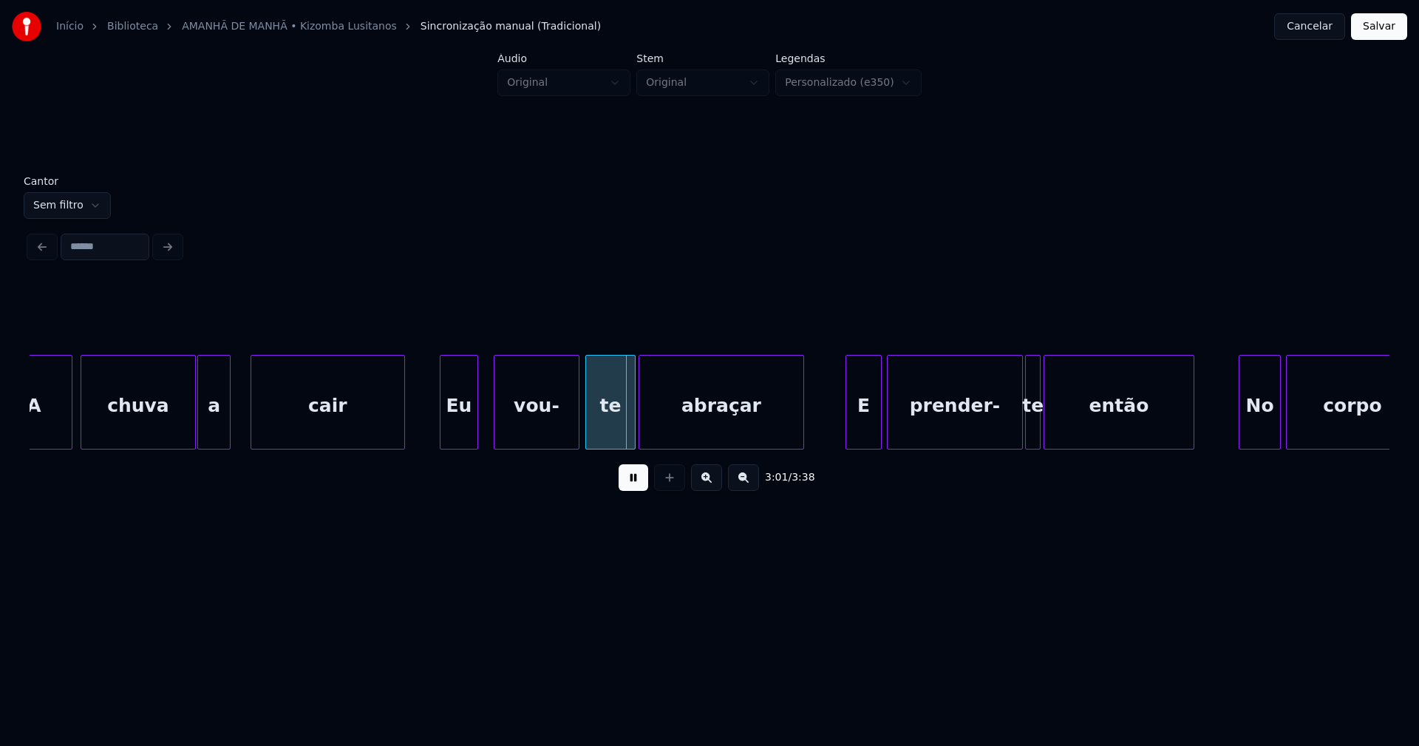
click at [460, 436] on div "Eu" at bounding box center [458, 405] width 37 height 101
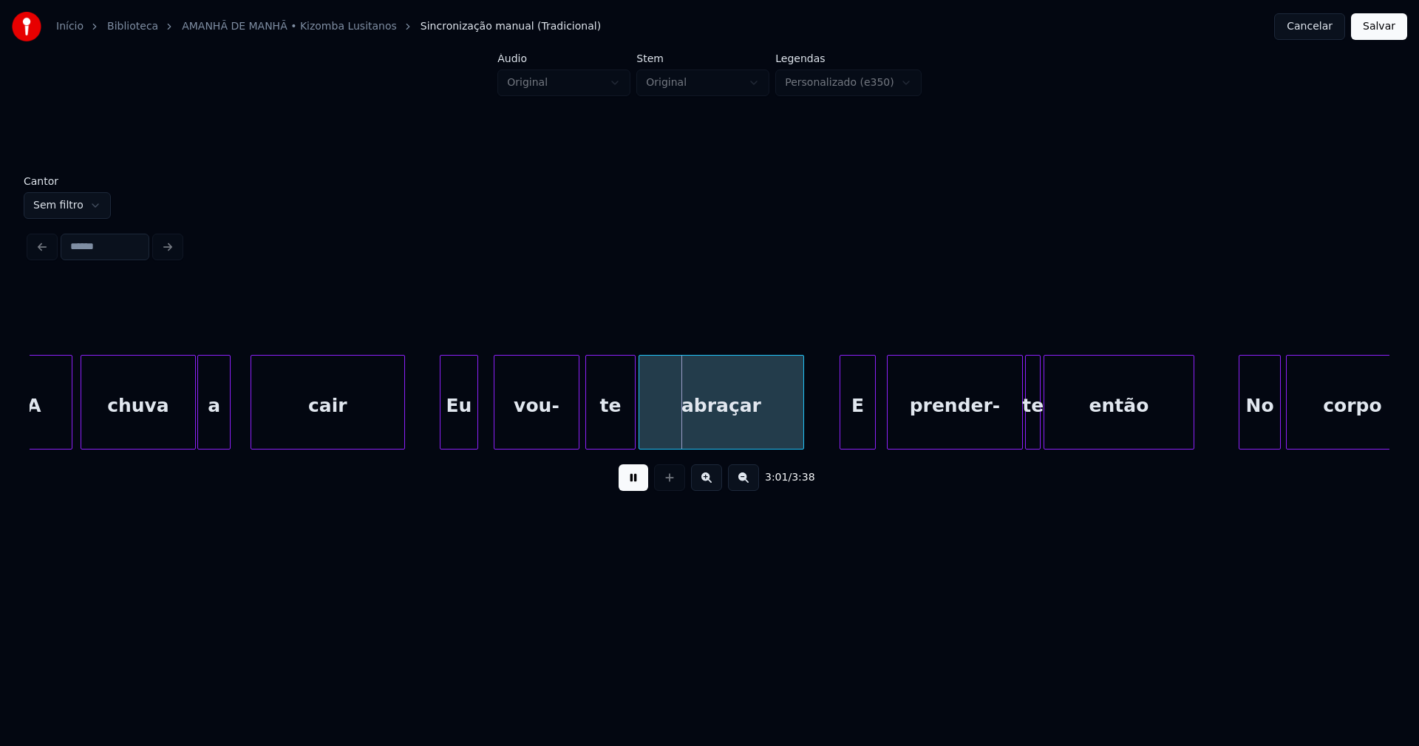
click at [856, 436] on div "E" at bounding box center [857, 405] width 35 height 101
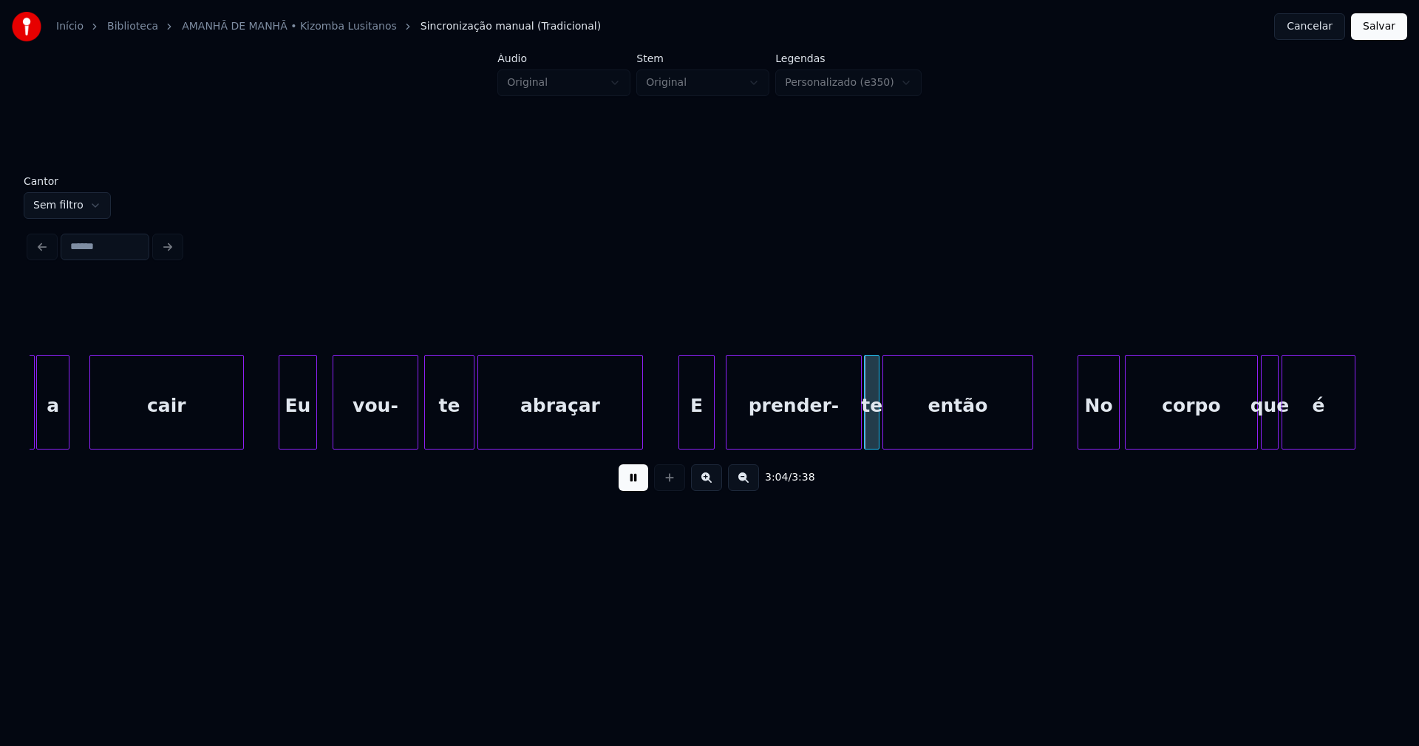
scroll to position [0, 26452]
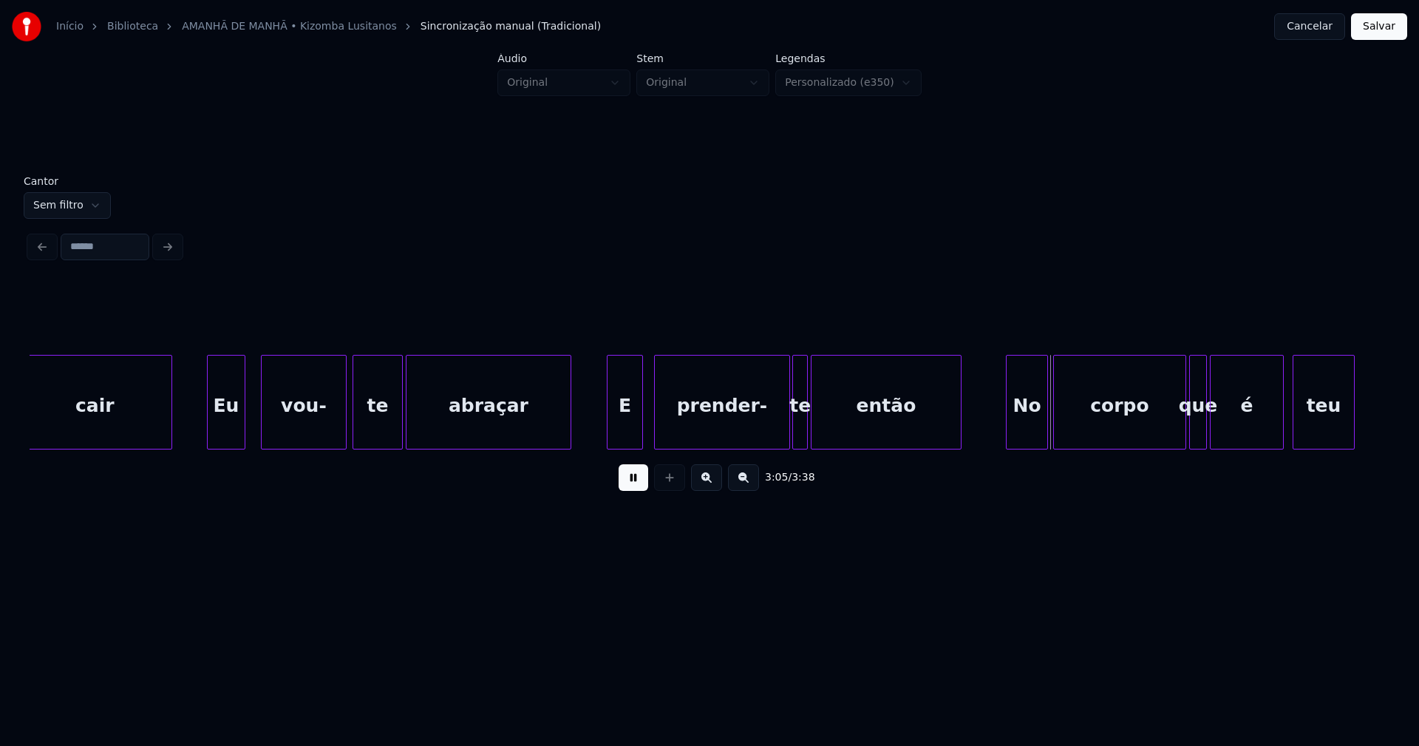
click at [611, 429] on div at bounding box center [609, 401] width 4 height 93
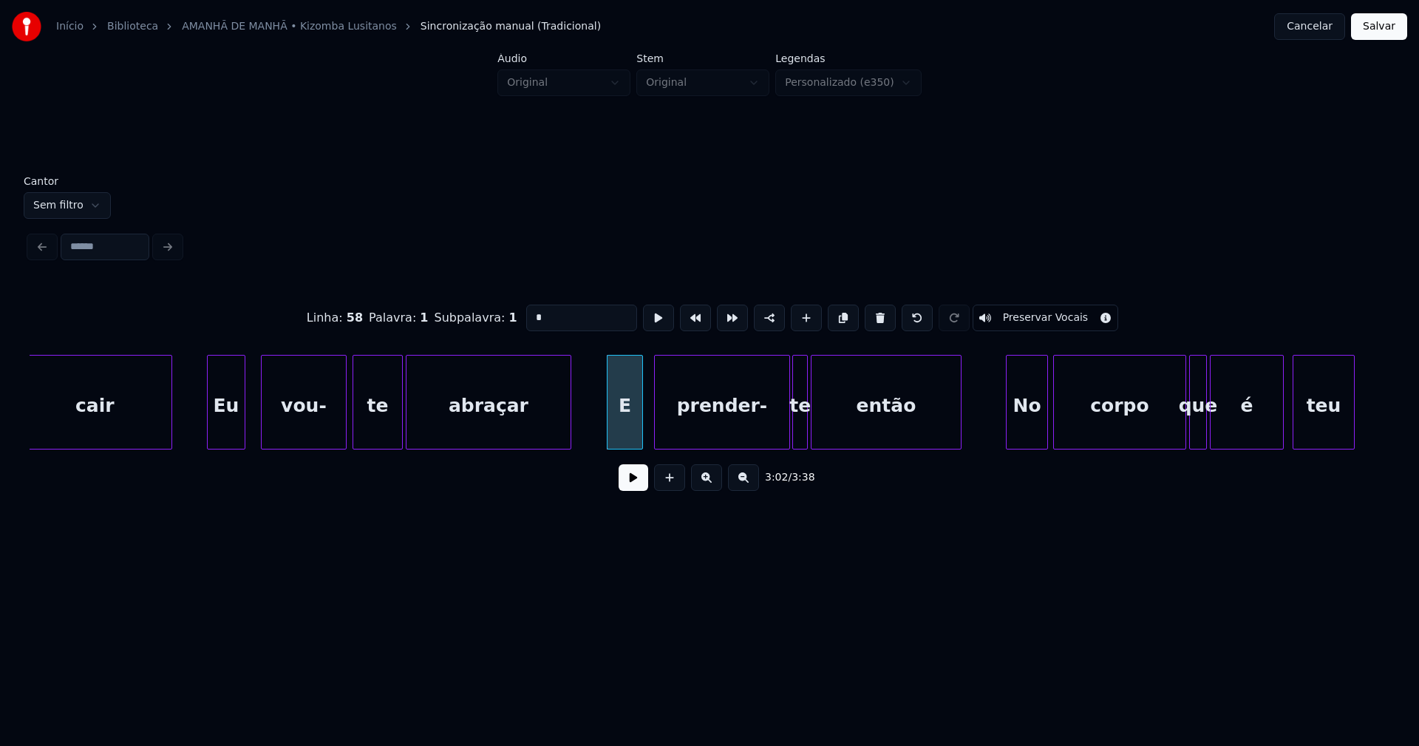
click at [637, 479] on button at bounding box center [634, 477] width 30 height 27
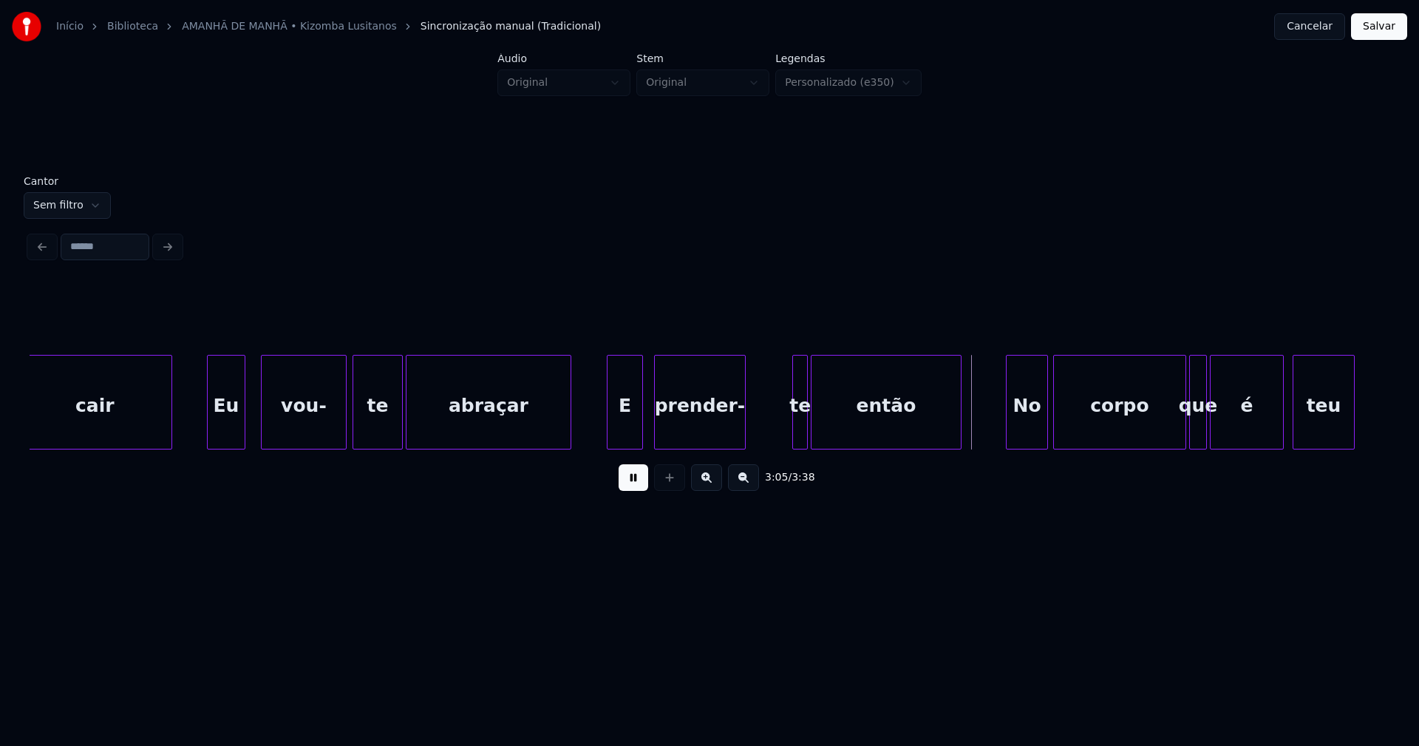
click at [741, 443] on div "cair Eu vou- te abraçar E prender- te então No corpo que é teu" at bounding box center [710, 402] width 1360 height 95
click at [769, 432] on div at bounding box center [769, 401] width 4 height 93
click at [775, 438] on div "te" at bounding box center [770, 405] width 41 height 101
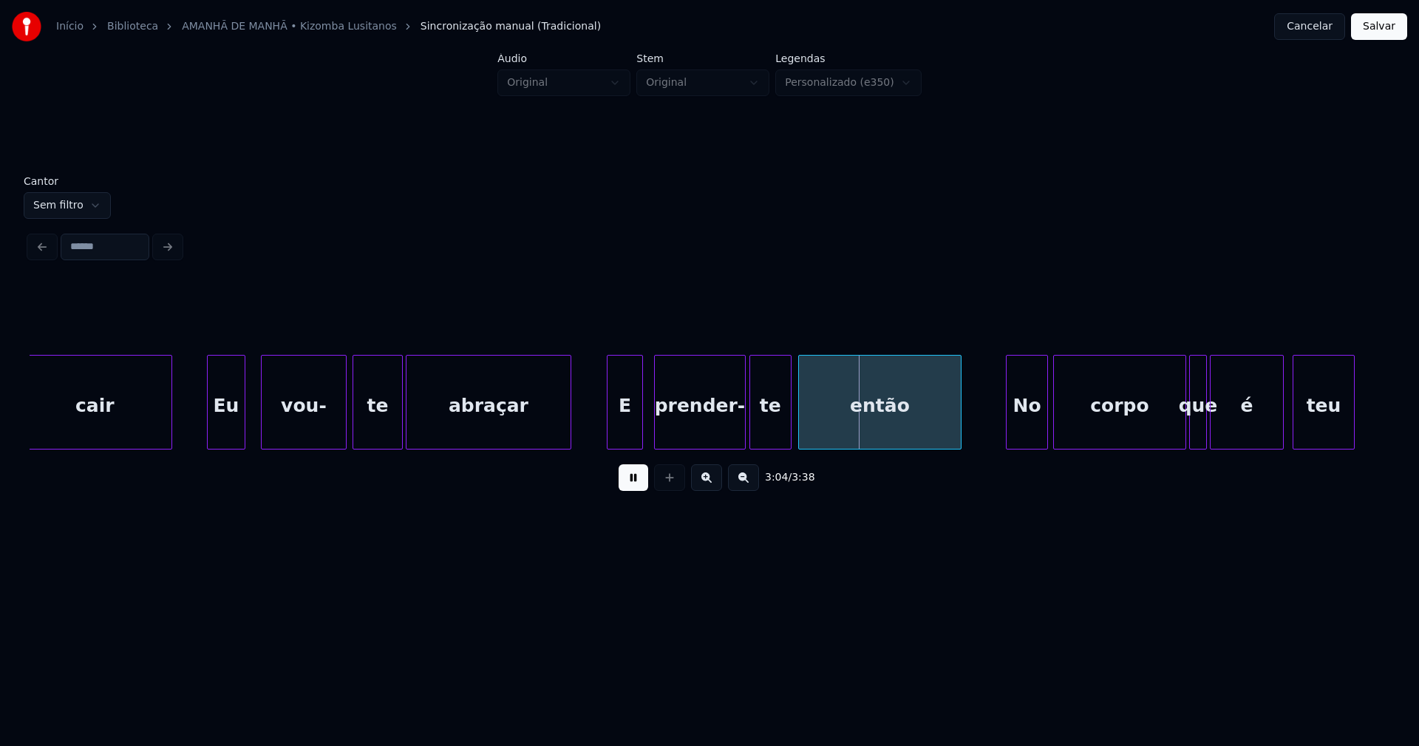
click at [800, 434] on div at bounding box center [801, 401] width 4 height 93
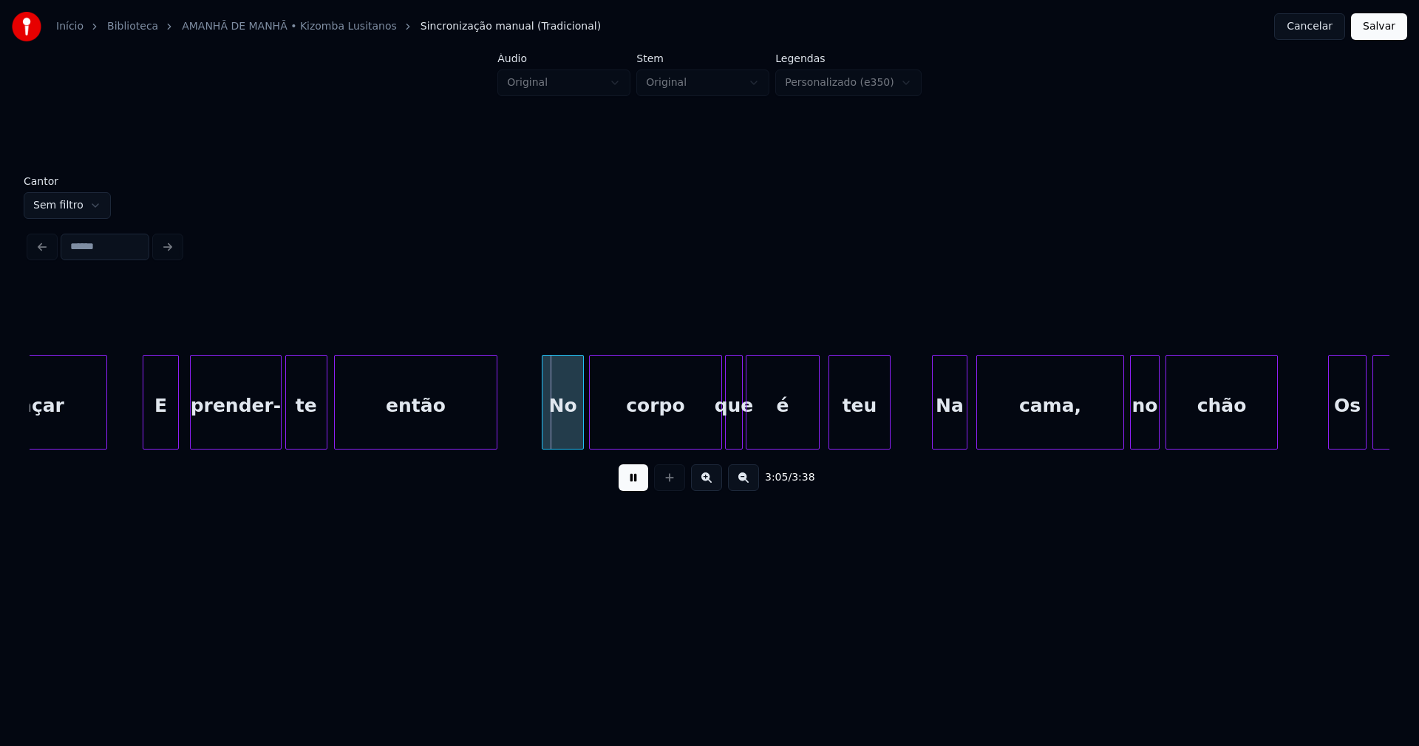
scroll to position [0, 26934]
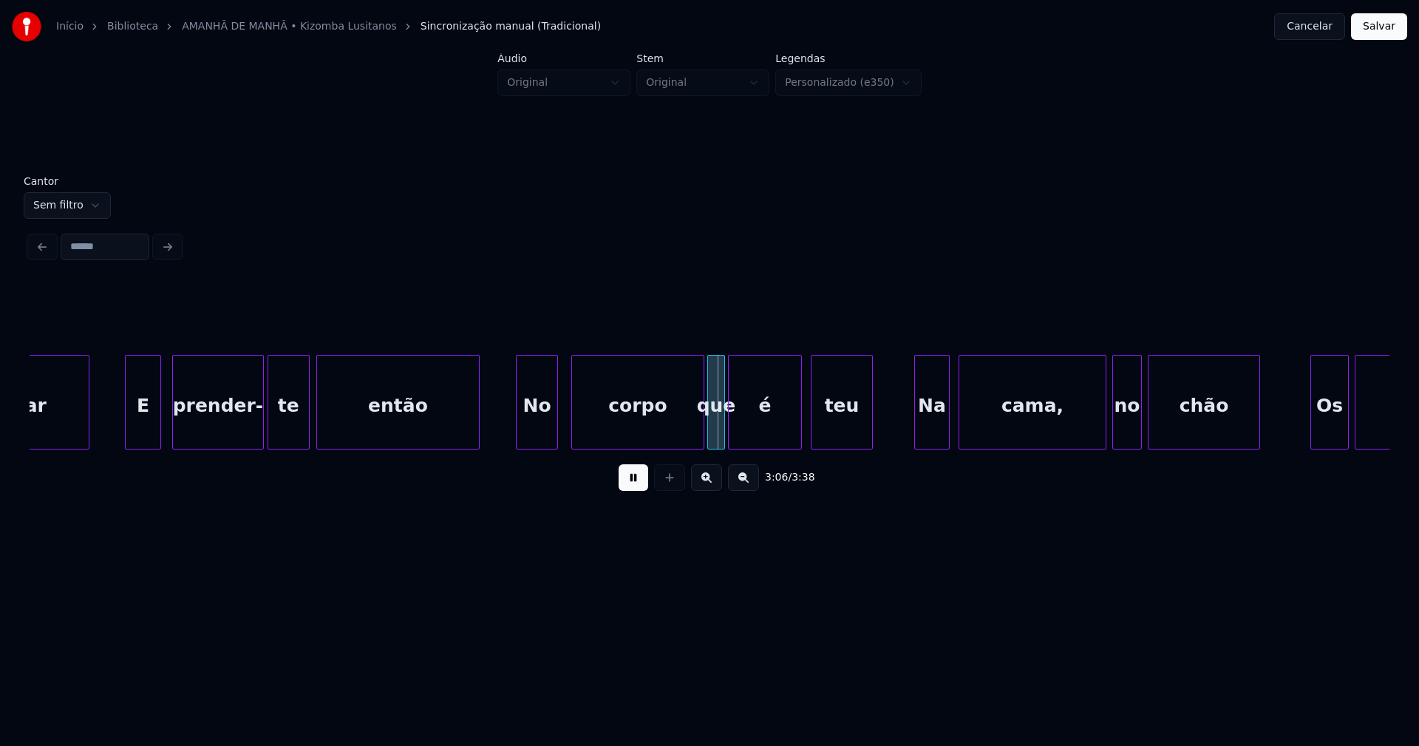
click at [536, 441] on div "No" at bounding box center [537, 405] width 41 height 101
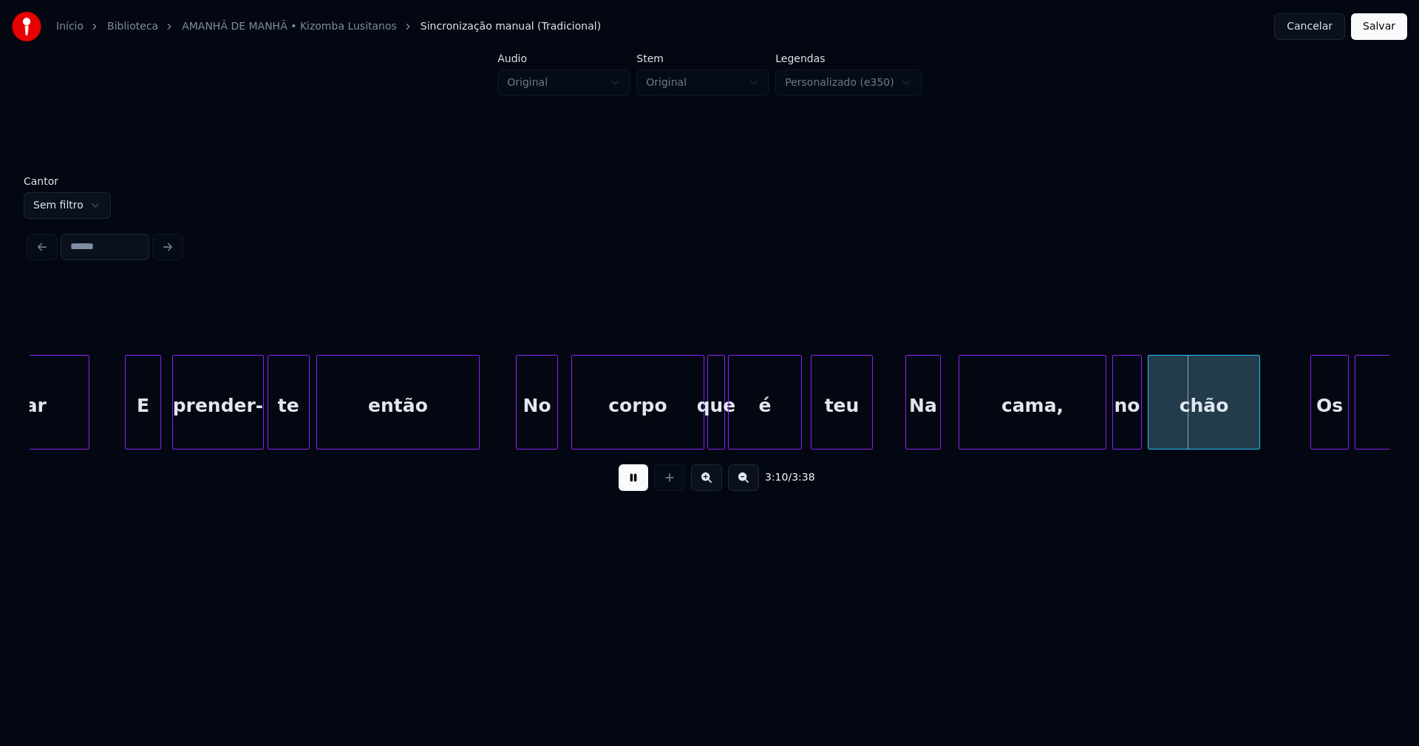
click at [921, 429] on div "Na" at bounding box center [923, 405] width 34 height 101
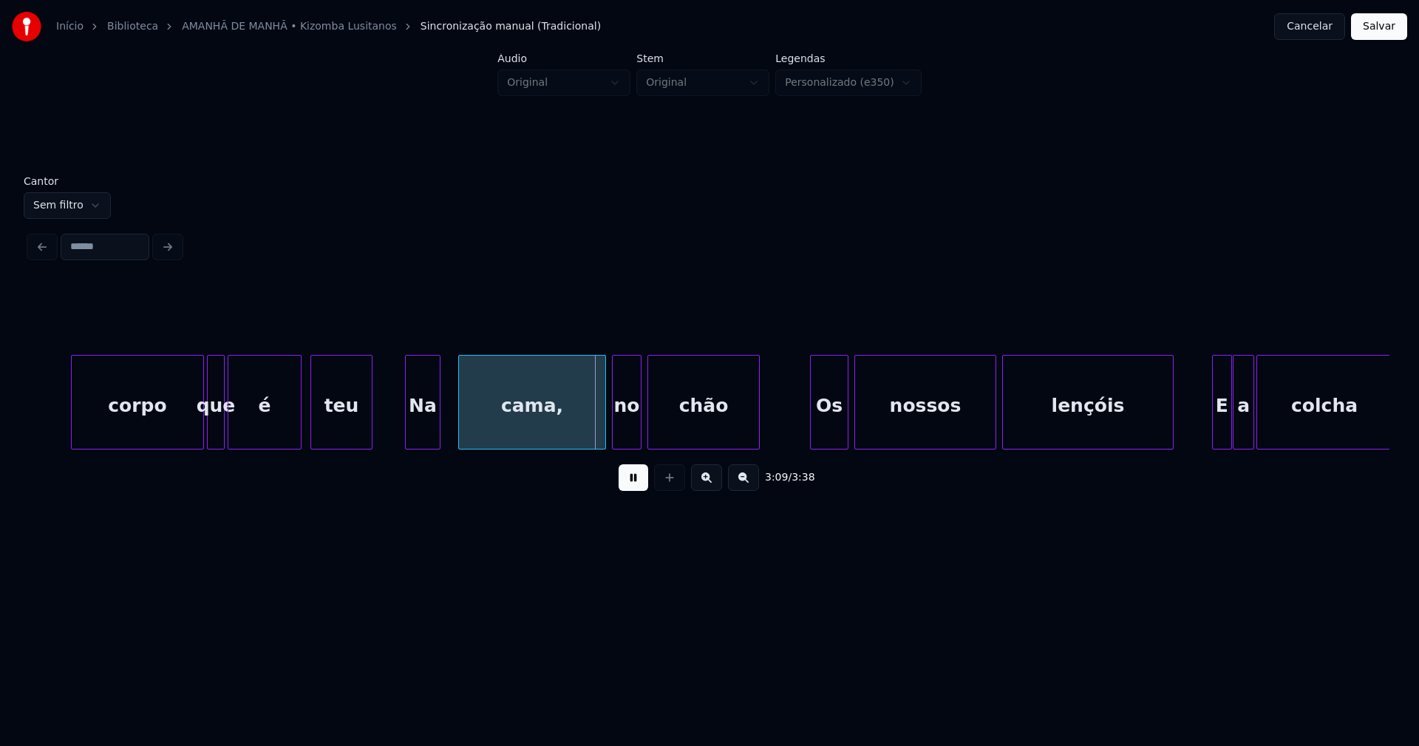
scroll to position [0, 27470]
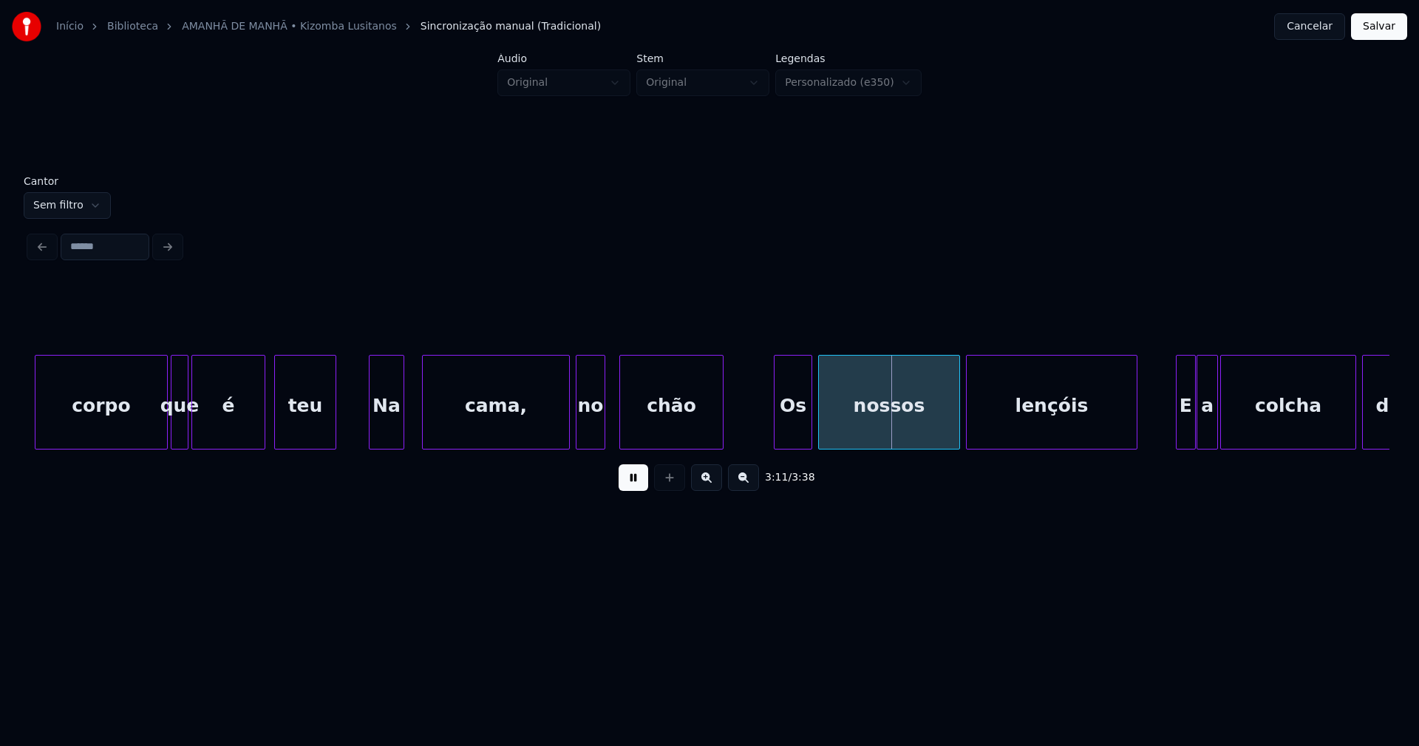
click at [620, 426] on div at bounding box center [622, 401] width 4 height 93
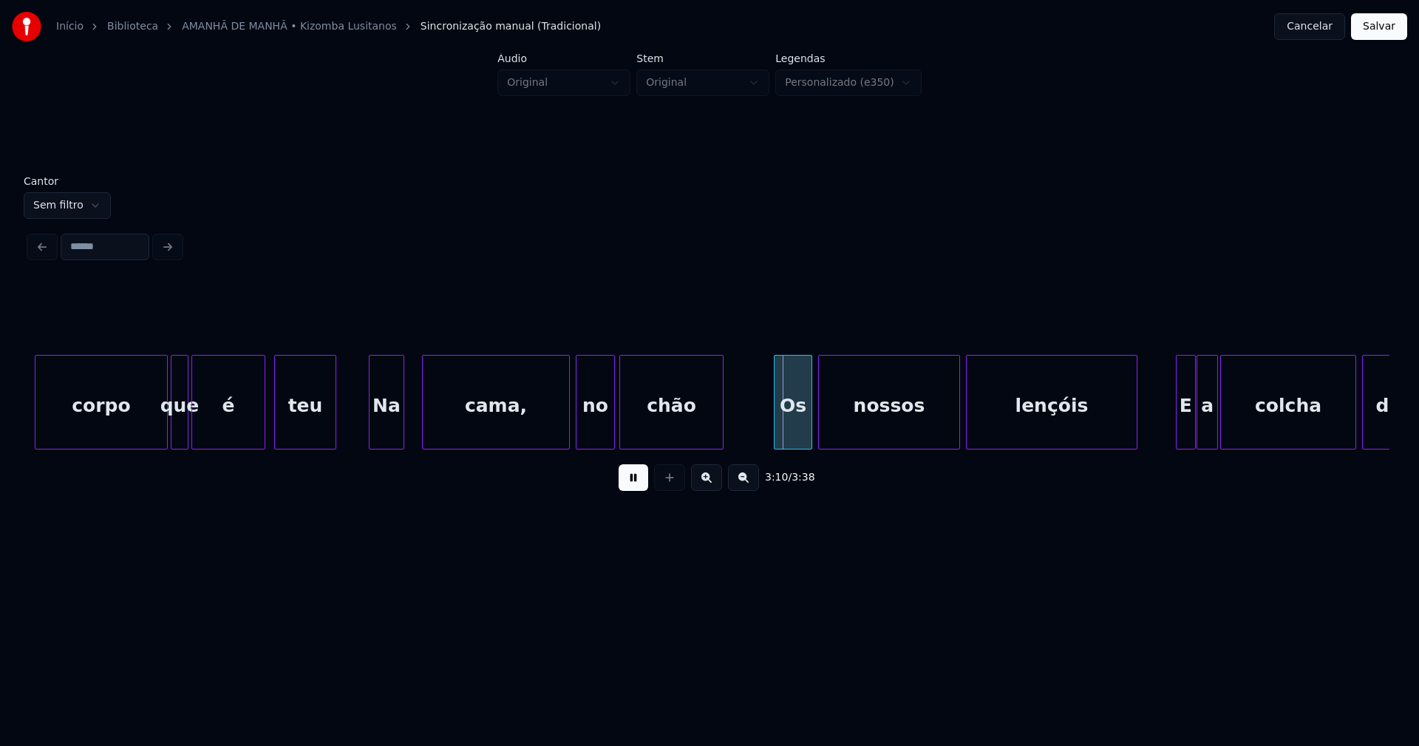
click at [610, 423] on div at bounding box center [612, 401] width 4 height 93
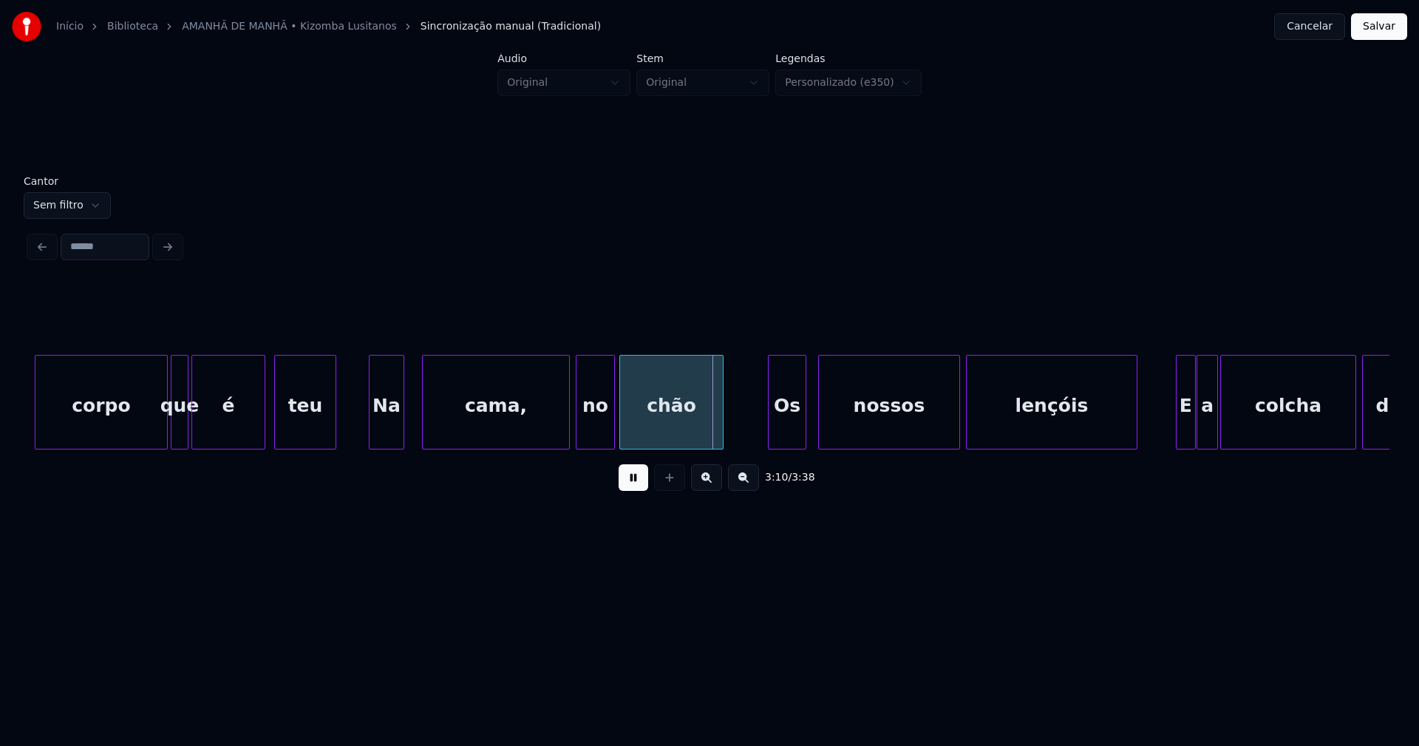
click at [787, 436] on div "Os" at bounding box center [787, 405] width 37 height 101
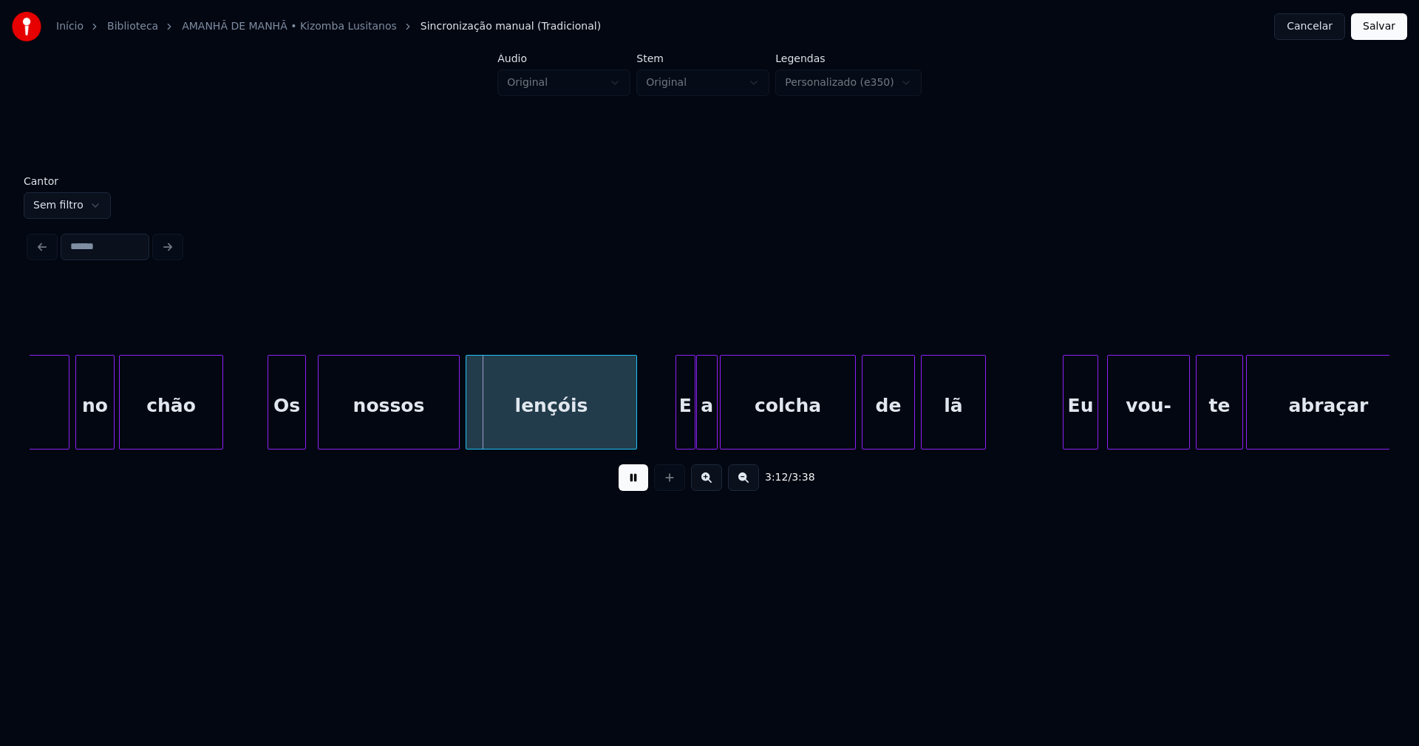
scroll to position [0, 28042]
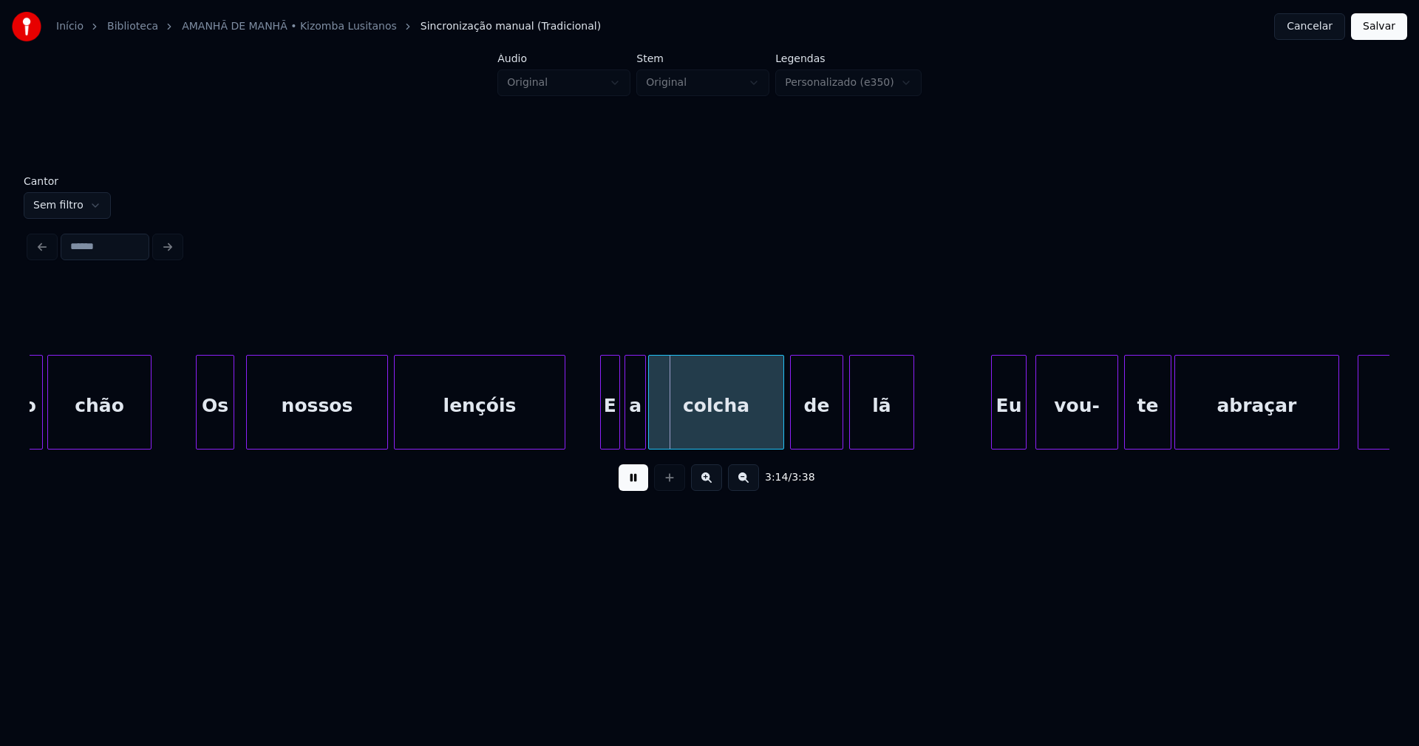
click at [605, 428] on div "E" at bounding box center [610, 405] width 18 height 101
click at [593, 437] on div at bounding box center [595, 401] width 4 height 93
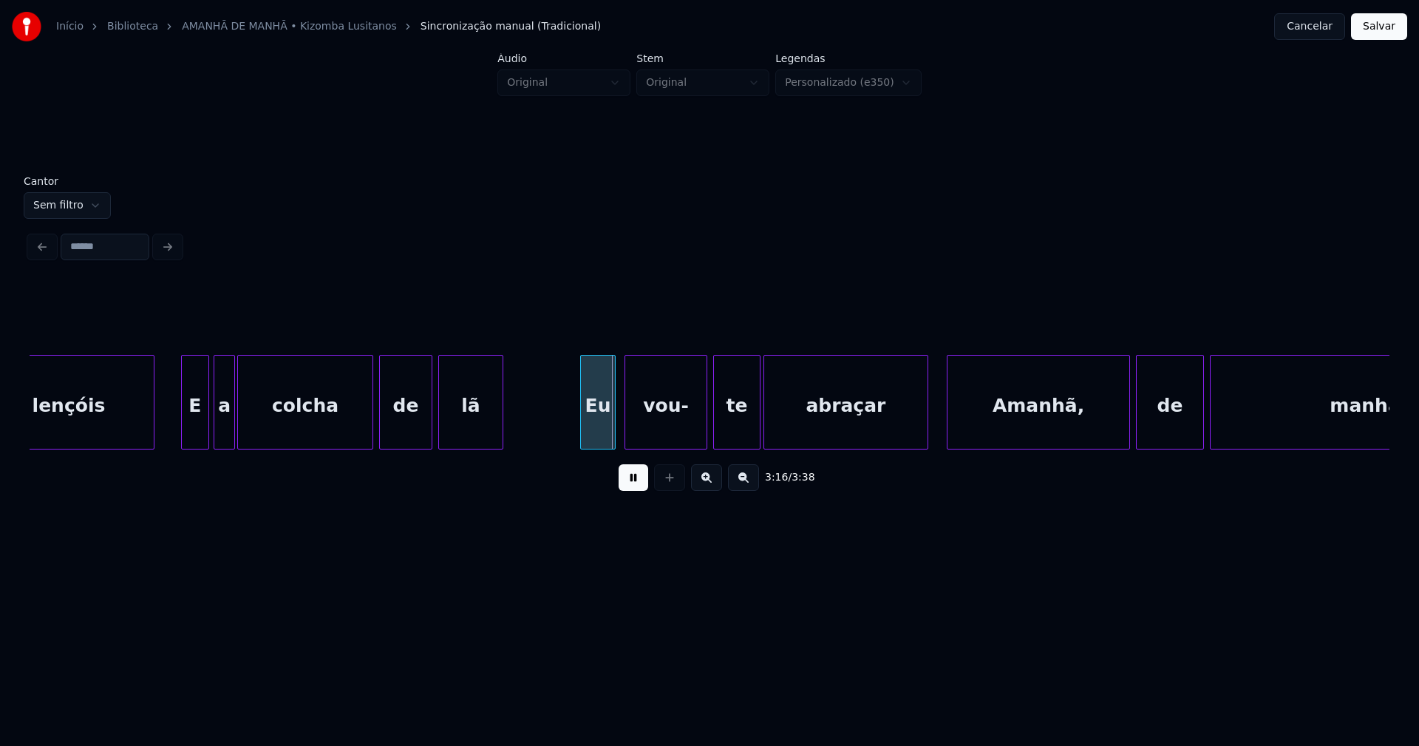
scroll to position [0, 28490]
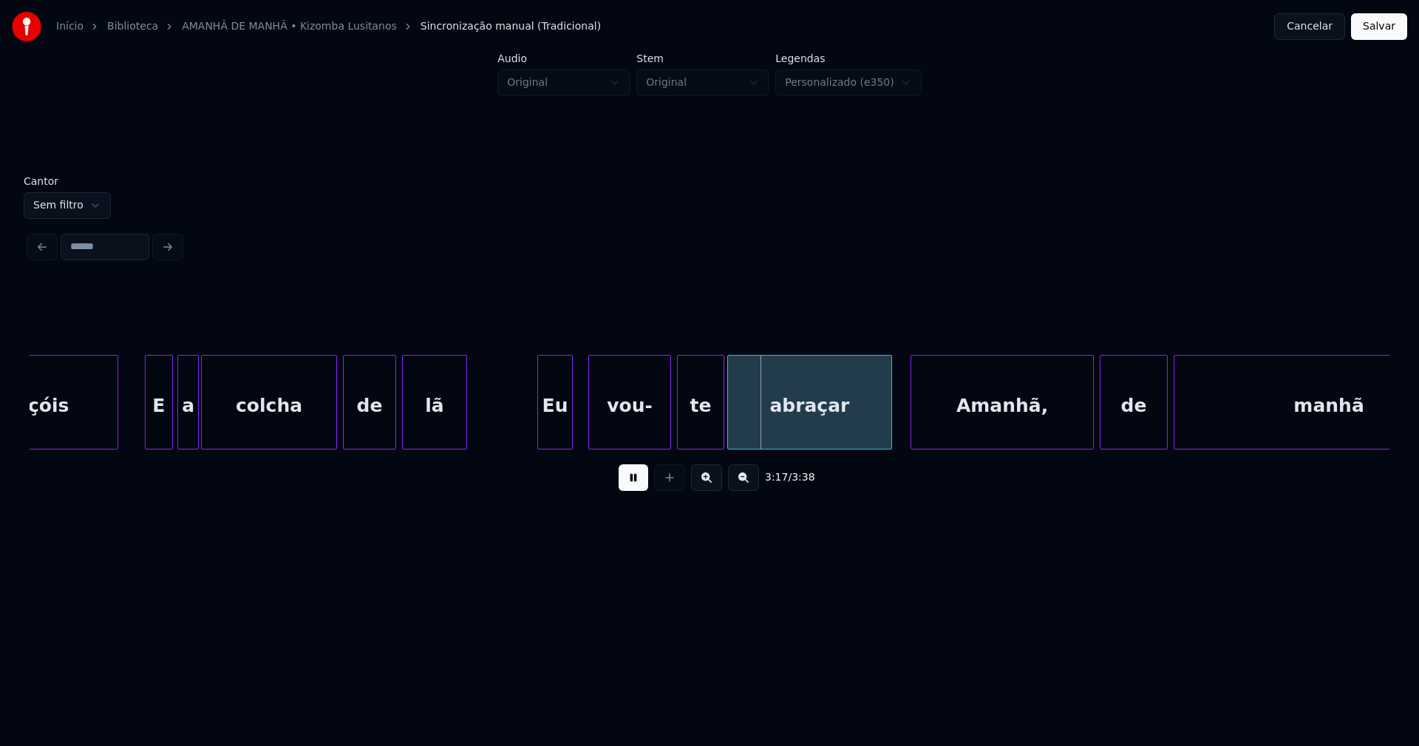
click at [559, 429] on div "Eu" at bounding box center [555, 405] width 34 height 101
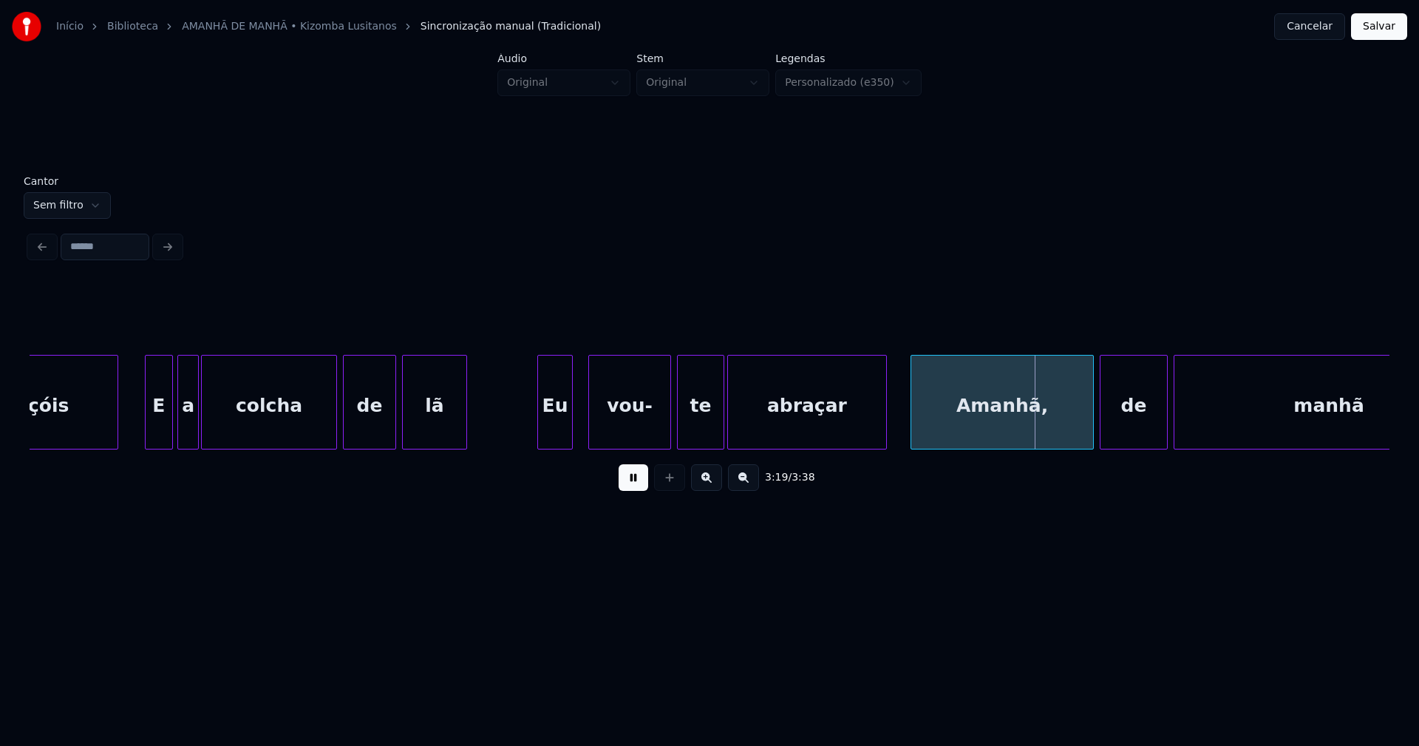
click at [882, 424] on div at bounding box center [884, 401] width 4 height 93
click at [915, 425] on div "Amanhã," at bounding box center [994, 405] width 182 height 101
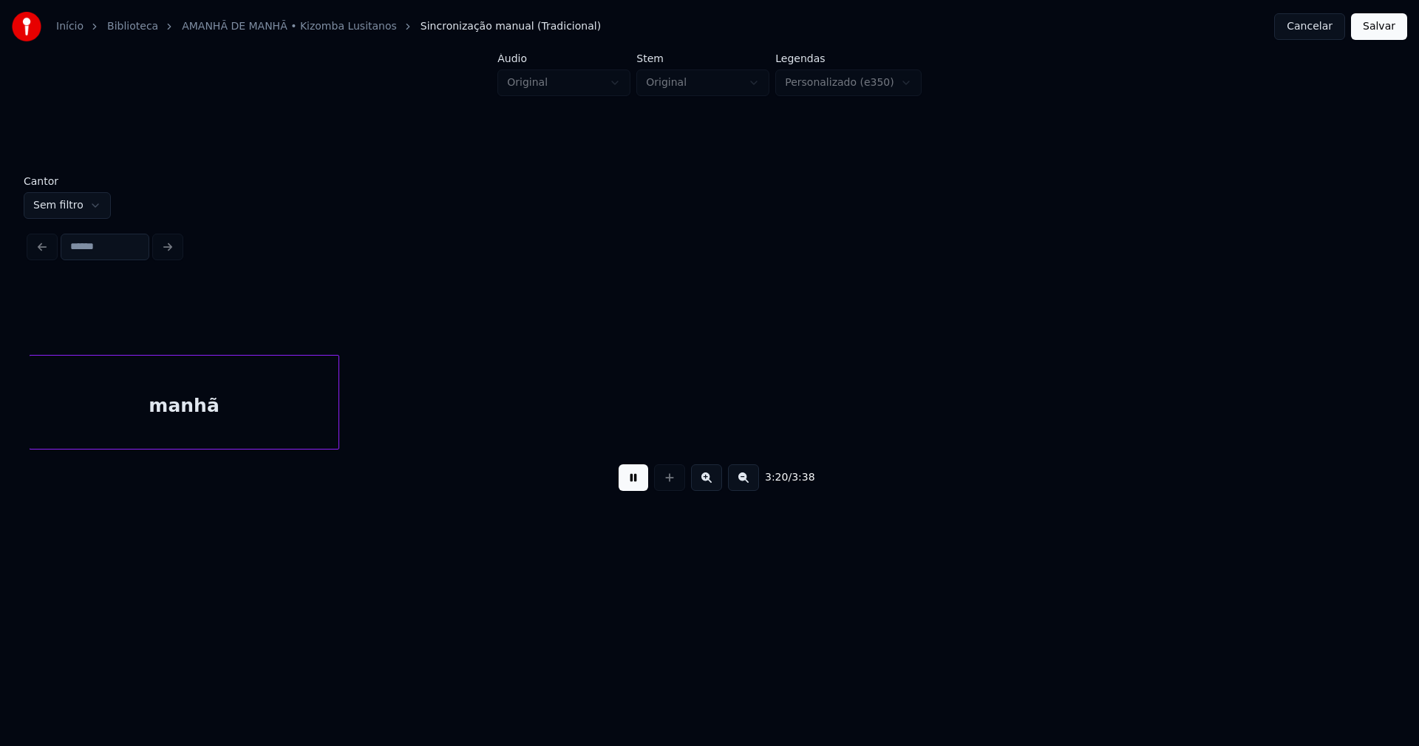
scroll to position [0, 29659]
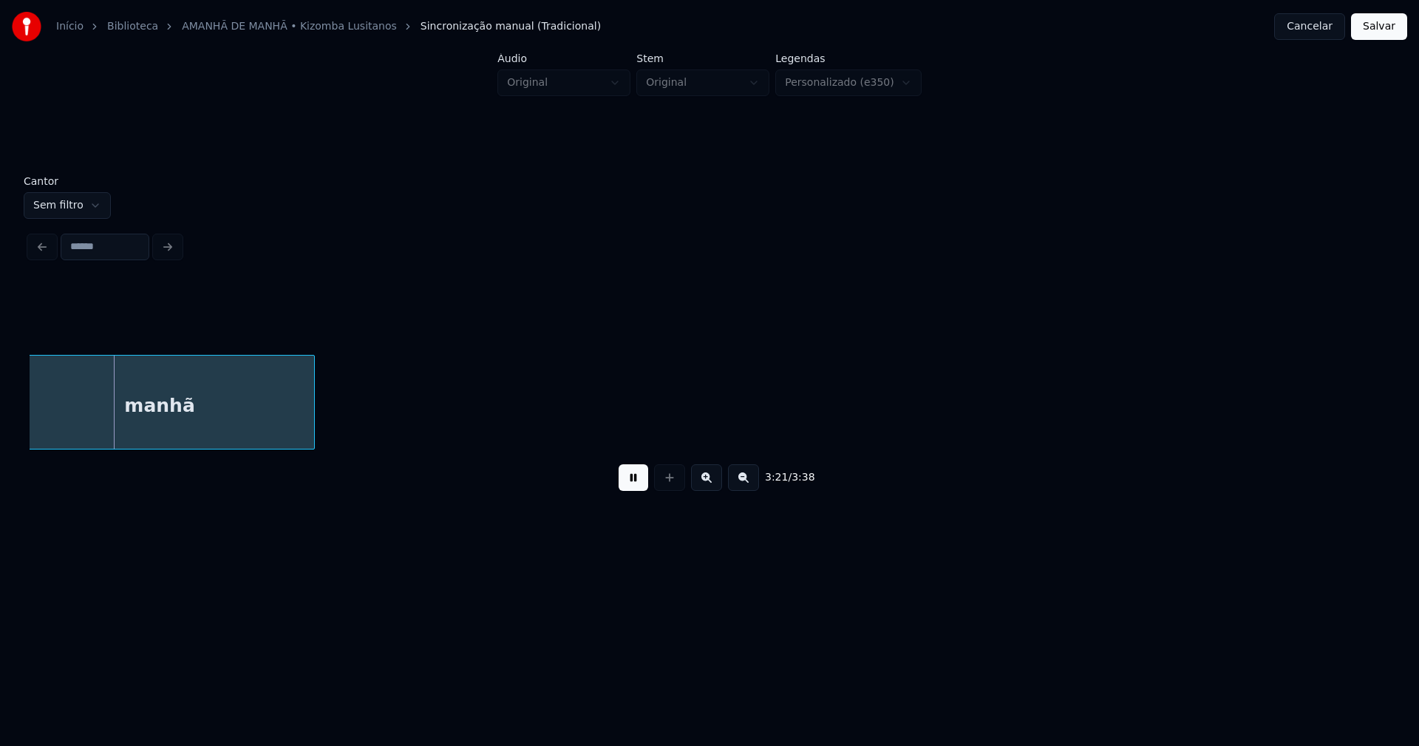
click at [1381, 32] on button "Salvar" at bounding box center [1379, 26] width 56 height 27
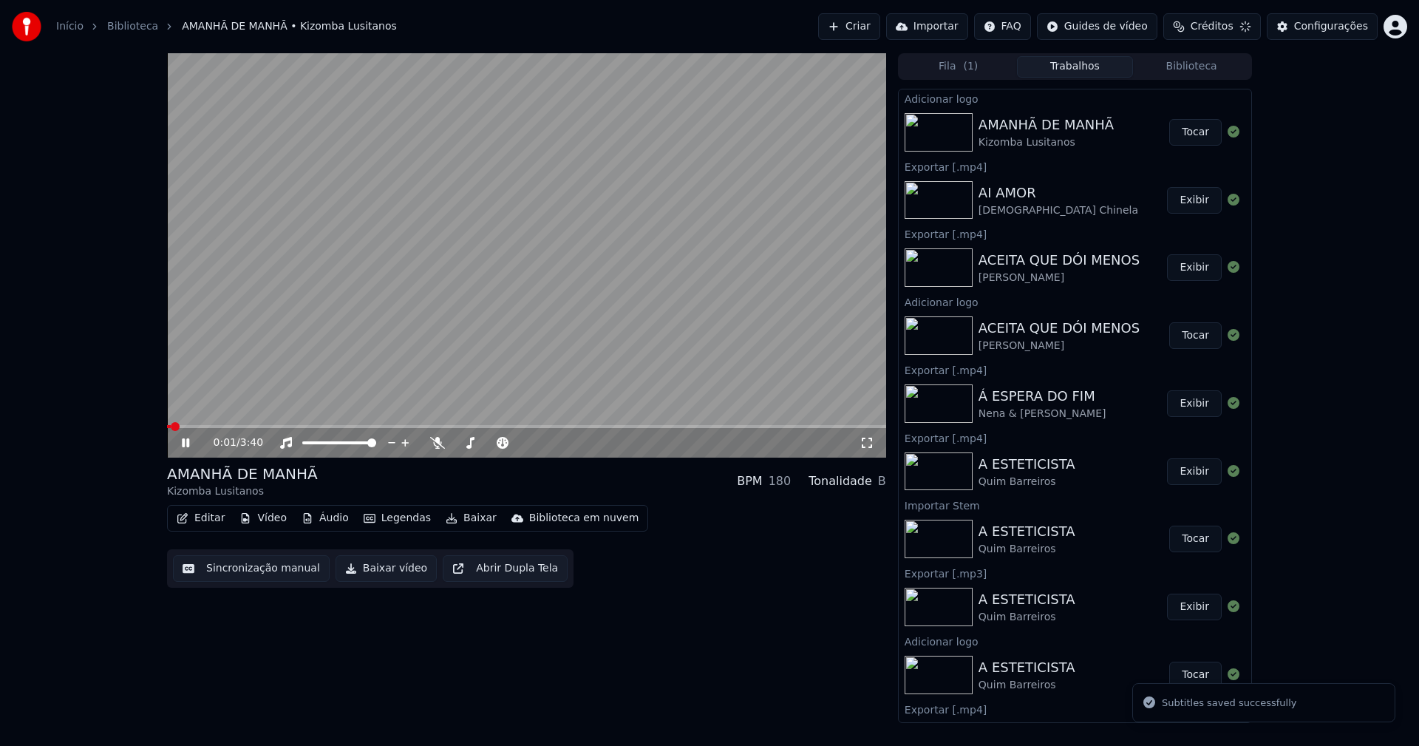
click at [865, 439] on icon at bounding box center [867, 443] width 15 height 12
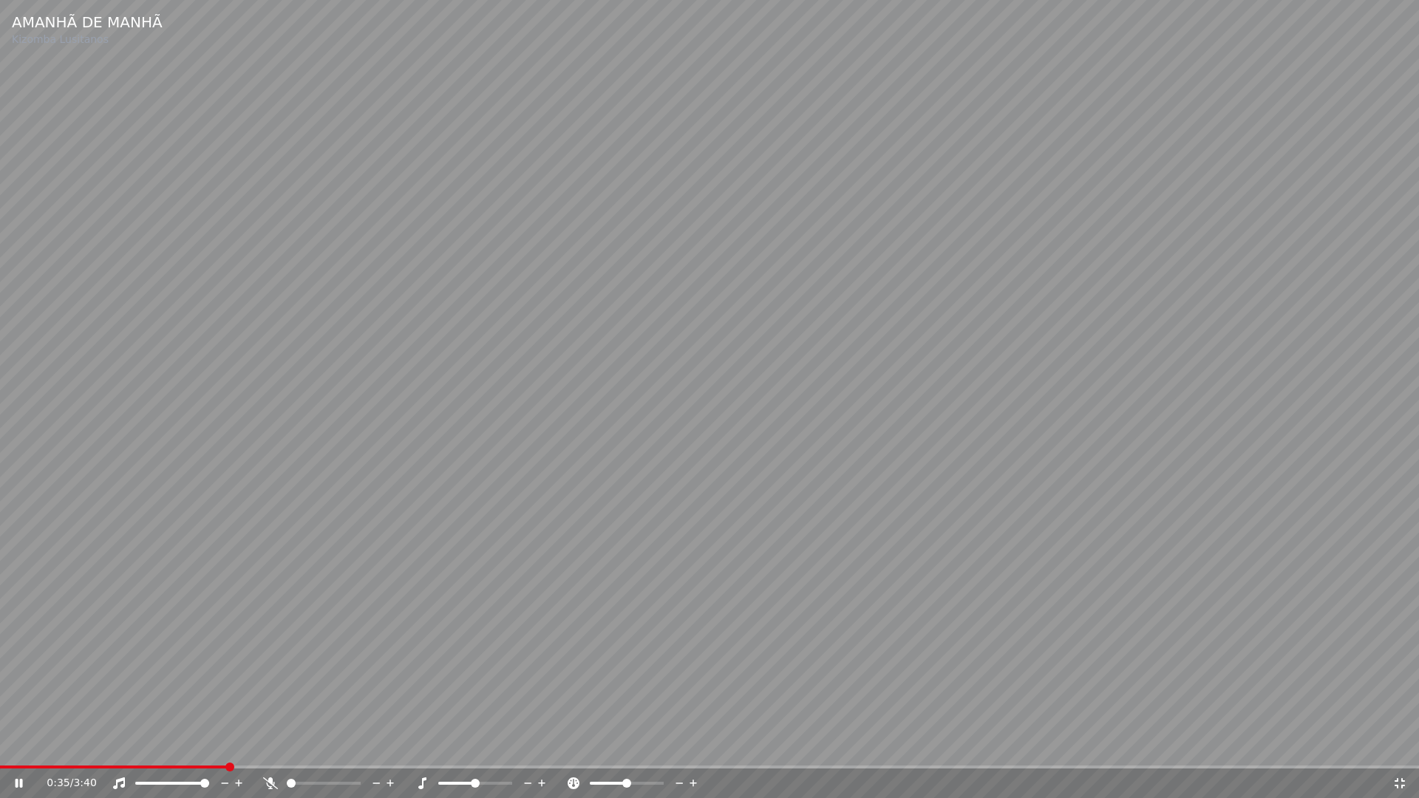
click at [1404, 745] on icon at bounding box center [1400, 783] width 10 height 10
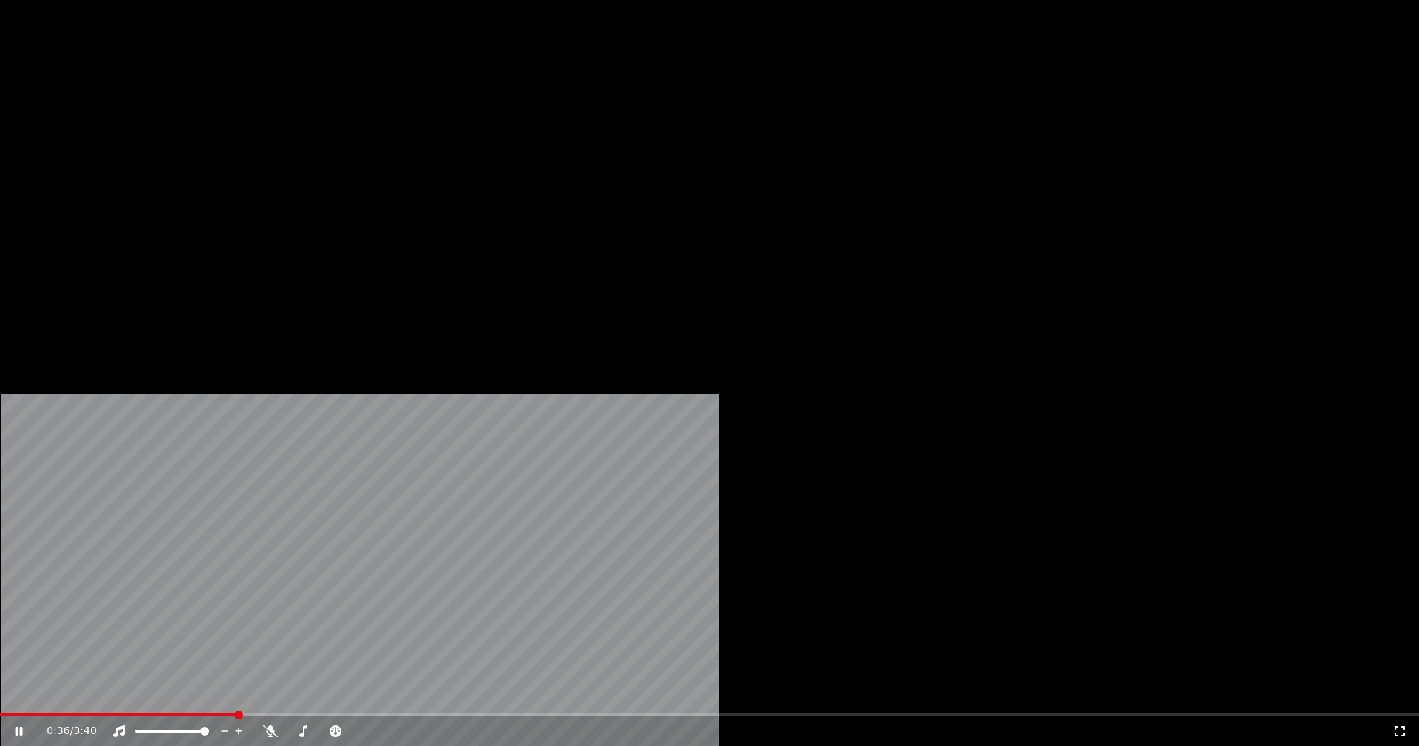
click at [209, 124] on button "Editar" at bounding box center [201, 113] width 60 height 21
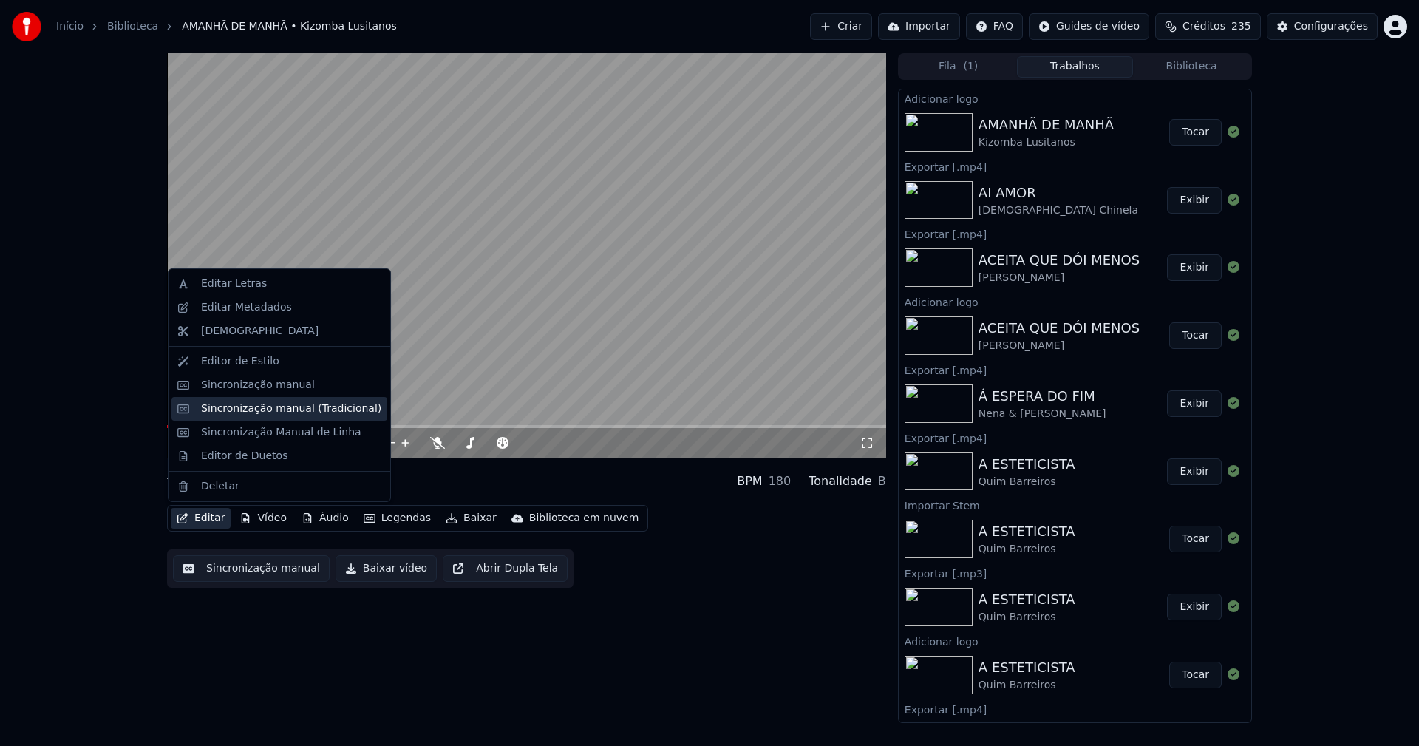
click at [282, 410] on div "Sincronização manual (Tradicional)" at bounding box center [291, 408] width 180 height 15
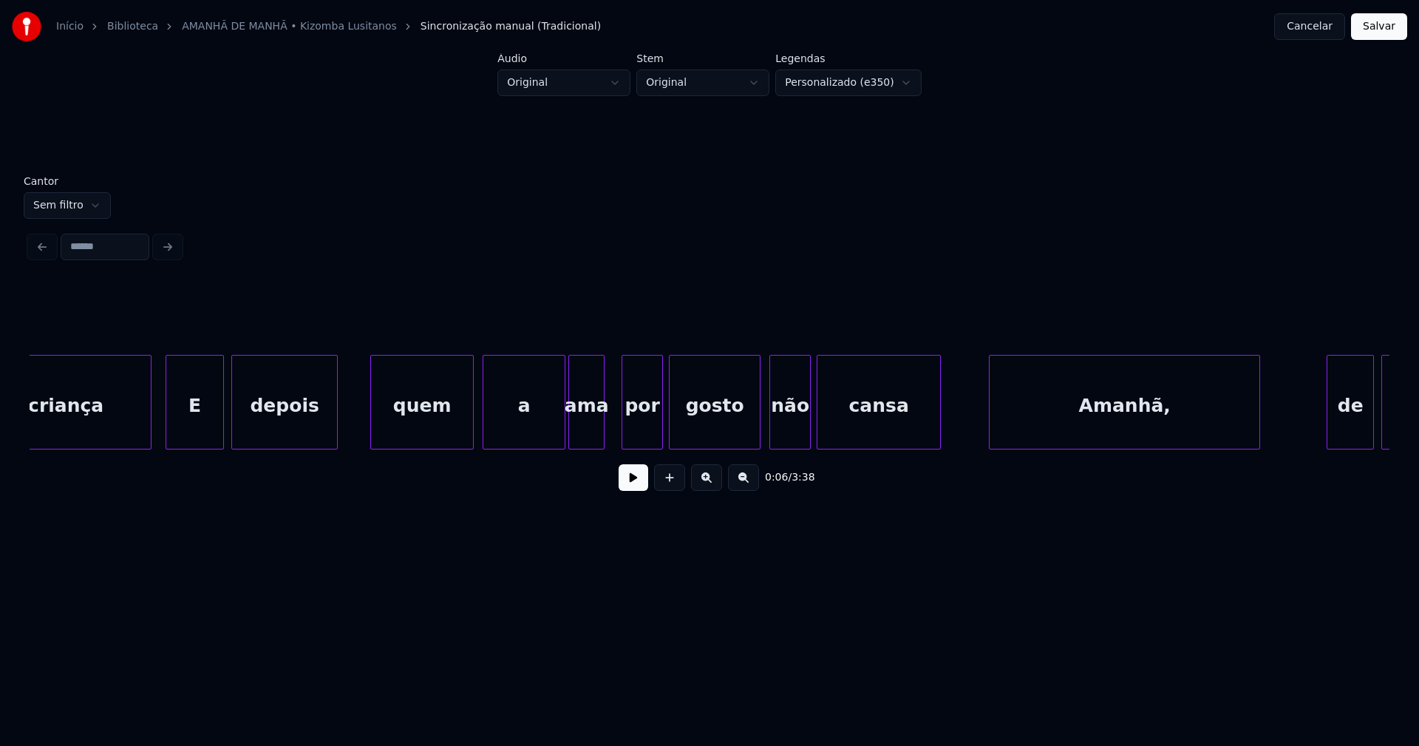
scroll to position [0, 4289]
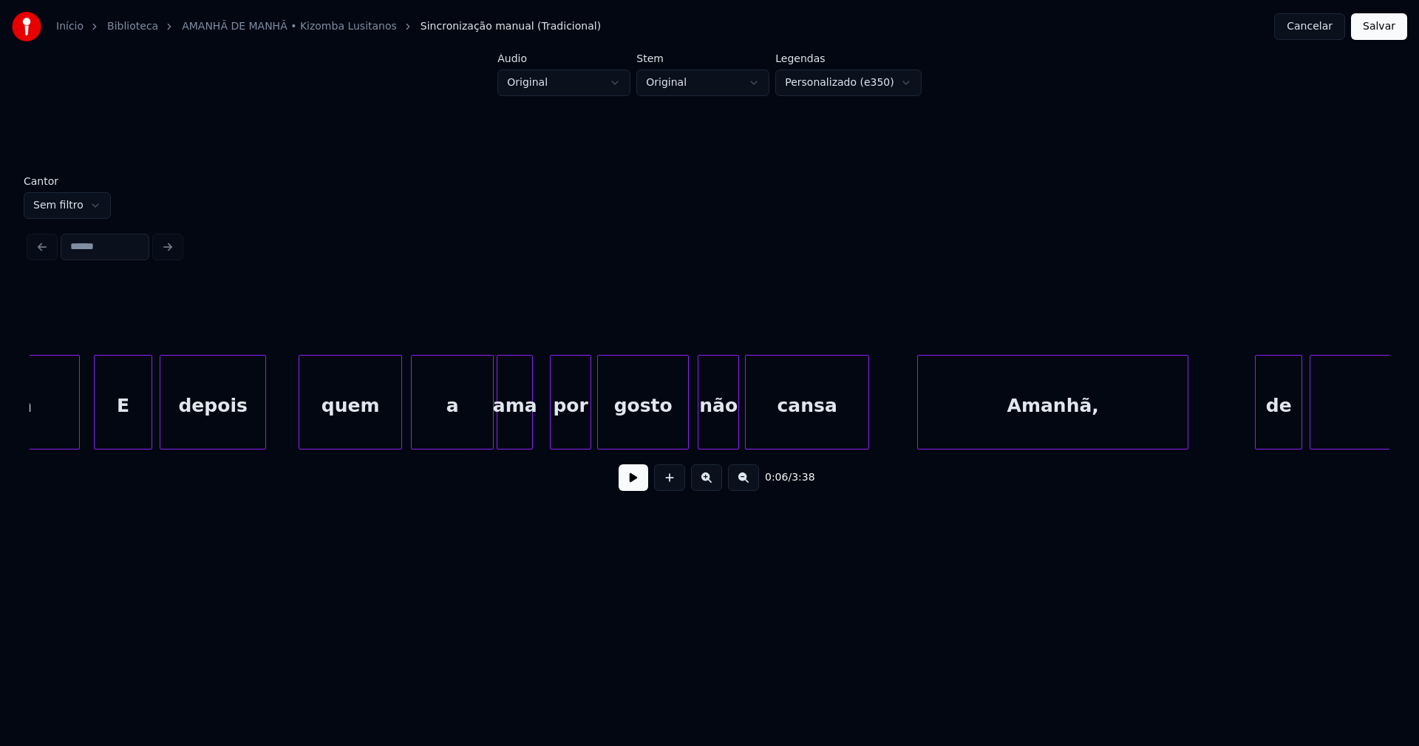
click at [520, 432] on div "ama" at bounding box center [514, 405] width 35 height 101
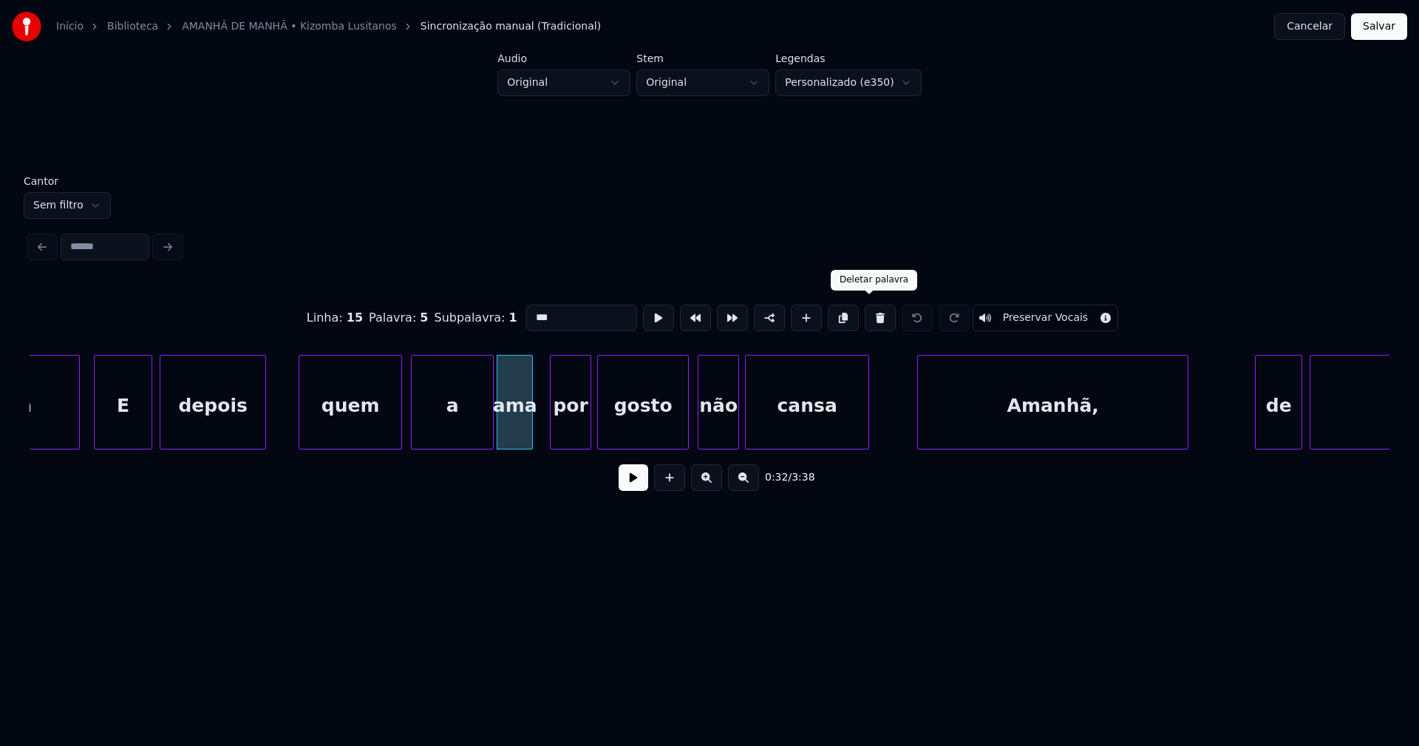
click at [870, 316] on button at bounding box center [880, 317] width 31 height 27
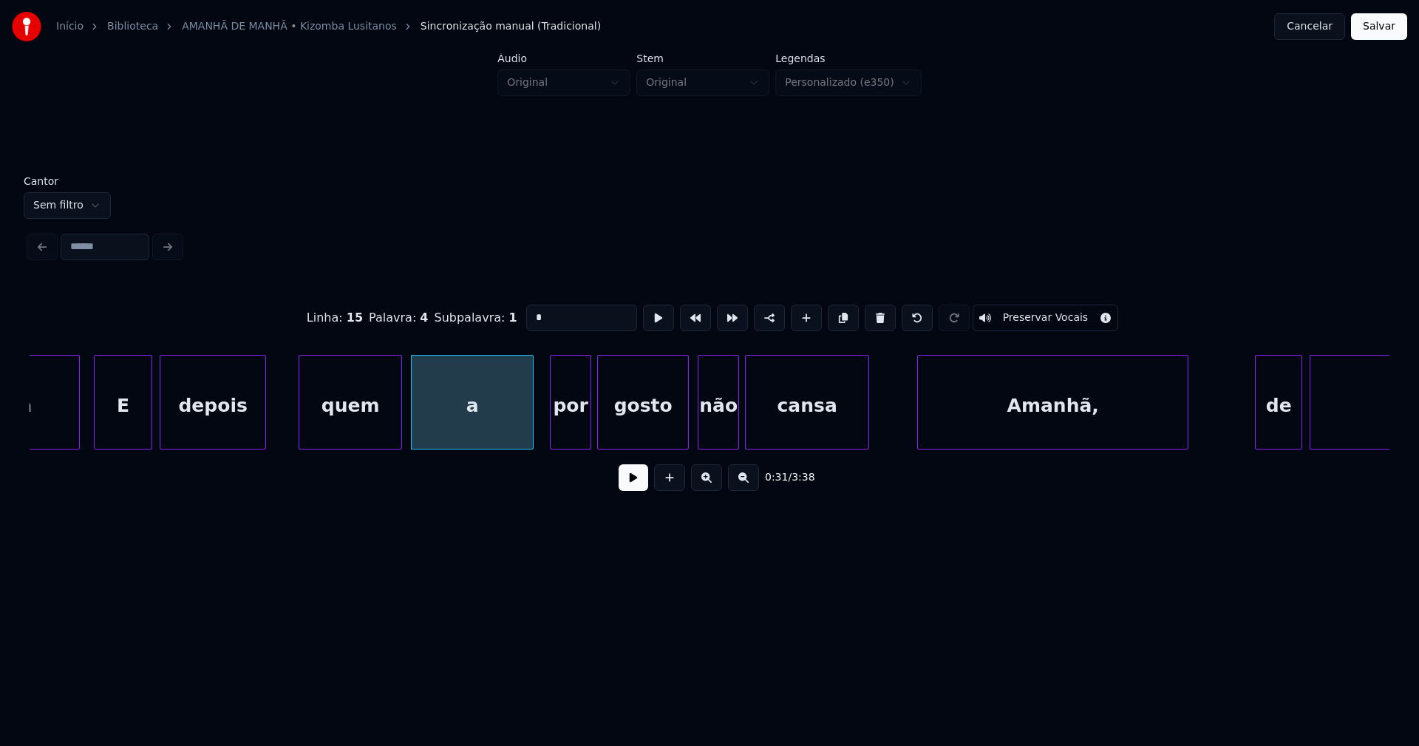
click at [531, 406] on div at bounding box center [530, 401] width 4 height 93
click at [482, 423] on div "a" at bounding box center [472, 405] width 121 height 101
drag, startPoint x: 549, startPoint y: 315, endPoint x: 557, endPoint y: 321, distance: 9.9
click at [551, 315] on input "*" at bounding box center [581, 317] width 111 height 27
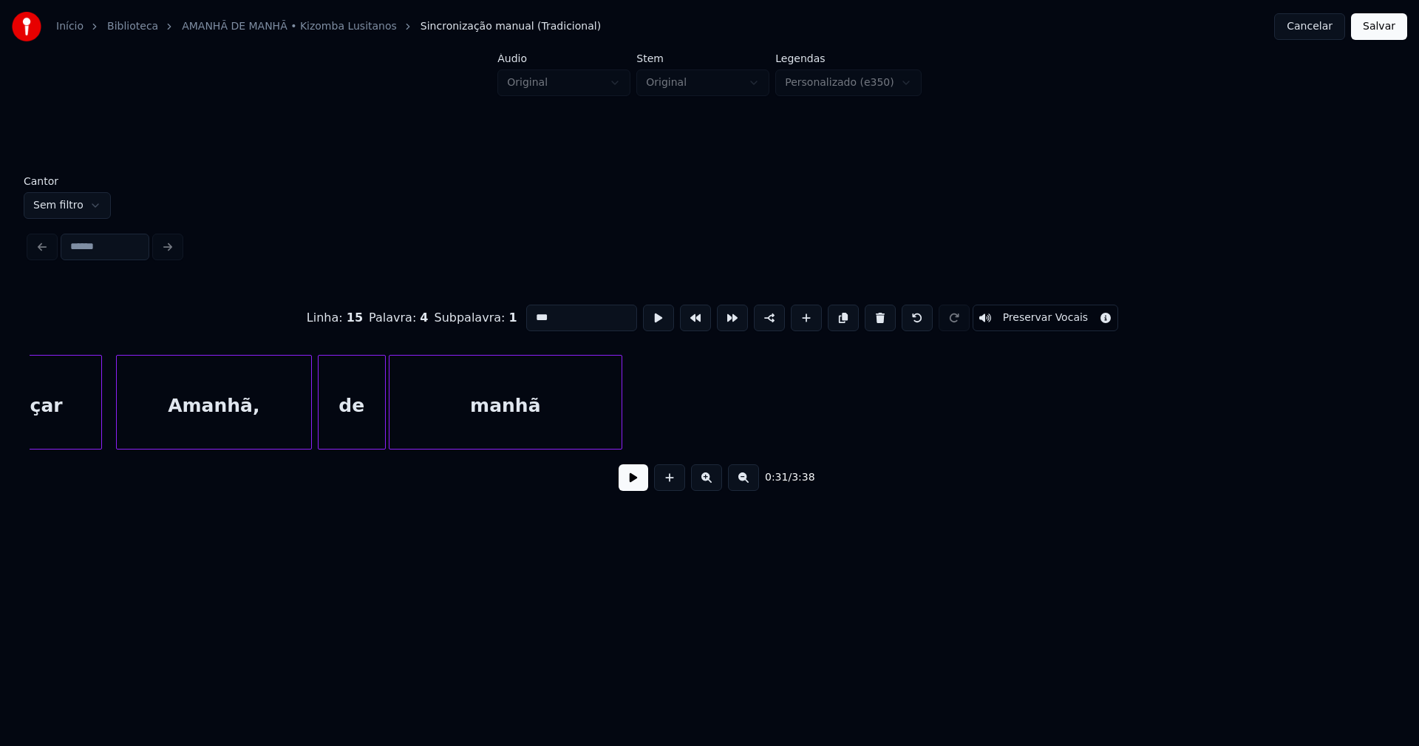
scroll to position [0, 22412]
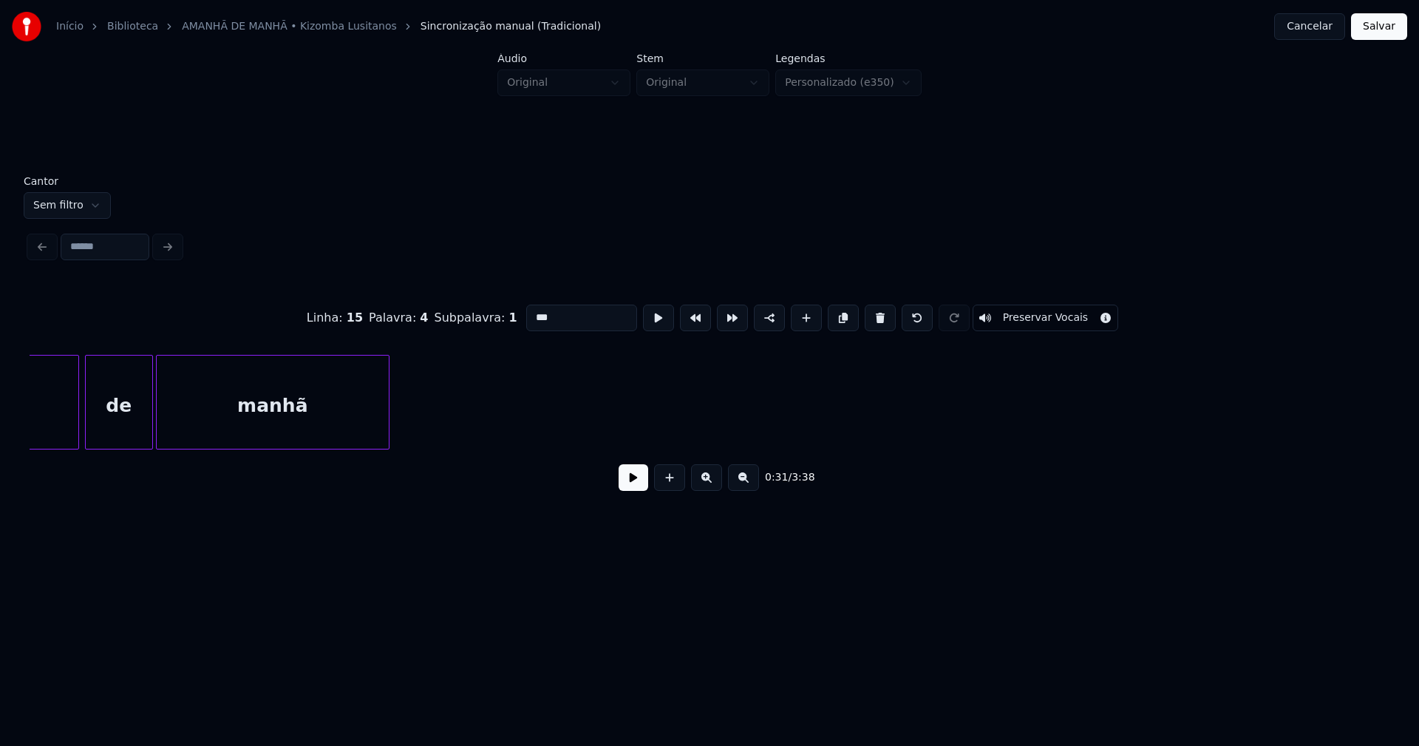
type input "***"
click at [1378, 21] on button "Salvar" at bounding box center [1379, 26] width 56 height 27
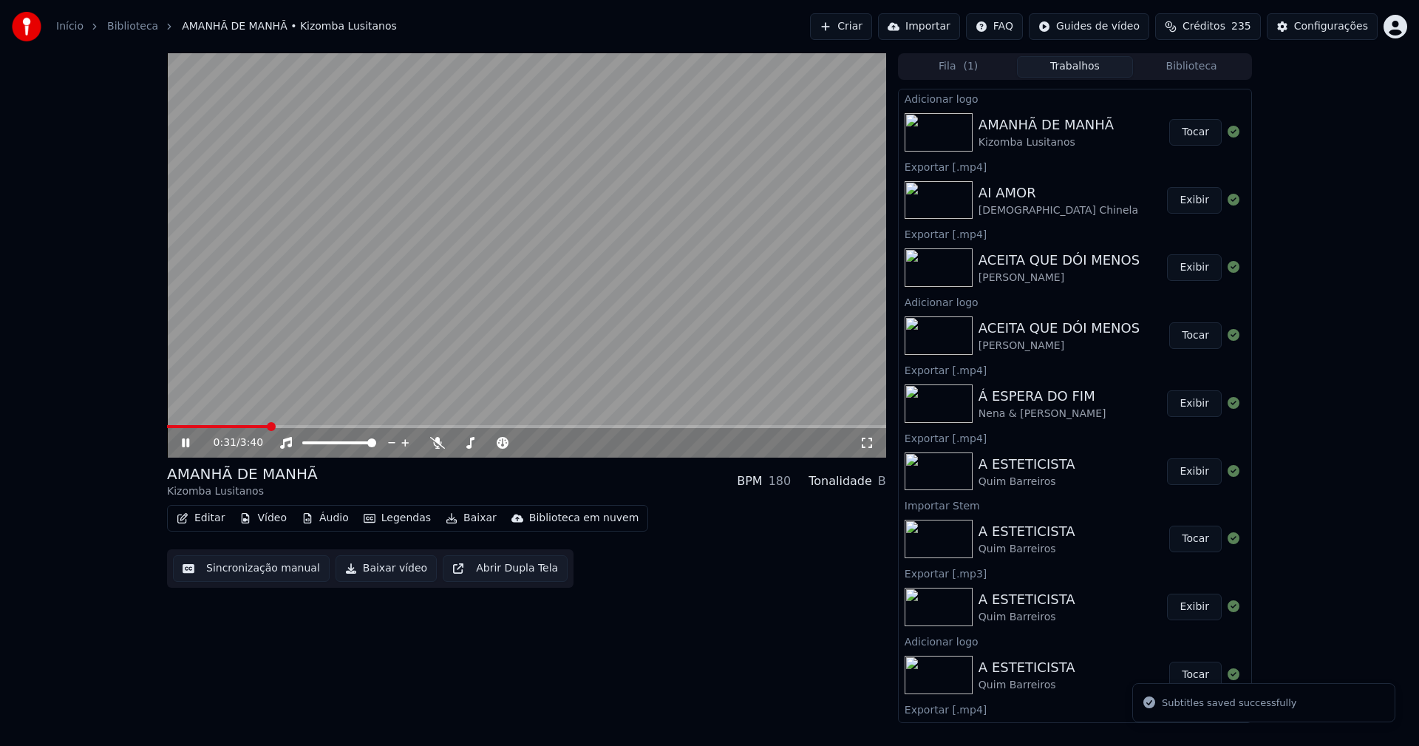
click at [268, 426] on span at bounding box center [526, 426] width 719 height 3
click at [871, 441] on icon at bounding box center [867, 443] width 10 height 10
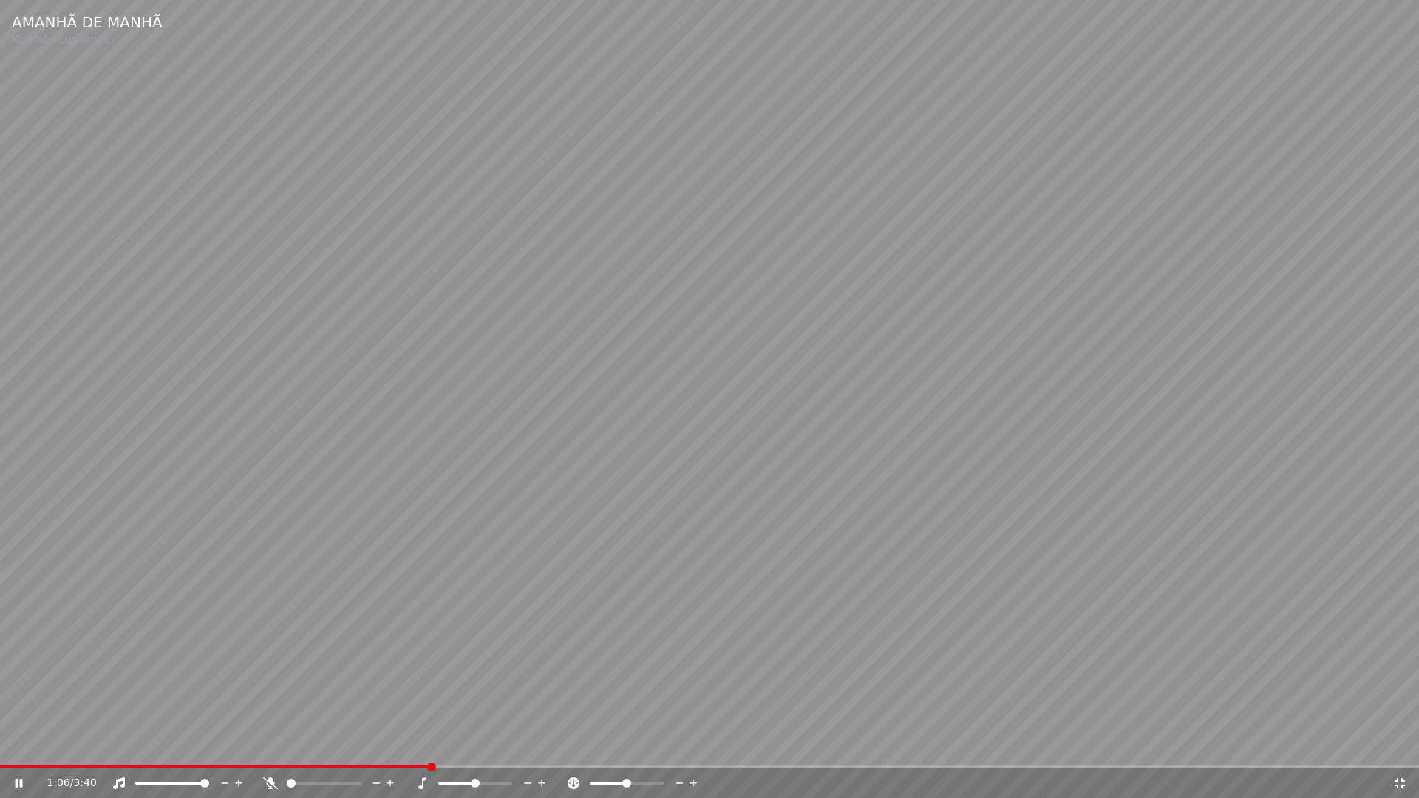
click at [1403, 745] on icon at bounding box center [1400, 783] width 10 height 10
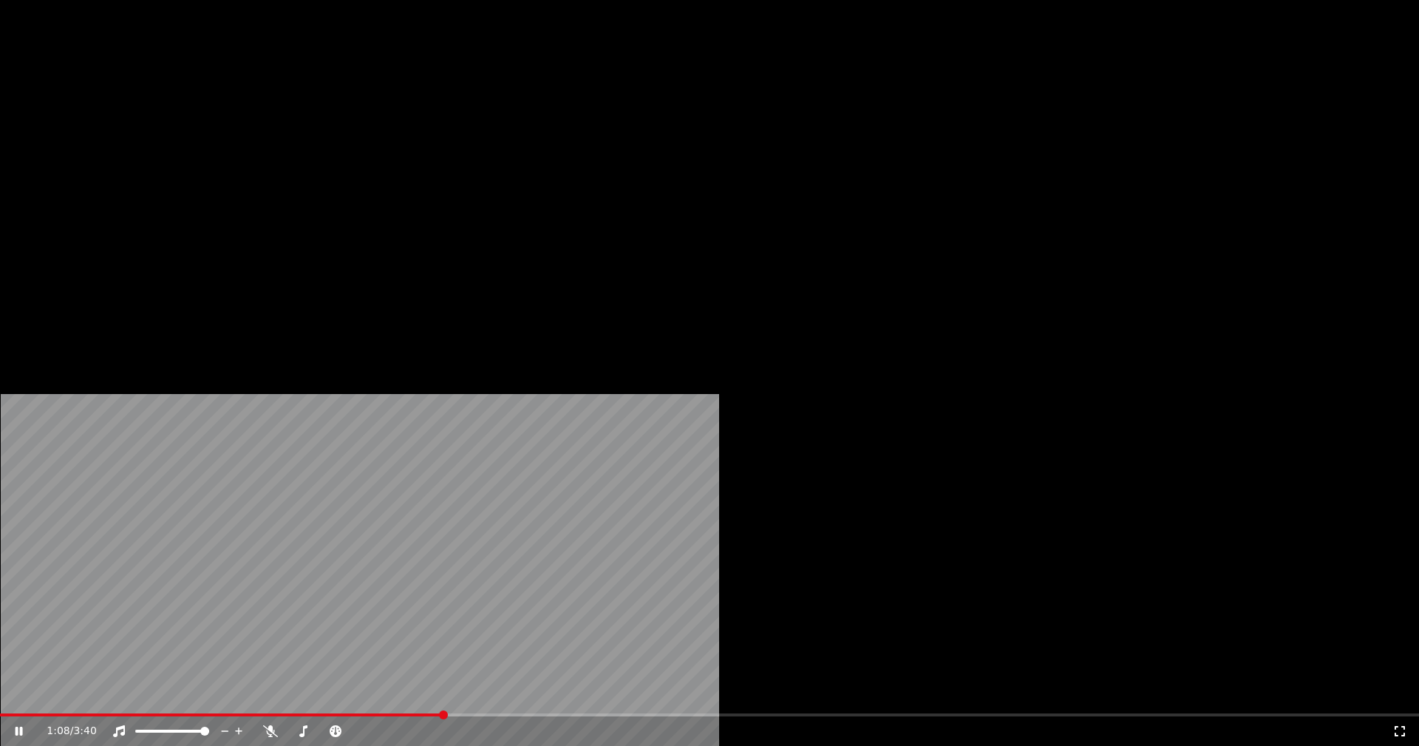
click at [217, 124] on button "Editar" at bounding box center [201, 113] width 60 height 21
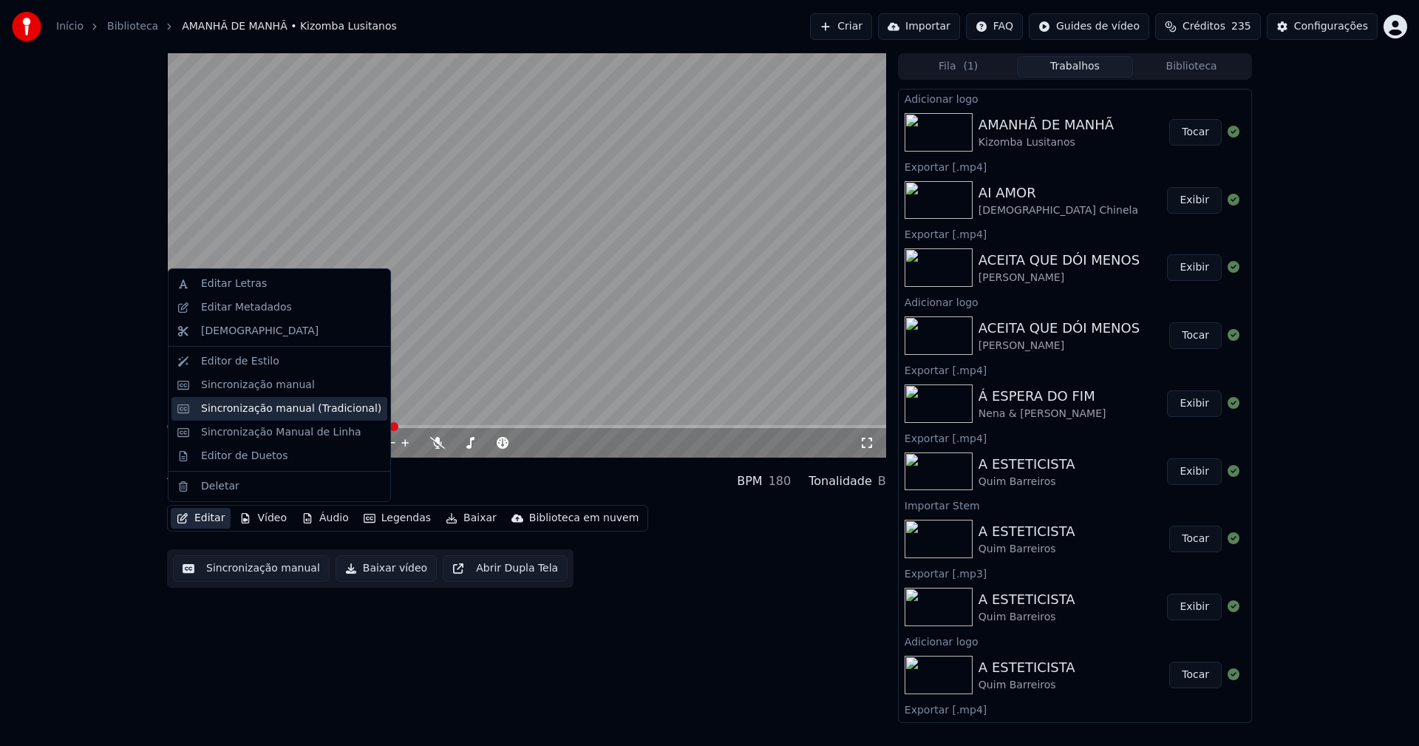
click at [251, 413] on div "Sincronização manual (Tradicional)" at bounding box center [291, 408] width 180 height 15
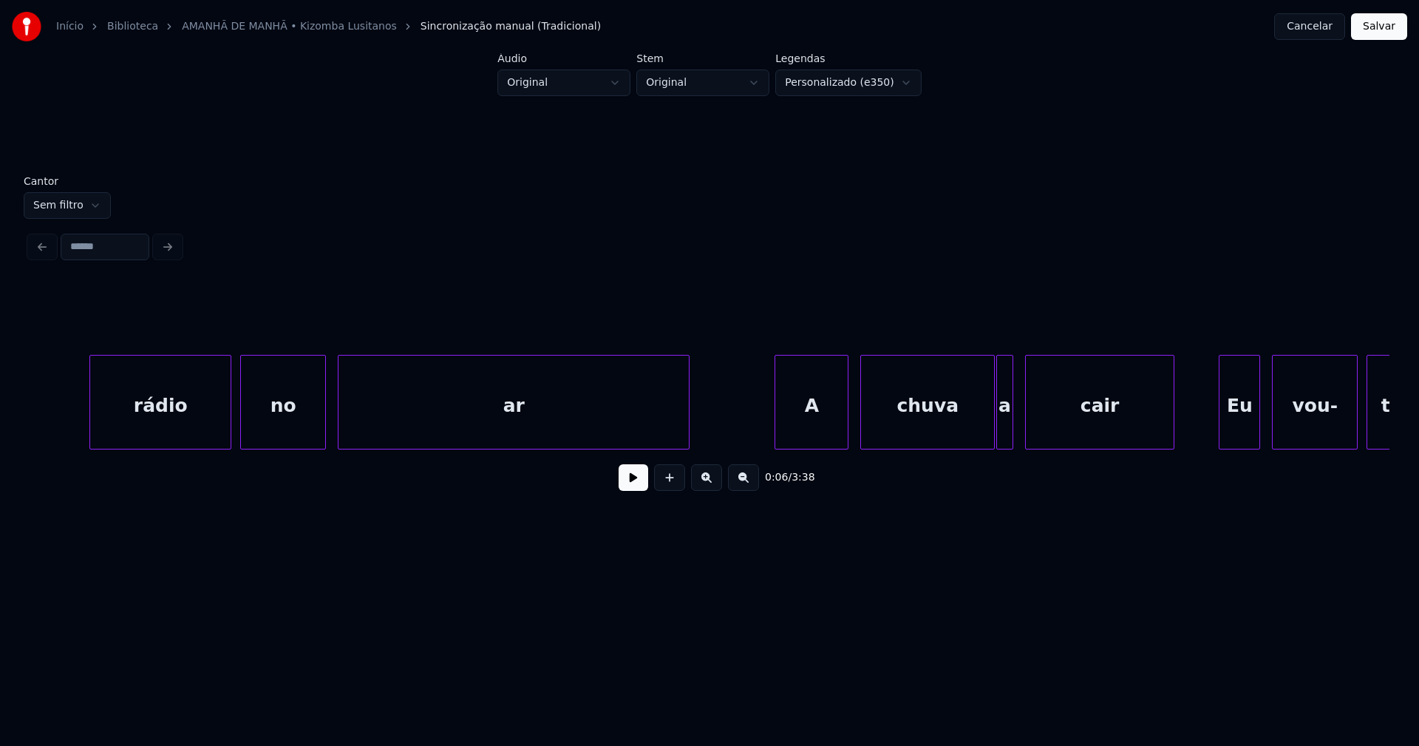
scroll to position [0, 7900]
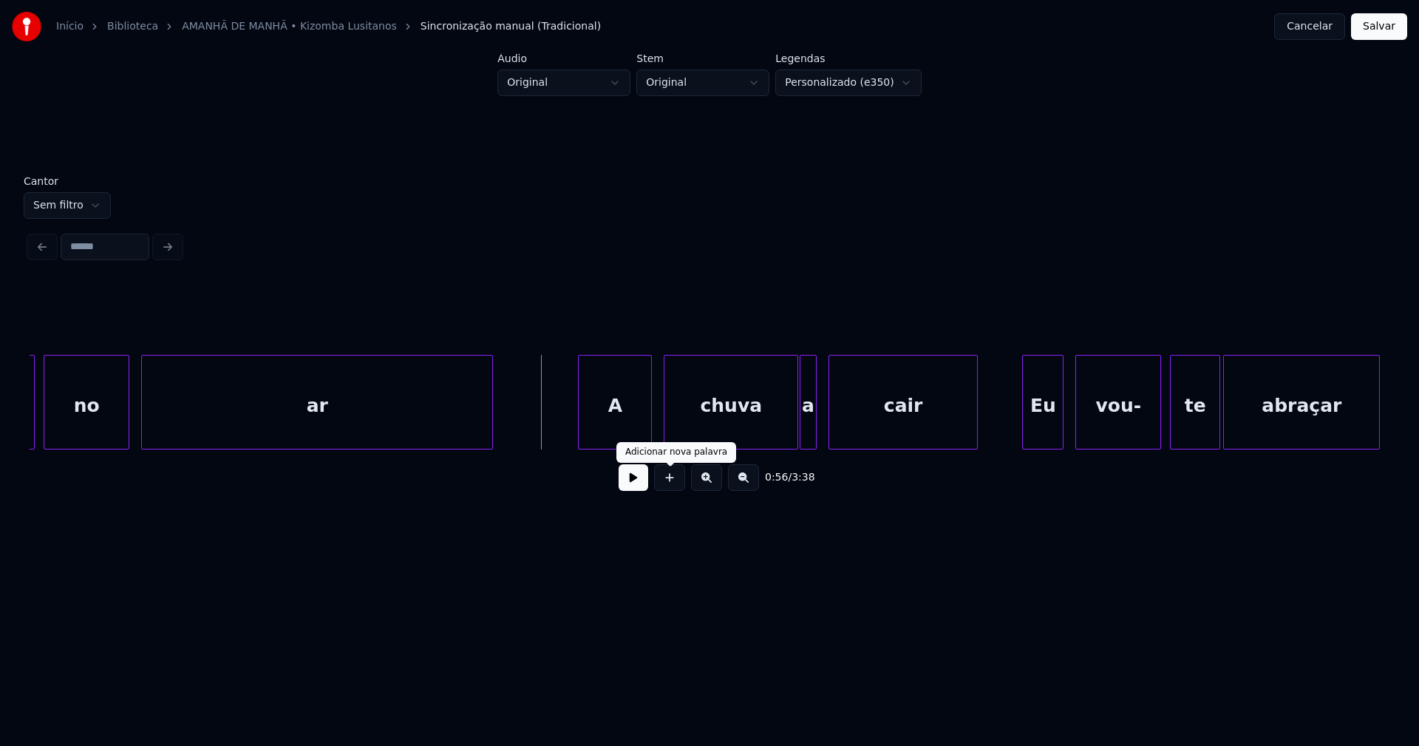
click at [641, 491] on button at bounding box center [634, 477] width 30 height 27
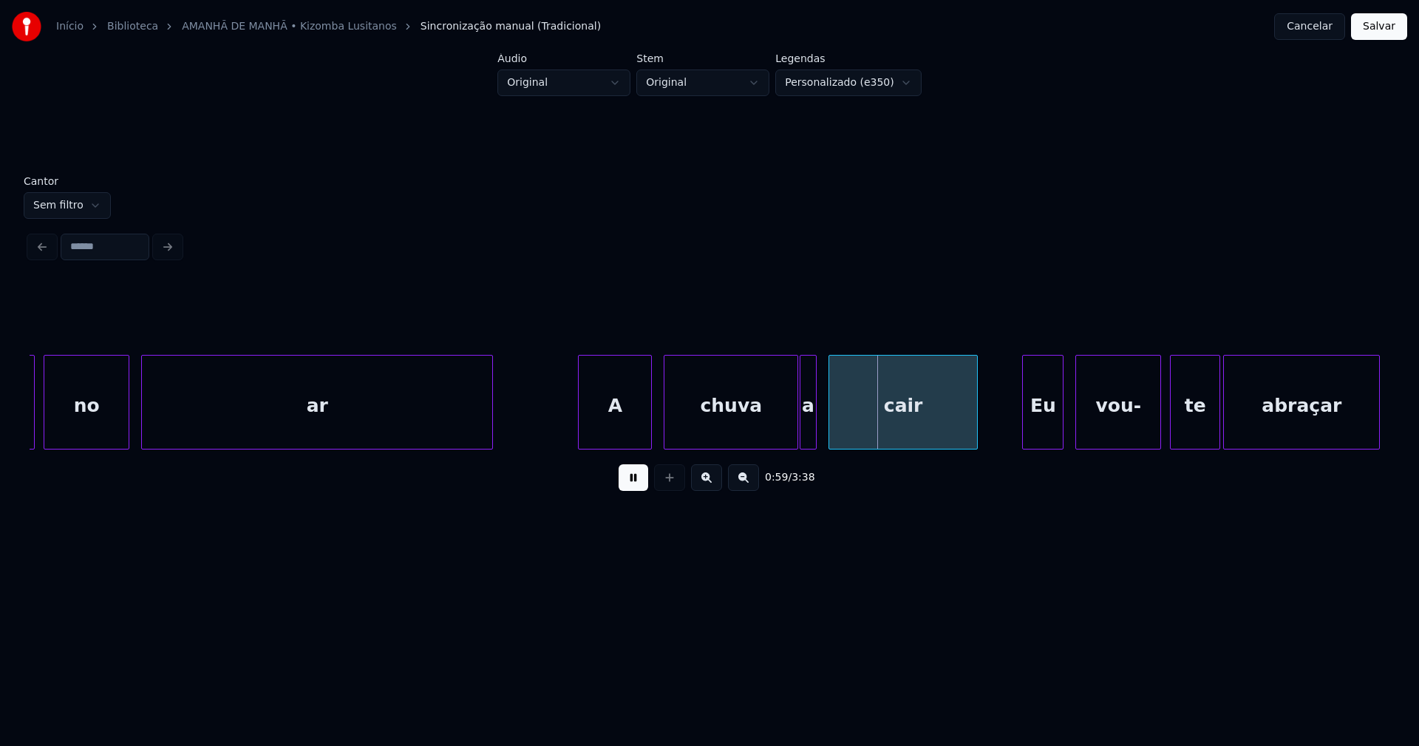
click at [1305, 28] on button "Cancelar" at bounding box center [1309, 26] width 71 height 27
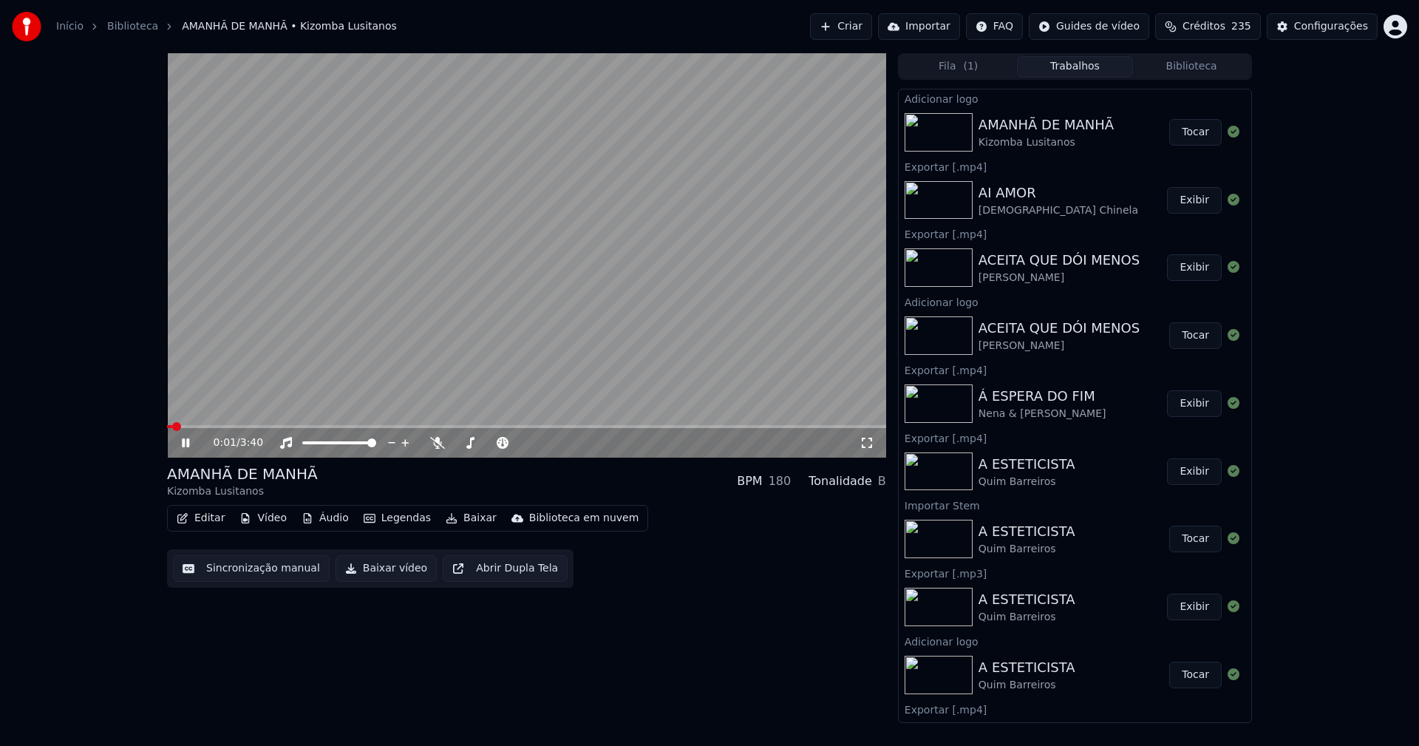
click at [185, 441] on icon at bounding box center [185, 442] width 7 height 9
click at [388, 572] on button "Baixar vídeo" at bounding box center [386, 568] width 101 height 27
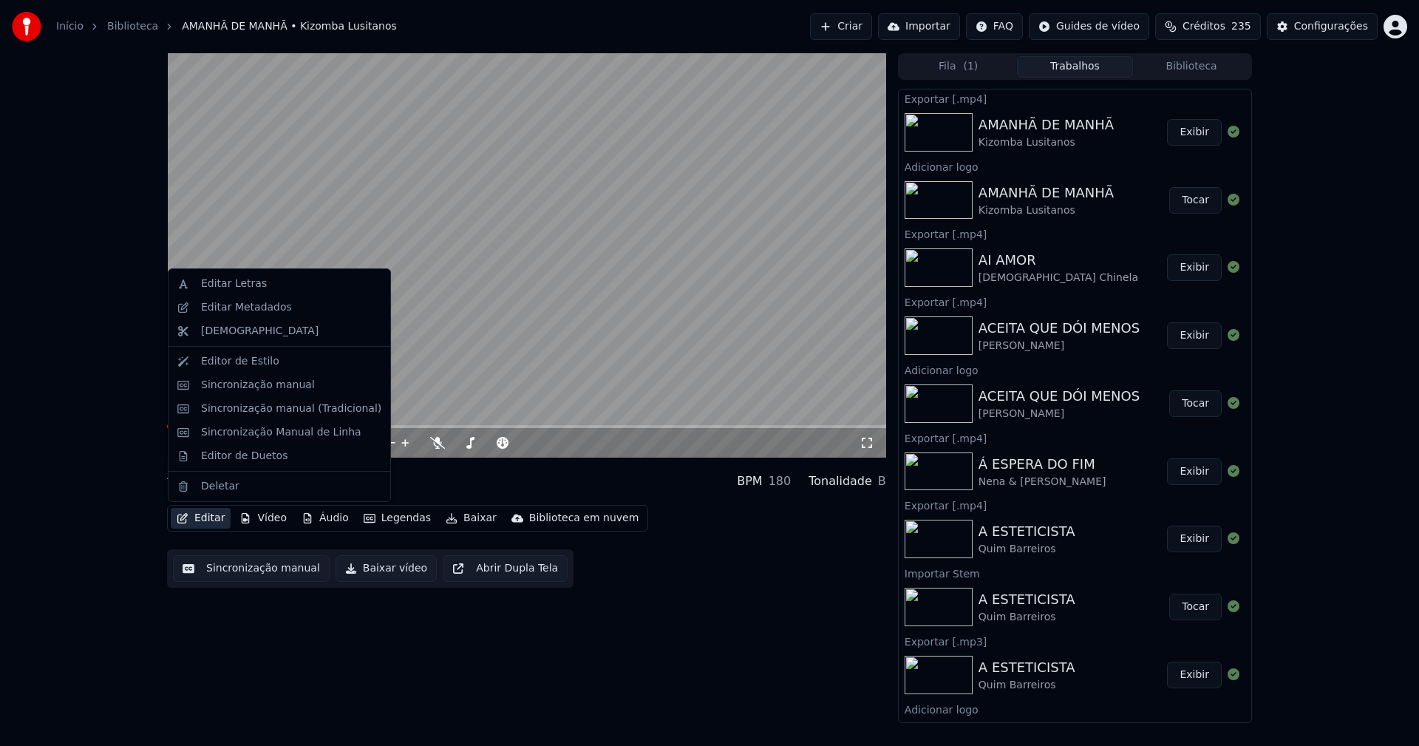
click at [207, 517] on button "Editar" at bounding box center [201, 518] width 60 height 21
click at [235, 310] on div "Editar Metadados" at bounding box center [246, 307] width 91 height 15
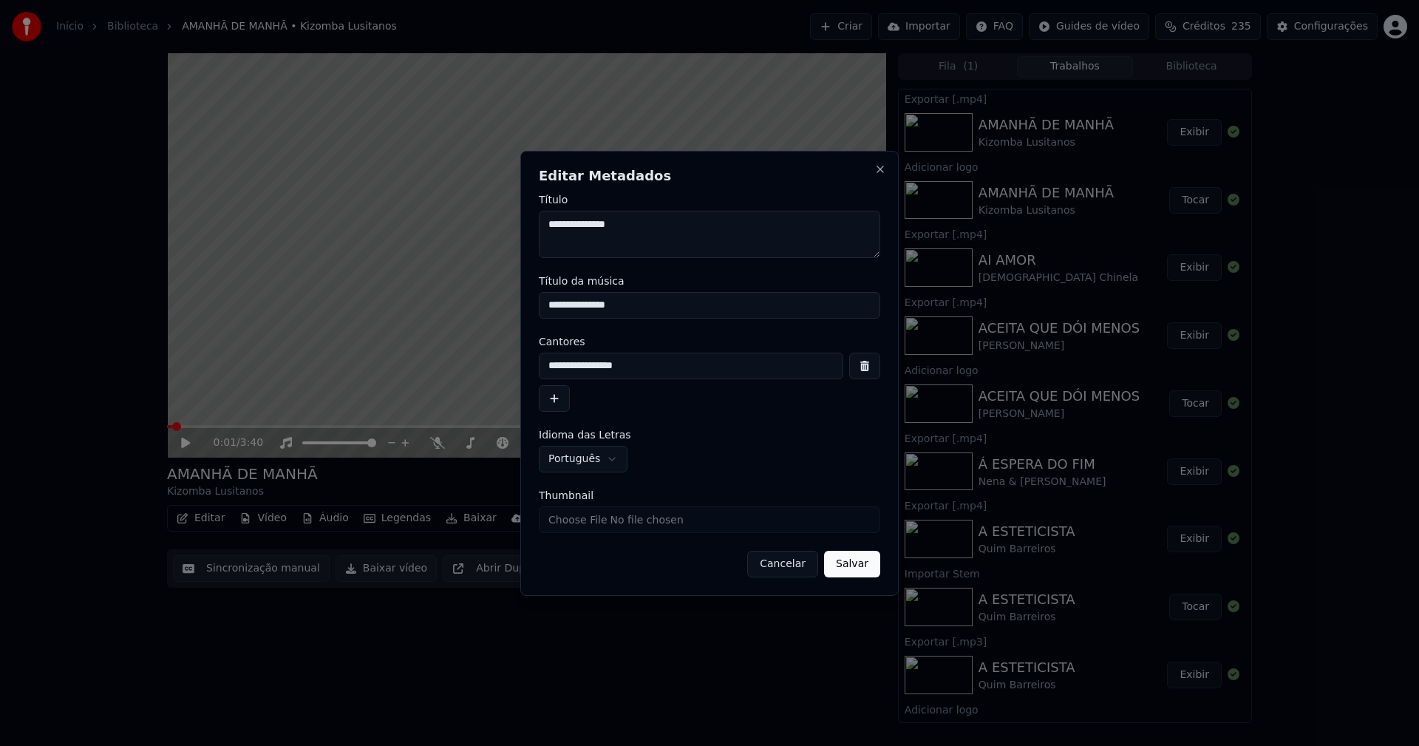
click at [588, 518] on input "Thumbnail" at bounding box center [709, 519] width 341 height 27
type input "**********"
click at [862, 565] on button "Salvar" at bounding box center [852, 564] width 56 height 27
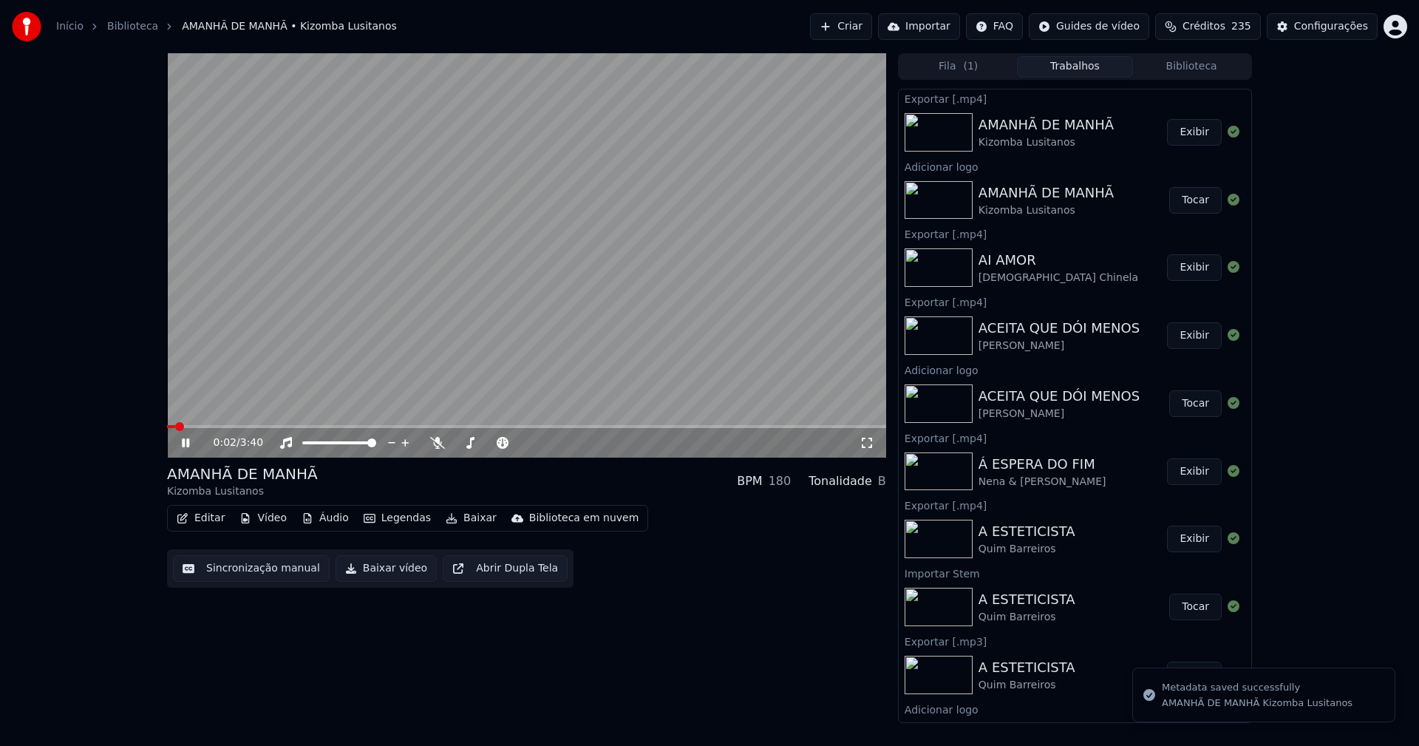
click at [182, 446] on icon at bounding box center [196, 443] width 35 height 12
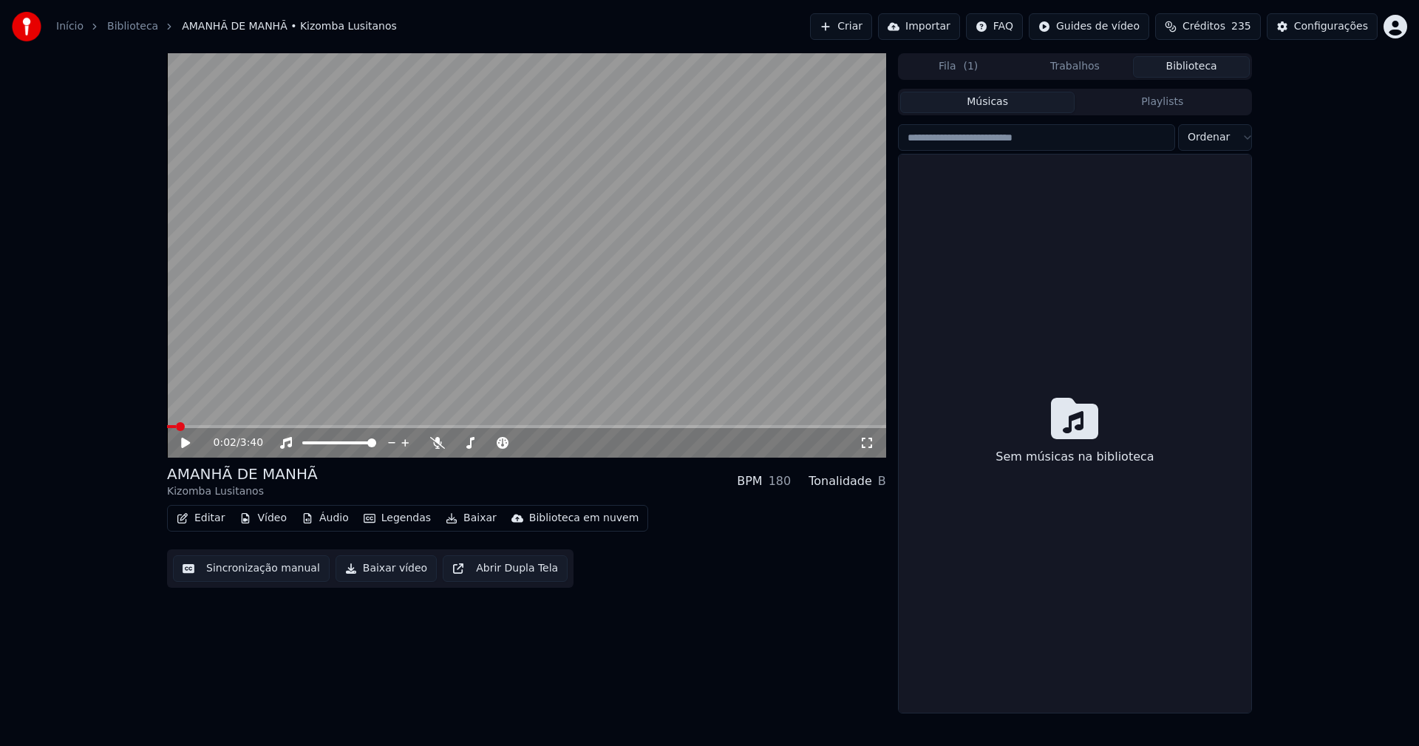
click at [1205, 70] on button "Biblioteca" at bounding box center [1191, 66] width 117 height 21
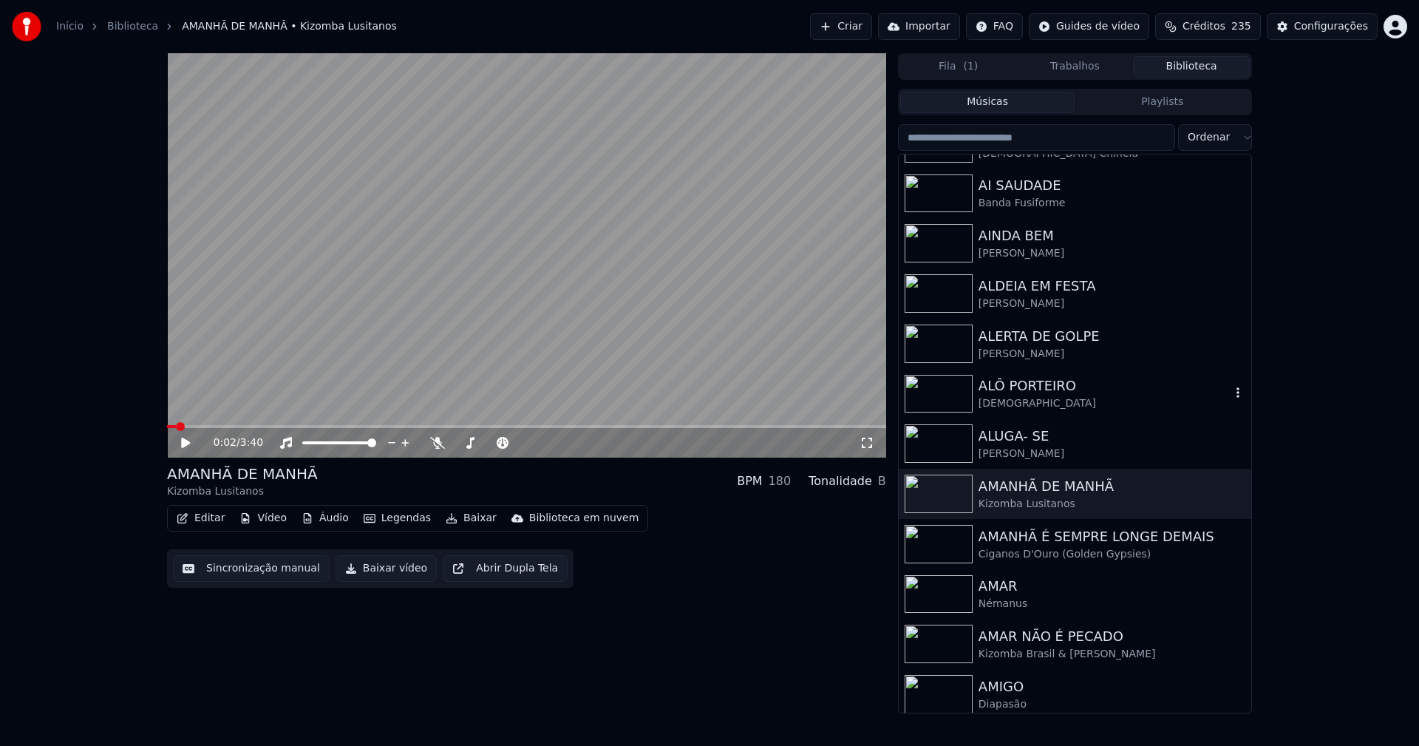
scroll to position [1922, 0]
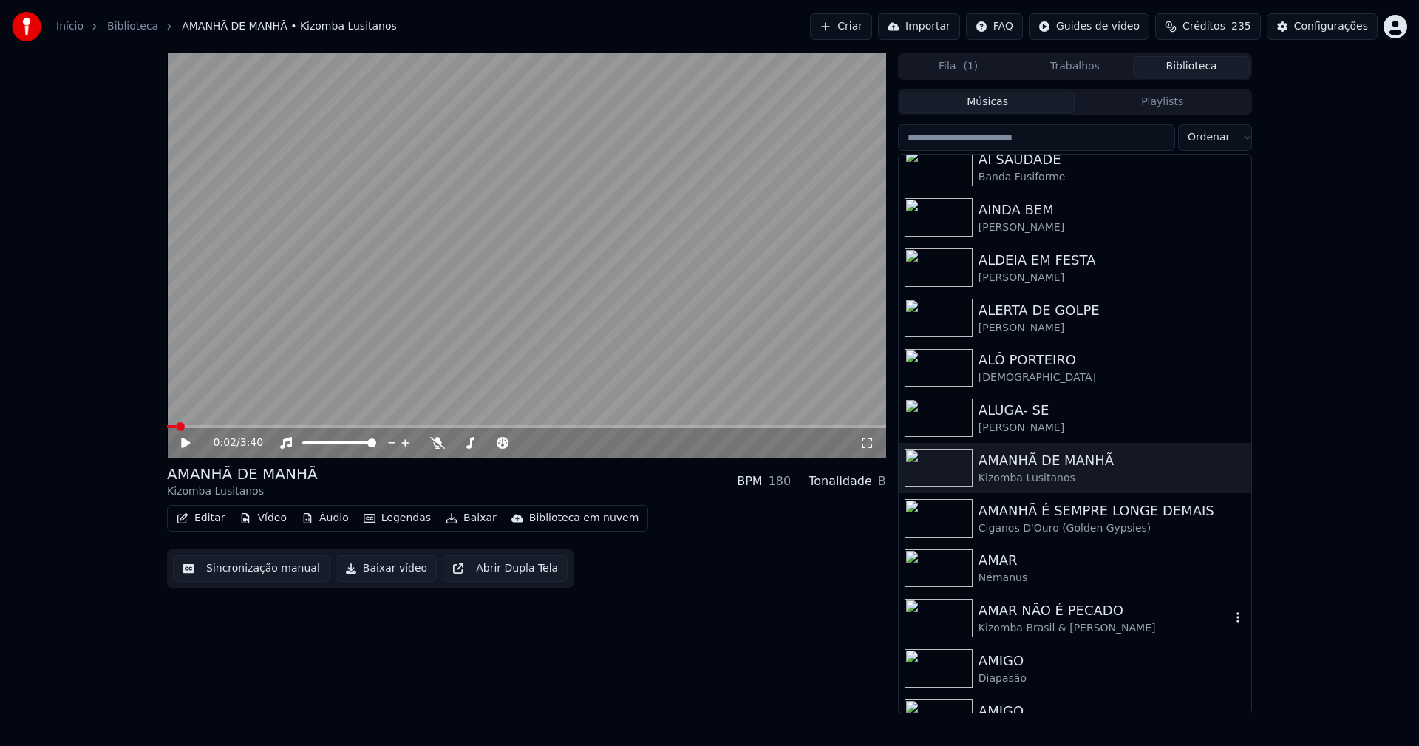
drag, startPoint x: 1075, startPoint y: 621, endPoint x: 1203, endPoint y: 640, distance: 129.3
click at [1077, 622] on div "Kizomba Brasil & [PERSON_NAME]" at bounding box center [1105, 628] width 252 height 15
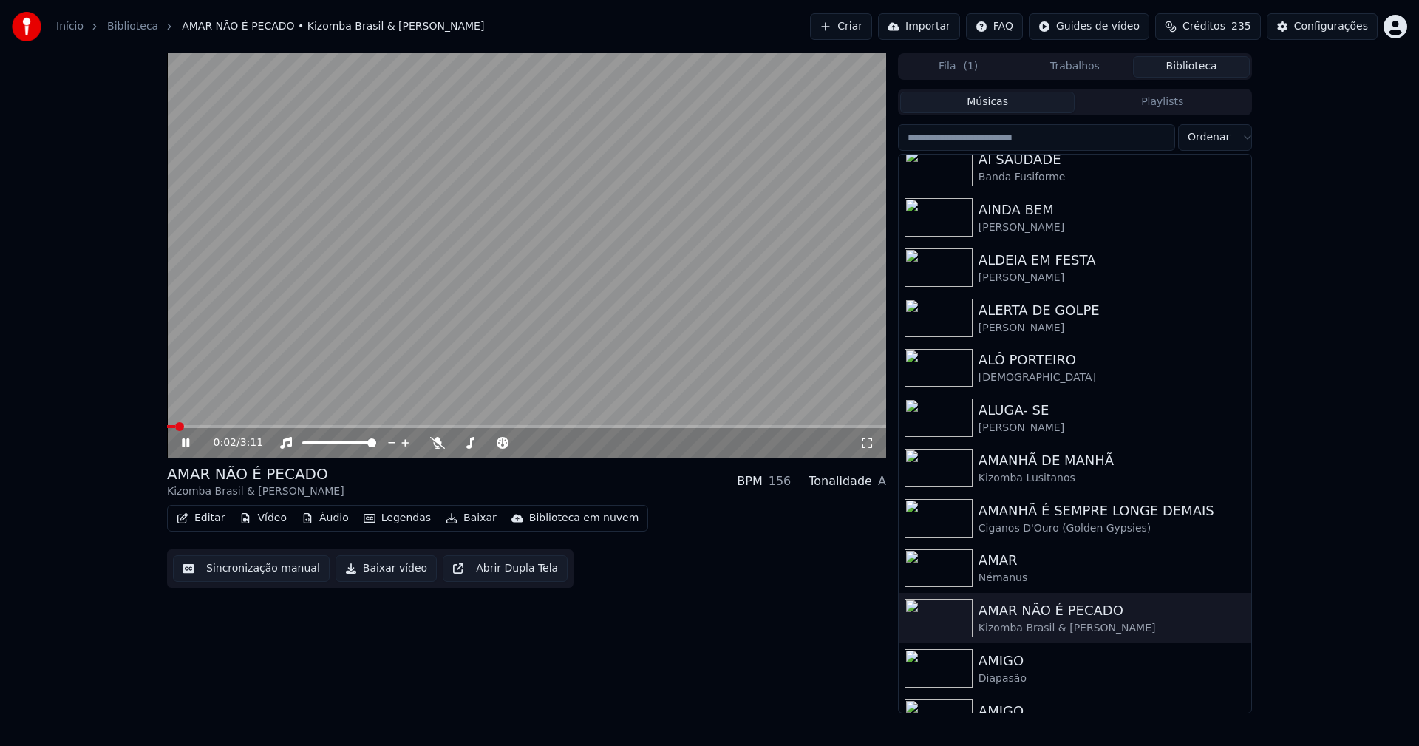
click at [859, 442] on div "0:02 / 3:11" at bounding box center [526, 442] width 707 height 15
click at [865, 443] on icon at bounding box center [867, 443] width 15 height 12
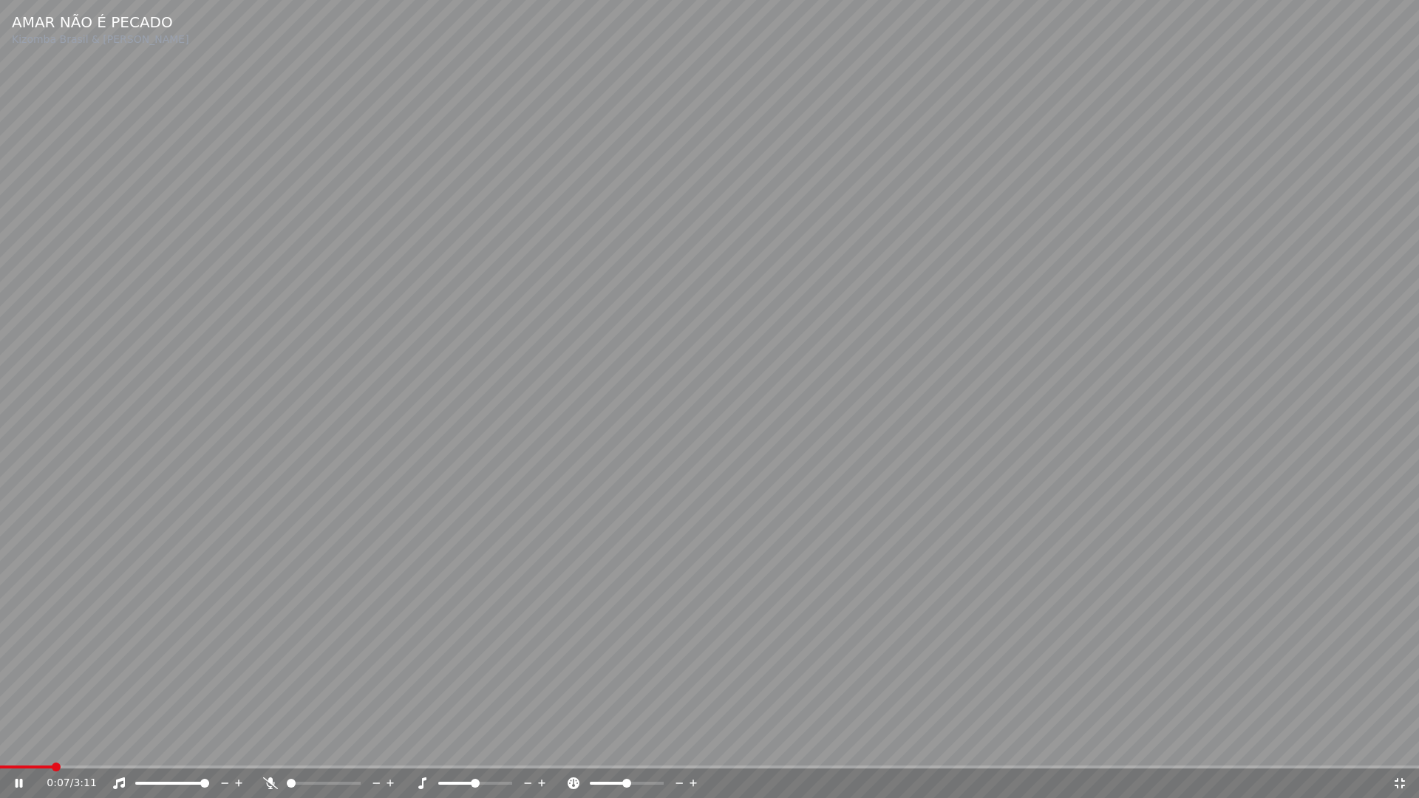
click at [1401, 745] on icon at bounding box center [1399, 783] width 15 height 12
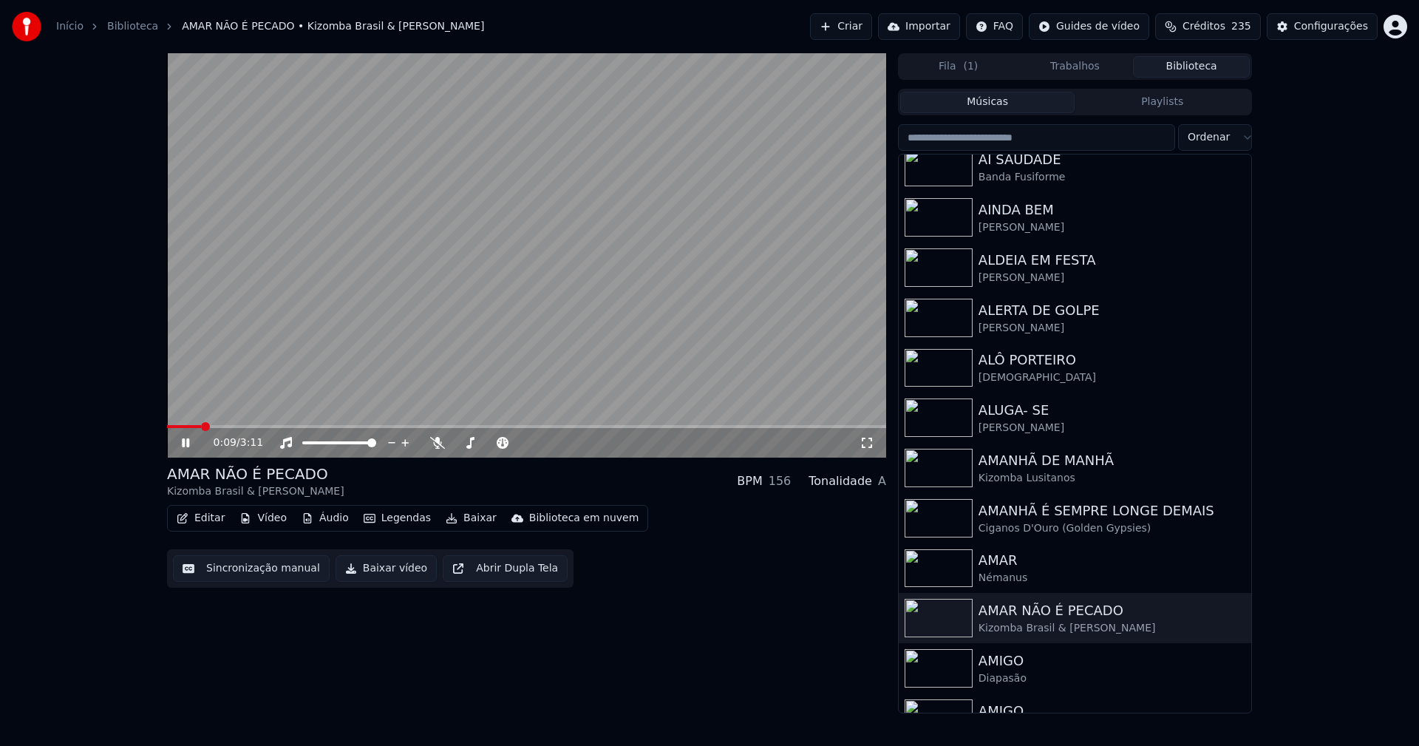
click at [183, 443] on icon at bounding box center [185, 442] width 7 height 9
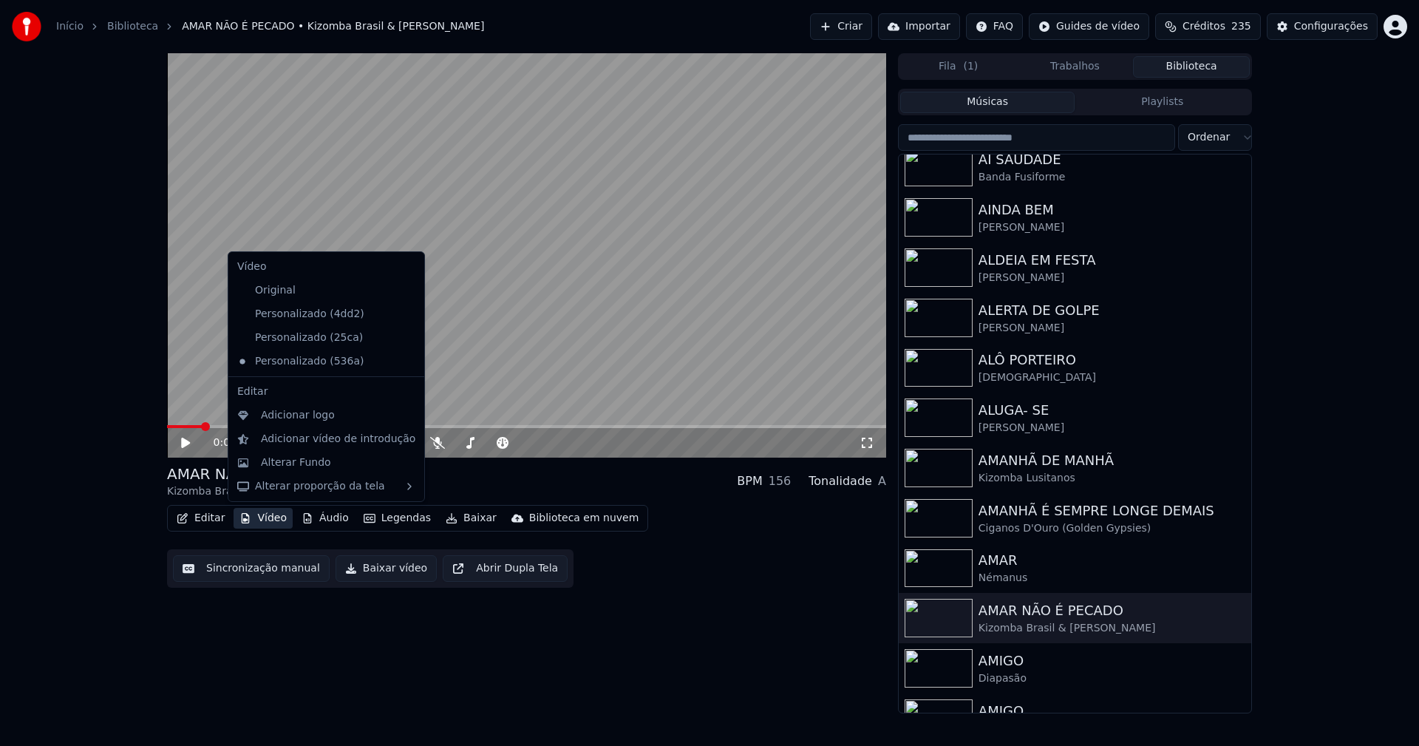
click at [268, 519] on button "Vídeo" at bounding box center [263, 518] width 59 height 21
click at [313, 341] on div "Personalizado (25ca)" at bounding box center [315, 338] width 168 height 24
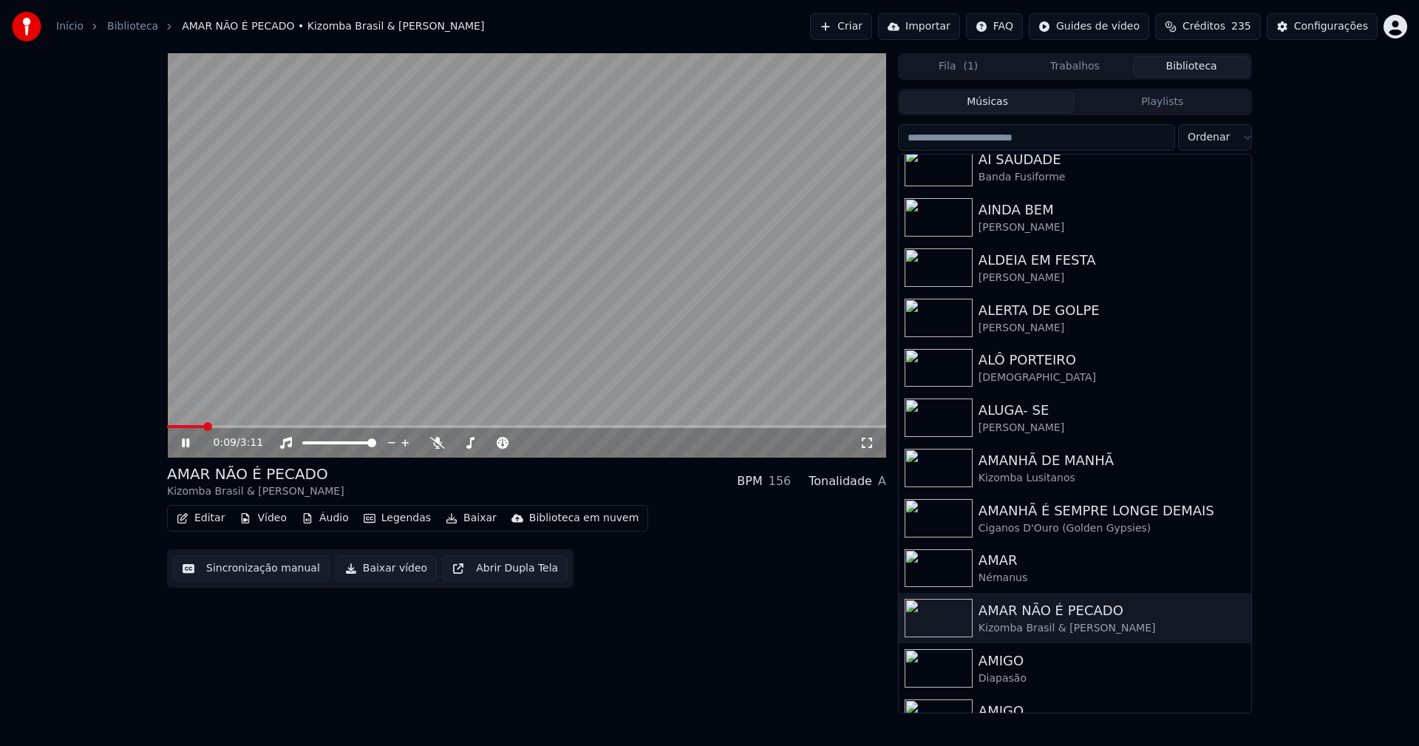
click at [187, 440] on icon at bounding box center [185, 442] width 7 height 9
click at [268, 519] on button "Vídeo" at bounding box center [263, 518] width 59 height 21
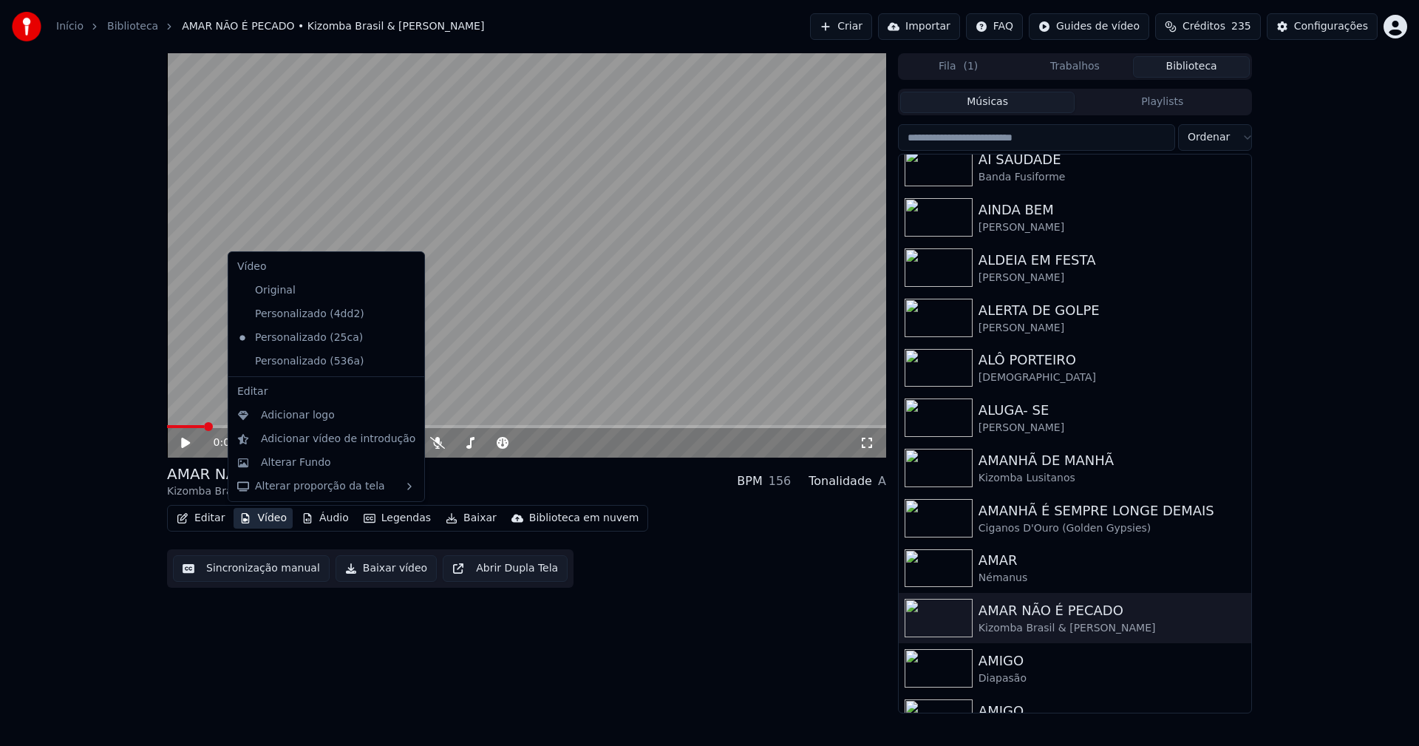
click at [405, 364] on icon at bounding box center [413, 361] width 16 height 12
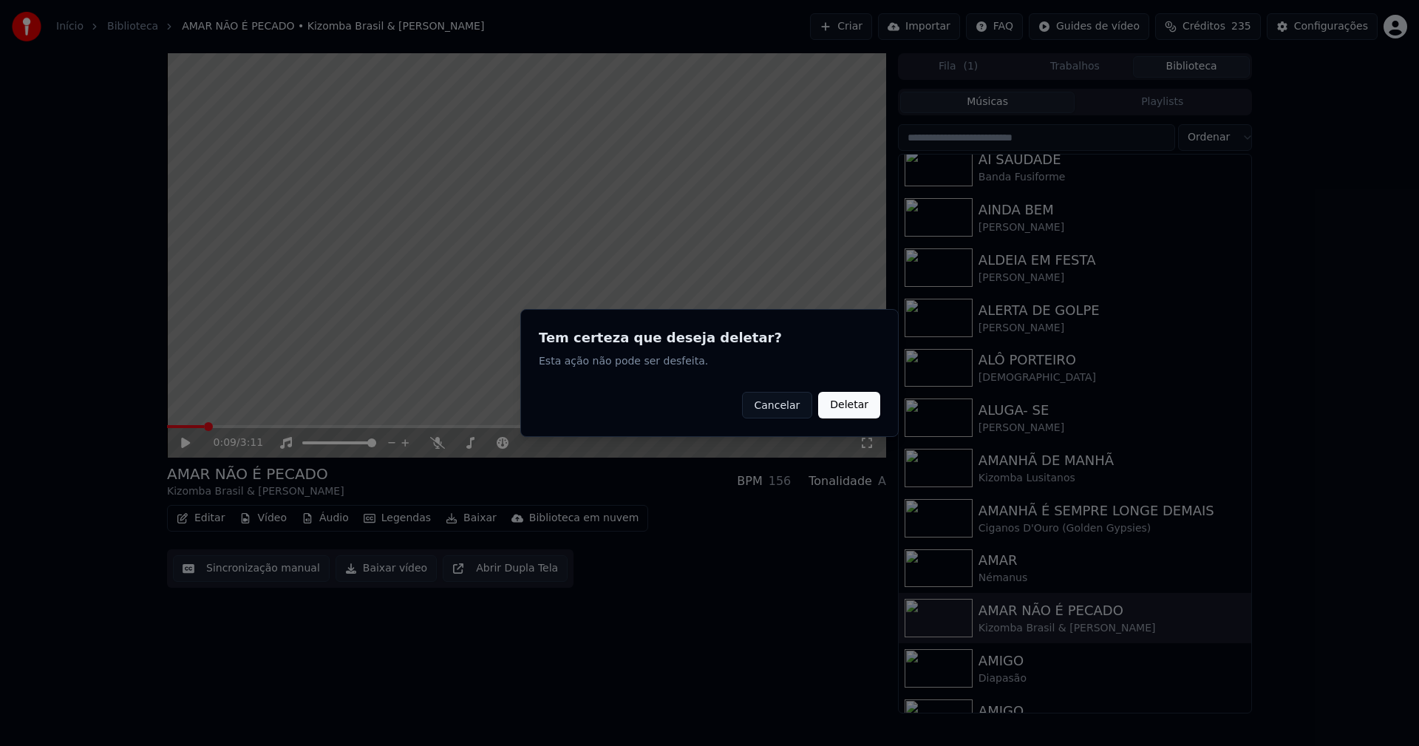
click at [858, 406] on button "Deletar" at bounding box center [849, 405] width 62 height 27
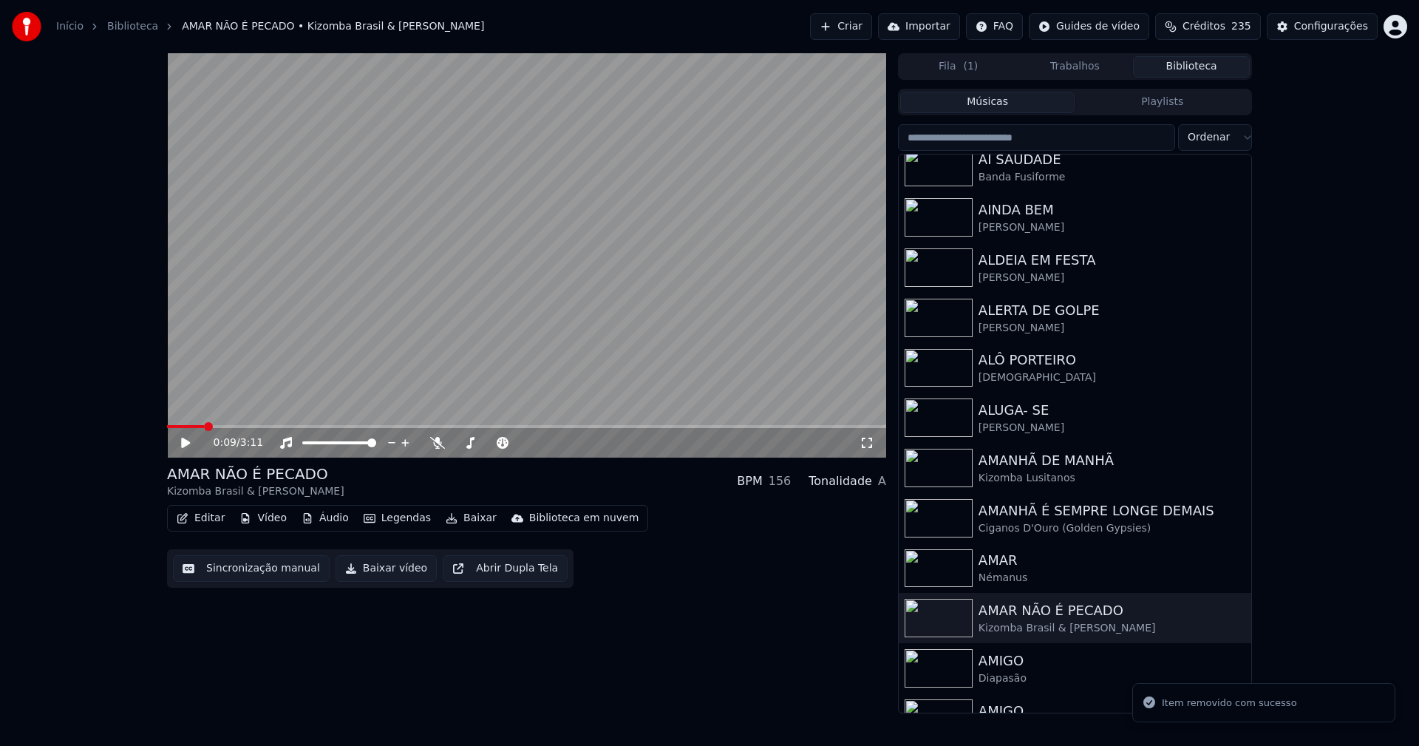
click at [271, 520] on button "Vídeo" at bounding box center [263, 518] width 59 height 21
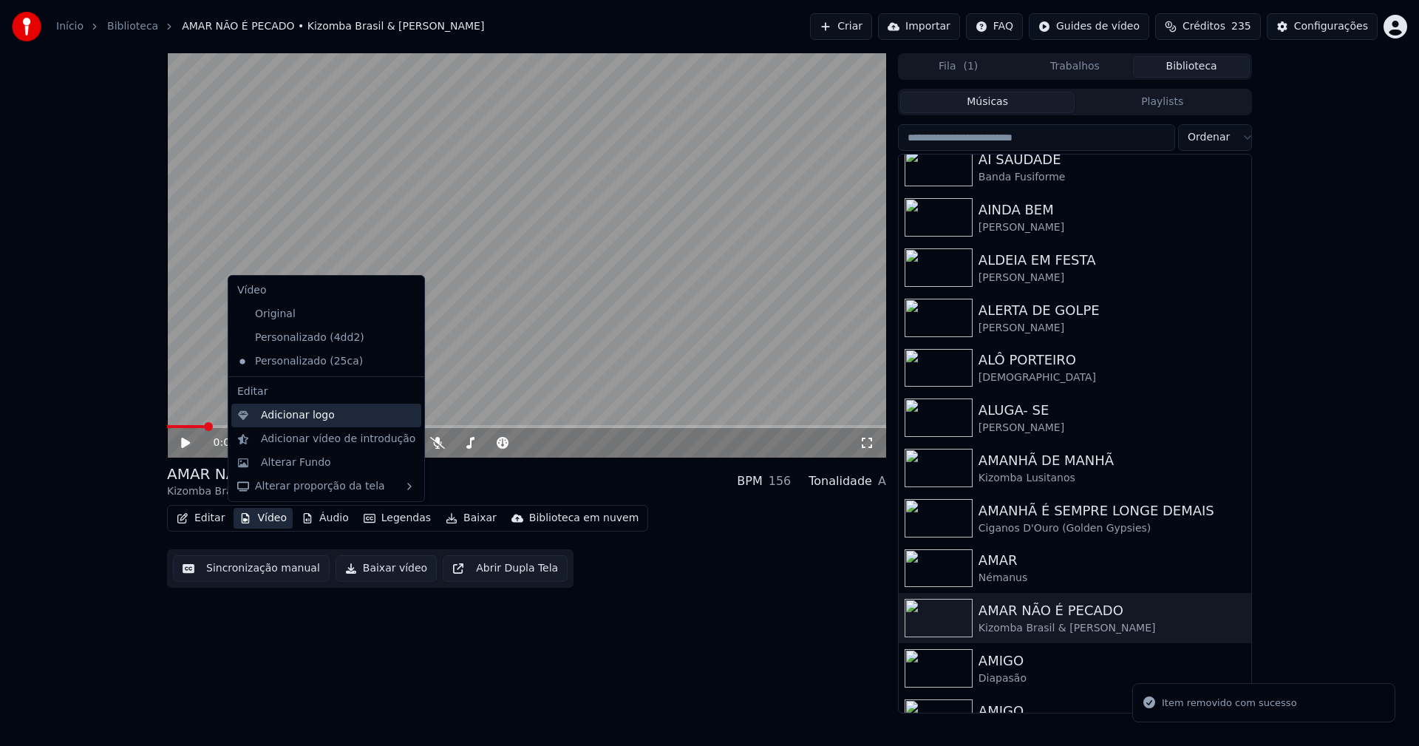
click at [289, 421] on div "Adicionar logo" at bounding box center [298, 415] width 74 height 15
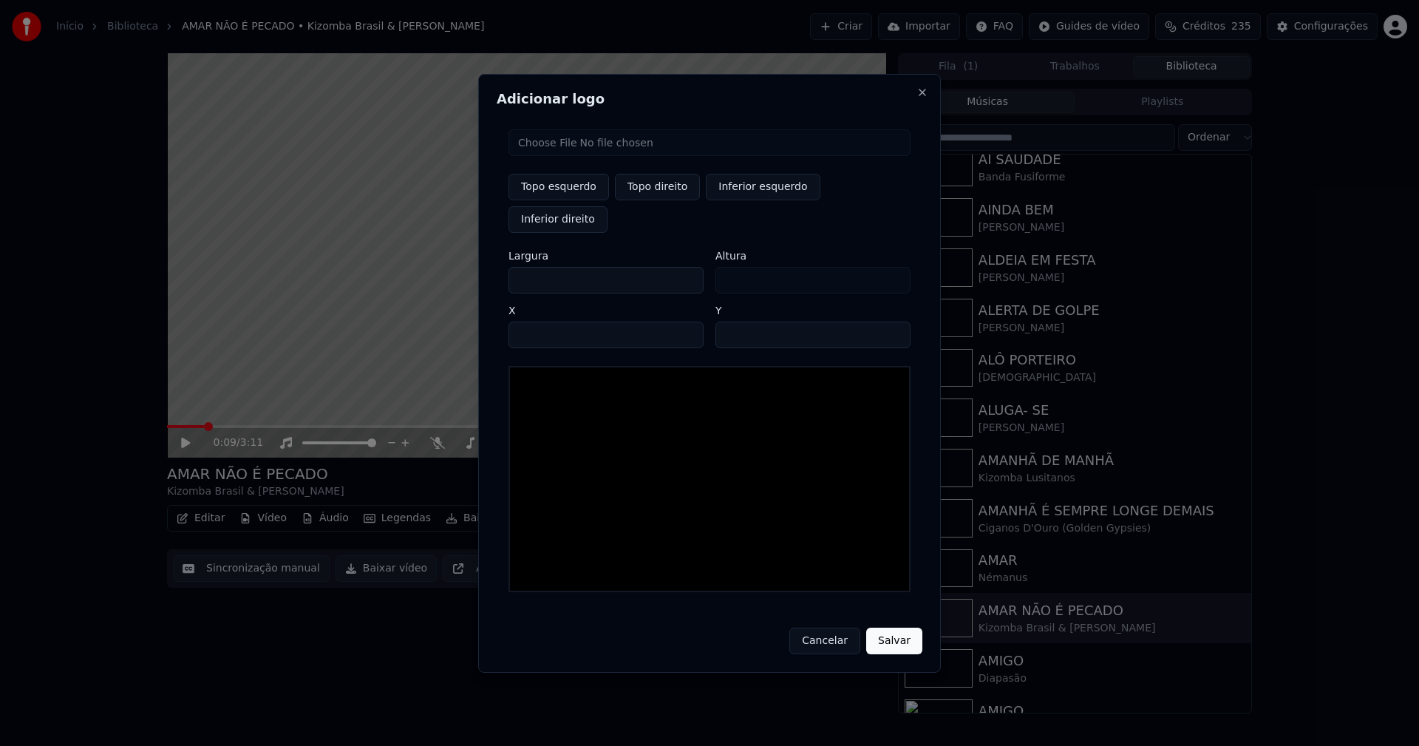
click at [568, 156] on input "file" at bounding box center [709, 142] width 402 height 27
type input "**********"
type input "***"
click at [668, 200] on button "Topo direito" at bounding box center [657, 187] width 85 height 27
type input "****"
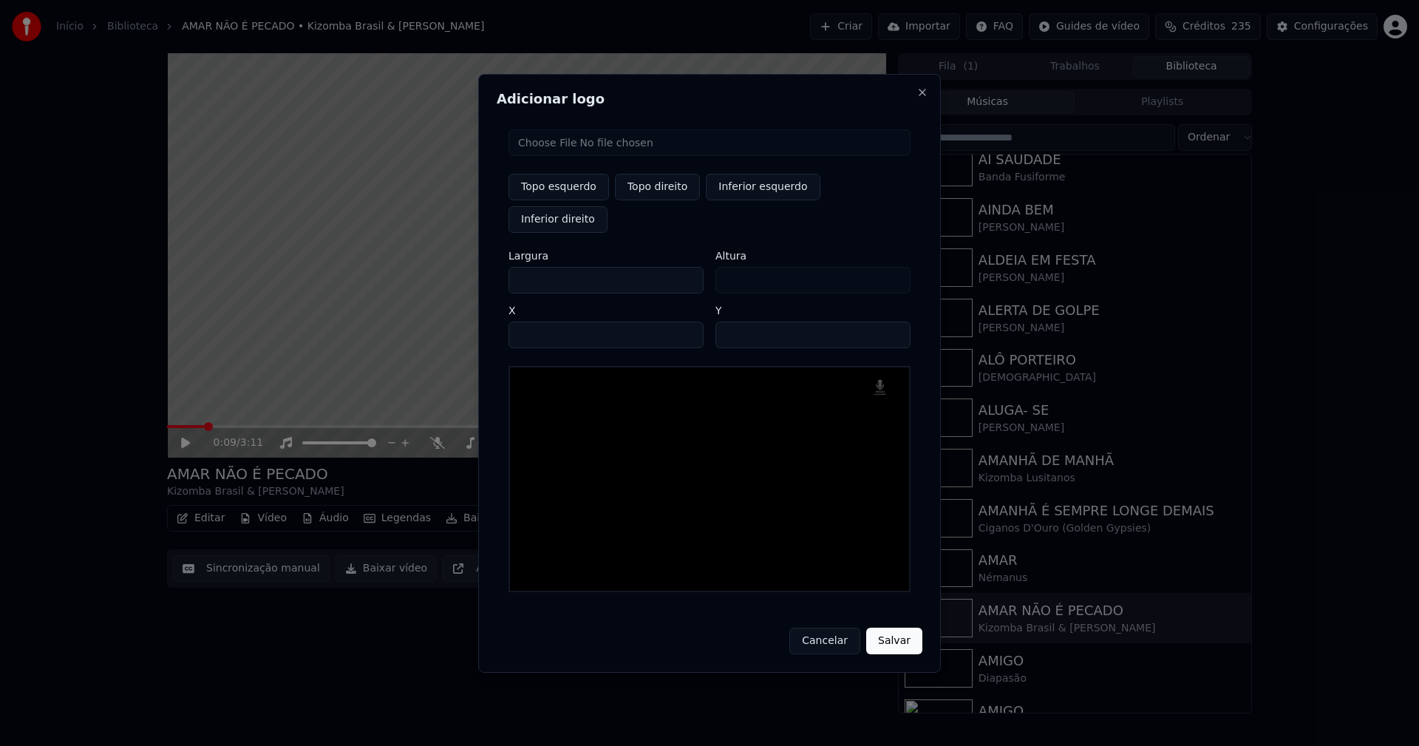
drag, startPoint x: 531, startPoint y: 266, endPoint x: 479, endPoint y: 267, distance: 52.5
click at [479, 267] on body "Início Biblioteca AMAR NÃO É PECADO • Kizomba Brasil & [PERSON_NAME] Criar Impo…" at bounding box center [709, 373] width 1419 height 746
type input "**"
type input "***"
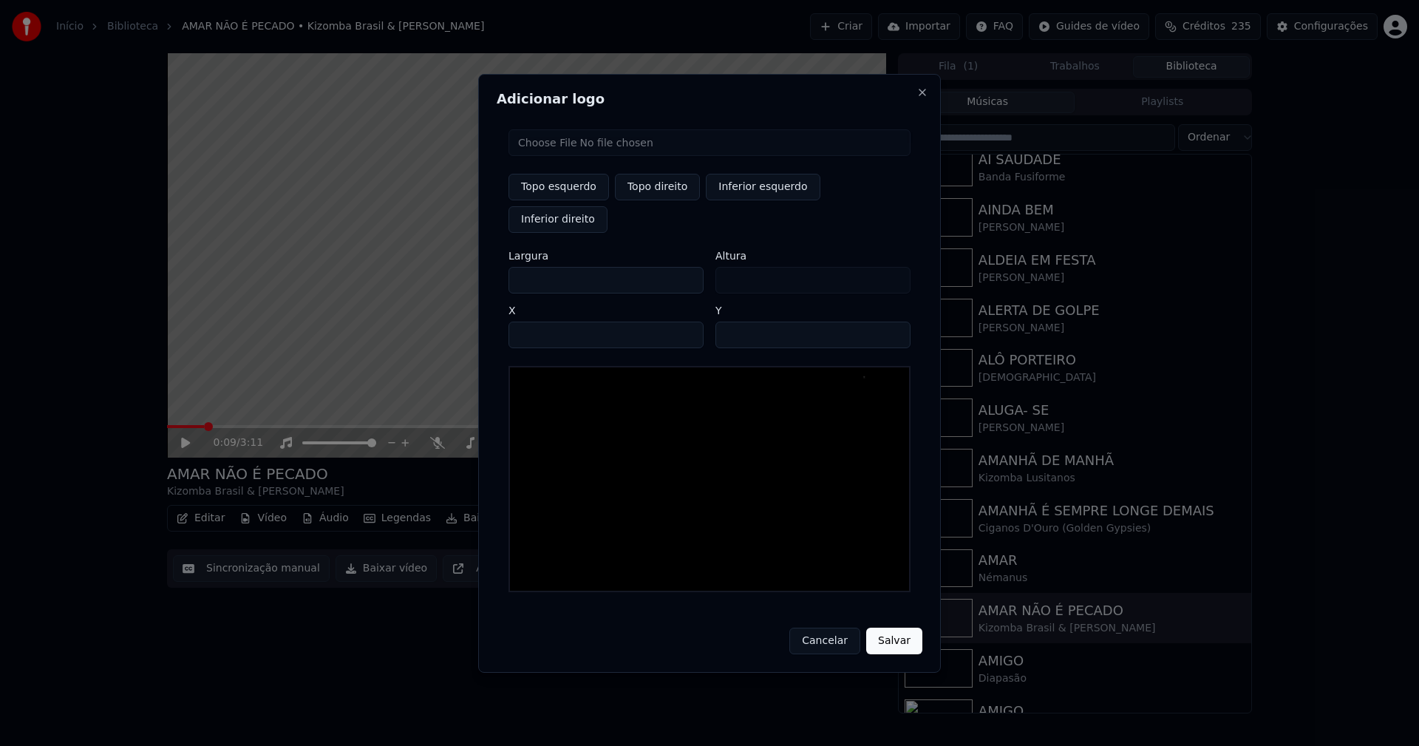
type input "***"
click at [539, 321] on input "****" at bounding box center [605, 334] width 195 height 27
type input "****"
click at [892, 321] on input "**" at bounding box center [812, 334] width 195 height 27
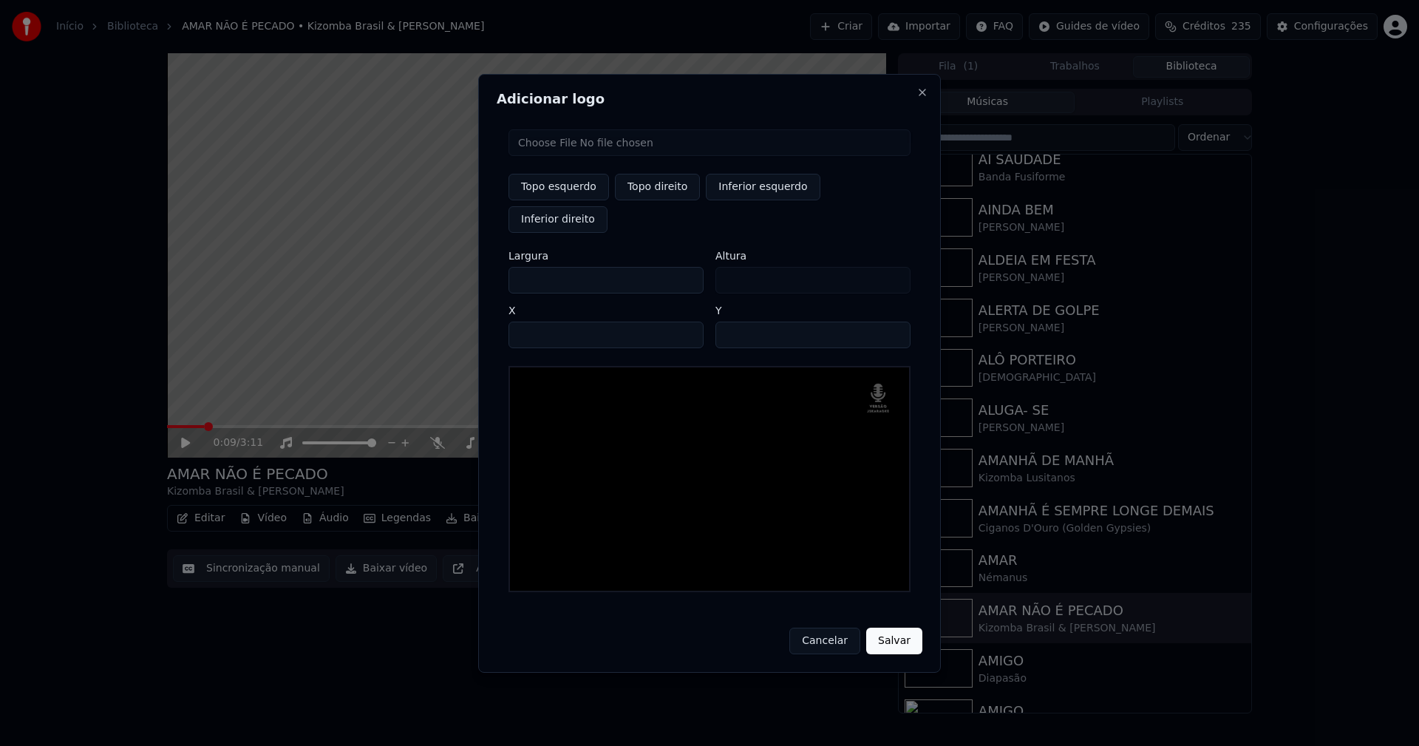
click at [892, 321] on input "**" at bounding box center [812, 334] width 195 height 27
type input "**"
click at [892, 321] on input "**" at bounding box center [812, 334] width 195 height 27
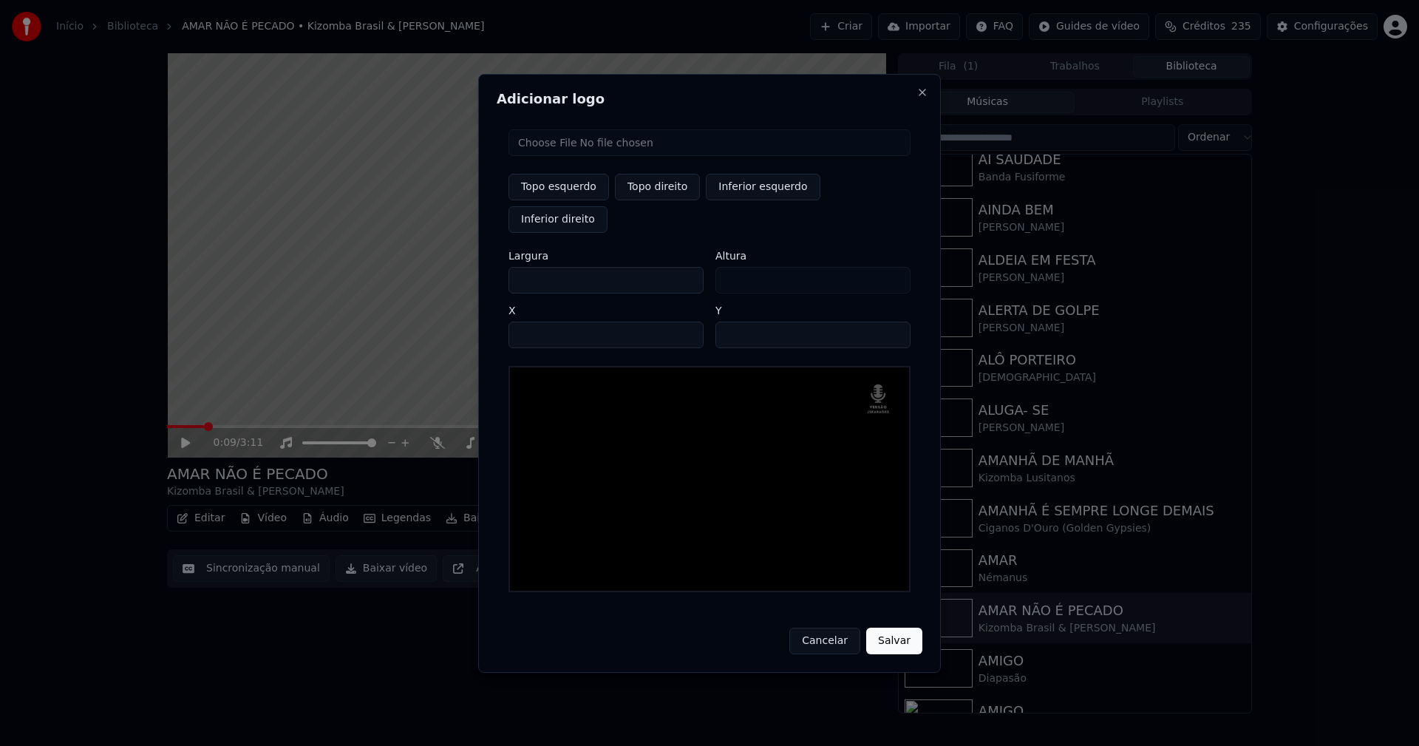
click at [893, 627] on button "Salvar" at bounding box center [894, 640] width 56 height 27
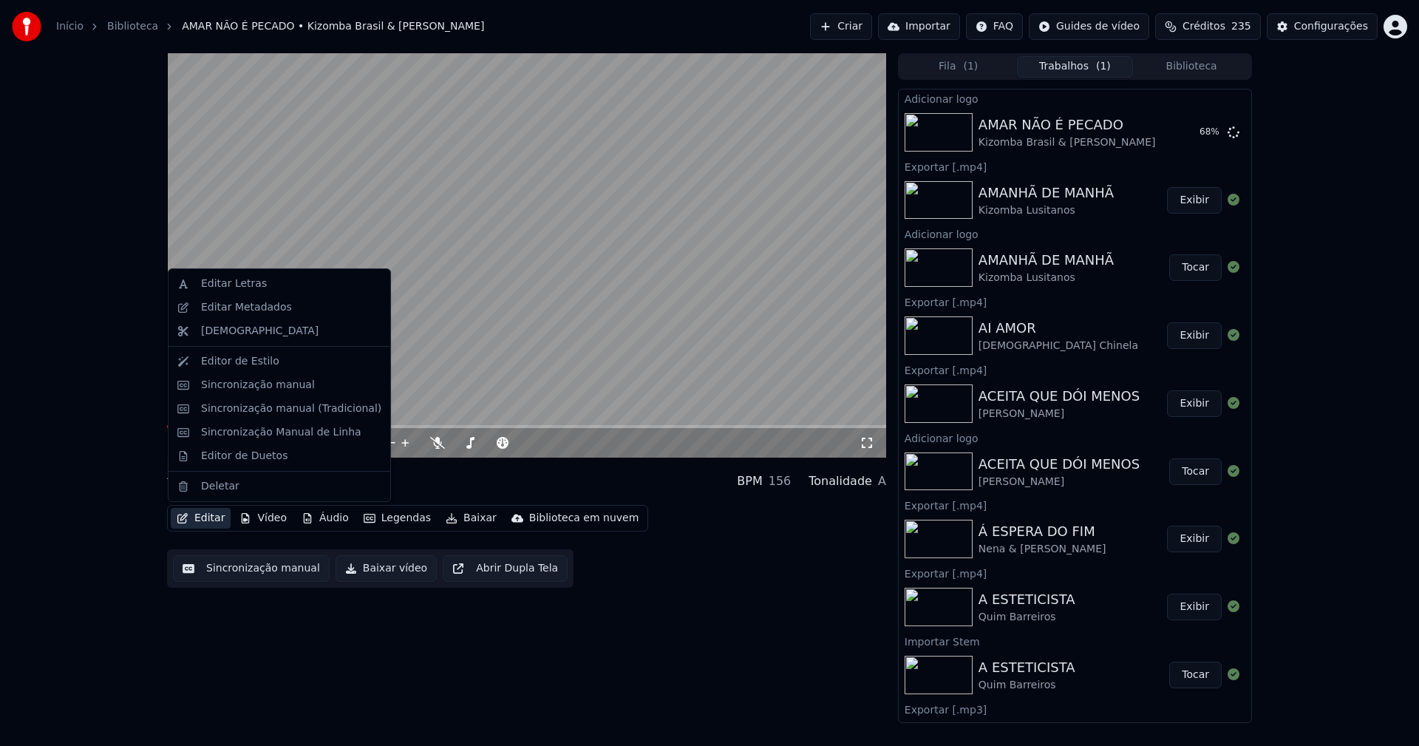
click at [214, 517] on button "Editar" at bounding box center [201, 518] width 60 height 21
click at [283, 411] on div "Sincronização manual (Tradicional)" at bounding box center [291, 408] width 180 height 15
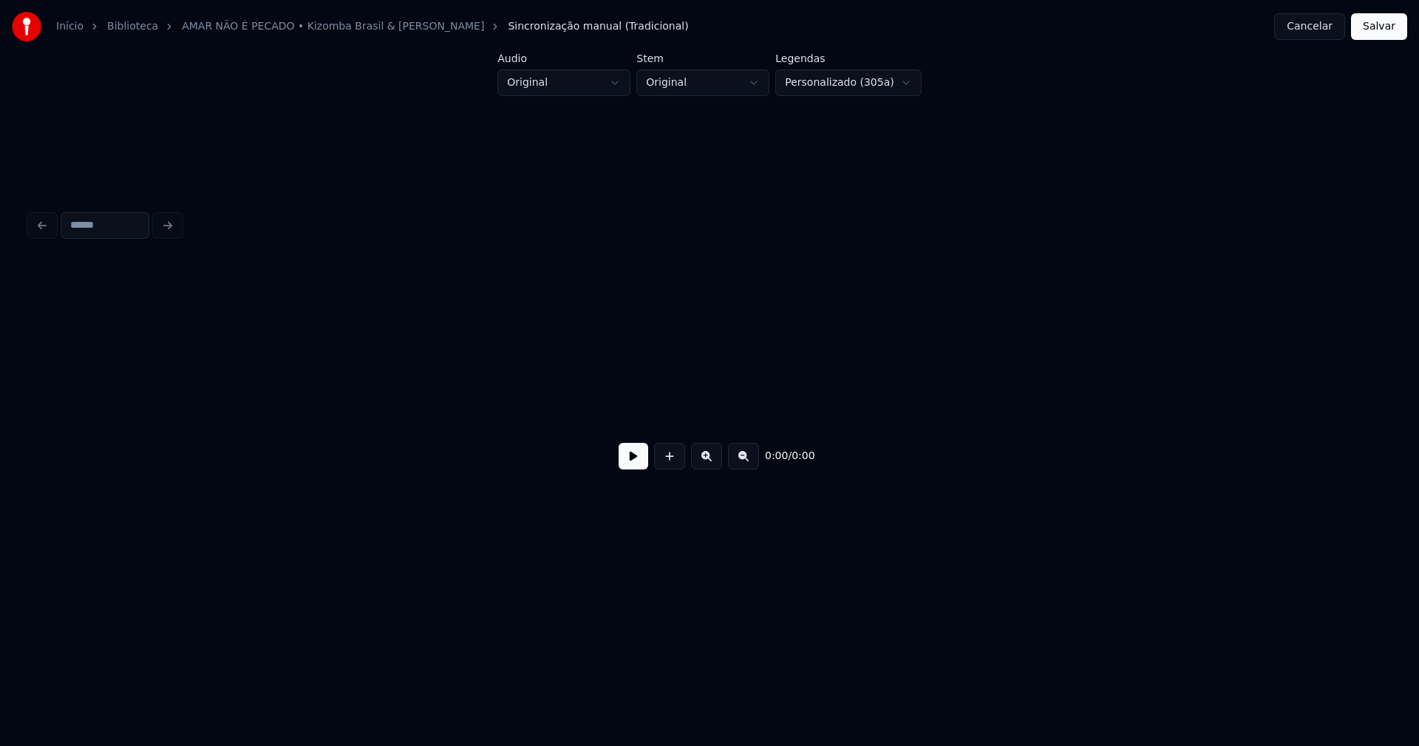
scroll to position [0, 4132]
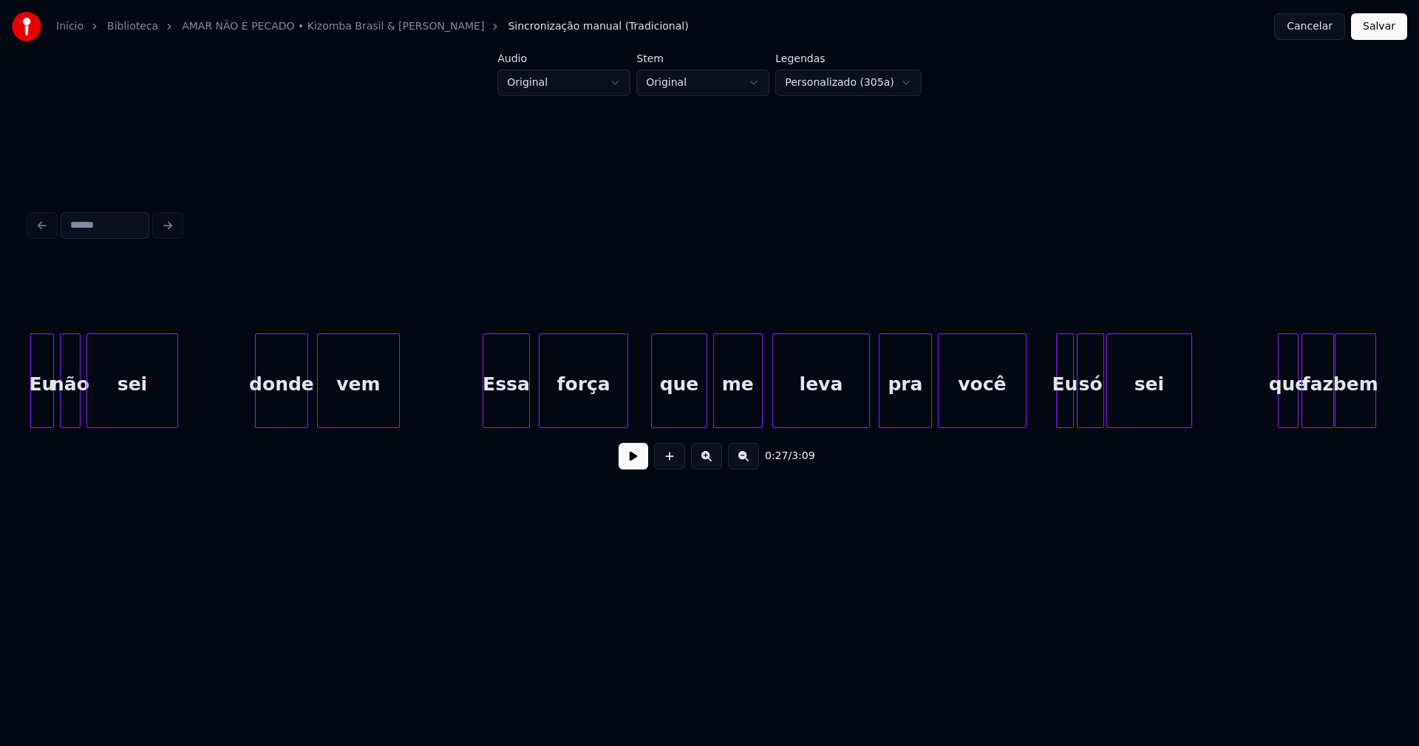
click at [636, 456] on button at bounding box center [634, 456] width 30 height 27
drag, startPoint x: 636, startPoint y: 463, endPoint x: 1247, endPoint y: 72, distance: 724.9
click at [641, 458] on button at bounding box center [634, 456] width 30 height 27
click at [1316, 35] on button "Cancelar" at bounding box center [1309, 26] width 71 height 27
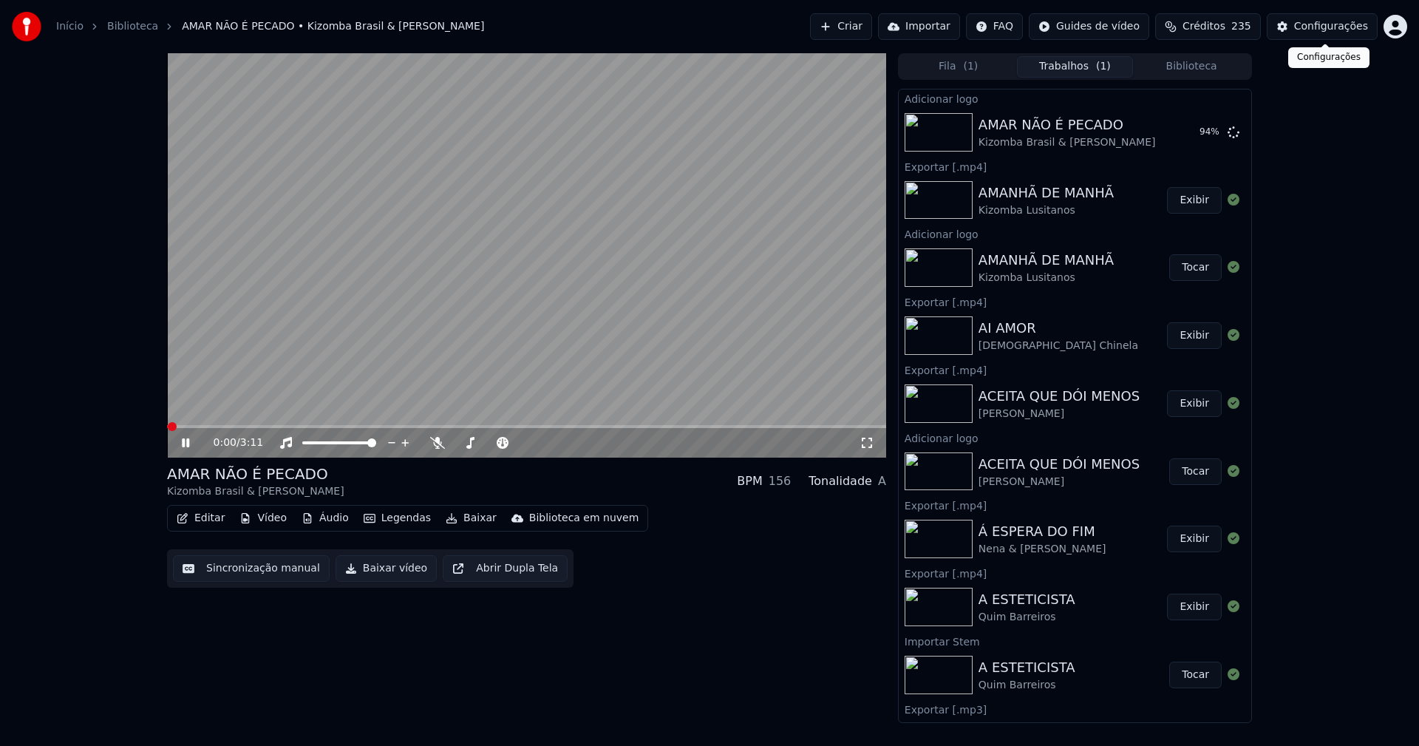
click at [1336, 27] on div "Configurações" at bounding box center [1331, 26] width 74 height 15
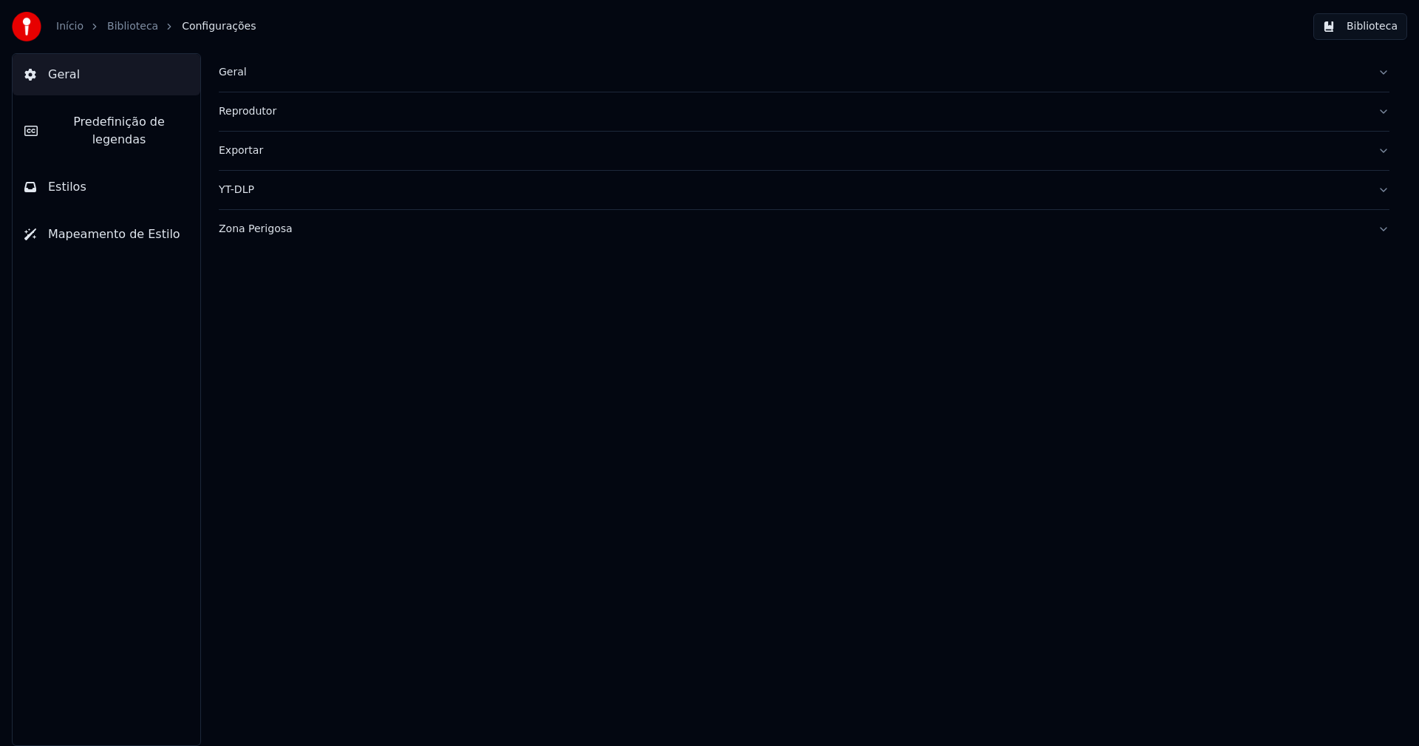
drag, startPoint x: 114, startPoint y: 163, endPoint x: 168, endPoint y: 146, distance: 56.8
click at [115, 166] on button "Estilos" at bounding box center [107, 186] width 188 height 41
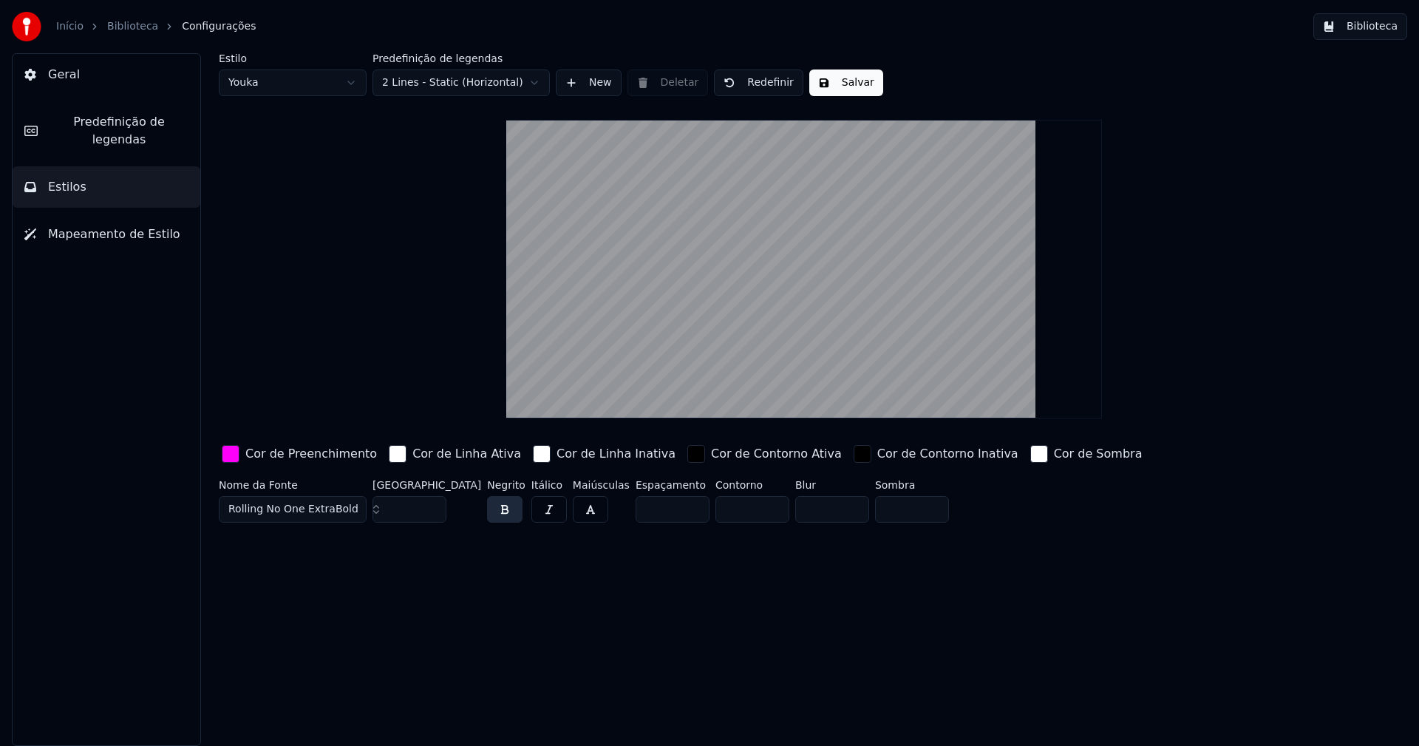
click at [238, 456] on div "button" at bounding box center [231, 454] width 18 height 18
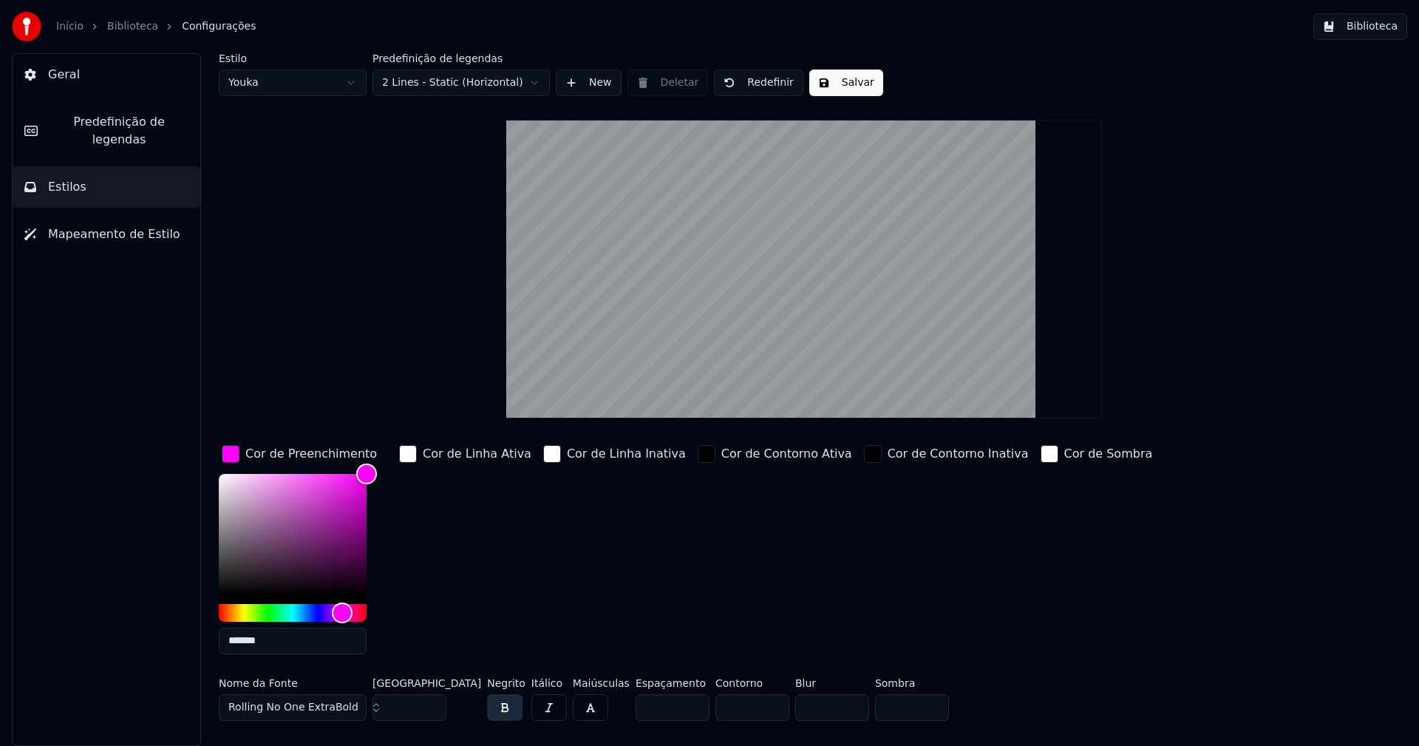
click at [284, 641] on input "*******" at bounding box center [293, 640] width 148 height 27
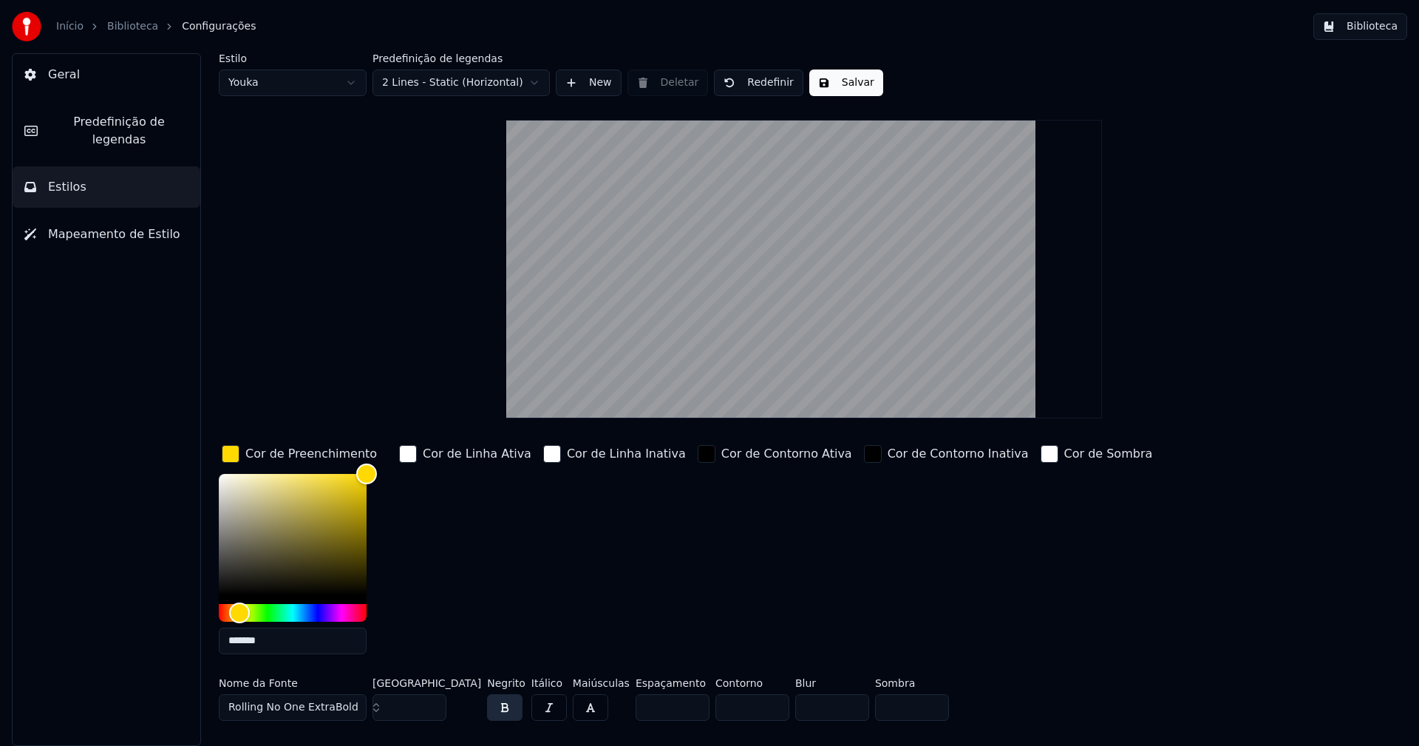
type input "*******"
click at [228, 460] on div "button" at bounding box center [231, 454] width 18 height 18
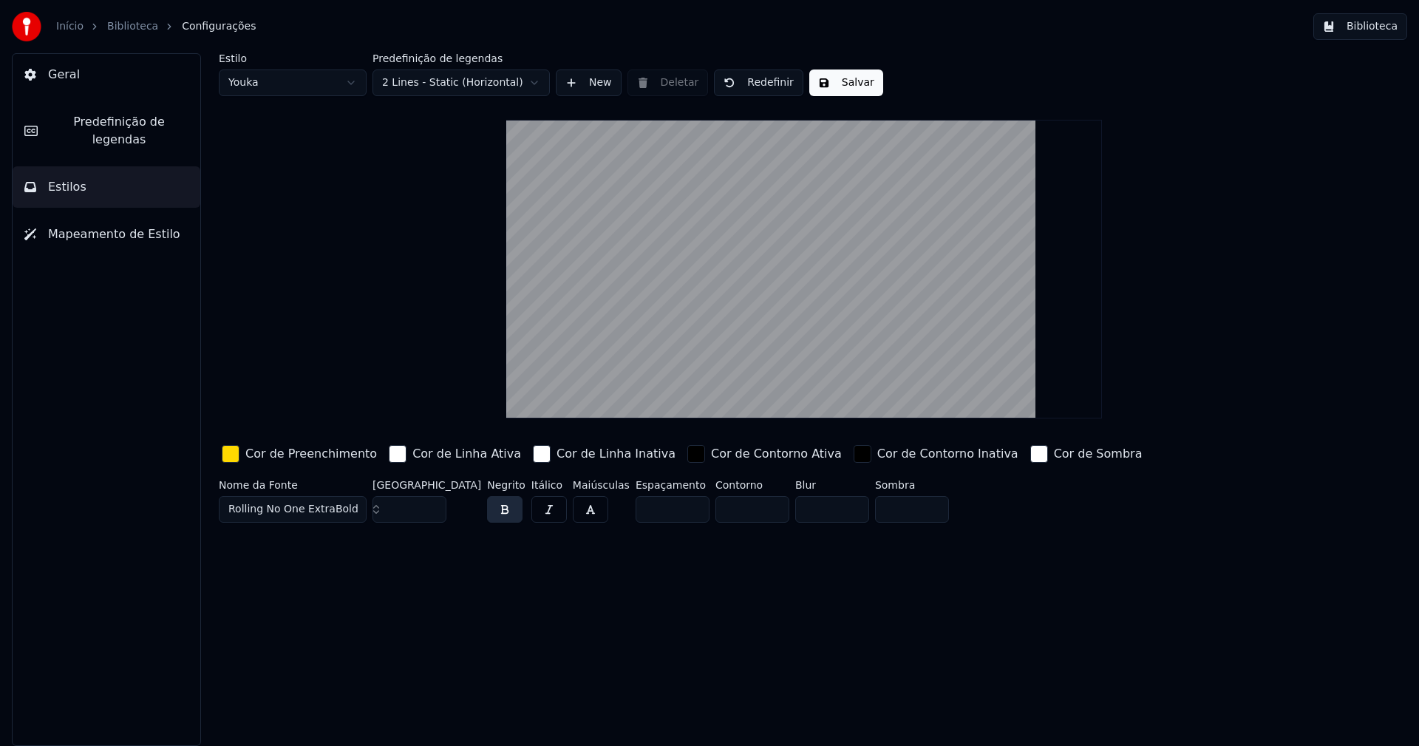
click at [1371, 34] on button "Biblioteca" at bounding box center [1360, 26] width 94 height 27
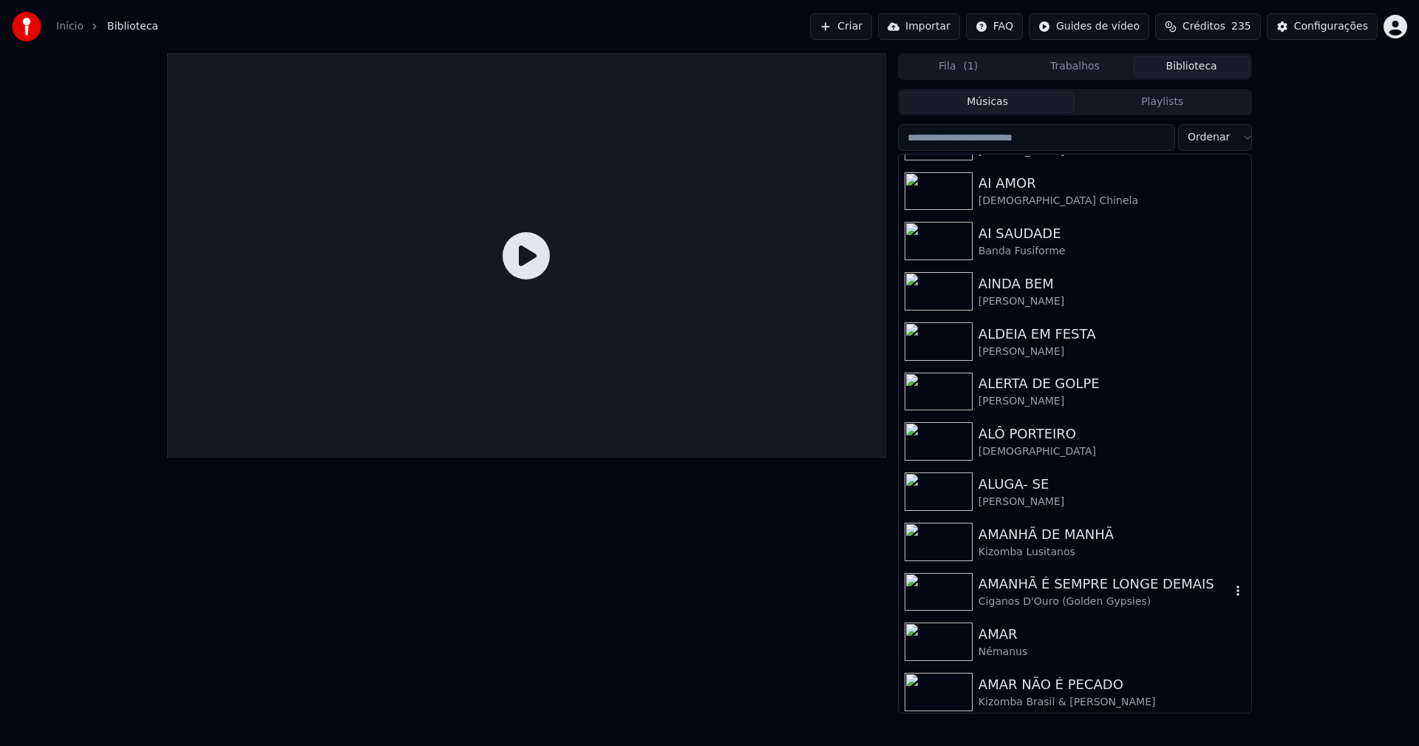
scroll to position [1922, 0]
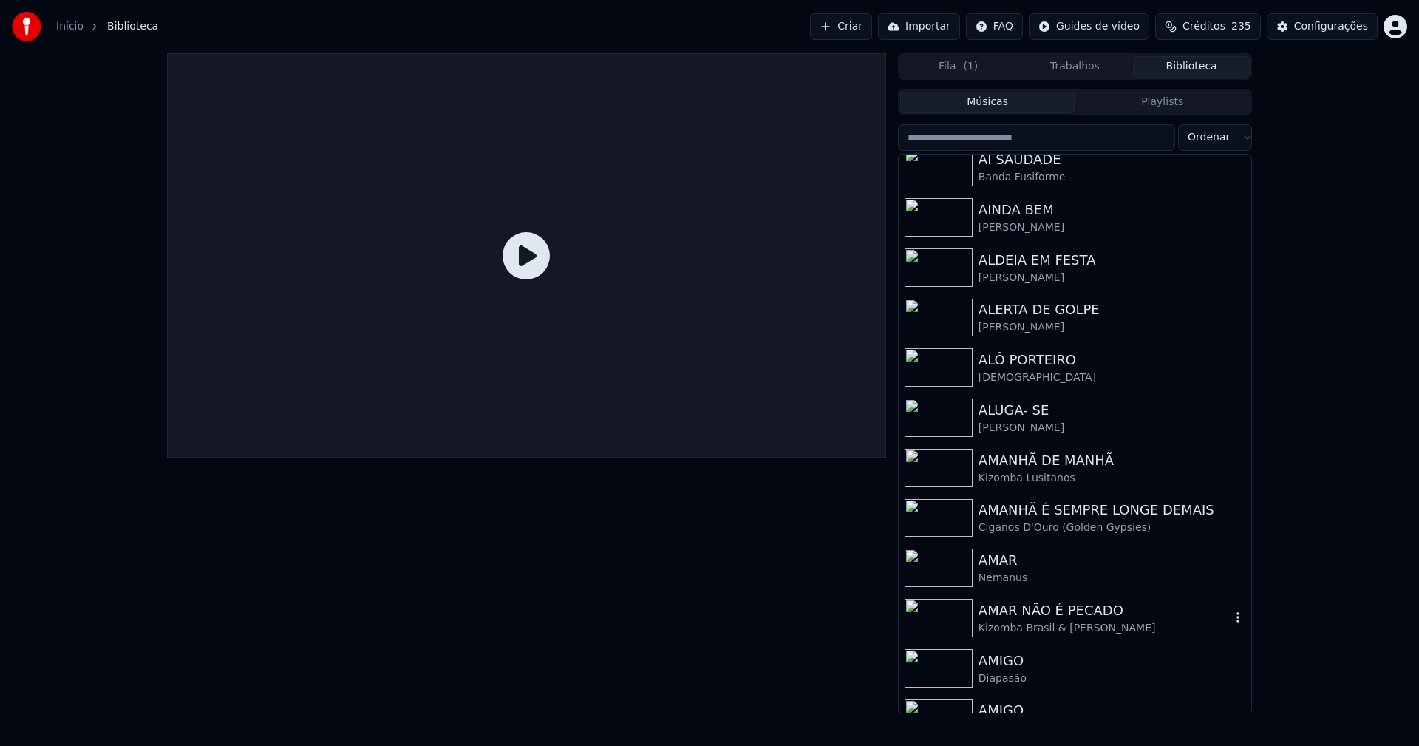
drag, startPoint x: 1032, startPoint y: 614, endPoint x: 1323, endPoint y: 645, distance: 292.1
click at [1033, 614] on div "AMAR NÃO É PECADO" at bounding box center [1105, 610] width 252 height 21
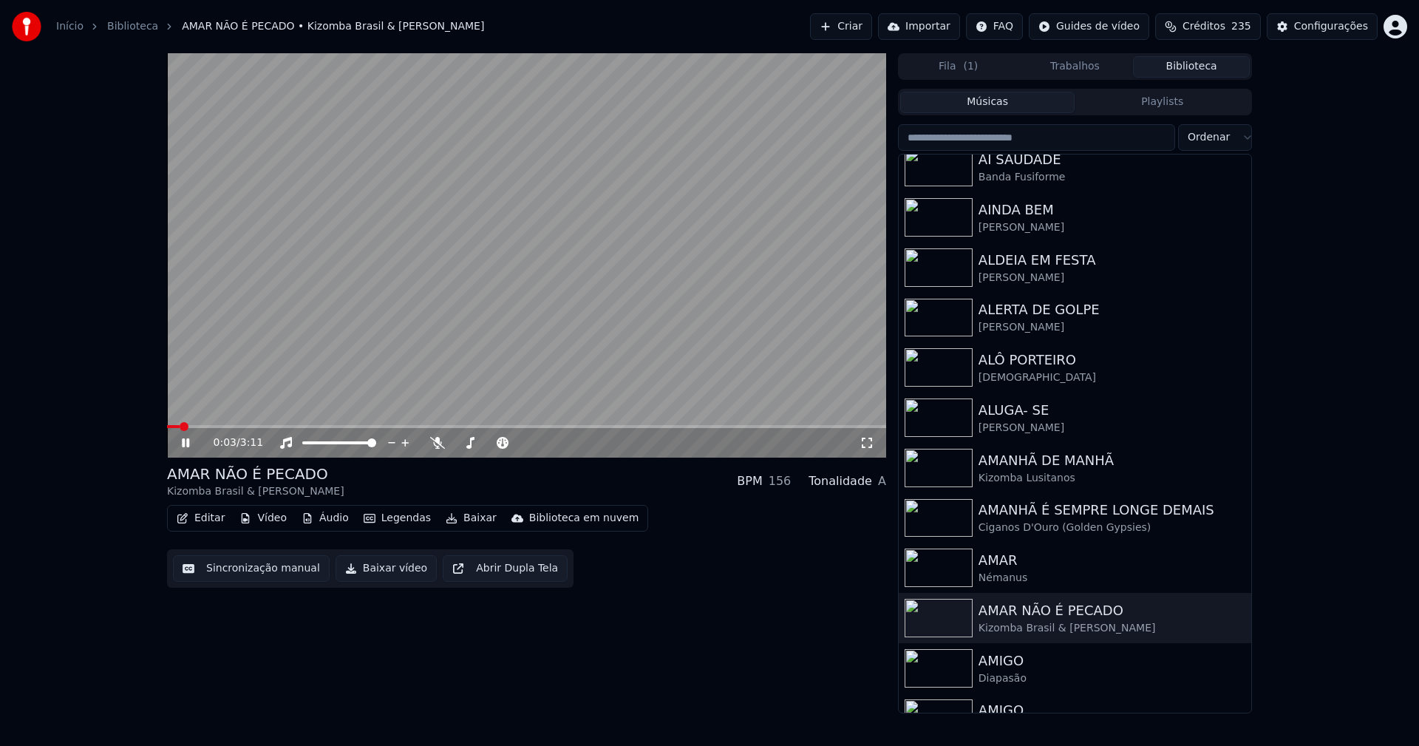
click at [211, 520] on button "Editar" at bounding box center [201, 518] width 60 height 21
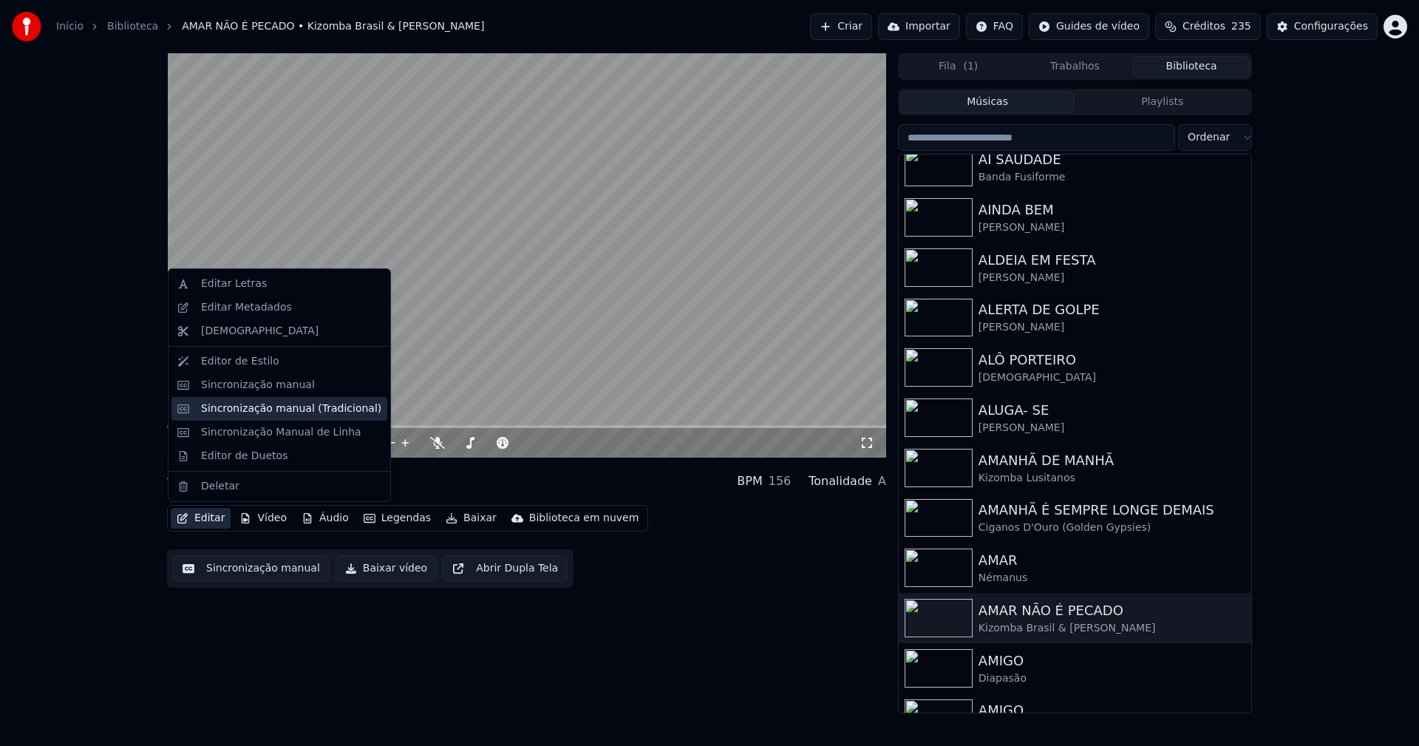
click at [262, 409] on div "Sincronização manual (Tradicional)" at bounding box center [291, 408] width 180 height 15
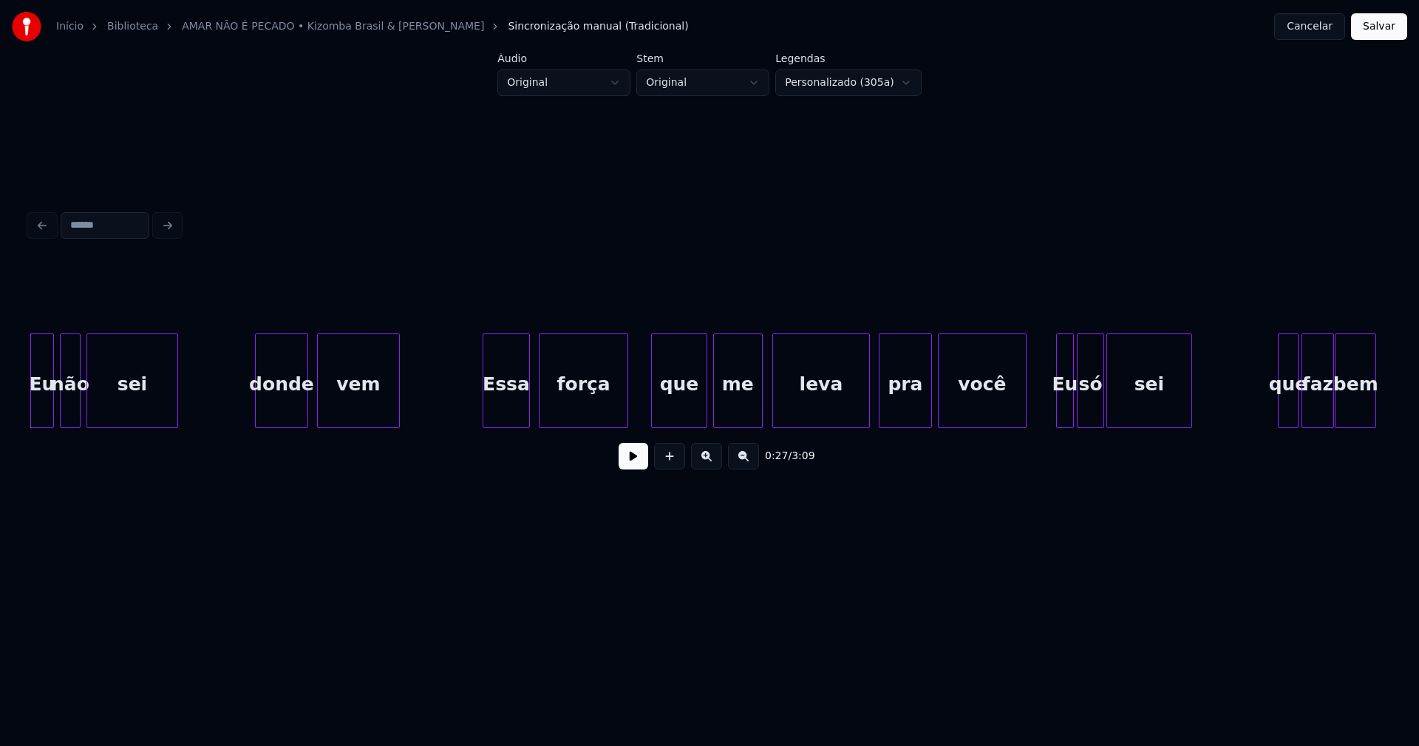
scroll to position [0, 4032]
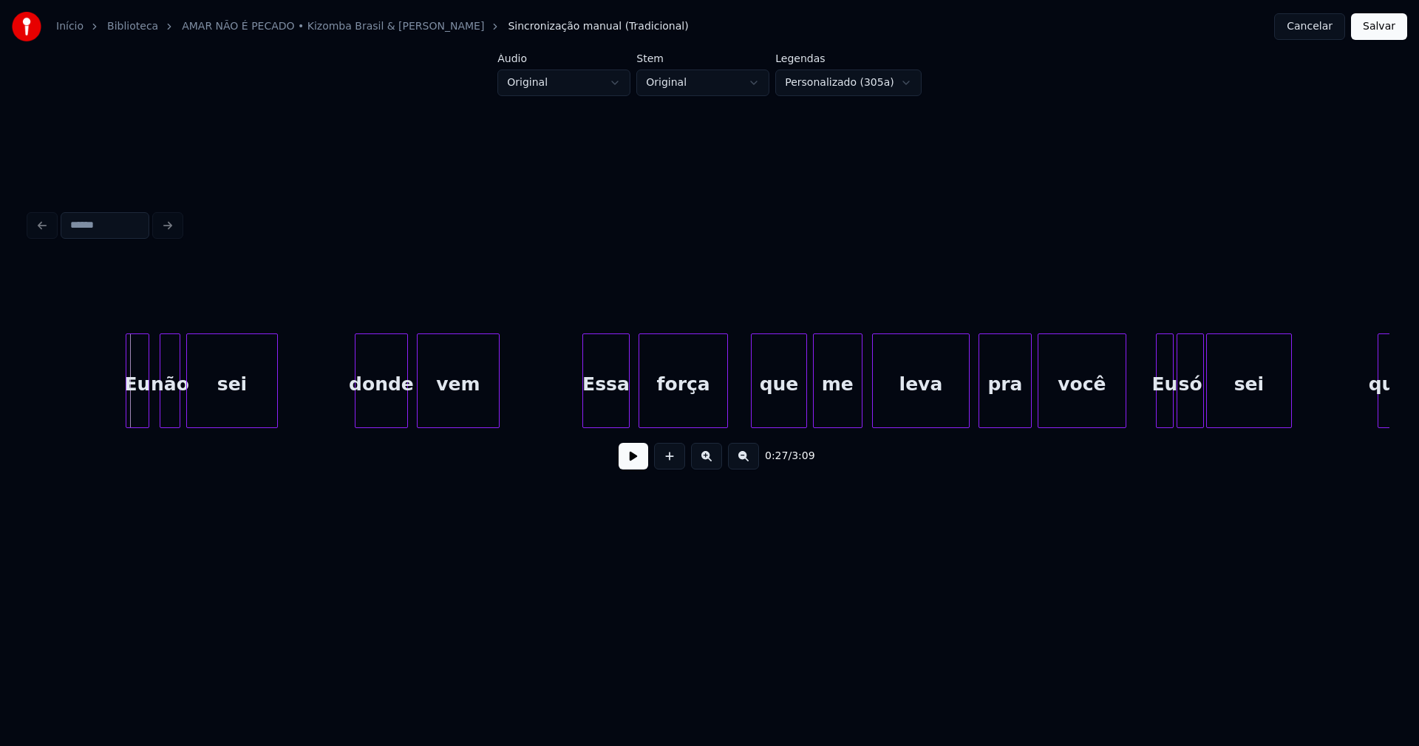
click at [135, 412] on div "Eu" at bounding box center [137, 384] width 22 height 101
click at [390, 407] on div "donde" at bounding box center [379, 384] width 52 height 101
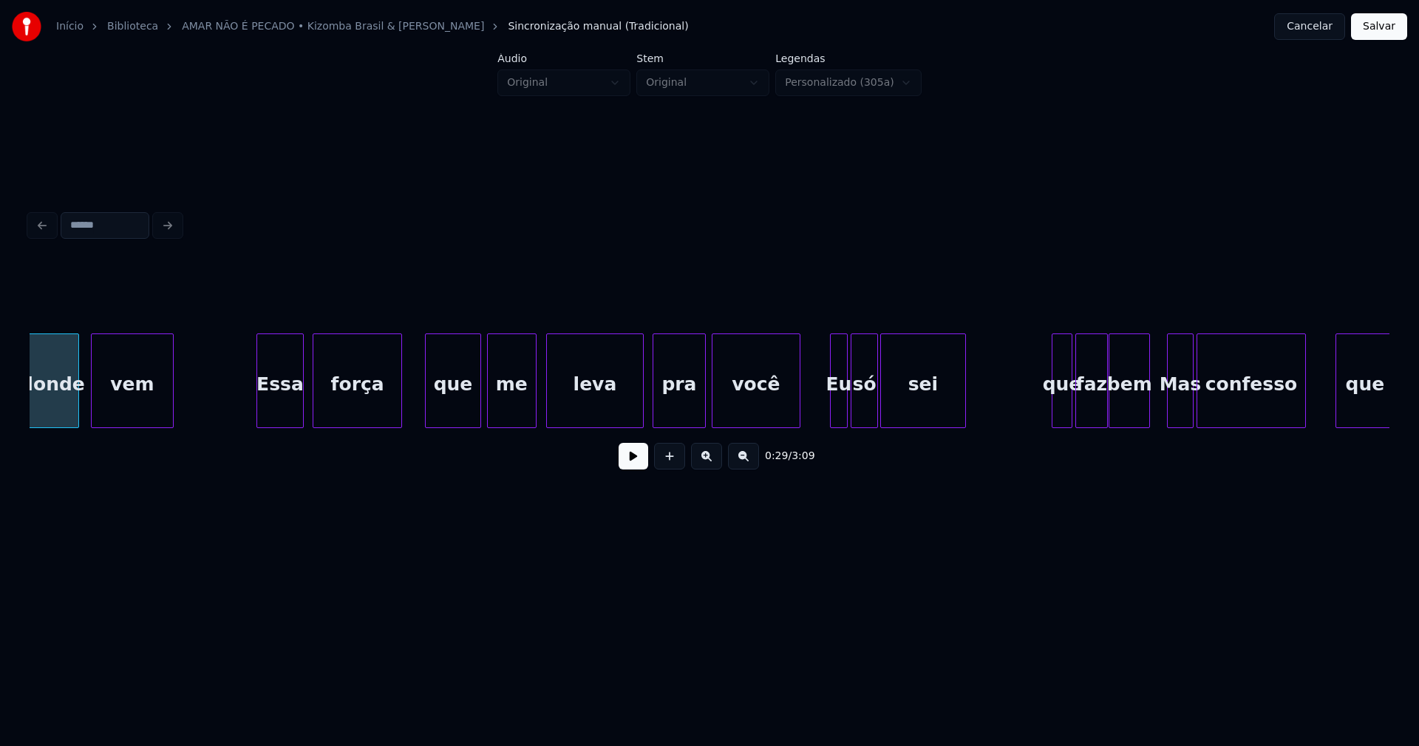
scroll to position [0, 4436]
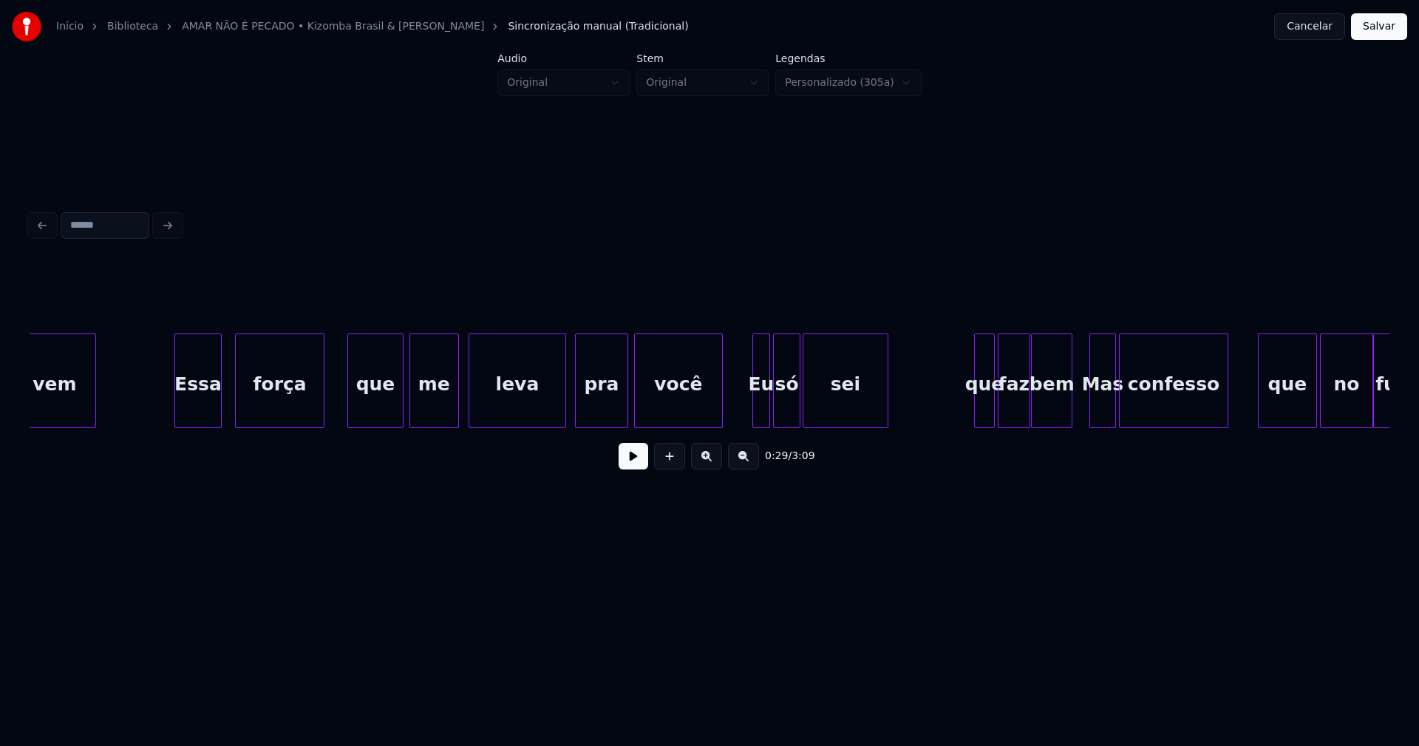
click at [211, 412] on div "Essa" at bounding box center [198, 384] width 46 height 101
click at [440, 424] on div "vem Essa força que me leva pra você Eu só sei que faz bem Mas confesso que no f…" at bounding box center [710, 380] width 1360 height 95
click at [506, 421] on div "leva" at bounding box center [509, 384] width 96 height 101
click at [557, 404] on div at bounding box center [555, 380] width 4 height 93
click at [747, 415] on div at bounding box center [747, 380] width 4 height 93
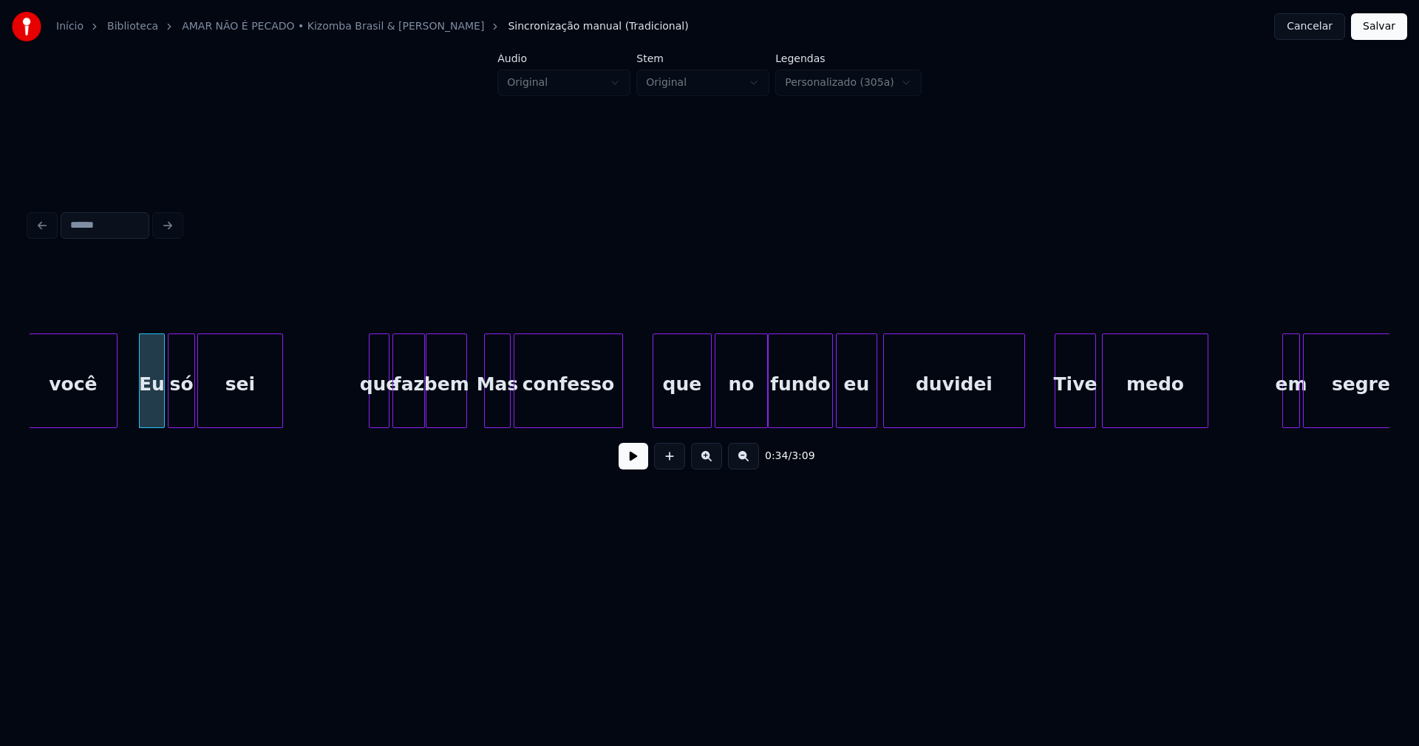
scroll to position [0, 5056]
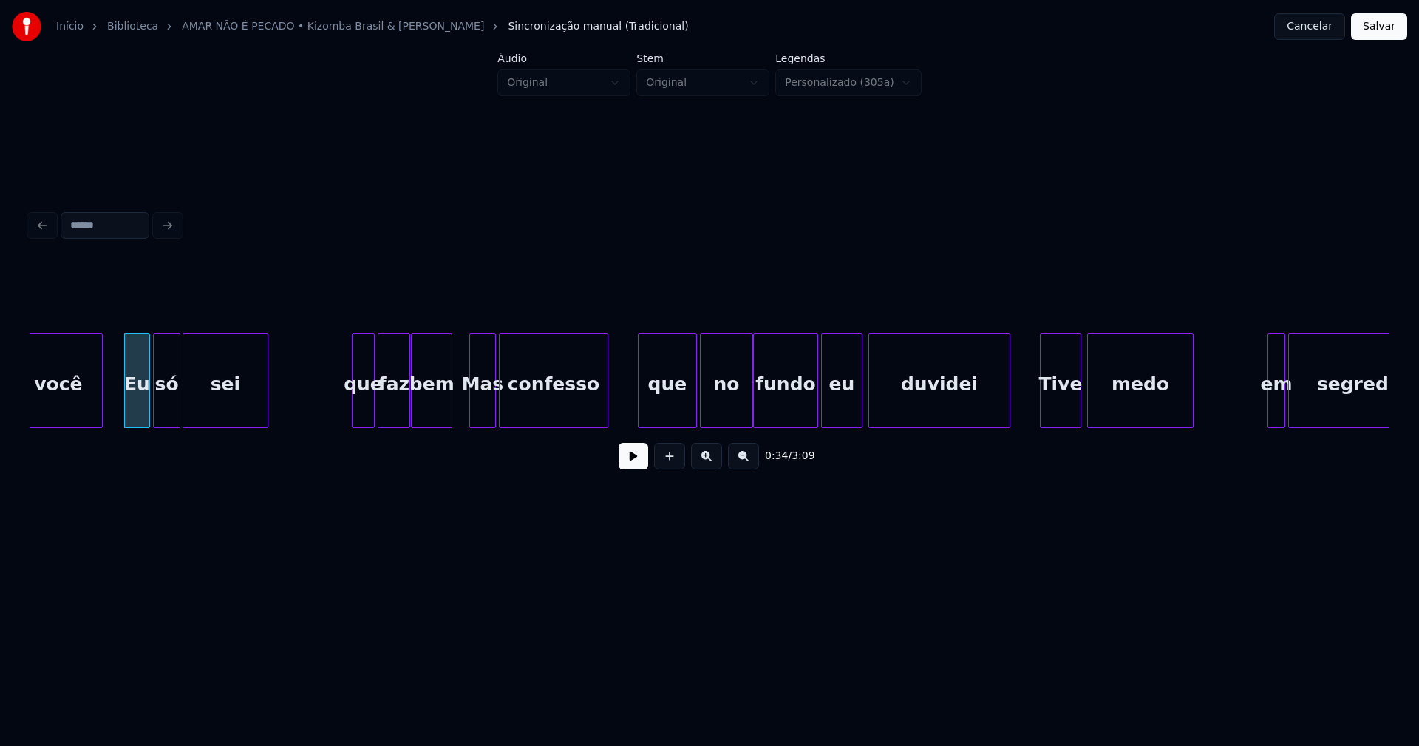
click at [355, 404] on div at bounding box center [355, 380] width 4 height 93
click at [800, 412] on div at bounding box center [802, 380] width 4 height 93
click at [833, 409] on div "eu" at bounding box center [831, 384] width 40 height 101
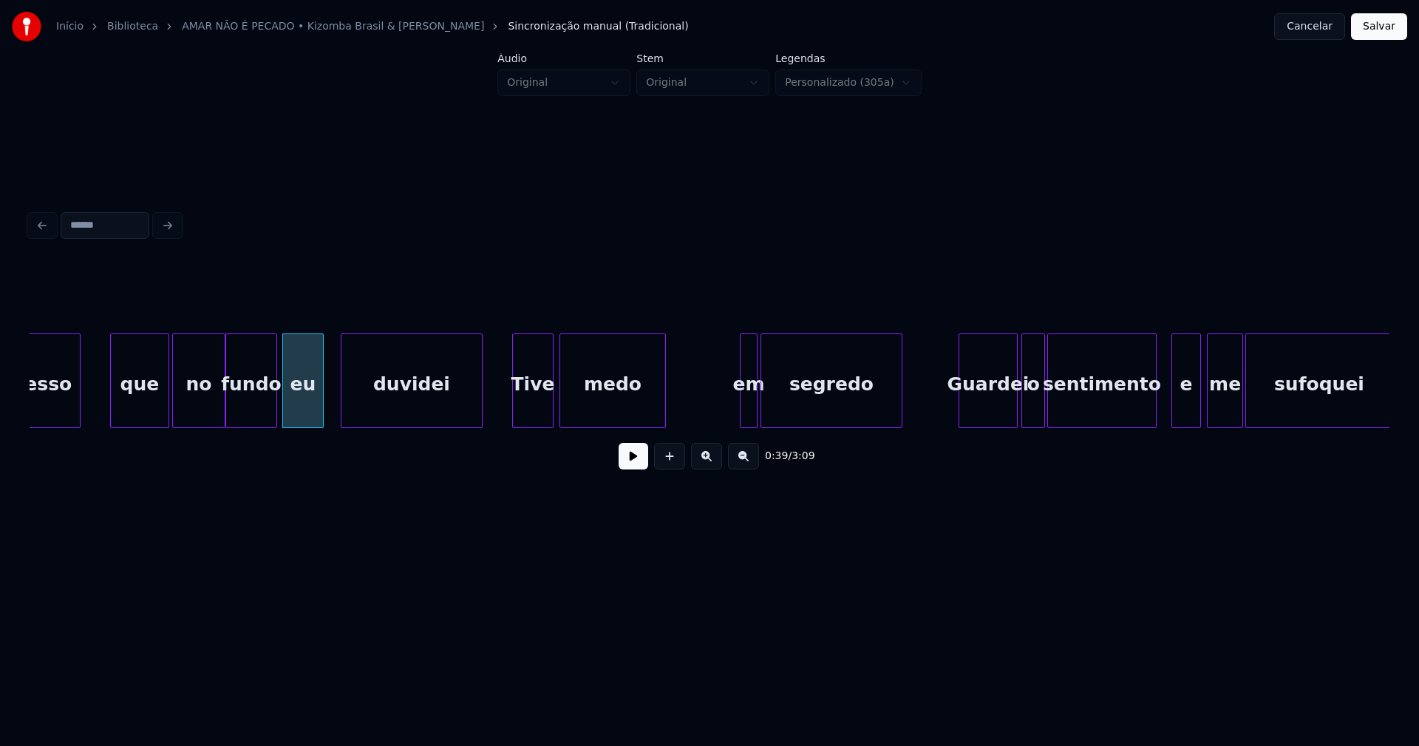
scroll to position [0, 5630]
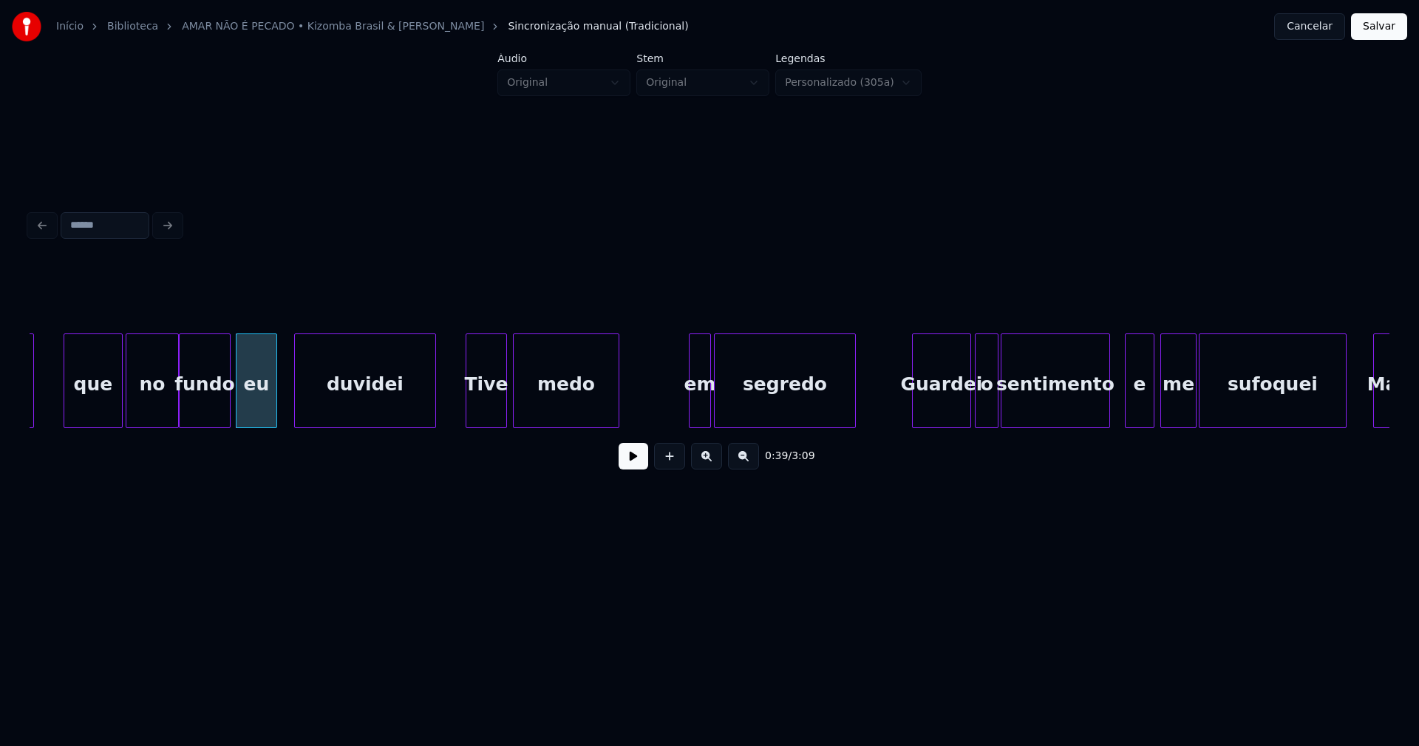
click at [691, 411] on div at bounding box center [692, 380] width 4 height 93
click at [721, 415] on div at bounding box center [721, 380] width 4 height 93
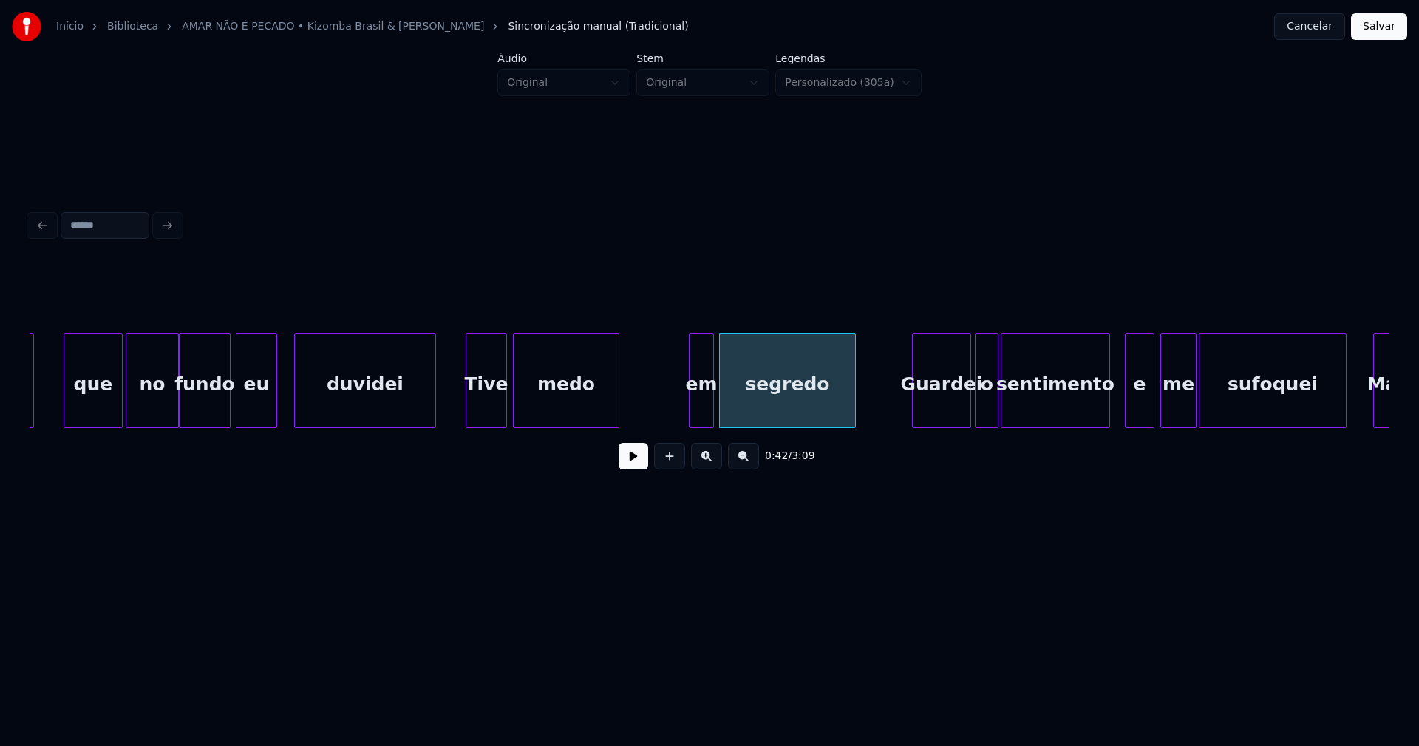
click at [712, 418] on div at bounding box center [711, 380] width 4 height 93
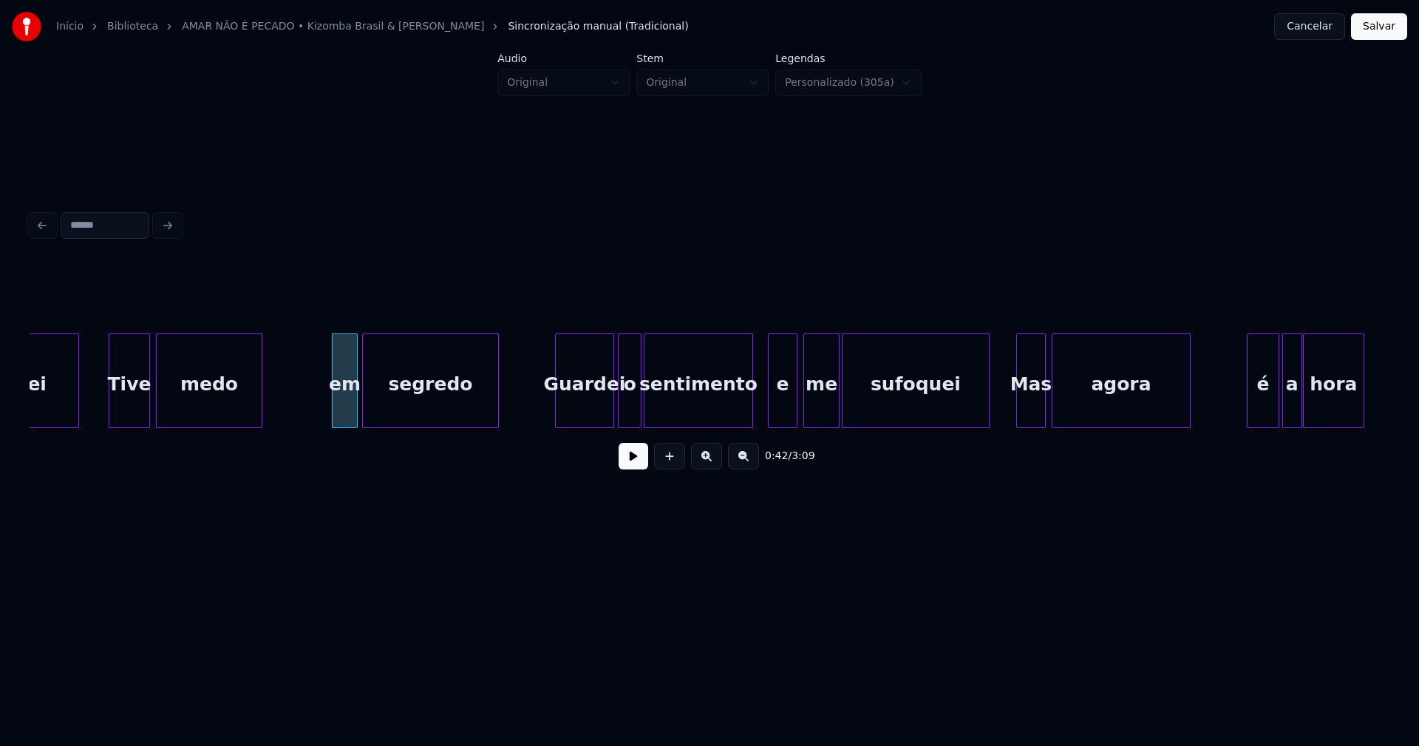
scroll to position [0, 6127]
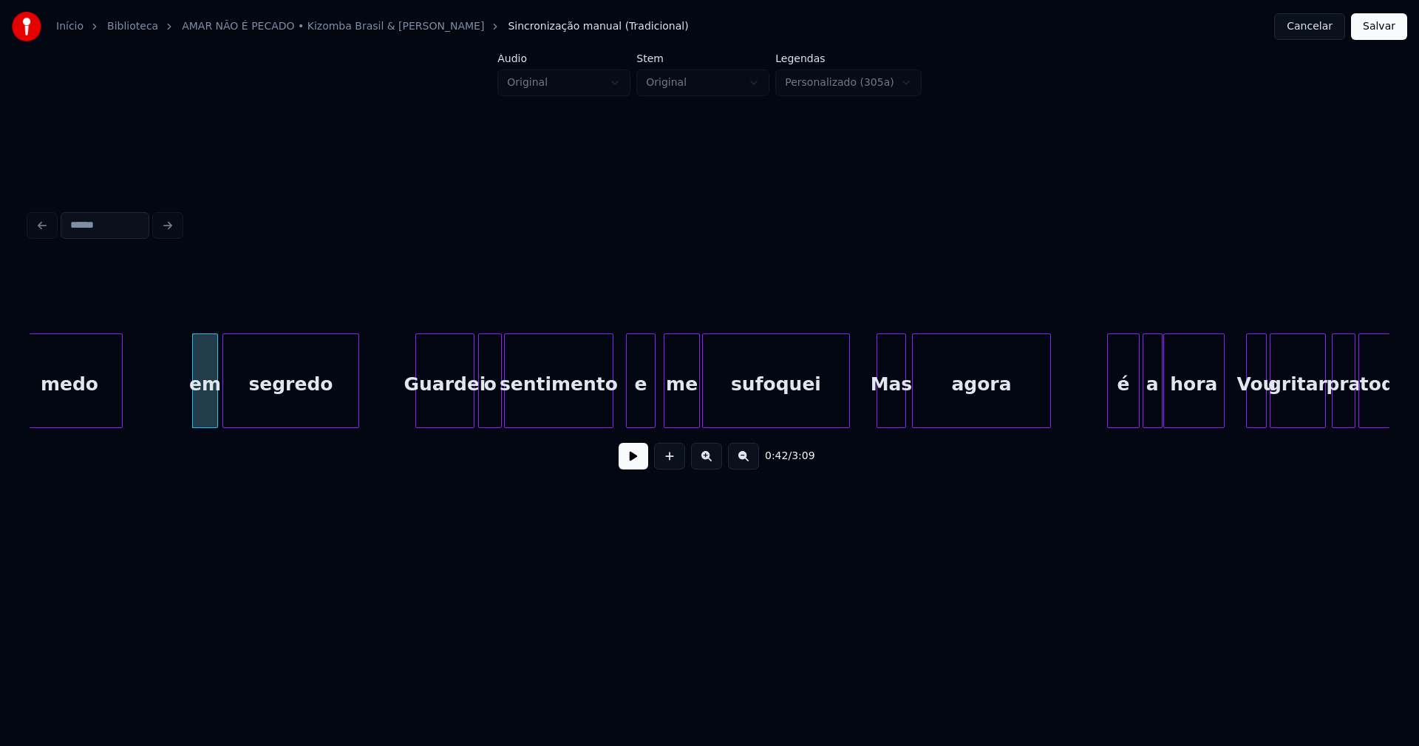
click at [641, 407] on div "e" at bounding box center [641, 384] width 28 height 101
click at [711, 418] on div at bounding box center [711, 380] width 4 height 93
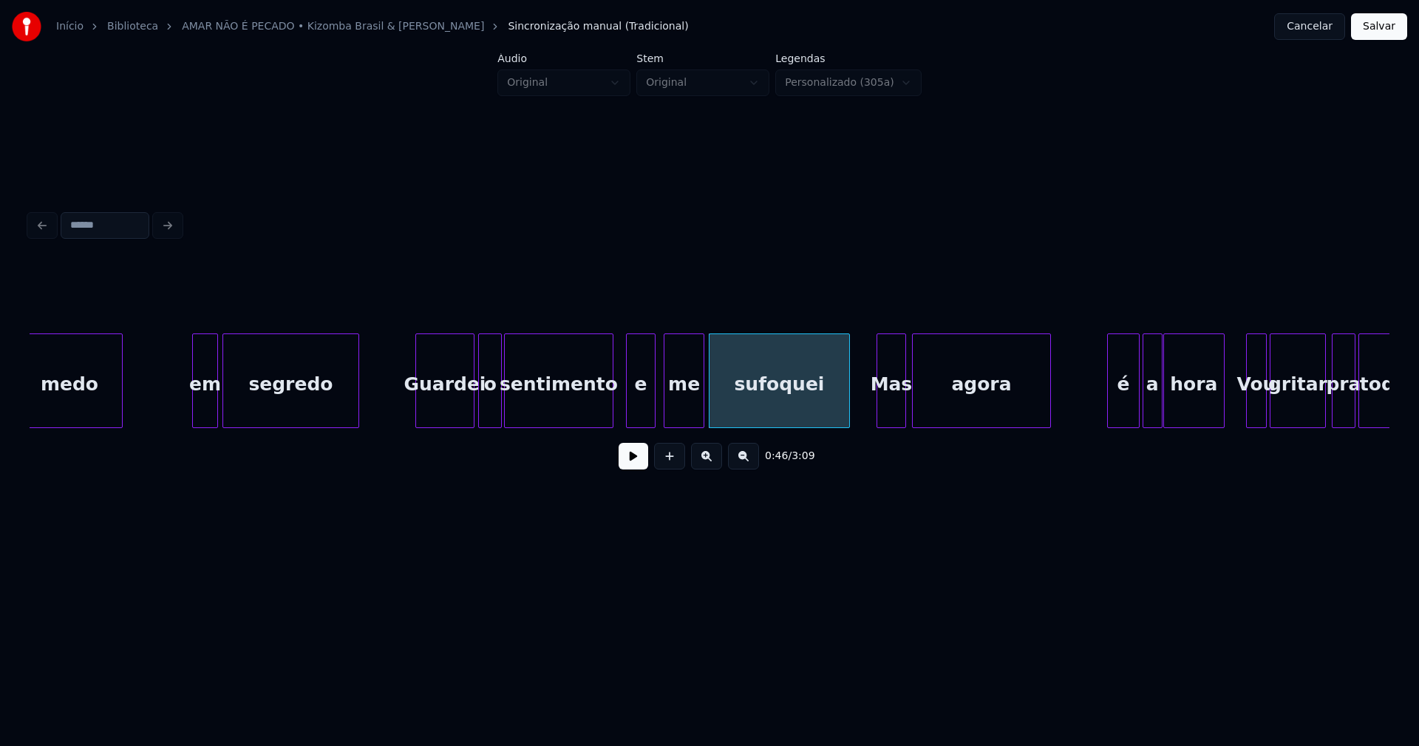
click at [700, 412] on div at bounding box center [701, 380] width 4 height 93
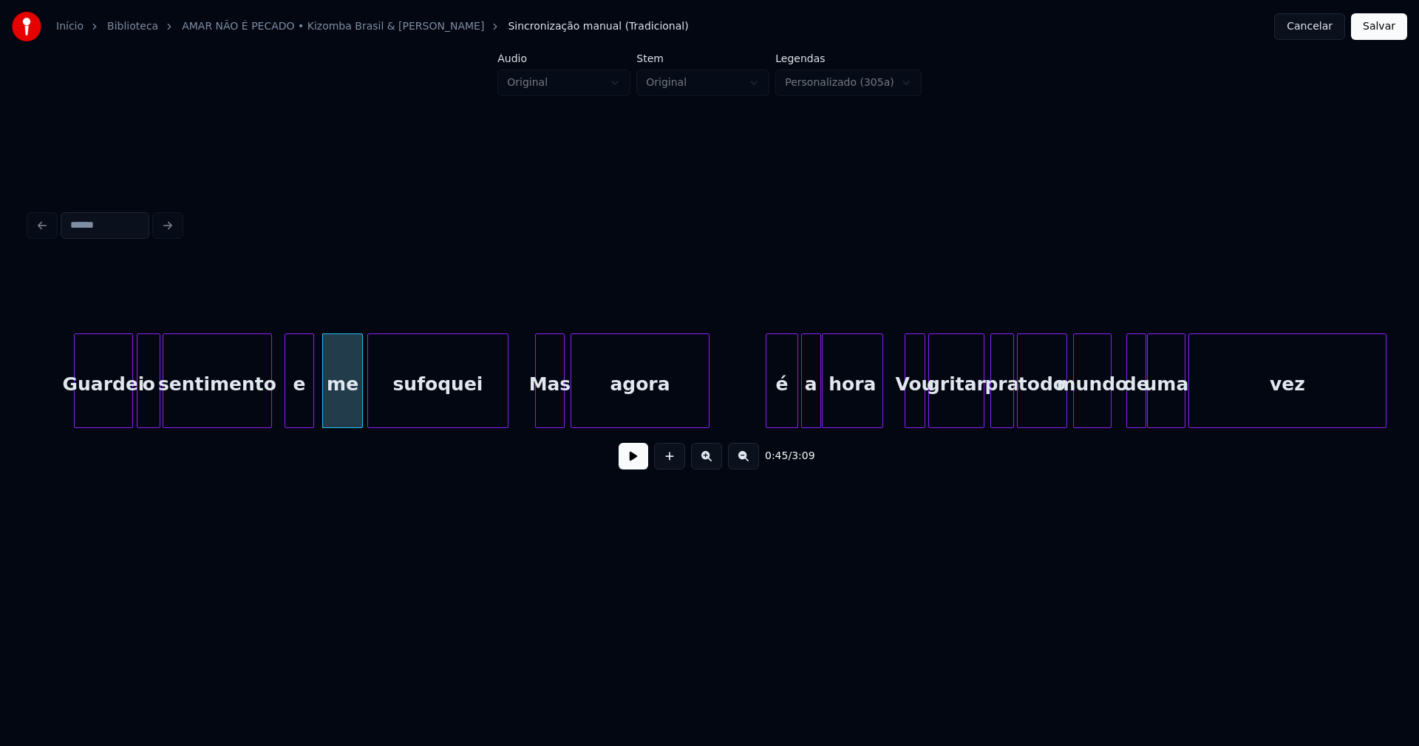
scroll to position [0, 6498]
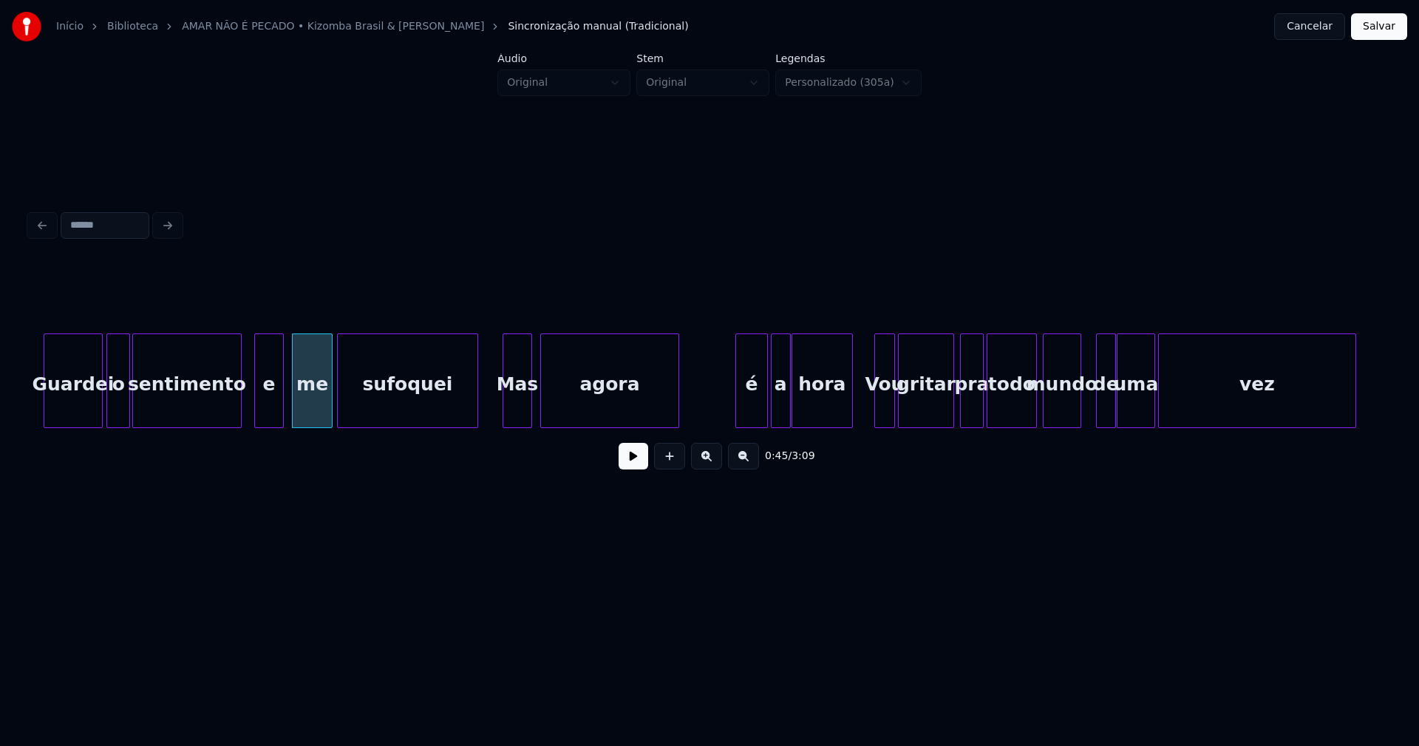
click at [524, 415] on div "Mas" at bounding box center [517, 384] width 28 height 101
click at [540, 409] on div at bounding box center [539, 380] width 4 height 93
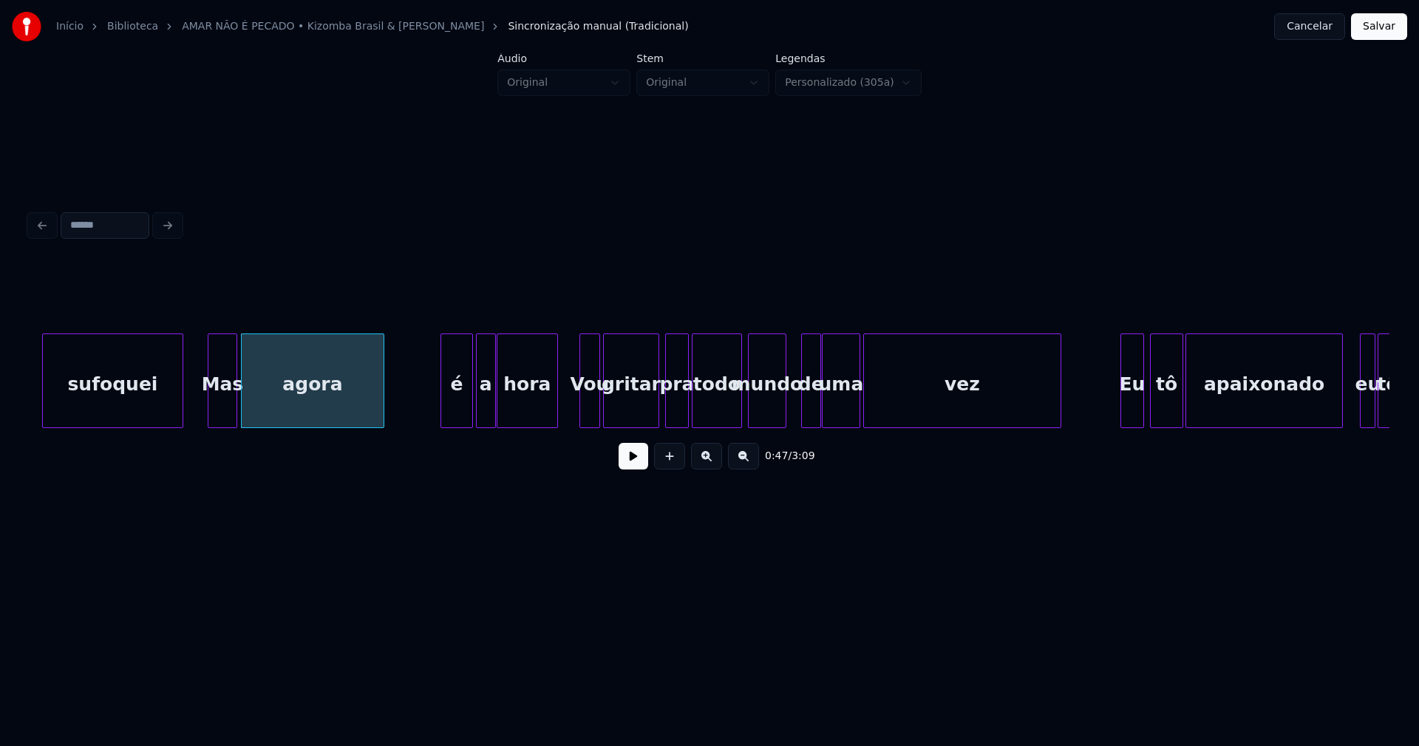
scroll to position [0, 6824]
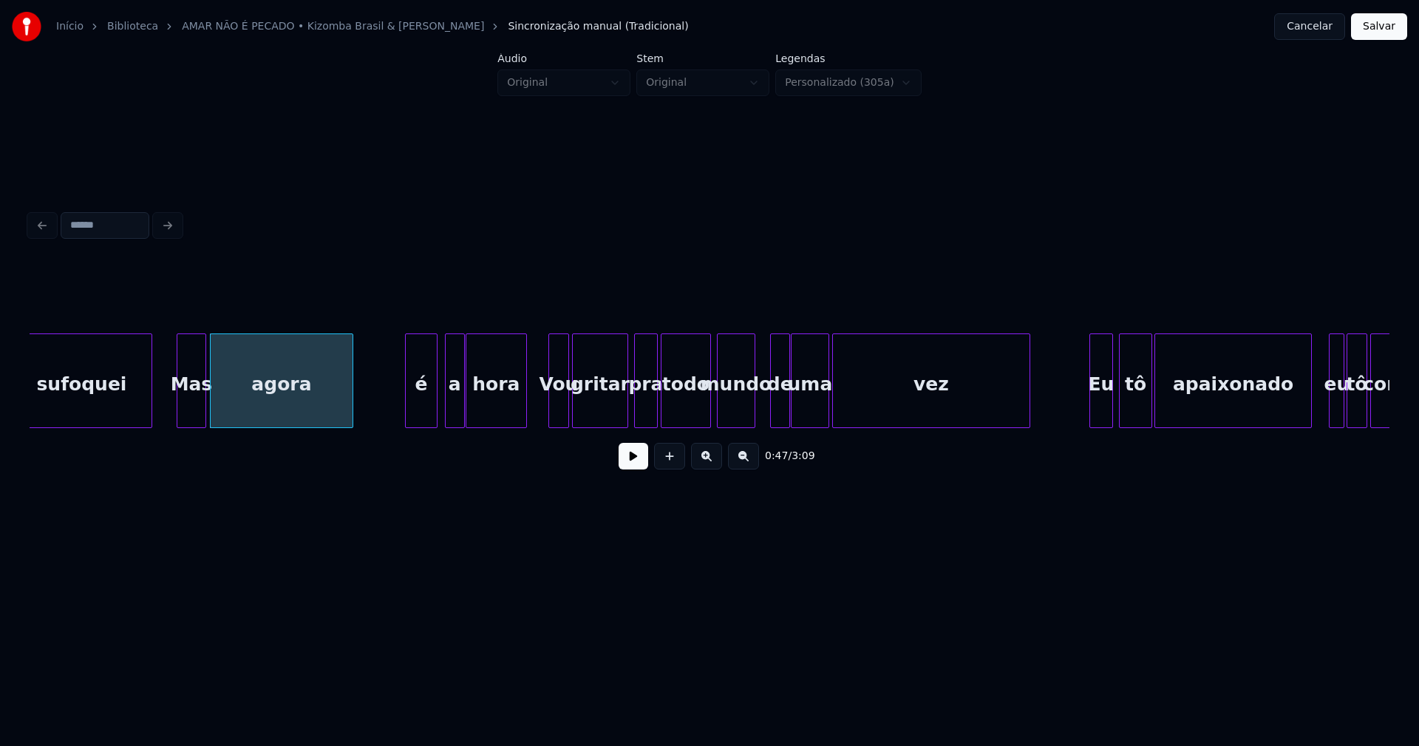
click at [423, 406] on div "é" at bounding box center [421, 384] width 31 height 101
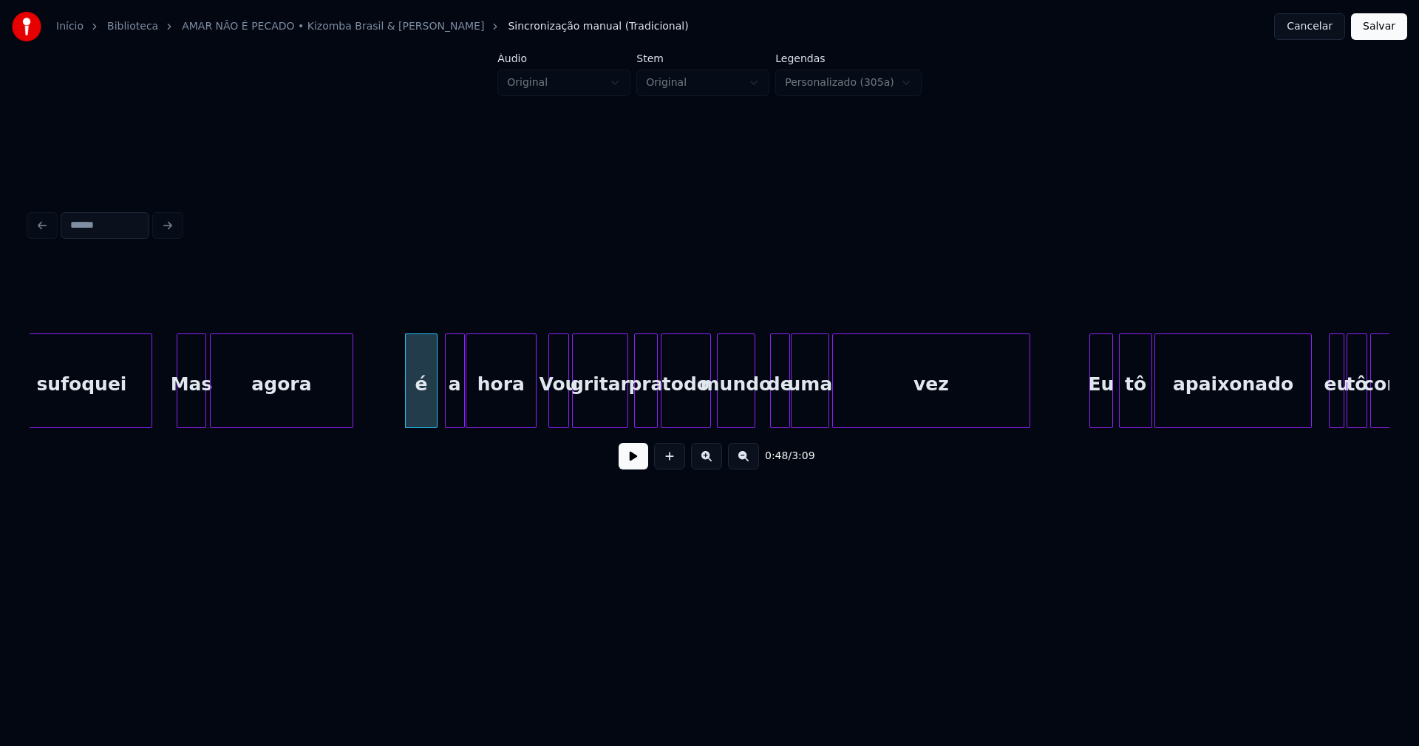
click at [534, 396] on div at bounding box center [533, 380] width 4 height 93
click at [760, 399] on div at bounding box center [759, 380] width 4 height 93
click at [773, 398] on div at bounding box center [775, 380] width 4 height 93
click at [801, 405] on div at bounding box center [801, 380] width 4 height 93
click at [793, 404] on div at bounding box center [792, 380] width 4 height 93
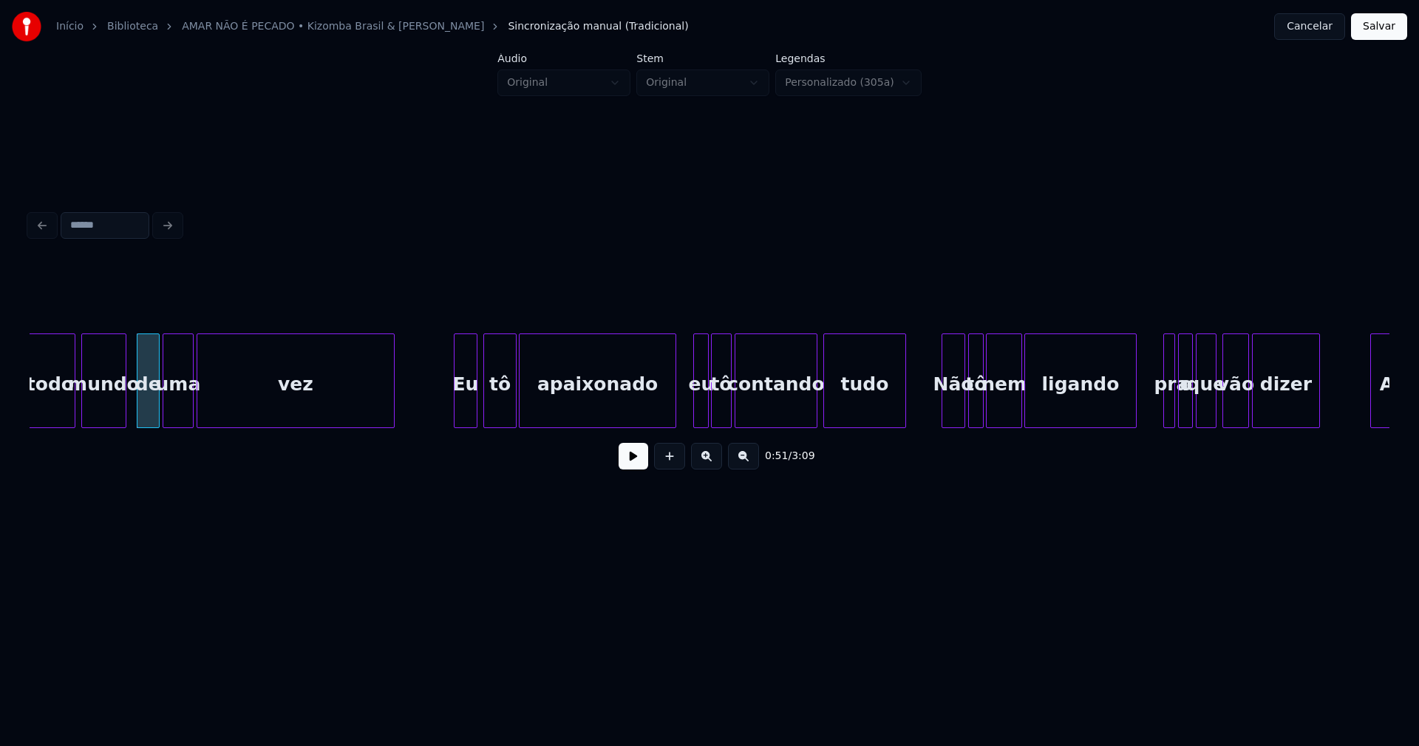
scroll to position [0, 7491]
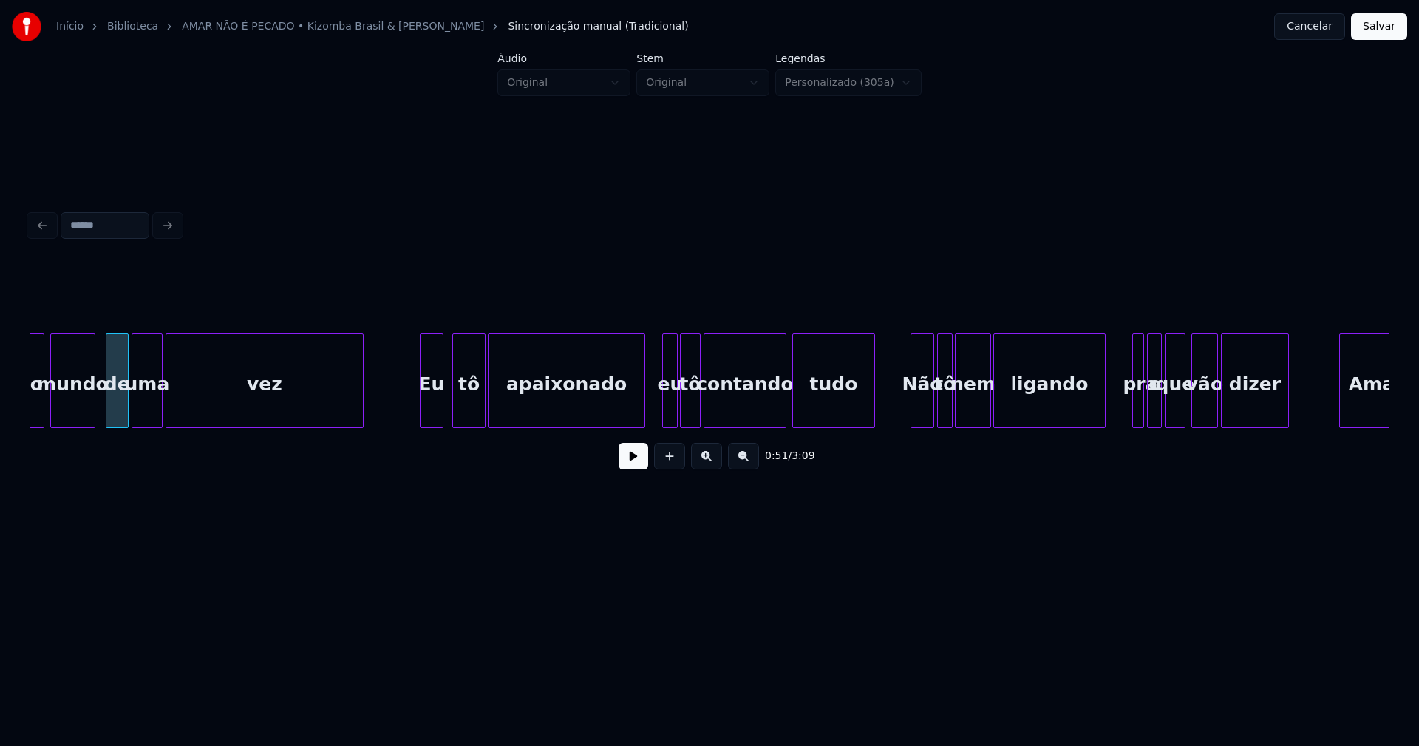
click at [434, 412] on div "Eu" at bounding box center [432, 384] width 22 height 101
click at [641, 418] on div at bounding box center [639, 380] width 4 height 93
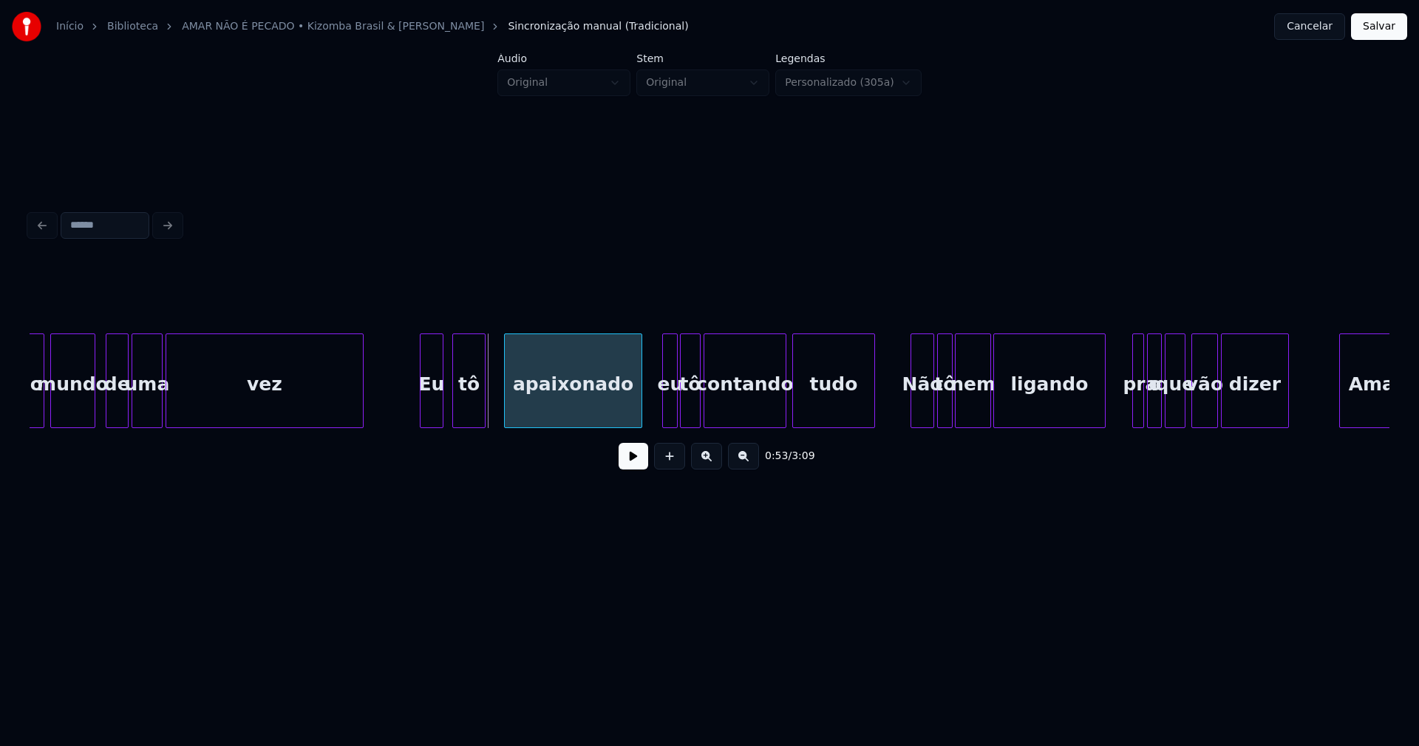
click at [508, 405] on div at bounding box center [507, 380] width 4 height 93
click at [494, 401] on div at bounding box center [492, 380] width 4 height 93
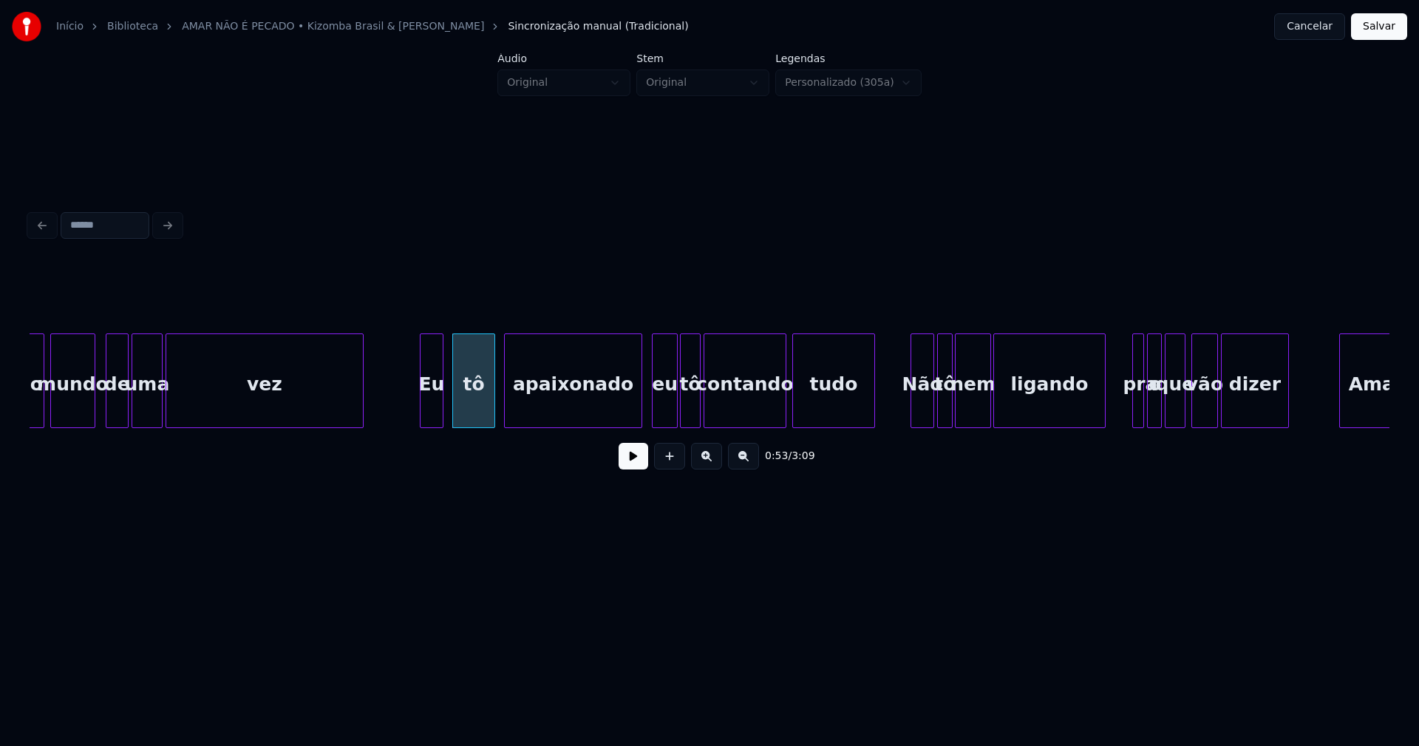
click at [656, 406] on div at bounding box center [655, 380] width 4 height 93
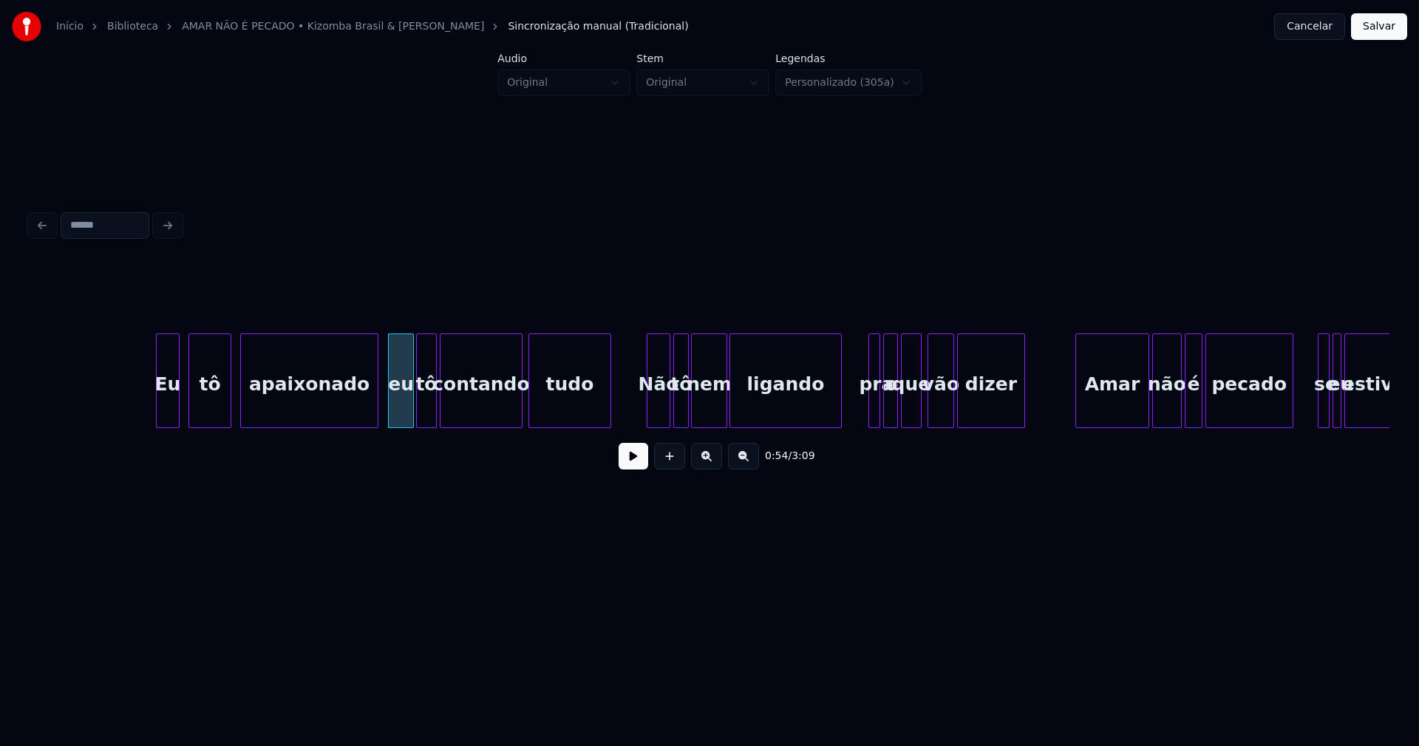
scroll to position [0, 7972]
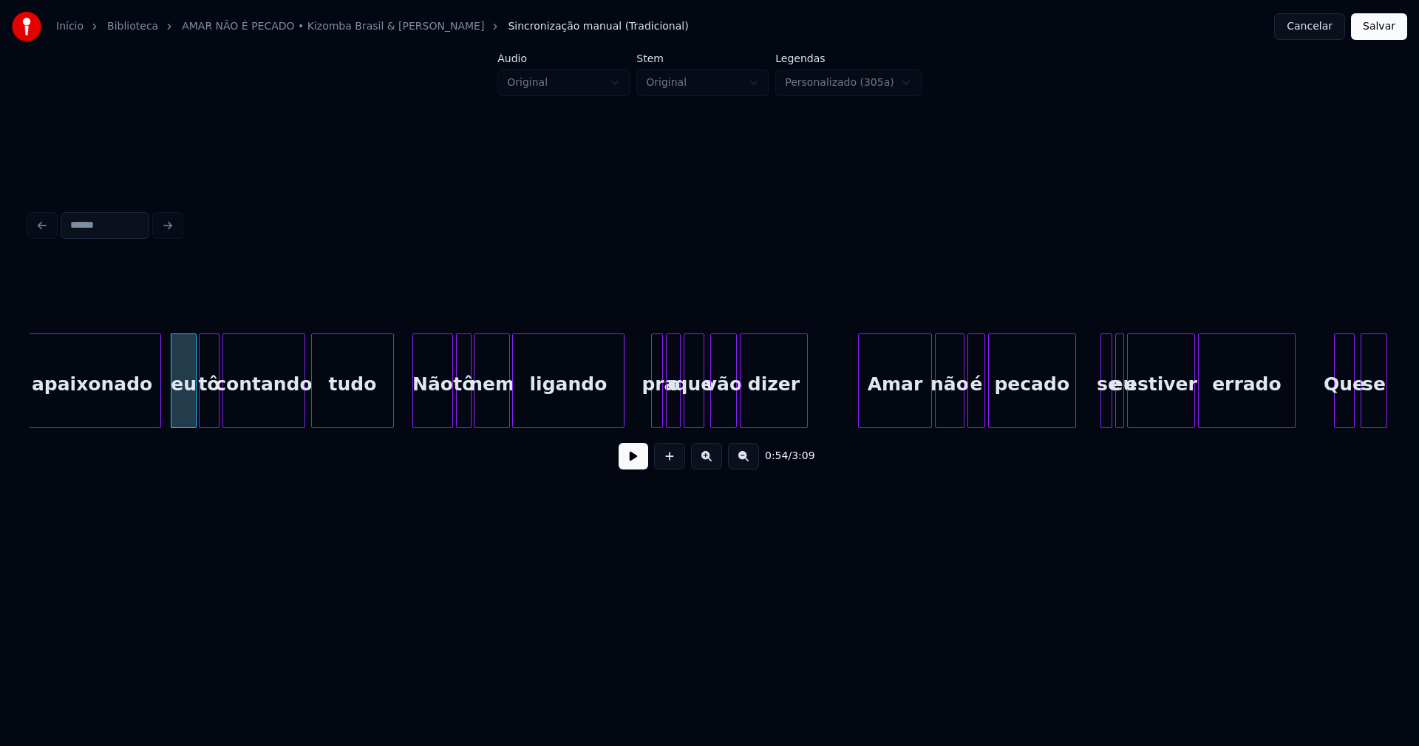
click at [416, 417] on div at bounding box center [415, 380] width 4 height 93
click at [533, 398] on div at bounding box center [533, 380] width 4 height 93
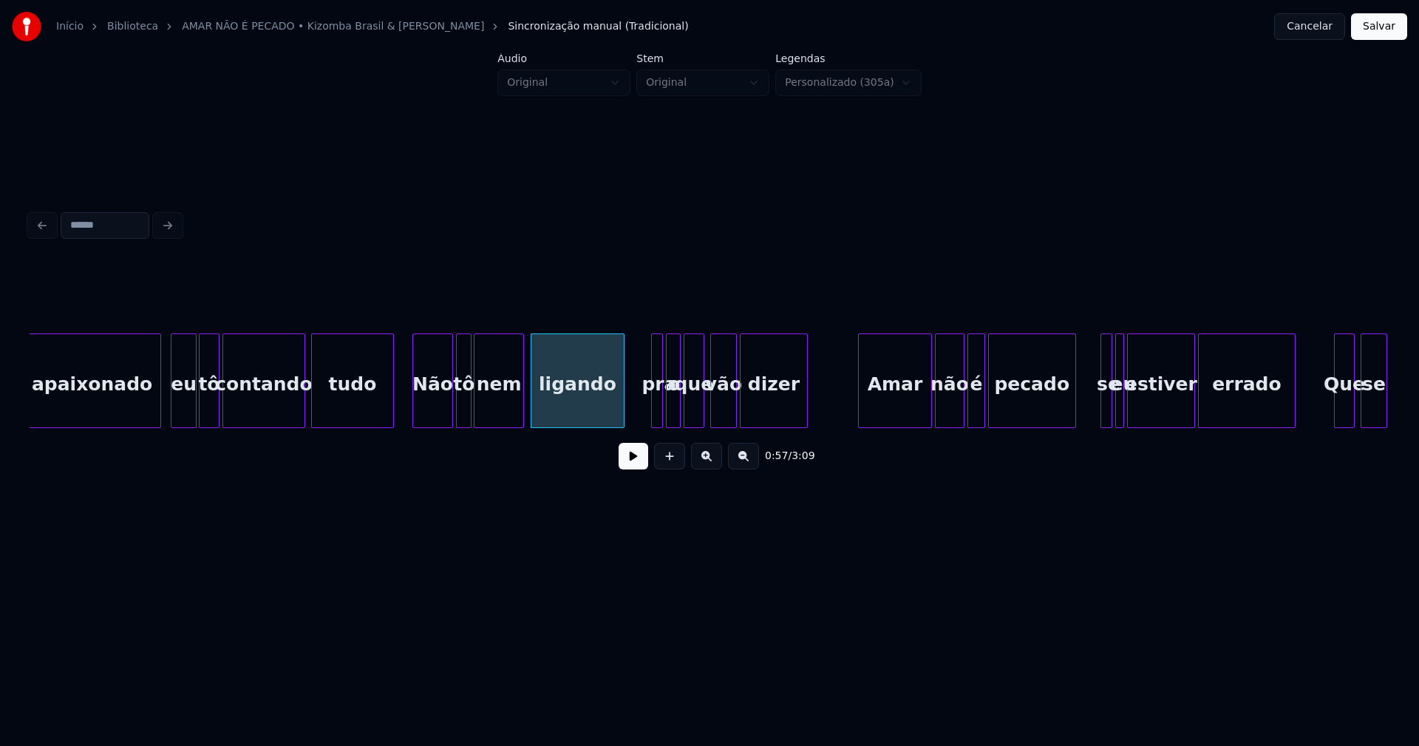
click at [523, 398] on div at bounding box center [521, 380] width 4 height 93
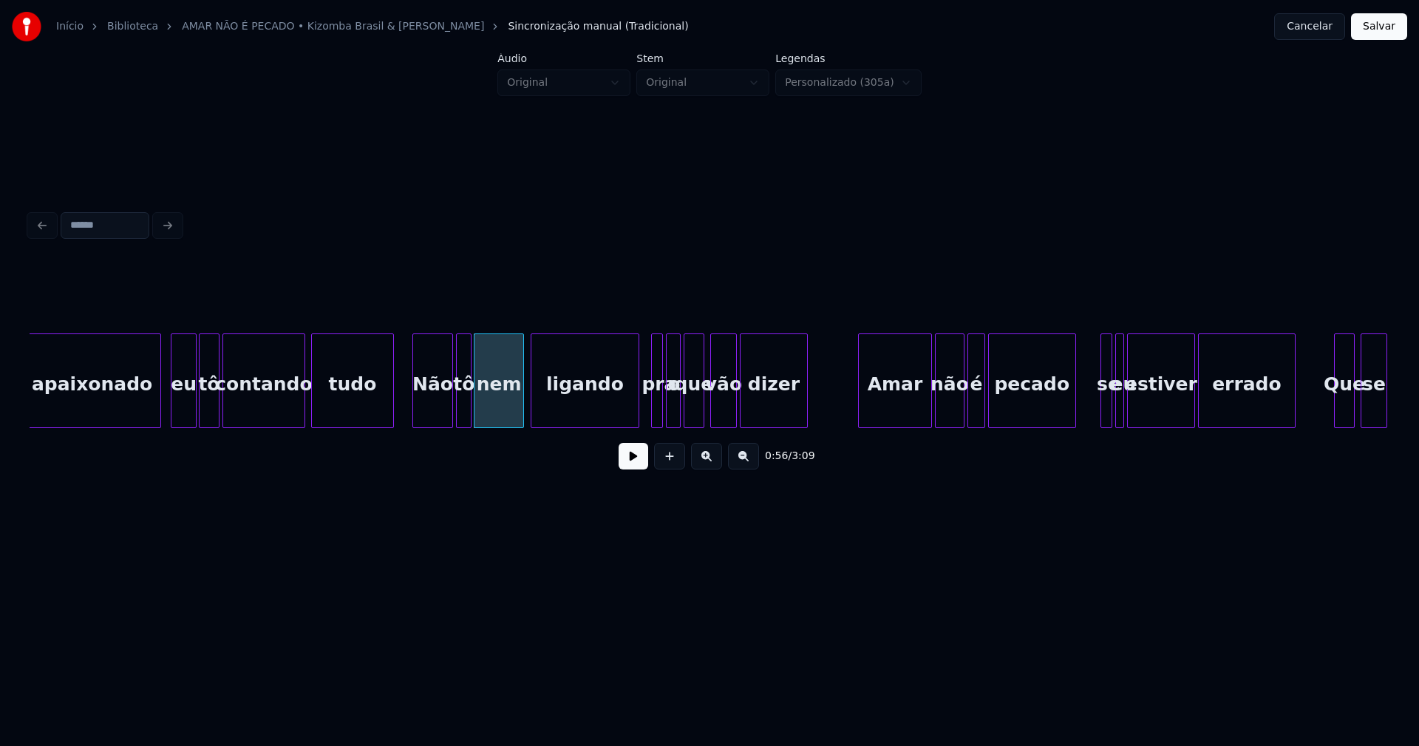
click at [636, 399] on div at bounding box center [636, 380] width 4 height 93
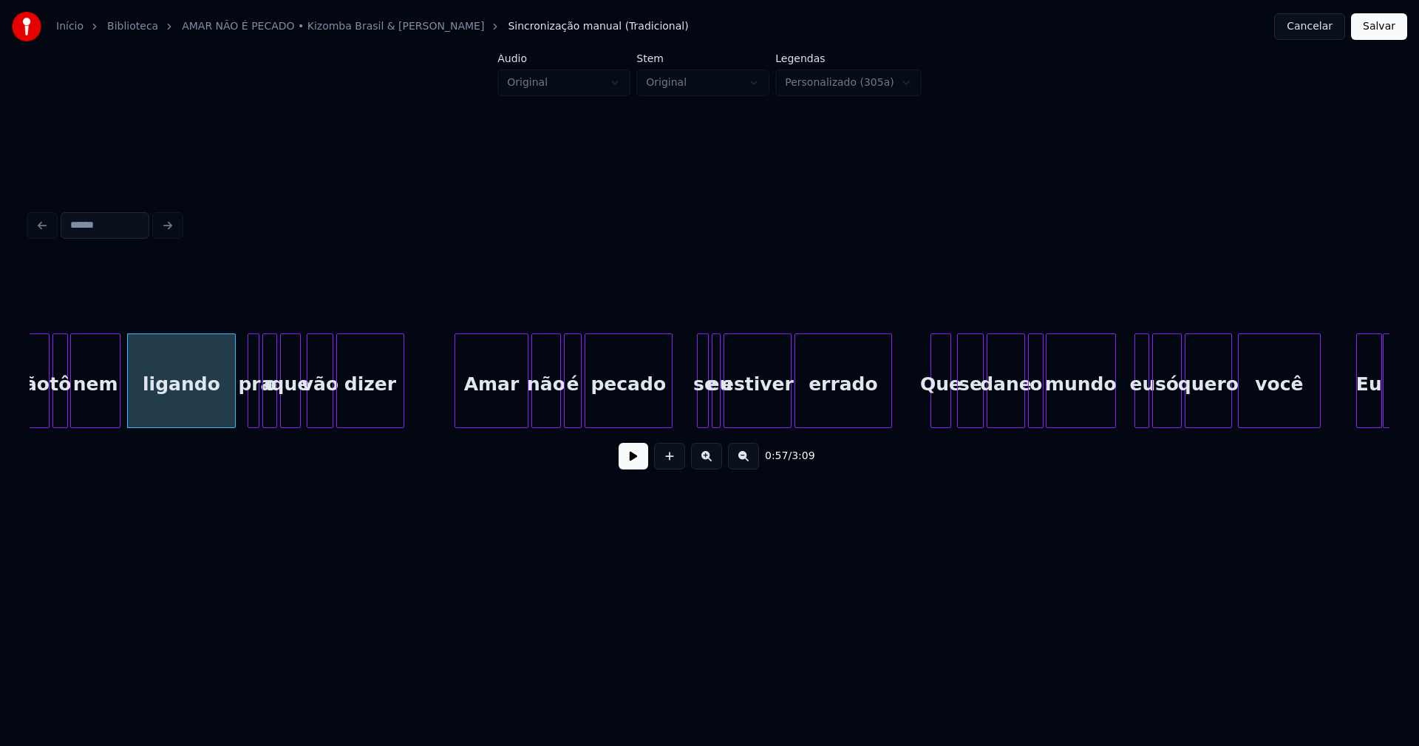
scroll to position [0, 8453]
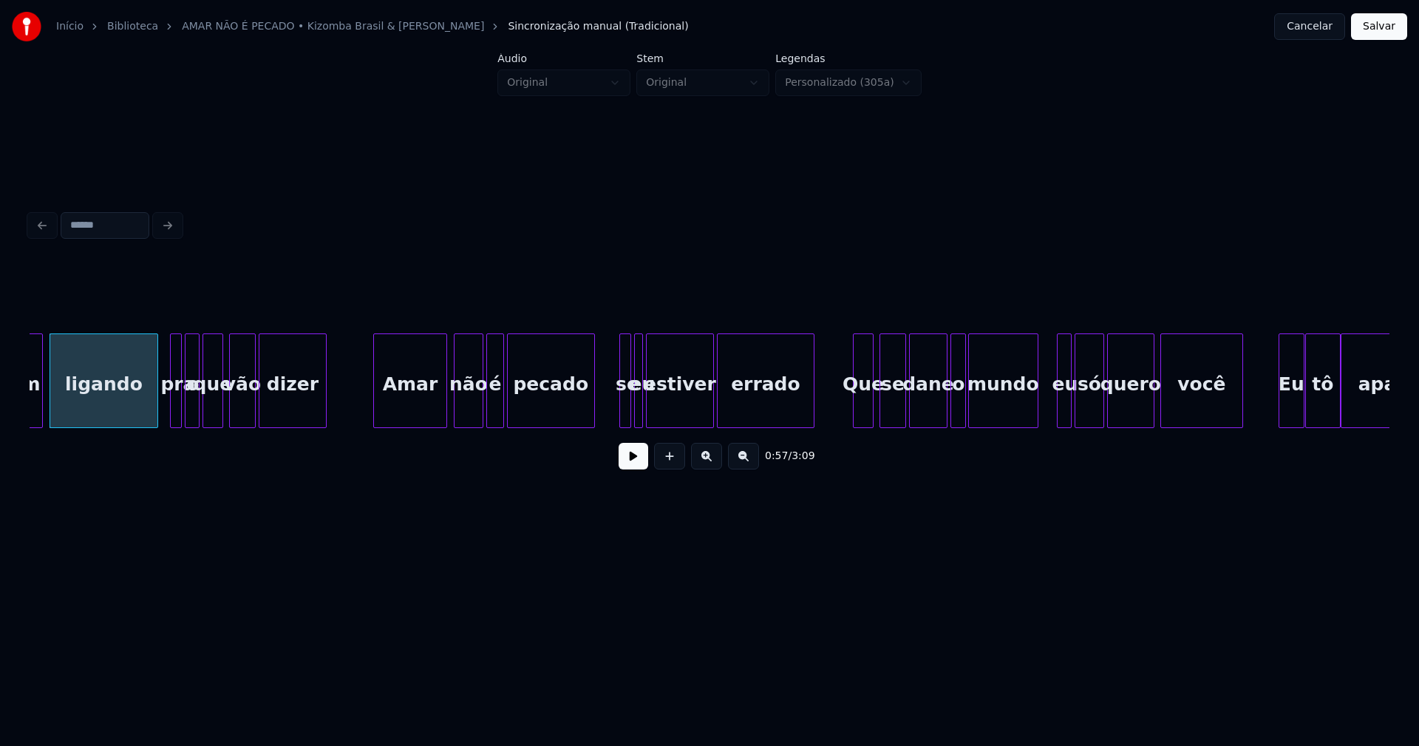
click at [418, 418] on div "Amar" at bounding box center [410, 384] width 72 height 101
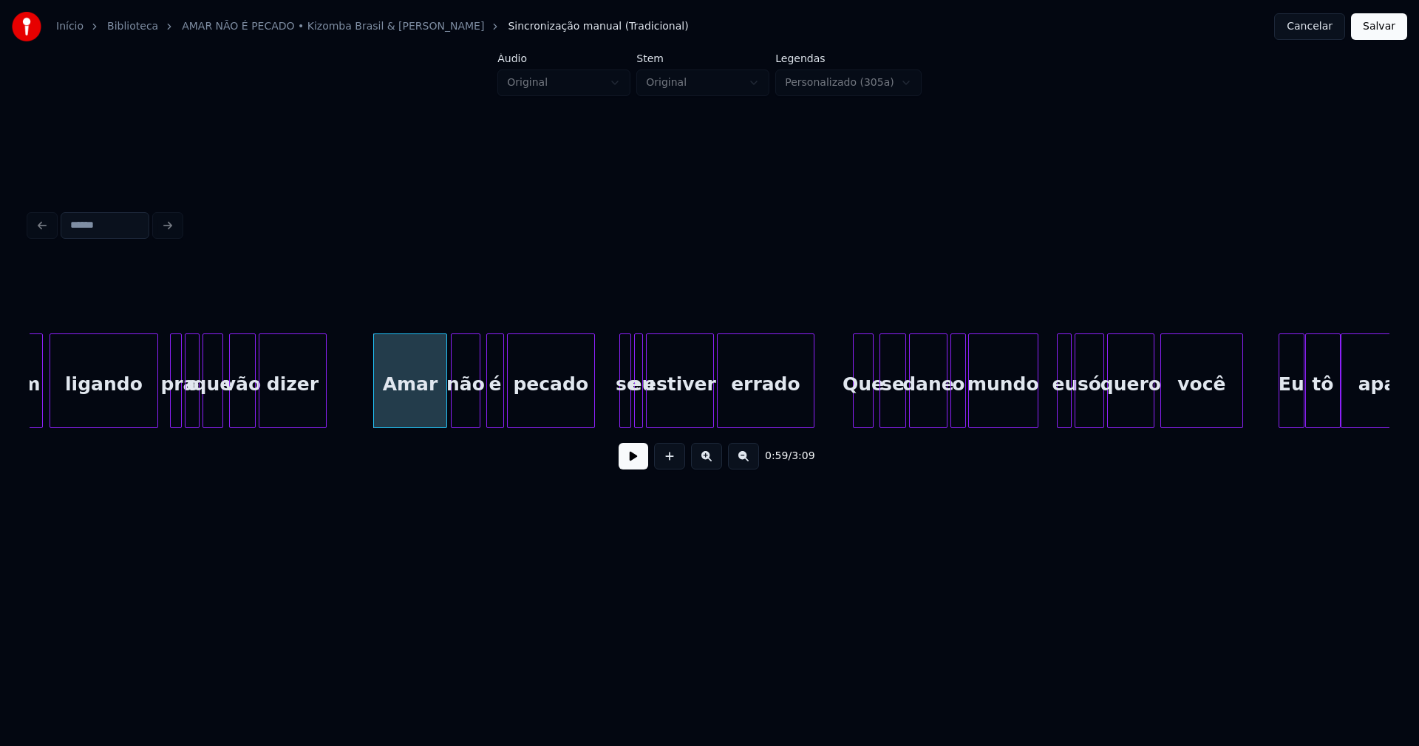
click at [470, 412] on div "não" at bounding box center [466, 384] width 28 height 101
click at [491, 412] on div "é" at bounding box center [493, 384] width 16 height 101
click at [656, 412] on div at bounding box center [657, 380] width 4 height 93
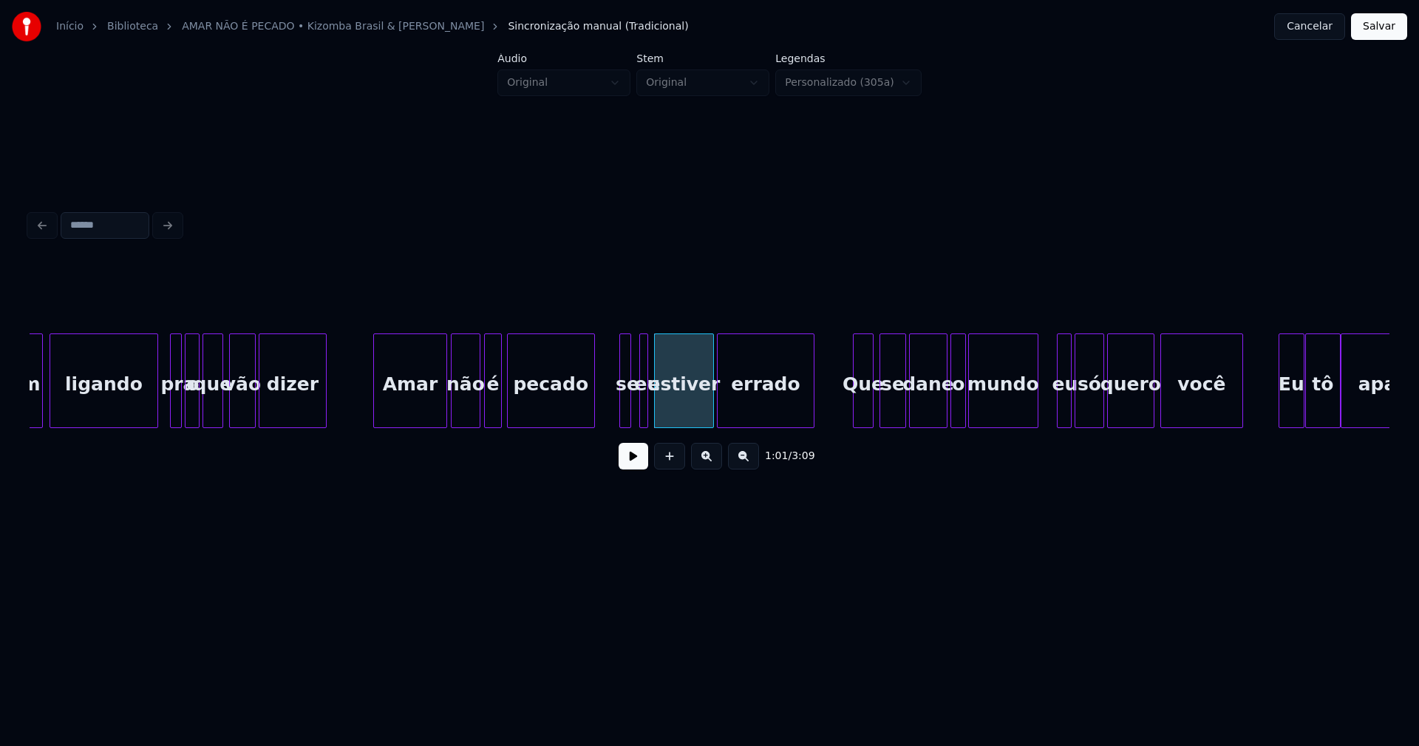
click at [647, 408] on div "eu" at bounding box center [647, 384] width 15 height 101
click at [633, 417] on div at bounding box center [633, 380] width 4 height 93
click at [649, 414] on div at bounding box center [649, 380] width 4 height 93
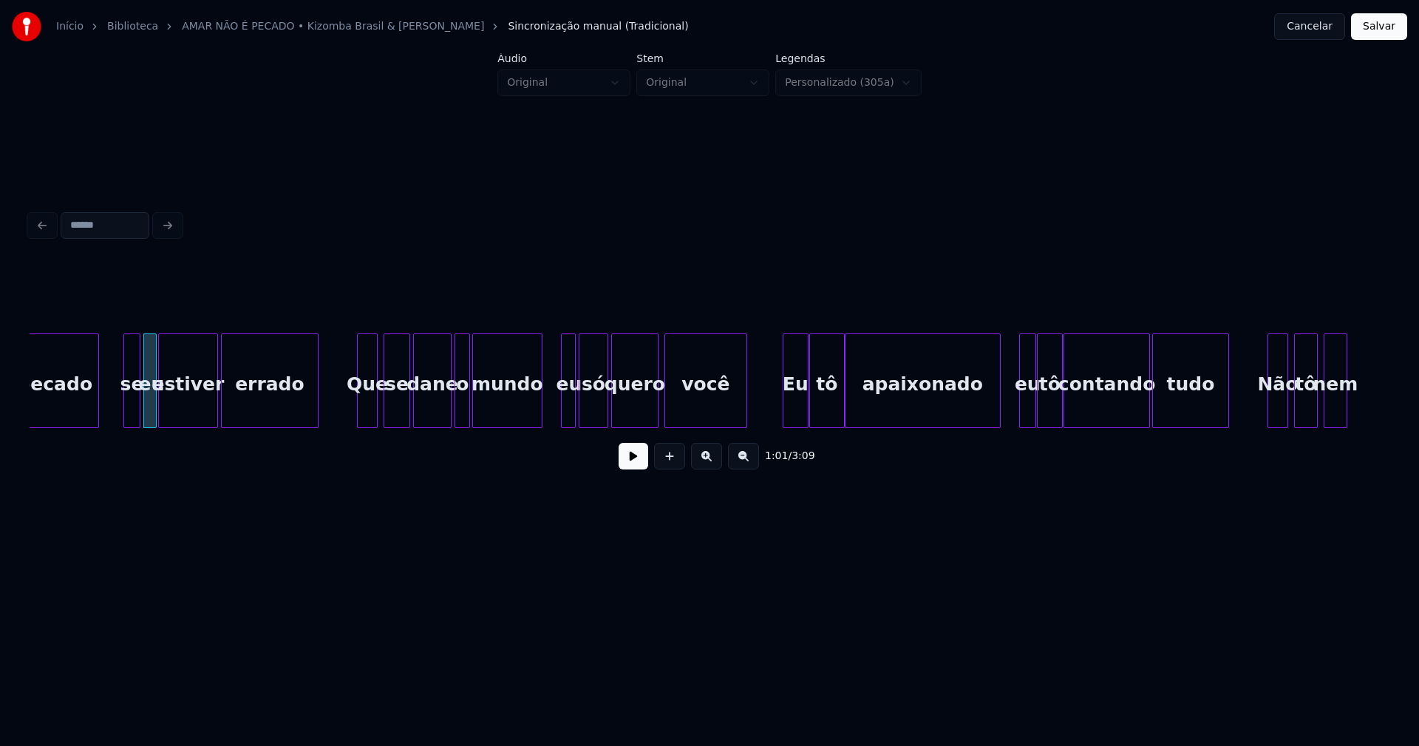
scroll to position [0, 8980]
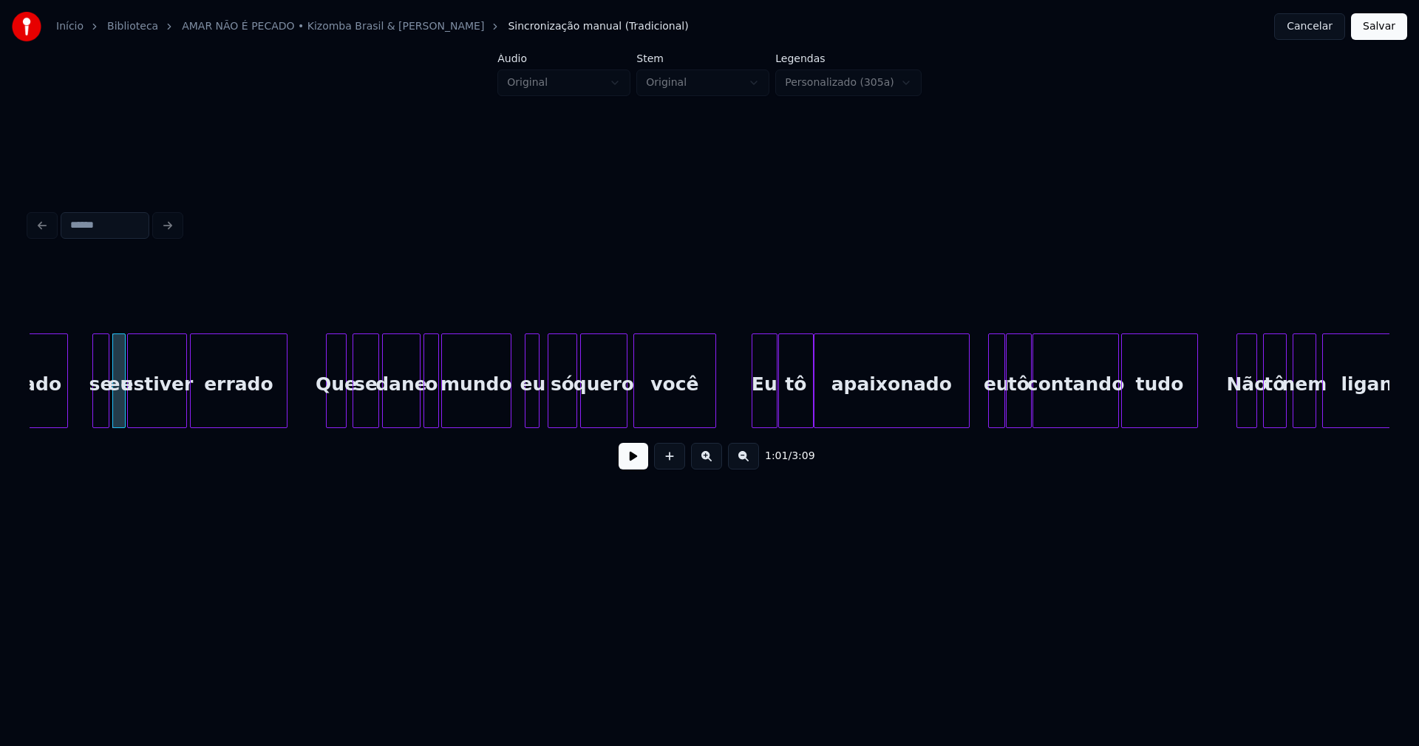
click at [530, 412] on div "eu" at bounding box center [532, 384] width 15 height 101
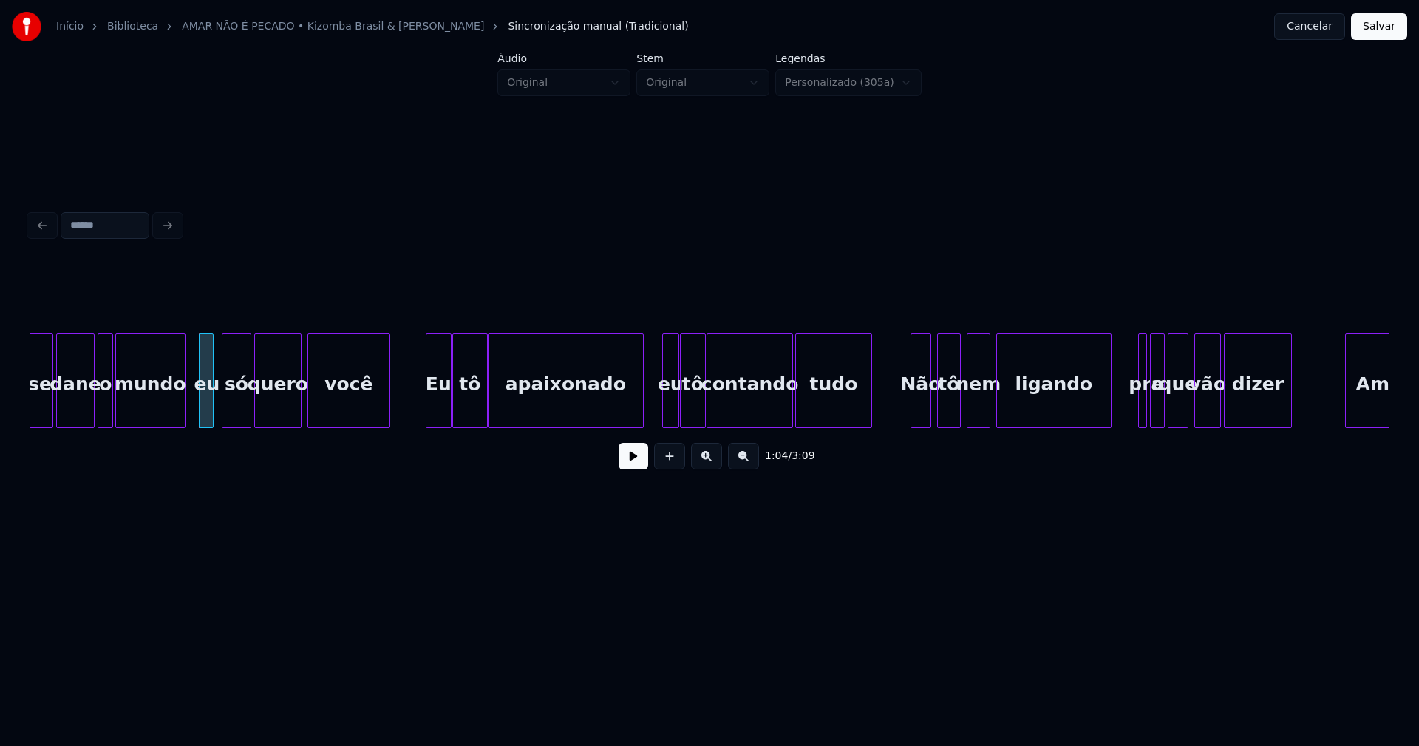
scroll to position [0, 9321]
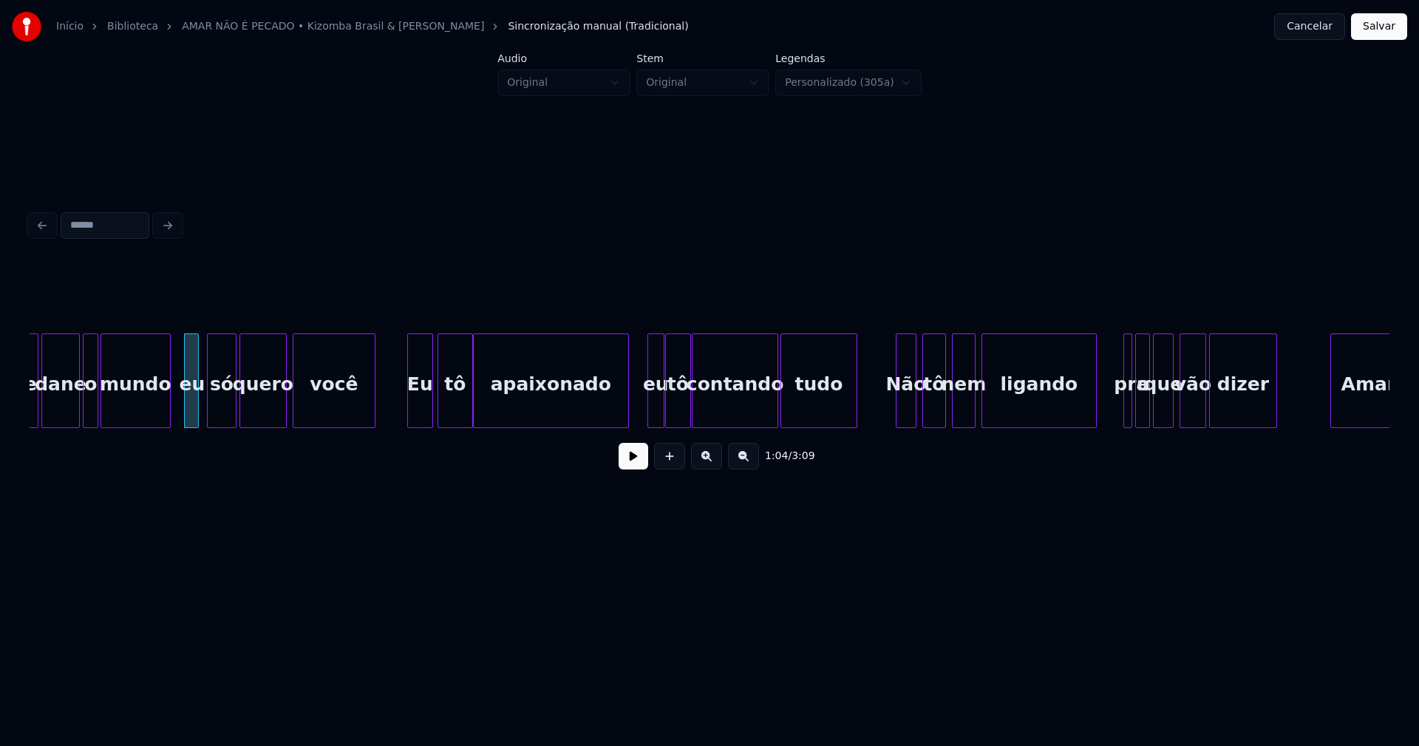
click at [424, 418] on div "Eu" at bounding box center [420, 384] width 24 height 101
click at [647, 415] on div "eu" at bounding box center [648, 384] width 16 height 101
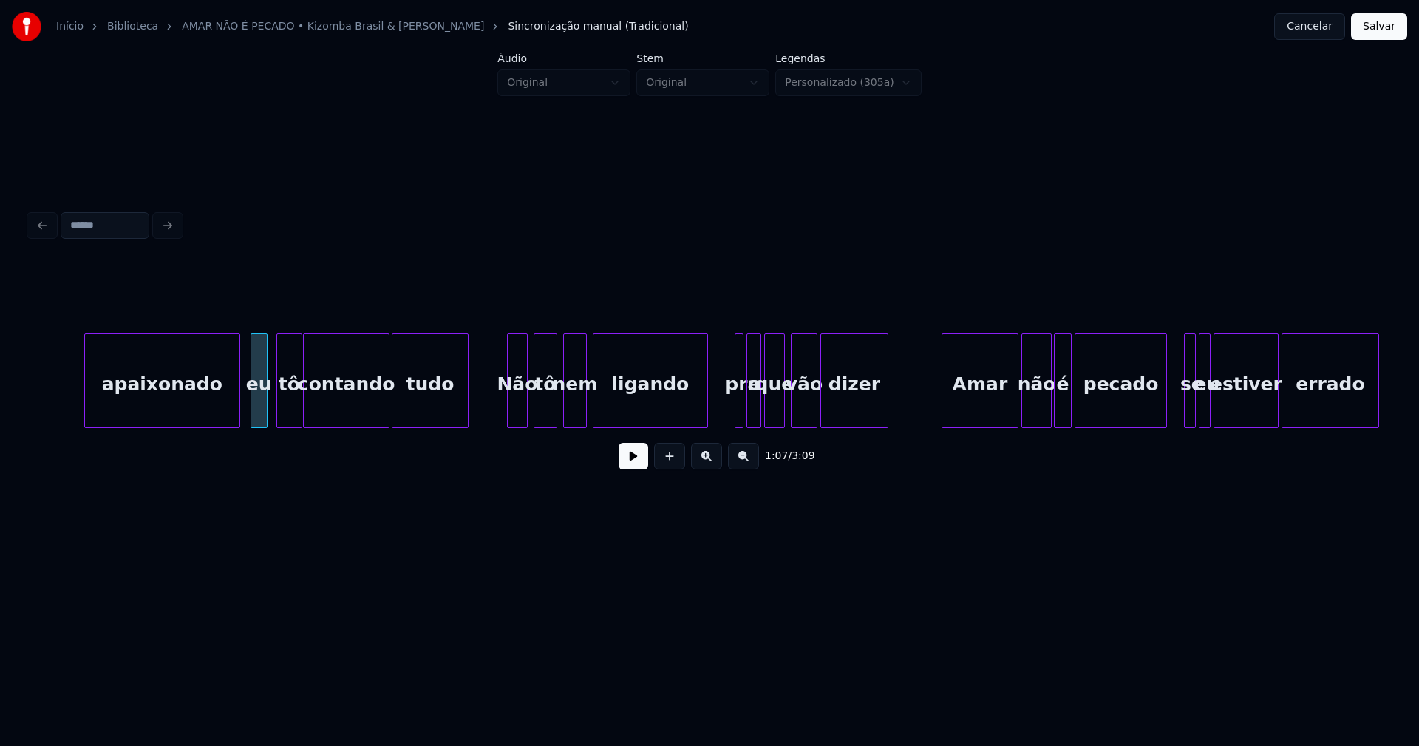
scroll to position [0, 9802]
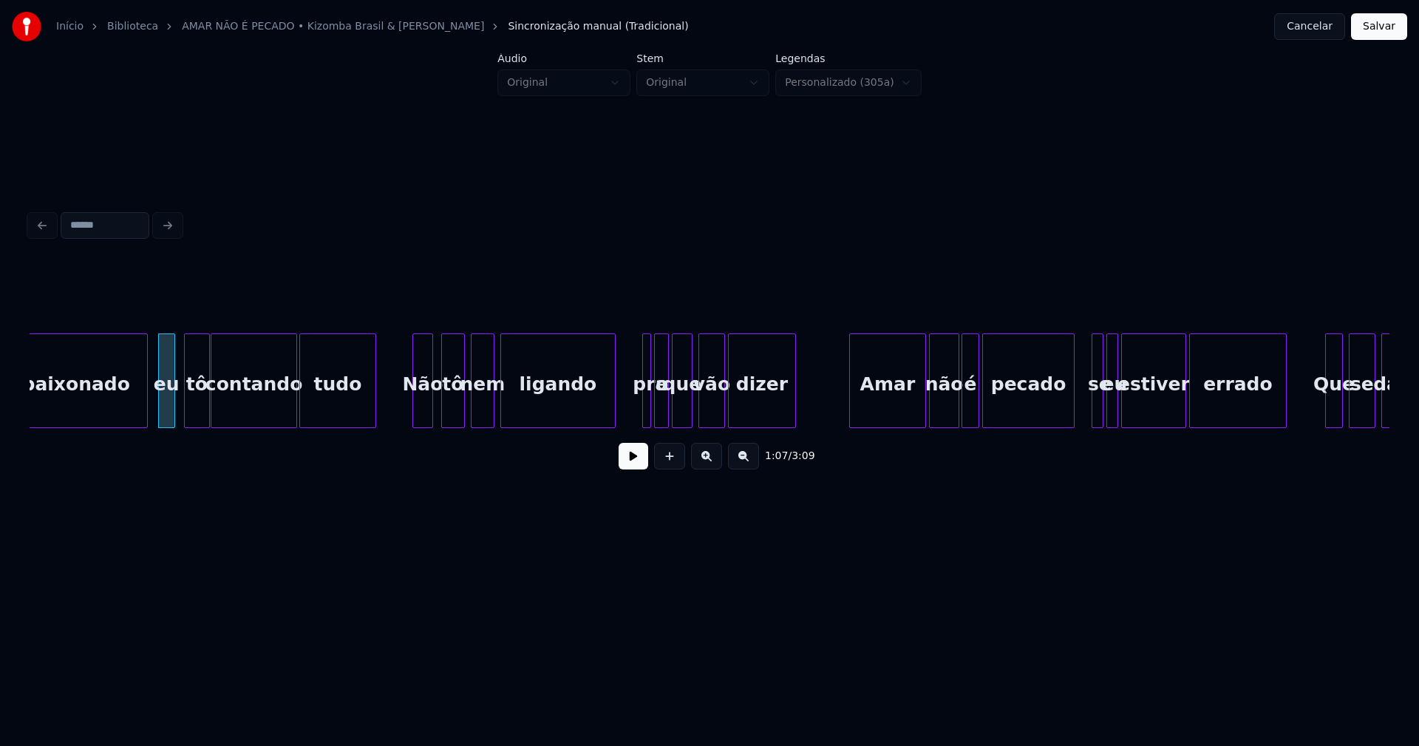
click at [422, 421] on div "Não" at bounding box center [422, 384] width 19 height 101
click at [661, 401] on div "o" at bounding box center [662, 384] width 15 height 101
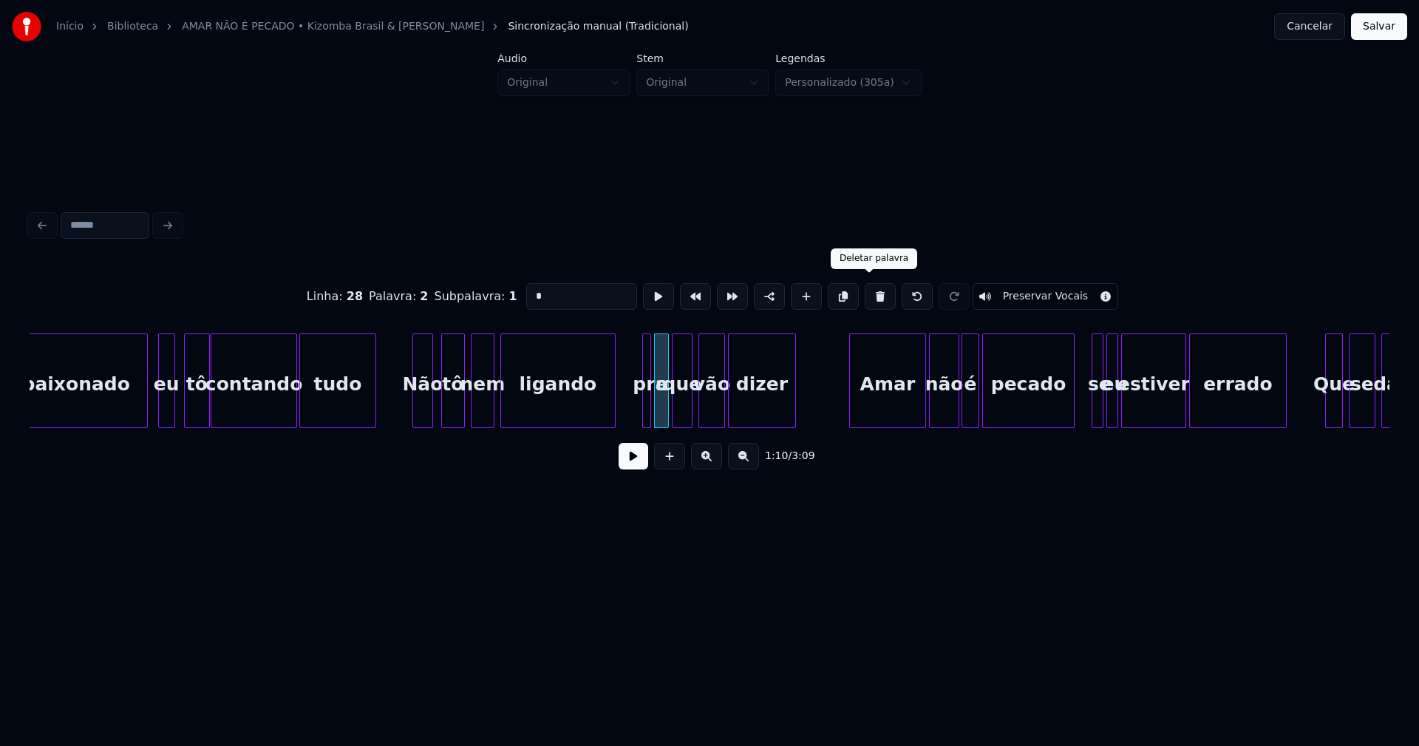
click at [871, 295] on button at bounding box center [880, 296] width 31 height 27
type input "***"
click at [663, 411] on div at bounding box center [663, 380] width 4 height 93
drag, startPoint x: 399, startPoint y: 409, endPoint x: 499, endPoint y: 445, distance: 105.9
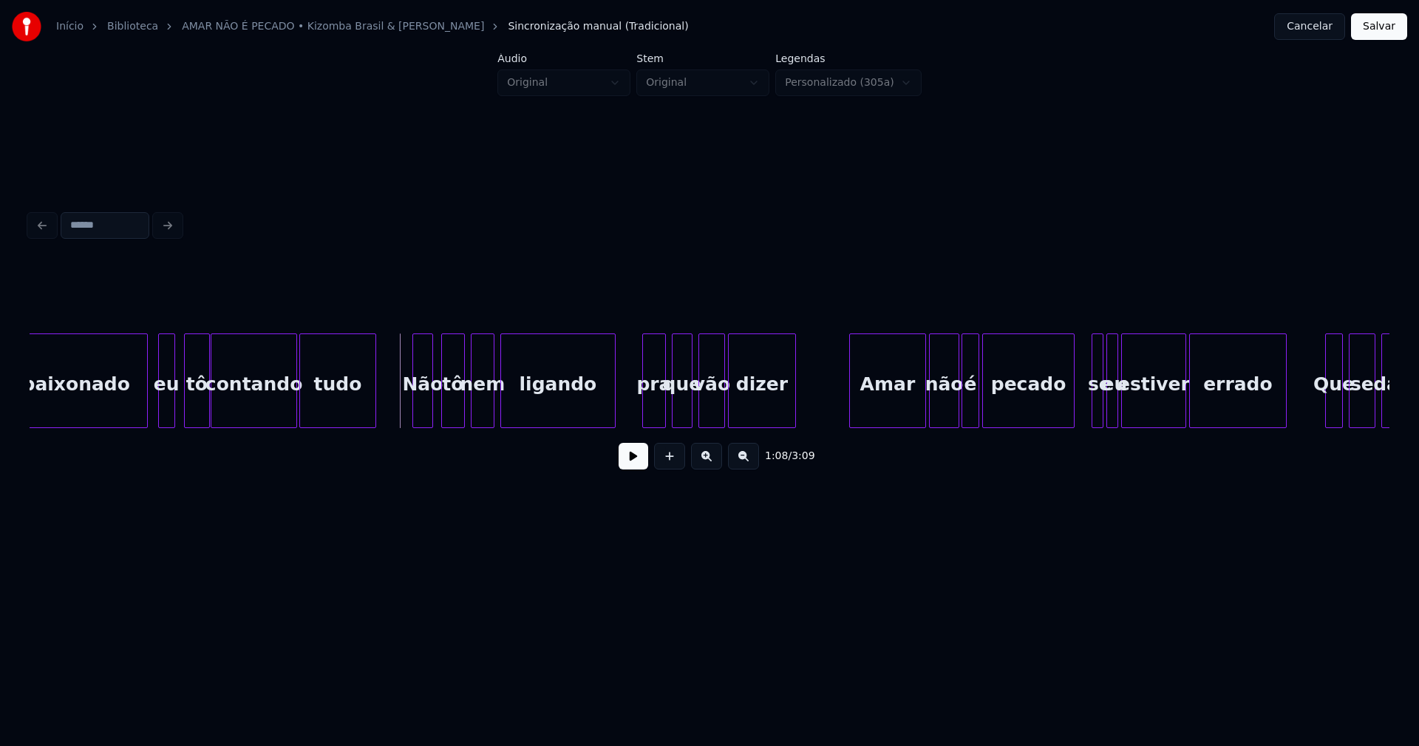
click at [639, 465] on button at bounding box center [634, 456] width 30 height 27
drag, startPoint x: 638, startPoint y: 464, endPoint x: 650, endPoint y: 438, distance: 29.1
click at [639, 463] on button at bounding box center [634, 456] width 30 height 27
click at [656, 408] on div "pra" at bounding box center [654, 384] width 22 height 101
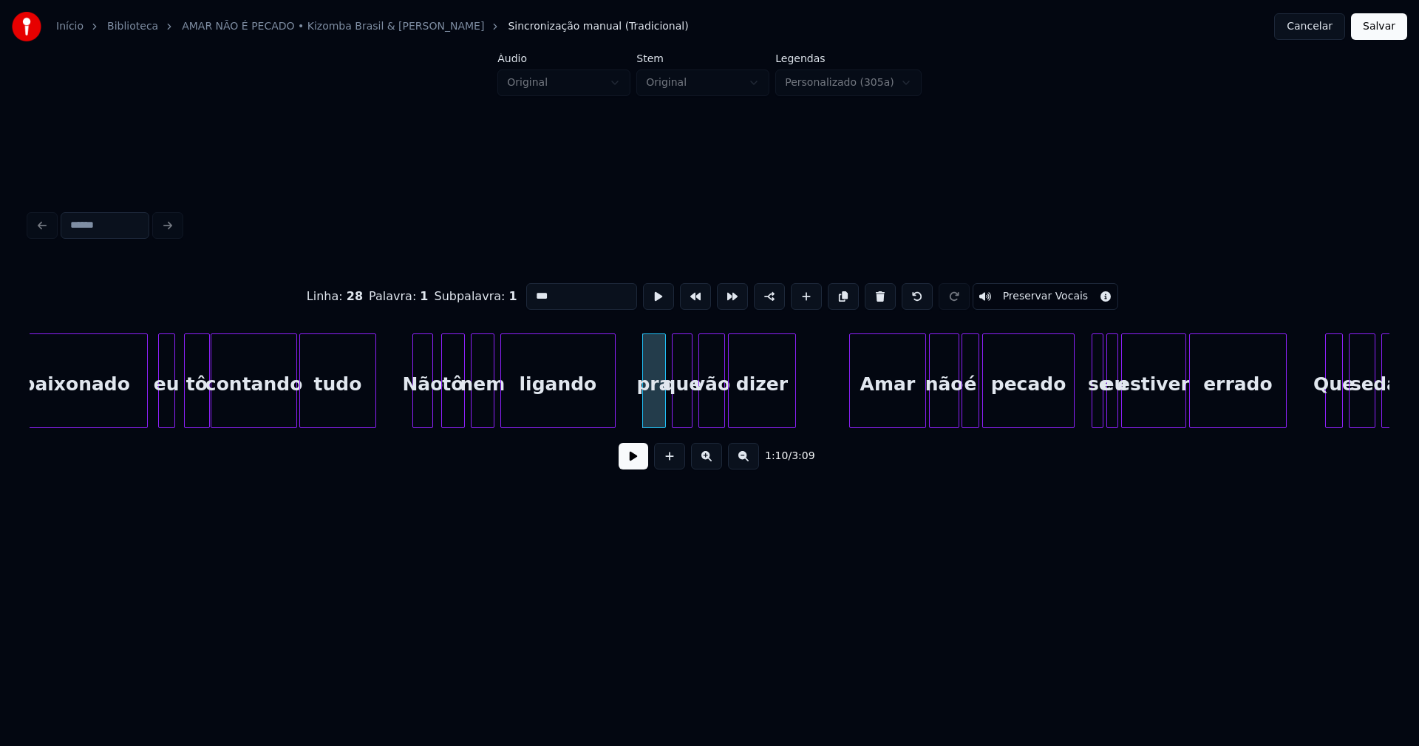
click at [552, 296] on input "***" at bounding box center [581, 296] width 111 height 27
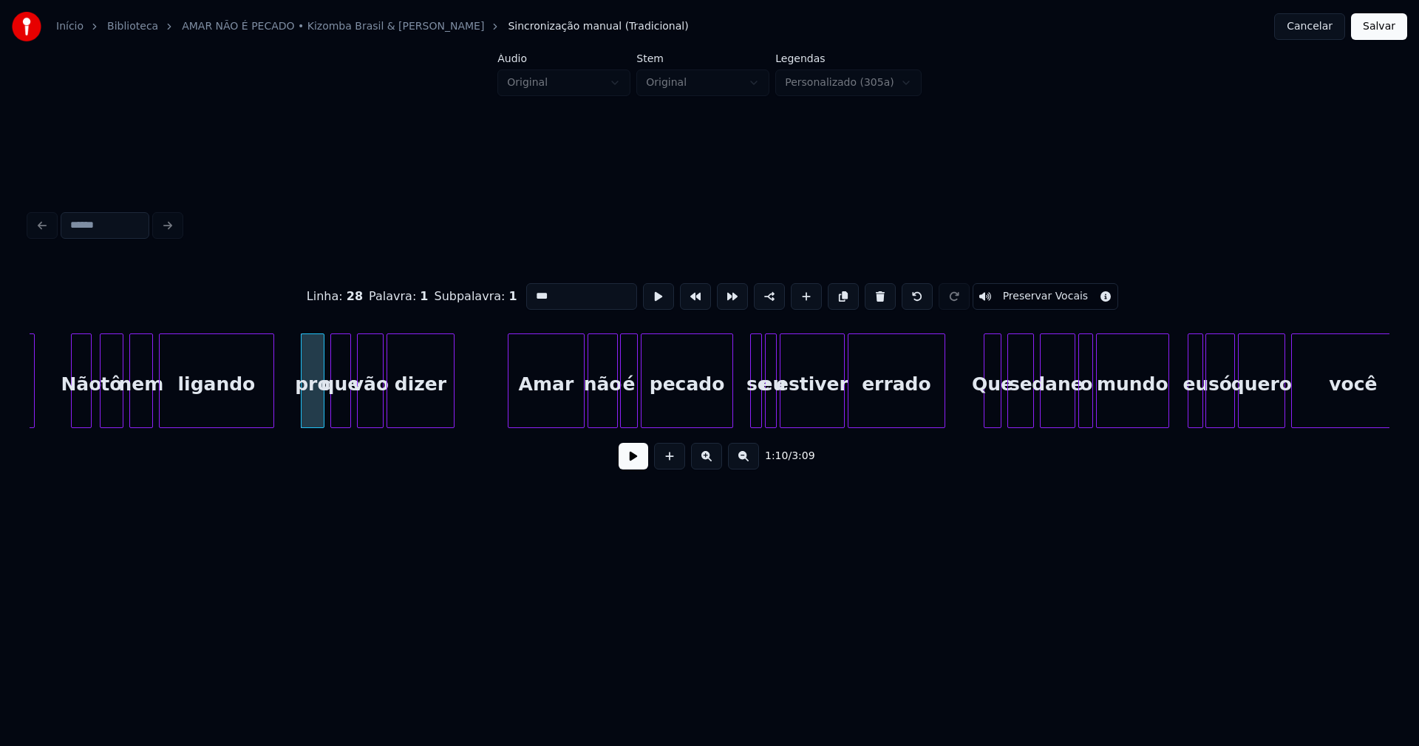
scroll to position [0, 10159]
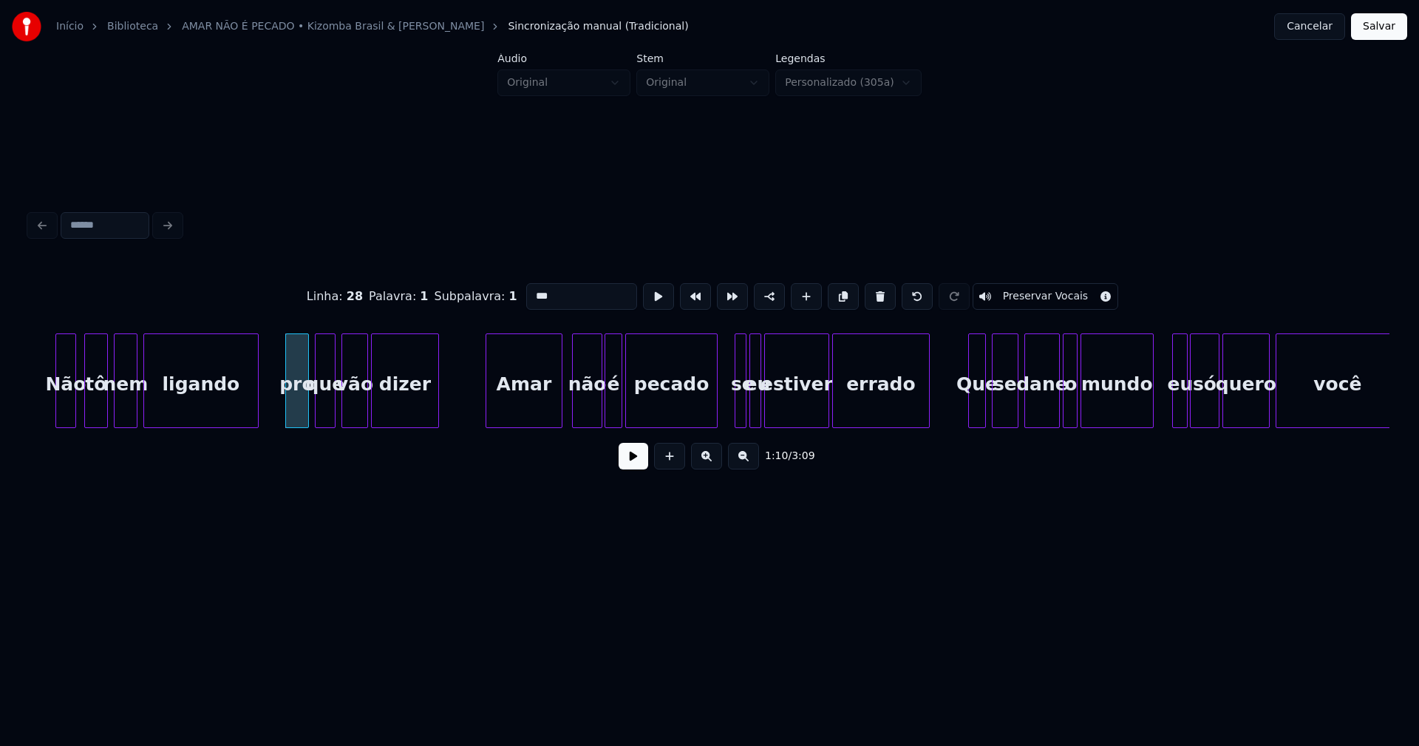
click at [533, 415] on div "Amar" at bounding box center [523, 384] width 75 height 101
click at [583, 411] on div "não" at bounding box center [583, 384] width 29 height 101
click at [612, 404] on div "é" at bounding box center [613, 384] width 16 height 101
click at [548, 418] on div at bounding box center [548, 380] width 4 height 93
click at [571, 421] on div "não" at bounding box center [571, 384] width 29 height 101
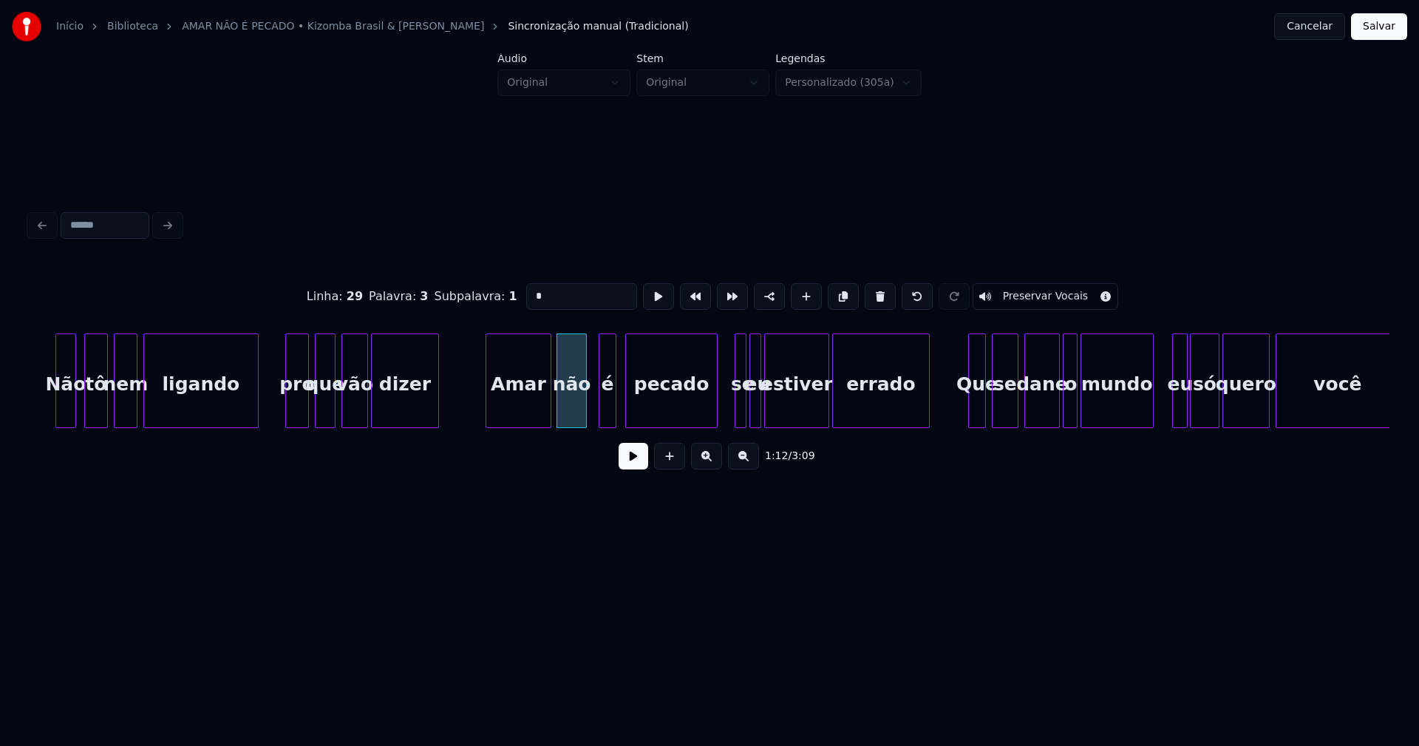
click at [607, 411] on div "é" at bounding box center [607, 384] width 16 height 101
click at [595, 413] on div at bounding box center [595, 380] width 4 height 93
click at [702, 418] on div at bounding box center [700, 380] width 4 height 93
click at [725, 406] on div at bounding box center [727, 380] width 4 height 93
click at [724, 412] on div "se" at bounding box center [725, 384] width 22 height 101
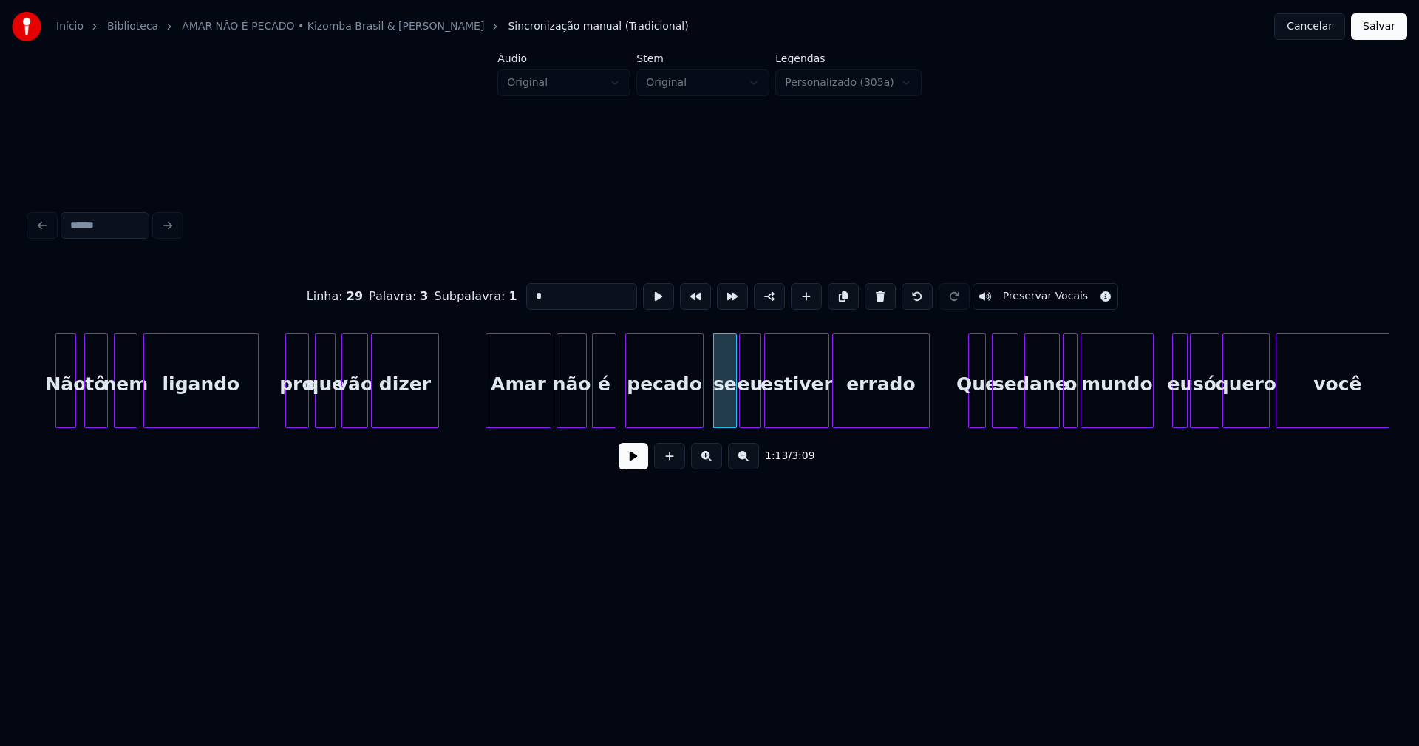
click at [742, 408] on div at bounding box center [742, 380] width 4 height 93
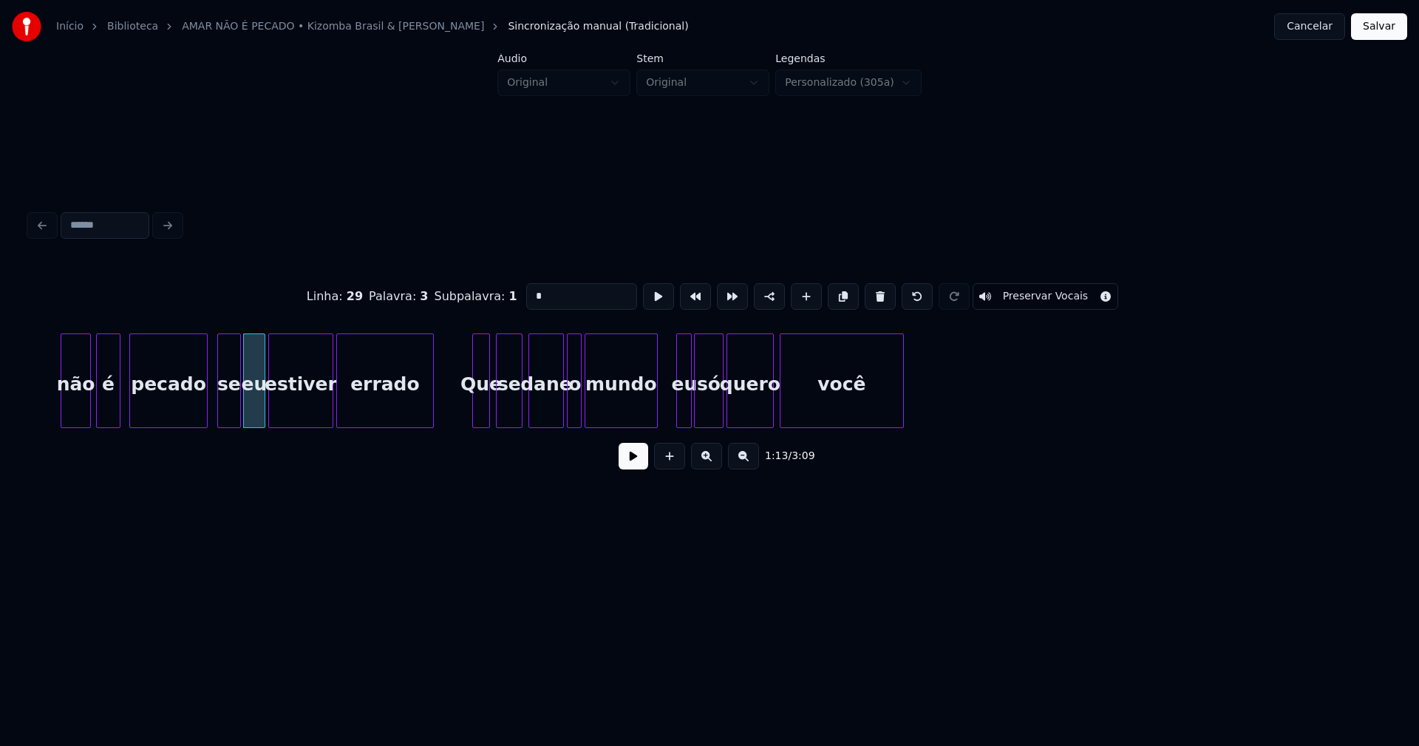
scroll to position [0, 10687]
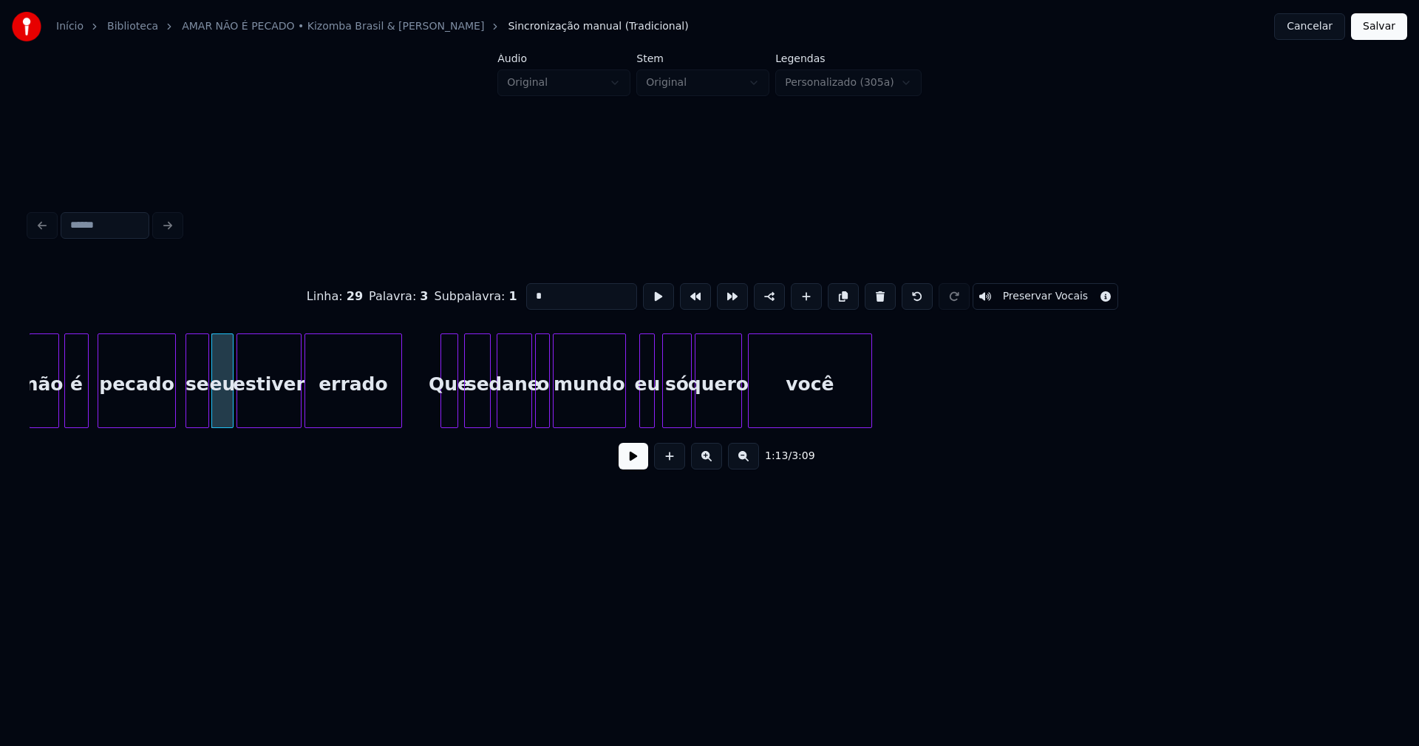
click at [647, 412] on div "eu" at bounding box center [647, 384] width 15 height 101
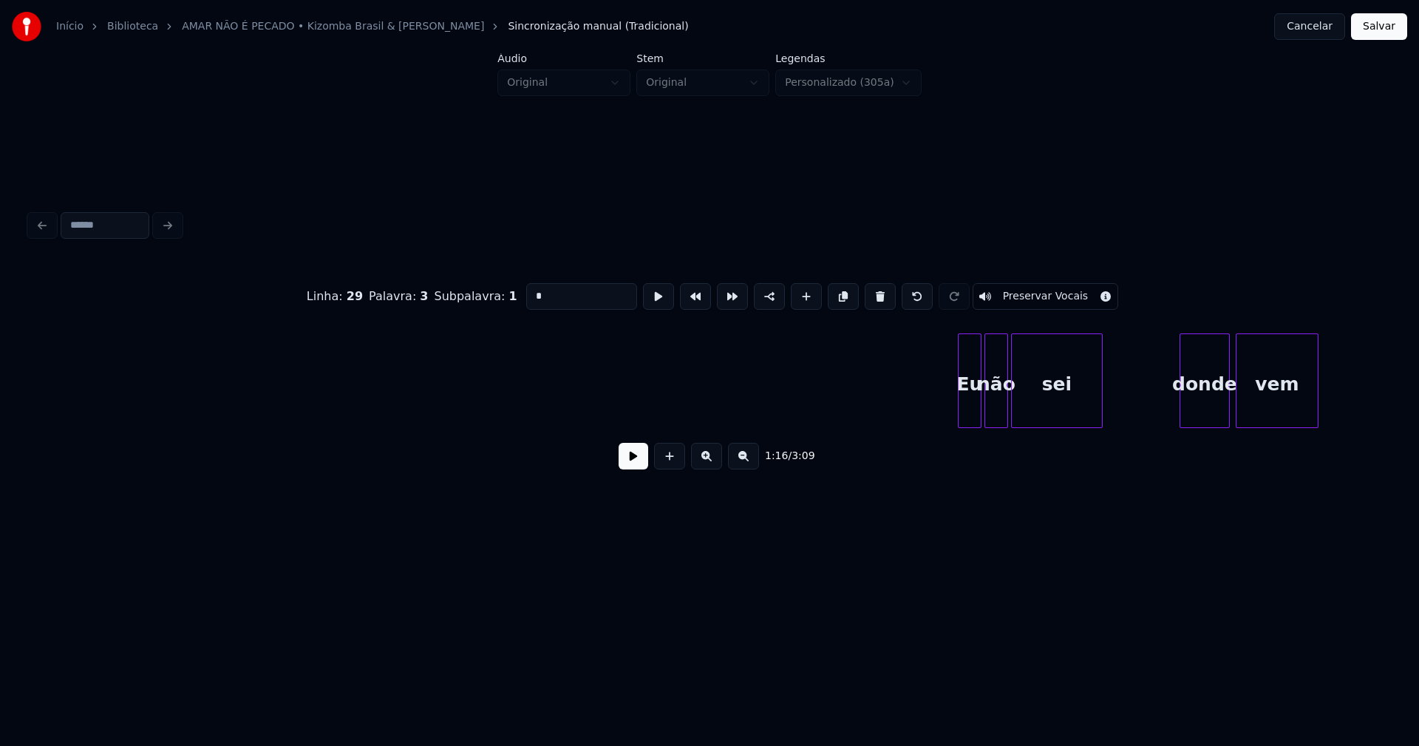
scroll to position [0, 12873]
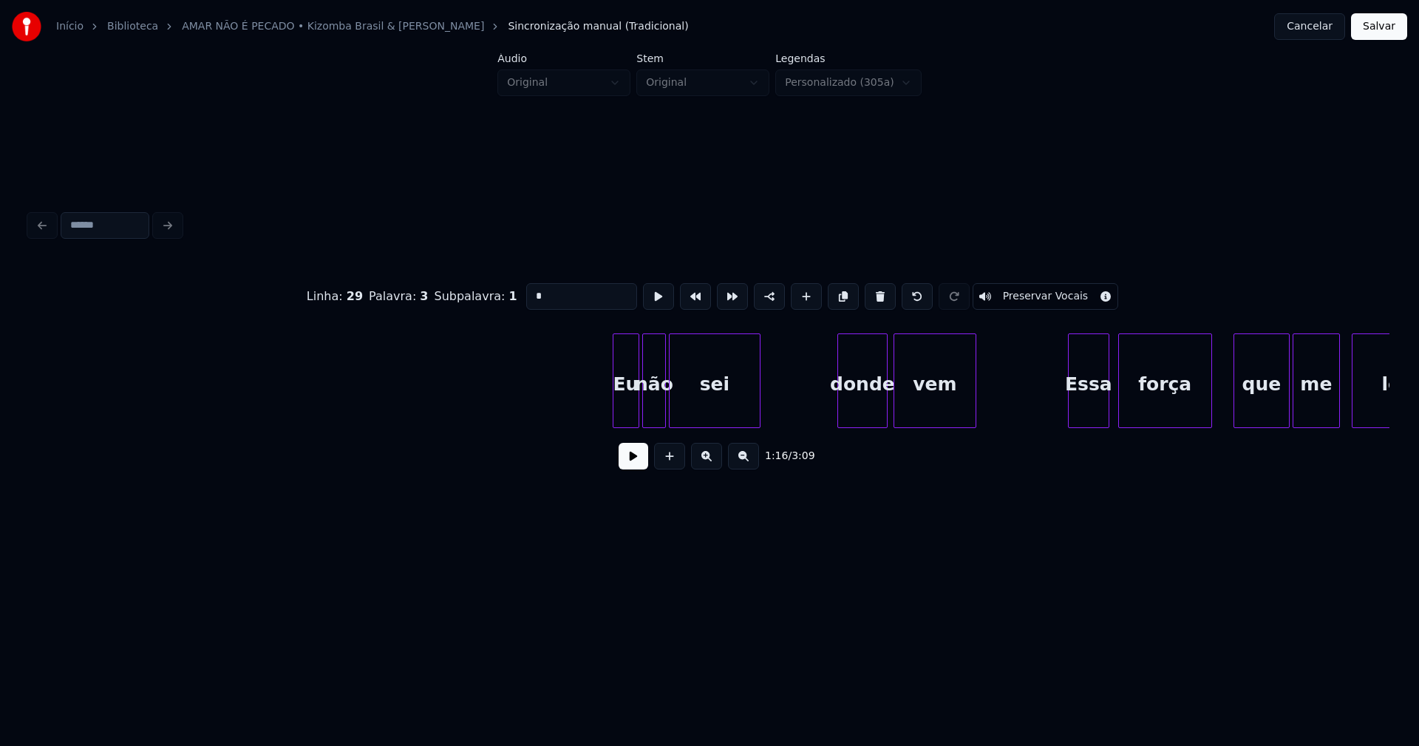
click at [617, 409] on div at bounding box center [615, 380] width 4 height 93
click at [620, 413] on div "Eu" at bounding box center [619, 384] width 25 height 101
click at [647, 413] on div "não" at bounding box center [647, 384] width 22 height 101
click at [692, 405] on div "sei" at bounding box center [711, 384] width 90 height 101
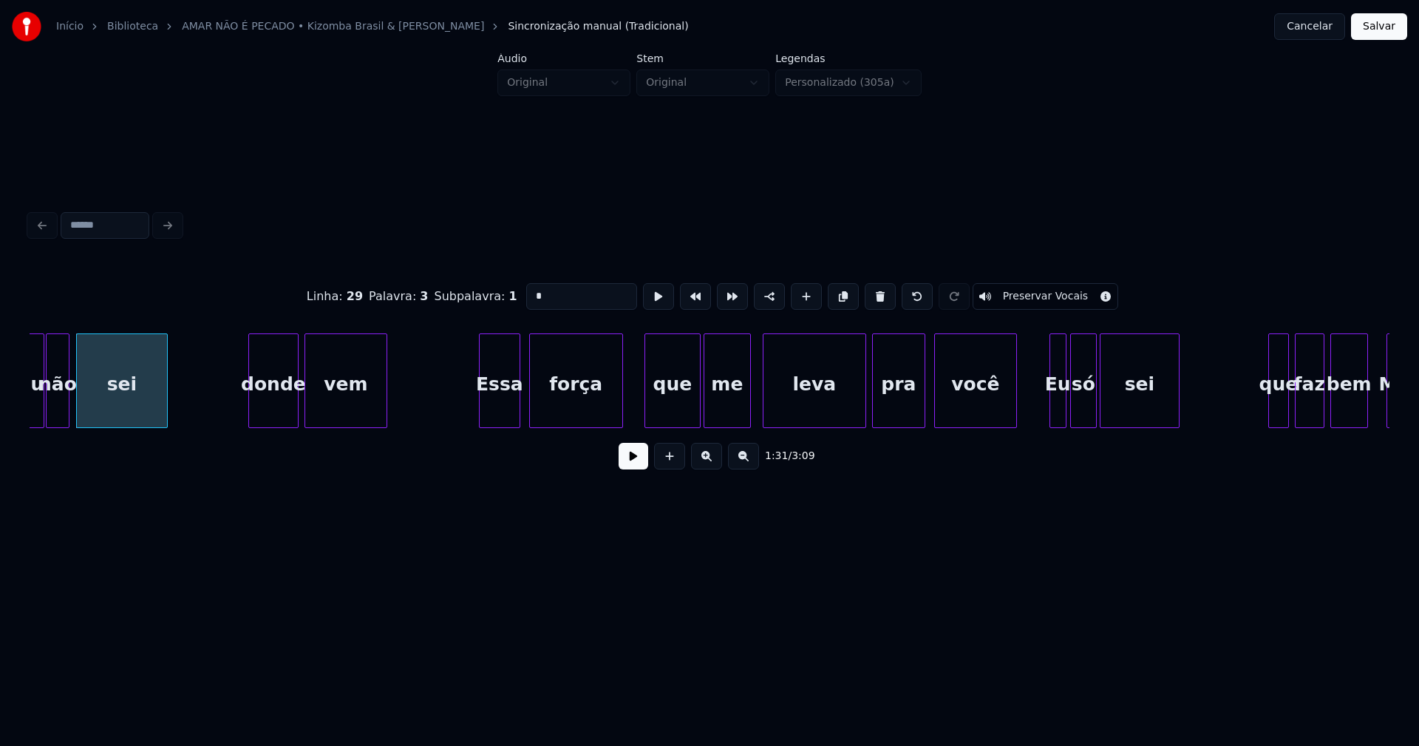
scroll to position [0, 13478]
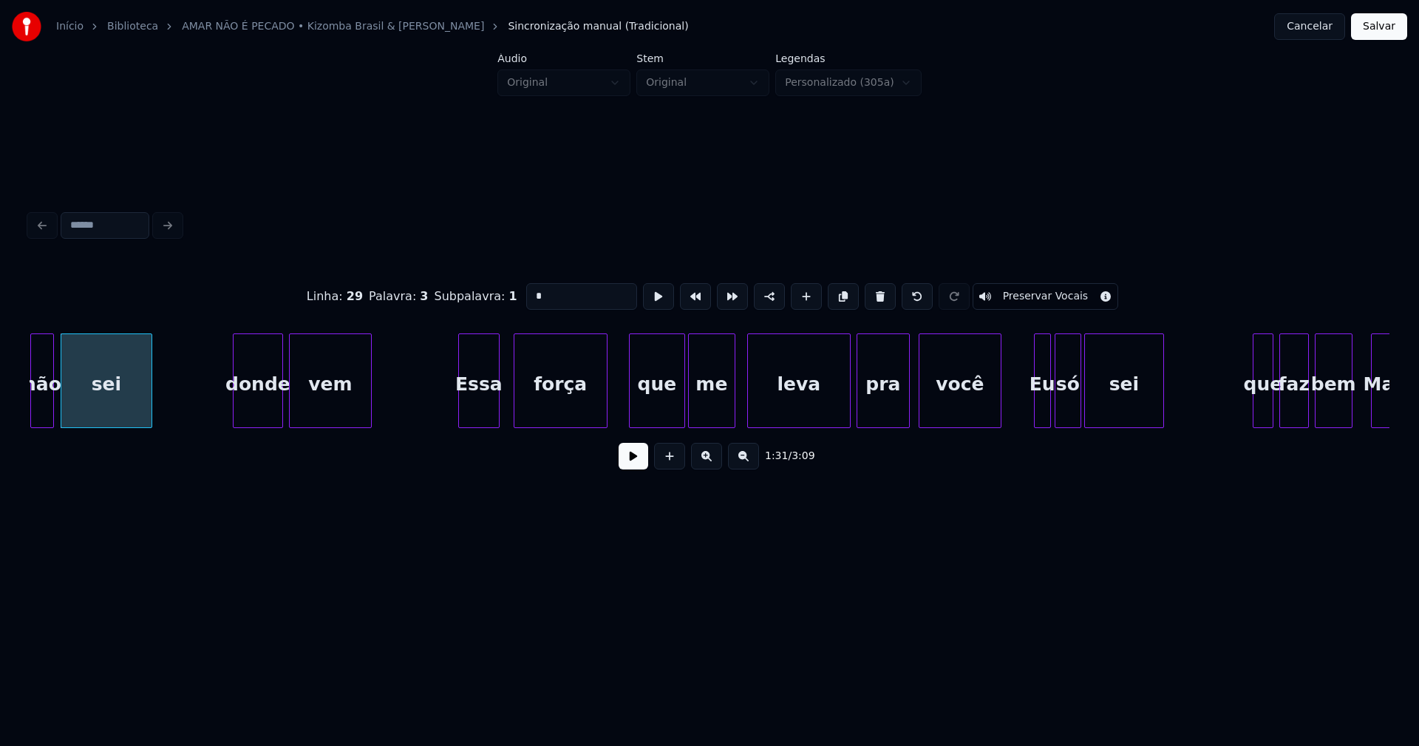
click at [484, 416] on div "Essa" at bounding box center [479, 384] width 40 height 101
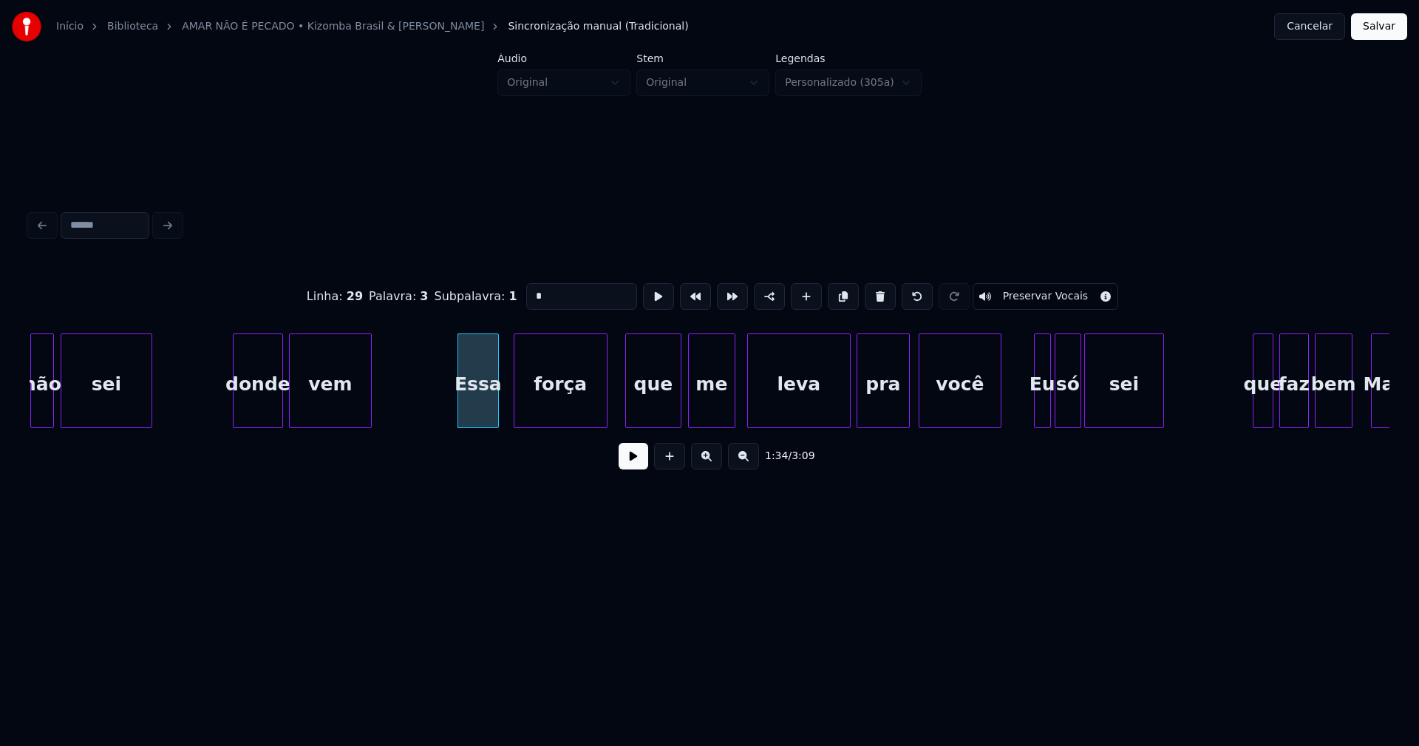
click at [658, 412] on div "que" at bounding box center [653, 384] width 55 height 101
click at [682, 404] on div "que" at bounding box center [655, 380] width 56 height 95
click at [665, 418] on div at bounding box center [665, 380] width 4 height 93
click at [678, 419] on div "me" at bounding box center [694, 384] width 46 height 101
click at [774, 411] on div "leva" at bounding box center [792, 384] width 102 height 101
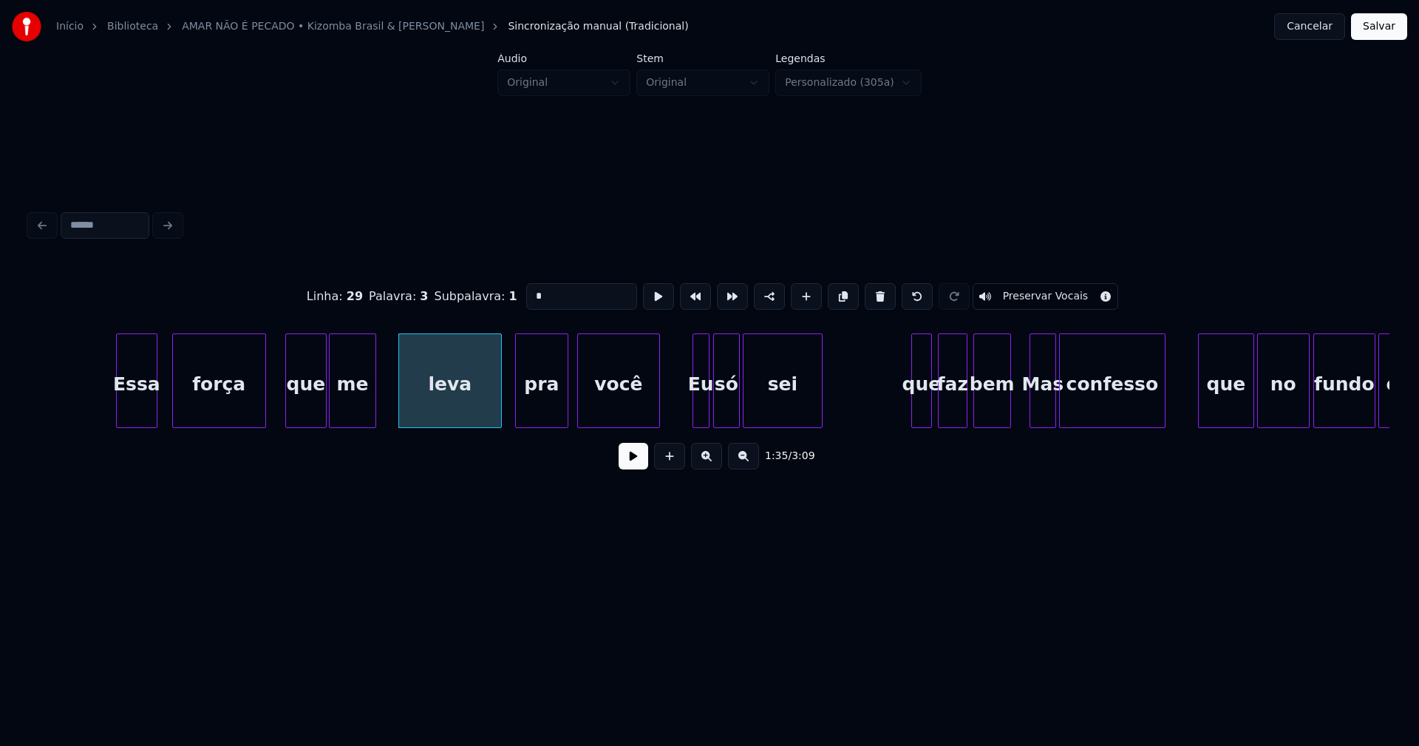
scroll to position [0, 13943]
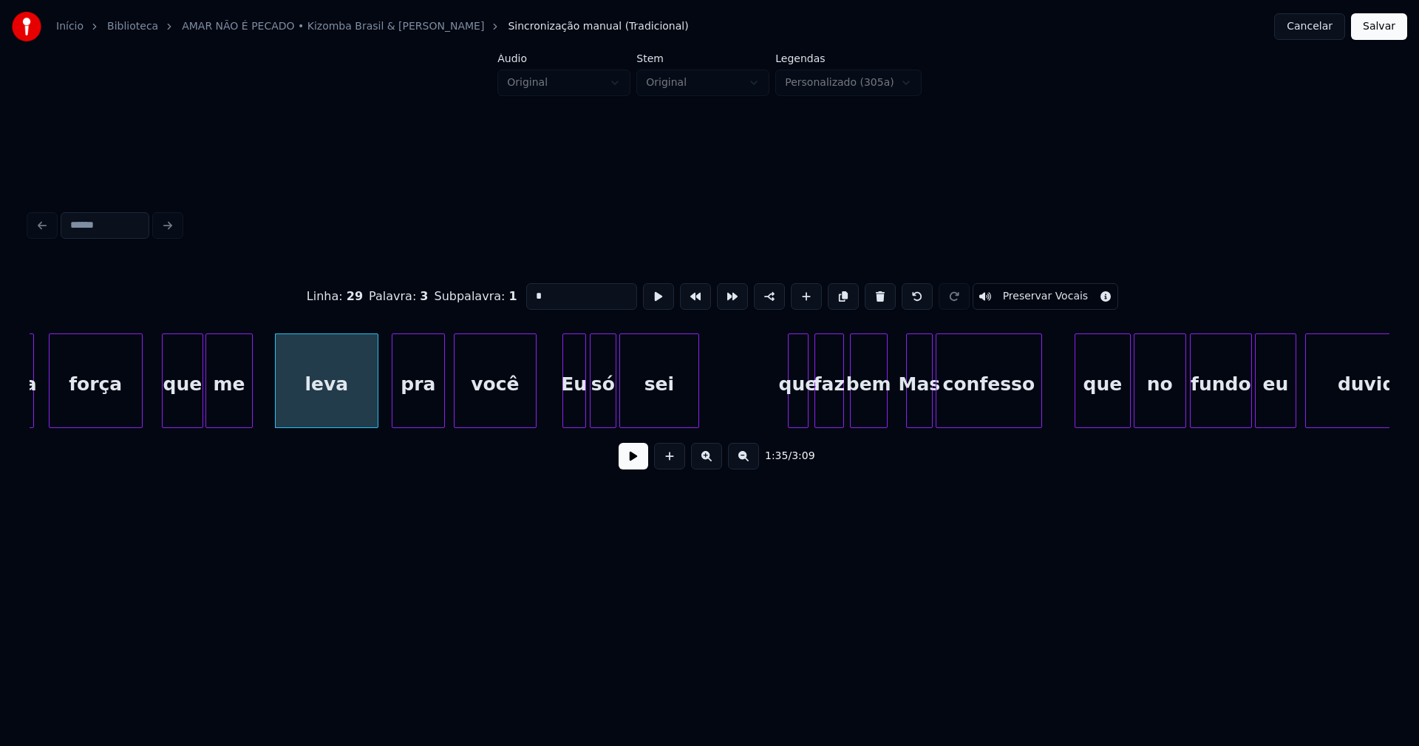
click at [566, 419] on div at bounding box center [565, 380] width 4 height 93
click at [789, 409] on div at bounding box center [788, 380] width 4 height 93
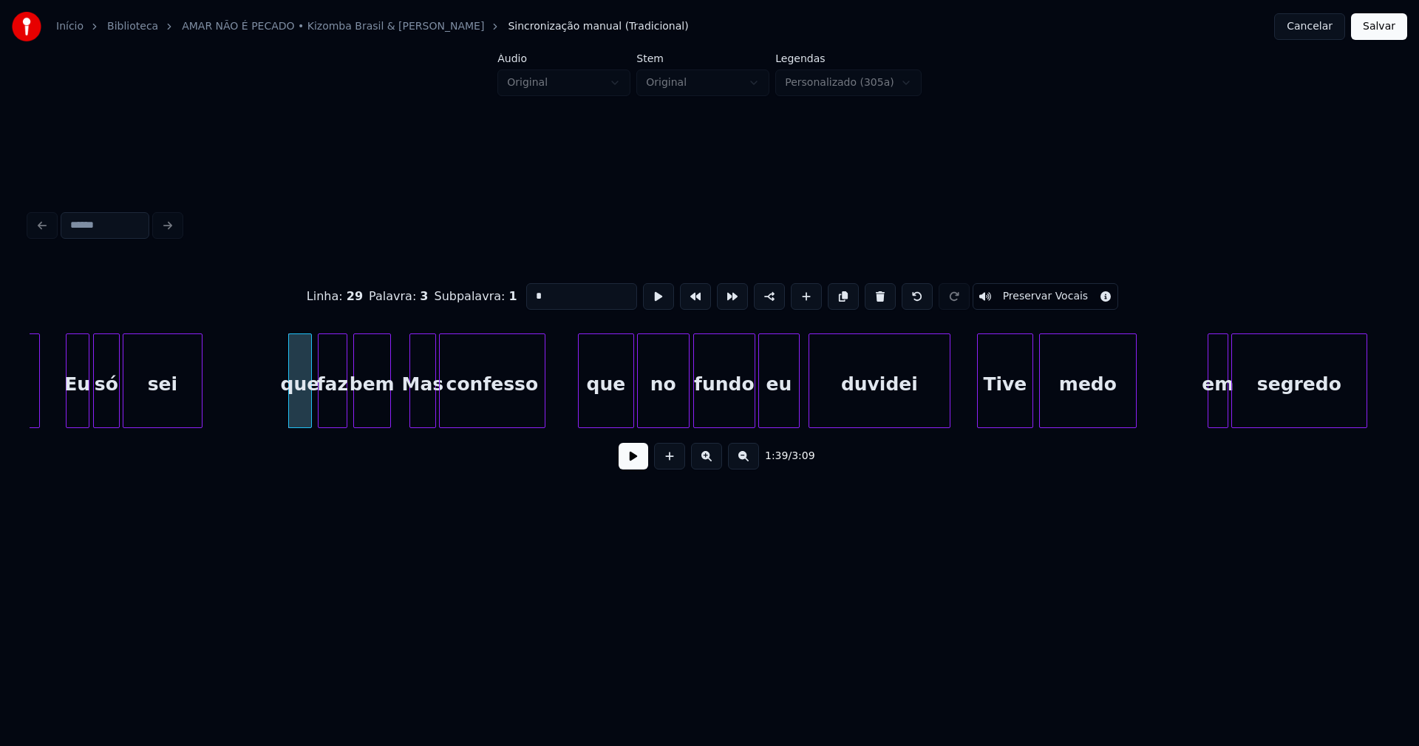
scroll to position [0, 14502]
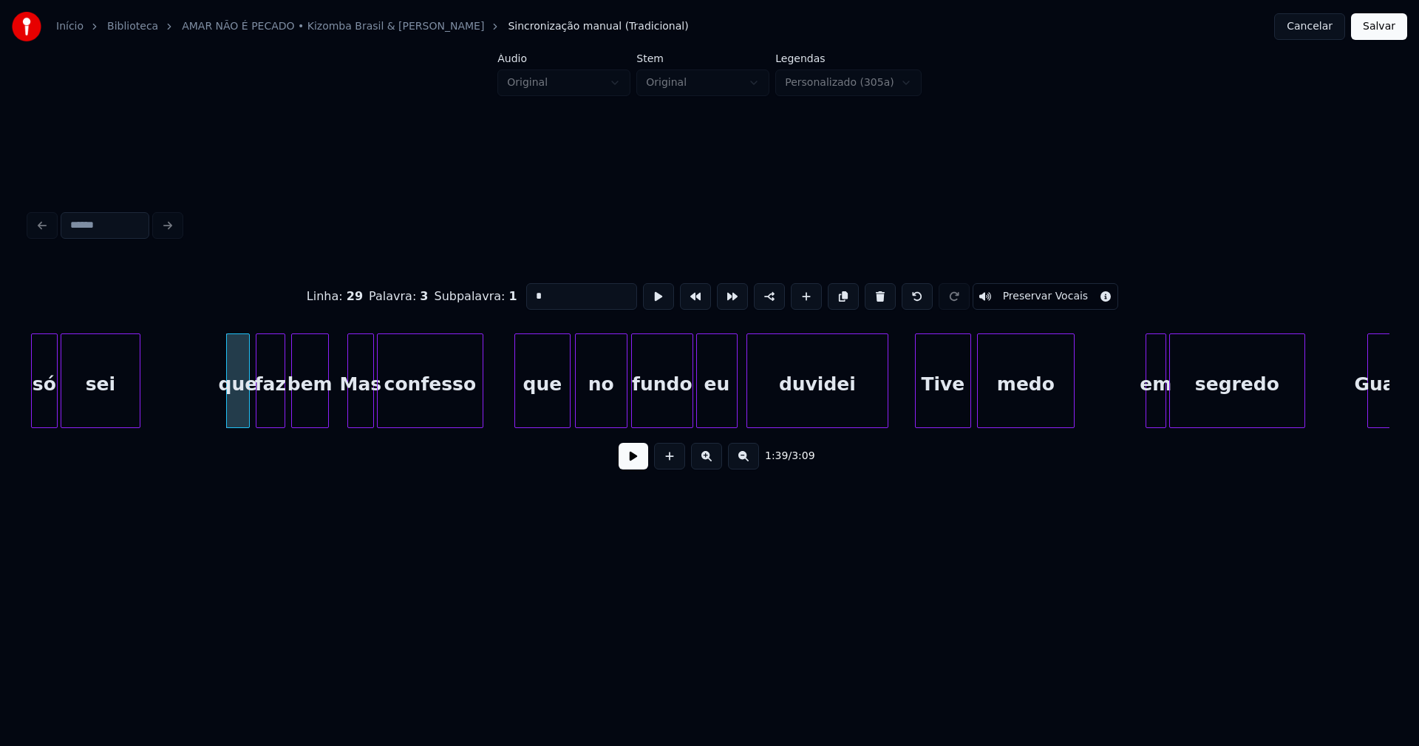
click at [541, 401] on div "que" at bounding box center [542, 384] width 55 height 101
click at [550, 419] on div at bounding box center [550, 380] width 4 height 93
click at [578, 419] on div "no" at bounding box center [582, 384] width 51 height 101
click at [596, 412] on div at bounding box center [596, 380] width 4 height 93
click at [650, 407] on div "fundo" at bounding box center [652, 384] width 61 height 101
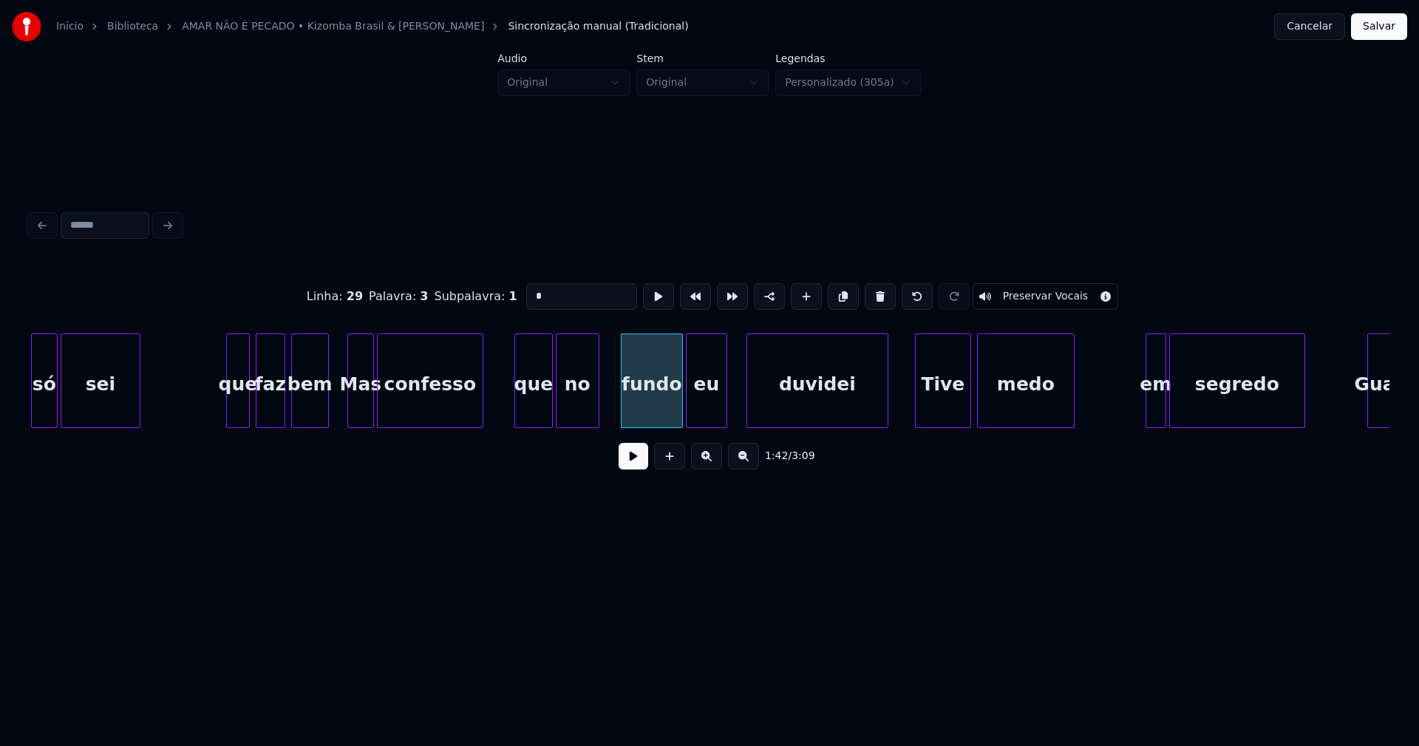
click at [706, 409] on div "eu" at bounding box center [707, 384] width 40 height 101
click at [939, 406] on div "Tive" at bounding box center [938, 384] width 55 height 101
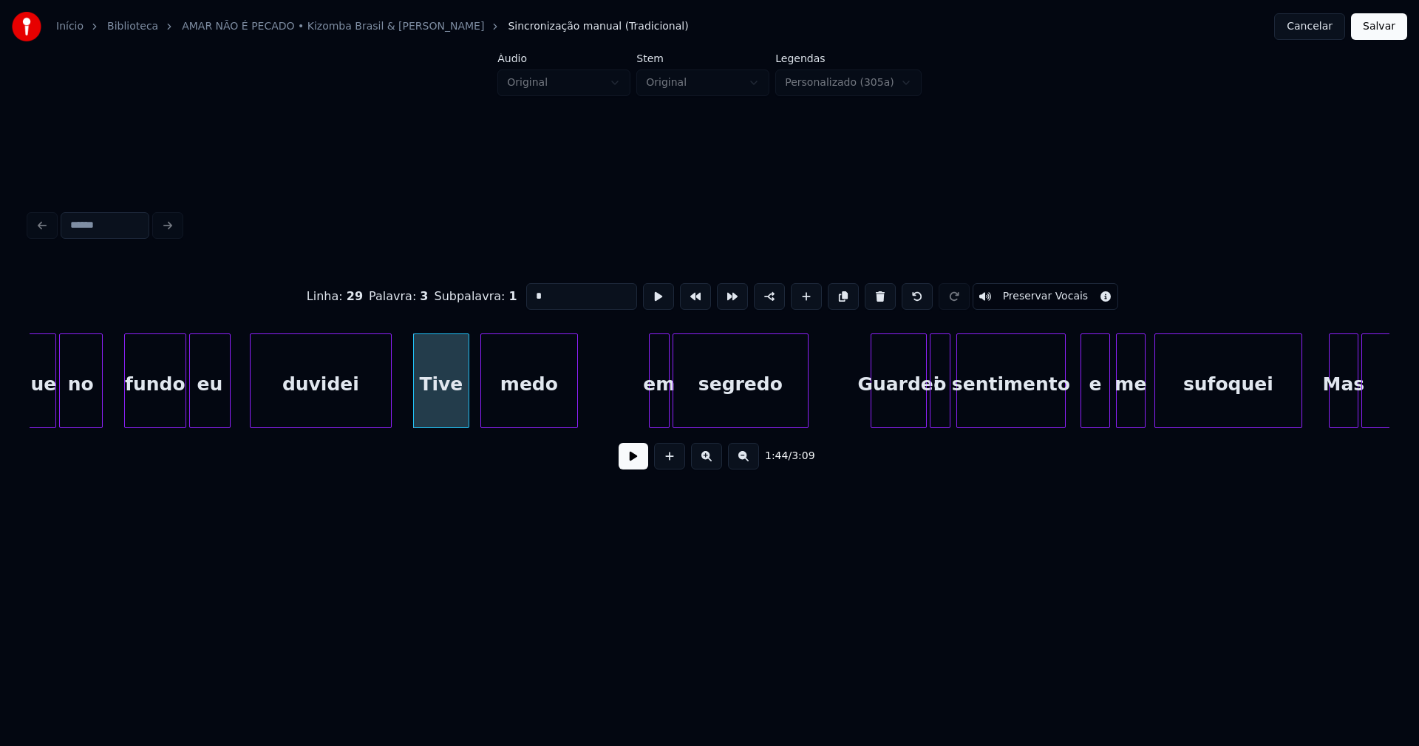
scroll to position [0, 15029]
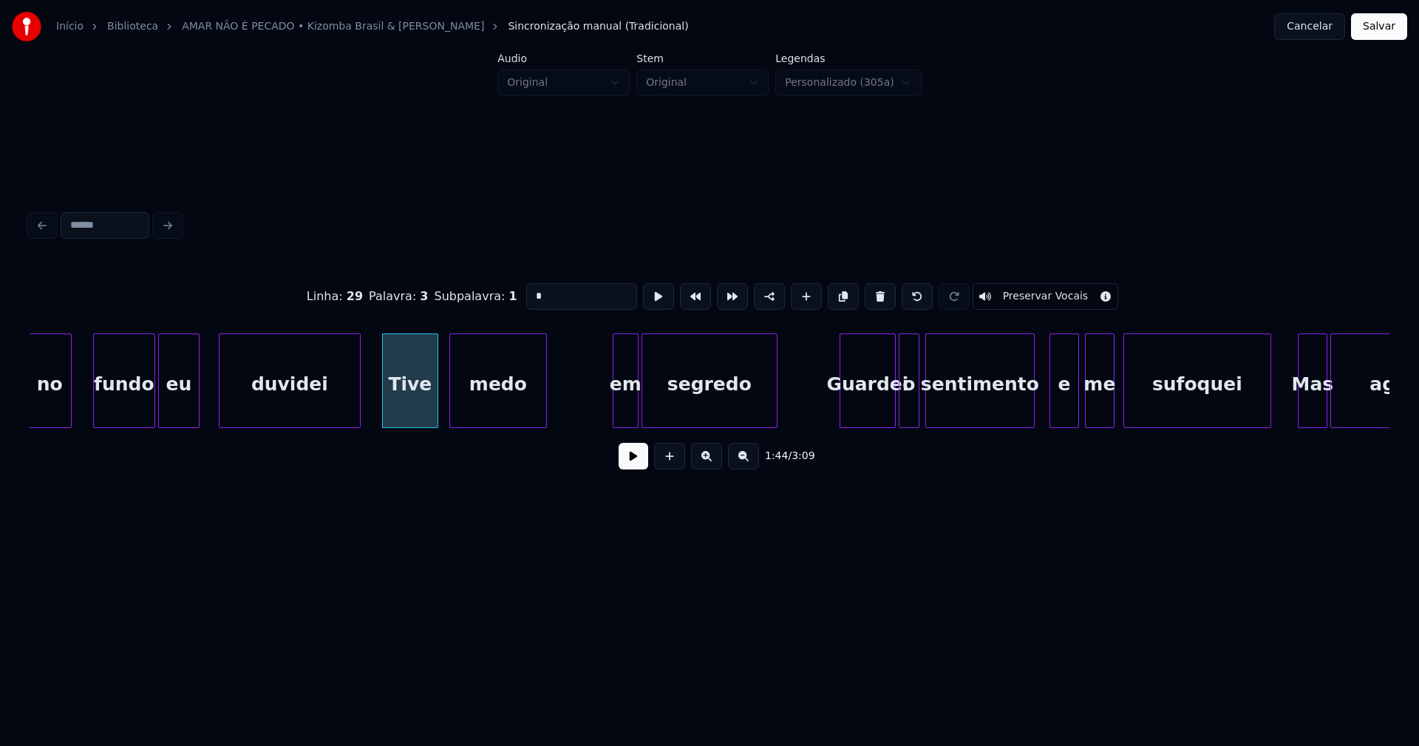
click at [614, 415] on div at bounding box center [615, 380] width 4 height 93
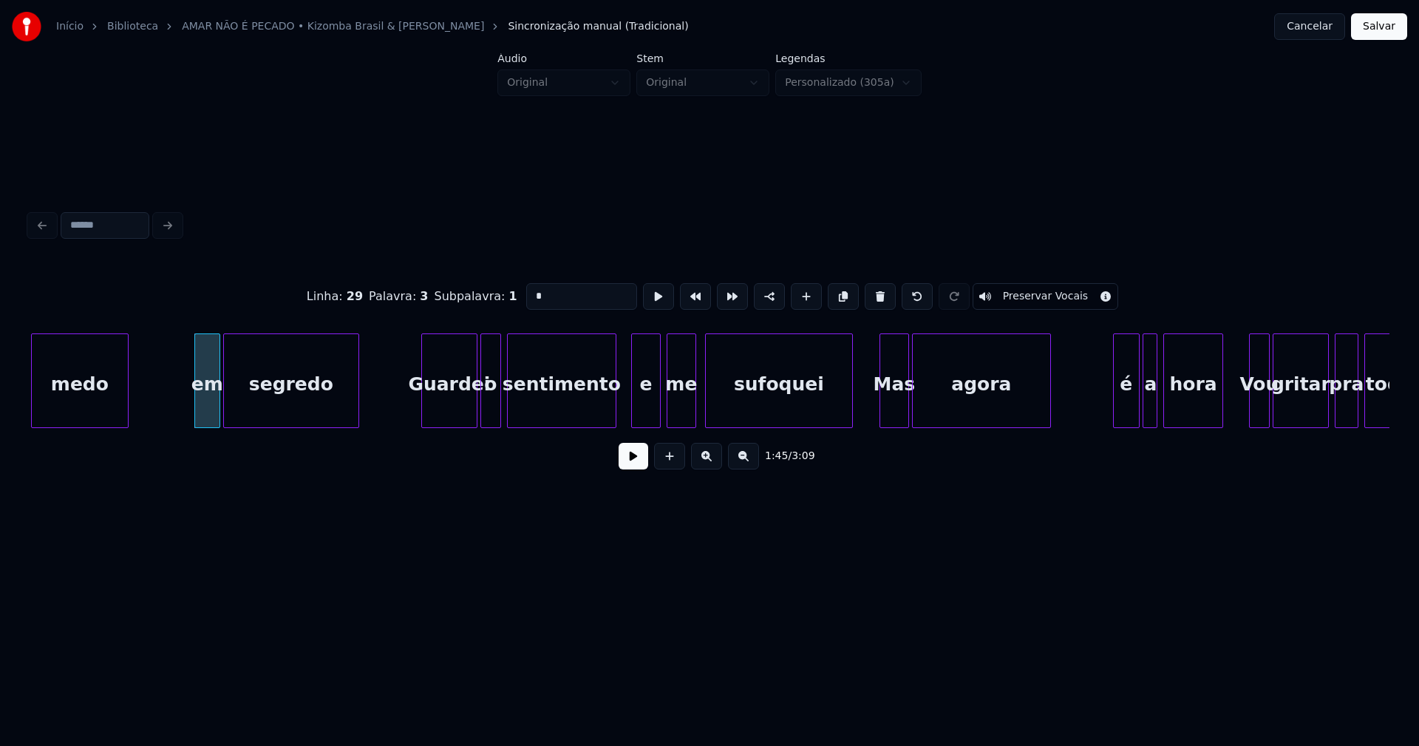
scroll to position [0, 15463]
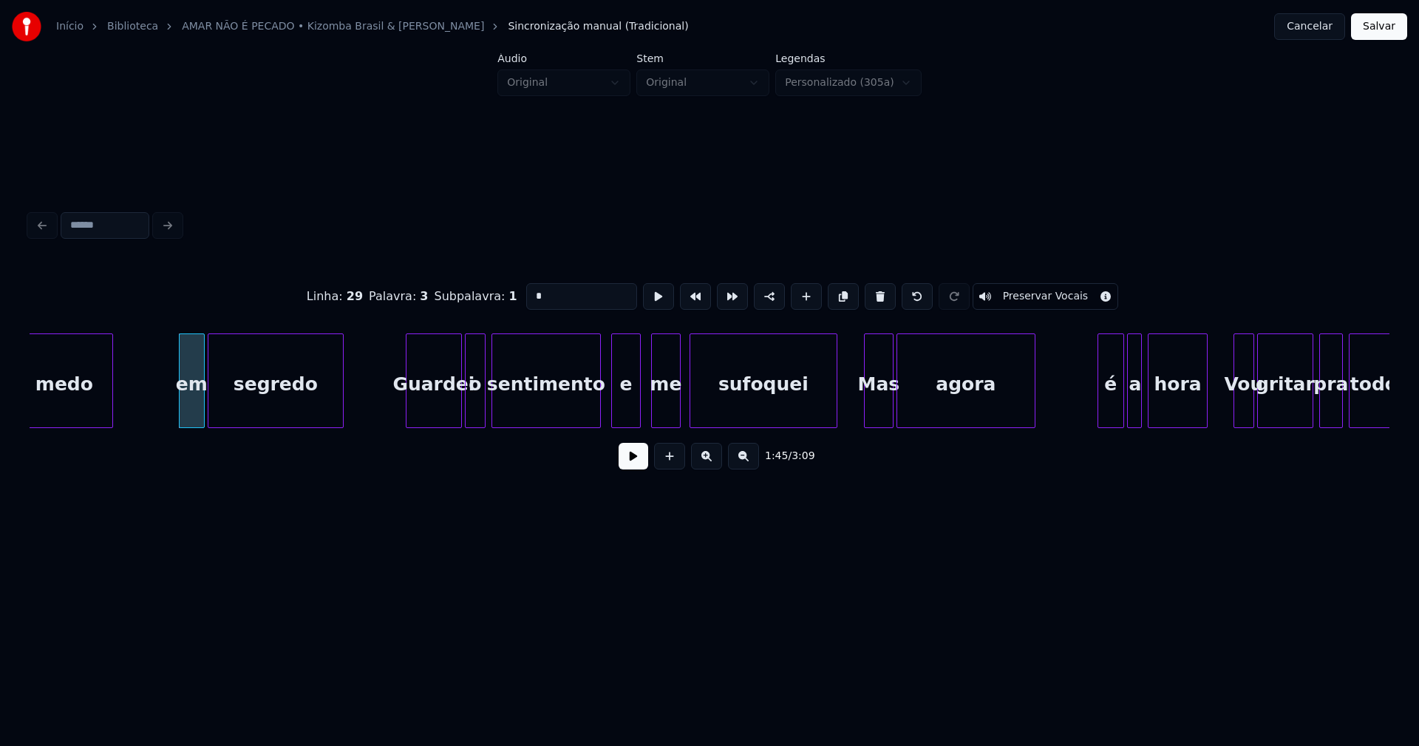
click at [624, 407] on div "e" at bounding box center [626, 384] width 28 height 101
click at [667, 407] on div "me" at bounding box center [661, 384] width 28 height 101
click at [916, 400] on div at bounding box center [918, 380] width 4 height 93
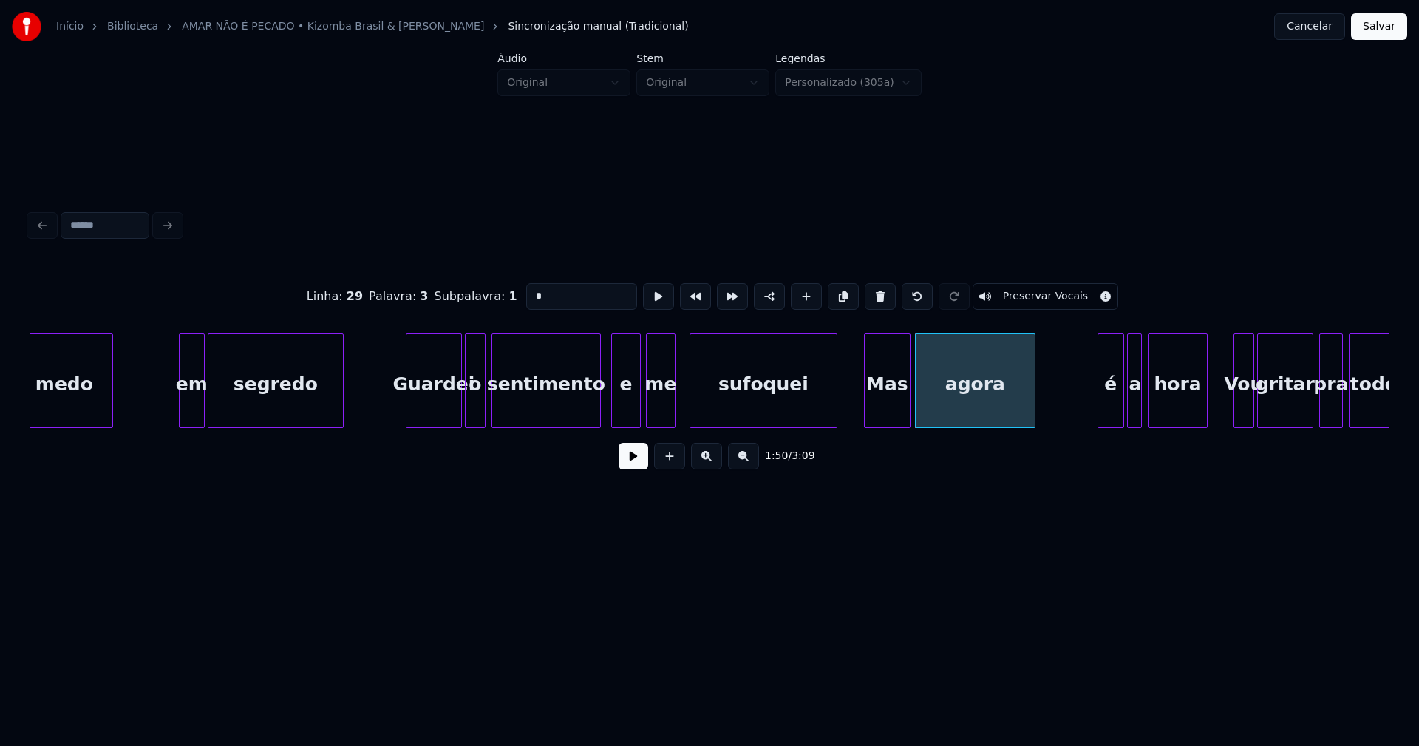
click at [908, 392] on div at bounding box center [907, 380] width 4 height 93
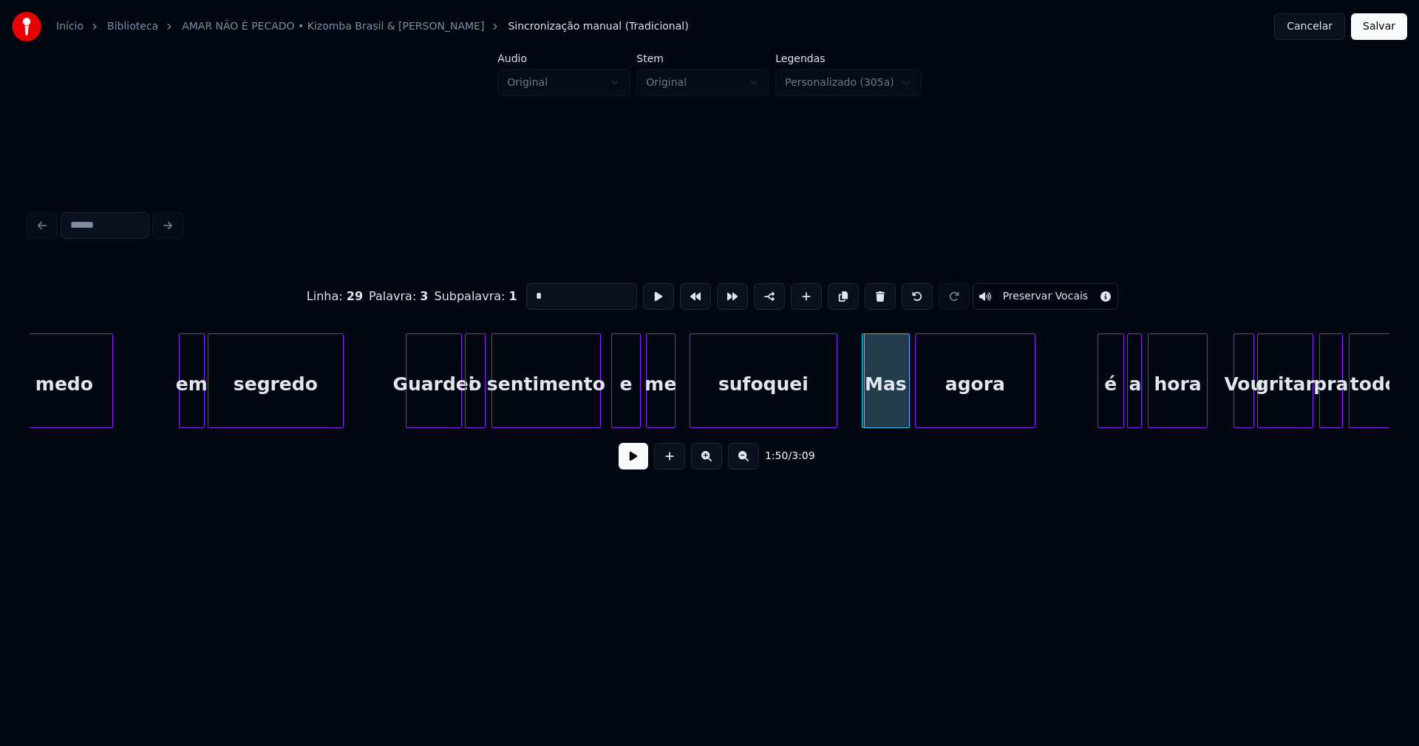
click at [871, 401] on div "Mas" at bounding box center [885, 384] width 47 height 101
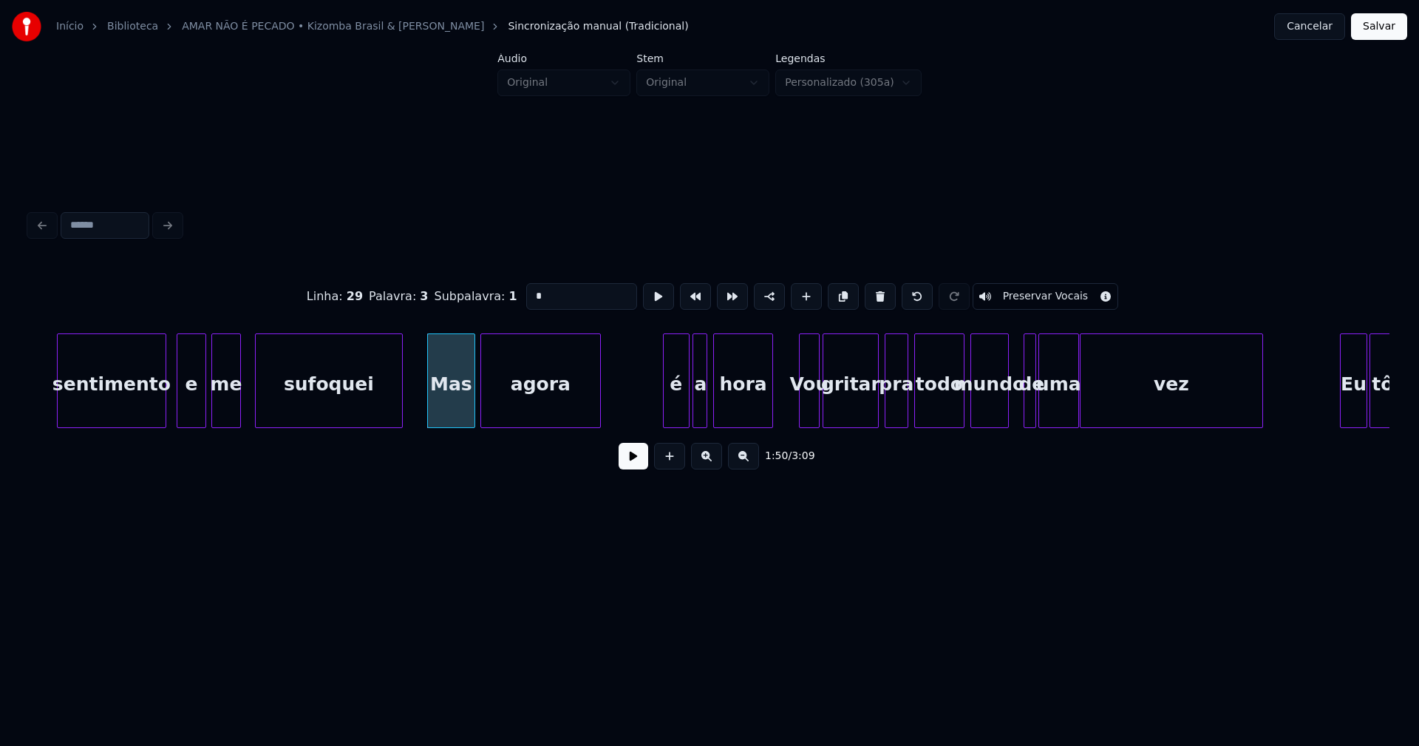
scroll to position [0, 15929]
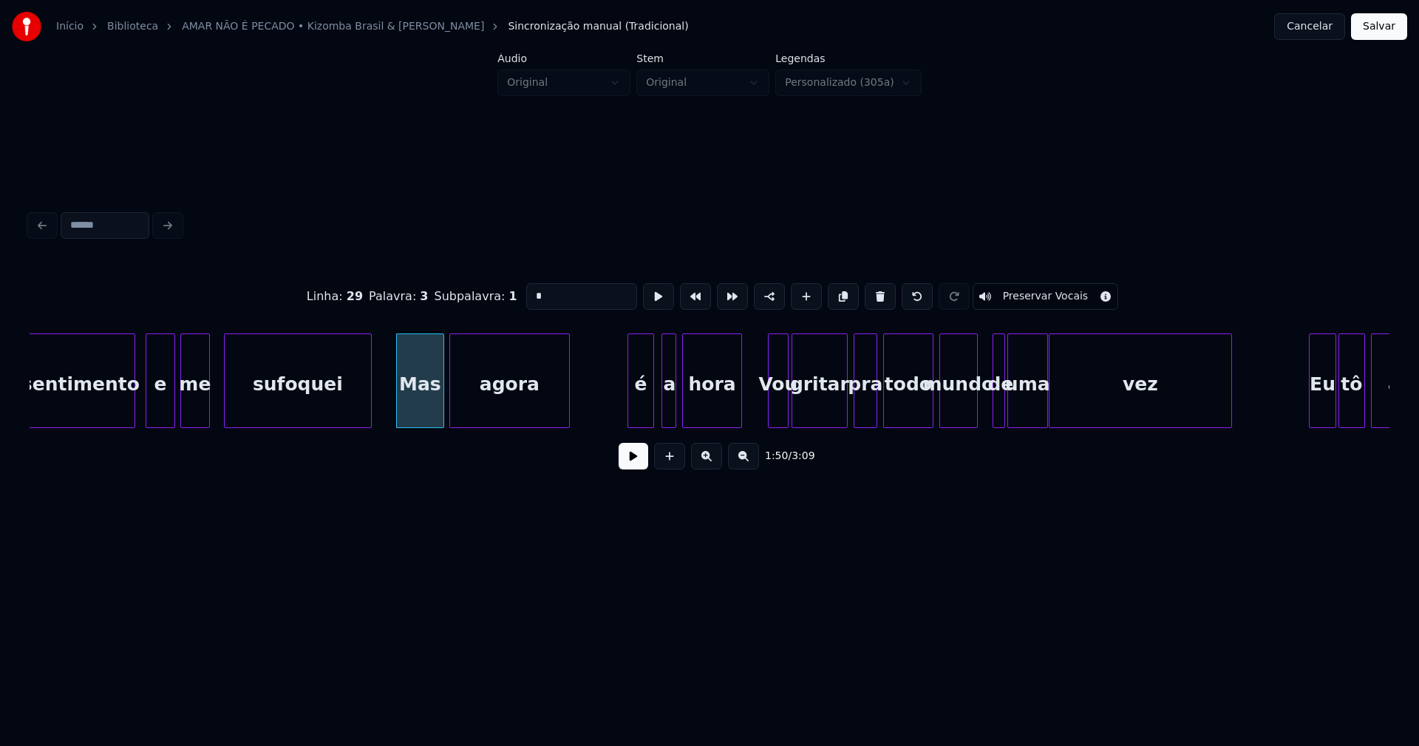
click at [641, 406] on div "é" at bounding box center [640, 384] width 25 height 101
type input "*"
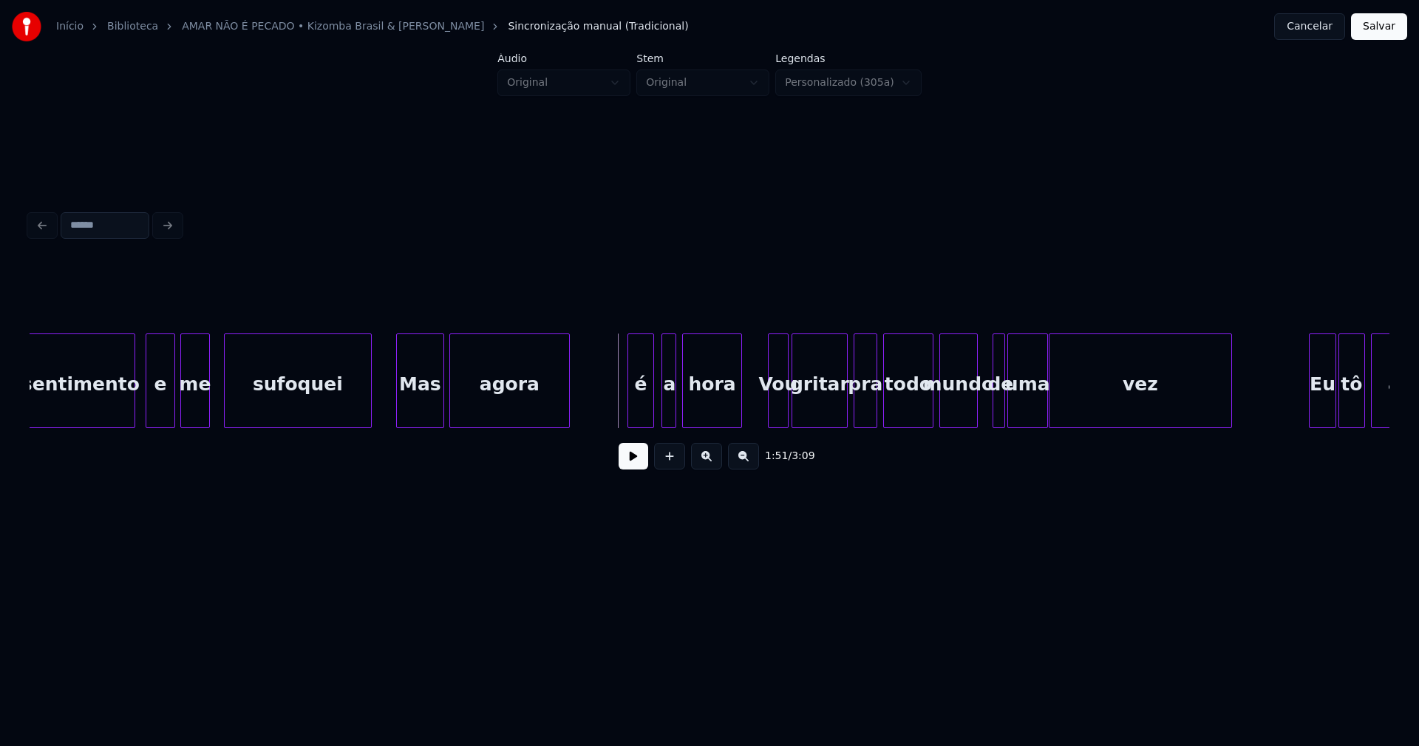
click at [638, 459] on button at bounding box center [634, 456] width 30 height 27
drag, startPoint x: 633, startPoint y: 466, endPoint x: 758, endPoint y: 409, distance: 137.9
click at [633, 466] on button at bounding box center [634, 456] width 30 height 27
click at [753, 407] on div at bounding box center [754, 380] width 4 height 93
click at [926, 409] on div at bounding box center [924, 380] width 4 height 93
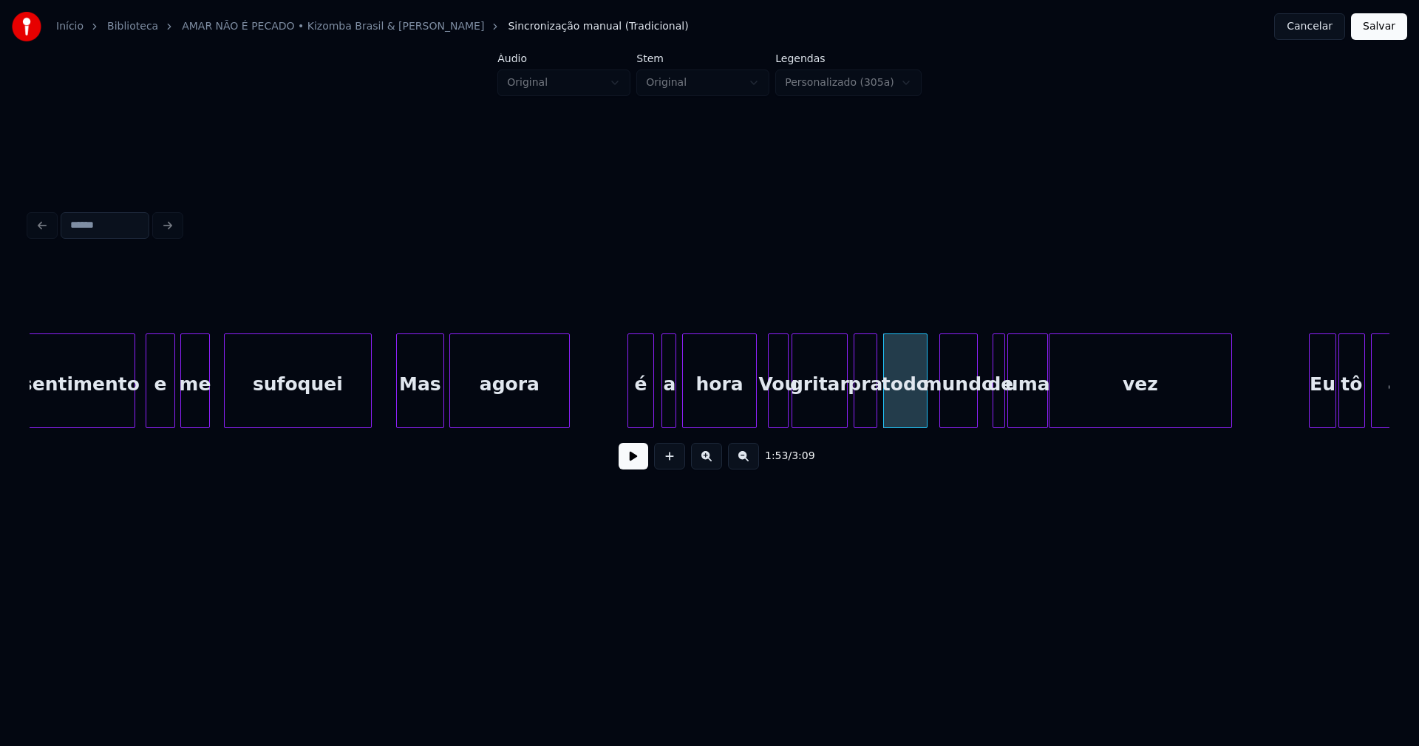
click at [958, 406] on div "mundo" at bounding box center [958, 384] width 37 height 101
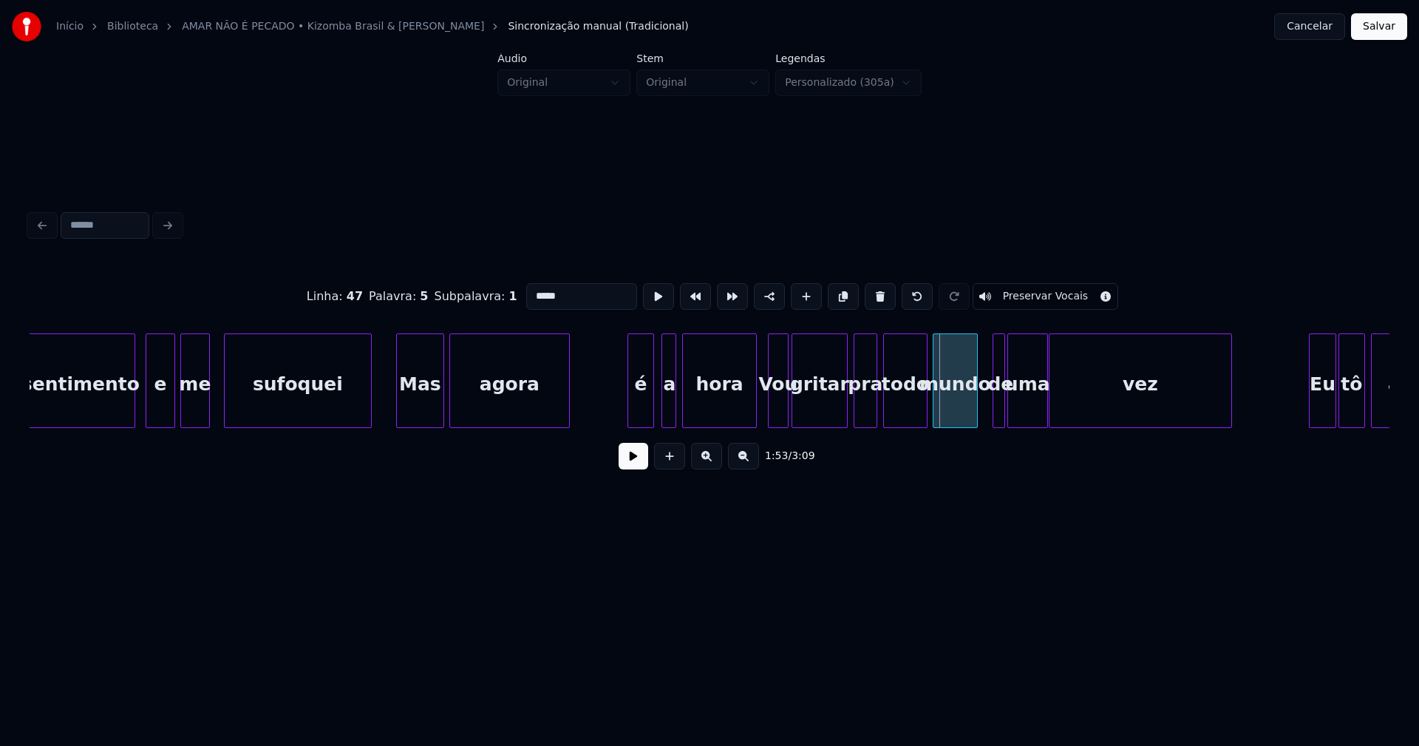
click at [937, 409] on div at bounding box center [935, 380] width 4 height 93
click at [957, 408] on div "mundo" at bounding box center [952, 384] width 44 height 101
click at [1015, 406] on div "uma" at bounding box center [1027, 384] width 39 height 101
click at [1019, 403] on div at bounding box center [1019, 380] width 4 height 93
click at [1012, 404] on div at bounding box center [1012, 380] width 4 height 93
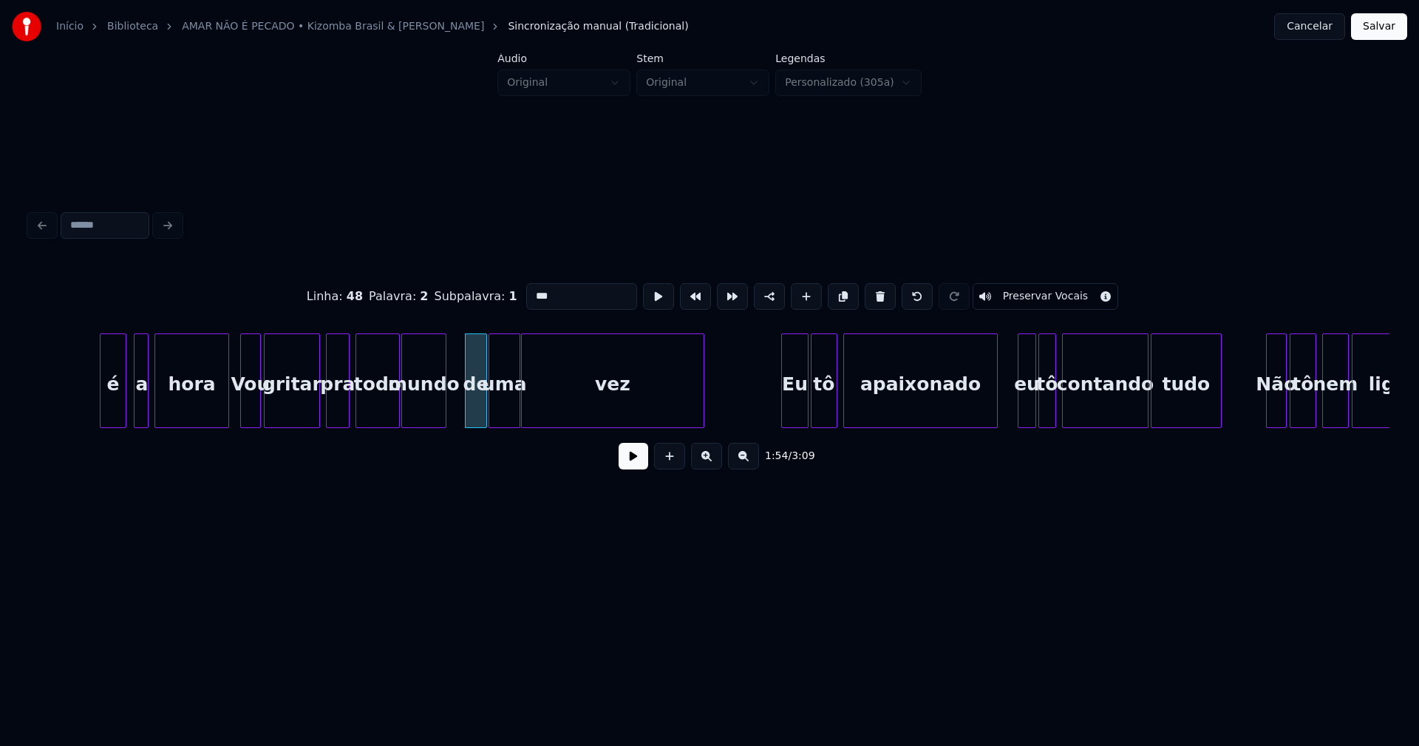
scroll to position [0, 16626]
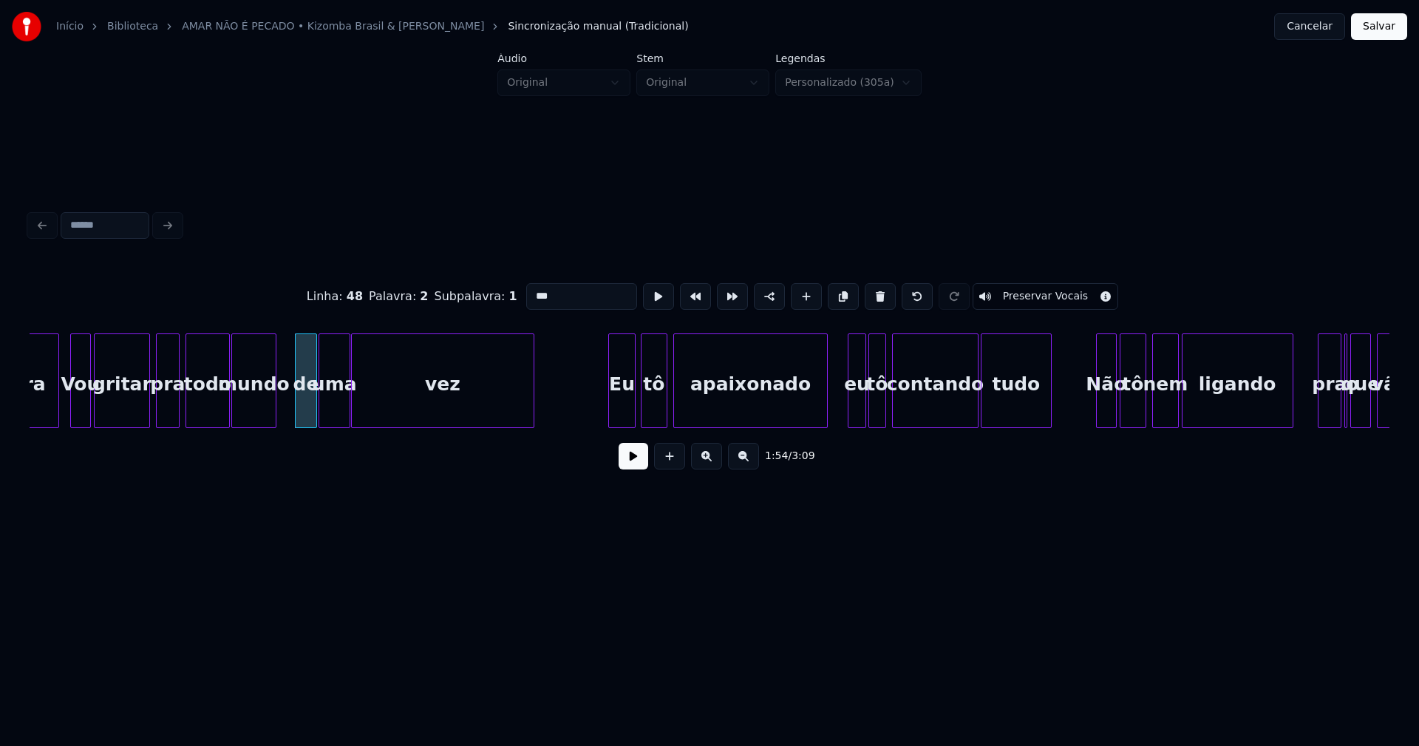
click at [621, 412] on div "Eu" at bounding box center [622, 384] width 26 height 101
click at [848, 411] on div "eu" at bounding box center [847, 384] width 17 height 101
click at [874, 409] on div "tô" at bounding box center [873, 384] width 16 height 101
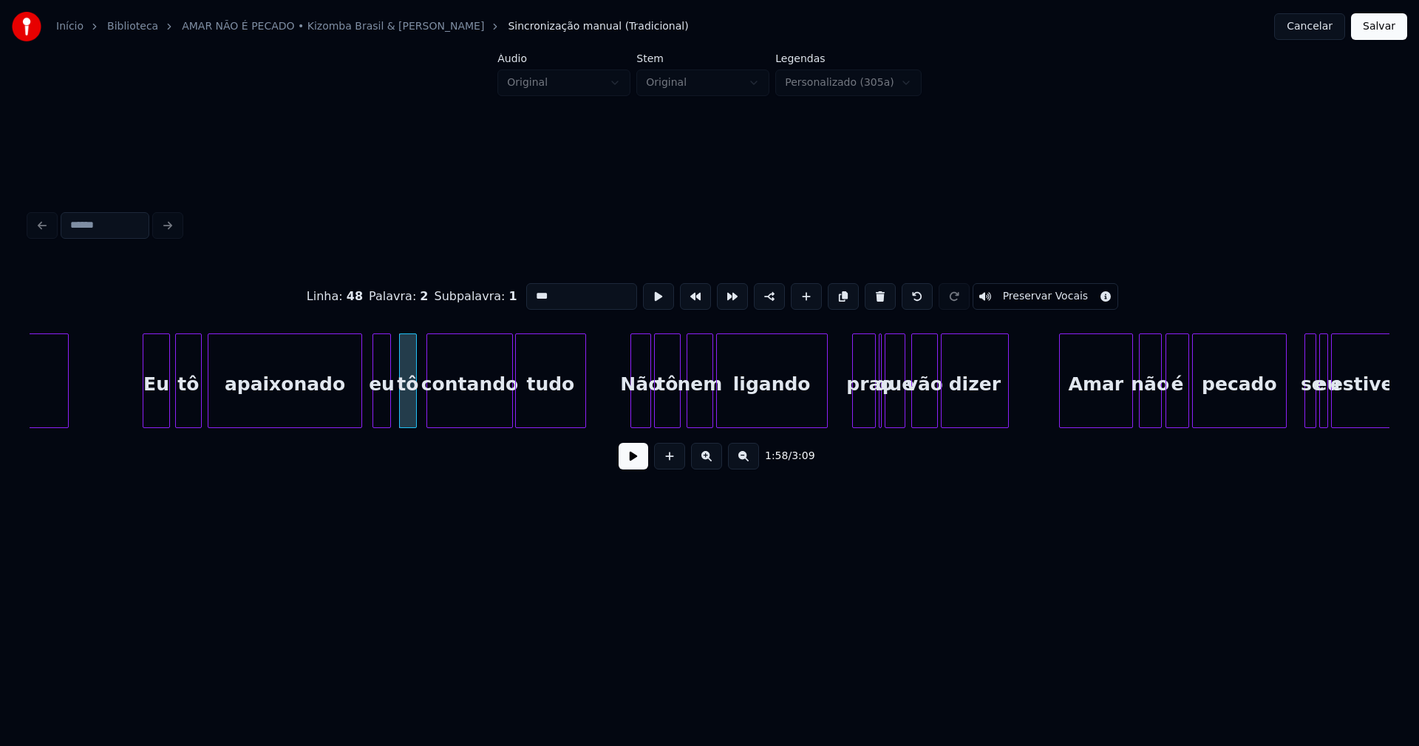
scroll to position [0, 17123]
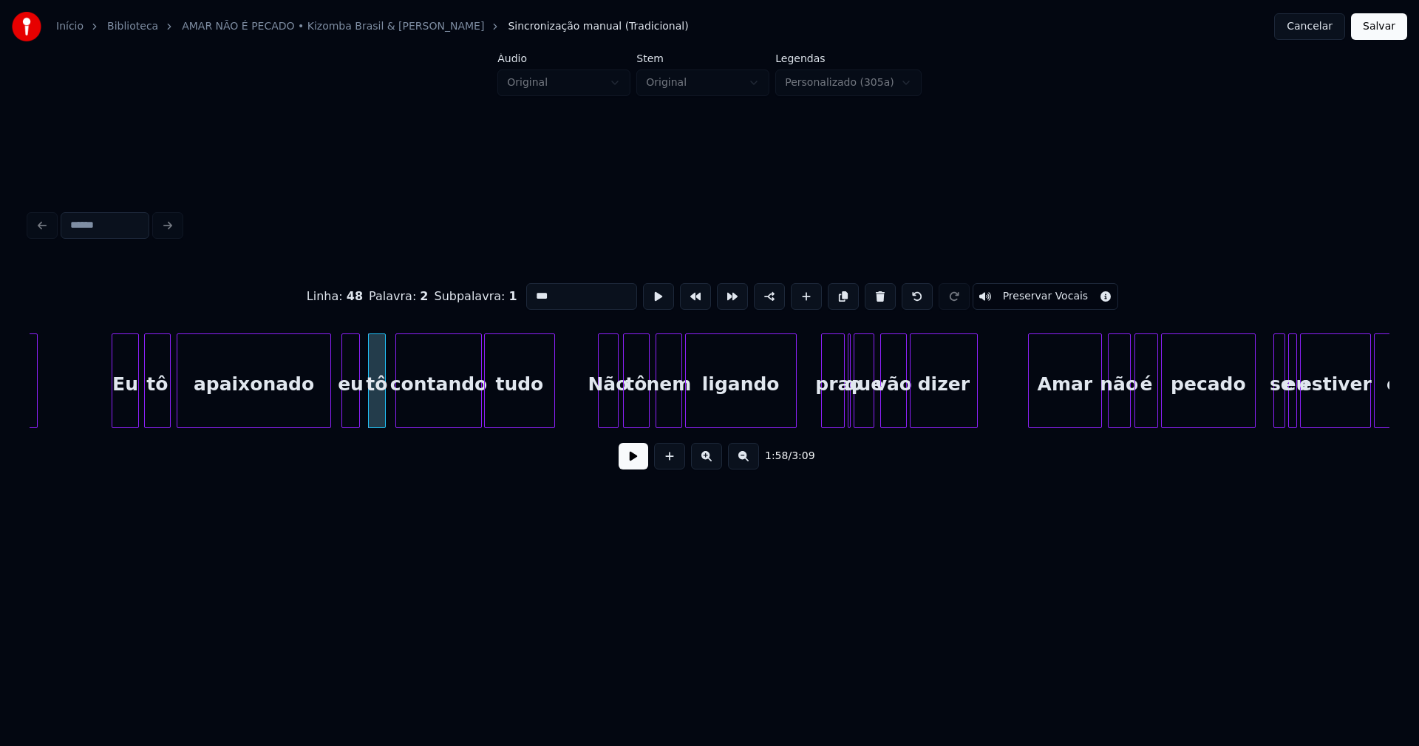
click at [605, 411] on div "Não" at bounding box center [608, 384] width 19 height 101
click at [584, 422] on div "vez Eu tô apaixonado eu tô contando tudo Não tô nem ligando pra o que vão dizer…" at bounding box center [710, 380] width 1360 height 95
click at [704, 401] on div at bounding box center [703, 380] width 4 height 93
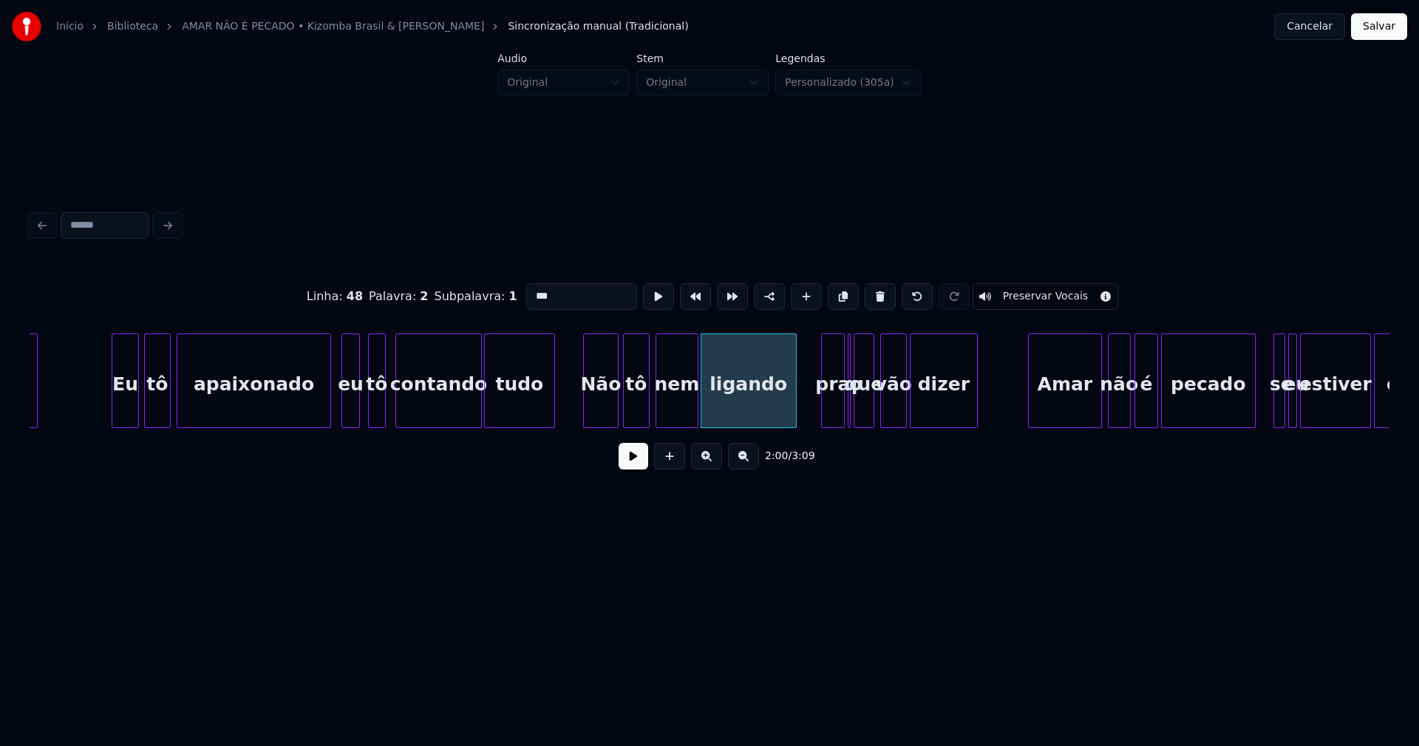
click at [695, 398] on div at bounding box center [695, 380] width 4 height 93
click at [807, 403] on div at bounding box center [805, 380] width 4 height 93
click at [854, 414] on div "que" at bounding box center [864, 380] width 21 height 95
click at [847, 410] on div at bounding box center [847, 380] width 4 height 93
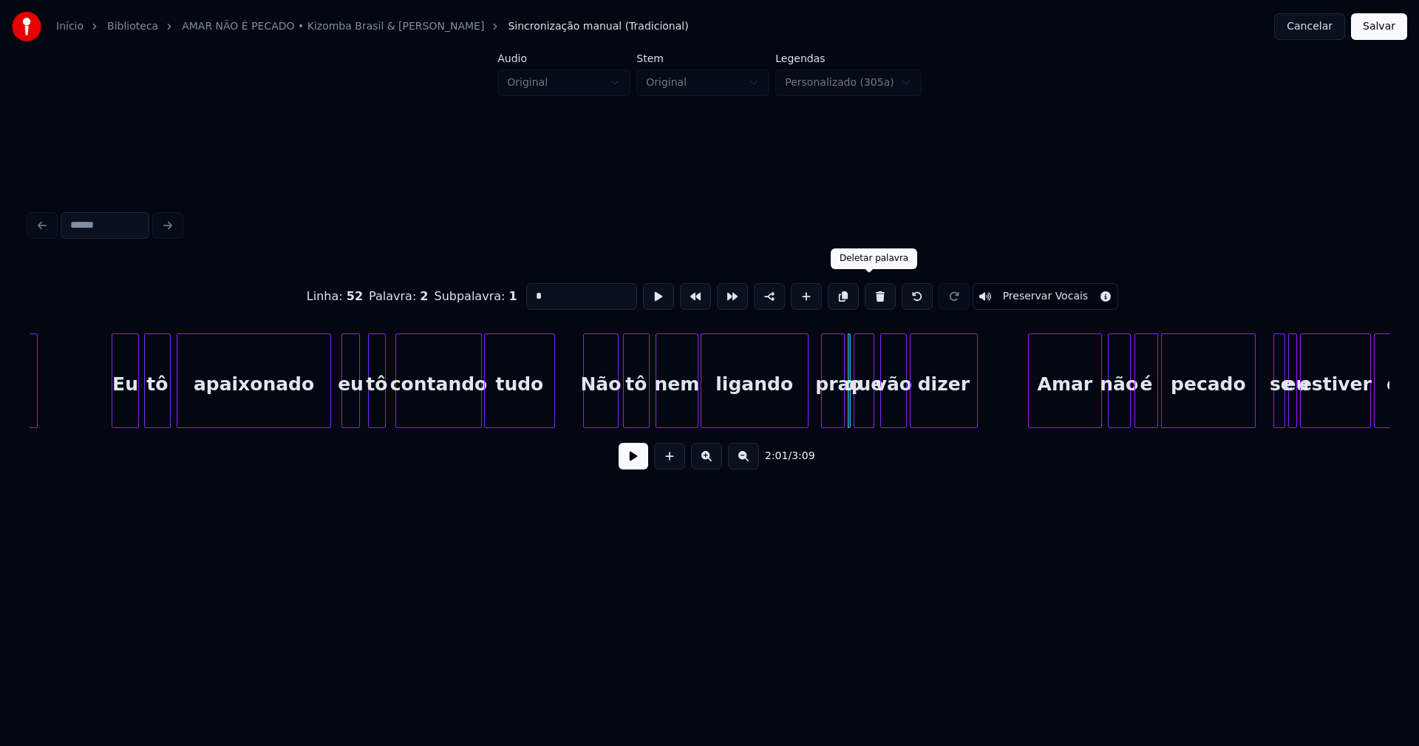
click at [872, 296] on button at bounding box center [880, 296] width 31 height 27
click at [847, 406] on div at bounding box center [845, 380] width 4 height 93
click at [841, 406] on div "pra" at bounding box center [835, 384] width 27 height 101
click at [551, 289] on input "***" at bounding box center [581, 296] width 111 height 27
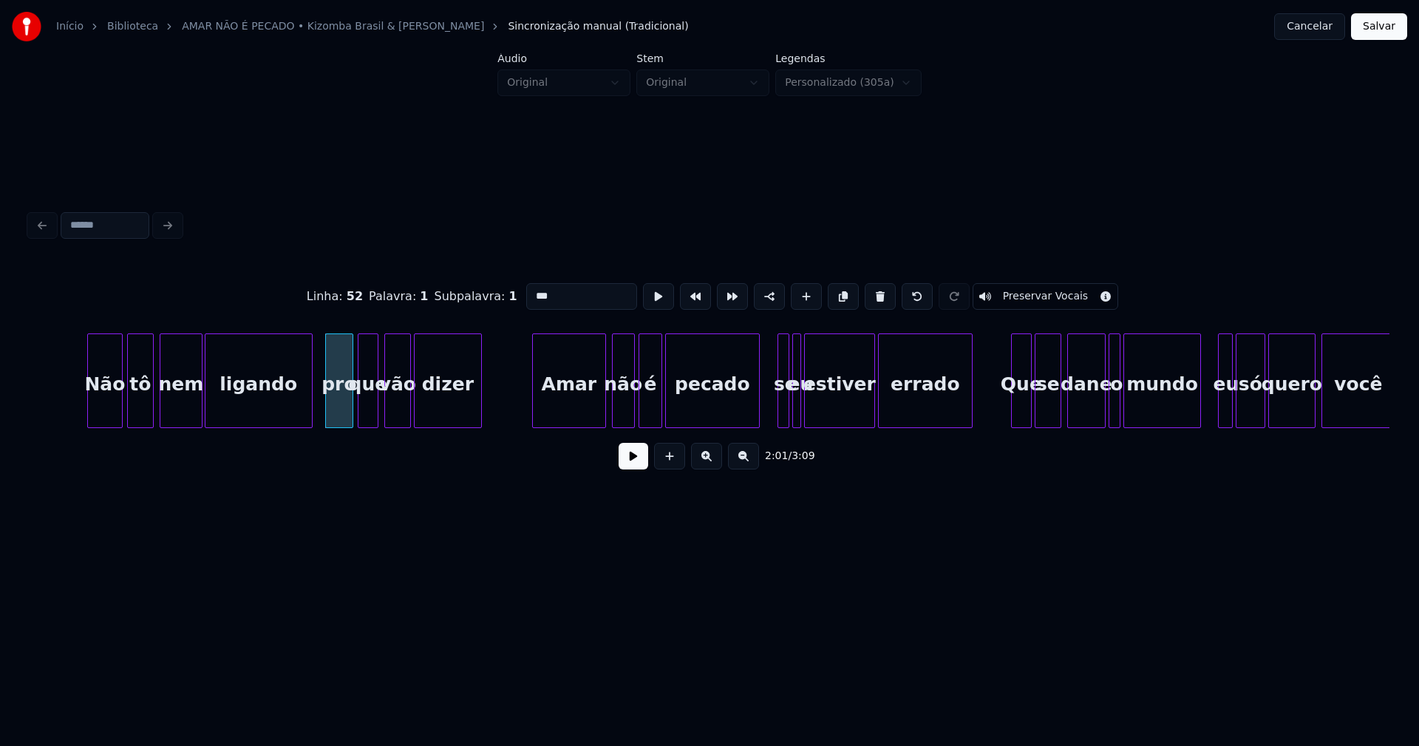
scroll to position [0, 17728]
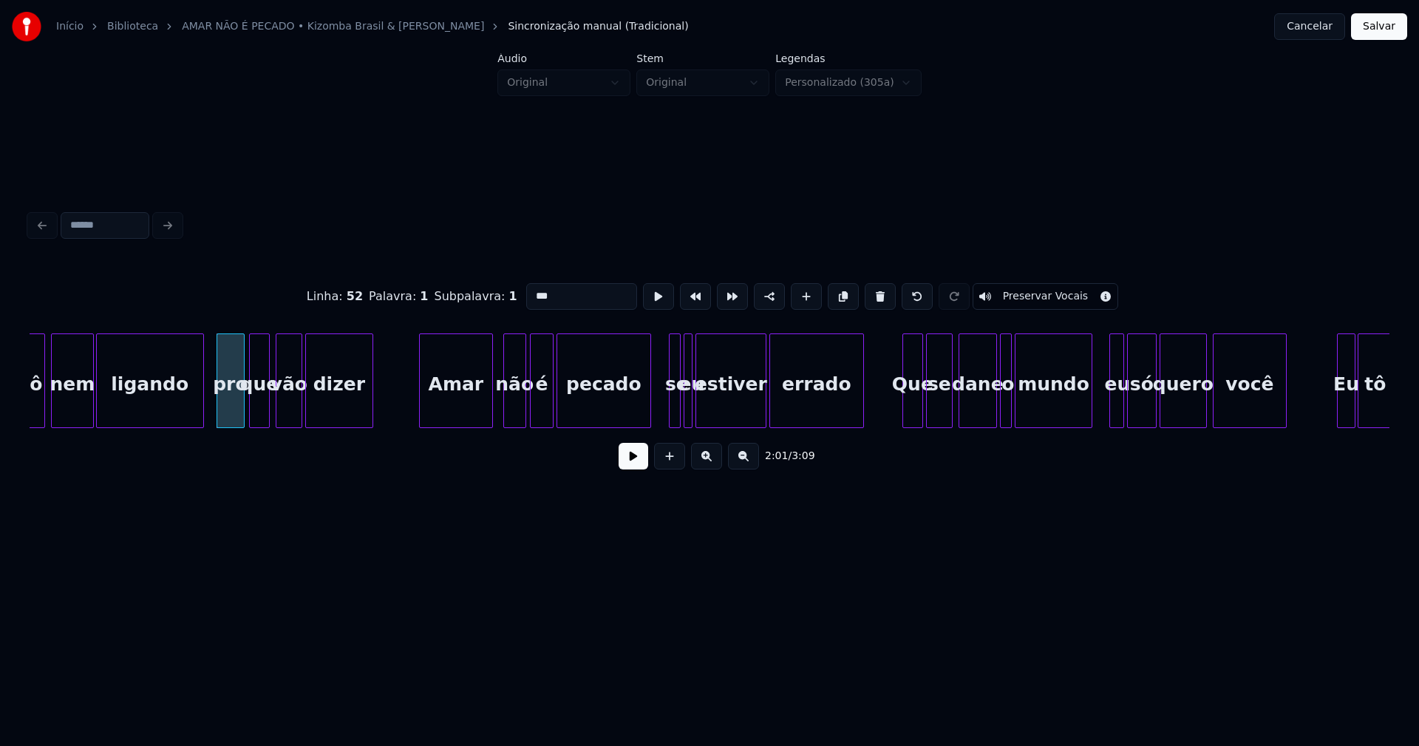
click at [473, 406] on div "Amar" at bounding box center [456, 384] width 72 height 101
click at [508, 409] on div "não" at bounding box center [507, 384] width 21 height 101
click at [531, 411] on div "é" at bounding box center [534, 384] width 22 height 101
click at [626, 409] on div "pecado" at bounding box center [597, 384] width 93 height 101
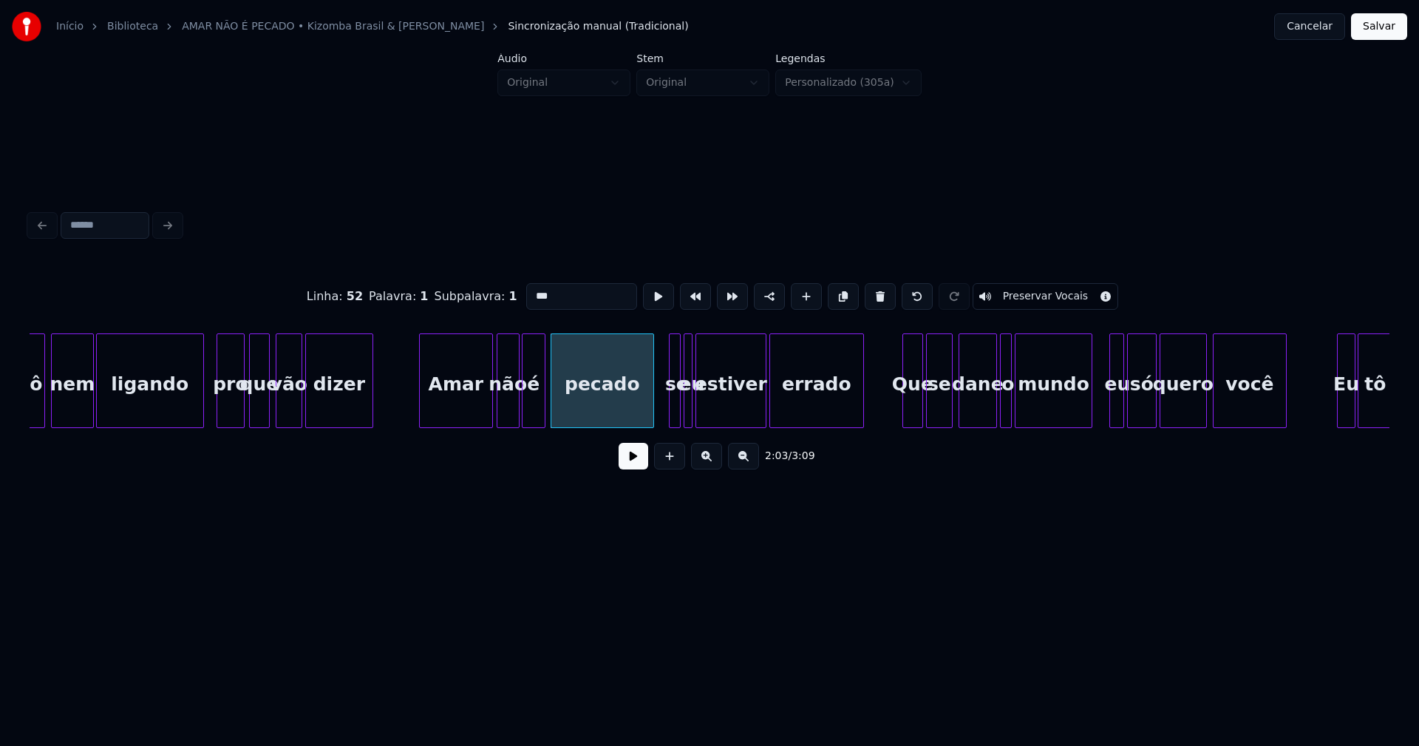
click at [649, 395] on div at bounding box center [651, 380] width 4 height 93
click at [705, 405] on div at bounding box center [707, 380] width 4 height 93
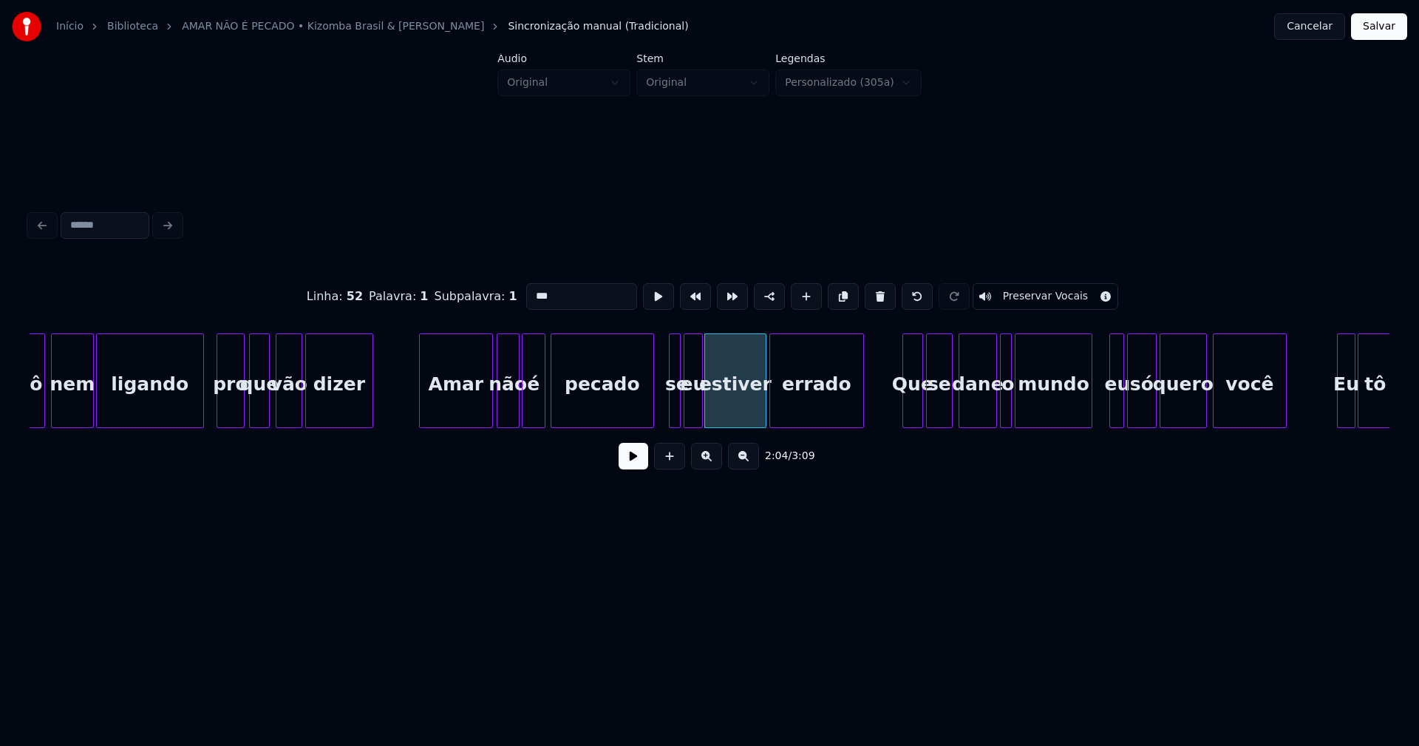
click at [700, 404] on div at bounding box center [700, 380] width 4 height 93
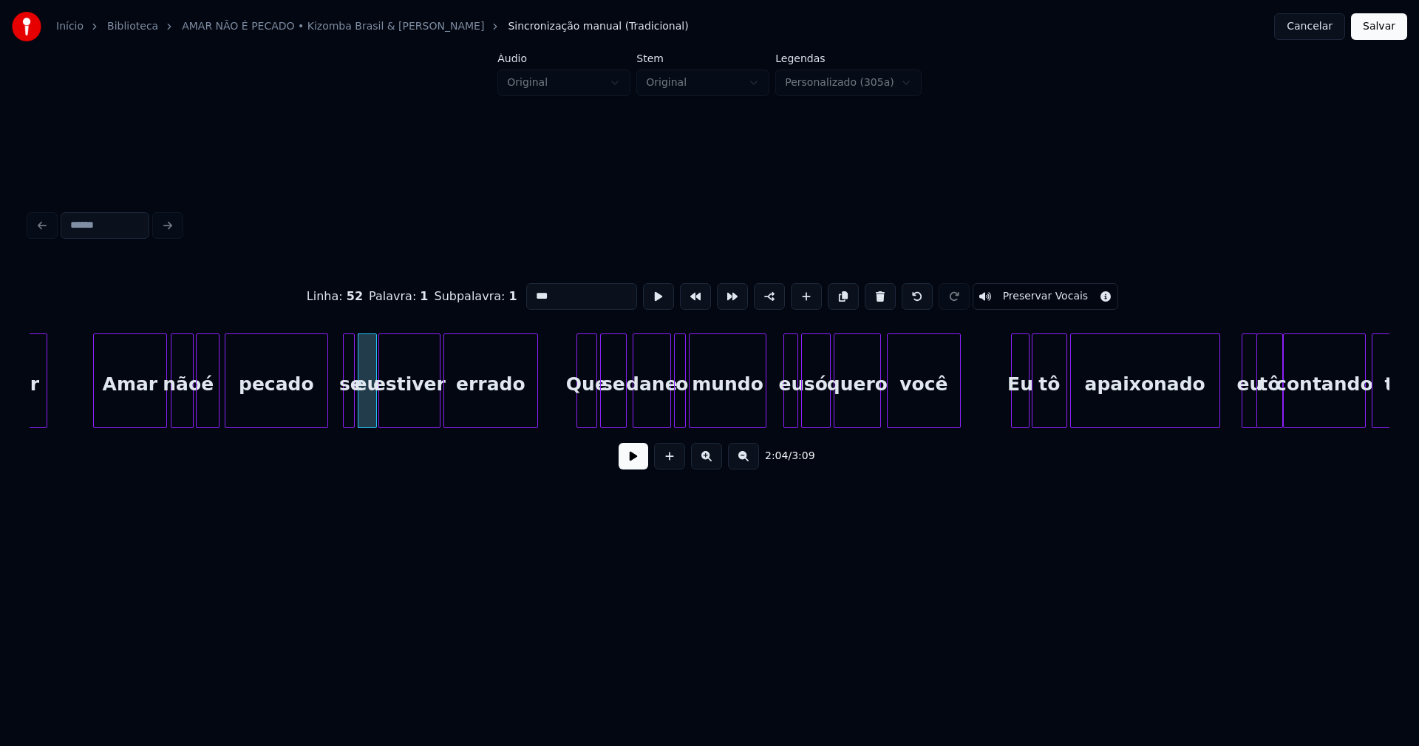
scroll to position [0, 18085]
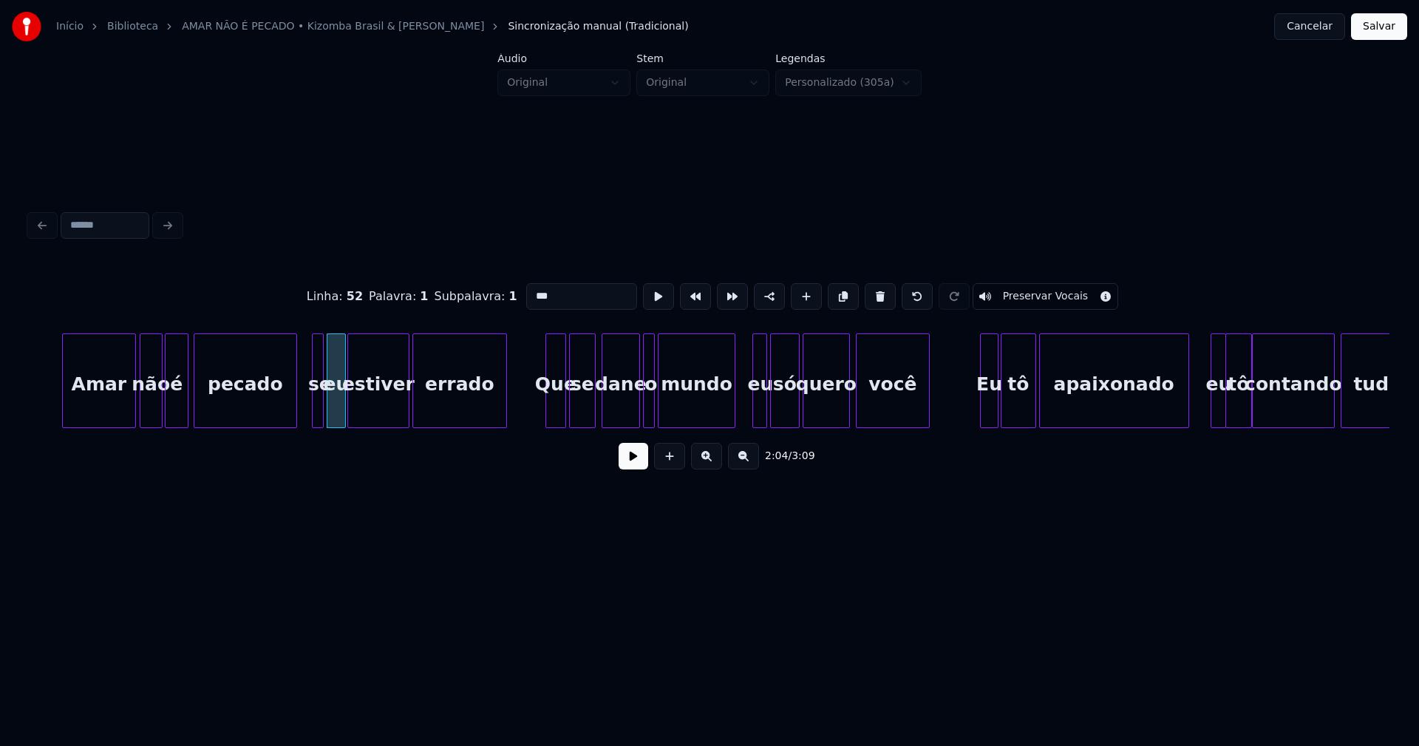
click at [762, 405] on div at bounding box center [764, 380] width 4 height 93
click at [757, 401] on div "eu" at bounding box center [759, 380] width 15 height 95
click at [750, 414] on div "eu" at bounding box center [752, 384] width 15 height 101
click at [719, 418] on div at bounding box center [720, 380] width 4 height 93
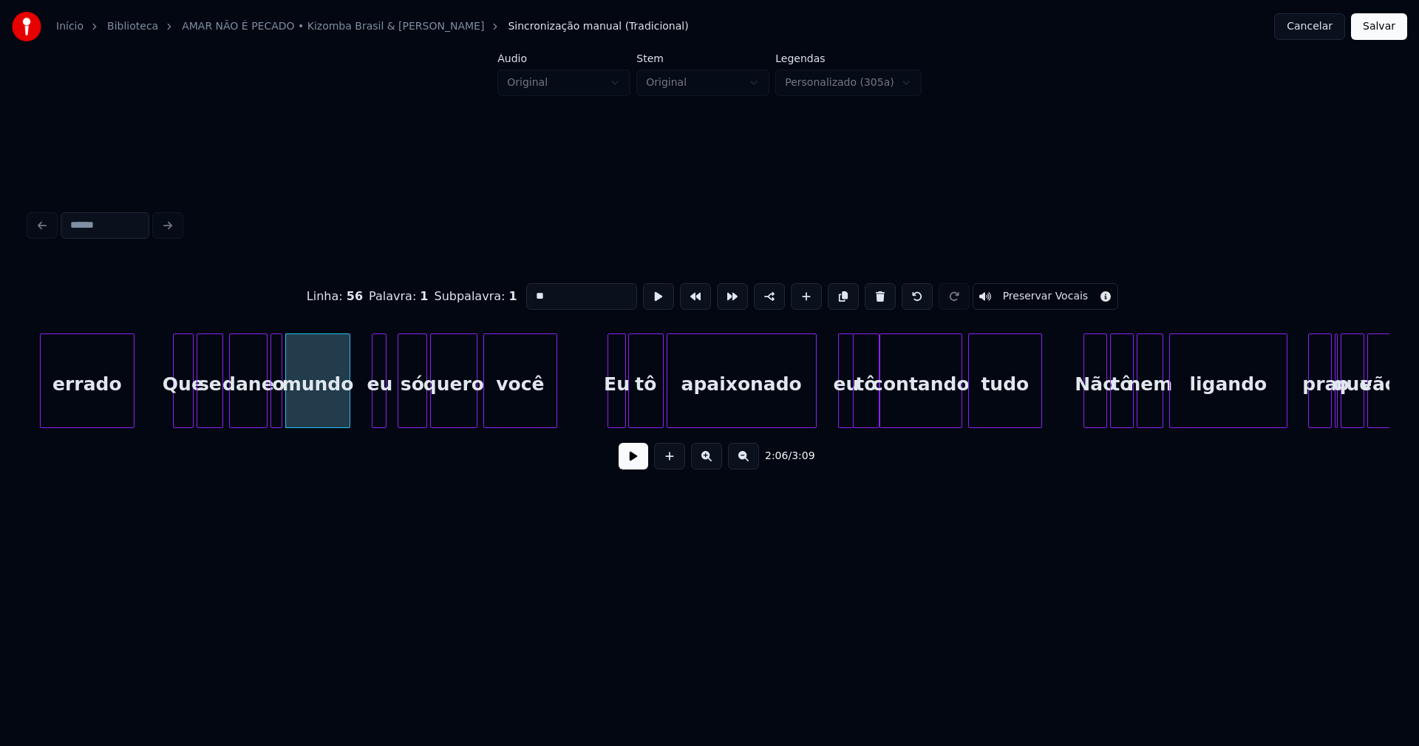
scroll to position [0, 18550]
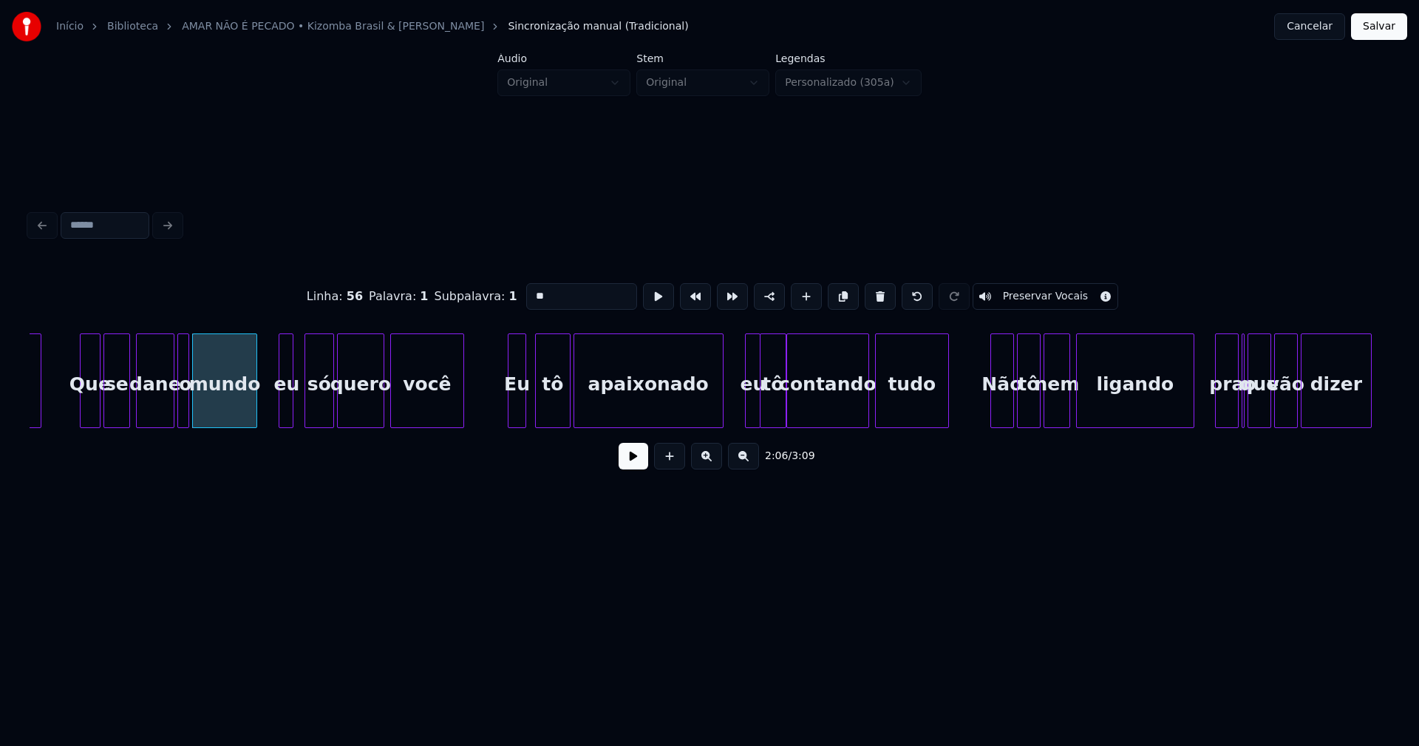
click at [520, 417] on div "Eu" at bounding box center [516, 384] width 17 height 101
click at [743, 417] on div "eu" at bounding box center [742, 384] width 15 height 101
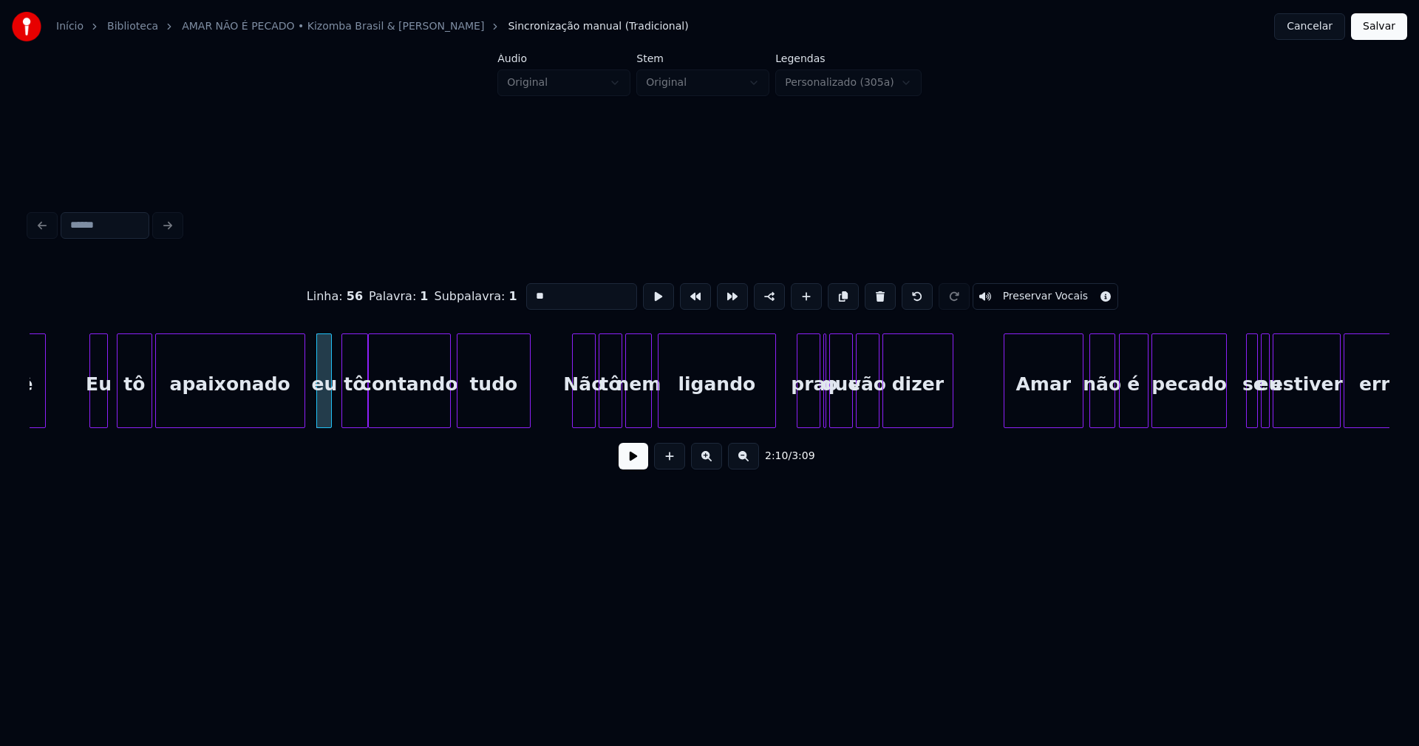
scroll to position [0, 18984]
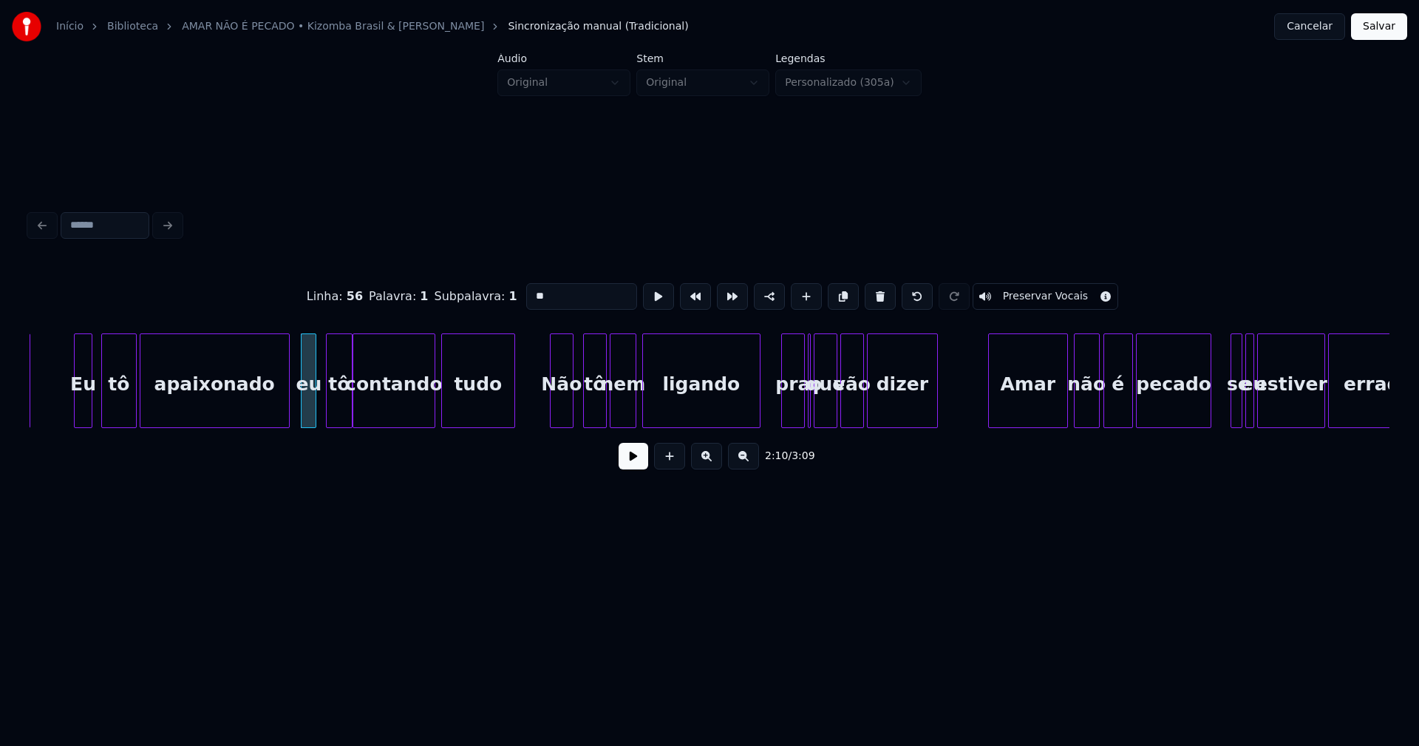
click at [562, 418] on div "Não" at bounding box center [562, 384] width 22 height 101
click at [810, 411] on div at bounding box center [808, 380] width 4 height 93
drag, startPoint x: 871, startPoint y: 296, endPoint x: 834, endPoint y: 353, distance: 67.5
click at [871, 295] on button at bounding box center [880, 296] width 31 height 27
click at [871, 293] on button at bounding box center [880, 296] width 31 height 27
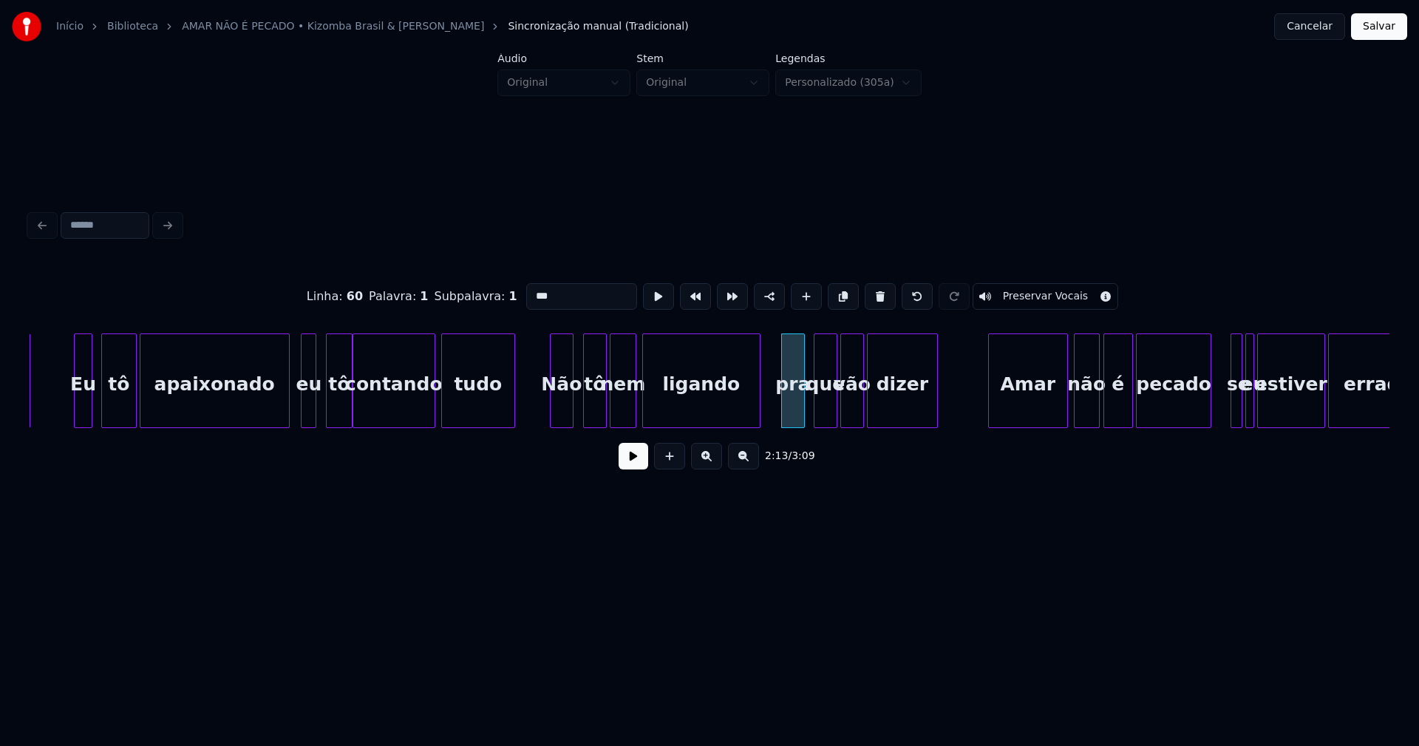
click at [797, 403] on div "pra" at bounding box center [793, 384] width 22 height 101
click at [554, 291] on input "***" at bounding box center [581, 296] width 111 height 27
click at [766, 397] on div at bounding box center [764, 380] width 4 height 93
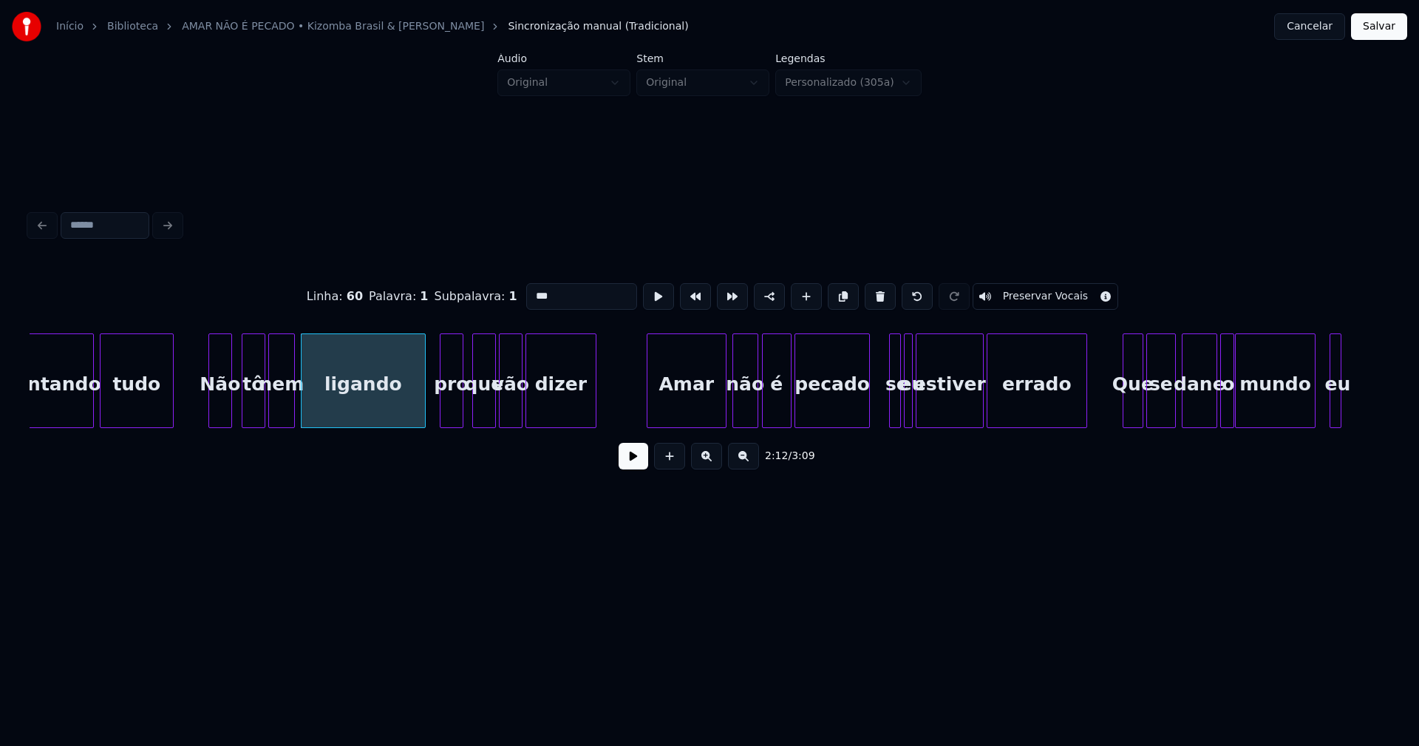
scroll to position [0, 19341]
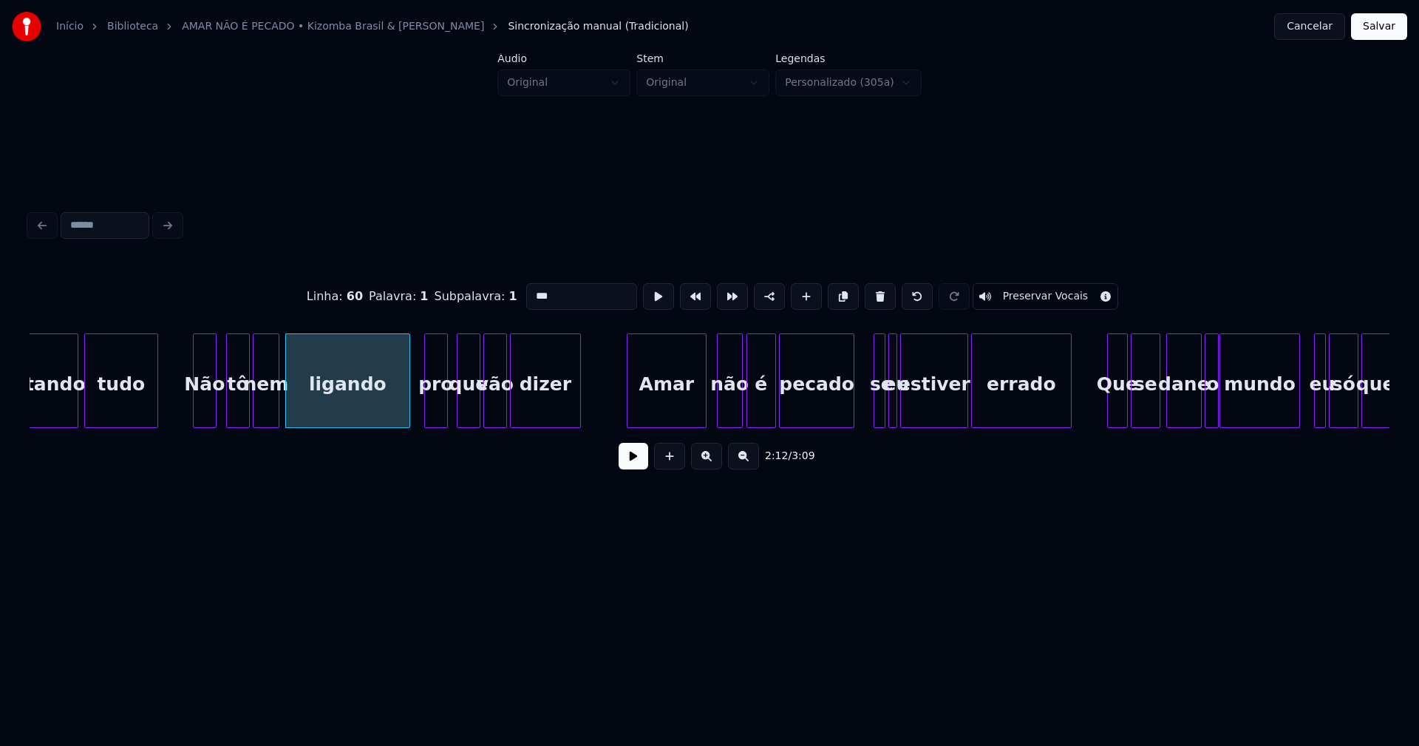
click at [684, 410] on div "Amar" at bounding box center [666, 384] width 78 height 101
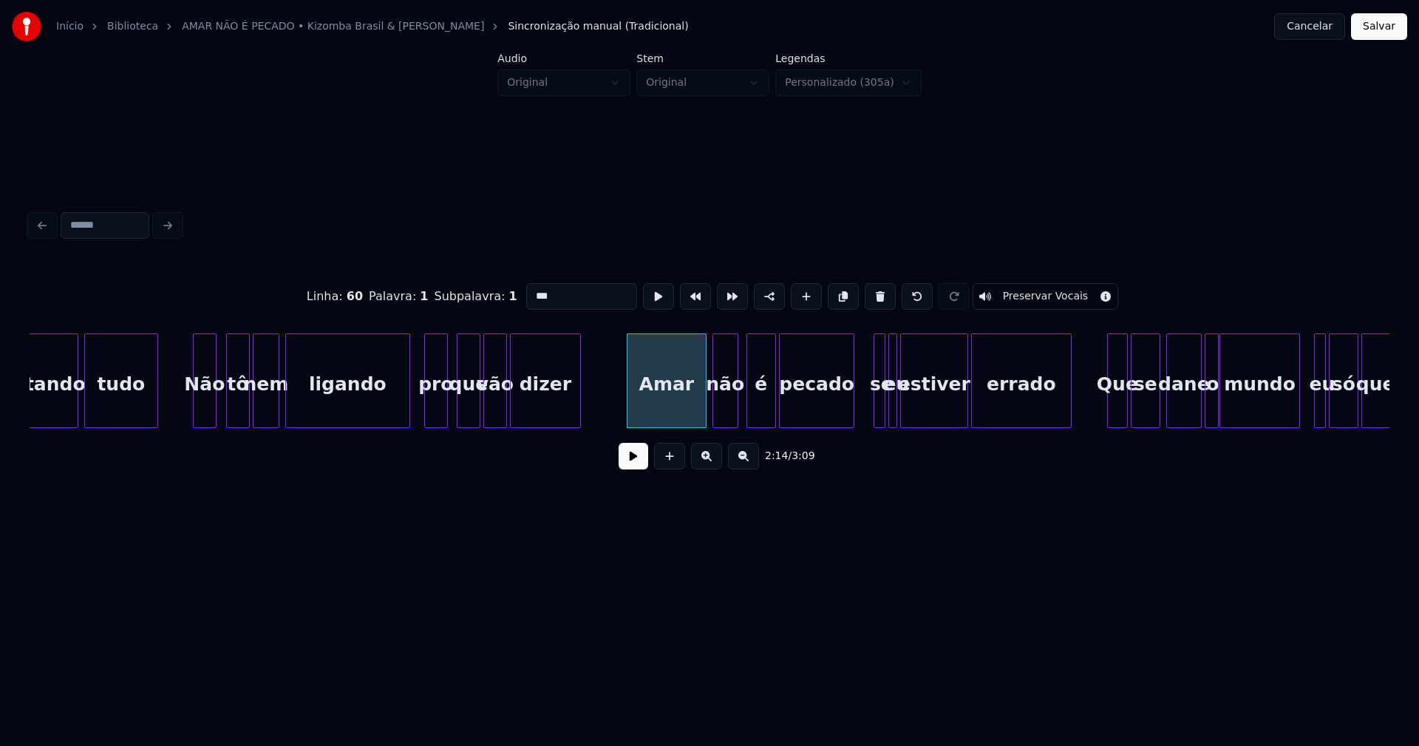
click at [725, 409] on div "não" at bounding box center [725, 384] width 24 height 101
click at [755, 410] on div "é" at bounding box center [756, 384] width 28 height 101
click at [760, 412] on div at bounding box center [760, 380] width 4 height 93
click at [806, 408] on div "pecado" at bounding box center [806, 384] width 75 height 101
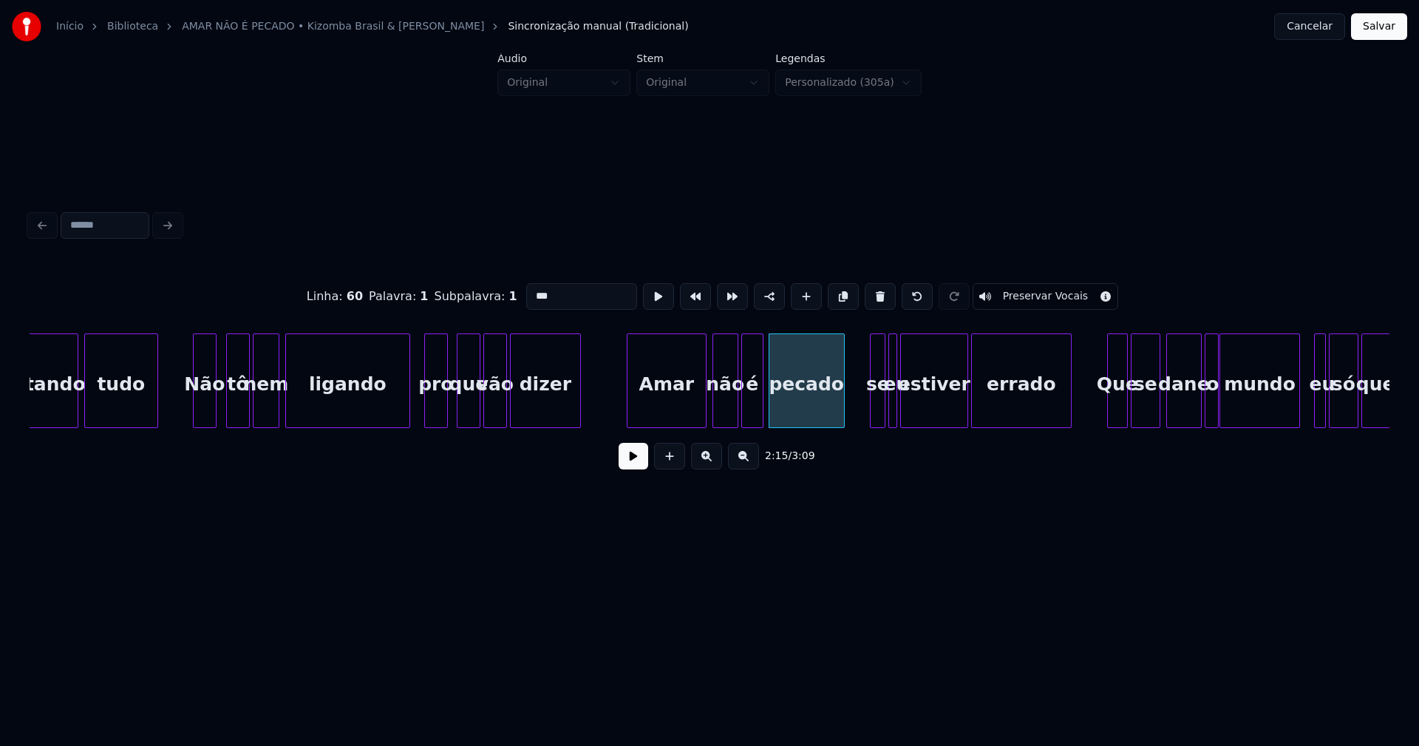
click at [871, 406] on div at bounding box center [873, 380] width 4 height 93
type input "***"
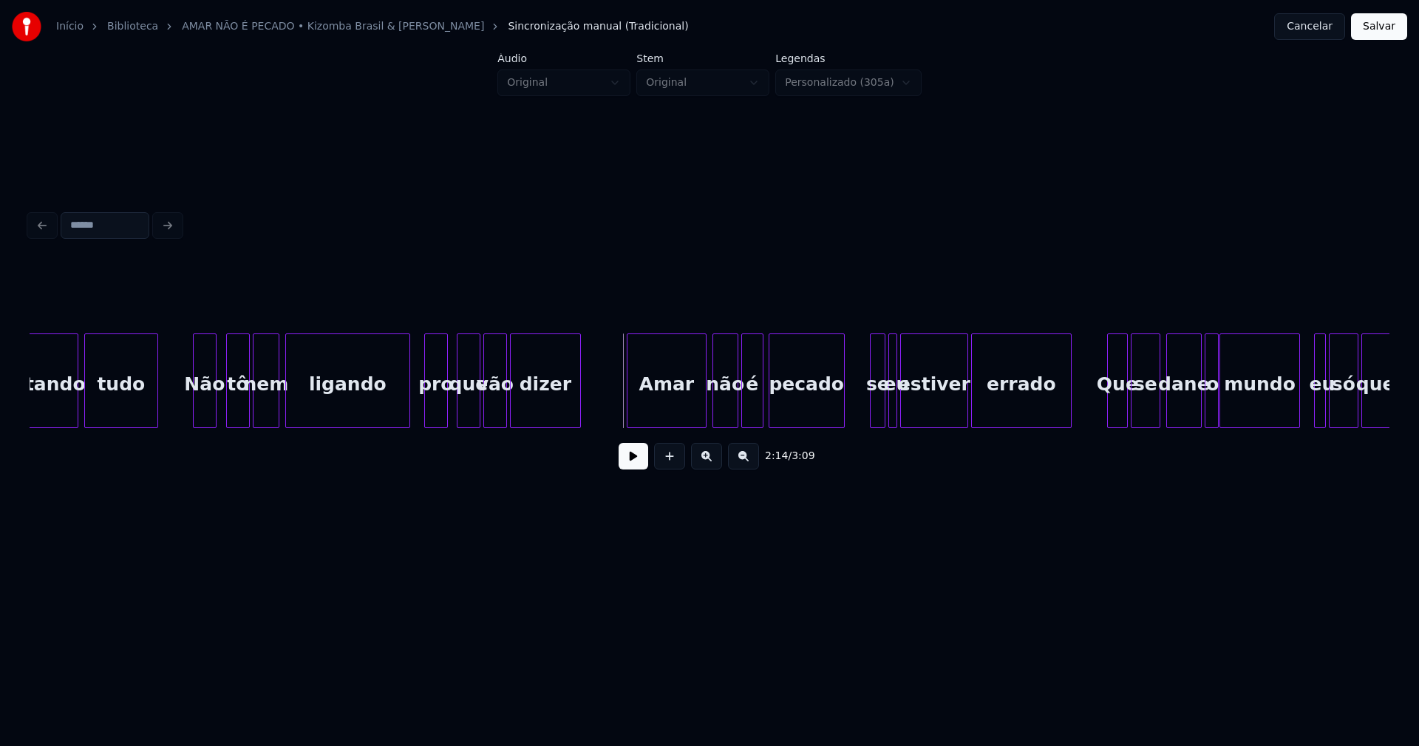
click at [631, 468] on button at bounding box center [634, 456] width 30 height 27
click at [630, 466] on button at bounding box center [634, 456] width 30 height 27
click at [841, 406] on div at bounding box center [839, 380] width 4 height 93
click at [859, 410] on div "se" at bounding box center [860, 384] width 15 height 101
click at [876, 407] on div at bounding box center [878, 380] width 4 height 93
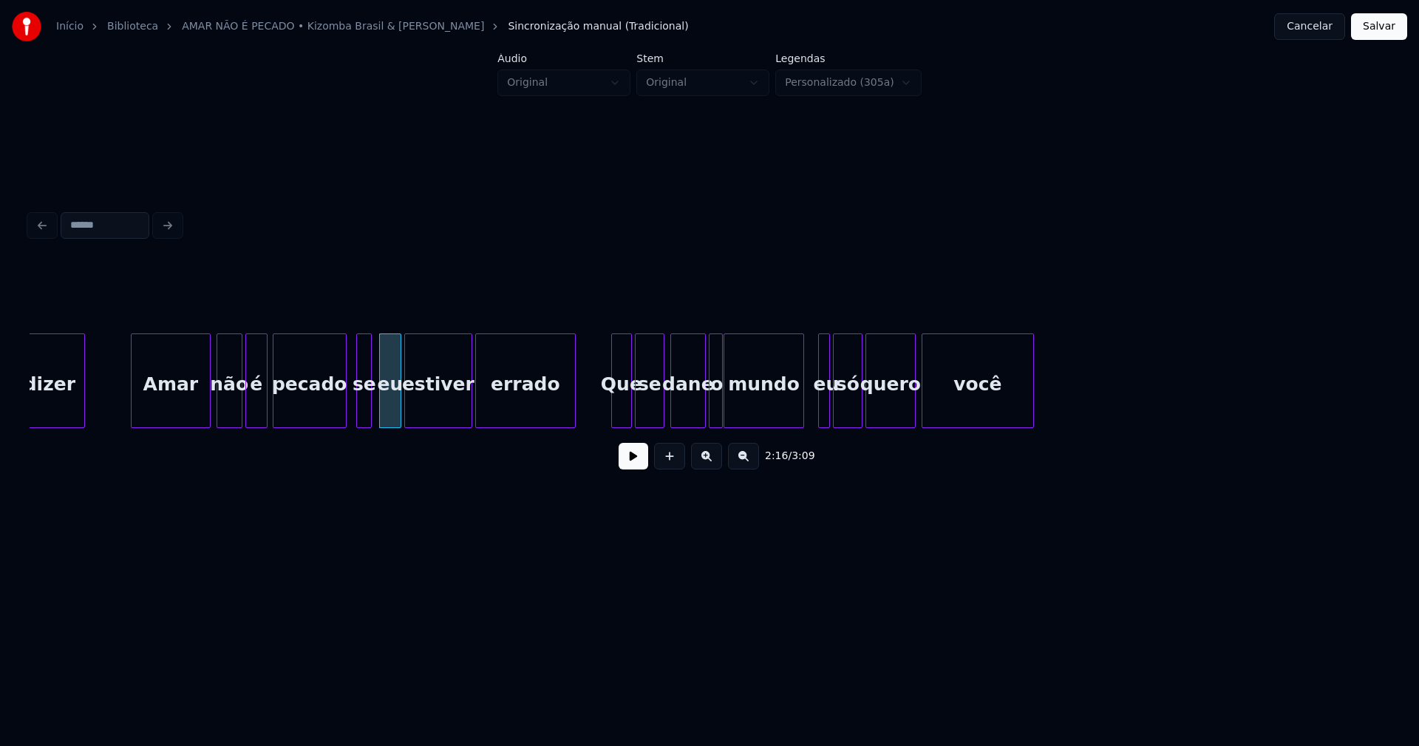
scroll to position [0, 19869]
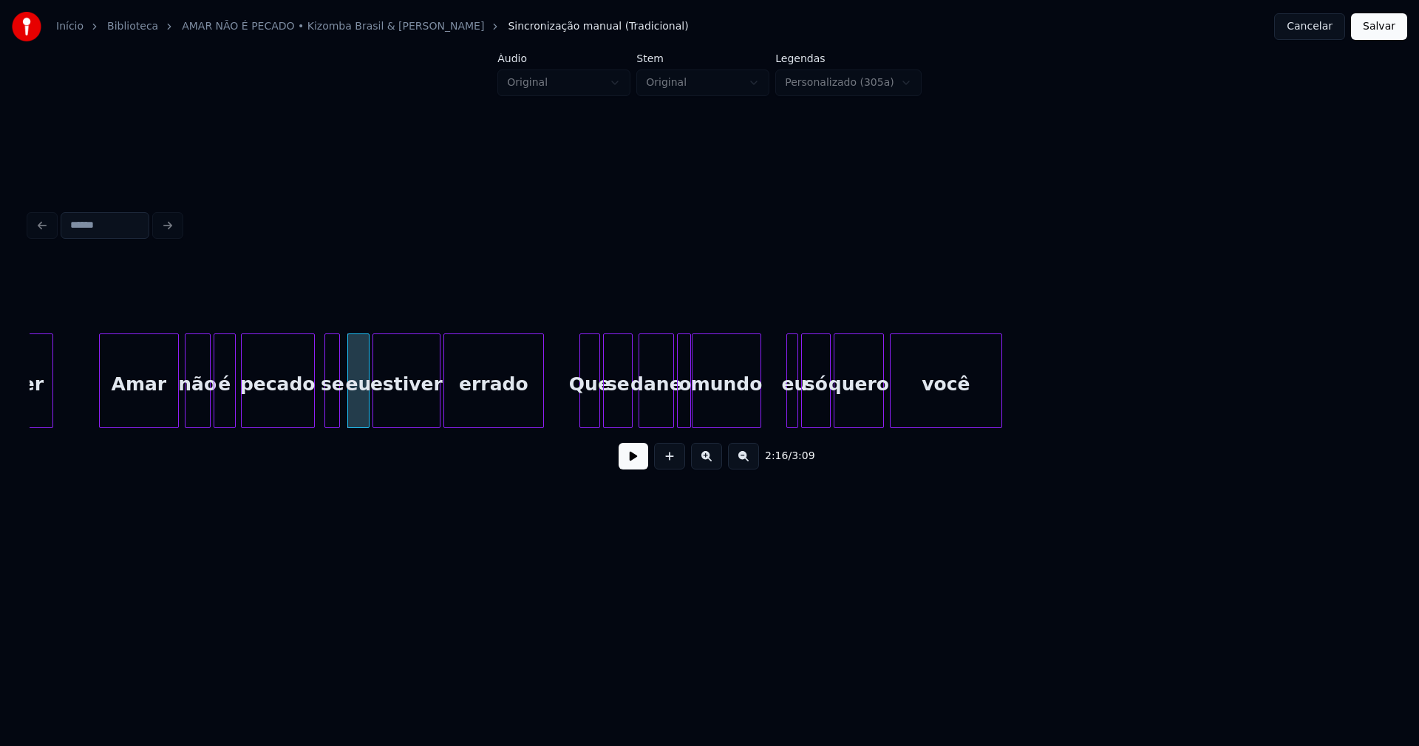
click at [760, 415] on div at bounding box center [758, 380] width 4 height 93
click at [786, 405] on div at bounding box center [785, 380] width 4 height 93
click at [785, 414] on div "eu" at bounding box center [784, 384] width 15 height 101
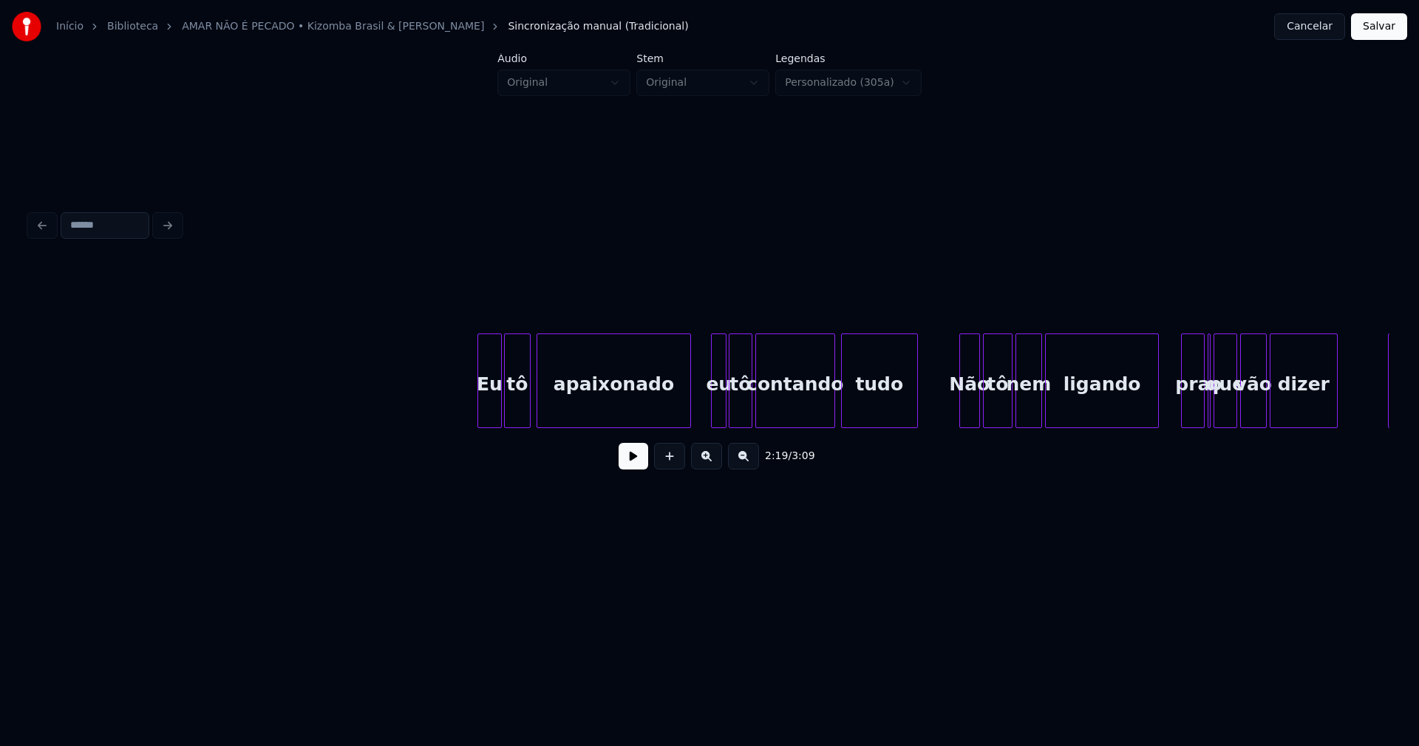
scroll to position [0, 22690]
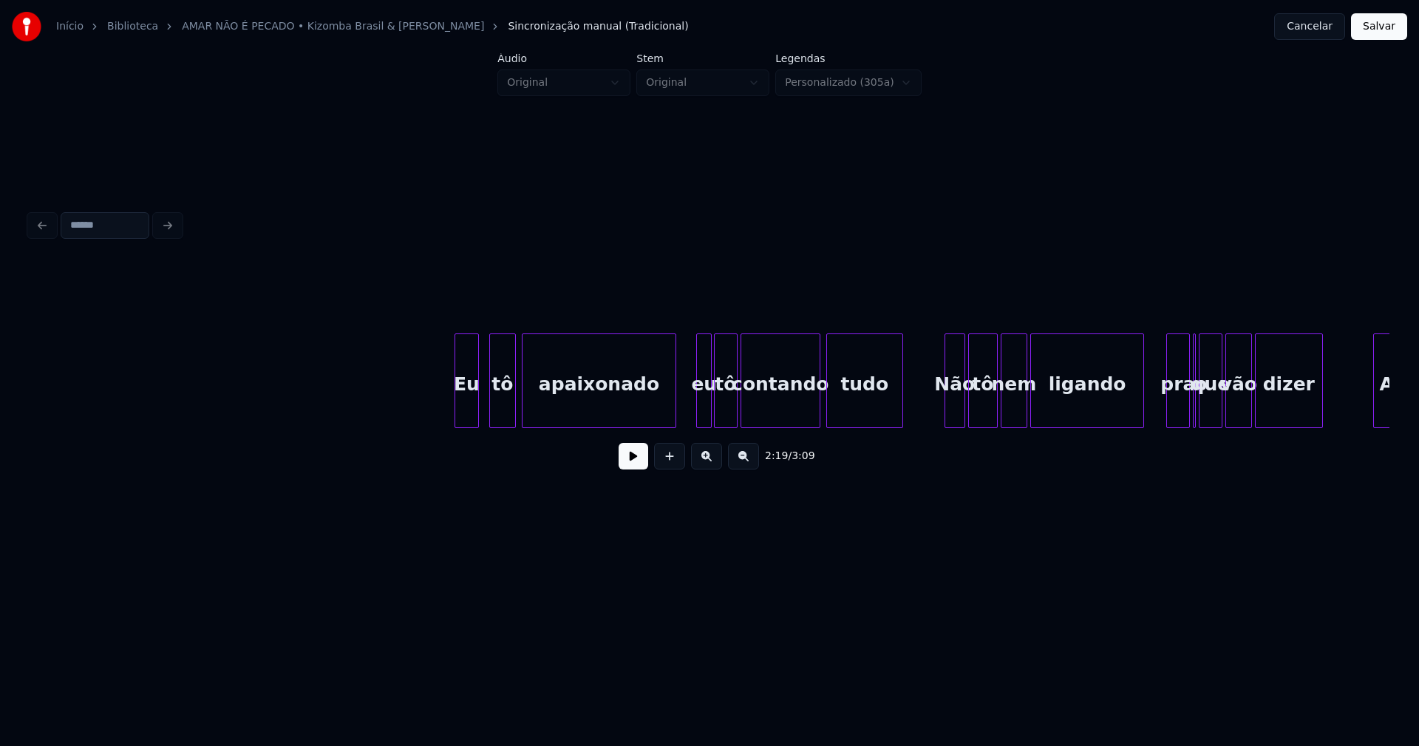
click at [466, 415] on div "Eu" at bounding box center [466, 384] width 23 height 101
click at [542, 392] on div at bounding box center [544, 380] width 4 height 93
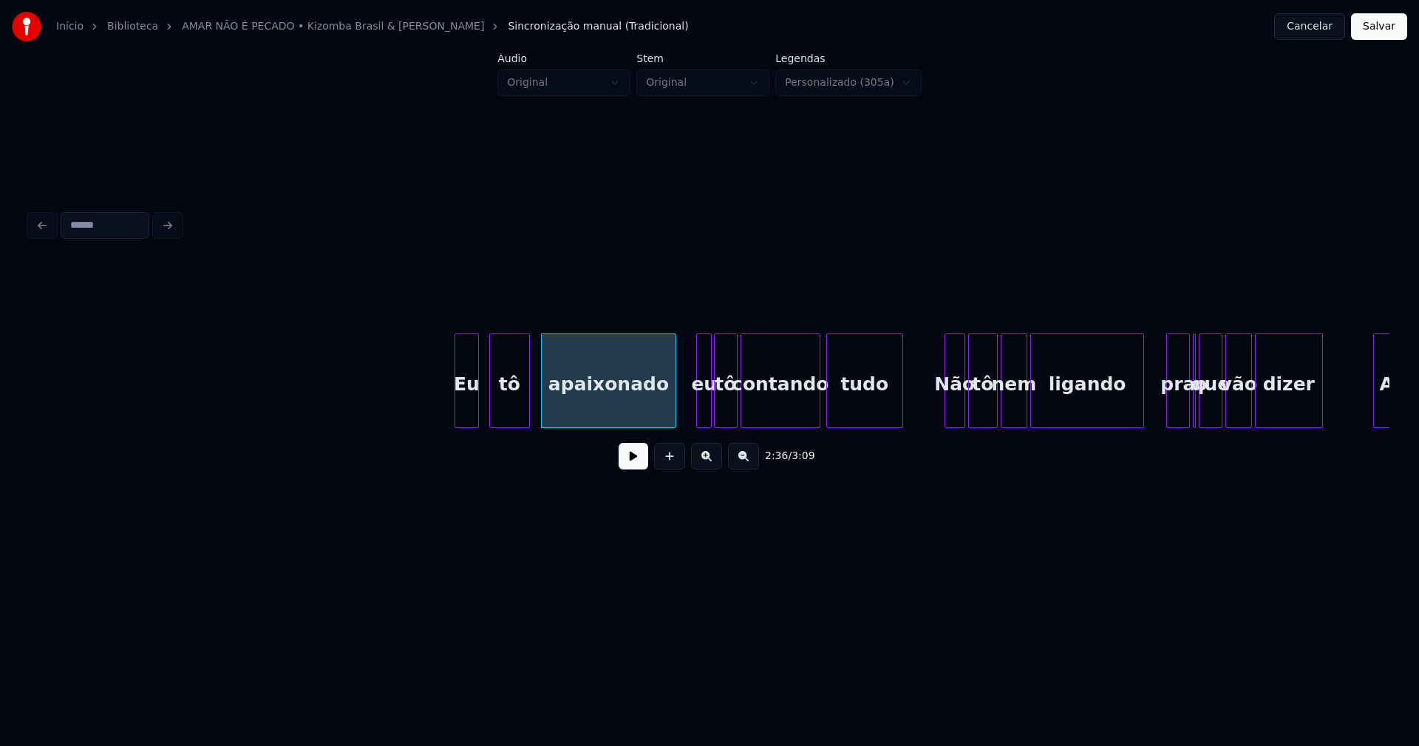
click at [529, 389] on div at bounding box center [527, 380] width 4 height 93
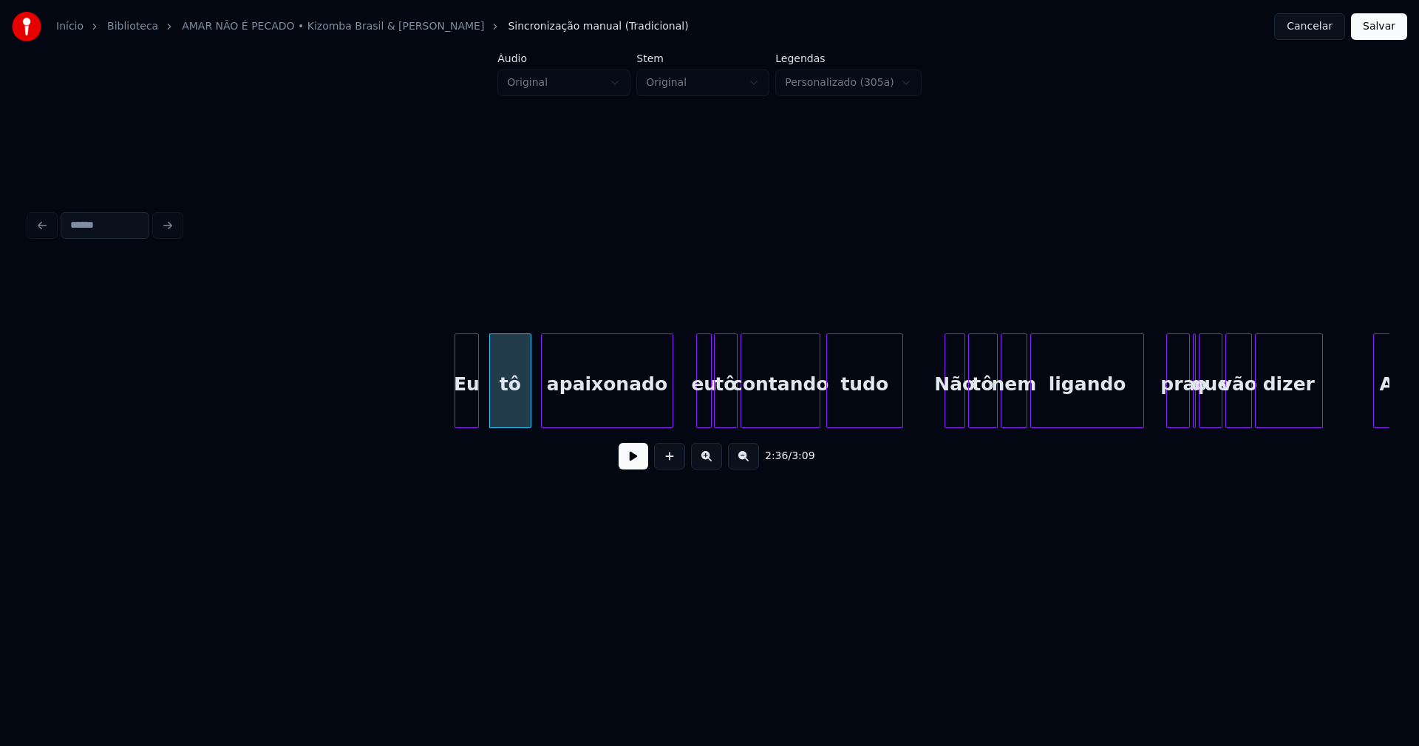
click at [670, 406] on div at bounding box center [670, 380] width 4 height 93
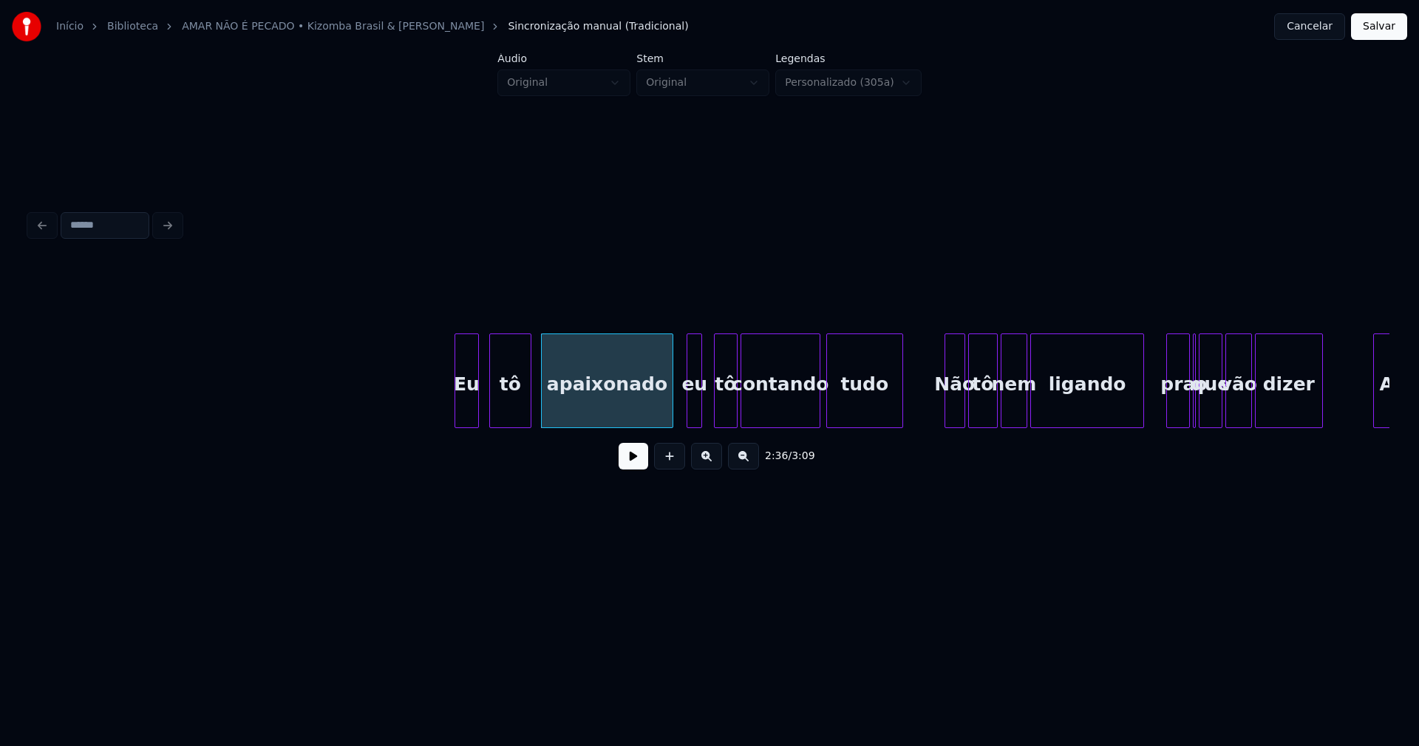
click at [693, 408] on div "eu" at bounding box center [694, 384] width 15 height 101
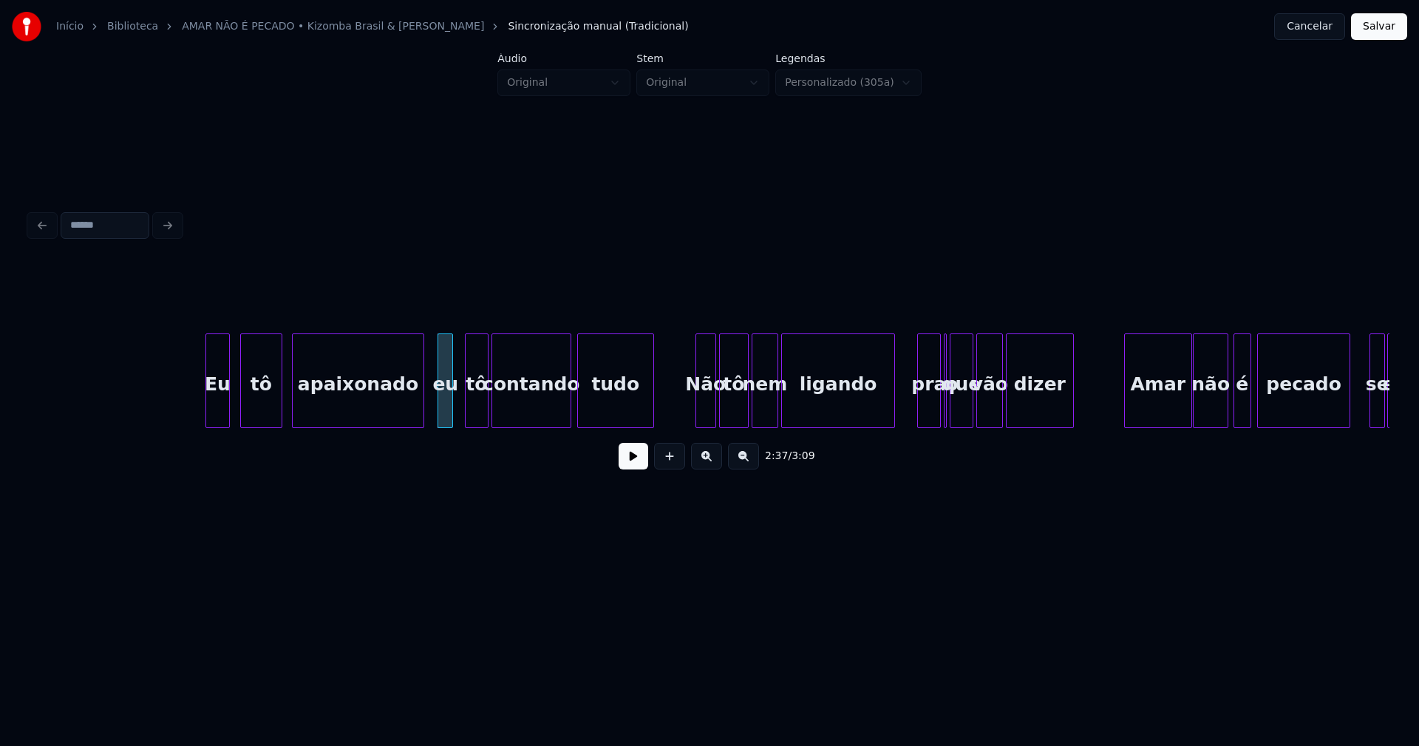
scroll to position [0, 22954]
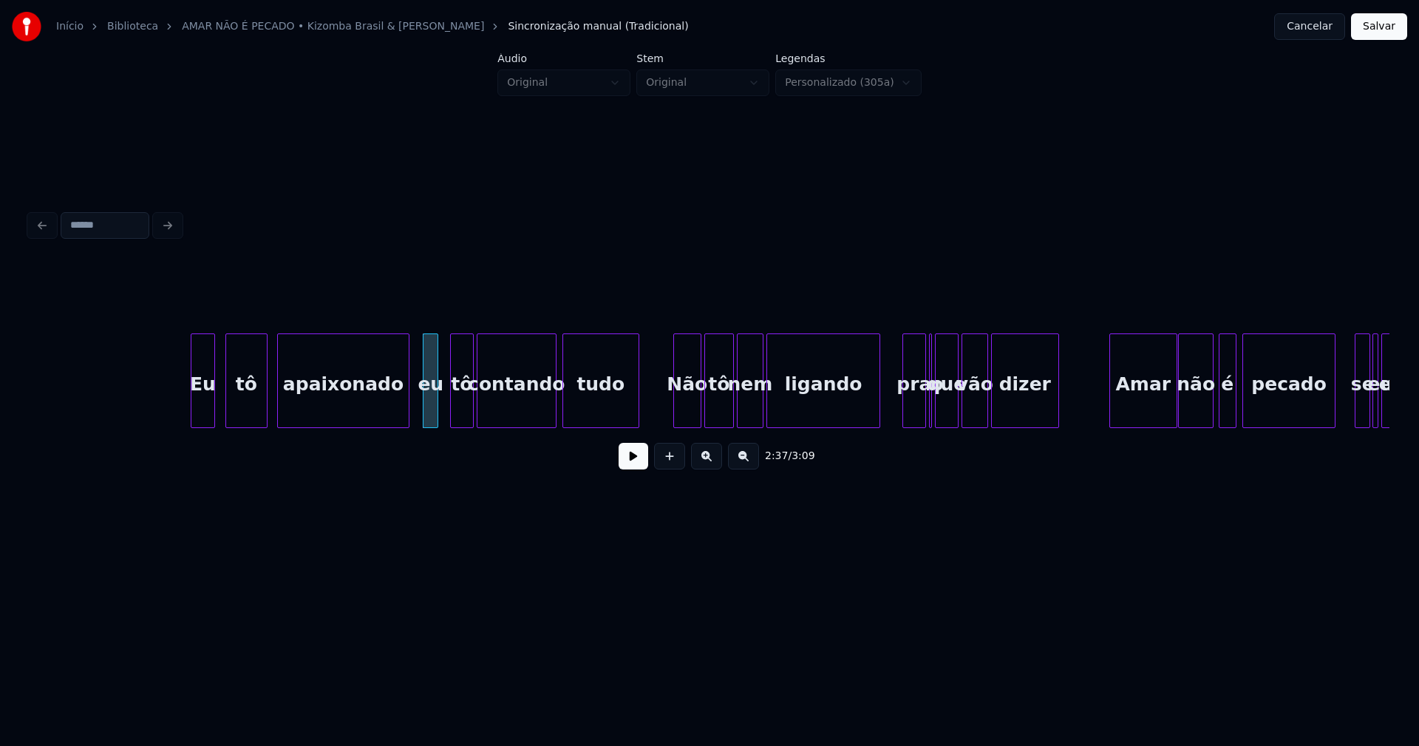
click at [676, 410] on div at bounding box center [676, 380] width 4 height 93
click at [687, 412] on div "Não" at bounding box center [681, 384] width 27 height 101
click at [930, 411] on div at bounding box center [929, 380] width 4 height 93
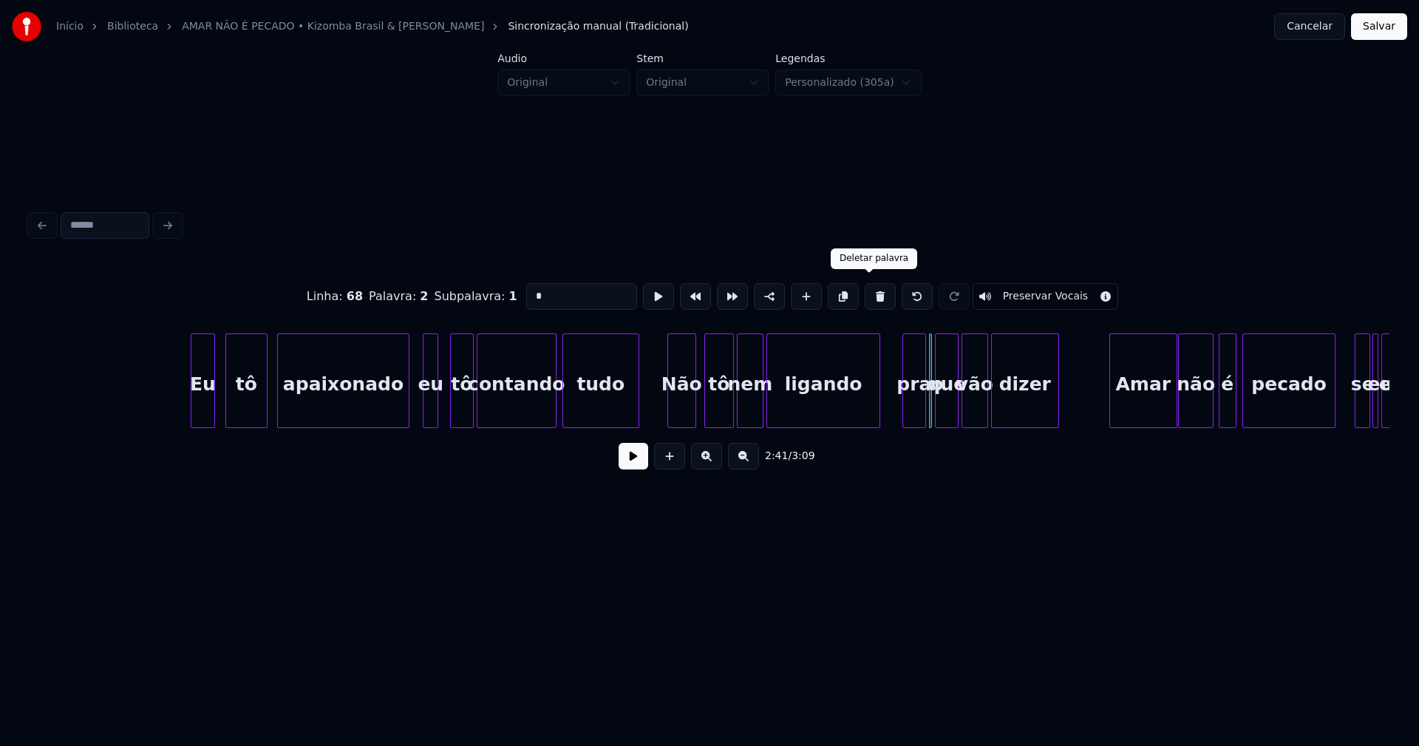
drag, startPoint x: 871, startPoint y: 293, endPoint x: 878, endPoint y: 304, distance: 12.9
click at [872, 293] on button at bounding box center [880, 296] width 31 height 27
click at [888, 404] on div at bounding box center [886, 380] width 4 height 93
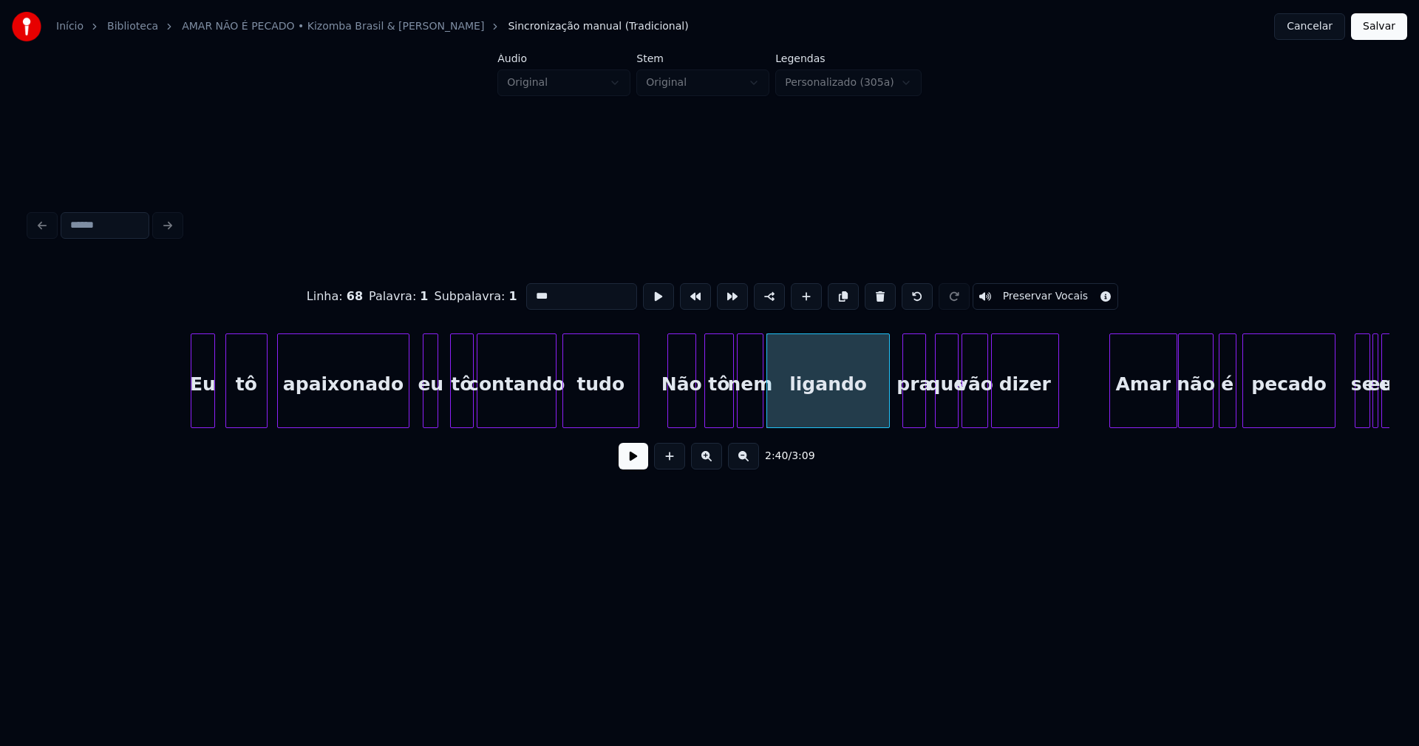
click at [917, 404] on div "pra" at bounding box center [914, 384] width 22 height 101
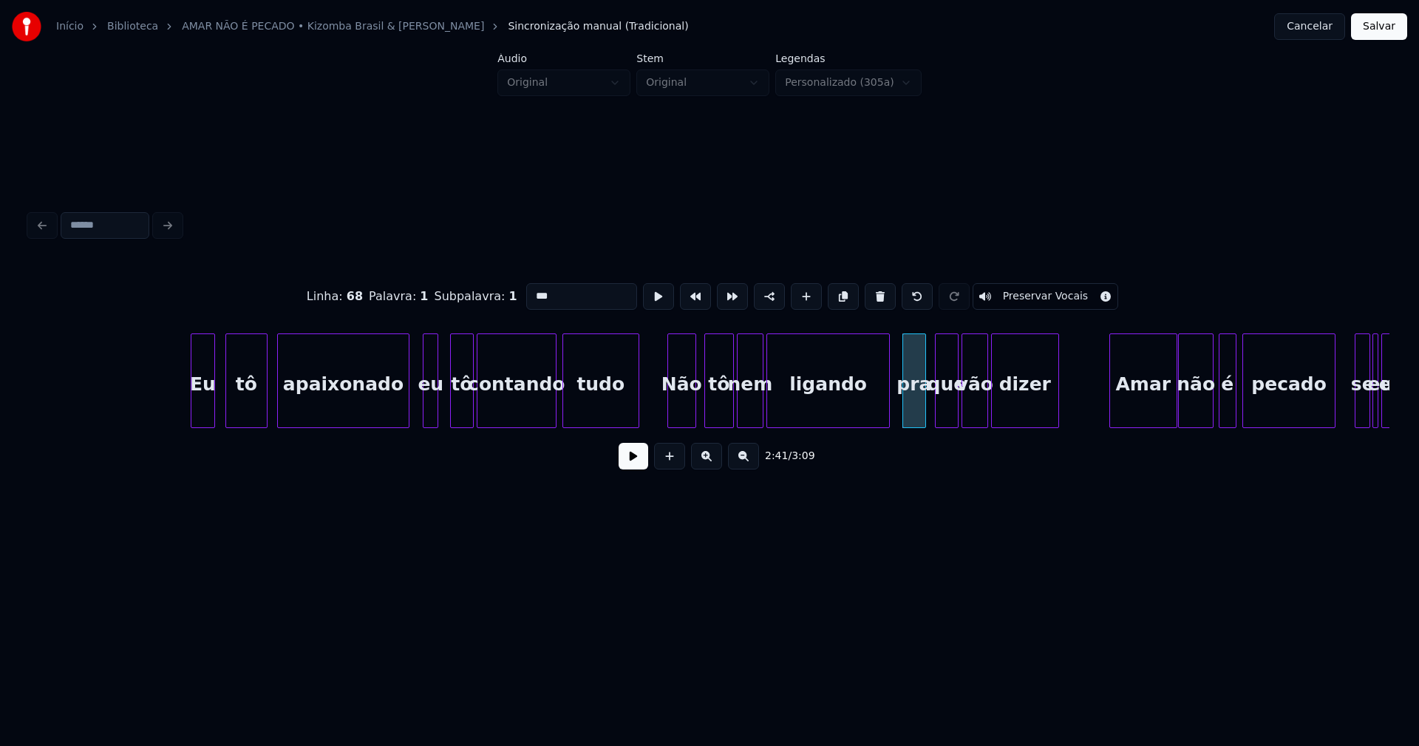
click at [568, 292] on input "***" at bounding box center [581, 296] width 111 height 27
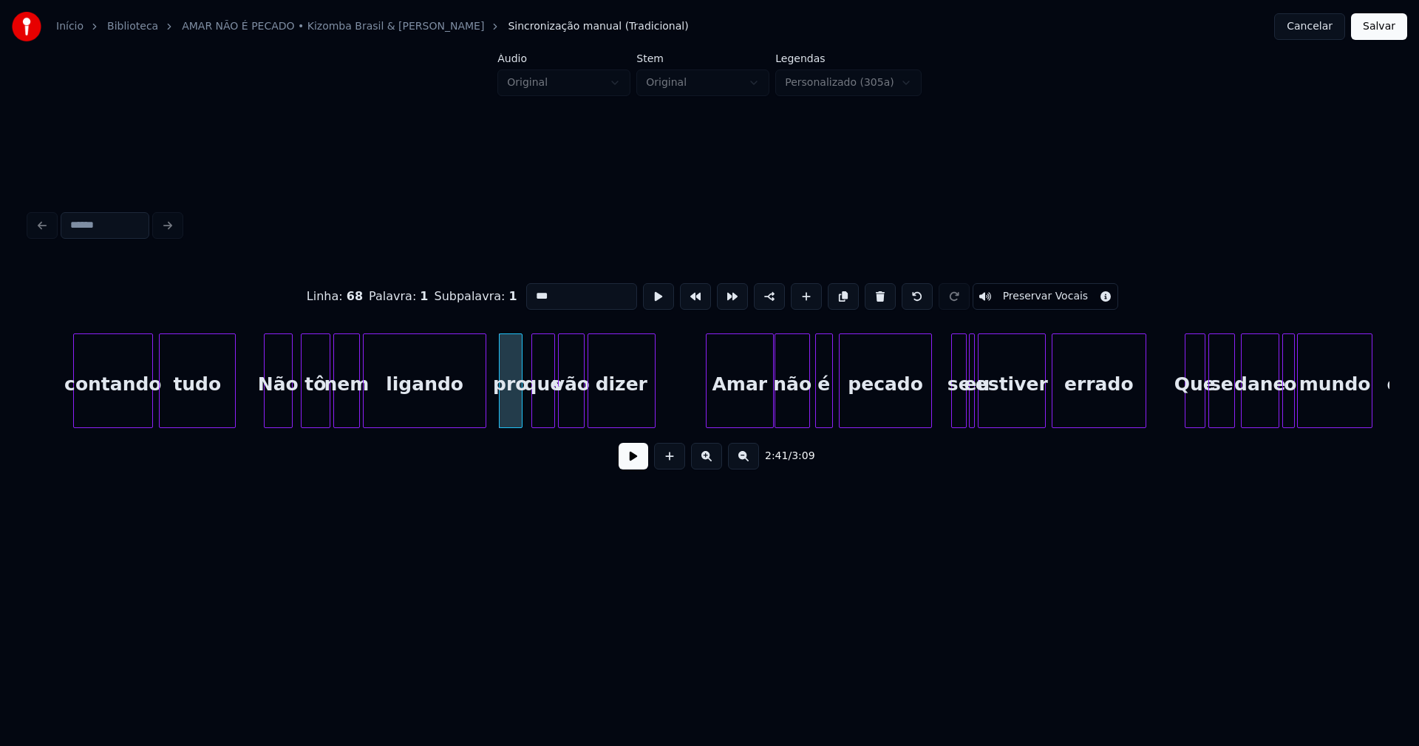
scroll to position [0, 23466]
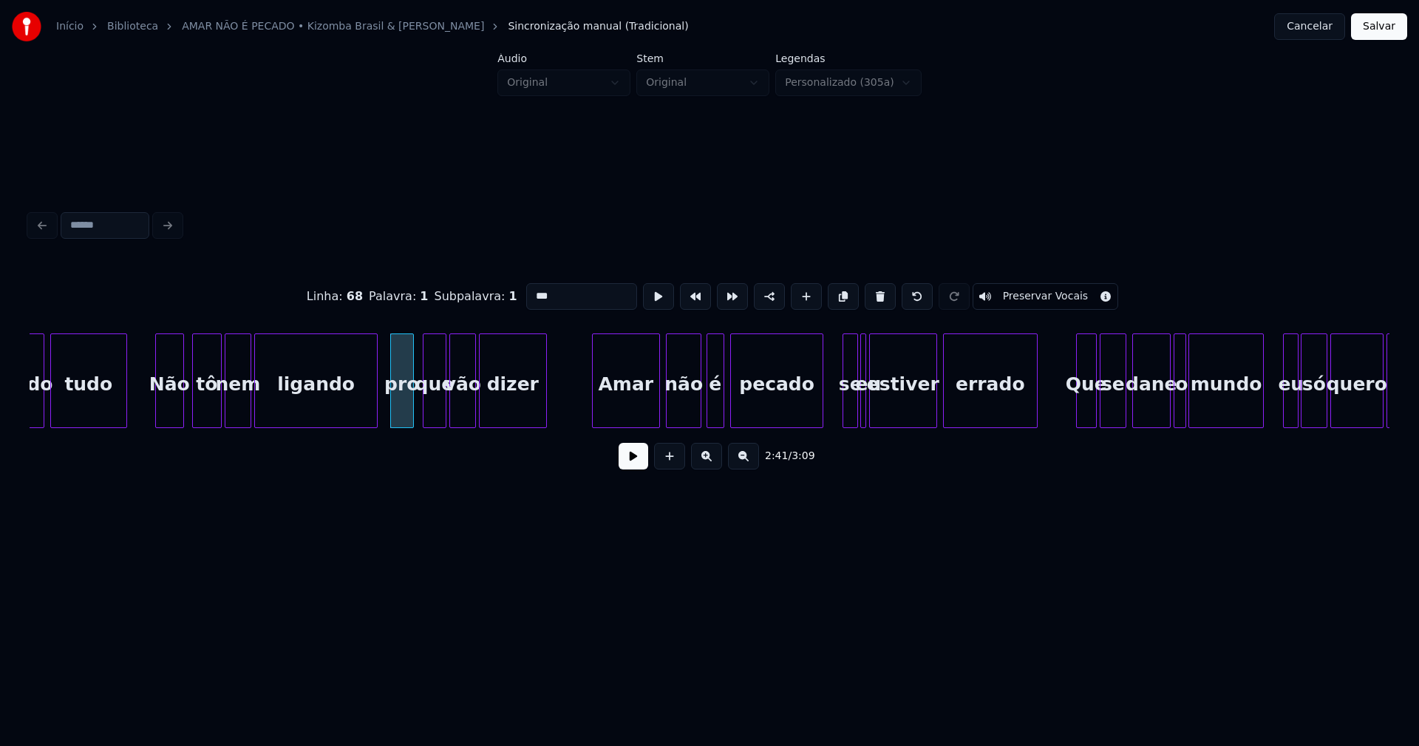
click at [627, 405] on div "Amar" at bounding box center [626, 384] width 67 height 101
click at [681, 406] on div "não" at bounding box center [679, 384] width 34 height 101
click at [647, 419] on div at bounding box center [646, 380] width 4 height 93
click at [671, 422] on div "contando tudo Não tô nem ligando pro que vão dizer Amar não é pecado se eu esti…" at bounding box center [710, 380] width 1360 height 95
click at [701, 414] on div "é" at bounding box center [701, 384] width 16 height 101
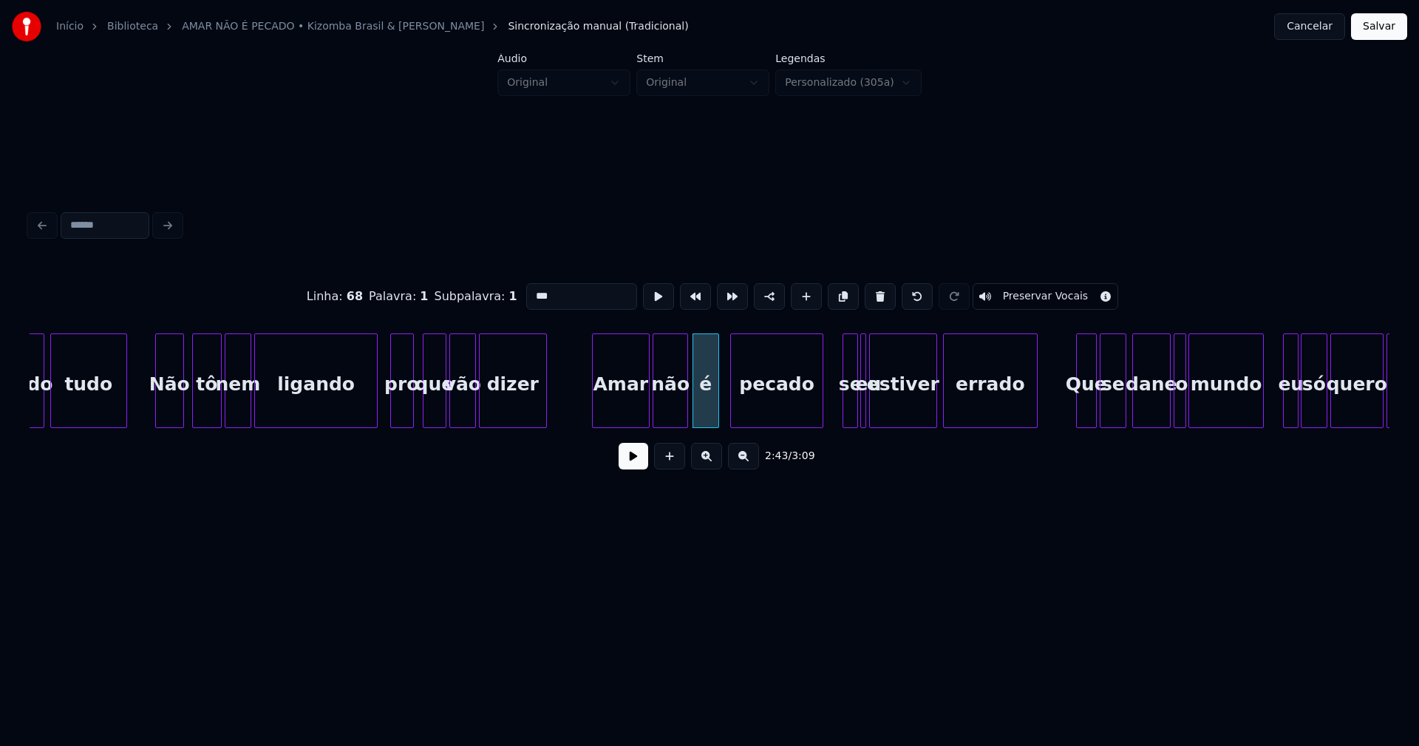
click at [715, 400] on div at bounding box center [716, 380] width 4 height 93
click at [764, 405] on div "pecado" at bounding box center [771, 384] width 92 height 101
click at [809, 406] on div at bounding box center [808, 380] width 4 height 93
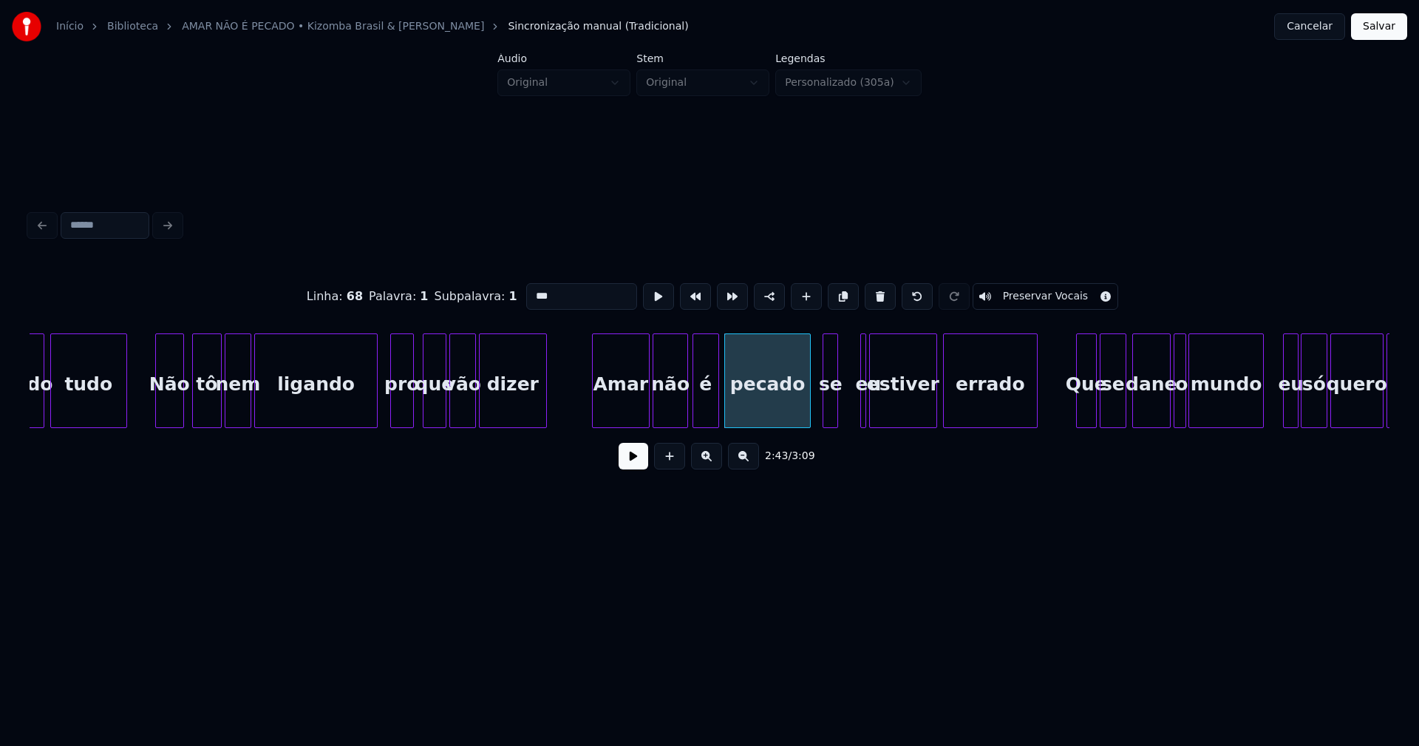
click at [831, 415] on div "se" at bounding box center [830, 384] width 15 height 101
click at [842, 405] on div at bounding box center [839, 380] width 4 height 93
click at [868, 395] on div at bounding box center [870, 380] width 4 height 93
click at [852, 346] on div "eu" at bounding box center [855, 384] width 15 height 101
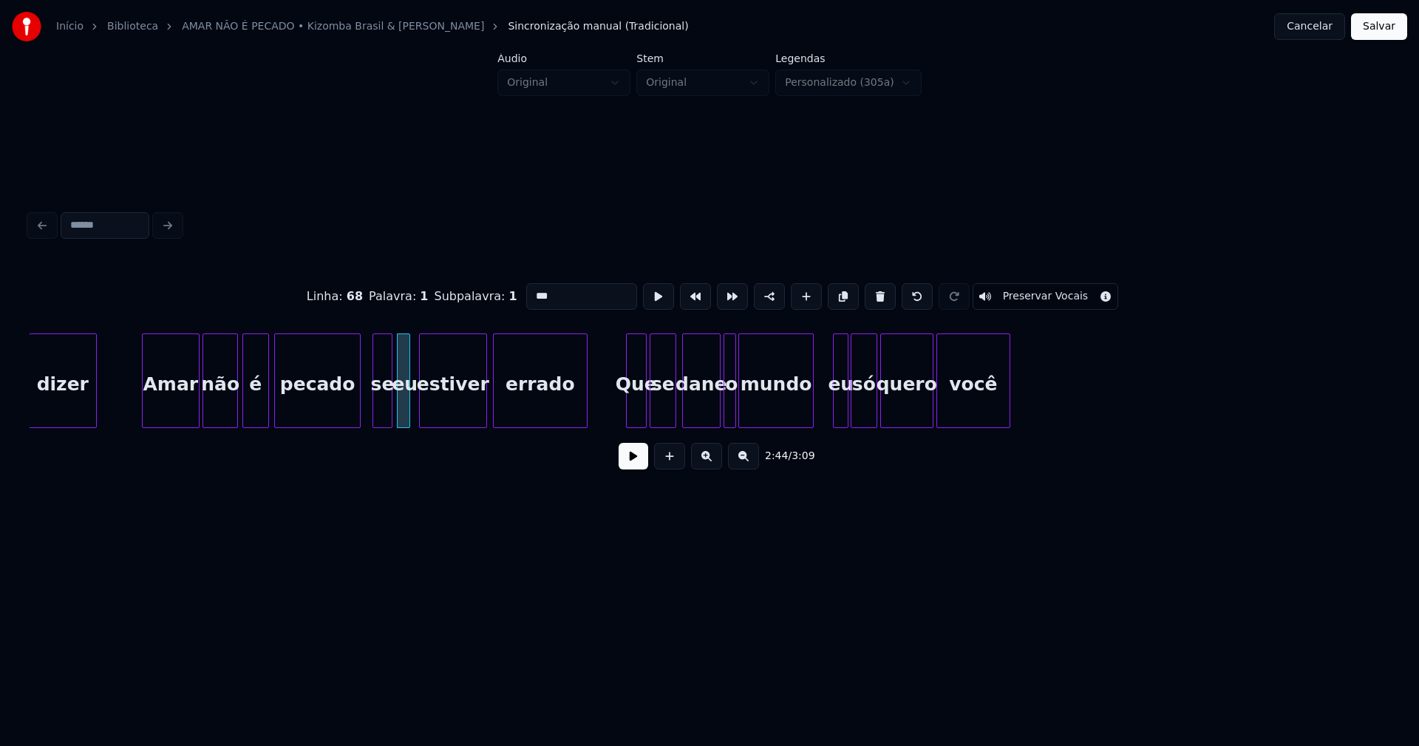
scroll to position [0, 23931]
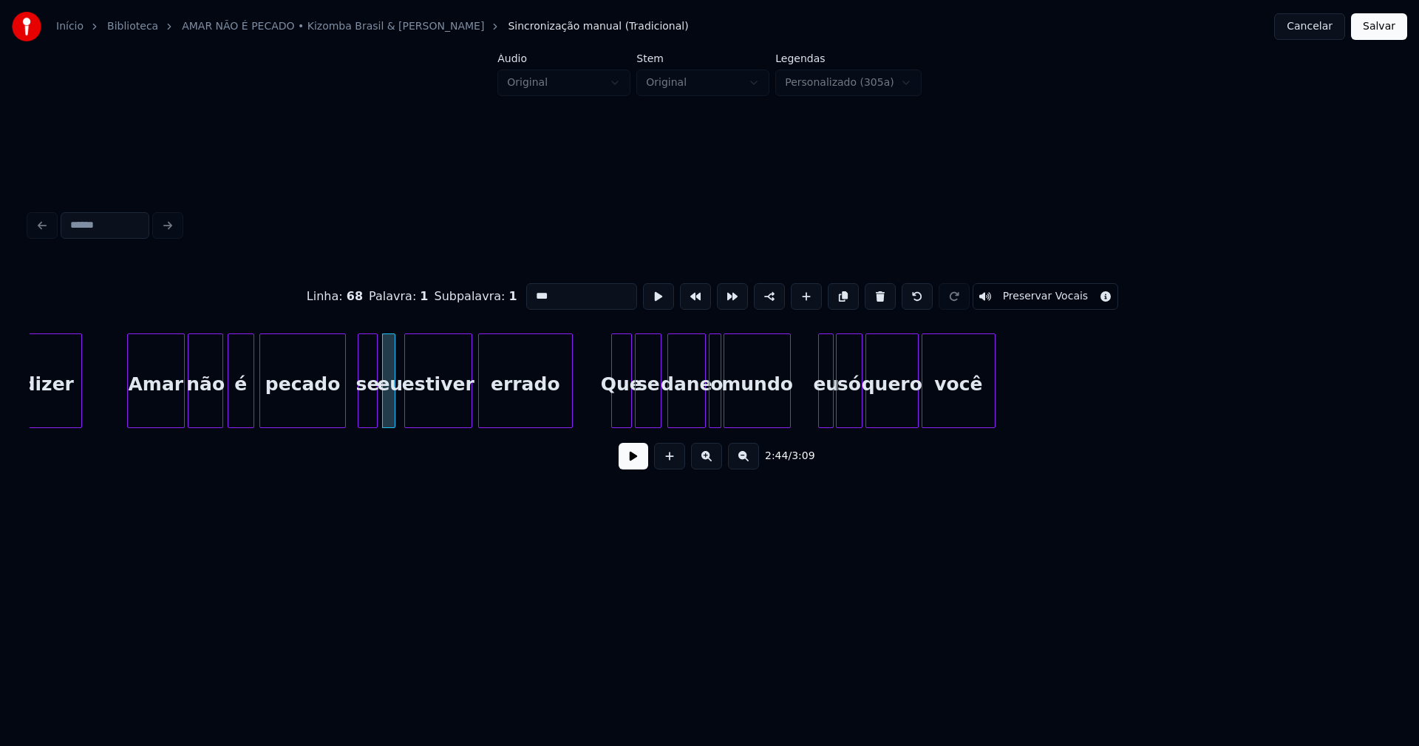
click at [789, 415] on div at bounding box center [788, 380] width 4 height 93
click at [815, 409] on div "eu" at bounding box center [814, 384] width 15 height 101
click at [828, 404] on div at bounding box center [828, 380] width 4 height 93
type input "***"
click at [1376, 38] on button "Salvar" at bounding box center [1379, 26] width 56 height 27
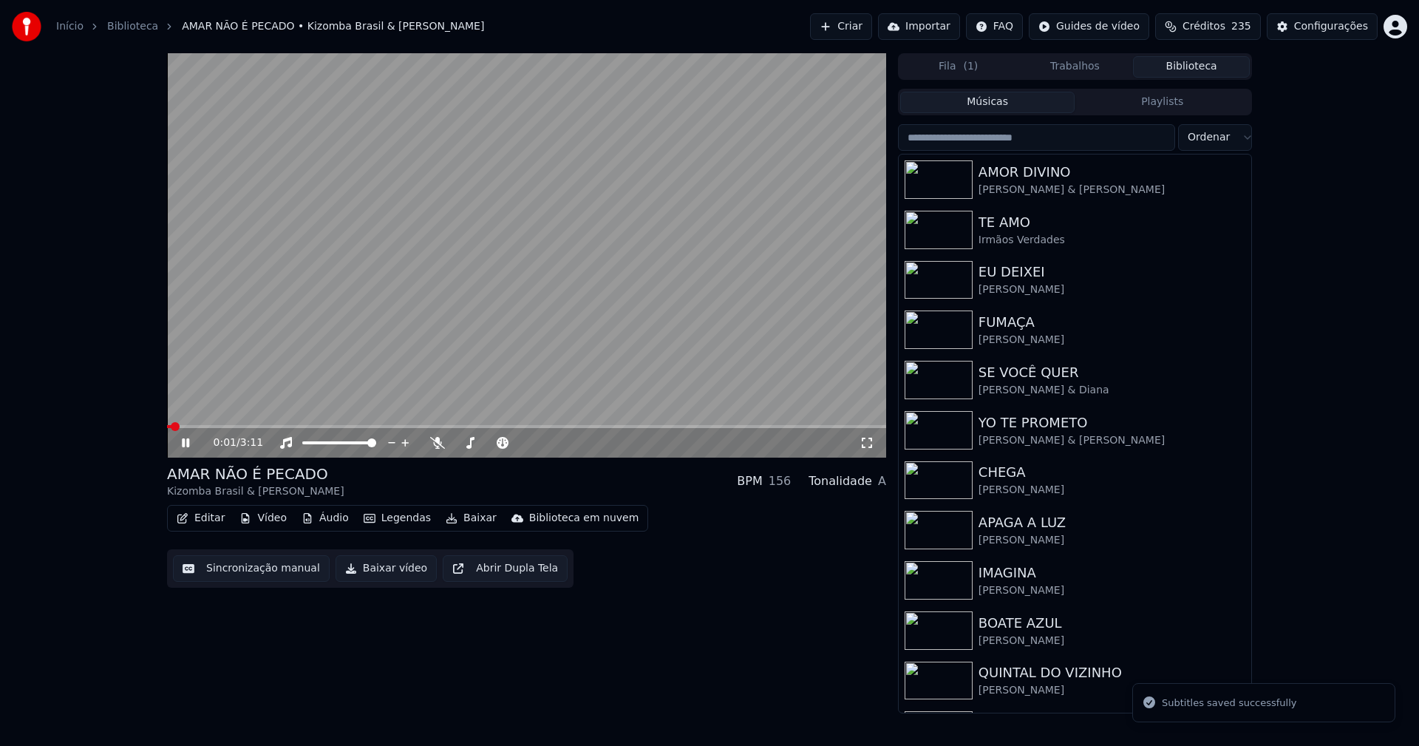
click at [869, 444] on icon at bounding box center [867, 443] width 15 height 12
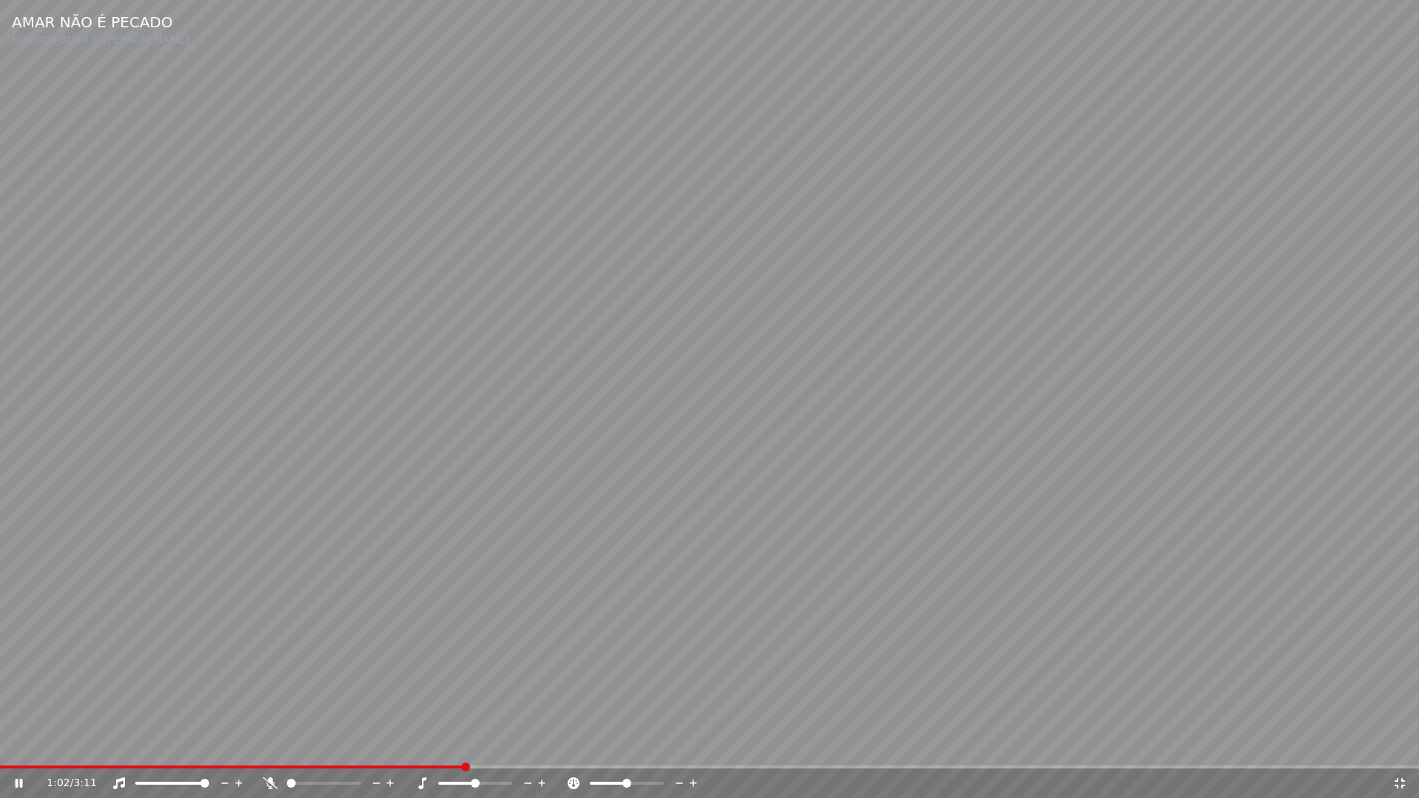
click at [1397, 745] on icon at bounding box center [1400, 783] width 10 height 10
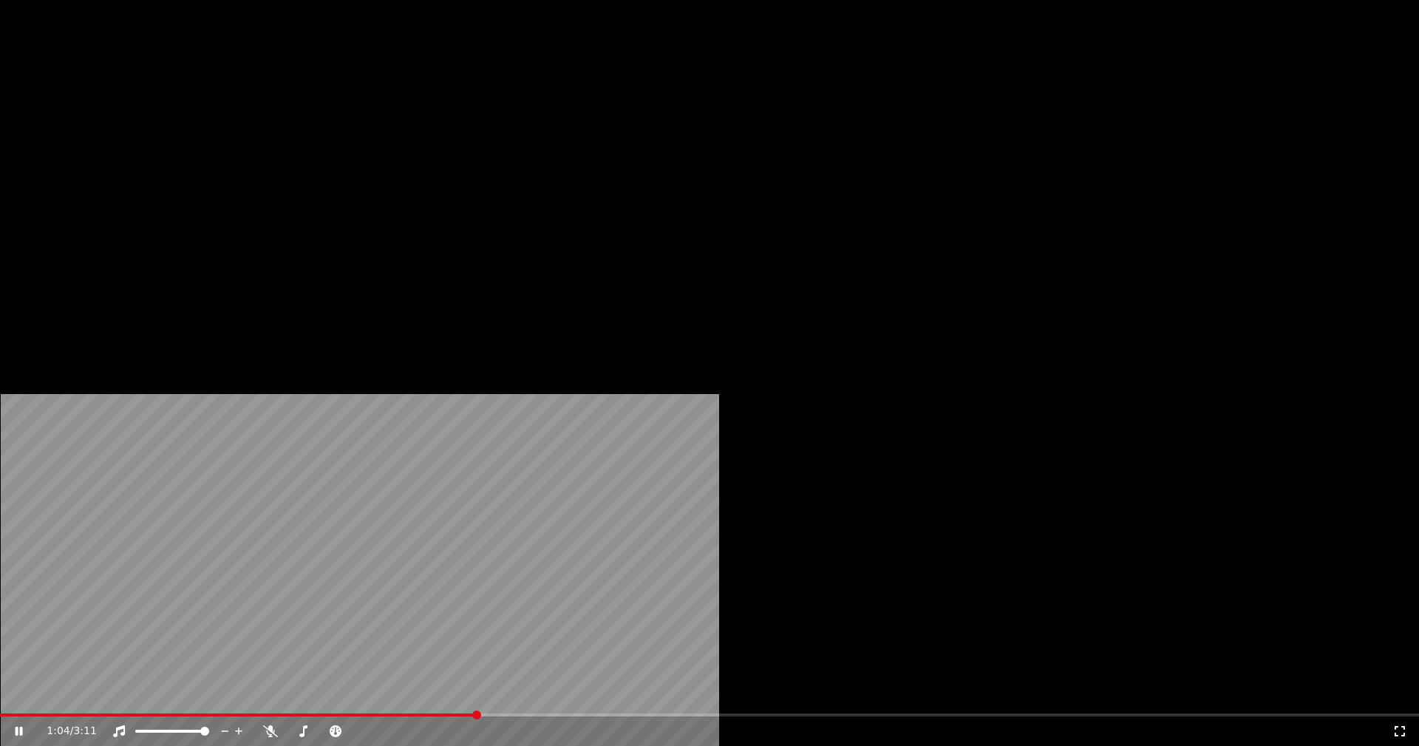
click at [218, 124] on button "Editar" at bounding box center [201, 113] width 60 height 21
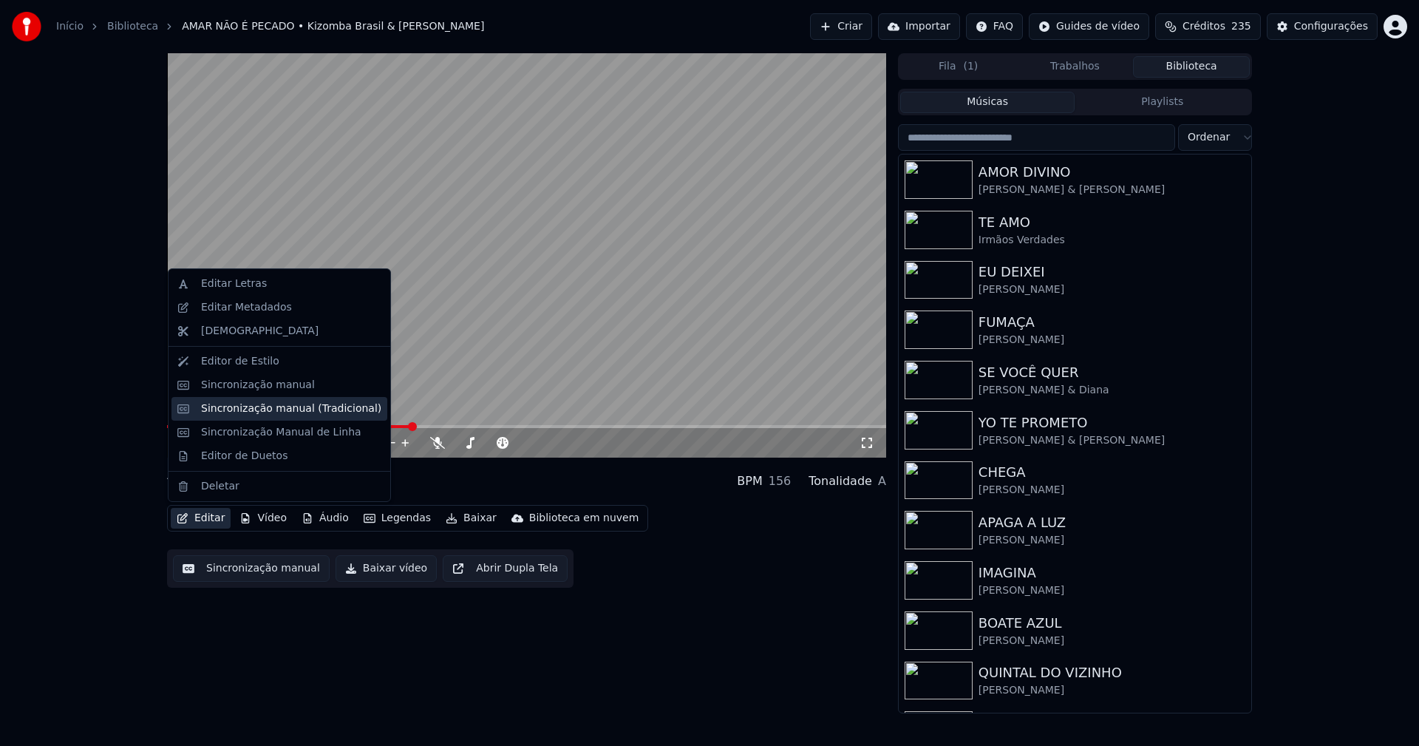
click at [258, 410] on div "Sincronização manual (Tradicional)" at bounding box center [291, 408] width 180 height 15
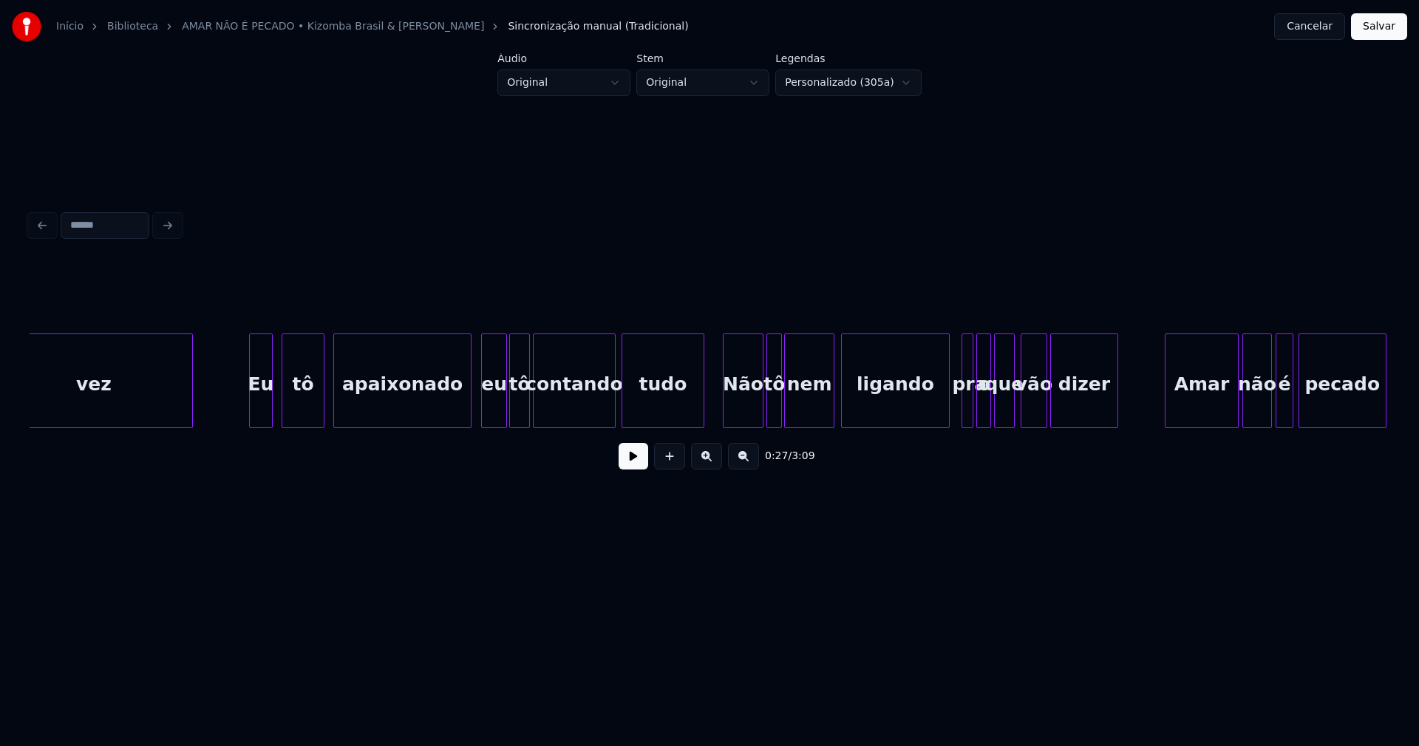
scroll to position [0, 7755]
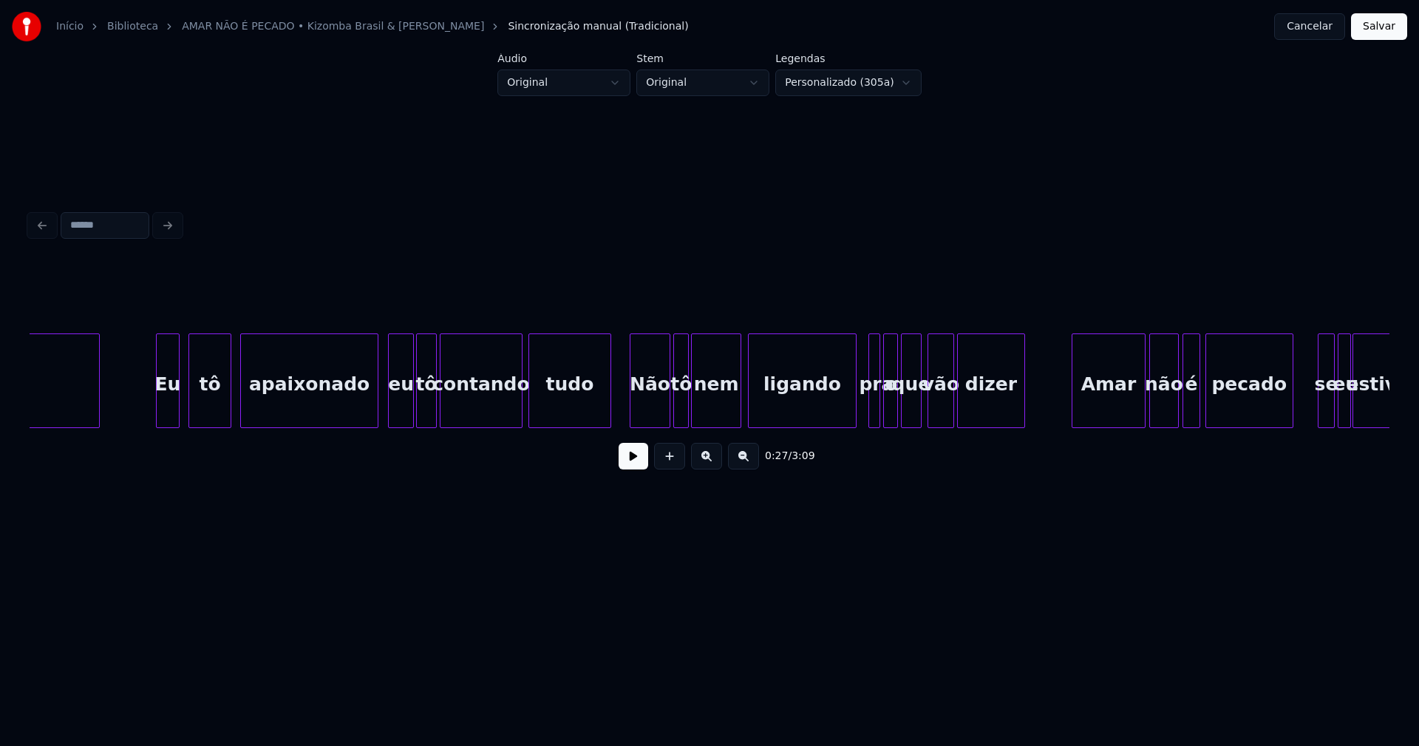
click at [891, 407] on div "o" at bounding box center [891, 384] width 15 height 101
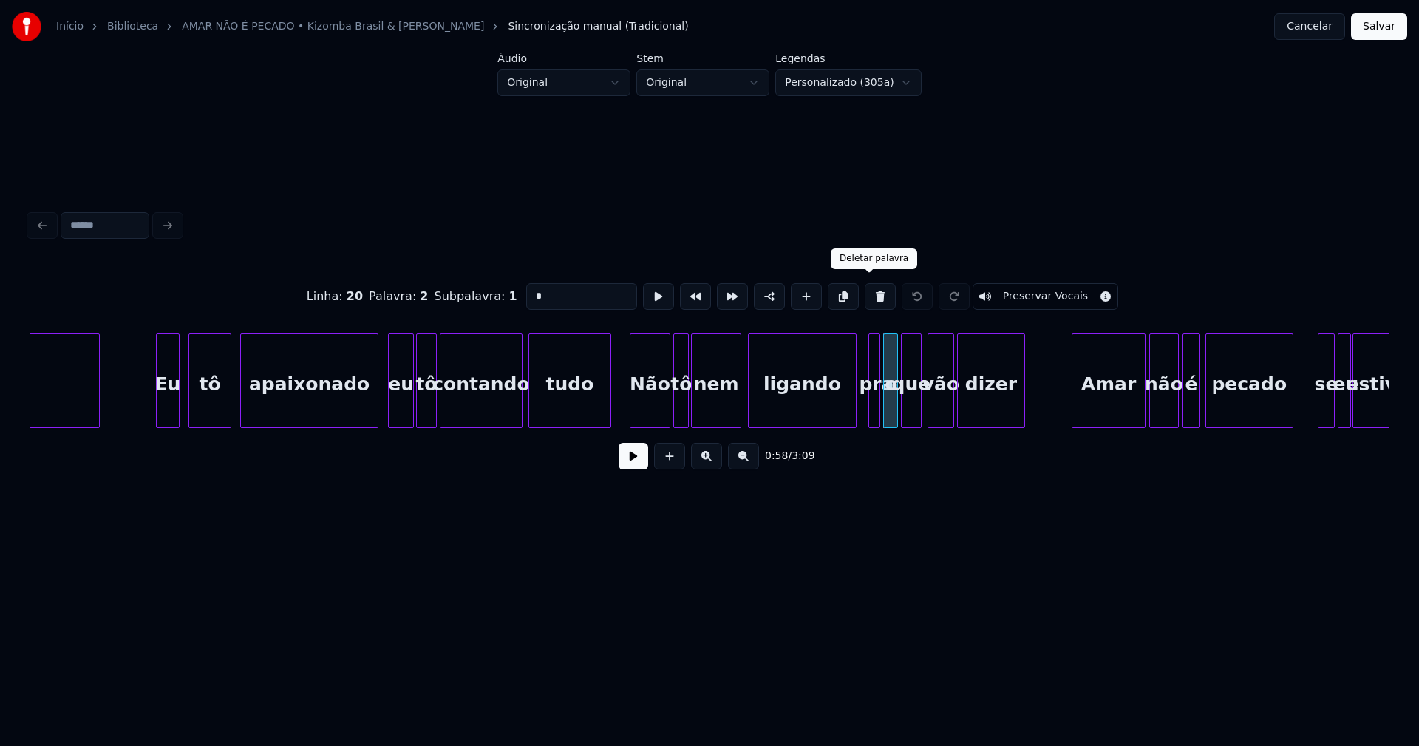
click at [871, 291] on button at bounding box center [880, 296] width 31 height 27
click at [896, 406] on div at bounding box center [893, 380] width 4 height 93
click at [890, 406] on div "pra" at bounding box center [882, 384] width 27 height 101
click at [545, 290] on input "***" at bounding box center [581, 296] width 111 height 27
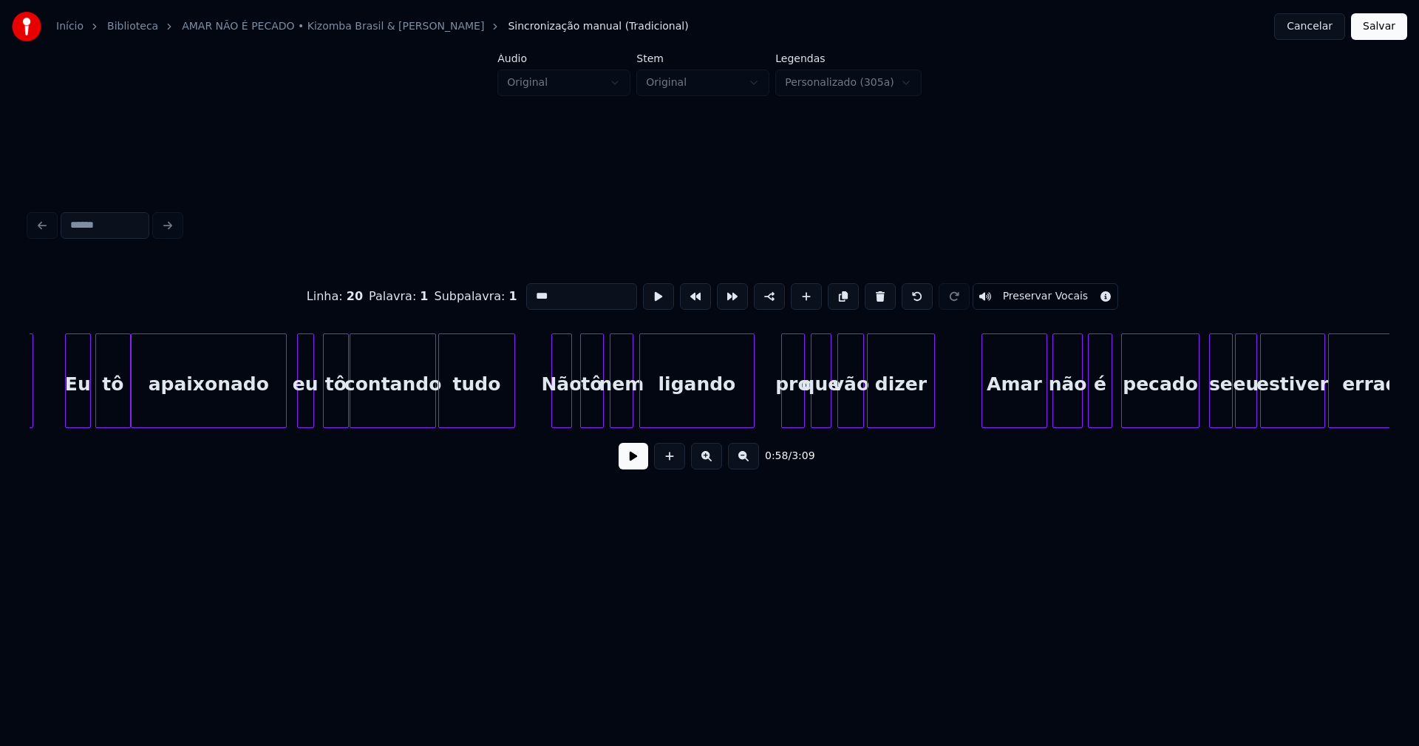
scroll to position [0, 9693]
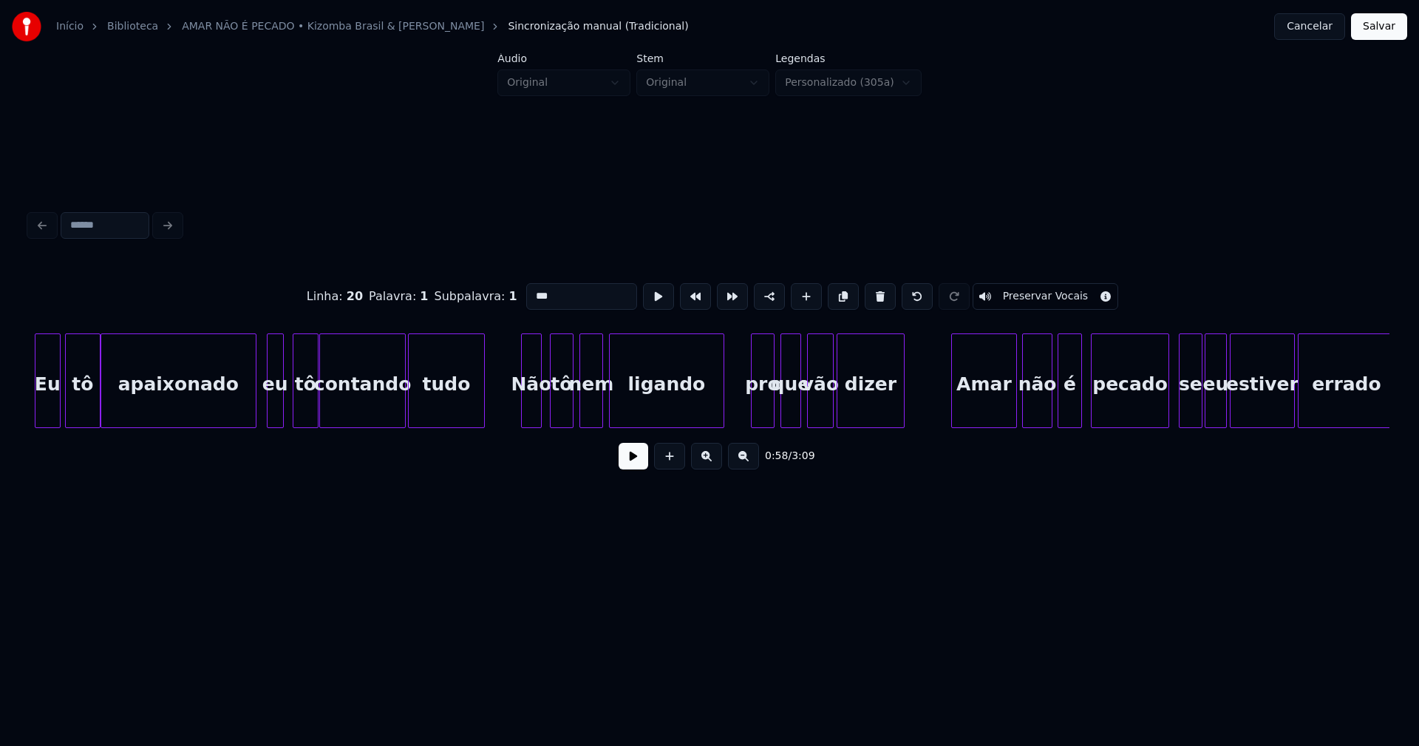
type input "***"
click at [1386, 28] on button "Salvar" at bounding box center [1379, 26] width 56 height 27
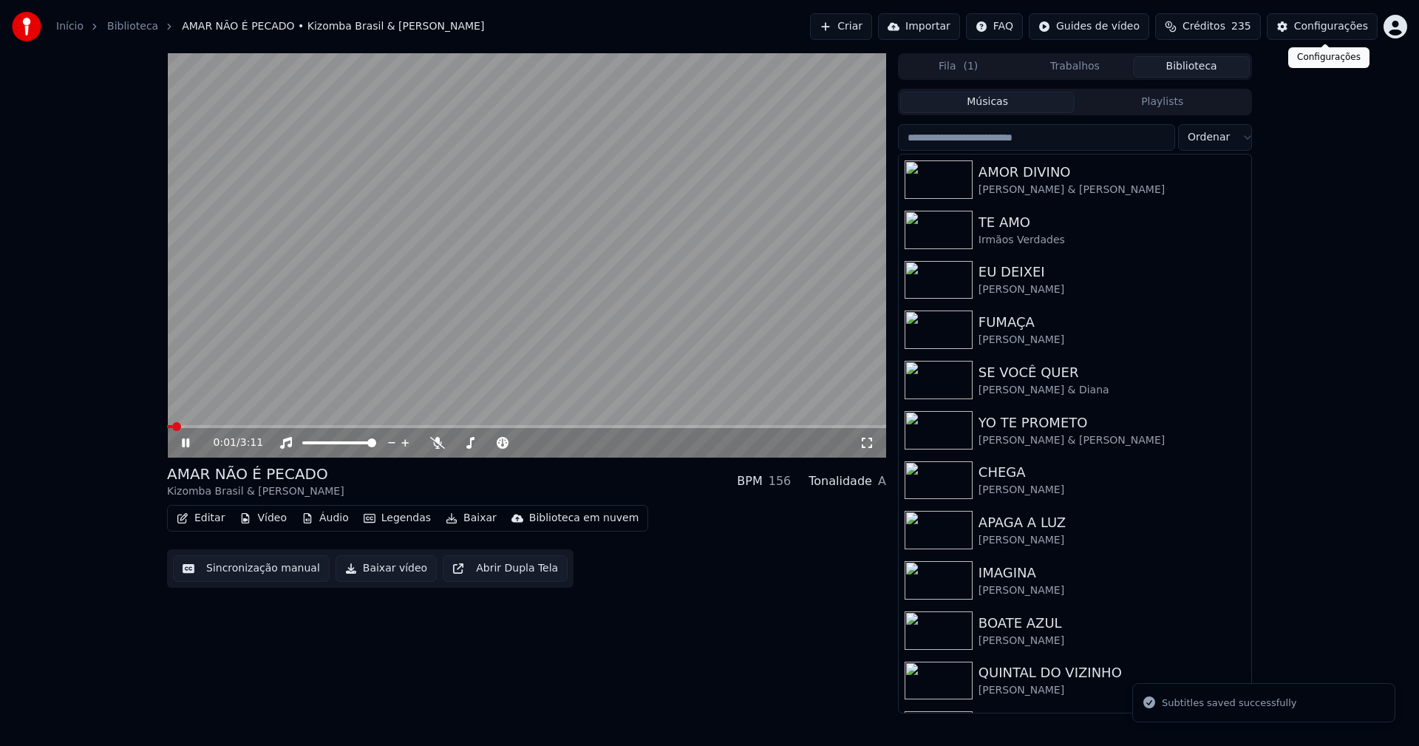
click at [1330, 27] on div "Configurações" at bounding box center [1331, 26] width 74 height 15
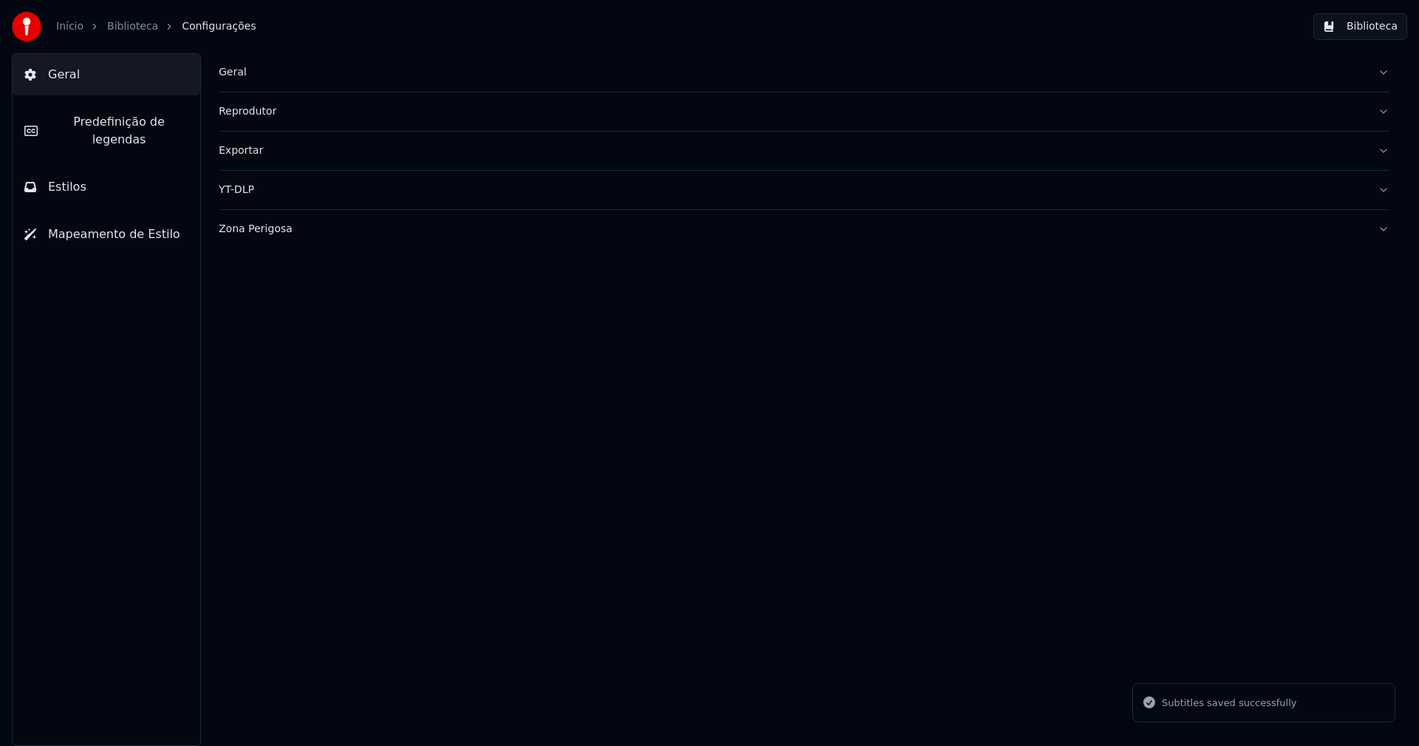
click at [96, 174] on button "Estilos" at bounding box center [107, 186] width 188 height 41
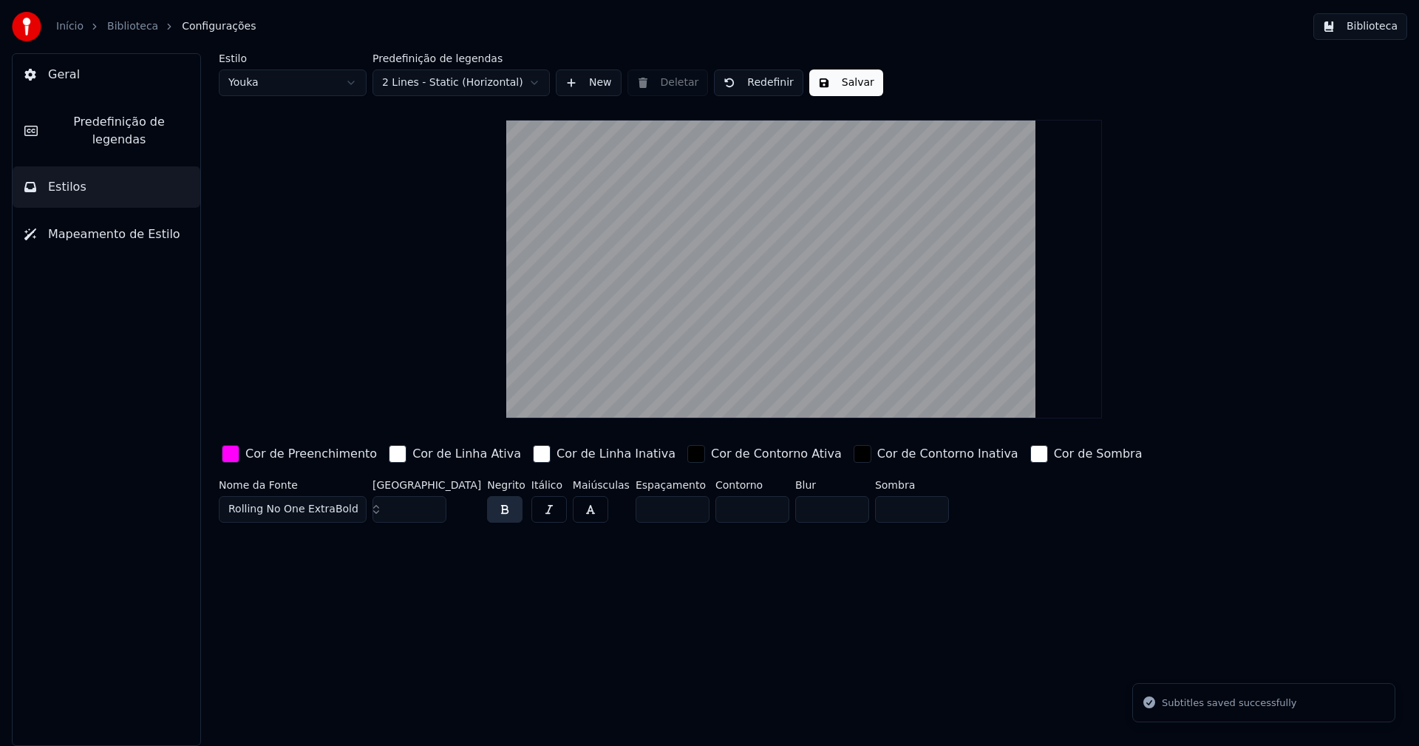
click at [234, 457] on div "button" at bounding box center [231, 454] width 18 height 18
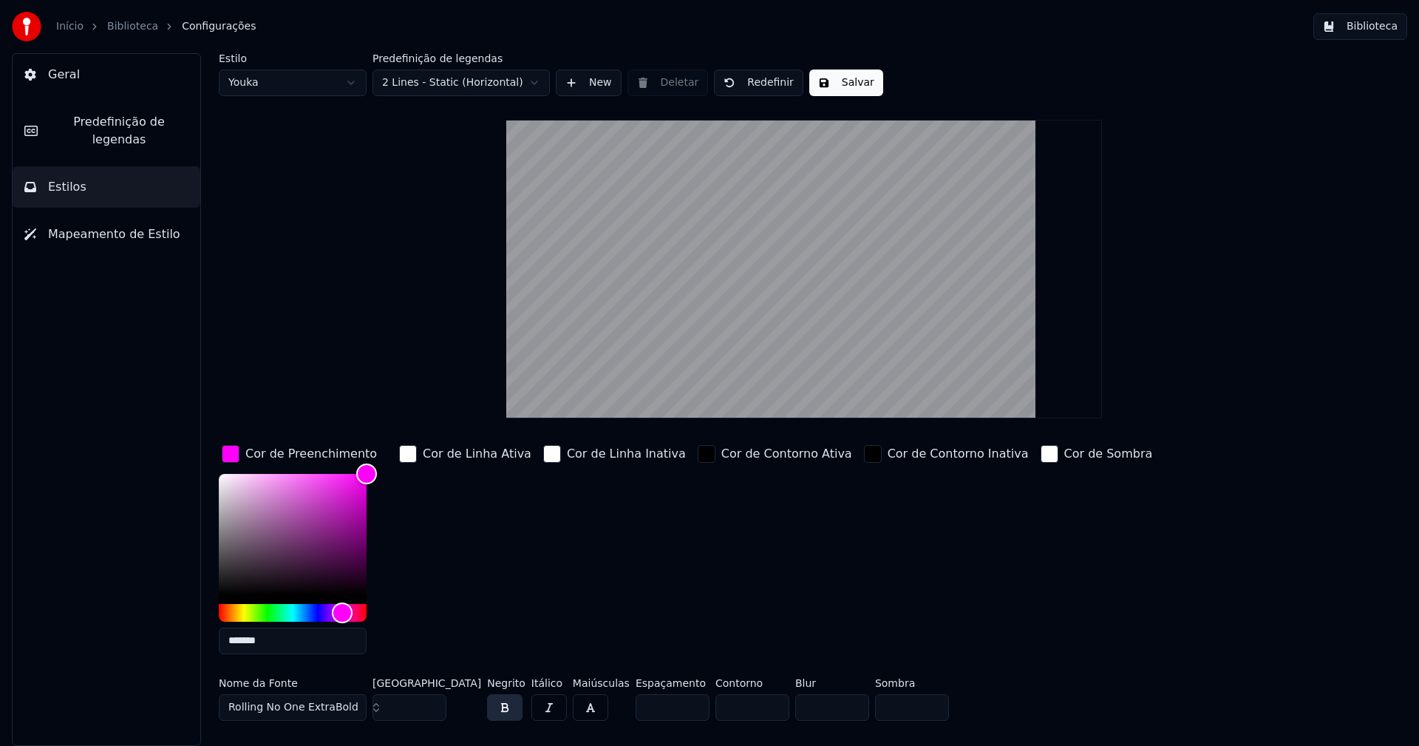
click at [289, 641] on input "*******" at bounding box center [293, 640] width 148 height 27
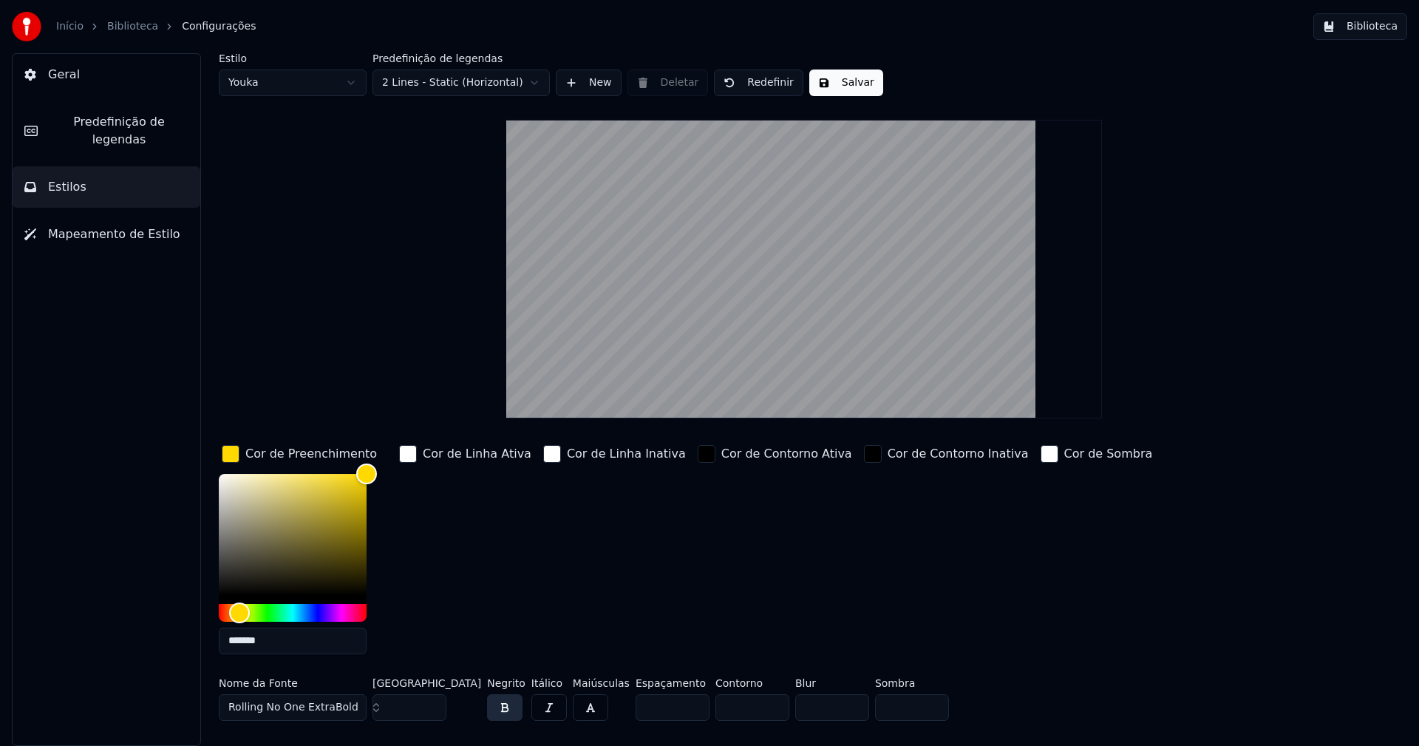
type input "*******"
click at [227, 457] on div "button" at bounding box center [231, 454] width 18 height 18
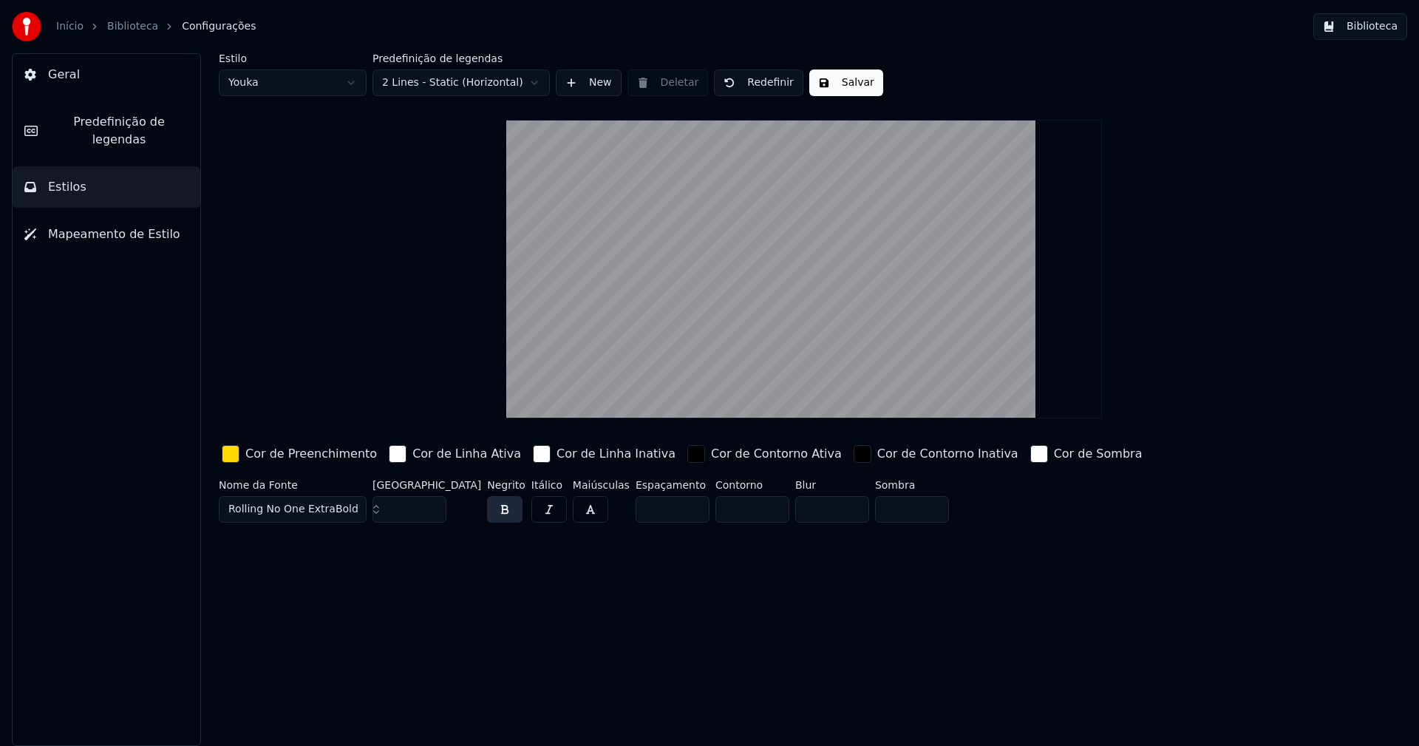
click at [837, 84] on button "Salvar" at bounding box center [846, 82] width 74 height 27
click at [1369, 27] on button "Biblioteca" at bounding box center [1360, 26] width 94 height 27
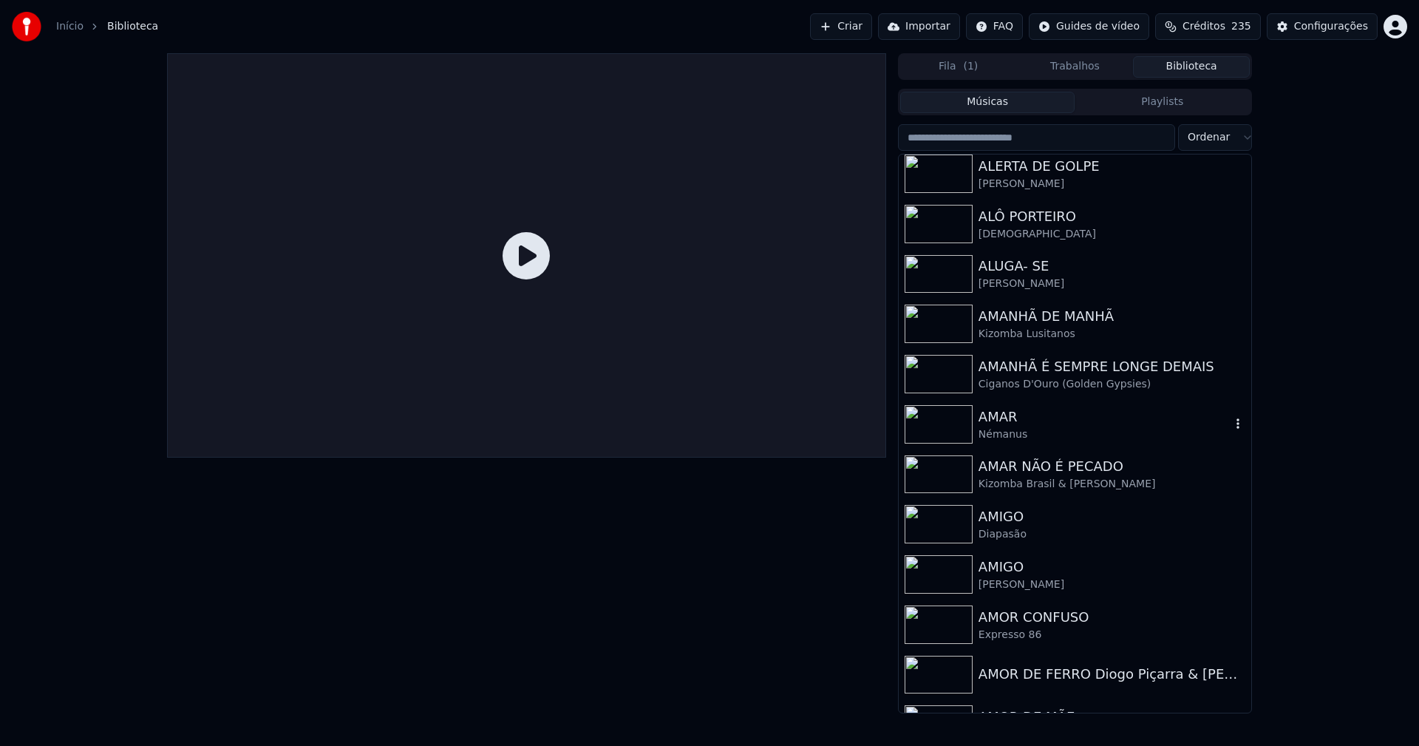
scroll to position [2069, 0]
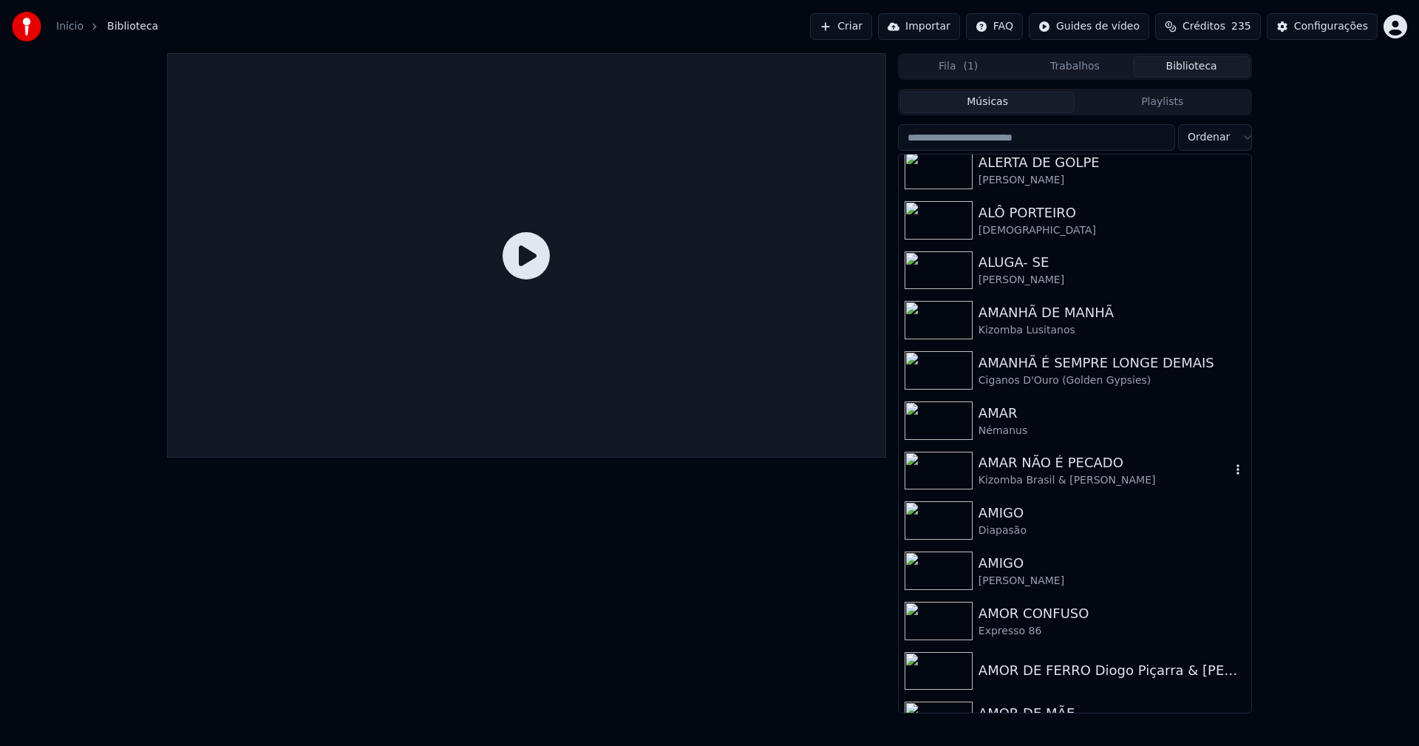
drag, startPoint x: 1044, startPoint y: 456, endPoint x: 1418, endPoint y: 553, distance: 386.3
click at [1046, 457] on div "AMAR NÃO É PECADO" at bounding box center [1105, 462] width 252 height 21
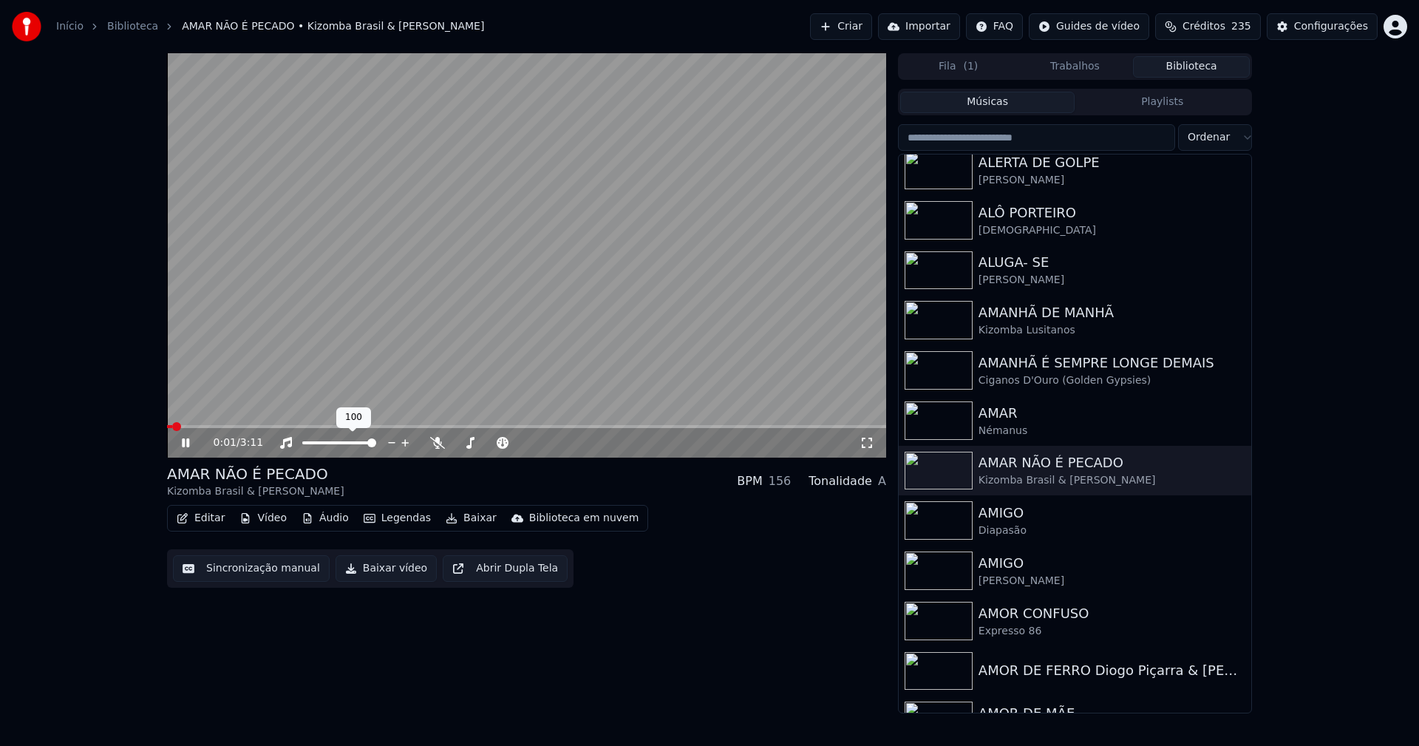
click at [260, 426] on span at bounding box center [526, 426] width 719 height 3
click at [866, 444] on icon at bounding box center [867, 443] width 15 height 12
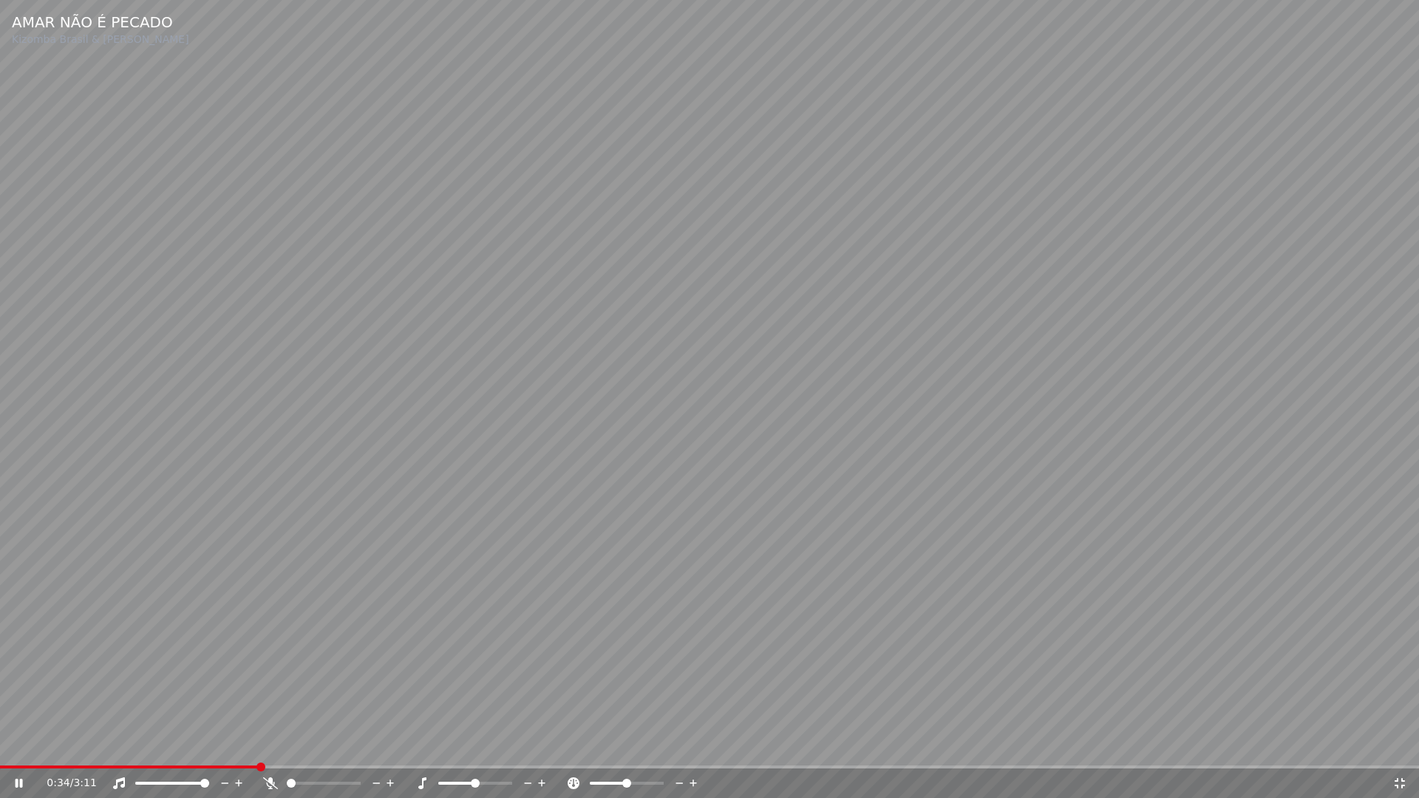
click at [1400, 745] on div "0:34 / 3:11" at bounding box center [709, 783] width 1407 height 15
click at [1403, 745] on icon at bounding box center [1400, 783] width 10 height 10
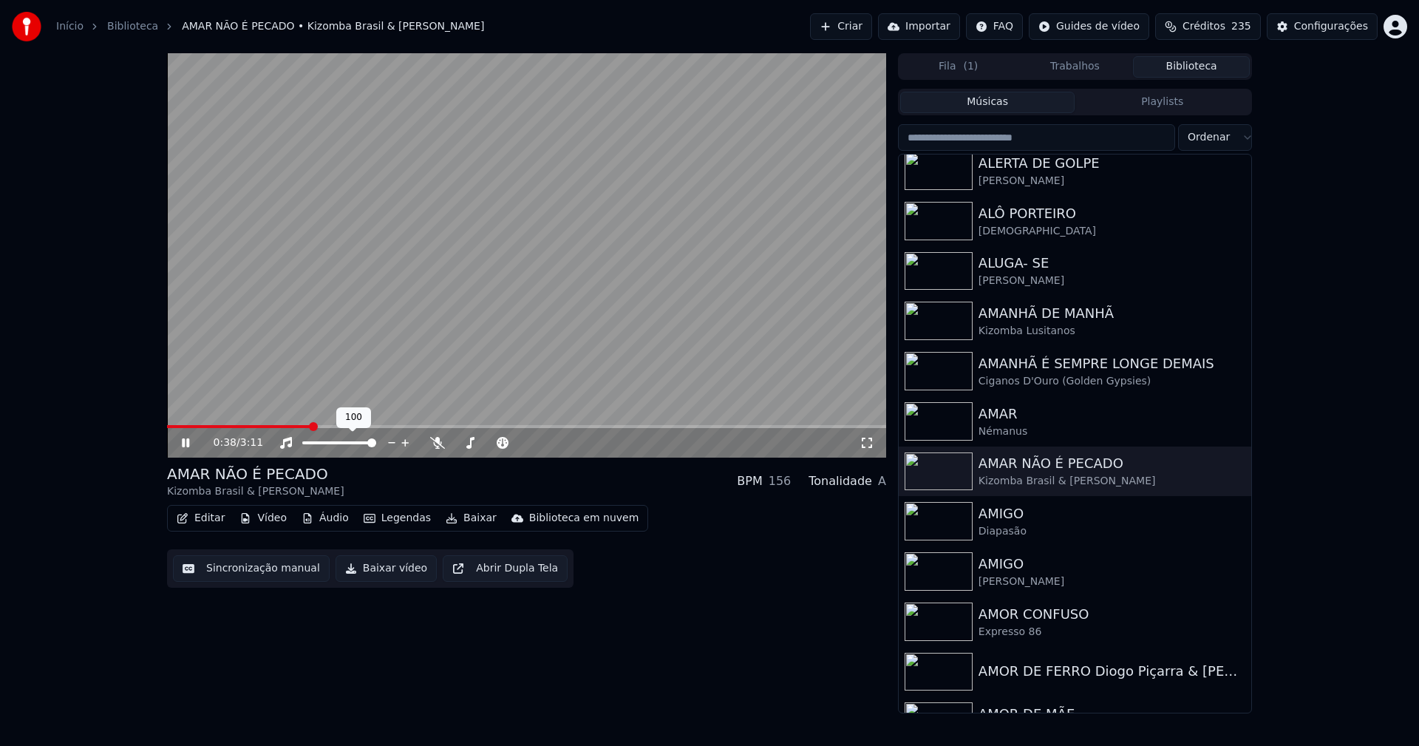
drag, startPoint x: 360, startPoint y: 576, endPoint x: 328, endPoint y: 554, distance: 38.7
click at [361, 576] on button "Baixar vídeo" at bounding box center [386, 568] width 101 height 27
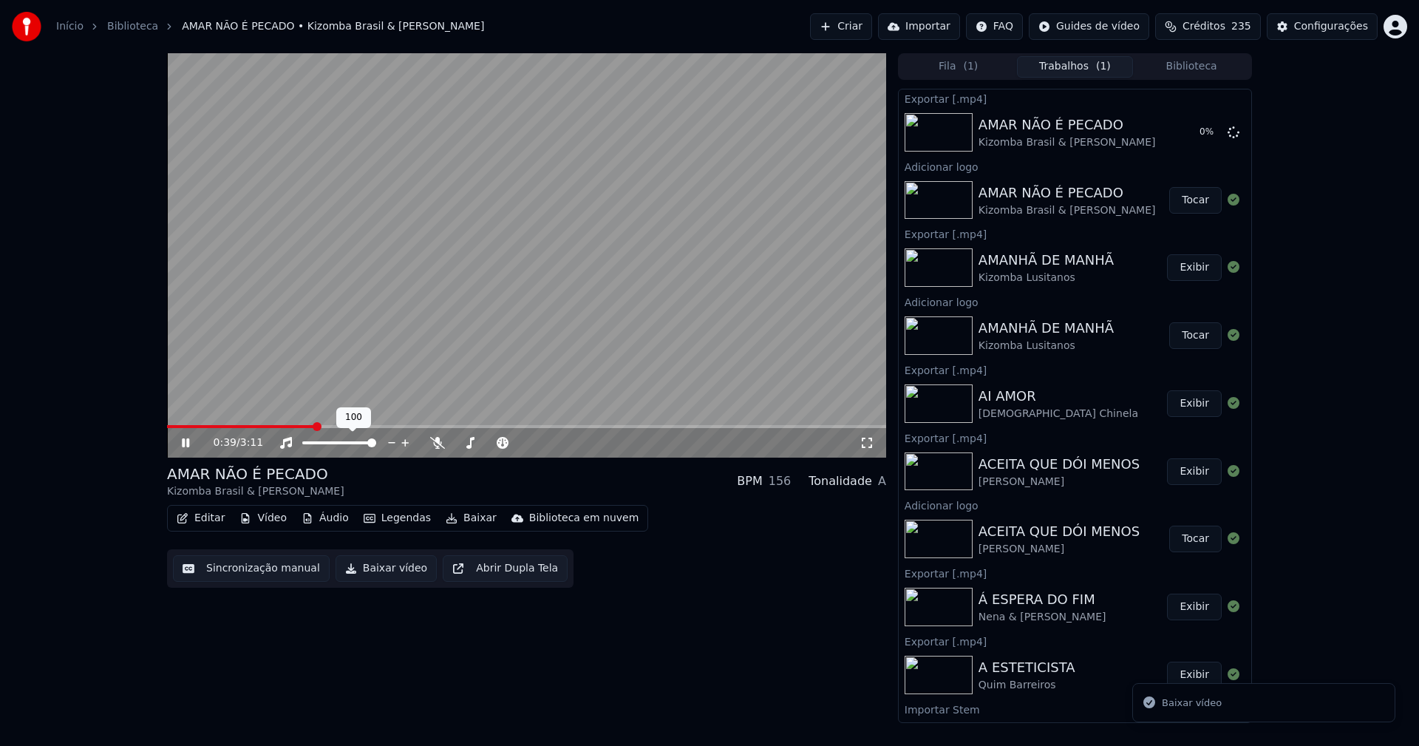
click at [186, 440] on icon at bounding box center [196, 443] width 35 height 12
click at [209, 523] on button "Editar" at bounding box center [201, 518] width 60 height 21
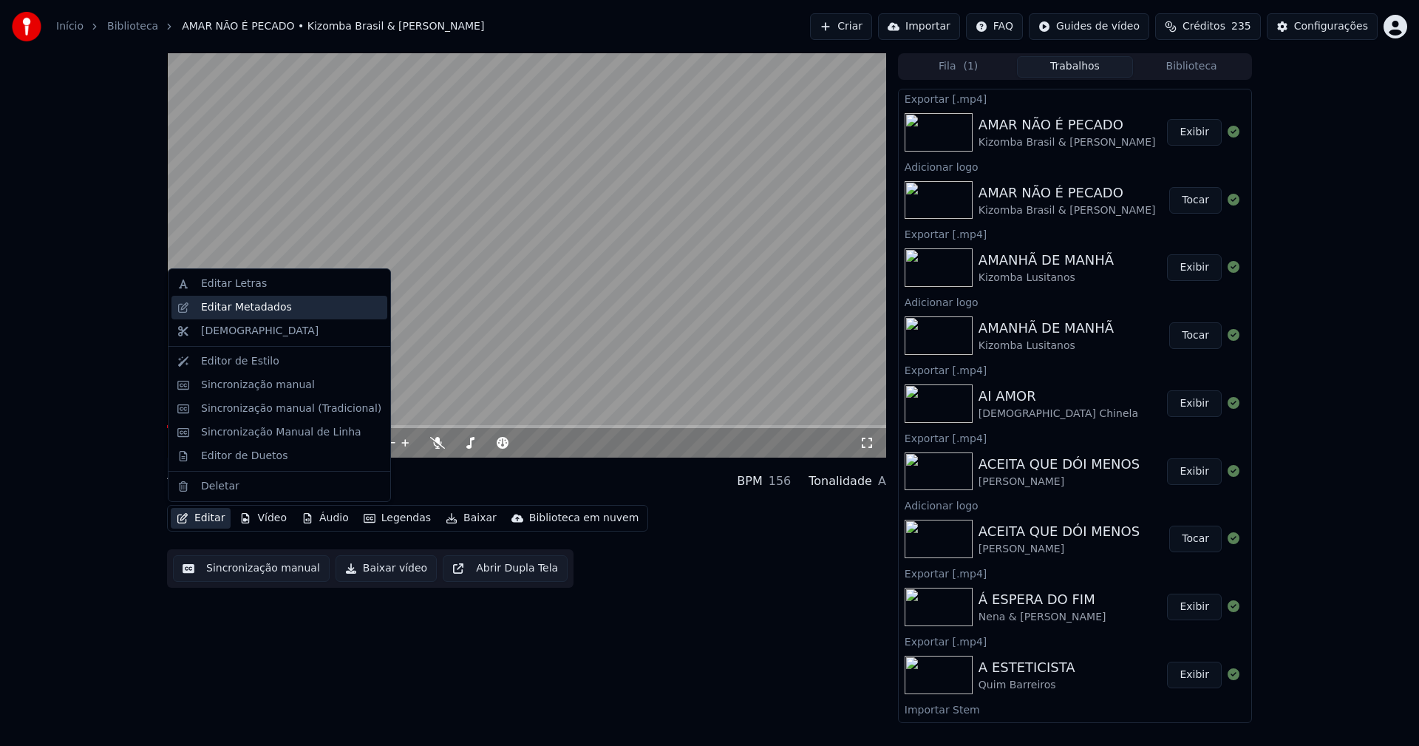
click at [257, 313] on div "Editar Metadados" at bounding box center [246, 307] width 91 height 15
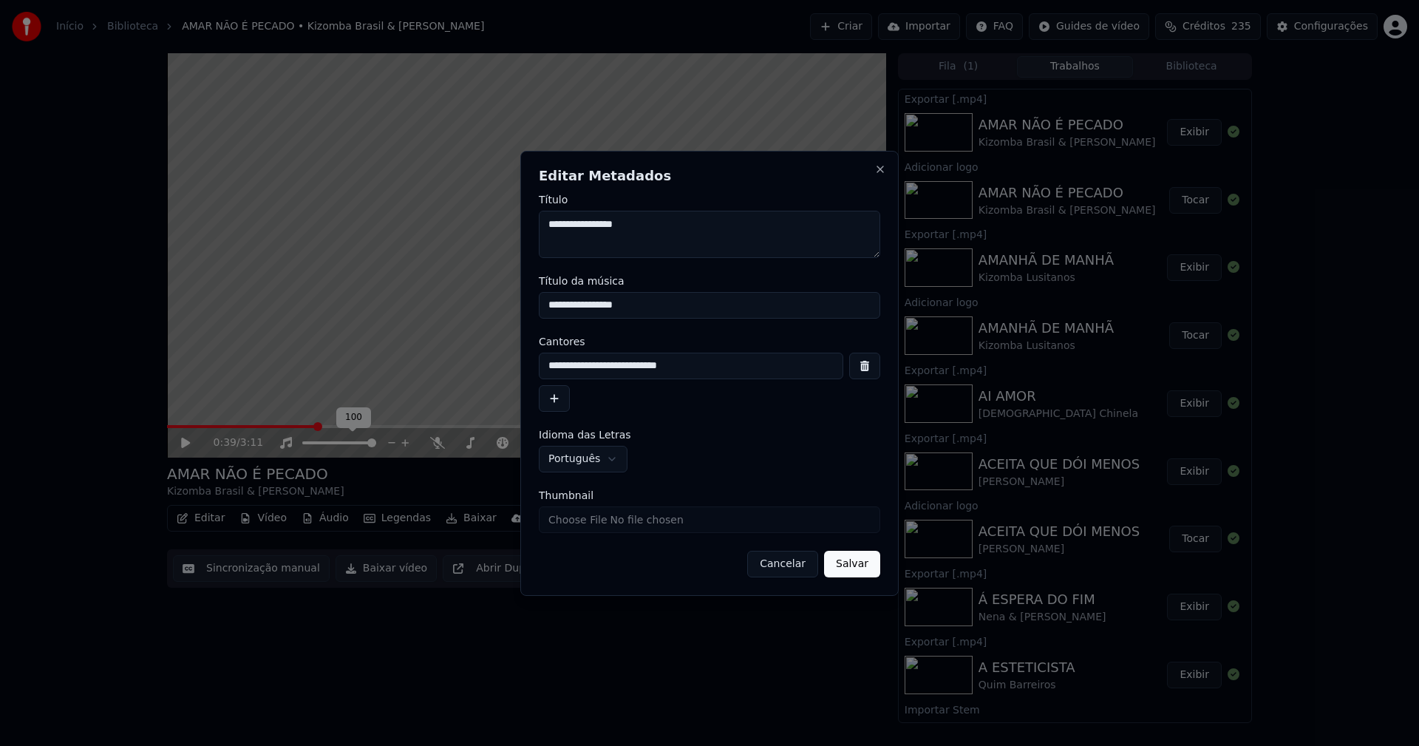
click at [585, 521] on input "Thumbnail" at bounding box center [709, 519] width 341 height 27
type input "**********"
click at [862, 569] on button "Salvar" at bounding box center [852, 564] width 56 height 27
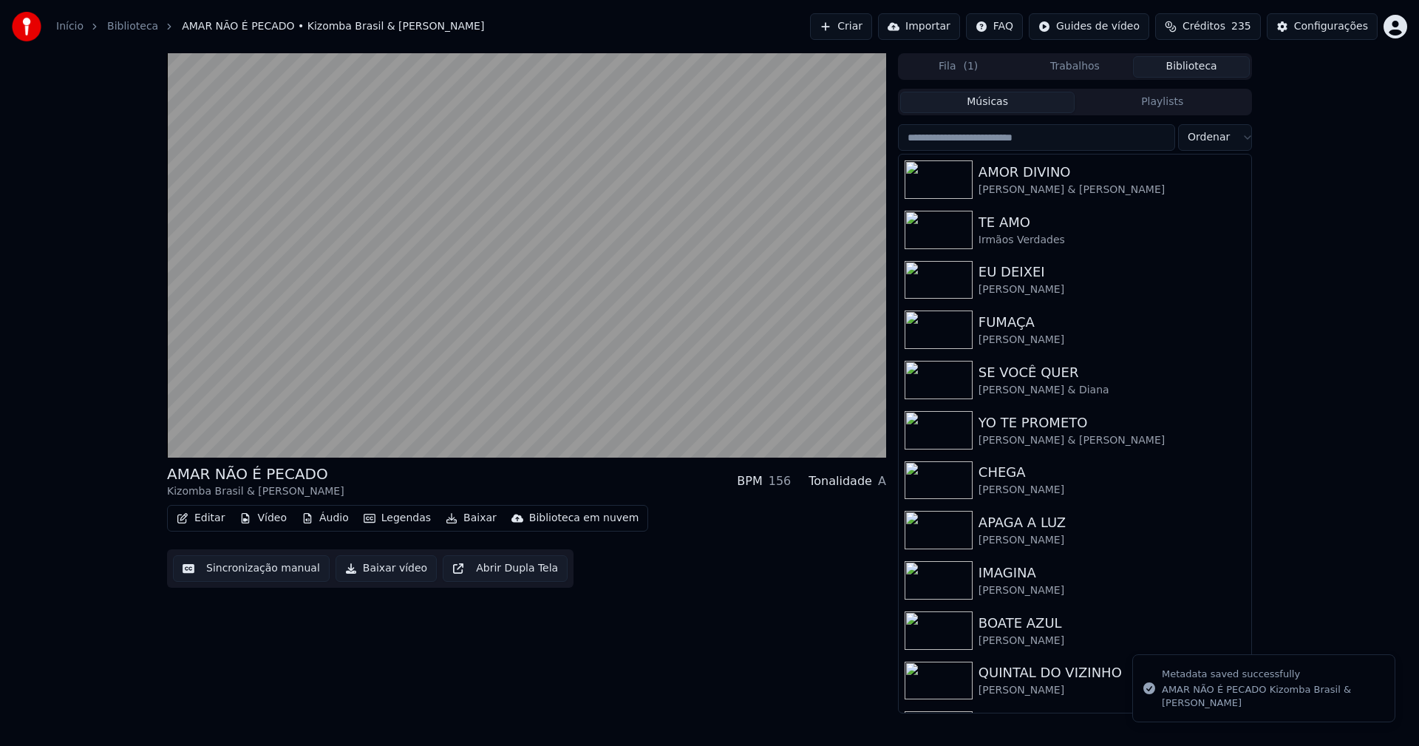
click at [1198, 68] on button "Biblioteca" at bounding box center [1191, 66] width 117 height 21
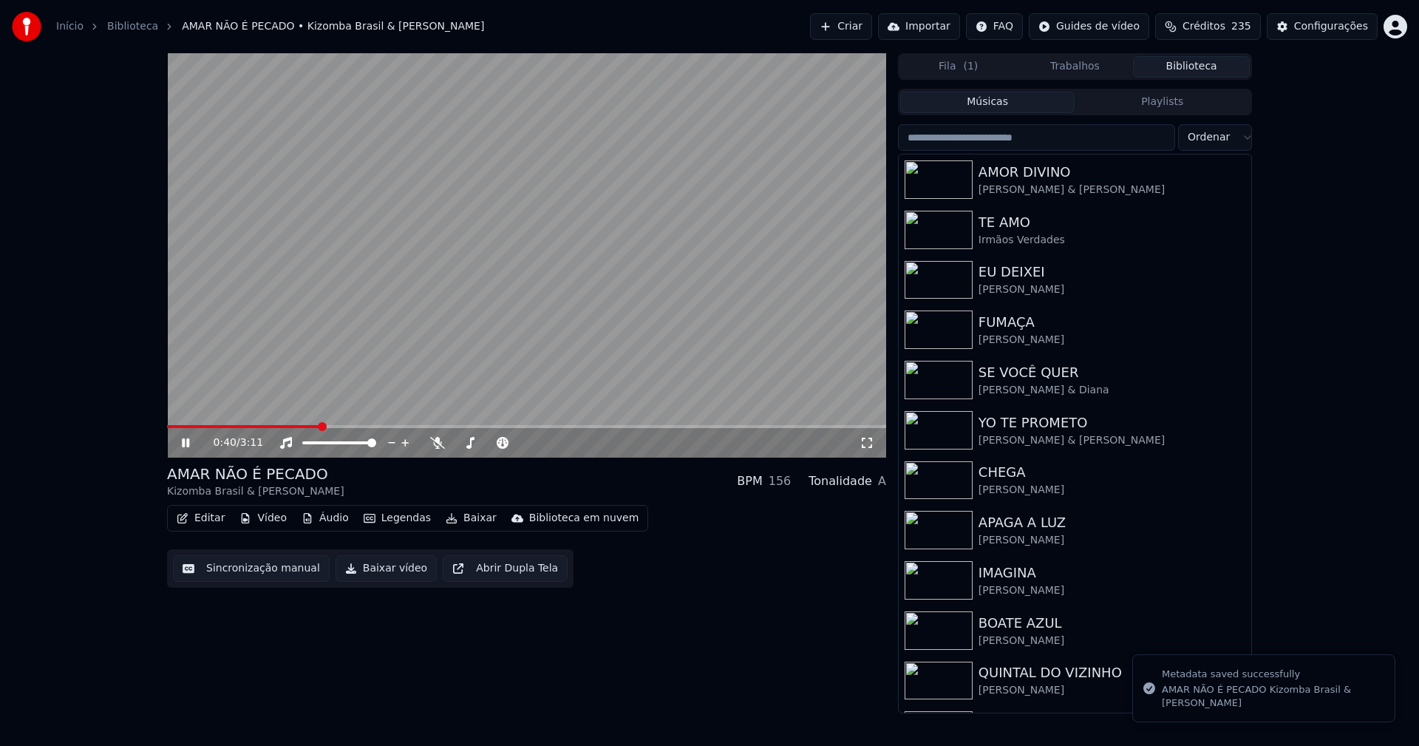
drag, startPoint x: 186, startPoint y: 444, endPoint x: 257, endPoint y: 380, distance: 95.7
click at [189, 442] on icon at bounding box center [196, 443] width 35 height 12
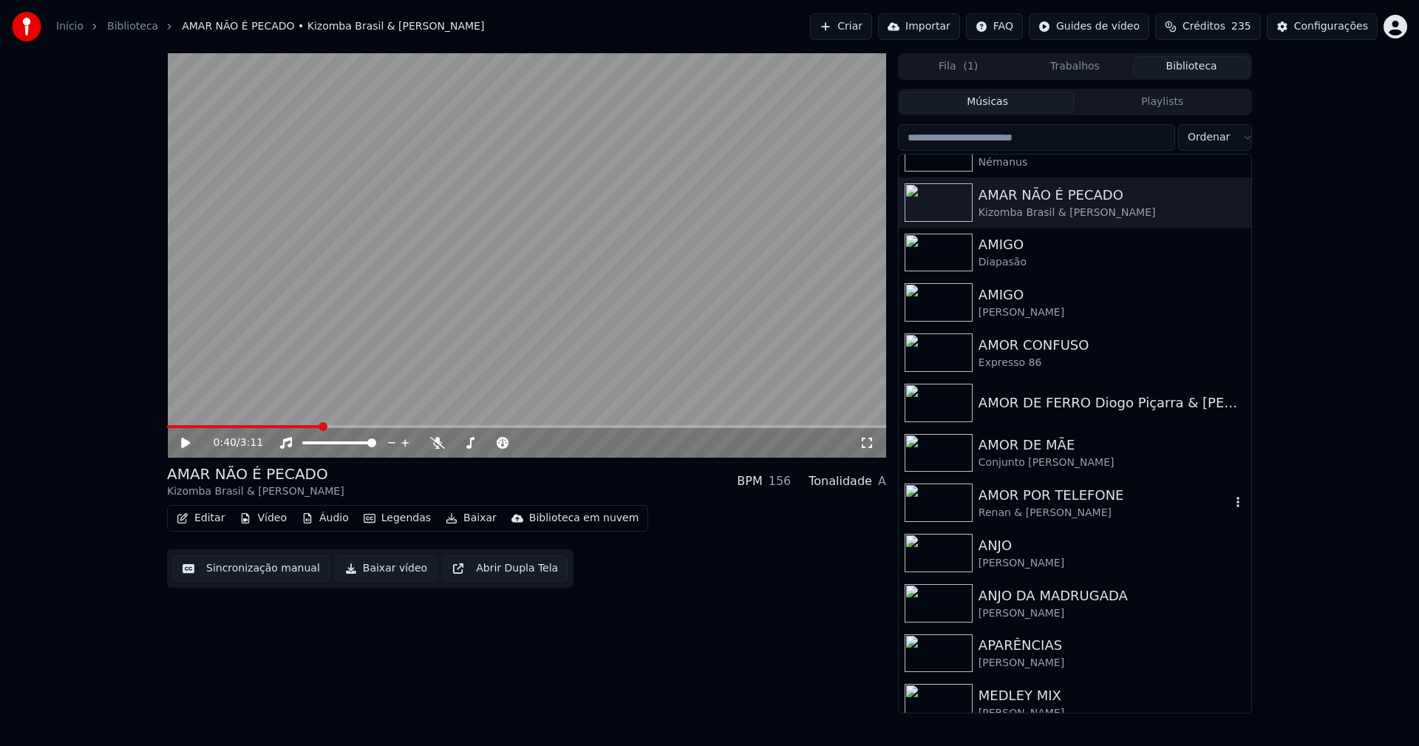
scroll to position [2365, 0]
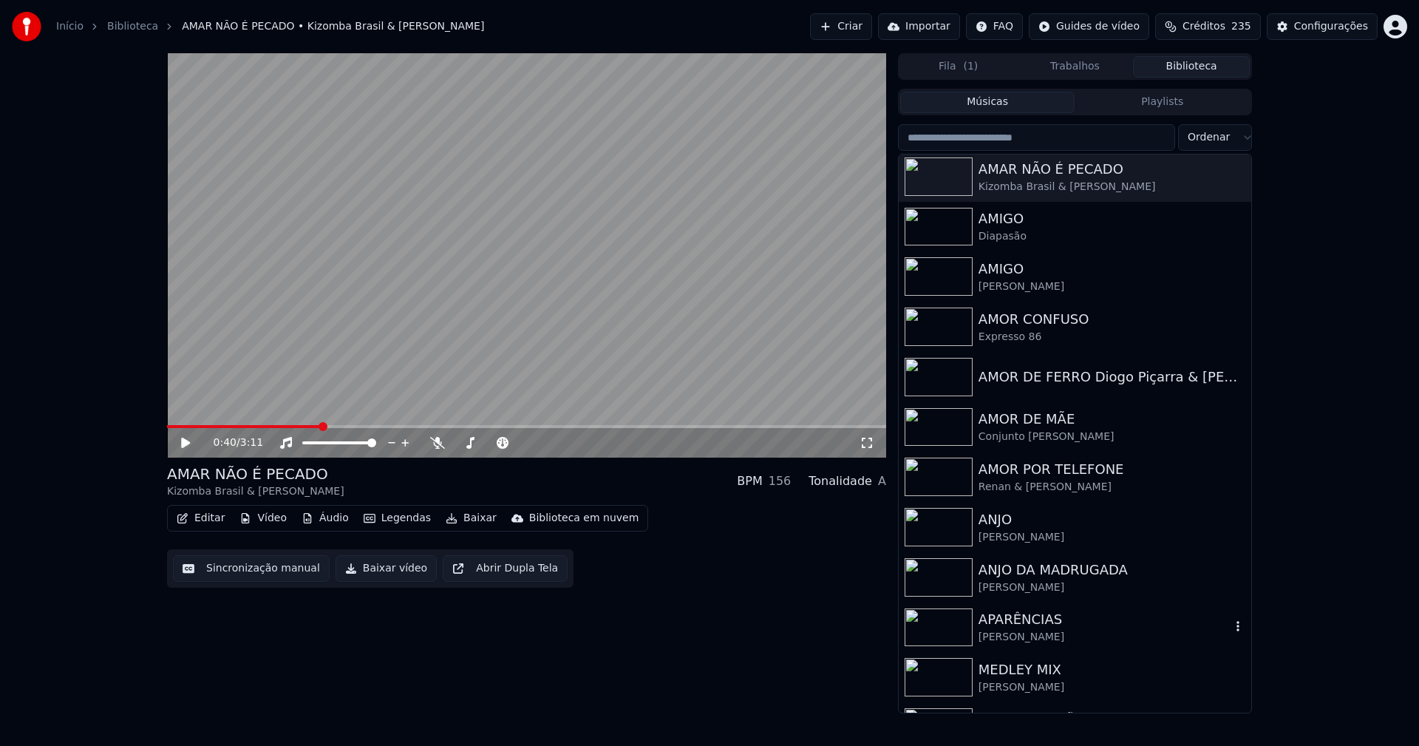
drag, startPoint x: 1017, startPoint y: 619, endPoint x: 1261, endPoint y: 528, distance: 260.0
click at [1029, 619] on div "APARÊNCIAS" at bounding box center [1105, 619] width 252 height 21
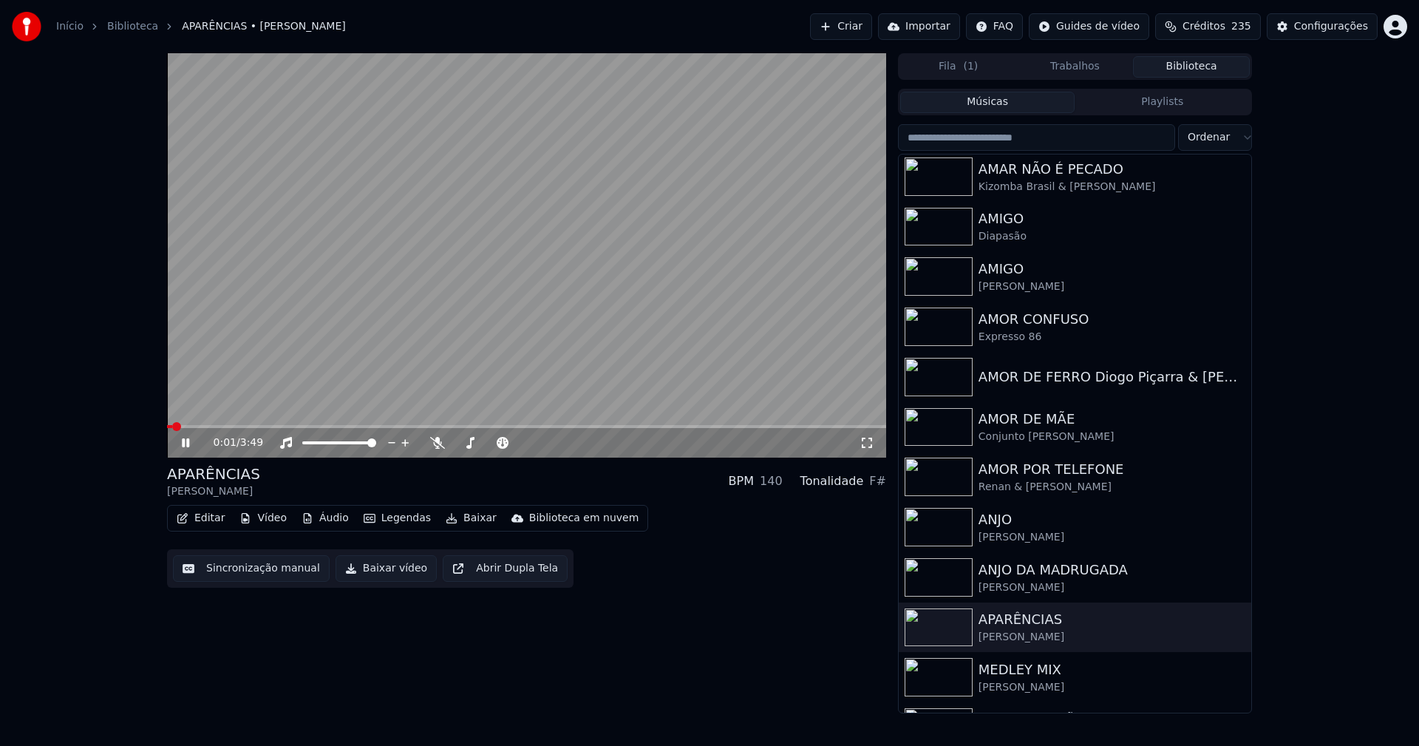
click at [181, 443] on icon at bounding box center [196, 443] width 35 height 12
click at [270, 521] on button "Vídeo" at bounding box center [263, 518] width 59 height 21
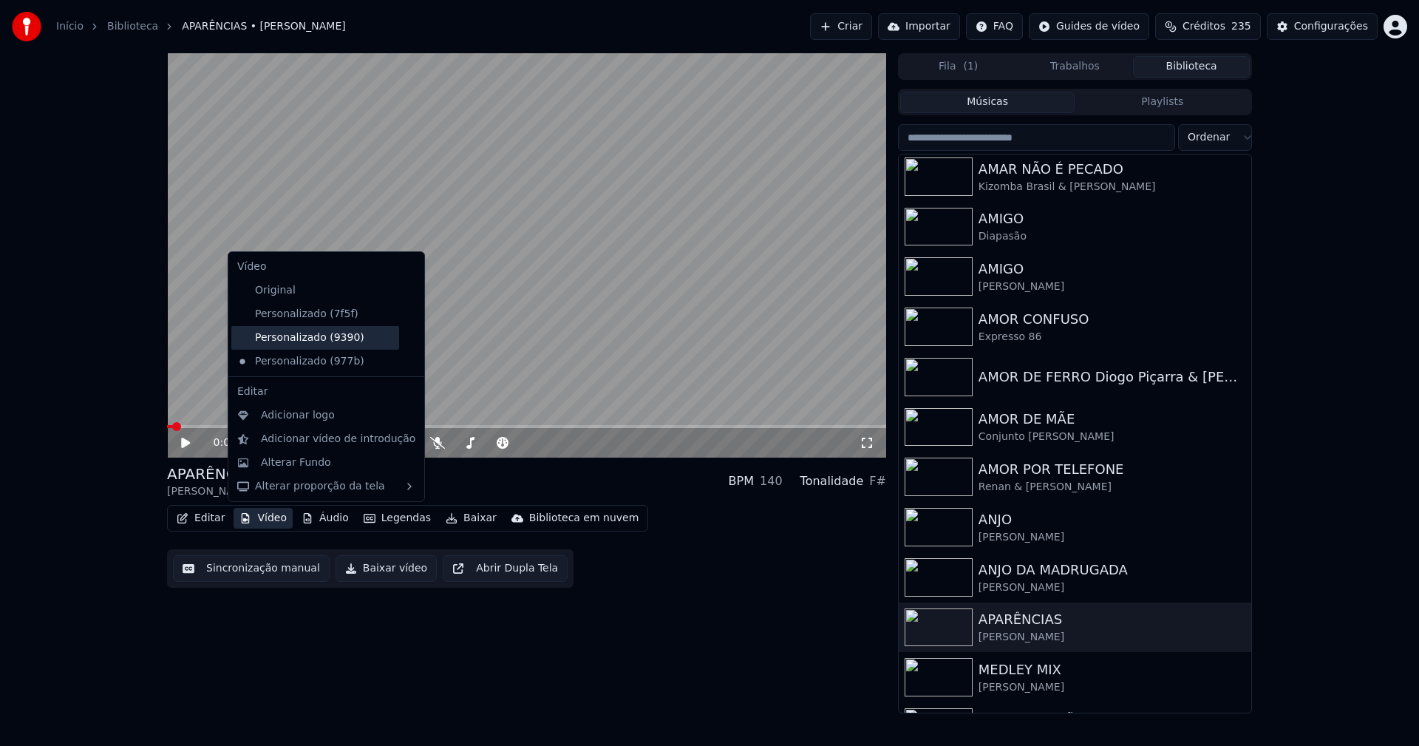
click at [298, 342] on div "Personalizado (9390)" at bounding box center [315, 338] width 168 height 24
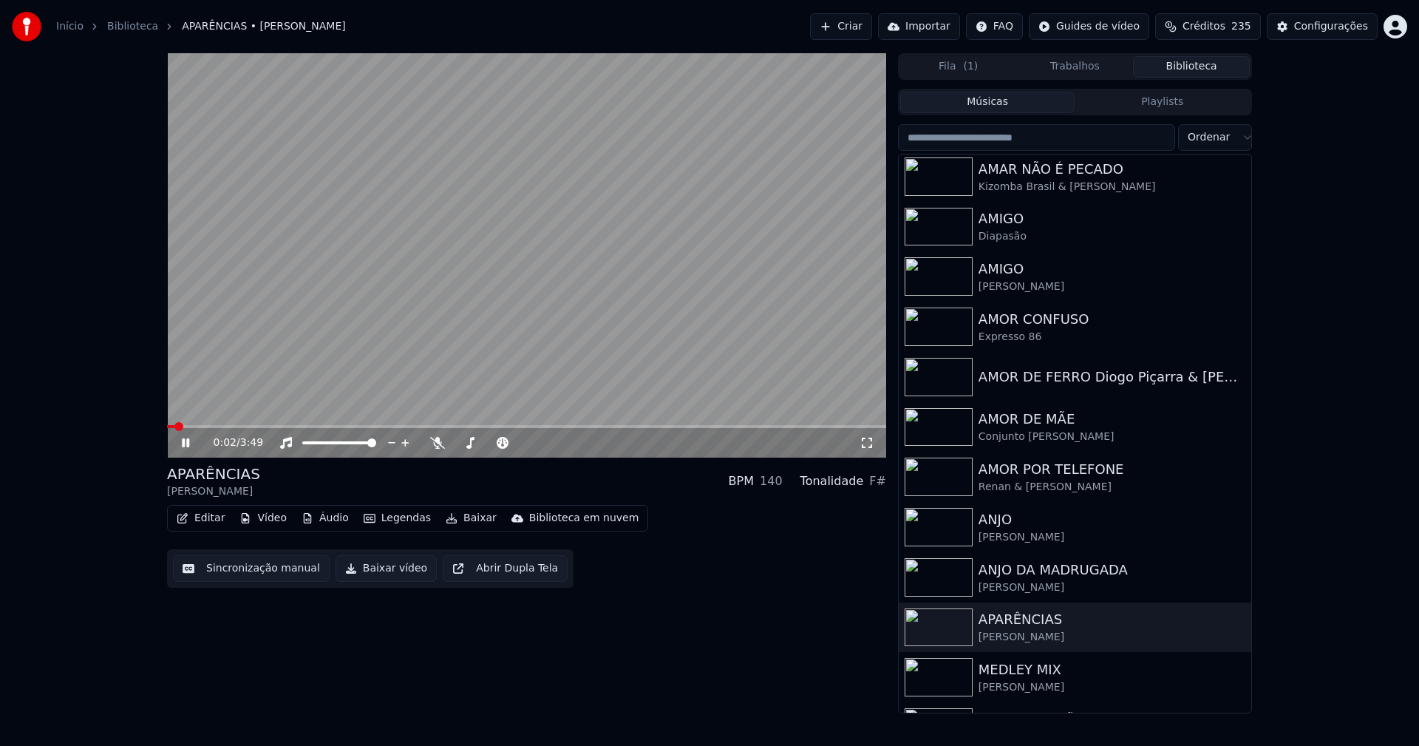
click at [190, 443] on icon at bounding box center [196, 443] width 35 height 12
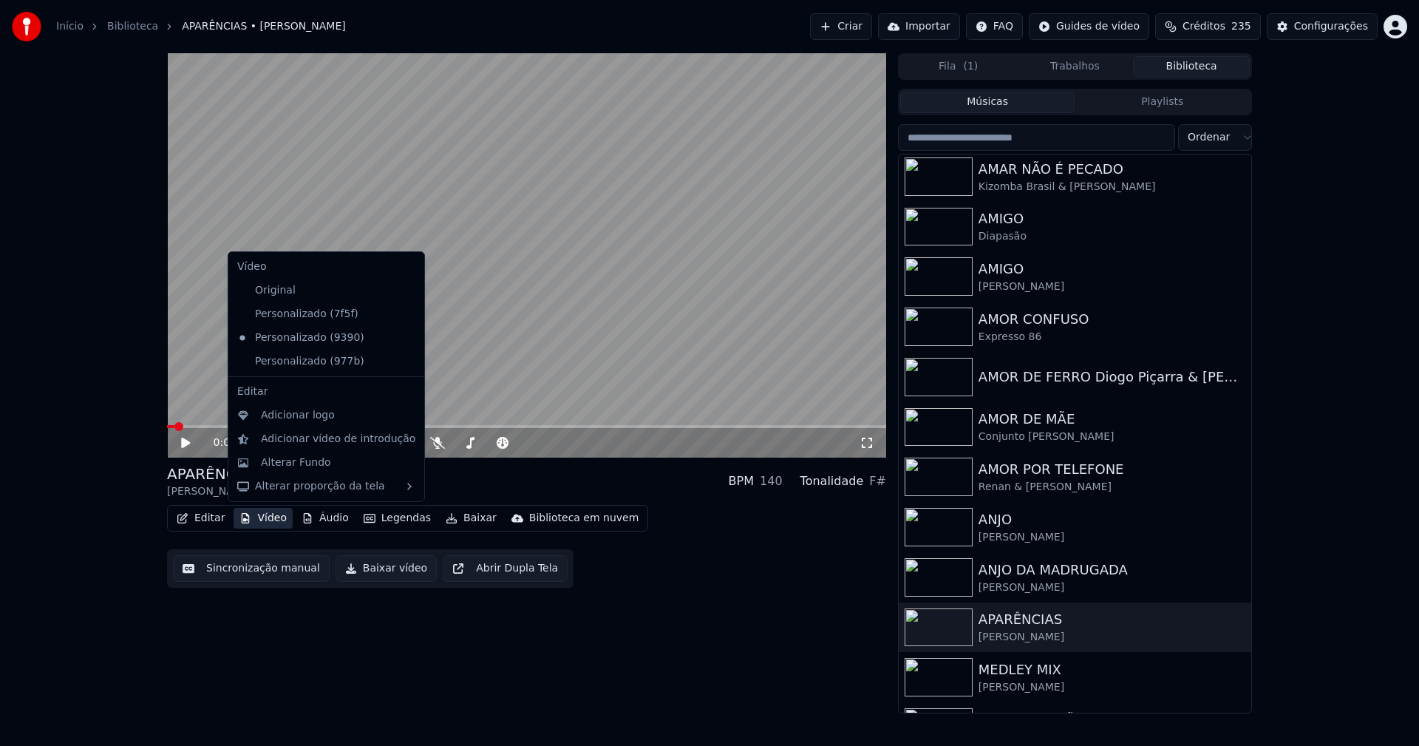
click at [270, 525] on button "Vídeo" at bounding box center [263, 518] width 59 height 21
click at [405, 363] on icon at bounding box center [413, 361] width 16 height 12
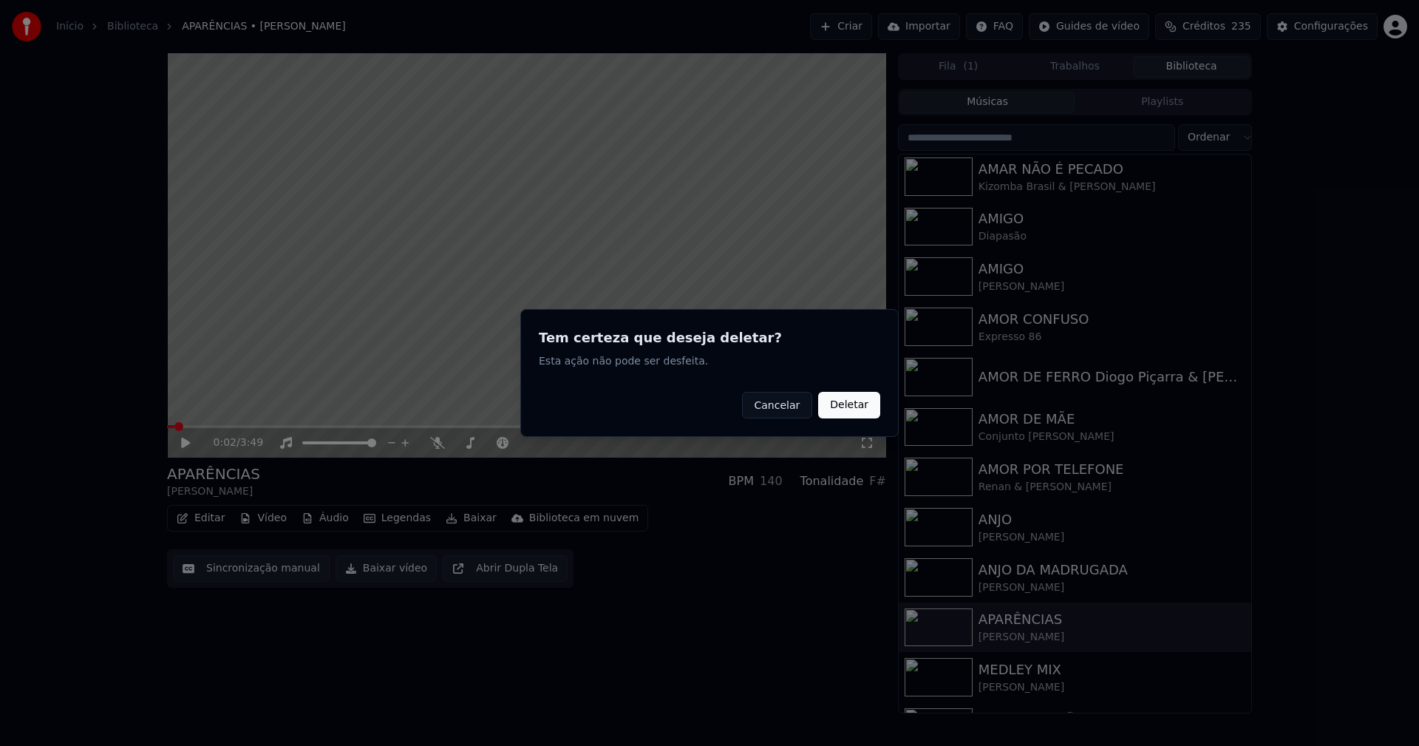
drag, startPoint x: 860, startPoint y: 406, endPoint x: 432, endPoint y: 529, distance: 445.9
click at [860, 406] on button "Deletar" at bounding box center [849, 405] width 62 height 27
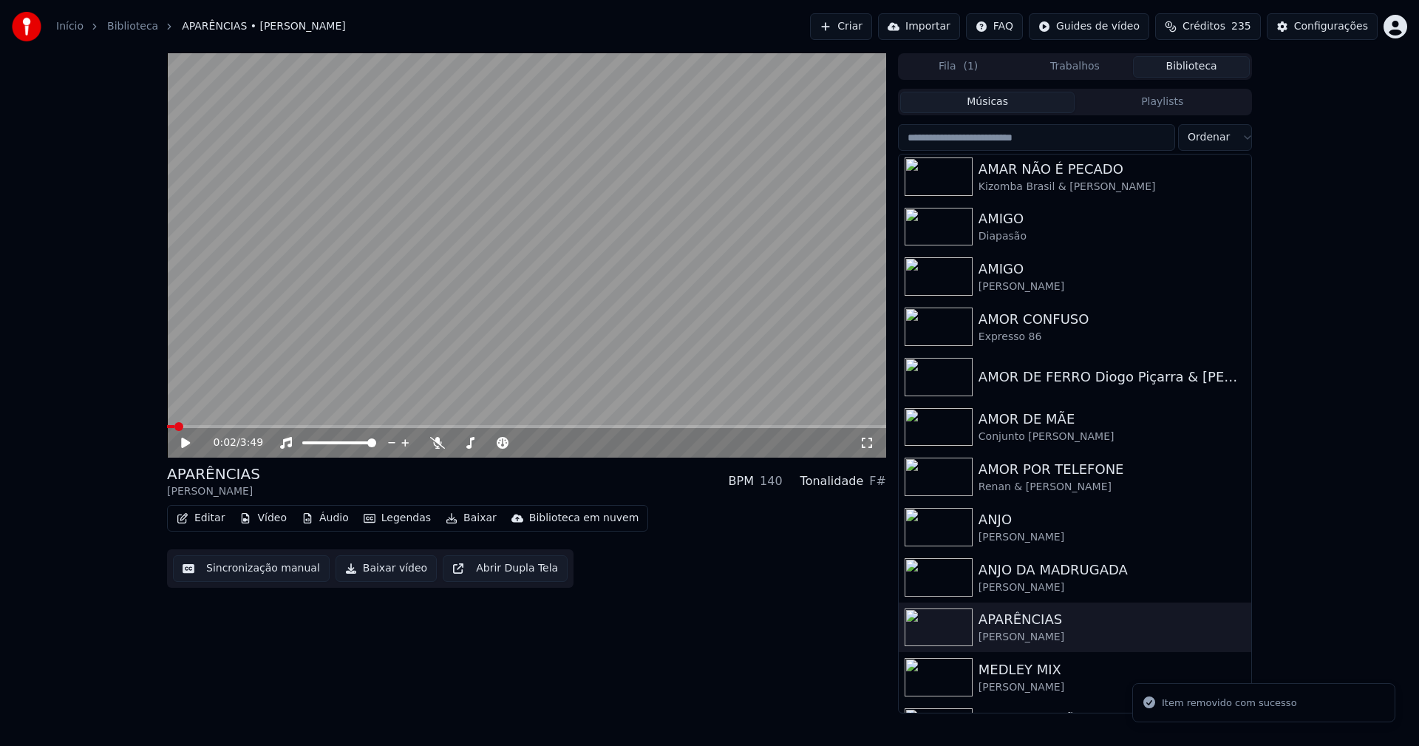
click at [273, 524] on button "Vídeo" at bounding box center [263, 518] width 59 height 21
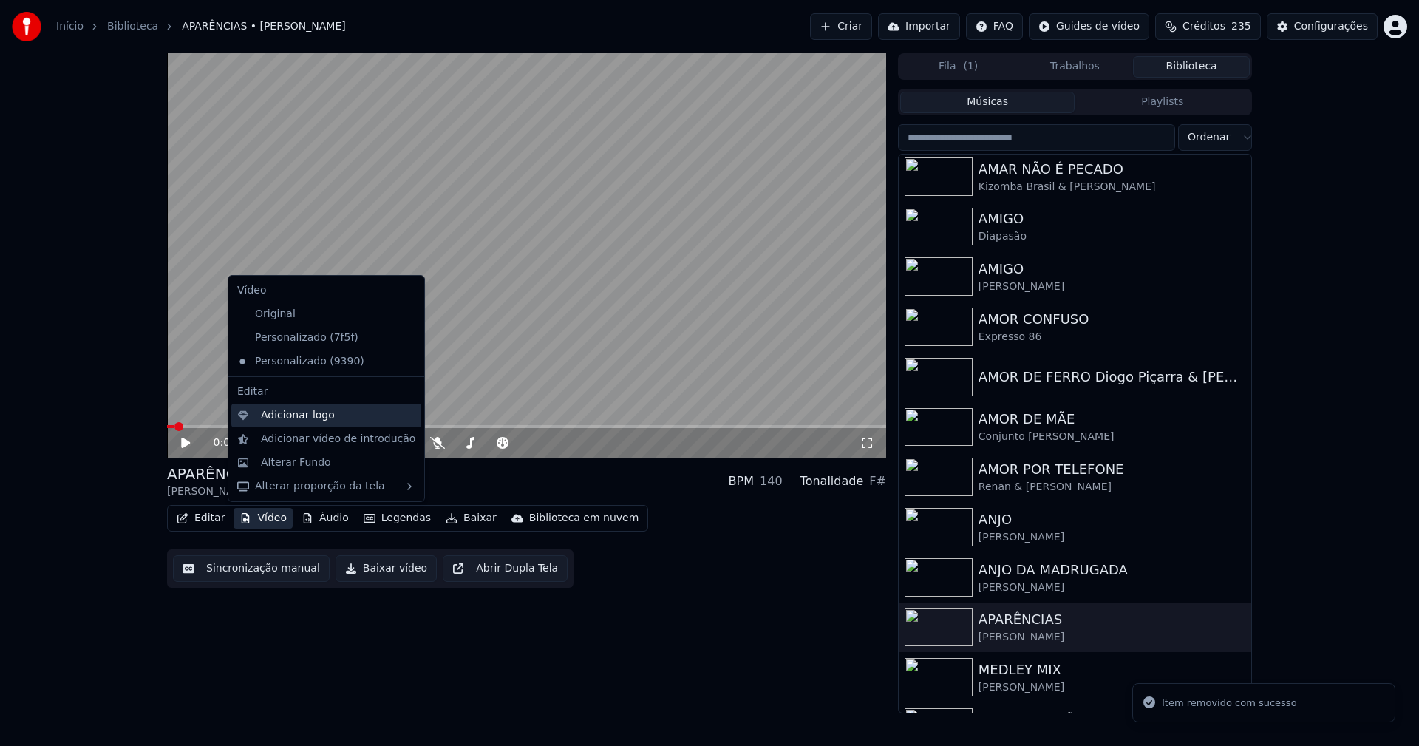
click at [285, 417] on div "Adicionar logo" at bounding box center [298, 415] width 74 height 15
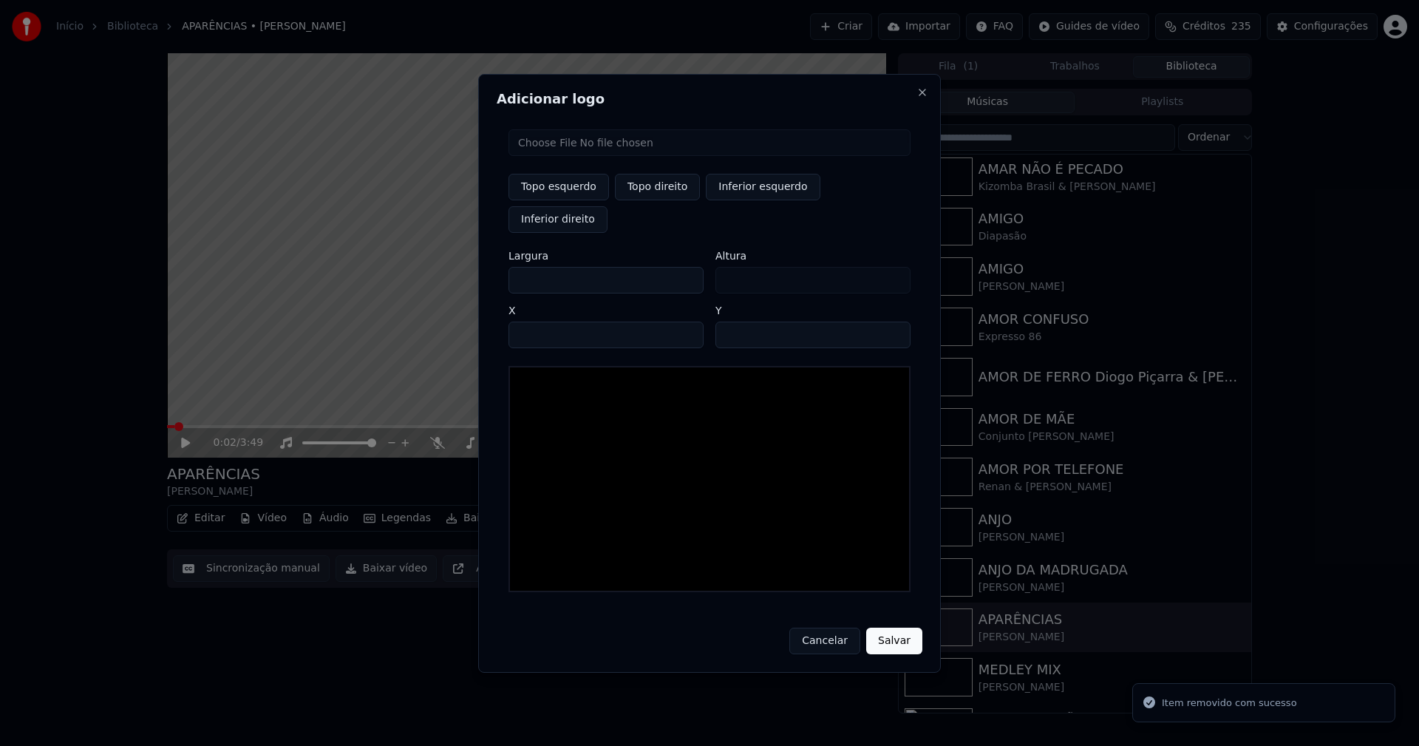
click at [551, 156] on input "file" at bounding box center [709, 142] width 402 height 27
type input "**********"
type input "***"
drag, startPoint x: 650, startPoint y: 205, endPoint x: 641, endPoint y: 211, distance: 9.6
click at [650, 200] on button "Topo direito" at bounding box center [657, 187] width 85 height 27
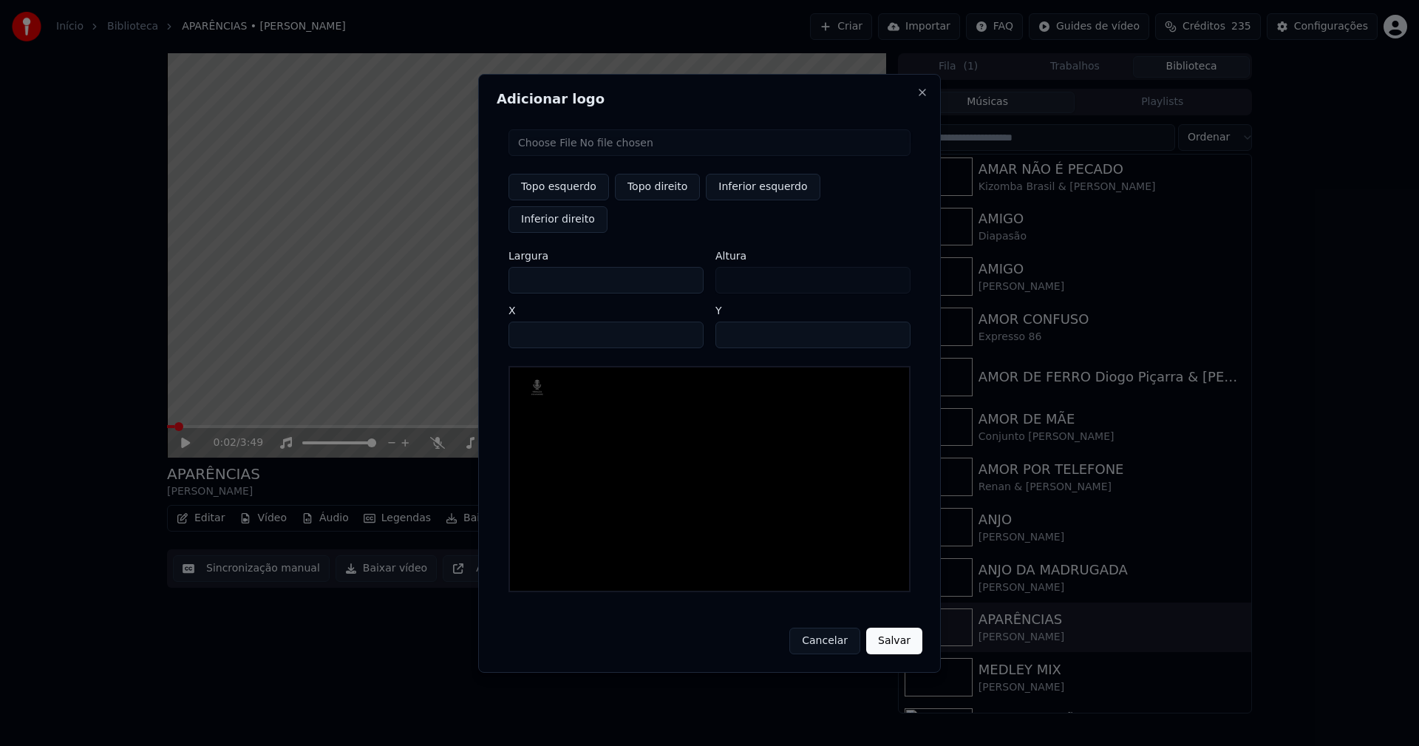
type input "****"
drag, startPoint x: 533, startPoint y: 265, endPoint x: 458, endPoint y: 266, distance: 74.7
click at [459, 266] on body "Início Biblioteca APARÊNCIAS • [PERSON_NAME] Importar FAQ Guides de vídeo Crédi…" at bounding box center [709, 373] width 1419 height 746
type input "**"
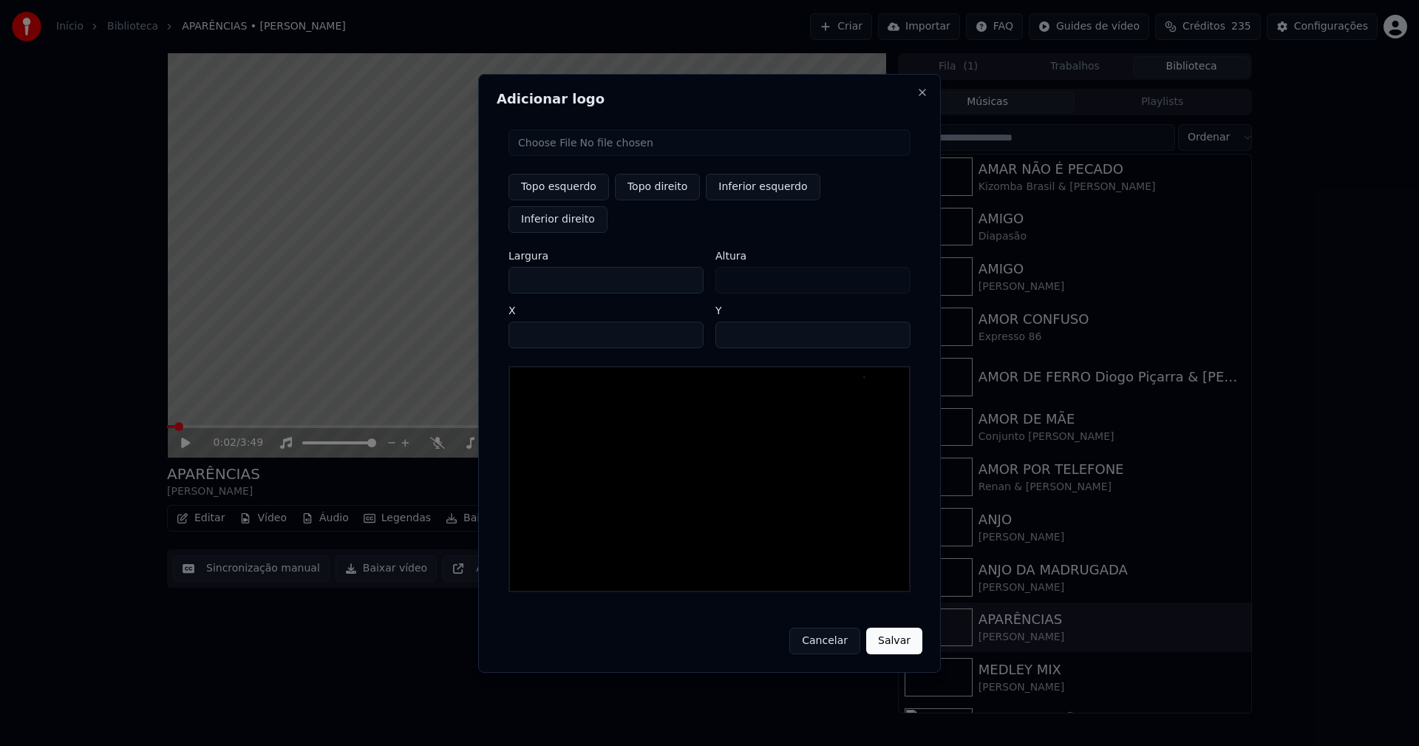
type input "***"
click at [538, 321] on input "****" at bounding box center [605, 334] width 195 height 27
type input "****"
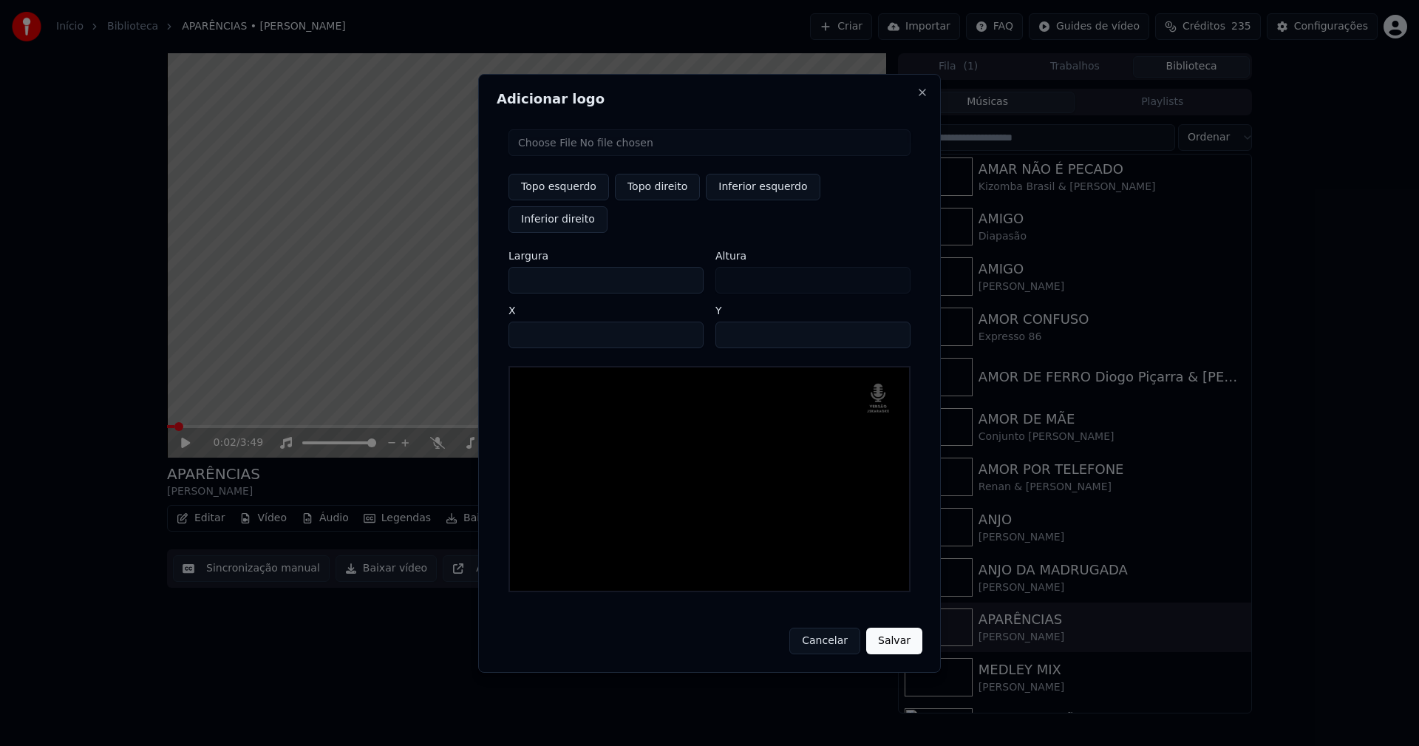
click at [891, 321] on input "**" at bounding box center [812, 334] width 195 height 27
type input "**"
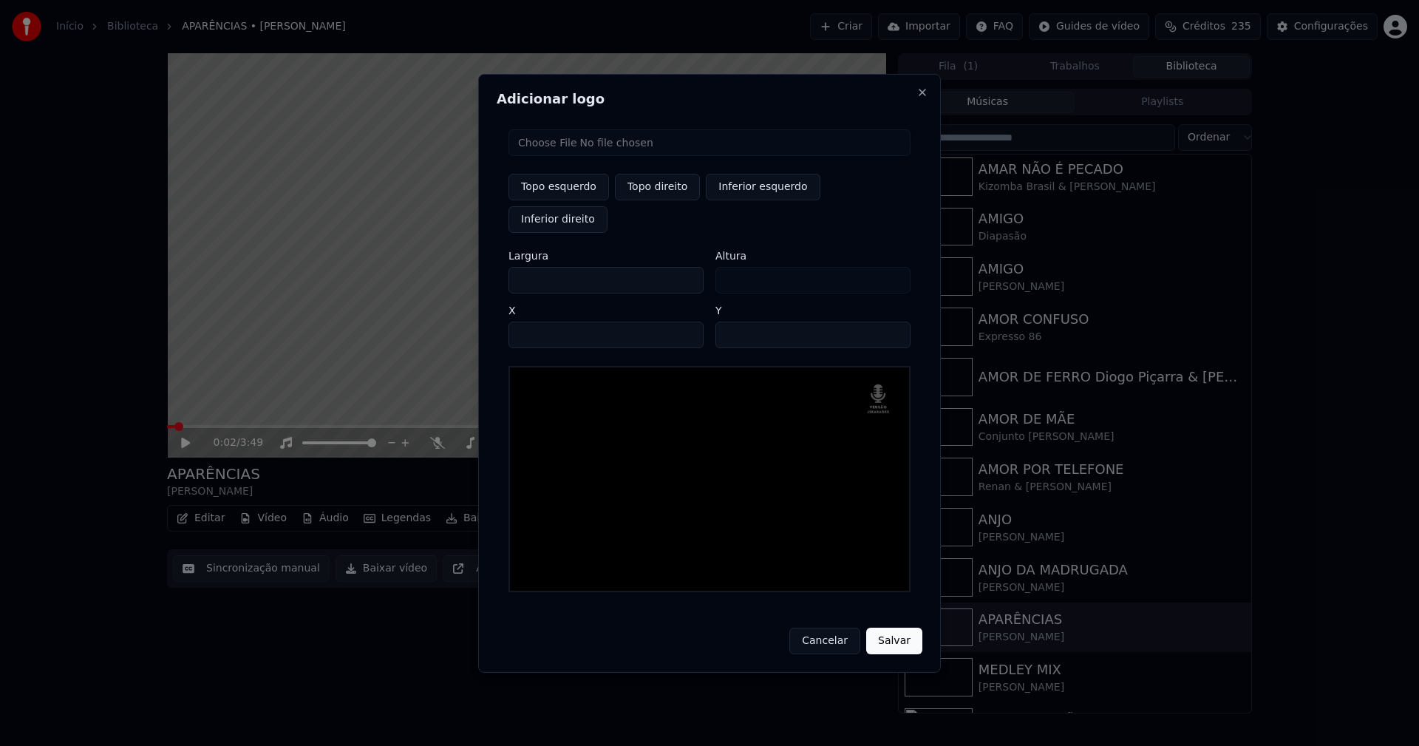
click at [891, 321] on input "**" at bounding box center [812, 334] width 195 height 27
click at [901, 627] on button "Salvar" at bounding box center [894, 640] width 56 height 27
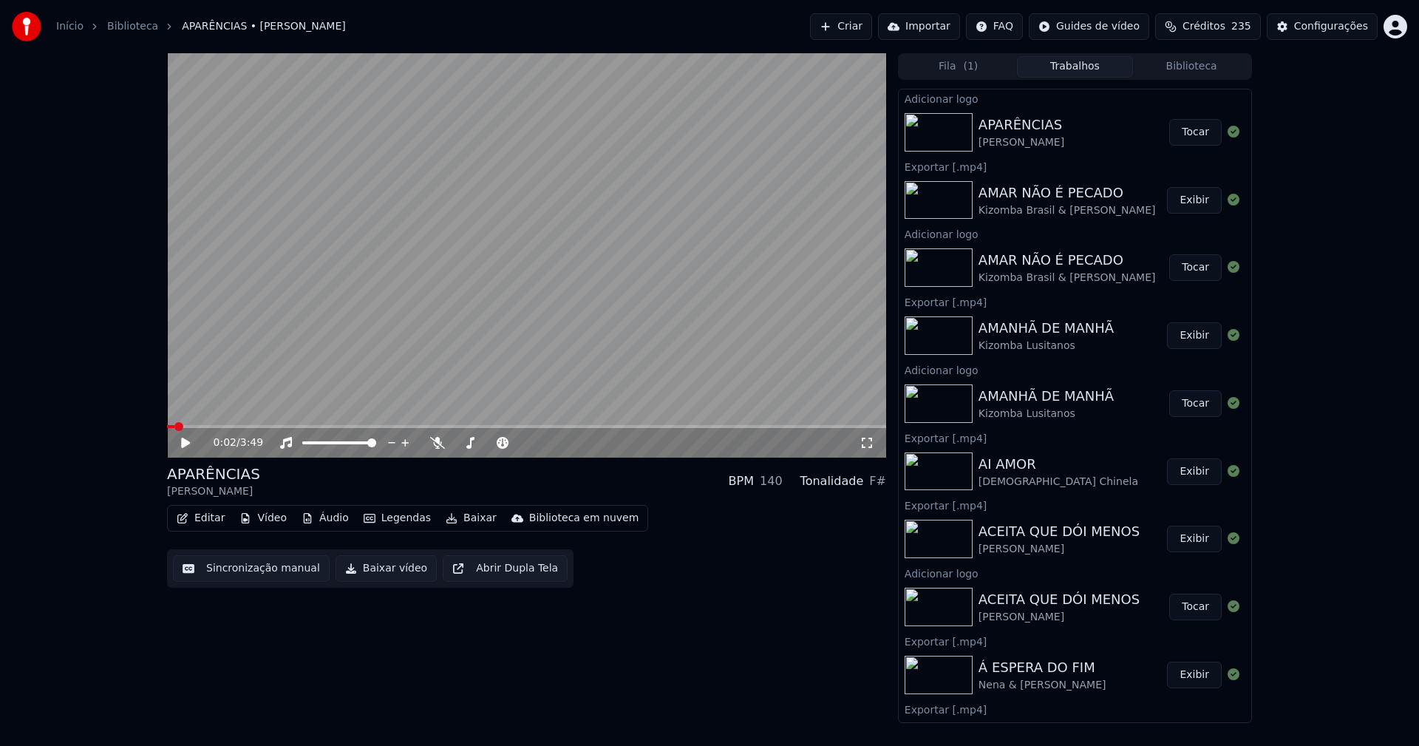
click at [1184, 133] on button "Tocar" at bounding box center [1195, 132] width 52 height 27
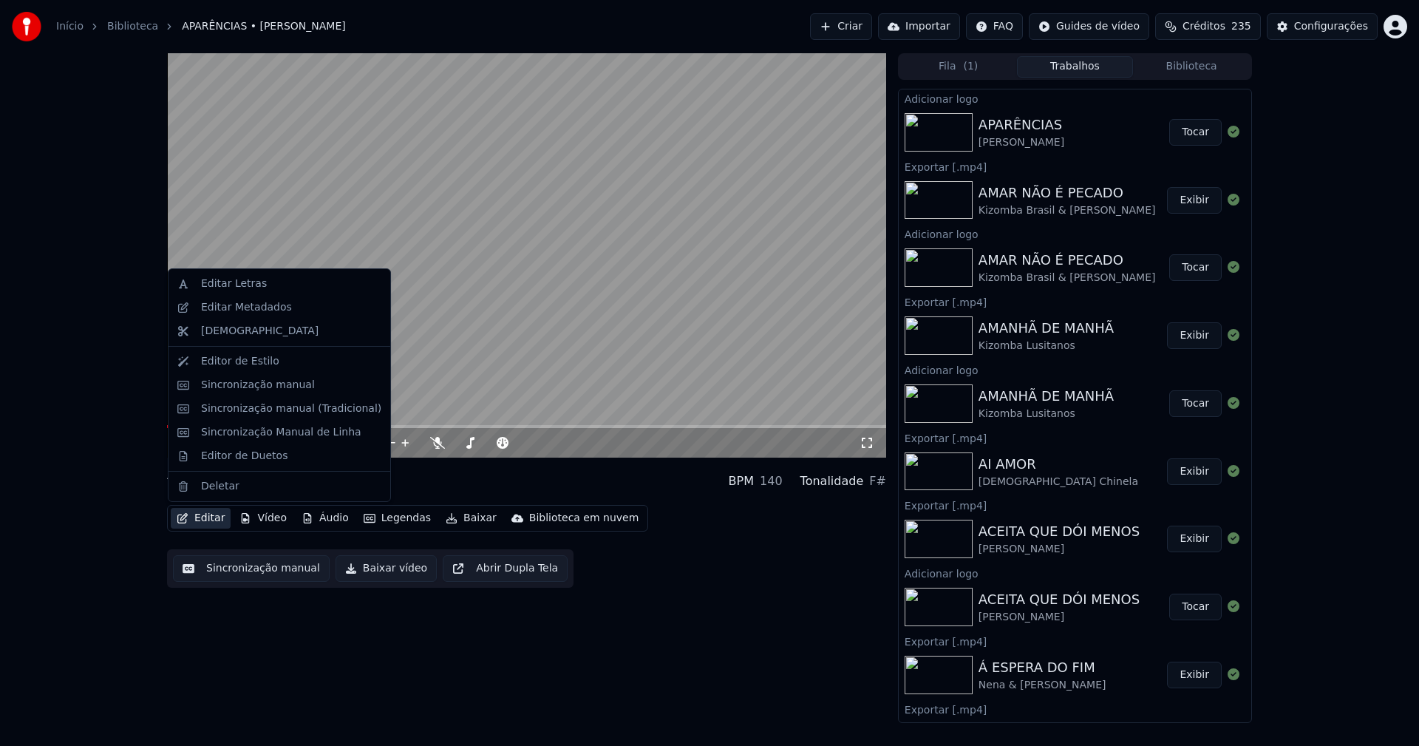
click at [216, 521] on button "Editar" at bounding box center [201, 518] width 60 height 21
click at [265, 415] on div "Sincronização manual (Tradicional)" at bounding box center [291, 408] width 180 height 15
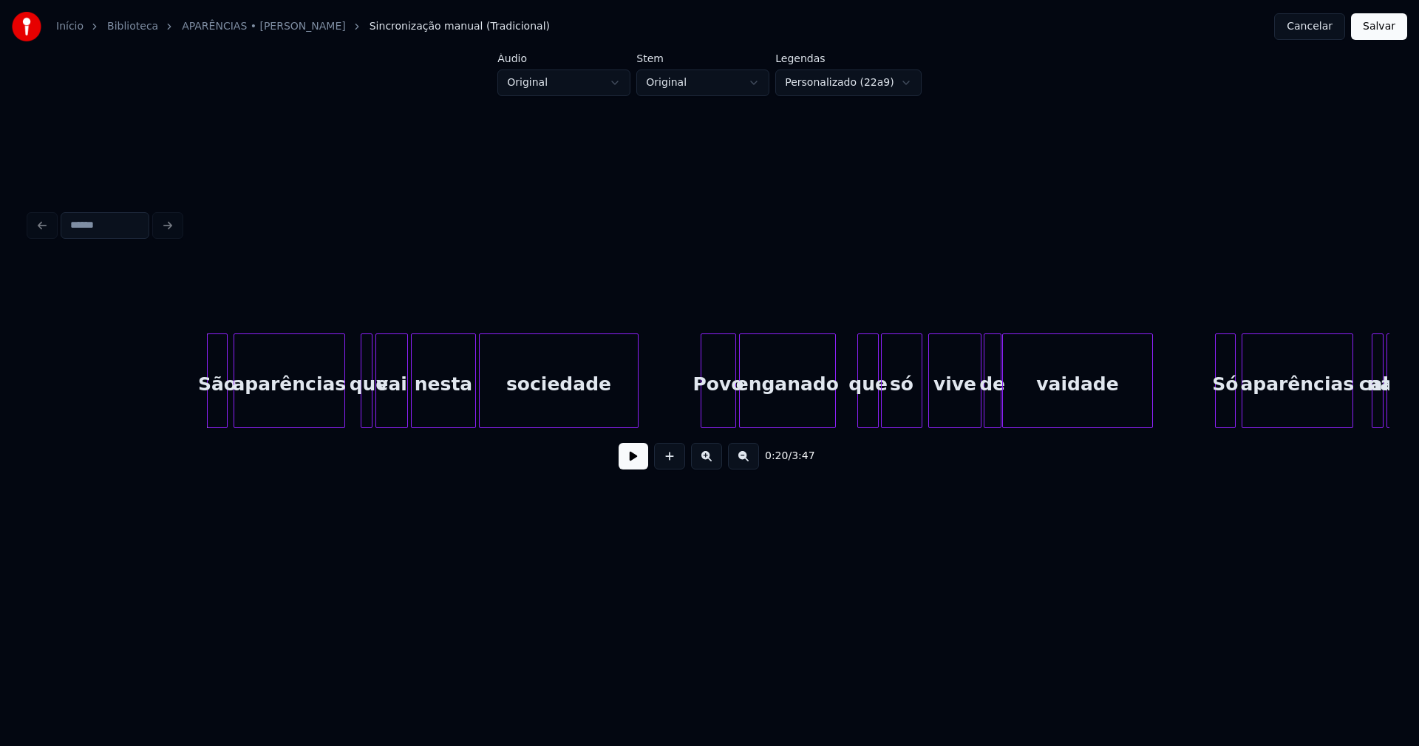
scroll to position [0, 2756]
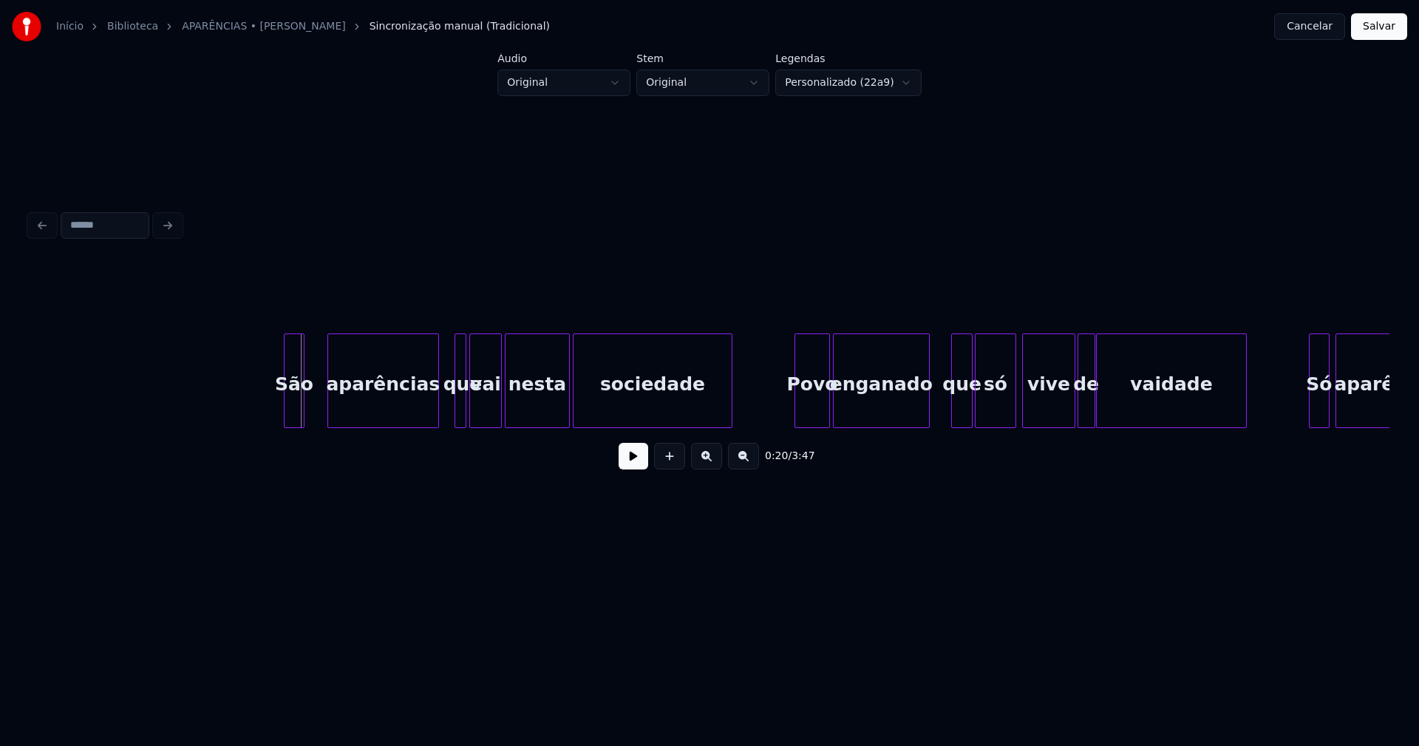
click at [296, 404] on div "São" at bounding box center [294, 384] width 19 height 101
click at [341, 399] on div at bounding box center [341, 380] width 4 height 93
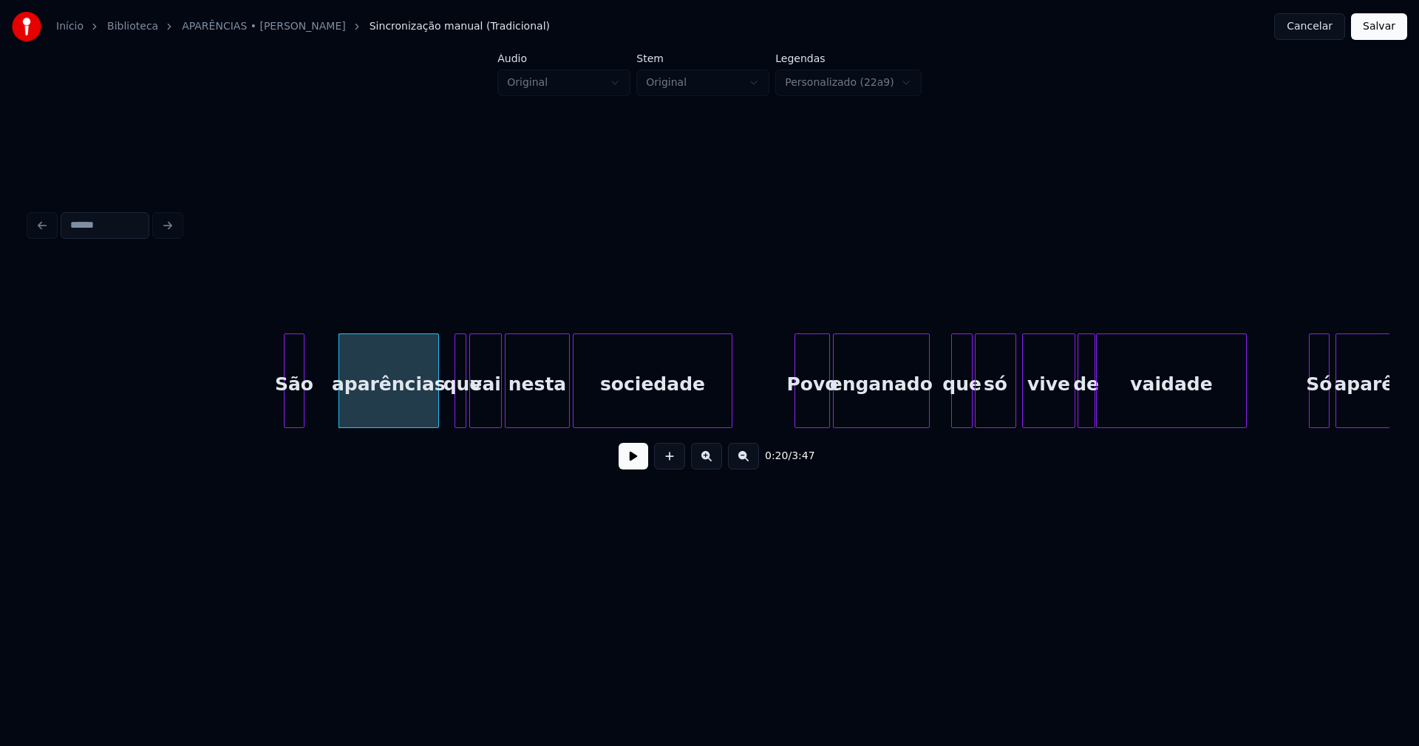
click at [304, 403] on div "São" at bounding box center [294, 380] width 21 height 95
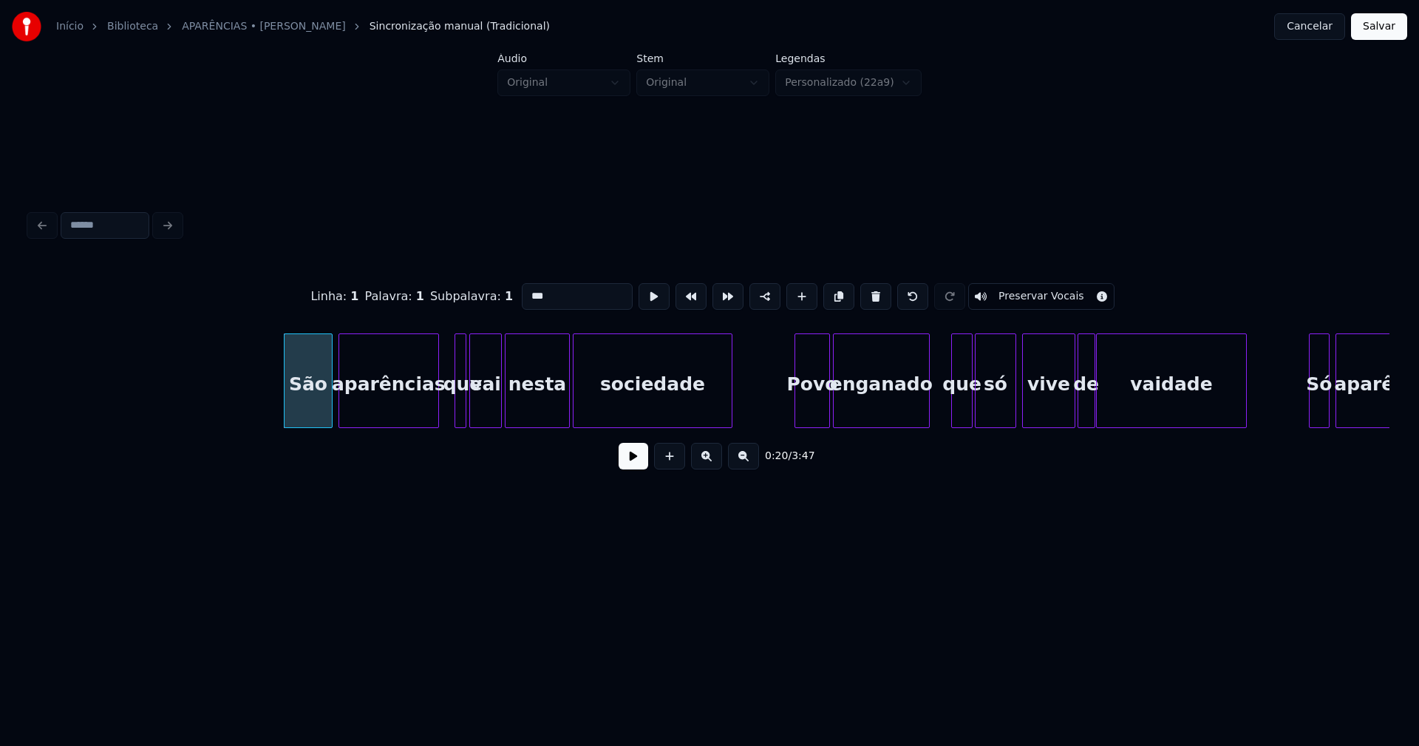
click at [330, 392] on div at bounding box center [329, 380] width 4 height 93
click at [634, 459] on button at bounding box center [634, 456] width 30 height 27
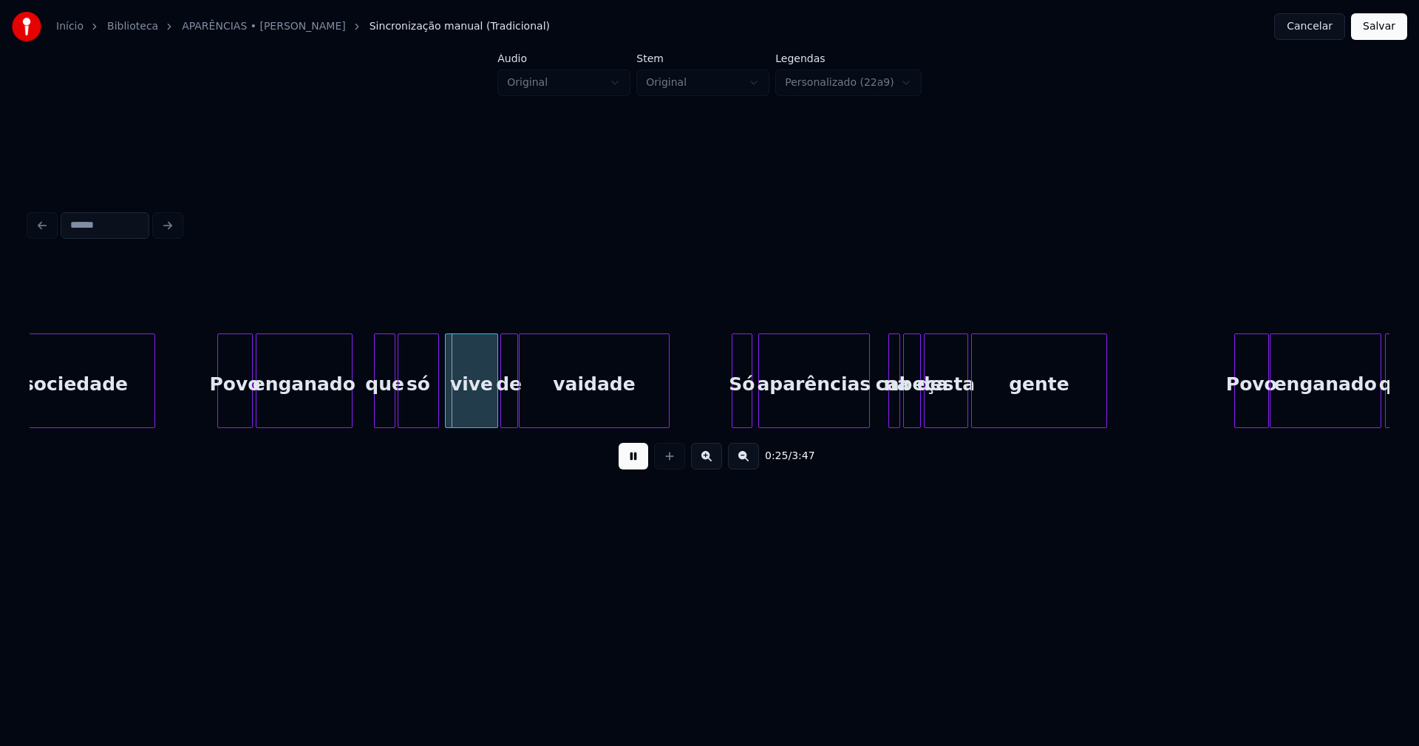
scroll to position [0, 3372]
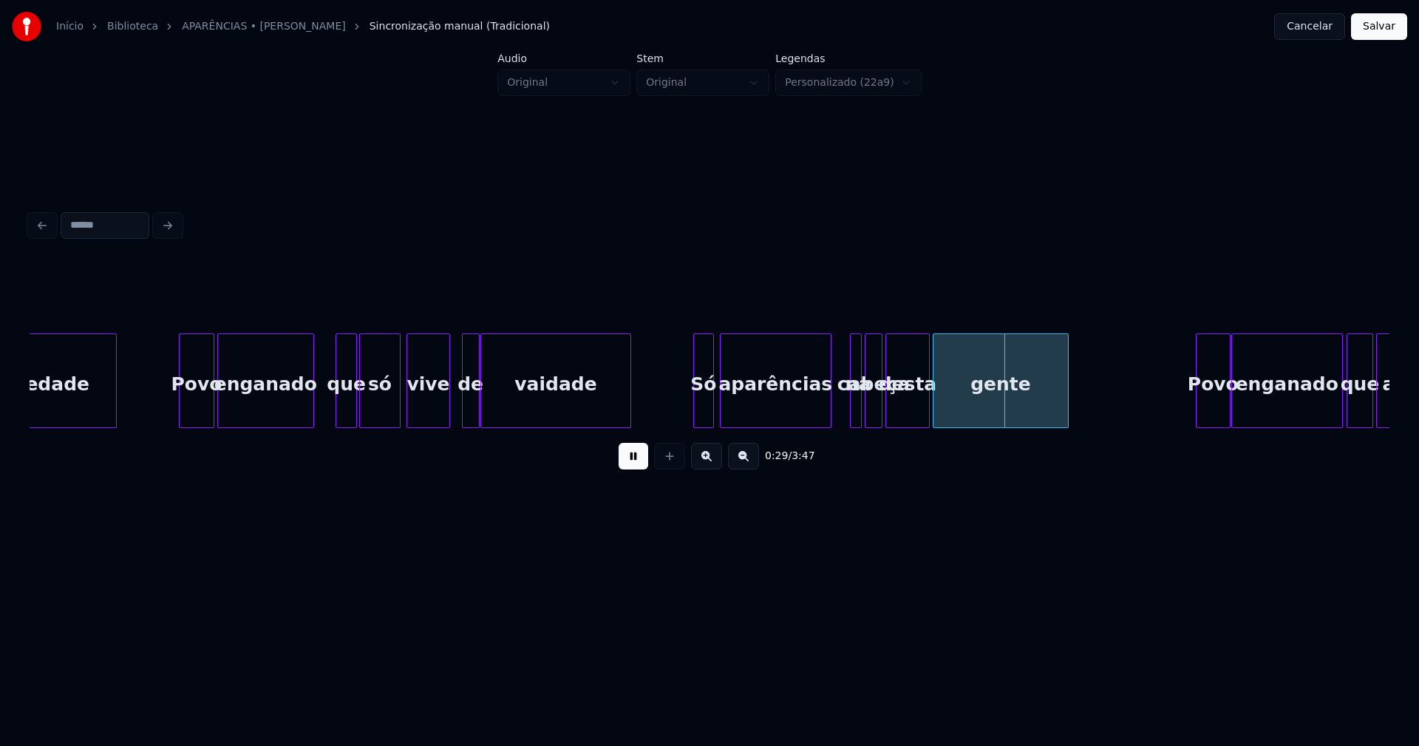
click at [446, 421] on div at bounding box center [447, 380] width 4 height 93
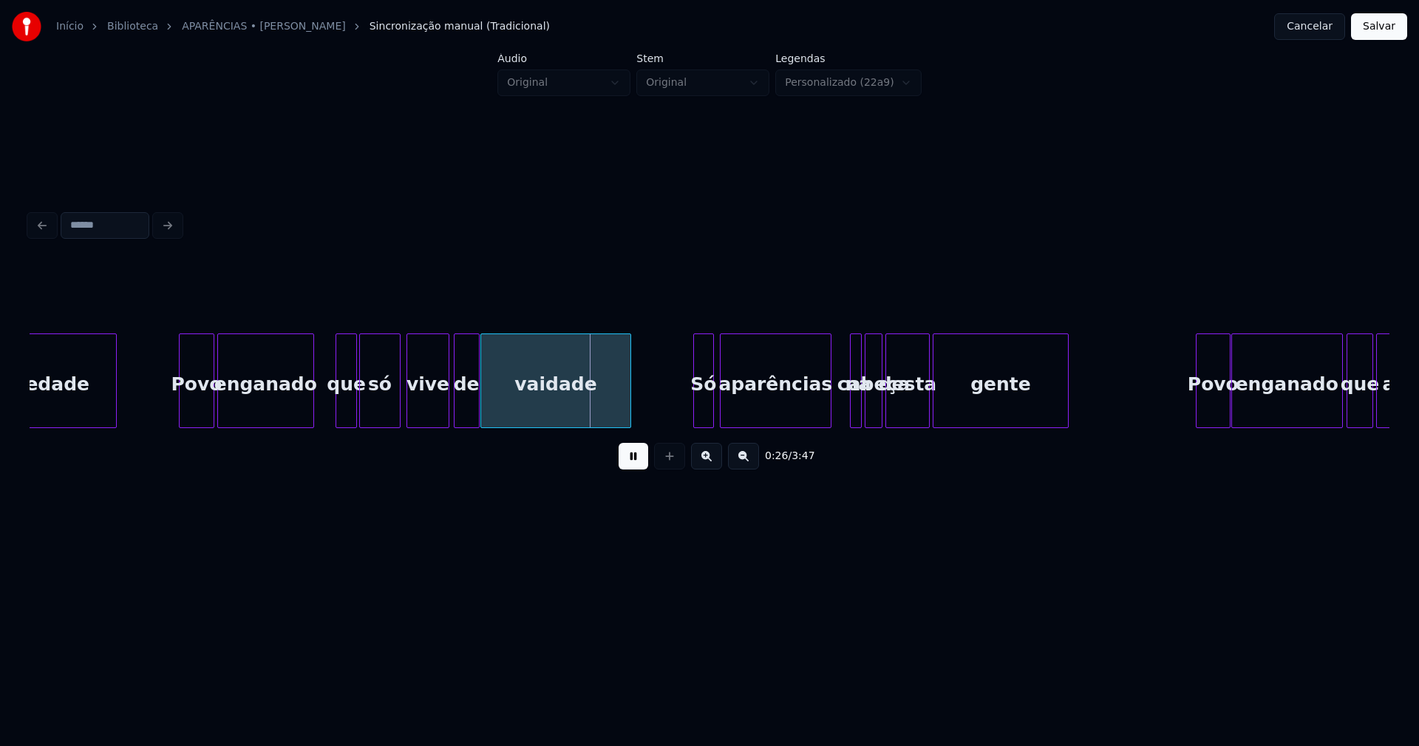
click at [457, 412] on div at bounding box center [457, 380] width 4 height 93
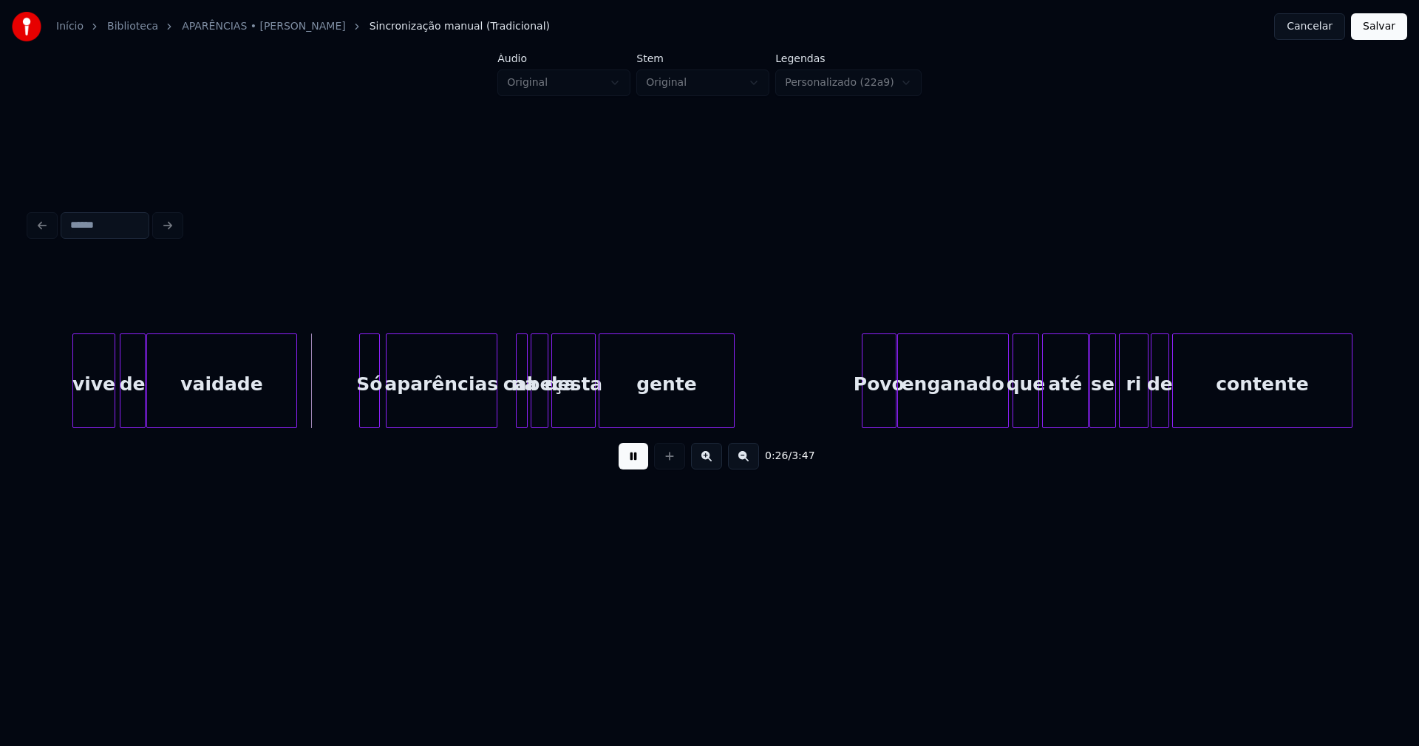
scroll to position [0, 3743]
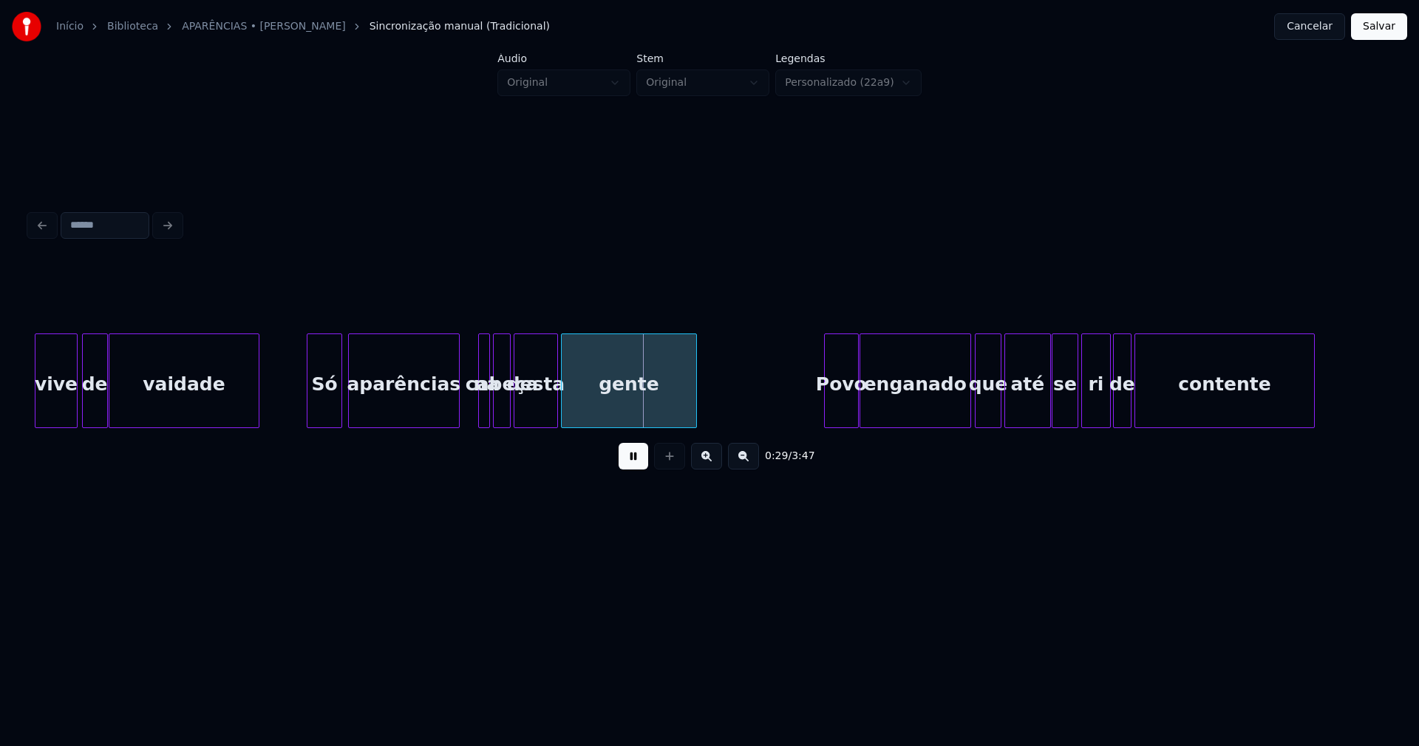
click at [309, 401] on div at bounding box center [309, 380] width 4 height 93
click at [359, 401] on div at bounding box center [361, 380] width 4 height 93
click at [351, 409] on div at bounding box center [352, 380] width 4 height 93
click at [474, 404] on div at bounding box center [475, 380] width 4 height 93
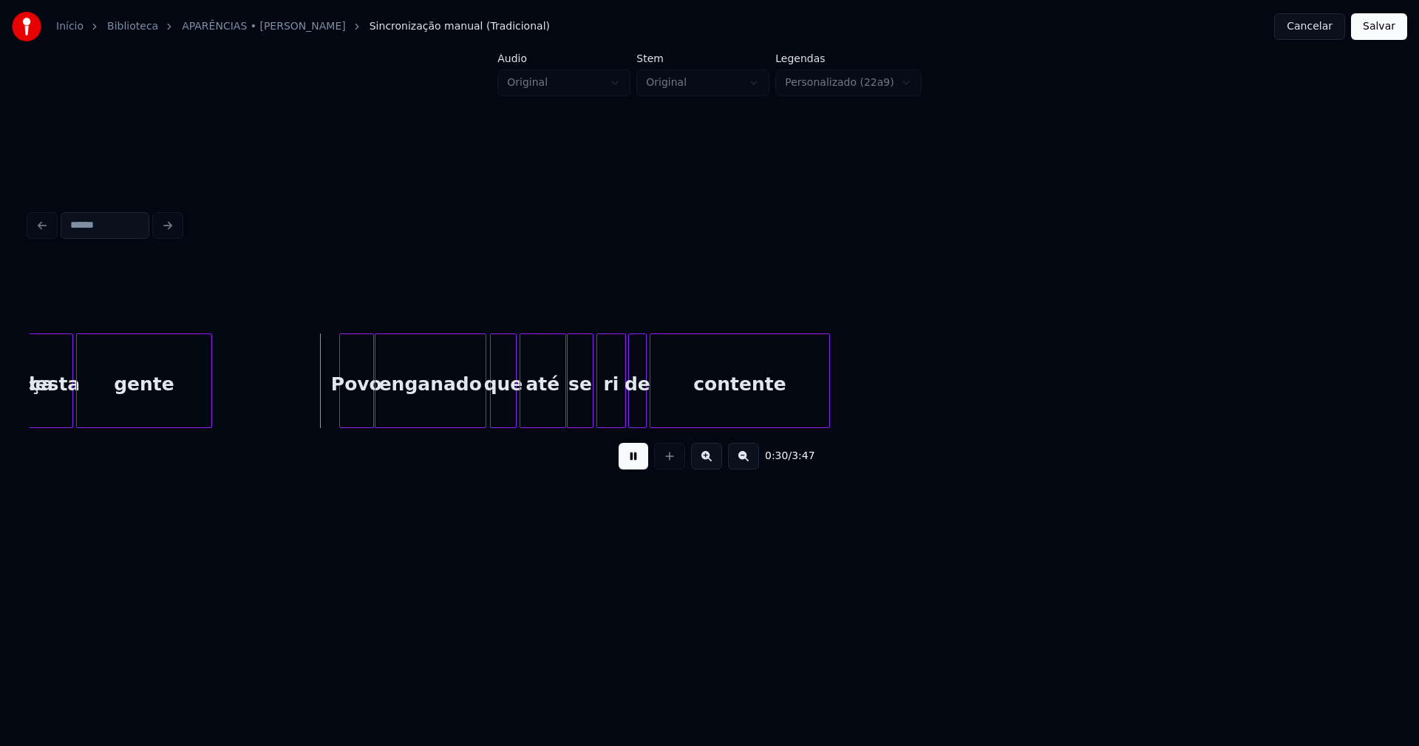
scroll to position [0, 4284]
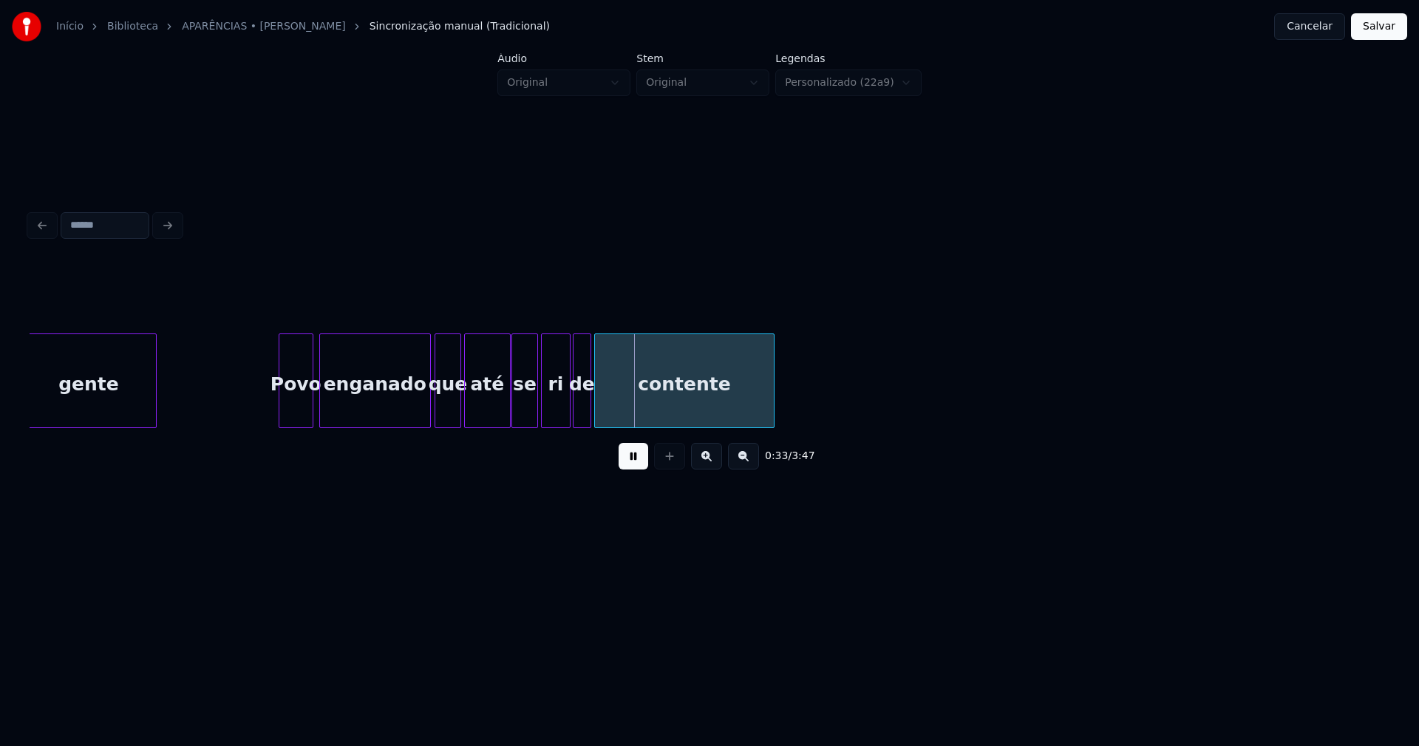
click at [291, 418] on div "Povo" at bounding box center [295, 384] width 33 height 101
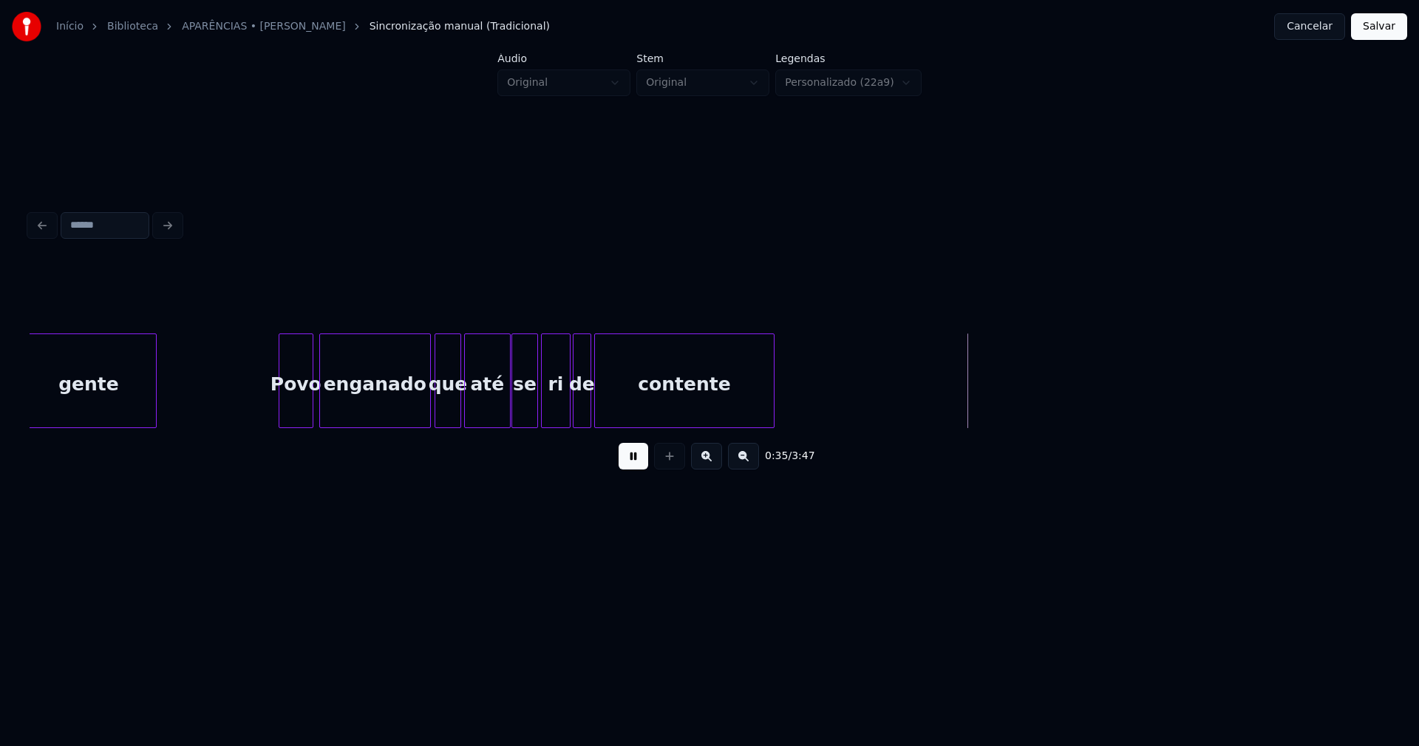
drag, startPoint x: 1374, startPoint y: 29, endPoint x: 1306, endPoint y: 35, distance: 68.3
click at [1375, 29] on button "Salvar" at bounding box center [1379, 26] width 56 height 27
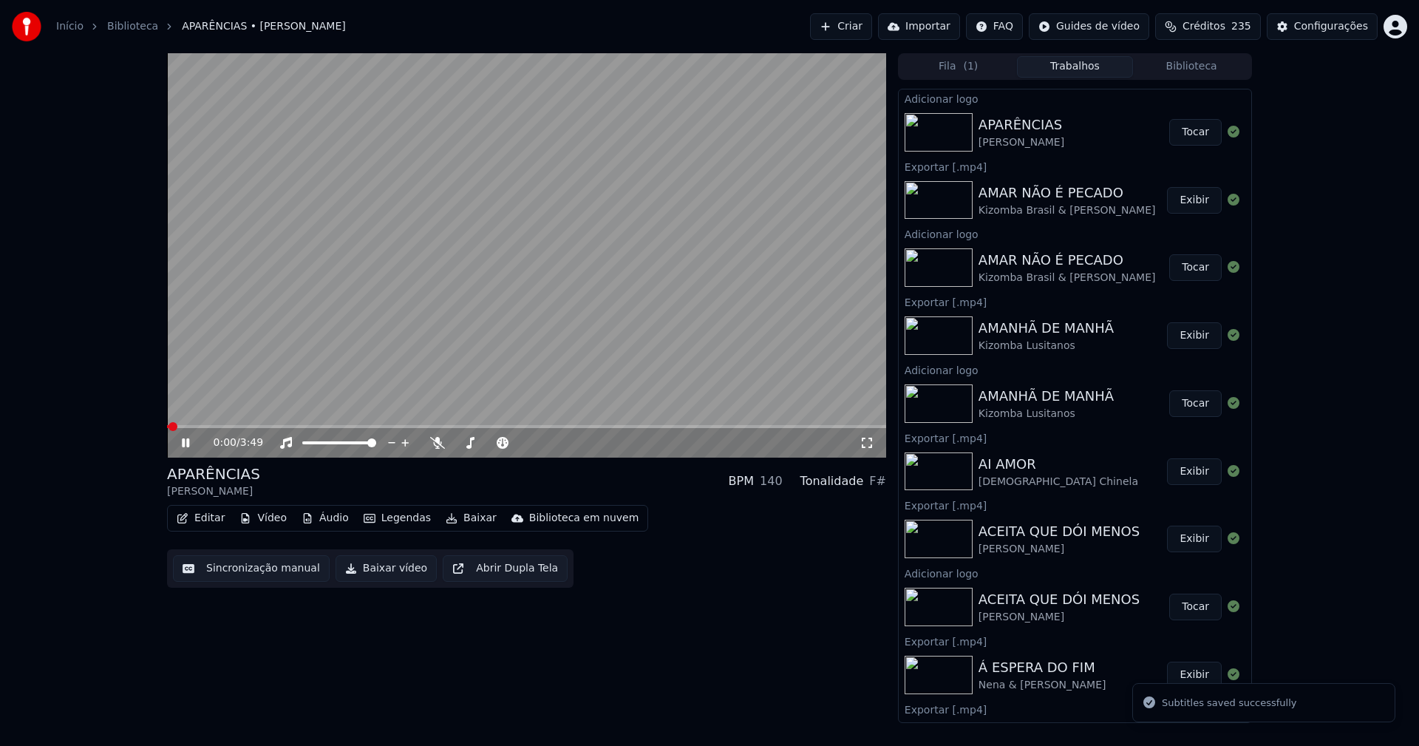
click at [211, 522] on button "Editar" at bounding box center [201, 518] width 60 height 21
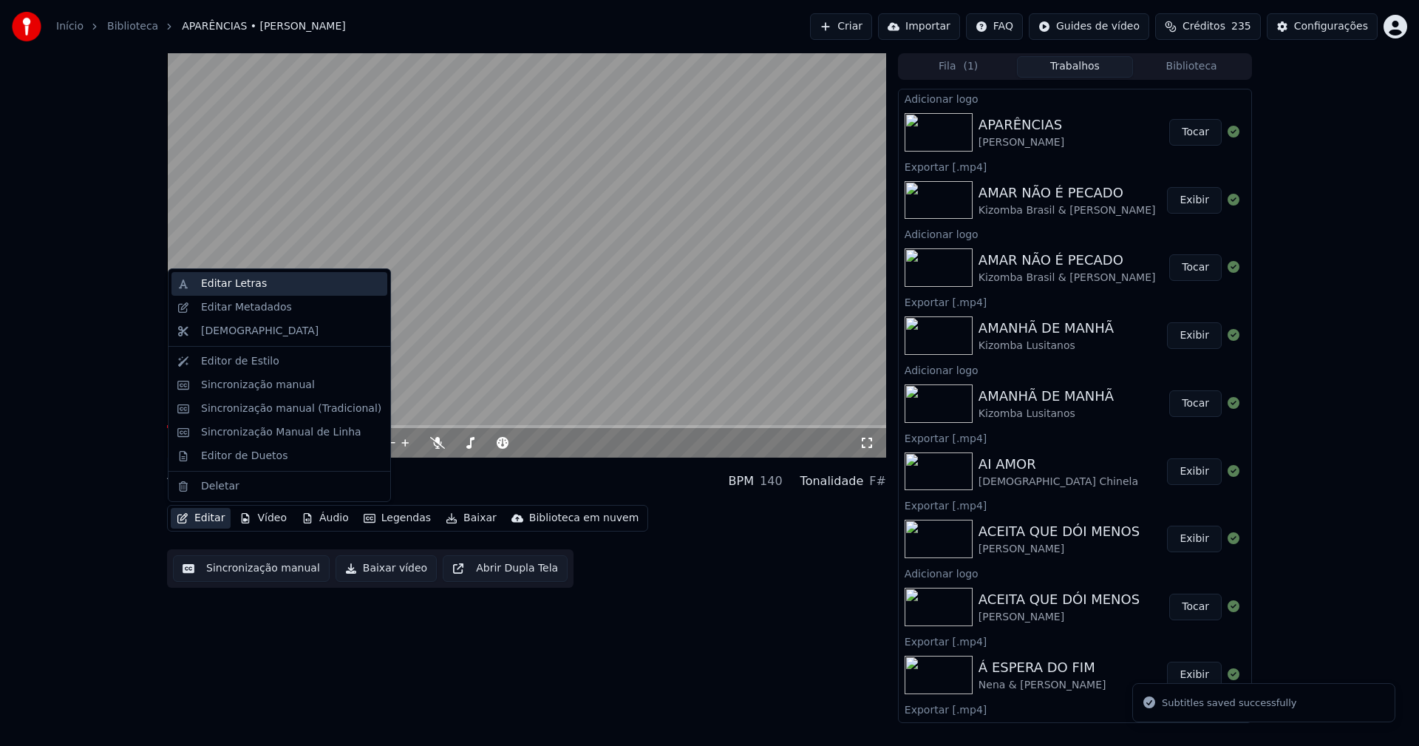
click at [222, 290] on div "Editar Letras" at bounding box center [234, 283] width 66 height 15
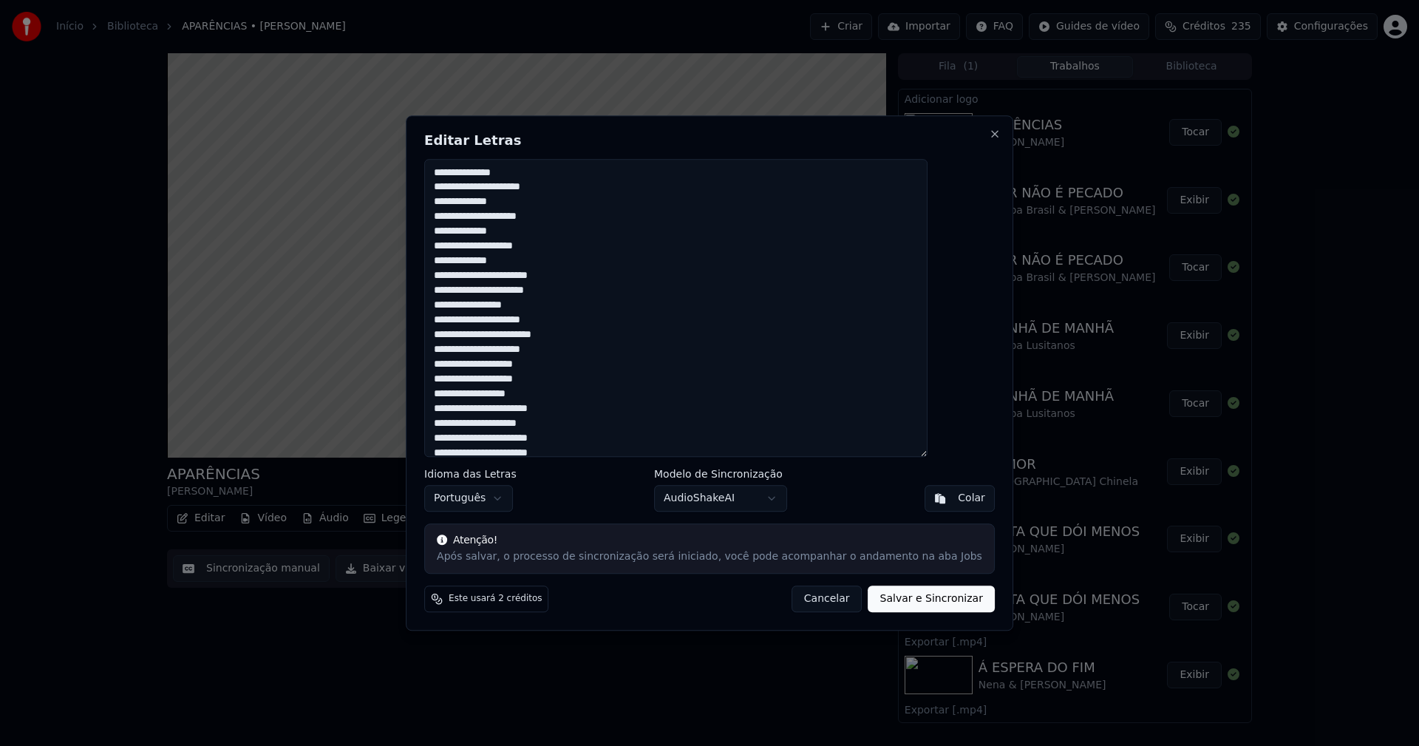
click at [803, 602] on button "Cancelar" at bounding box center [827, 598] width 71 height 27
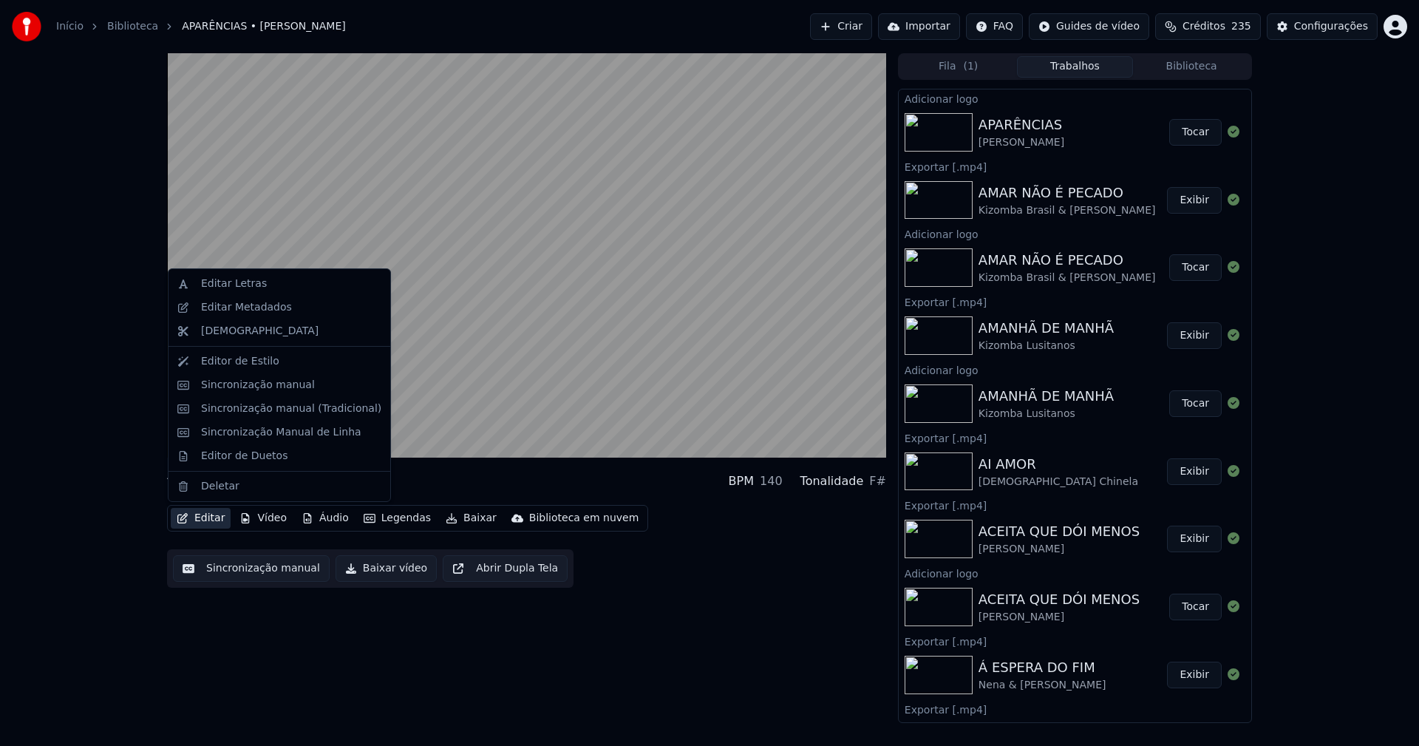
click at [202, 514] on button "Editar" at bounding box center [201, 518] width 60 height 21
click at [282, 413] on div "Sincronização manual (Tradicional)" at bounding box center [291, 408] width 180 height 15
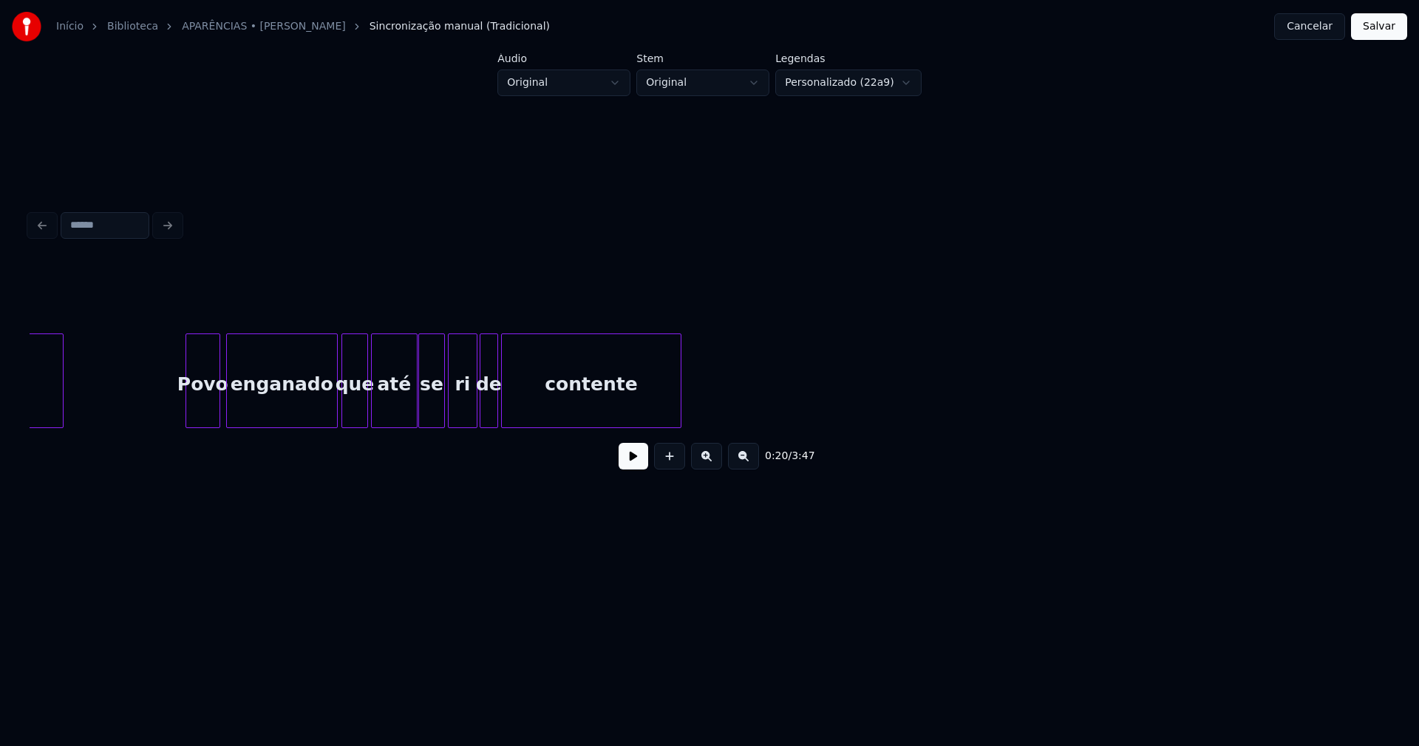
scroll to position [0, 4302]
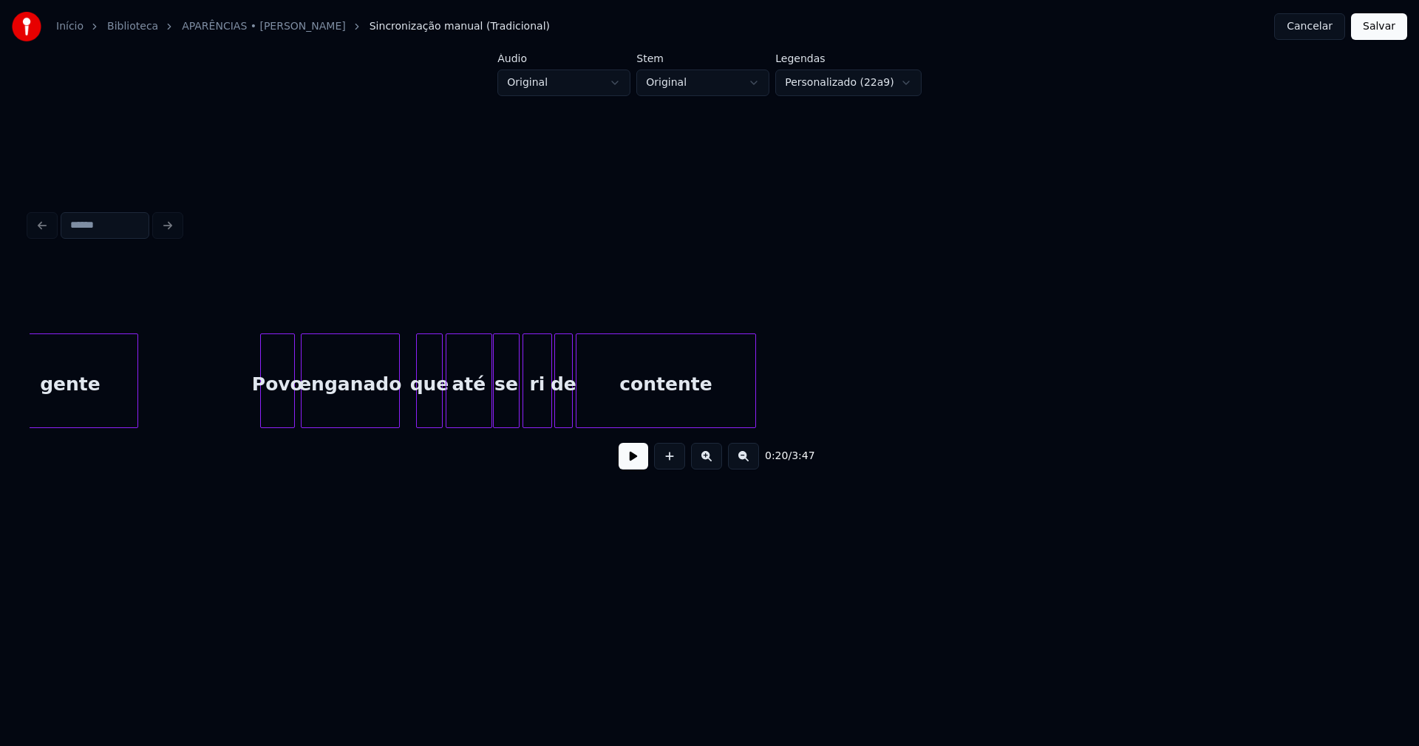
click at [398, 420] on div at bounding box center [397, 380] width 4 height 93
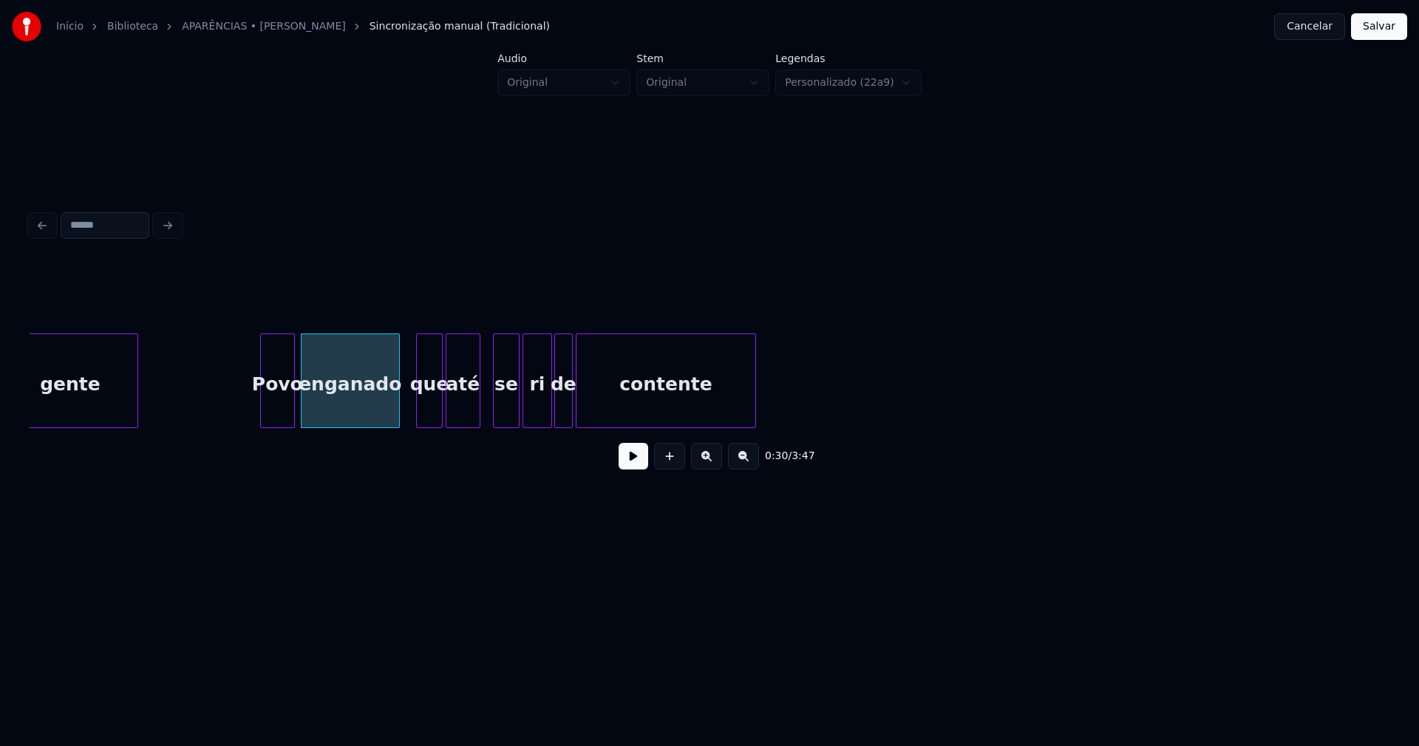
click at [474, 426] on div "gente Povo enganado que até se ri de contente" at bounding box center [710, 380] width 1360 height 95
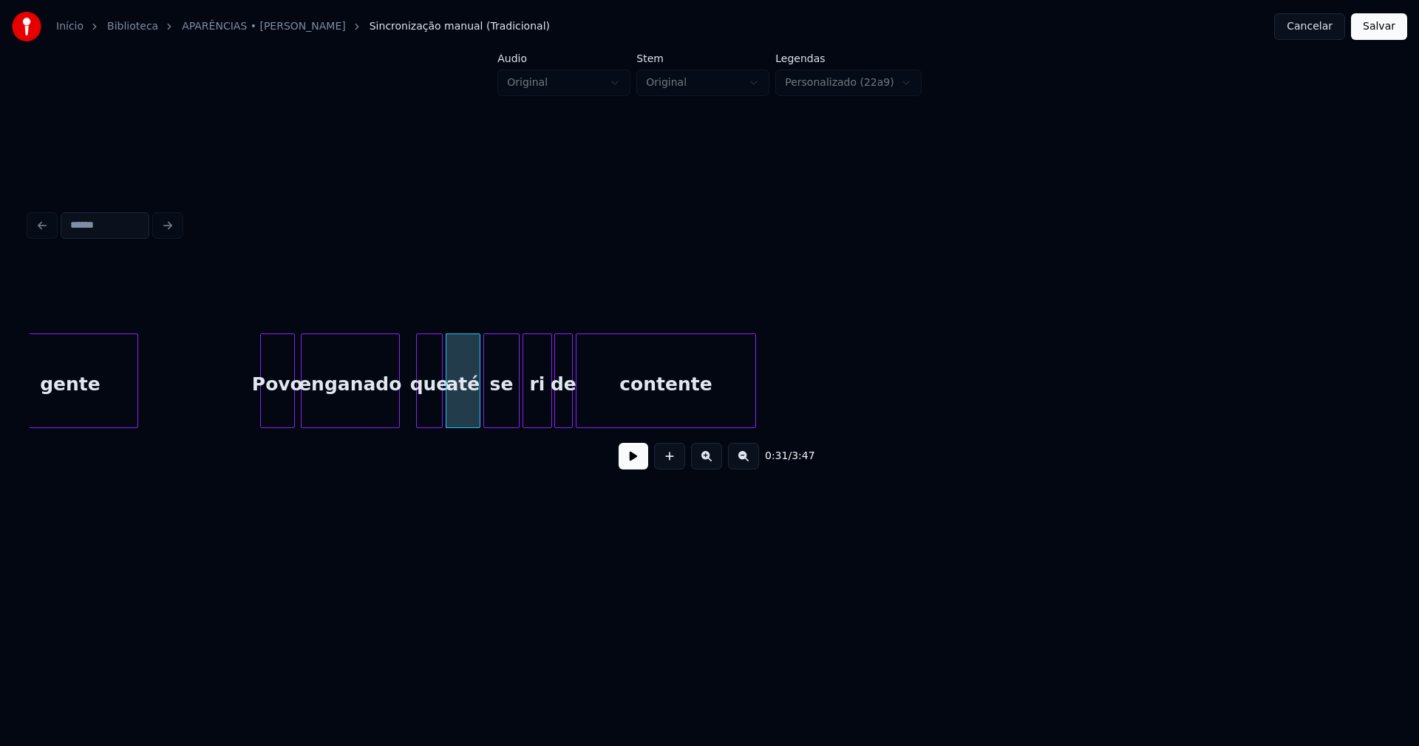
click at [488, 414] on div at bounding box center [486, 380] width 4 height 93
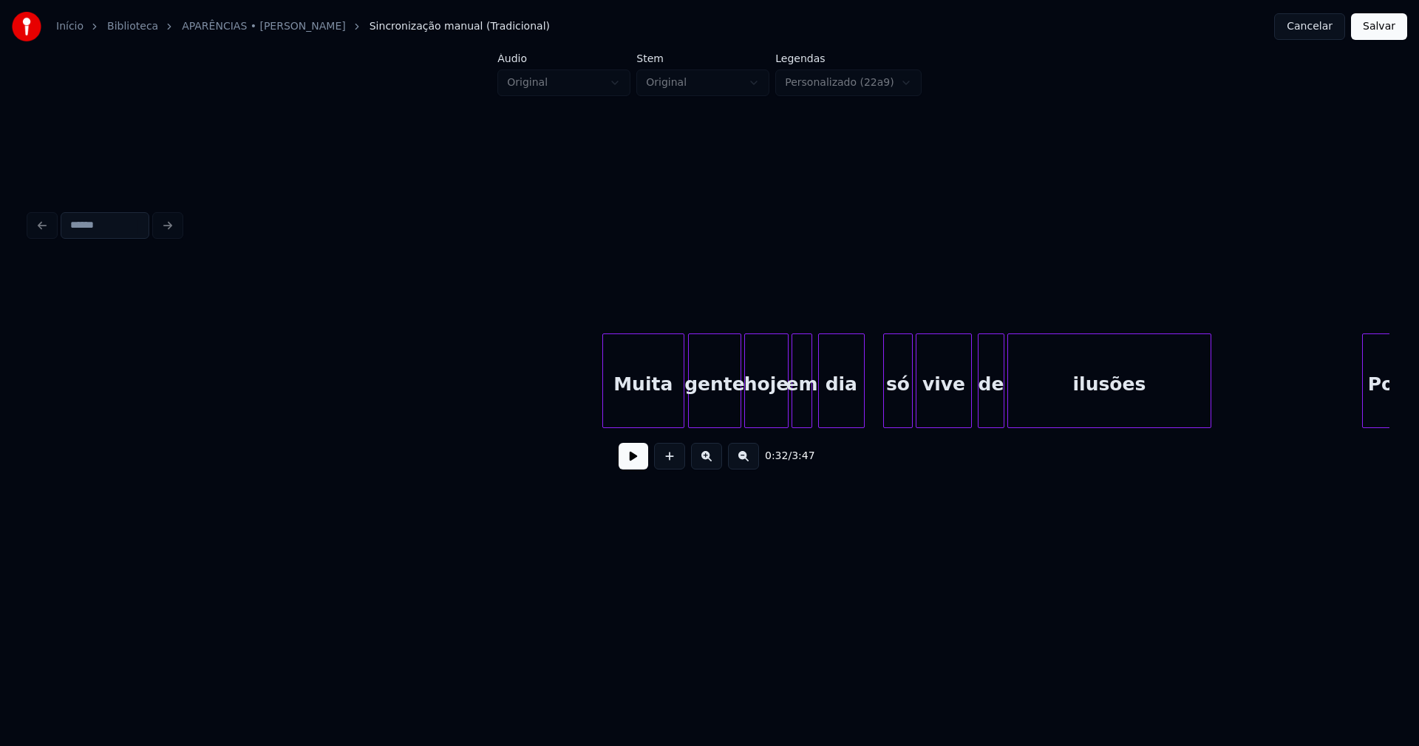
scroll to position [0, 5476]
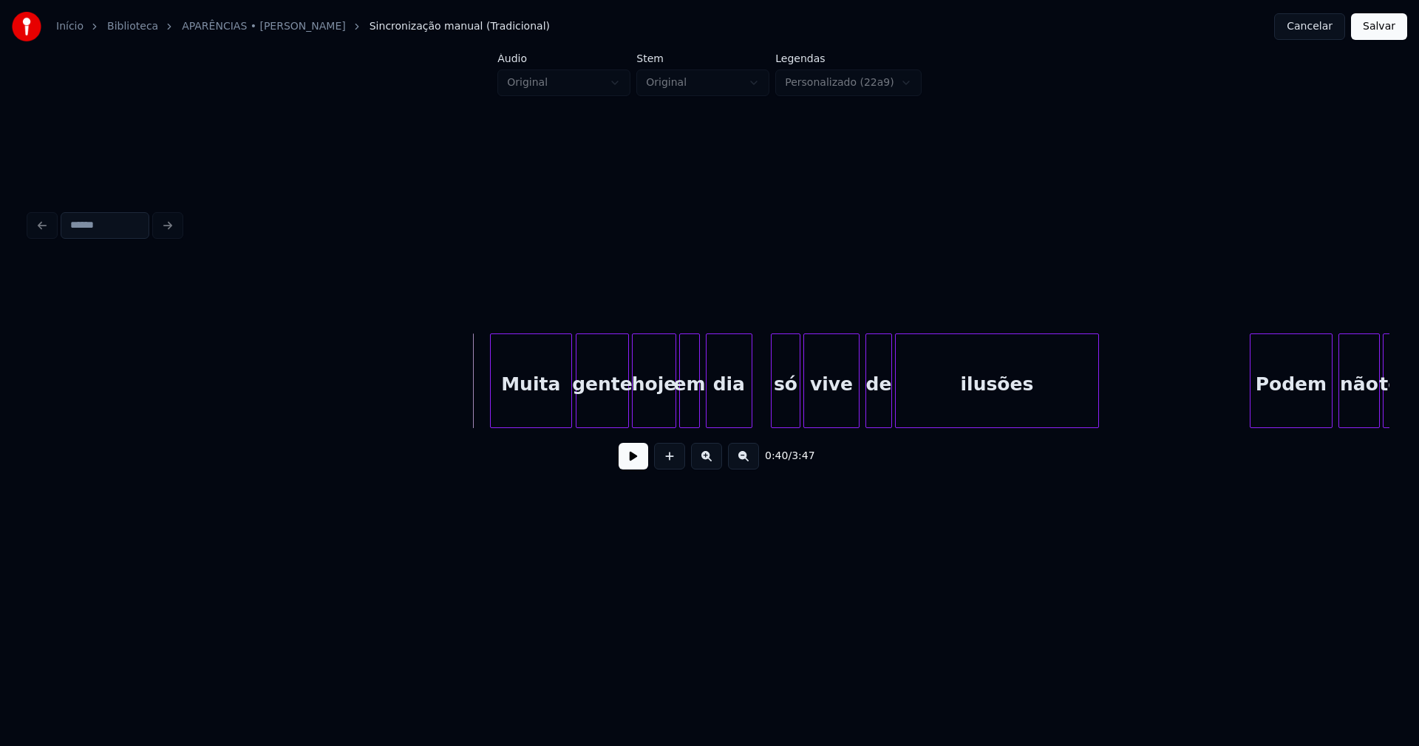
click at [644, 465] on button at bounding box center [634, 456] width 30 height 27
click at [763, 413] on div at bounding box center [762, 380] width 4 height 93
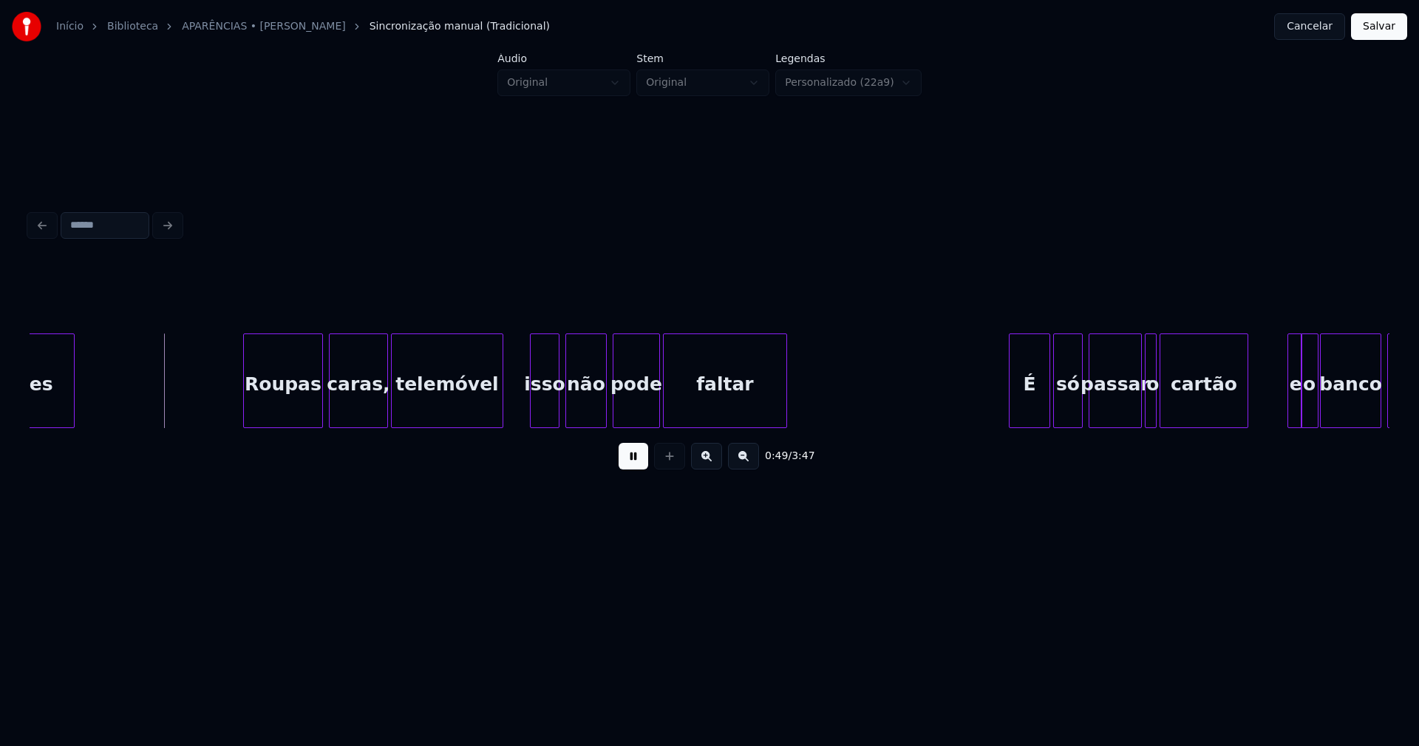
scroll to position [0, 7263]
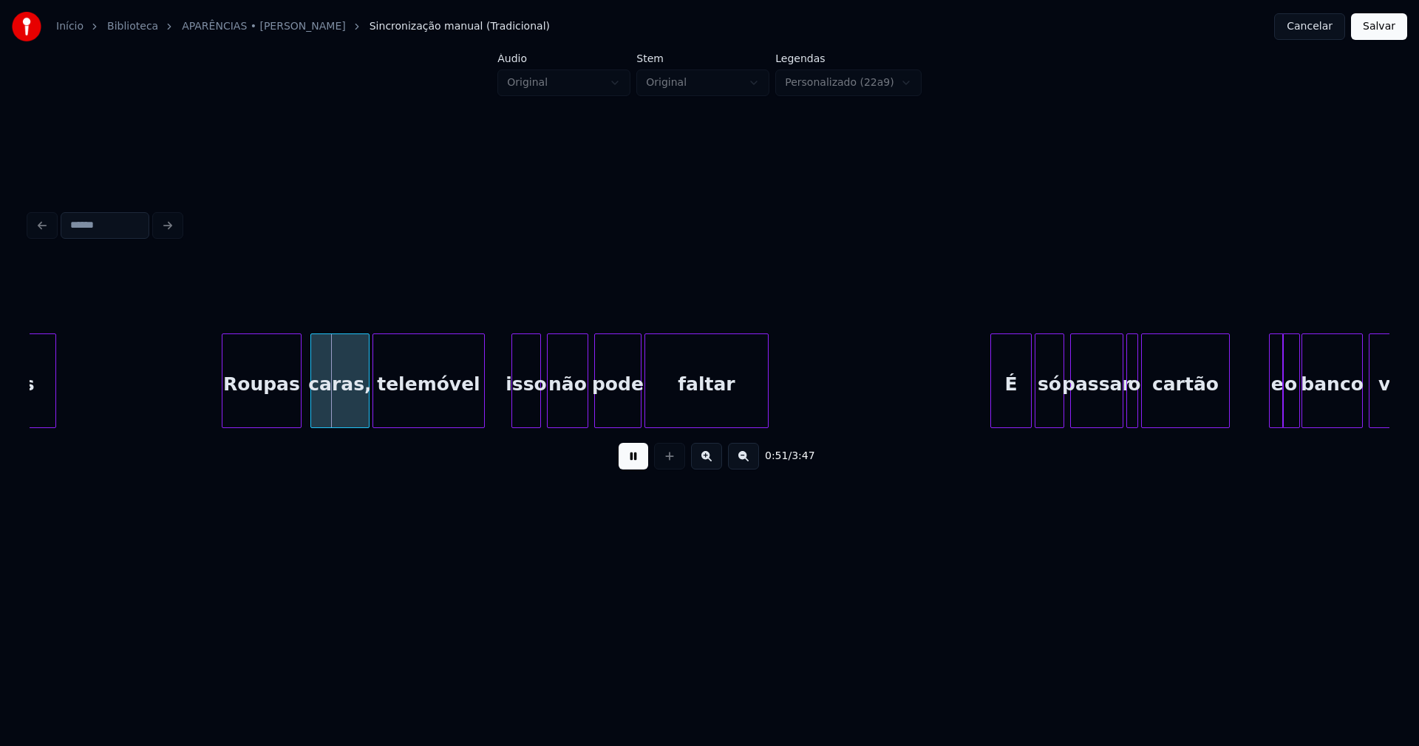
click at [275, 409] on div "Roupas" at bounding box center [261, 384] width 78 height 101
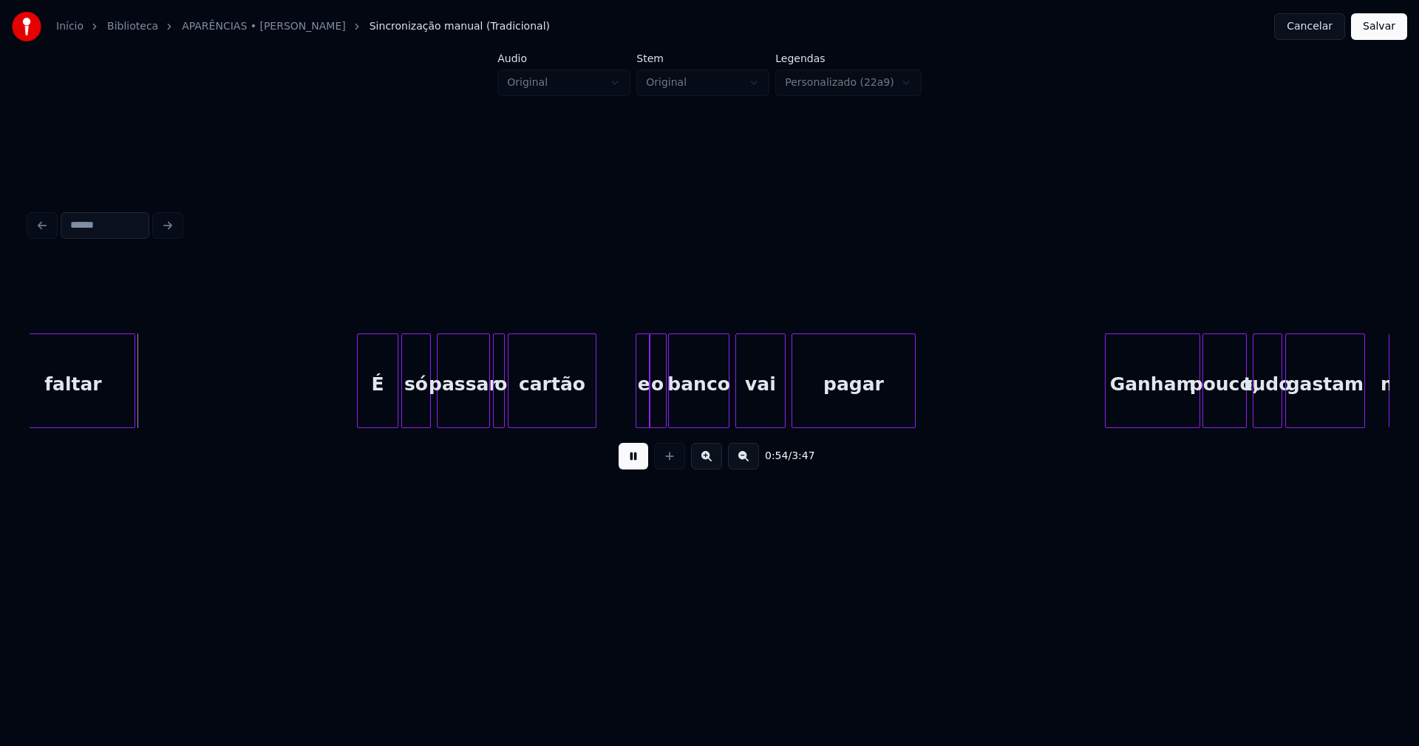
scroll to position [0, 7915]
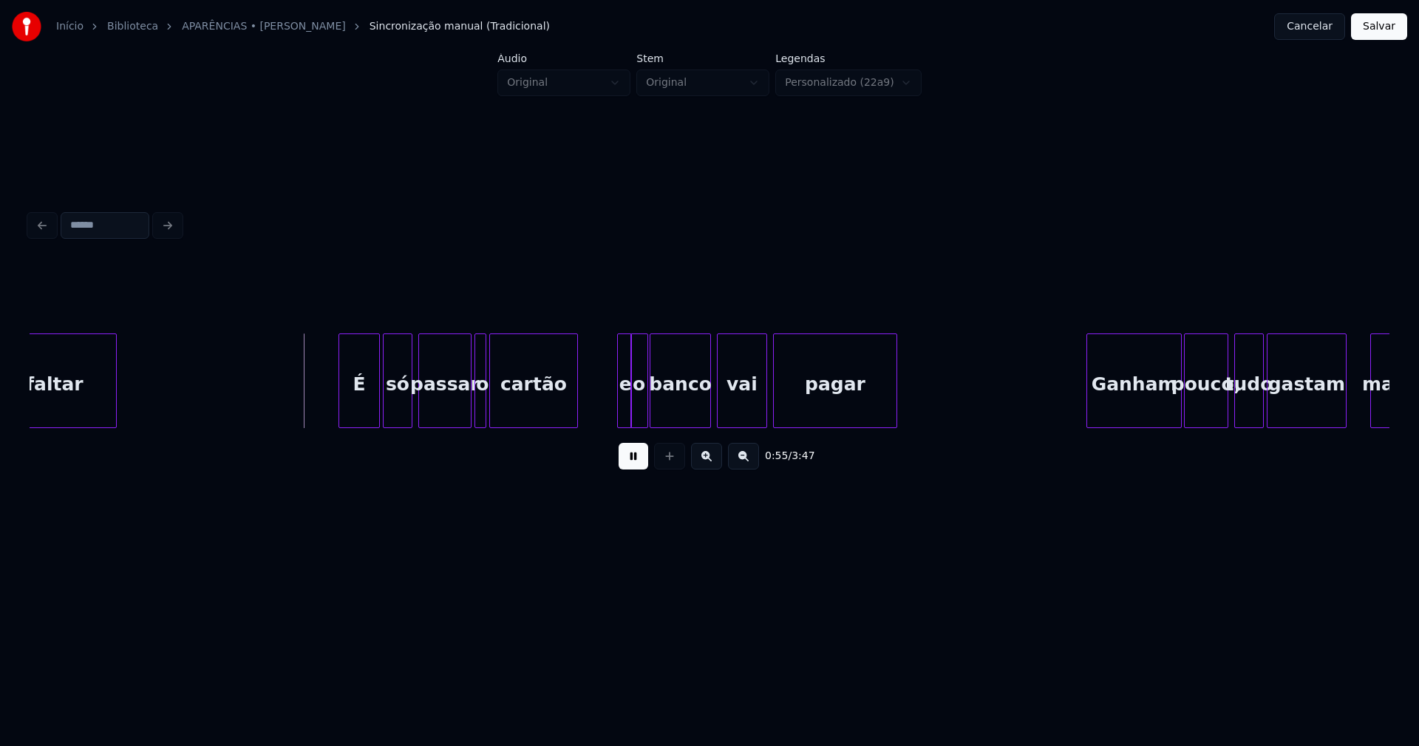
click at [357, 404] on div "É" at bounding box center [359, 384] width 40 height 101
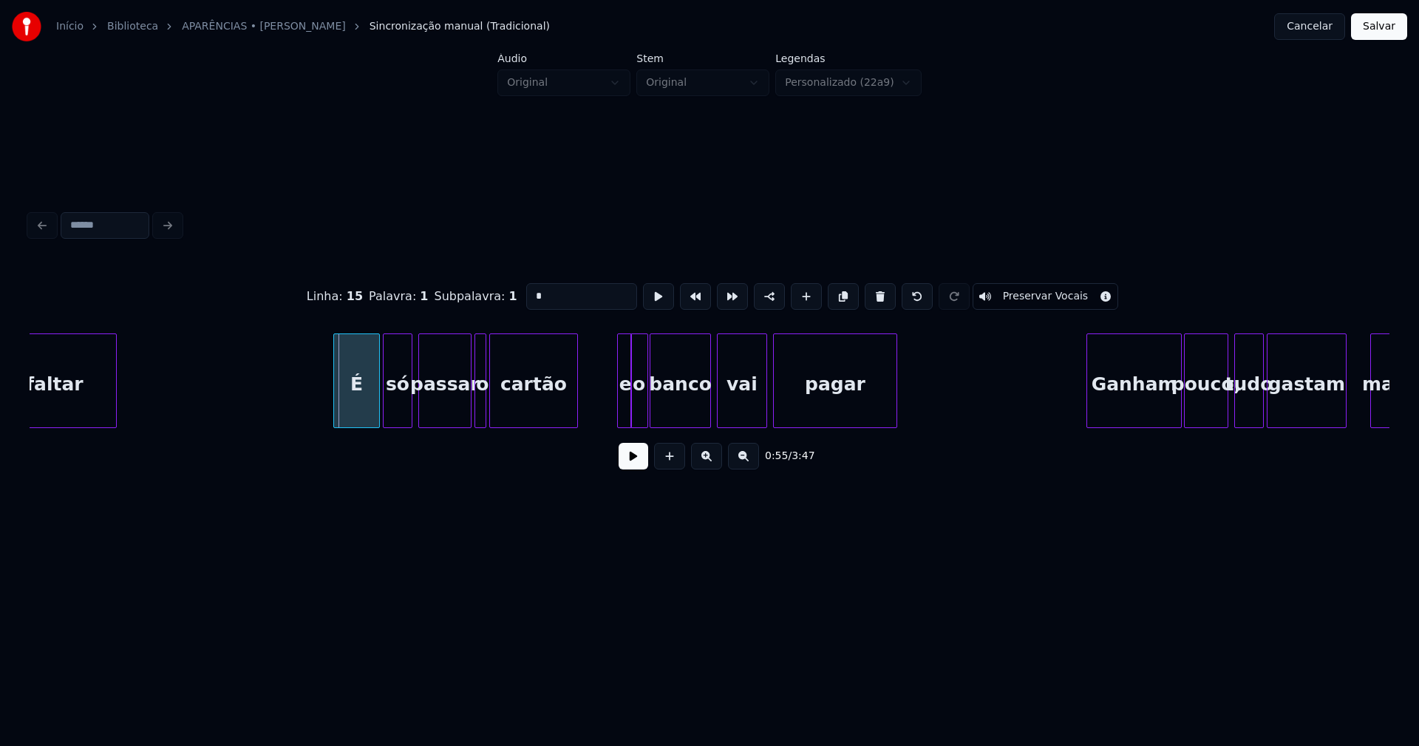
click at [336, 413] on div at bounding box center [336, 380] width 4 height 93
click at [628, 464] on button at bounding box center [634, 456] width 30 height 27
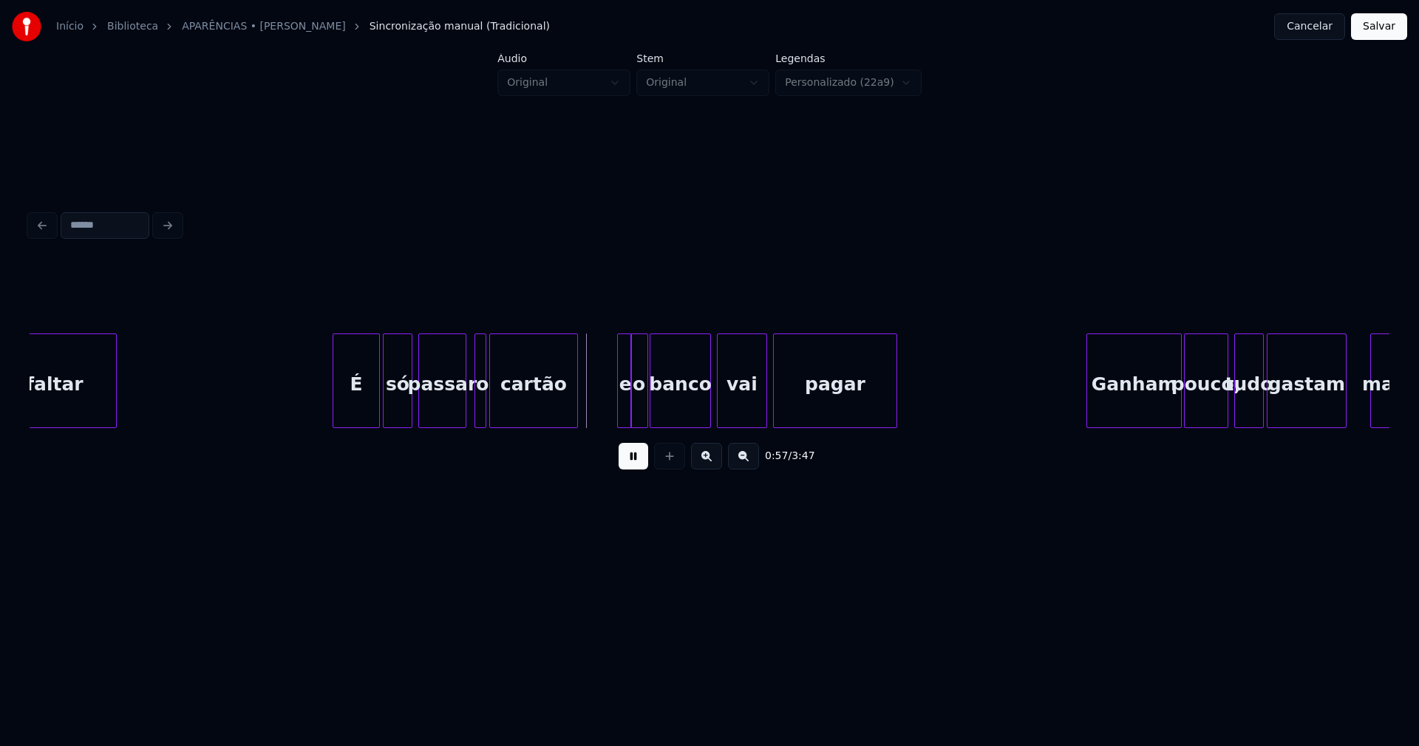
click at [464, 418] on div at bounding box center [463, 380] width 4 height 93
click at [472, 413] on div at bounding box center [471, 380] width 4 height 93
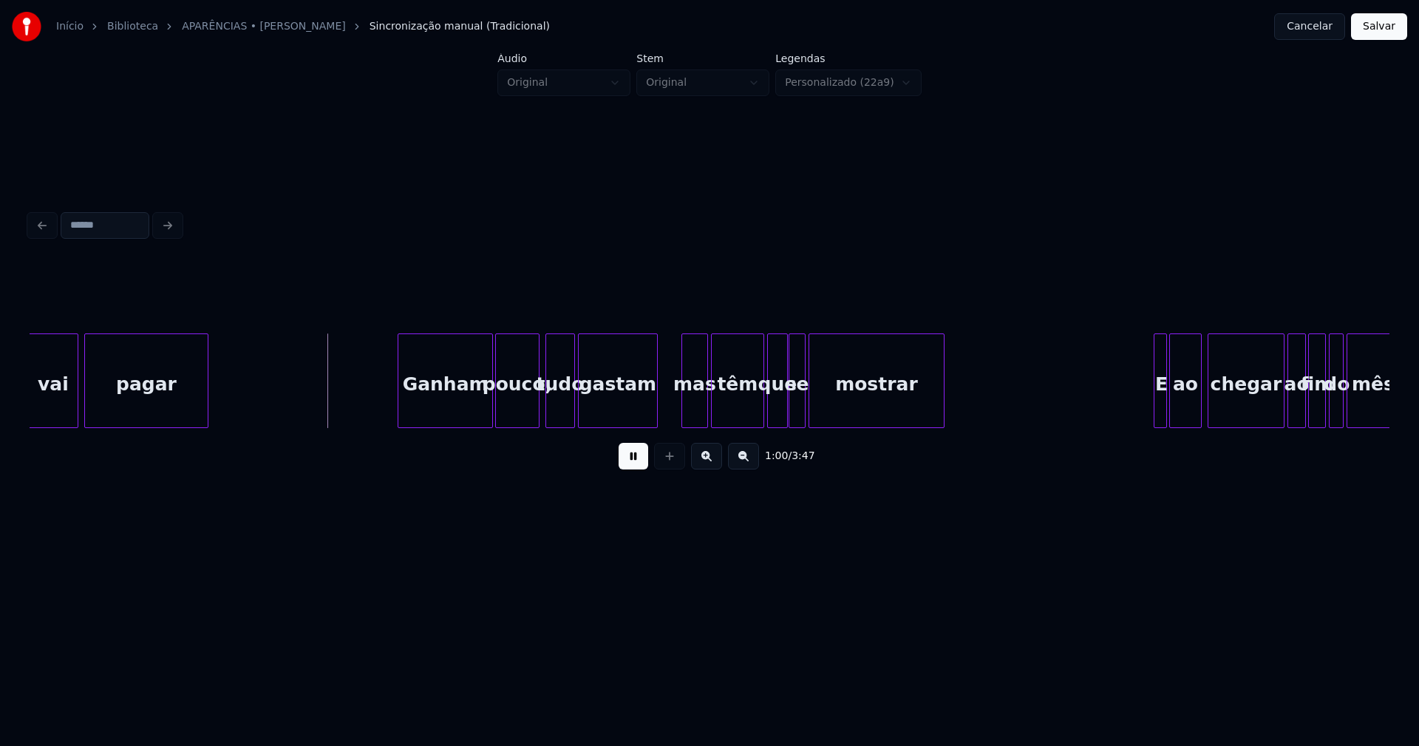
scroll to position [0, 8716]
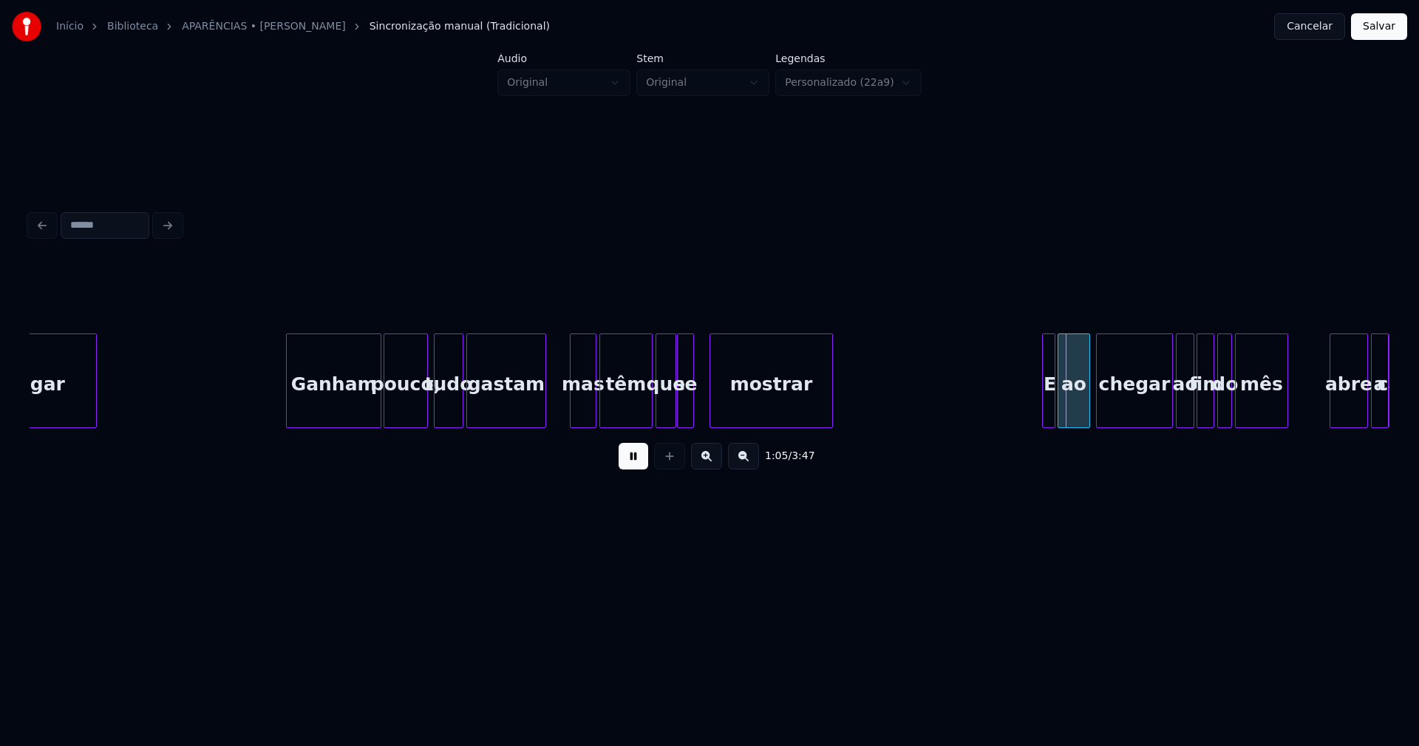
click at [714, 404] on div at bounding box center [712, 380] width 4 height 93
click at [692, 407] on div at bounding box center [693, 380] width 4 height 93
click at [694, 420] on div "se" at bounding box center [697, 384] width 18 height 101
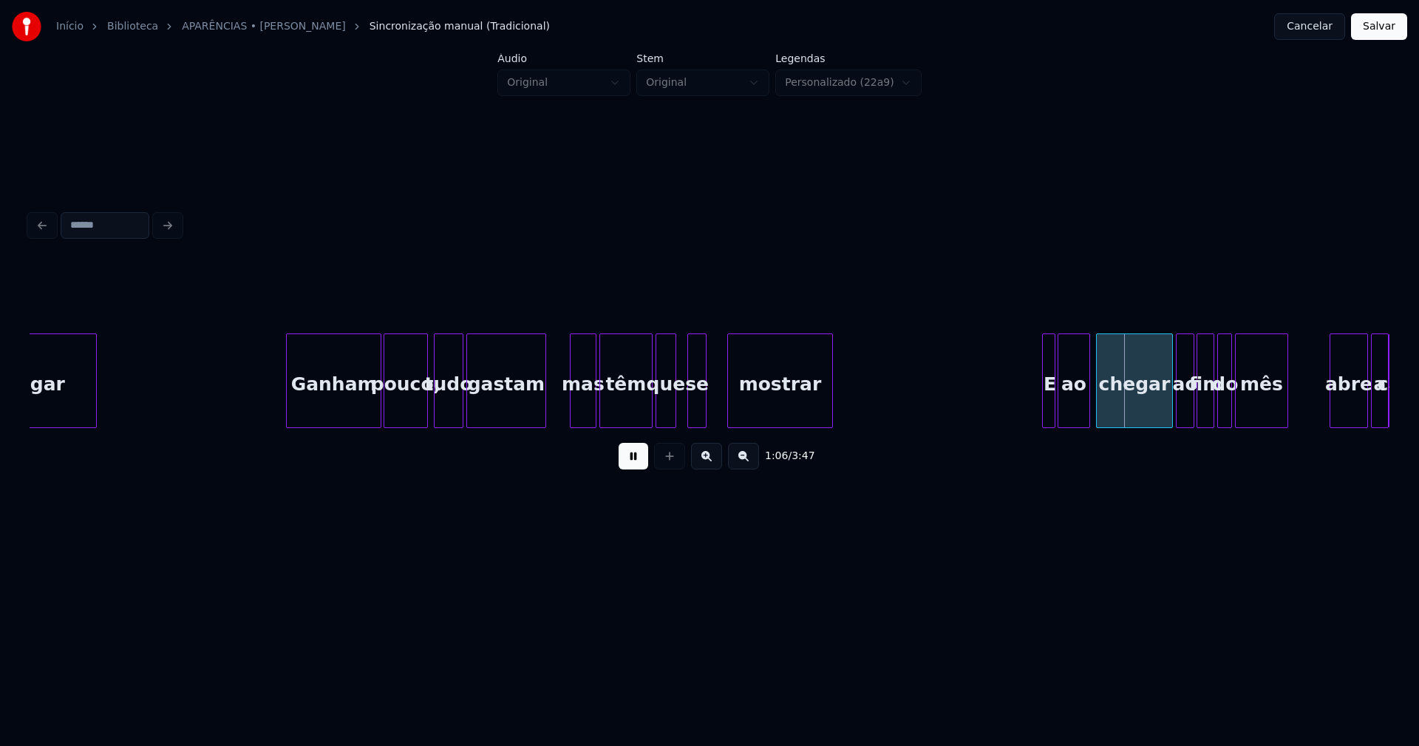
click at [729, 401] on div at bounding box center [730, 380] width 4 height 93
click at [714, 420] on div "se" at bounding box center [716, 384] width 18 height 101
click at [674, 417] on div "que" at bounding box center [676, 384] width 19 height 101
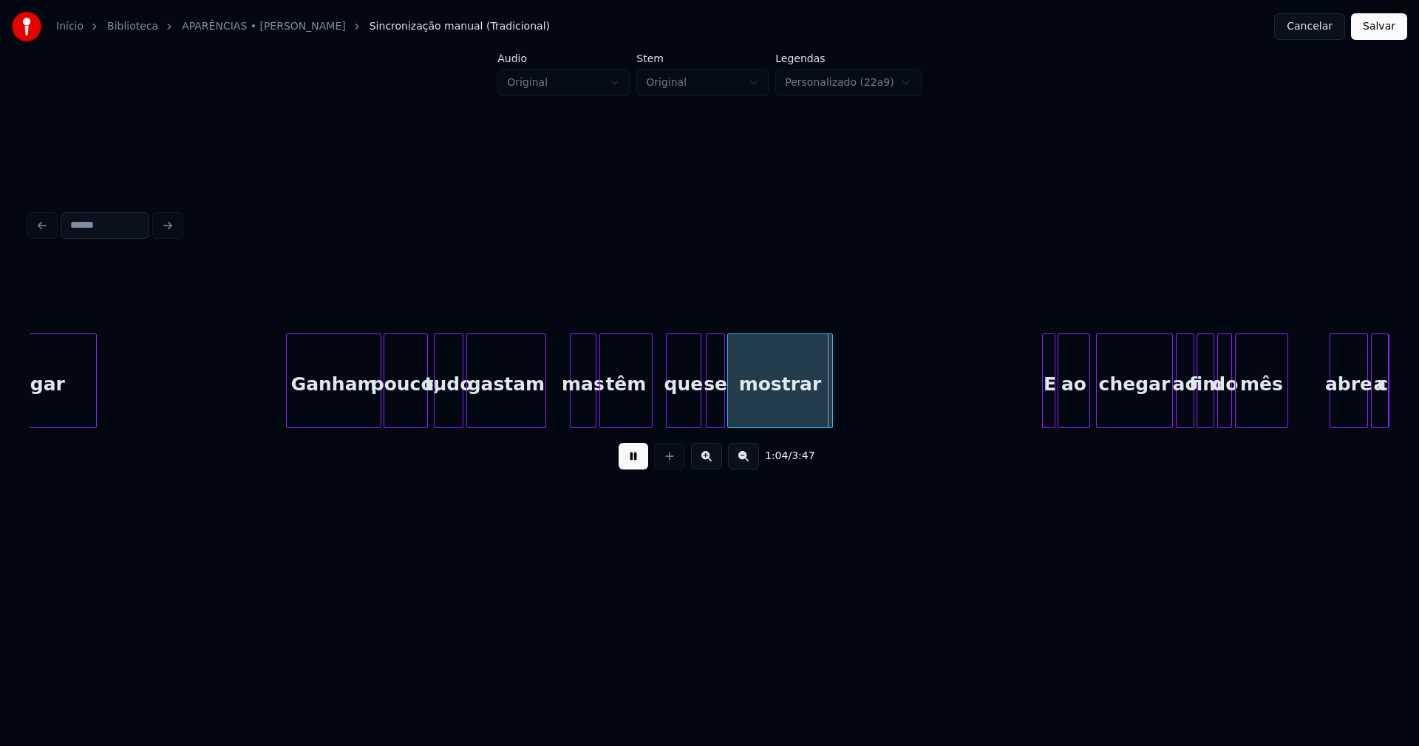
click at [698, 406] on div at bounding box center [698, 380] width 4 height 93
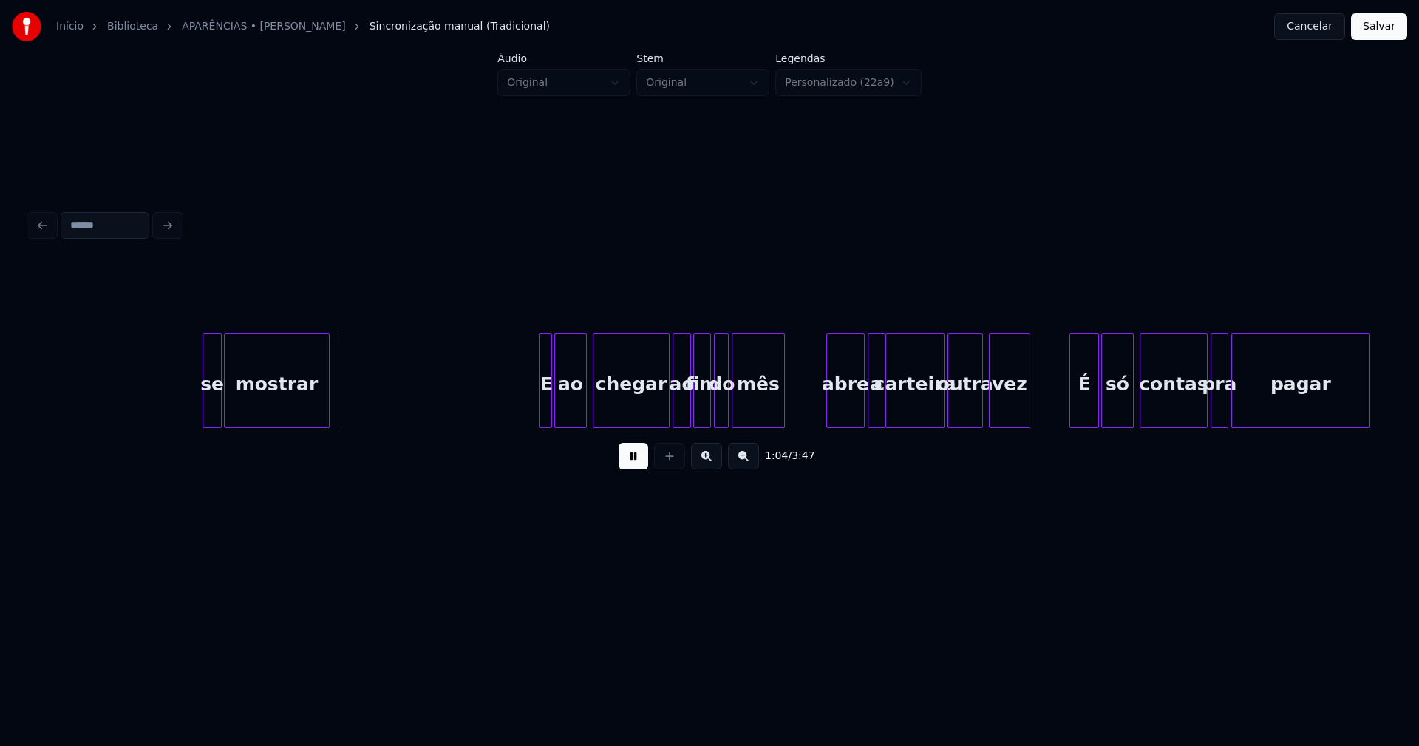
scroll to position [0, 9442]
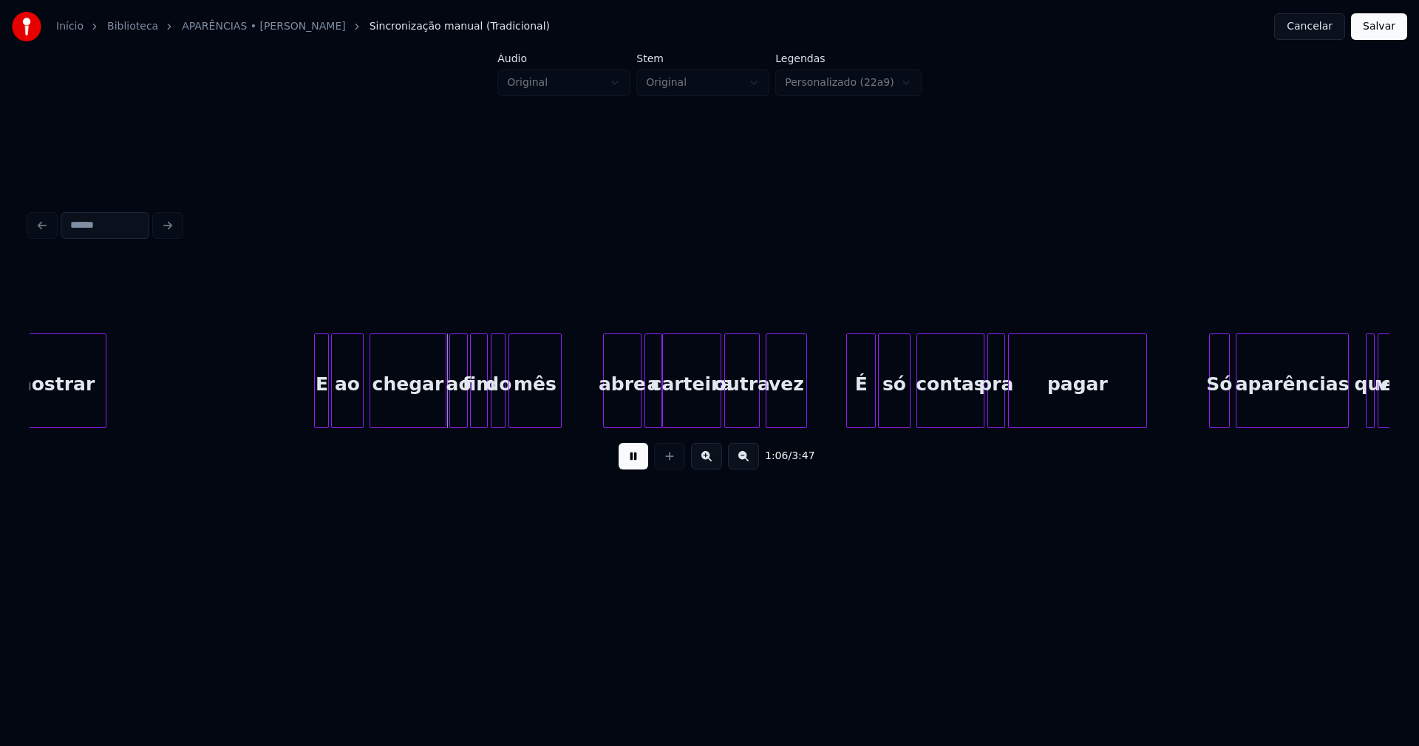
click at [318, 402] on div at bounding box center [317, 380] width 4 height 93
click at [387, 418] on div at bounding box center [387, 380] width 4 height 93
click at [370, 420] on div "ao" at bounding box center [365, 384] width 31 height 101
click at [323, 409] on div "E" at bounding box center [322, 384] width 15 height 101
click at [341, 398] on div at bounding box center [340, 380] width 4 height 93
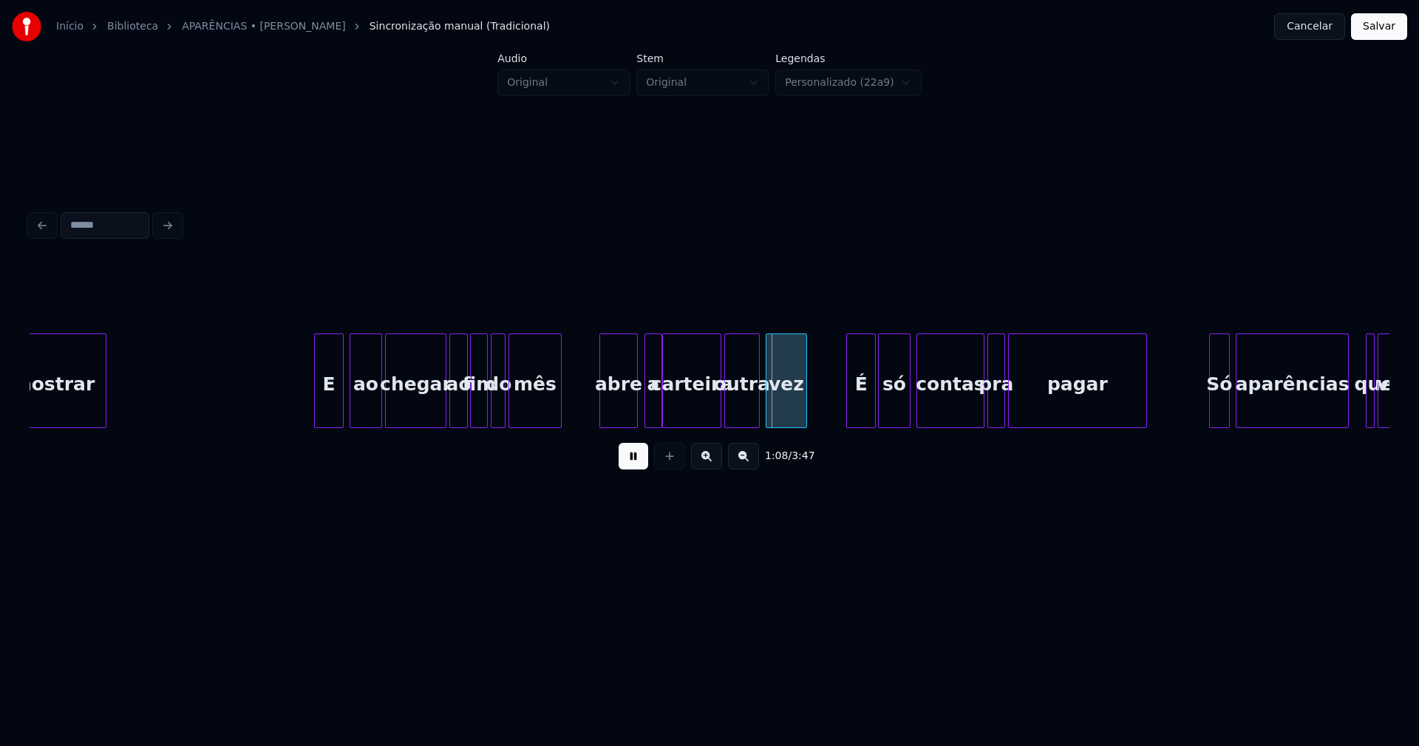
click at [627, 408] on div "abre" at bounding box center [618, 384] width 37 height 101
click at [624, 410] on div at bounding box center [625, 380] width 4 height 93
click at [607, 411] on div "abre" at bounding box center [609, 384] width 27 height 101
click at [635, 411] on div "a" at bounding box center [635, 384] width 16 height 101
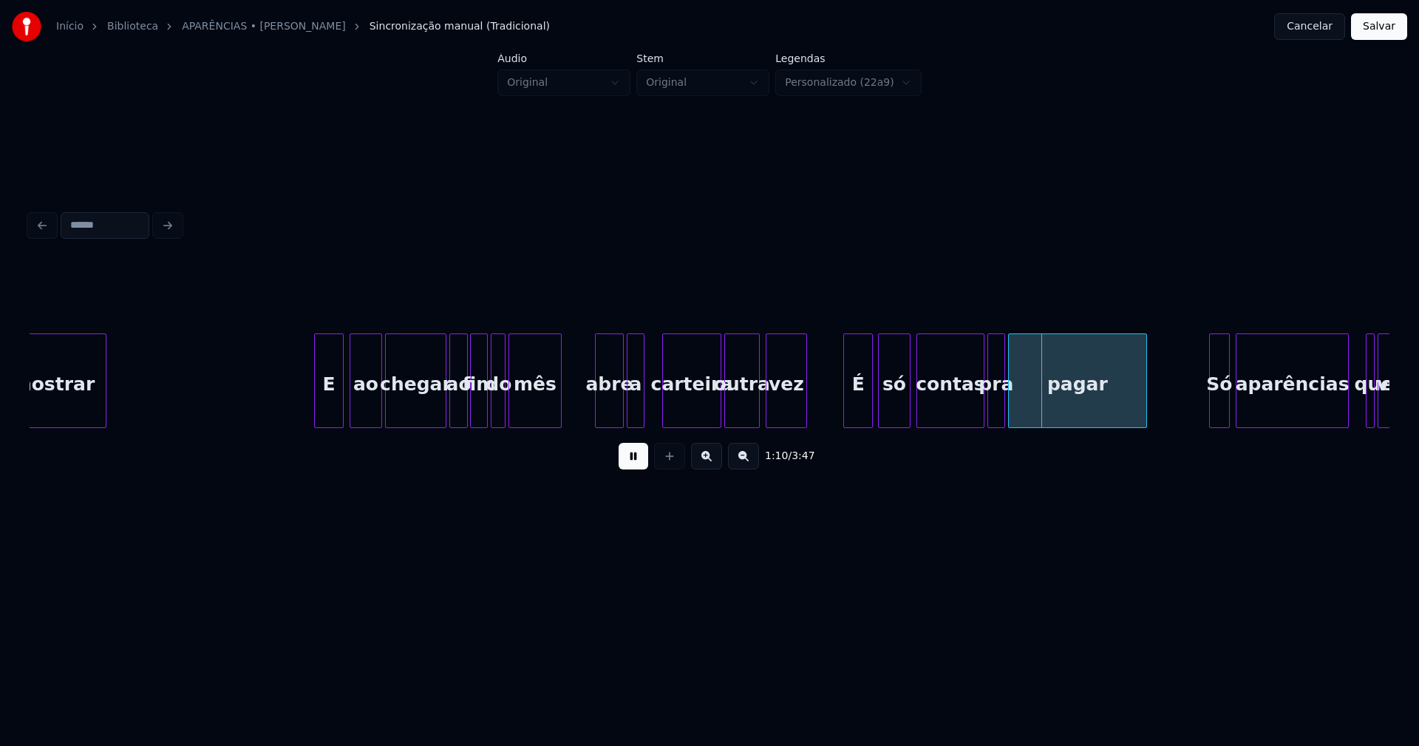
click at [860, 418] on div "É" at bounding box center [858, 384] width 28 height 101
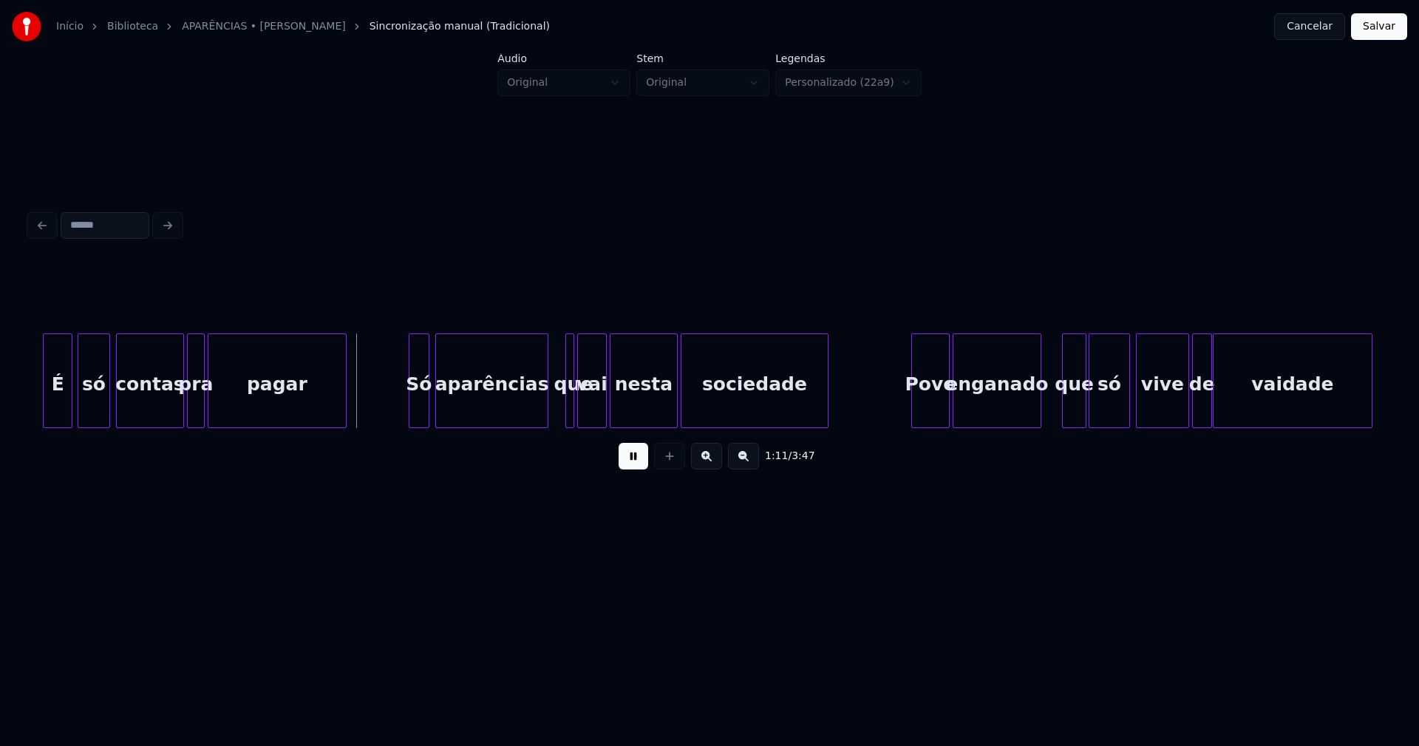
scroll to position [0, 10243]
click at [452, 418] on div at bounding box center [451, 380] width 4 height 93
click at [440, 415] on div at bounding box center [437, 380] width 4 height 93
click at [398, 419] on div at bounding box center [398, 380] width 4 height 93
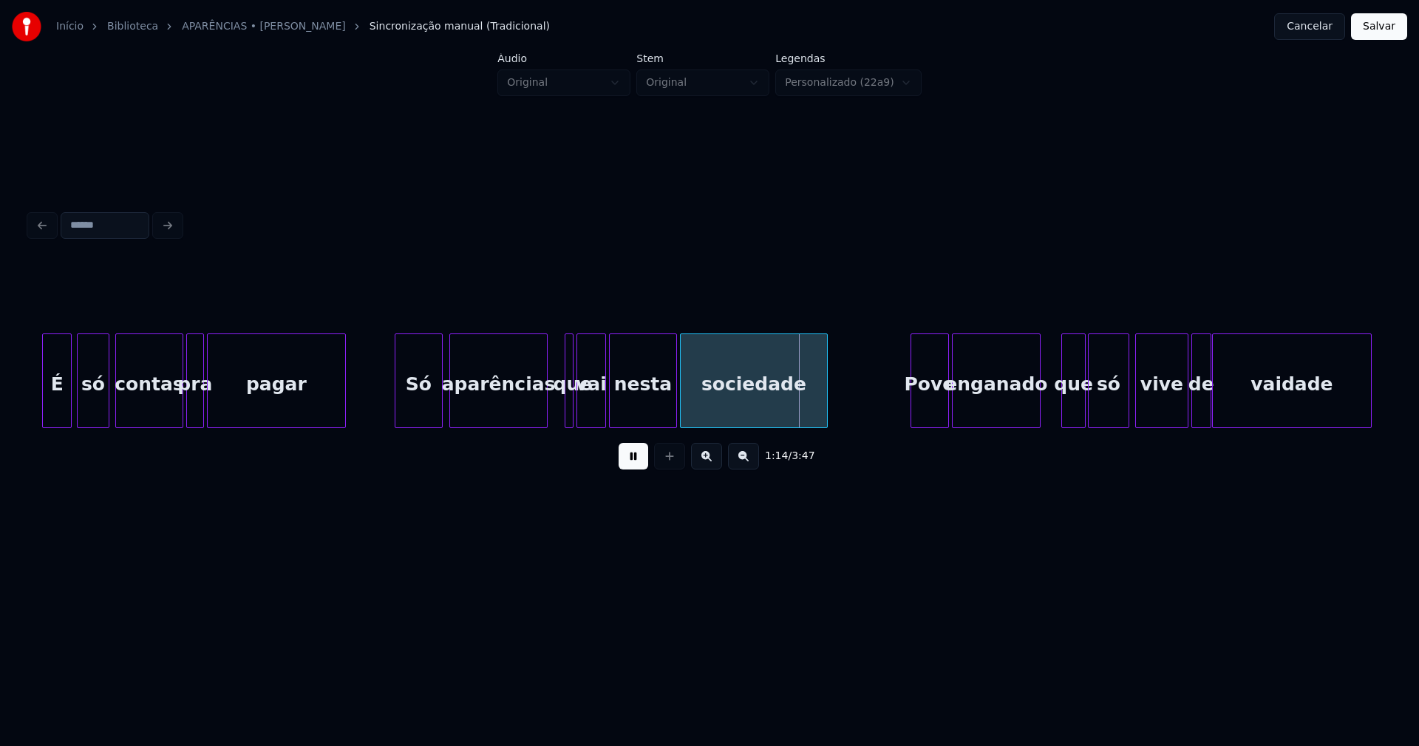
drag, startPoint x: 381, startPoint y: 400, endPoint x: 396, endPoint y: 402, distance: 15.7
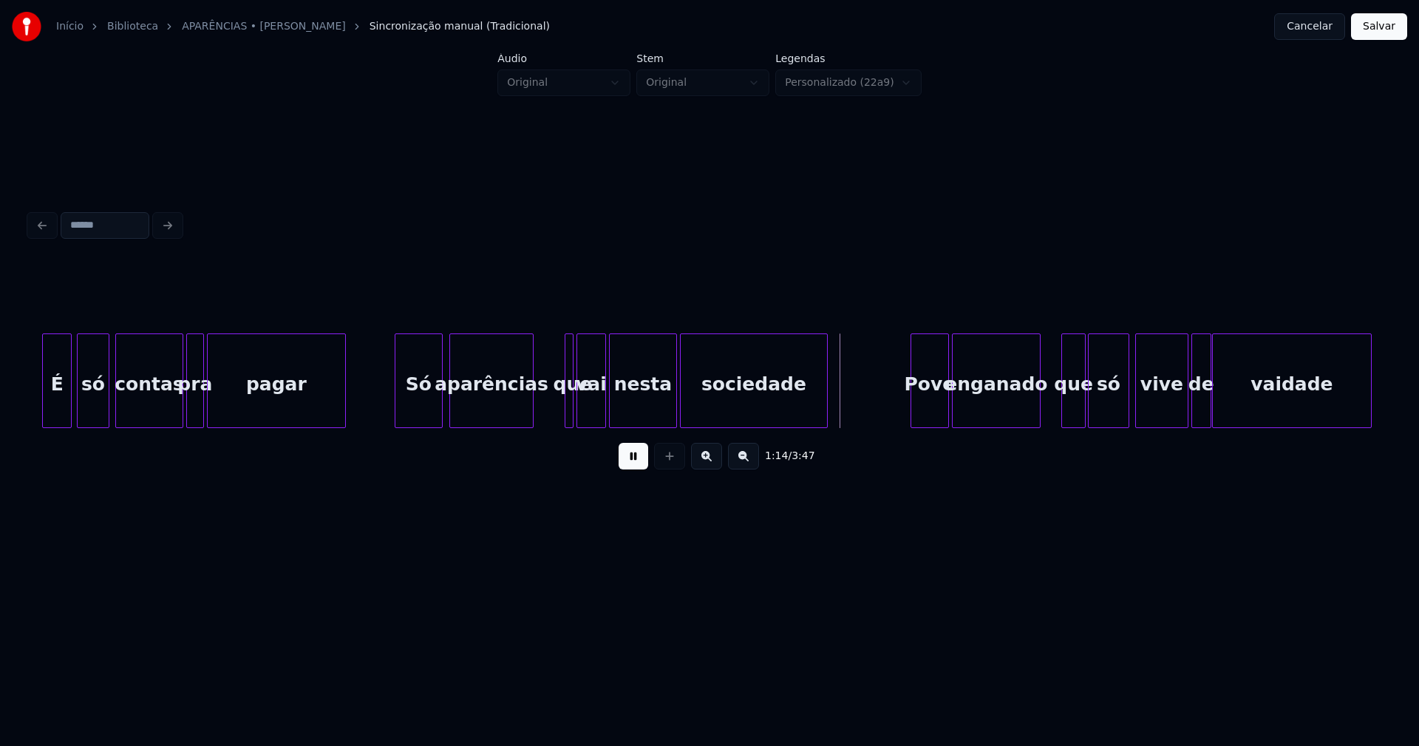
click at [531, 427] on div "É só contas pra pagar Só aparências que vai nesta sociedade Povo enganado que s…" at bounding box center [710, 380] width 1360 height 95
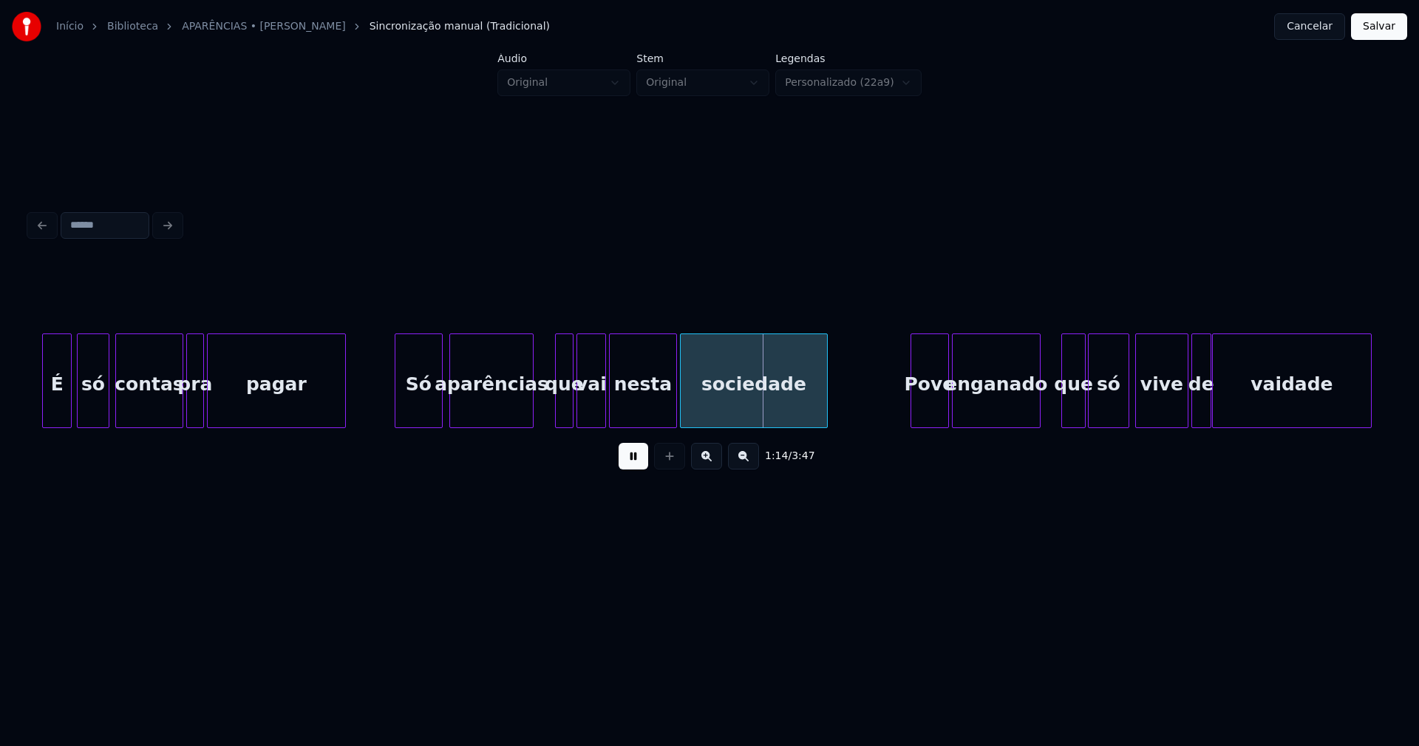
click at [556, 409] on div at bounding box center [558, 380] width 4 height 93
click at [552, 419] on div "que" at bounding box center [553, 384] width 17 height 101
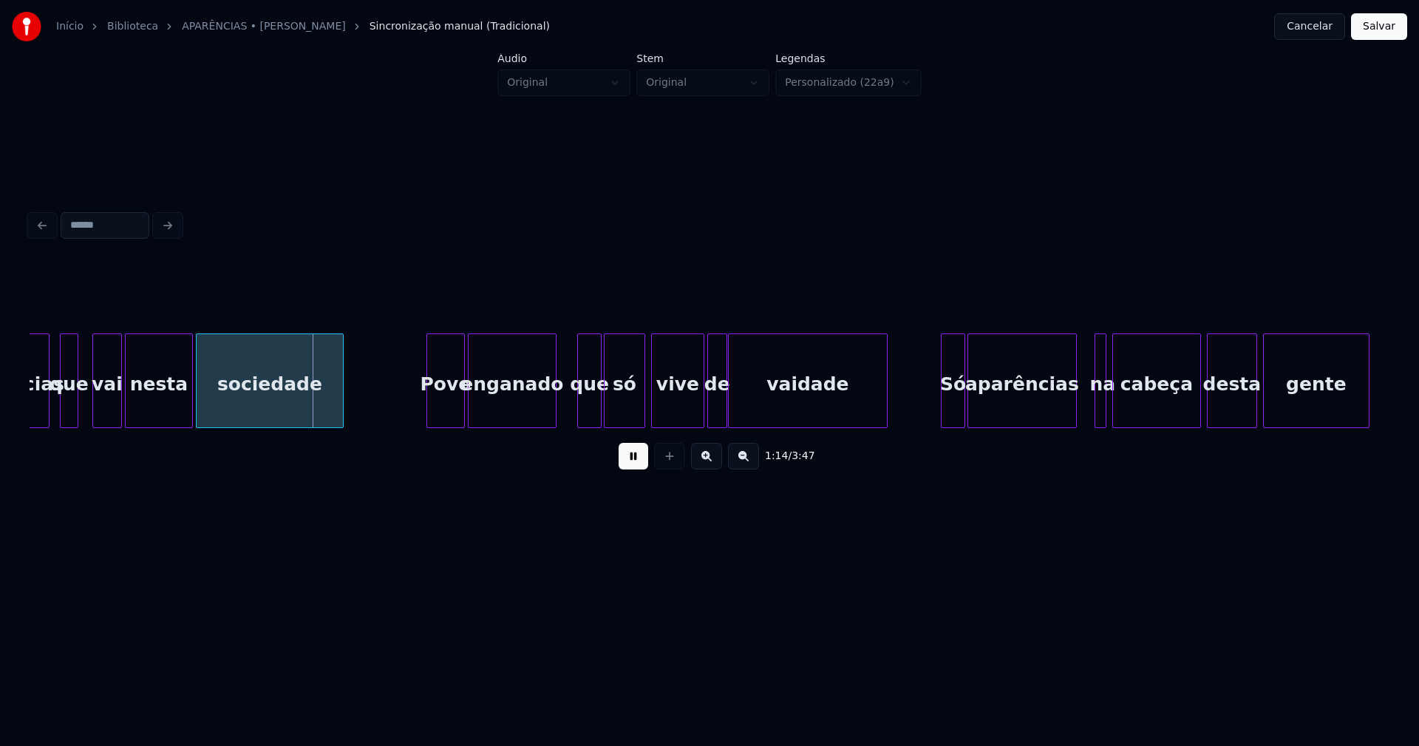
scroll to position [0, 10895]
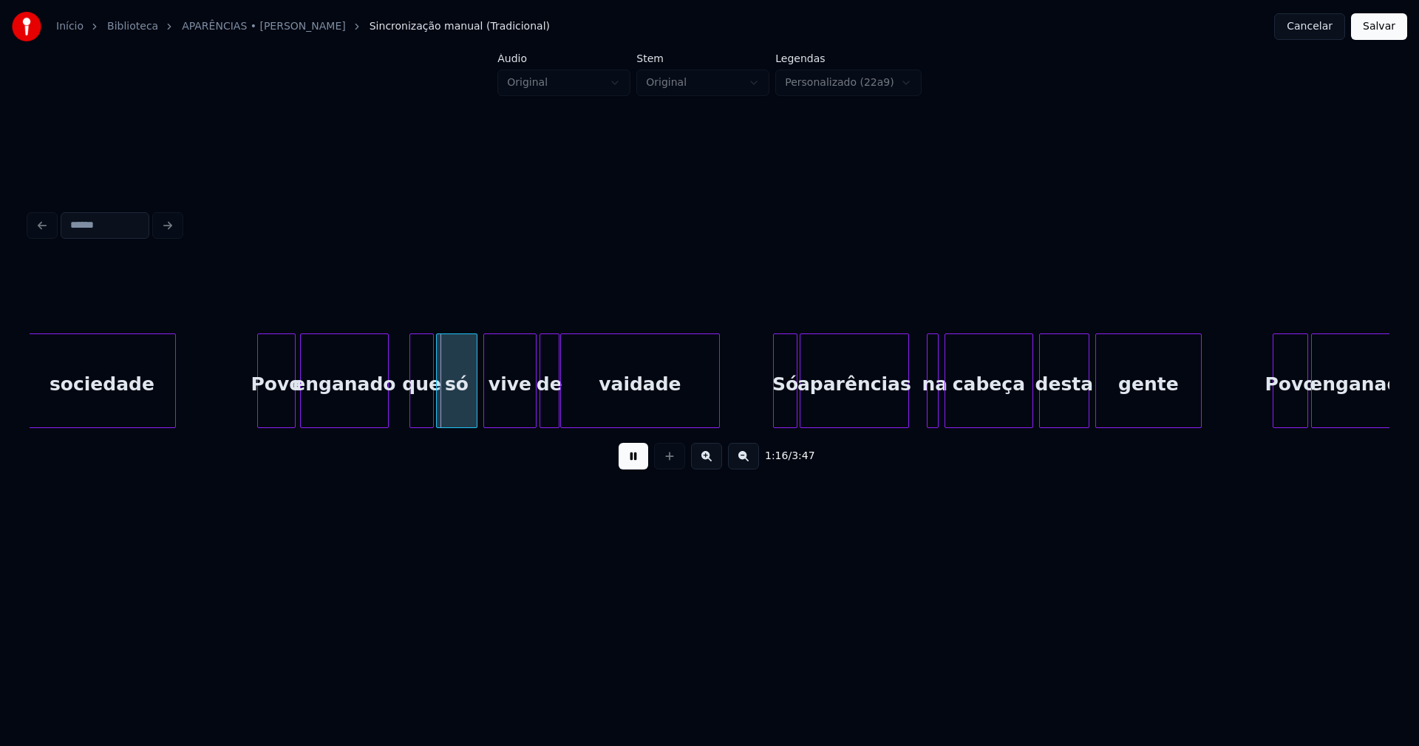
click at [282, 418] on div "Povo" at bounding box center [276, 384] width 37 height 101
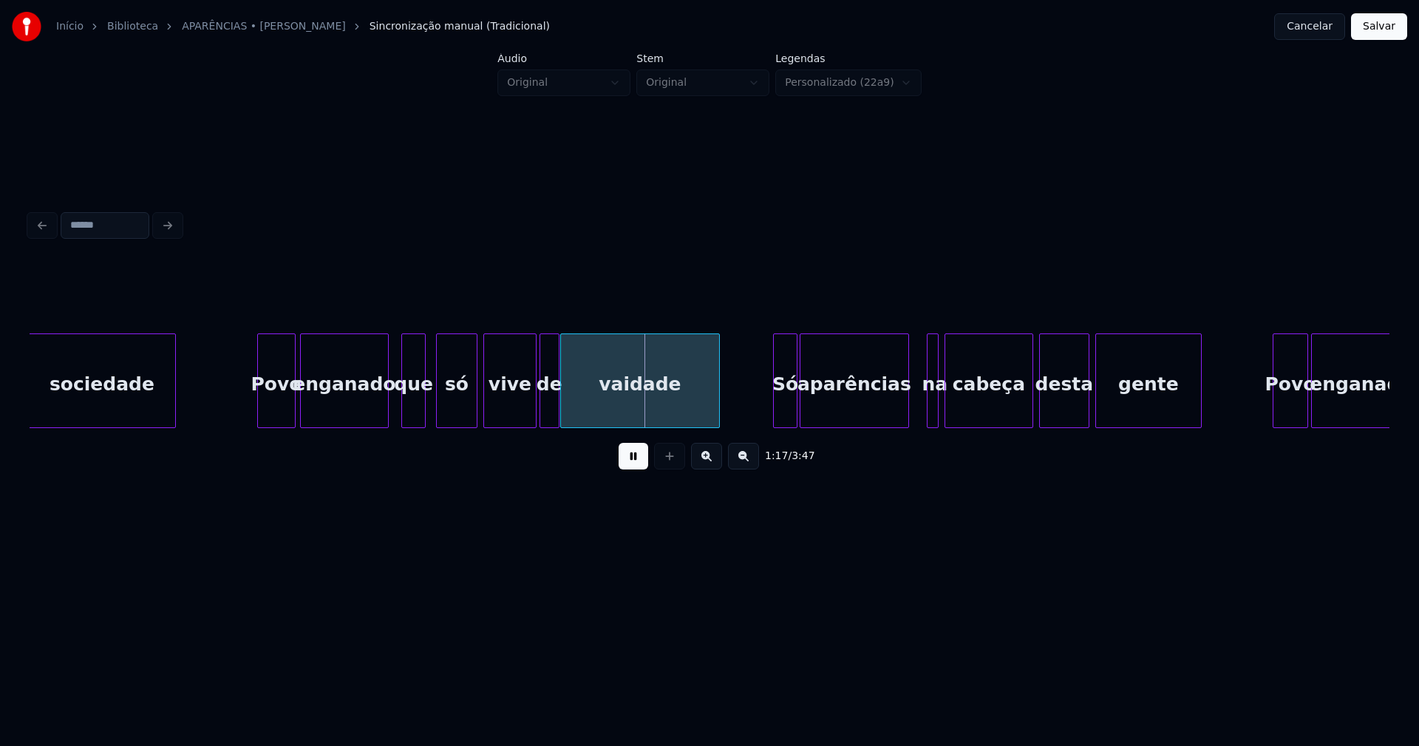
click at [410, 419] on div "que" at bounding box center [413, 384] width 23 height 101
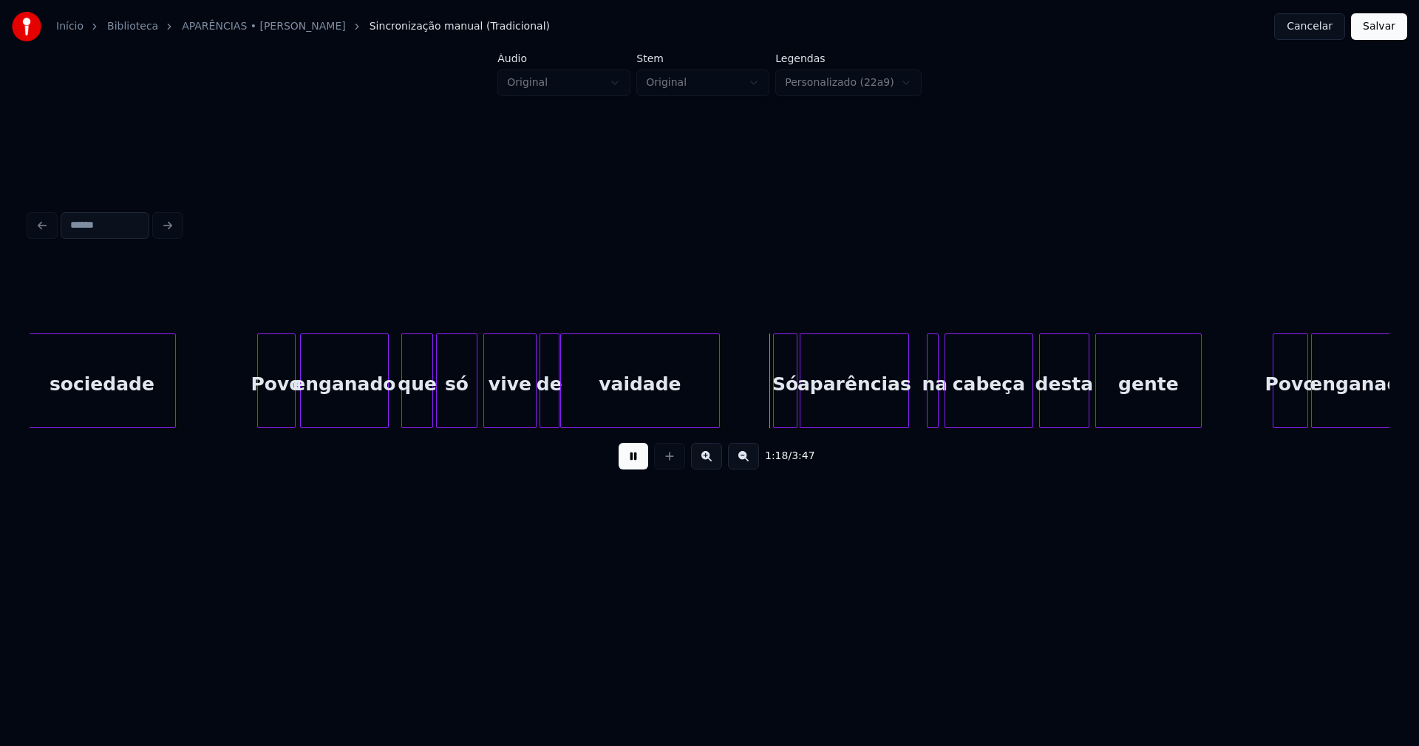
click at [432, 417] on div at bounding box center [430, 380] width 4 height 93
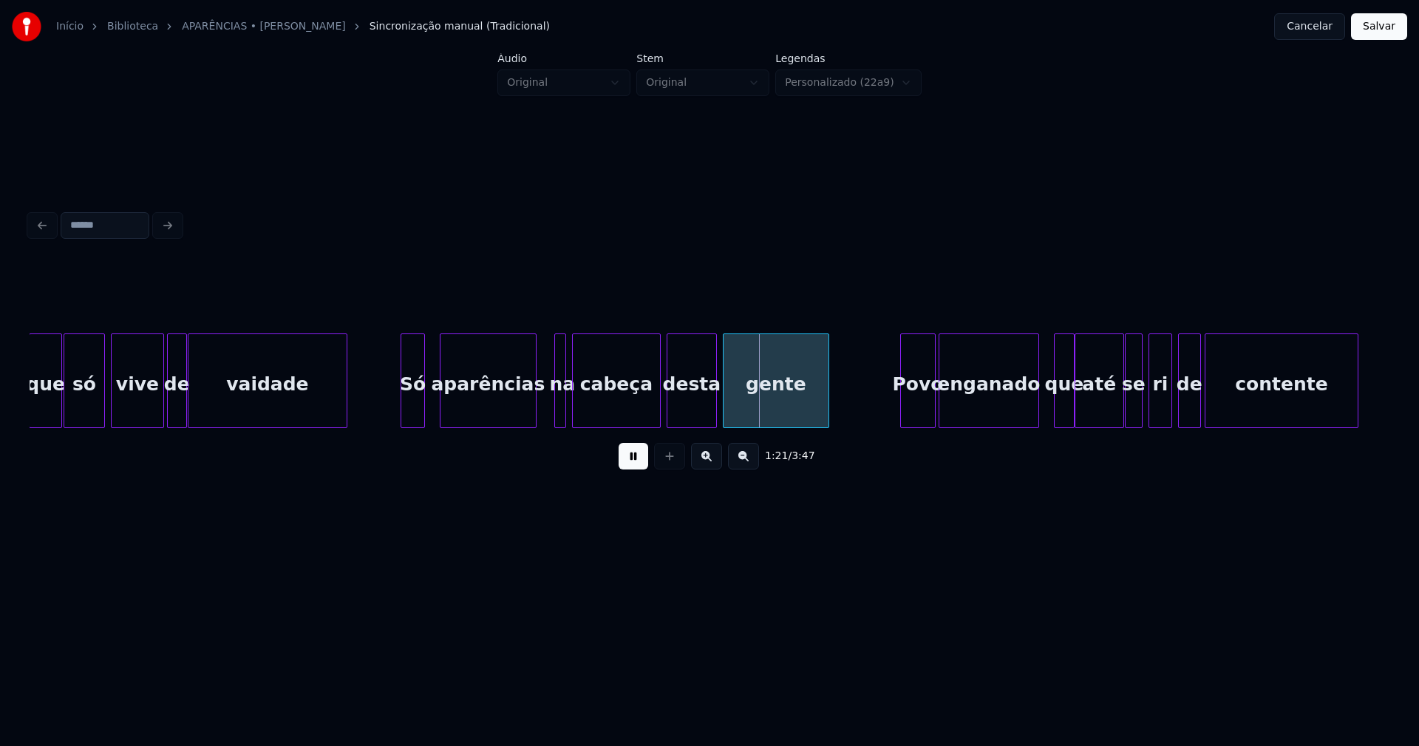
click at [442, 407] on div at bounding box center [442, 380] width 4 height 93
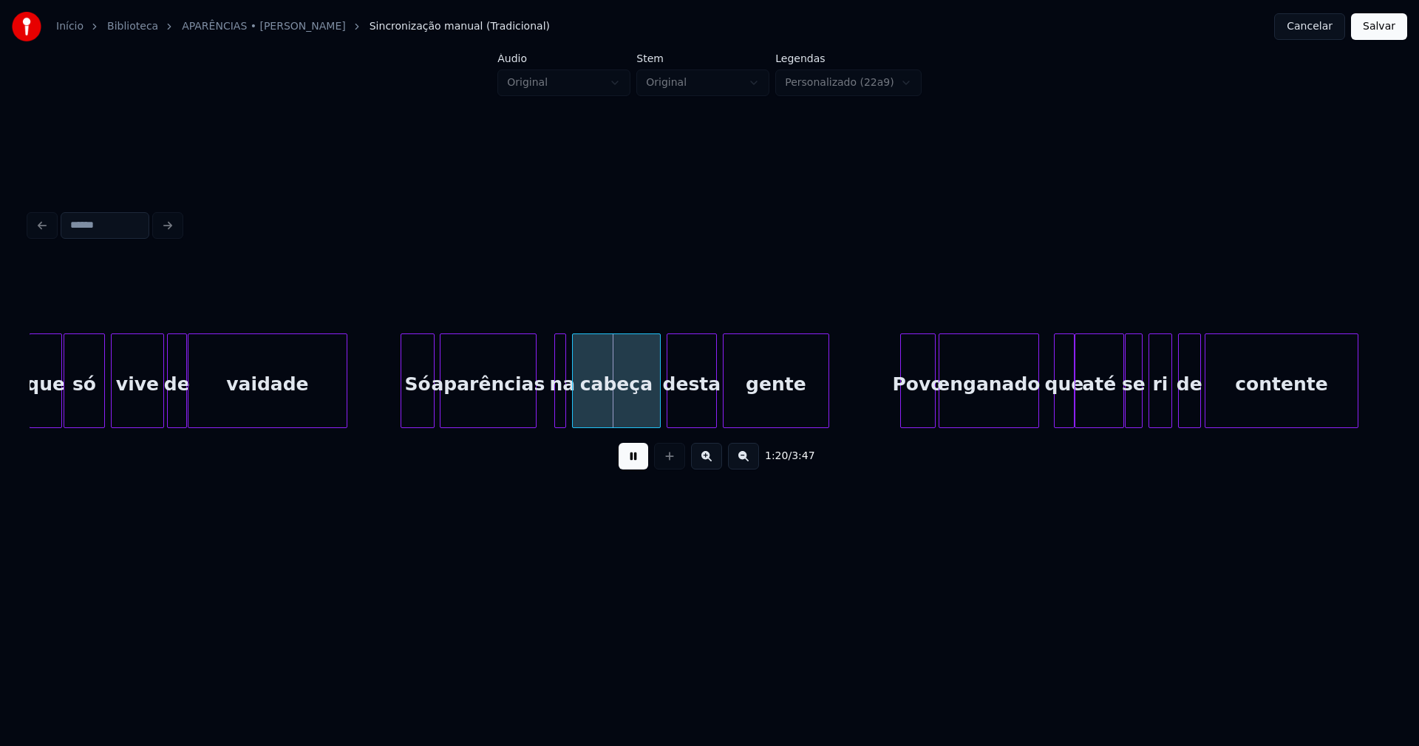
click at [432, 411] on div at bounding box center [431, 380] width 4 height 93
click at [391, 409] on div at bounding box center [391, 380] width 4 height 93
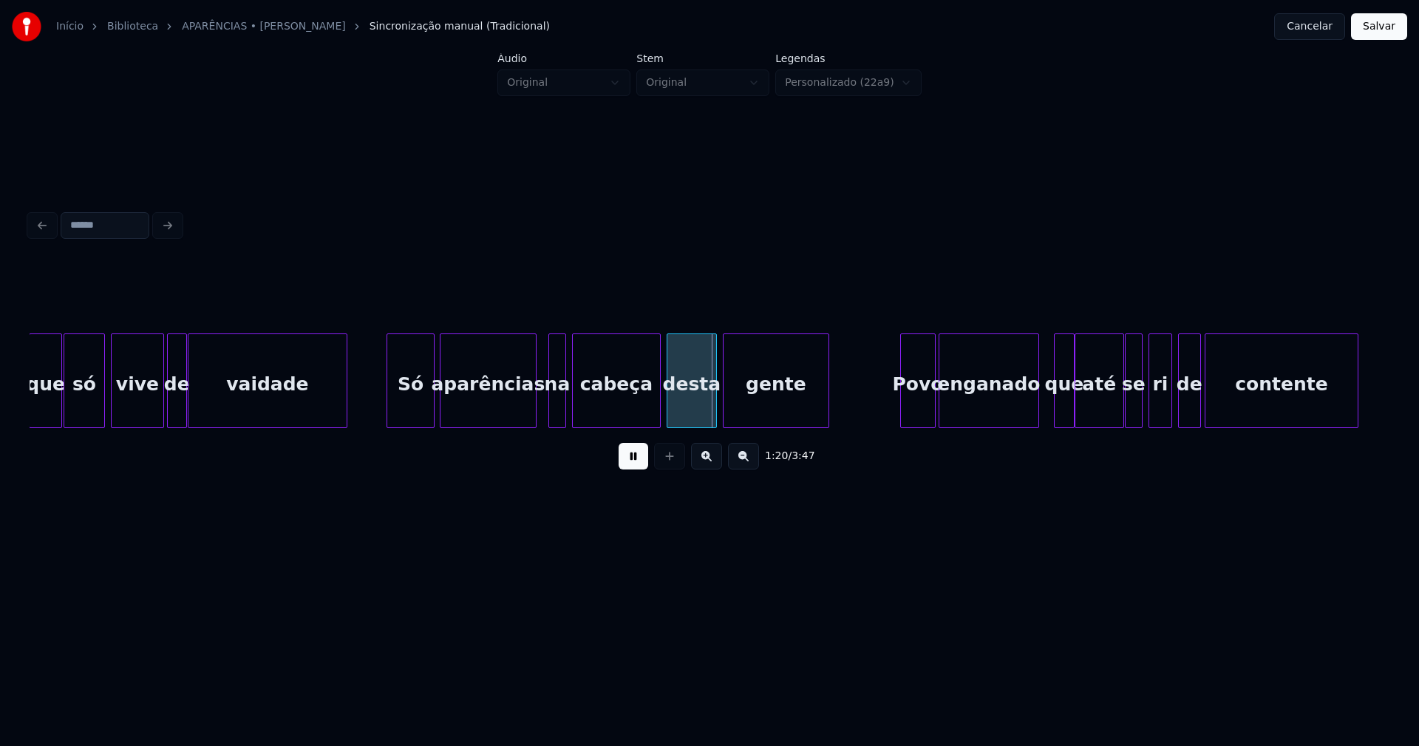
click at [550, 414] on div at bounding box center [551, 380] width 4 height 93
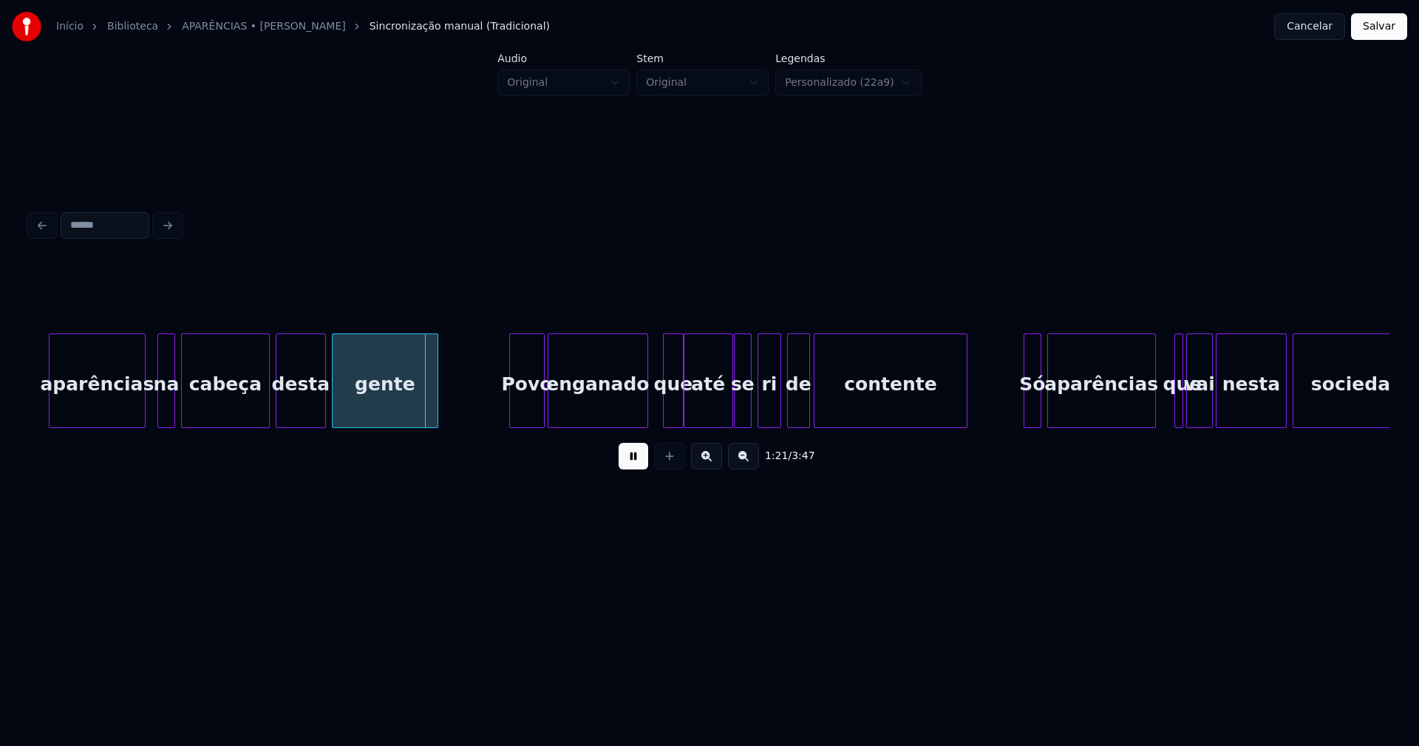
scroll to position [0, 11733]
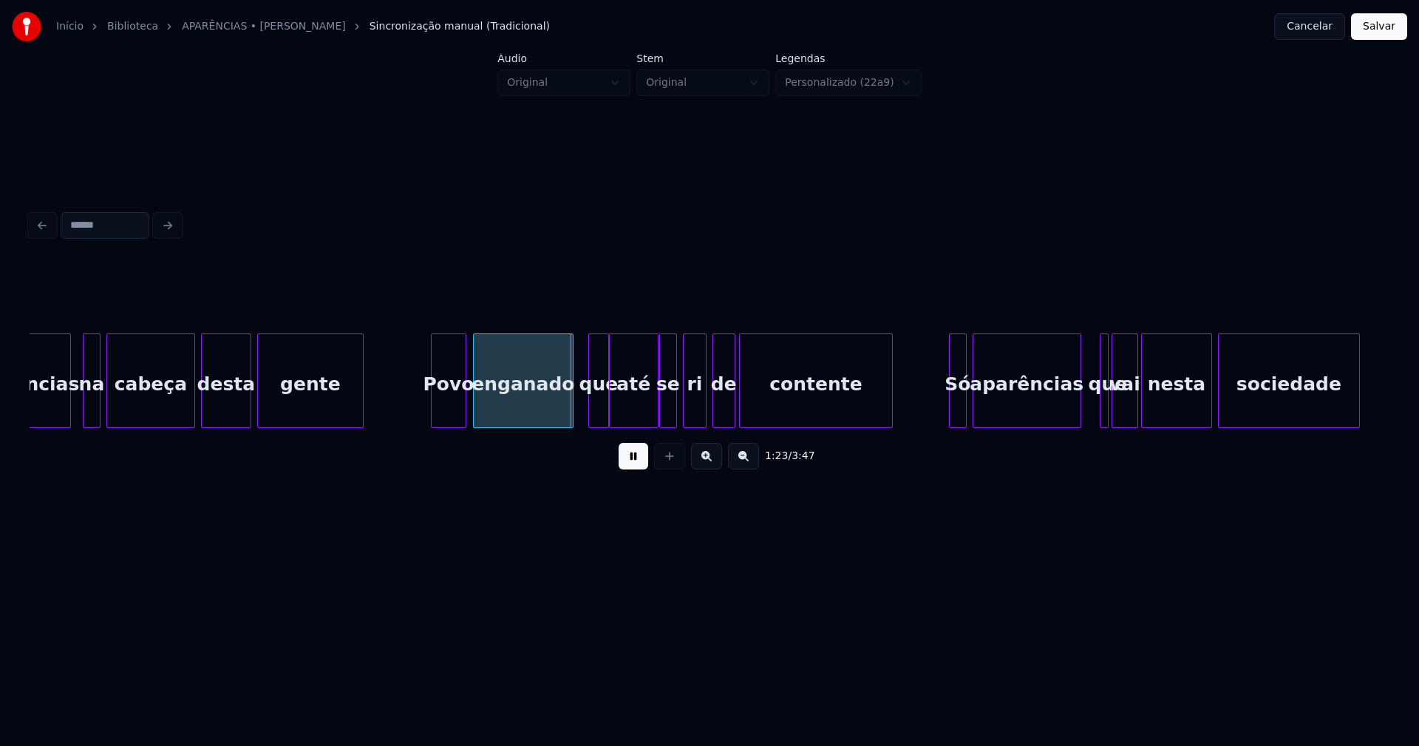
click at [456, 404] on div "Povo" at bounding box center [449, 384] width 34 height 101
click at [458, 410] on div at bounding box center [459, 380] width 4 height 93
click at [470, 404] on div at bounding box center [470, 380] width 4 height 93
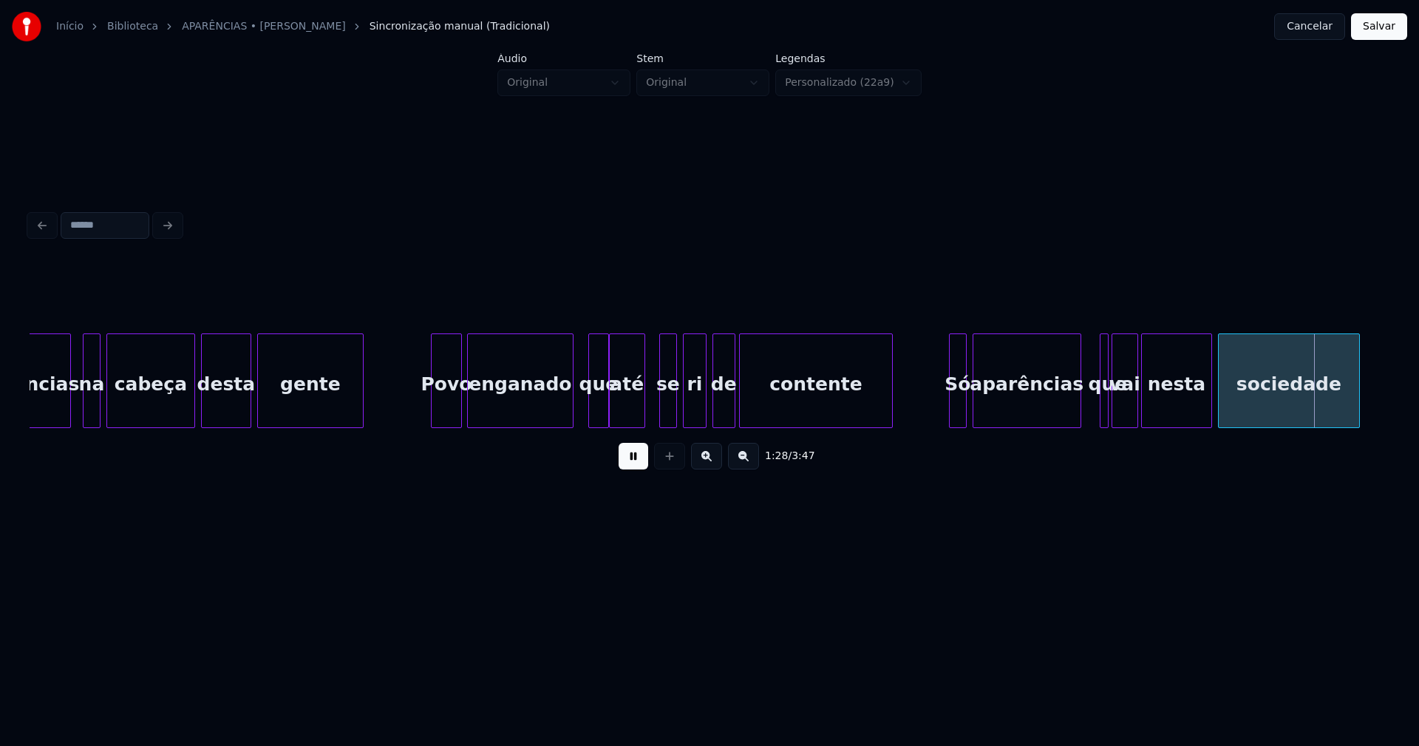
click at [642, 424] on div "aparências na cabeça desta gente Povo enganado que até se ri de contente Só apa…" at bounding box center [710, 380] width 1360 height 95
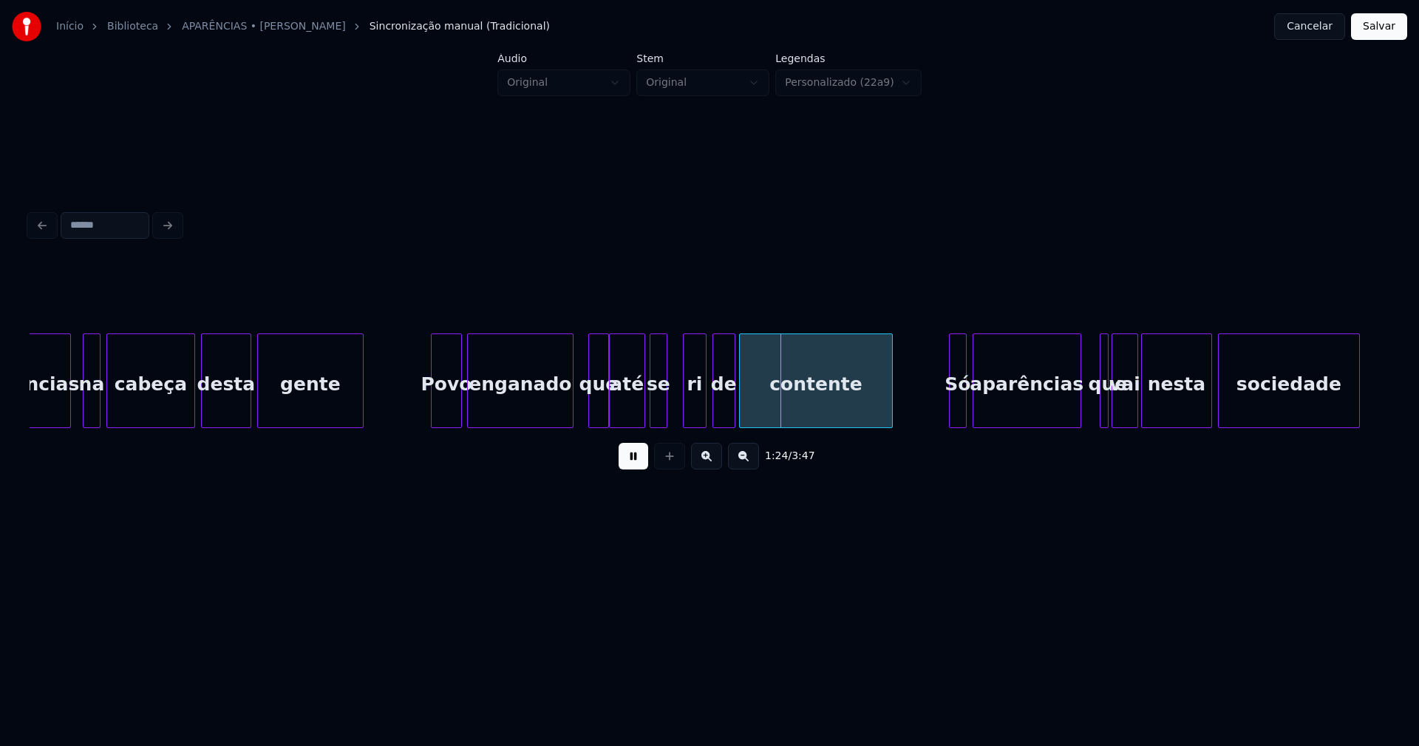
click at [658, 412] on div "se" at bounding box center [658, 384] width 16 height 101
click at [681, 409] on div at bounding box center [681, 380] width 4 height 93
click at [690, 408] on div "ri" at bounding box center [684, 384] width 27 height 101
click at [708, 407] on div "de" at bounding box center [711, 384] width 21 height 101
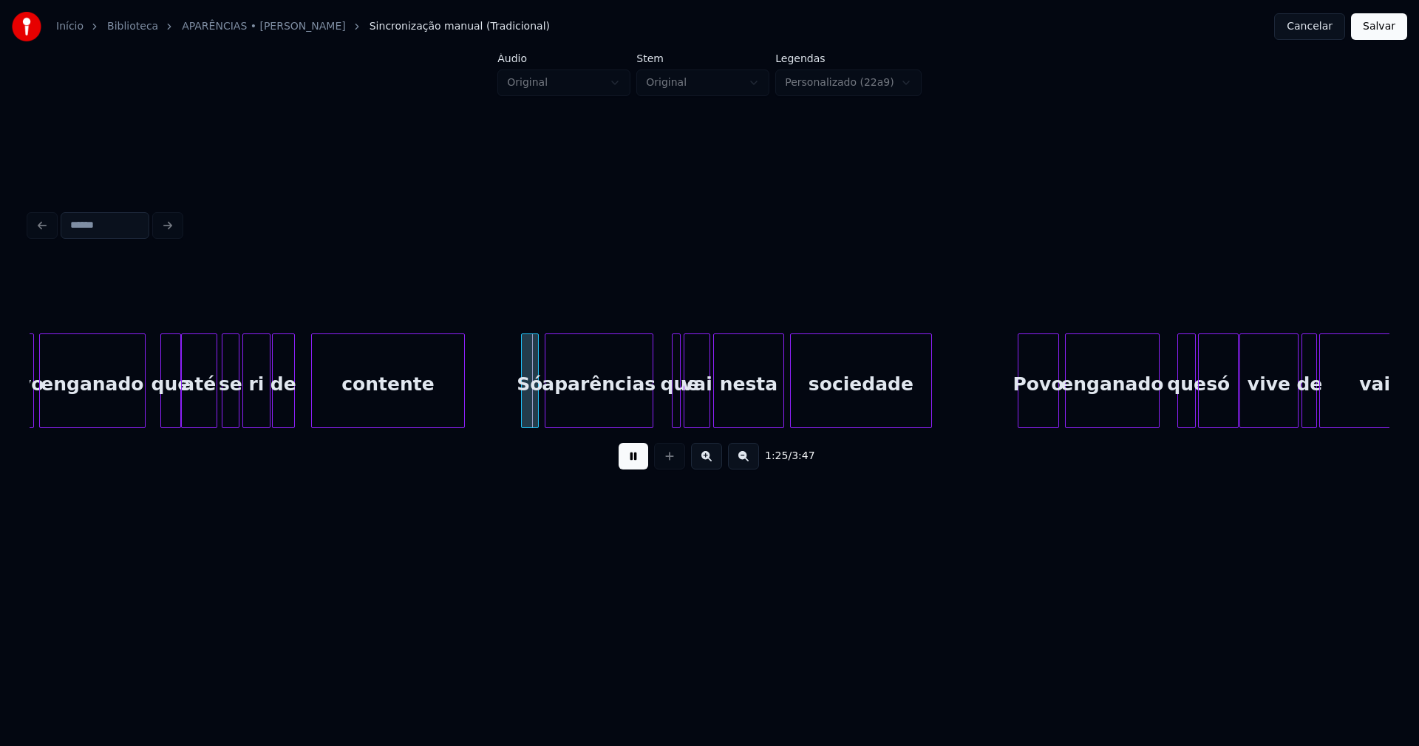
scroll to position [0, 12162]
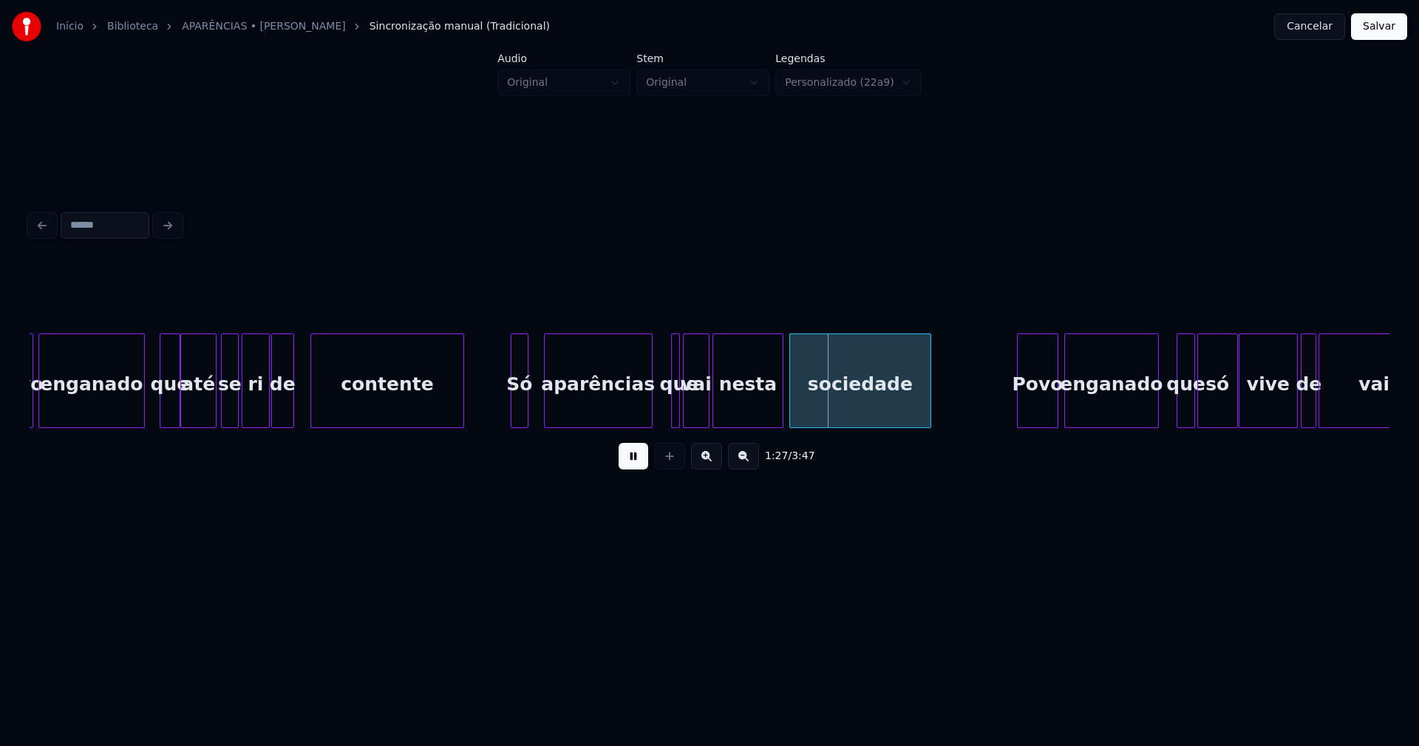
click at [516, 404] on div "Só" at bounding box center [519, 384] width 16 height 101
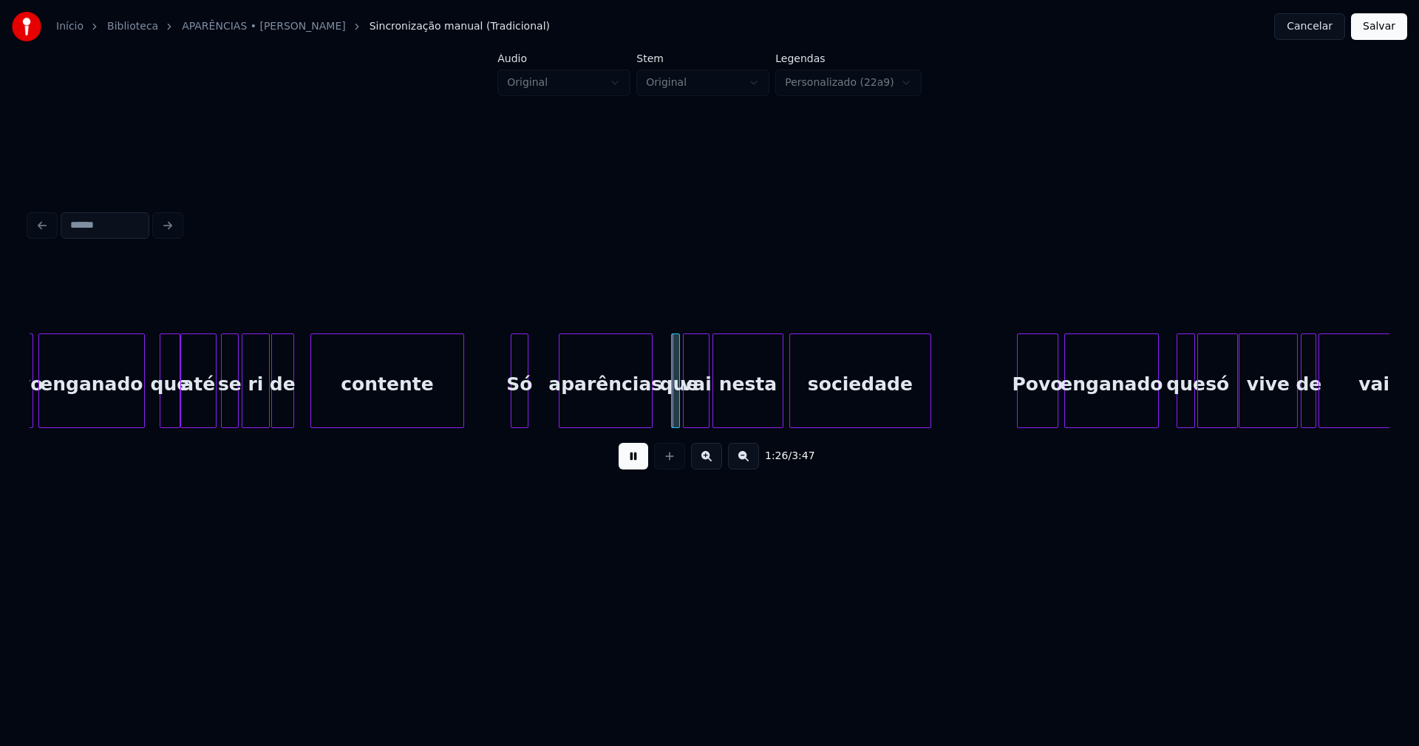
click at [562, 390] on div at bounding box center [561, 380] width 4 height 93
click at [548, 392] on div at bounding box center [547, 380] width 4 height 93
click at [633, 423] on div "Povo enganado que até se ri de contente Só aparências que vai nesta sociedade P…" at bounding box center [710, 380] width 1360 height 95
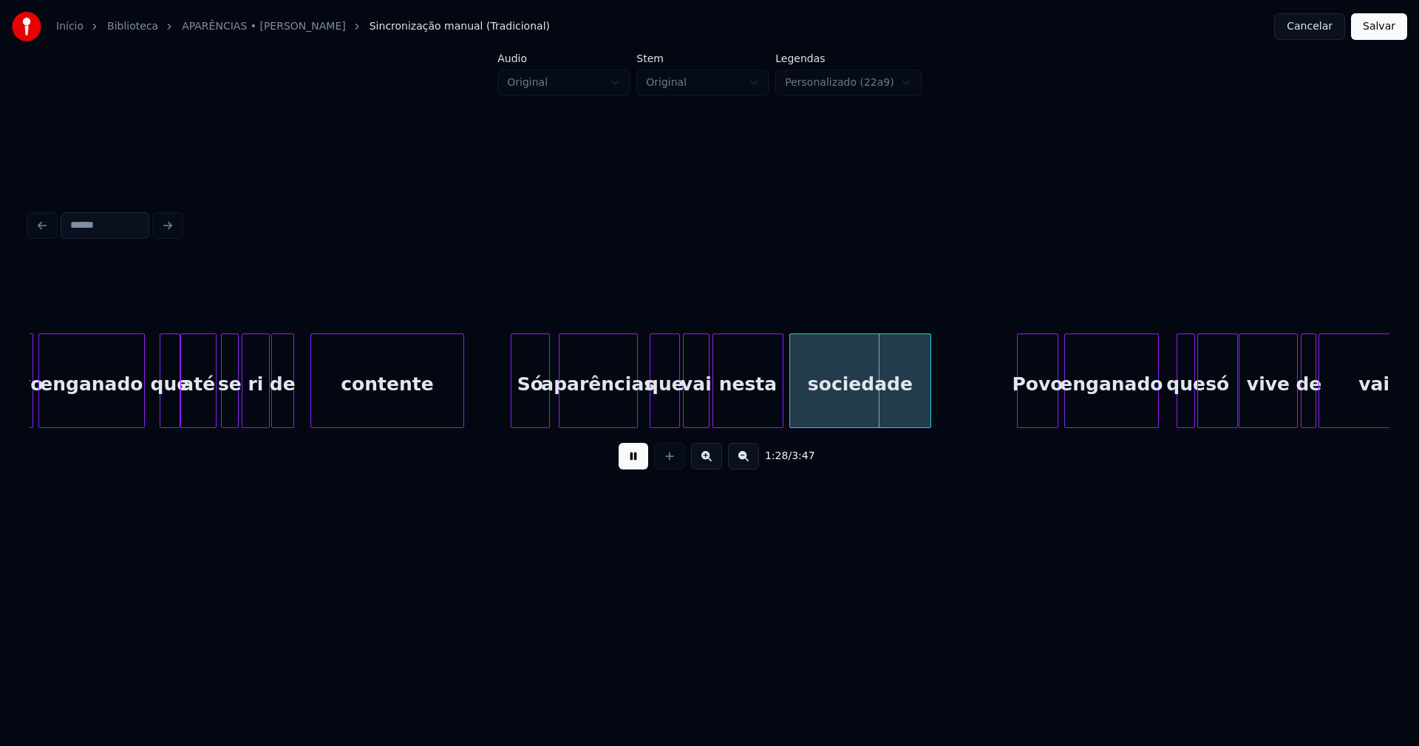
click at [649, 426] on div "Povo enganado que até se ri de contente Só aparências que vai nesta sociedade P…" at bounding box center [710, 380] width 1360 height 95
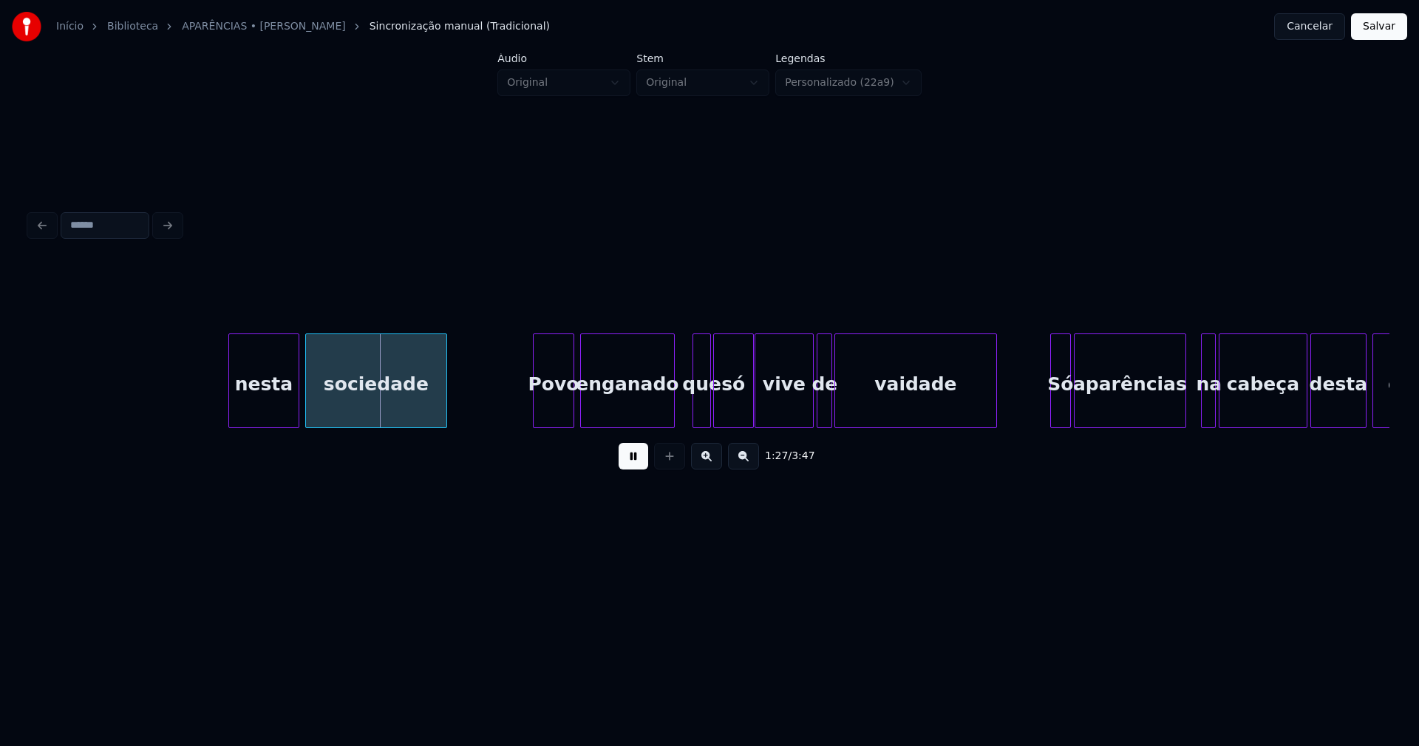
scroll to position [0, 12869]
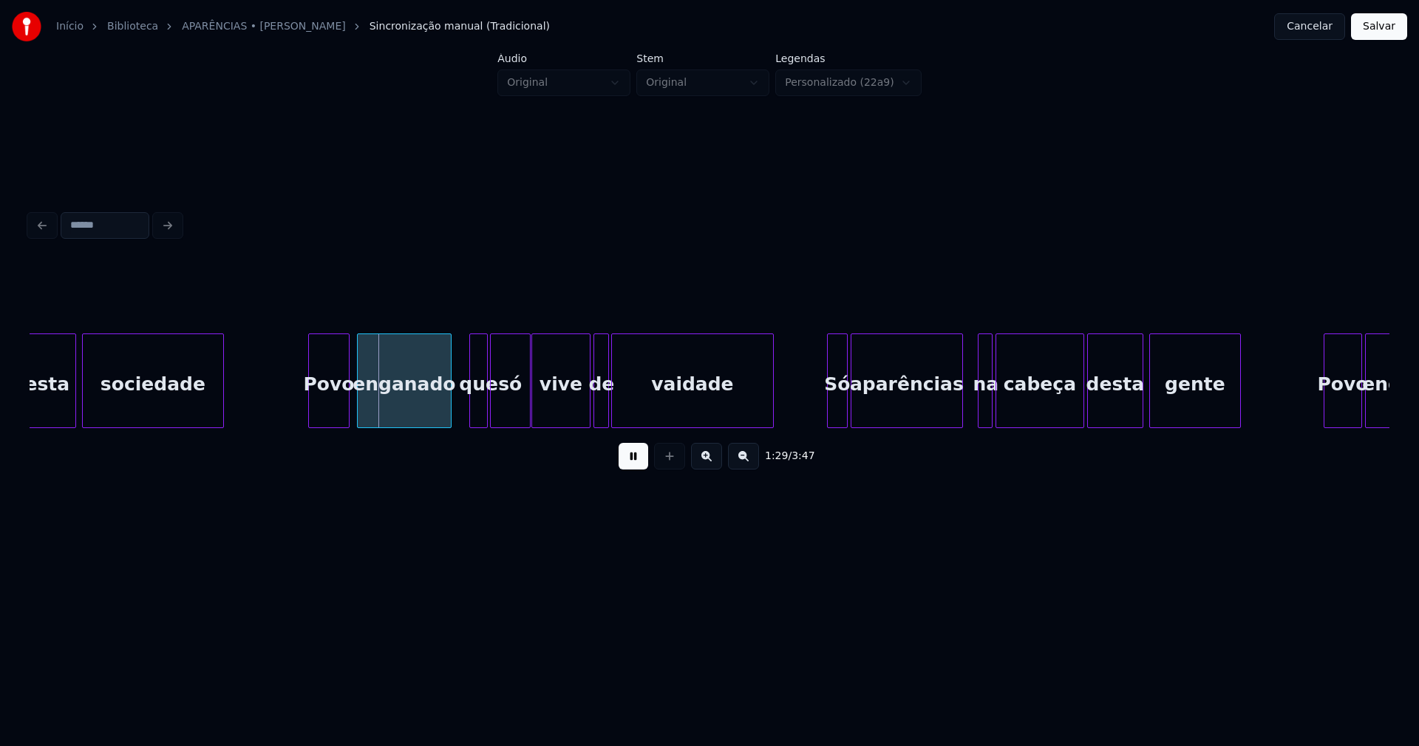
click at [335, 406] on div "Povo" at bounding box center [329, 384] width 40 height 101
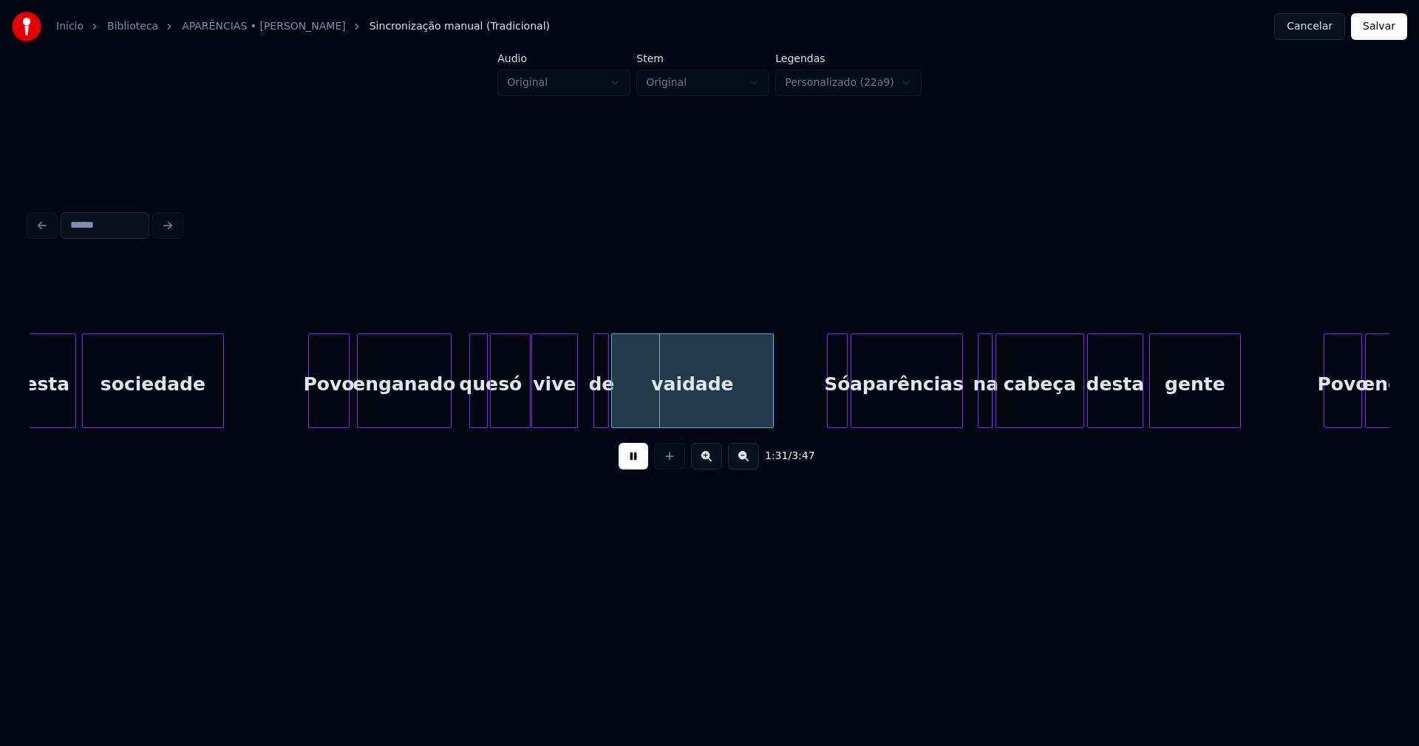
click at [574, 418] on div at bounding box center [575, 380] width 4 height 93
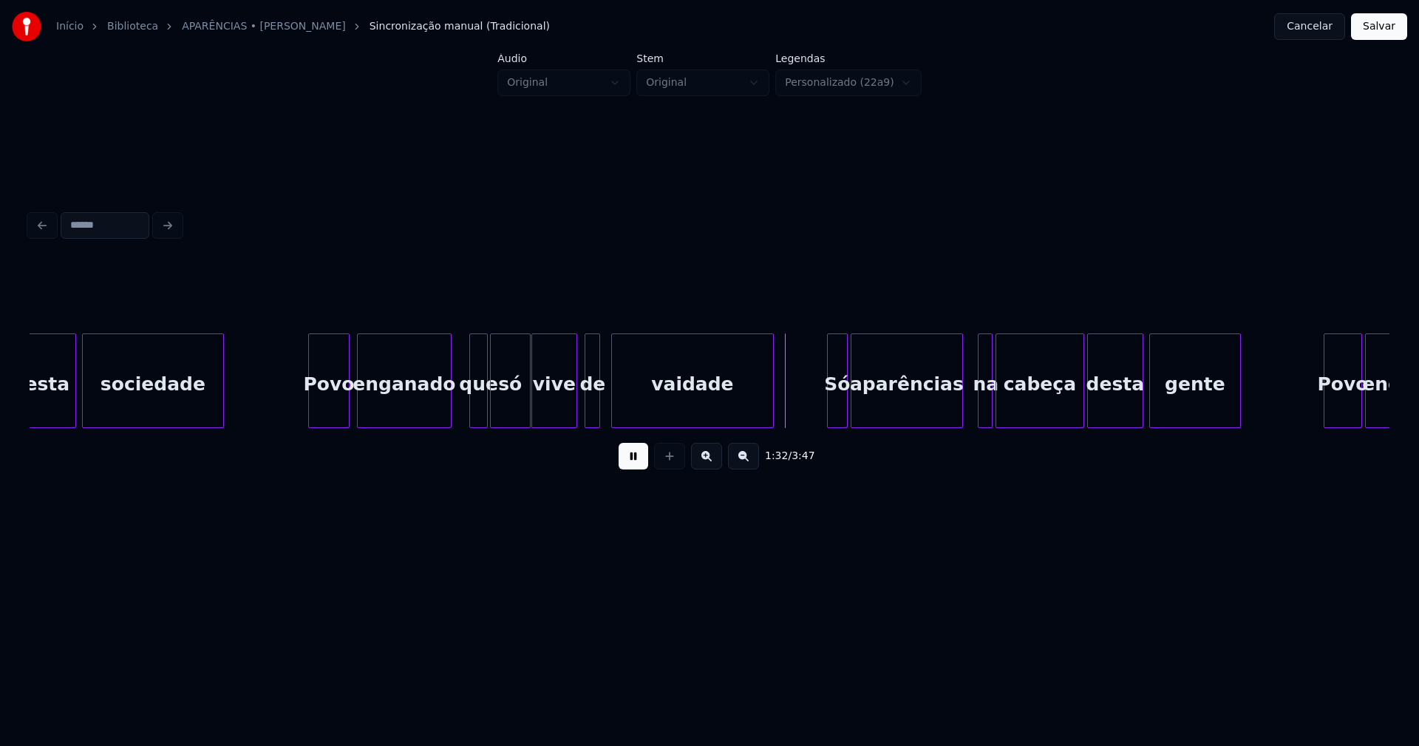
click at [591, 411] on div "de" at bounding box center [592, 384] width 15 height 101
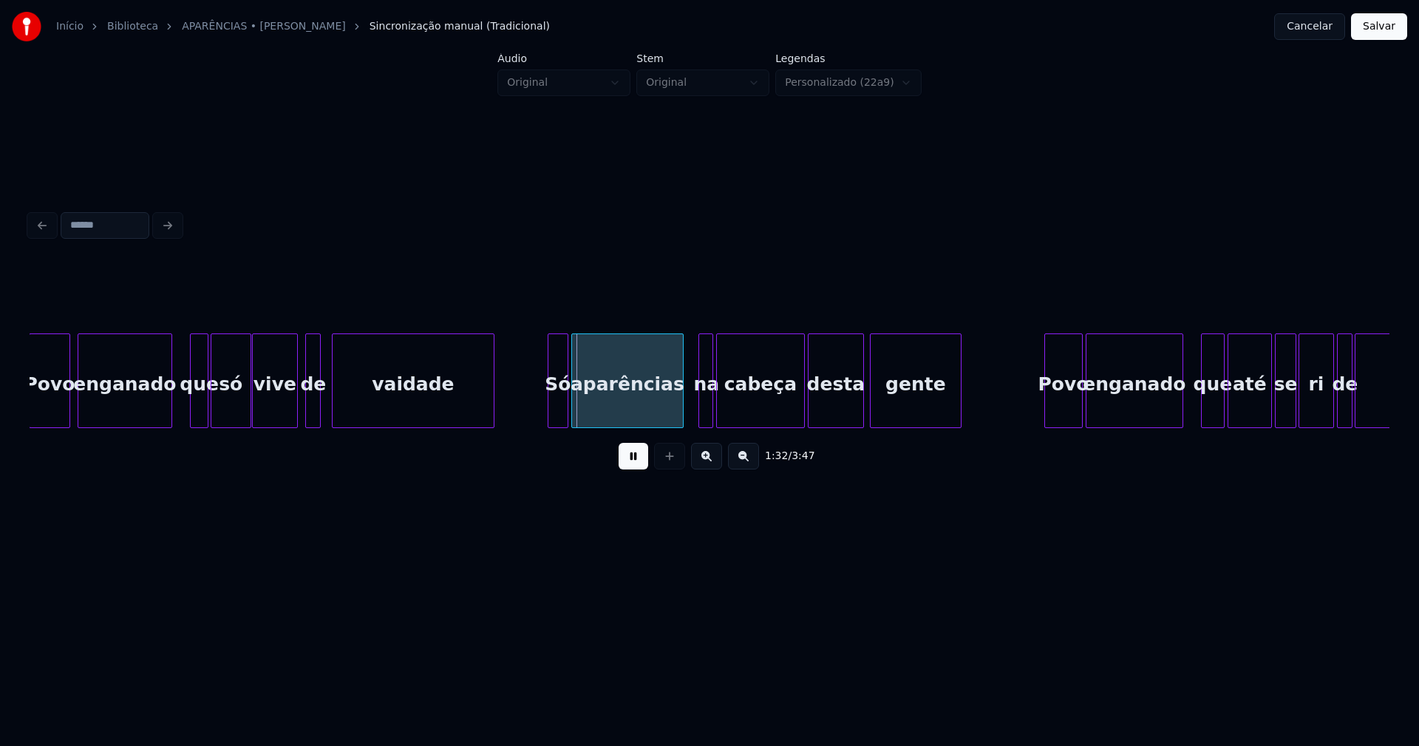
scroll to position [0, 13205]
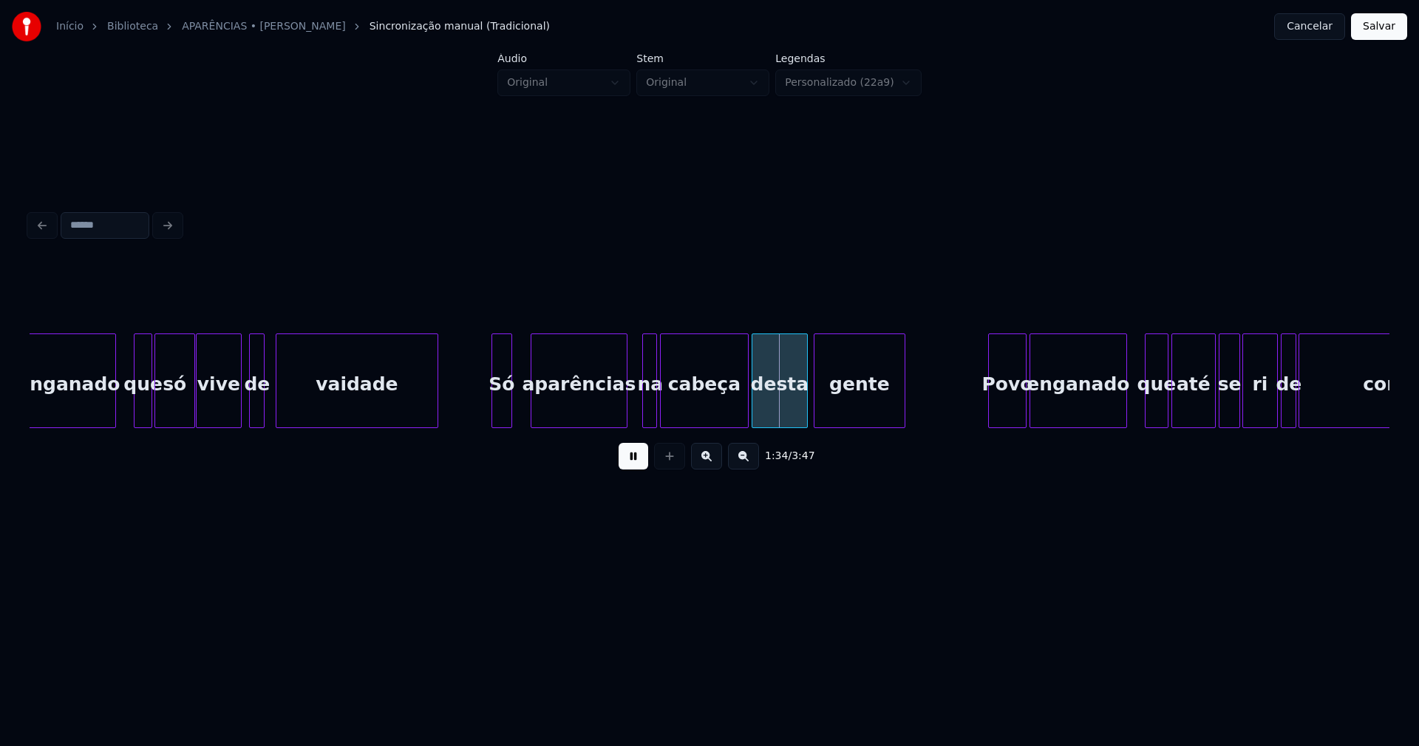
click at [533, 402] on div at bounding box center [533, 380] width 4 height 93
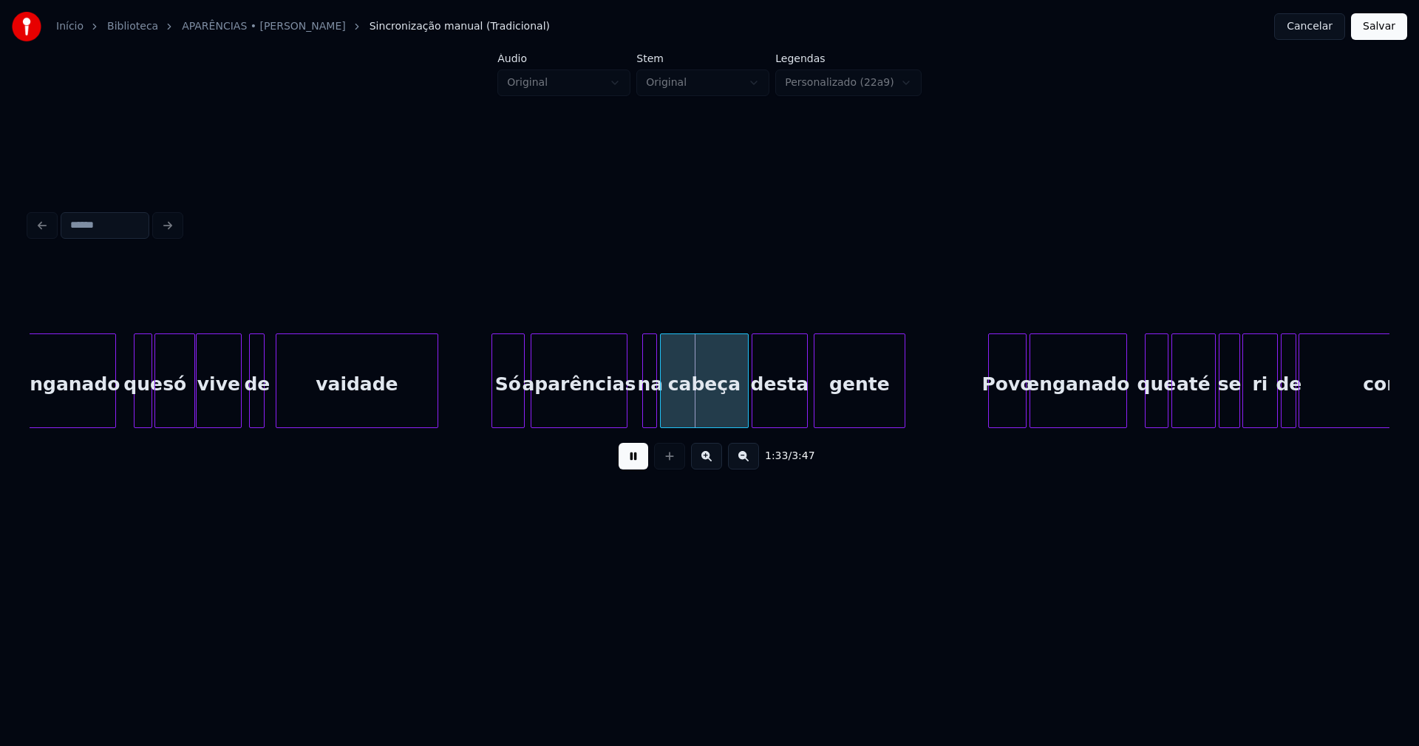
click at [522, 400] on div at bounding box center [522, 380] width 4 height 93
click at [482, 409] on div at bounding box center [480, 380] width 4 height 93
click at [642, 409] on div at bounding box center [641, 380] width 4 height 93
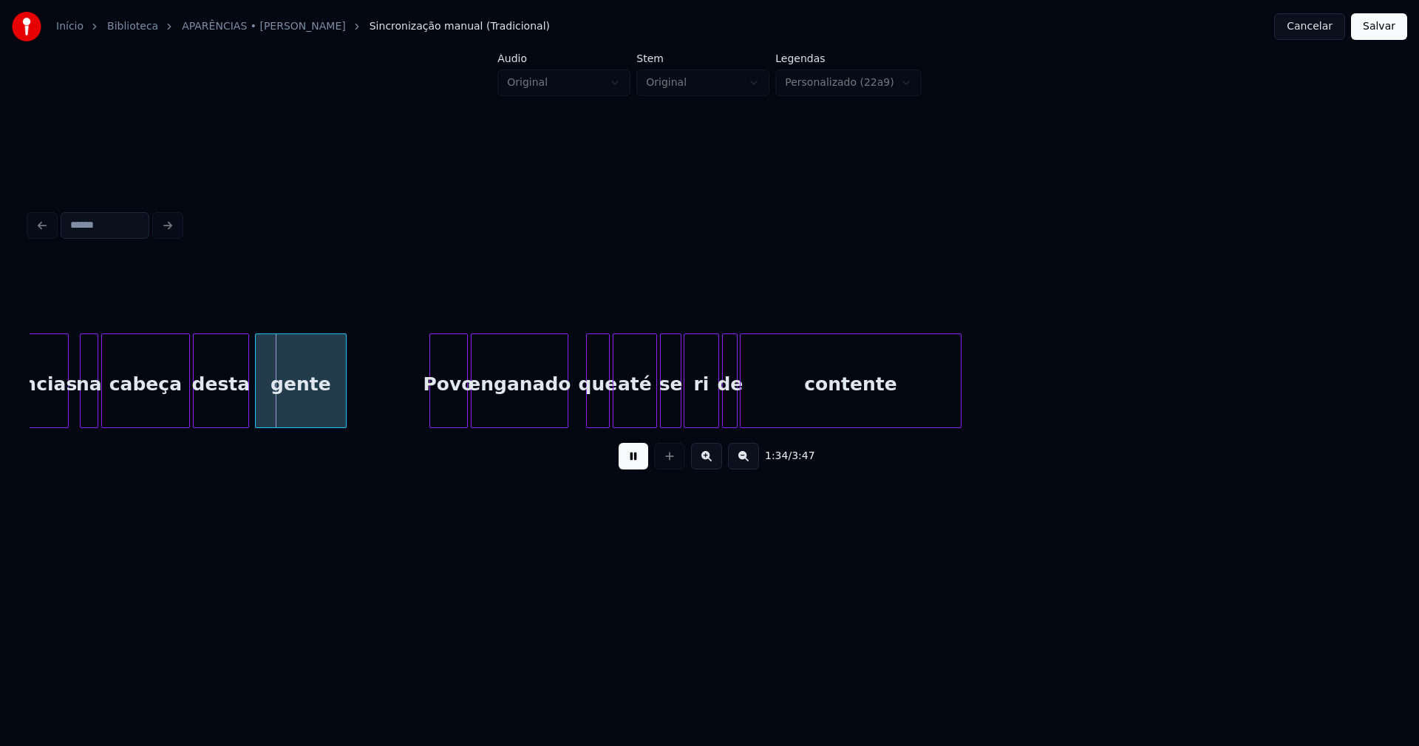
scroll to position [0, 13837]
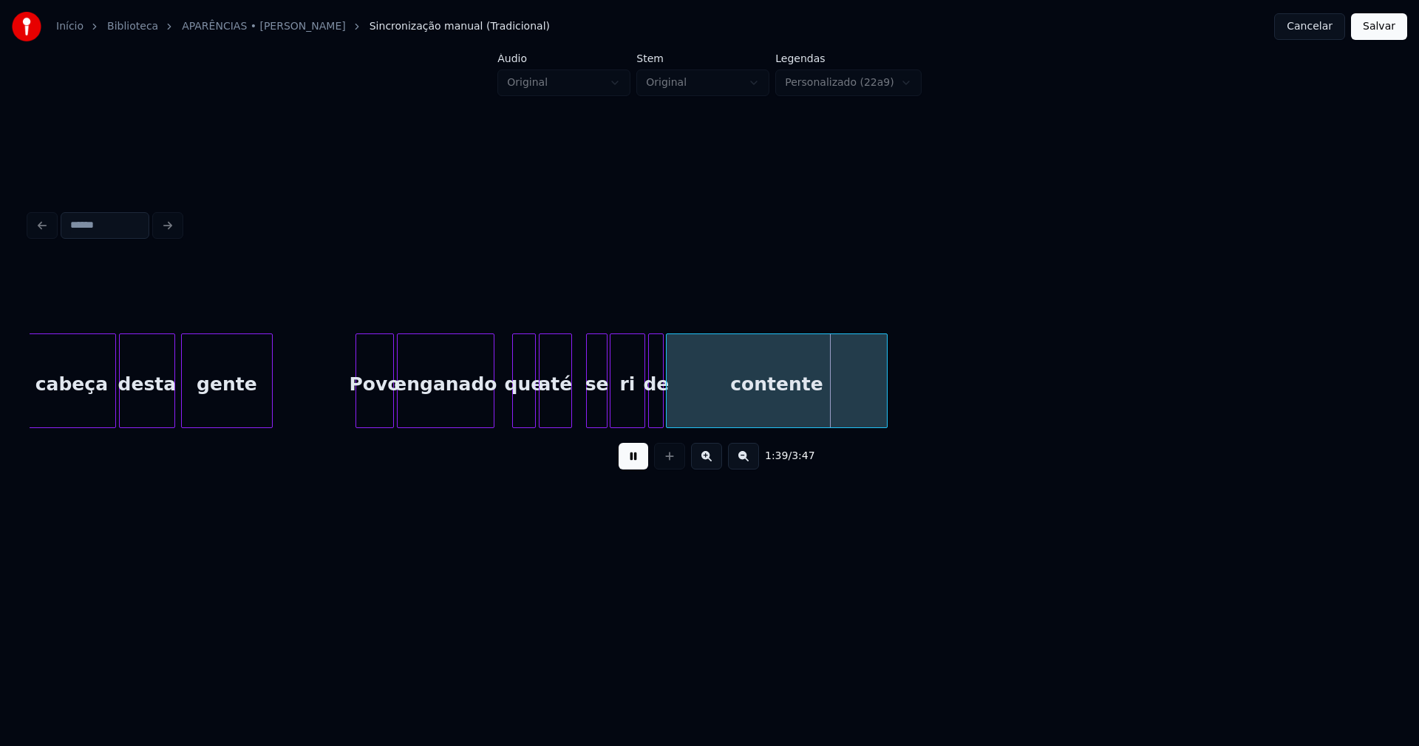
click at [571, 428] on div "cabeça desta gente Povo enganado que até se ri de contente" at bounding box center [710, 380] width 1360 height 95
click at [586, 420] on div "se" at bounding box center [586, 384] width 20 height 101
click at [618, 413] on div "ri" at bounding box center [619, 384] width 34 height 101
click at [629, 409] on div at bounding box center [627, 380] width 4 height 93
click at [639, 414] on div "de" at bounding box center [642, 384] width 15 height 101
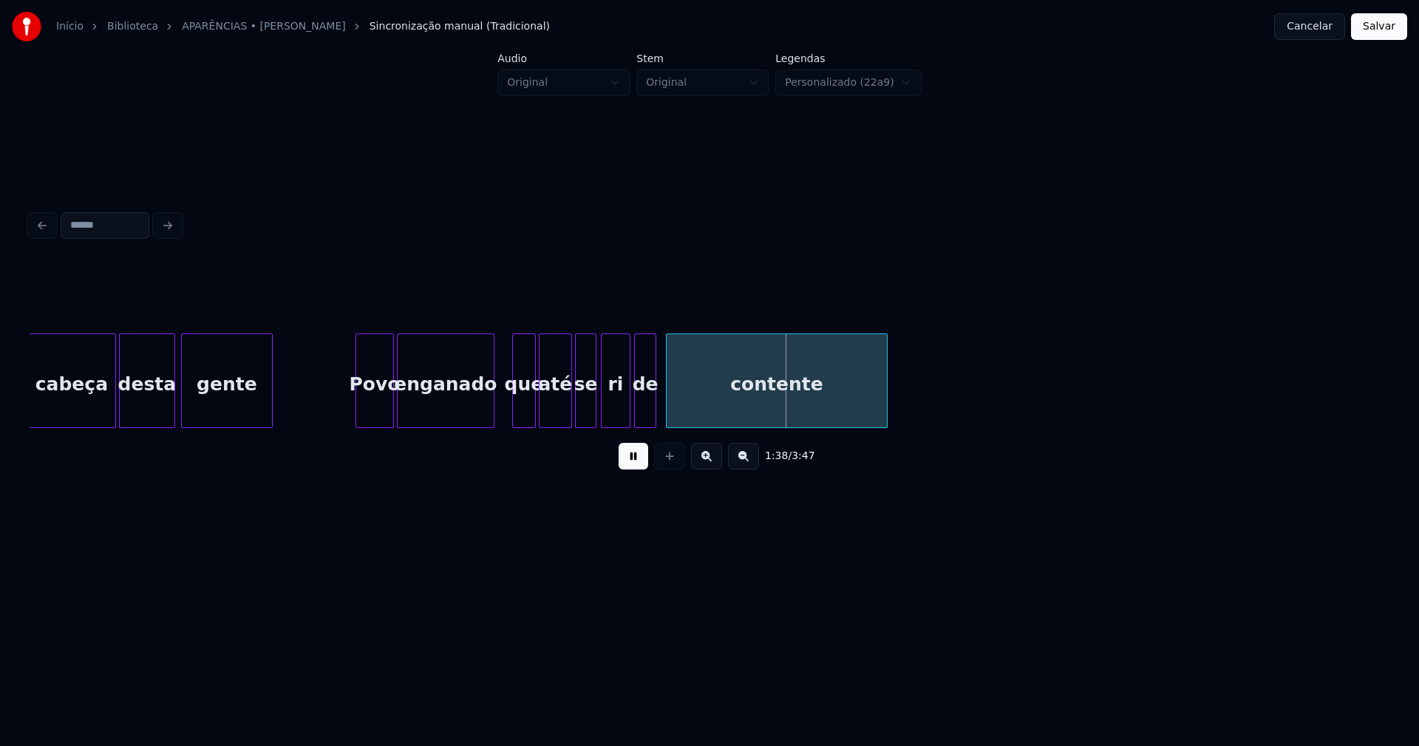
click at [653, 398] on div at bounding box center [653, 380] width 4 height 93
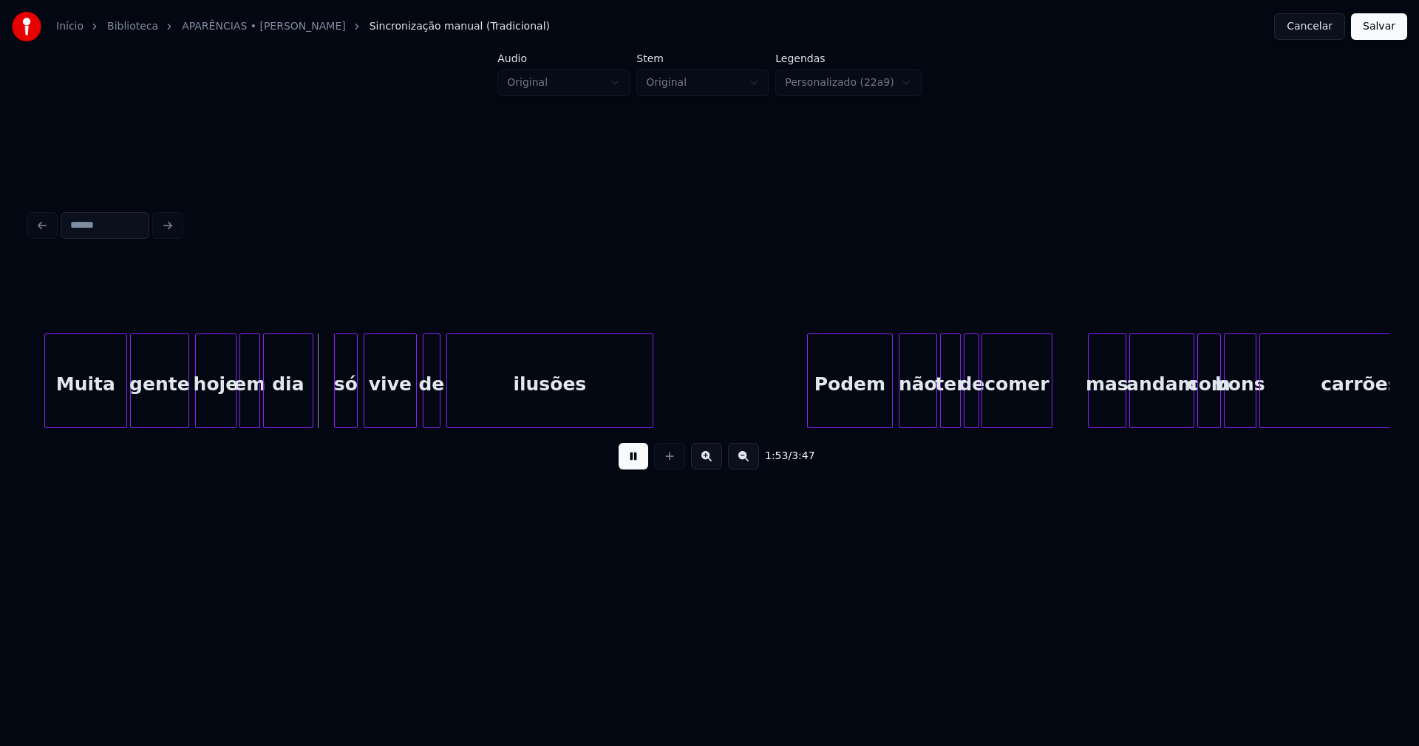
scroll to position [0, 16351]
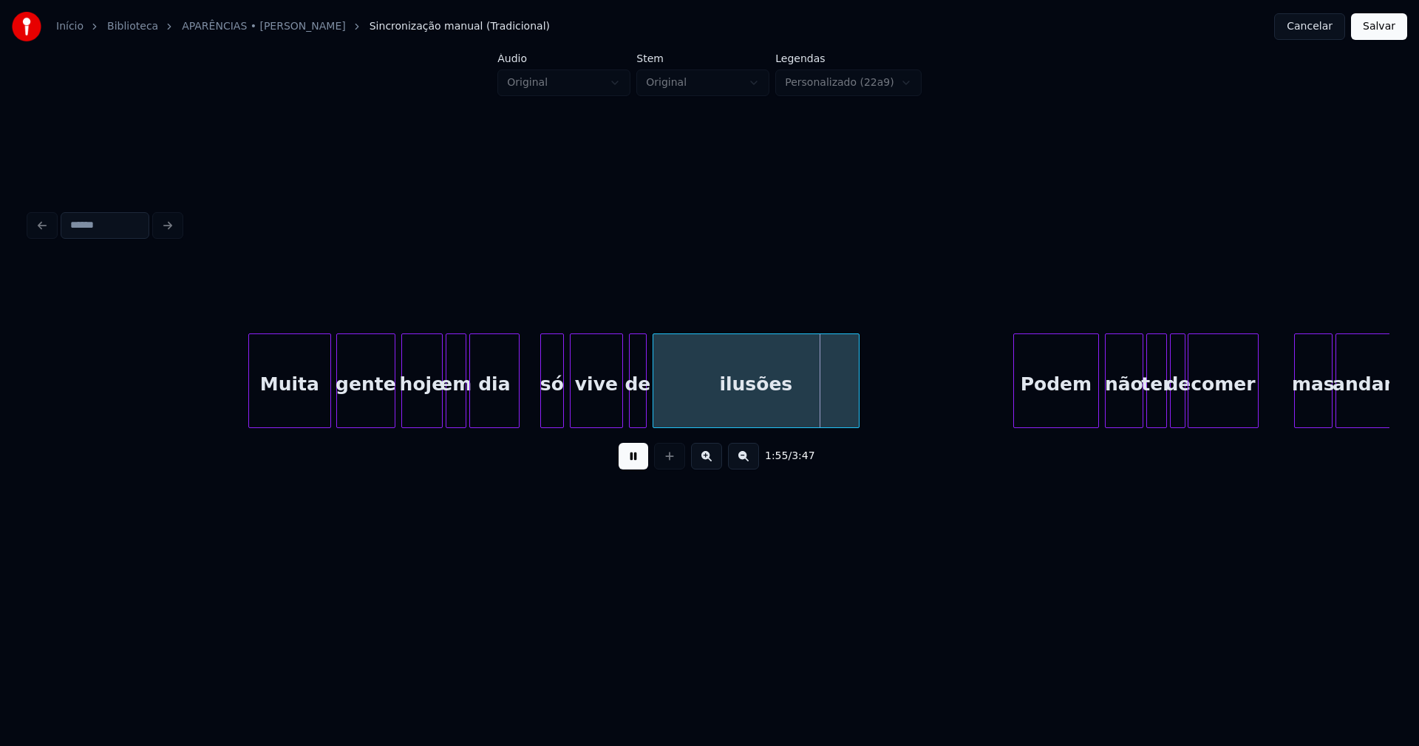
click at [310, 395] on div "Muita" at bounding box center [289, 384] width 81 height 101
click at [506, 413] on div at bounding box center [507, 380] width 4 height 93
click at [538, 408] on div "só" at bounding box center [536, 384] width 22 height 101
click at [560, 395] on div at bounding box center [561, 380] width 4 height 93
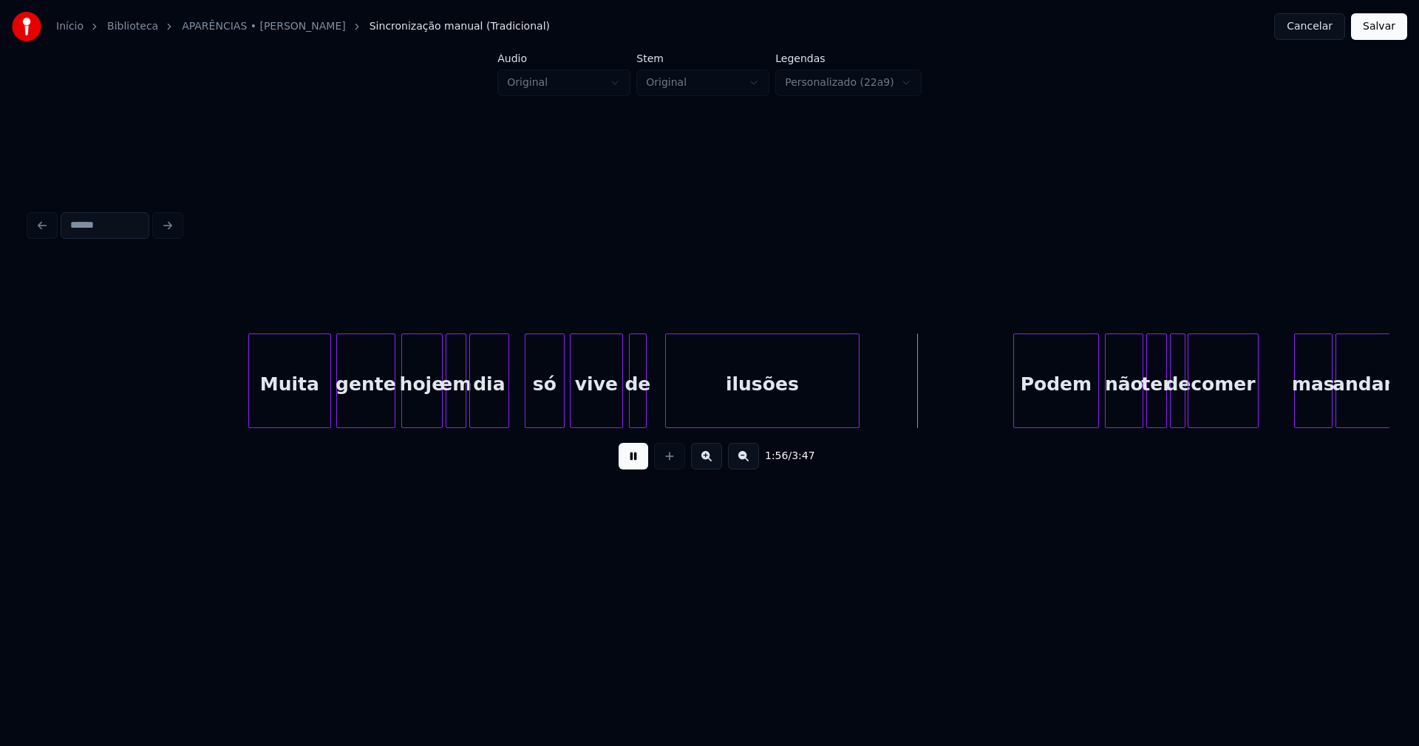
click at [667, 399] on div at bounding box center [668, 380] width 4 height 93
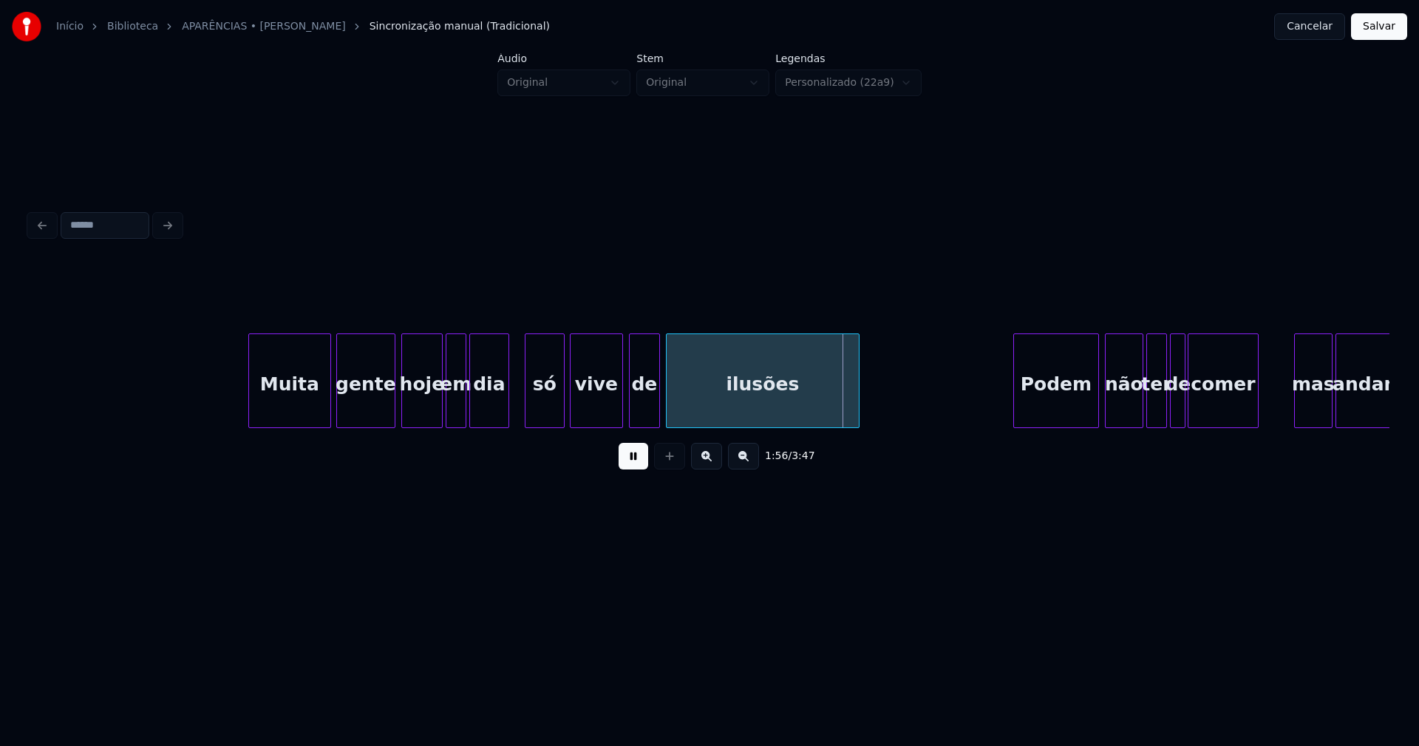
click at [657, 398] on div at bounding box center [657, 380] width 4 height 93
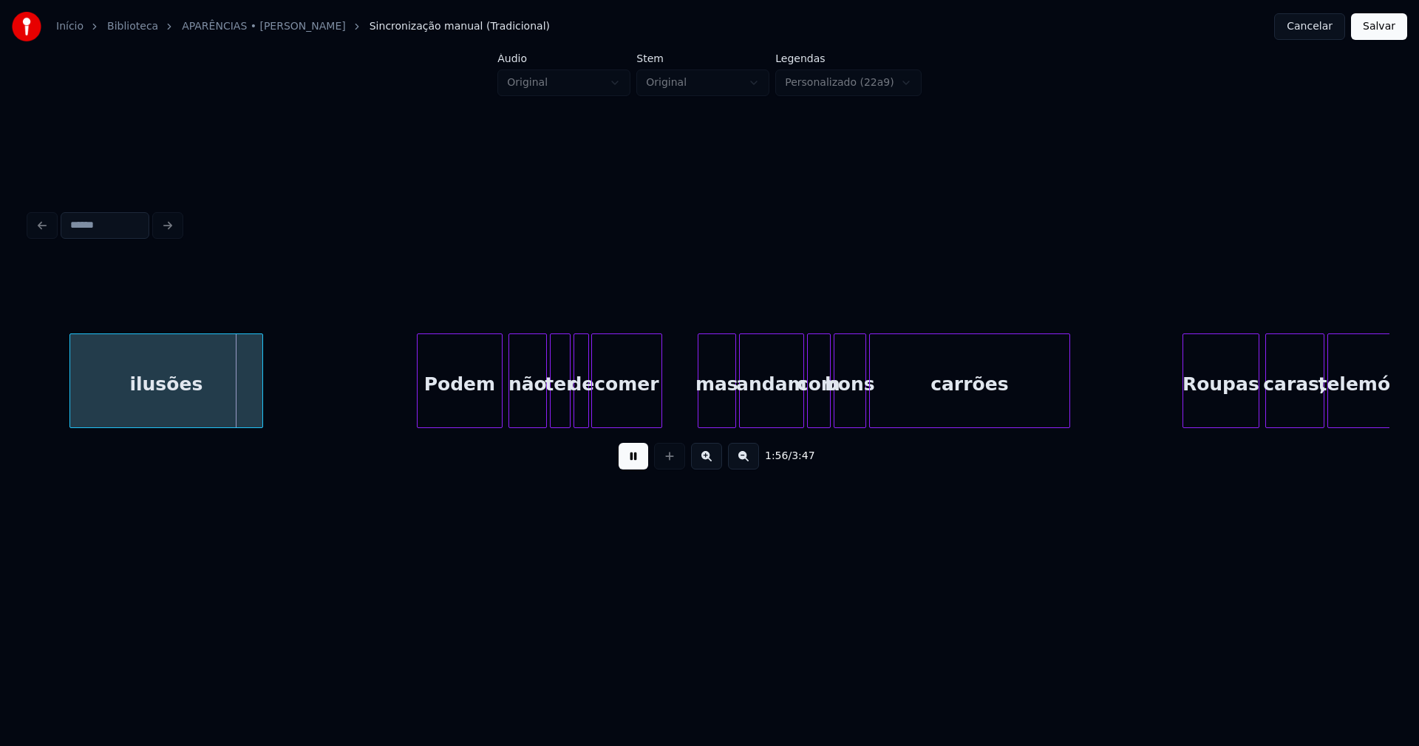
scroll to position [0, 17023]
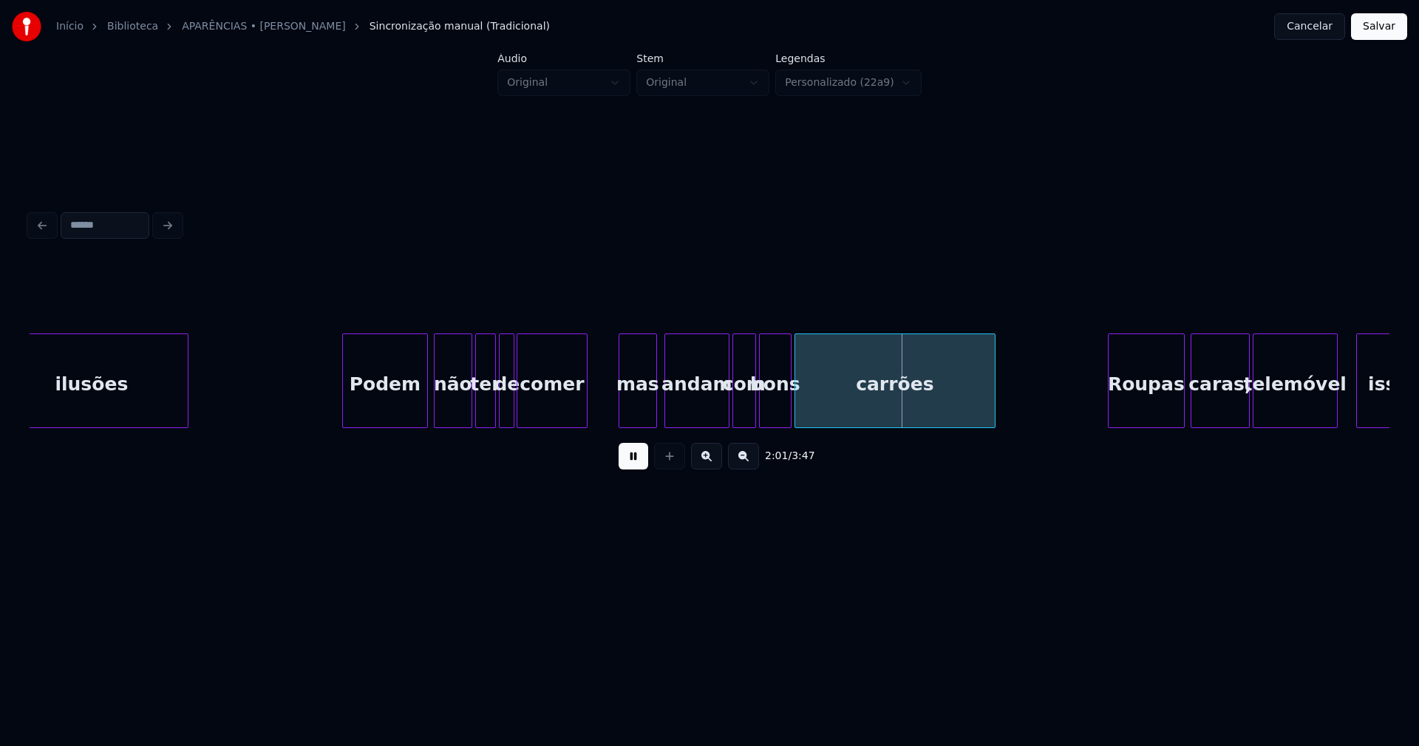
click at [639, 411] on div "mas" at bounding box center [637, 384] width 37 height 101
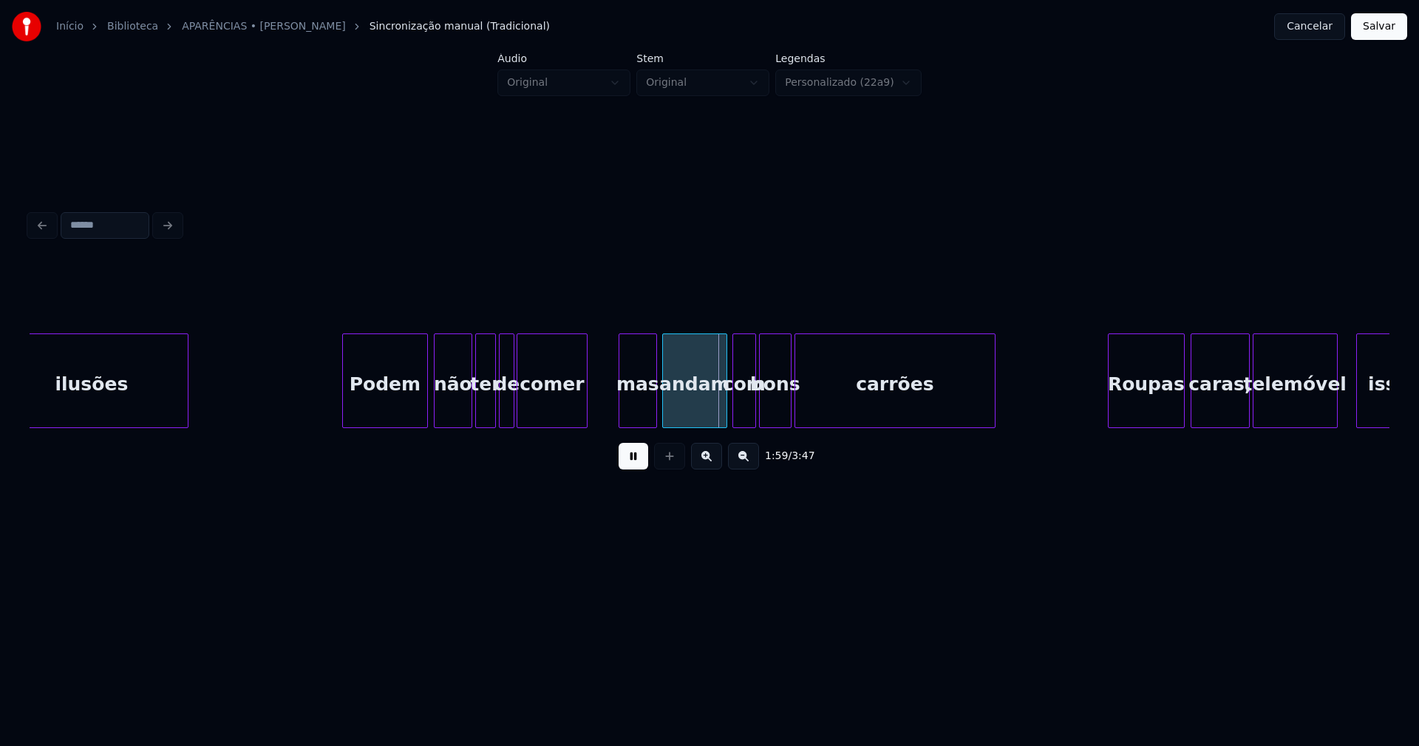
click at [703, 408] on div "andam" at bounding box center [695, 384] width 64 height 101
click at [823, 398] on div at bounding box center [822, 380] width 4 height 93
click at [814, 395] on div at bounding box center [812, 380] width 4 height 93
click at [794, 417] on div at bounding box center [794, 380] width 4 height 93
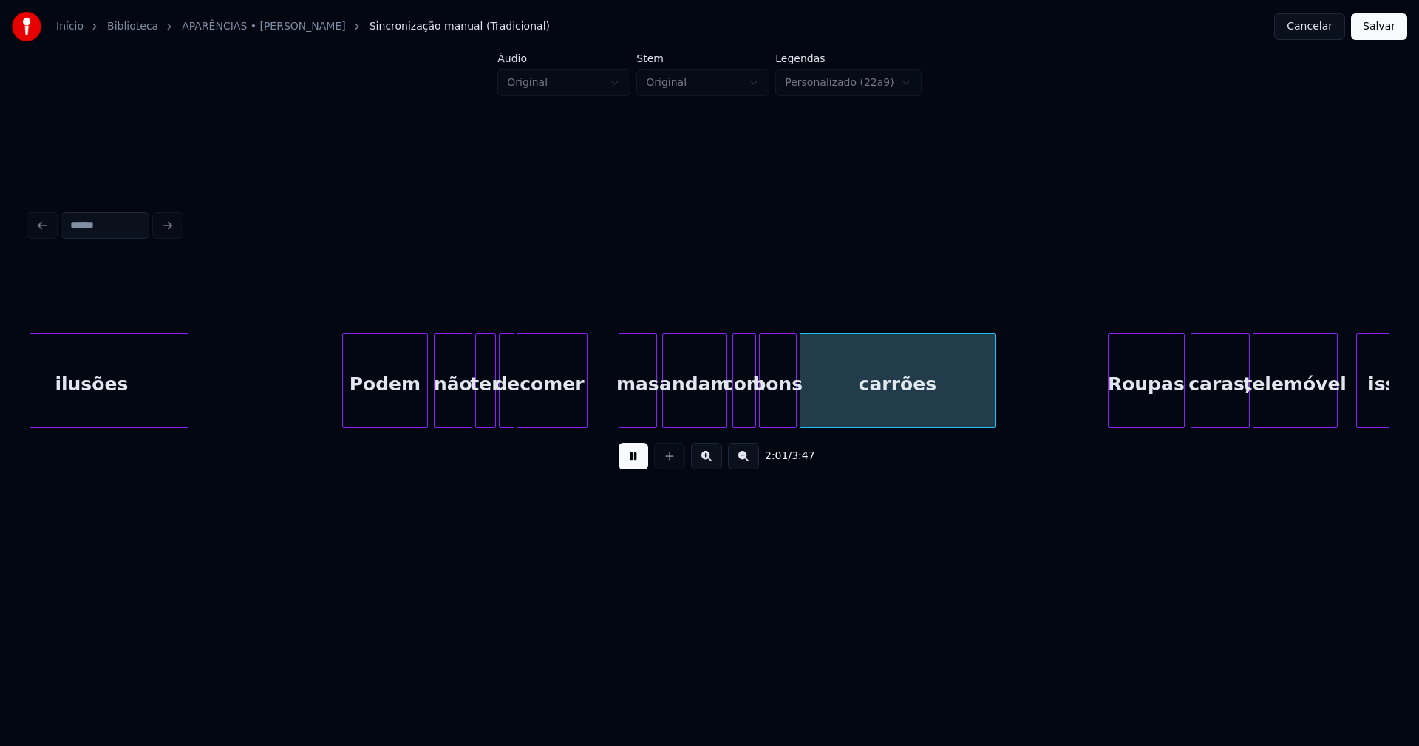
click at [803, 412] on div at bounding box center [802, 380] width 4 height 93
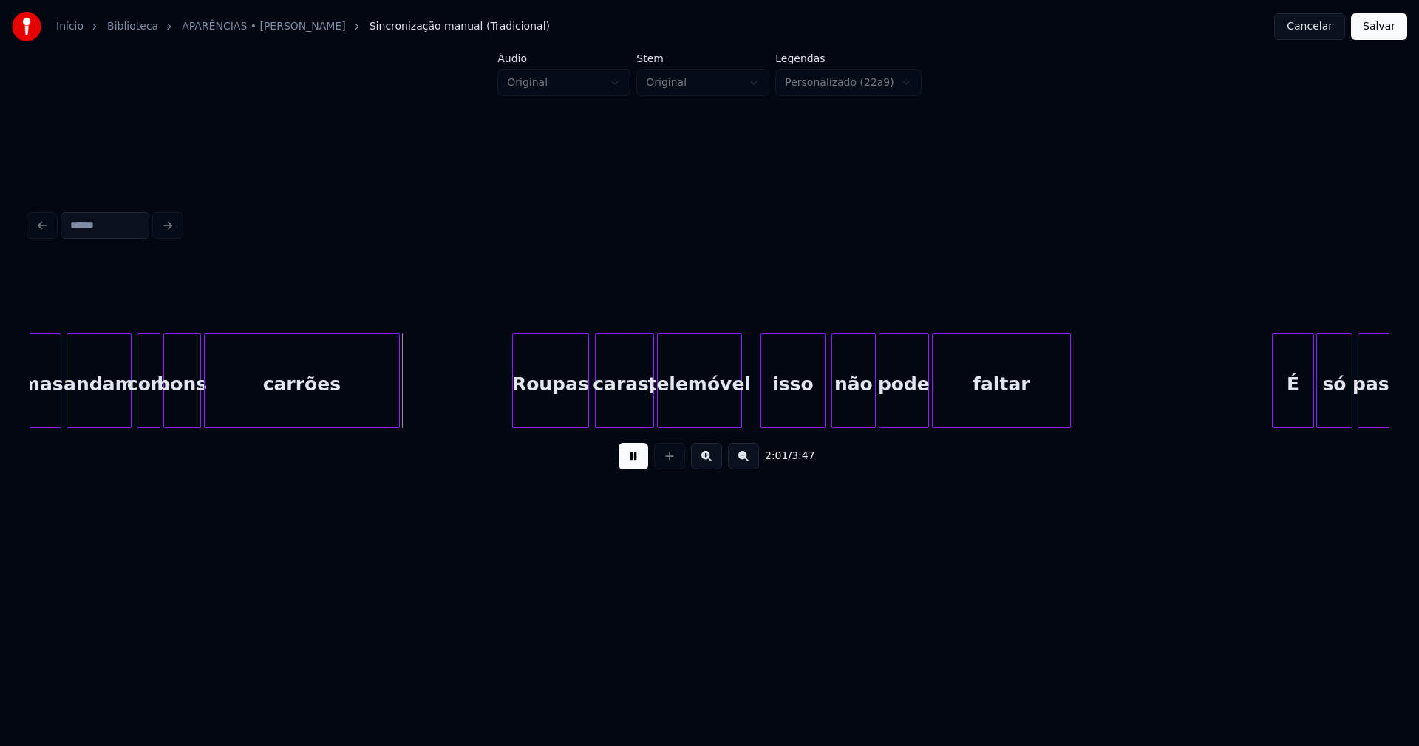
scroll to position [0, 17637]
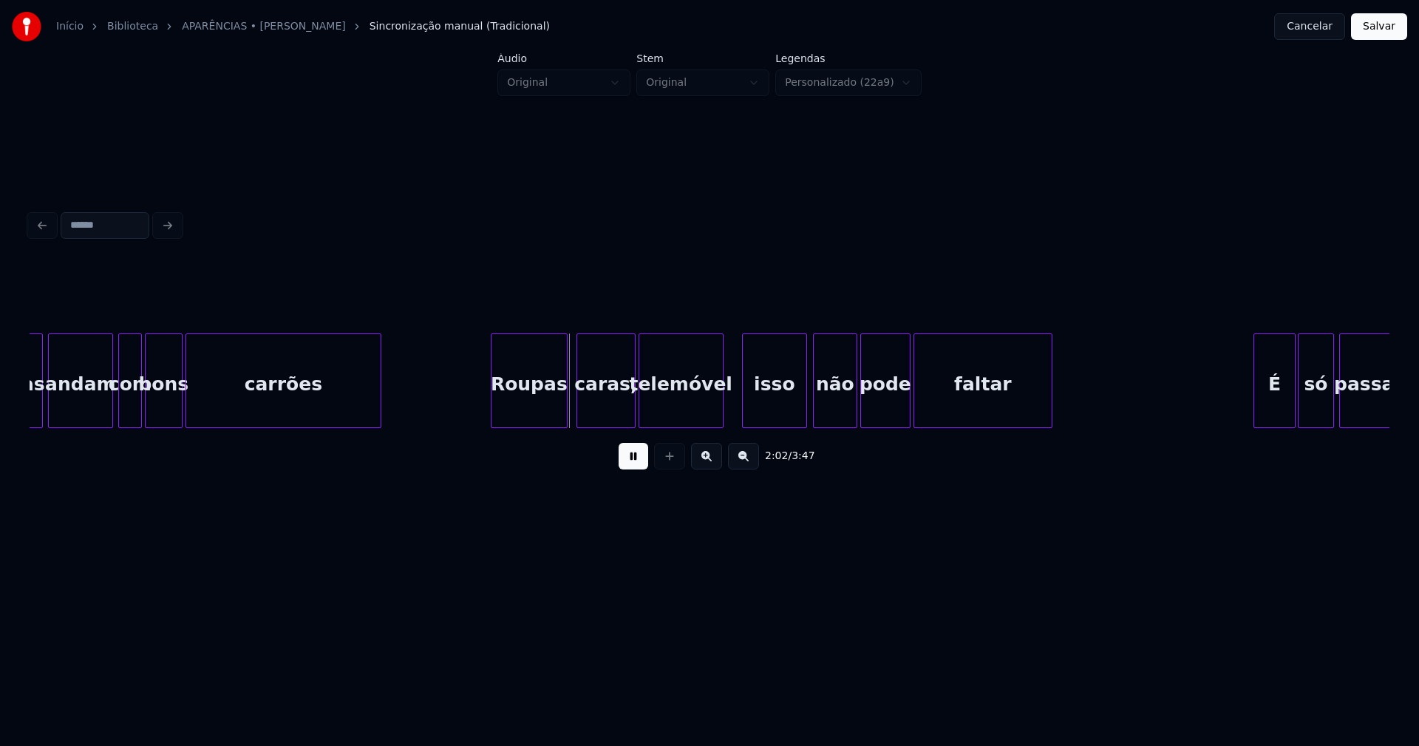
click at [538, 403] on div "Roupas" at bounding box center [528, 384] width 75 height 101
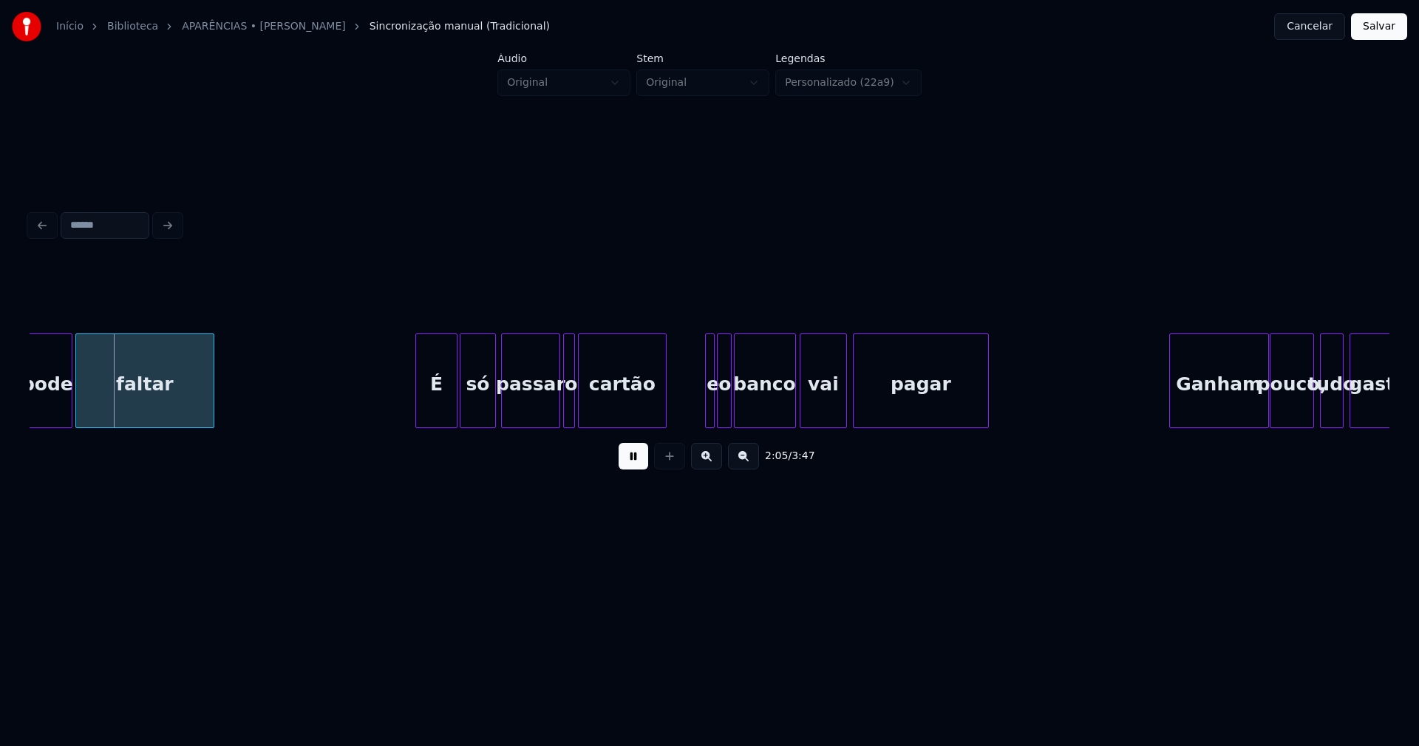
scroll to position [0, 18568]
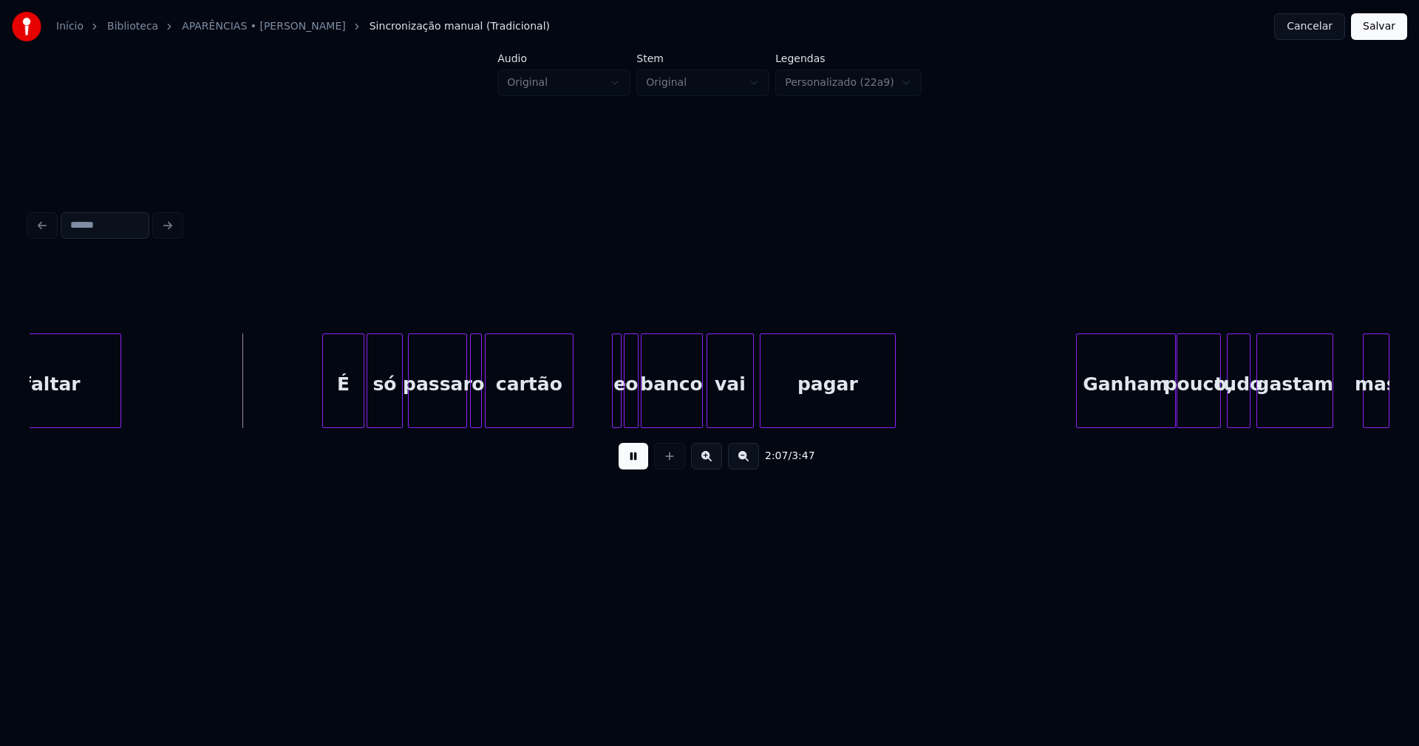
click at [349, 404] on div "É" at bounding box center [343, 384] width 41 height 101
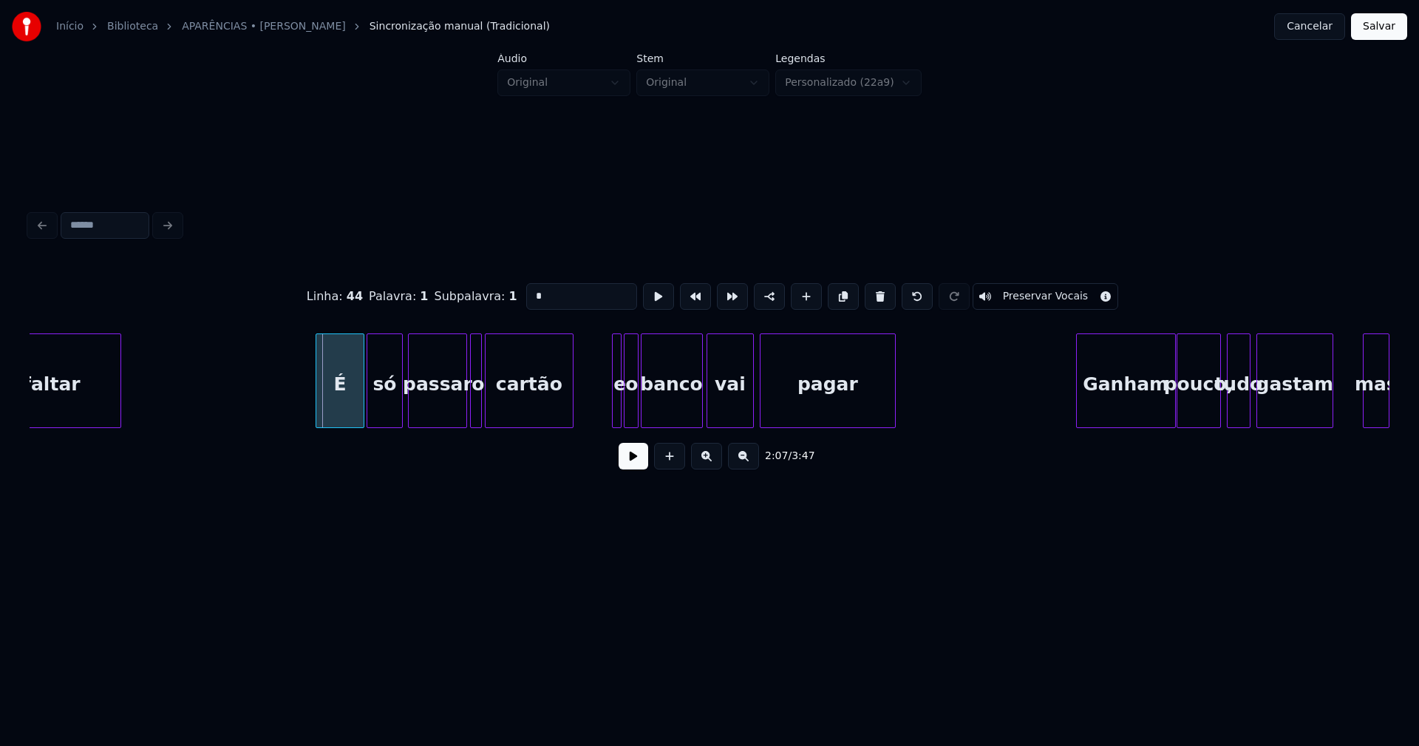
click at [318, 402] on div at bounding box center [318, 380] width 4 height 93
click at [638, 461] on button at bounding box center [634, 456] width 30 height 27
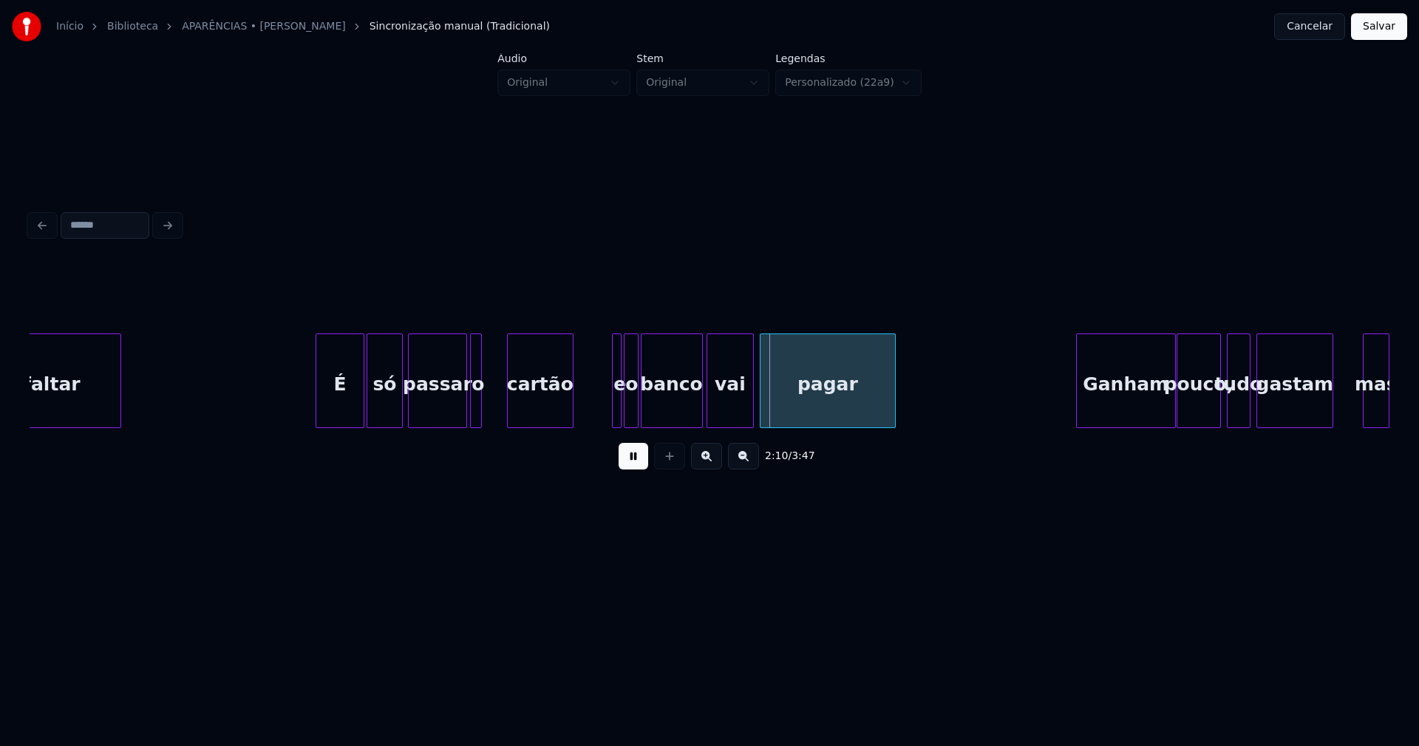
click at [511, 398] on div at bounding box center [510, 380] width 4 height 93
click at [485, 399] on div at bounding box center [483, 380] width 4 height 93
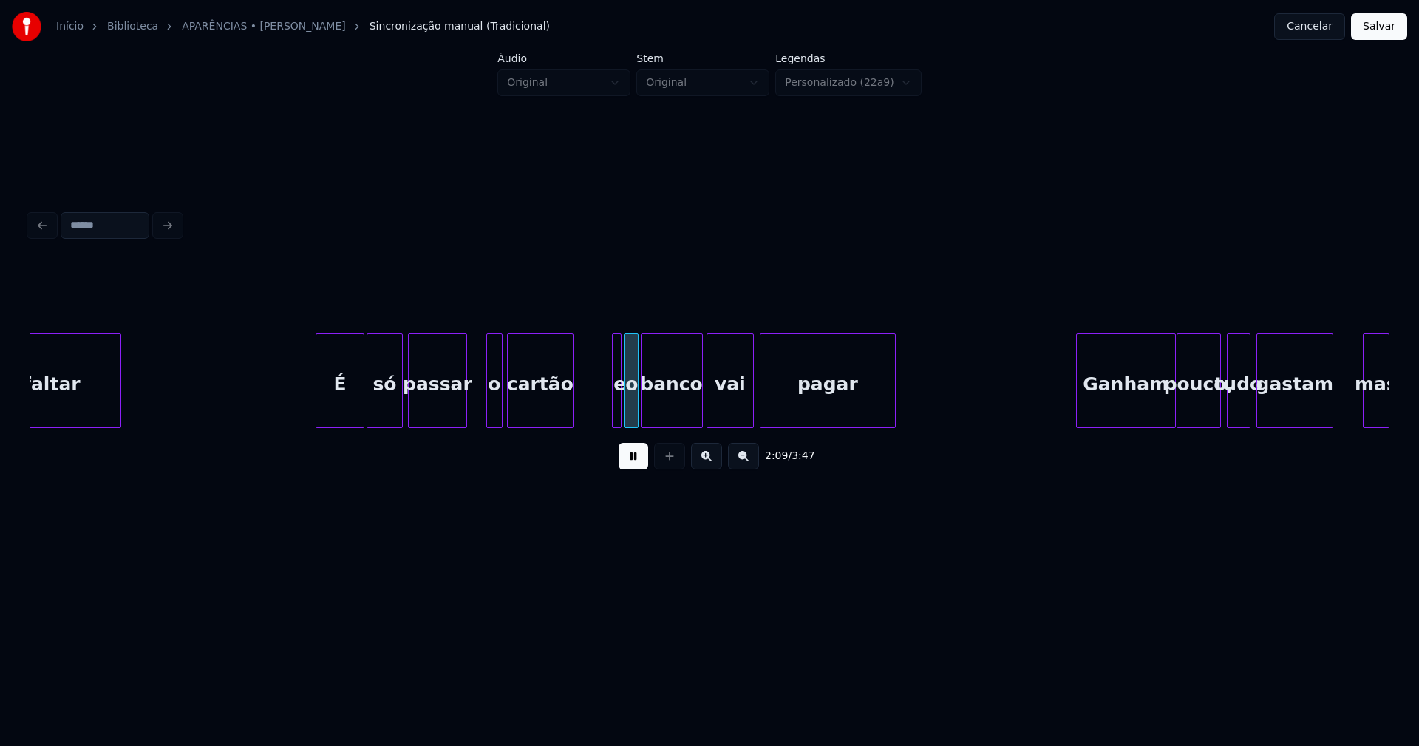
click at [494, 409] on div "o" at bounding box center [494, 384] width 15 height 101
click at [473, 404] on div at bounding box center [473, 380] width 4 height 93
click at [486, 415] on div at bounding box center [484, 380] width 4 height 93
click at [607, 417] on div at bounding box center [609, 380] width 4 height 93
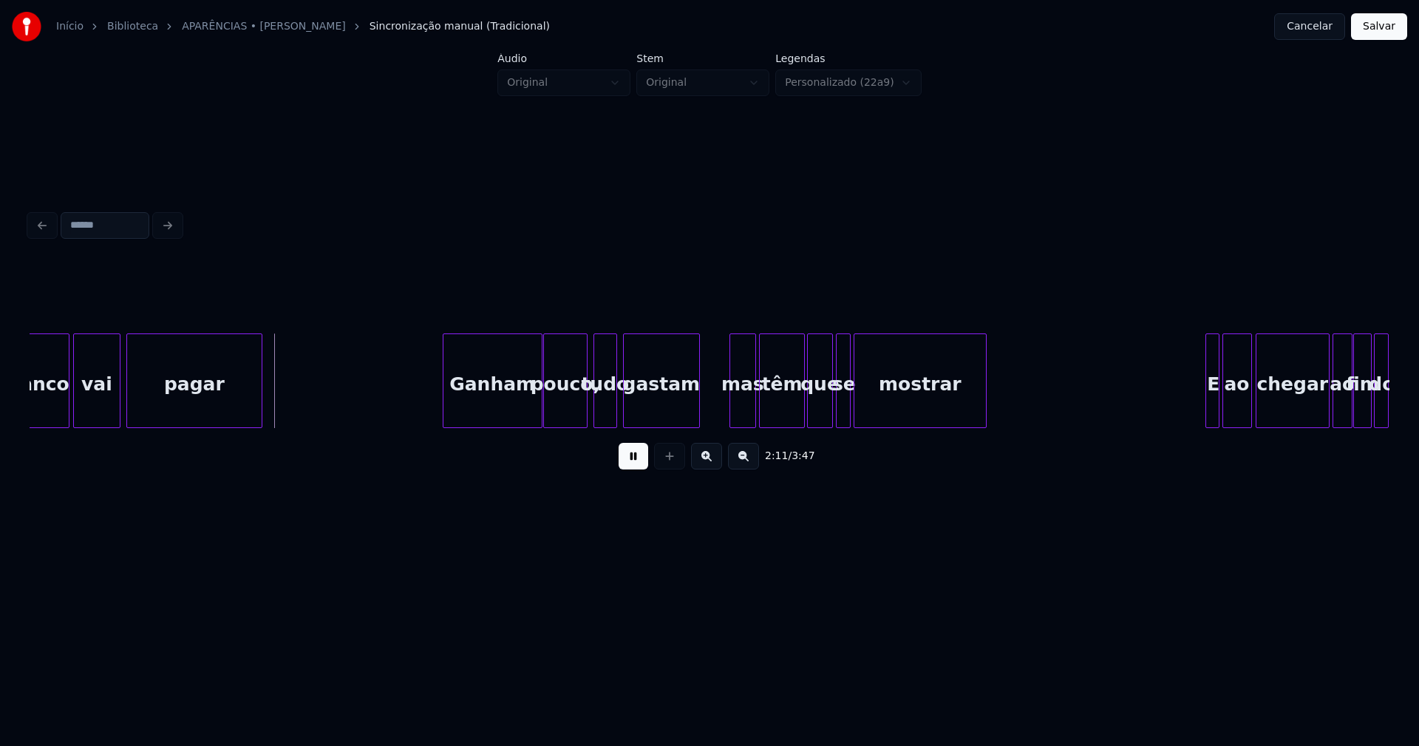
scroll to position [0, 19387]
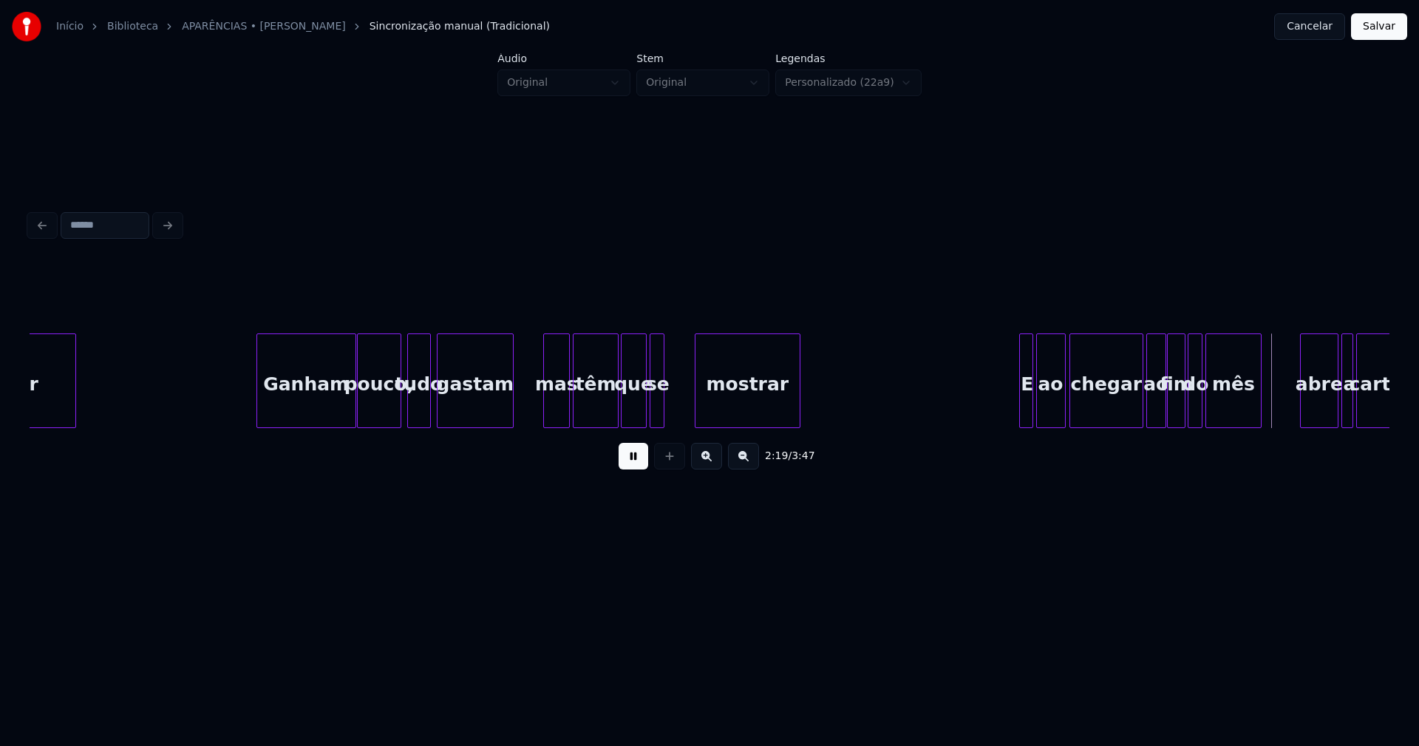
click at [699, 400] on div at bounding box center [697, 380] width 4 height 93
click at [683, 410] on div "se" at bounding box center [684, 384] width 15 height 101
click at [658, 406] on div at bounding box center [656, 380] width 4 height 93
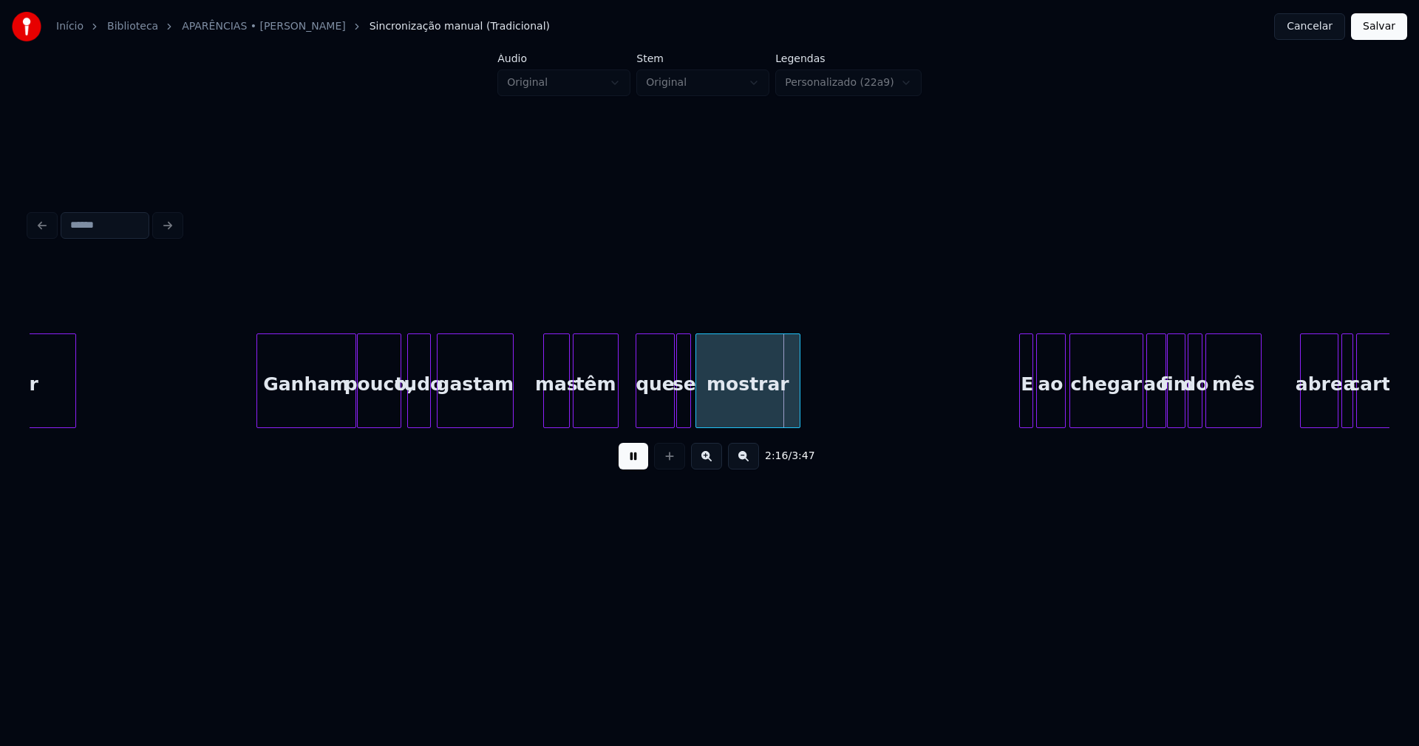
click at [658, 422] on div "pagar Ganham pouco, tudo gastam mas têm que se mostrar E ao chegar ao fim do mê…" at bounding box center [710, 380] width 1360 height 95
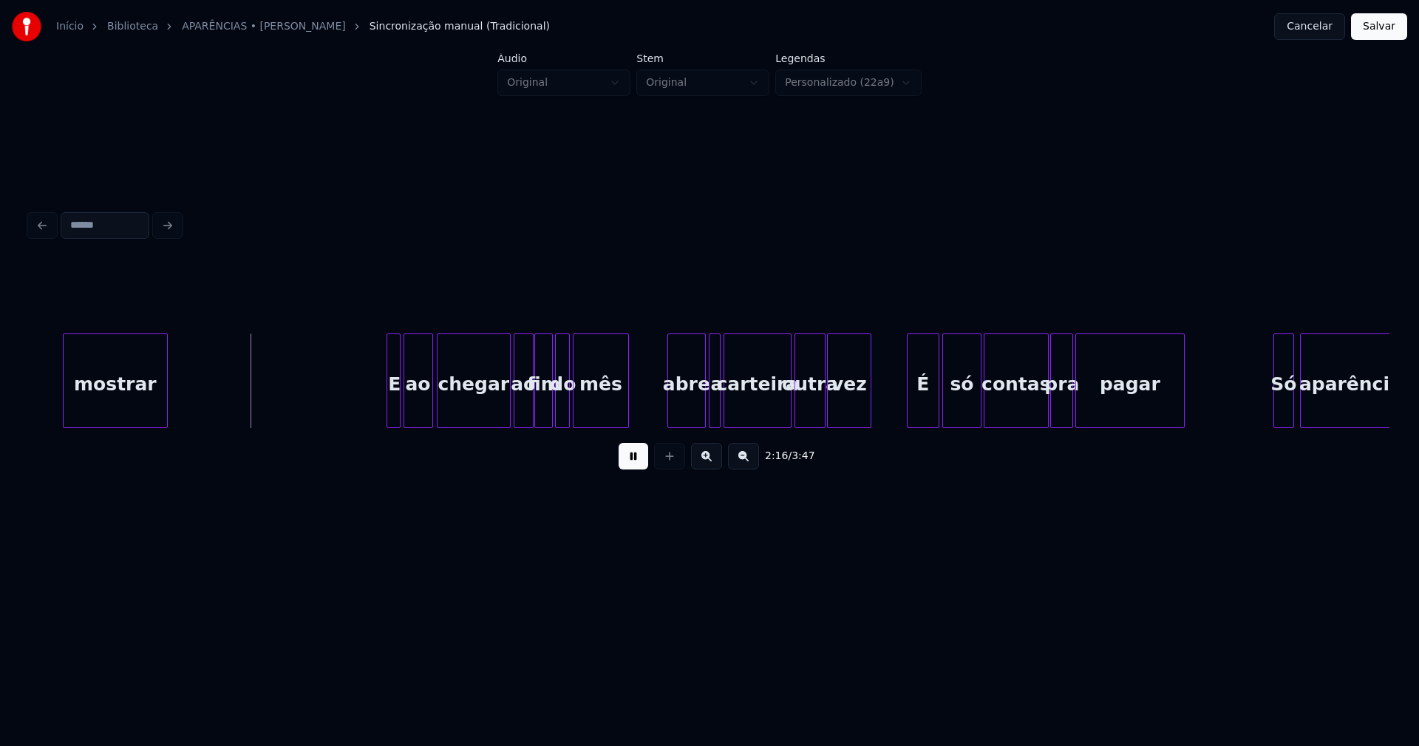
scroll to position [0, 20114]
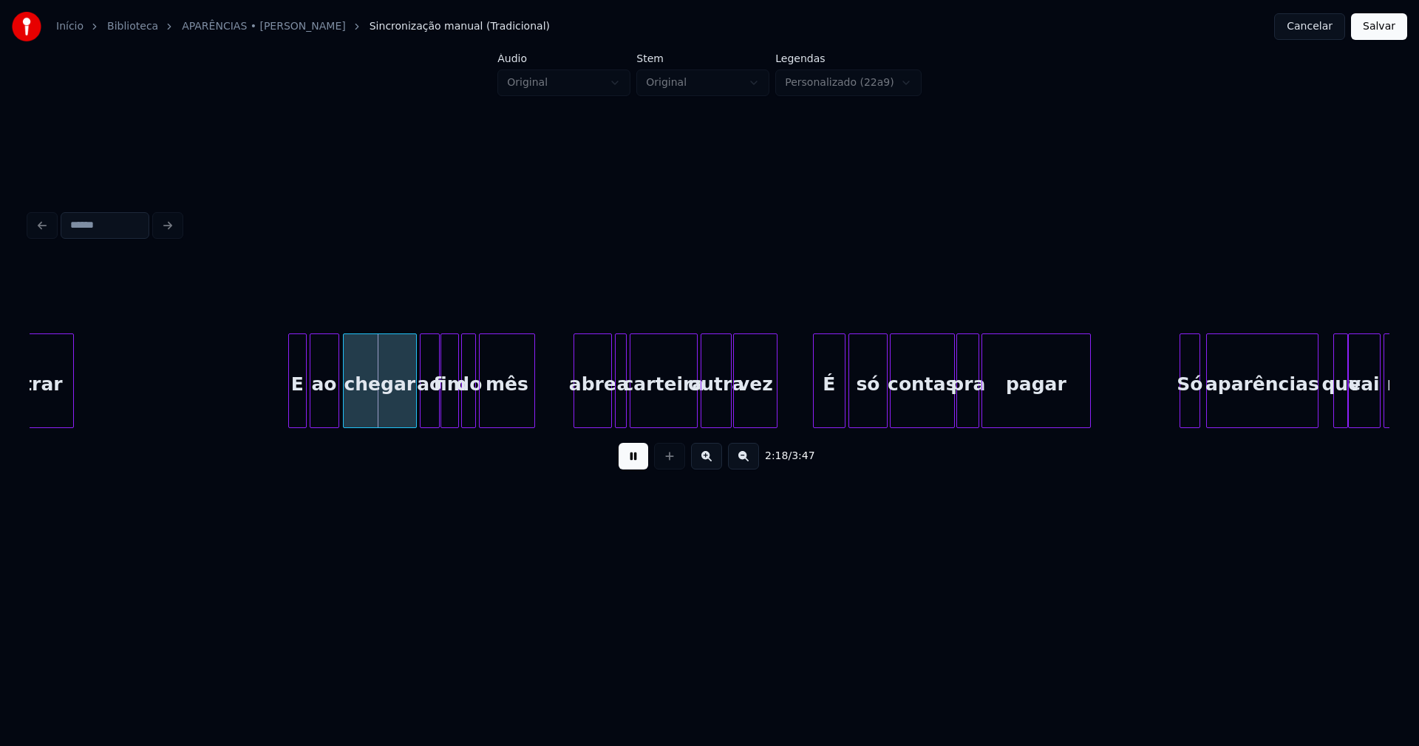
click at [290, 400] on div at bounding box center [291, 380] width 4 height 93
click at [409, 402] on div at bounding box center [407, 380] width 4 height 93
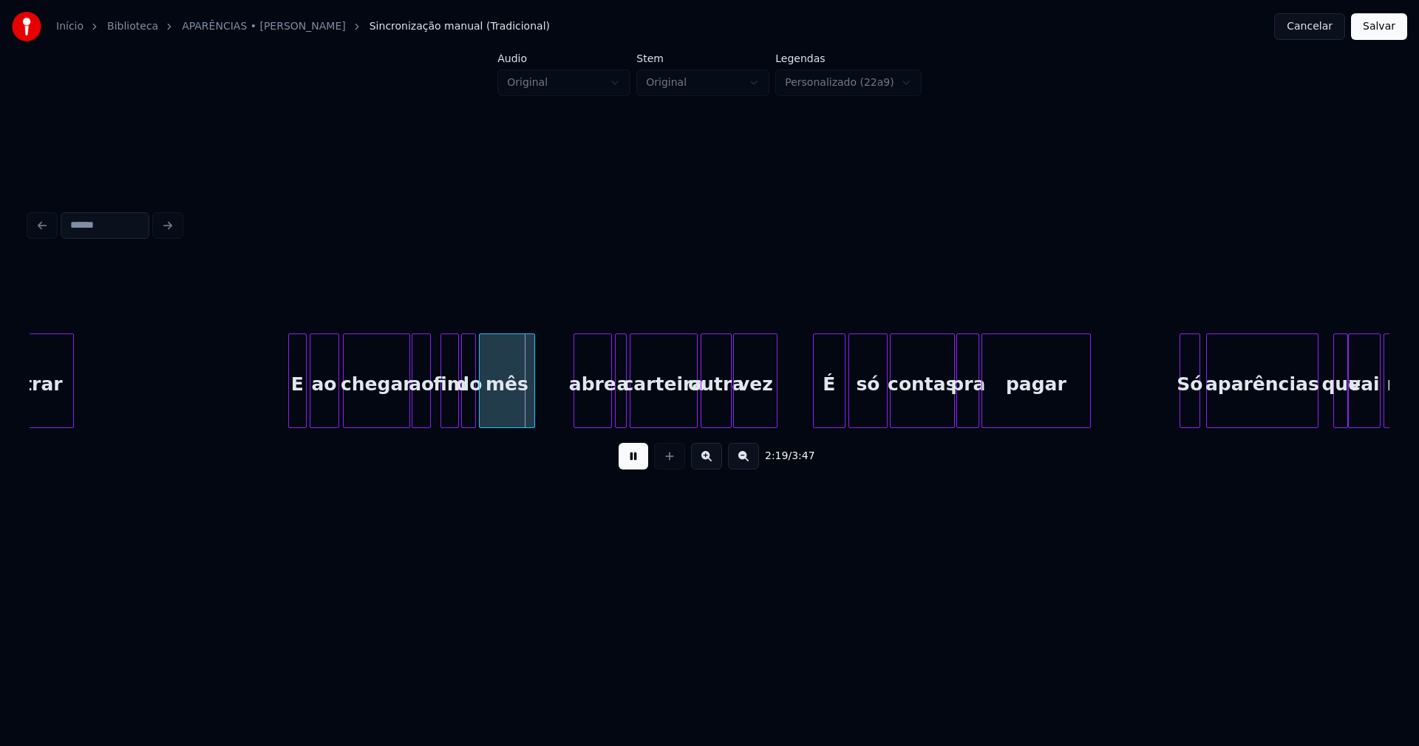
click at [423, 408] on div "ao" at bounding box center [421, 384] width 18 height 101
click at [436, 410] on div at bounding box center [437, 380] width 4 height 93
click at [589, 419] on div "abre" at bounding box center [587, 384] width 37 height 101
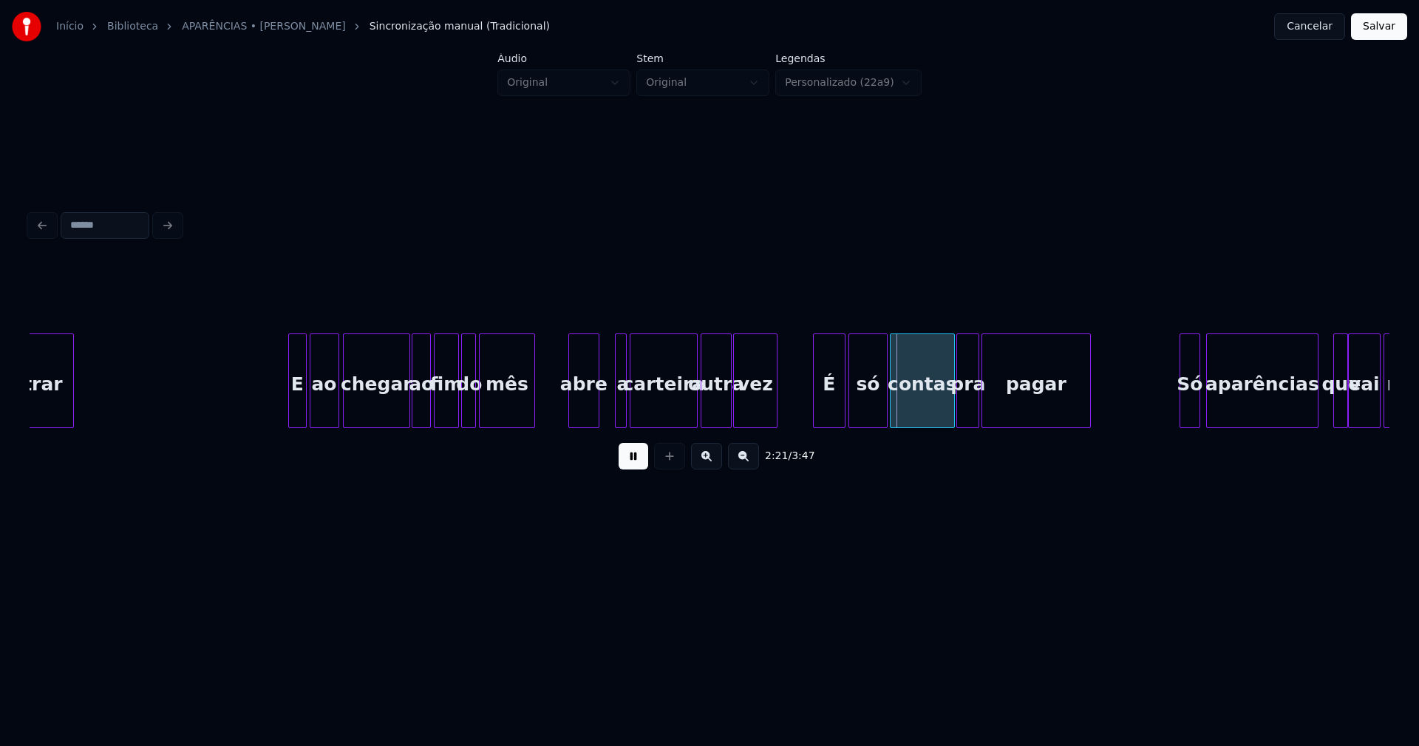
click at [596, 421] on div at bounding box center [596, 380] width 4 height 93
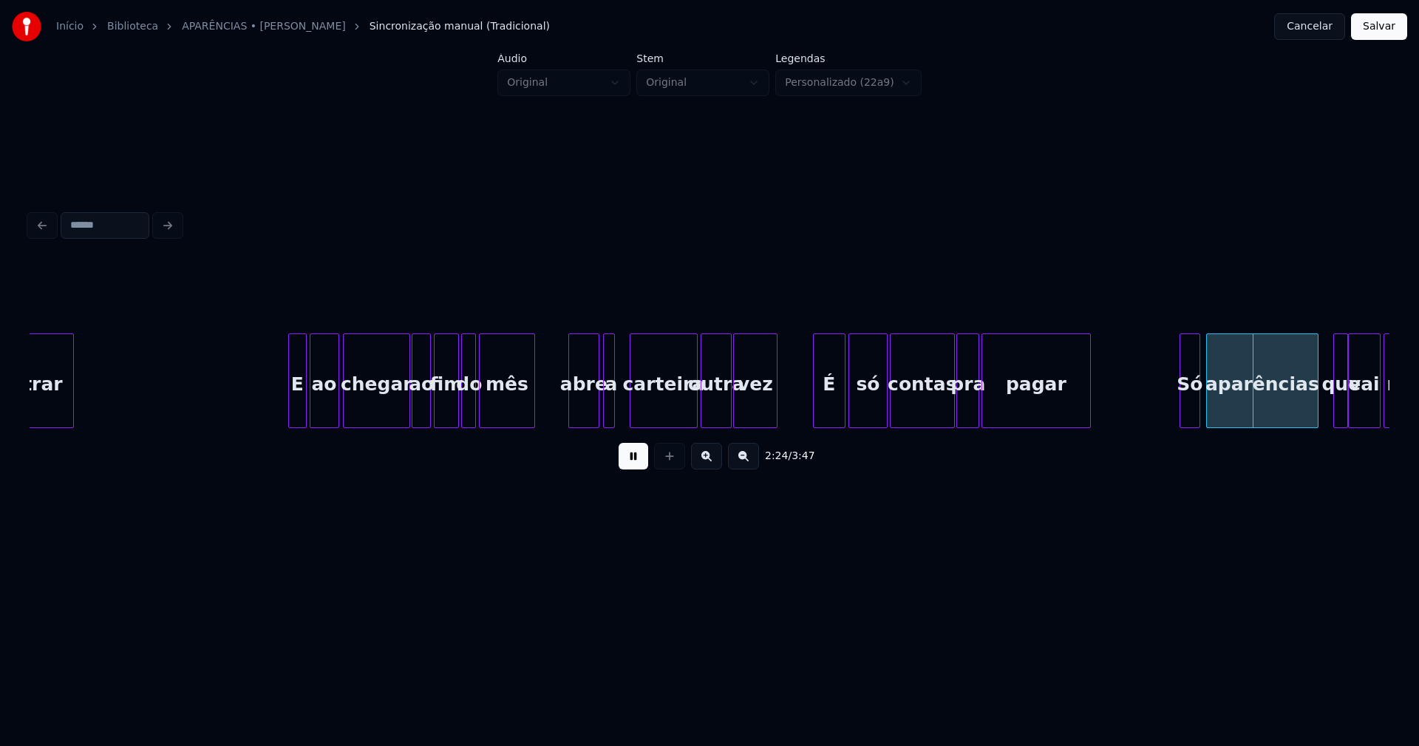
click at [608, 412] on div "a" at bounding box center [611, 384] width 15 height 101
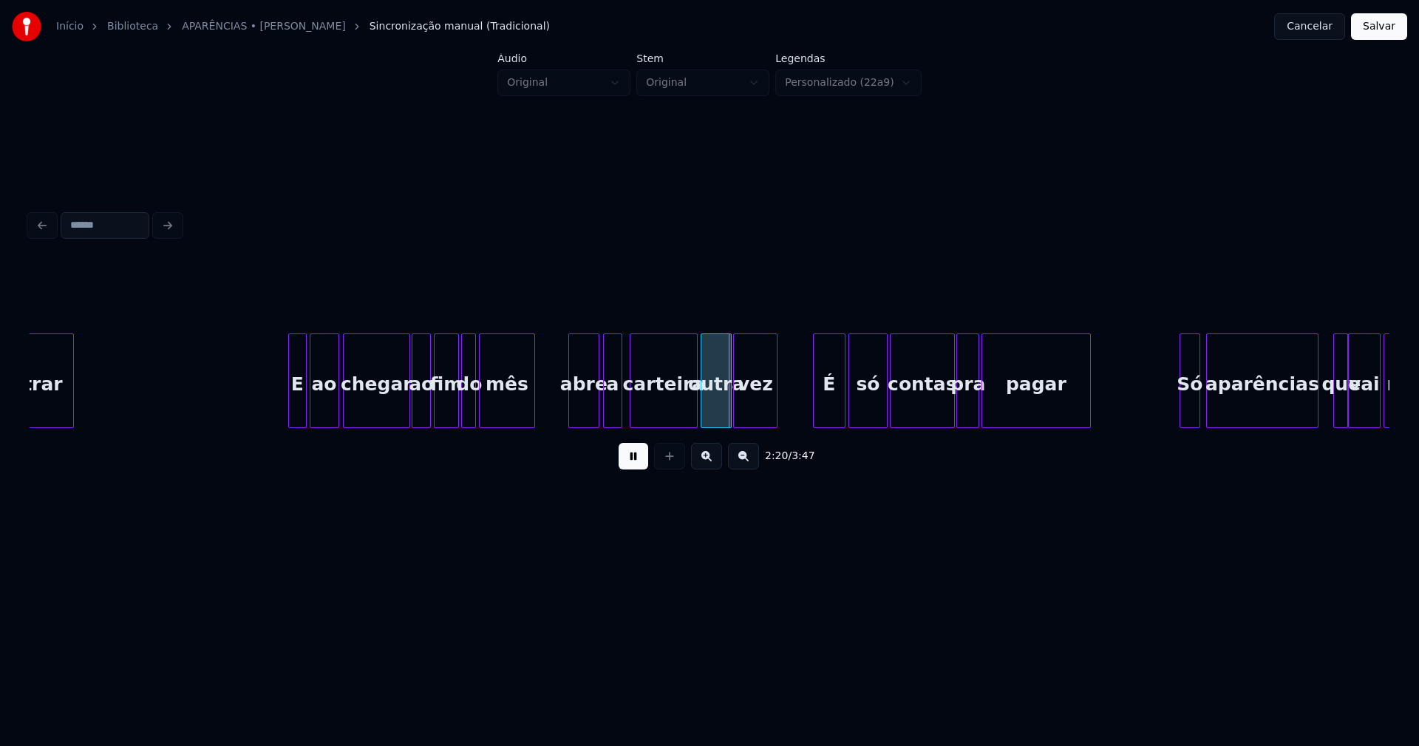
click at [620, 403] on div at bounding box center [619, 380] width 4 height 93
click at [833, 412] on div "É" at bounding box center [825, 384] width 31 height 101
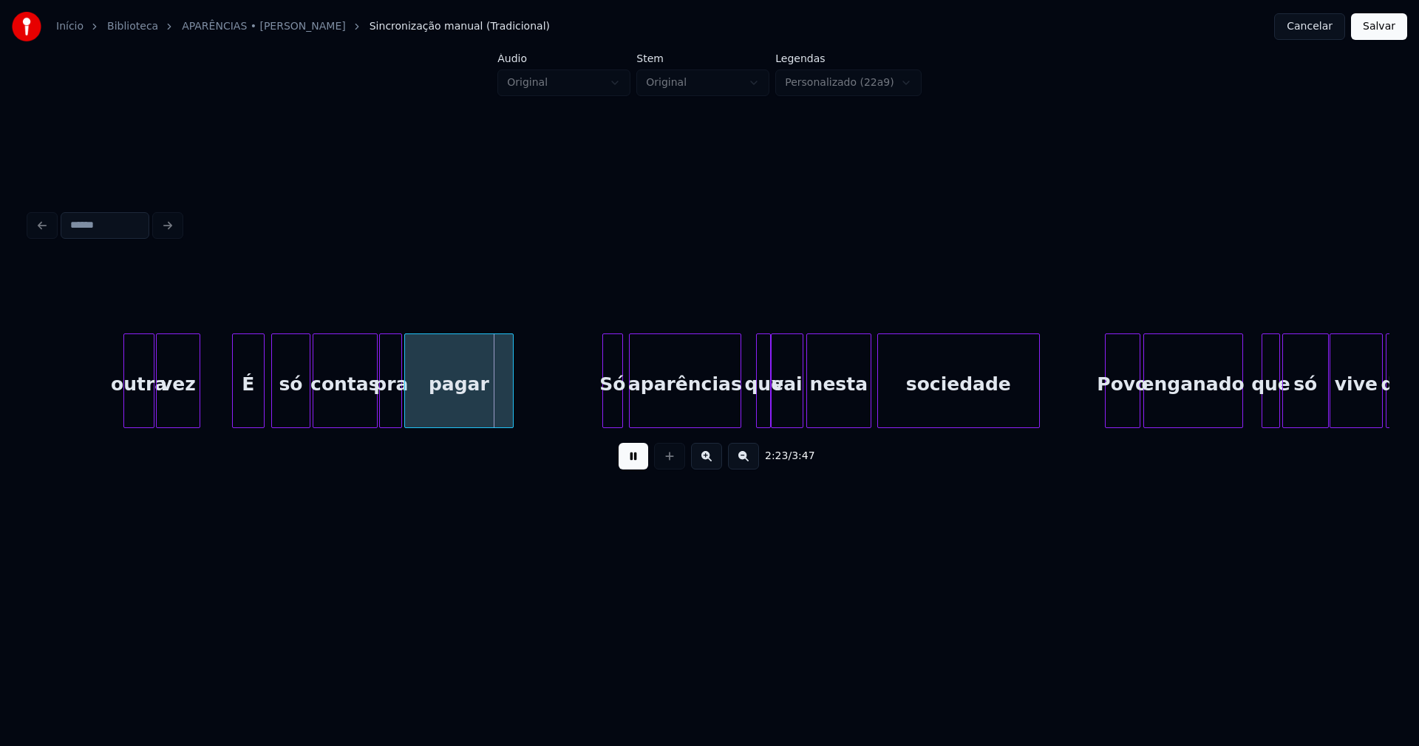
scroll to position [0, 20784]
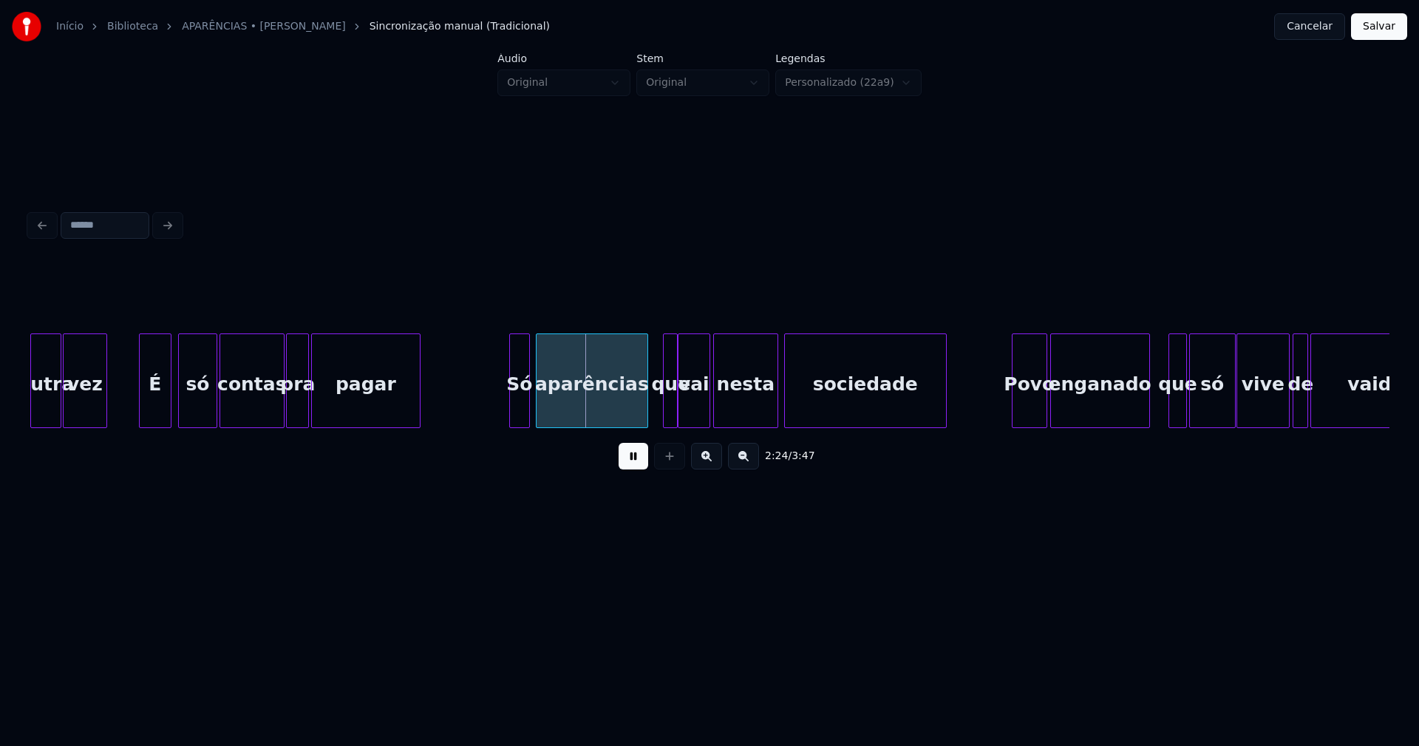
click at [553, 389] on div at bounding box center [552, 380] width 4 height 93
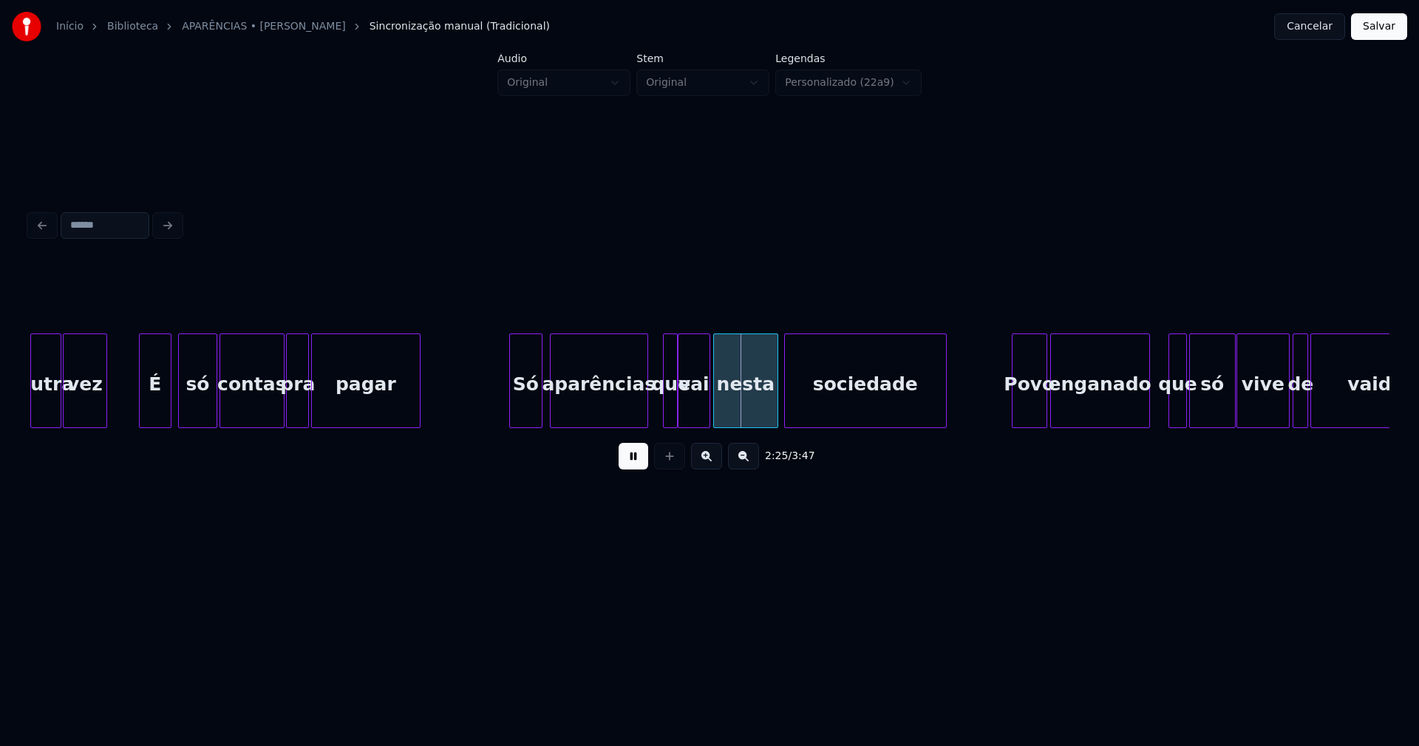
click at [540, 390] on div at bounding box center [539, 380] width 4 height 93
click at [491, 405] on div at bounding box center [492, 380] width 4 height 93
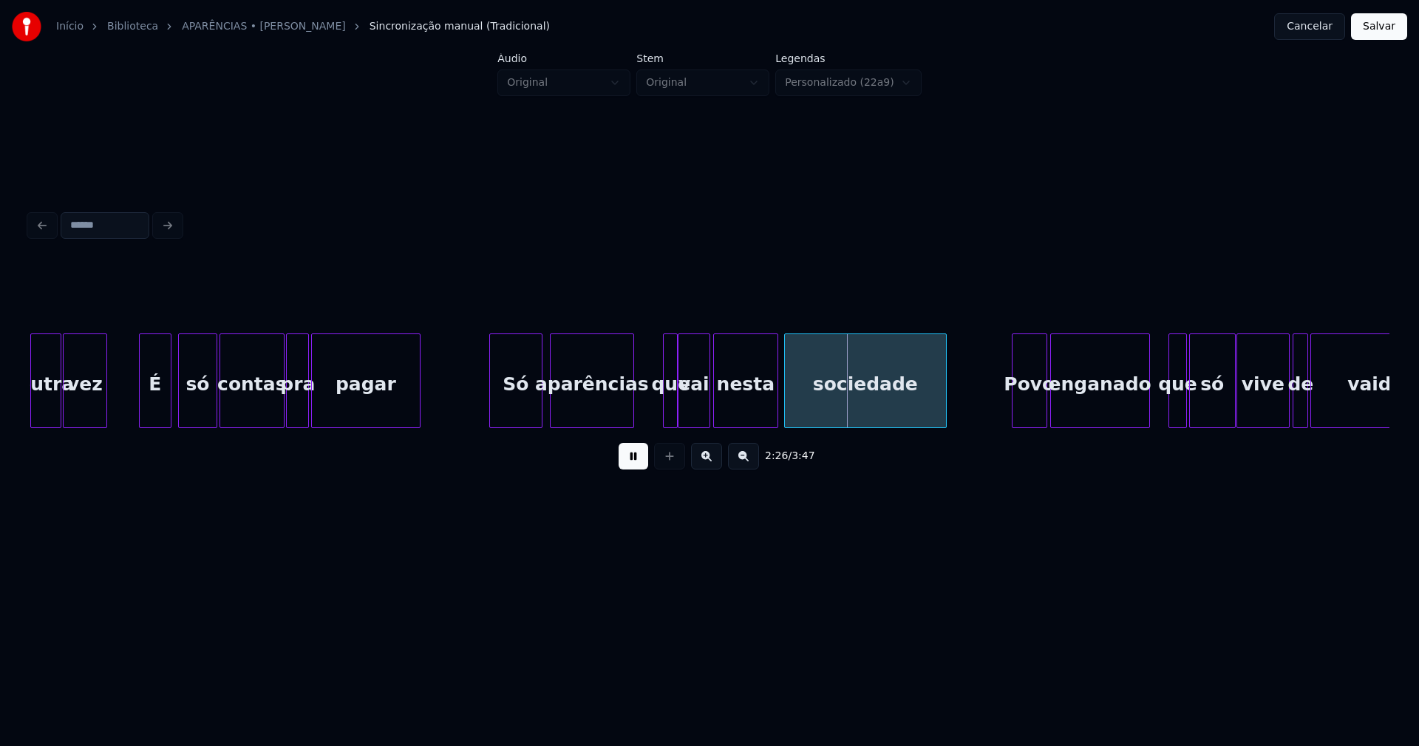
click at [630, 409] on div at bounding box center [631, 380] width 4 height 93
click at [647, 412] on div at bounding box center [647, 380] width 4 height 93
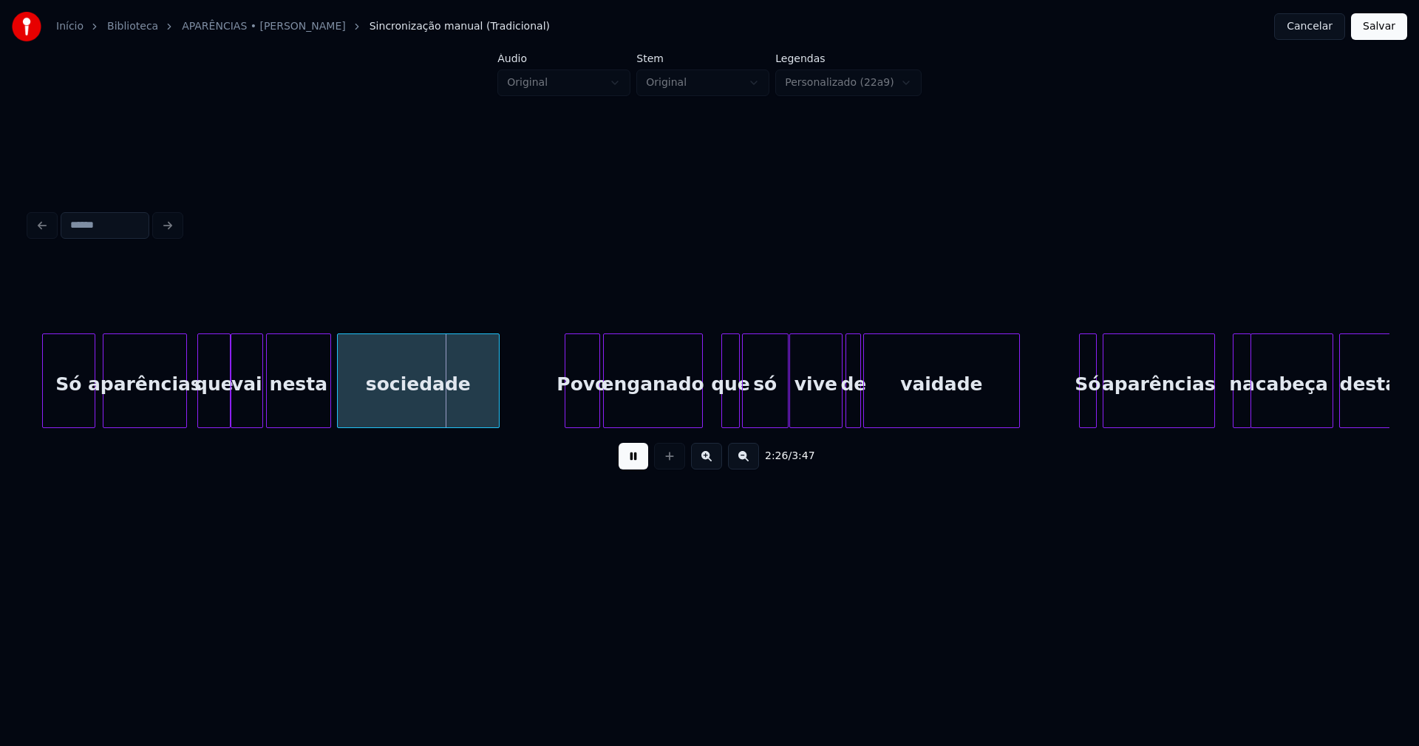
scroll to position [0, 21287]
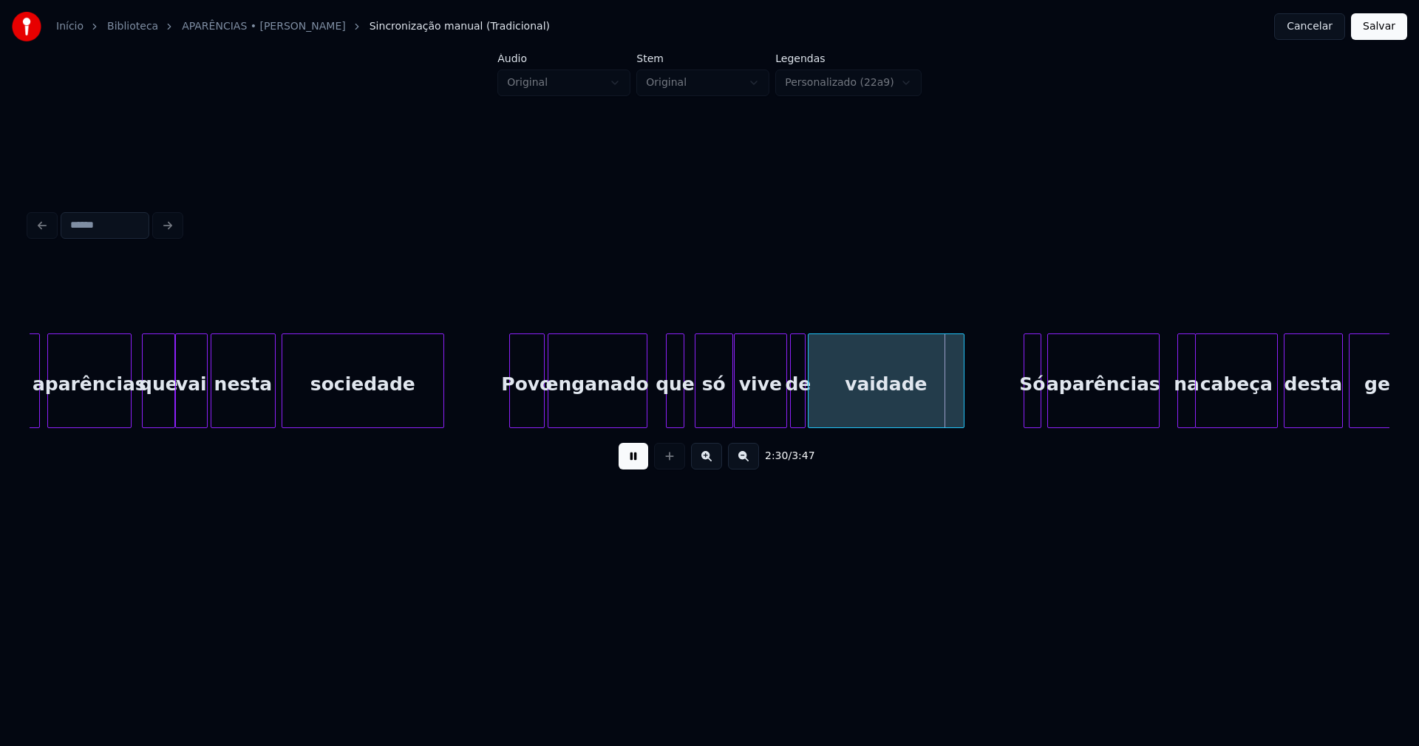
click at [698, 411] on div at bounding box center [697, 380] width 4 height 93
click at [690, 407] on div at bounding box center [689, 380] width 4 height 93
click at [773, 425] on div "Só aparências que vai nesta sociedade Povo enganado que só vive de vaidade Só a…" at bounding box center [710, 380] width 1360 height 95
click at [786, 422] on div "Só aparências que vai nesta sociedade Povo enganado que só vive de vaidade Só a…" at bounding box center [710, 380] width 1360 height 95
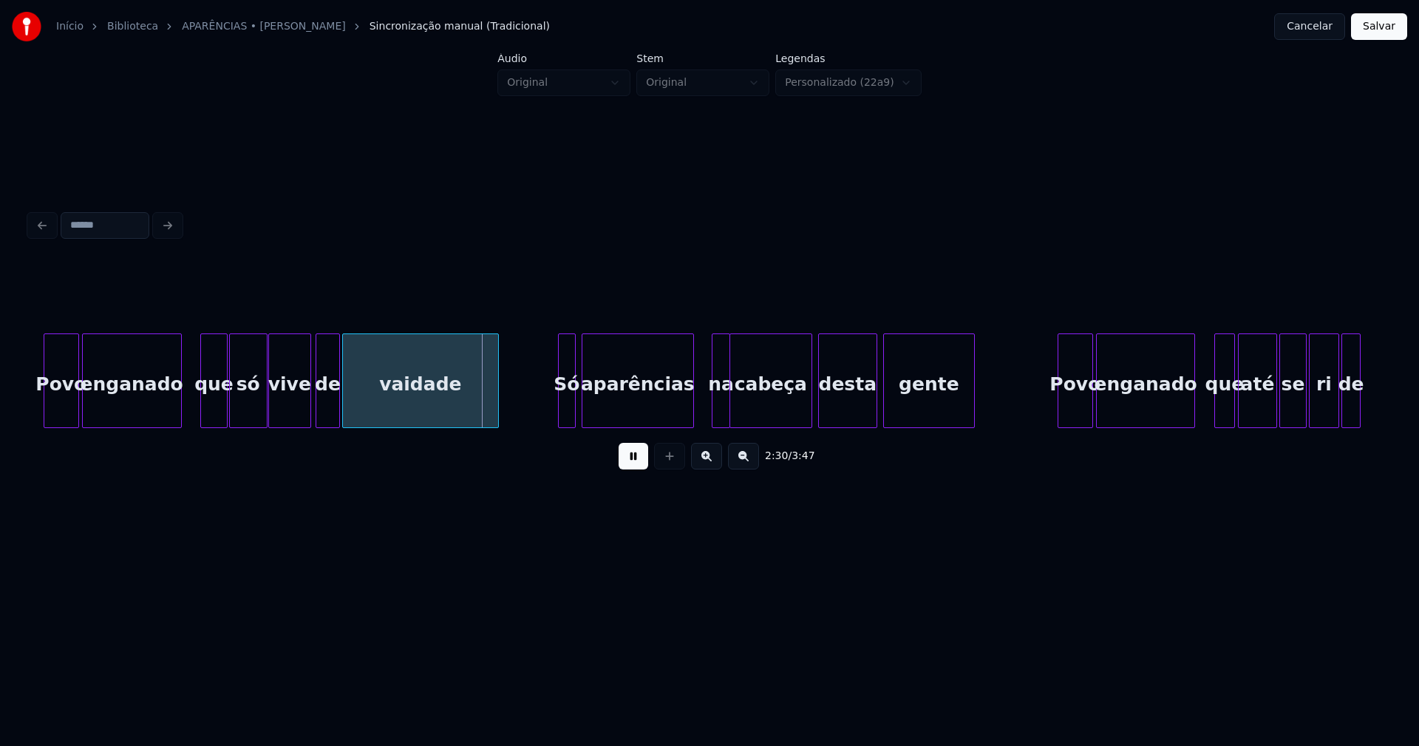
scroll to position [0, 21790]
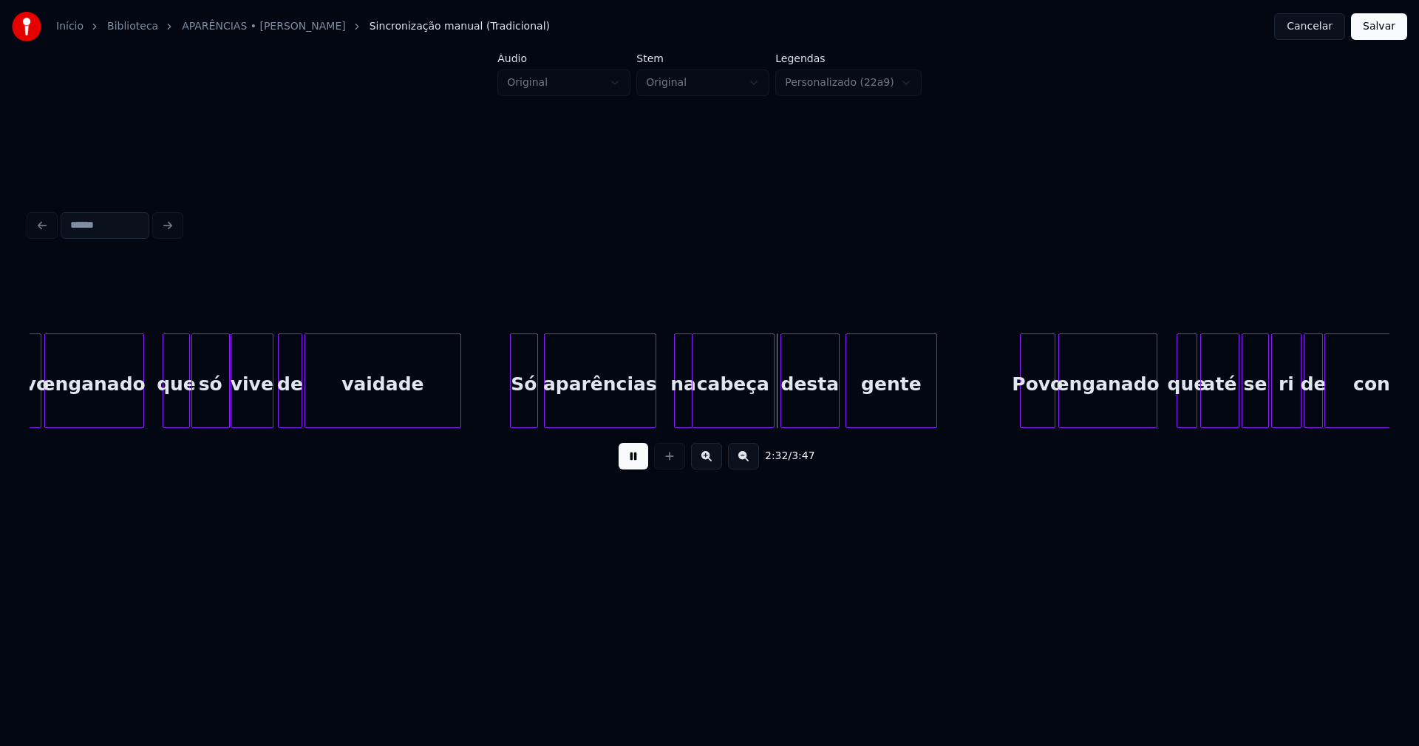
click at [511, 422] on div "Povo enganado que só vive de vaidade Só aparências na cabeça desta gente Povo e…" at bounding box center [710, 380] width 1360 height 95
click at [560, 401] on div at bounding box center [562, 380] width 4 height 93
click at [549, 398] on div at bounding box center [551, 380] width 4 height 93
click at [677, 412] on div "na" at bounding box center [676, 384] width 17 height 101
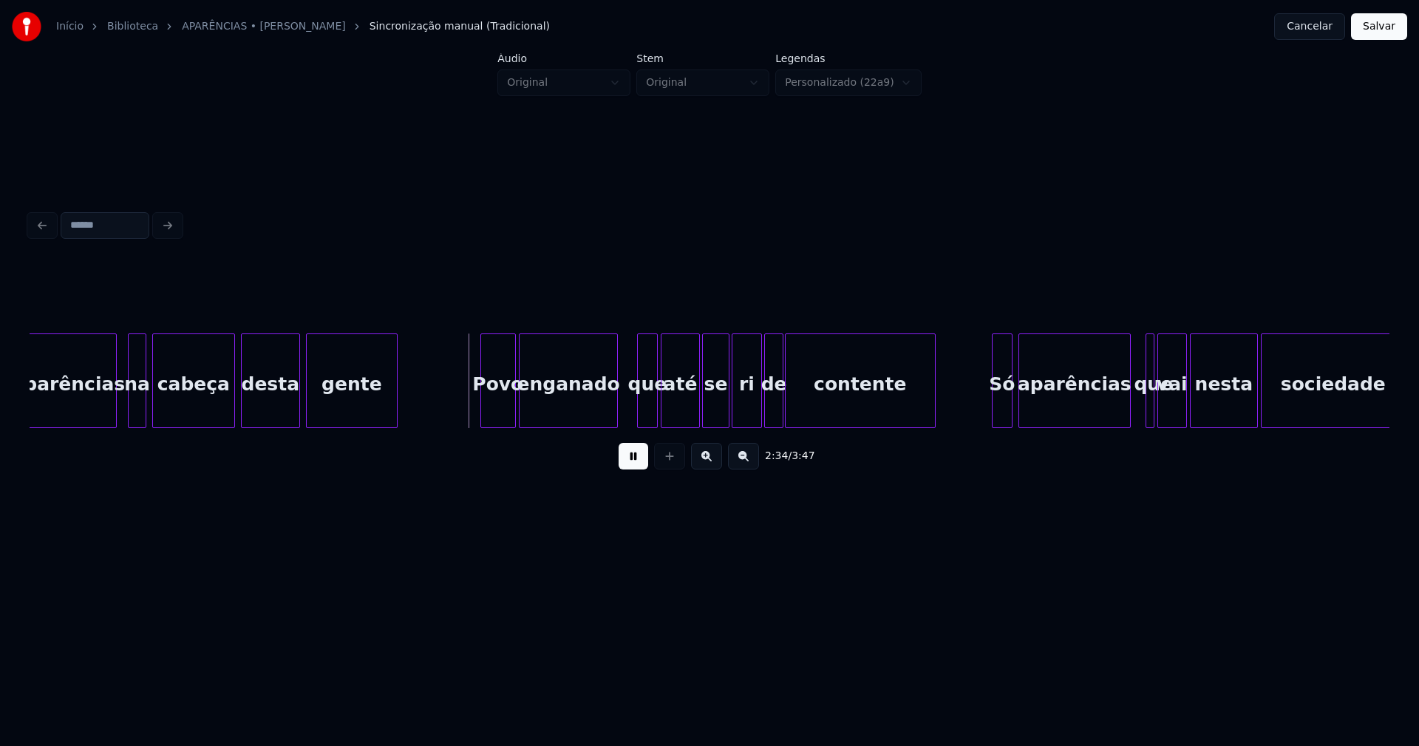
scroll to position [0, 22349]
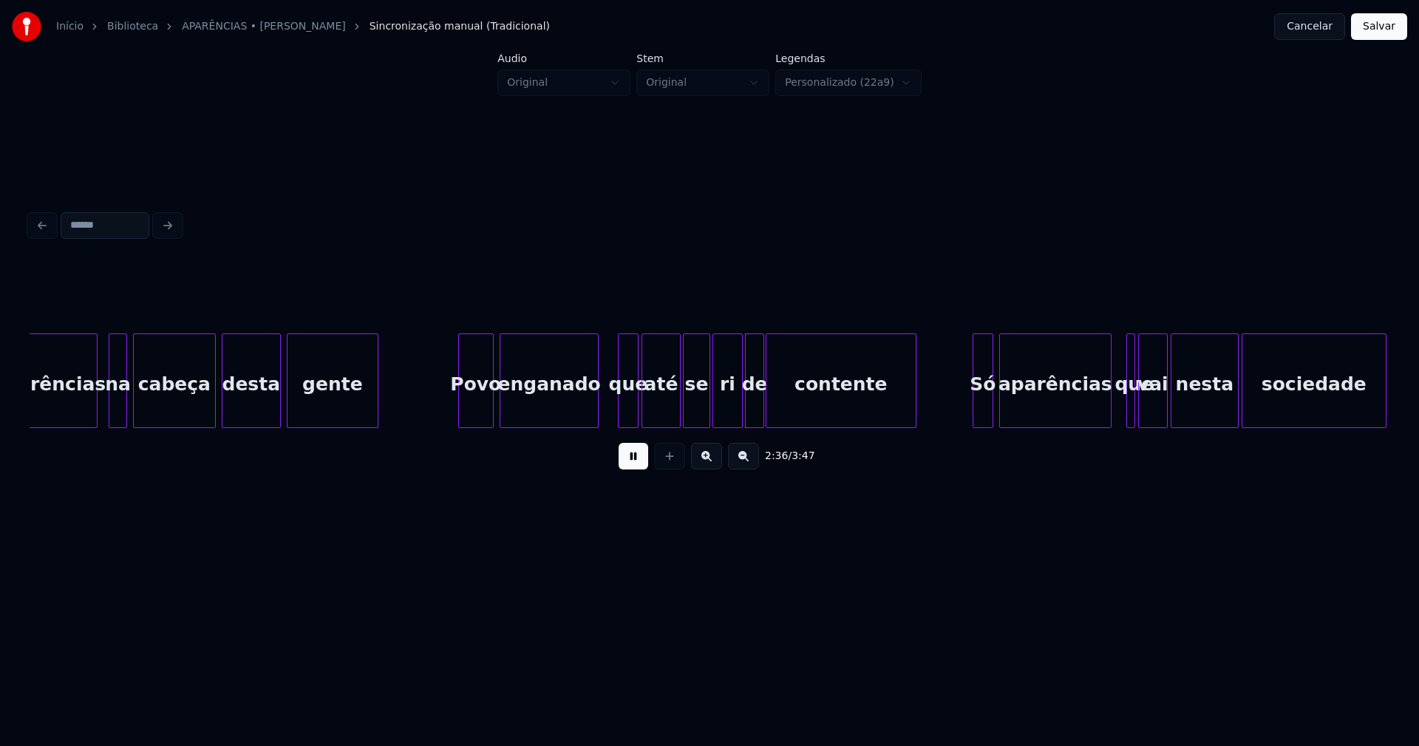
click at [476, 413] on div "Povo" at bounding box center [476, 384] width 34 height 101
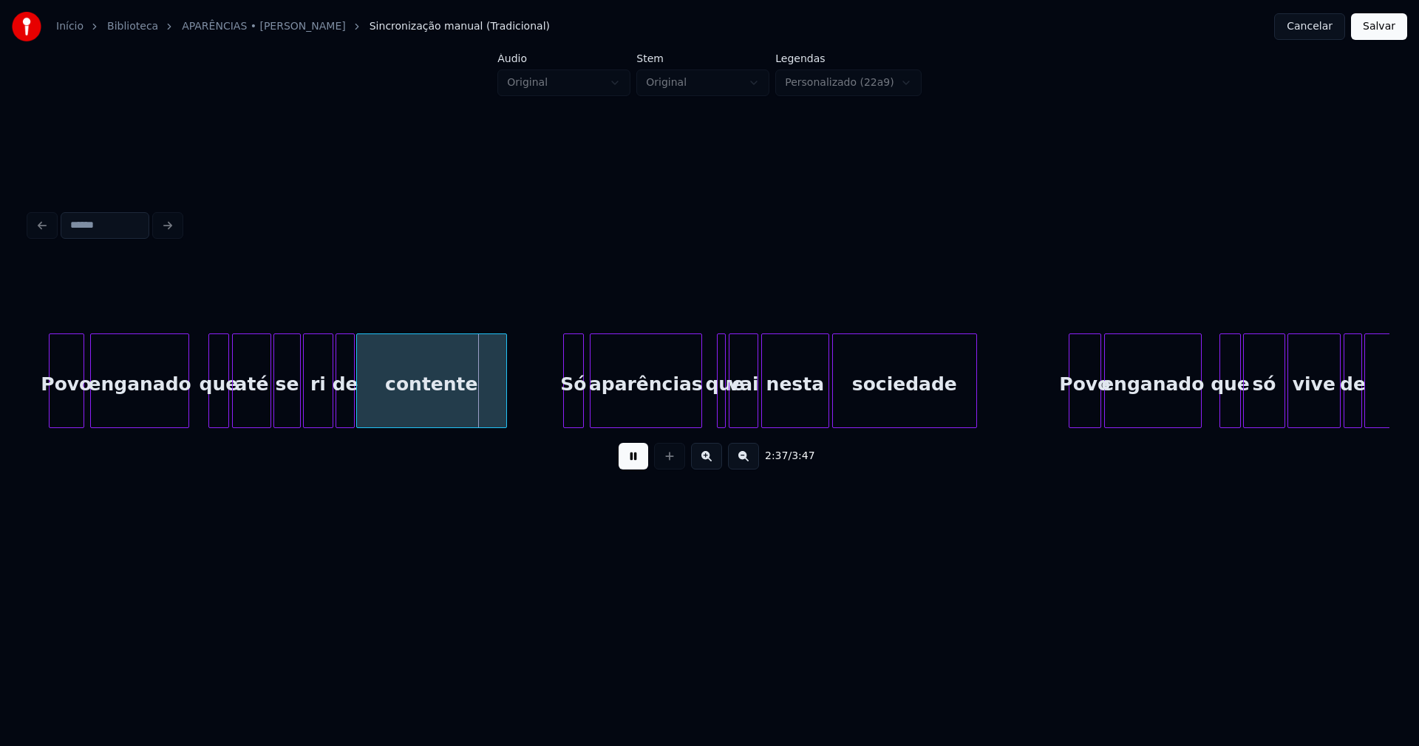
scroll to position [0, 22795]
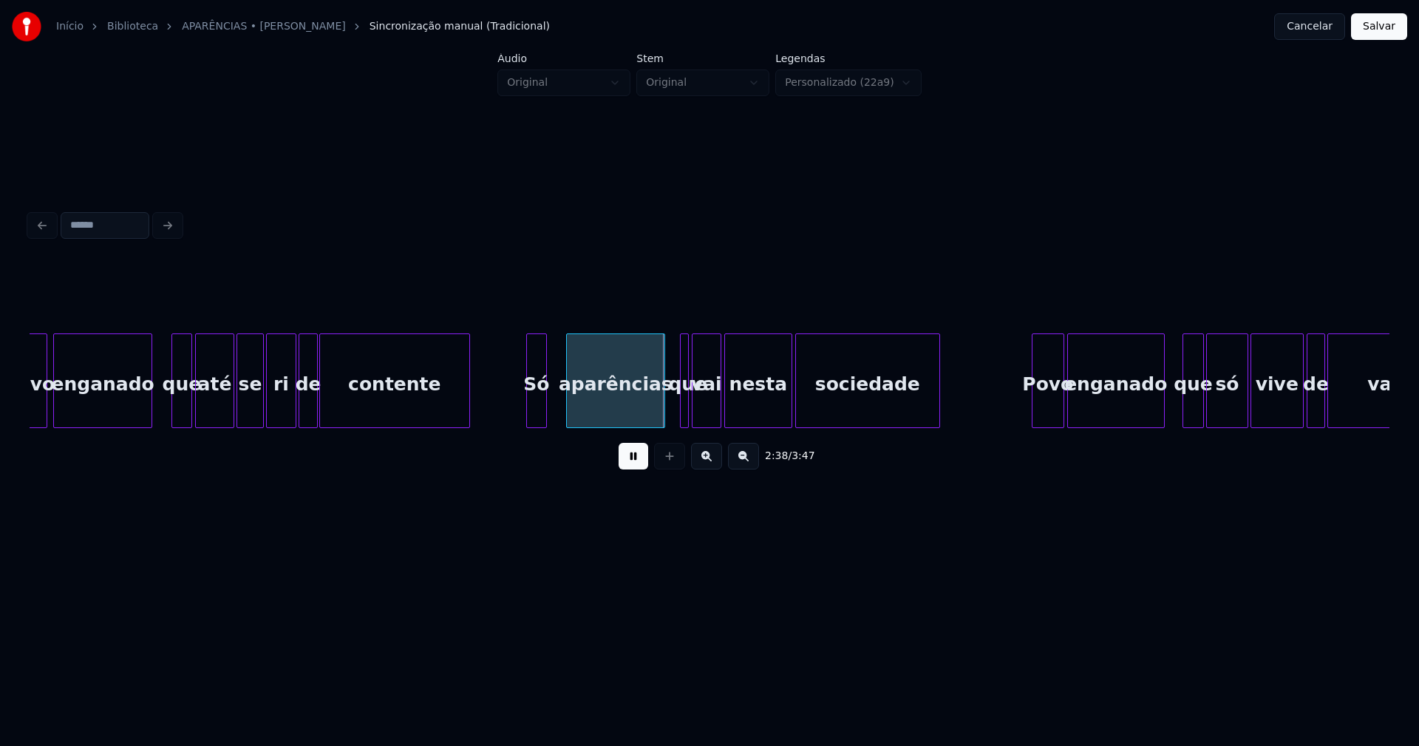
click at [570, 386] on div at bounding box center [569, 380] width 4 height 93
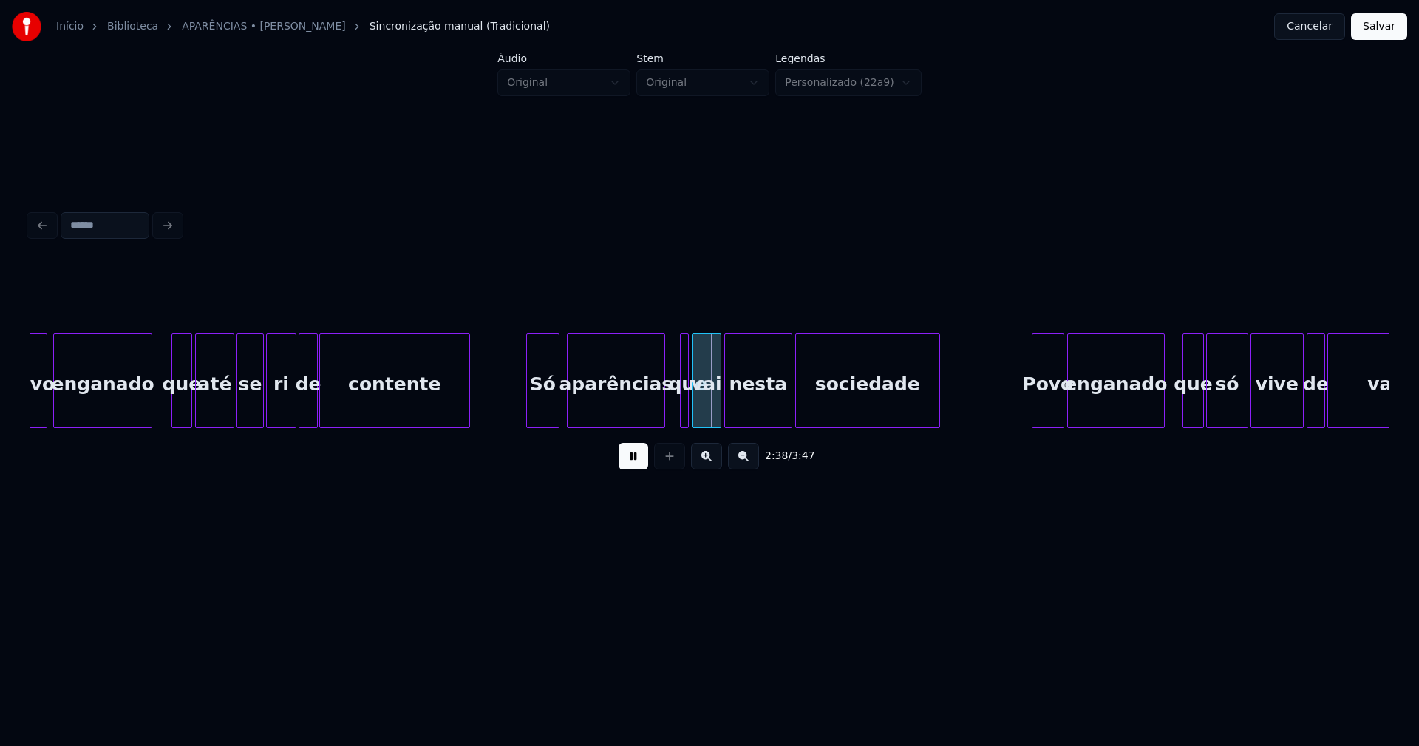
click at [557, 391] on div at bounding box center [556, 380] width 4 height 93
click at [518, 408] on div at bounding box center [517, 380] width 4 height 93
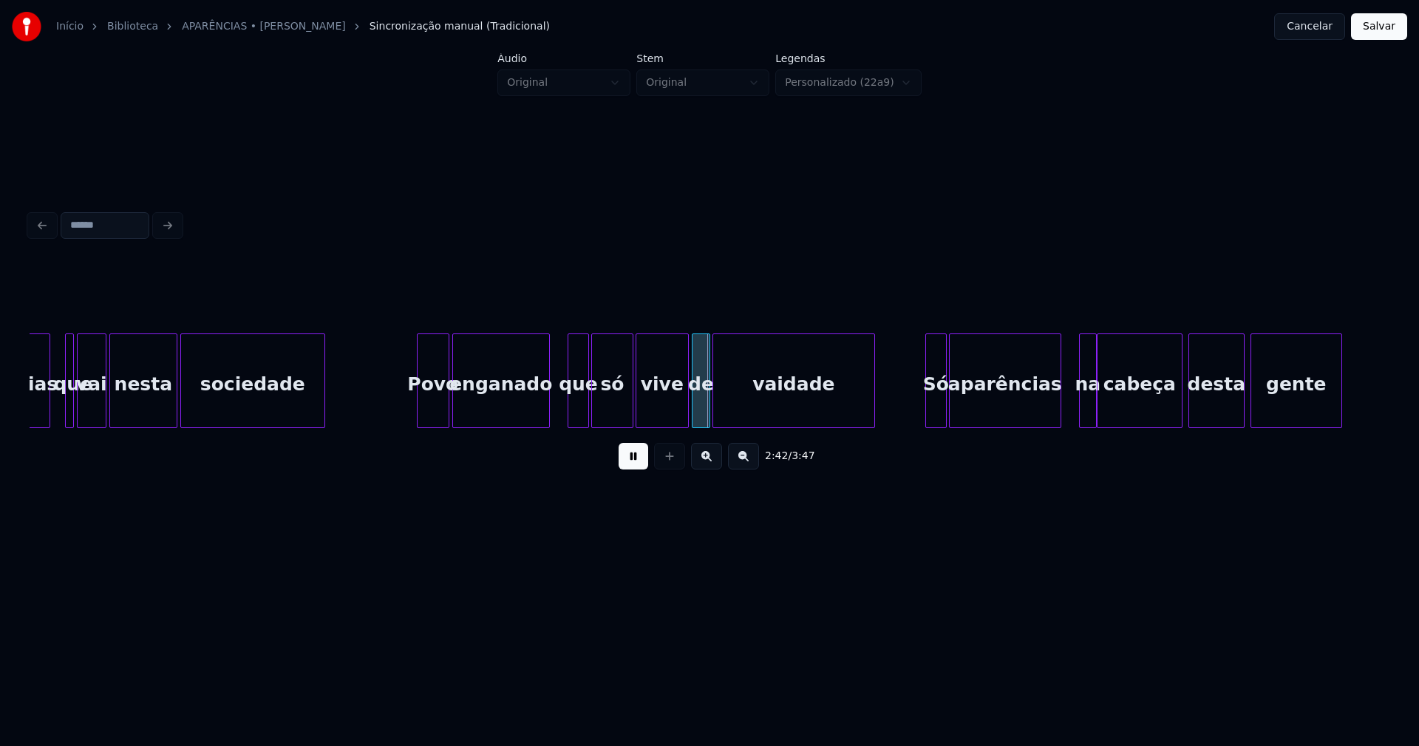
scroll to position [0, 23596]
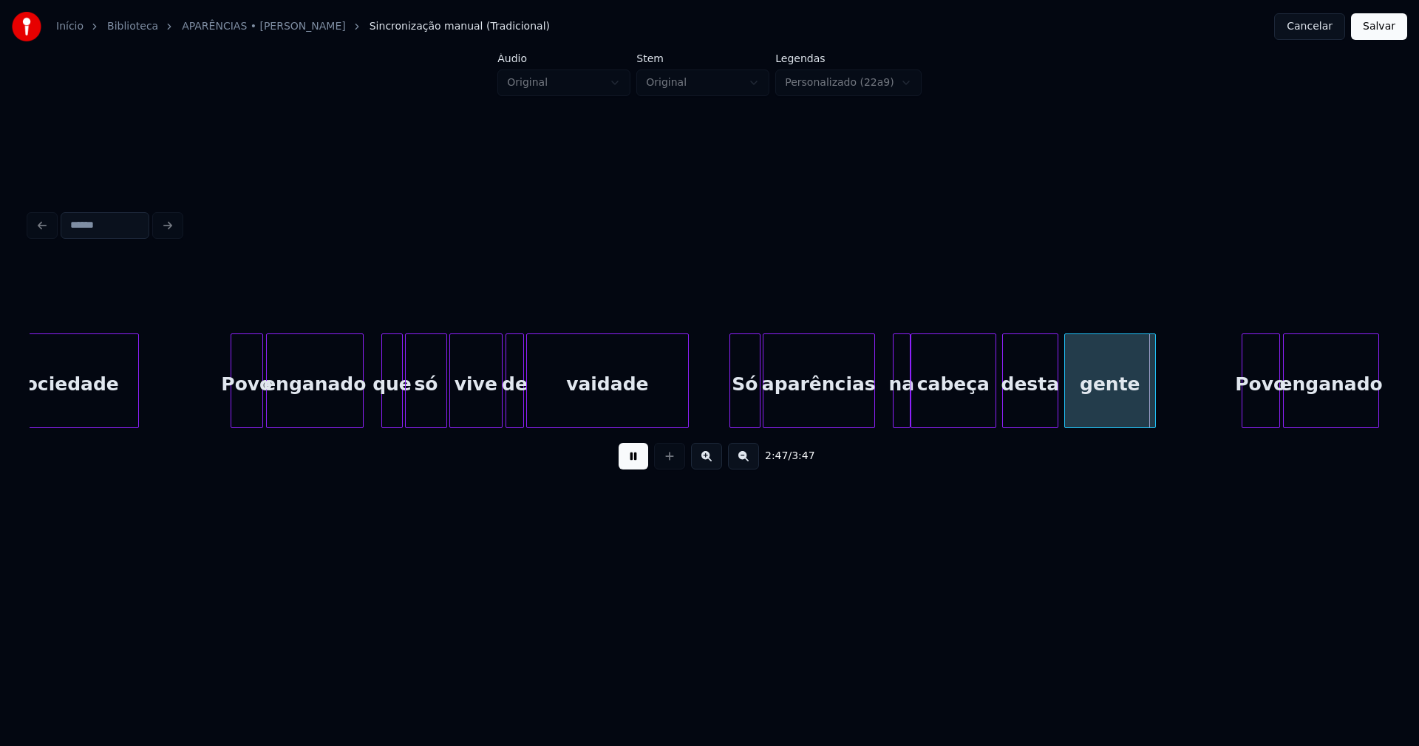
click at [731, 415] on div at bounding box center [732, 380] width 4 height 93
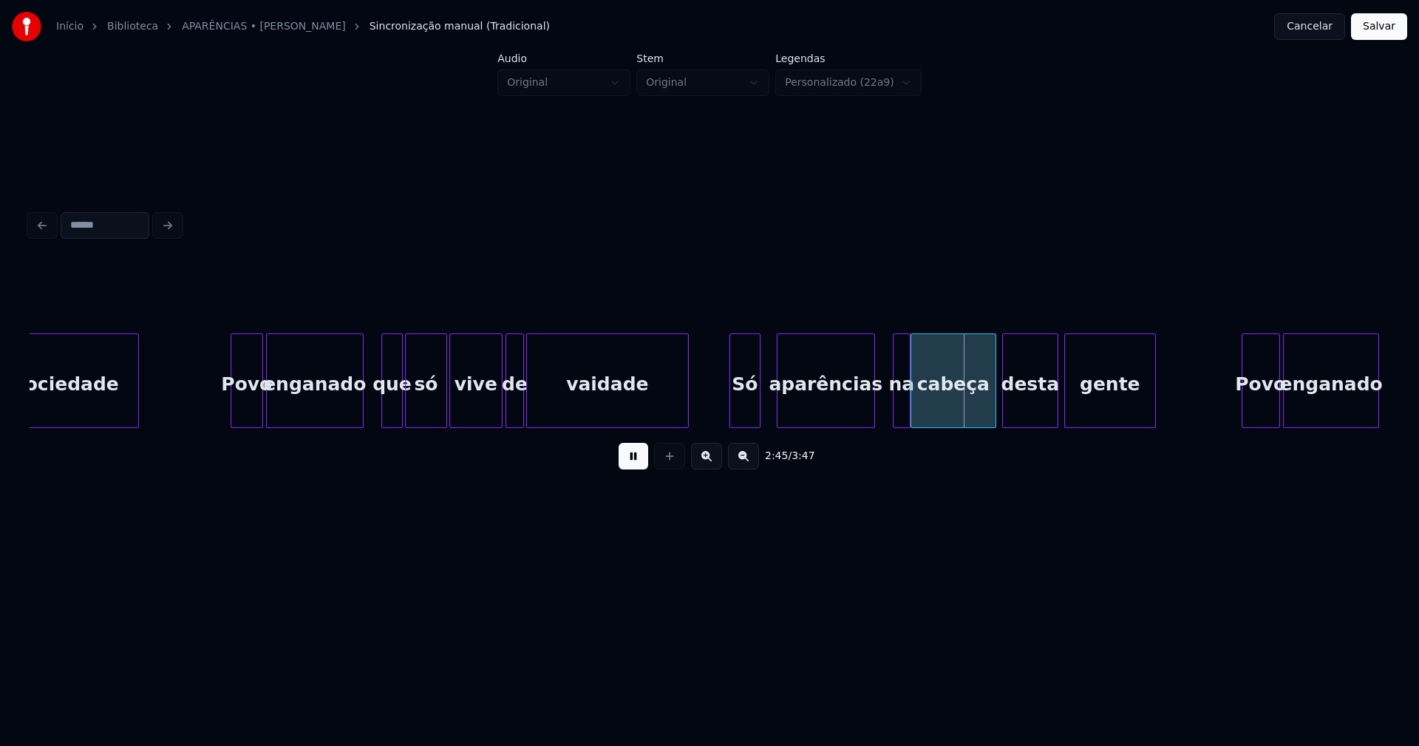
click at [778, 399] on div at bounding box center [779, 380] width 4 height 93
click at [769, 401] on div at bounding box center [768, 380] width 4 height 93
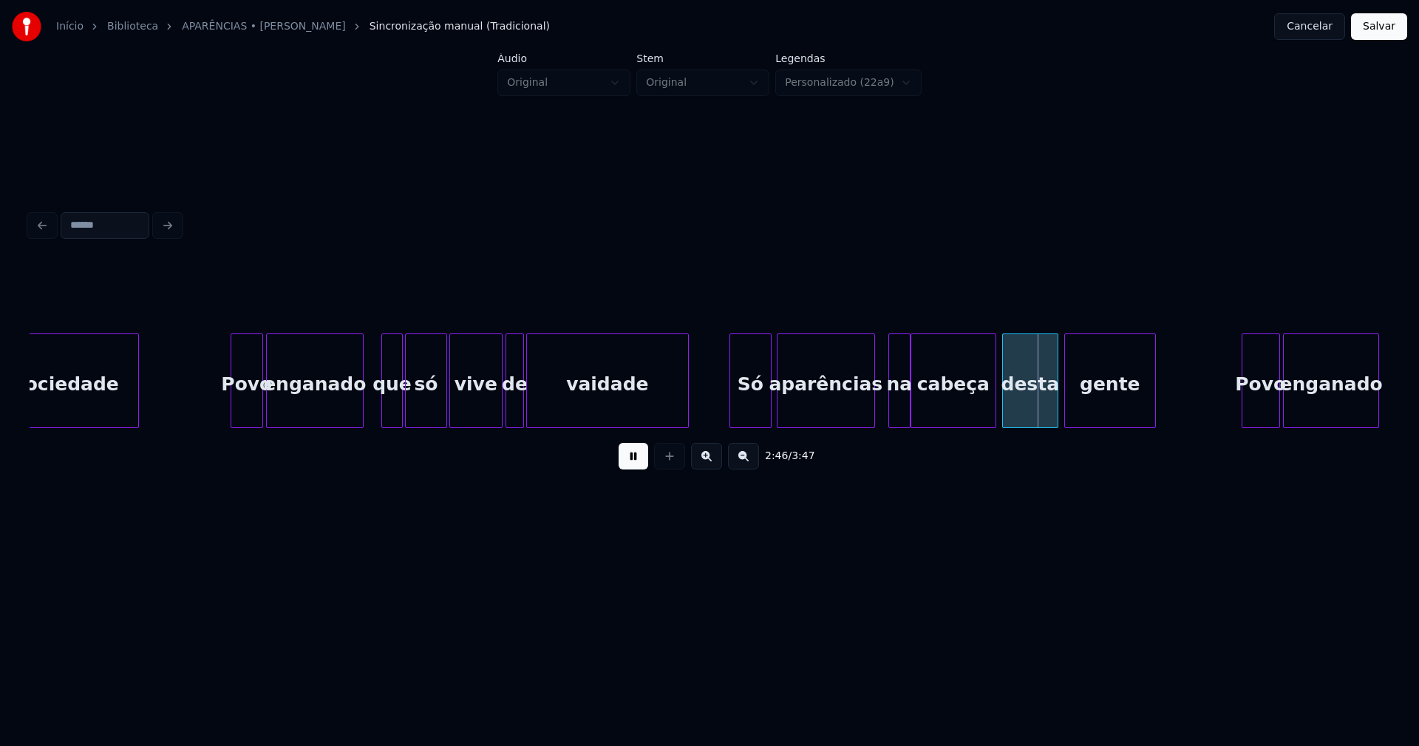
click at [889, 419] on div at bounding box center [891, 380] width 4 height 93
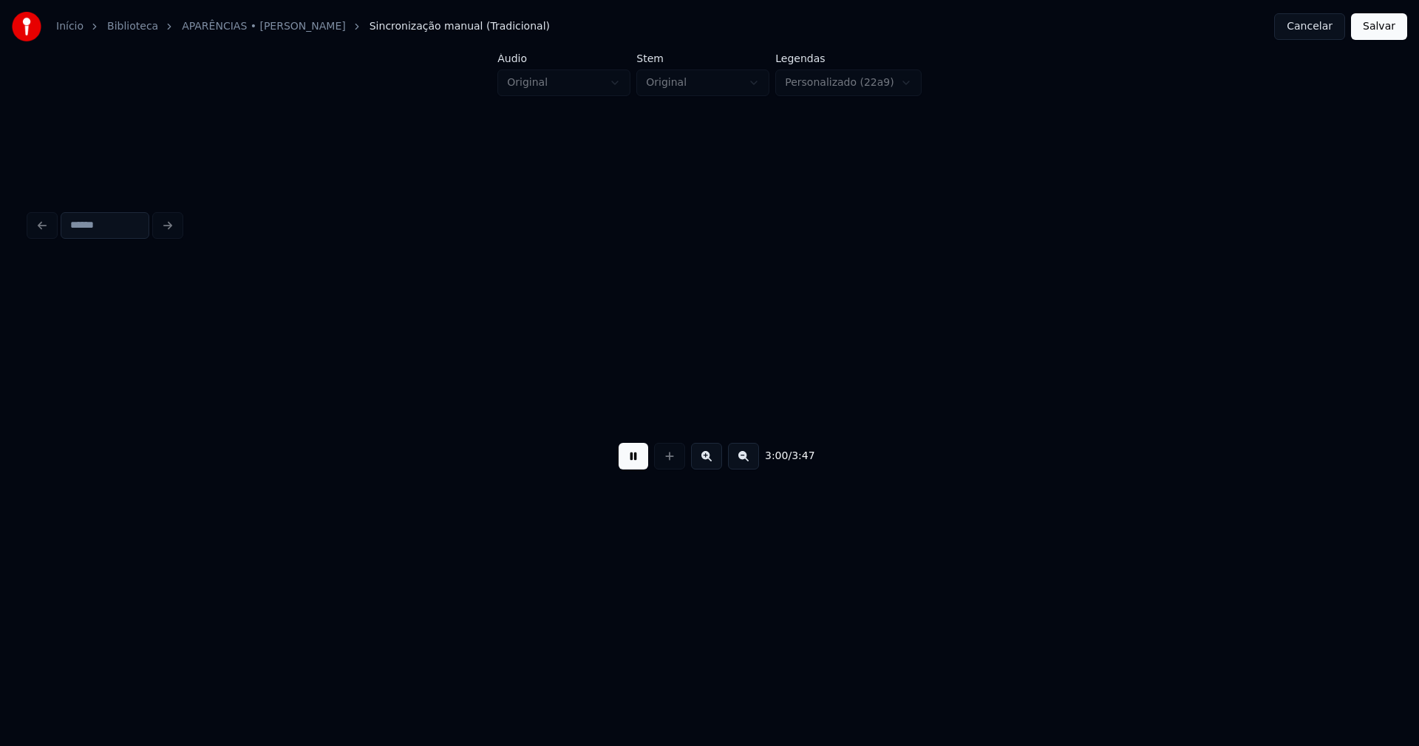
scroll to position [0, 26728]
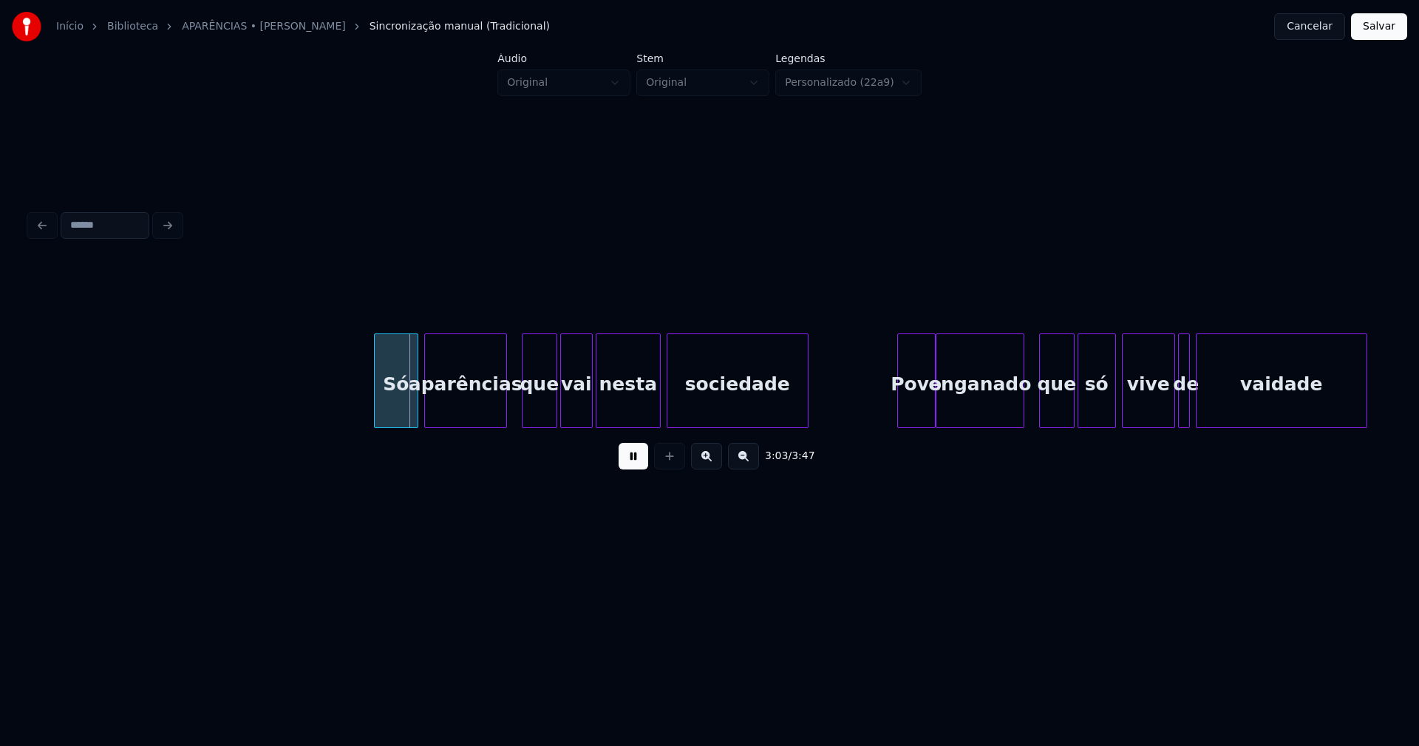
click at [376, 415] on div at bounding box center [377, 380] width 4 height 93
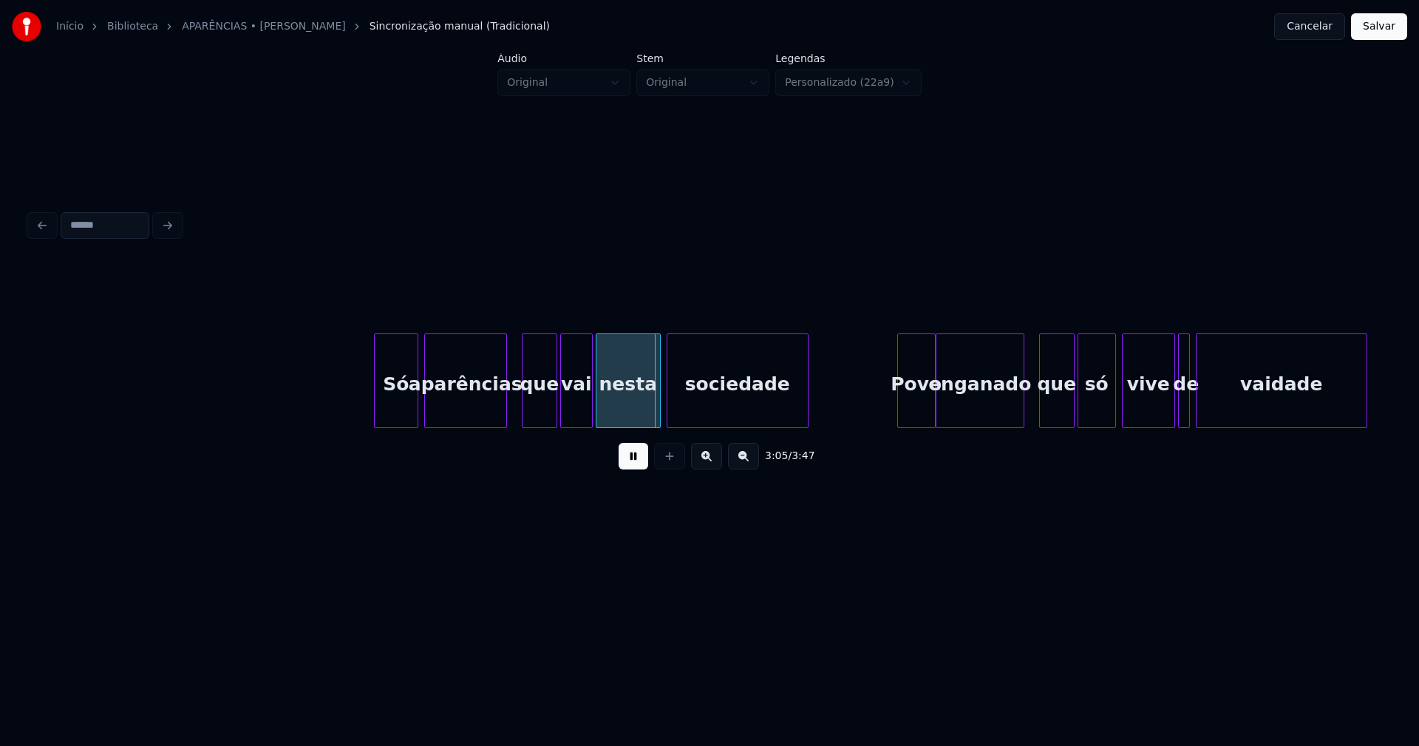
click at [914, 415] on div "Povo" at bounding box center [913, 384] width 37 height 101
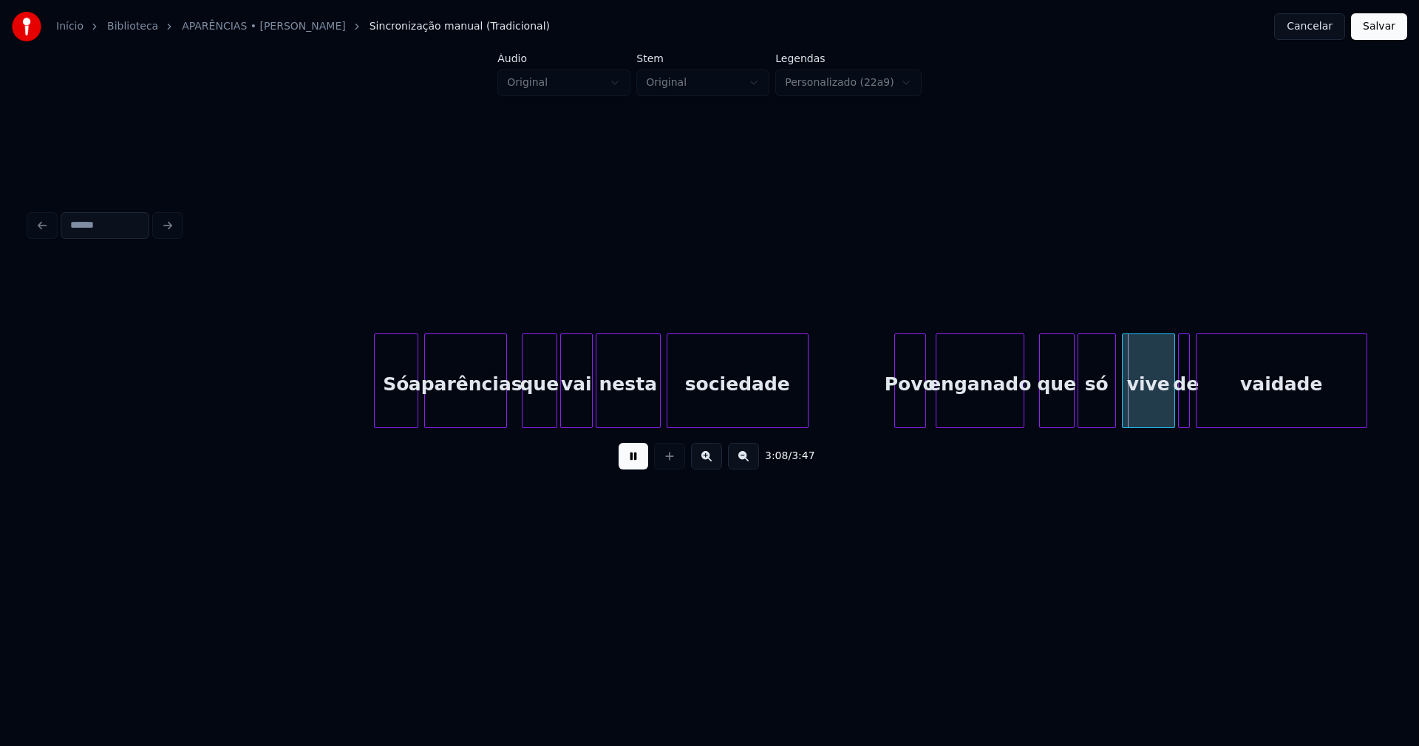
click at [923, 415] on div at bounding box center [923, 380] width 4 height 93
click at [980, 413] on div "enganado" at bounding box center [977, 384] width 87 height 101
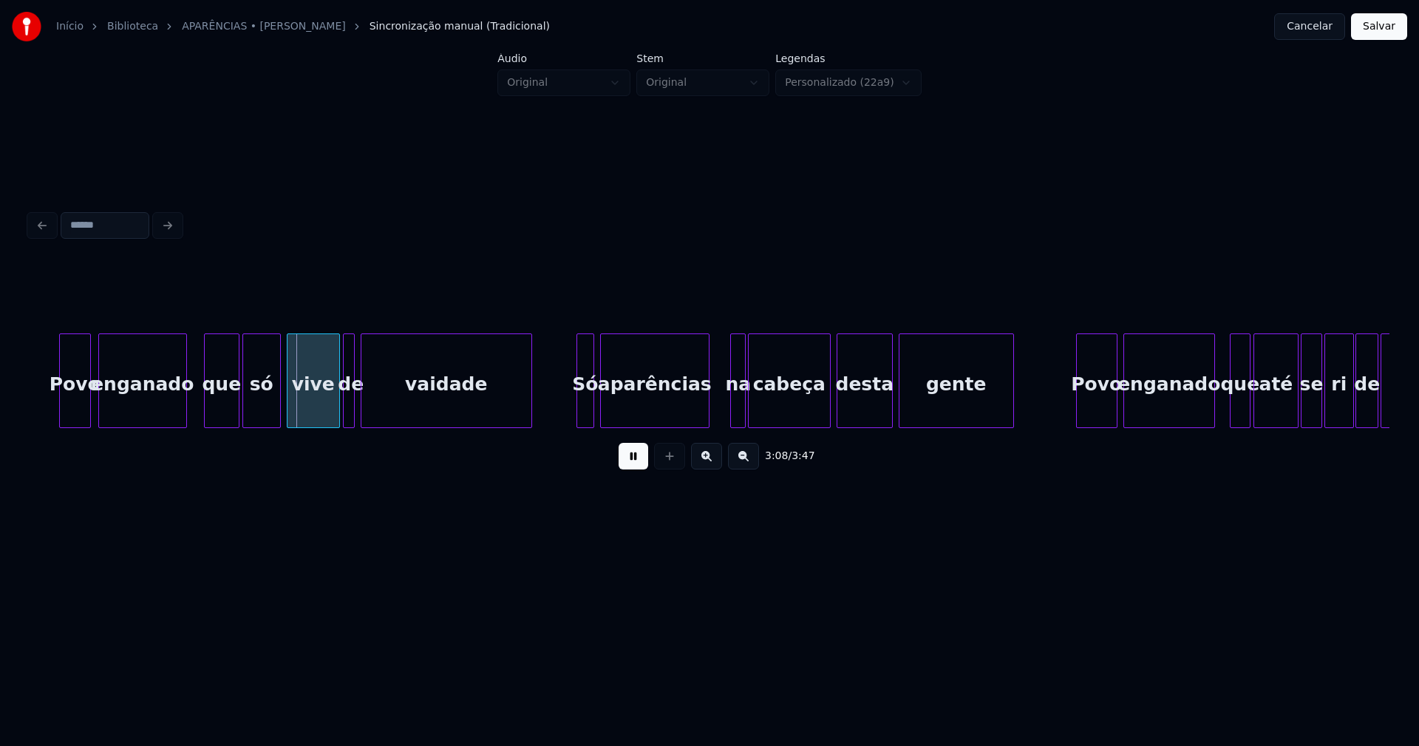
scroll to position [0, 27601]
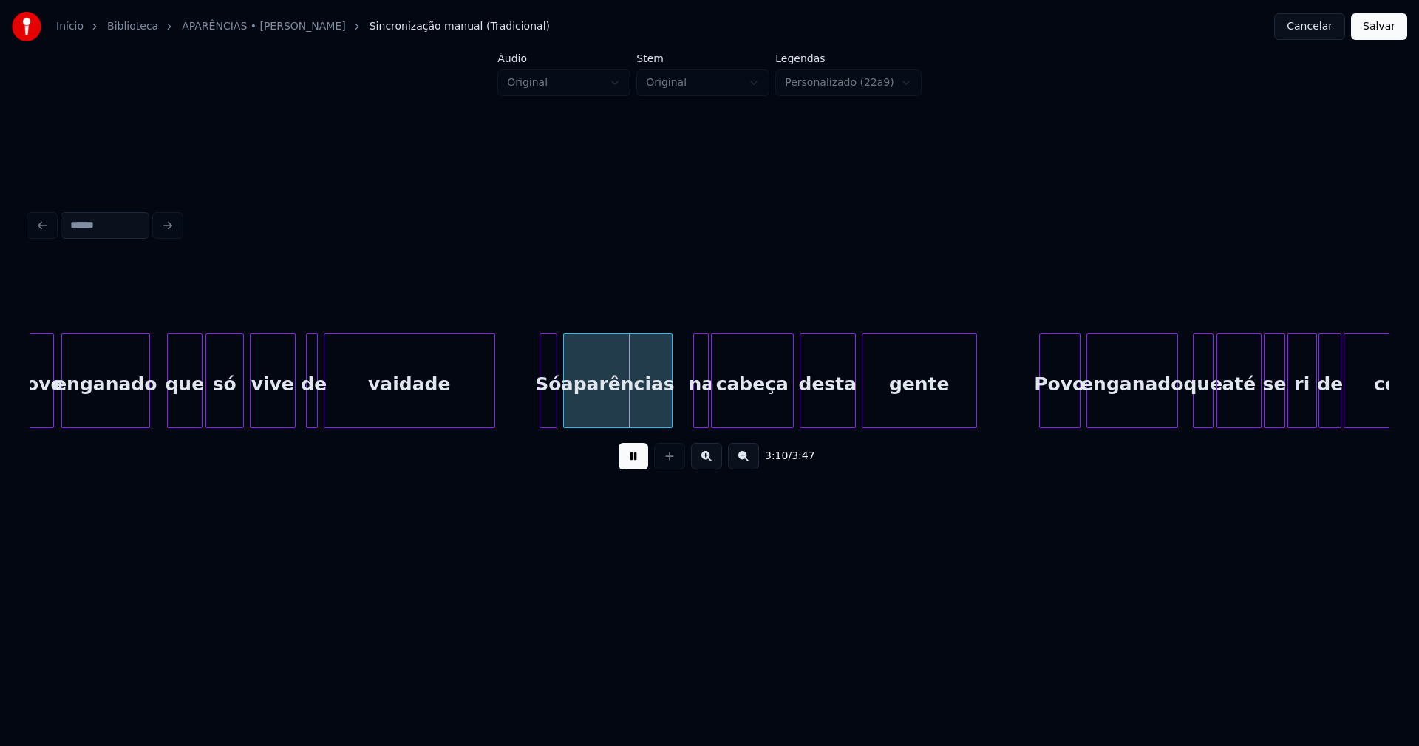
click at [292, 414] on div at bounding box center [292, 380] width 4 height 93
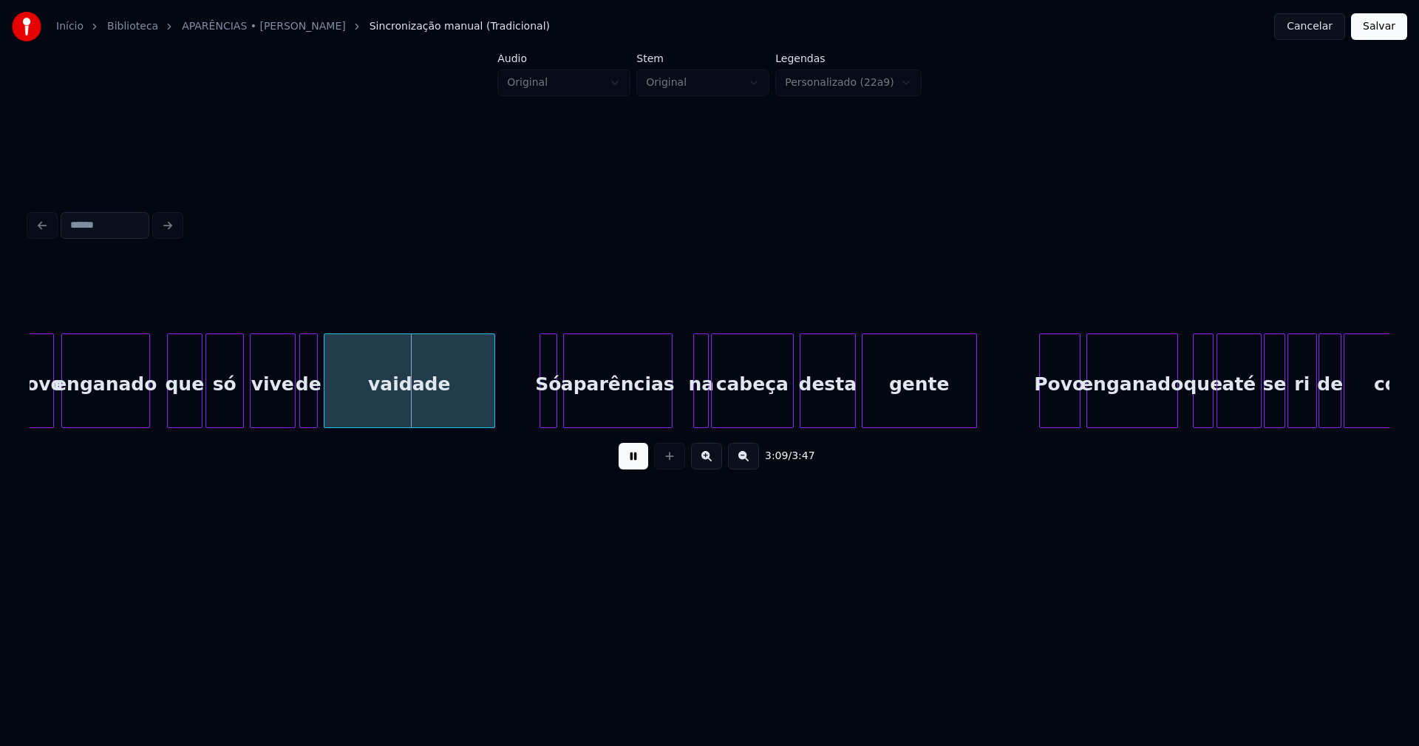
click at [301, 407] on div at bounding box center [302, 380] width 4 height 93
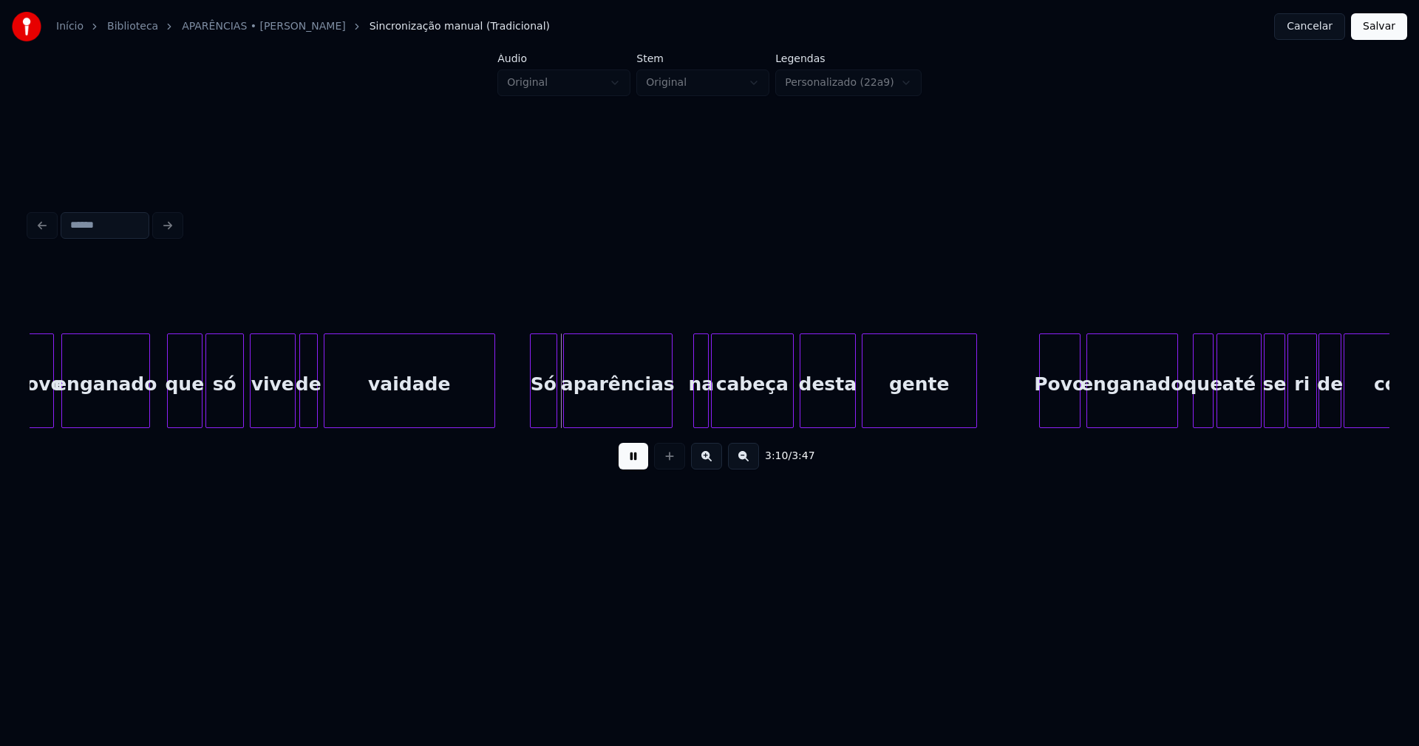
click at [531, 411] on div at bounding box center [533, 380] width 4 height 93
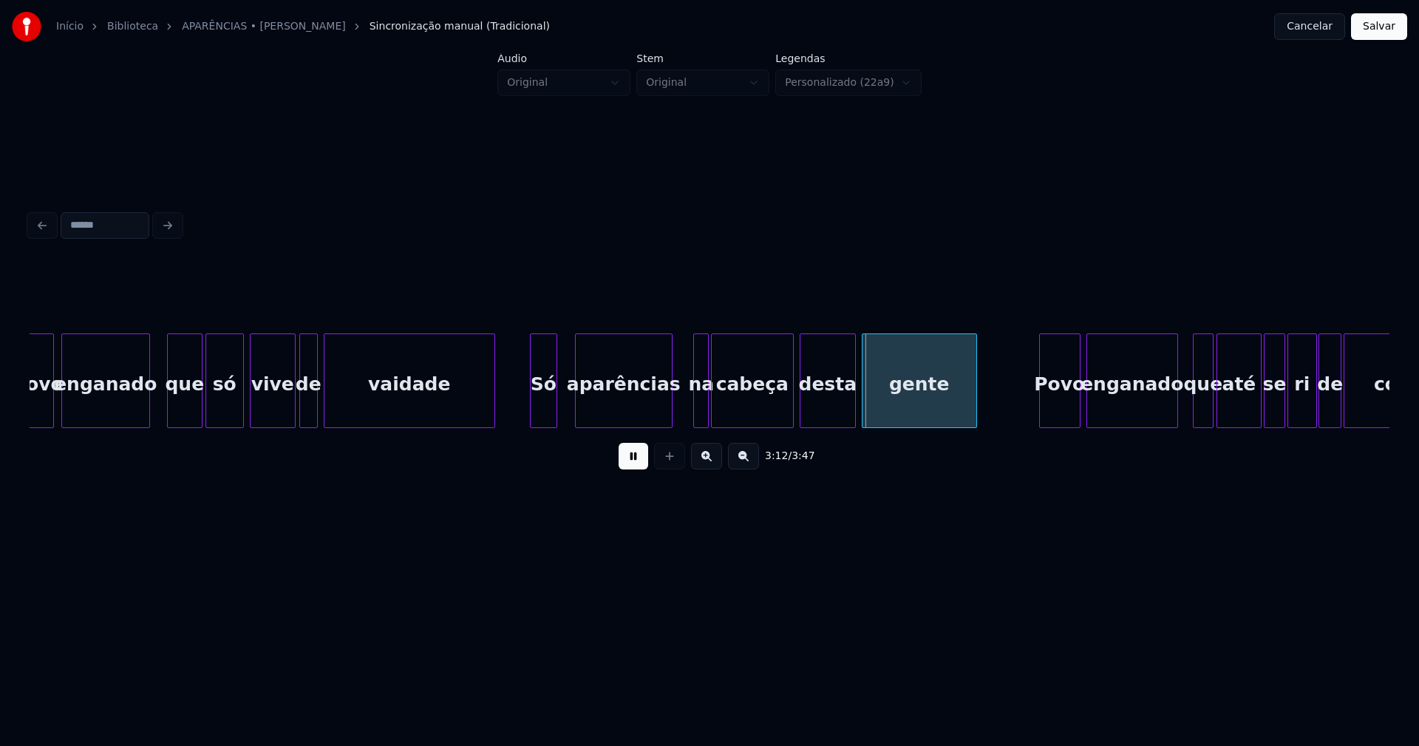
click at [577, 398] on div at bounding box center [578, 380] width 4 height 93
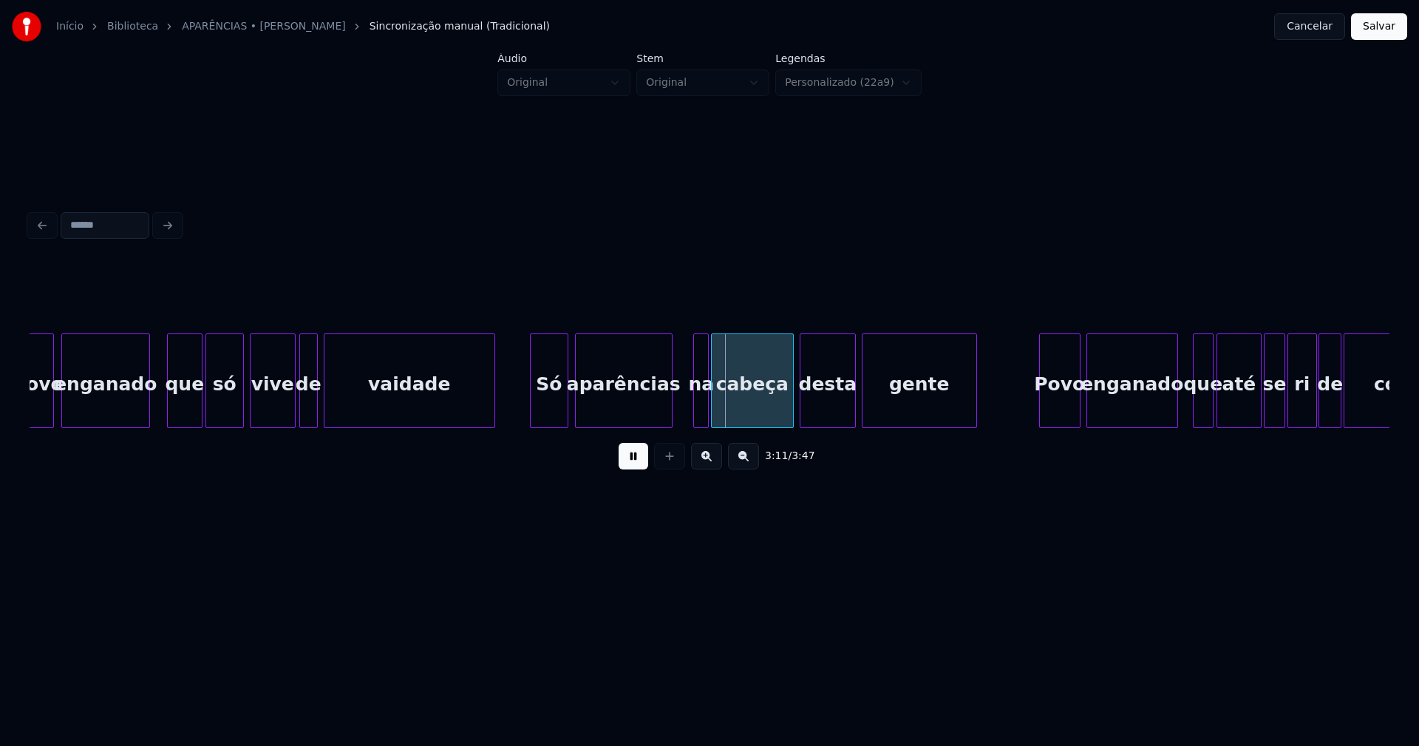
click at [565, 396] on div at bounding box center [565, 380] width 4 height 93
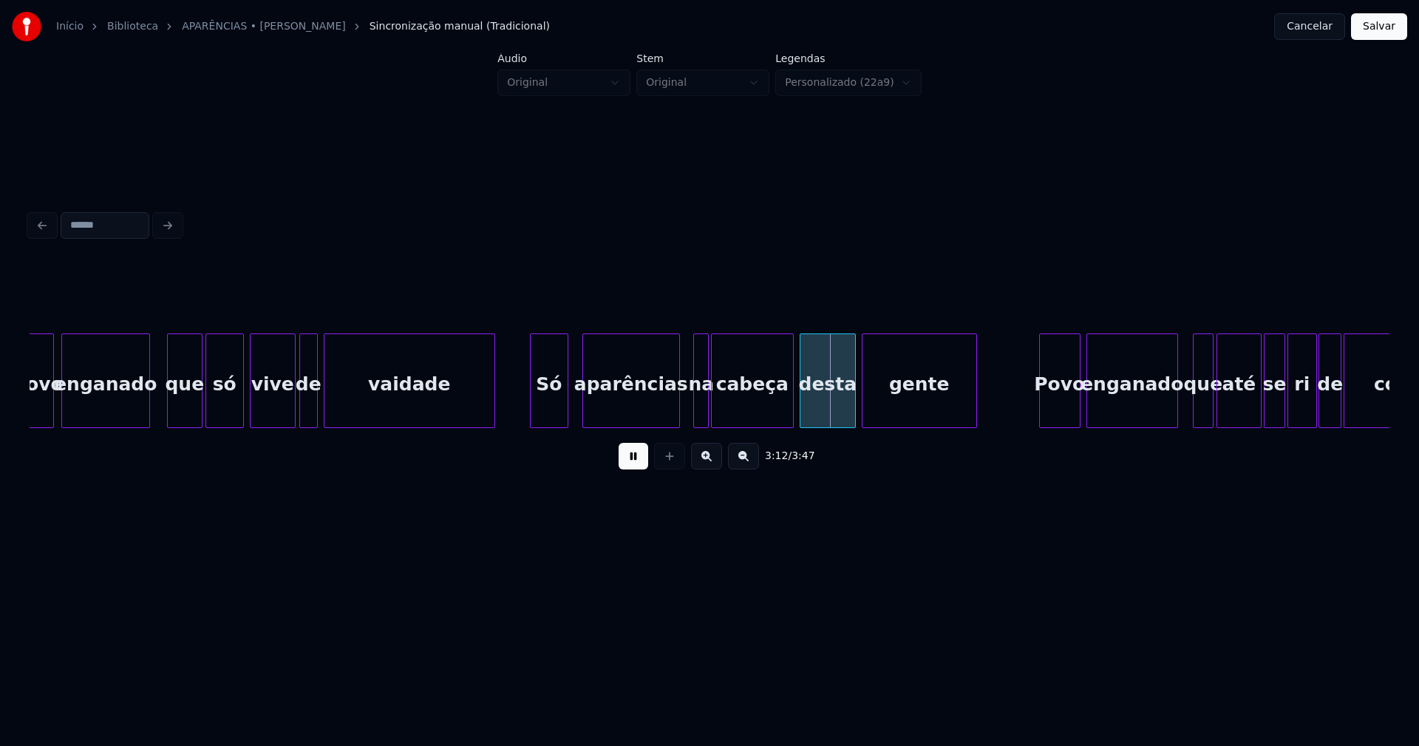
click at [650, 404] on div "aparências" at bounding box center [631, 384] width 96 height 101
click at [691, 417] on div at bounding box center [693, 380] width 4 height 93
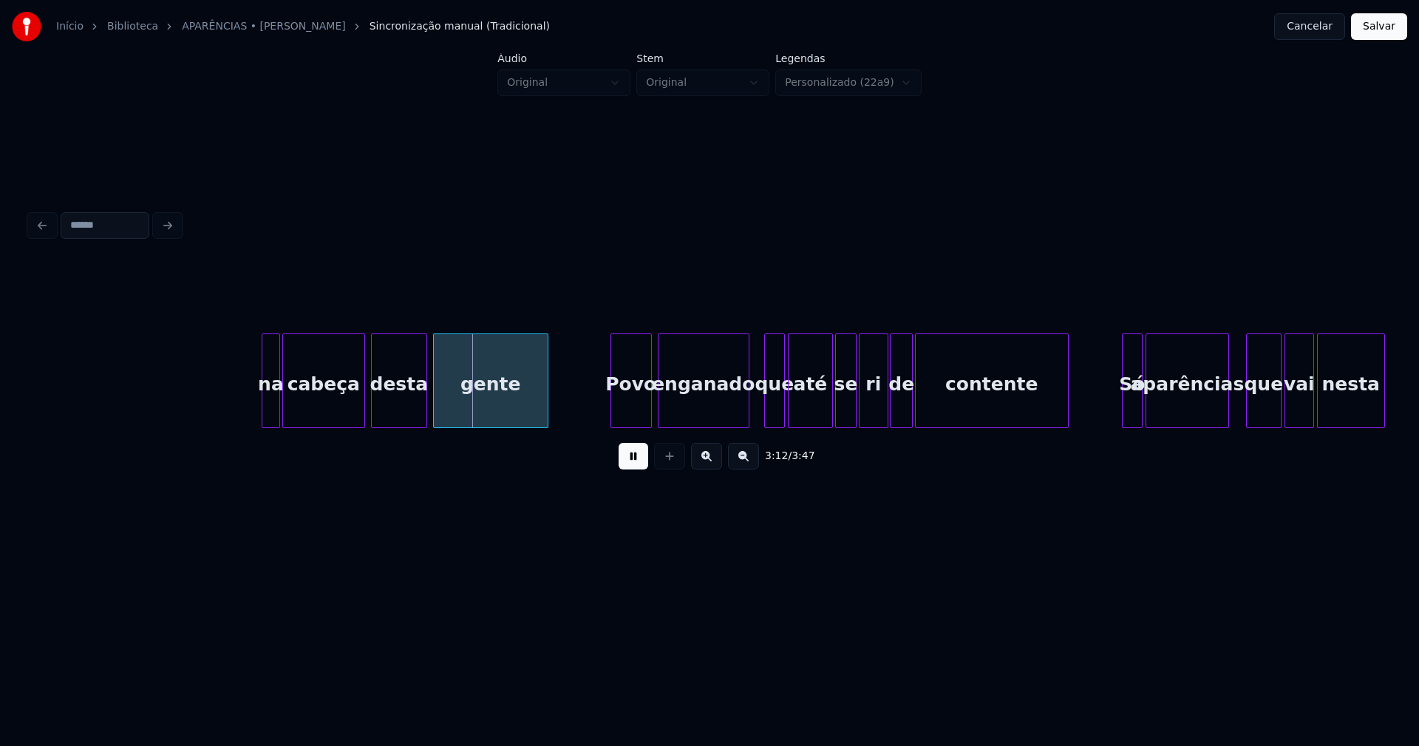
scroll to position [0, 28271]
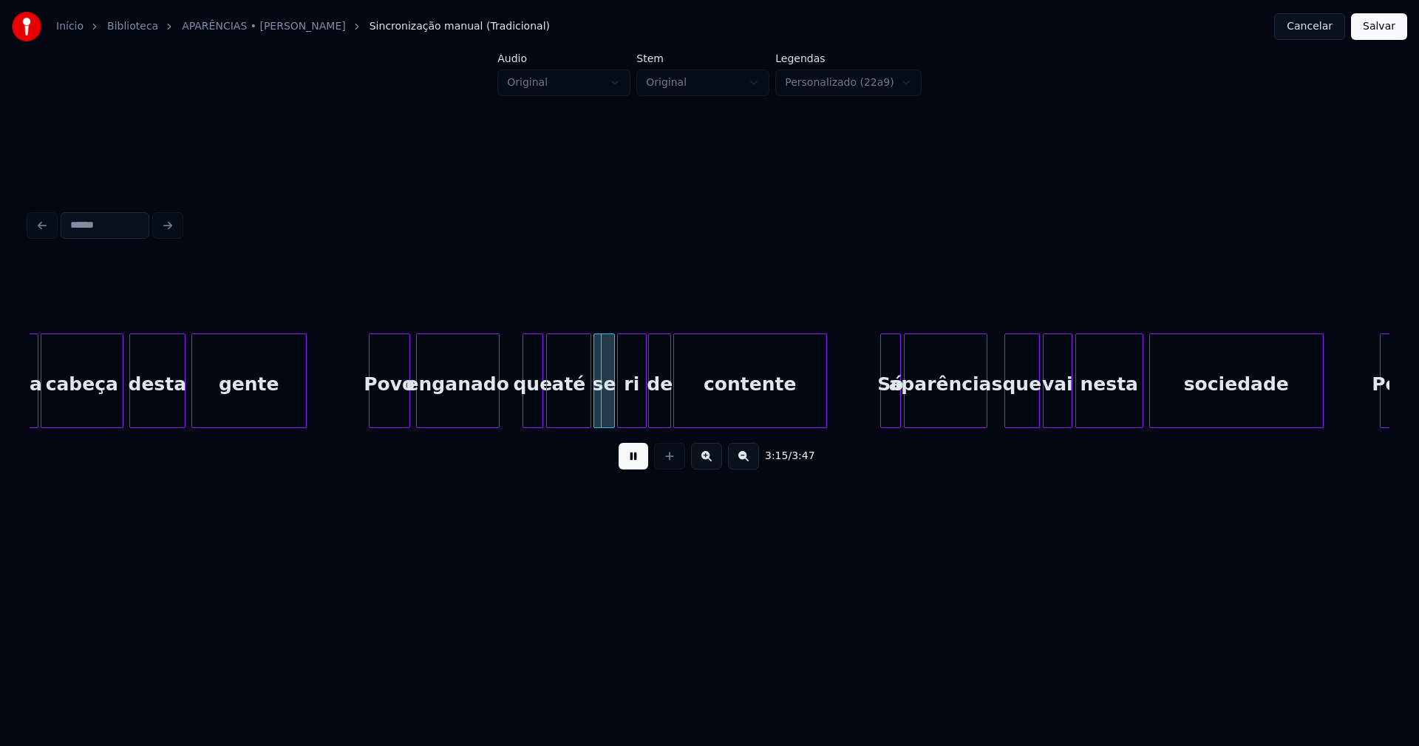
click at [497, 413] on div at bounding box center [496, 380] width 4 height 93
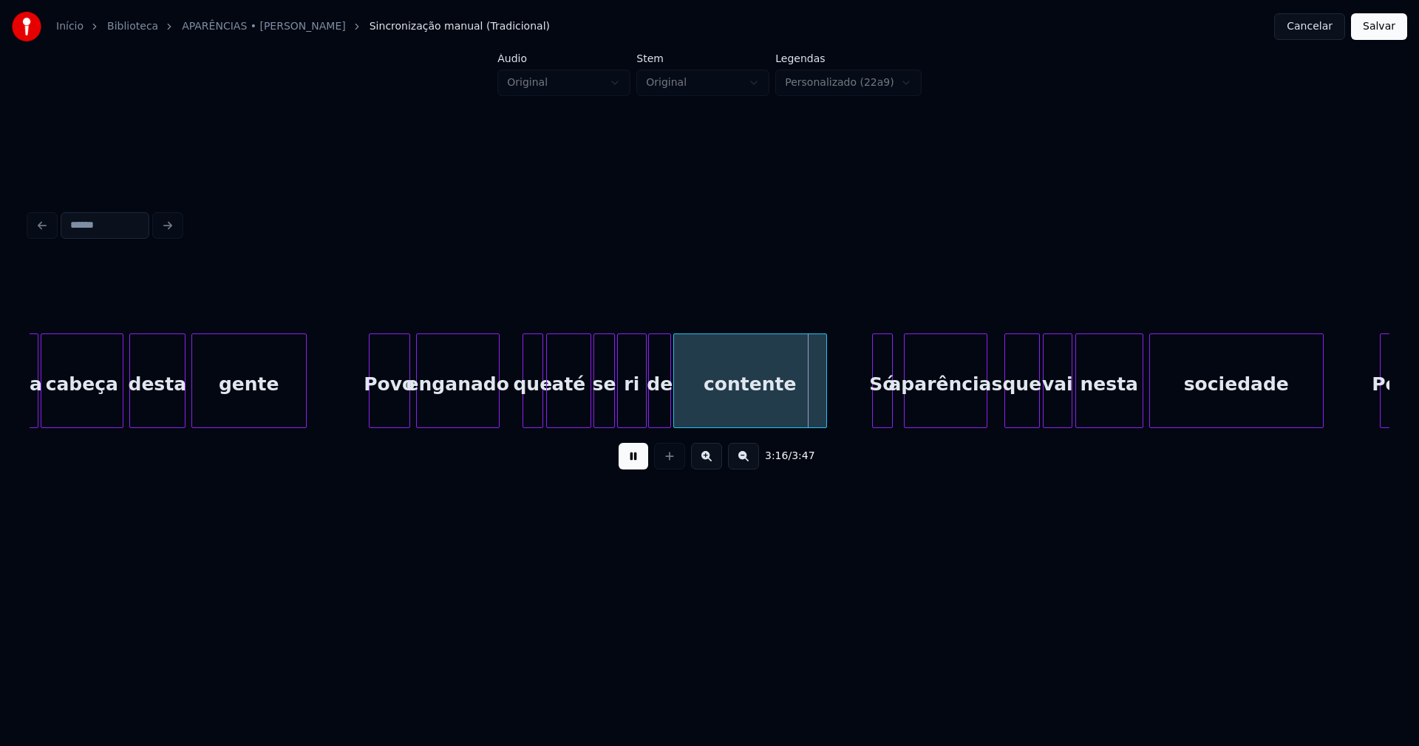
click at [877, 401] on div "Só" at bounding box center [882, 384] width 19 height 101
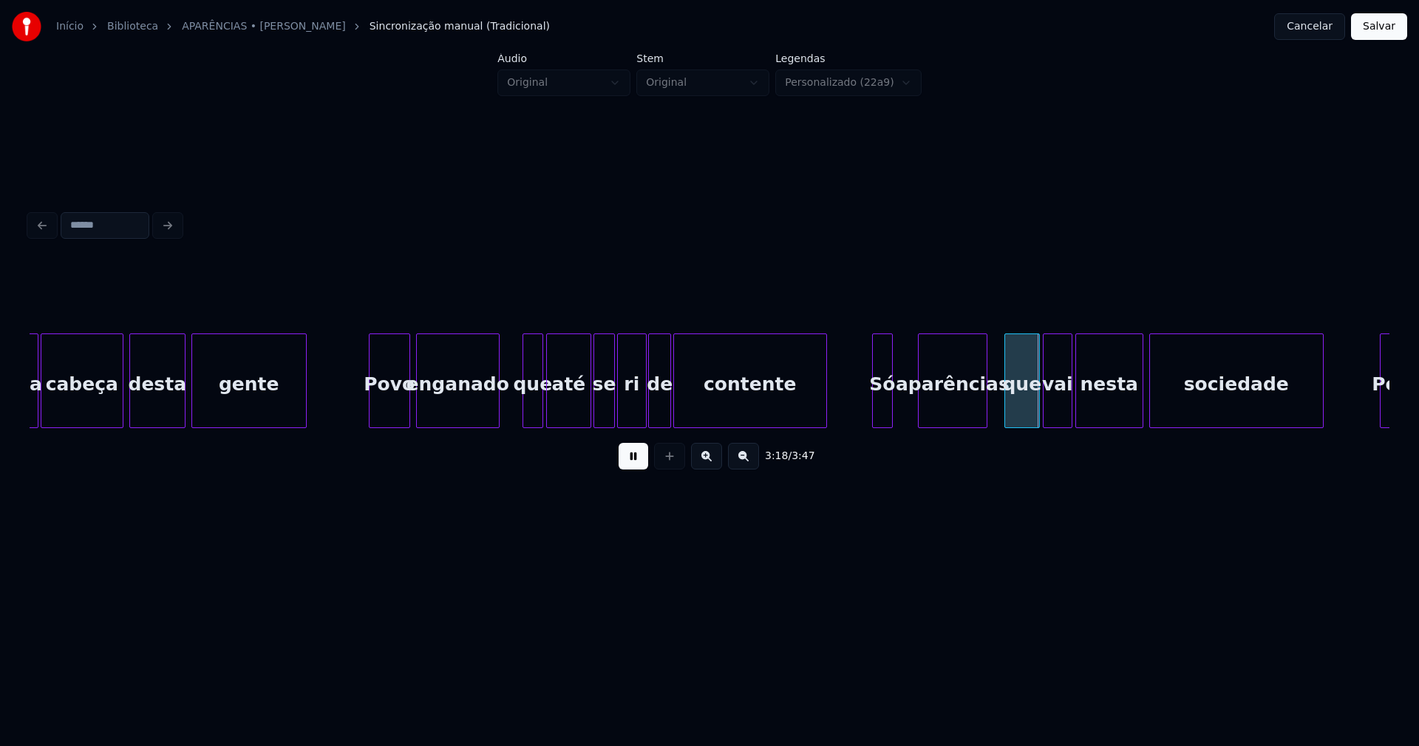
click at [919, 398] on div at bounding box center [921, 380] width 4 height 93
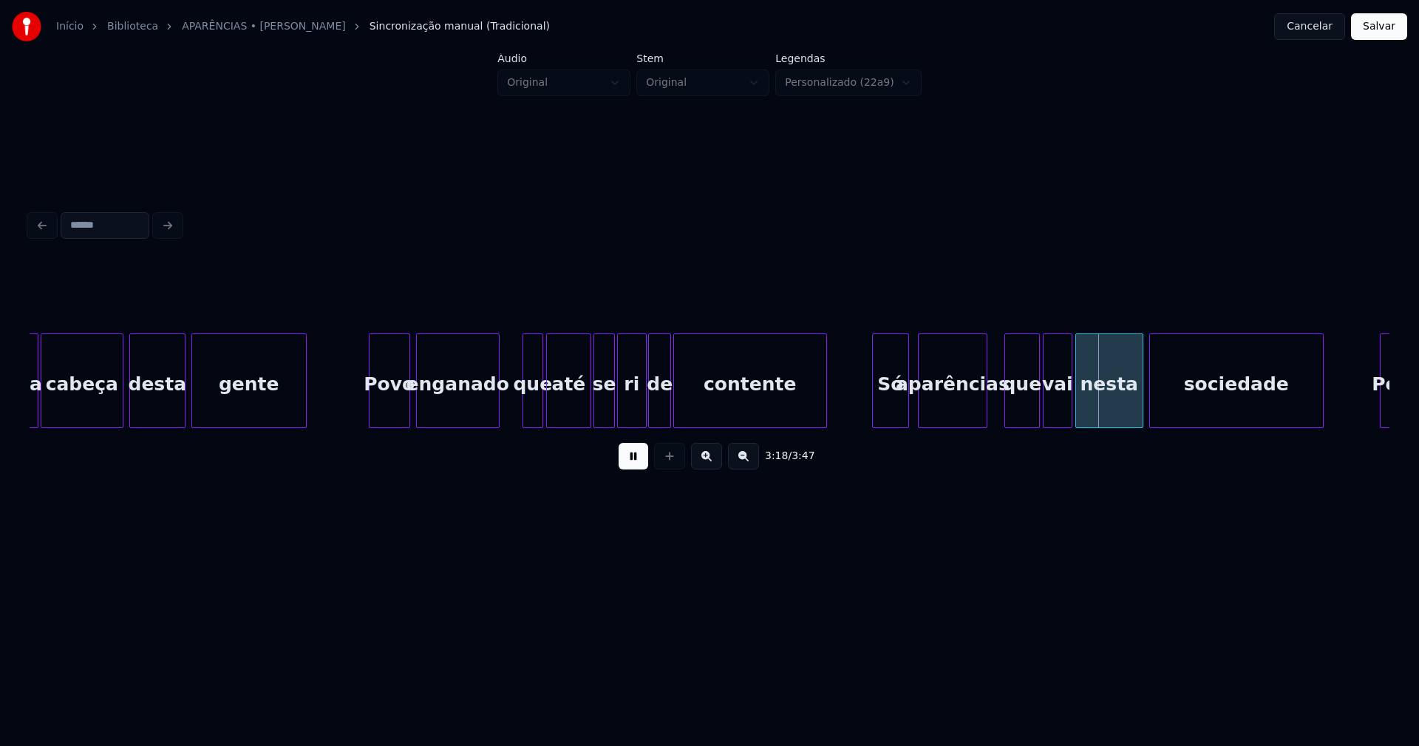
click at [907, 393] on div at bounding box center [906, 380] width 4 height 93
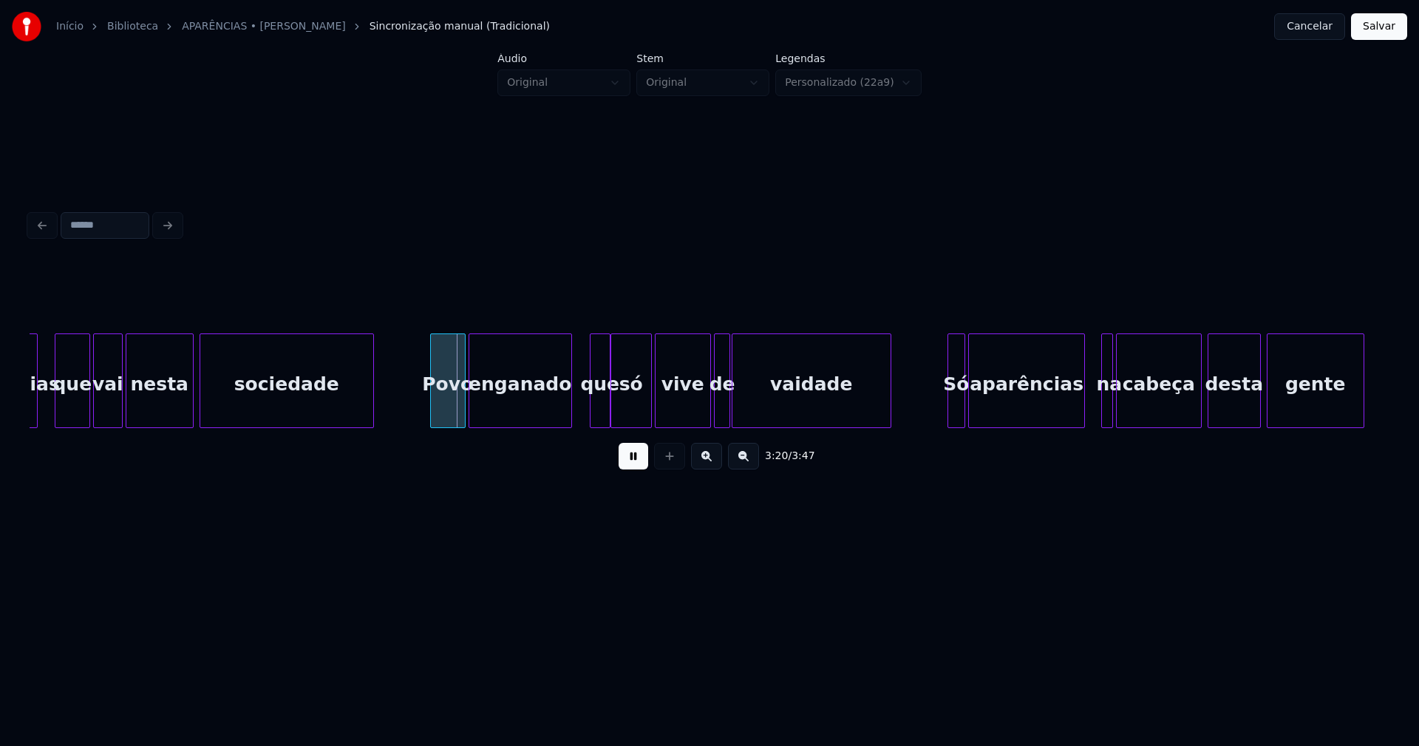
scroll to position [0, 29258]
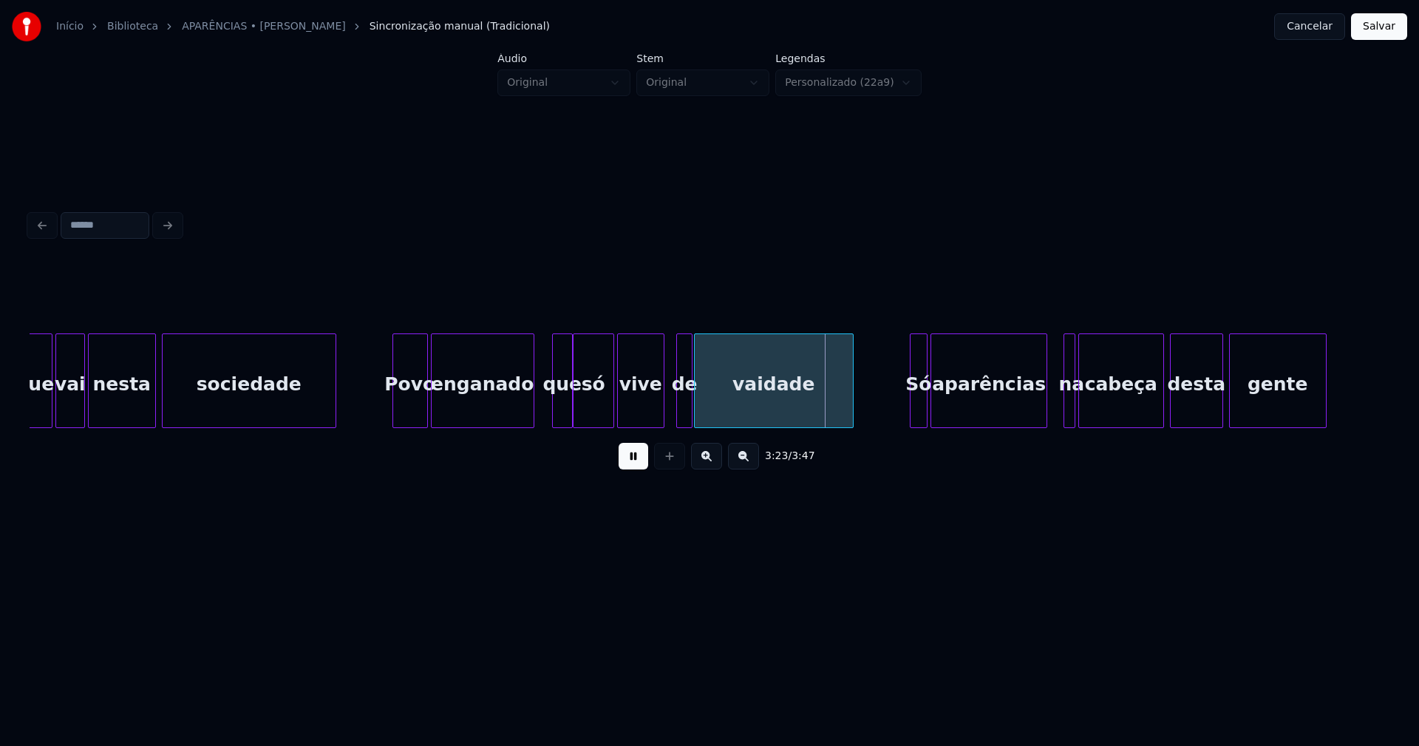
click at [661, 408] on div at bounding box center [661, 380] width 4 height 93
click at [670, 406] on div at bounding box center [672, 380] width 4 height 93
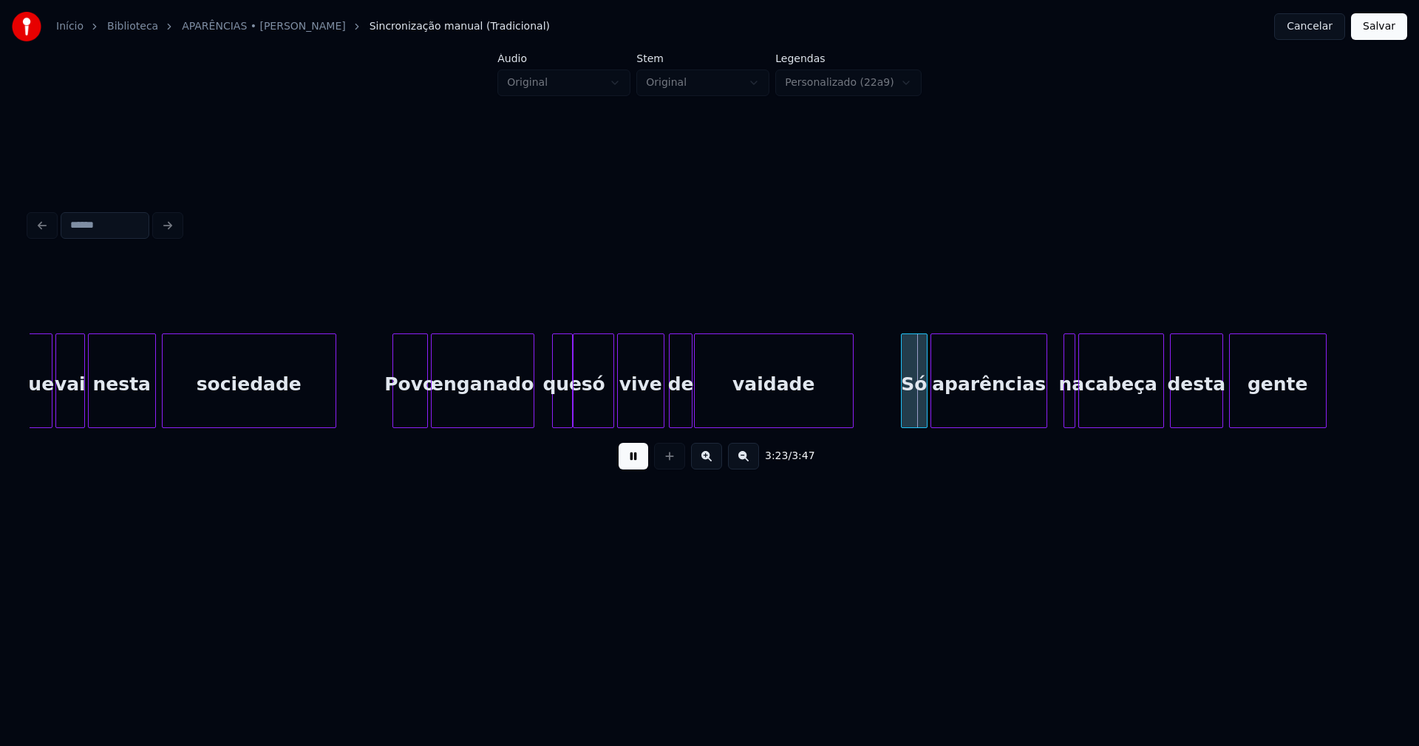
click at [903, 408] on div at bounding box center [904, 380] width 4 height 93
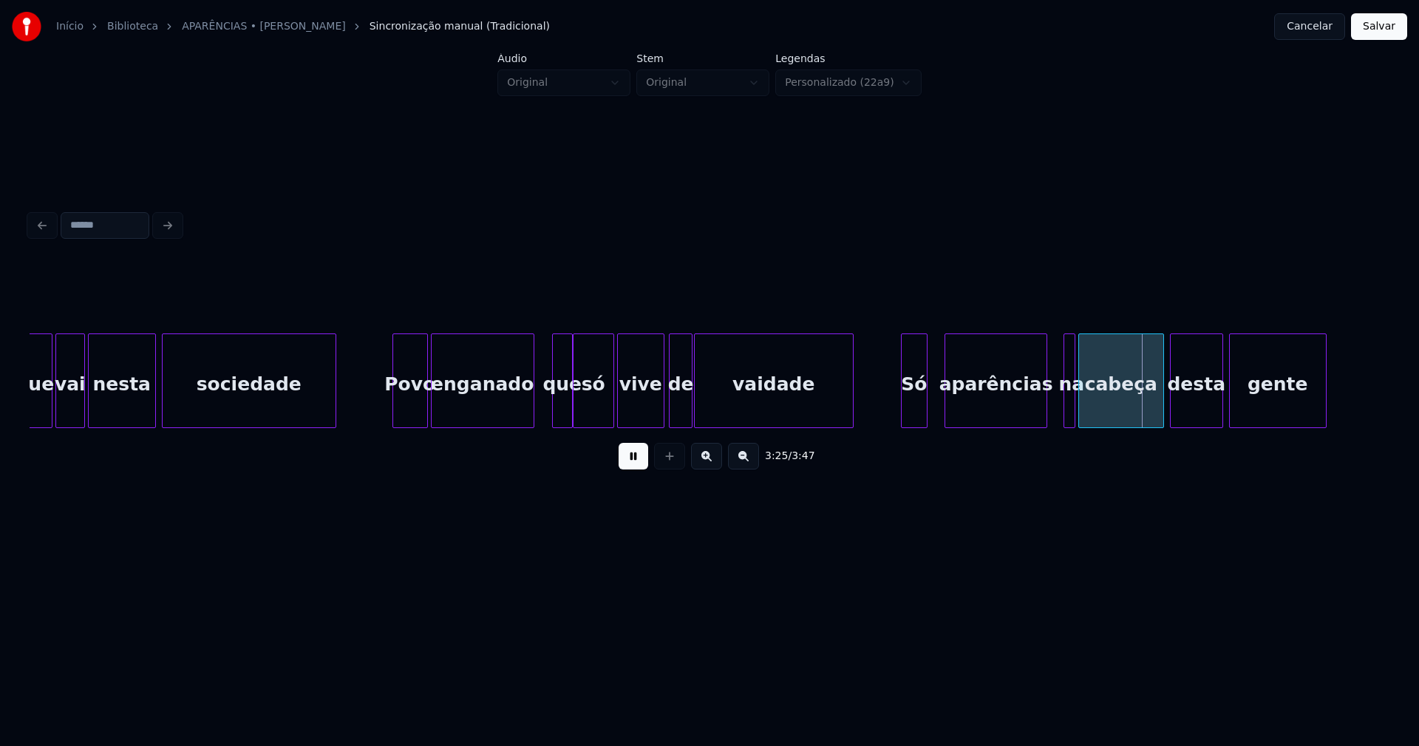
click at [947, 396] on div at bounding box center [947, 380] width 4 height 93
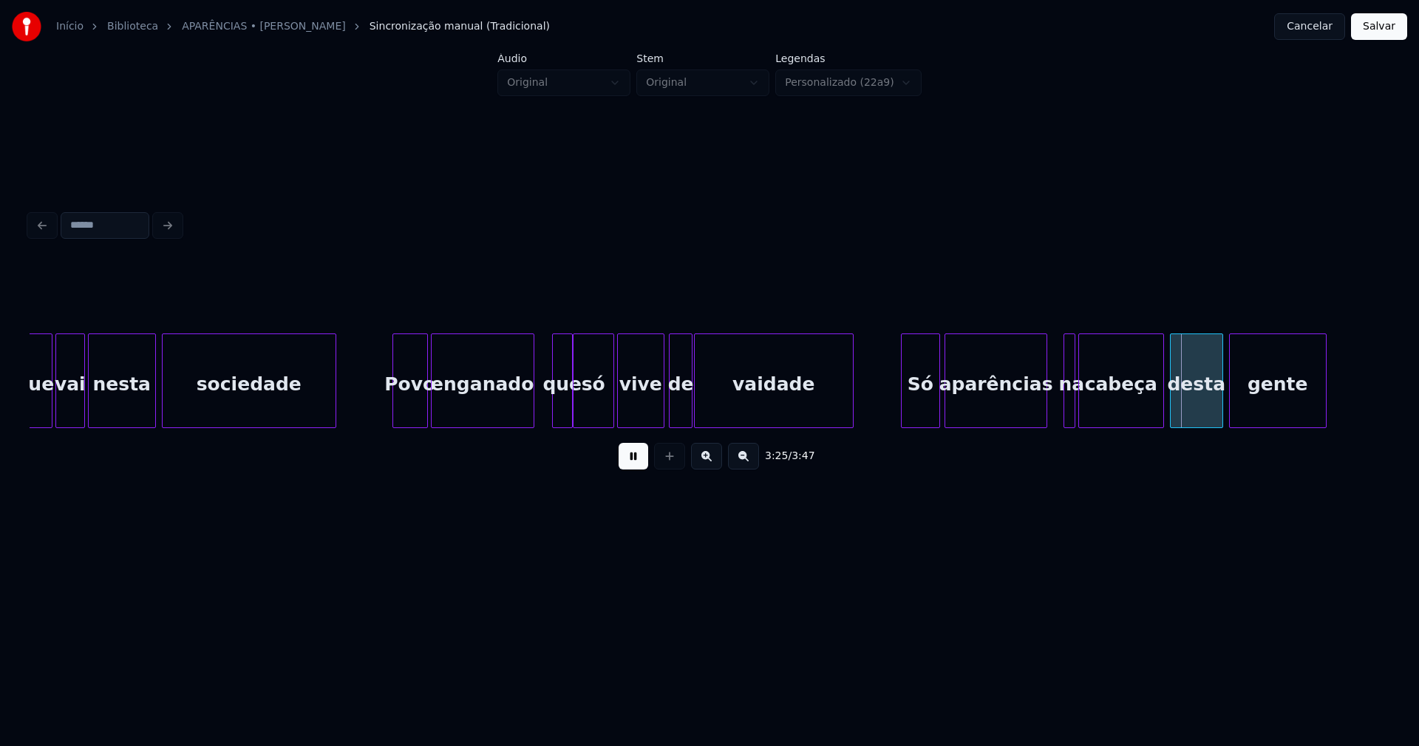
click at [939, 396] on div at bounding box center [937, 380] width 4 height 93
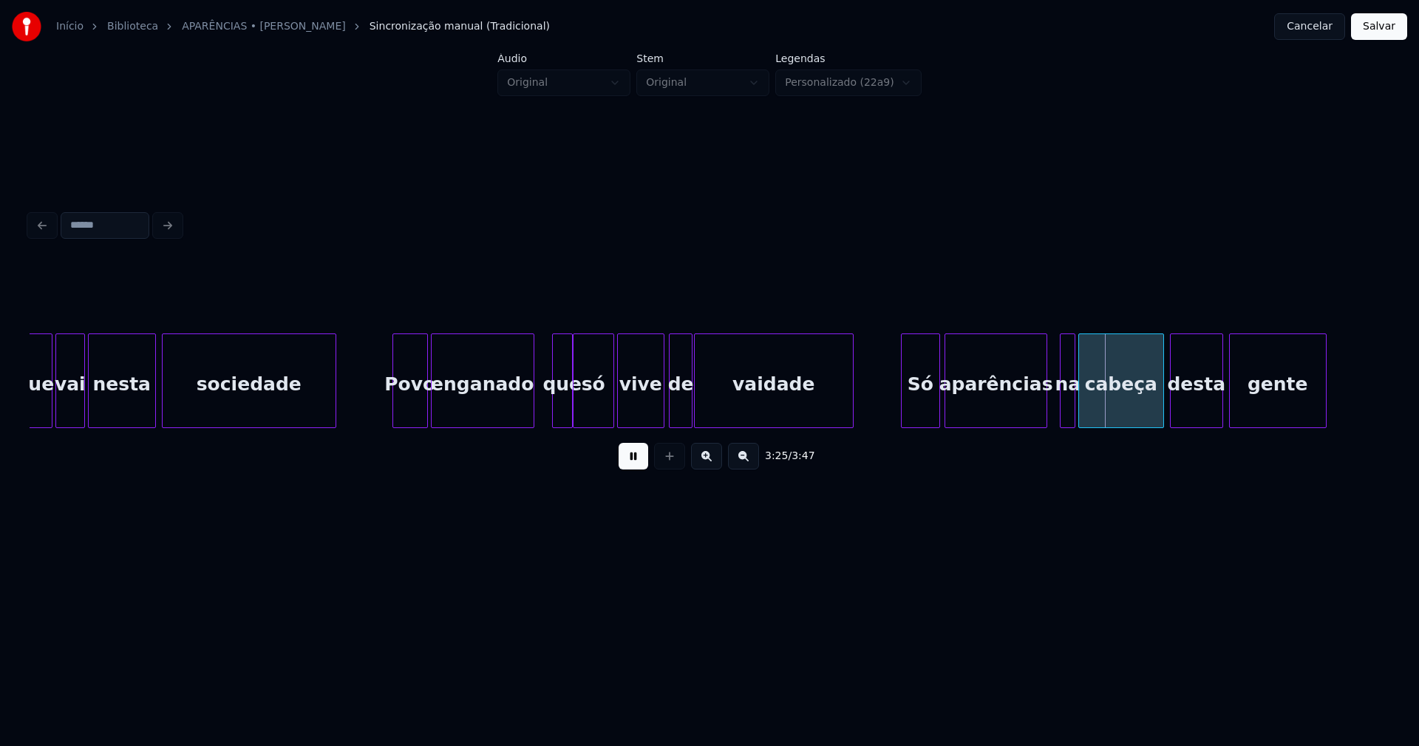
click at [1063, 411] on div at bounding box center [1063, 380] width 4 height 93
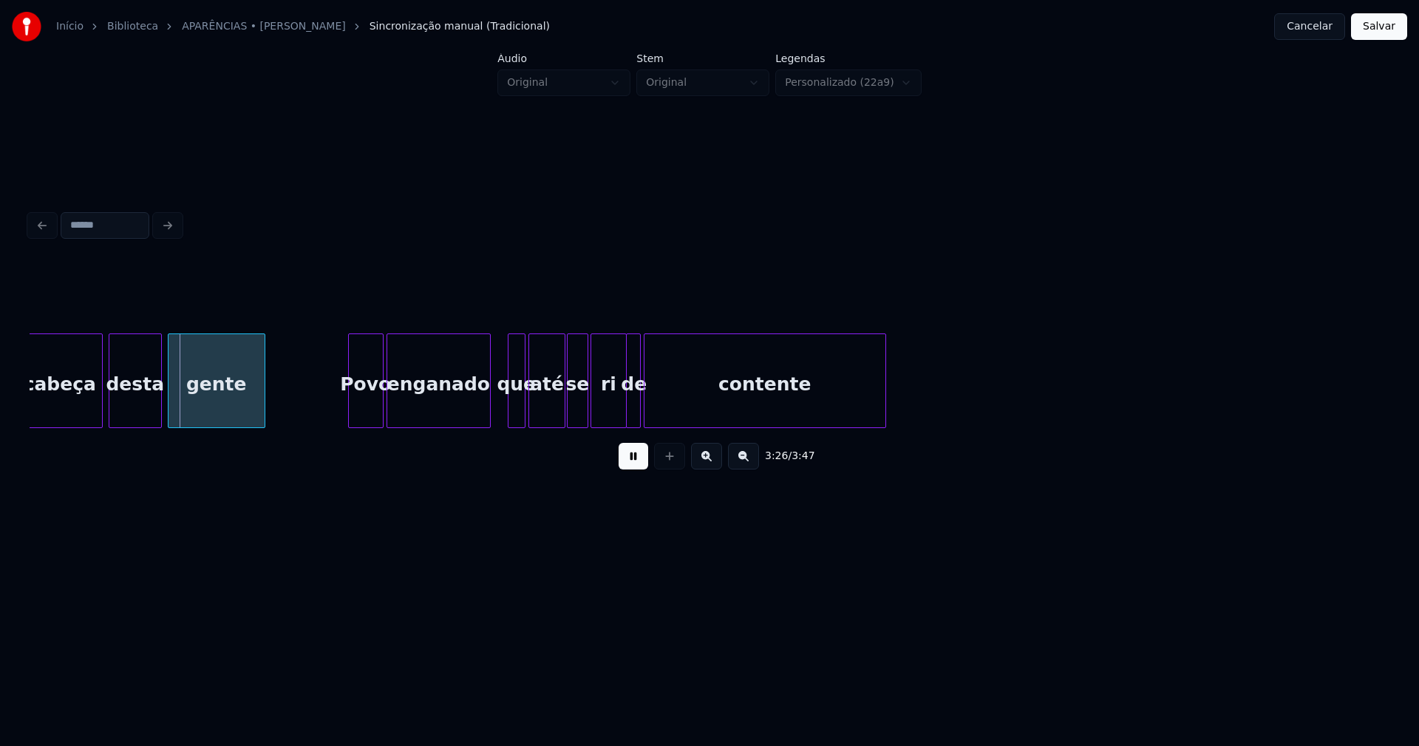
scroll to position [0, 30338]
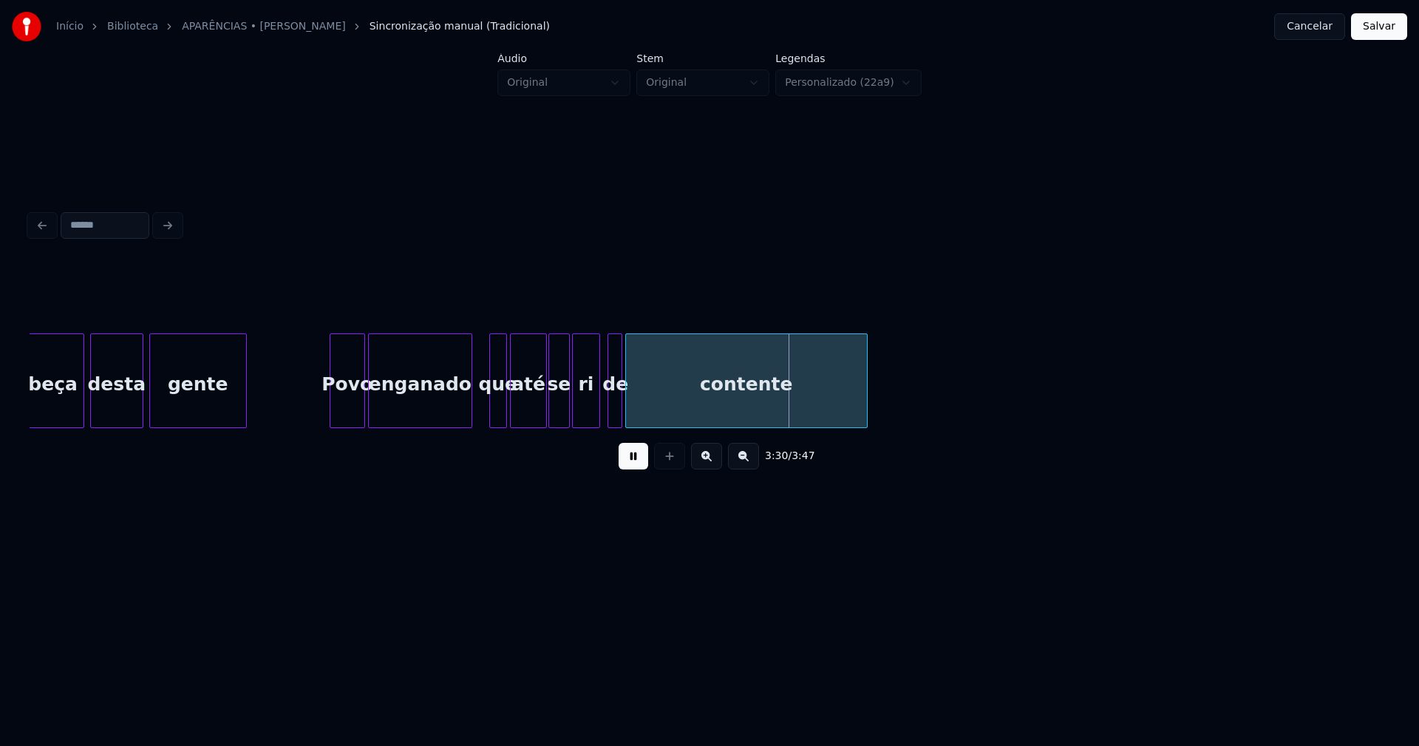
click at [596, 411] on div at bounding box center [597, 380] width 4 height 93
click at [603, 410] on div at bounding box center [604, 380] width 4 height 93
drag, startPoint x: 1367, startPoint y: 33, endPoint x: 1301, endPoint y: 72, distance: 77.2
click at [1367, 34] on button "Salvar" at bounding box center [1379, 26] width 56 height 27
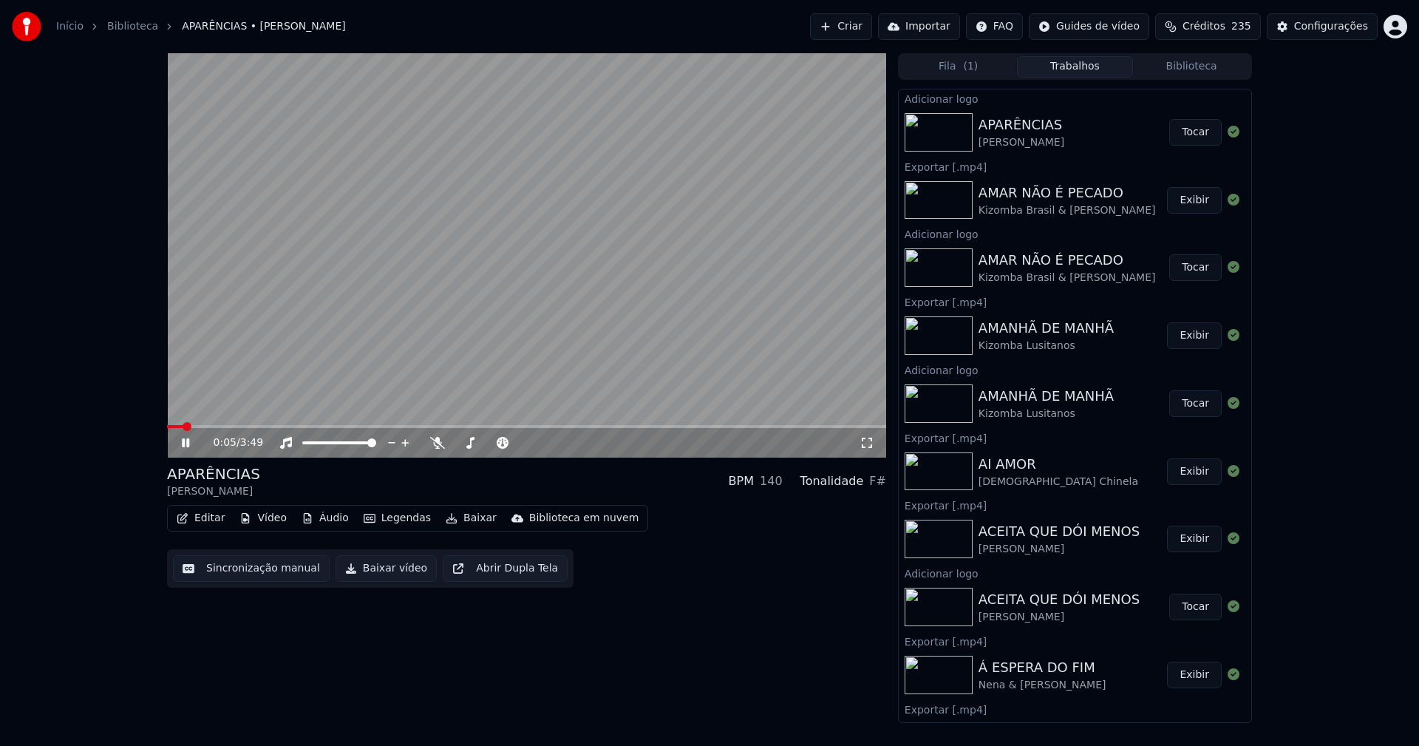
drag, startPoint x: 867, startPoint y: 442, endPoint x: 1106, endPoint y: 612, distance: 293.0
click at [868, 442] on icon at bounding box center [867, 443] width 15 height 12
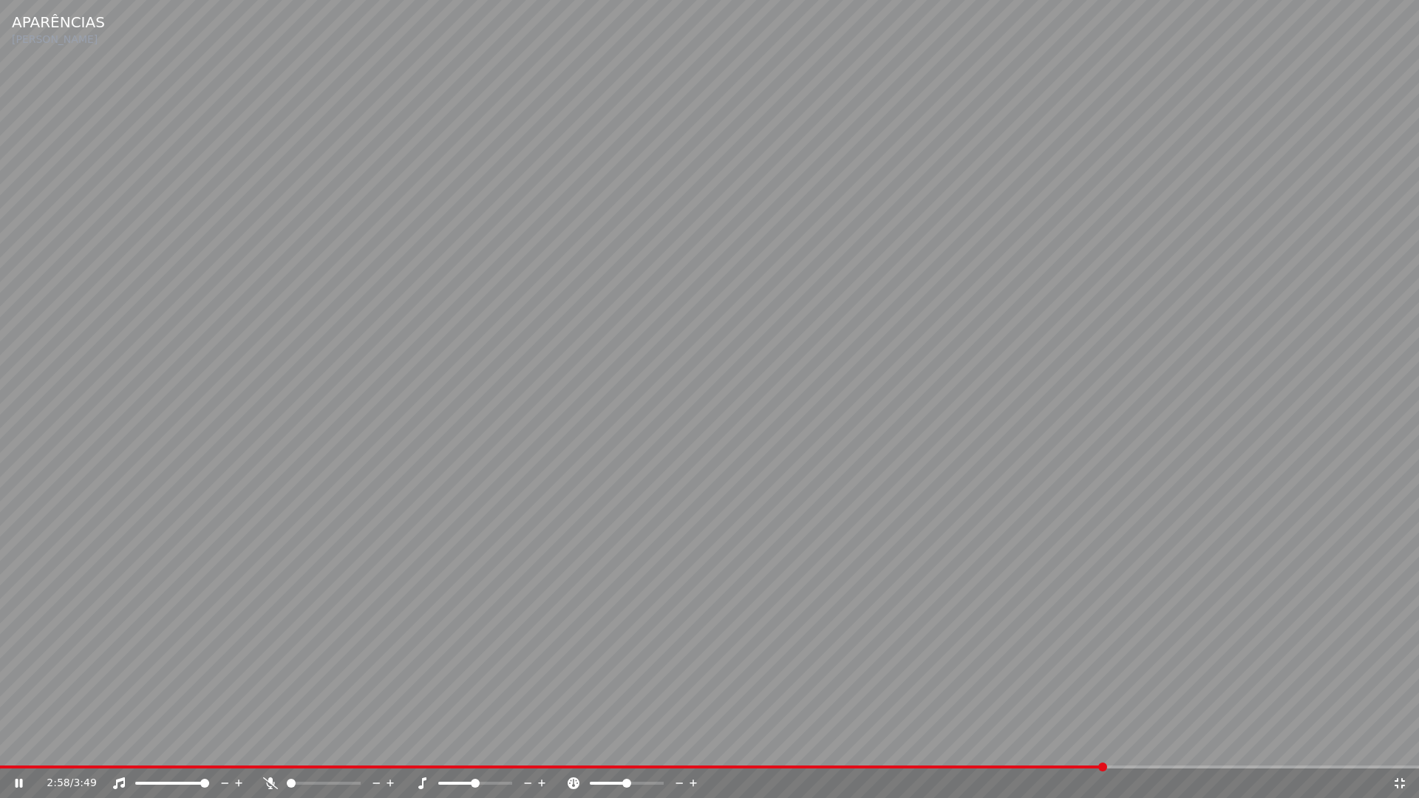
click at [1400, 745] on icon at bounding box center [1399, 783] width 15 height 12
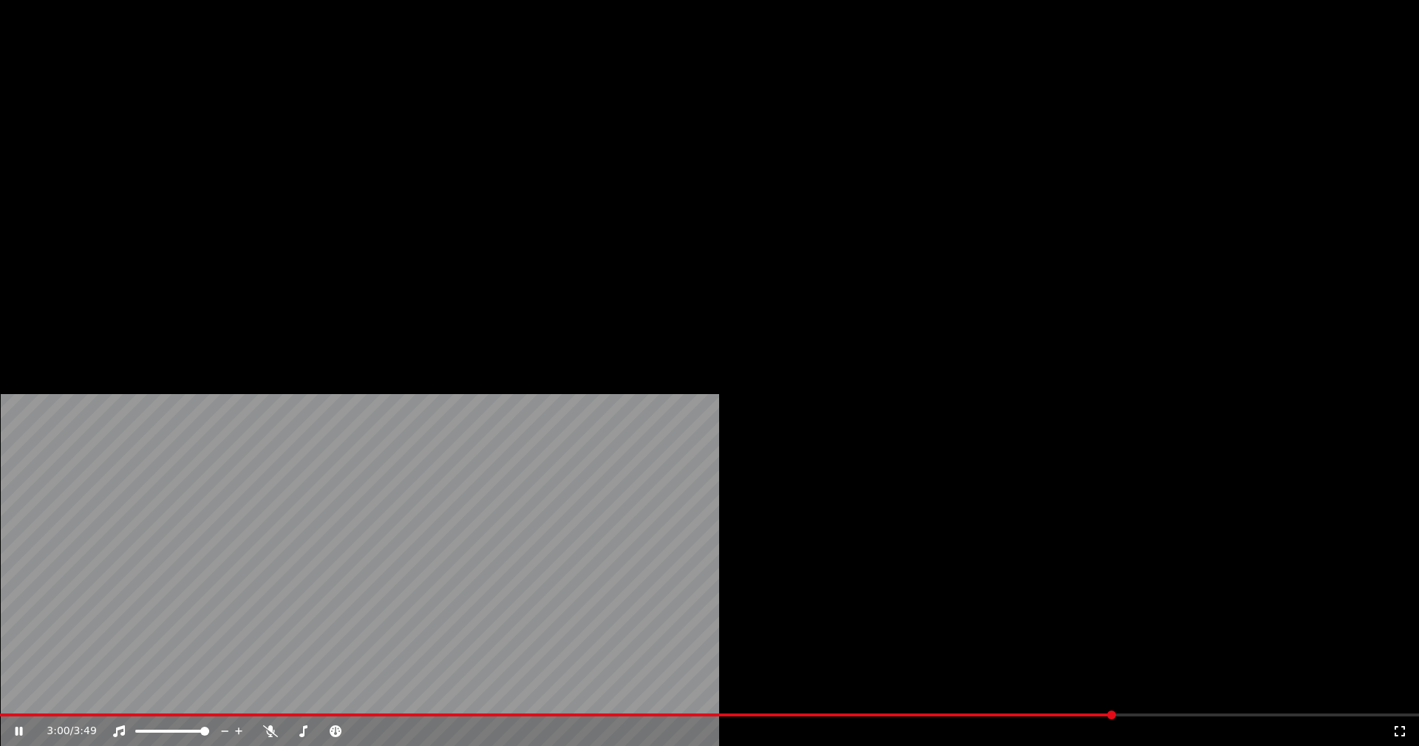
click at [211, 124] on button "Editar" at bounding box center [201, 113] width 60 height 21
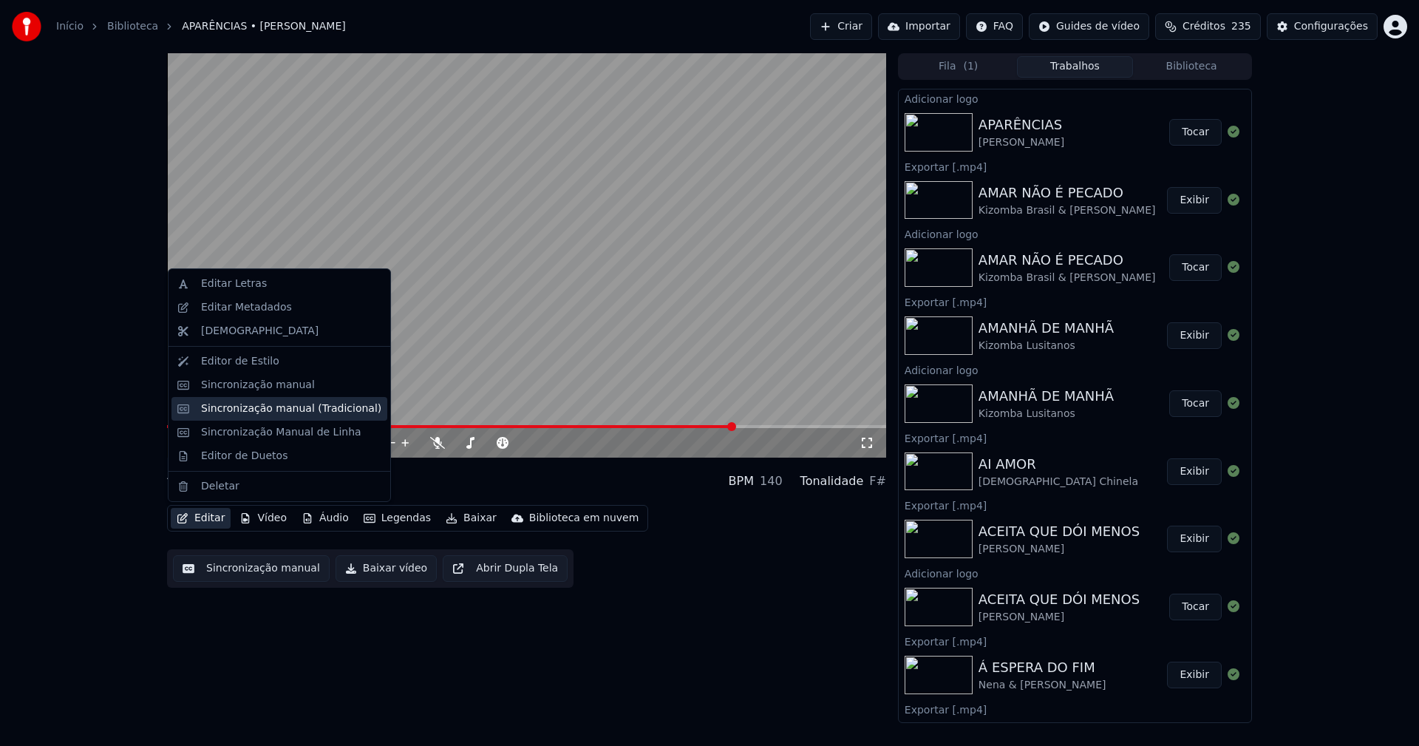
click at [279, 407] on div "Sincronização manual (Tradicional)" at bounding box center [291, 408] width 180 height 15
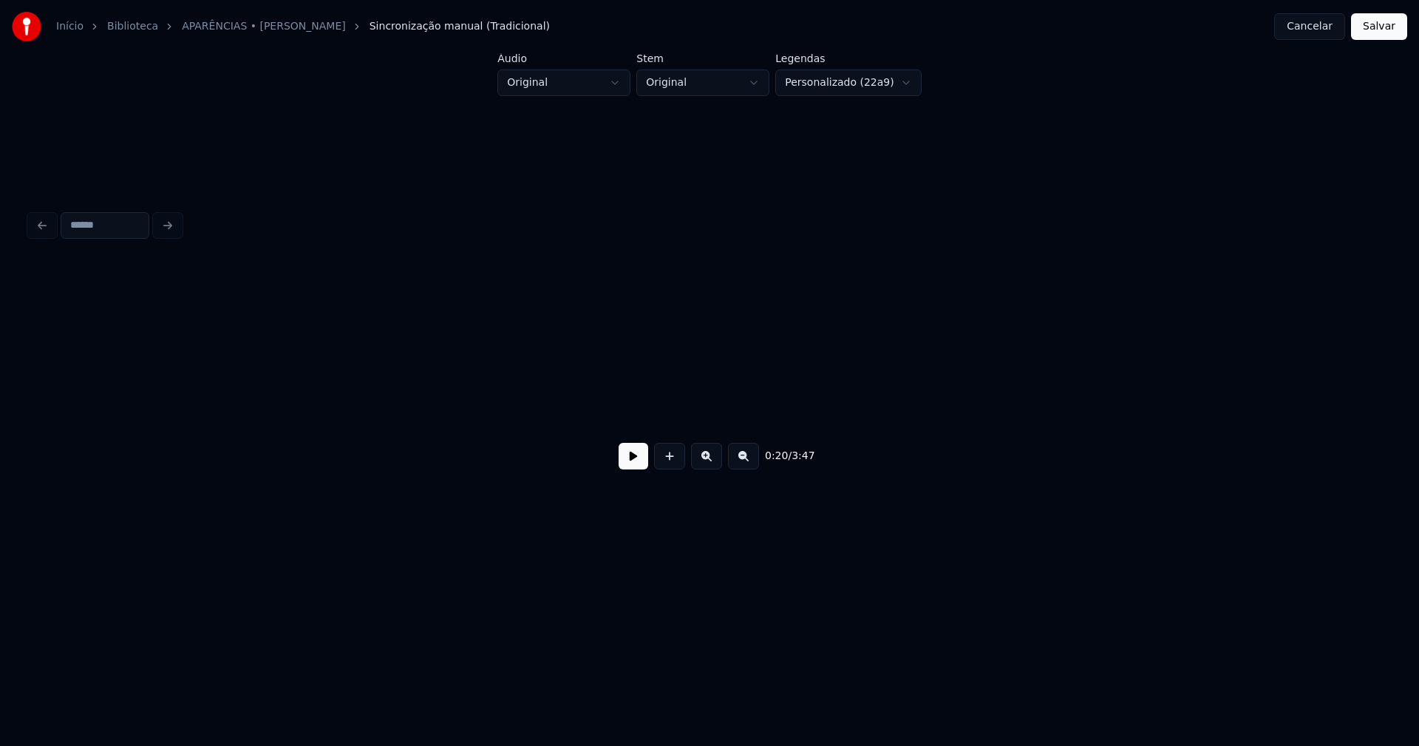
scroll to position [0, 3009]
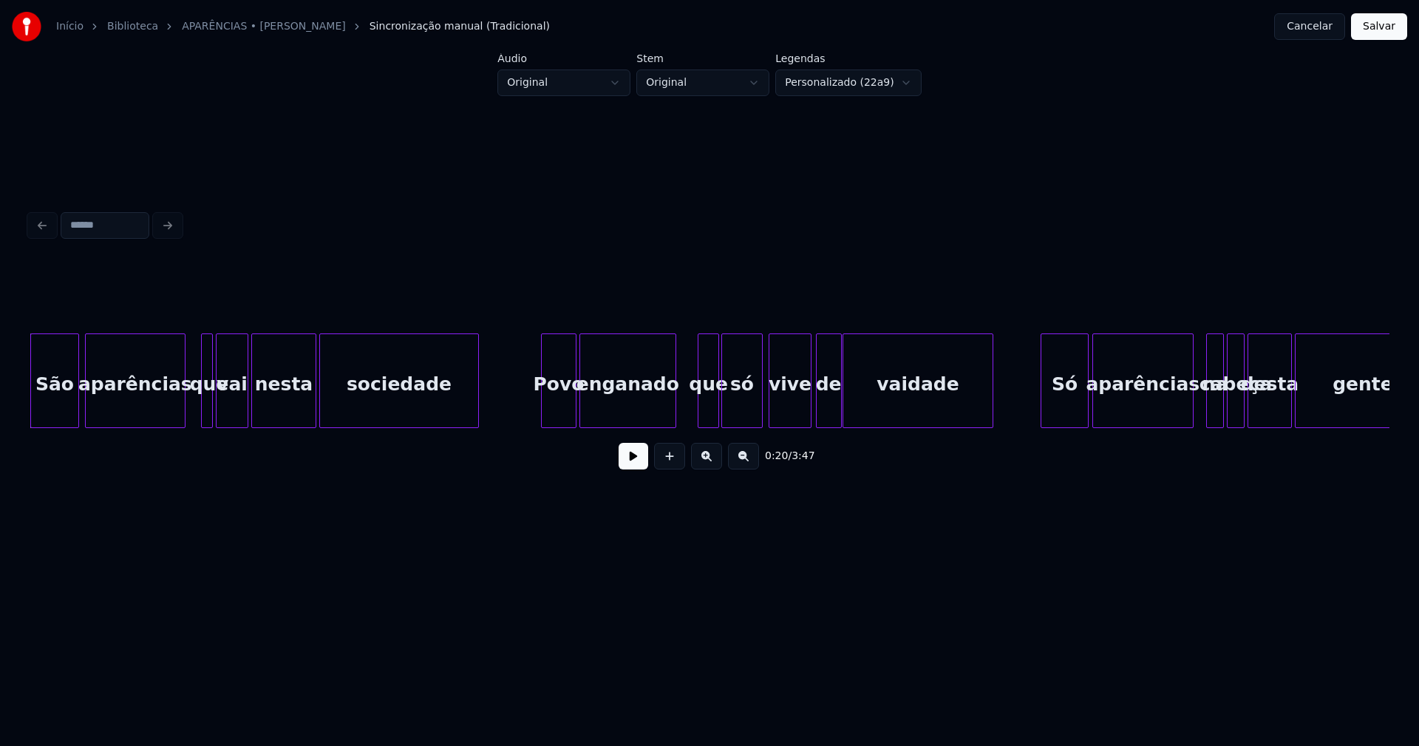
click at [641, 463] on button at bounding box center [634, 456] width 30 height 27
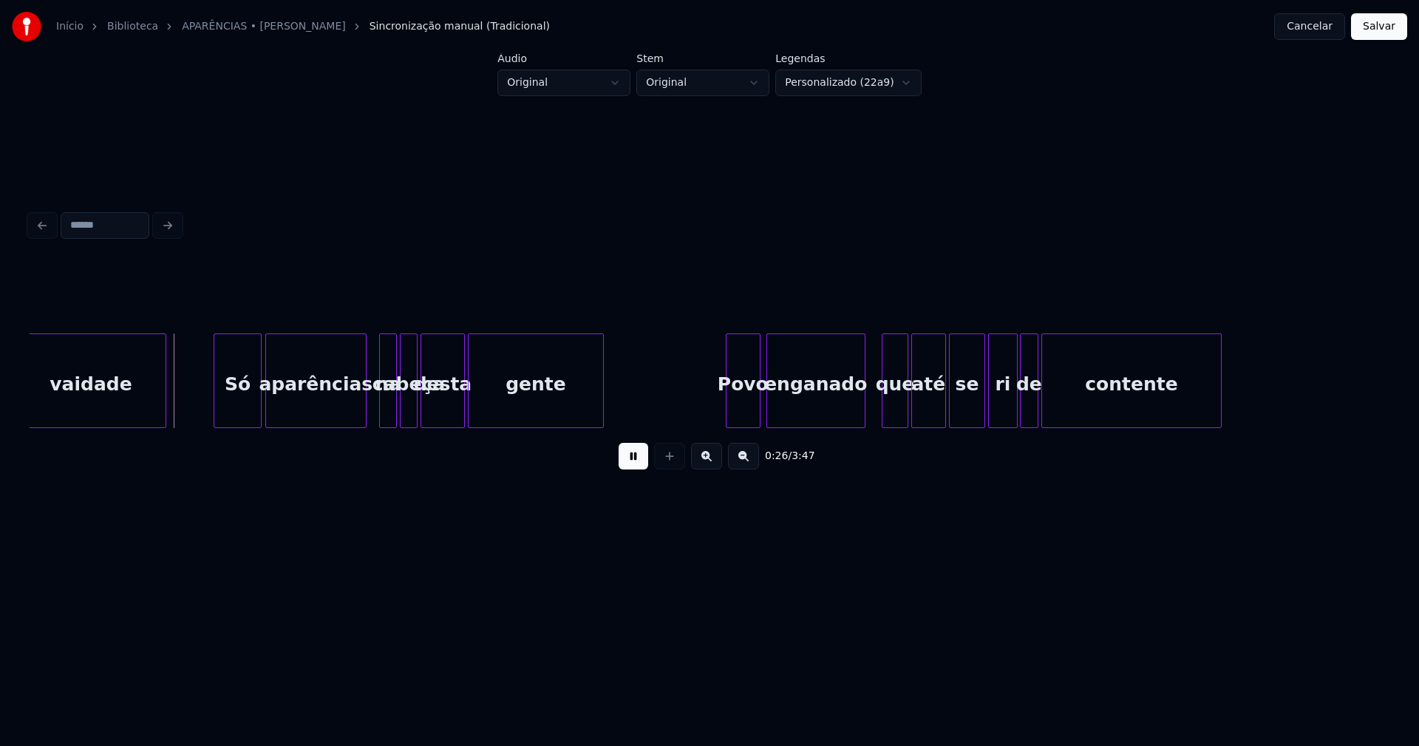
scroll to position [0, 3856]
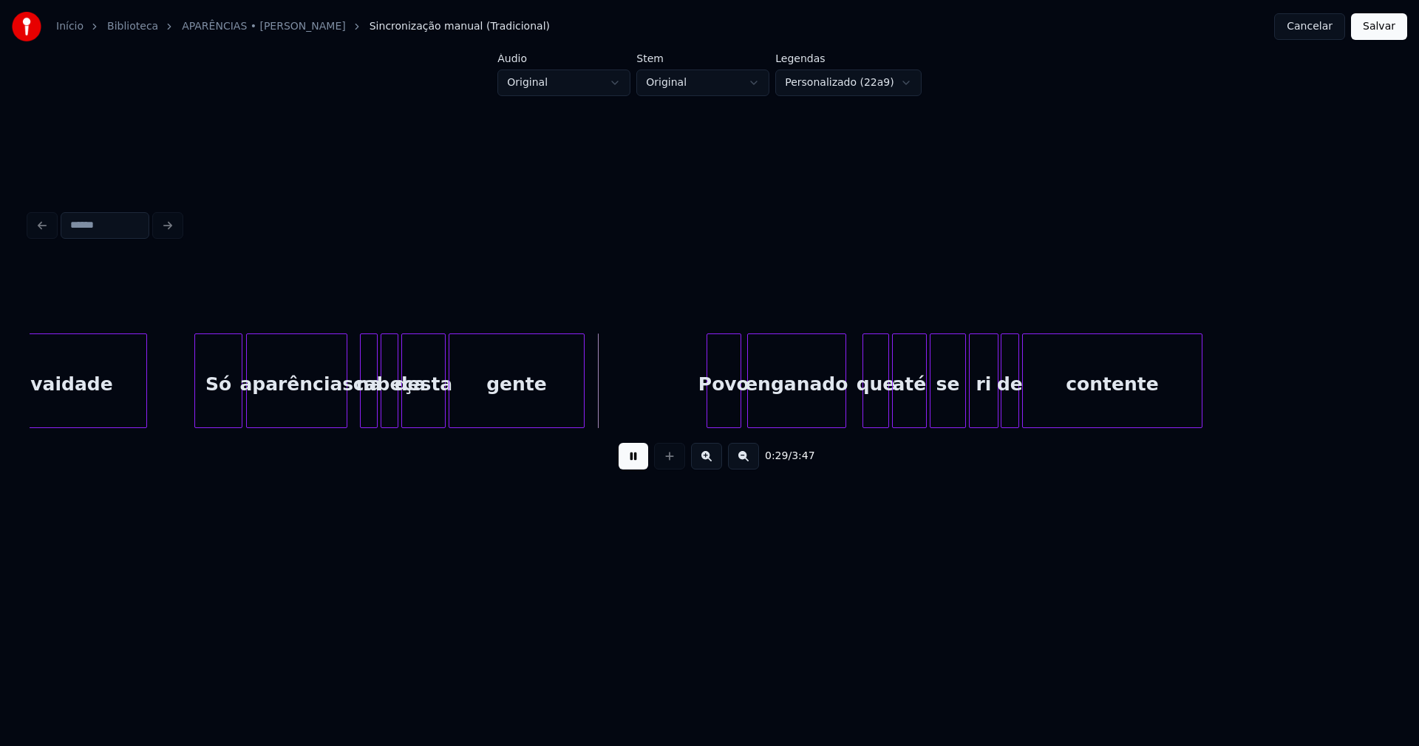
click at [635, 463] on button at bounding box center [634, 456] width 30 height 27
click at [230, 404] on div "Só" at bounding box center [218, 384] width 47 height 101
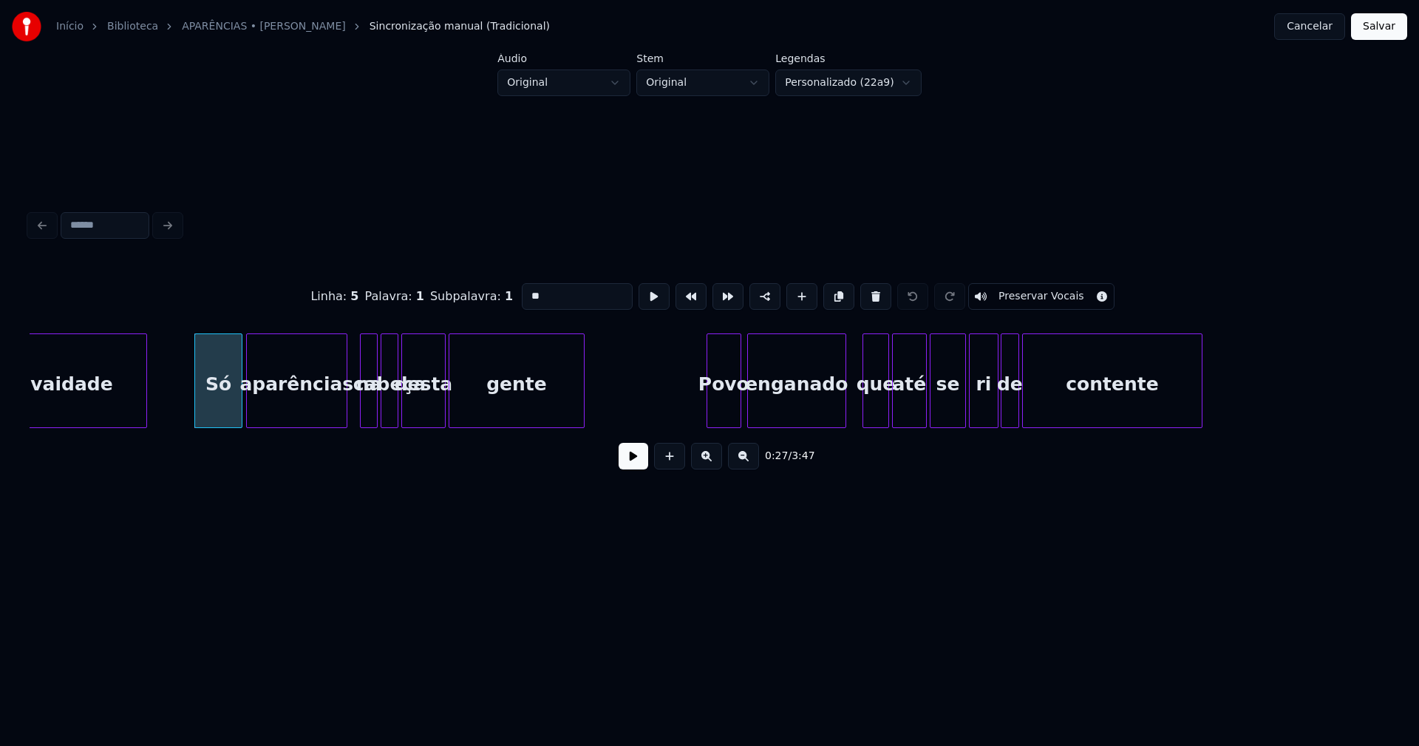
drag, startPoint x: 538, startPoint y: 289, endPoint x: 562, endPoint y: 298, distance: 26.0
click at [545, 293] on input "**" at bounding box center [577, 296] width 111 height 27
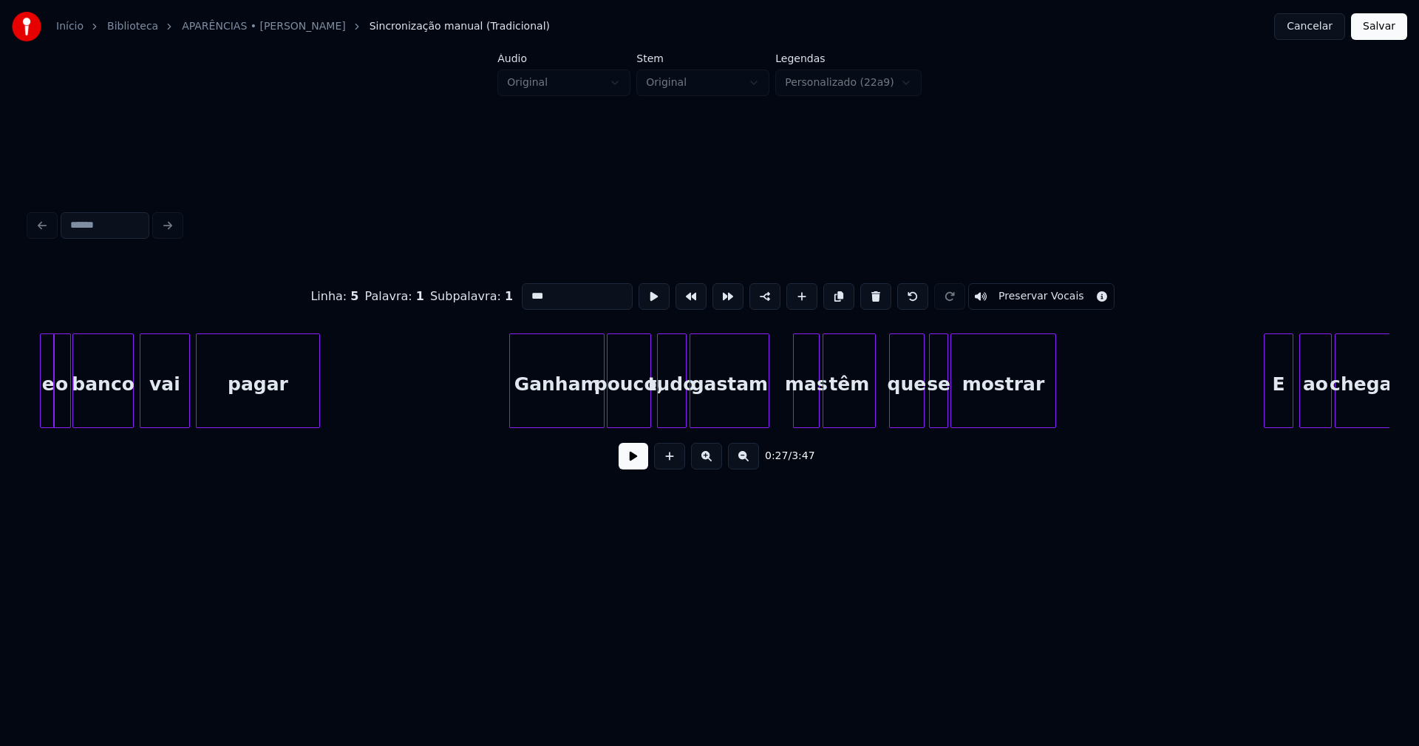
scroll to position [0, 8567]
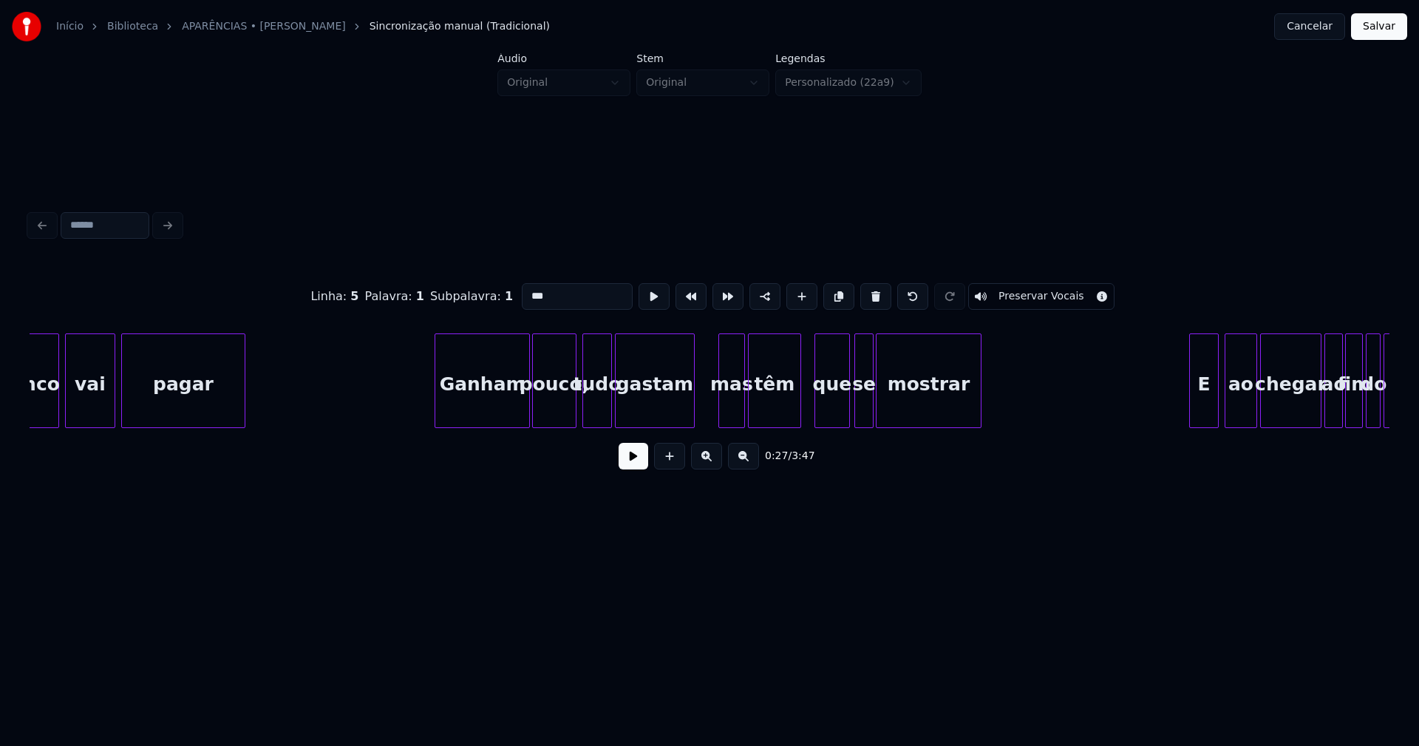
click at [553, 413] on div "pouco," at bounding box center [554, 384] width 43 height 101
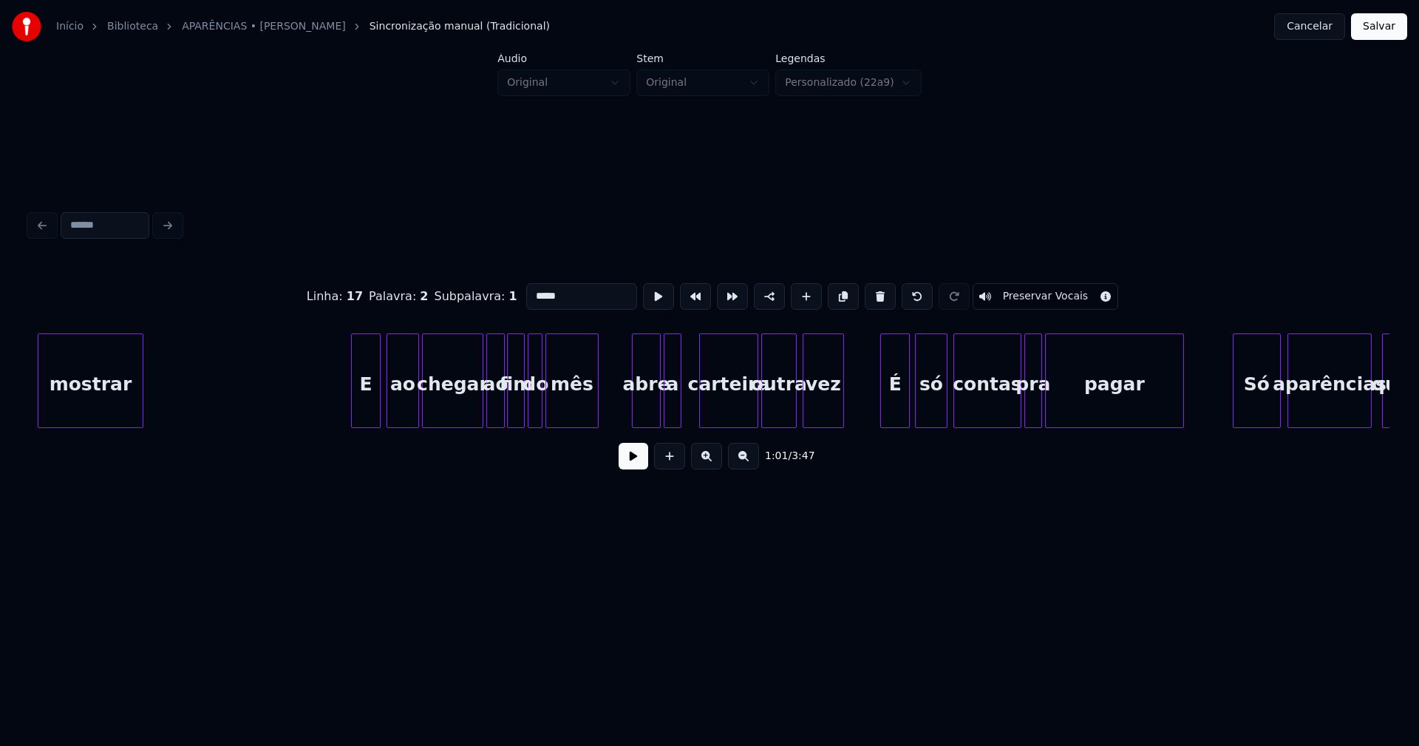
scroll to position [0, 9424]
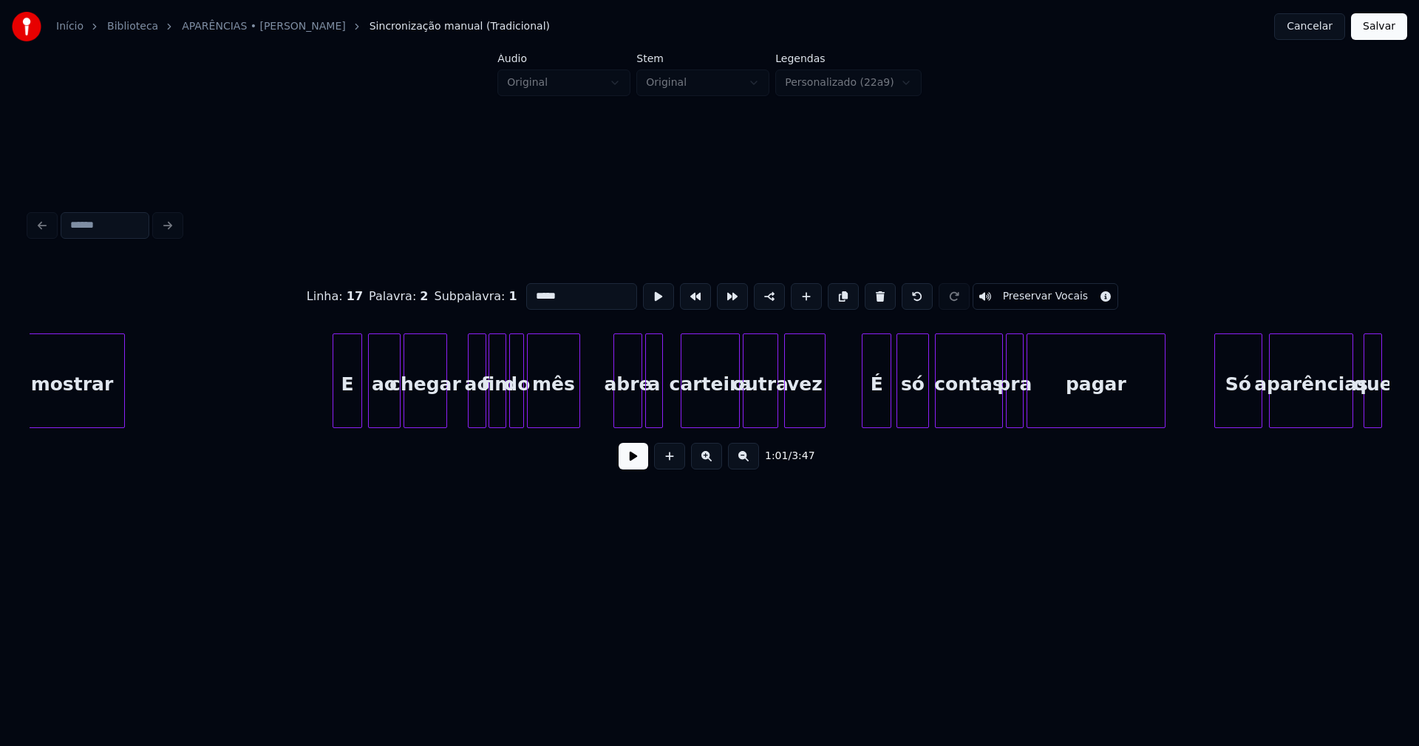
click at [443, 422] on div "mostrar E ao chegar ao fim do mês abre a carteira outra vez É só contas pra pag…" at bounding box center [710, 380] width 1360 height 95
click at [462, 415] on div "ao" at bounding box center [461, 384] width 17 height 101
click at [469, 410] on div "ao" at bounding box center [465, 384] width 17 height 101
click at [474, 406] on div at bounding box center [476, 380] width 4 height 93
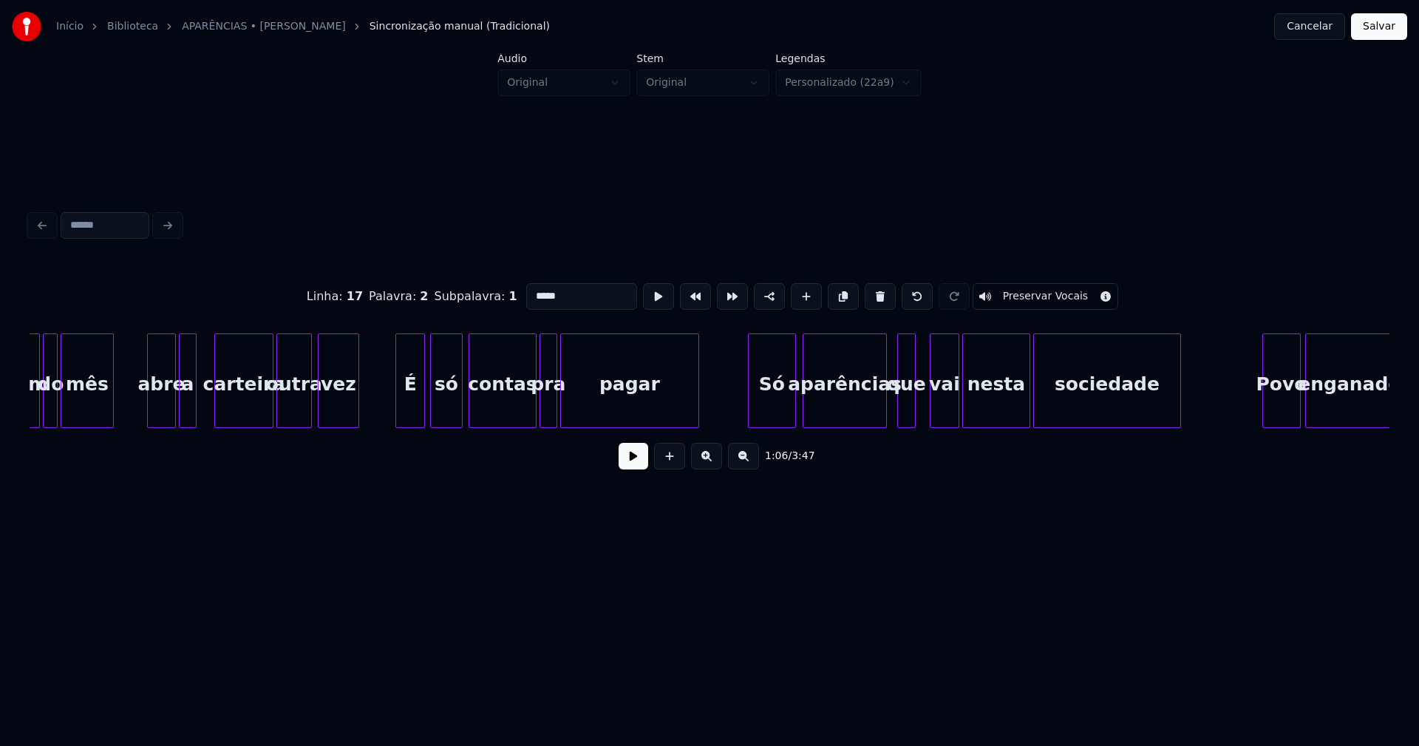
scroll to position [0, 9908]
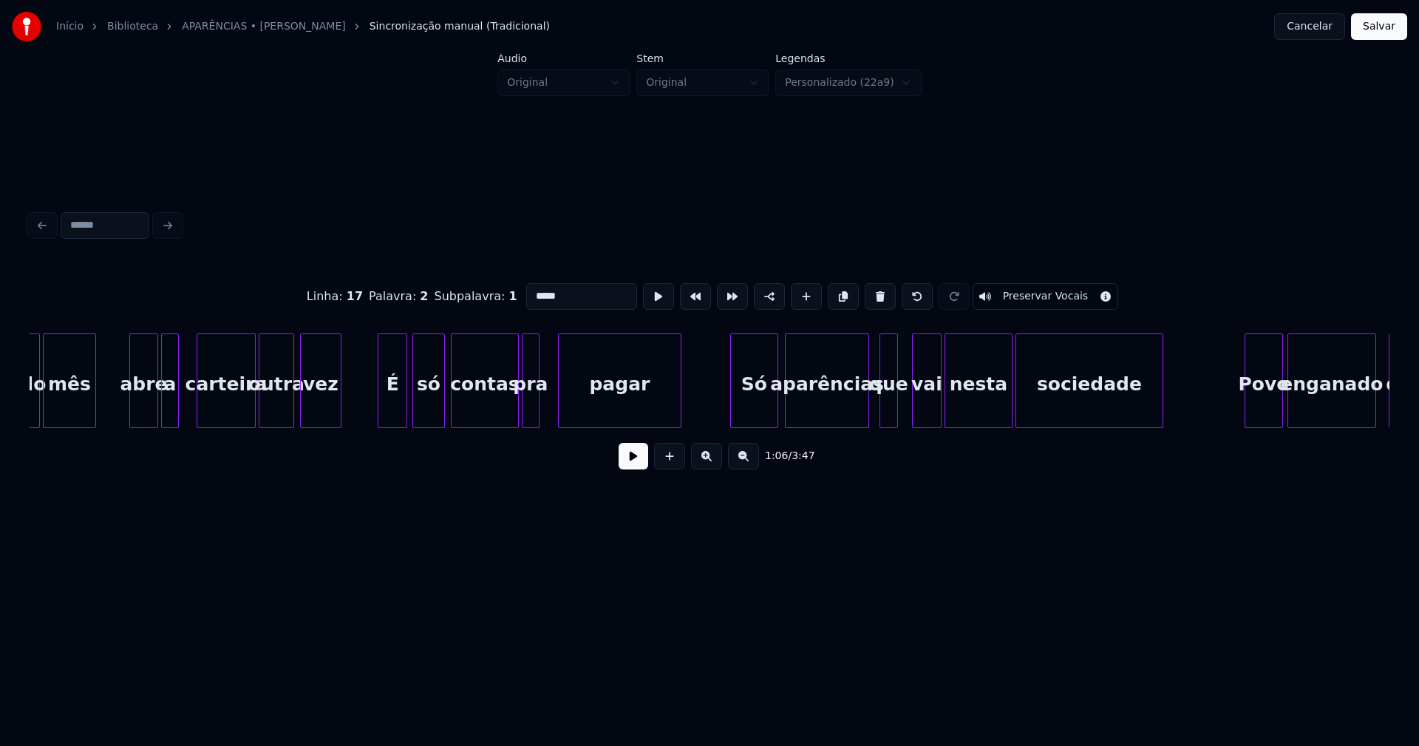
click at [559, 401] on div at bounding box center [561, 380] width 4 height 93
click at [546, 401] on div at bounding box center [545, 380] width 4 height 93
click at [537, 413] on div "pra" at bounding box center [537, 384] width 25 height 101
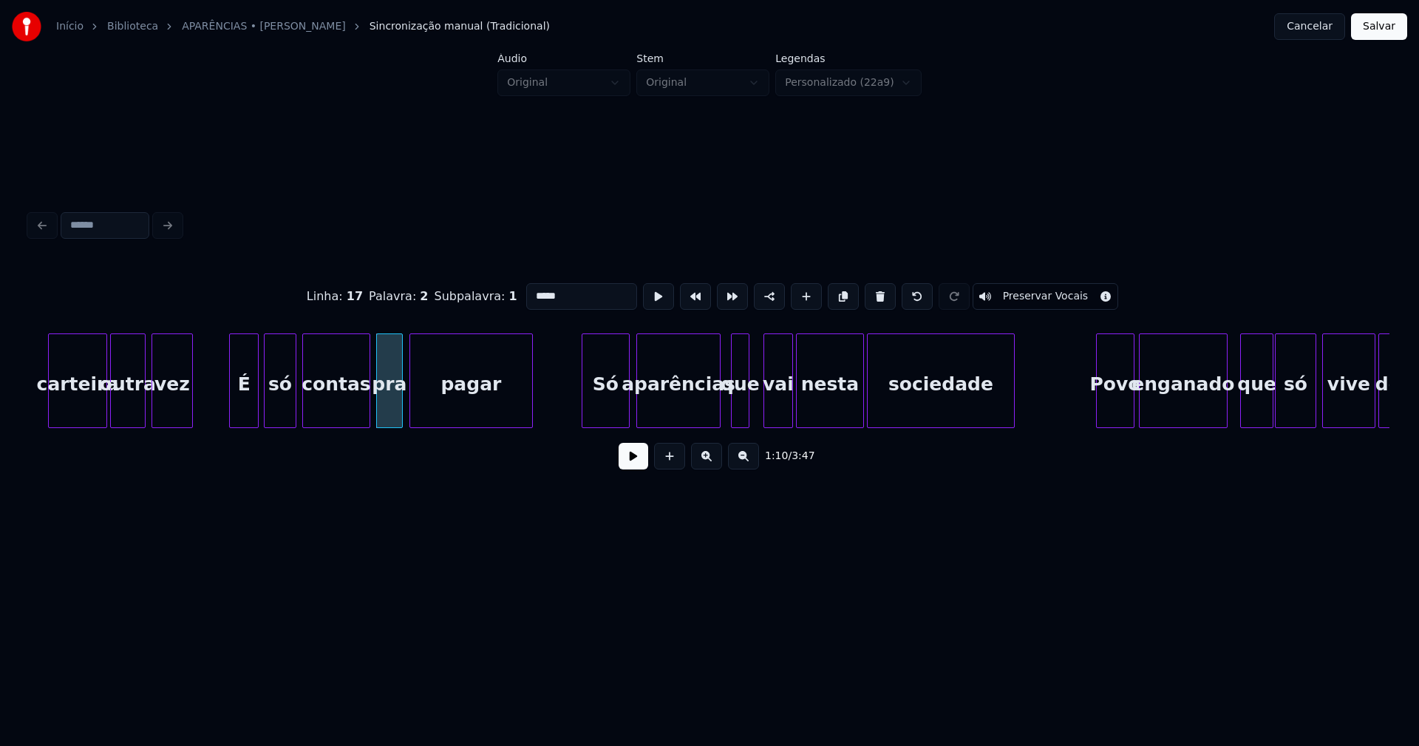
scroll to position [0, 10057]
click at [593, 406] on div "Só" at bounding box center [605, 384] width 47 height 101
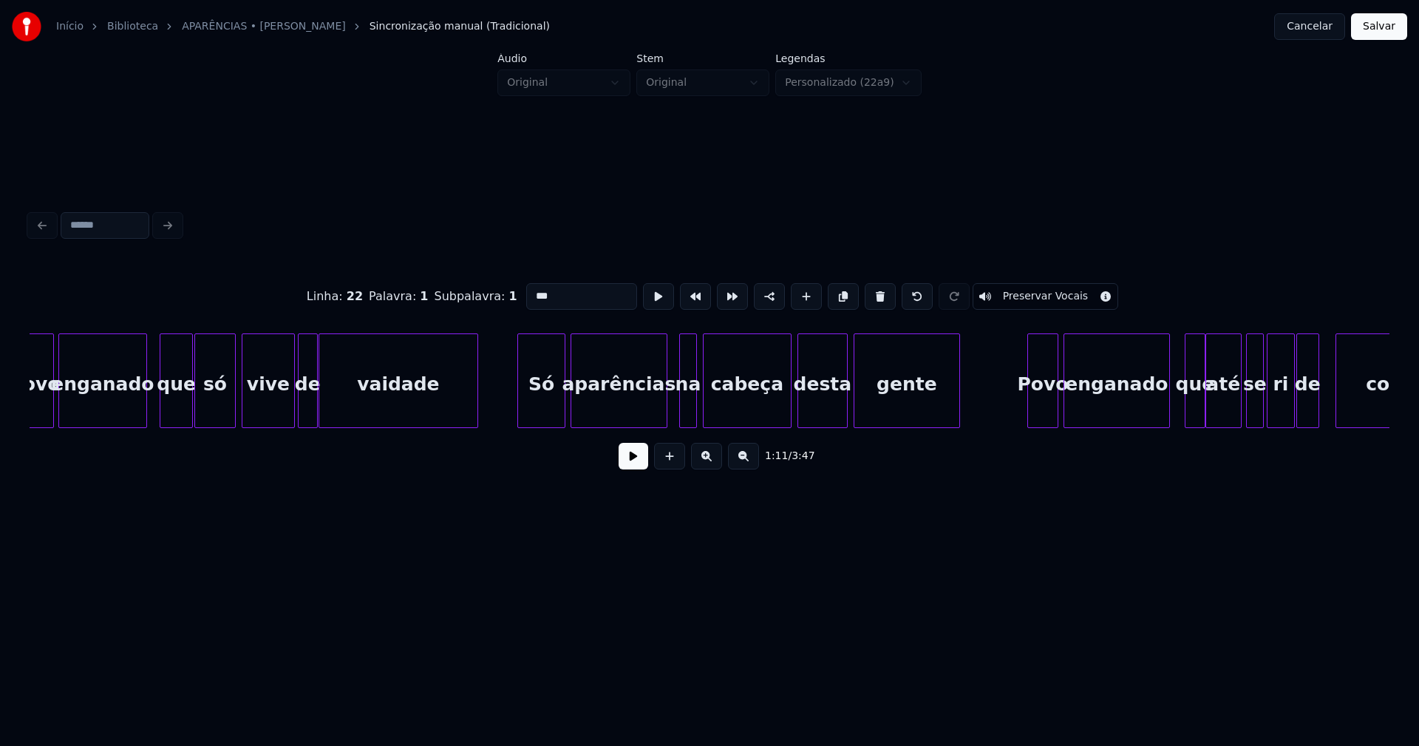
scroll to position [0, 11137]
click at [542, 406] on div "Só" at bounding box center [540, 384] width 47 height 101
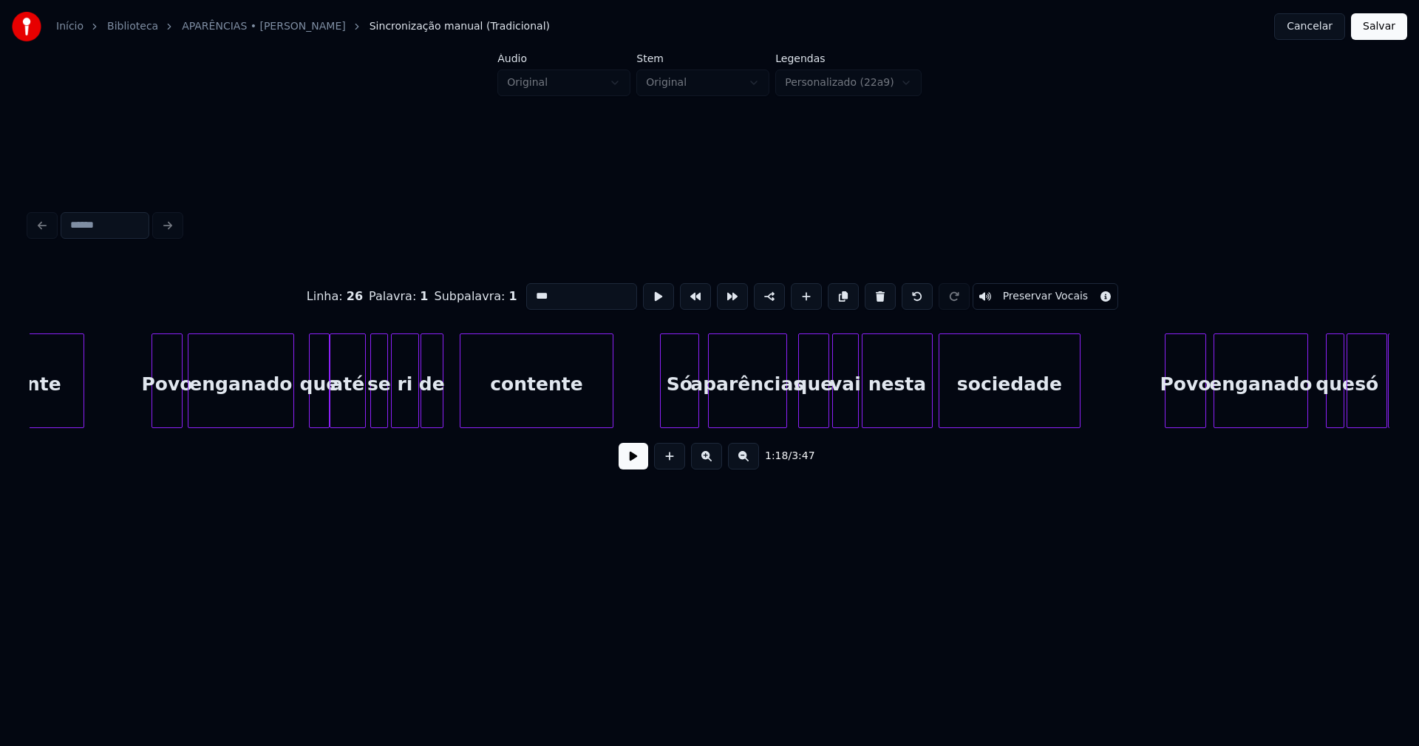
scroll to position [0, 12199]
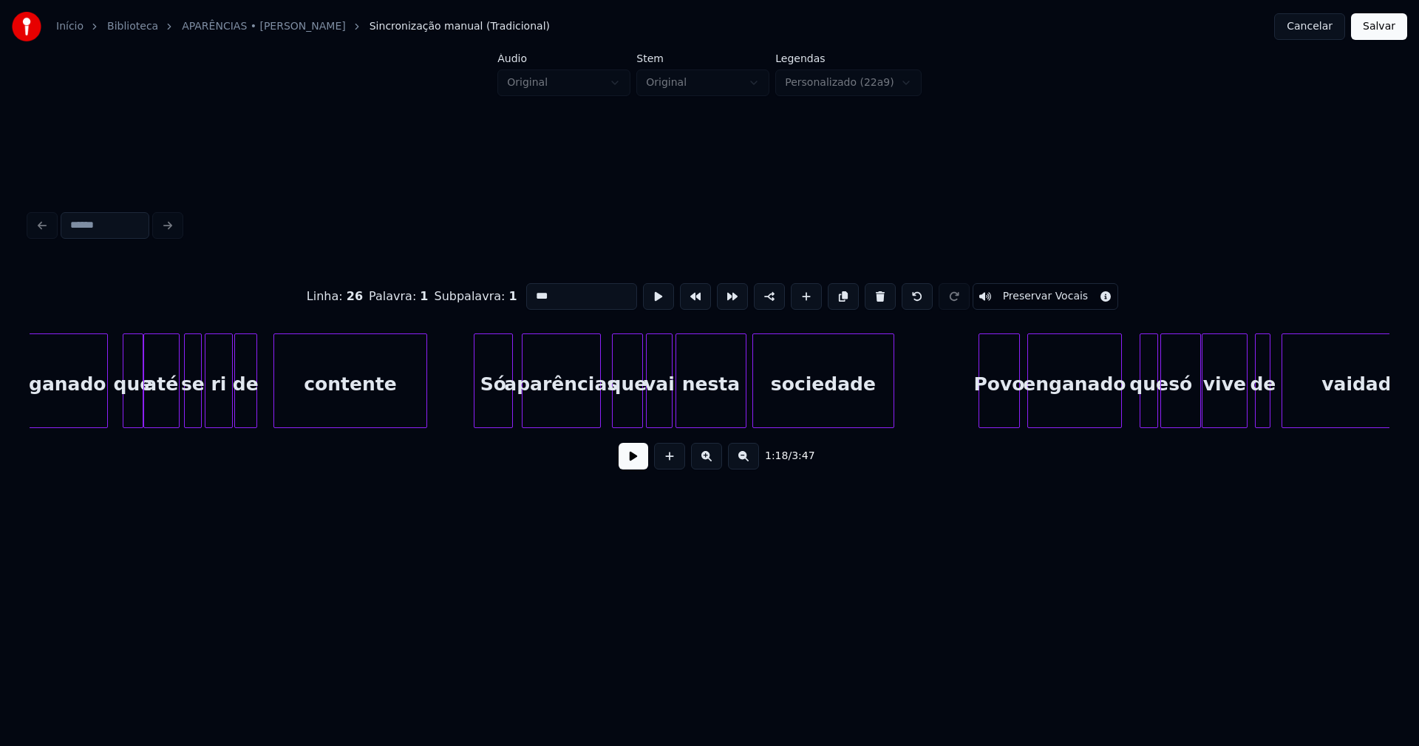
click at [493, 407] on div "Só" at bounding box center [493, 384] width 38 height 101
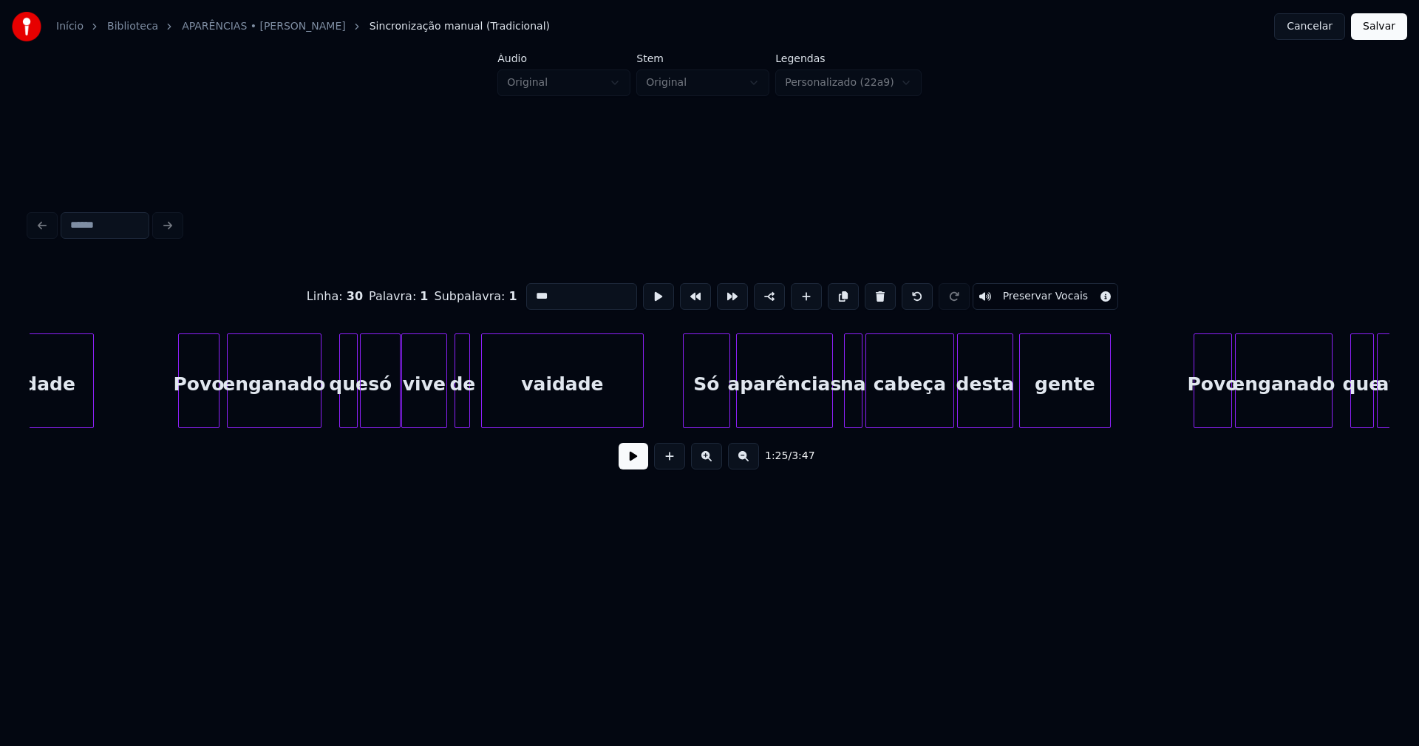
scroll to position [0, 13111]
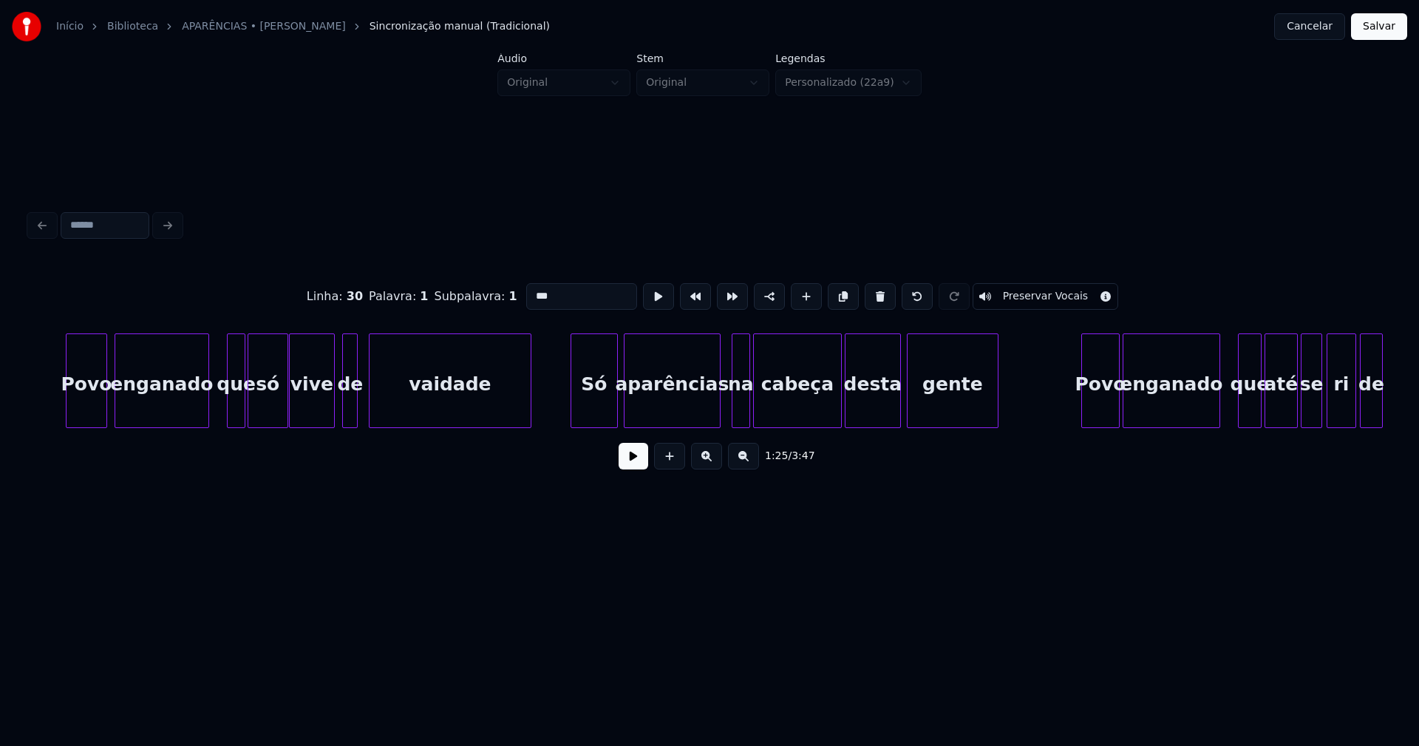
click at [602, 403] on div "Só" at bounding box center [594, 384] width 46 height 101
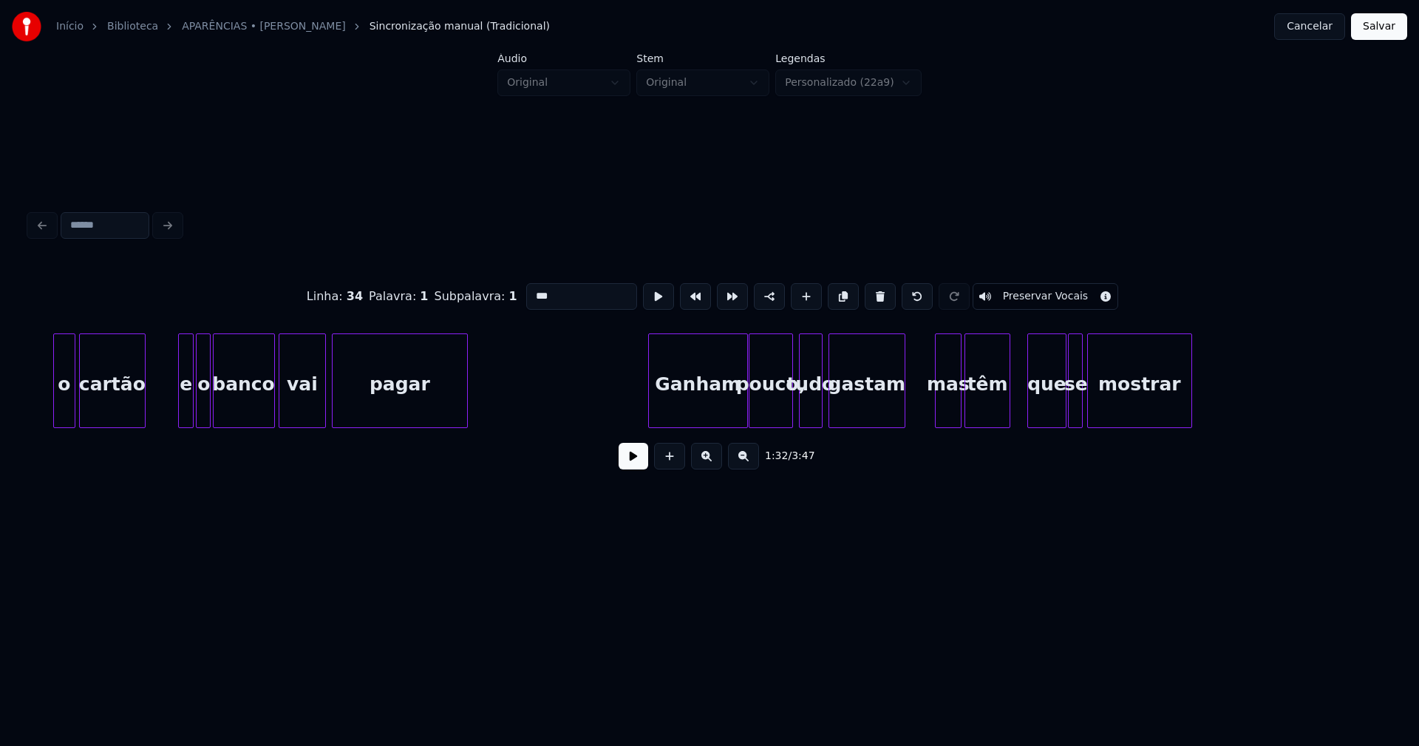
scroll to position [0, 19053]
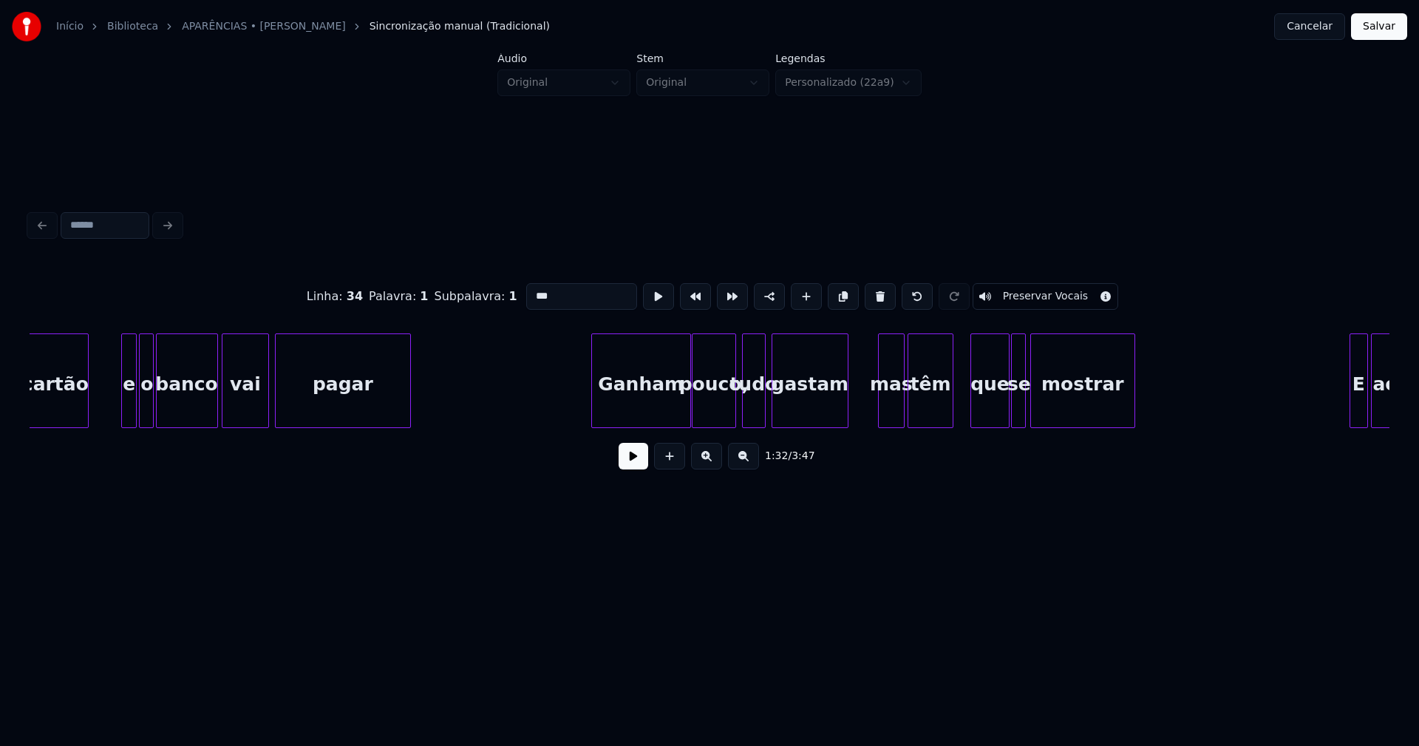
click at [722, 406] on div "pouco," at bounding box center [713, 384] width 43 height 101
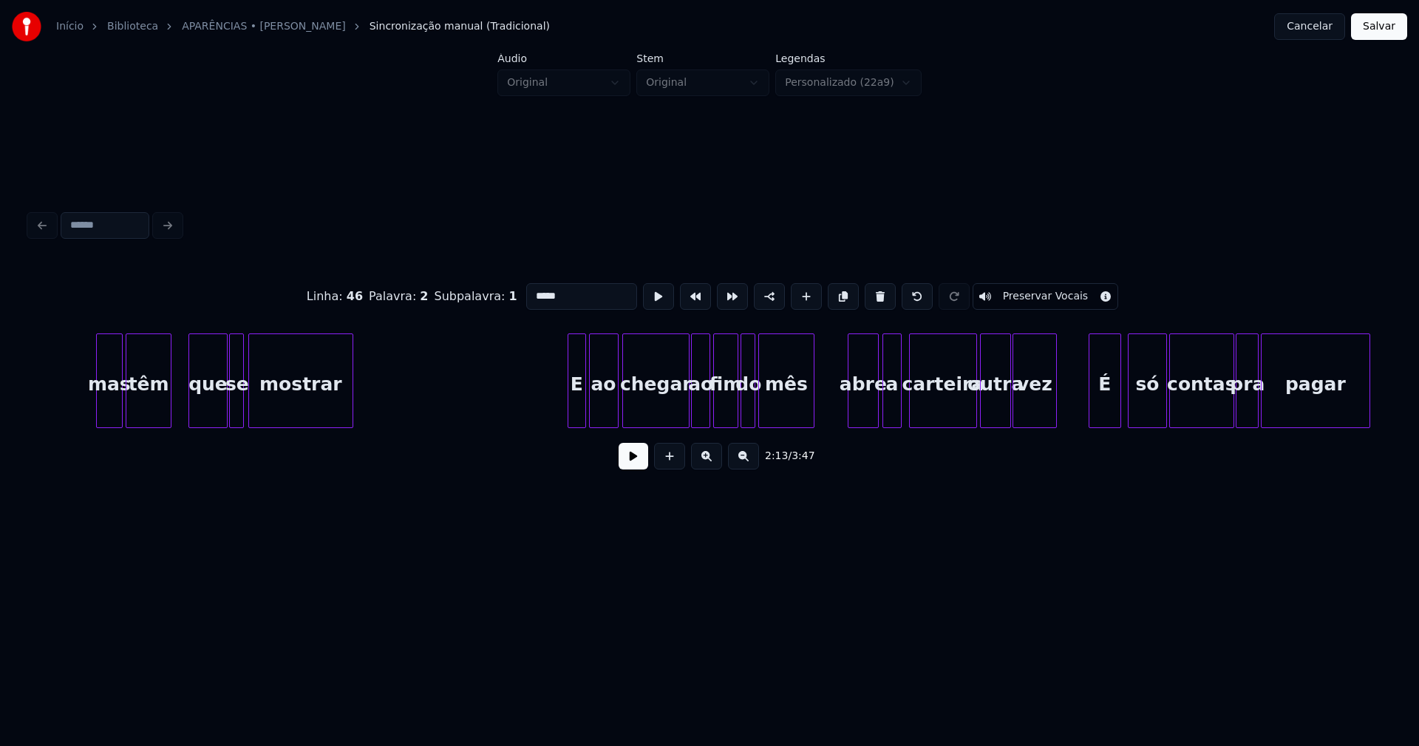
scroll to position [0, 19946]
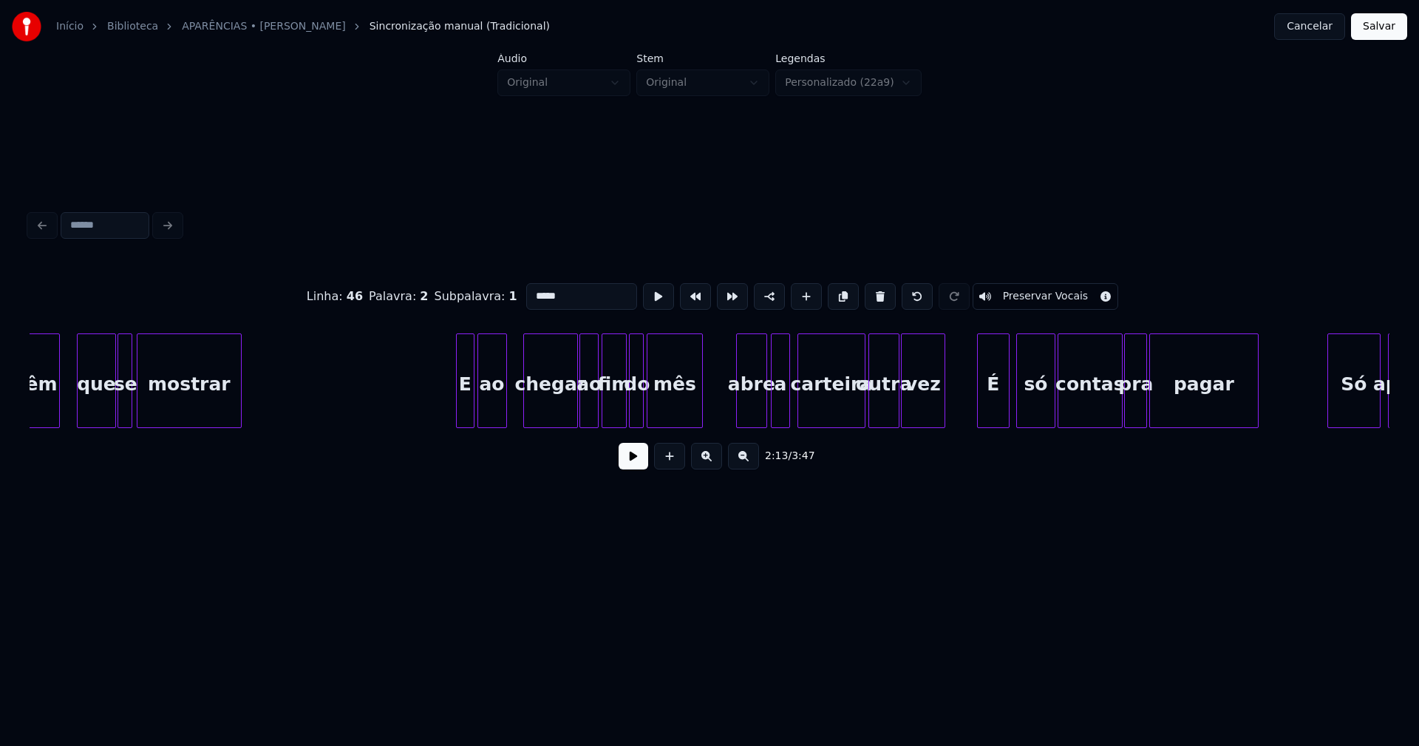
click at [526, 402] on div at bounding box center [526, 380] width 4 height 93
click at [507, 415] on div "ao" at bounding box center [505, 384] width 28 height 101
click at [488, 402] on div at bounding box center [486, 380] width 4 height 93
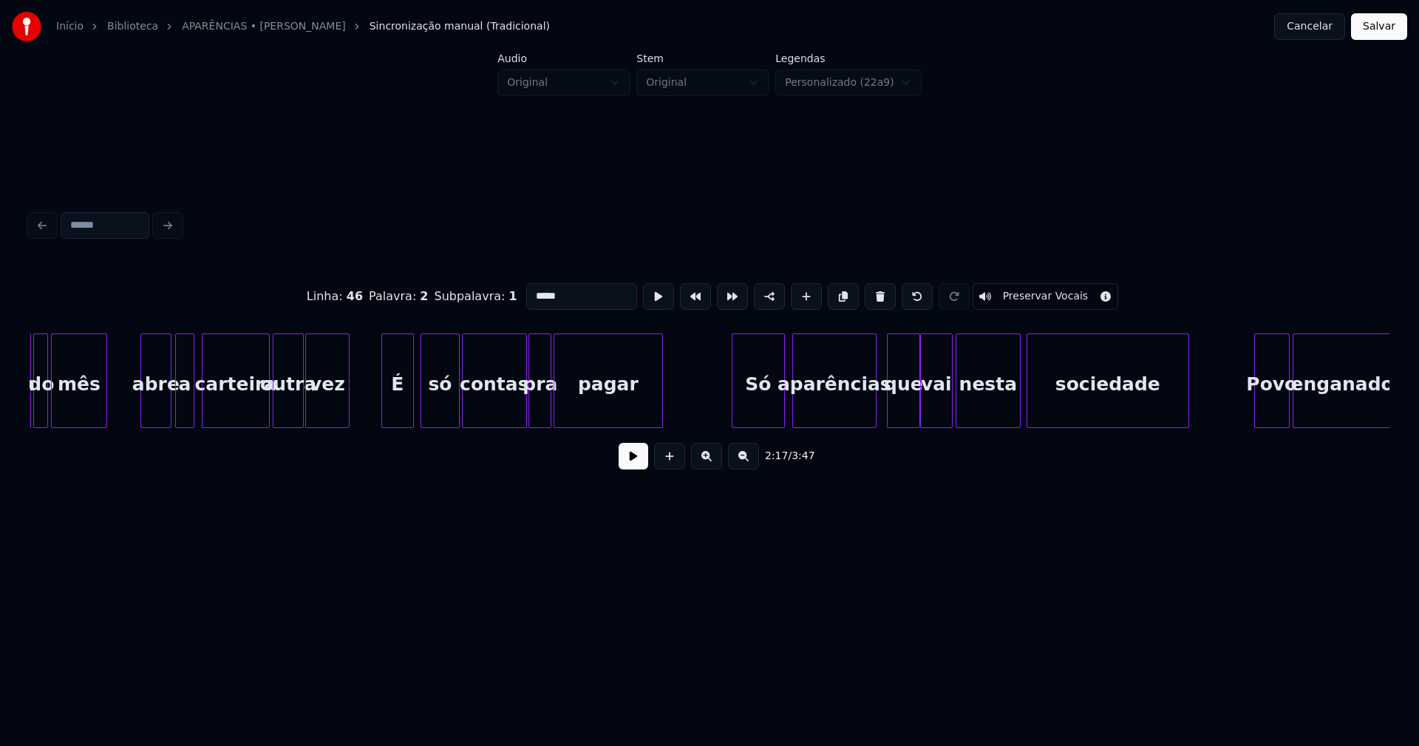
scroll to position [0, 20598]
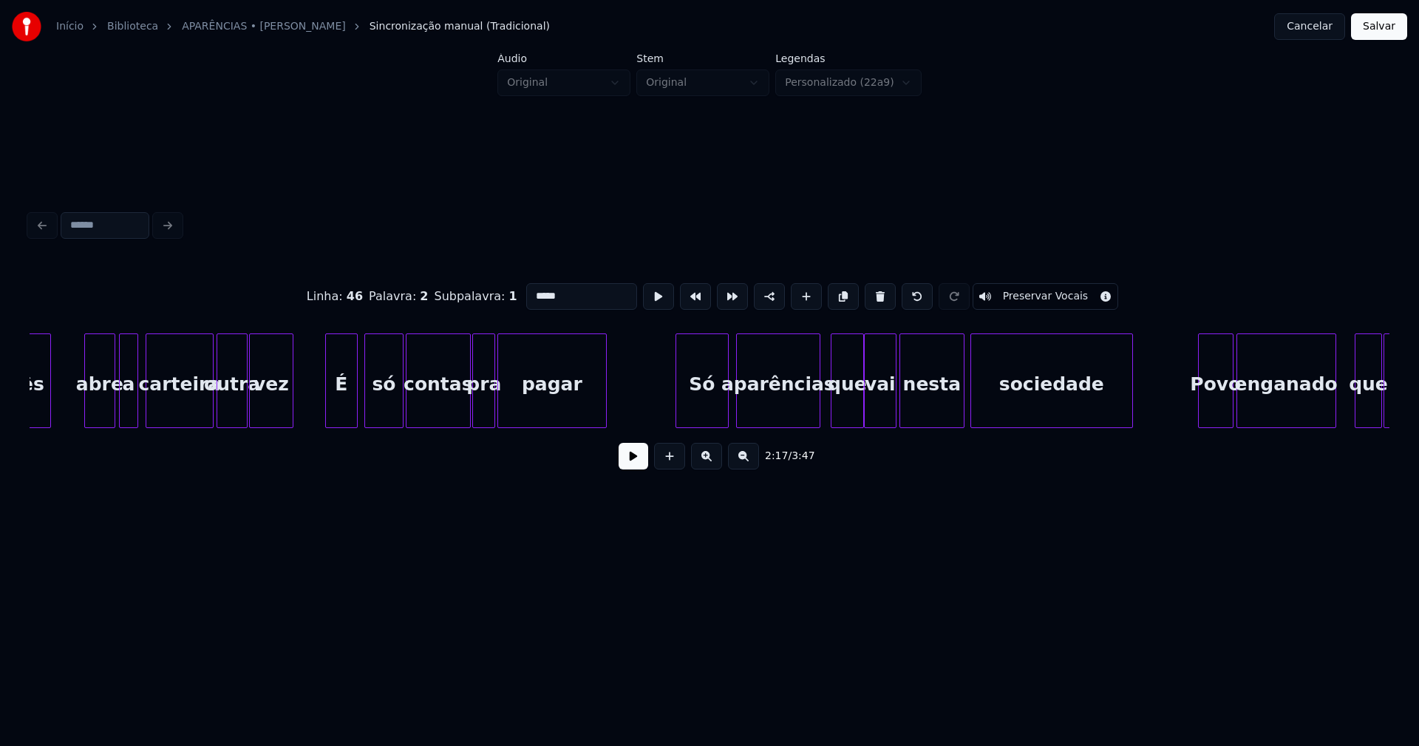
click at [712, 413] on div "Só" at bounding box center [702, 384] width 52 height 101
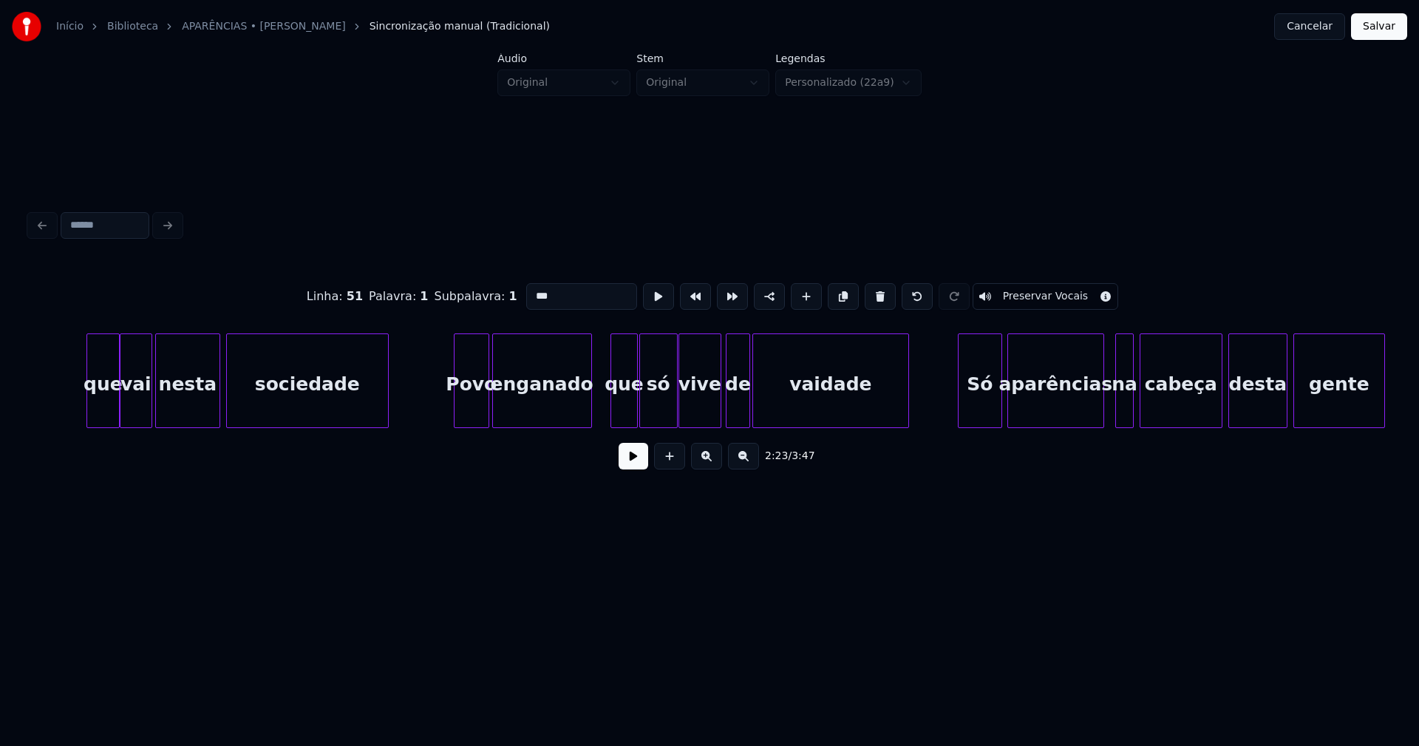
scroll to position [0, 21585]
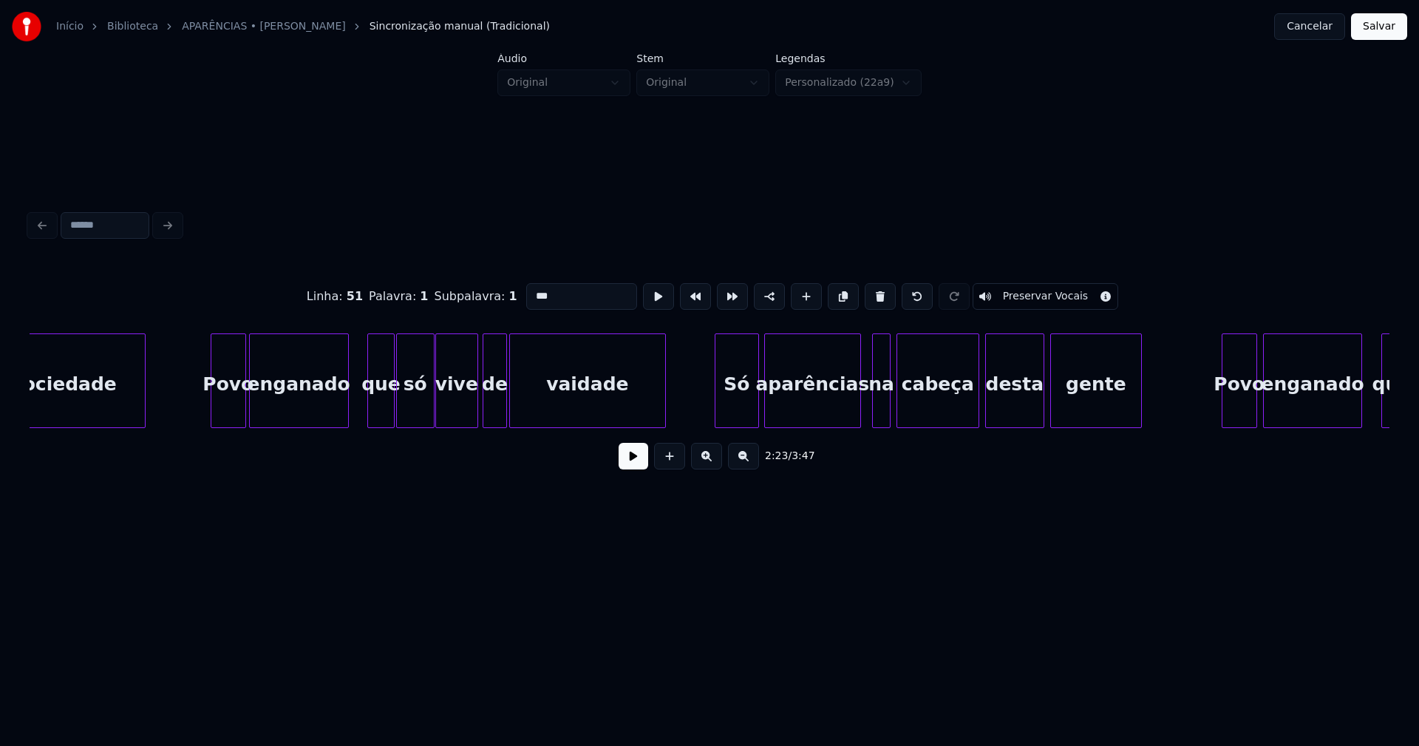
click at [743, 405] on div "Só" at bounding box center [736, 384] width 43 height 101
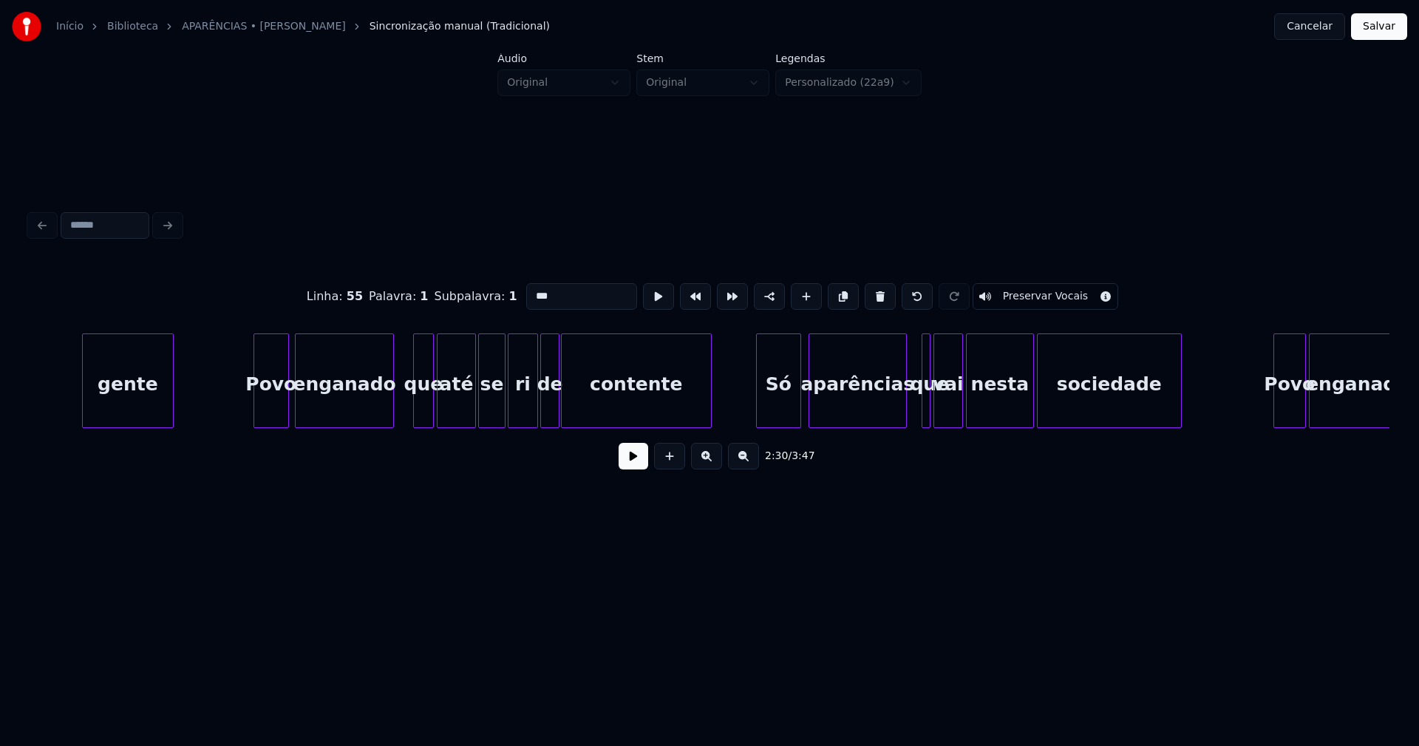
scroll to position [0, 22610]
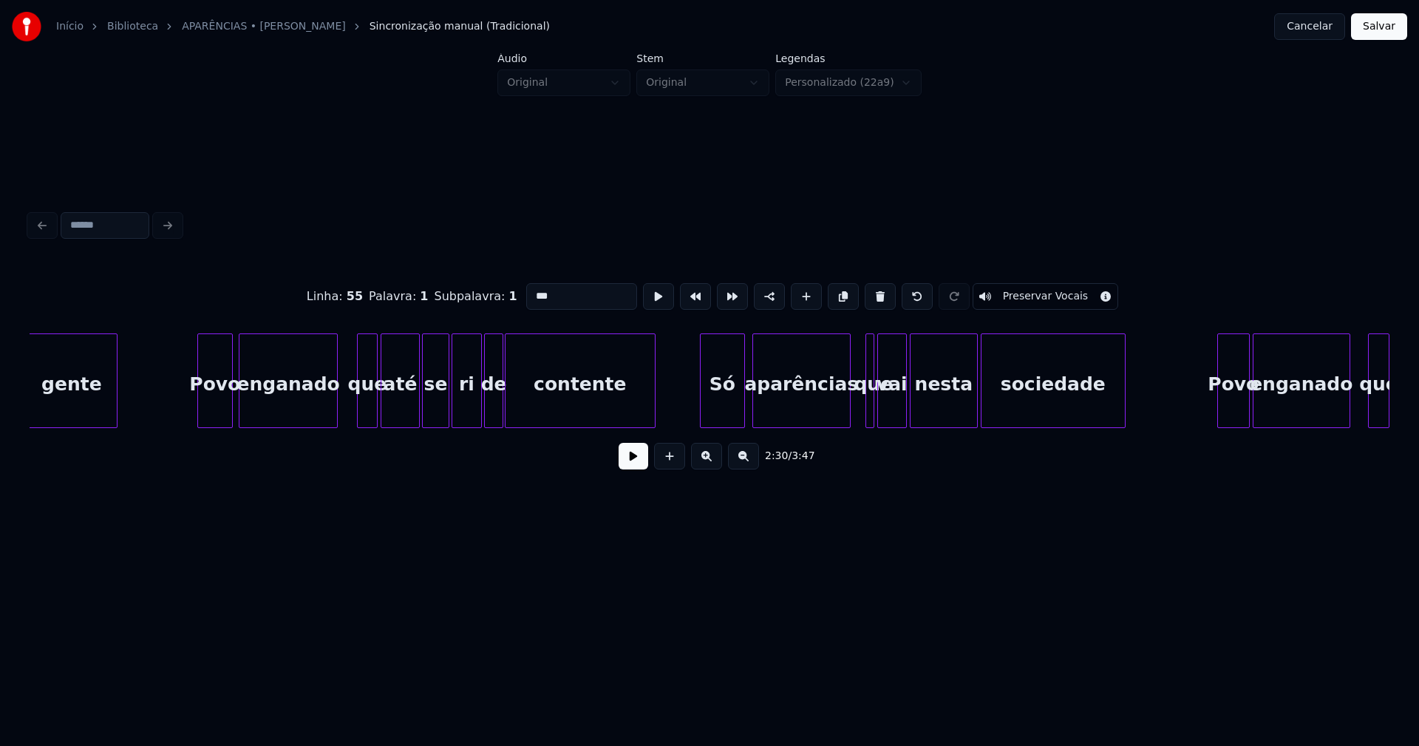
click at [724, 404] on div "Só" at bounding box center [723, 384] width 44 height 101
type input "***"
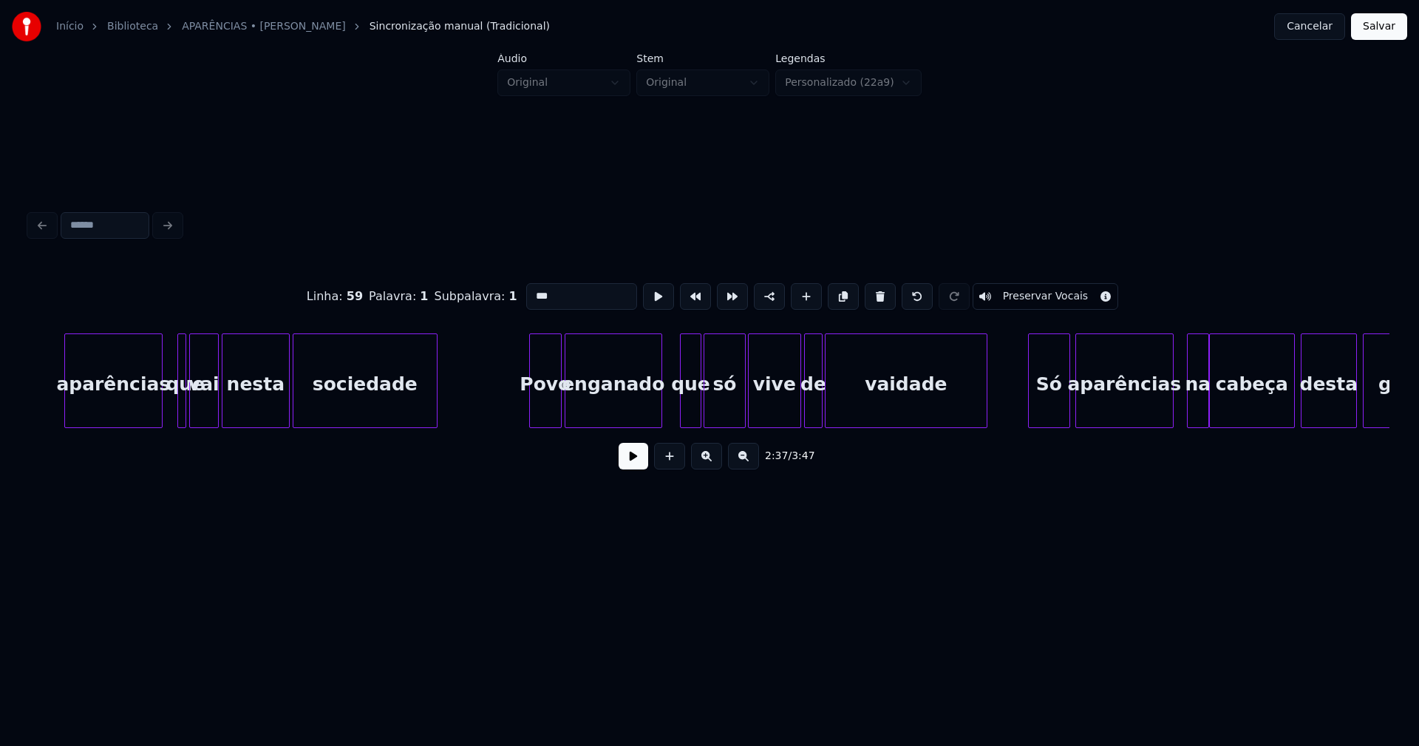
scroll to position [0, 23336]
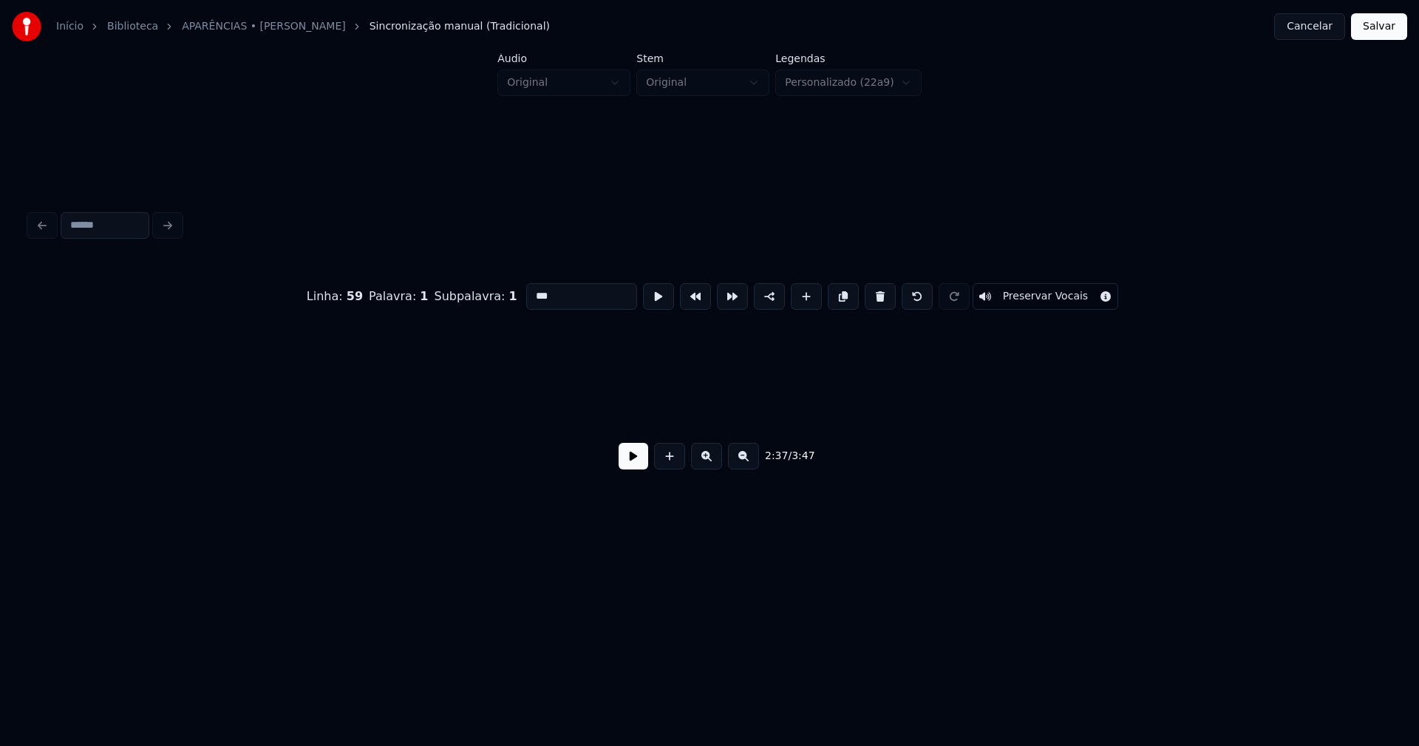
scroll to position [0, 23336]
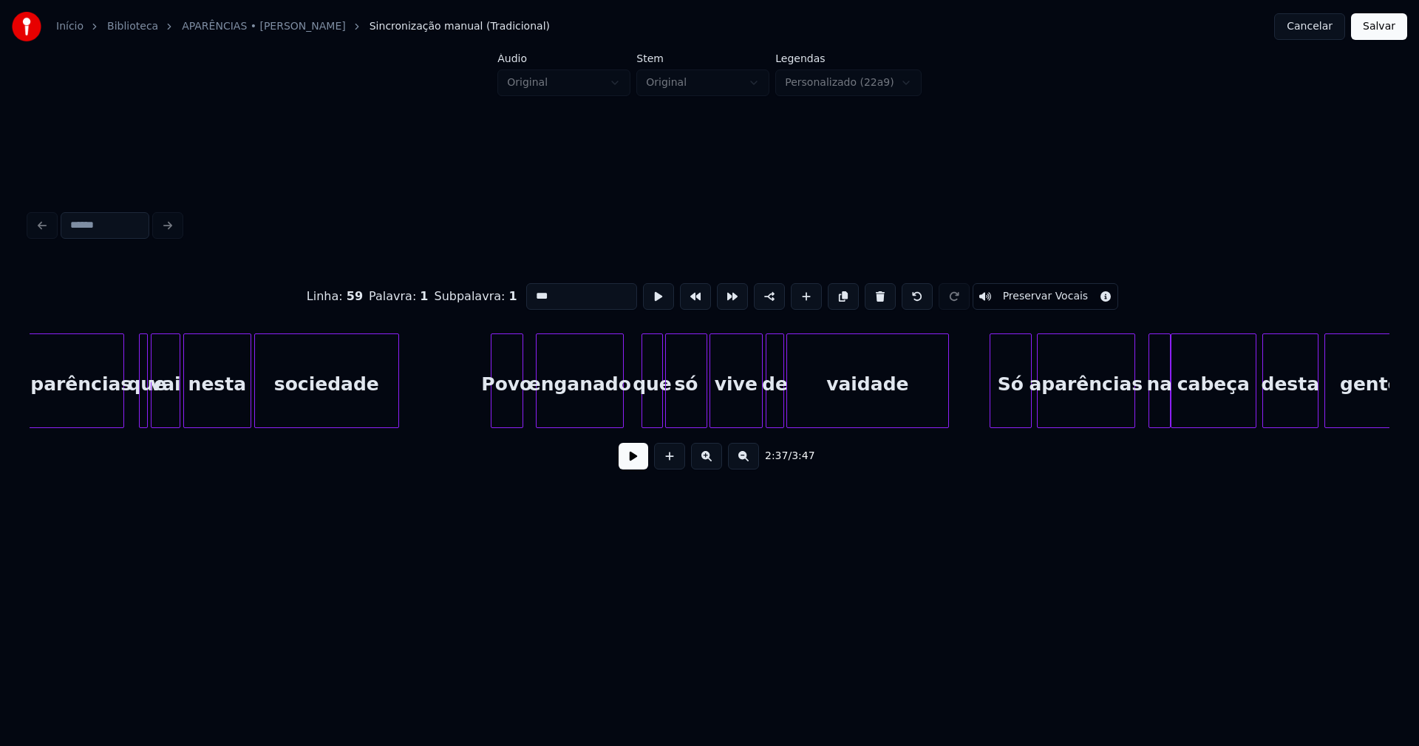
click at [539, 409] on div at bounding box center [539, 380] width 4 height 93
click at [528, 404] on div at bounding box center [527, 380] width 4 height 93
click at [1011, 403] on div "Só" at bounding box center [1010, 384] width 41 height 101
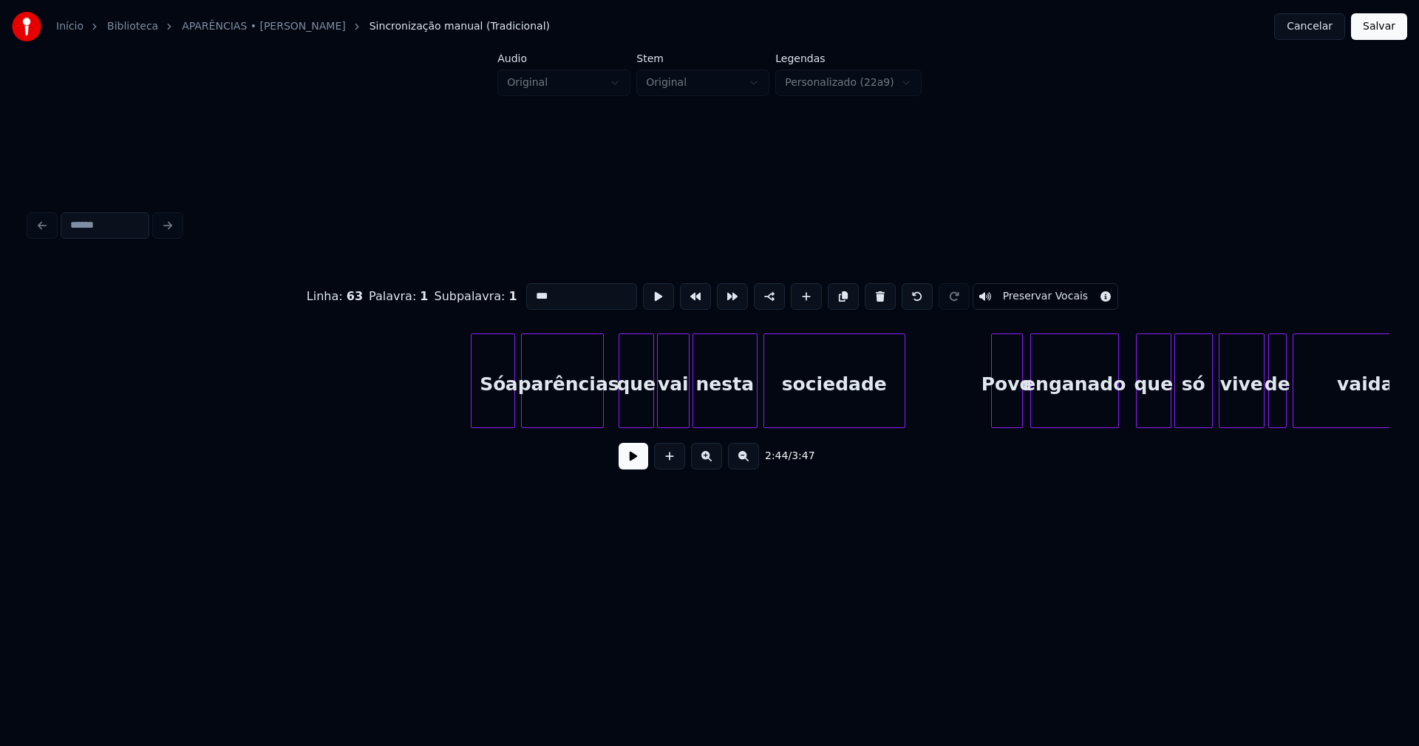
scroll to position [0, 26651]
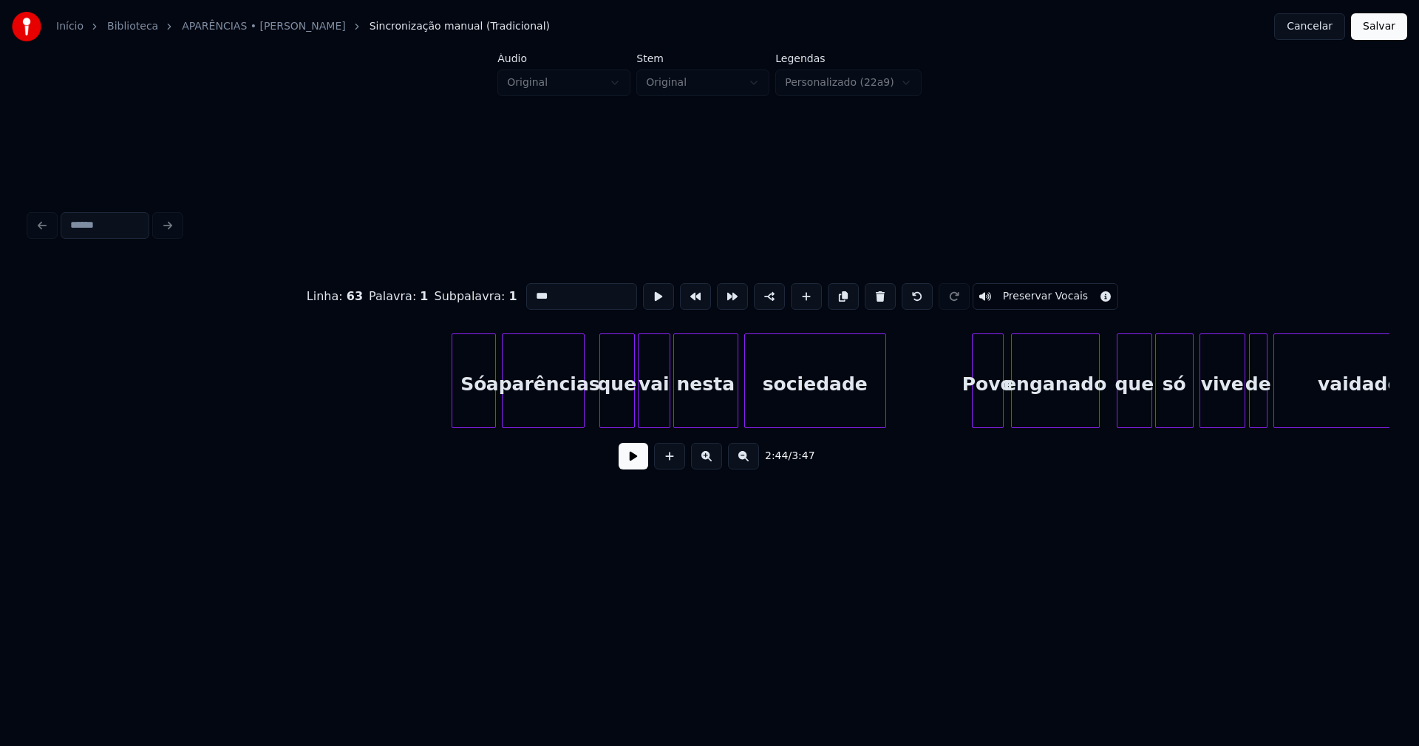
click at [472, 405] on div "Só" at bounding box center [473, 384] width 43 height 101
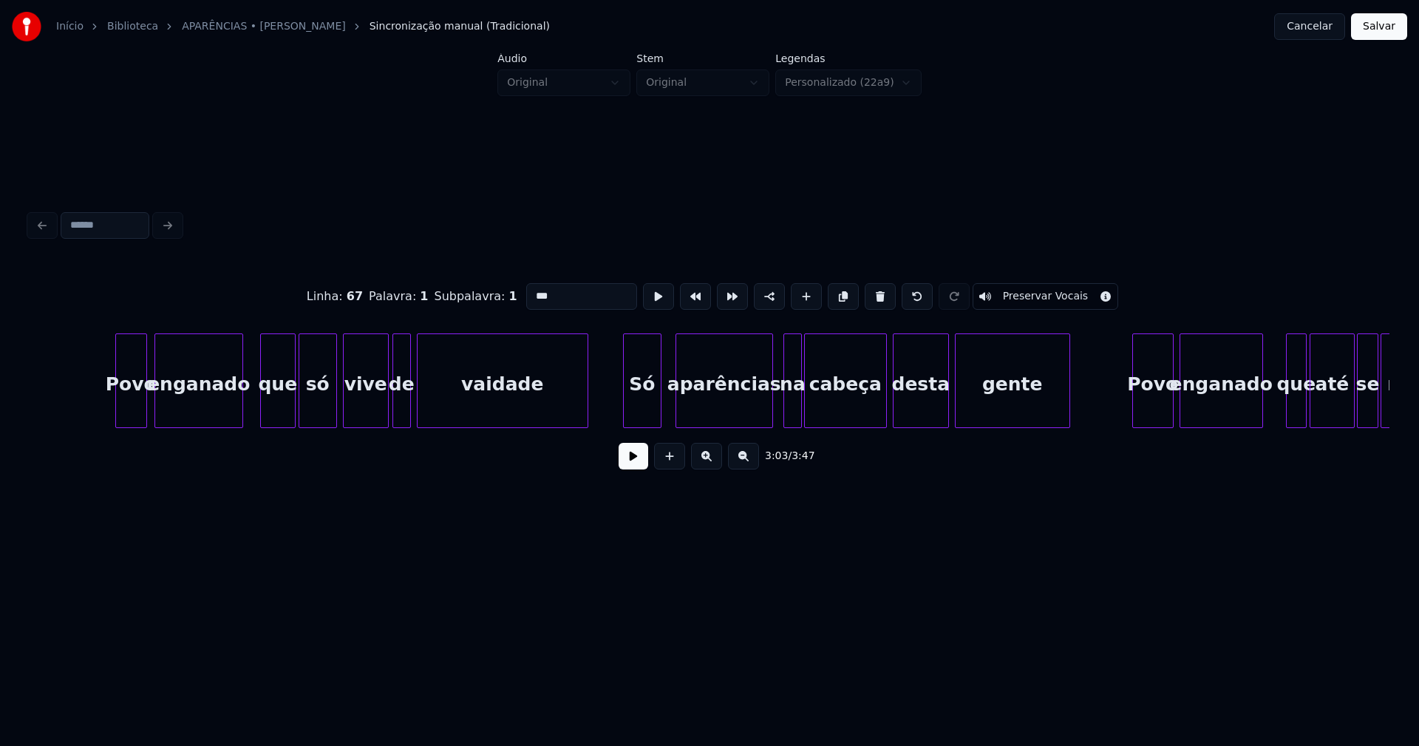
scroll to position [0, 27582]
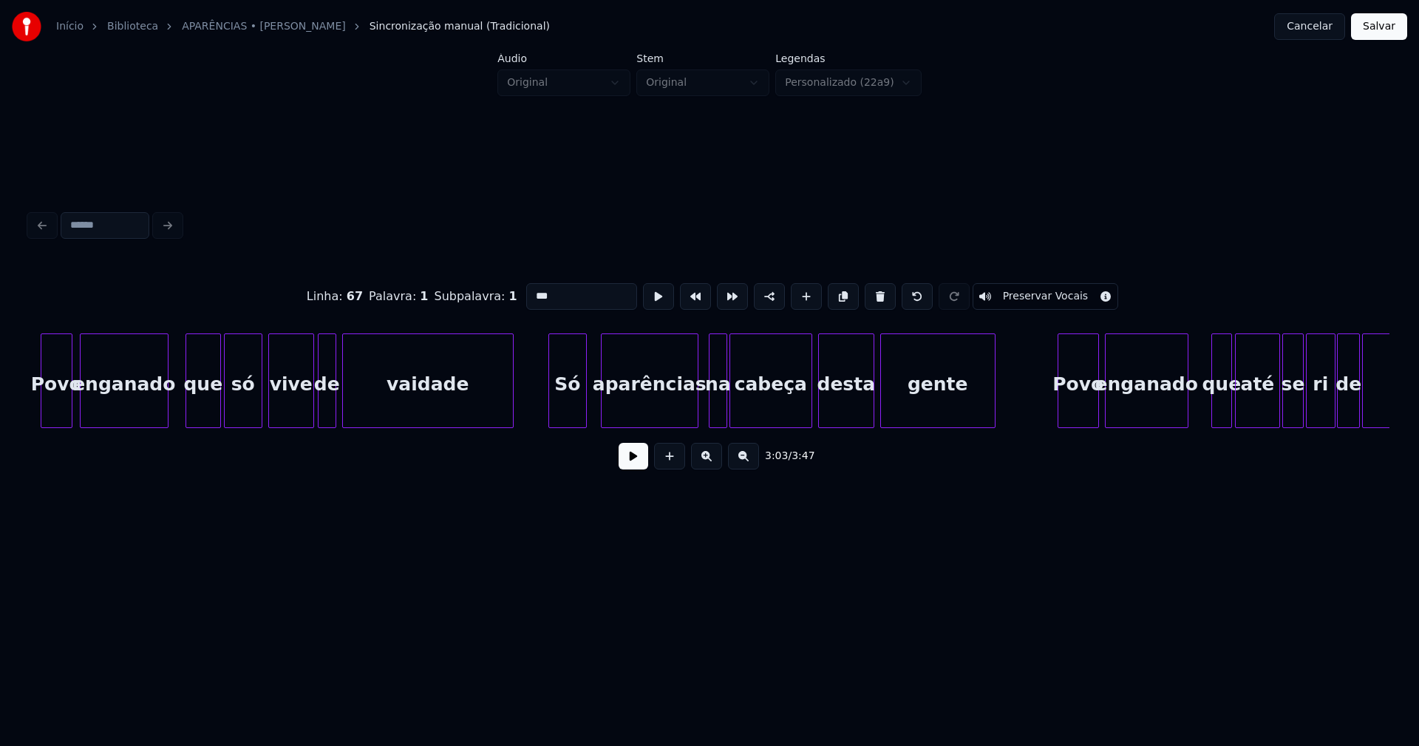
click at [566, 398] on div "Só" at bounding box center [567, 384] width 37 height 101
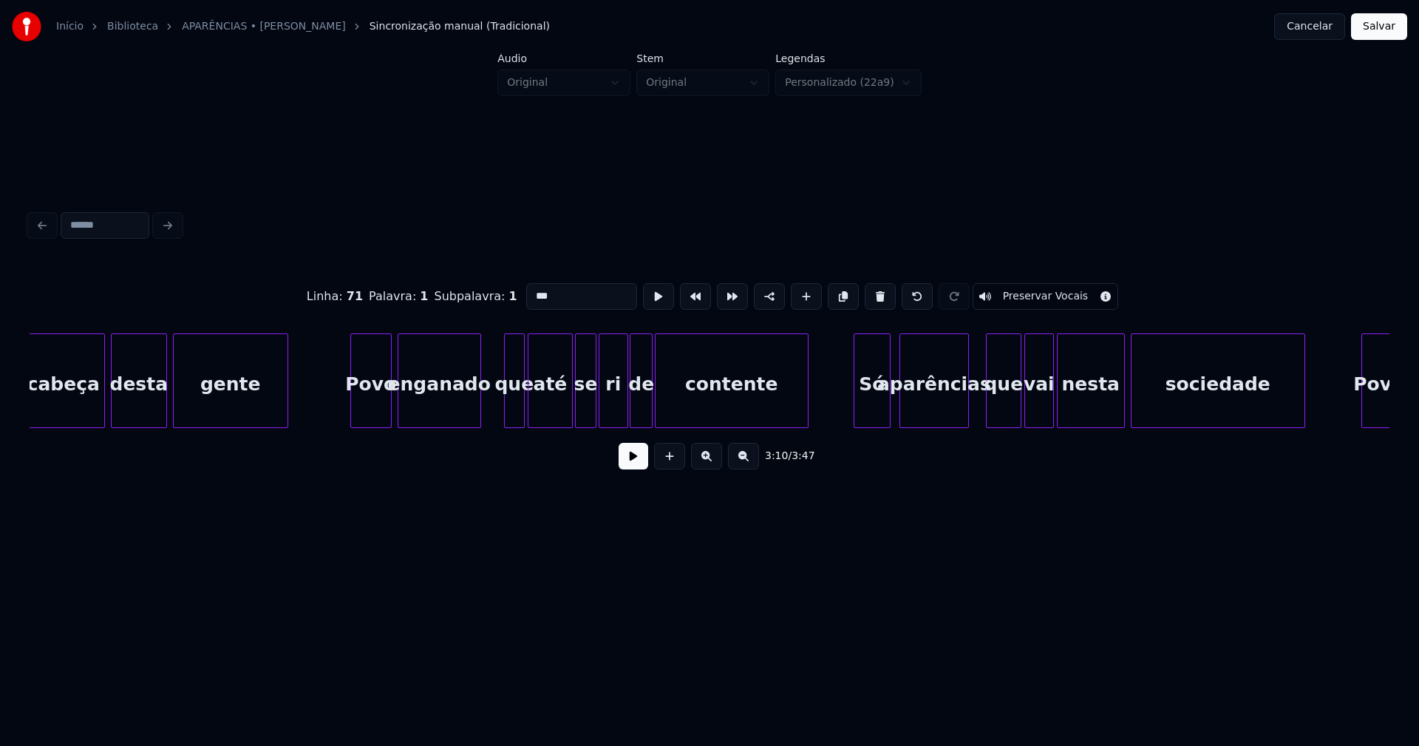
scroll to position [0, 28495]
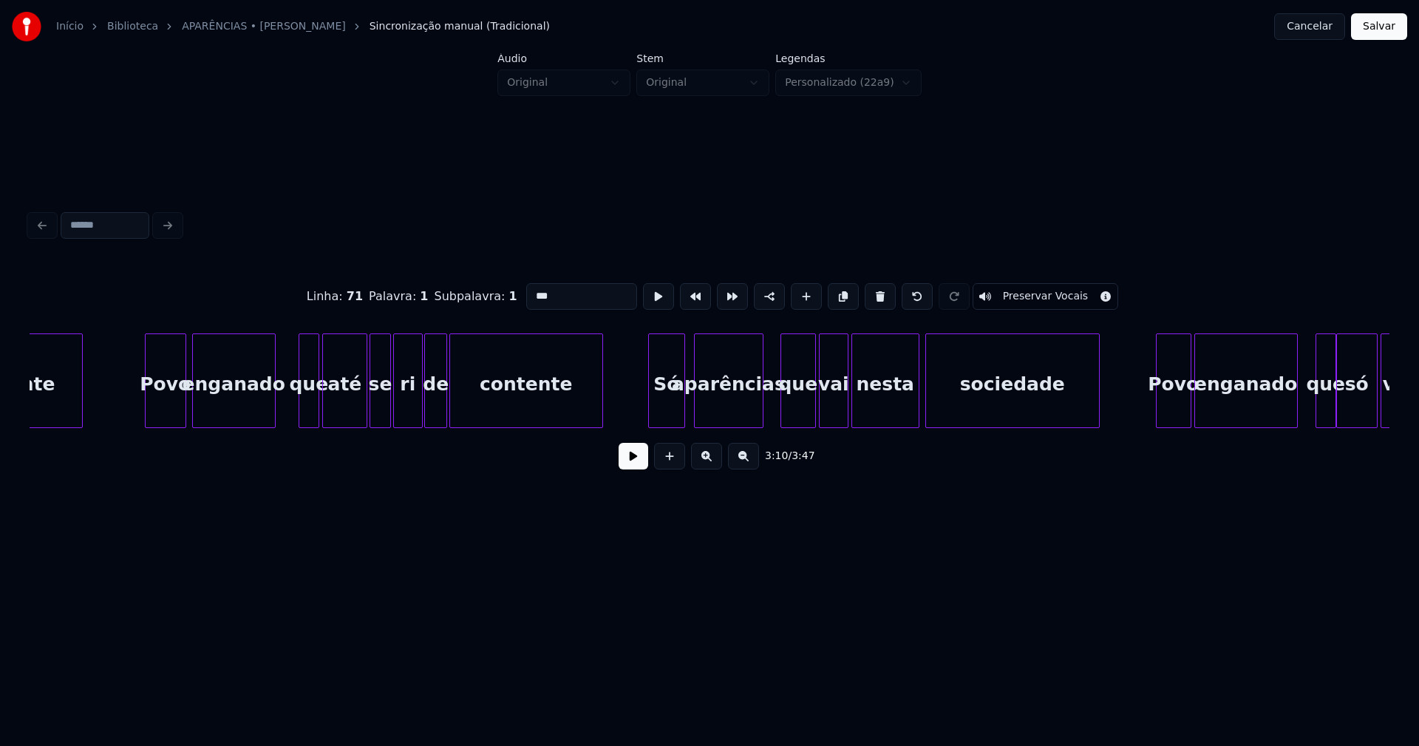
click at [664, 406] on div "Só" at bounding box center [666, 384] width 35 height 101
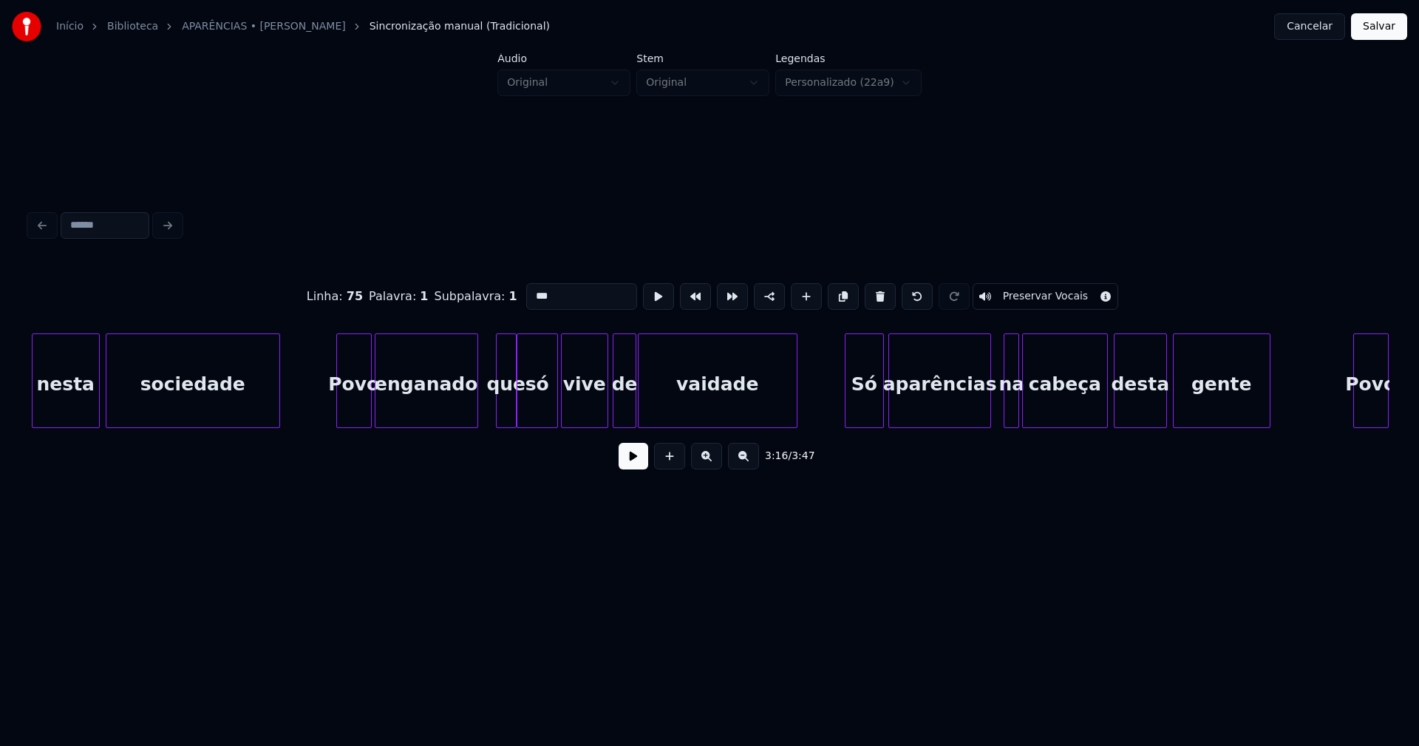
scroll to position [0, 29370]
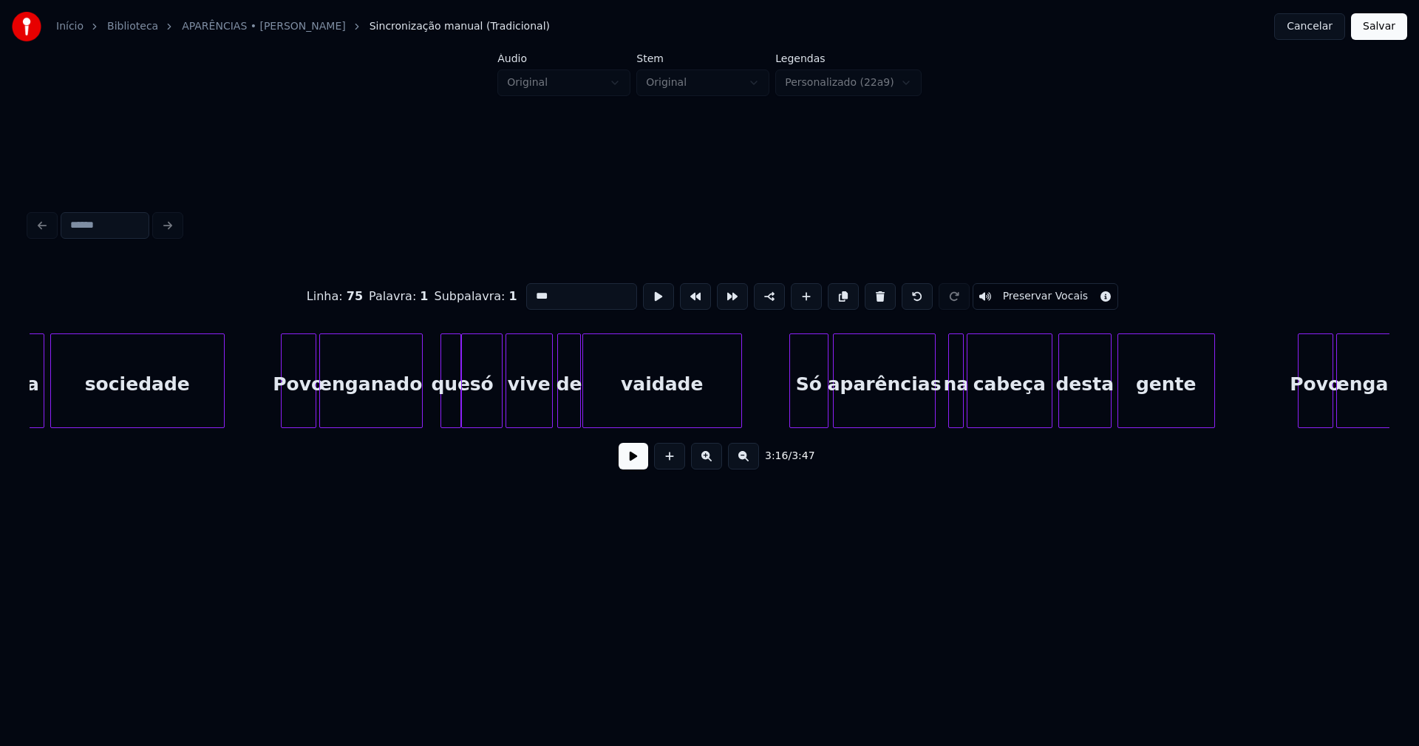
click at [813, 415] on div "Só" at bounding box center [809, 384] width 38 height 101
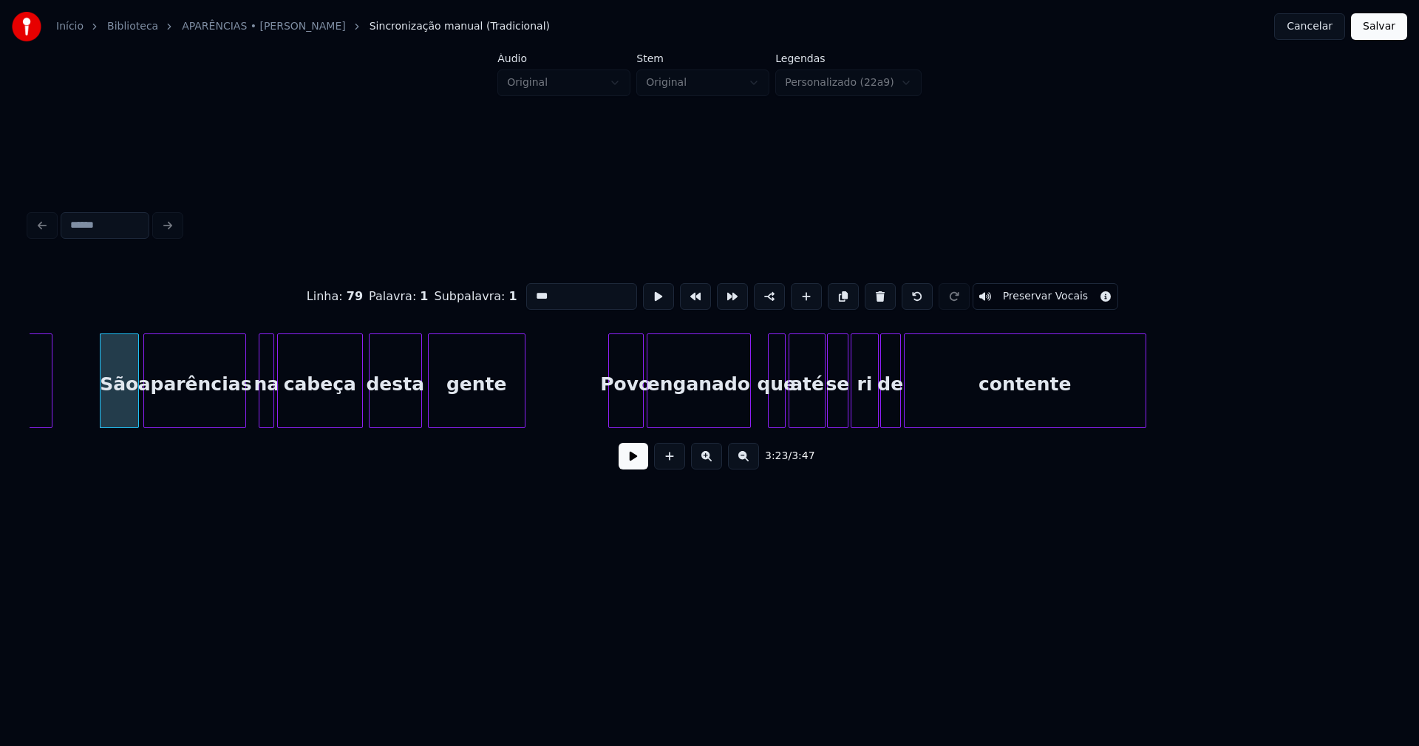
scroll to position [0, 30189]
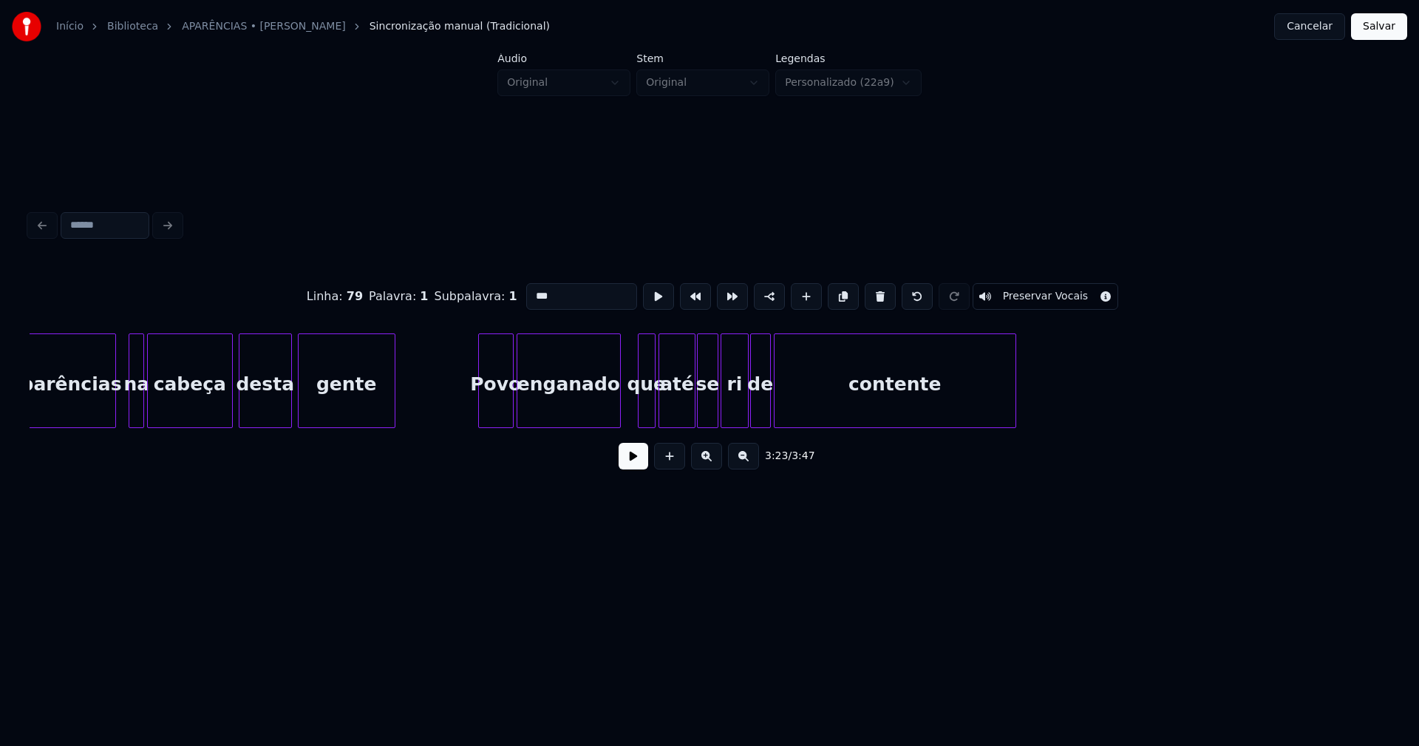
type input "***"
click at [1385, 31] on button "Salvar" at bounding box center [1379, 26] width 56 height 27
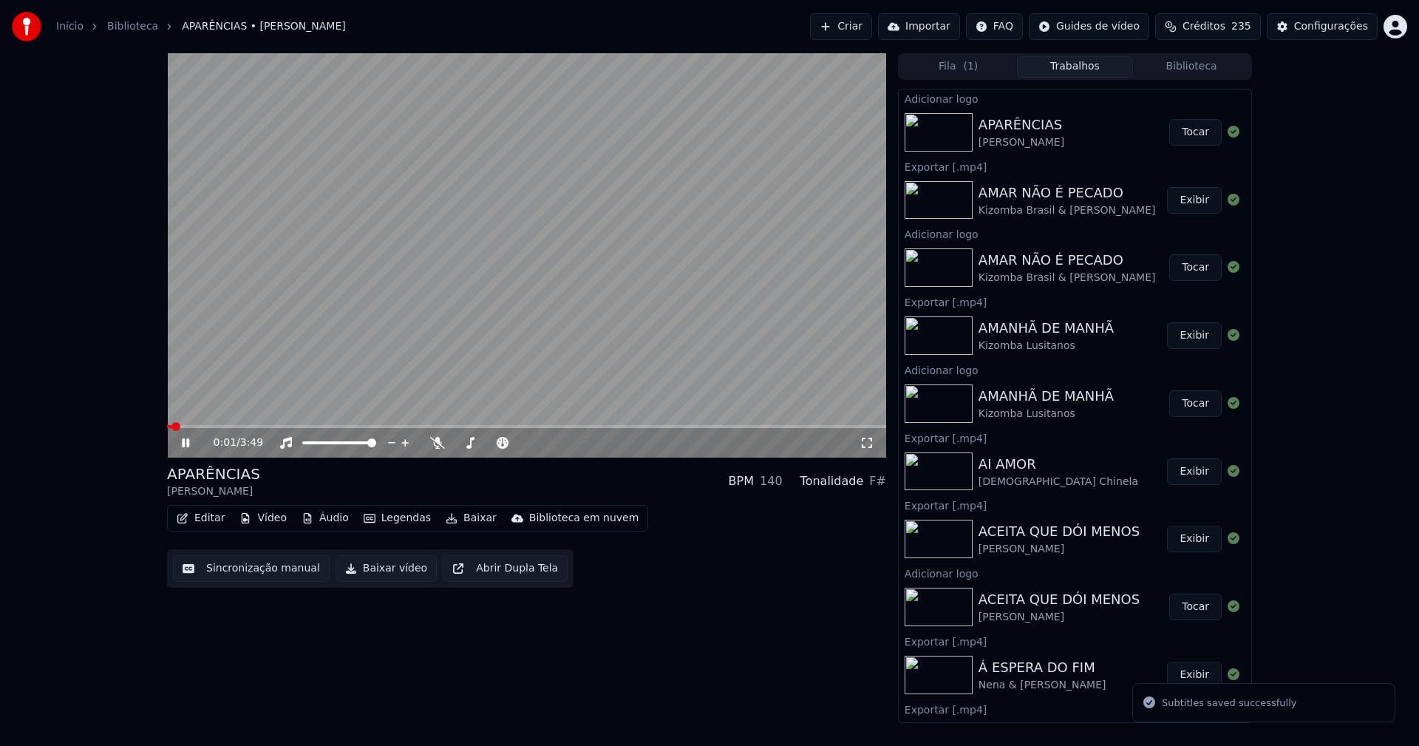
click at [188, 444] on icon at bounding box center [185, 442] width 7 height 9
click at [388, 571] on button "Baixar vídeo" at bounding box center [386, 568] width 101 height 27
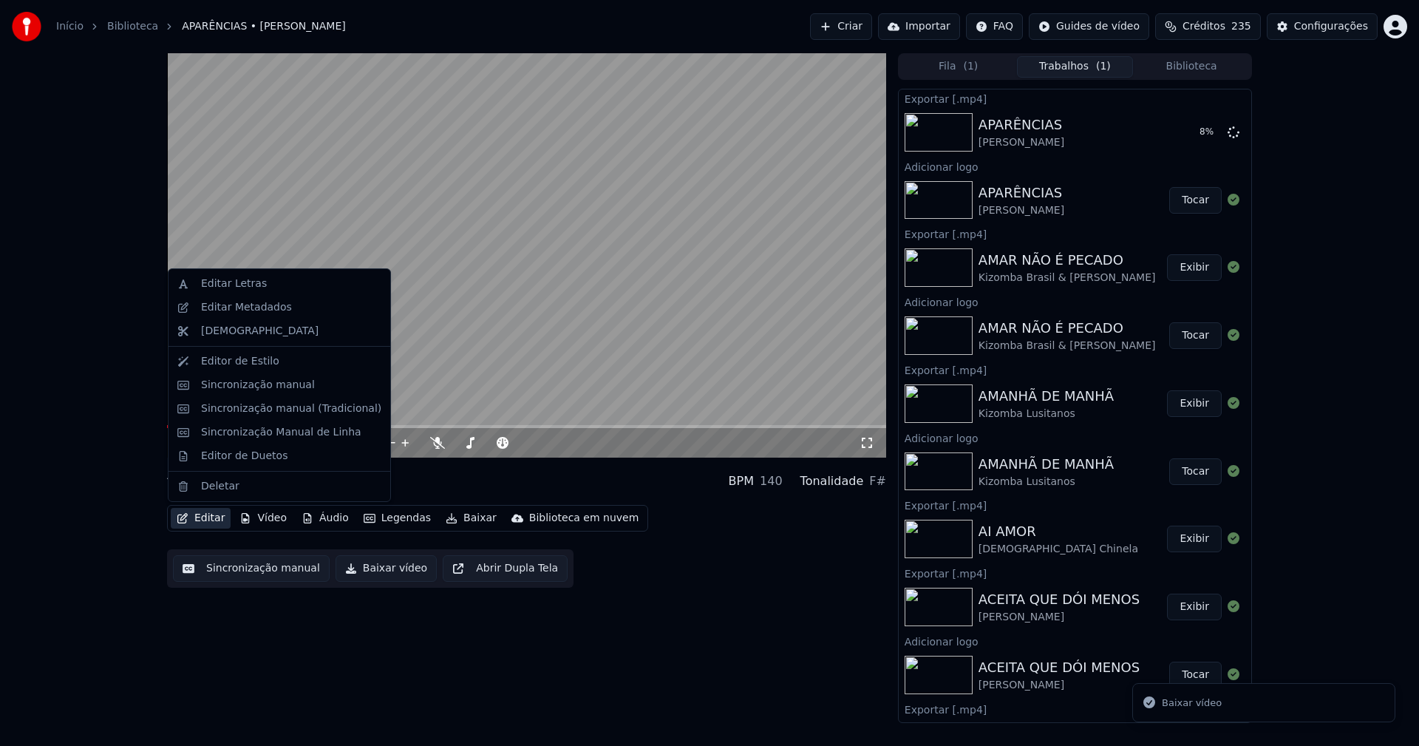
click at [209, 519] on button "Editar" at bounding box center [201, 518] width 60 height 21
click at [250, 310] on div "Editar Metadados" at bounding box center [246, 307] width 91 height 15
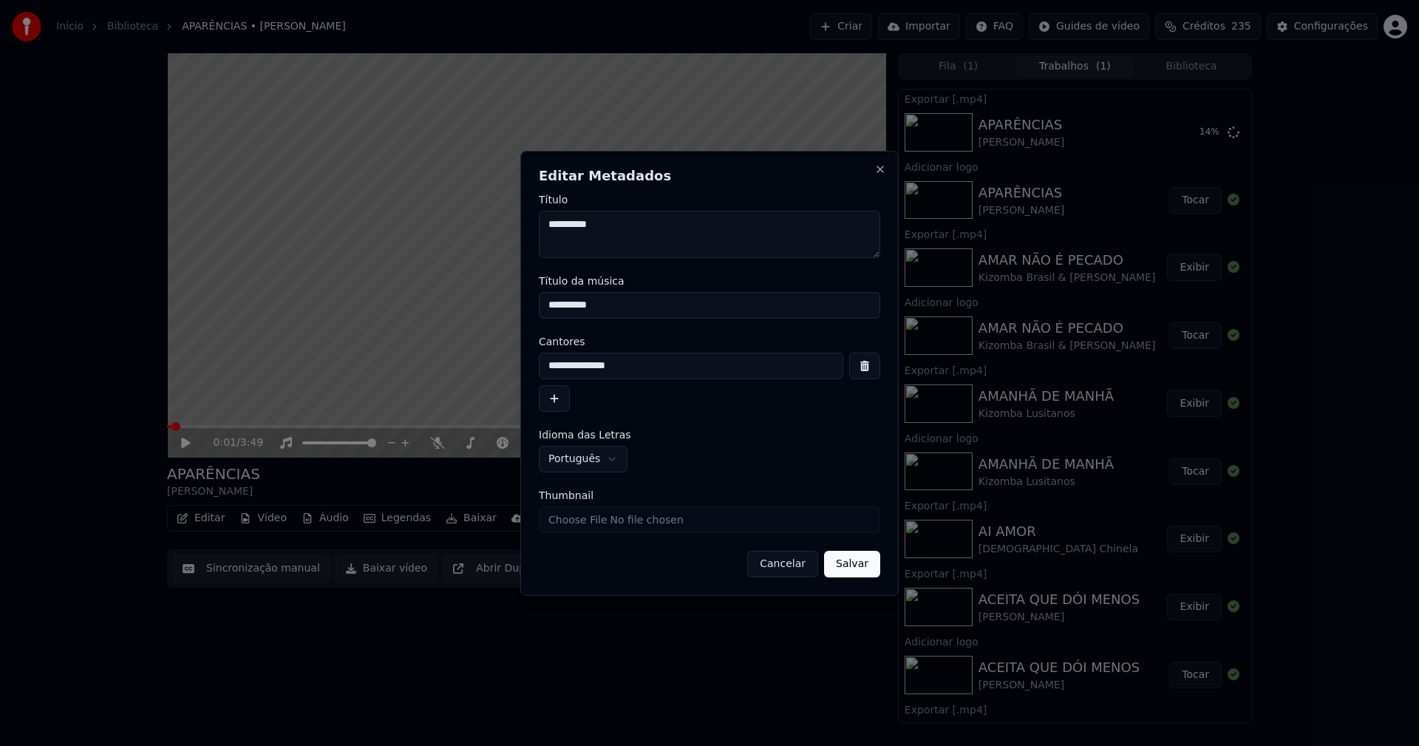
click at [599, 516] on input "Thumbnail" at bounding box center [709, 519] width 341 height 27
type input "**********"
click at [860, 571] on button "Salvar" at bounding box center [852, 564] width 56 height 27
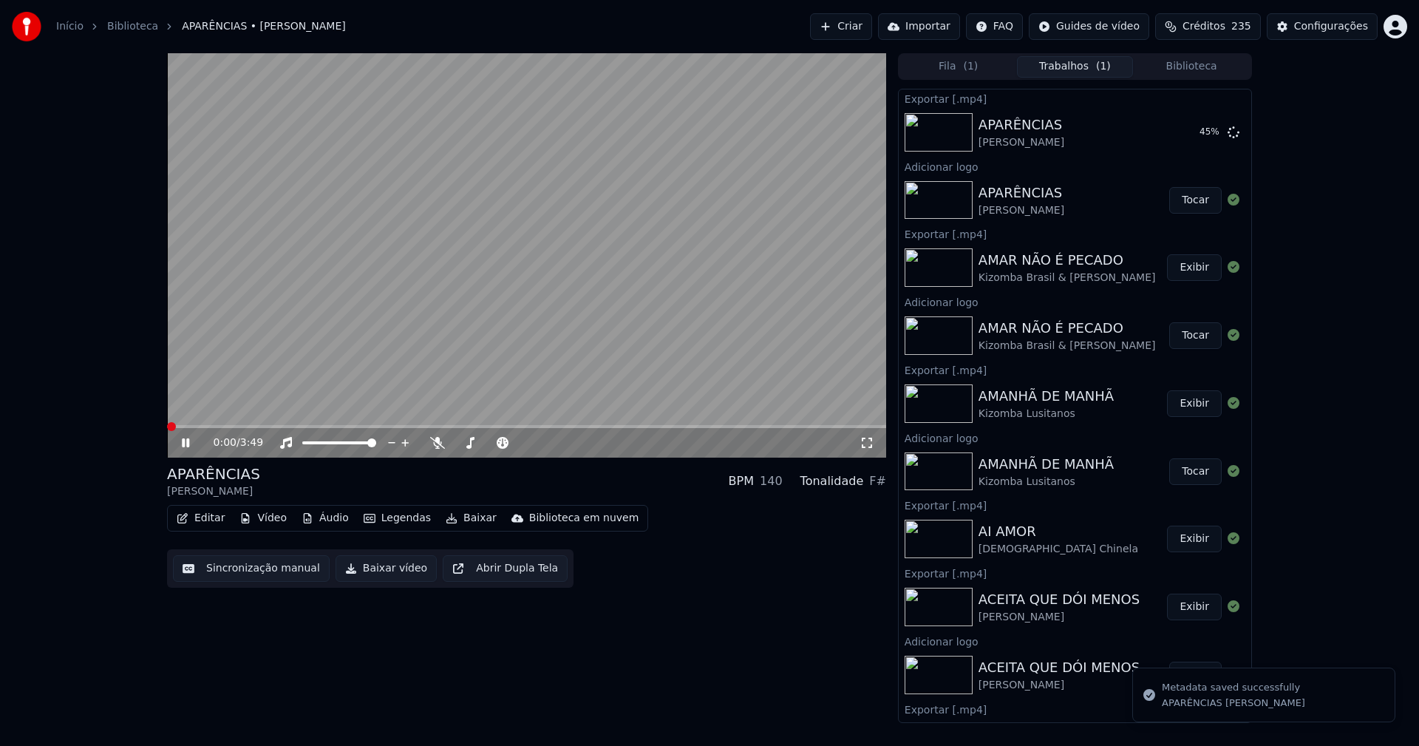
click at [189, 444] on icon at bounding box center [185, 442] width 7 height 9
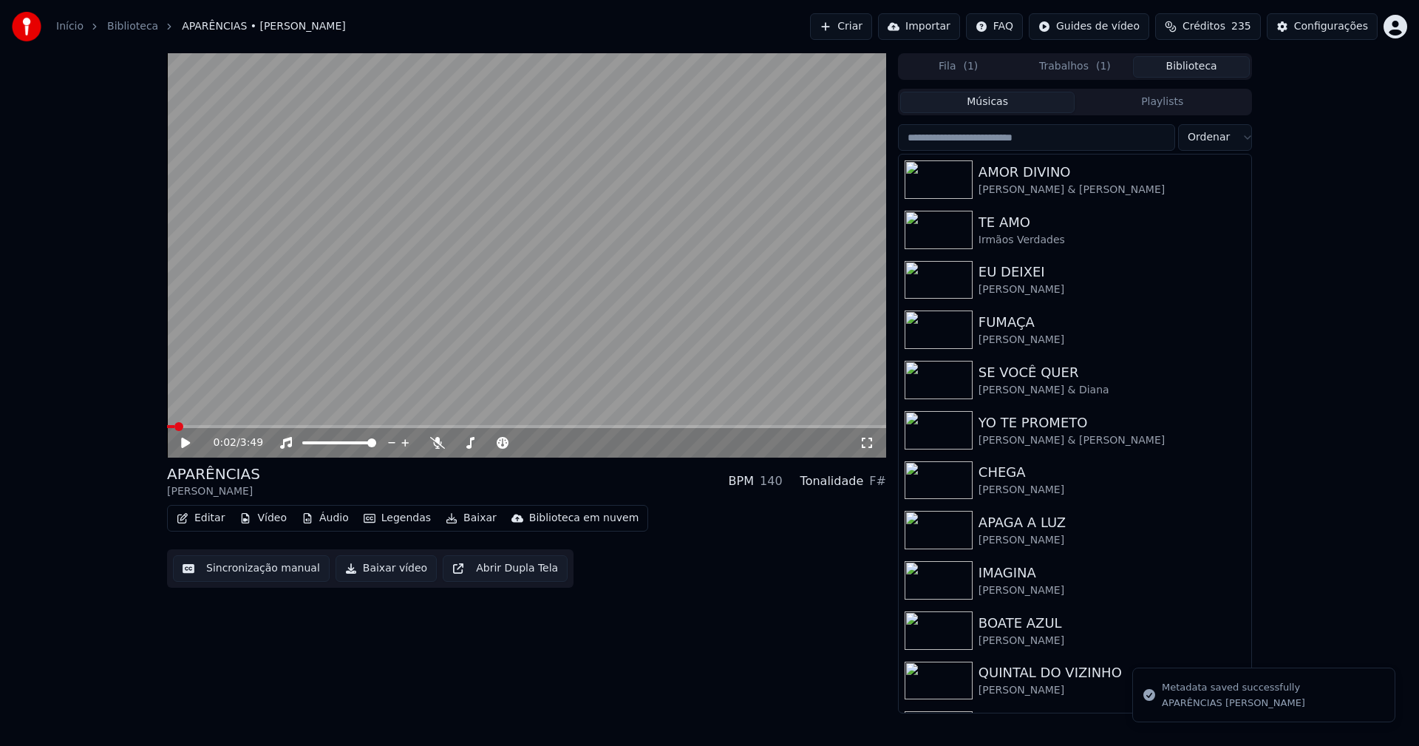
click at [1206, 64] on button "Biblioteca" at bounding box center [1191, 66] width 117 height 21
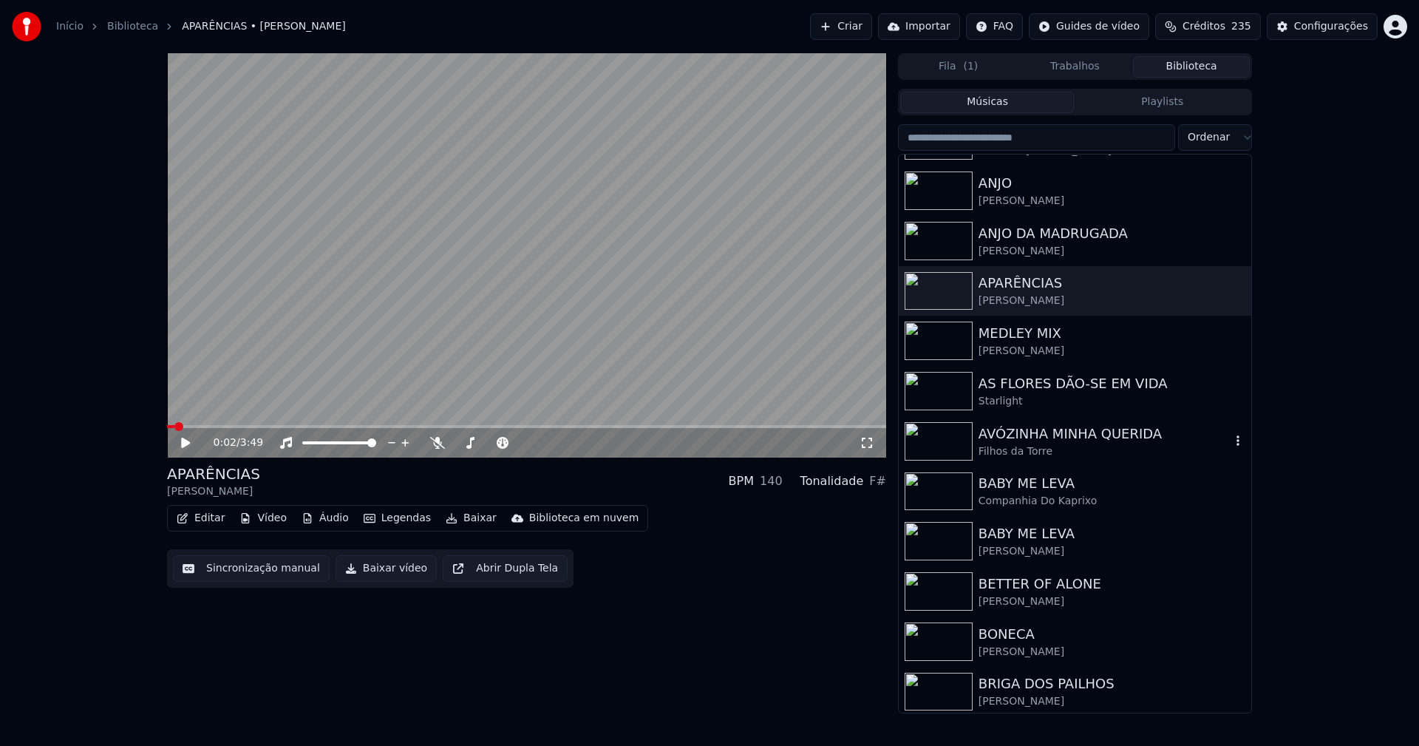
scroll to position [2734, 0]
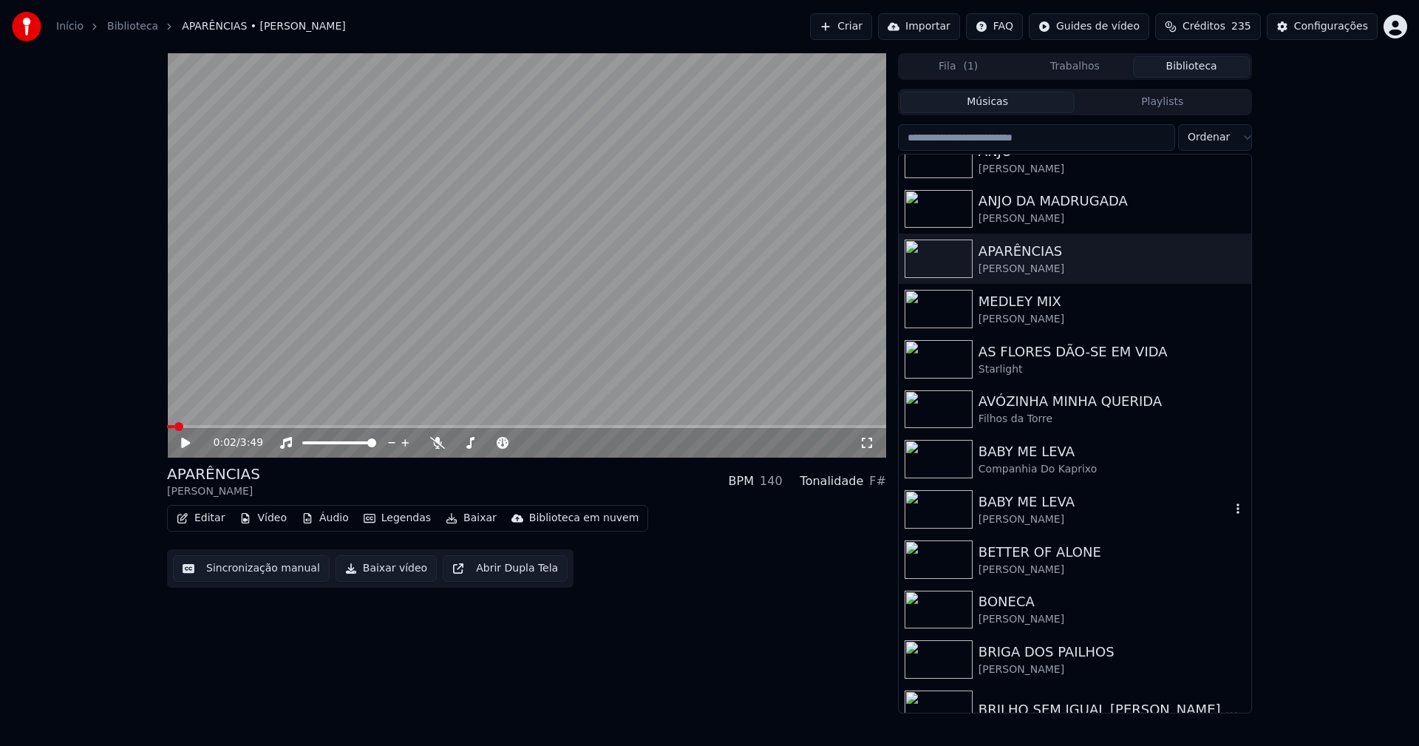
click at [1048, 500] on div "BABY ME LEVA" at bounding box center [1105, 501] width 252 height 21
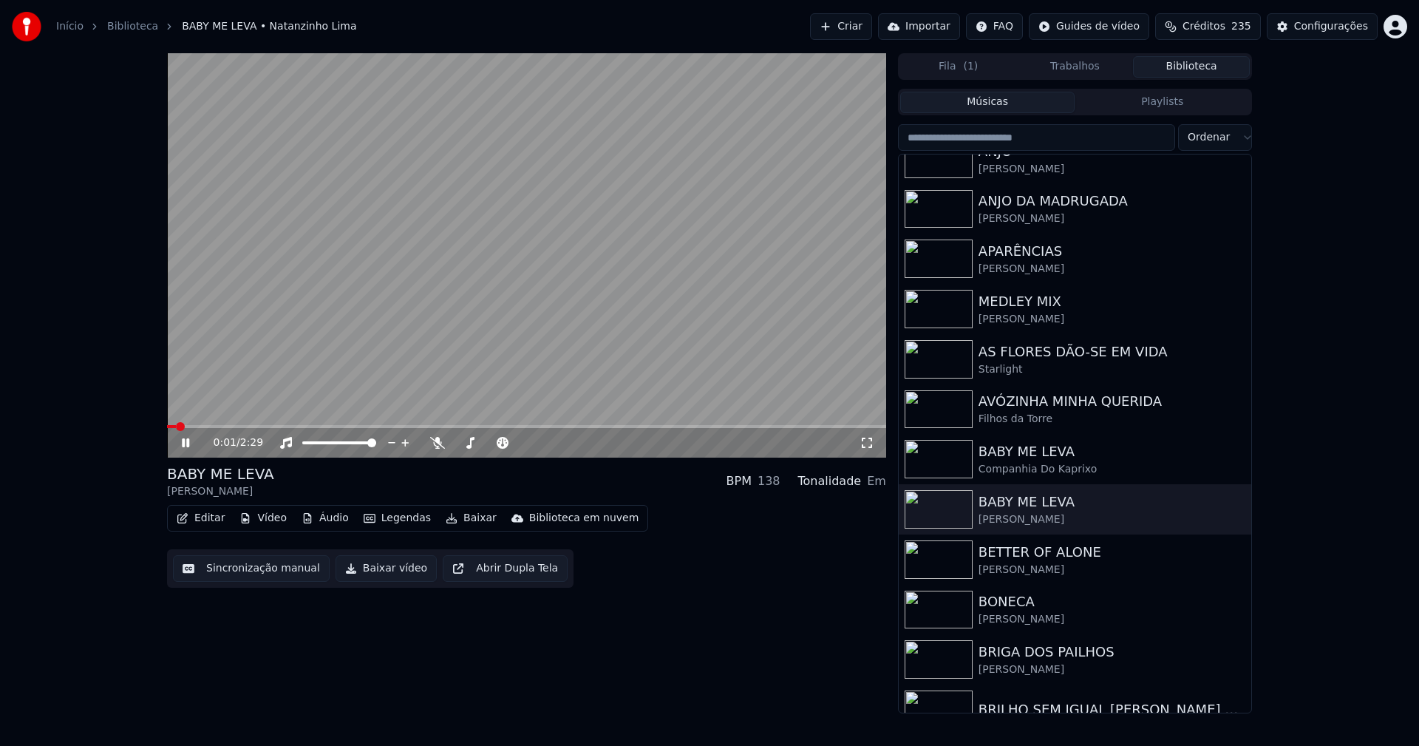
drag, startPoint x: 184, startPoint y: 441, endPoint x: 192, endPoint y: 443, distance: 8.4
click at [185, 441] on icon at bounding box center [185, 442] width 7 height 9
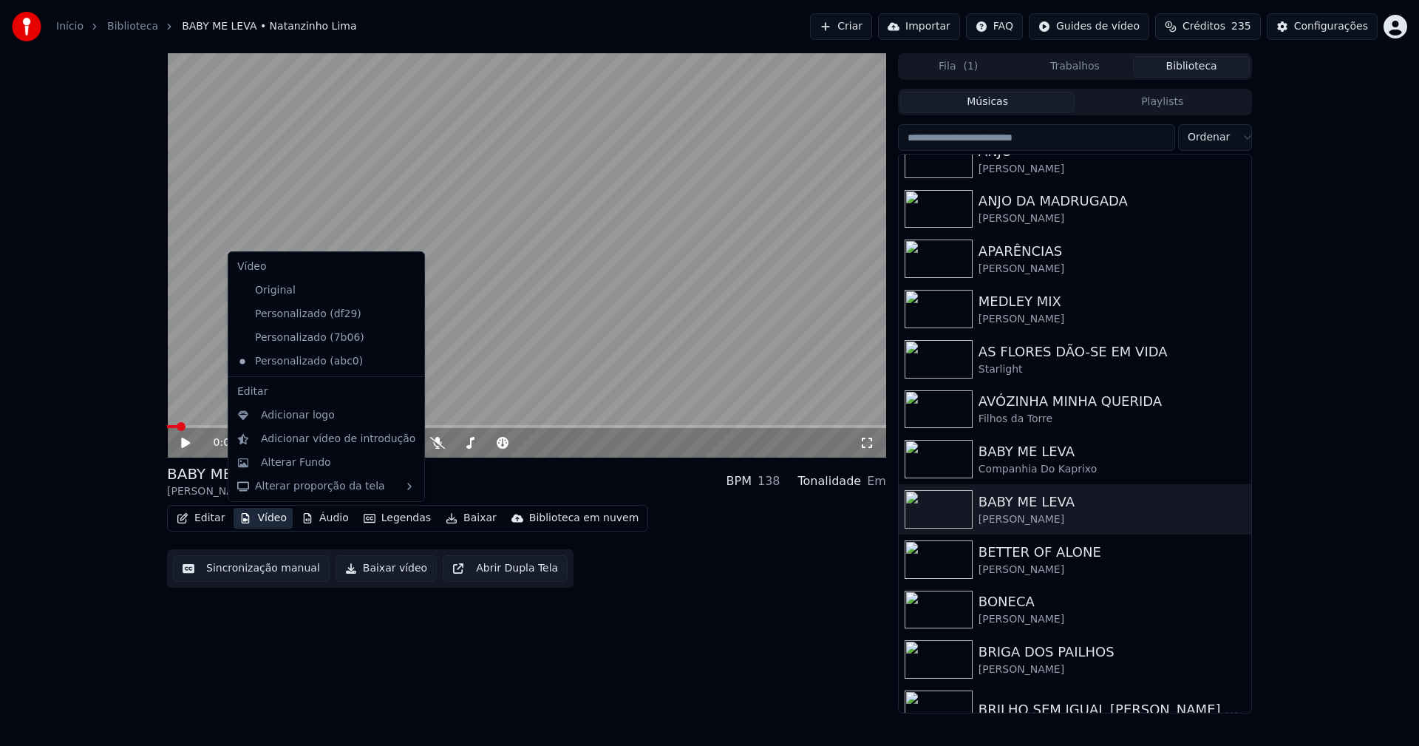
click at [265, 519] on button "Vídeo" at bounding box center [263, 518] width 59 height 21
click at [317, 340] on div "Personalizado (7b06)" at bounding box center [315, 338] width 168 height 24
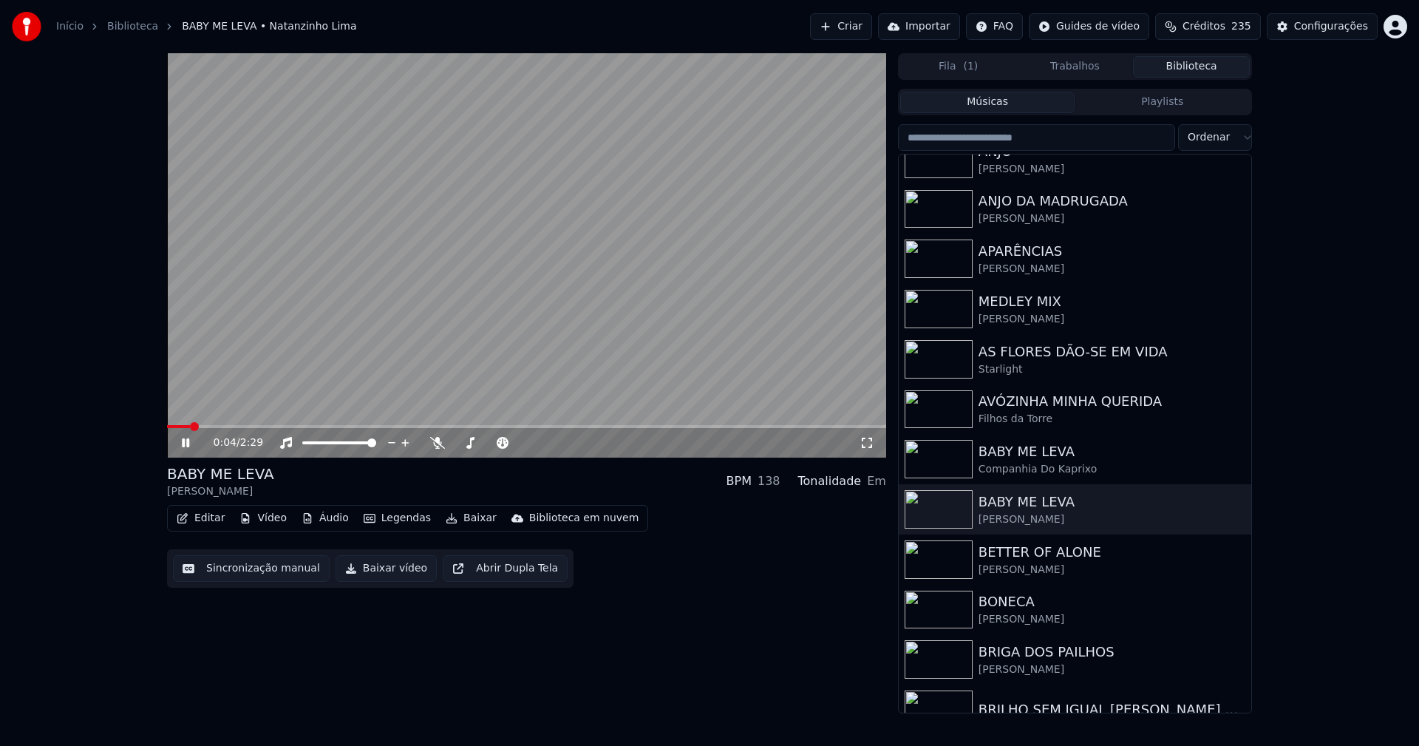
click at [188, 443] on icon at bounding box center [185, 442] width 7 height 9
click at [269, 521] on button "Vídeo" at bounding box center [263, 518] width 59 height 21
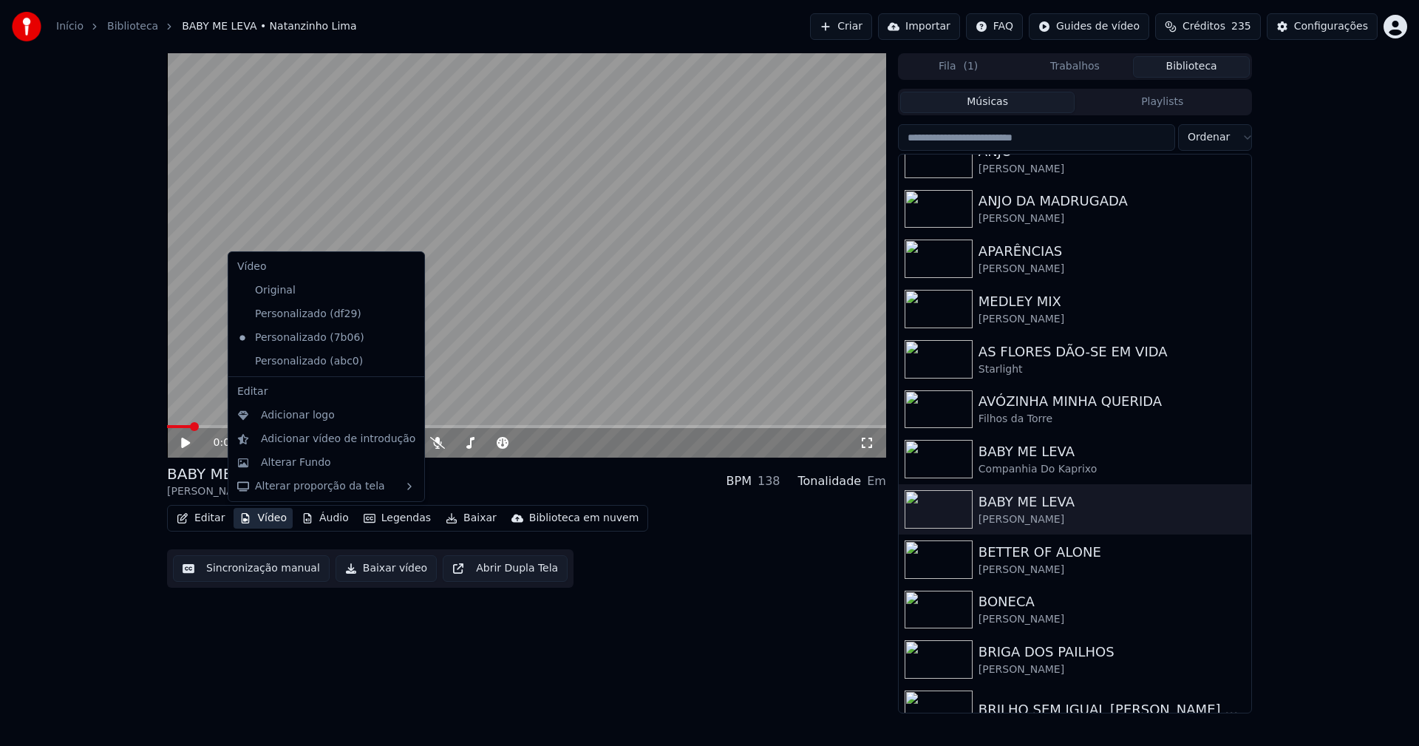
click at [405, 363] on icon at bounding box center [413, 361] width 16 height 12
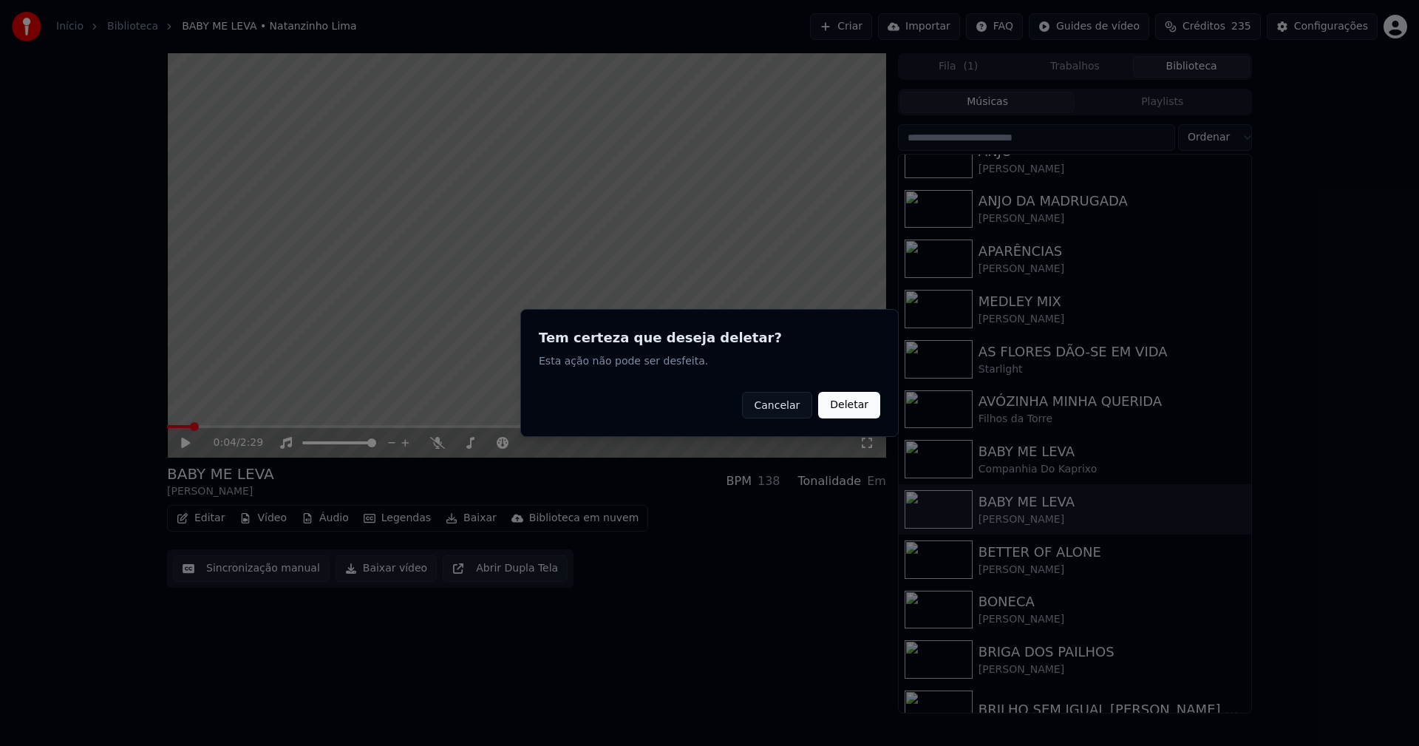
click at [857, 408] on button "Deletar" at bounding box center [849, 405] width 62 height 27
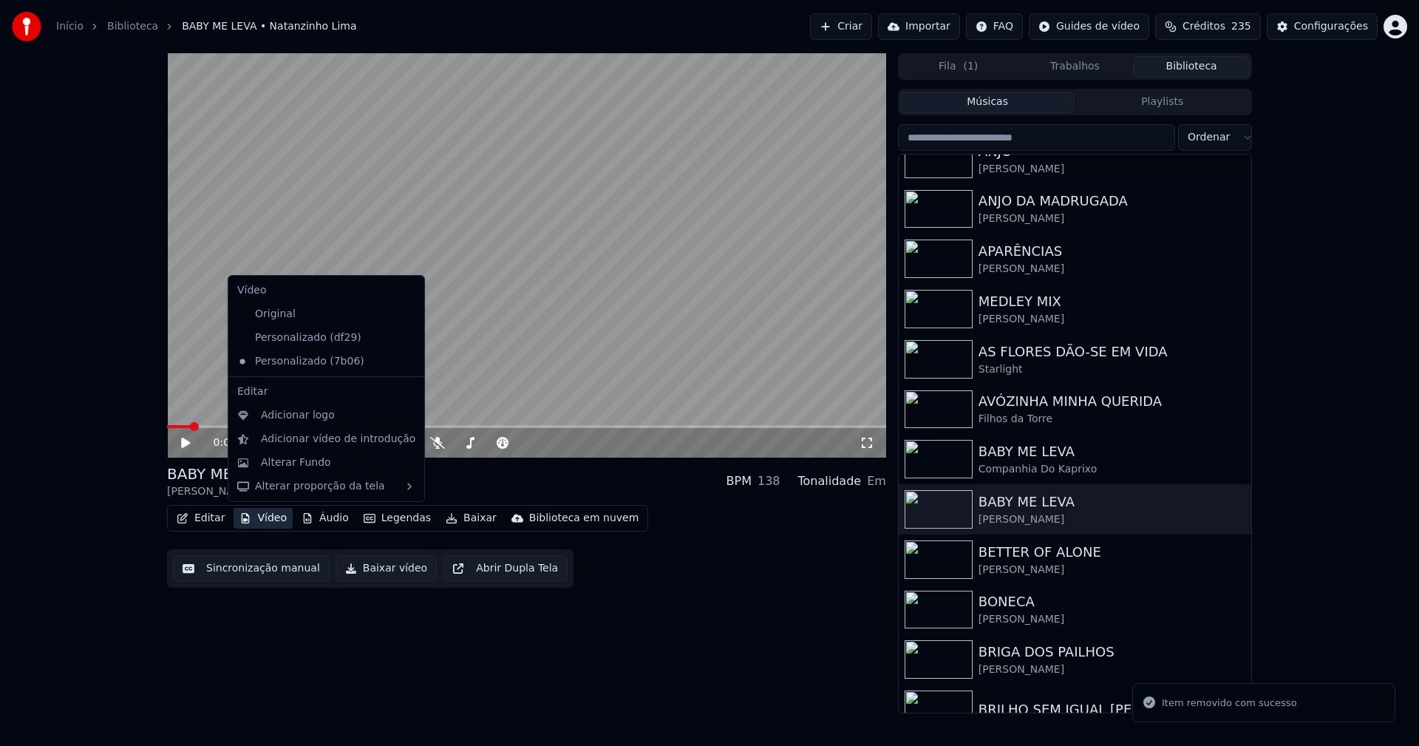
click at [259, 518] on button "Vídeo" at bounding box center [263, 518] width 59 height 21
click at [284, 416] on div "Adicionar logo" at bounding box center [298, 415] width 74 height 15
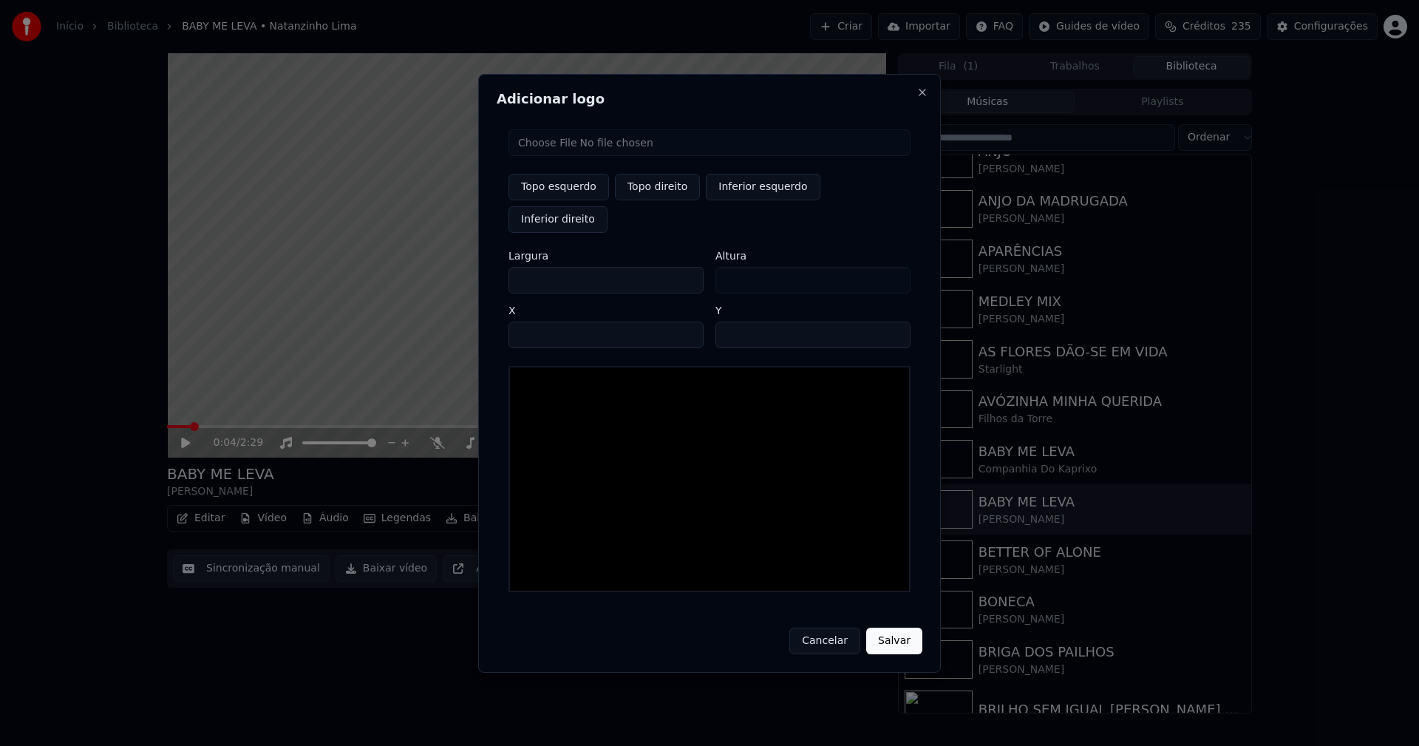
click at [585, 156] on input "file" at bounding box center [709, 142] width 402 height 27
type input "**********"
type input "***"
click at [656, 200] on button "Topo direito" at bounding box center [657, 187] width 85 height 27
type input "****"
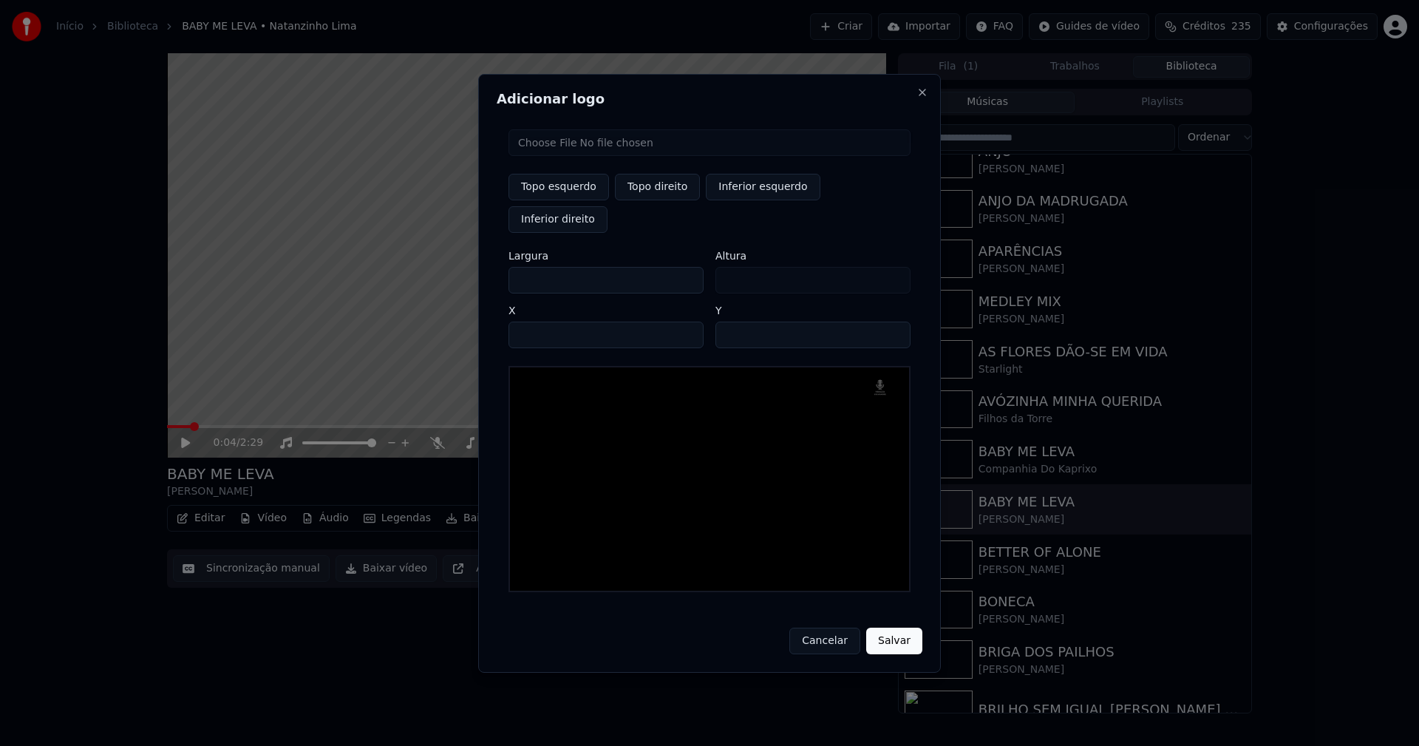
drag, startPoint x: 532, startPoint y: 263, endPoint x: 471, endPoint y: 274, distance: 62.3
click at [471, 274] on body "Início Biblioteca BABY ME LEVA • Natanzinho Lima Criar Importar FAQ Guides de v…" at bounding box center [709, 373] width 1419 height 746
type input "**"
type input "***"
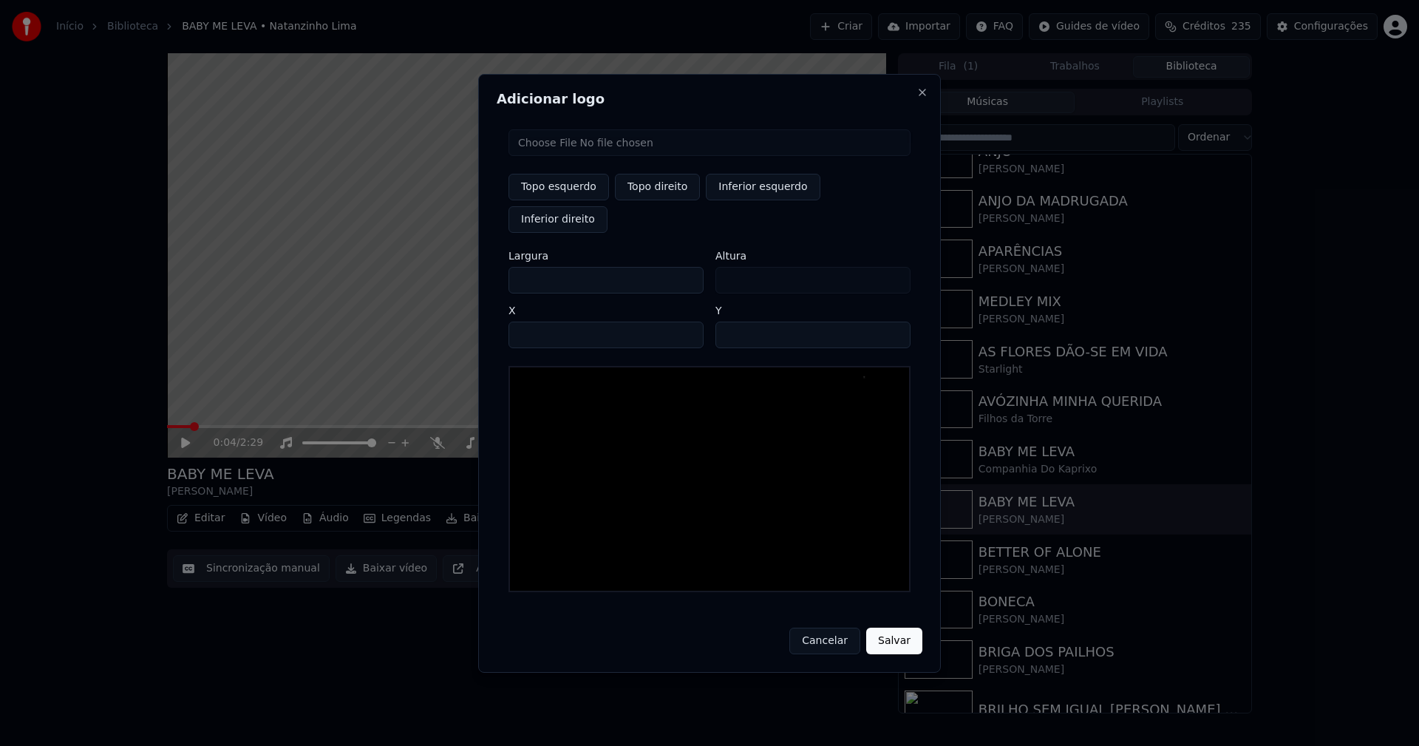
type input "***"
click at [538, 321] on input "****" at bounding box center [605, 334] width 195 height 27
type input "****"
click at [892, 321] on input "**" at bounding box center [812, 334] width 195 height 27
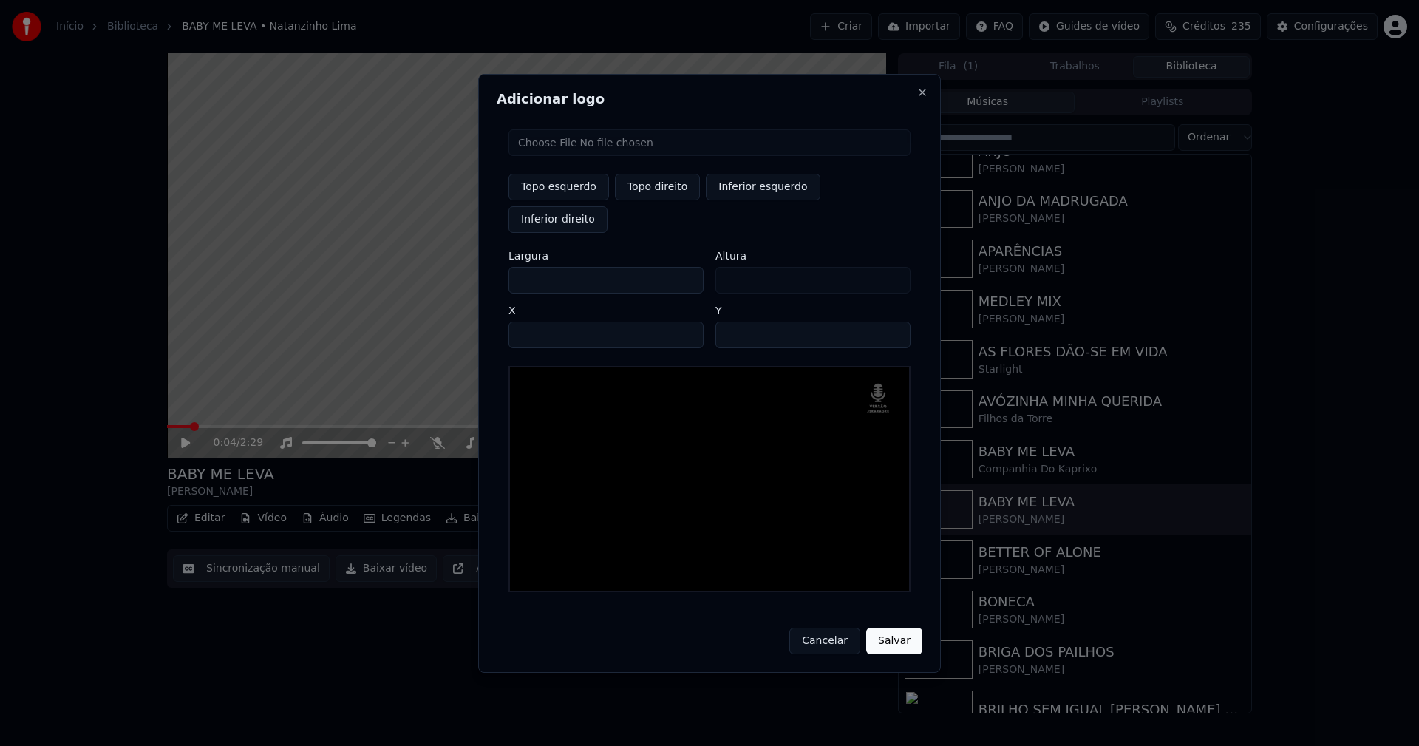
click at [892, 321] on input "**" at bounding box center [812, 334] width 195 height 27
type input "**"
click at [892, 321] on input "**" at bounding box center [812, 334] width 195 height 27
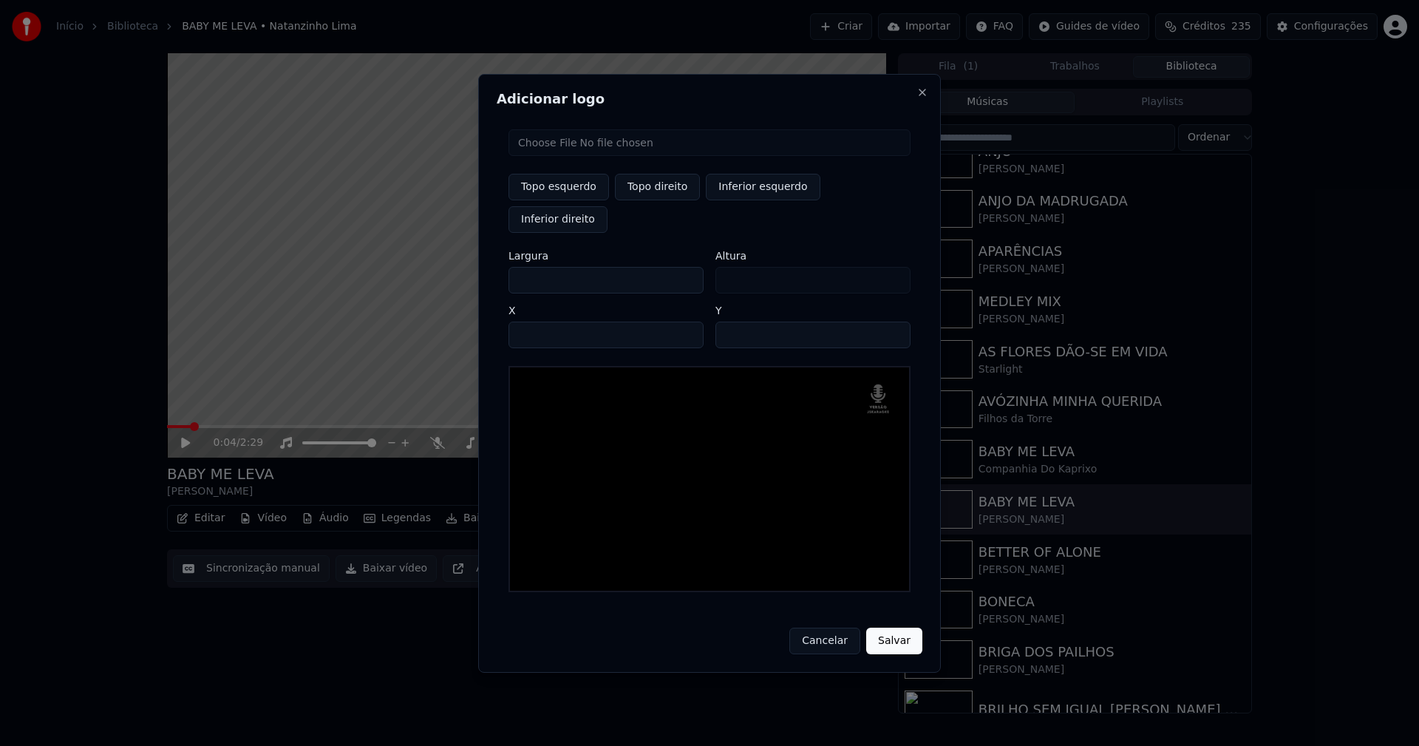
click at [894, 627] on button "Salvar" at bounding box center [894, 640] width 56 height 27
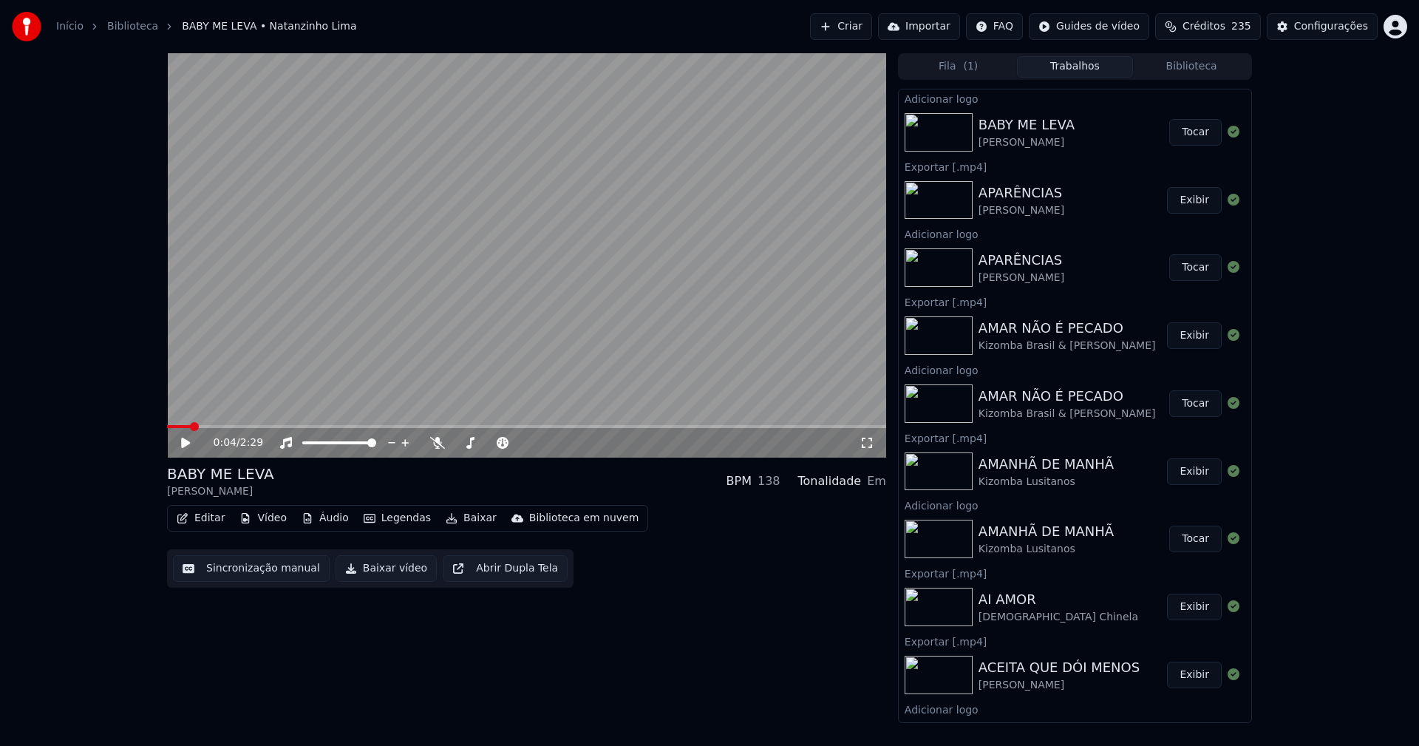
click at [1177, 120] on button "Tocar" at bounding box center [1195, 132] width 52 height 27
click at [182, 444] on icon at bounding box center [196, 443] width 35 height 12
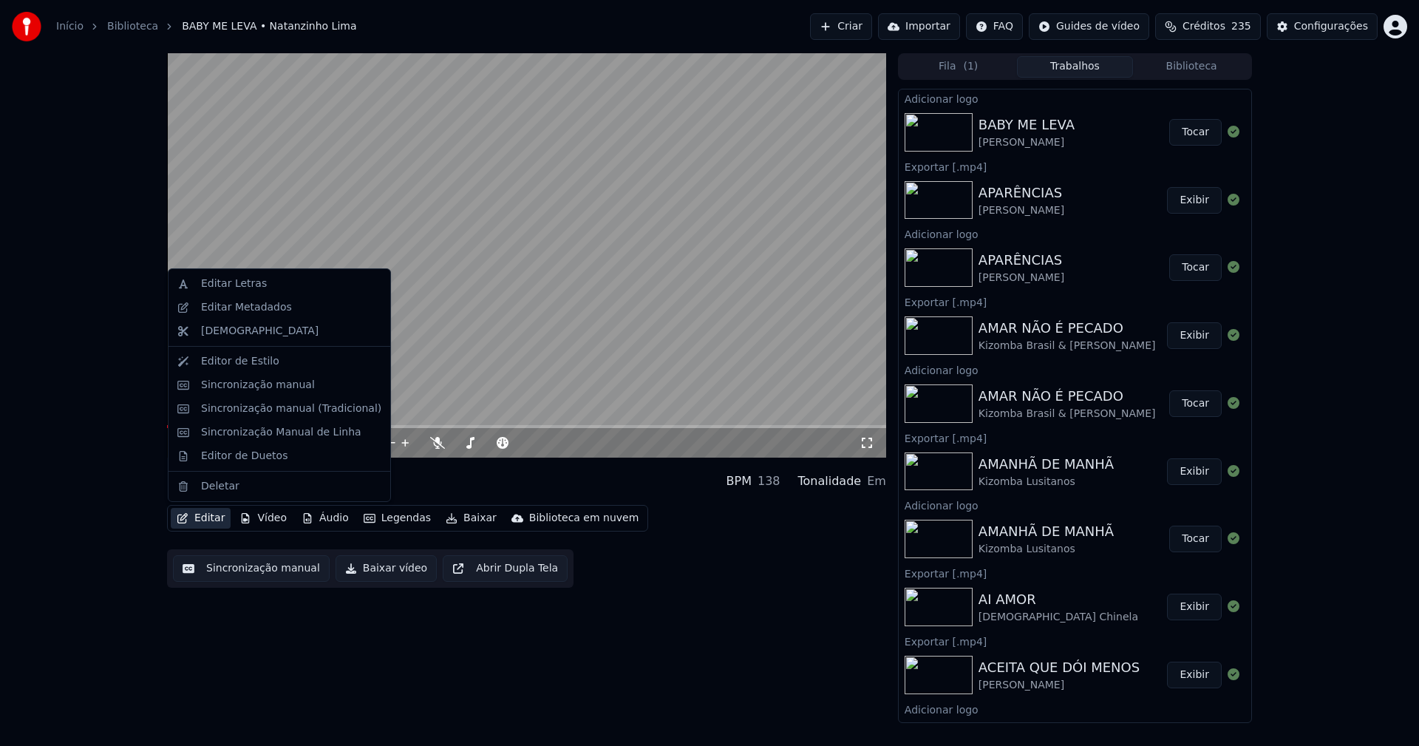
click at [211, 520] on button "Editar" at bounding box center [201, 518] width 60 height 21
click at [277, 415] on div "Sincronização manual (Tradicional)" at bounding box center [291, 408] width 180 height 15
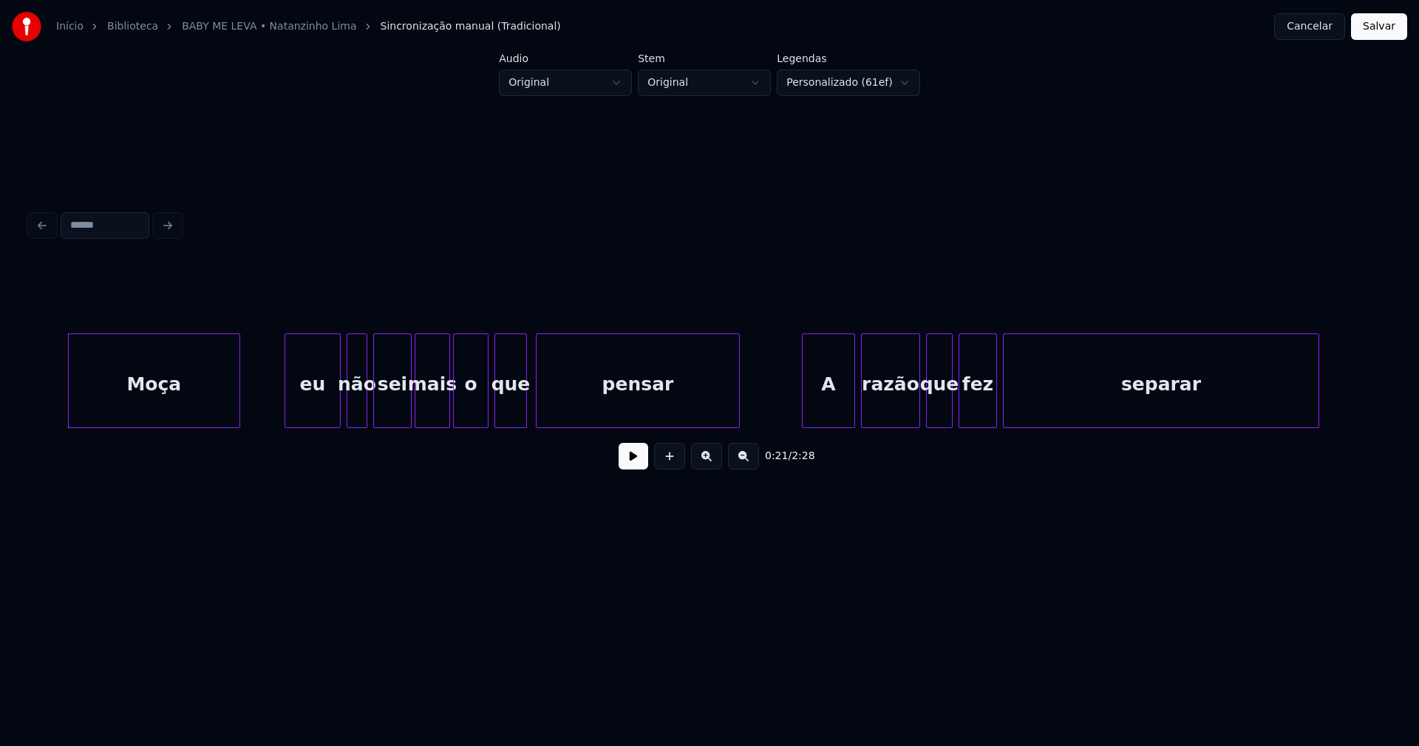
scroll to position [0, 3079]
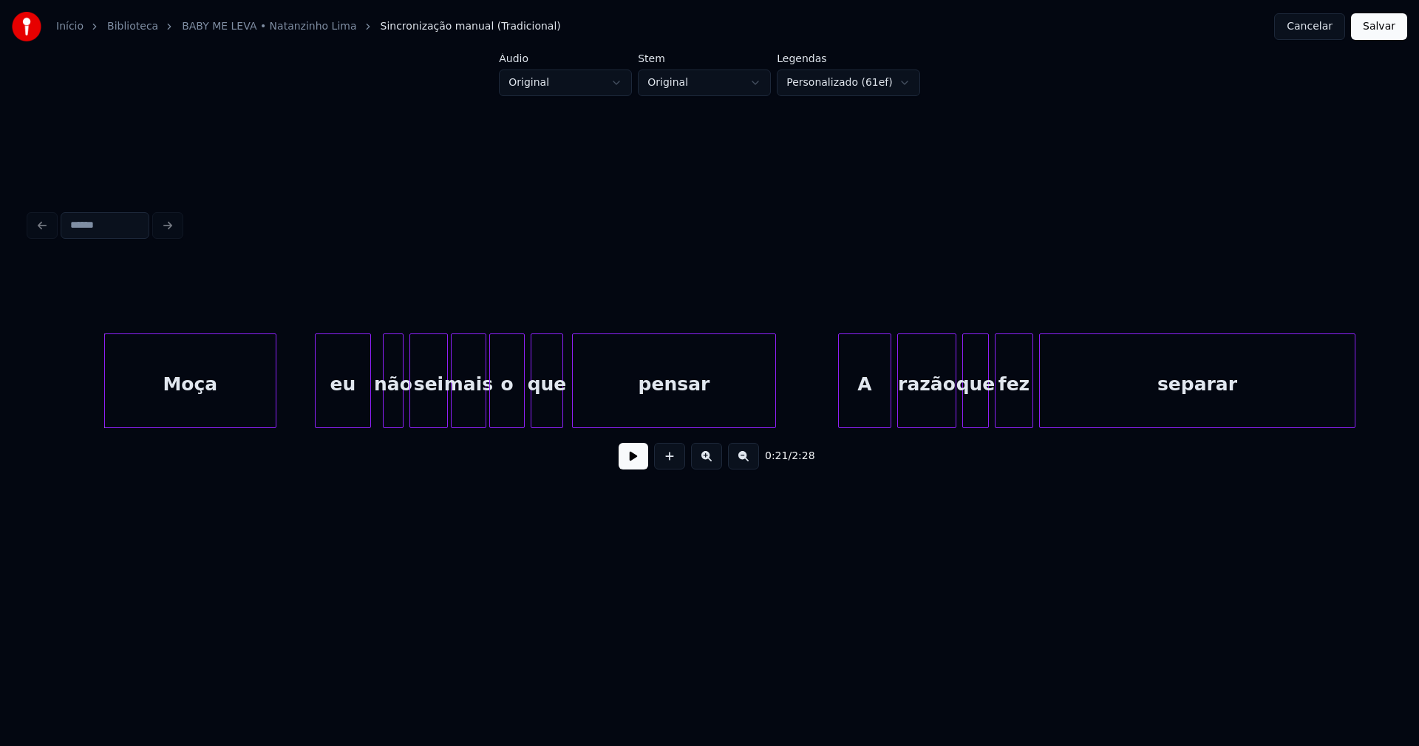
click at [349, 398] on div "eu" at bounding box center [343, 384] width 55 height 101
click at [1374, 29] on button "Salvar" at bounding box center [1379, 26] width 56 height 27
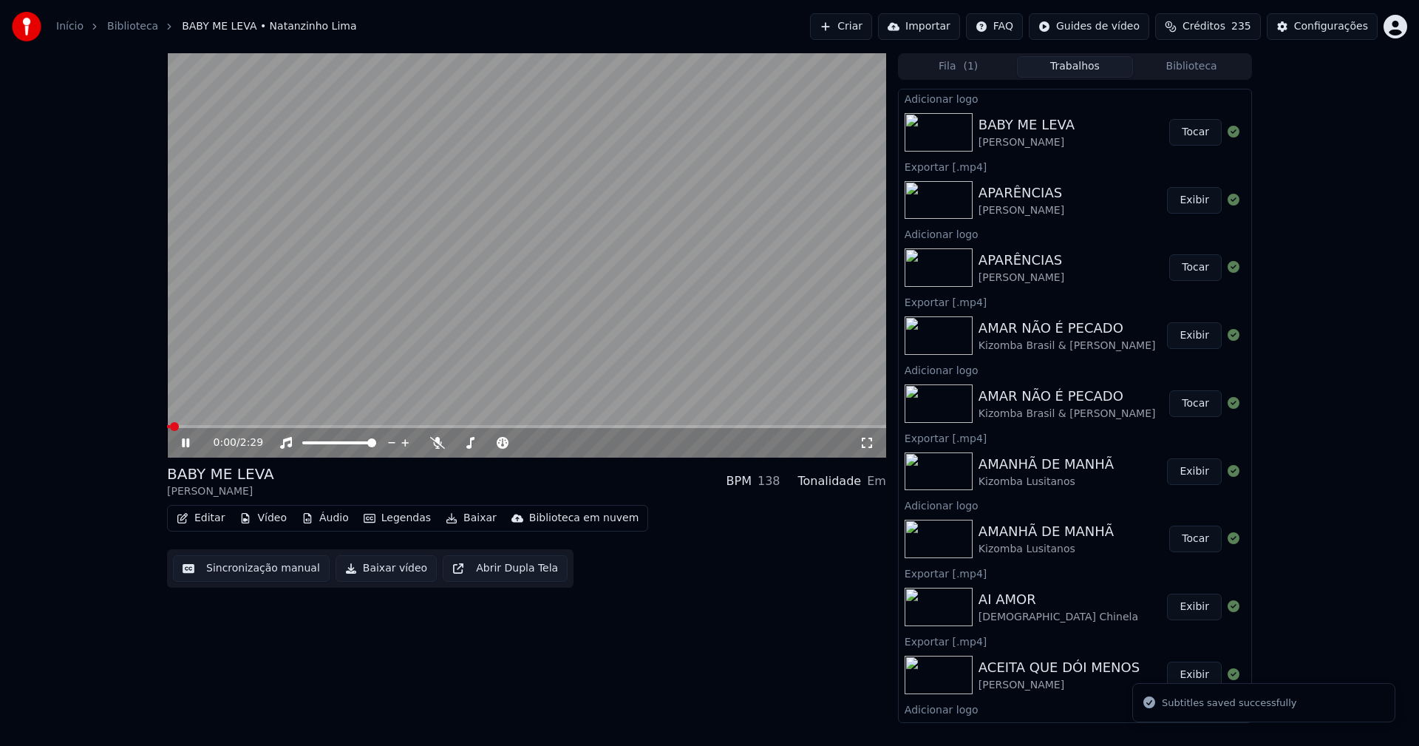
click at [190, 443] on icon at bounding box center [196, 443] width 35 height 12
click at [219, 518] on button "Editar" at bounding box center [201, 518] width 60 height 21
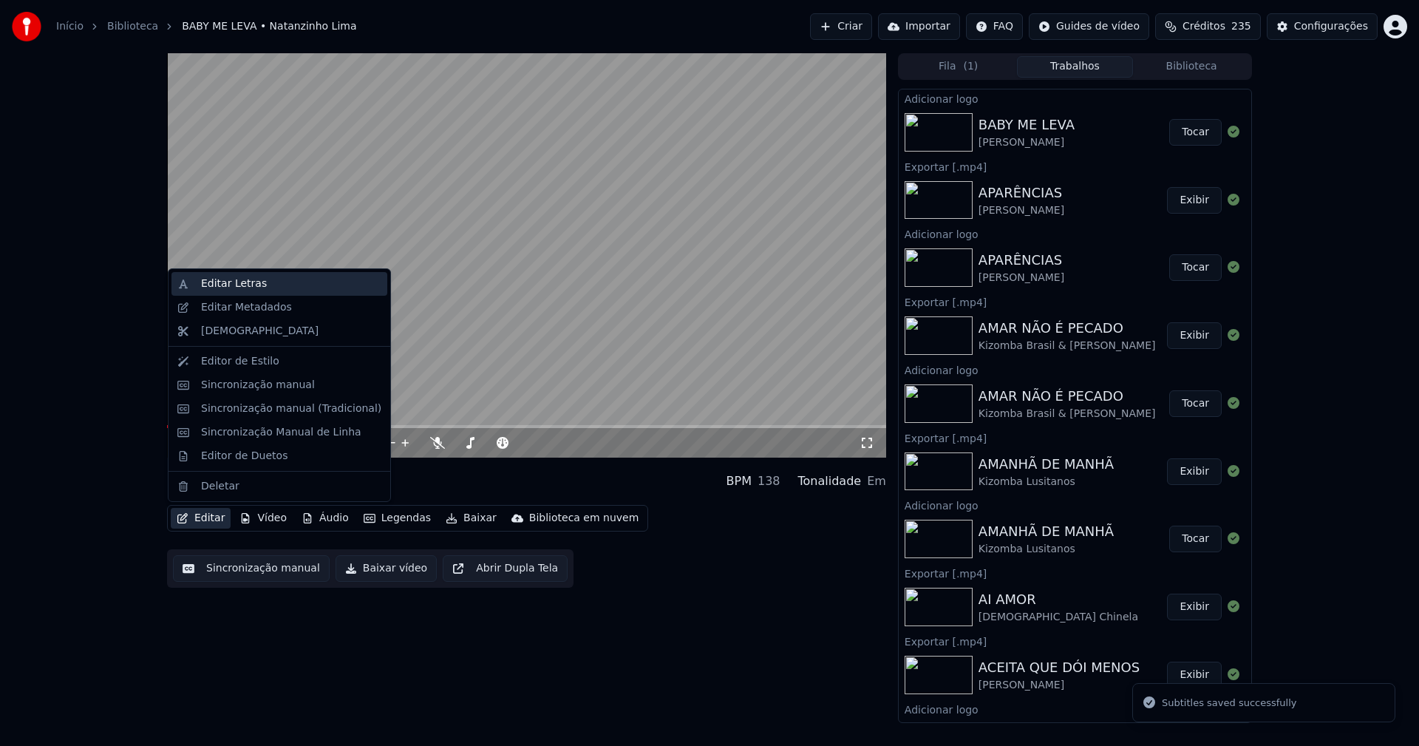
click at [253, 285] on div "Editar Letras" at bounding box center [234, 283] width 66 height 15
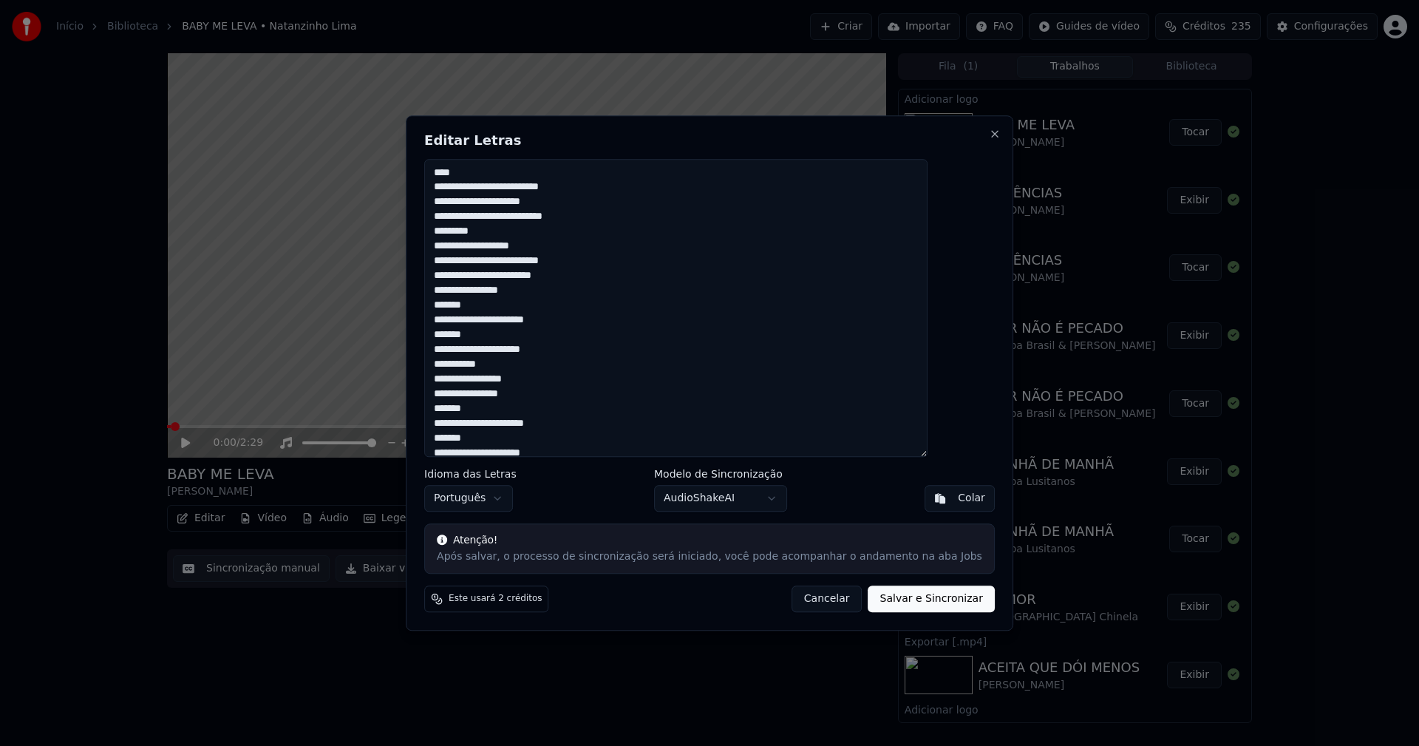
click at [804, 600] on button "Cancelar" at bounding box center [827, 598] width 71 height 27
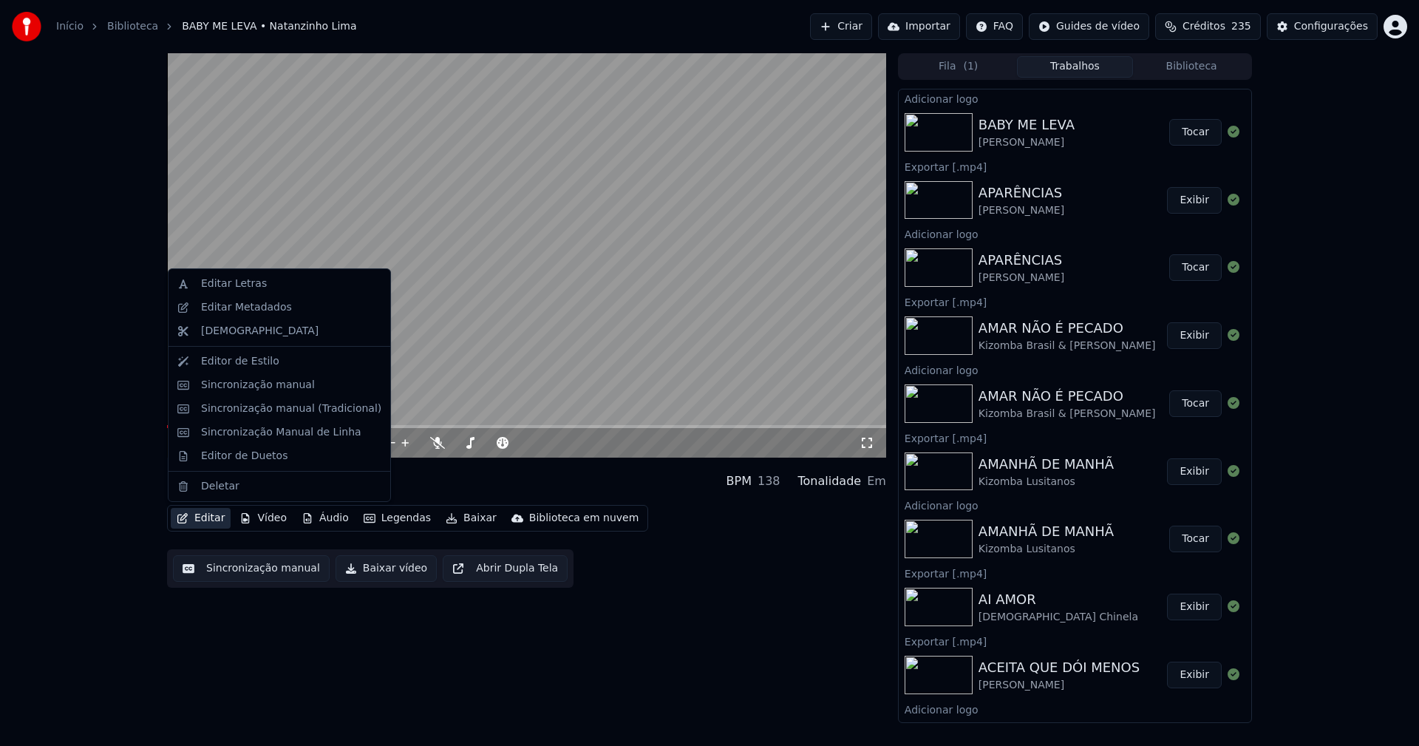
click at [211, 521] on button "Editar" at bounding box center [201, 518] width 60 height 21
click at [270, 412] on div "Sincronização manual (Tradicional)" at bounding box center [291, 408] width 180 height 15
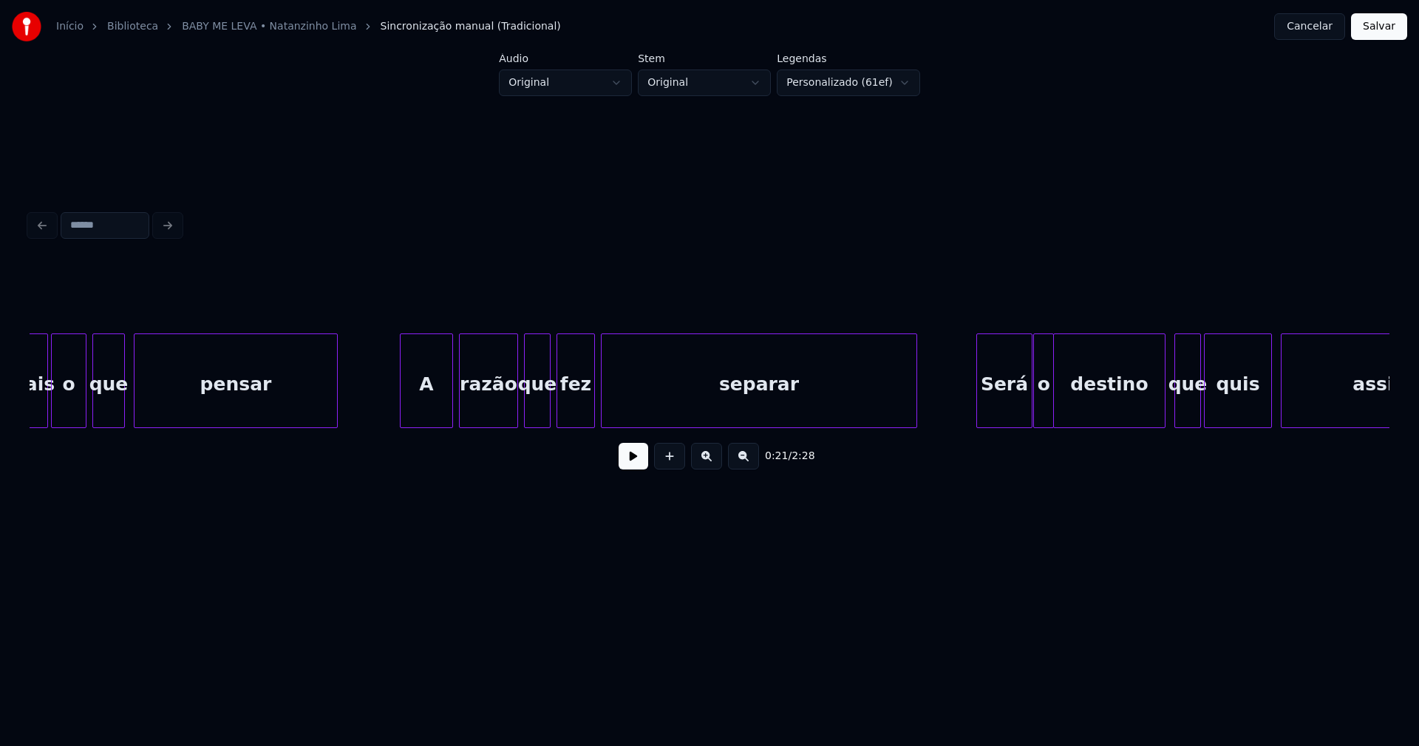
scroll to position [0, 3529]
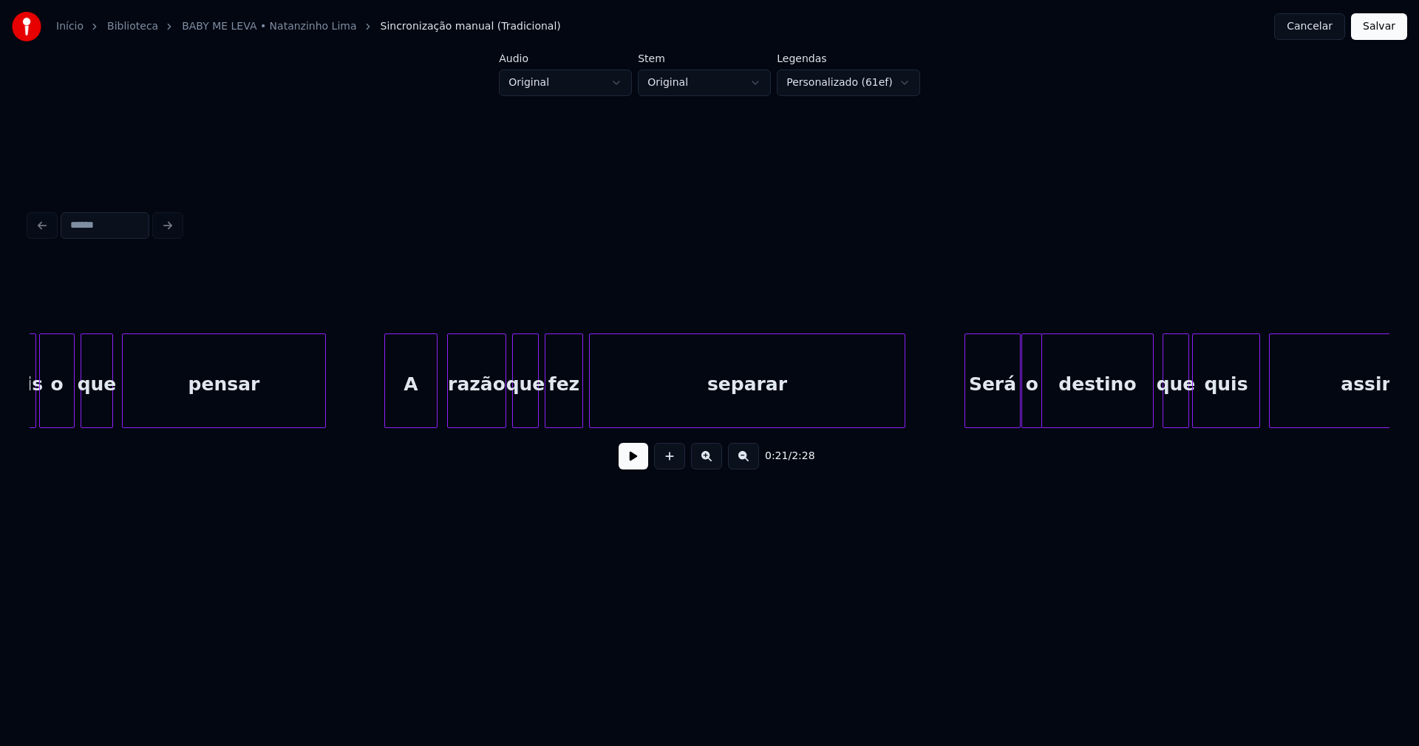
click at [412, 410] on div "A" at bounding box center [411, 384] width 52 height 101
click at [482, 419] on div "razão" at bounding box center [473, 384] width 58 height 101
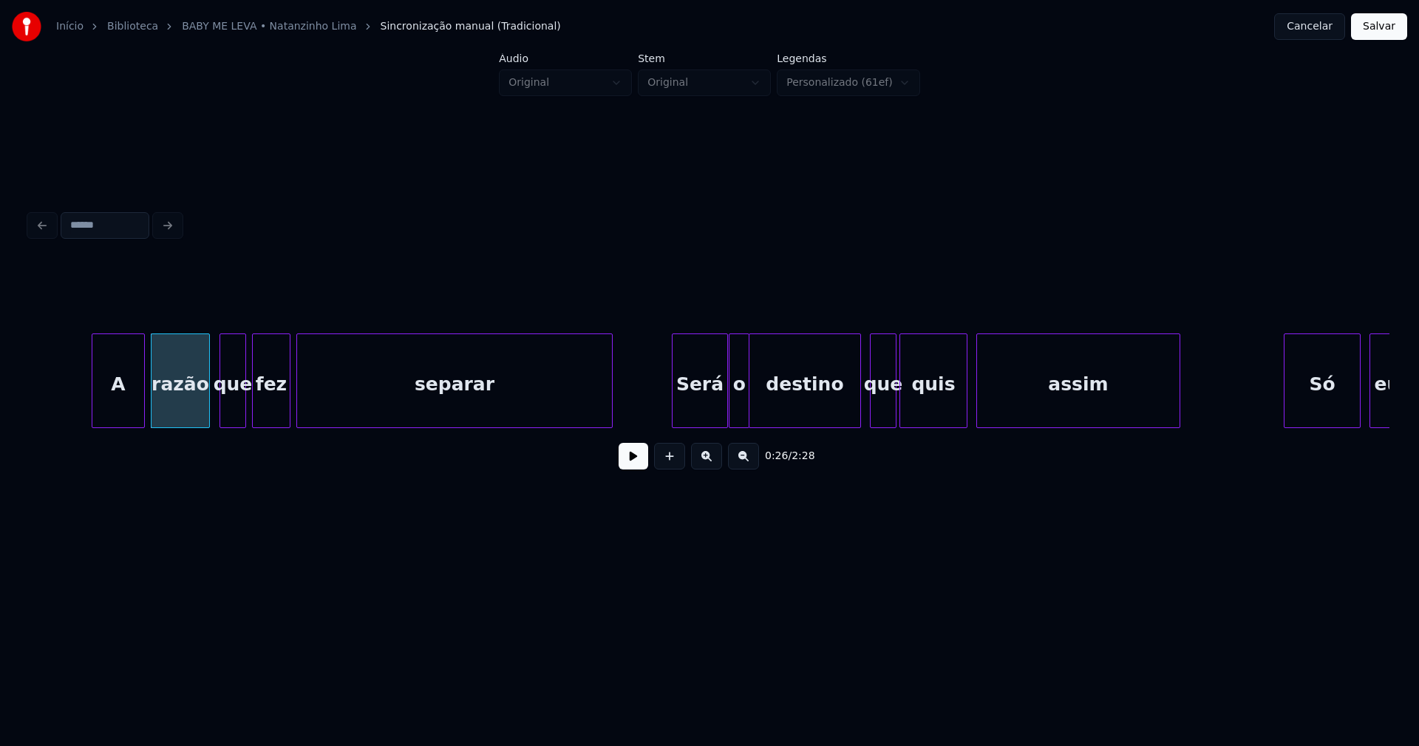
scroll to position [0, 3870]
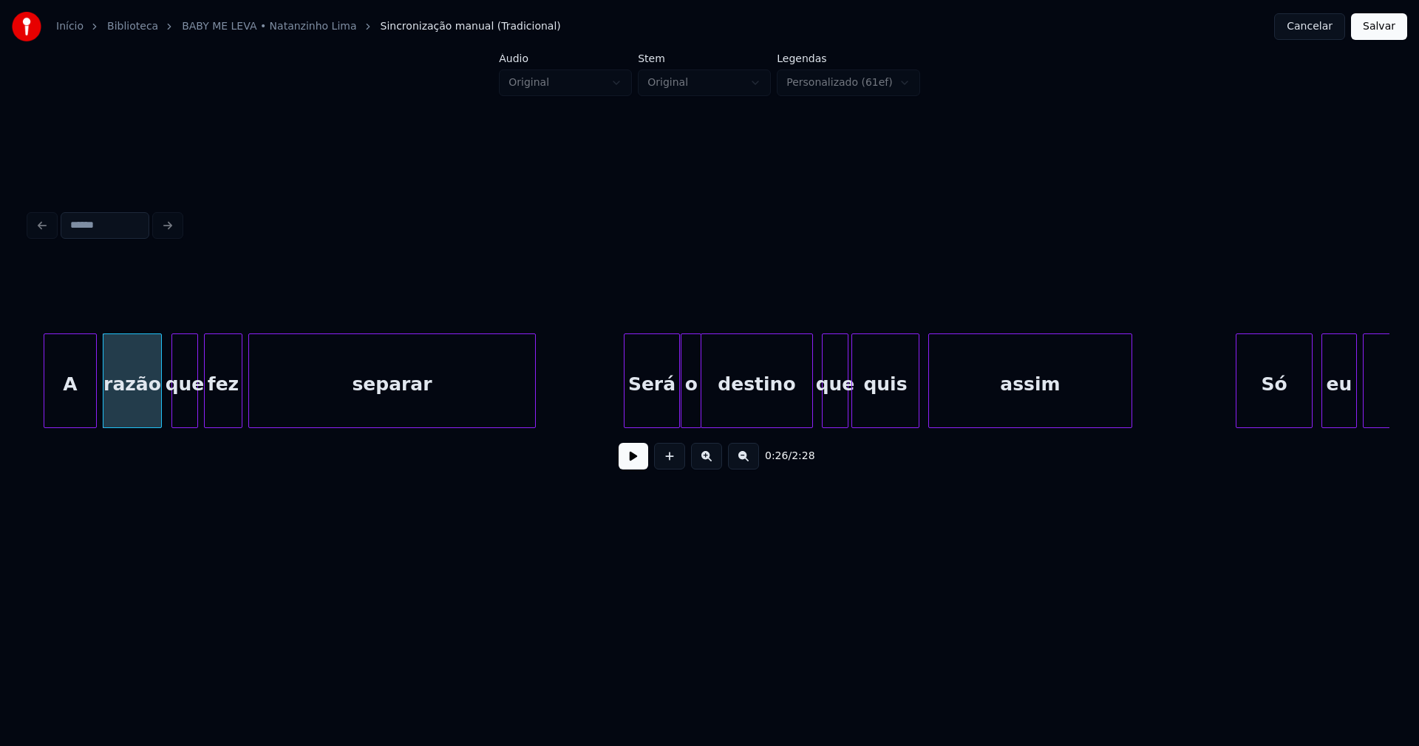
click at [534, 424] on div "A razão que fez separar Será o destino que quis assim Só eu sei" at bounding box center [710, 380] width 1360 height 95
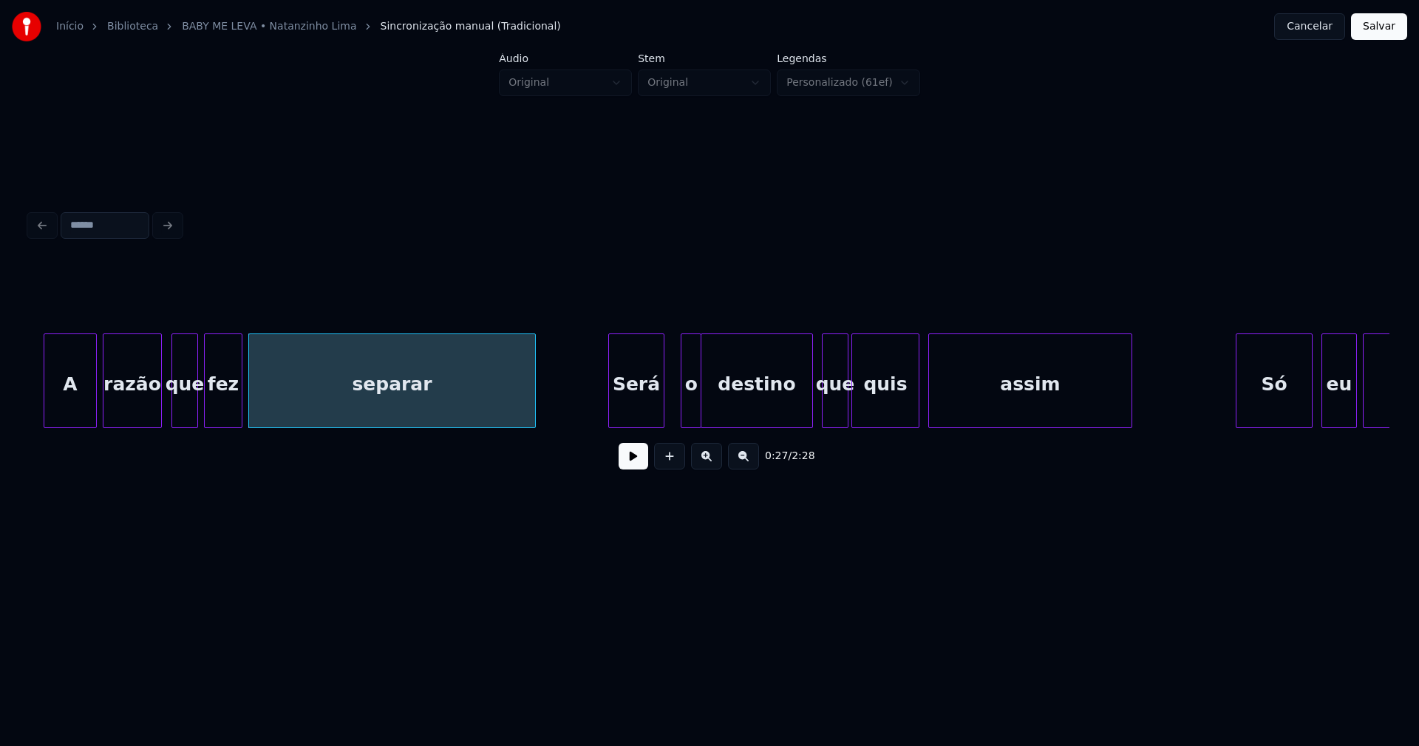
click at [636, 411] on div "Será" at bounding box center [636, 384] width 55 height 101
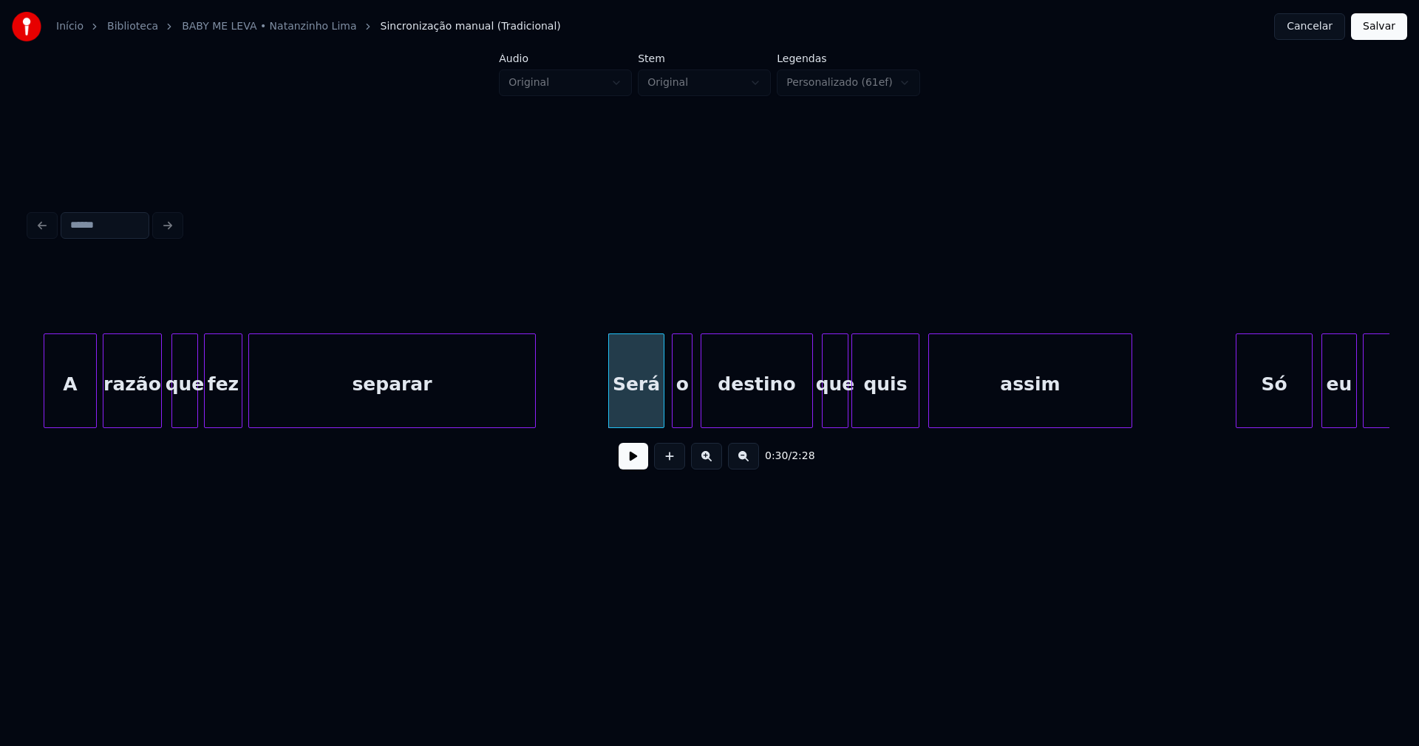
click at [681, 411] on div "o" at bounding box center [682, 384] width 19 height 101
click at [763, 412] on div "destino" at bounding box center [754, 384] width 111 height 101
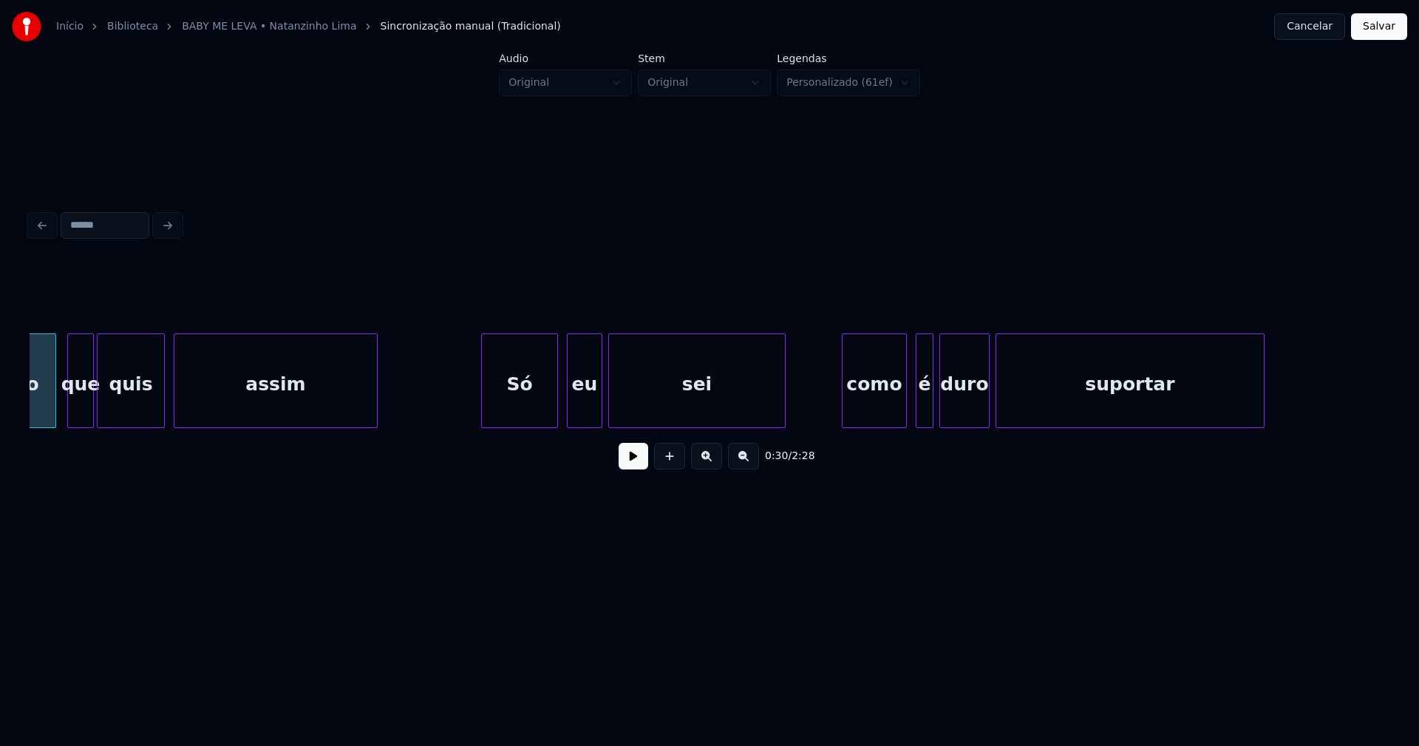
scroll to position [0, 4710]
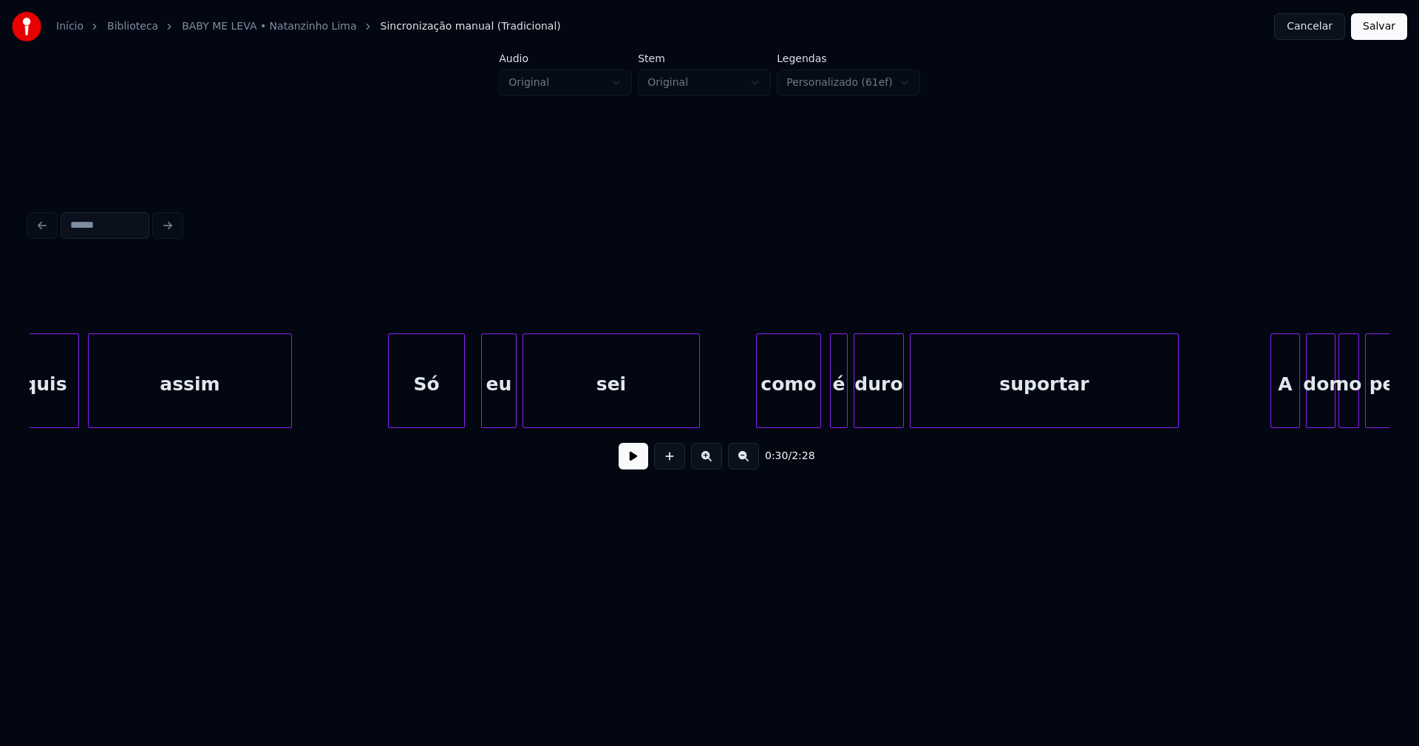
click at [443, 413] on div "Só" at bounding box center [426, 384] width 75 height 101
click at [491, 420] on div "eu" at bounding box center [487, 384] width 34 height 101
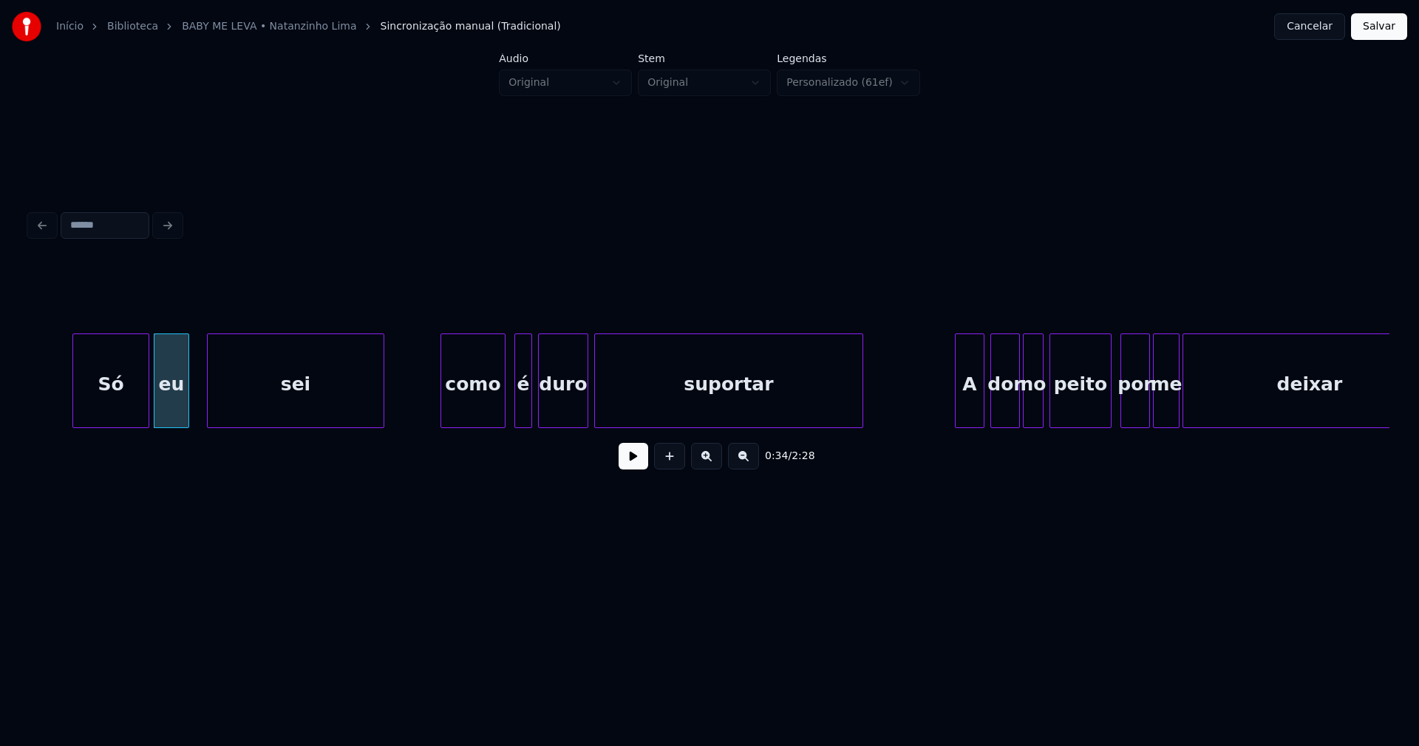
scroll to position [0, 5062]
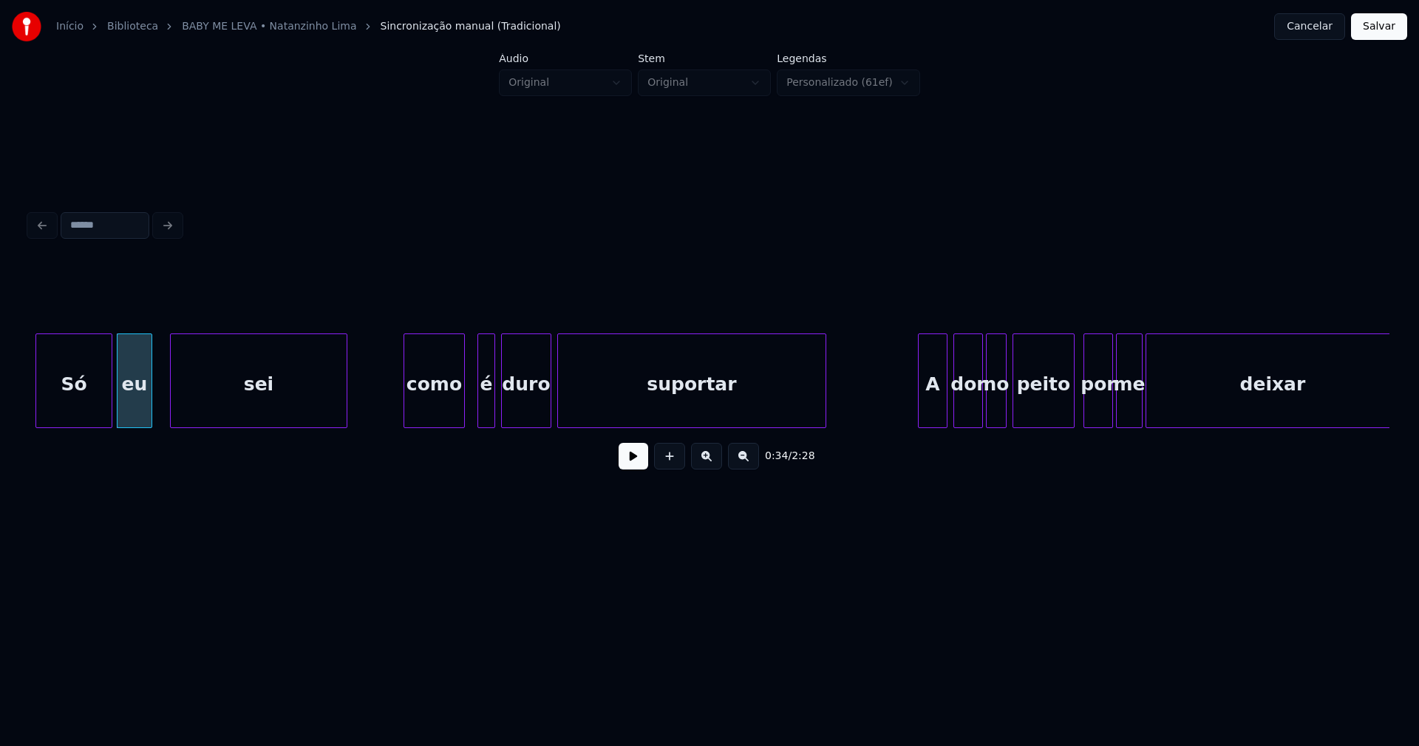
click at [462, 418] on div at bounding box center [462, 380] width 4 height 93
click at [480, 421] on div "é" at bounding box center [480, 384] width 16 height 101
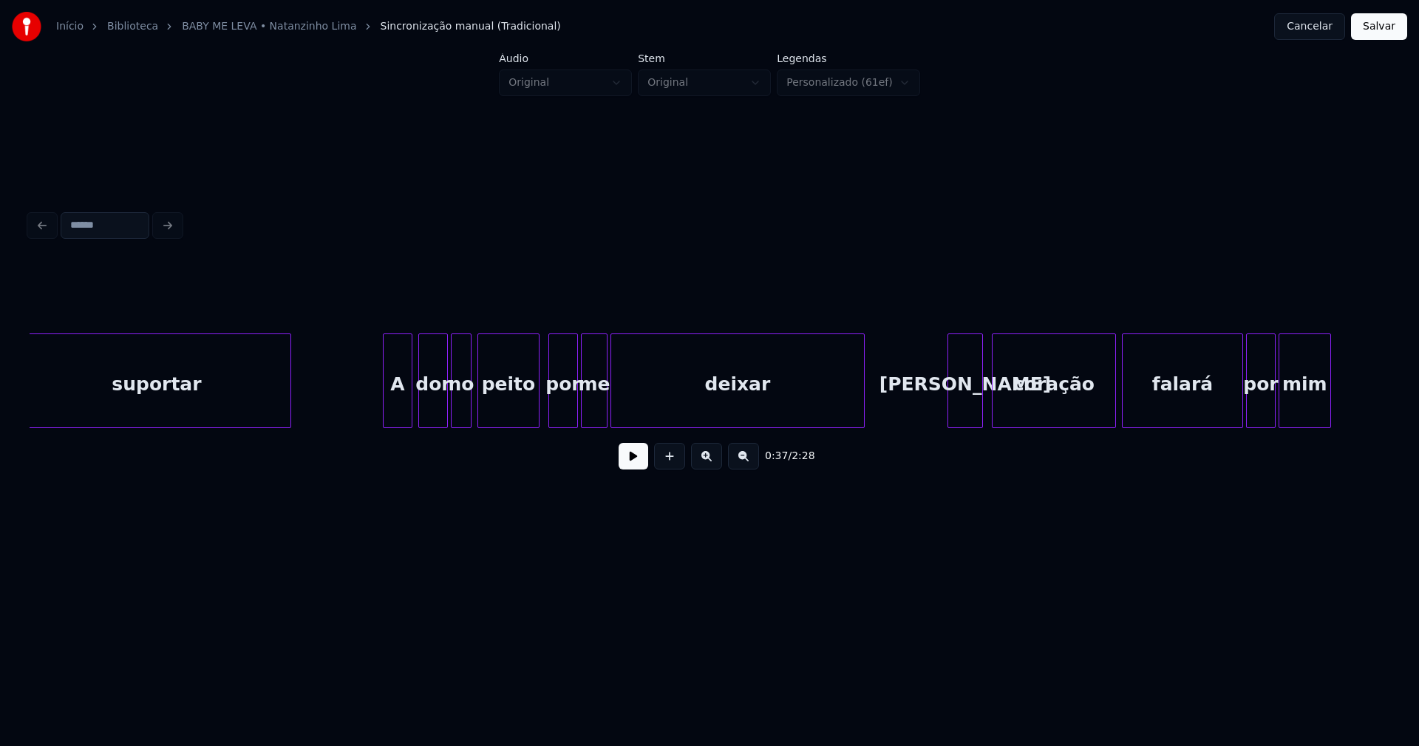
scroll to position [0, 5622]
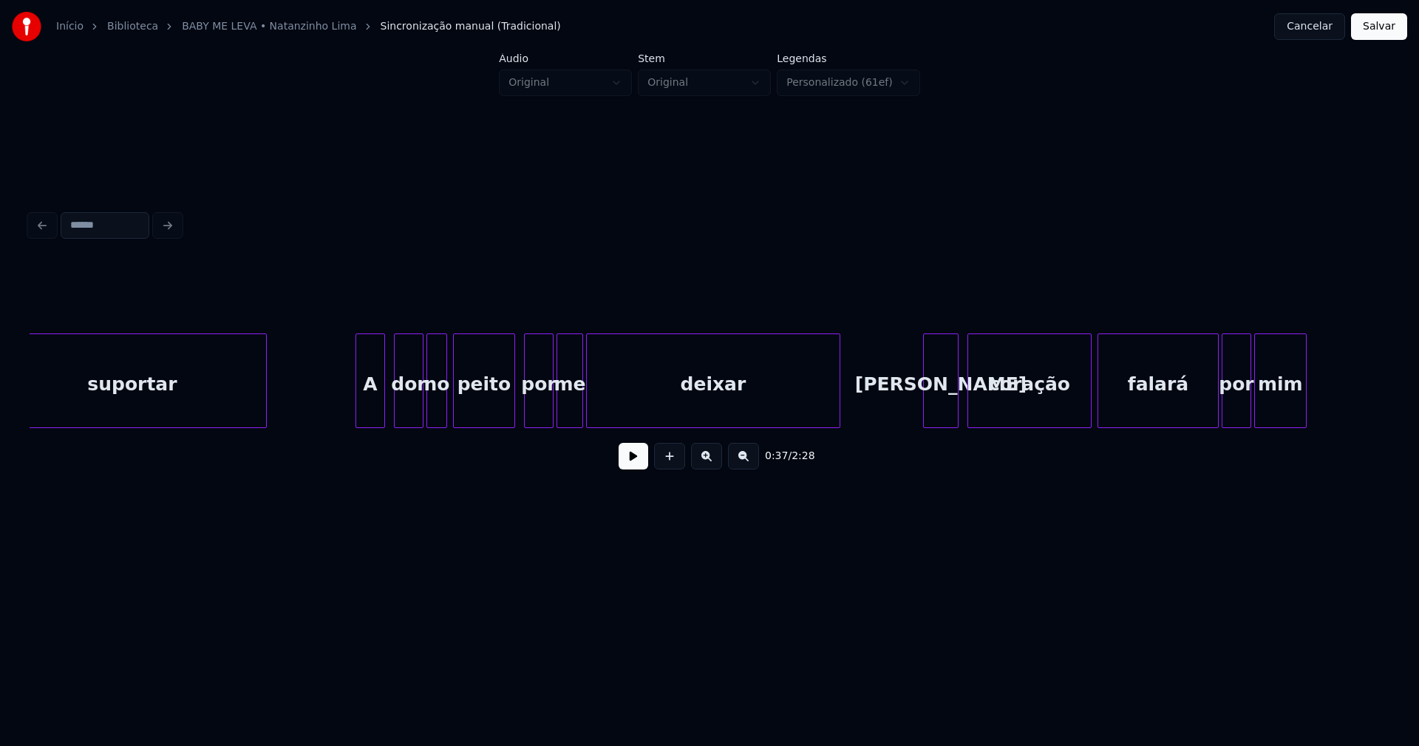
click at [372, 415] on div "A" at bounding box center [370, 384] width 28 height 101
click at [412, 412] on div "dor" at bounding box center [406, 384] width 28 height 101
click at [538, 409] on div "por" at bounding box center [536, 384] width 28 height 101
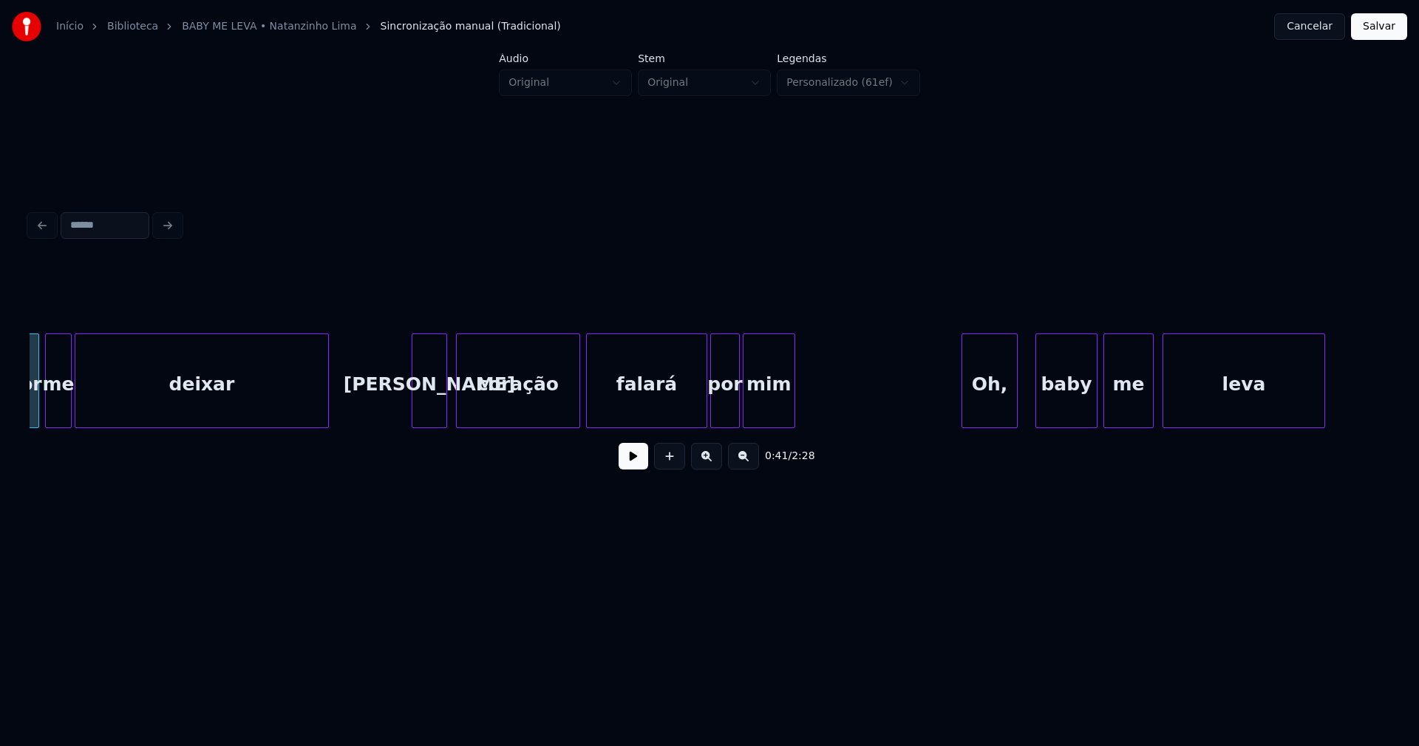
scroll to position [0, 6170]
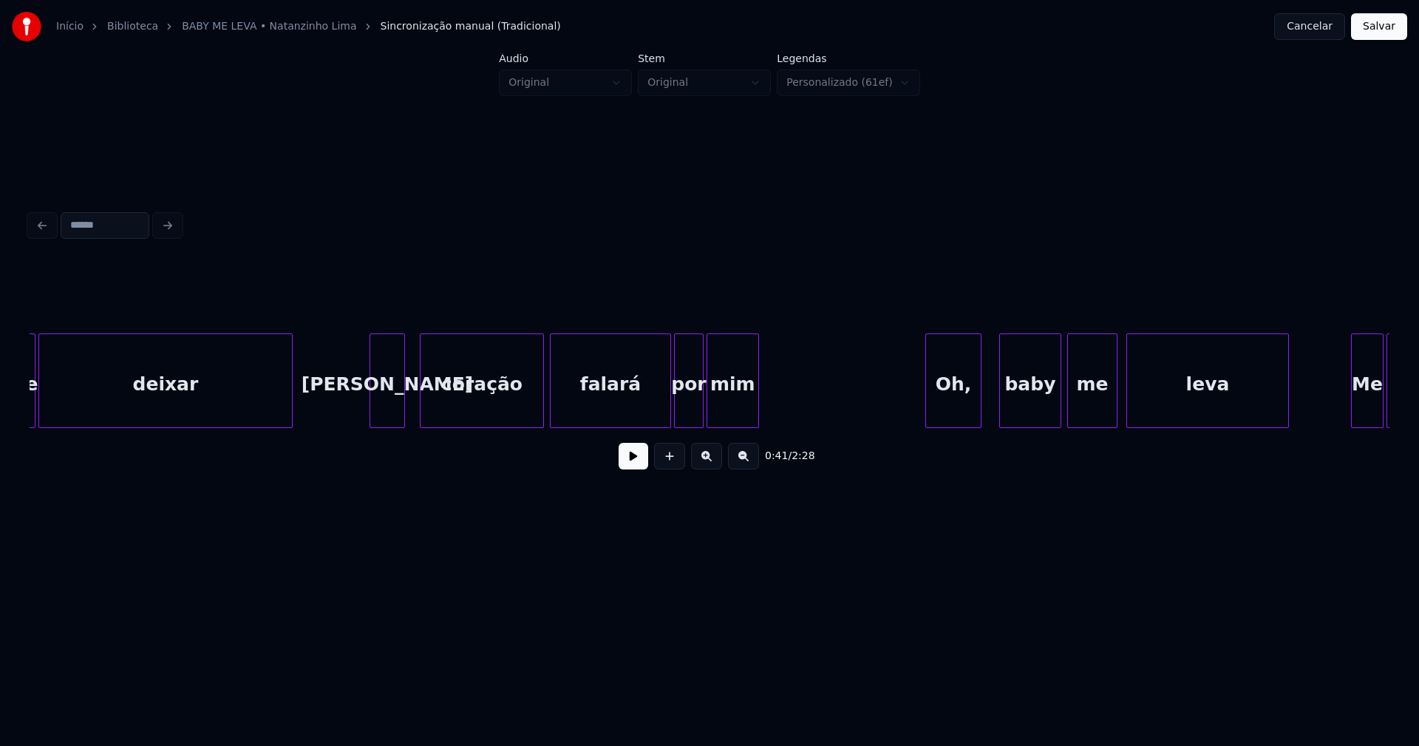
click at [391, 421] on div "Seu" at bounding box center [387, 384] width 34 height 101
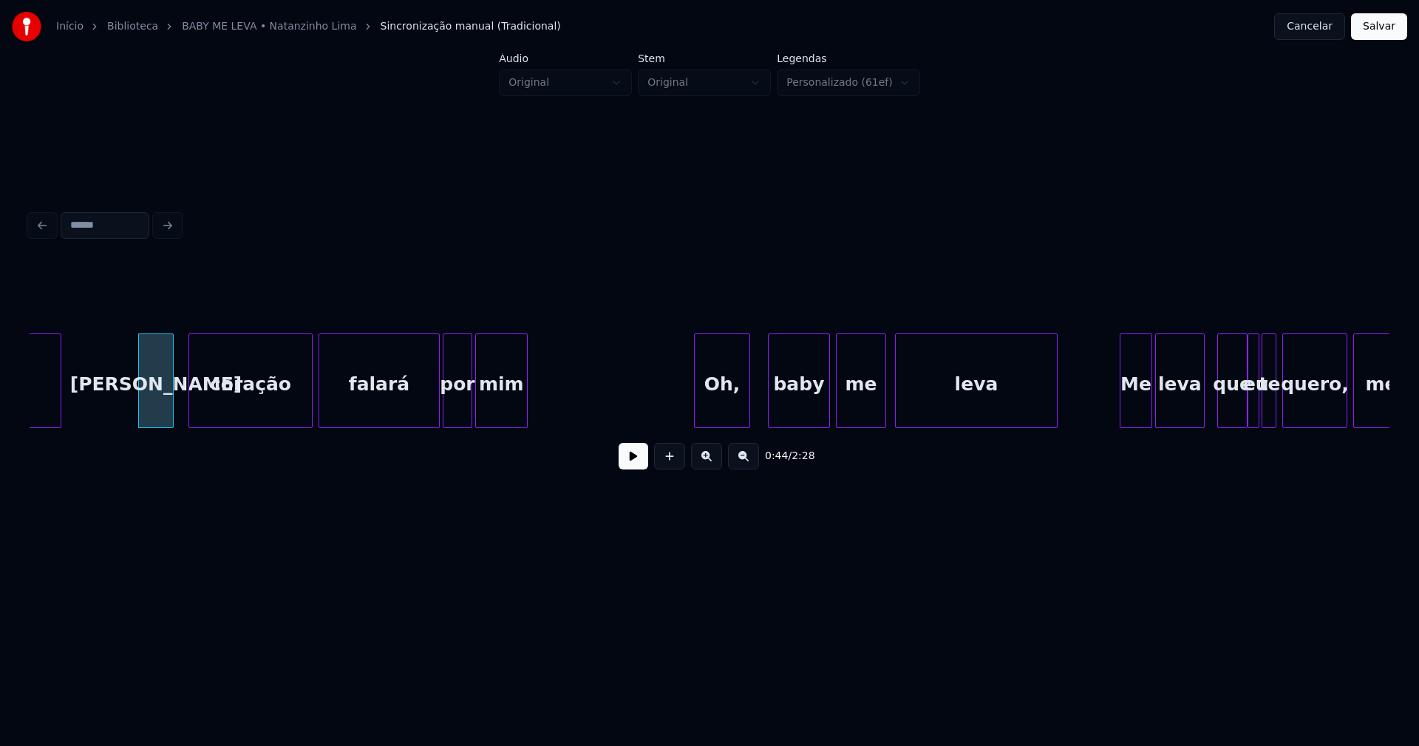
scroll to position [0, 6425]
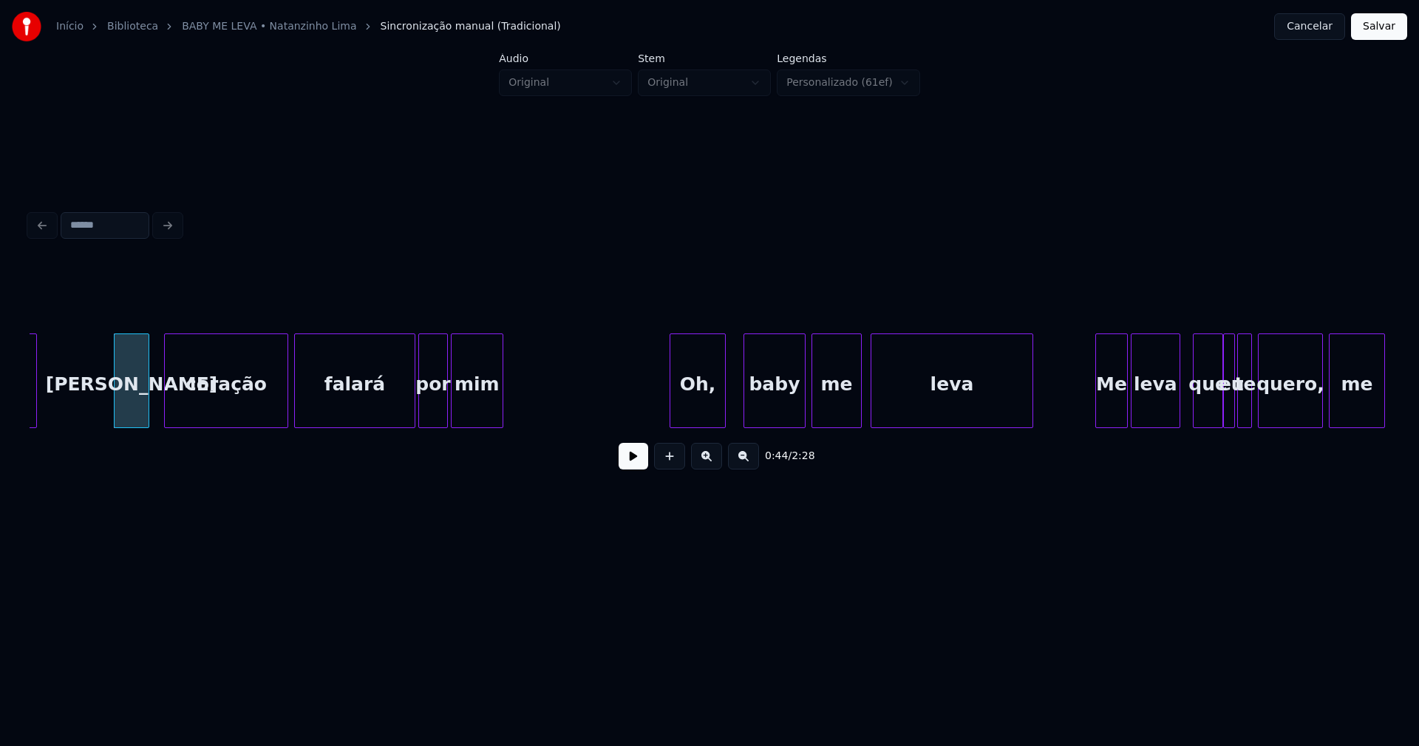
click at [639, 466] on button at bounding box center [634, 456] width 30 height 27
click at [634, 463] on button at bounding box center [634, 456] width 30 height 27
click at [729, 403] on div at bounding box center [729, 380] width 4 height 93
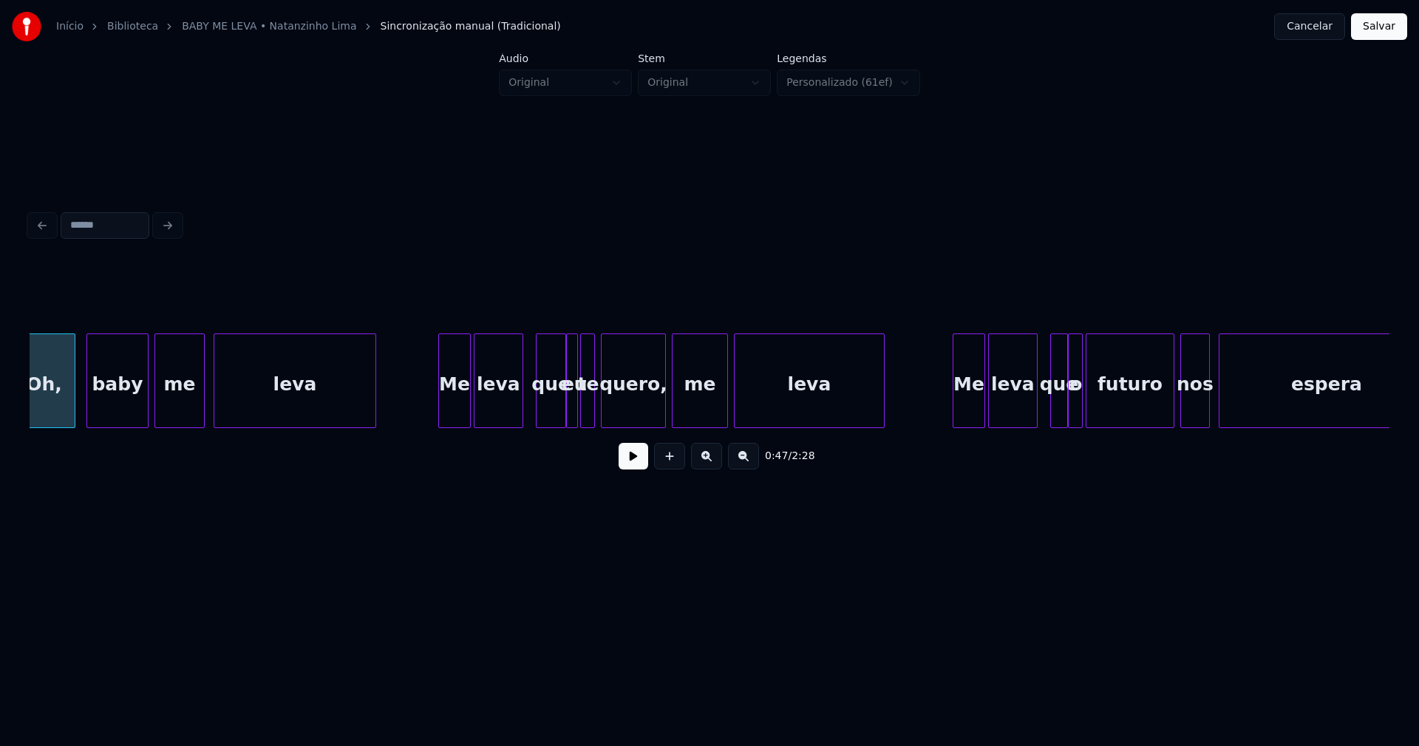
scroll to position [0, 7180]
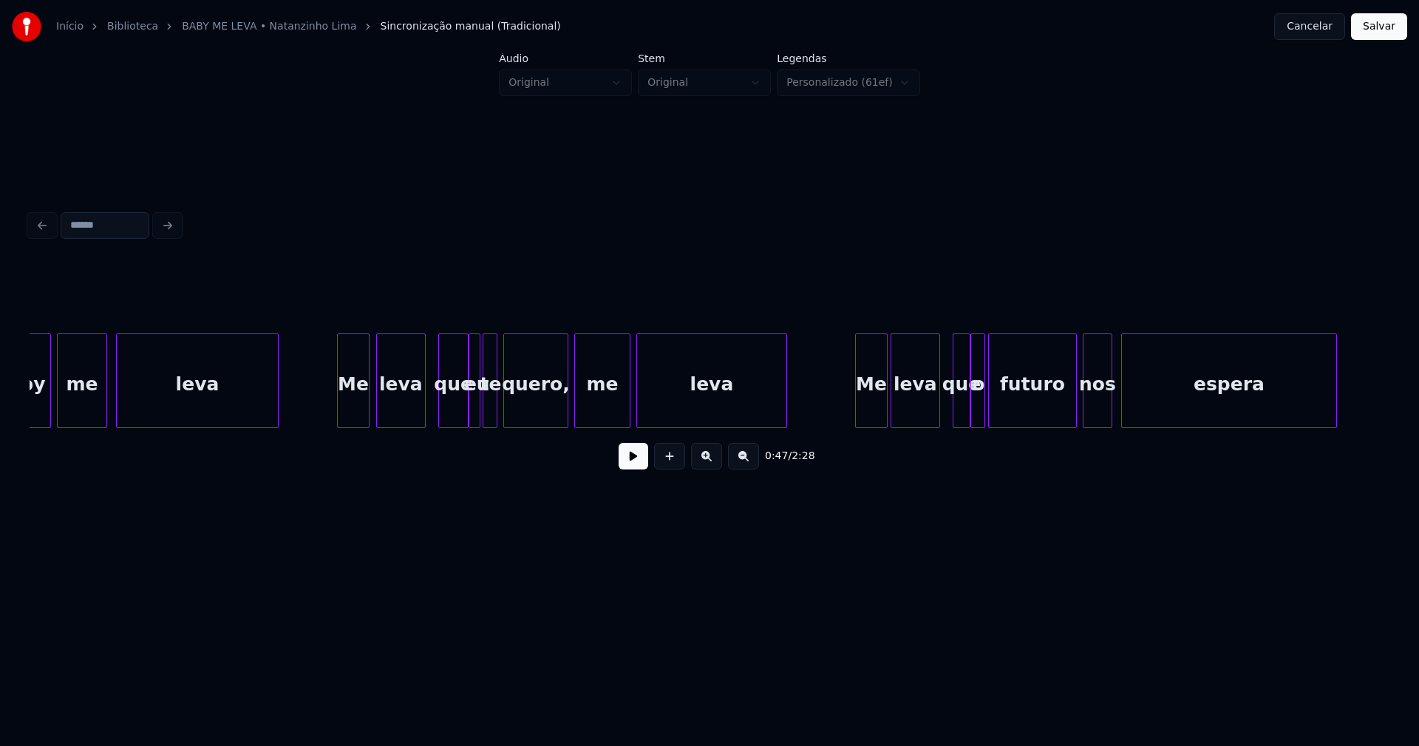
click at [357, 415] on div "Me" at bounding box center [353, 384] width 31 height 101
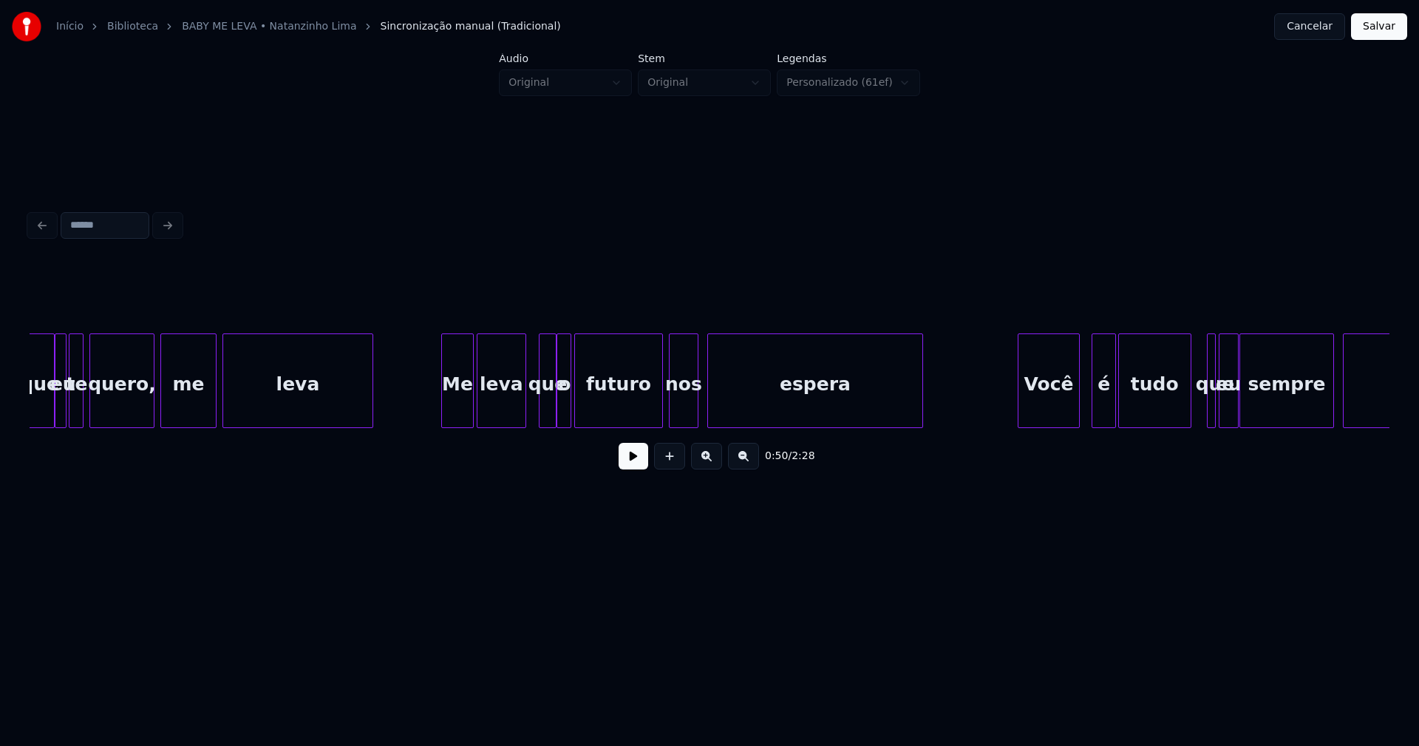
scroll to position [0, 7643]
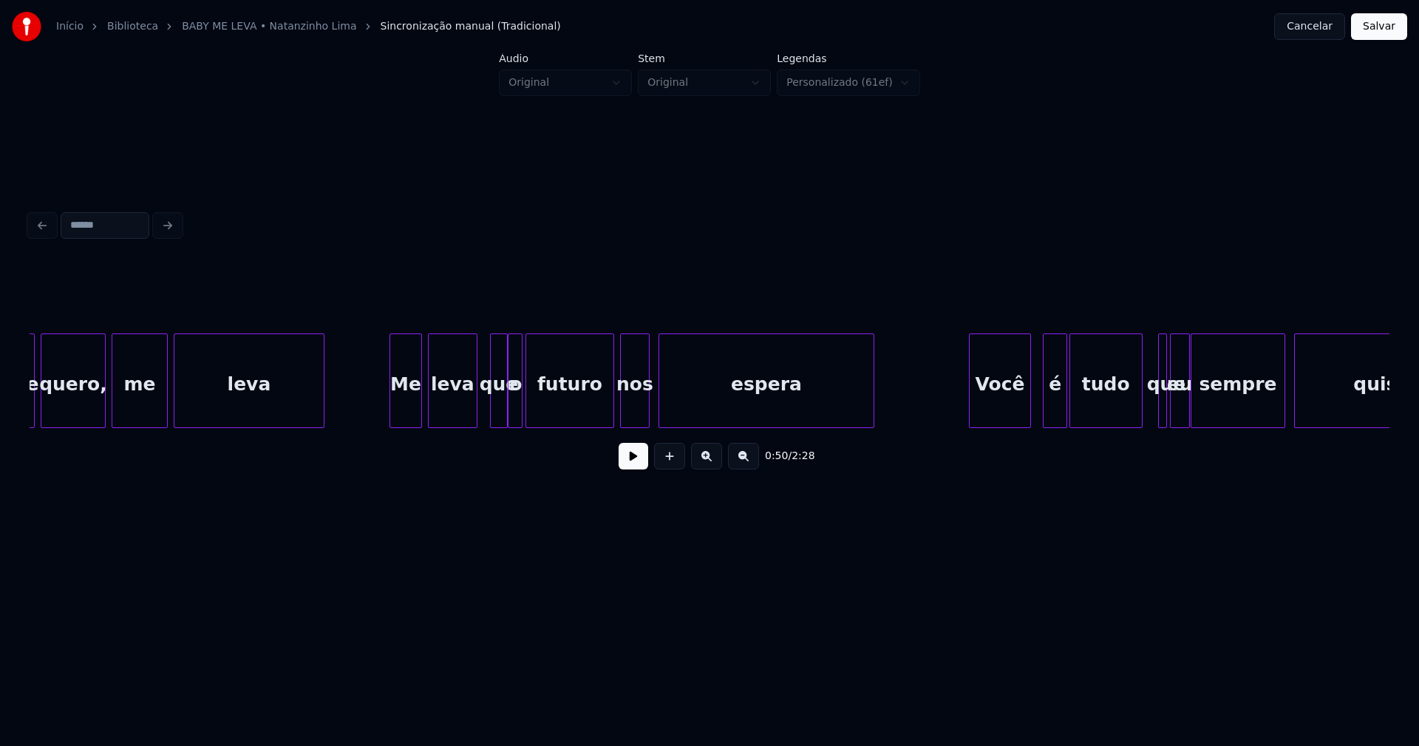
click at [411, 412] on div "Me" at bounding box center [405, 384] width 31 height 101
click at [558, 402] on div at bounding box center [557, 380] width 4 height 93
click at [528, 405] on div at bounding box center [525, 380] width 4 height 93
click at [533, 413] on div "o" at bounding box center [533, 384] width 21 height 101
click at [515, 414] on div at bounding box center [516, 380] width 4 height 93
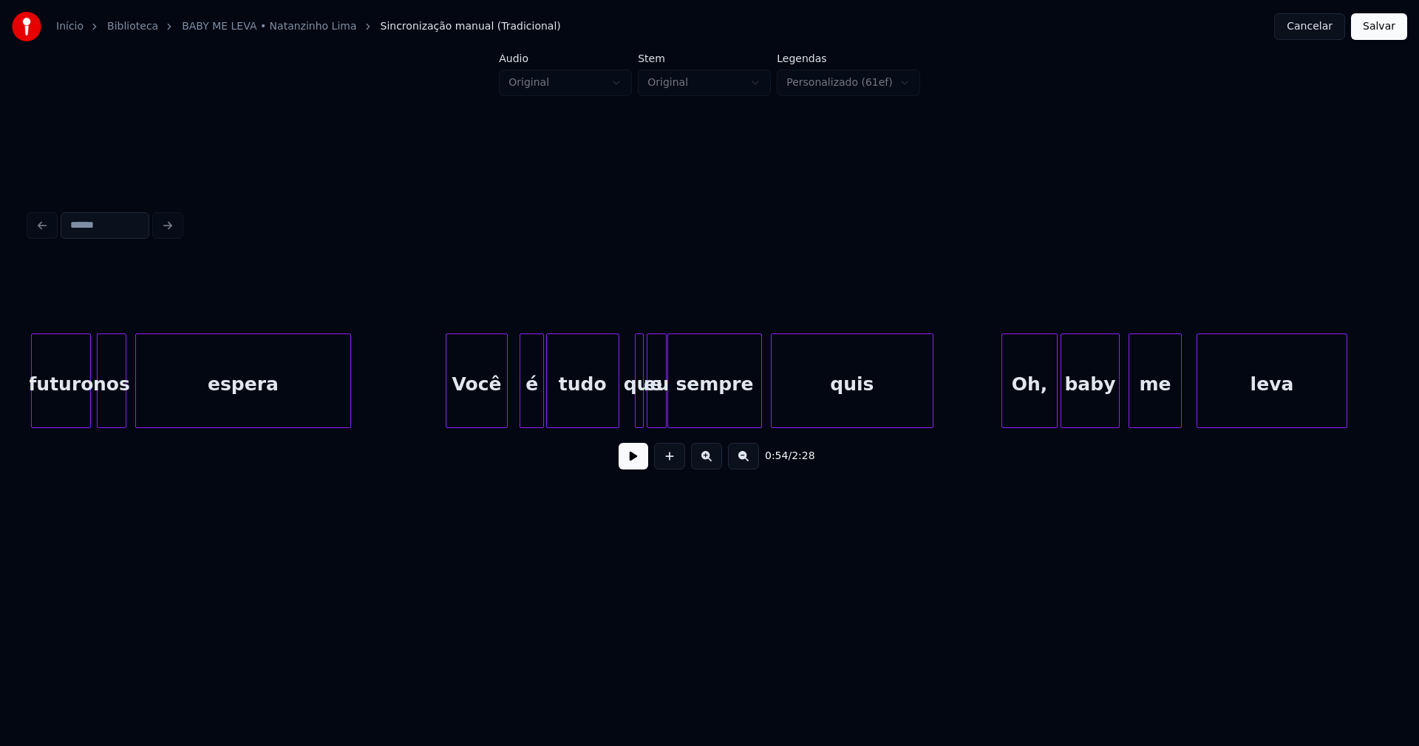
scroll to position [0, 8238]
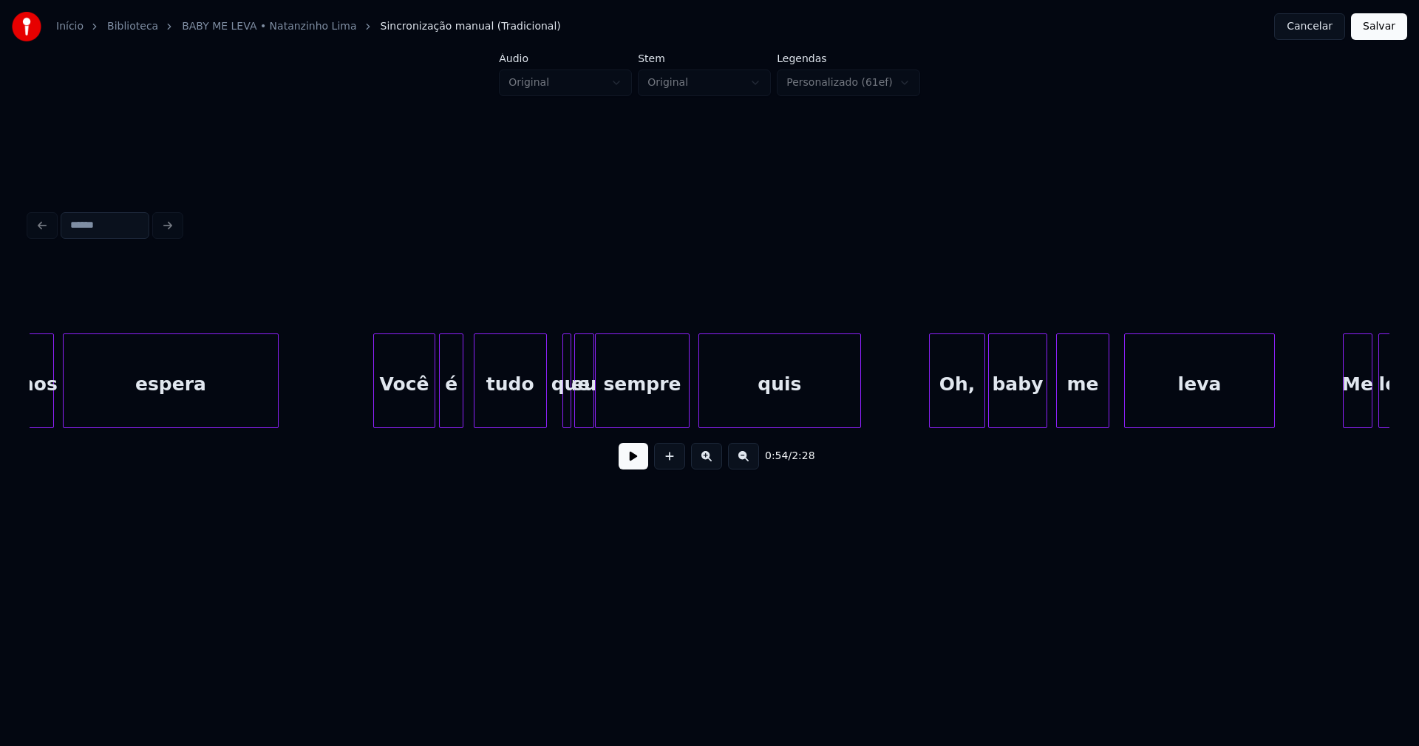
click at [457, 415] on div "é" at bounding box center [451, 384] width 23 height 101
click at [610, 410] on div at bounding box center [609, 380] width 4 height 93
click at [594, 420] on div "eu" at bounding box center [595, 384] width 18 height 101
click at [579, 416] on div at bounding box center [581, 380] width 4 height 93
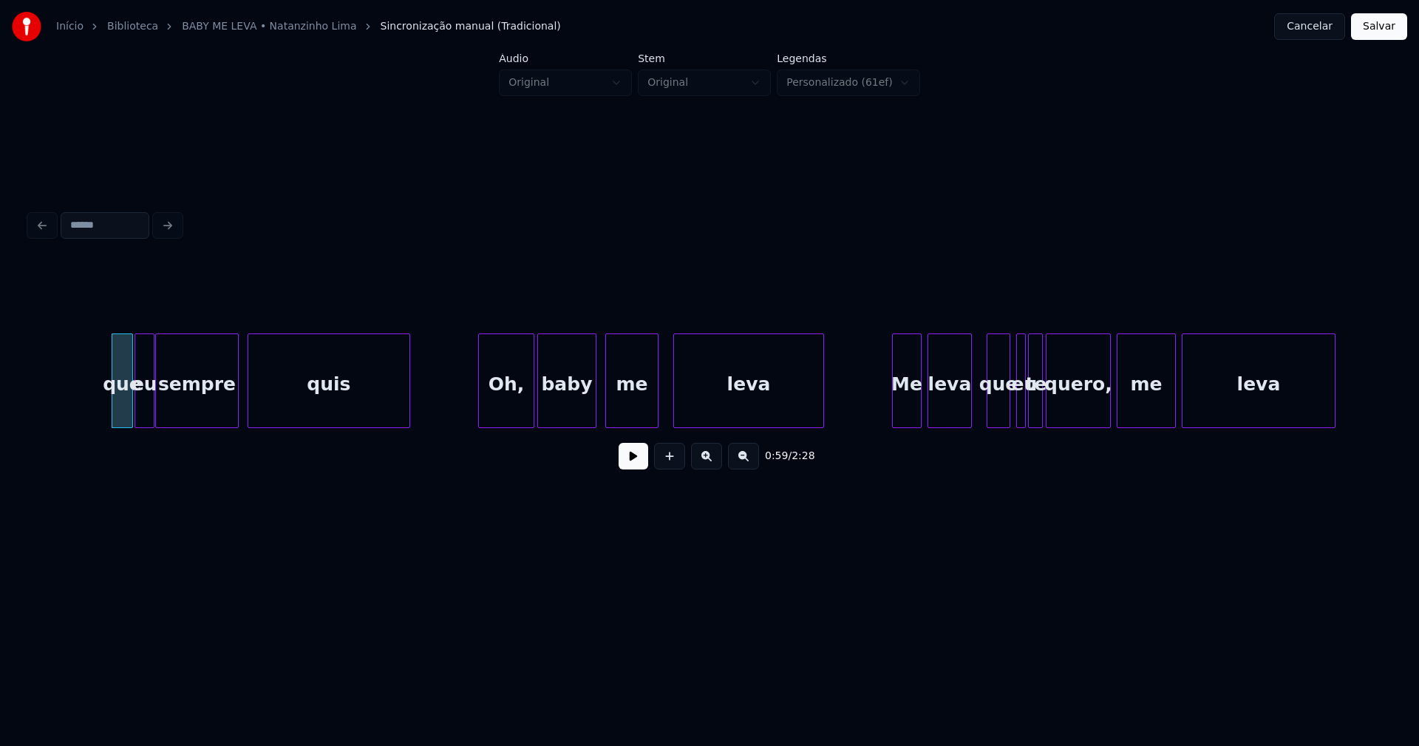
scroll to position [0, 8762]
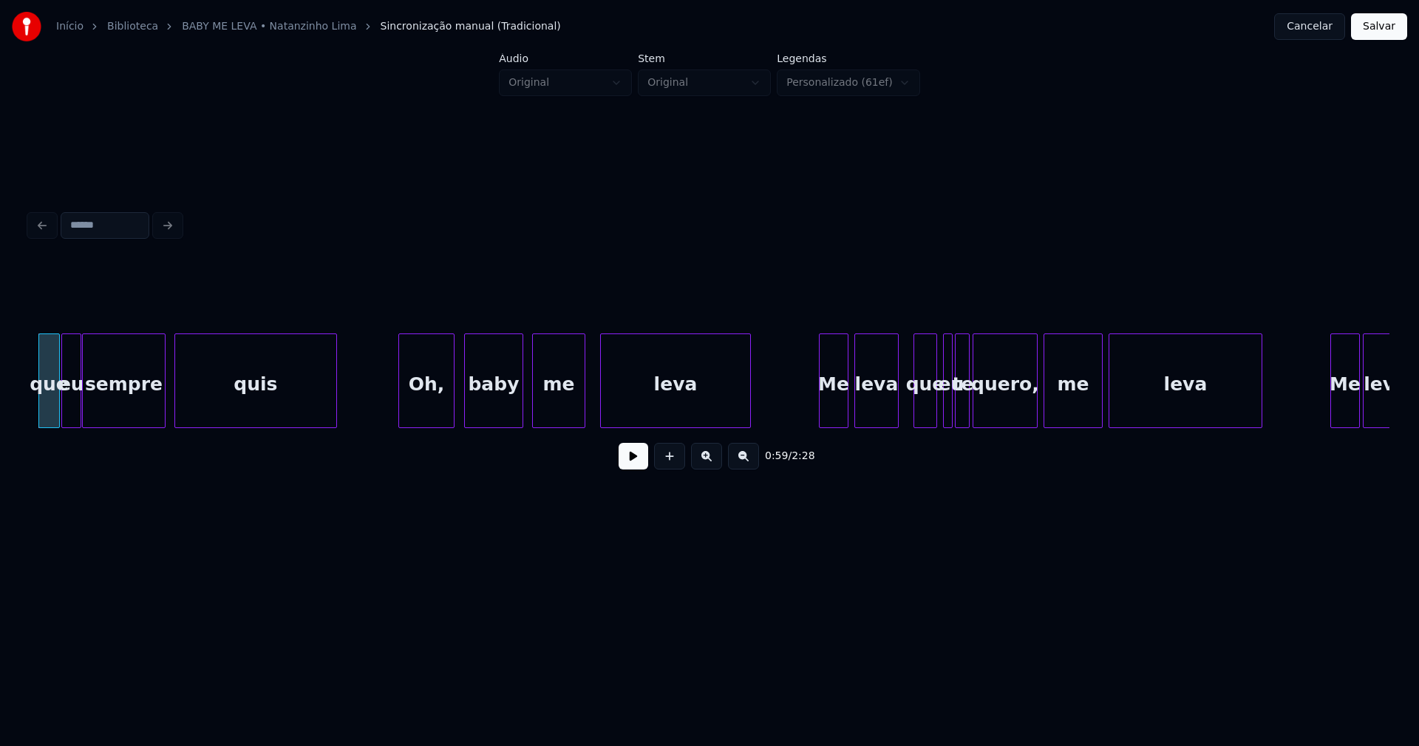
click at [423, 423] on div "que eu sempre quis Oh, baby me leva Me leva que eu te quero, me leva Me leva" at bounding box center [710, 380] width 1360 height 95
click at [556, 413] on div "me" at bounding box center [556, 384] width 52 height 101
click at [623, 409] on div "leva" at bounding box center [671, 384] width 149 height 101
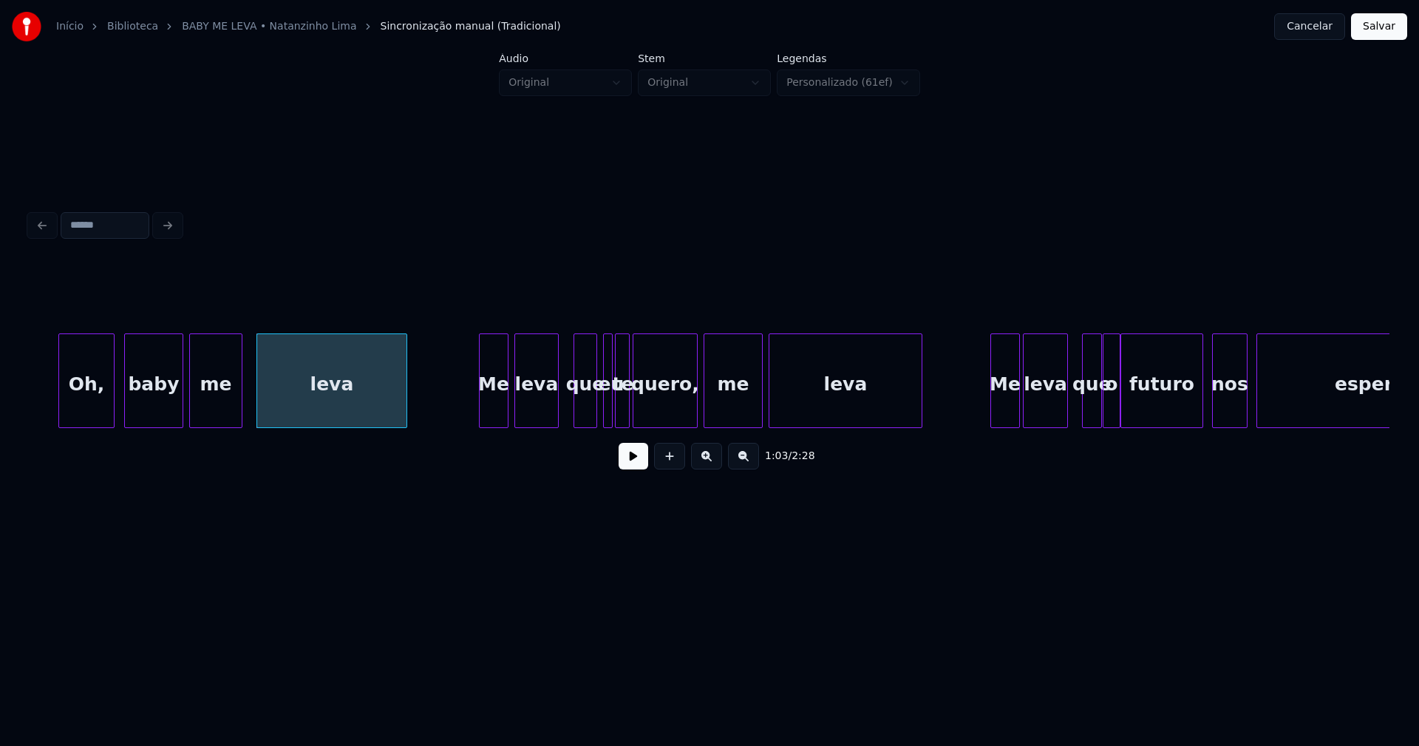
scroll to position [0, 9163]
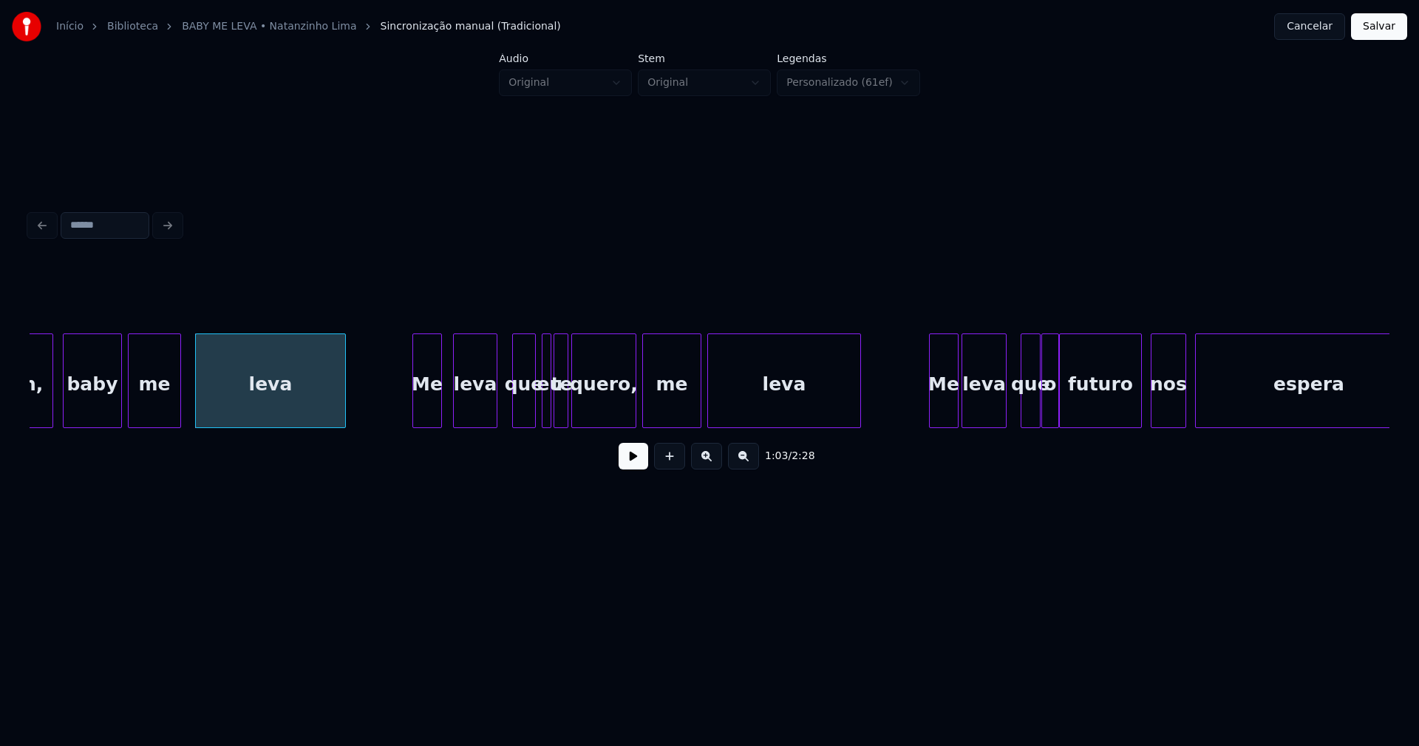
click at [430, 416] on div "Me" at bounding box center [427, 384] width 28 height 101
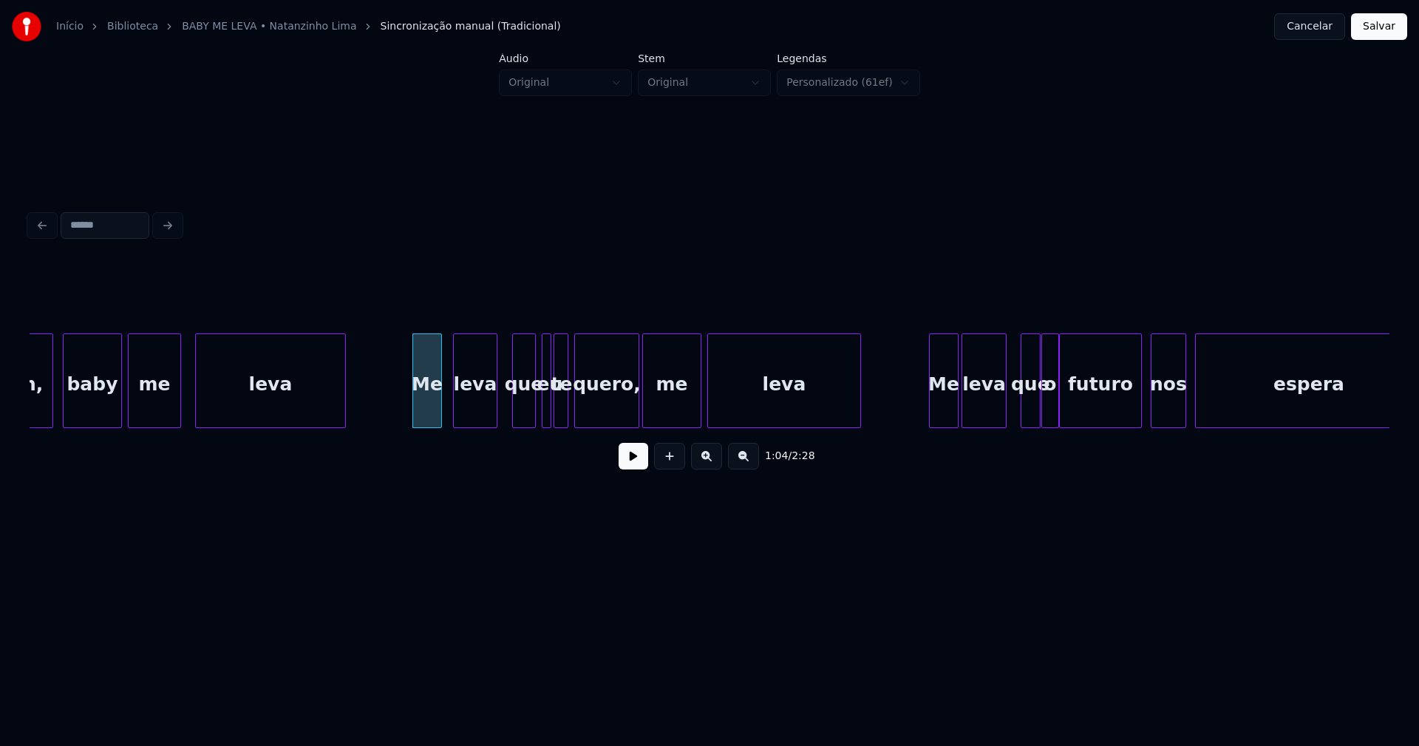
click at [579, 412] on div "quero," at bounding box center [607, 384] width 64 height 101
click at [566, 410] on div "te" at bounding box center [566, 384] width 15 height 101
click at [631, 464] on button at bounding box center [634, 456] width 30 height 27
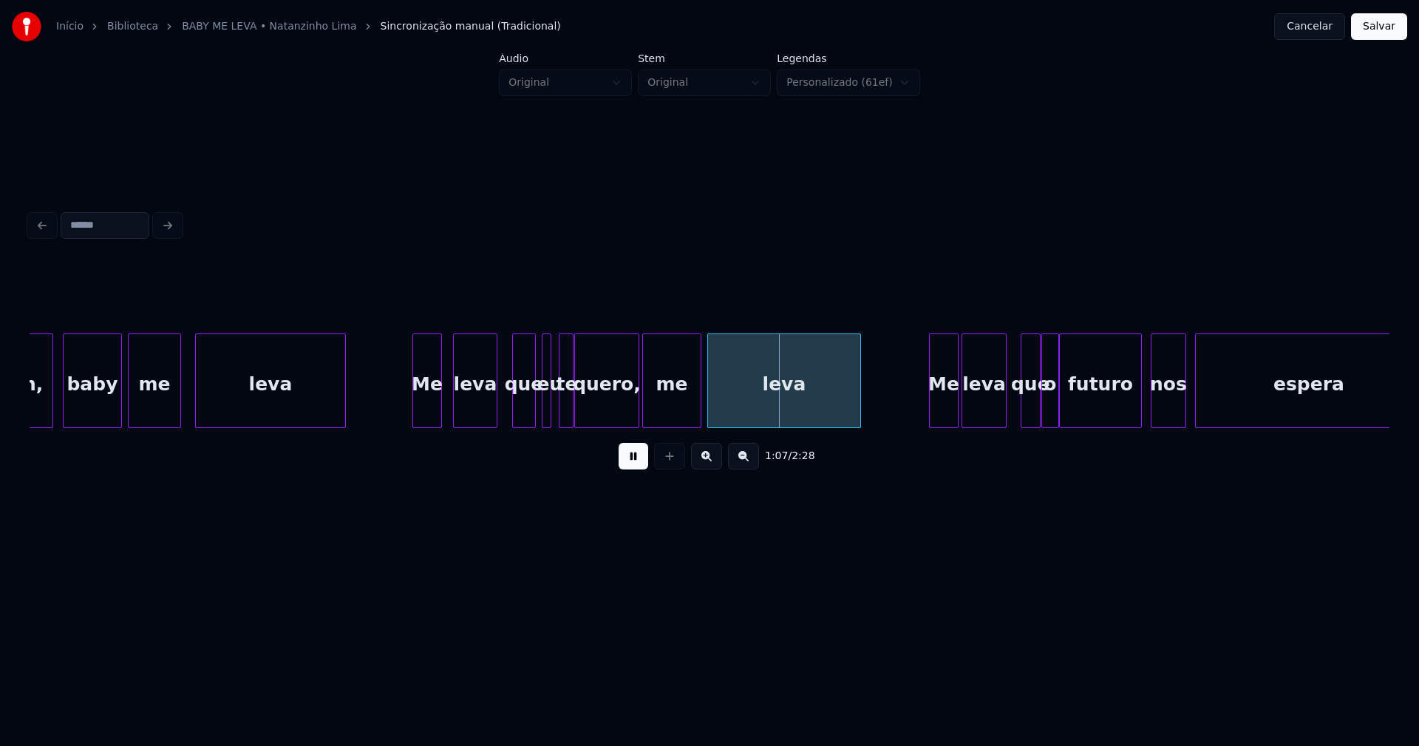
click at [629, 466] on button at bounding box center [634, 456] width 30 height 27
click at [540, 410] on div at bounding box center [542, 380] width 4 height 93
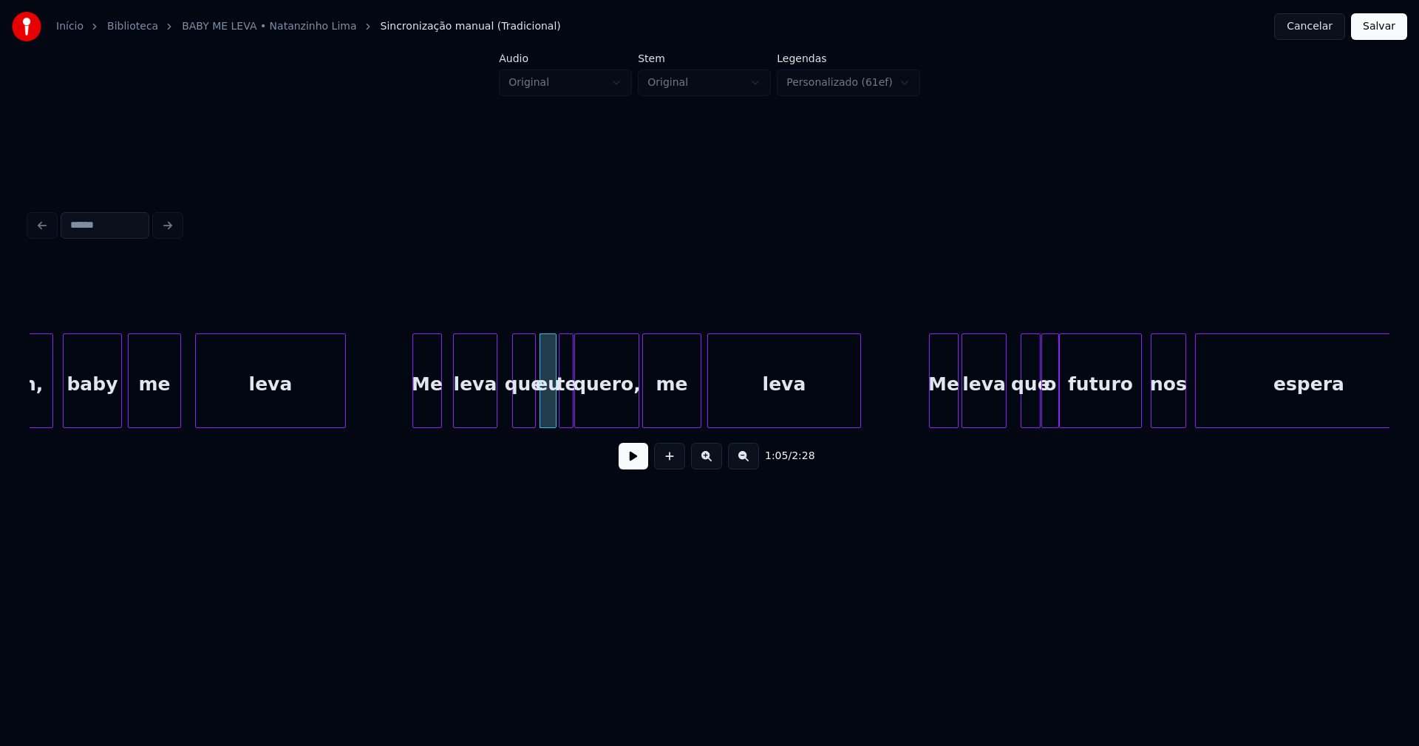
click at [554, 417] on div at bounding box center [553, 380] width 4 height 93
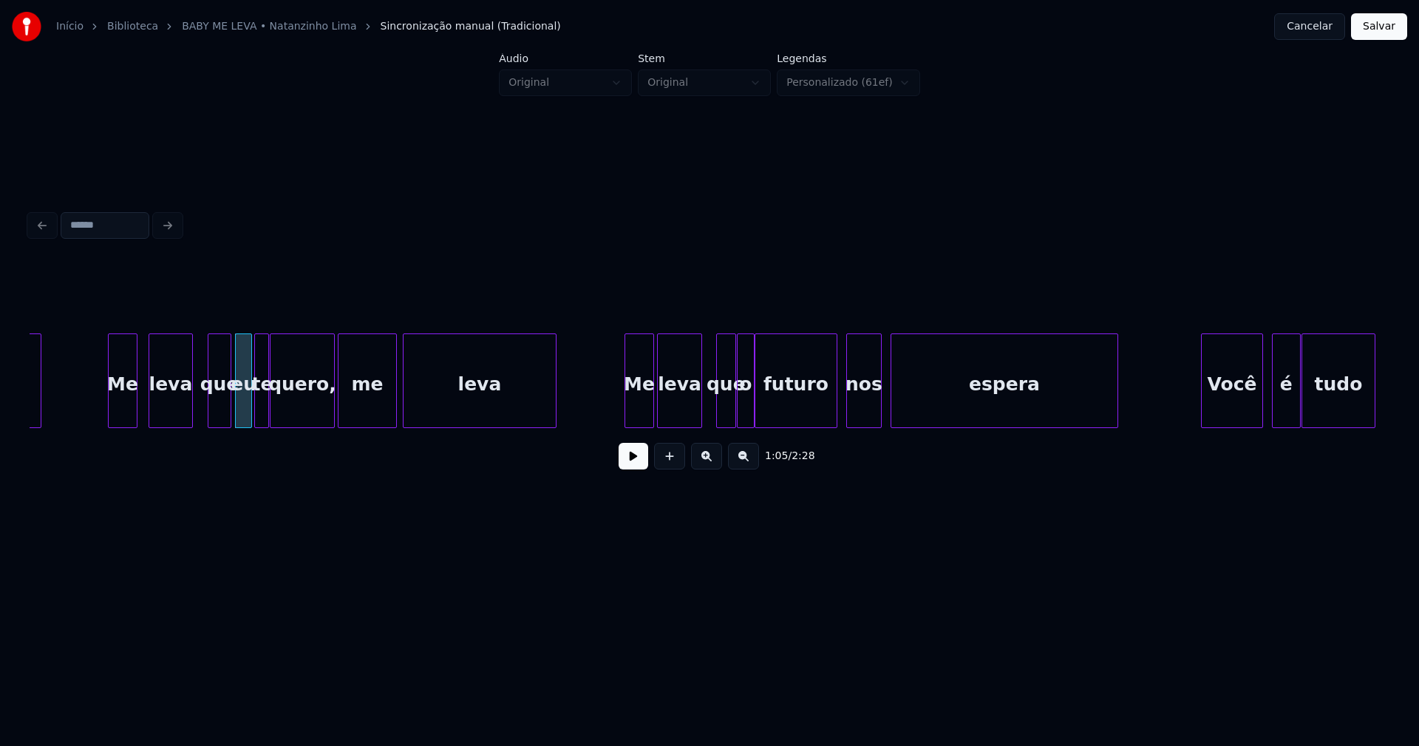
scroll to position [0, 9614]
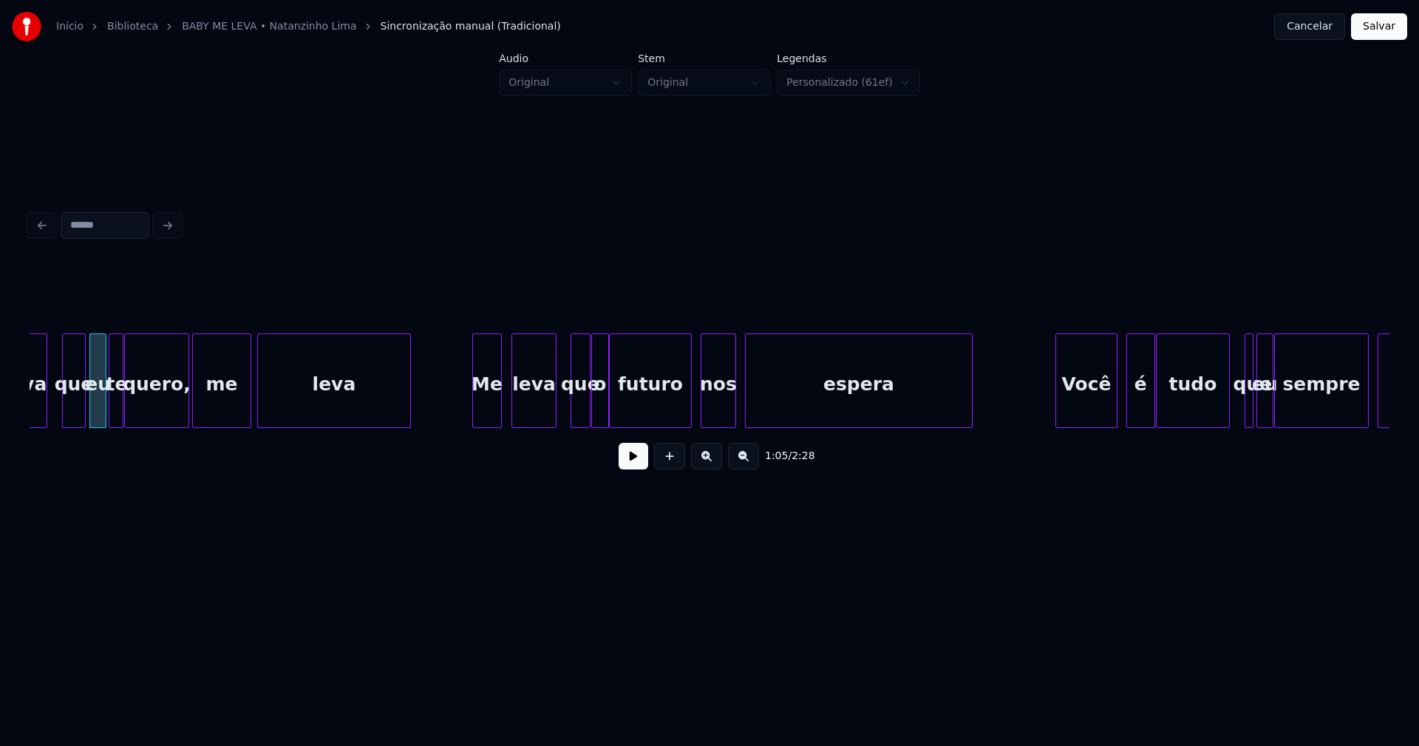
click at [487, 421] on div "Me" at bounding box center [487, 384] width 28 height 101
click at [639, 401] on div at bounding box center [639, 380] width 4 height 93
click at [615, 416] on div "o" at bounding box center [617, 384] width 16 height 101
click at [603, 412] on div at bounding box center [601, 380] width 4 height 93
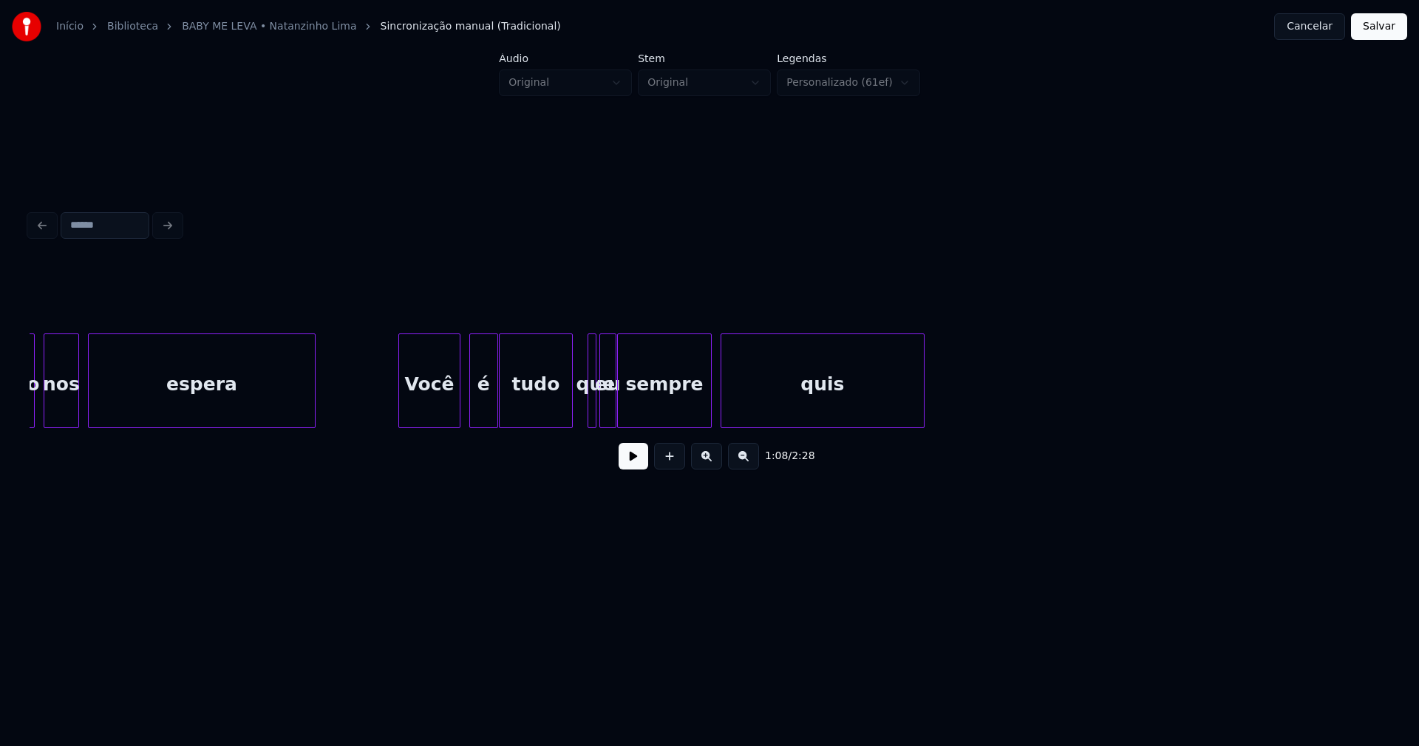
scroll to position [0, 10295]
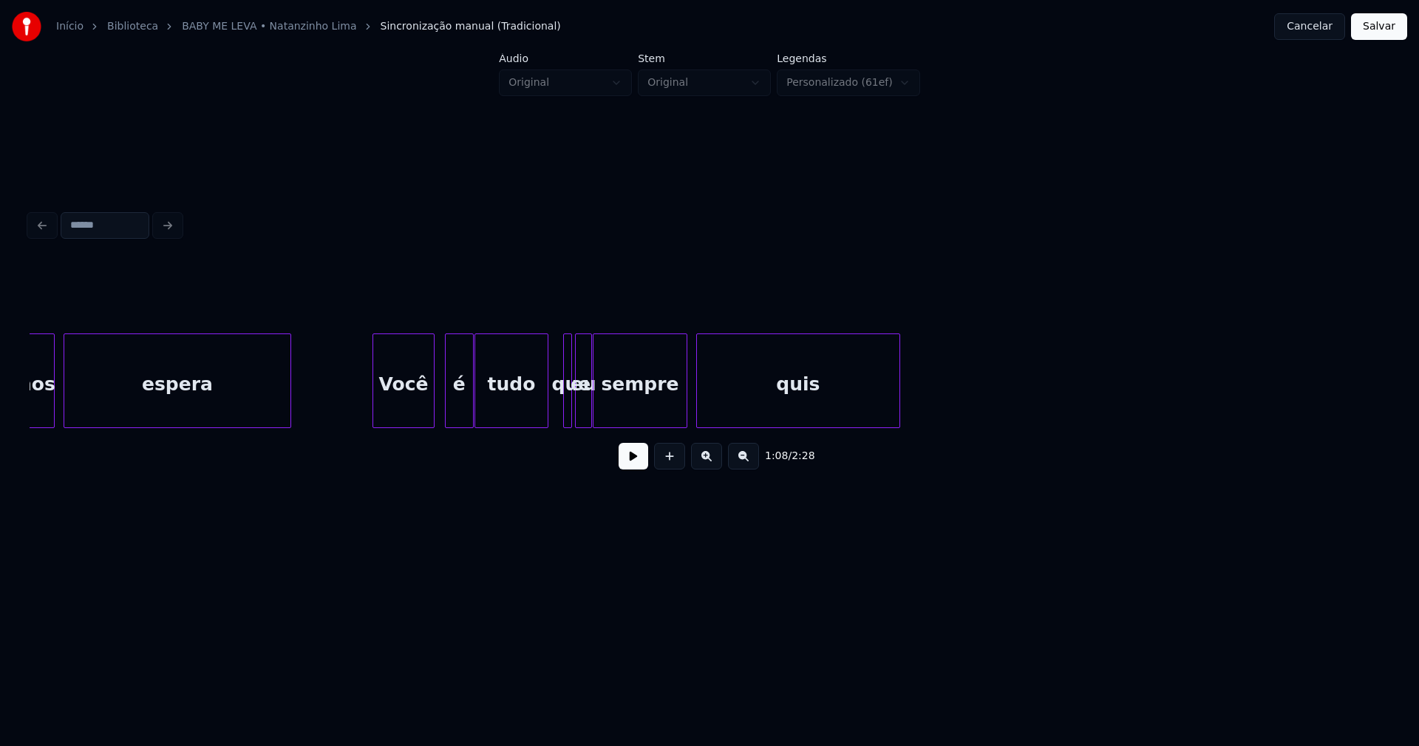
click at [416, 405] on div "Você" at bounding box center [403, 384] width 61 height 101
click at [447, 409] on div "é" at bounding box center [449, 384] width 27 height 101
click at [606, 412] on div at bounding box center [607, 380] width 4 height 93
click at [595, 416] on div "eu" at bounding box center [595, 384] width 16 height 101
click at [582, 421] on div "que" at bounding box center [573, 380] width 20 height 95
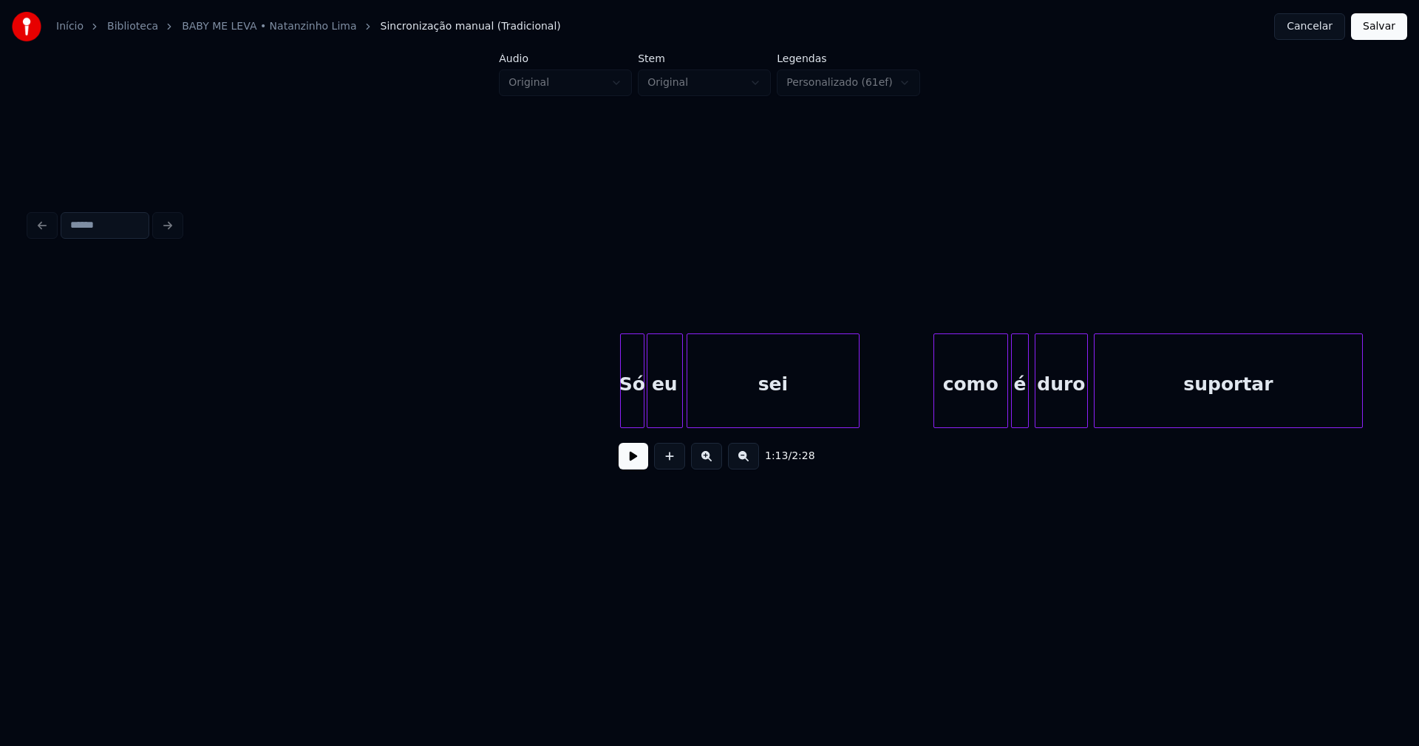
scroll to position [0, 13203]
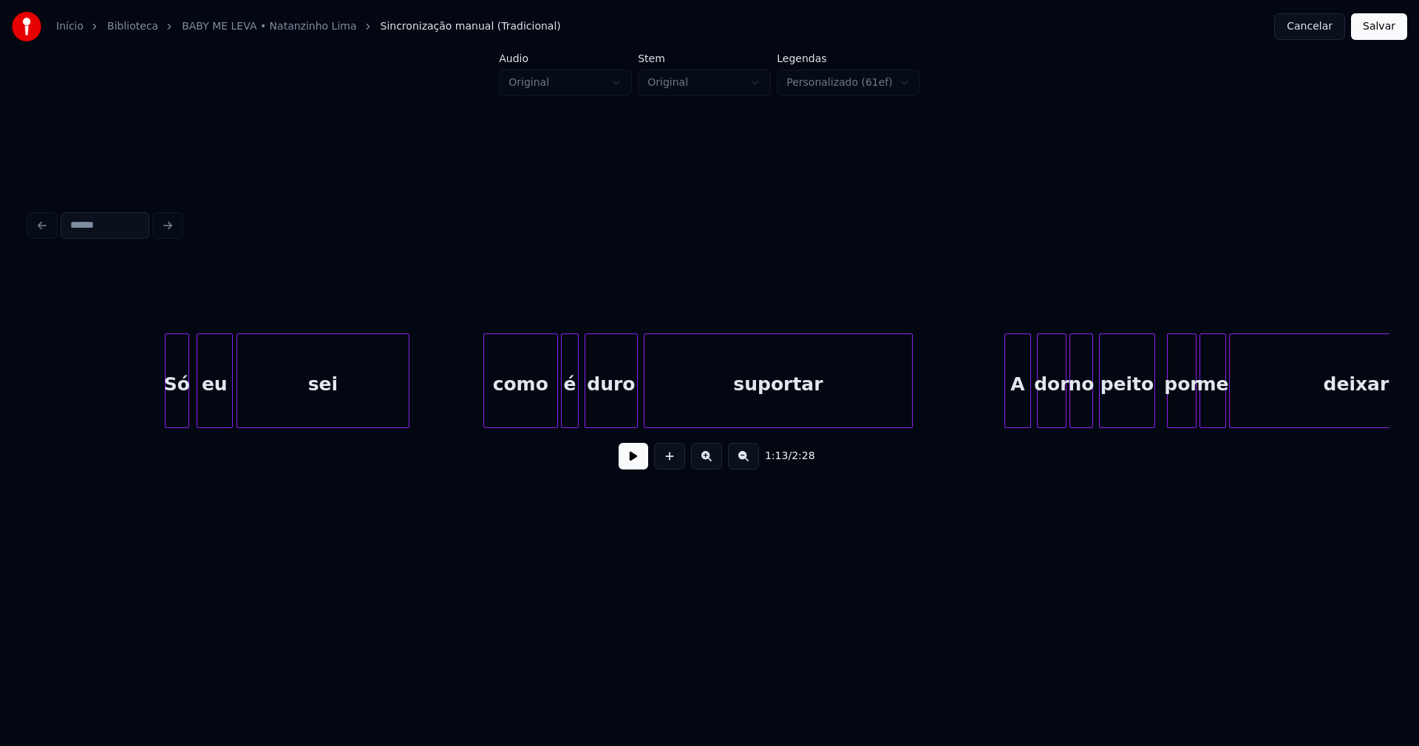
click at [178, 415] on div "Só" at bounding box center [177, 384] width 23 height 101
click at [212, 412] on div "eu" at bounding box center [211, 384] width 35 height 101
click at [633, 466] on button at bounding box center [634, 456] width 30 height 27
click at [635, 466] on button at bounding box center [634, 456] width 30 height 27
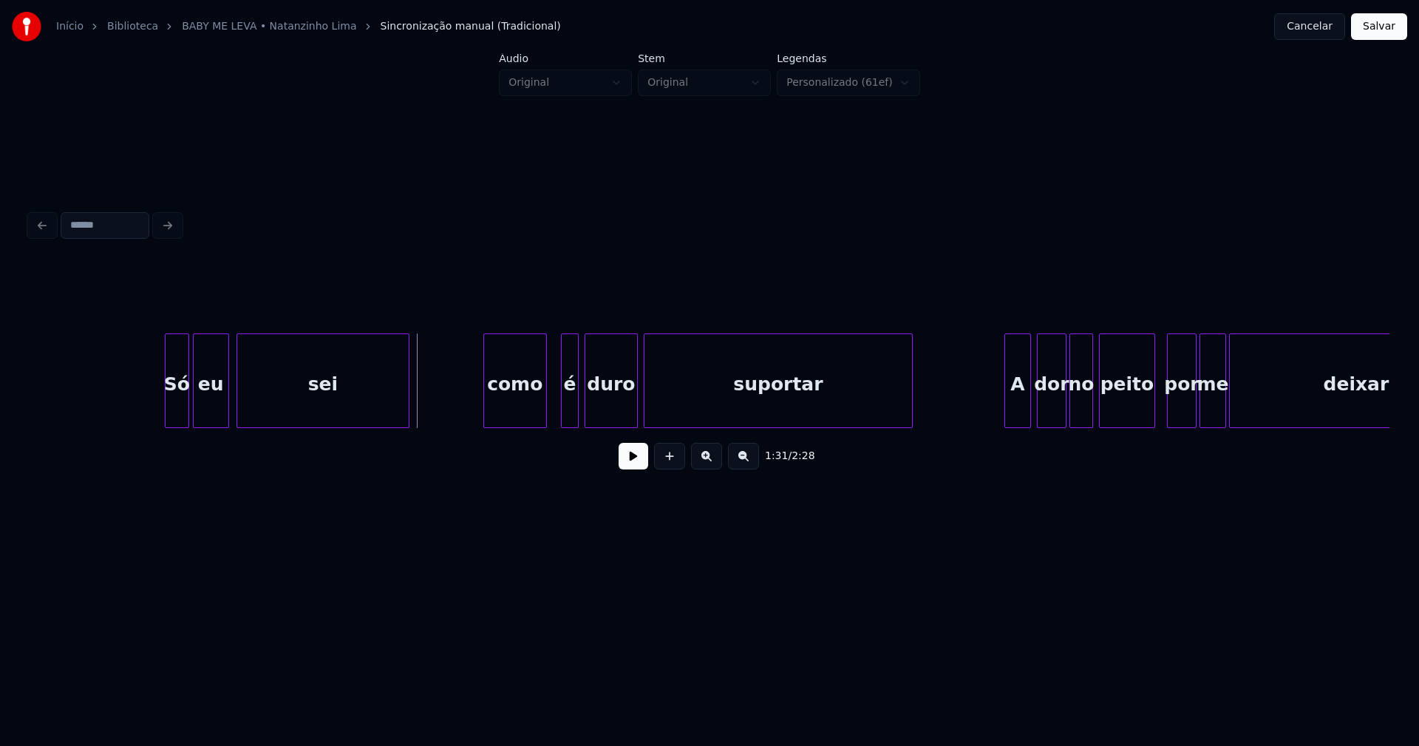
click at [545, 426] on div "Só eu sei como é duro suportar A dor no peito por me deixar" at bounding box center [710, 380] width 1360 height 95
click at [564, 420] on div "é" at bounding box center [563, 384] width 16 height 101
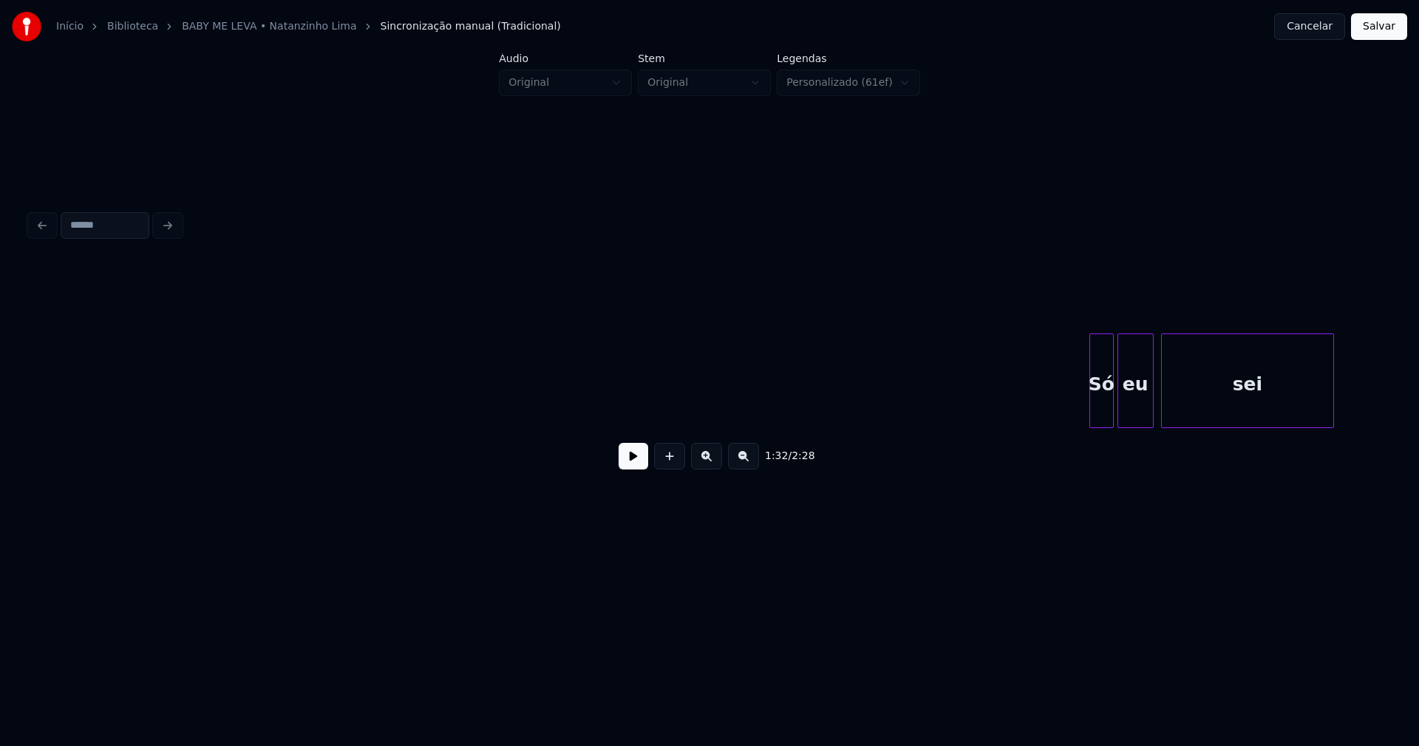
scroll to position [0, 12109]
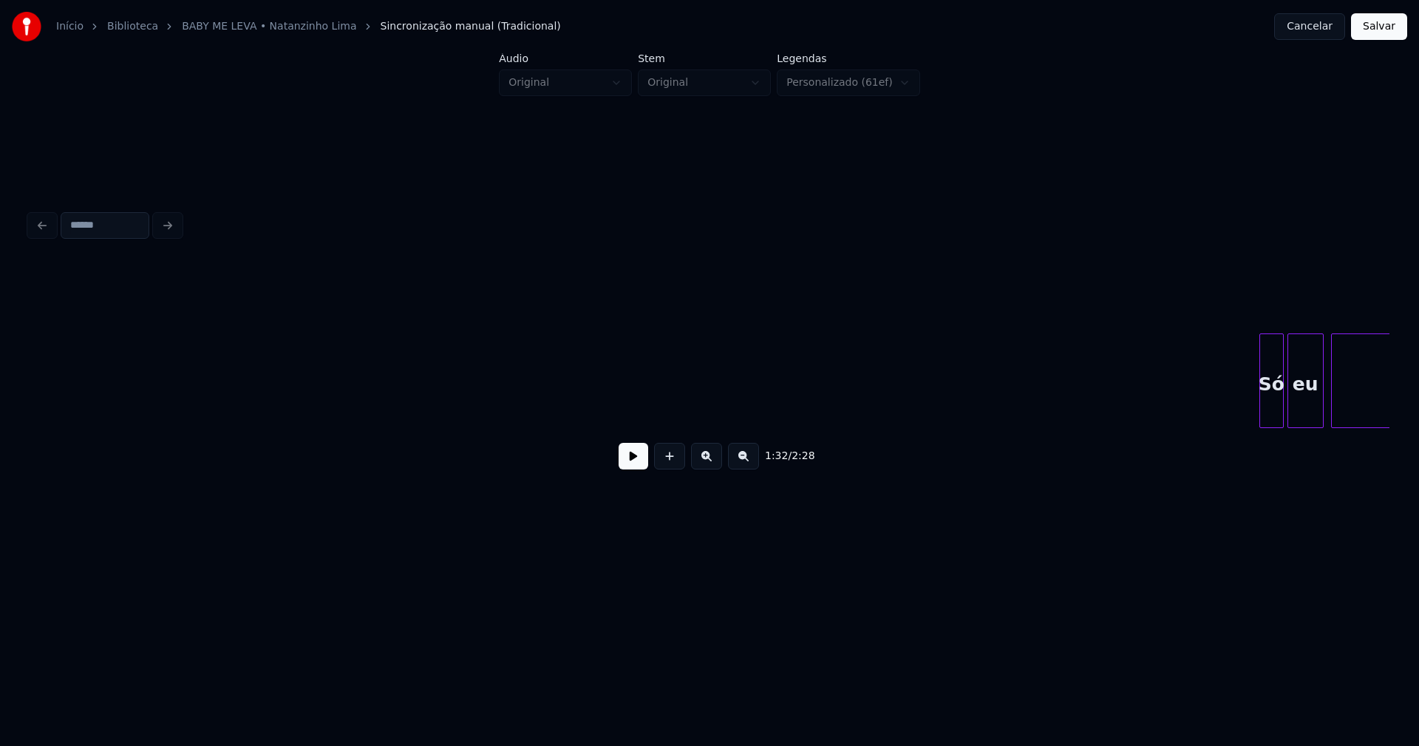
click at [624, 469] on button at bounding box center [634, 456] width 30 height 27
click at [628, 461] on button at bounding box center [634, 456] width 30 height 27
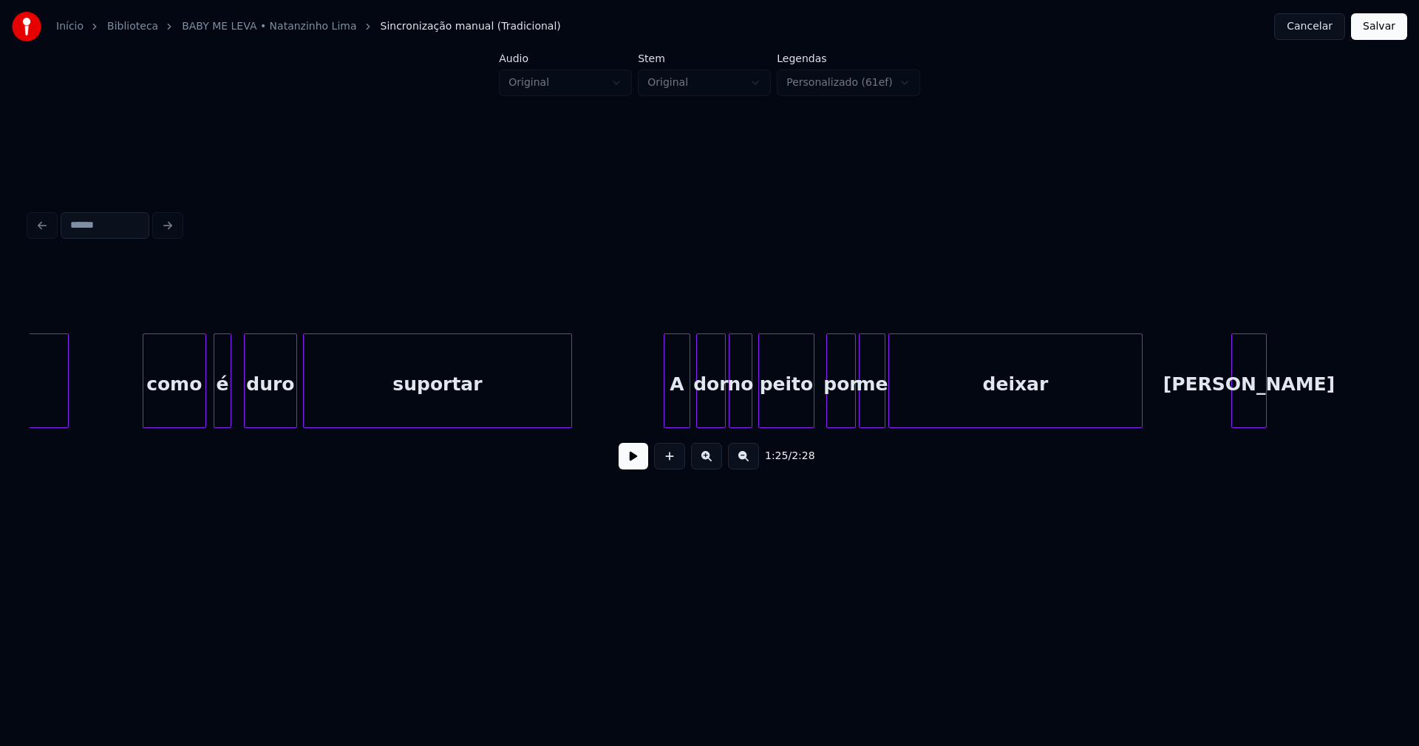
scroll to position [0, 13581]
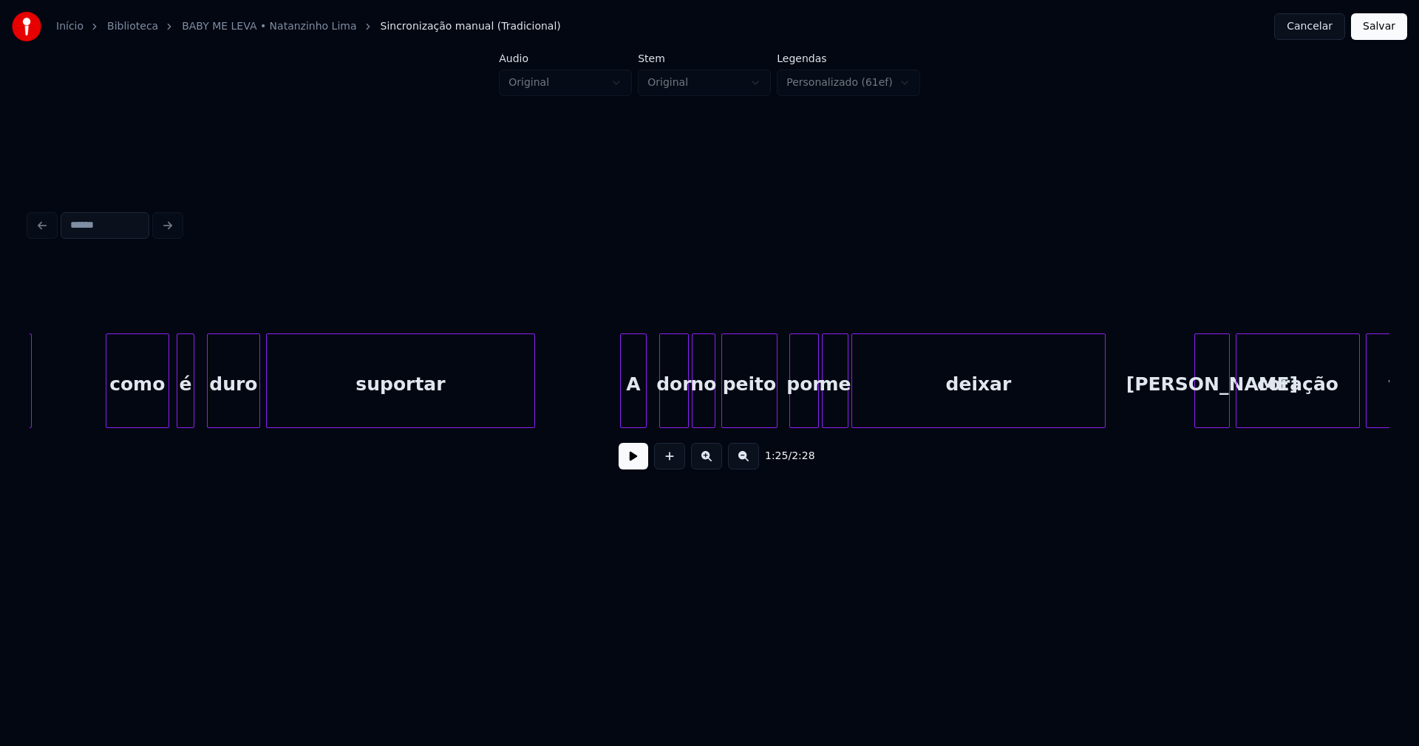
click at [635, 418] on div "A" at bounding box center [633, 384] width 25 height 101
click at [674, 413] on div "dor" at bounding box center [670, 384] width 28 height 101
click at [700, 409] on div "no" at bounding box center [700, 384] width 22 height 101
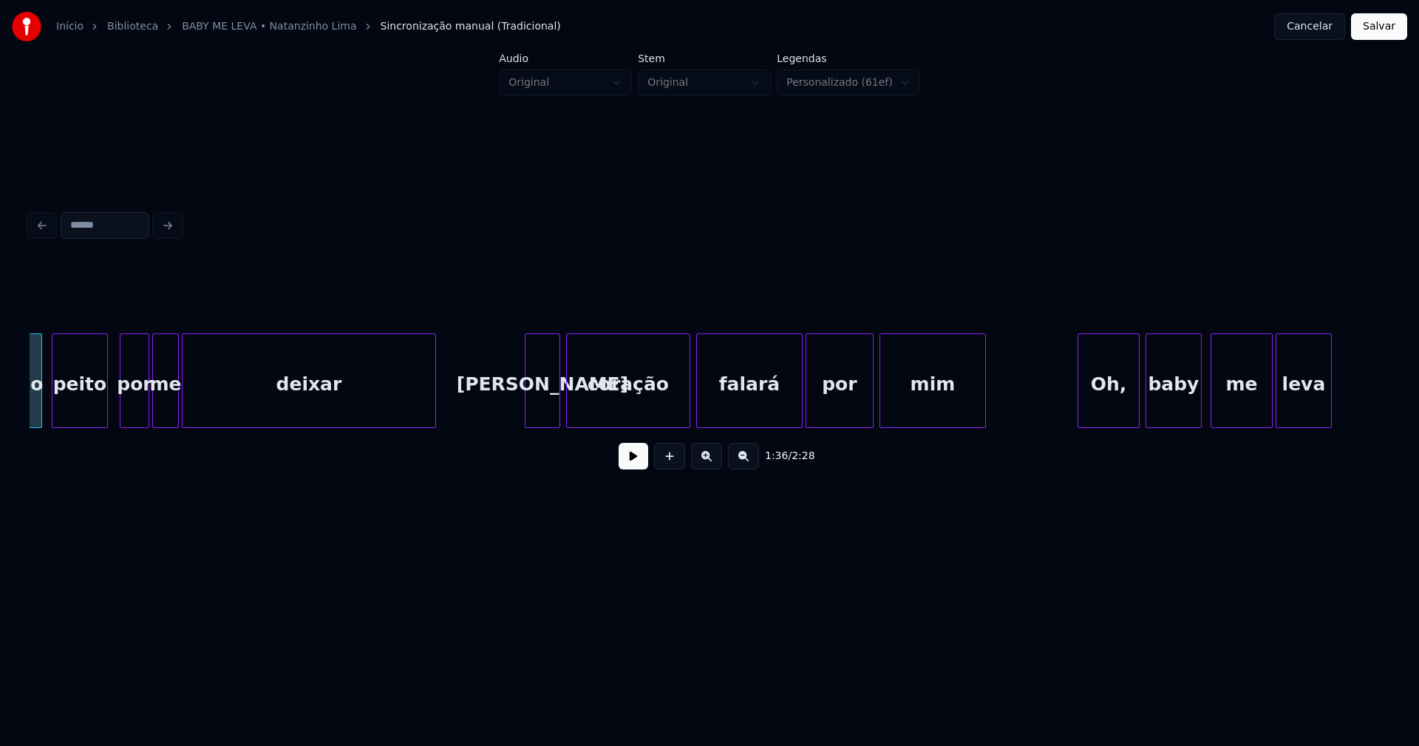
scroll to position [0, 14287]
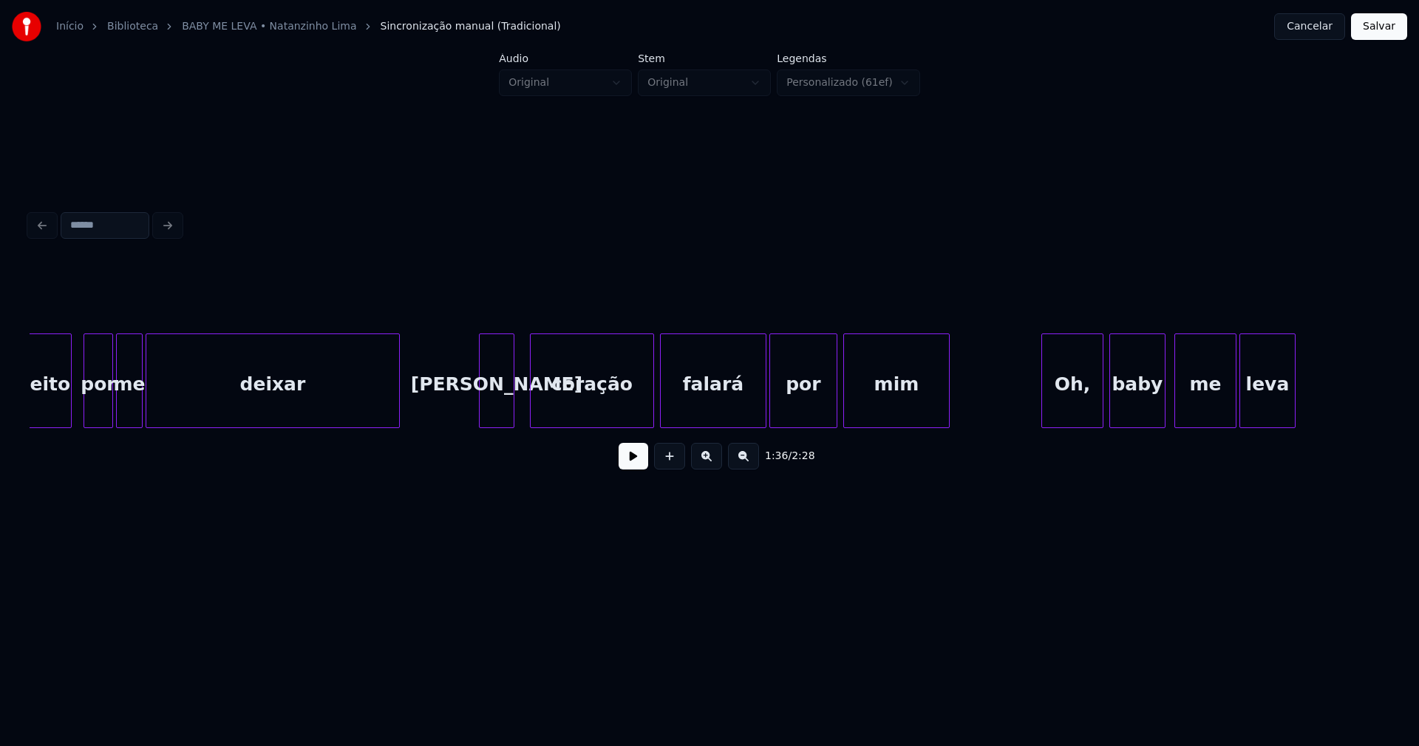
click at [497, 411] on div "Seu" at bounding box center [497, 384] width 34 height 101
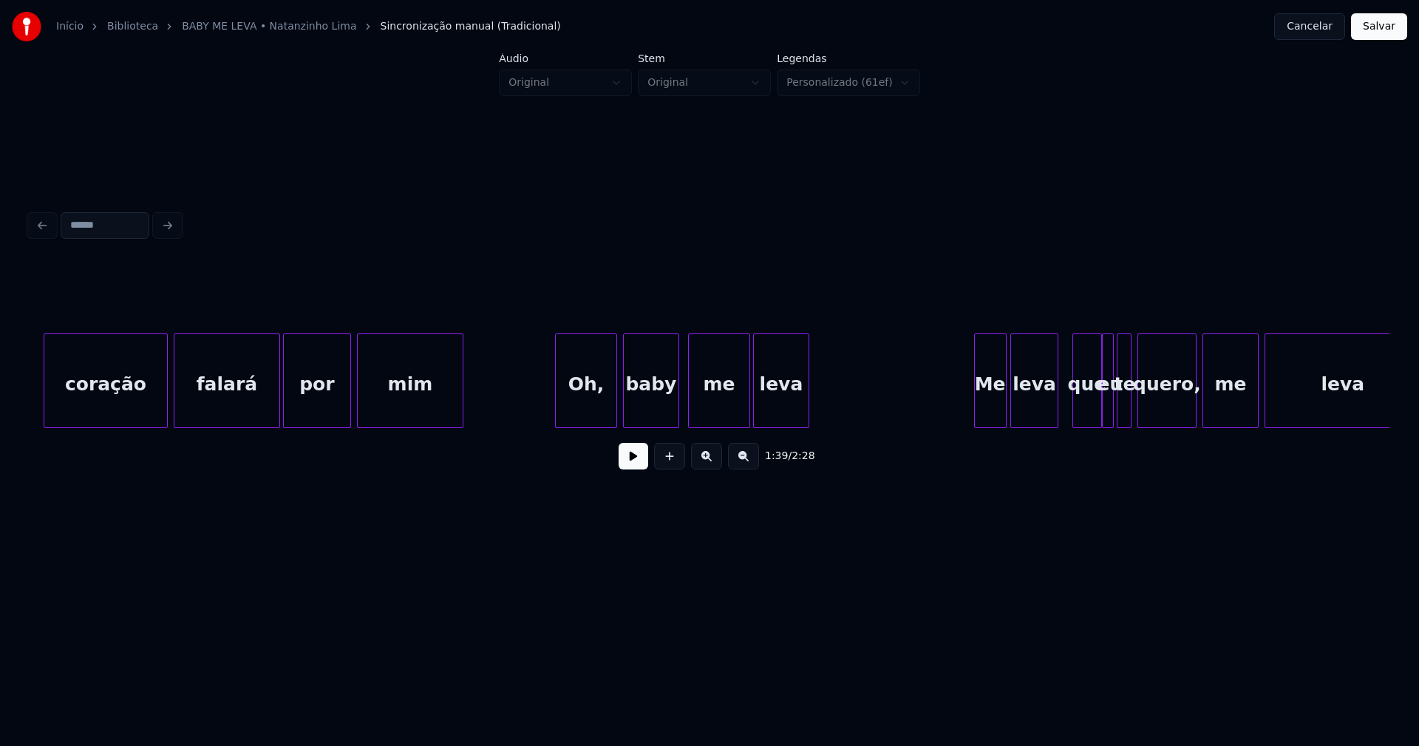
scroll to position [0, 14785]
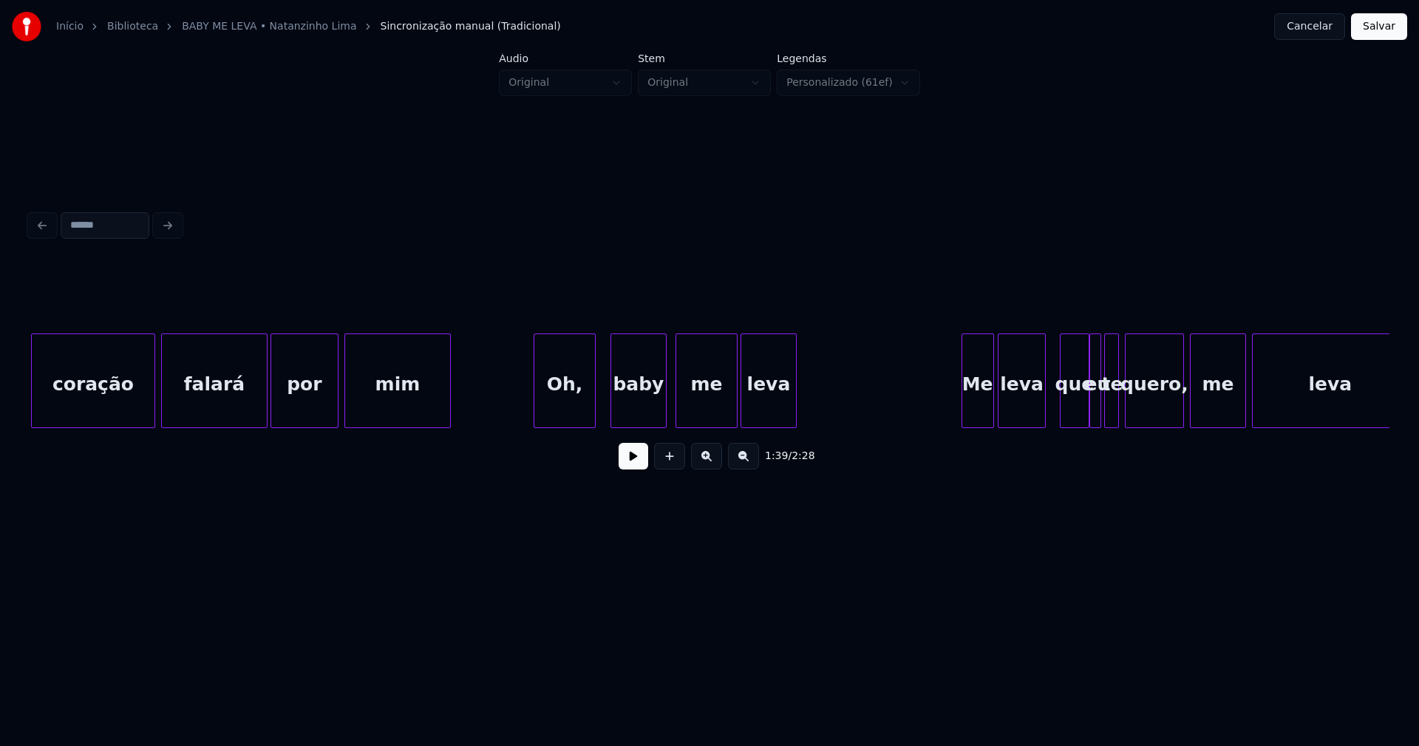
click at [572, 417] on div "Oh," at bounding box center [564, 384] width 61 height 101
click at [649, 415] on div "baby" at bounding box center [635, 384] width 55 height 101
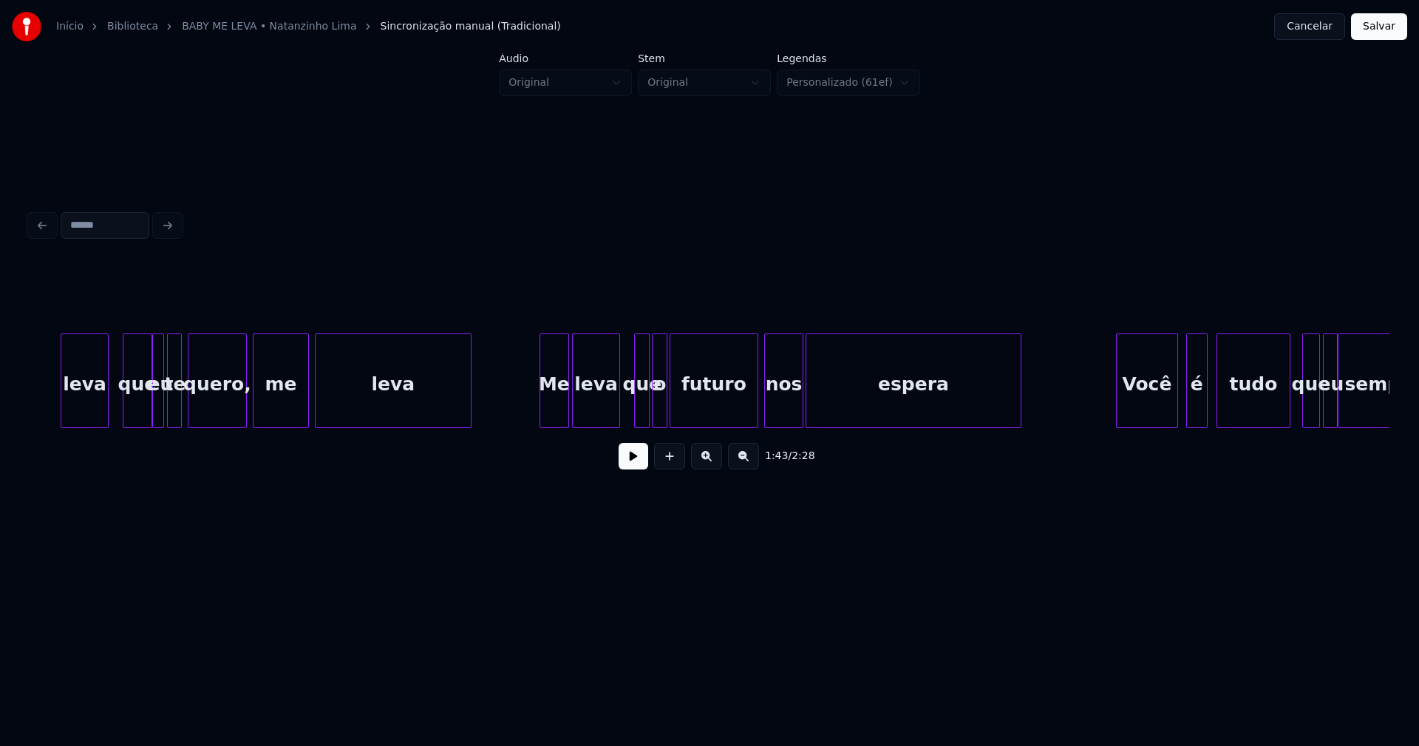
scroll to position [0, 15808]
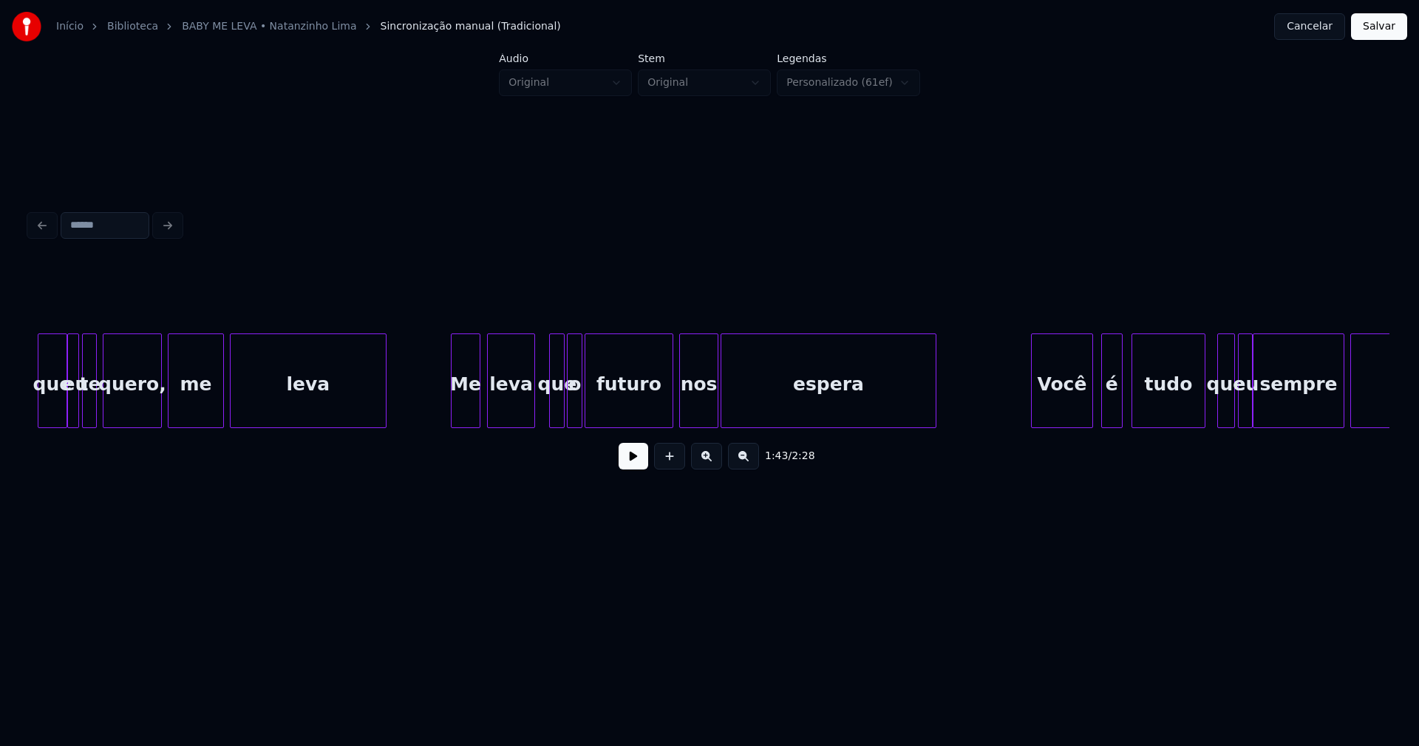
click at [463, 402] on div "Me" at bounding box center [466, 384] width 28 height 101
click at [610, 398] on div at bounding box center [609, 380] width 4 height 93
click at [593, 411] on div "o" at bounding box center [592, 384] width 15 height 101
click at [577, 403] on div at bounding box center [576, 380] width 4 height 93
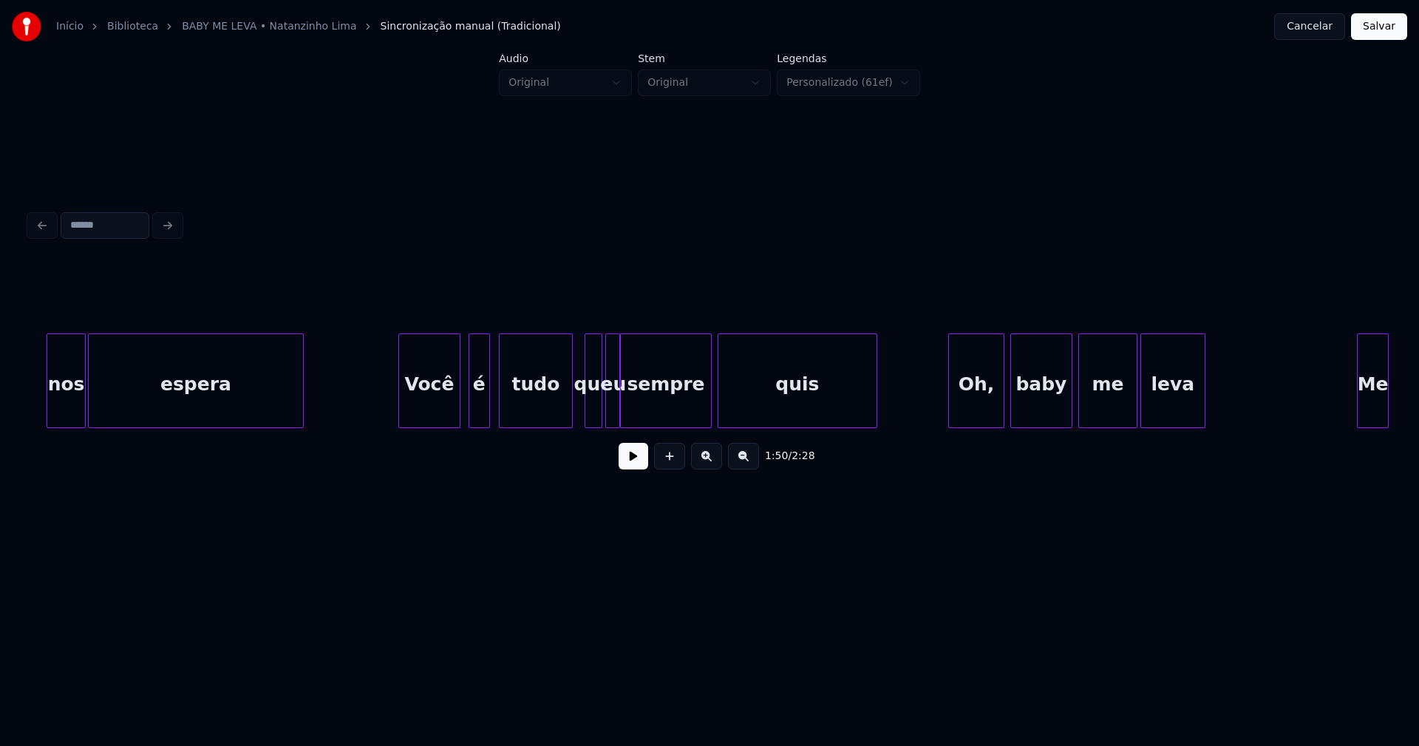
scroll to position [0, 16453]
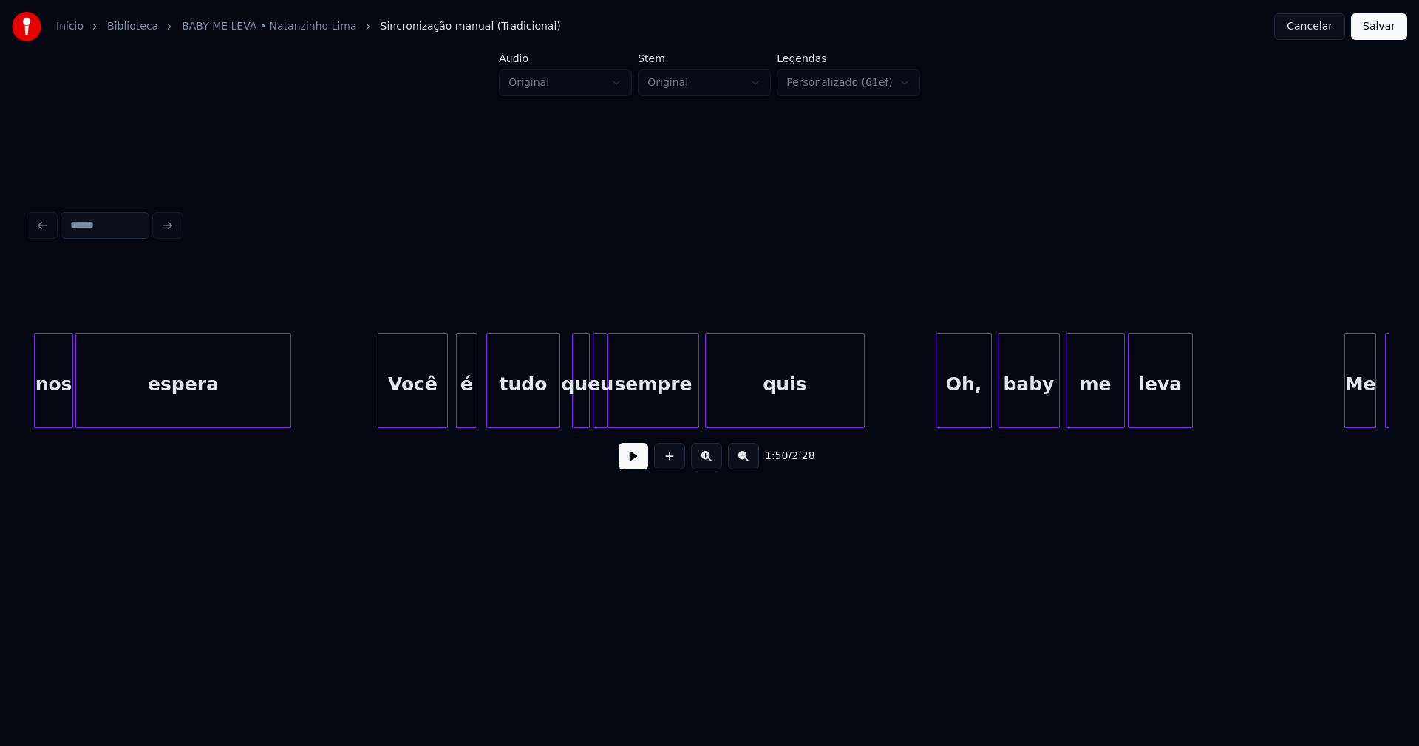
click at [381, 404] on div at bounding box center [380, 380] width 4 height 93
click at [462, 416] on div "é" at bounding box center [462, 384] width 20 height 101
click at [619, 406] on div at bounding box center [618, 380] width 4 height 93
click at [605, 415] on div "eu" at bounding box center [604, 384] width 15 height 101
click at [590, 418] on div at bounding box center [591, 380] width 4 height 93
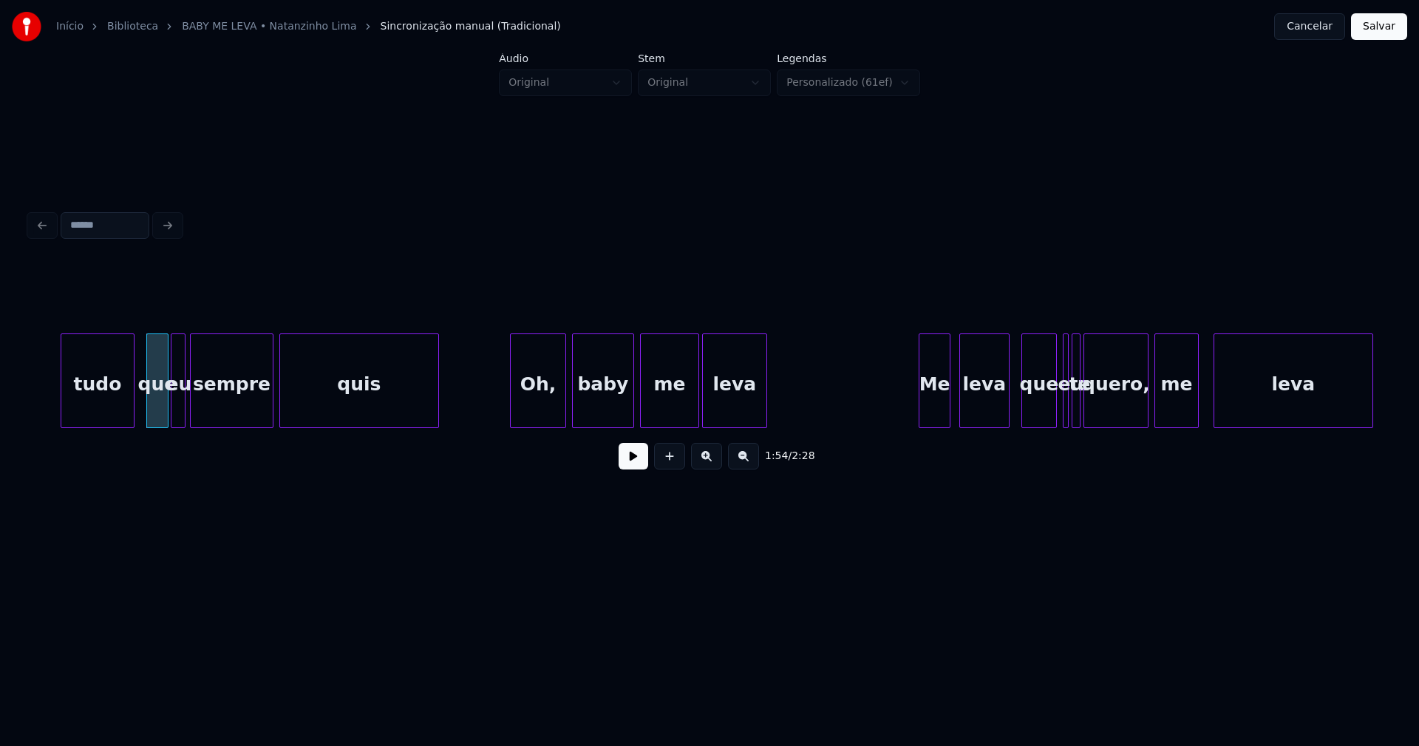
scroll to position [0, 16963]
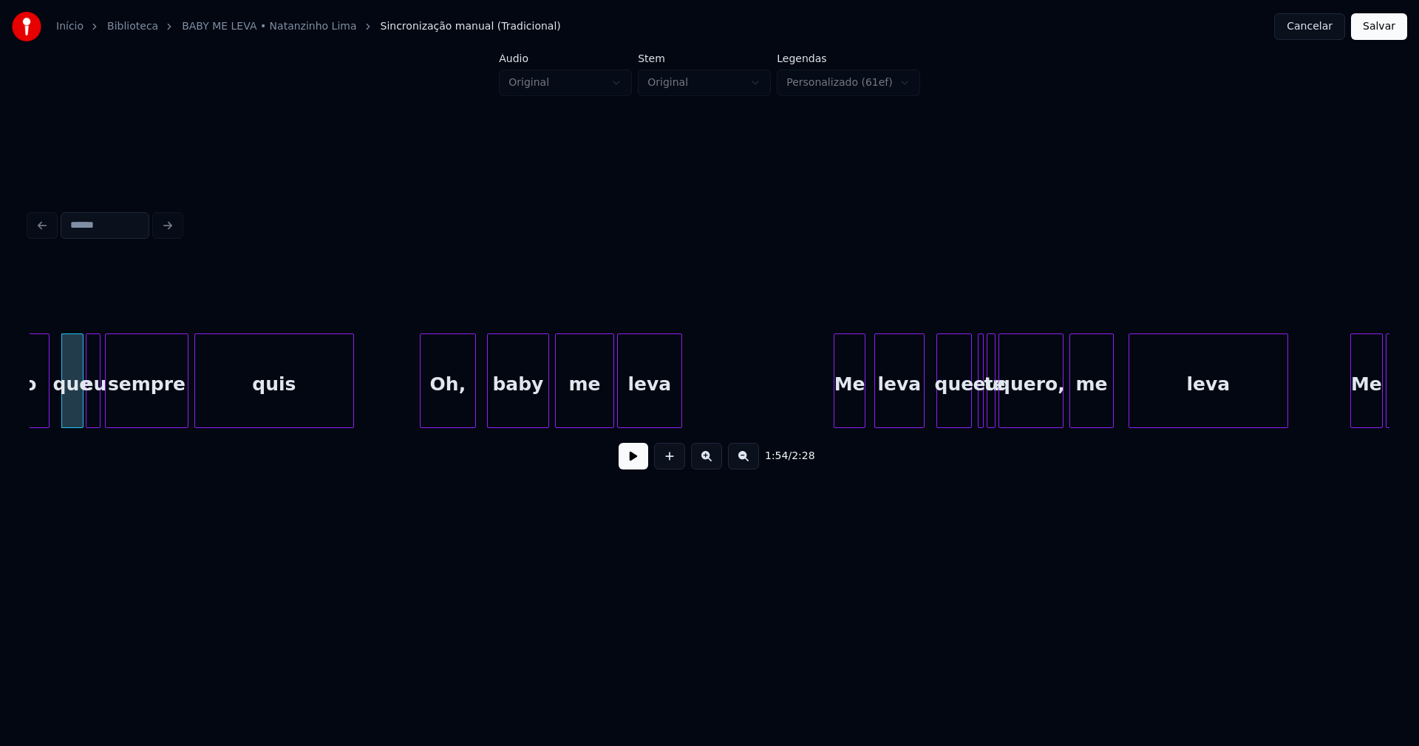
click at [451, 418] on div "Oh," at bounding box center [448, 384] width 55 height 101
click at [684, 406] on div "leva" at bounding box center [651, 380] width 65 height 95
click at [695, 395] on div at bounding box center [696, 380] width 4 height 93
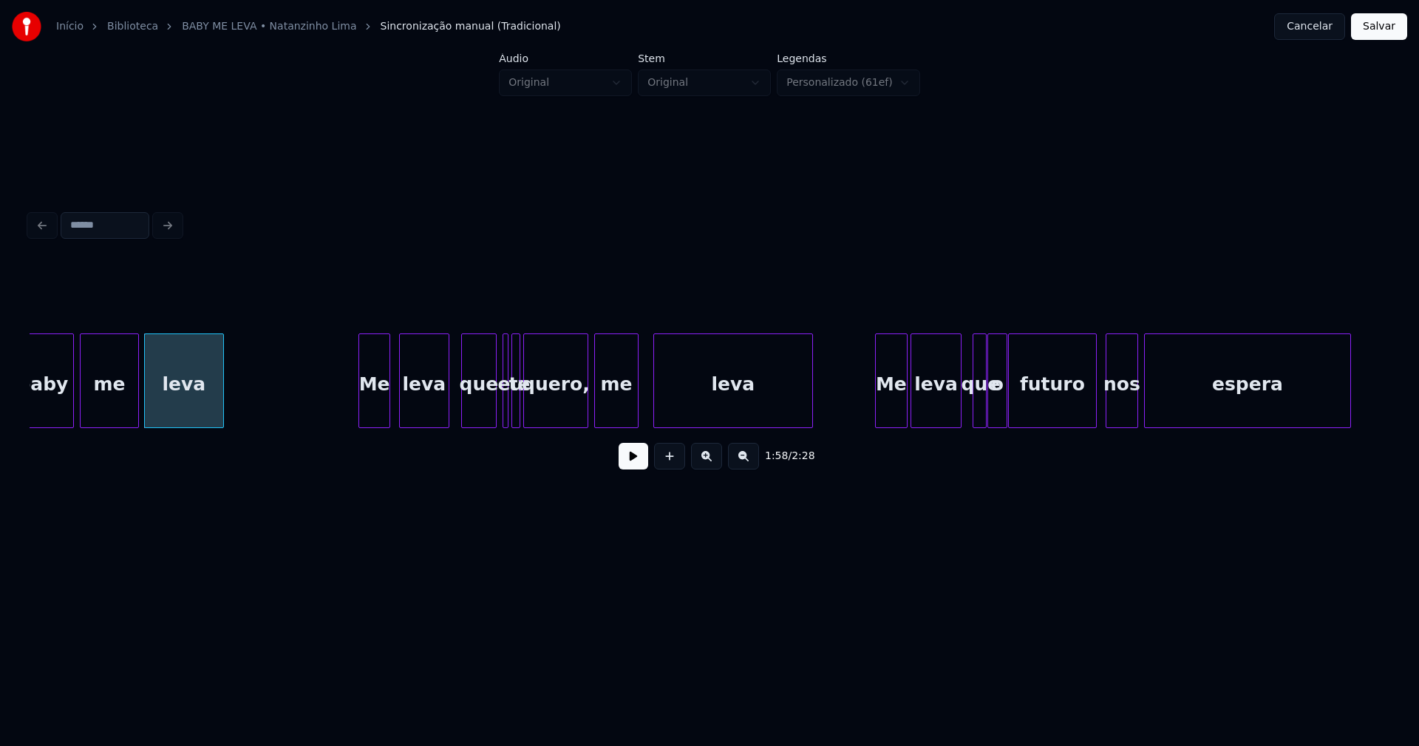
scroll to position [0, 17487]
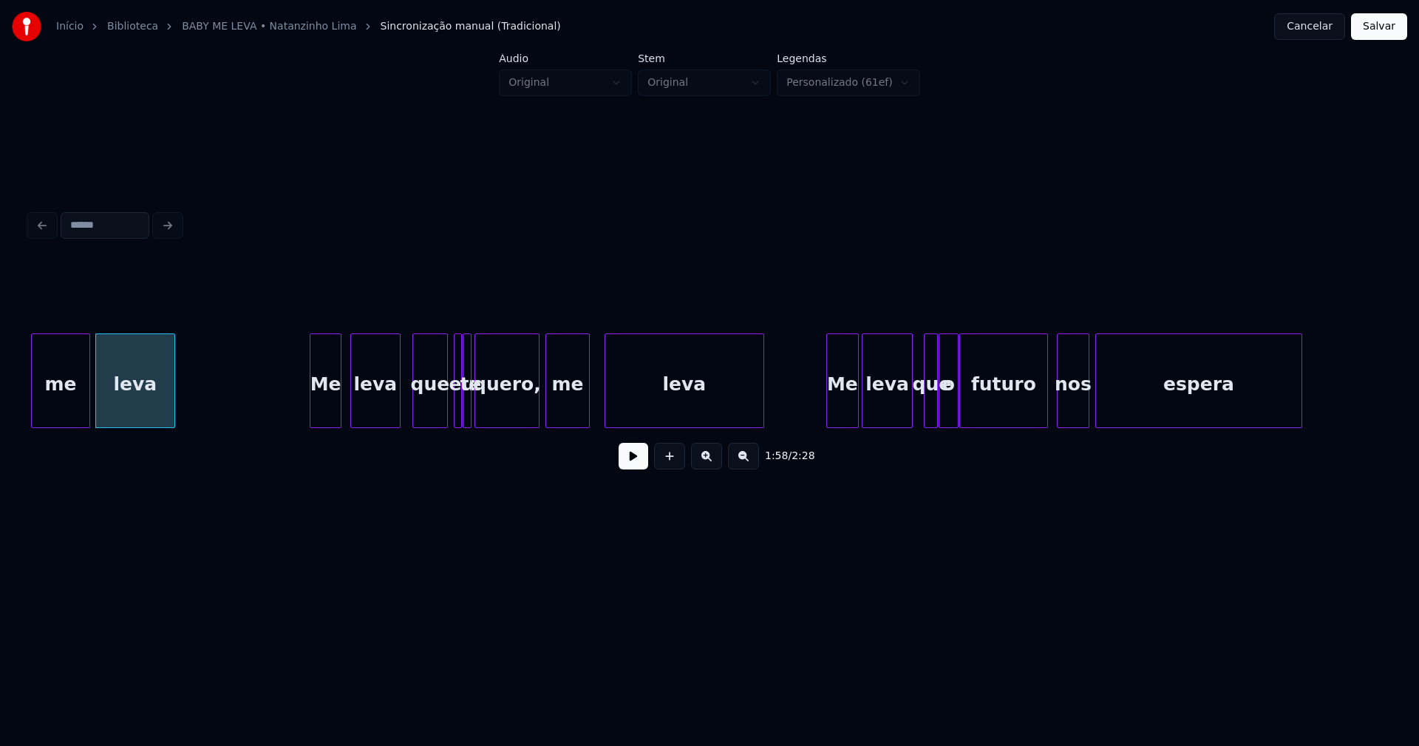
click at [457, 401] on div at bounding box center [459, 380] width 4 height 93
click at [450, 404] on div at bounding box center [452, 380] width 4 height 93
click at [638, 392] on div "leva" at bounding box center [678, 384] width 158 height 101
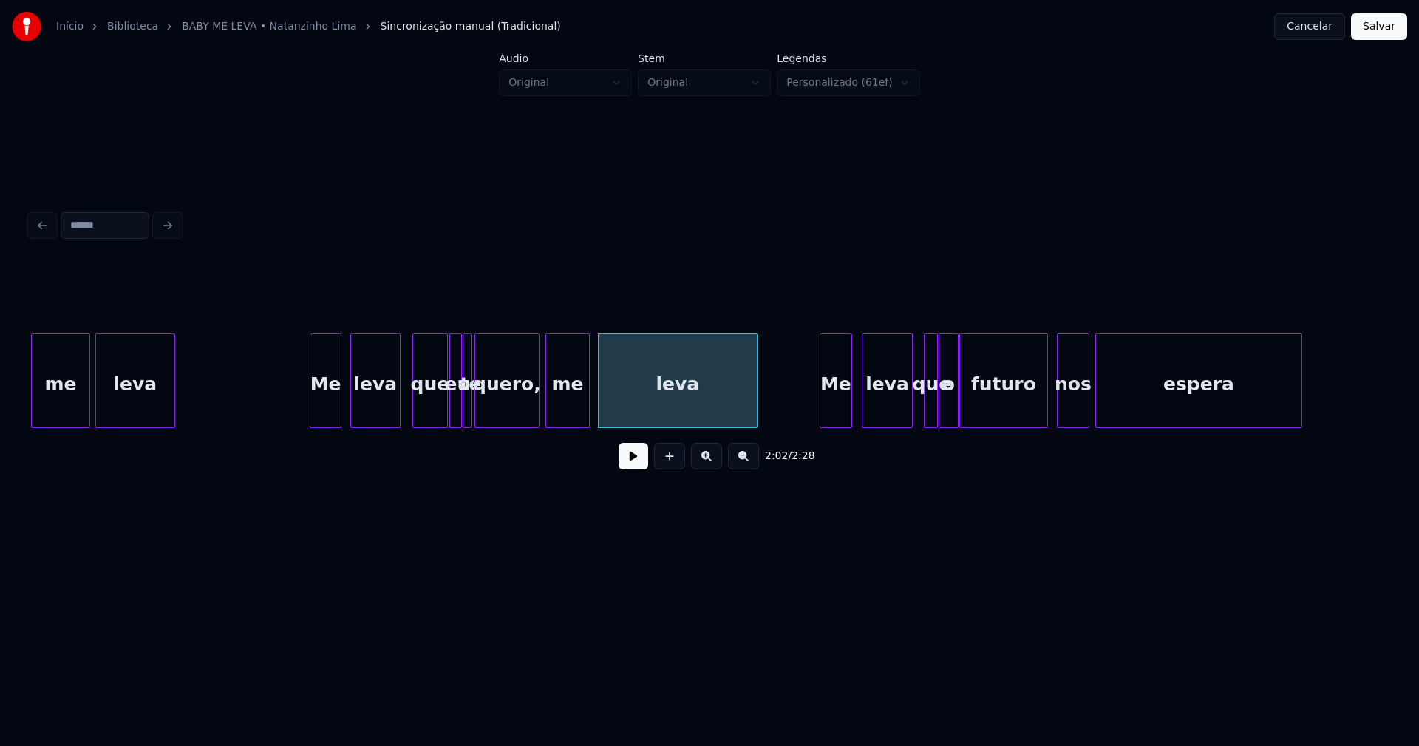
click at [840, 407] on div "Me" at bounding box center [835, 384] width 31 height 101
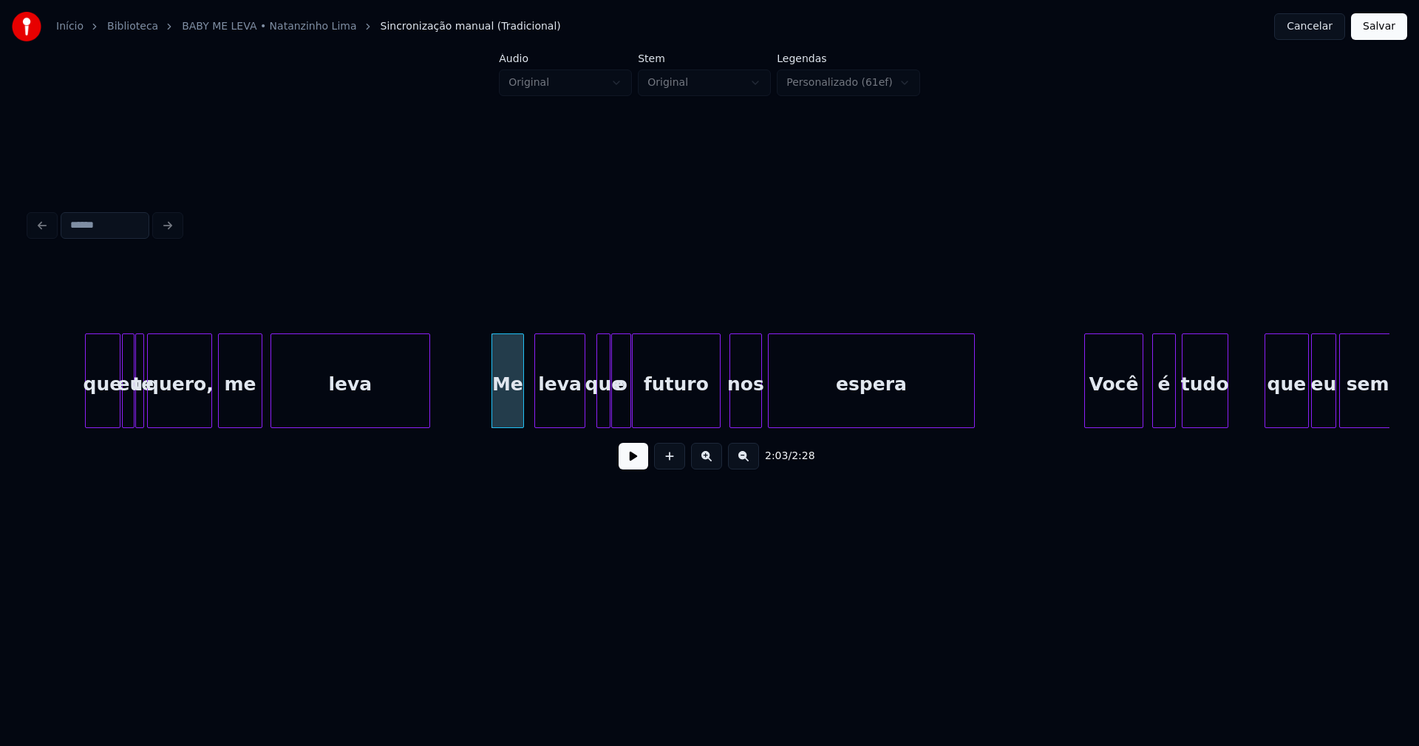
scroll to position [0, 17889]
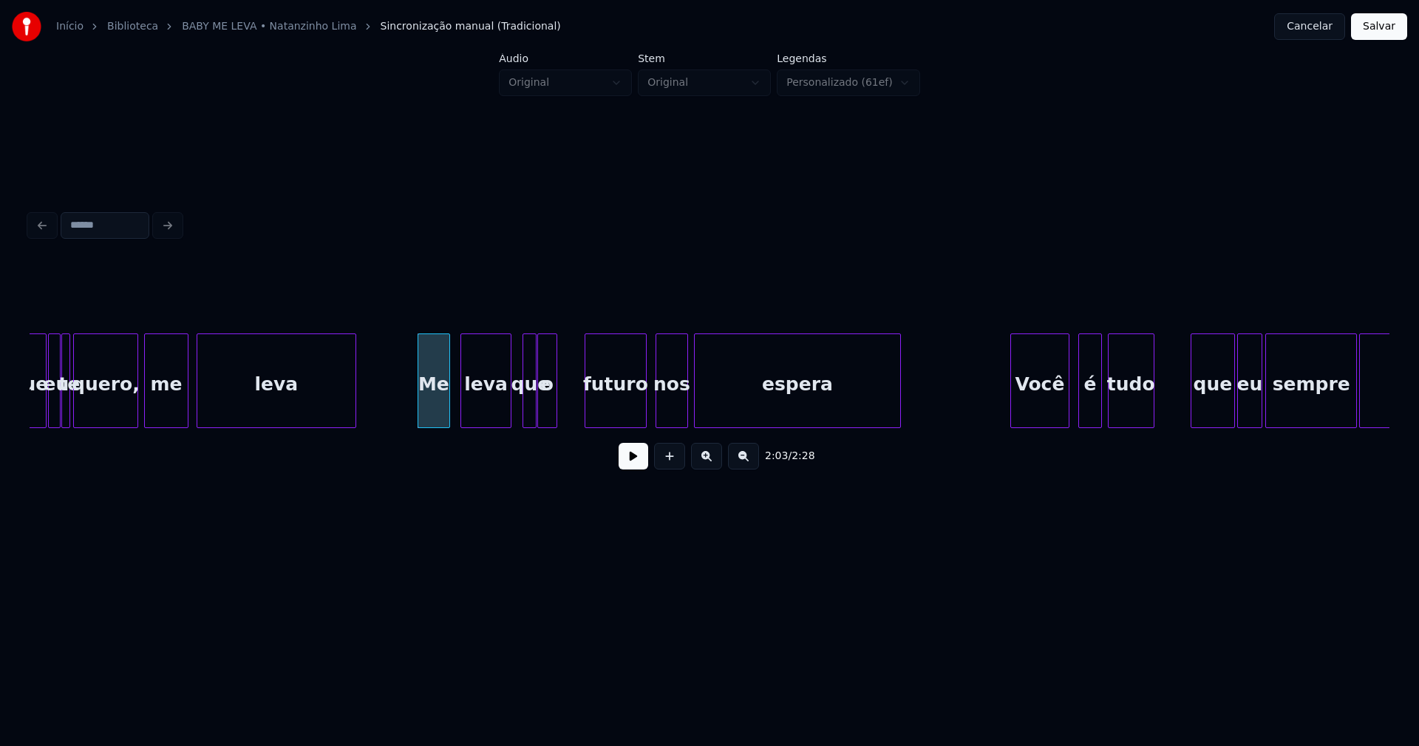
click at [588, 392] on div at bounding box center [587, 380] width 4 height 93
click at [562, 406] on div "o" at bounding box center [564, 384] width 18 height 101
click at [548, 404] on div at bounding box center [547, 380] width 4 height 93
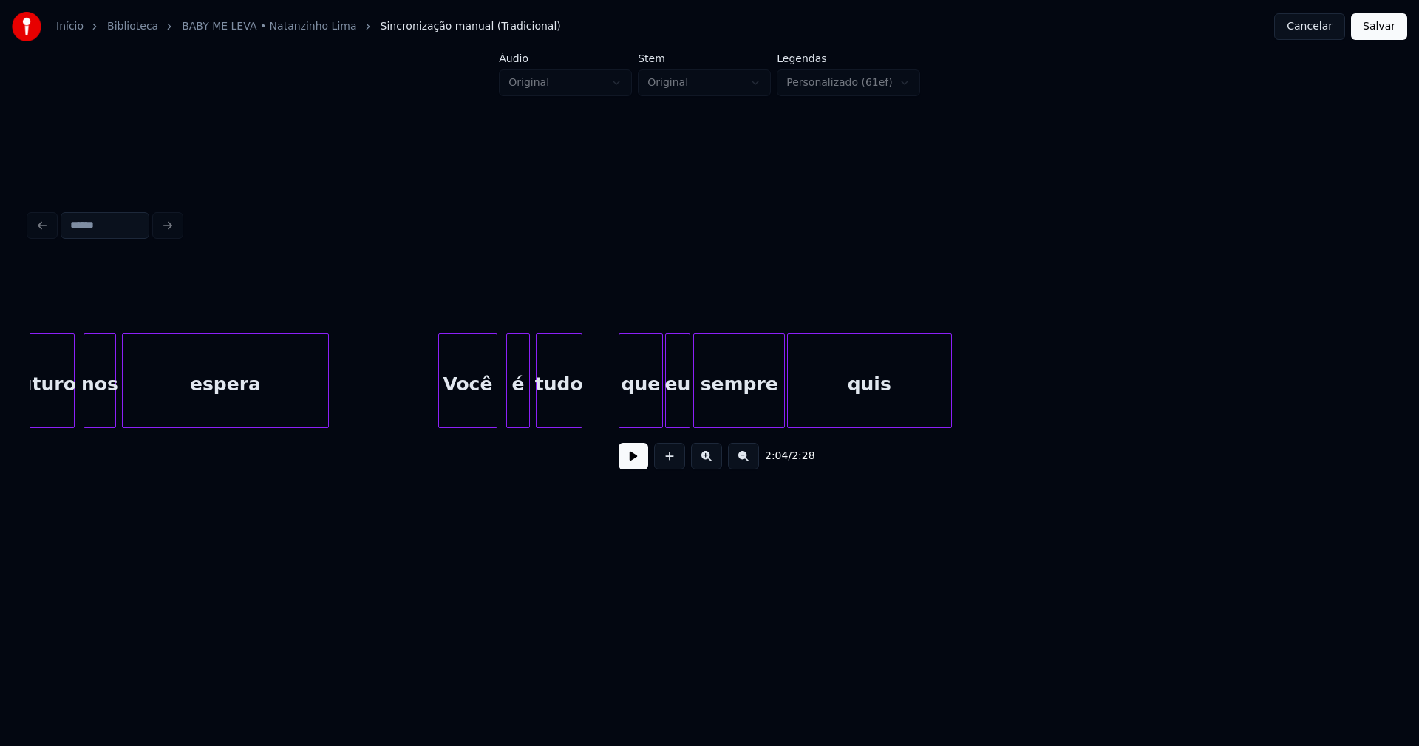
scroll to position [0, 18473]
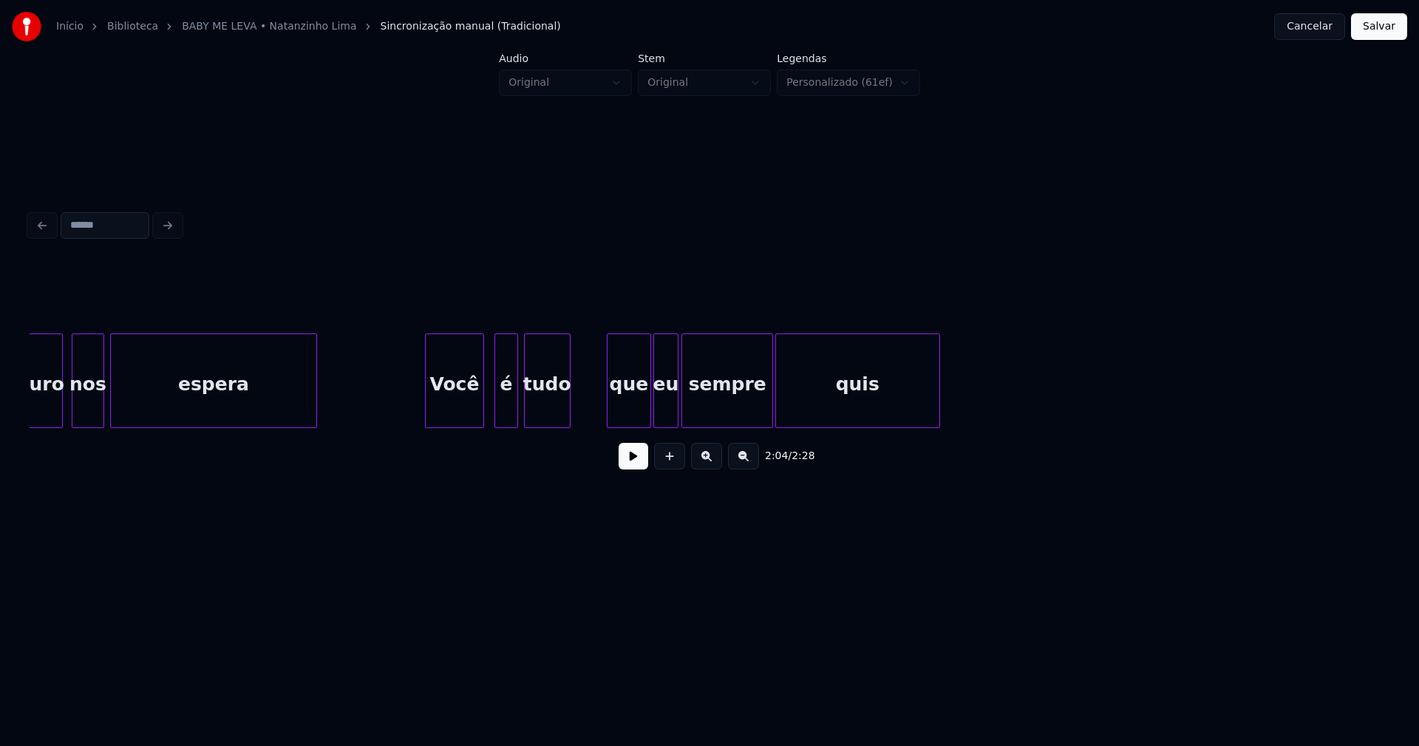
click at [468, 405] on div "Você" at bounding box center [455, 384] width 58 height 101
click at [503, 414] on div "é" at bounding box center [499, 384] width 22 height 101
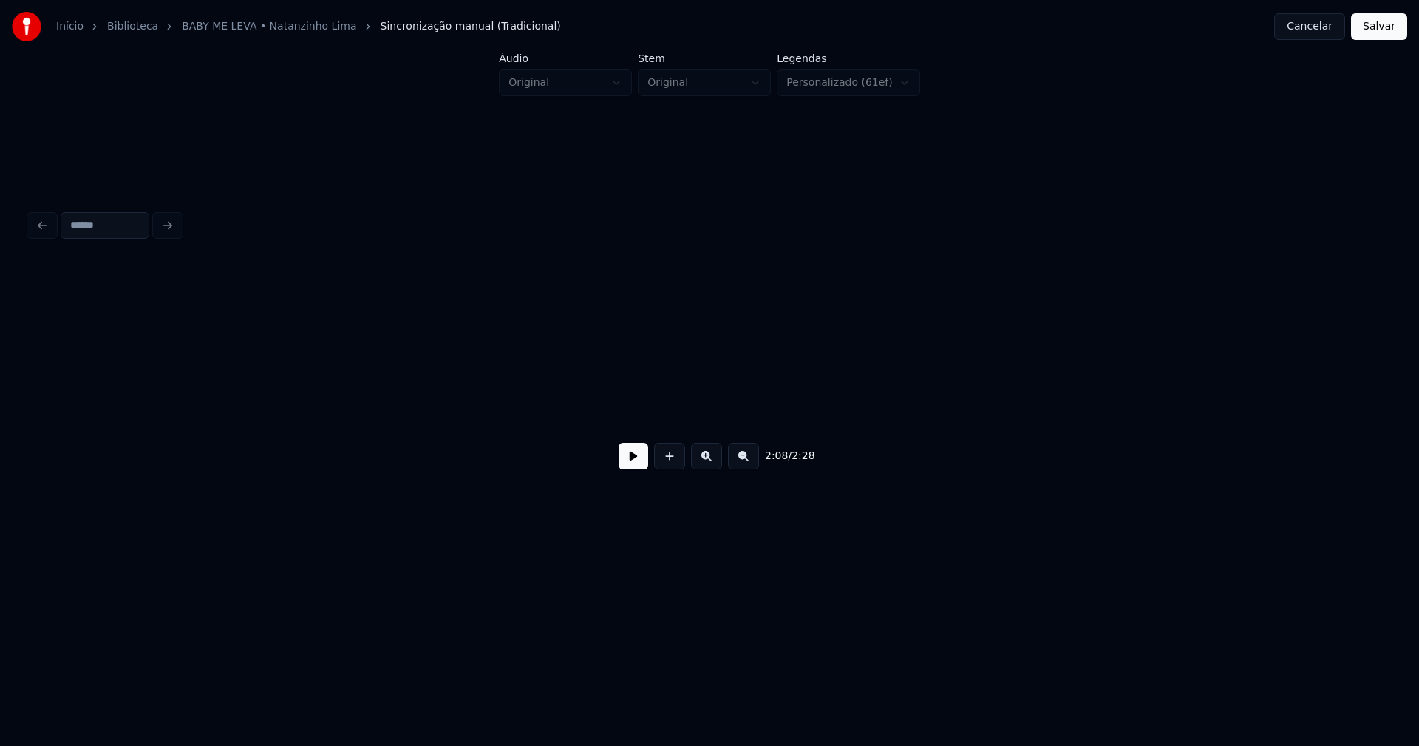
scroll to position [0, 20614]
click at [1371, 26] on button "Salvar" at bounding box center [1379, 26] width 56 height 27
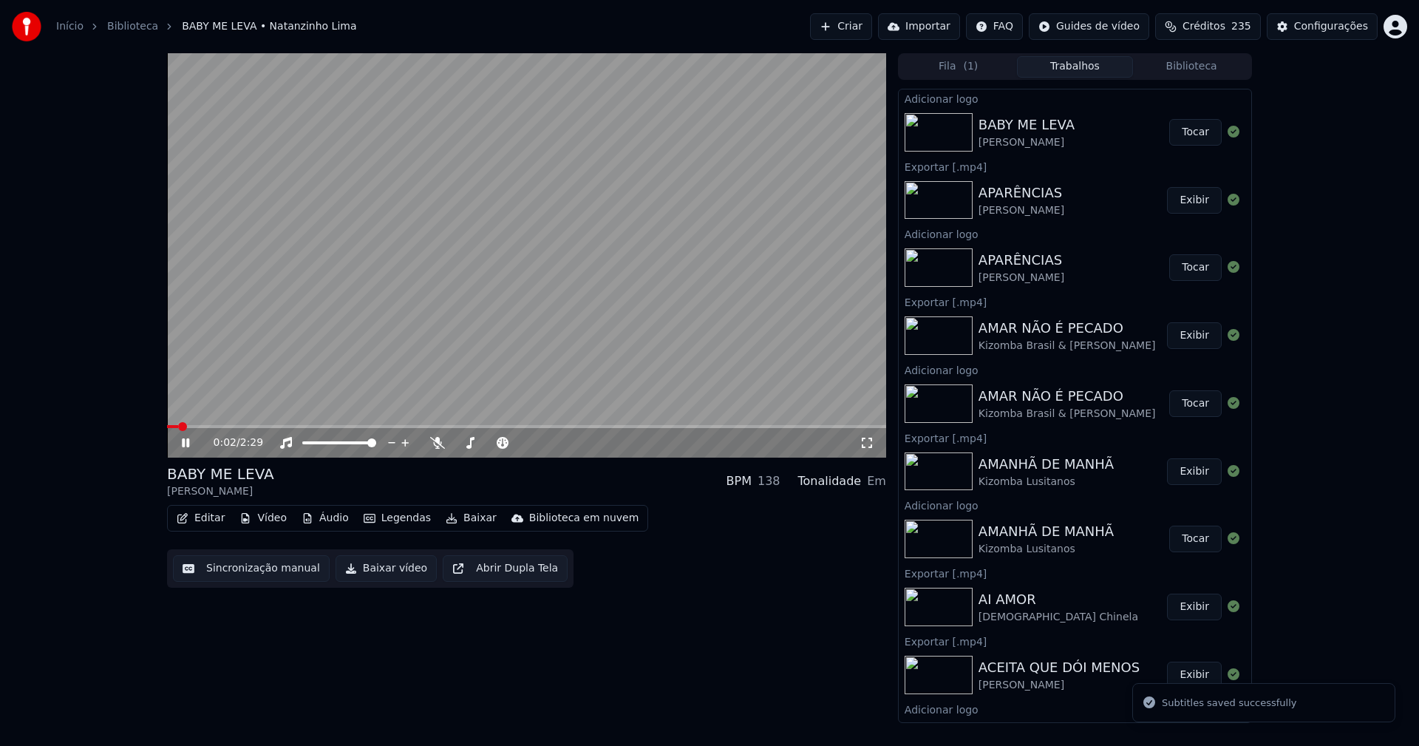
click at [866, 443] on icon at bounding box center [867, 443] width 15 height 12
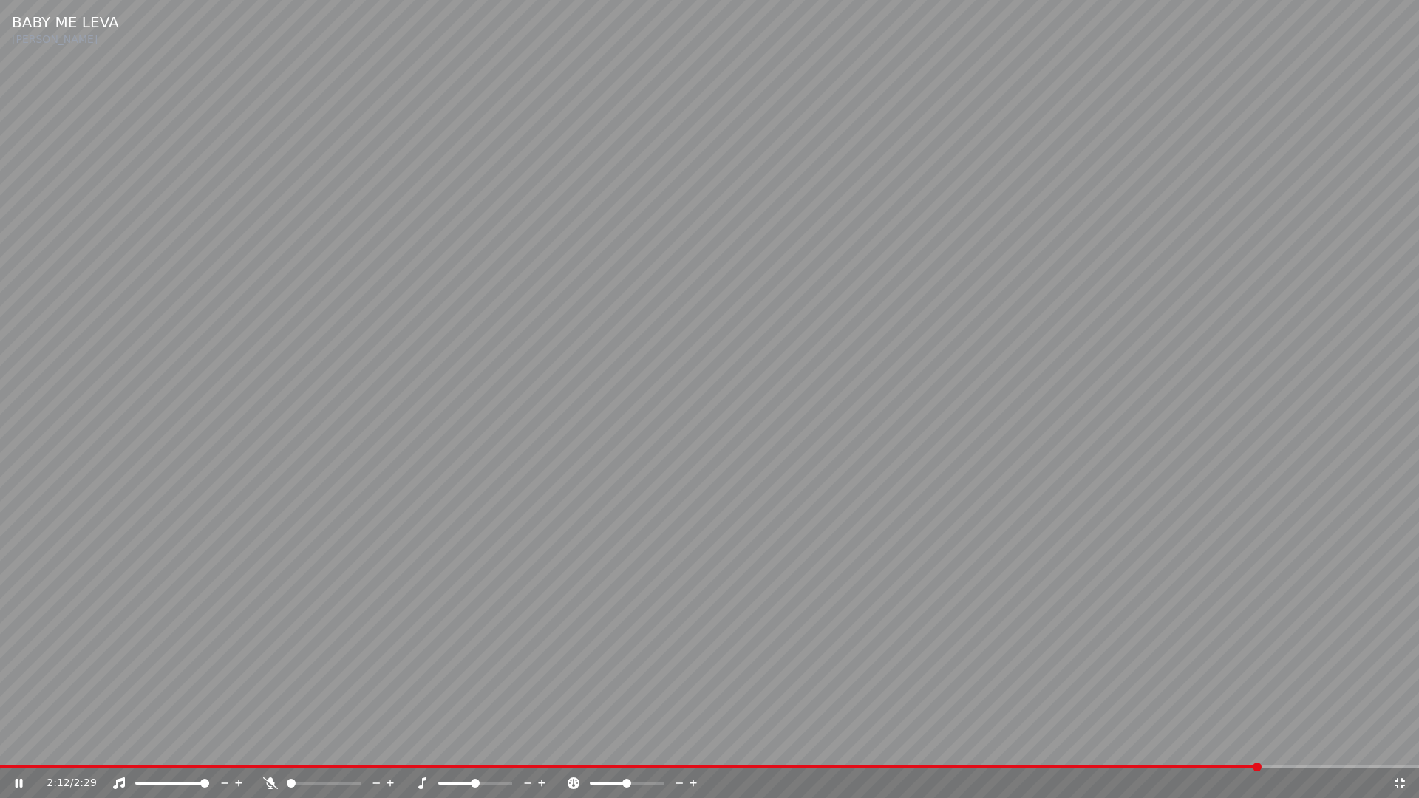
click at [1403, 745] on icon at bounding box center [1399, 783] width 15 height 12
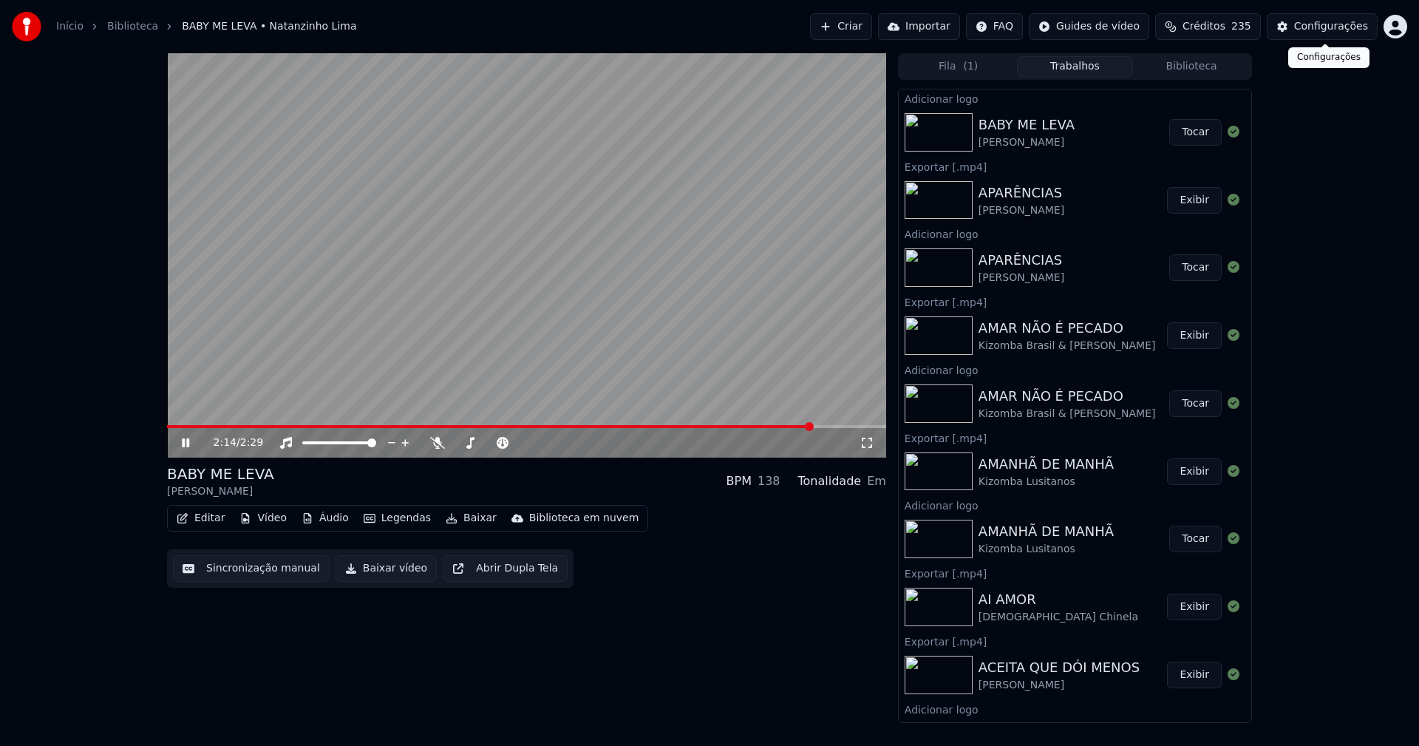
click at [1339, 26] on div "Configurações" at bounding box center [1331, 26] width 74 height 15
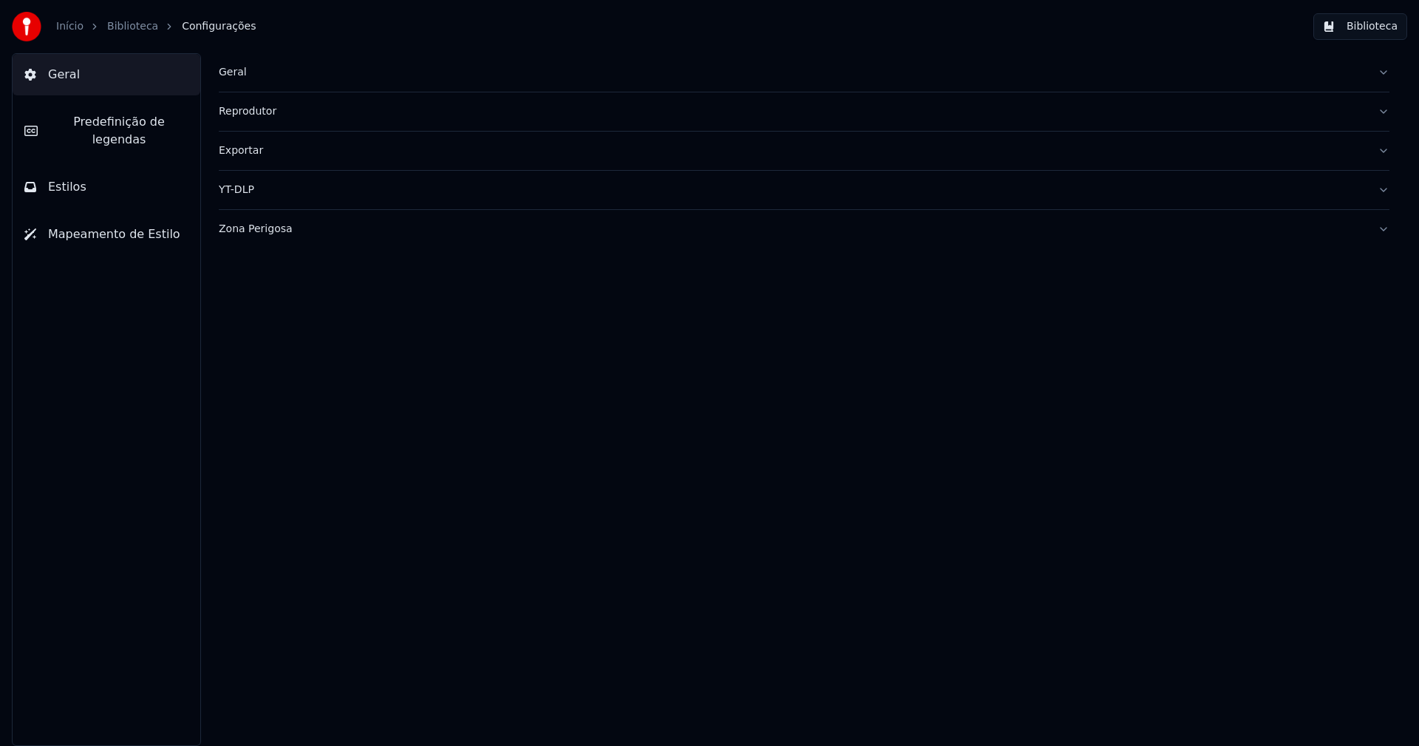
click at [91, 123] on span "Predefinição de legendas" at bounding box center [119, 130] width 139 height 35
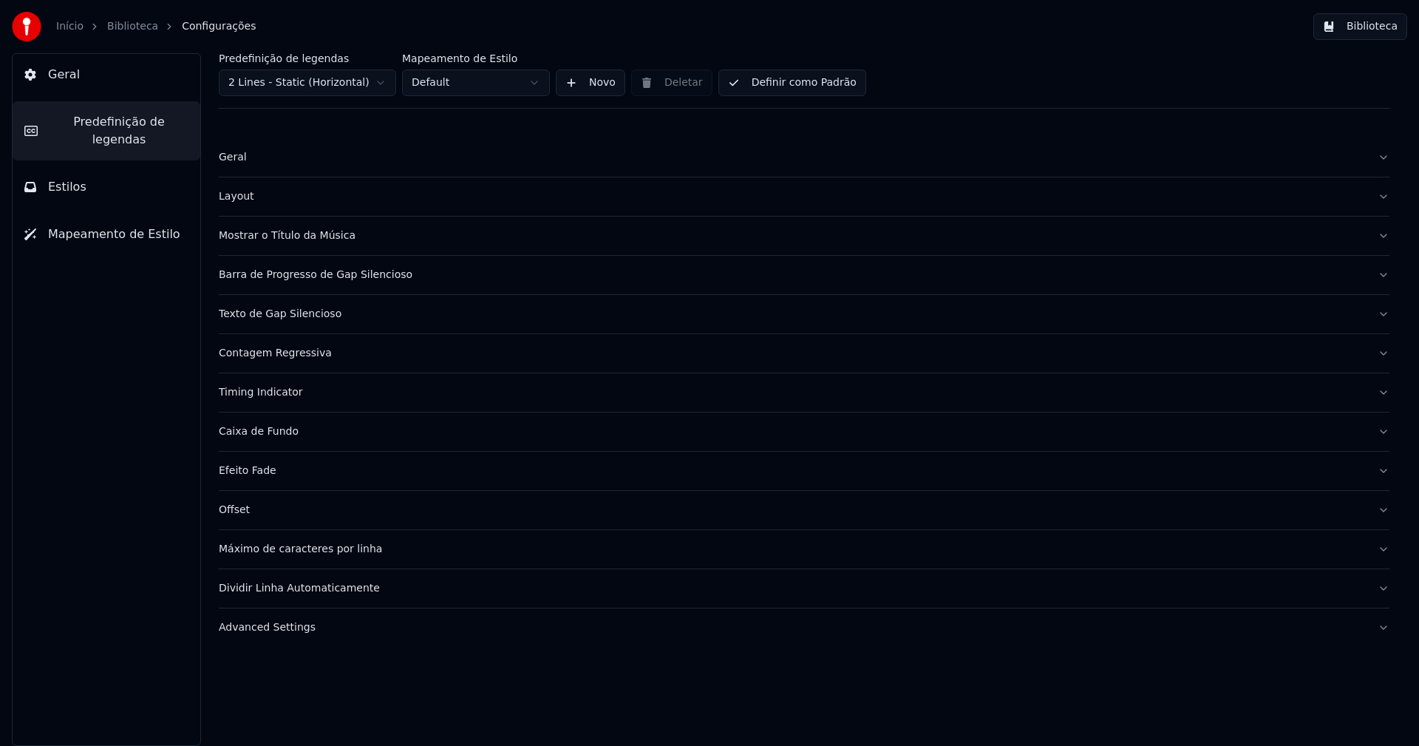
click at [268, 630] on div "Advanced Settings" at bounding box center [792, 627] width 1147 height 15
type input "***"
click at [321, 729] on input "***" at bounding box center [278, 723] width 118 height 27
click at [717, 707] on div "End Extra (Seconds) ***" at bounding box center [804, 713] width 1171 height 71
click at [1384, 20] on button "Biblioteca" at bounding box center [1360, 26] width 94 height 27
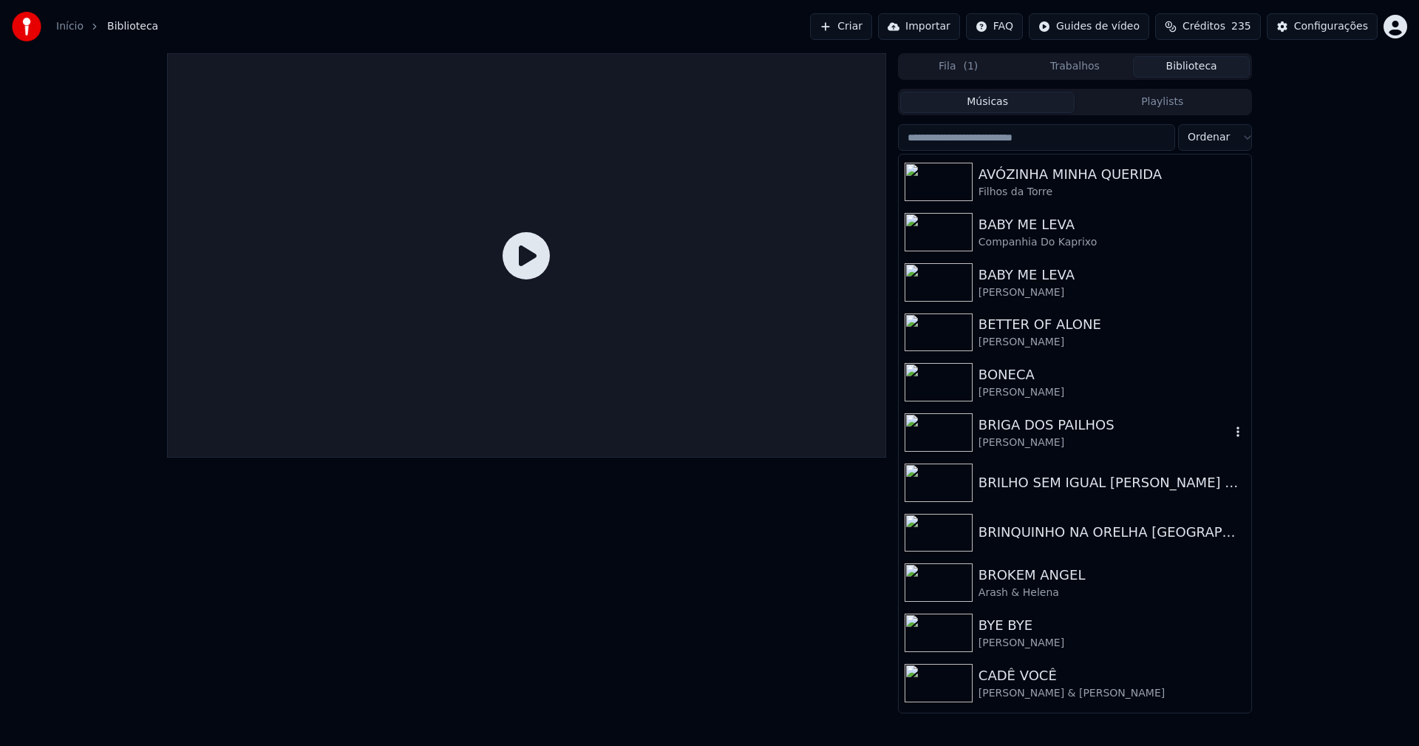
scroll to position [2956, 0]
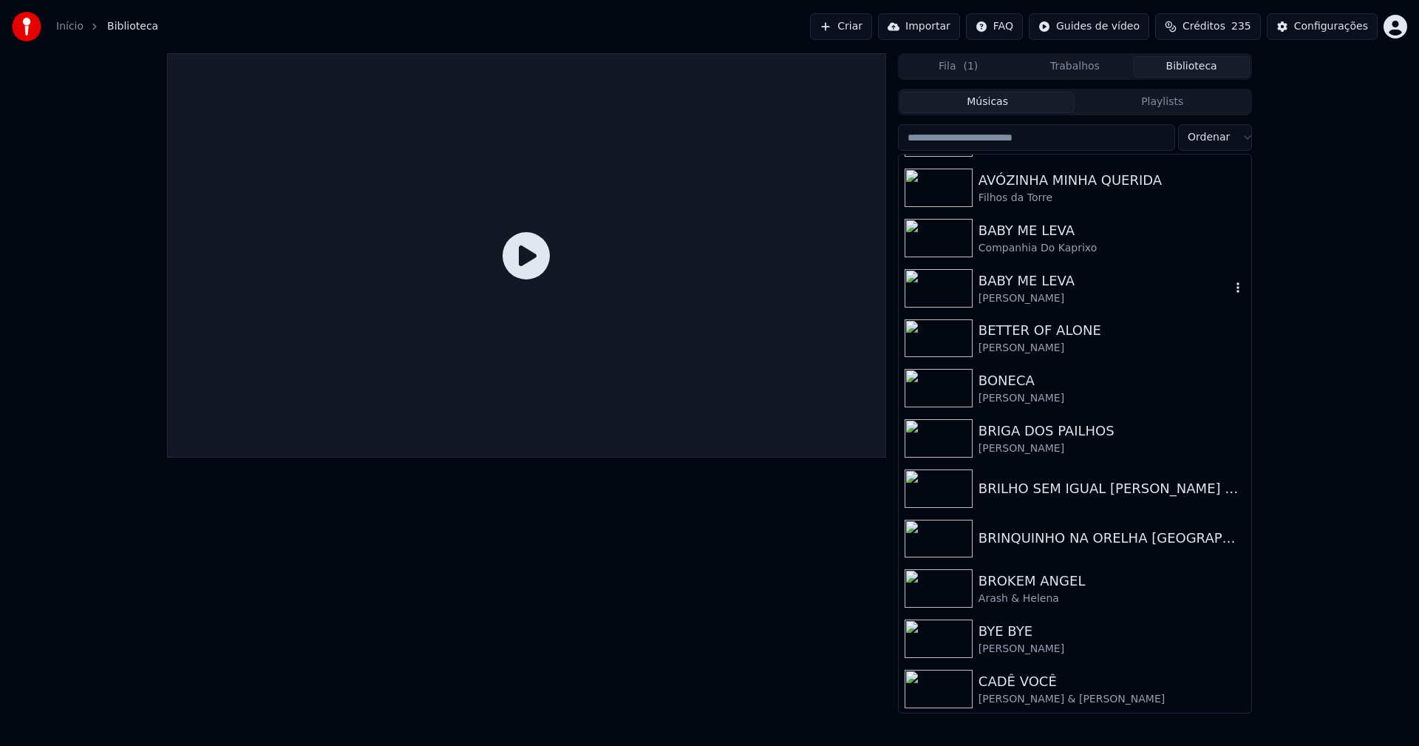
click at [1027, 285] on div "BABY ME LEVA" at bounding box center [1105, 280] width 252 height 21
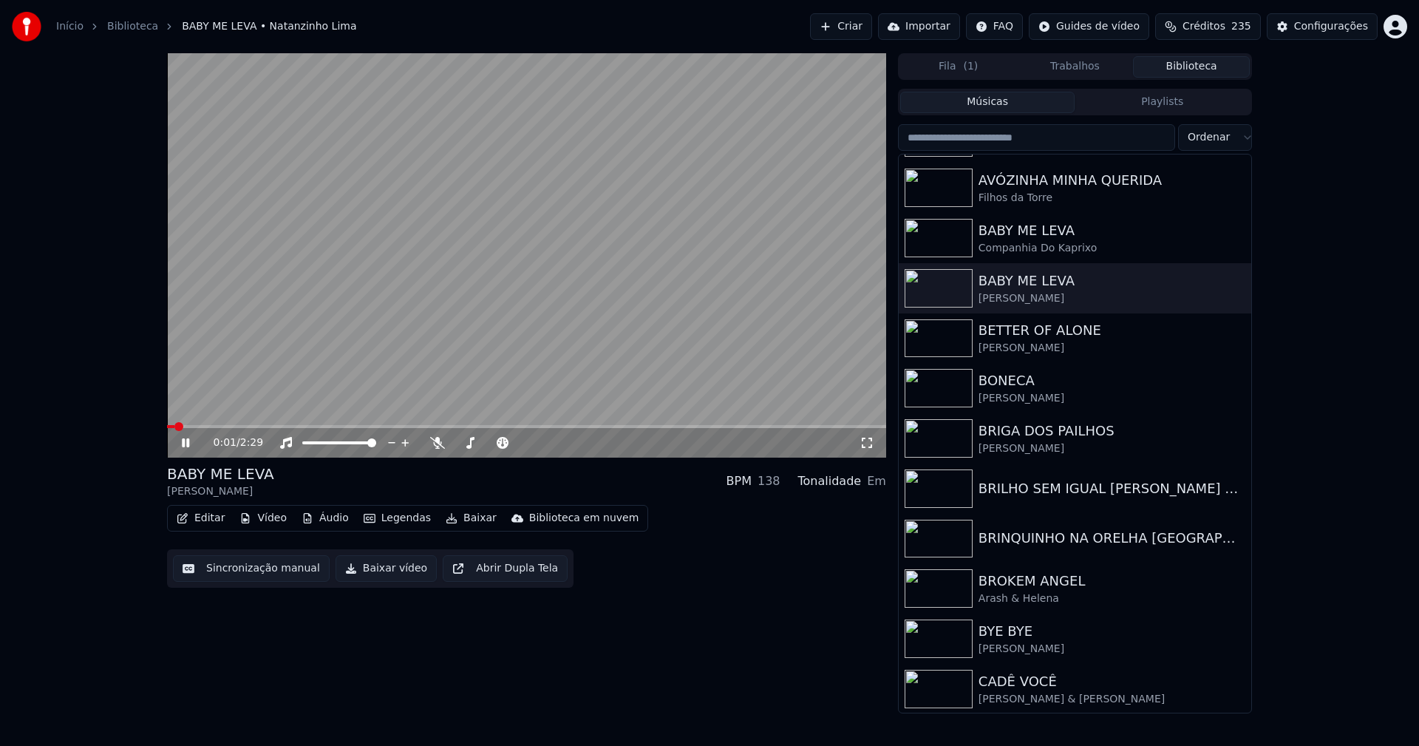
click at [420, 426] on span at bounding box center [526, 426] width 719 height 3
click at [872, 445] on icon at bounding box center [867, 443] width 15 height 12
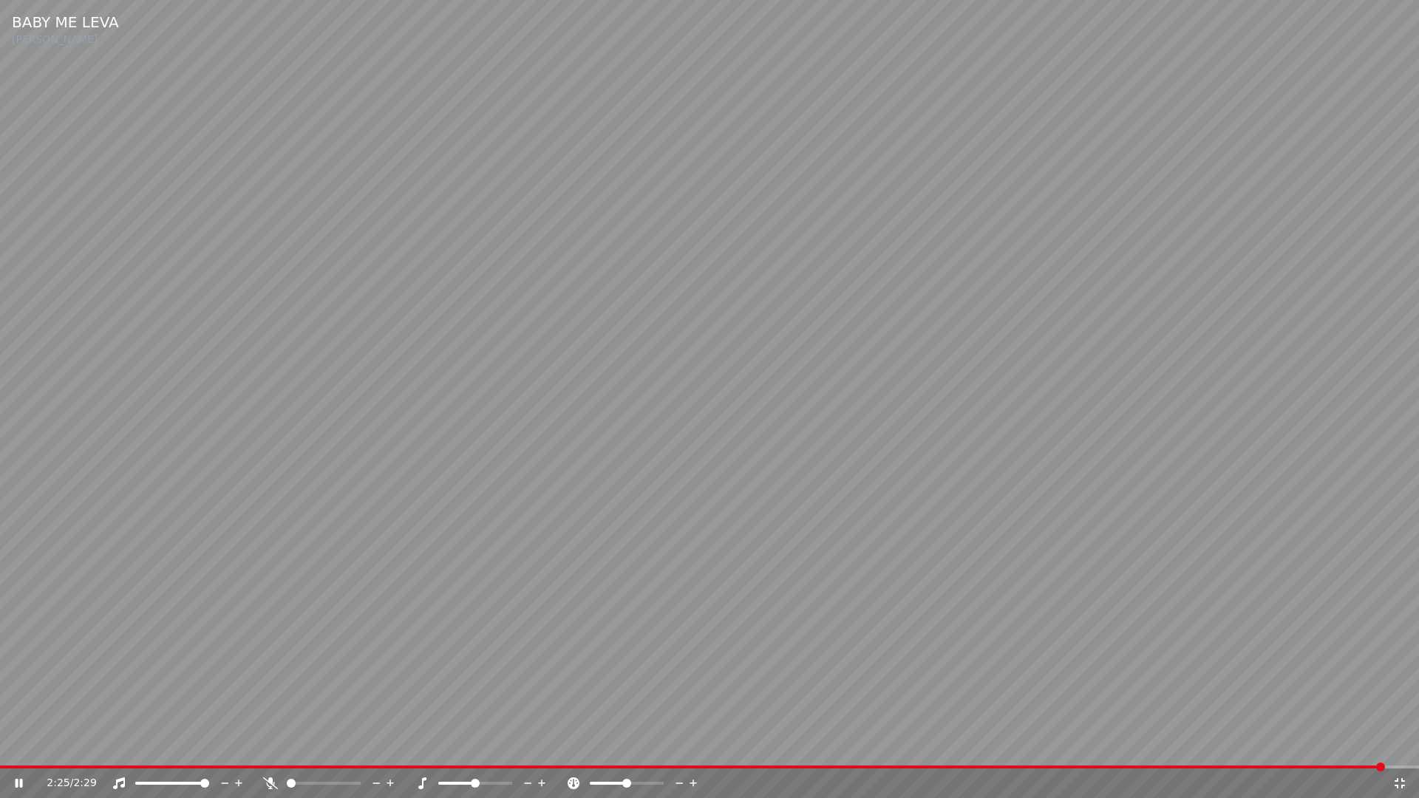
drag, startPoint x: 1400, startPoint y: 787, endPoint x: 353, endPoint y: 270, distance: 1168.0
click at [1402, 745] on icon at bounding box center [1399, 783] width 15 height 12
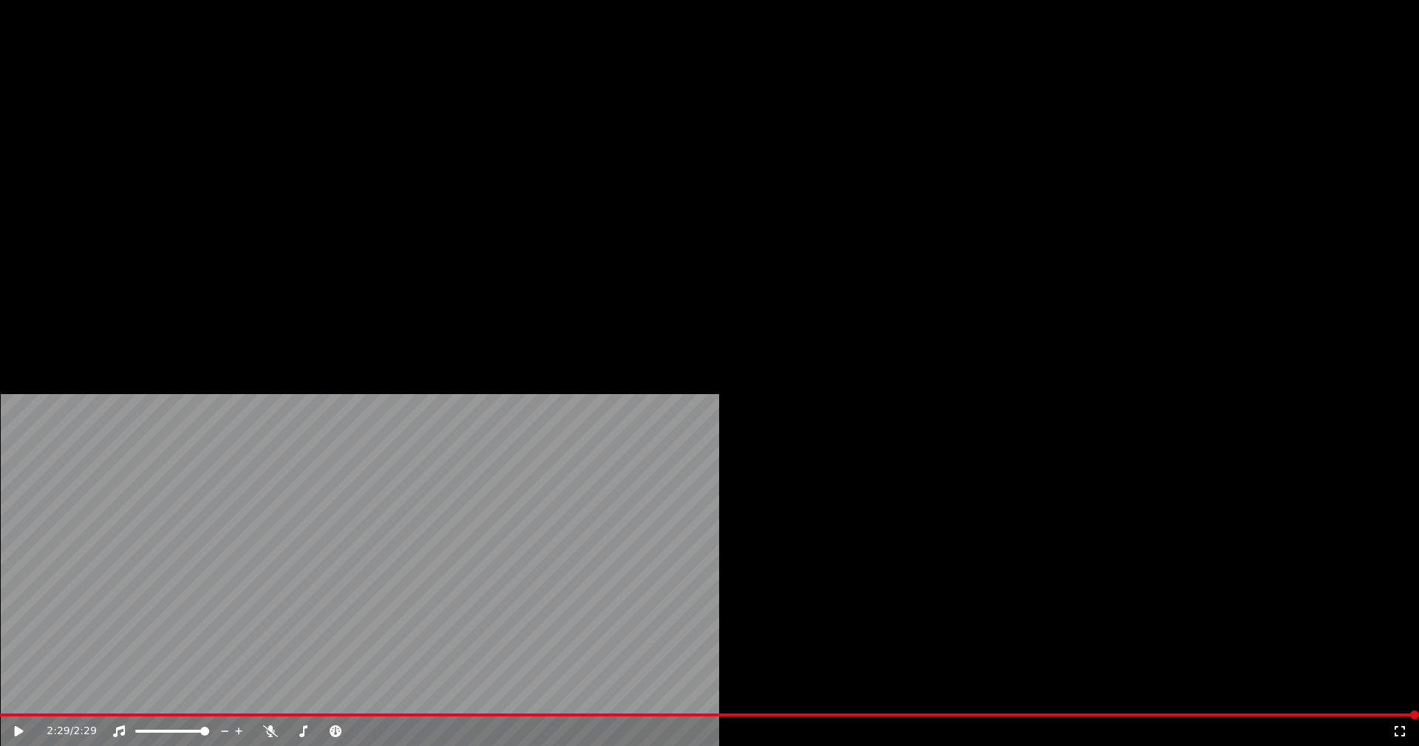
click at [212, 124] on button "Editar" at bounding box center [201, 113] width 60 height 21
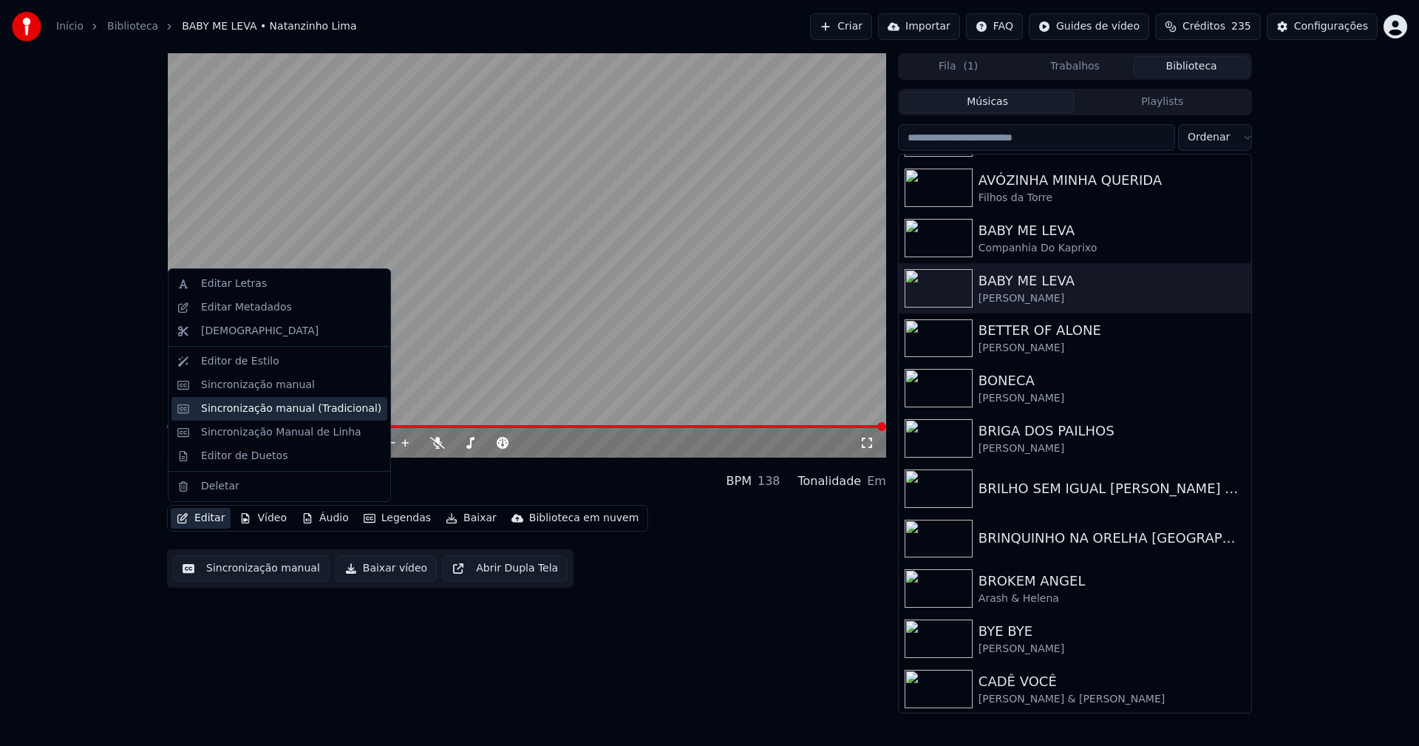
click at [276, 411] on div "Sincronização manual (Tradicional)" at bounding box center [291, 408] width 180 height 15
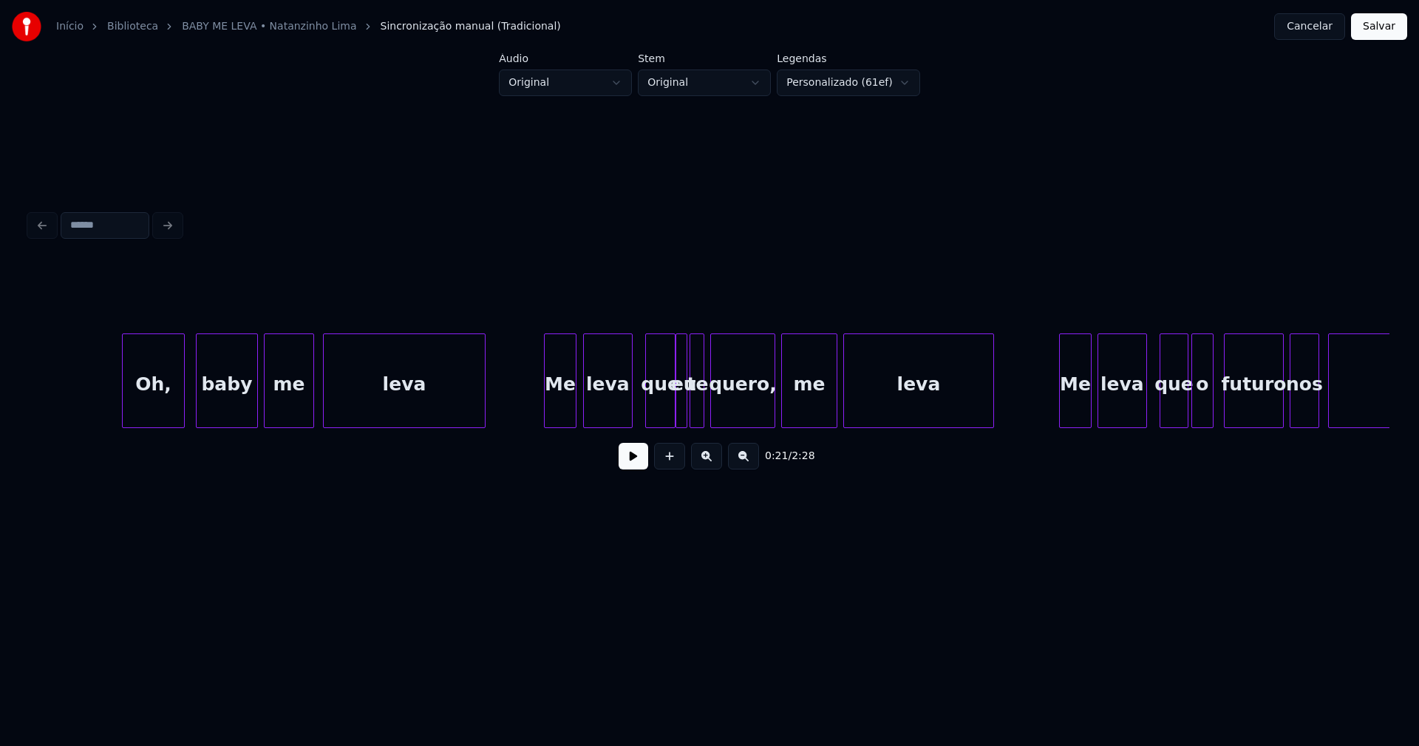
scroll to position [0, 7046]
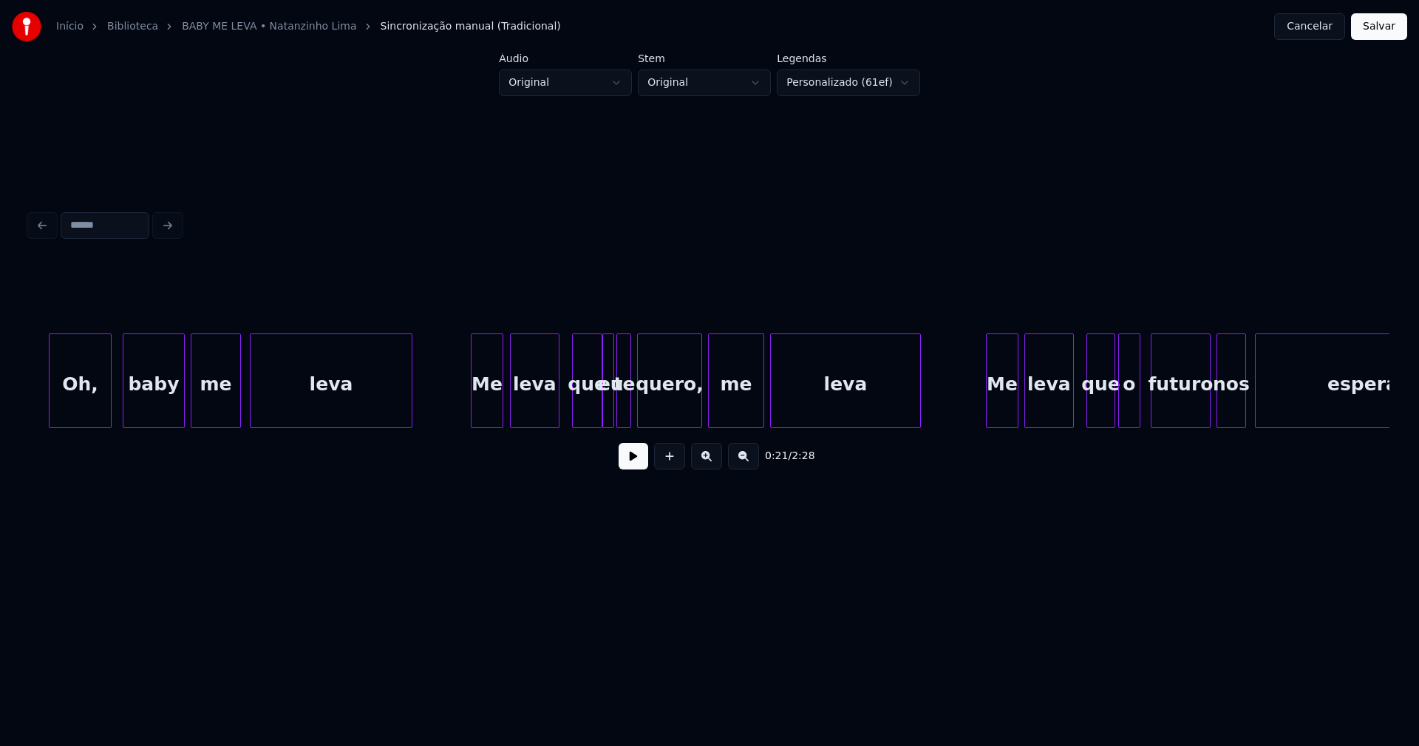
click at [676, 407] on div "quero," at bounding box center [670, 384] width 64 height 101
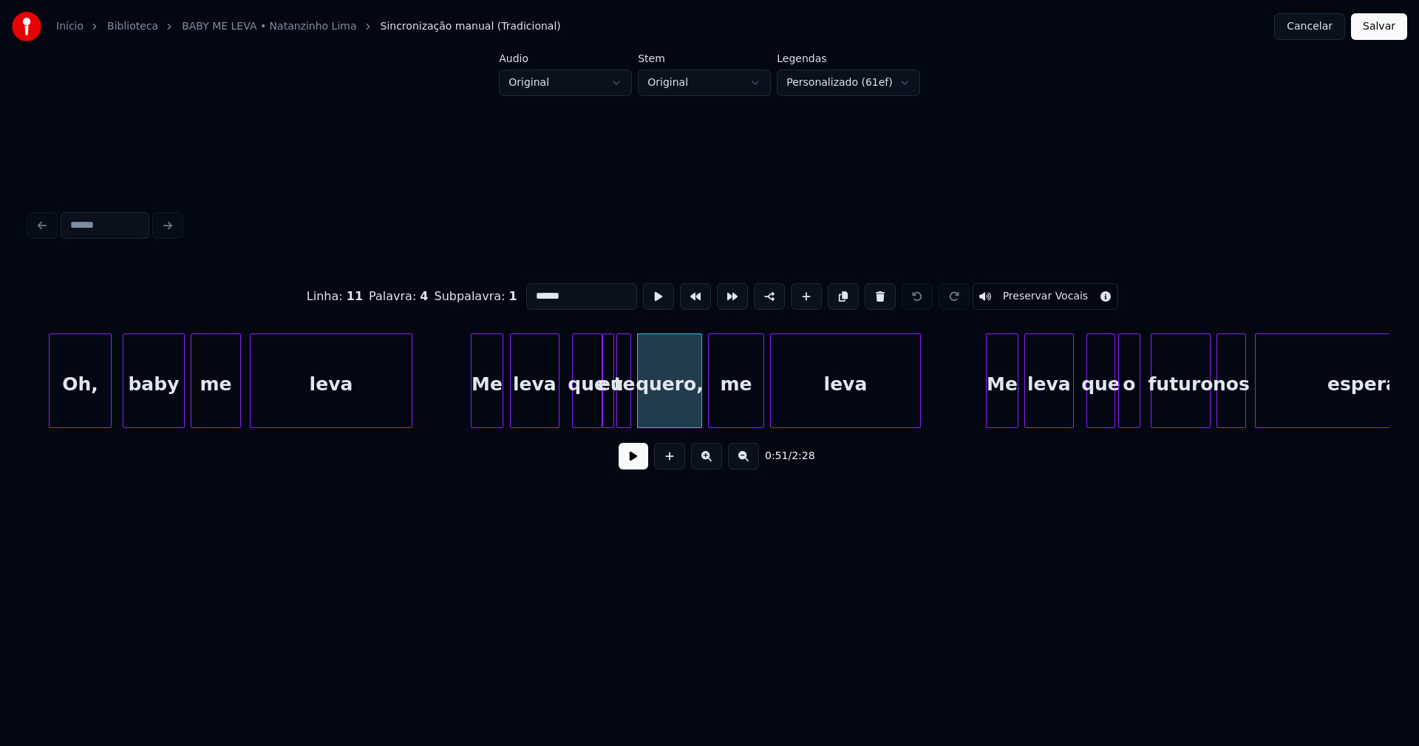
click at [566, 288] on input "******" at bounding box center [581, 296] width 111 height 27
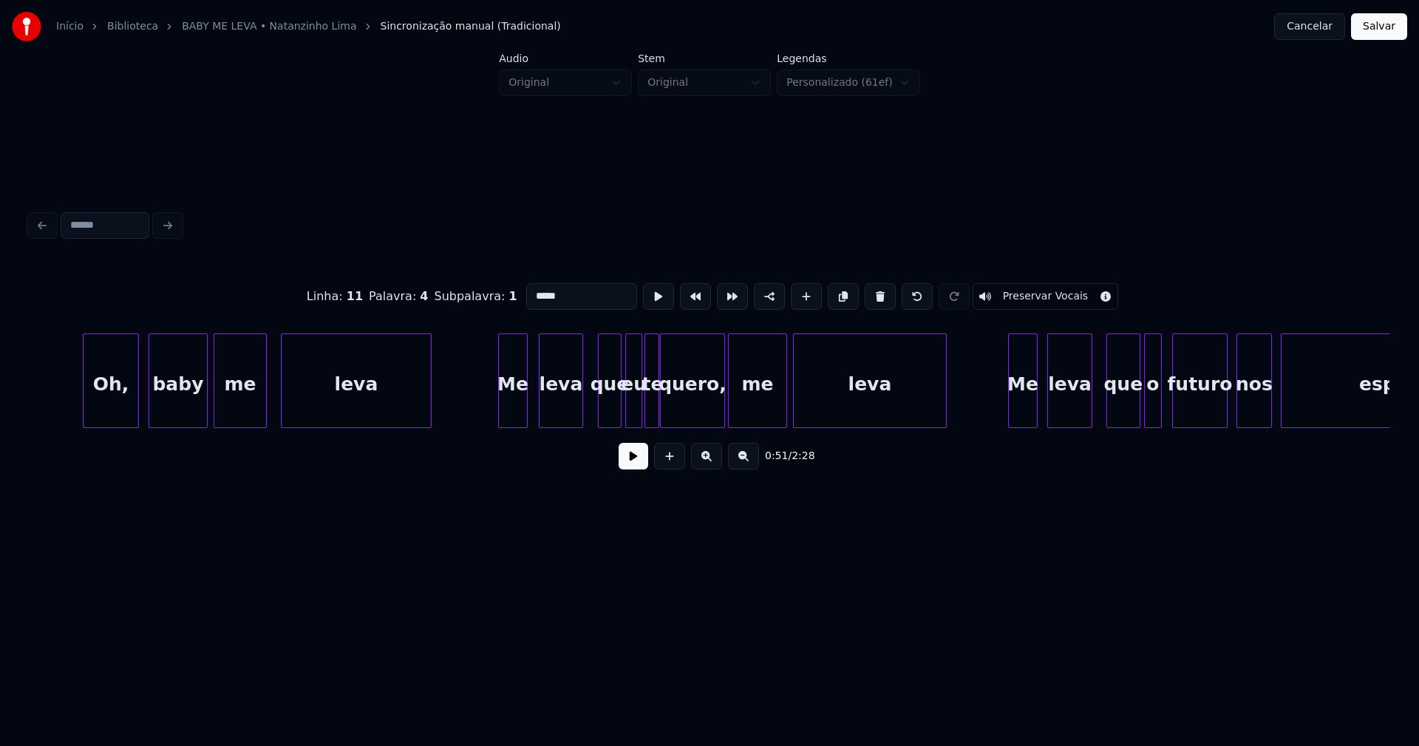
scroll to position [0, 9127]
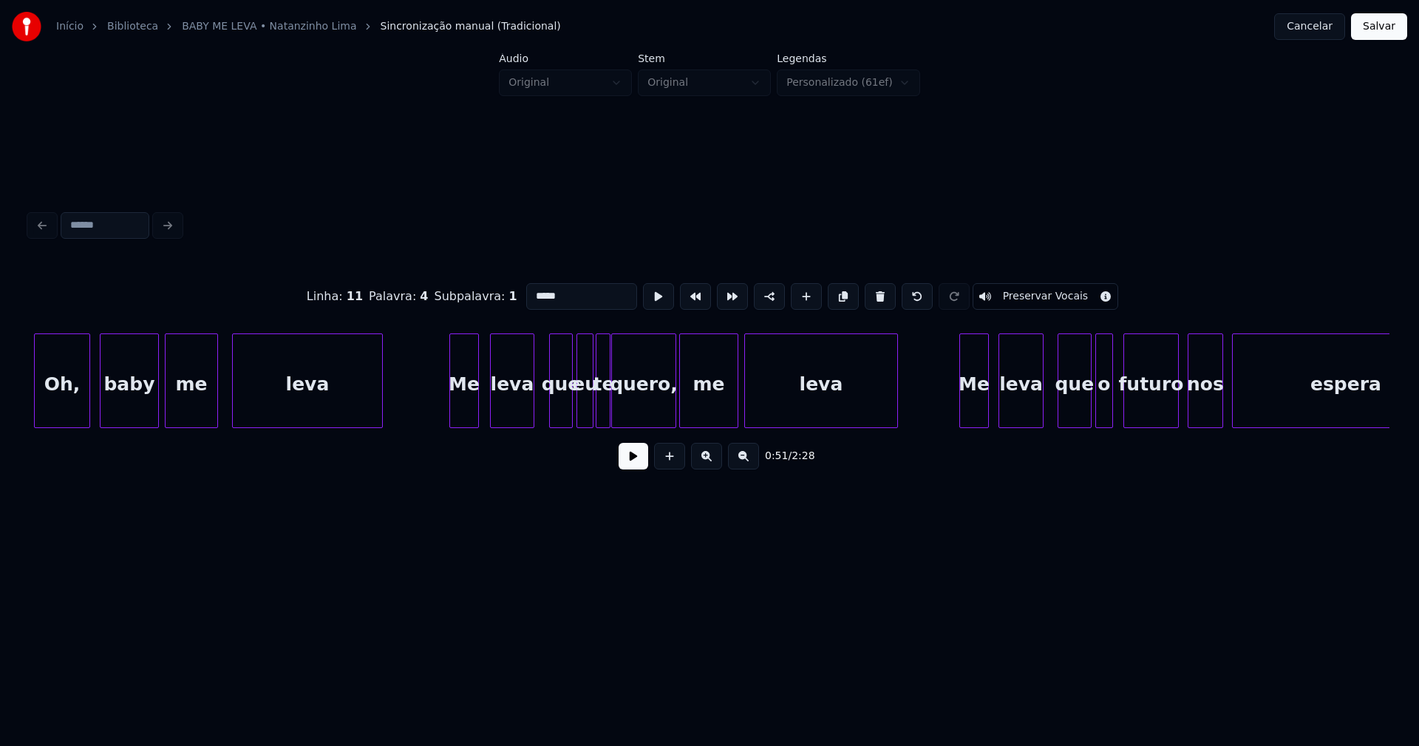
click at [645, 409] on div "quero," at bounding box center [644, 384] width 64 height 101
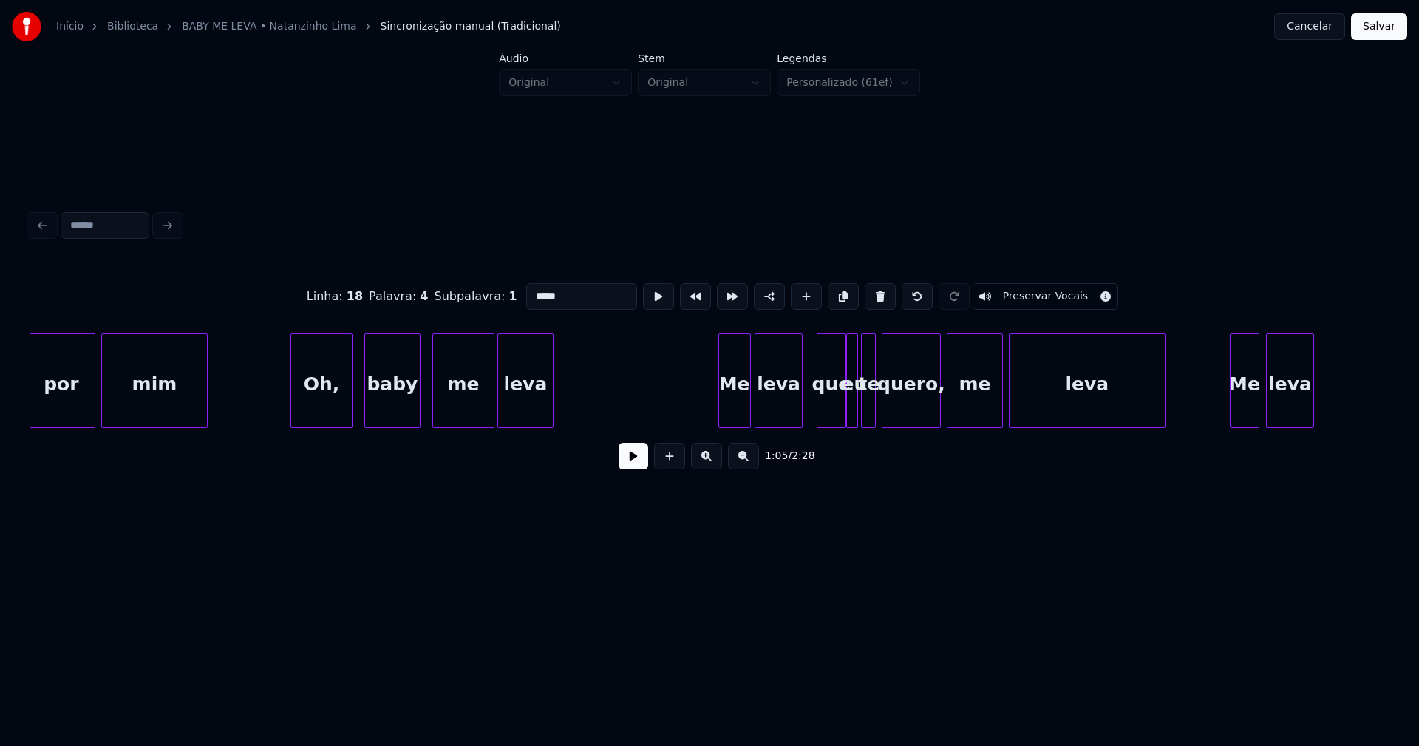
scroll to position [0, 15090]
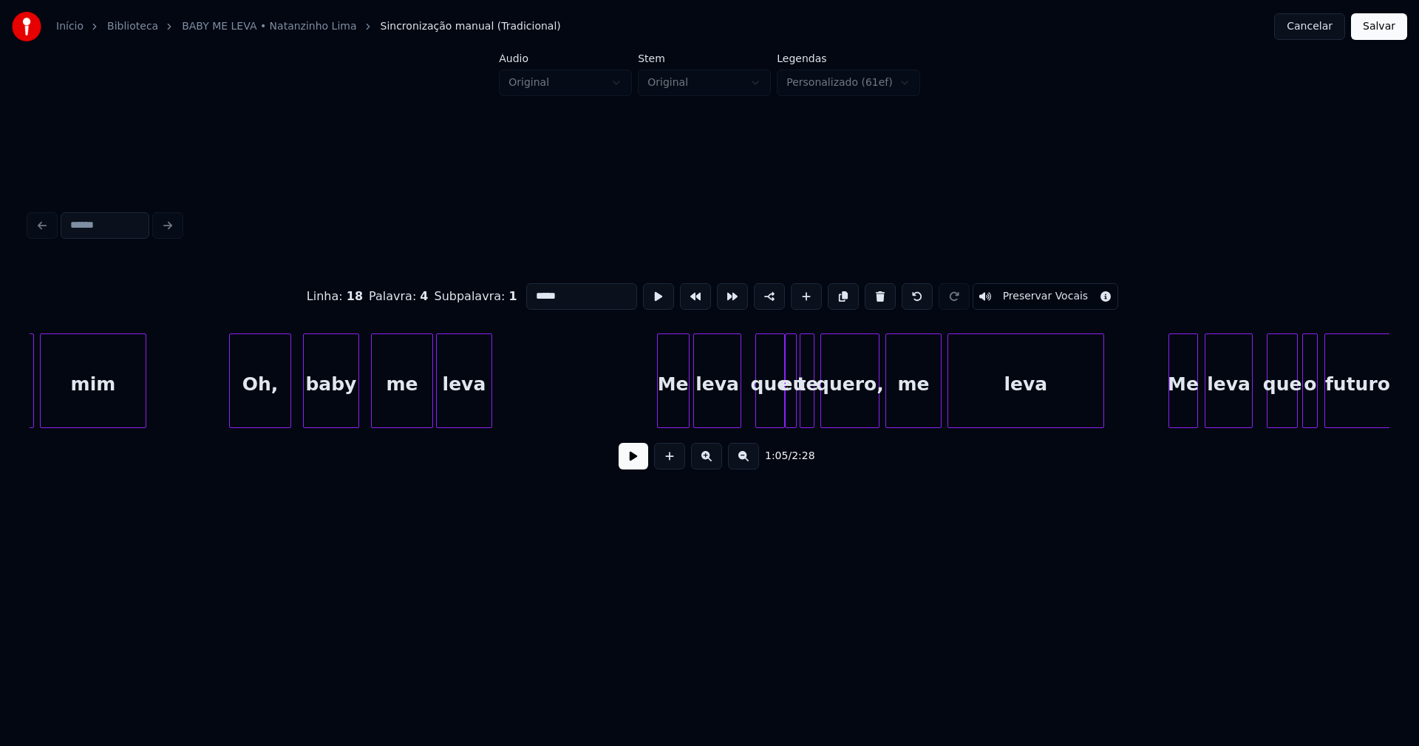
click at [869, 411] on div "quero," at bounding box center [850, 384] width 58 height 101
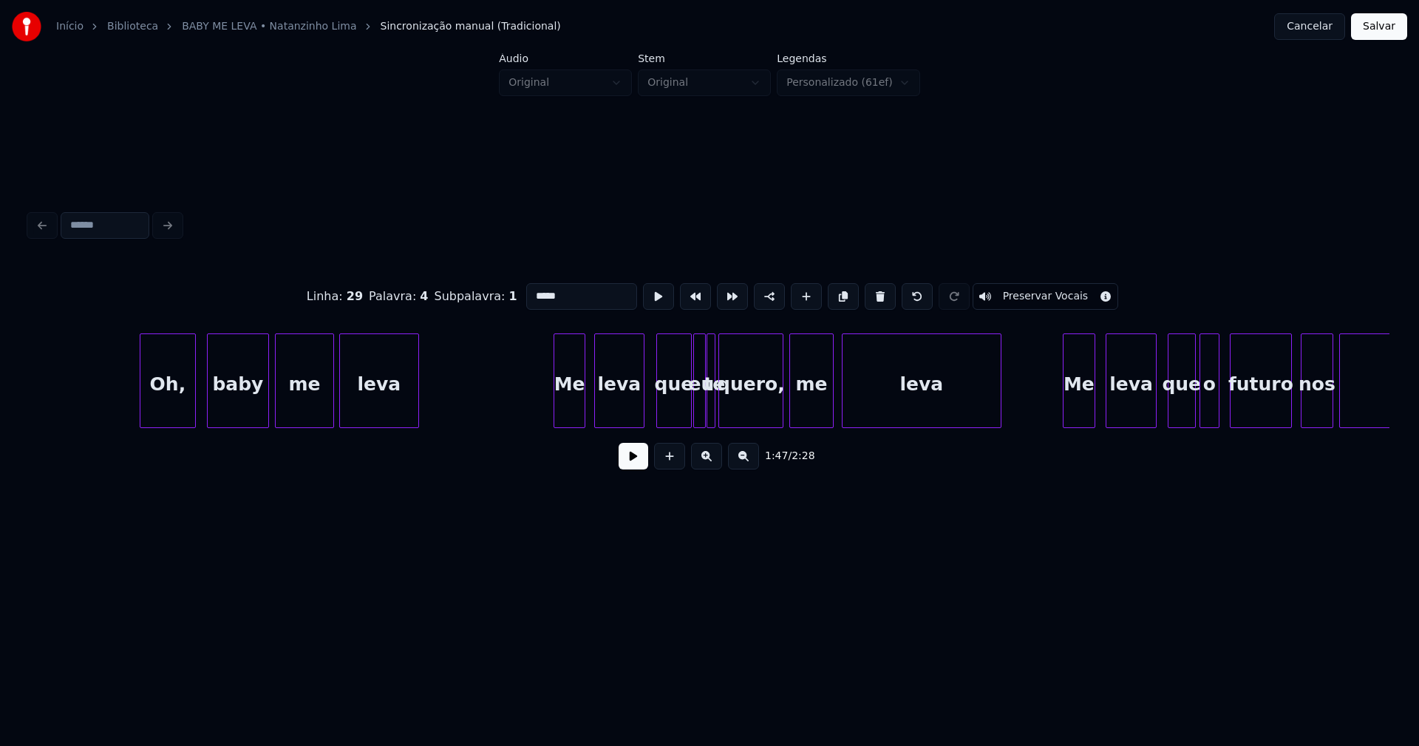
scroll to position [0, 17402]
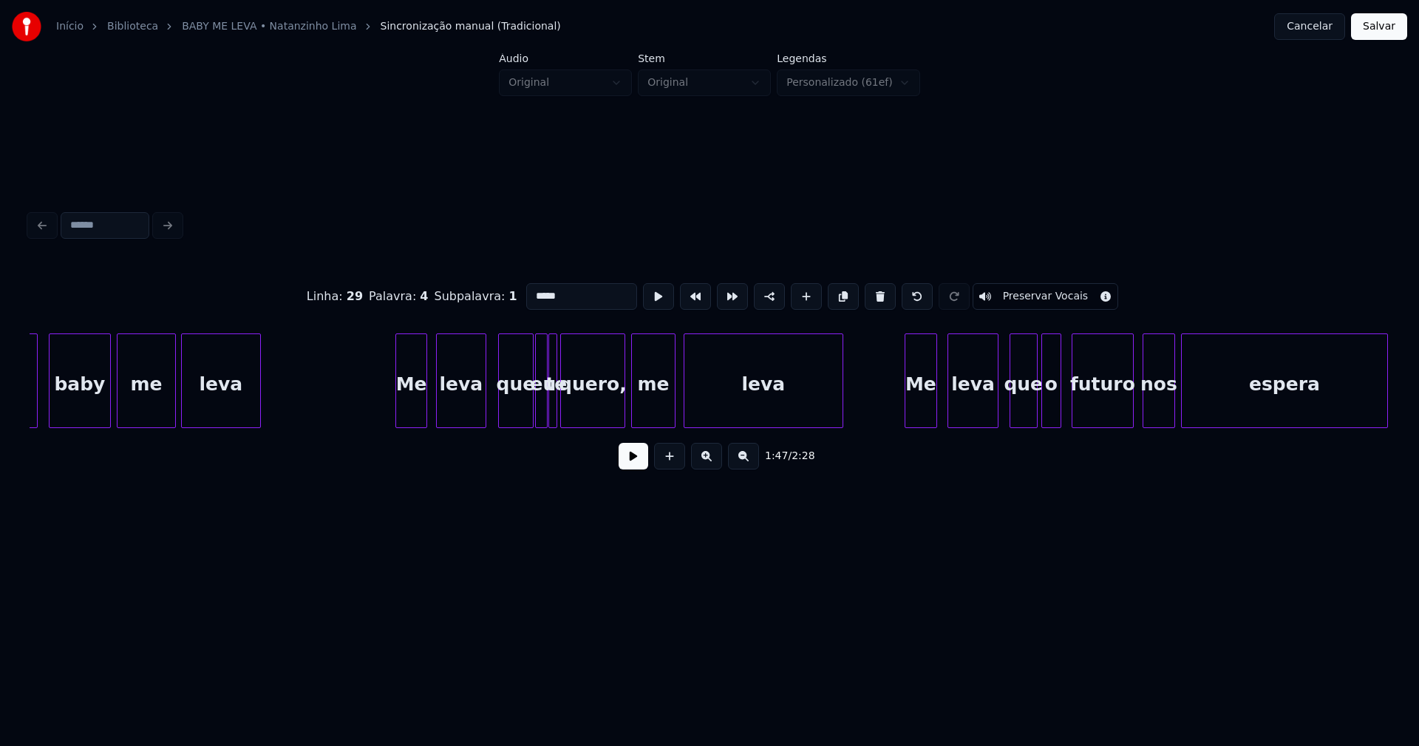
click at [618, 410] on div "quero," at bounding box center [593, 384] width 64 height 101
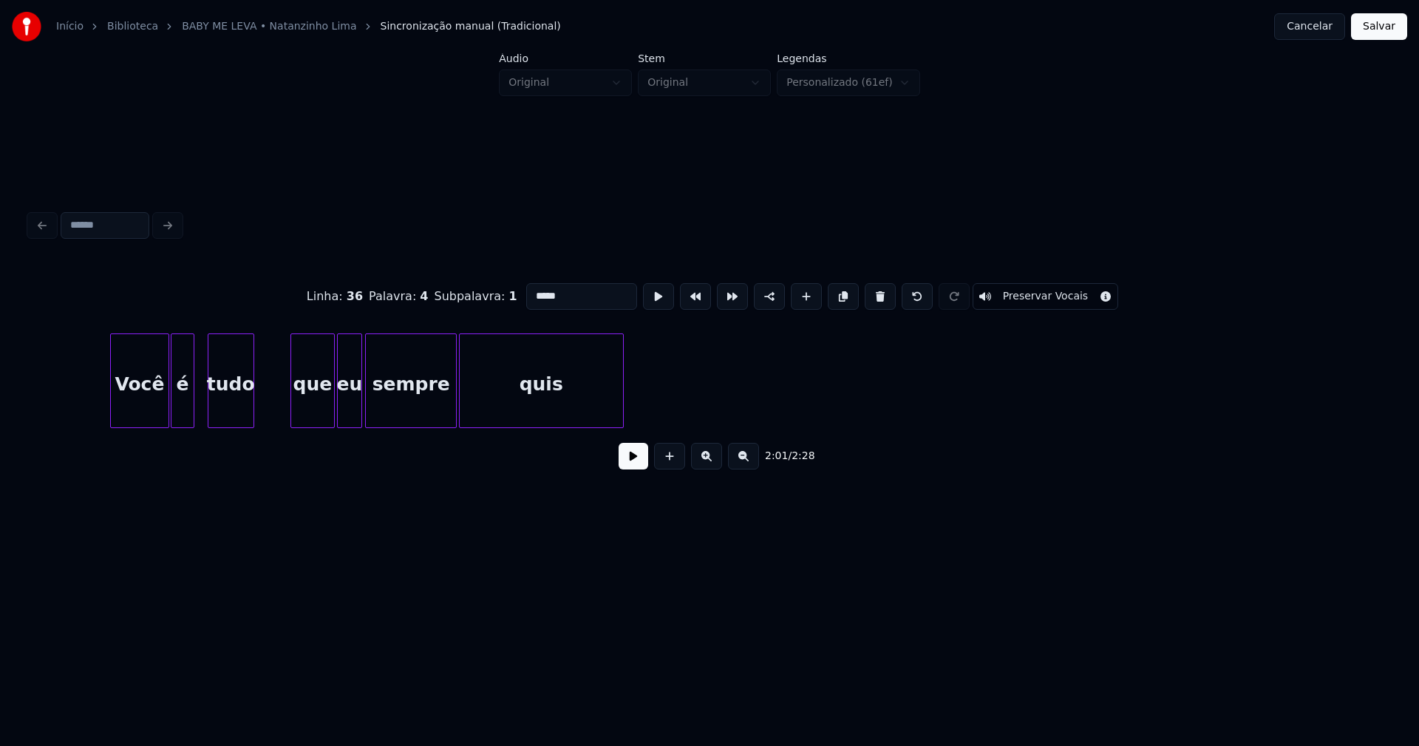
scroll to position [0, 18801]
type input "*****"
click at [1369, 38] on button "Salvar" at bounding box center [1379, 26] width 56 height 27
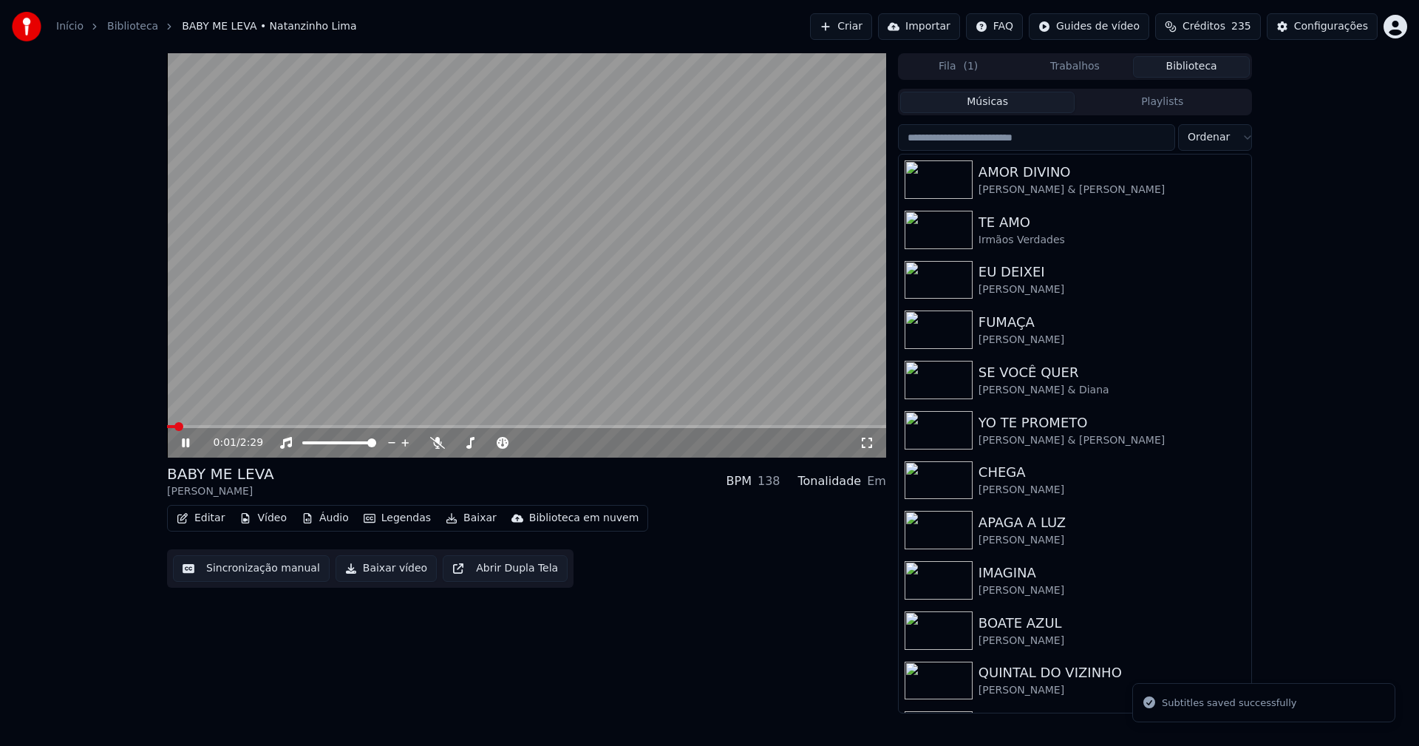
click at [191, 444] on icon at bounding box center [196, 443] width 35 height 12
drag, startPoint x: 381, startPoint y: 574, endPoint x: 388, endPoint y: 591, distance: 19.2
click at [381, 574] on button "Baixar vídeo" at bounding box center [386, 568] width 101 height 27
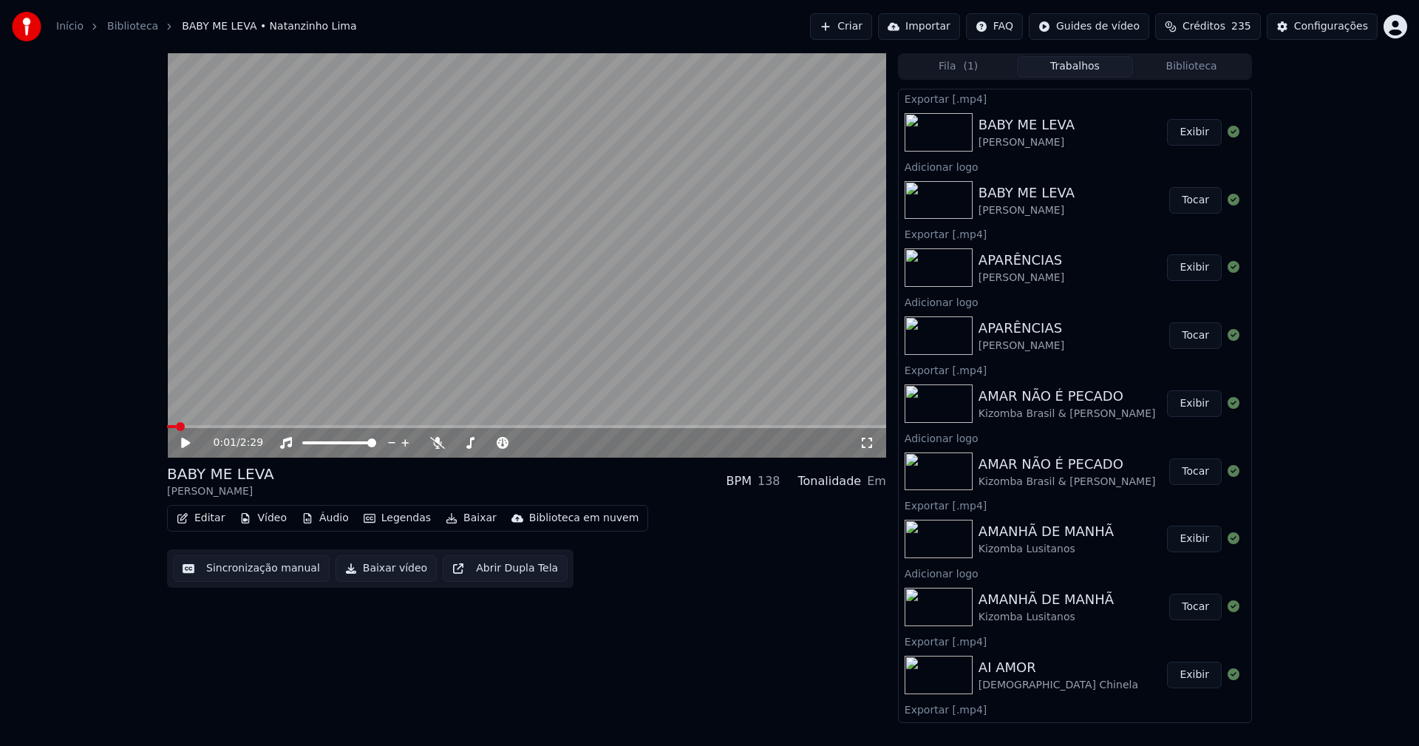
click at [210, 515] on button "Editar" at bounding box center [201, 518] width 60 height 21
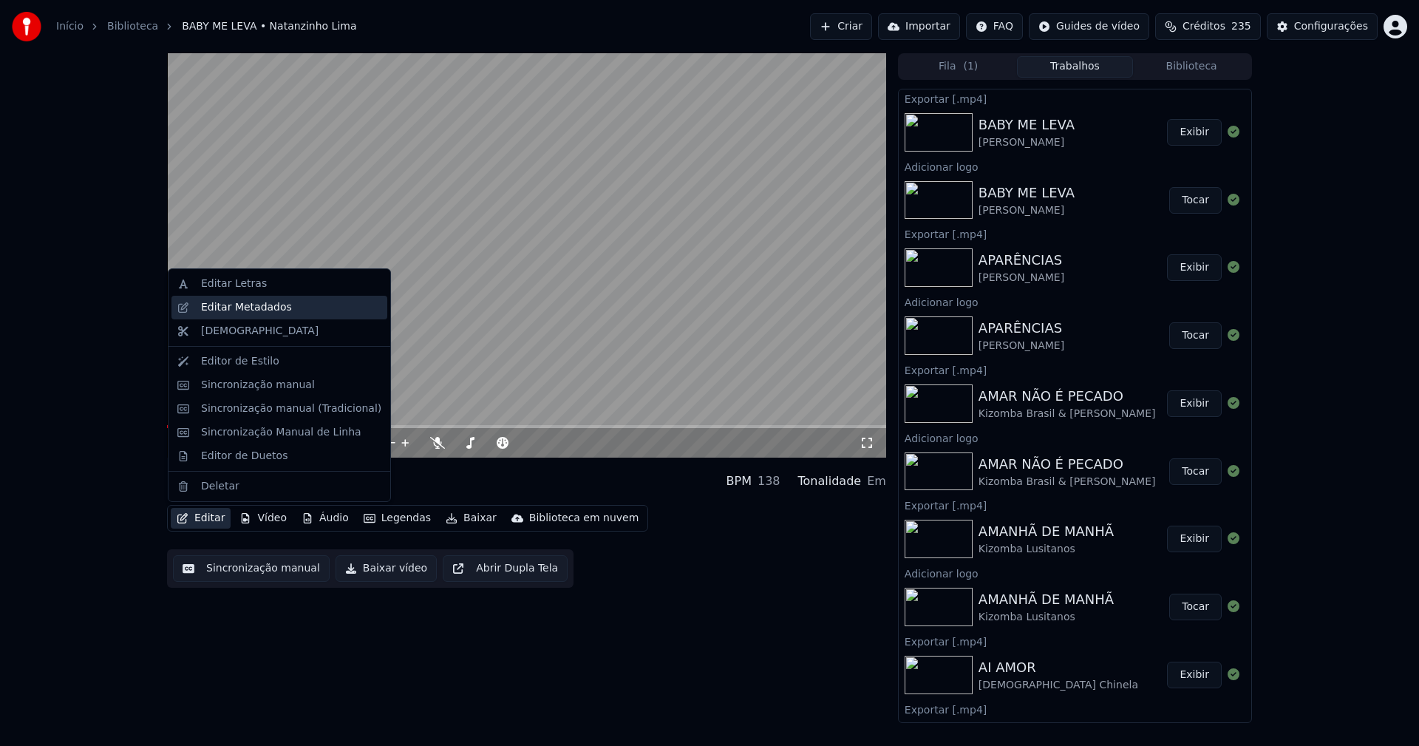
click at [251, 313] on div "Editar Metadados" at bounding box center [246, 307] width 91 height 15
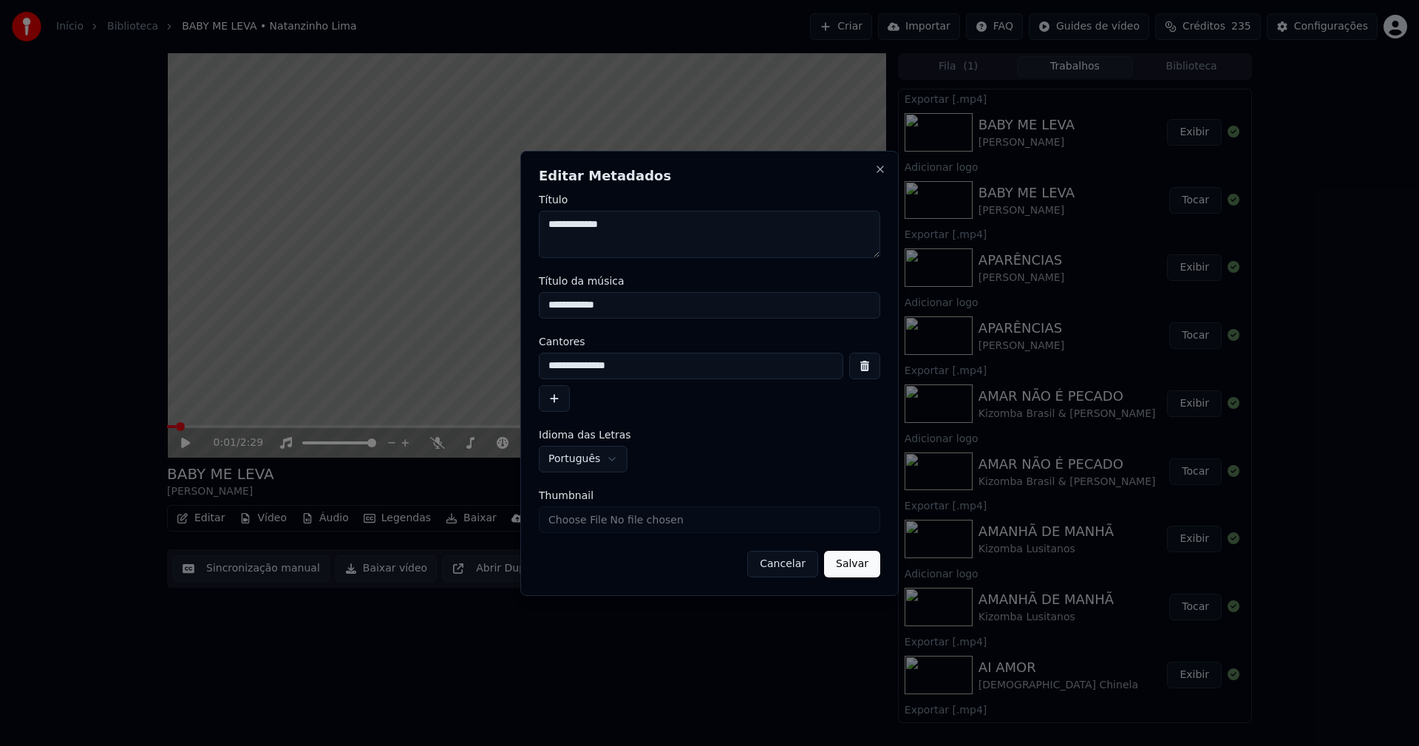
click at [591, 519] on input "Thumbnail" at bounding box center [709, 519] width 341 height 27
type input "**********"
drag, startPoint x: 868, startPoint y: 565, endPoint x: 656, endPoint y: 626, distance: 220.6
click at [868, 565] on button "Salvar" at bounding box center [852, 564] width 56 height 27
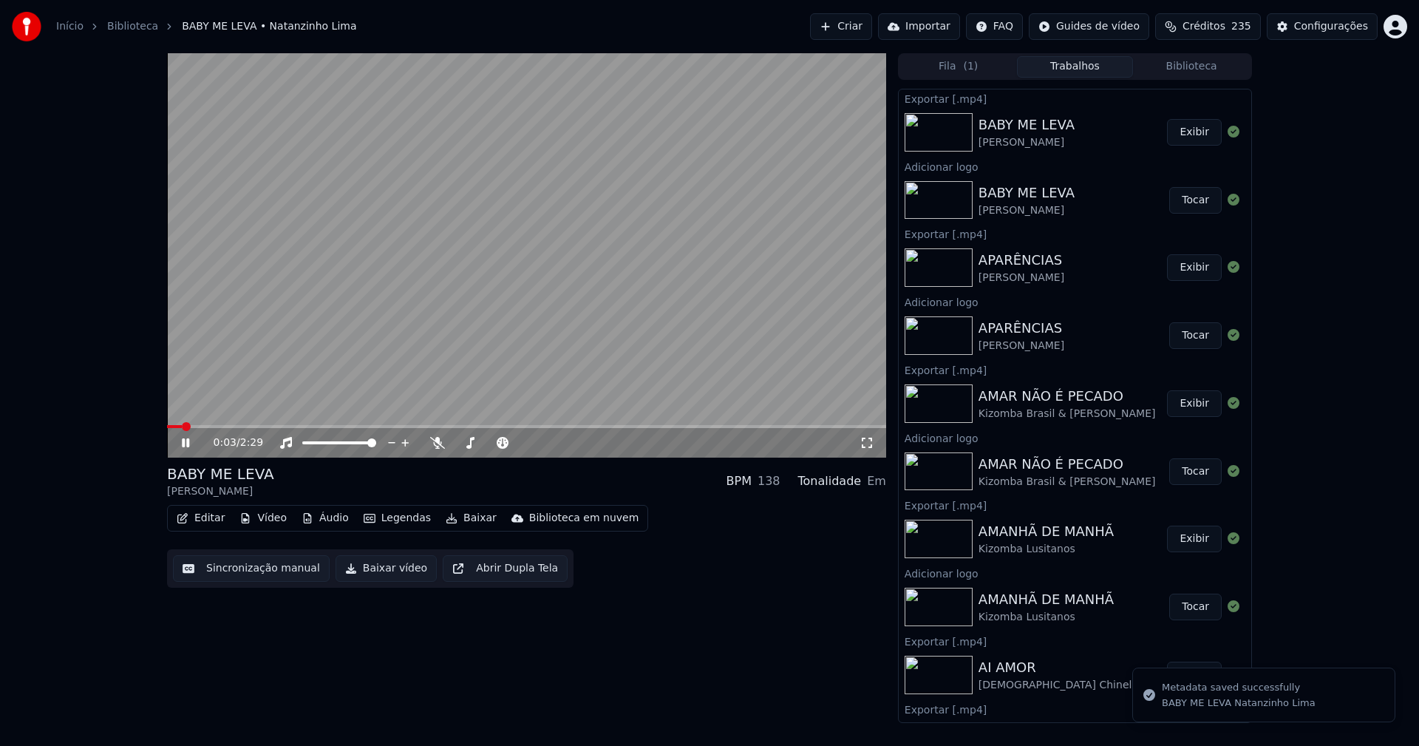
click at [185, 443] on icon at bounding box center [185, 442] width 7 height 9
click at [1207, 60] on button "Biblioteca" at bounding box center [1191, 66] width 117 height 21
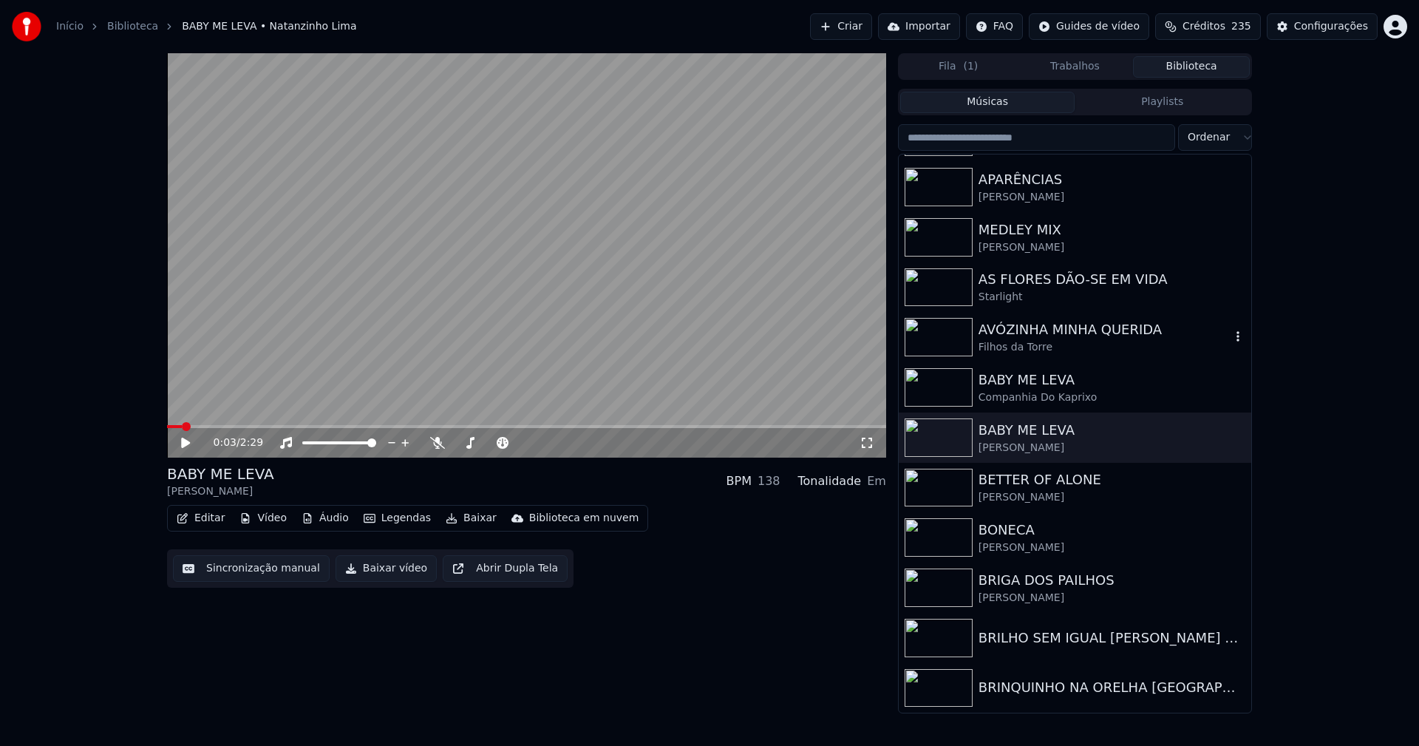
scroll to position [2808, 0]
